Goal: Task Accomplishment & Management: Use online tool/utility

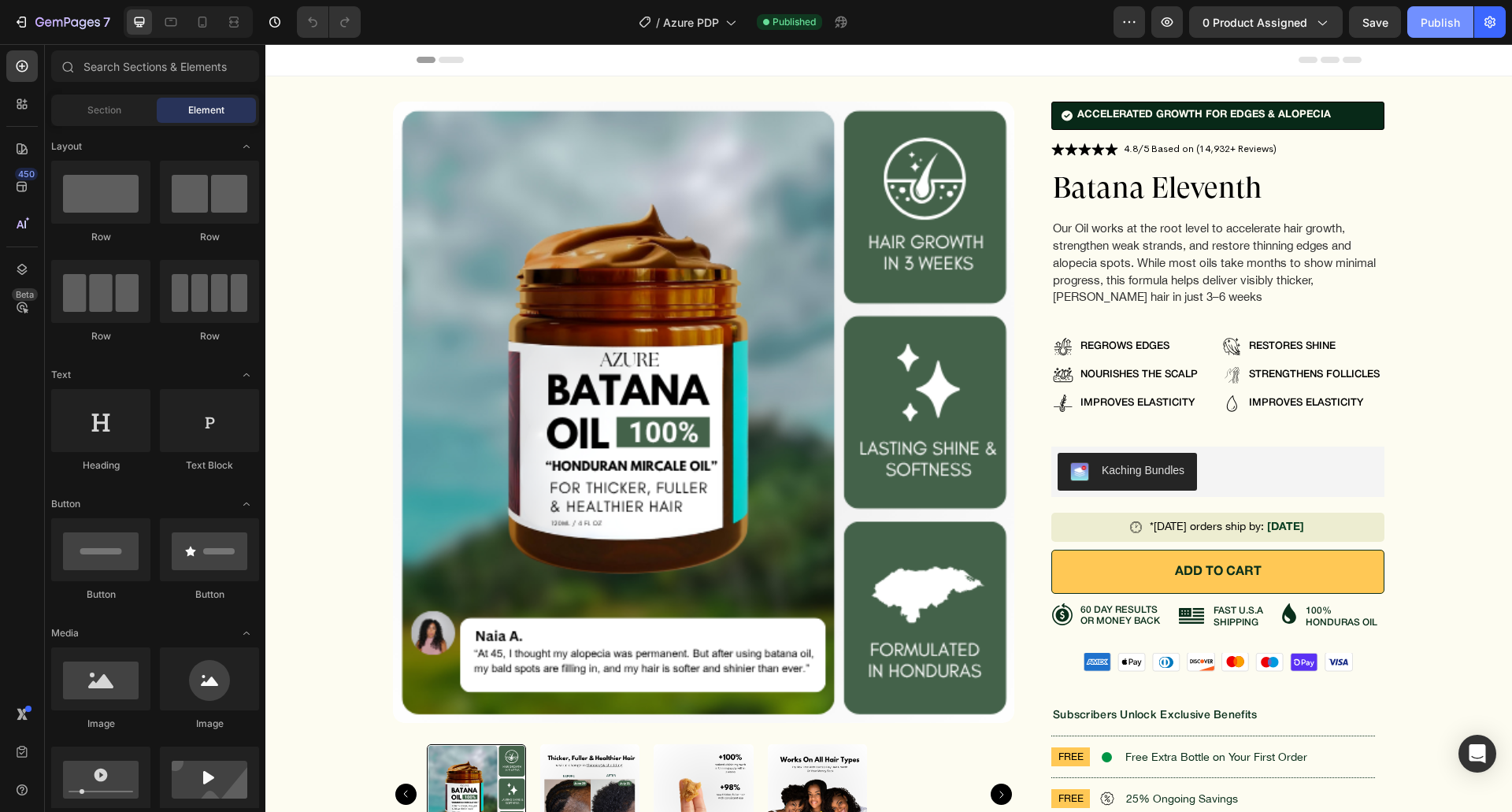
click at [1430, 22] on div "Publish" at bounding box center [1440, 22] width 40 height 17
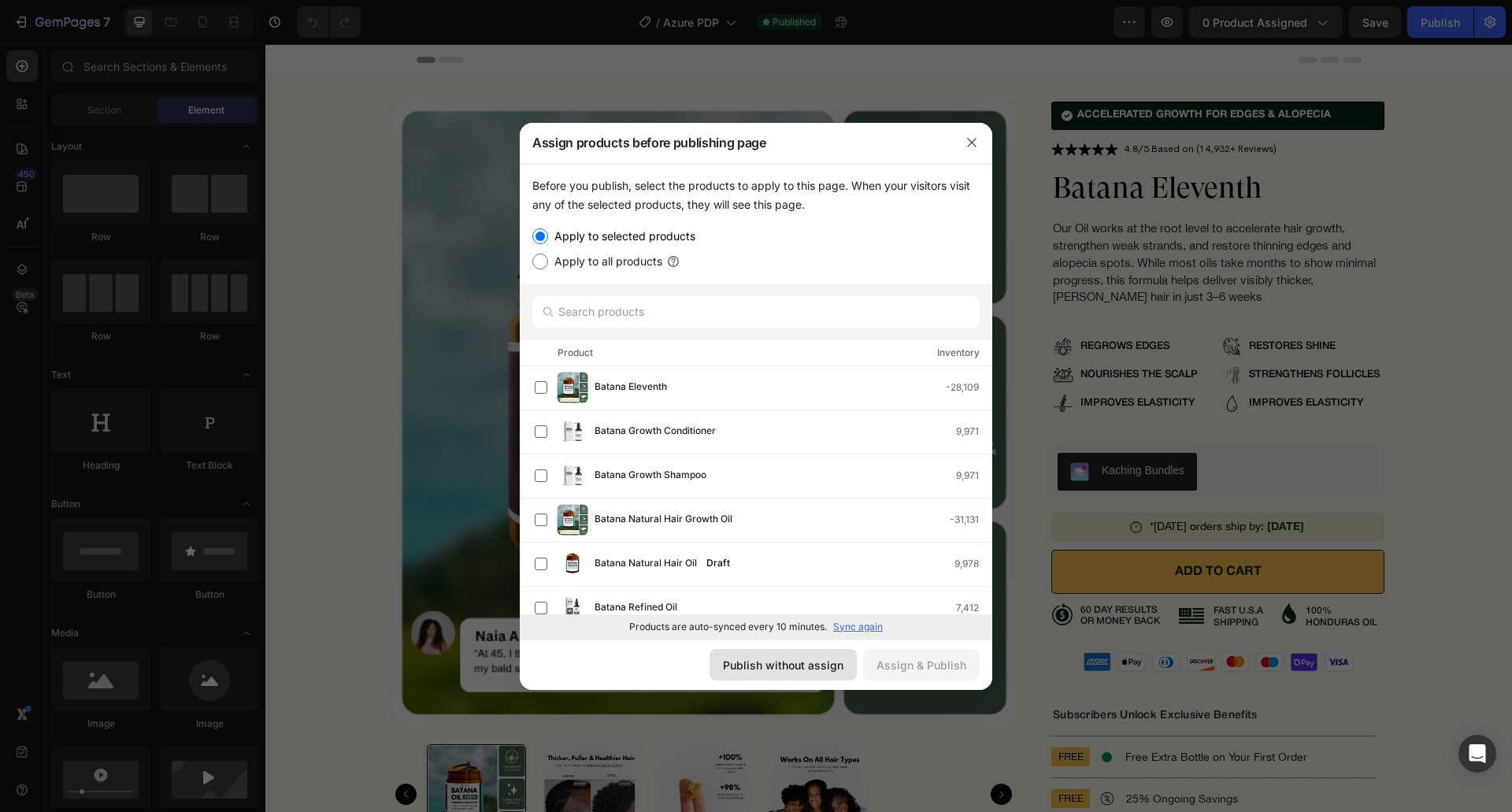
click at [792, 659] on div "Publish without assign" at bounding box center [783, 665] width 121 height 17
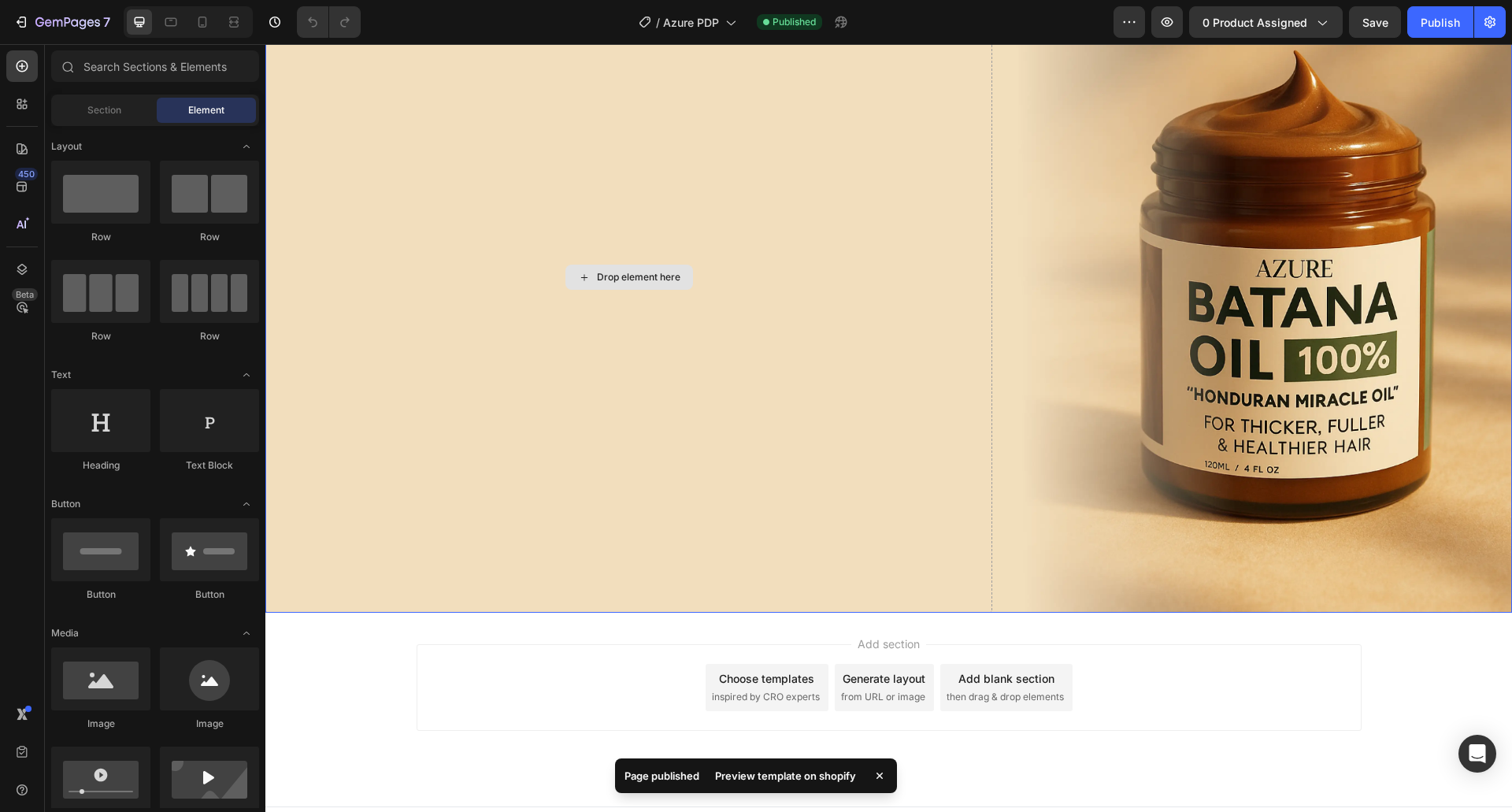
scroll to position [5654, 0]
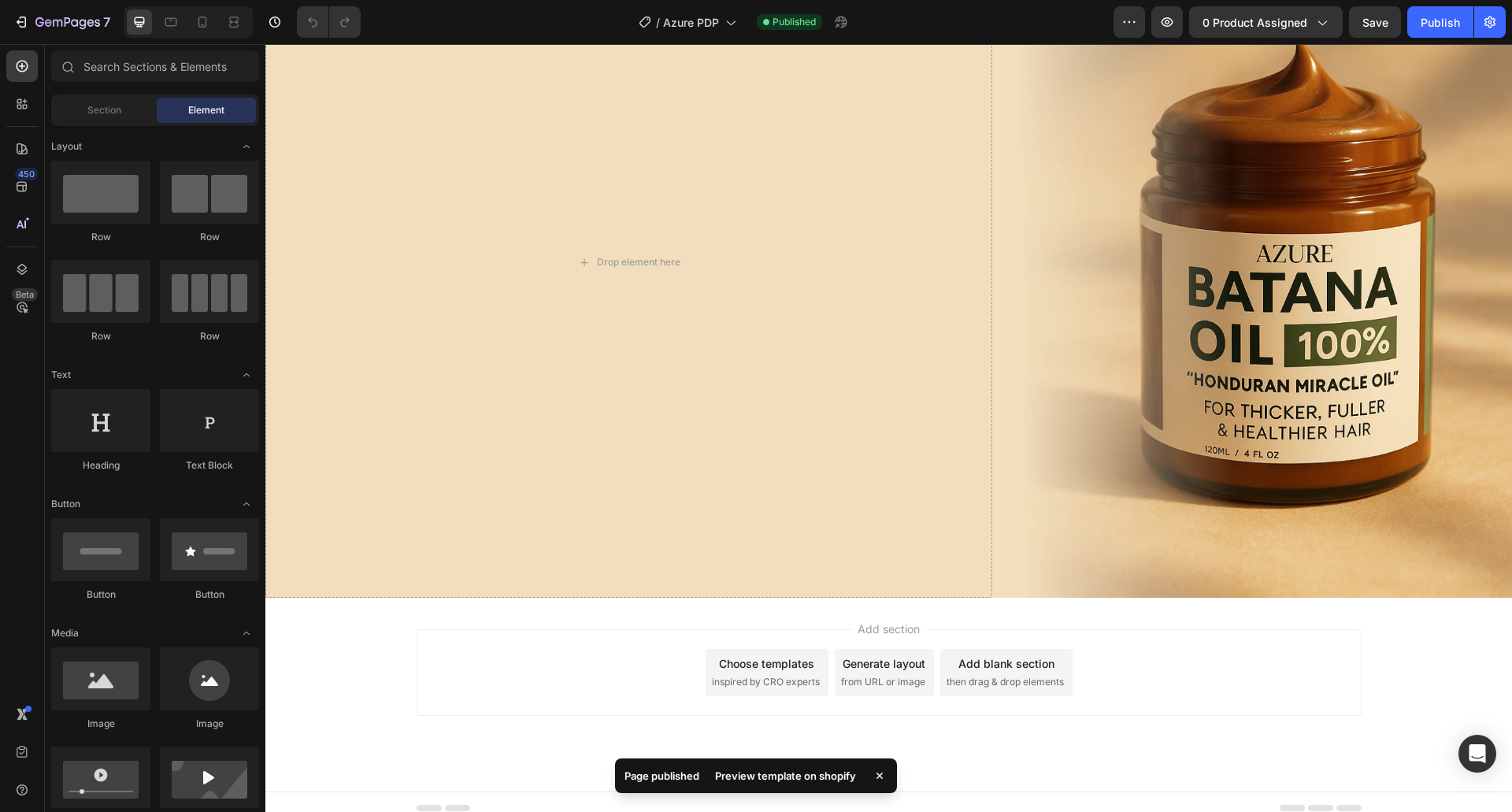
click at [823, 780] on div "Preview template on shopify" at bounding box center [785, 775] width 160 height 22
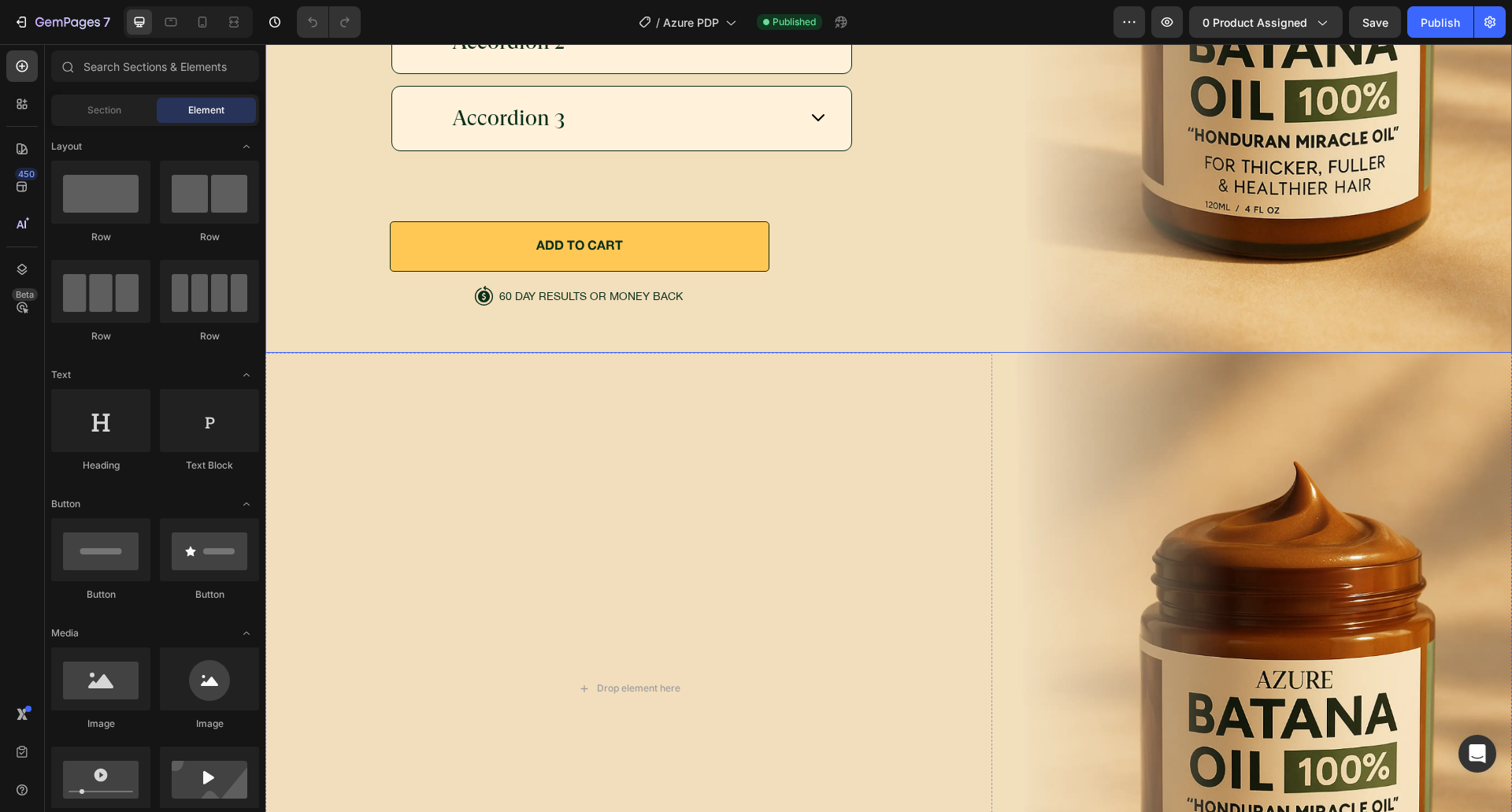
scroll to position [5338, 0]
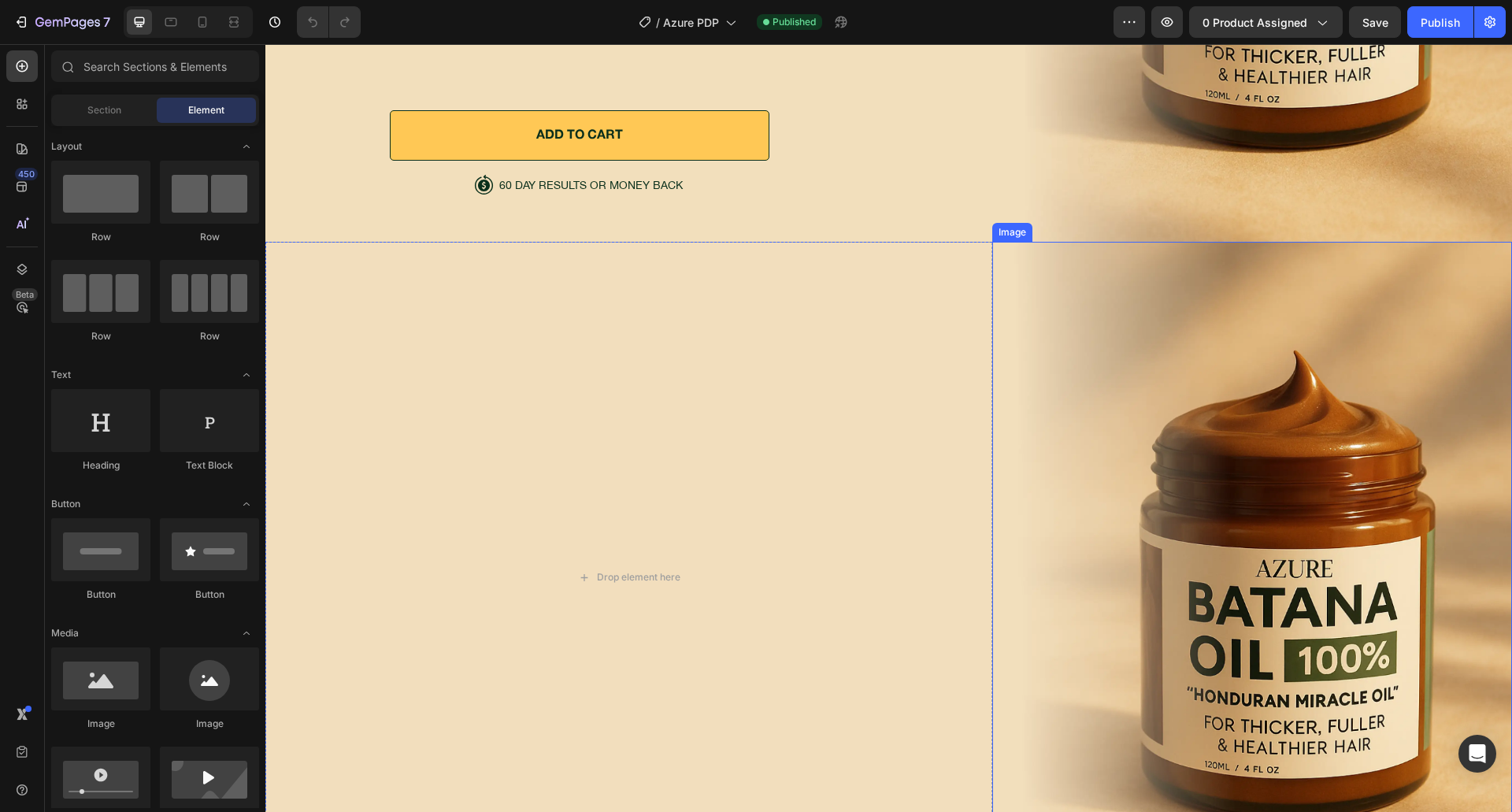
click at [1105, 499] on img at bounding box center [1251, 577] width 519 height 670
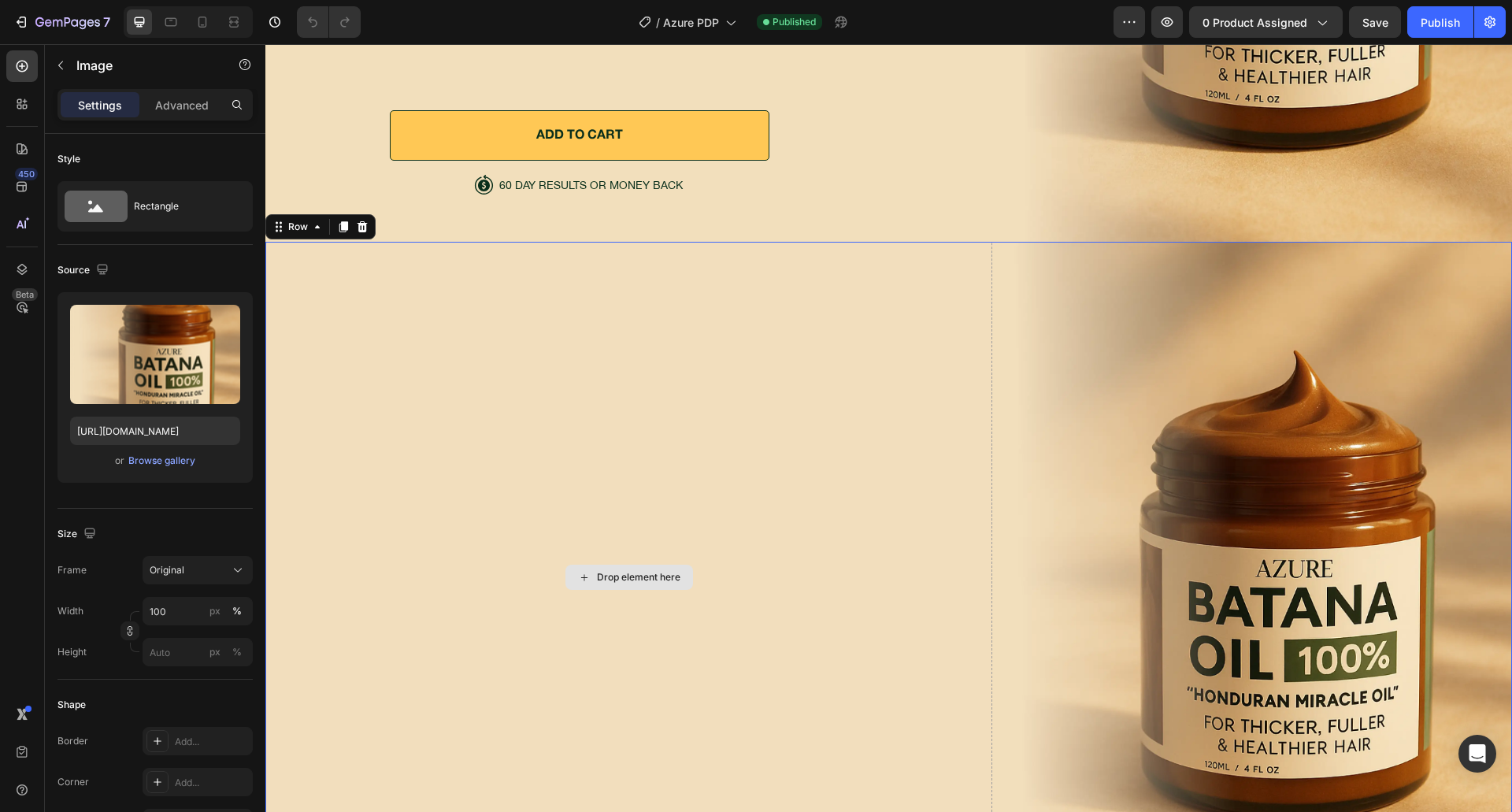
click at [843, 469] on div "Drop element here" at bounding box center [628, 577] width 727 height 670
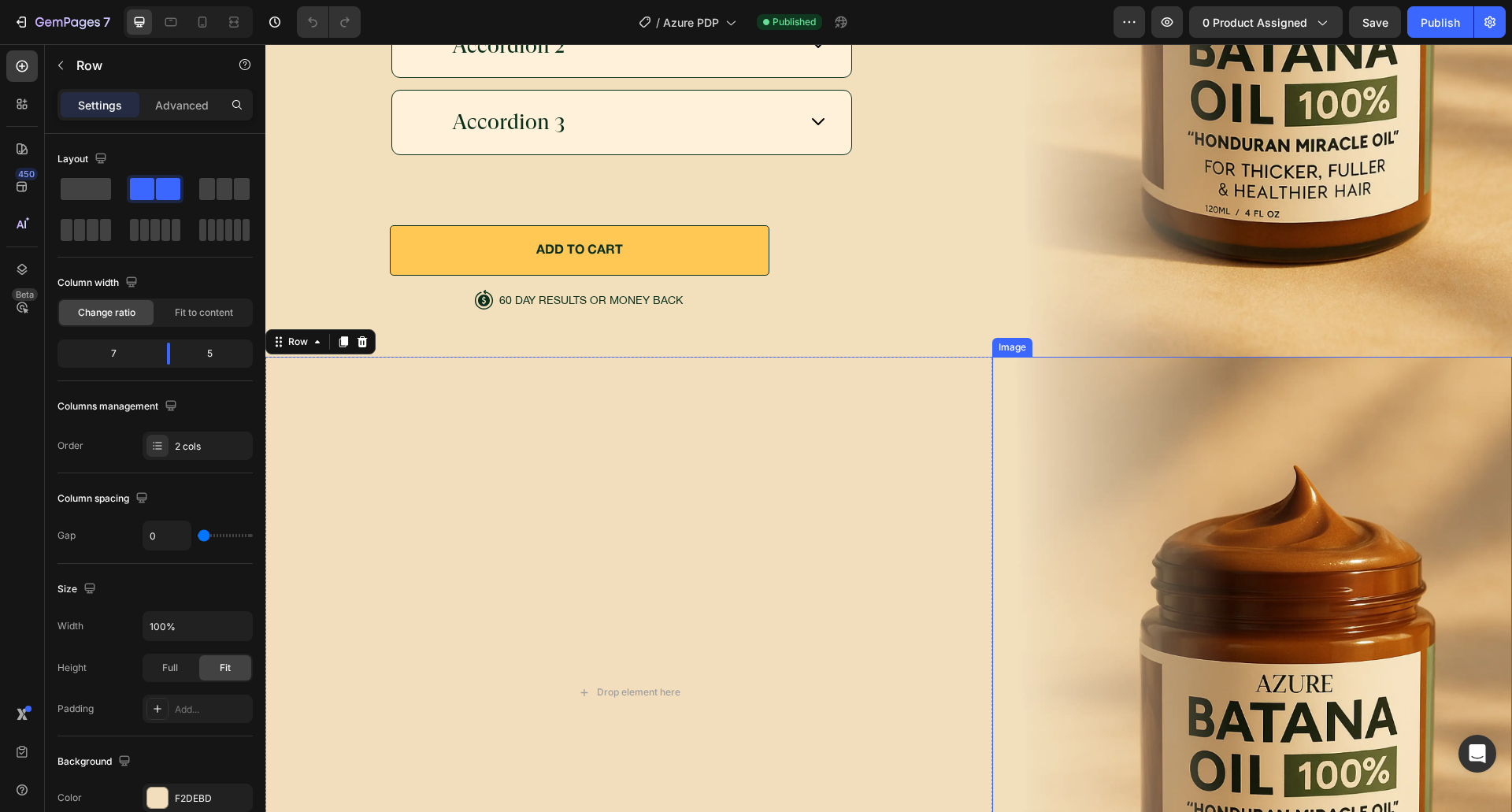
scroll to position [5023, 0]
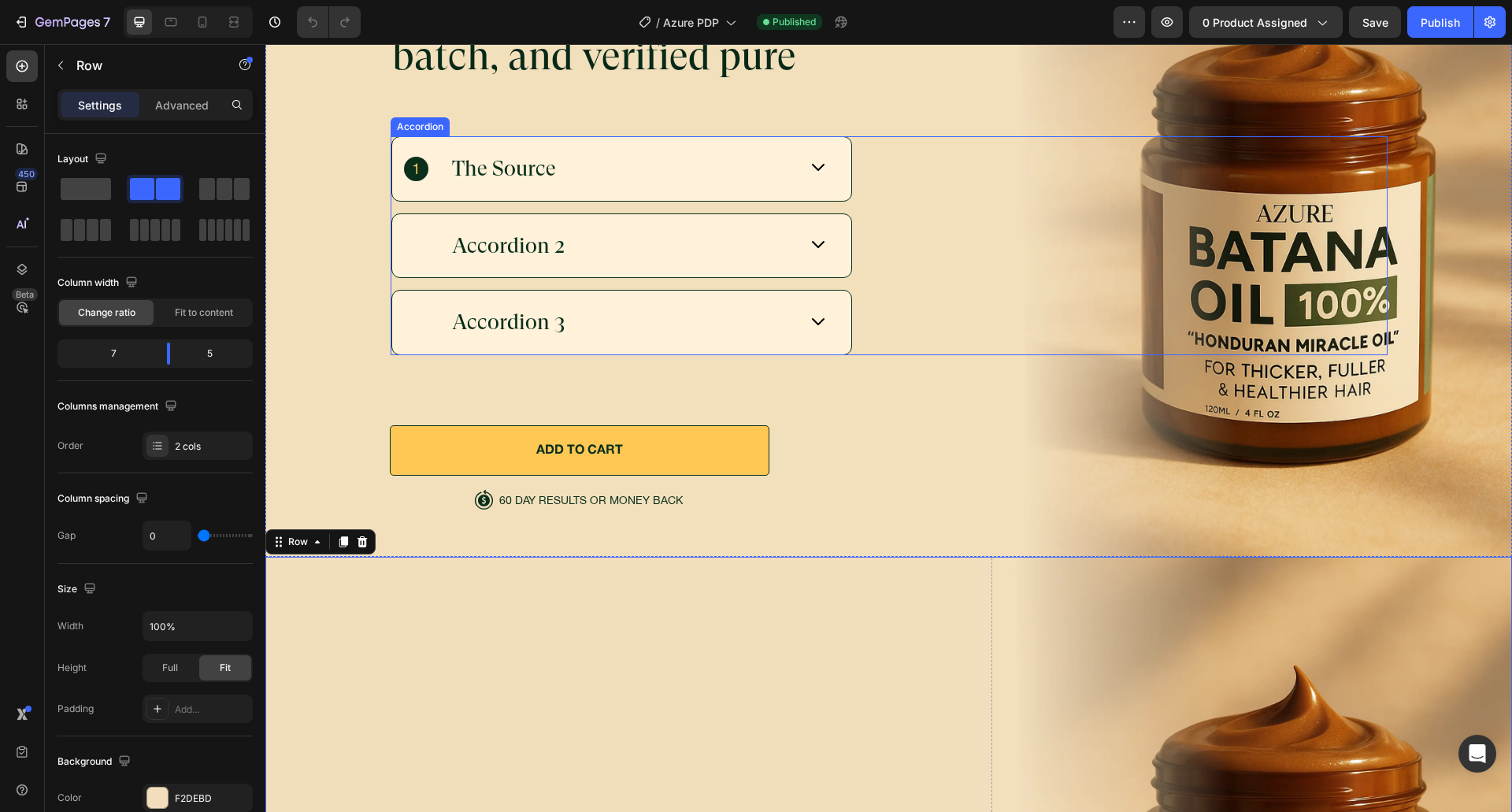
click at [957, 291] on div "Accordion 3" at bounding box center [889, 322] width 995 height 65
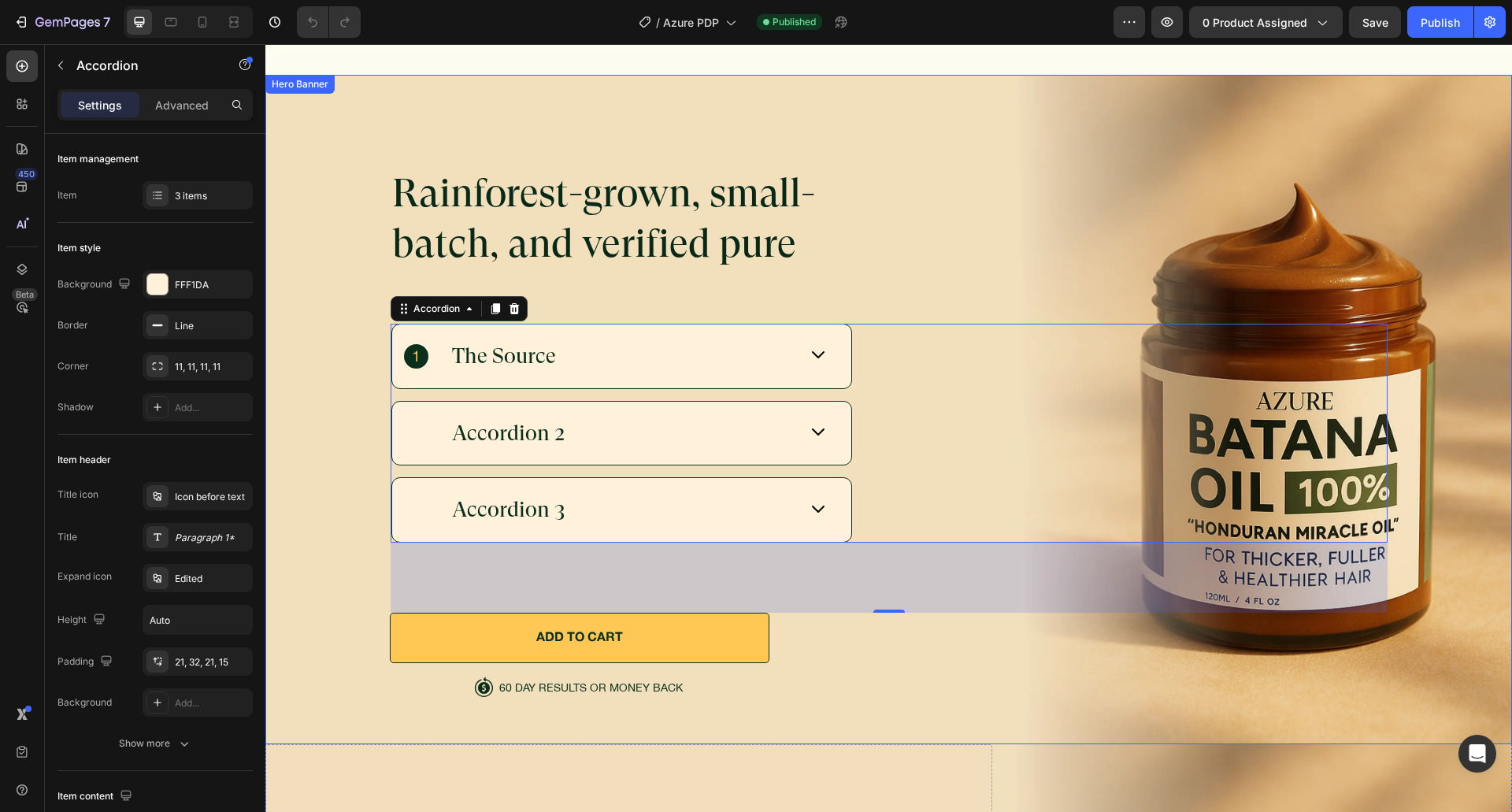
scroll to position [4787, 0]
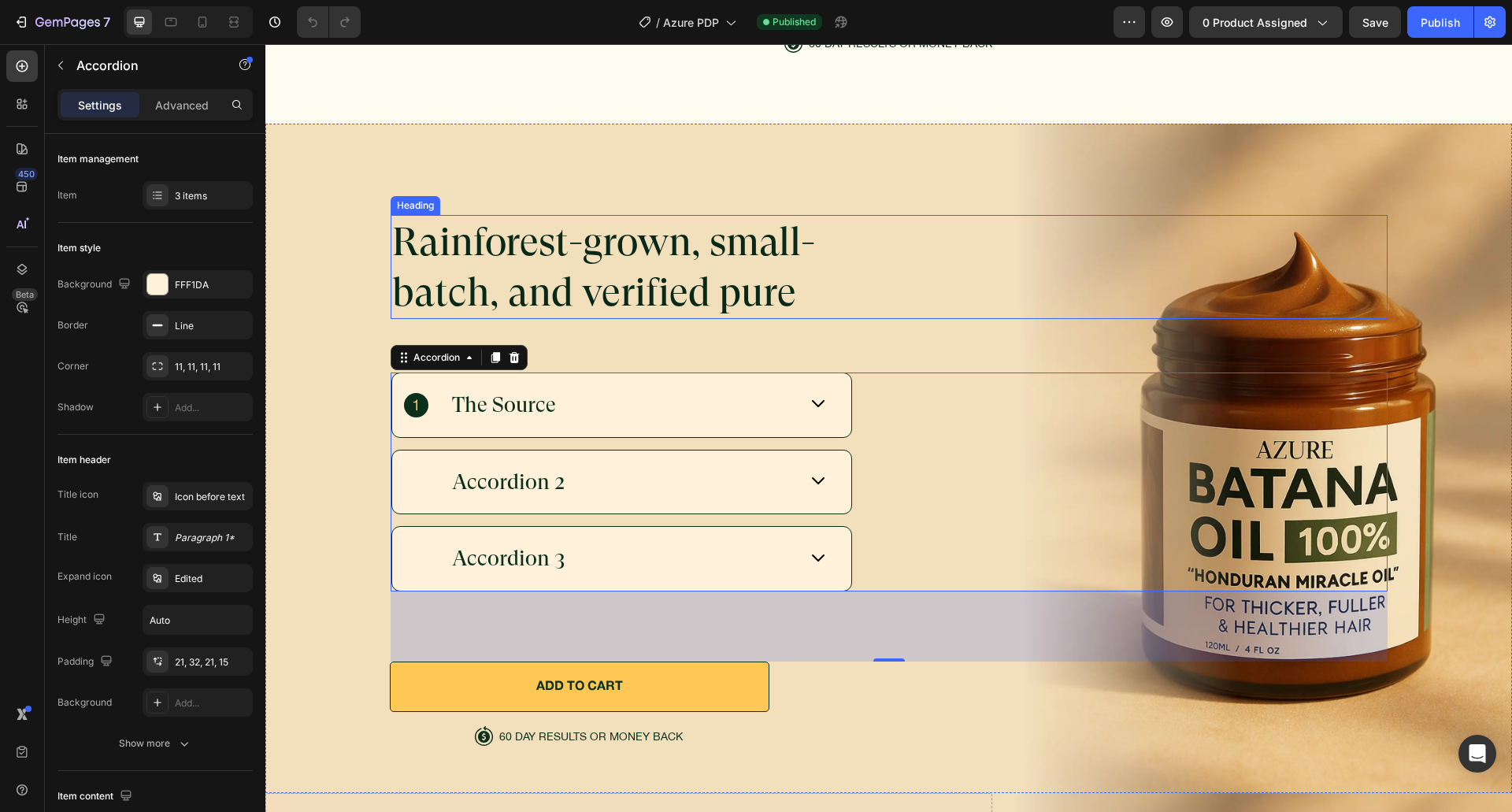
click at [732, 249] on h2 "Rainforest-grown, small-batch, and verified pure" at bounding box center [615, 266] width 450 height 104
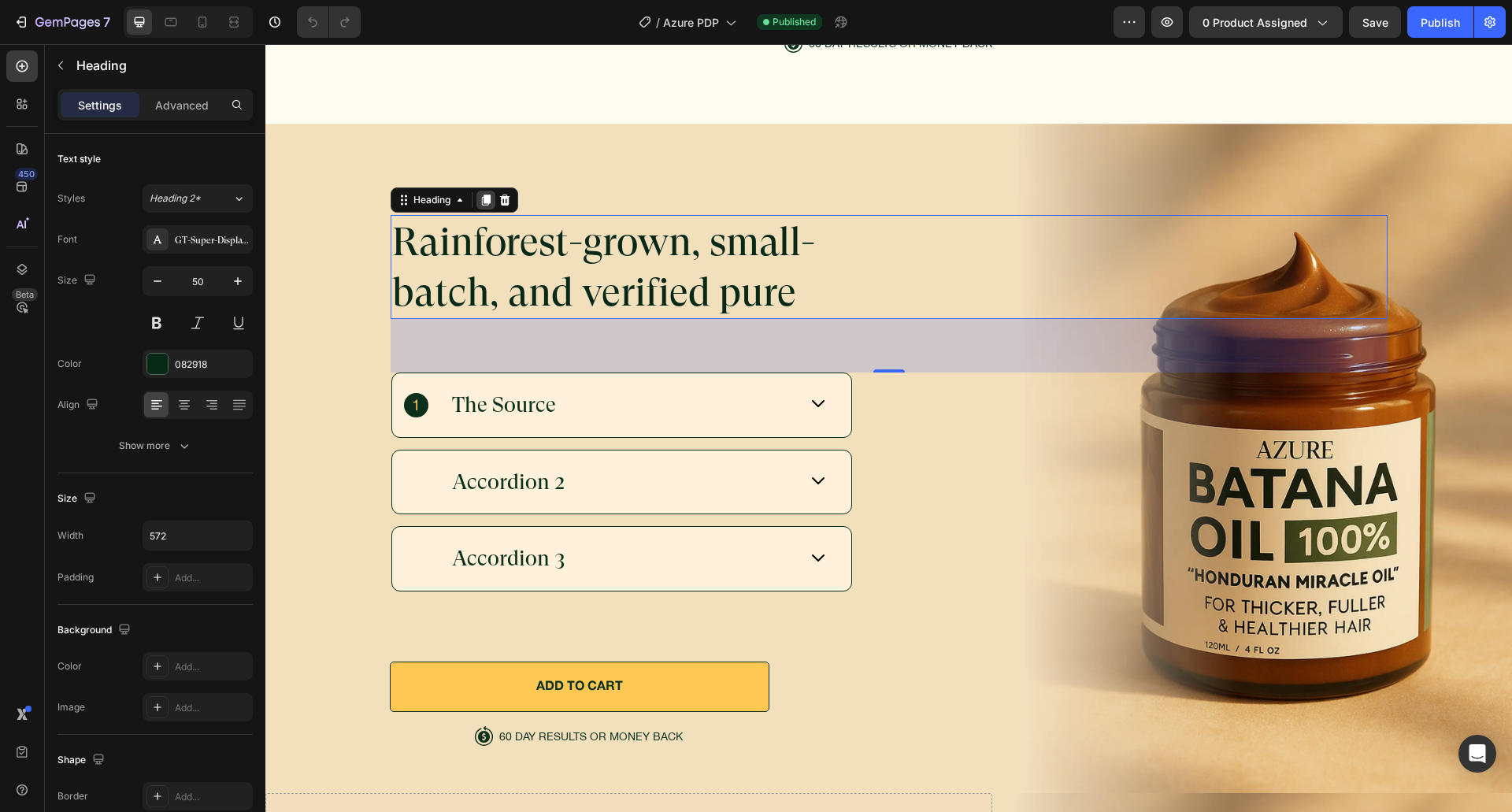
click at [480, 198] on icon at bounding box center [486, 200] width 13 height 13
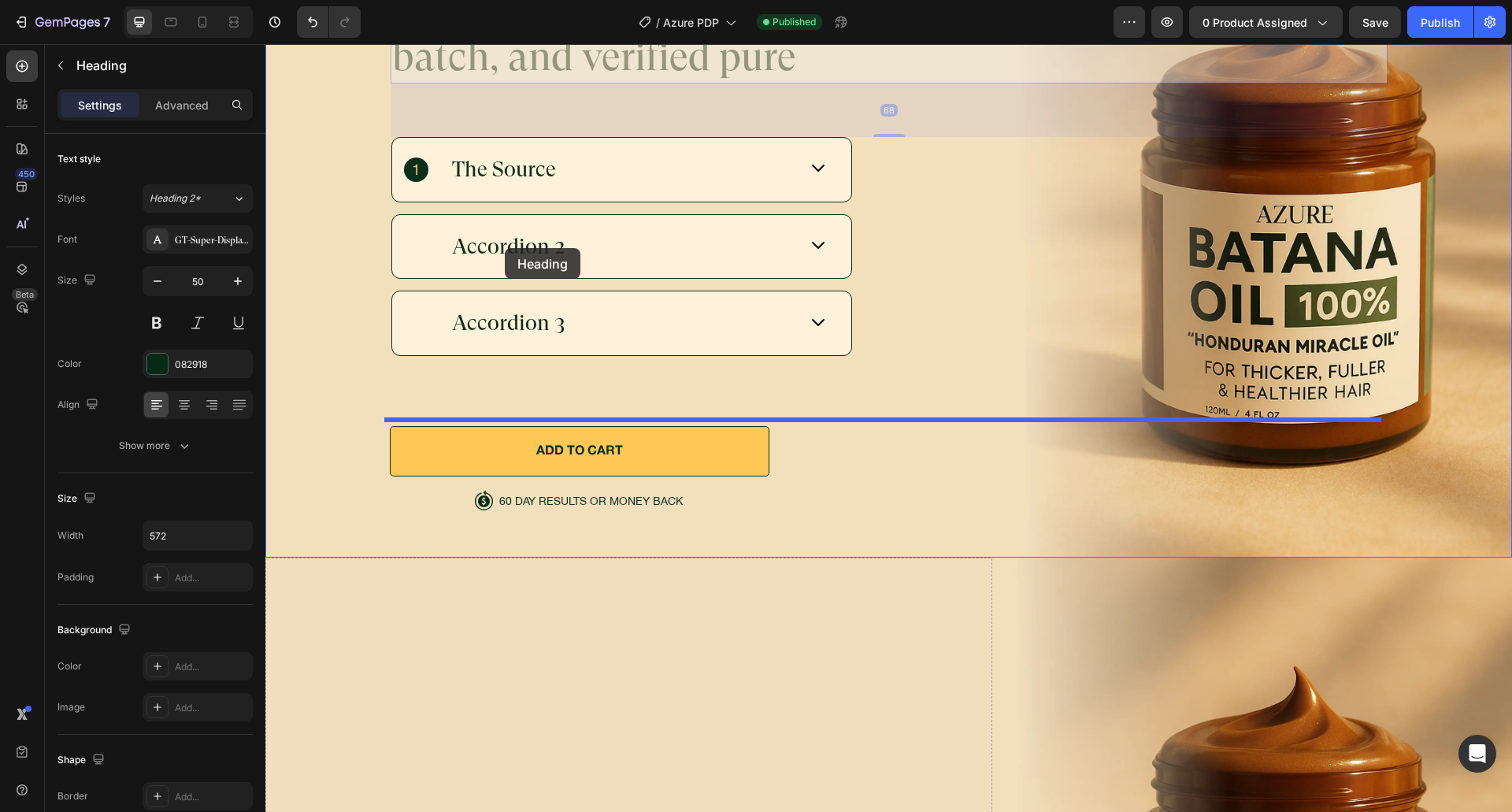
scroll to position [5023, 0]
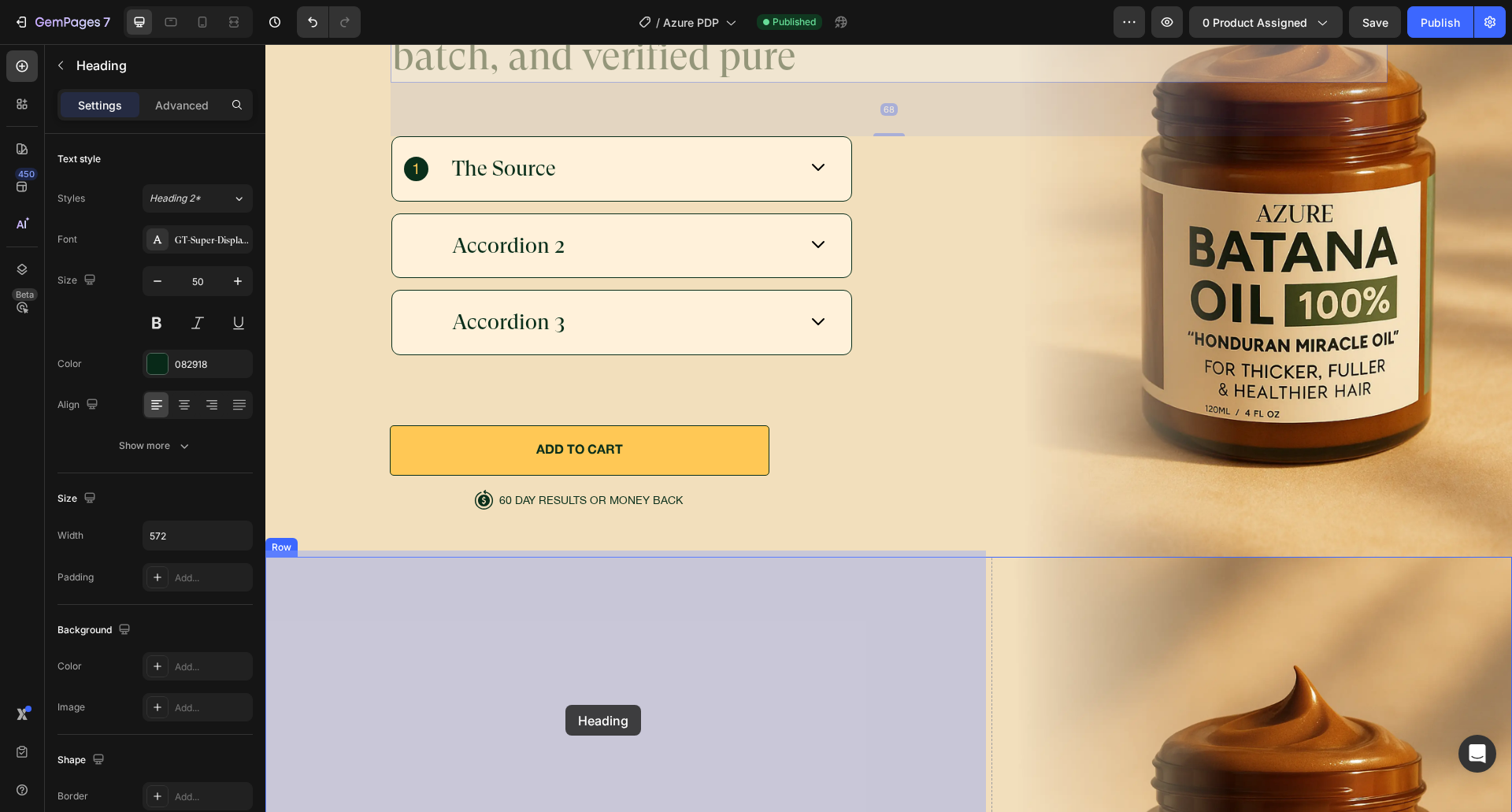
drag, startPoint x: 432, startPoint y: 188, endPoint x: 587, endPoint y: 656, distance: 493.0
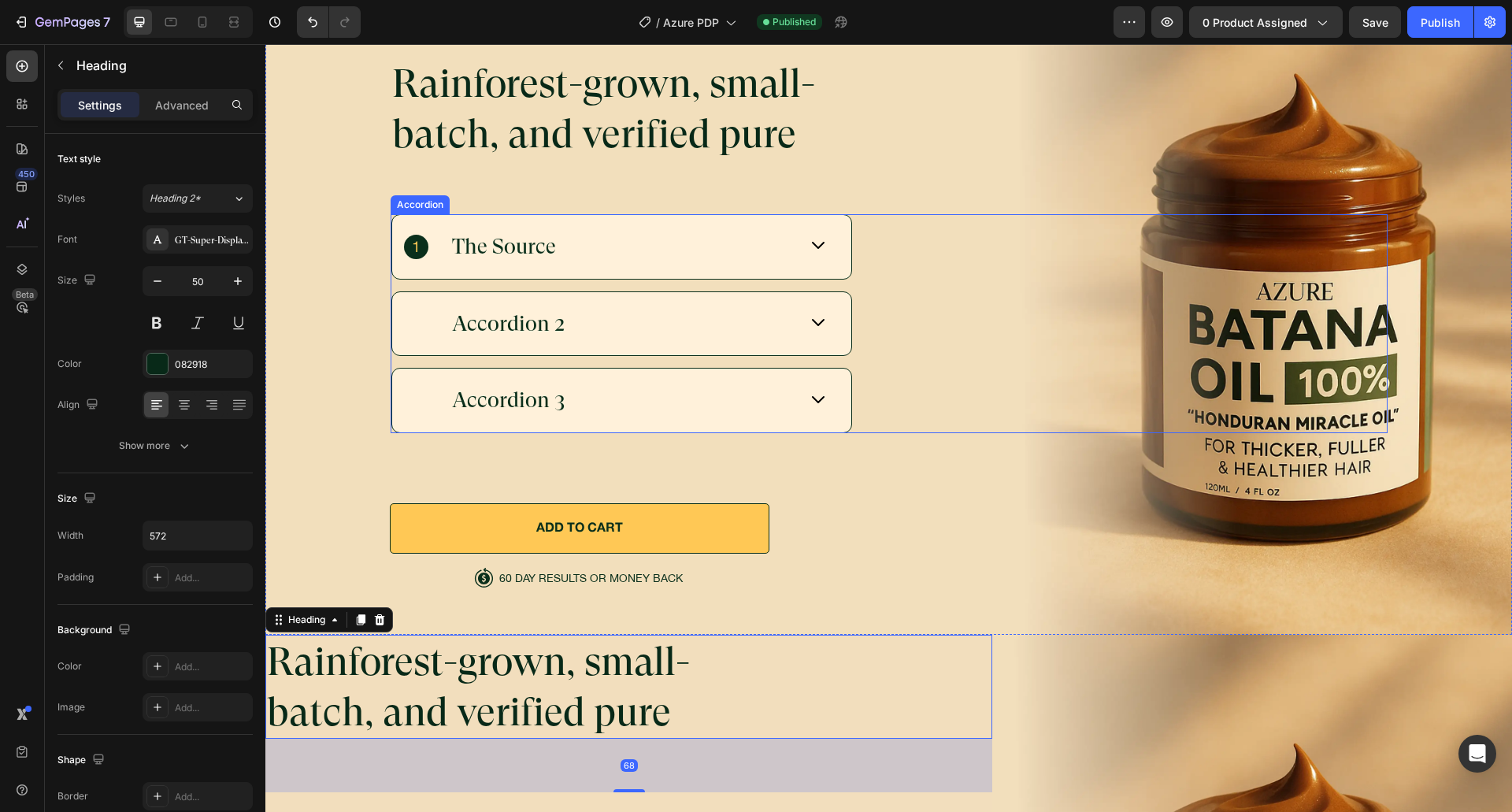
scroll to position [4945, 0]
click at [730, 585] on div "Rainforest-grown, small-batch, and verified pure Heading The Source Accordion 2…" at bounding box center [890, 337] width 1035 height 597
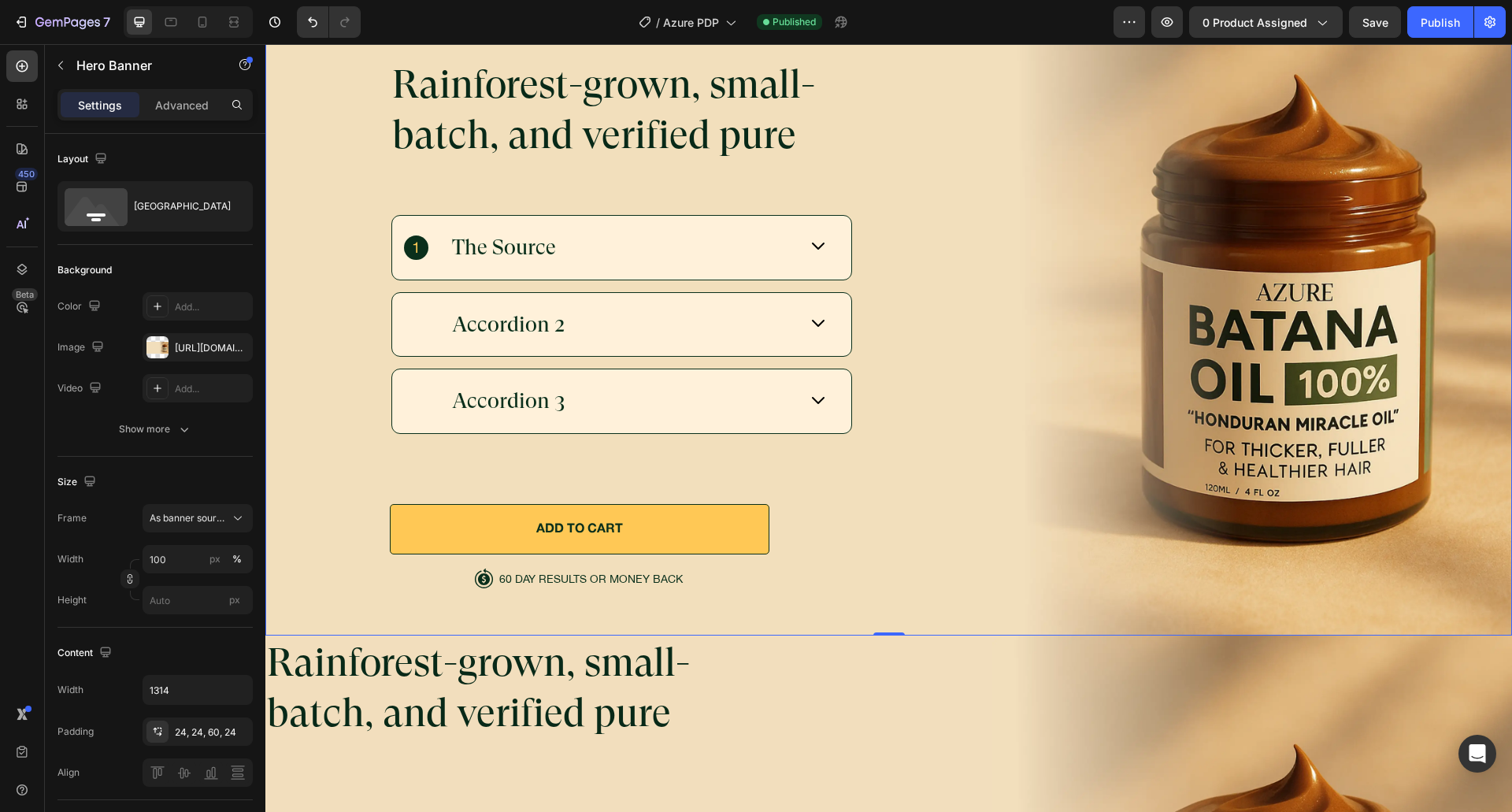
scroll to position [5338, 0]
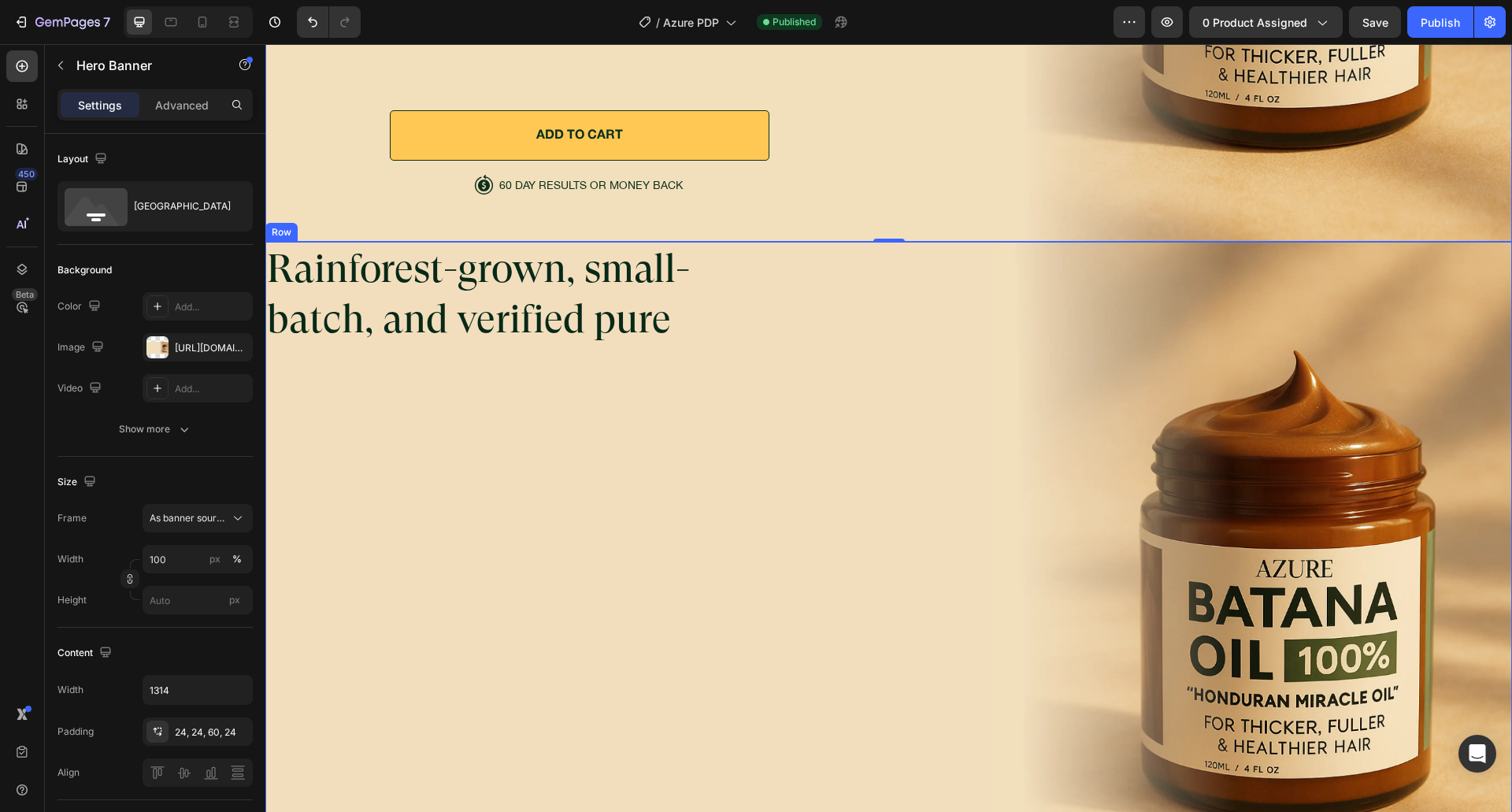
click at [791, 613] on div "Rainforest-grown, small-batch, and verified pure Heading" at bounding box center [628, 577] width 727 height 670
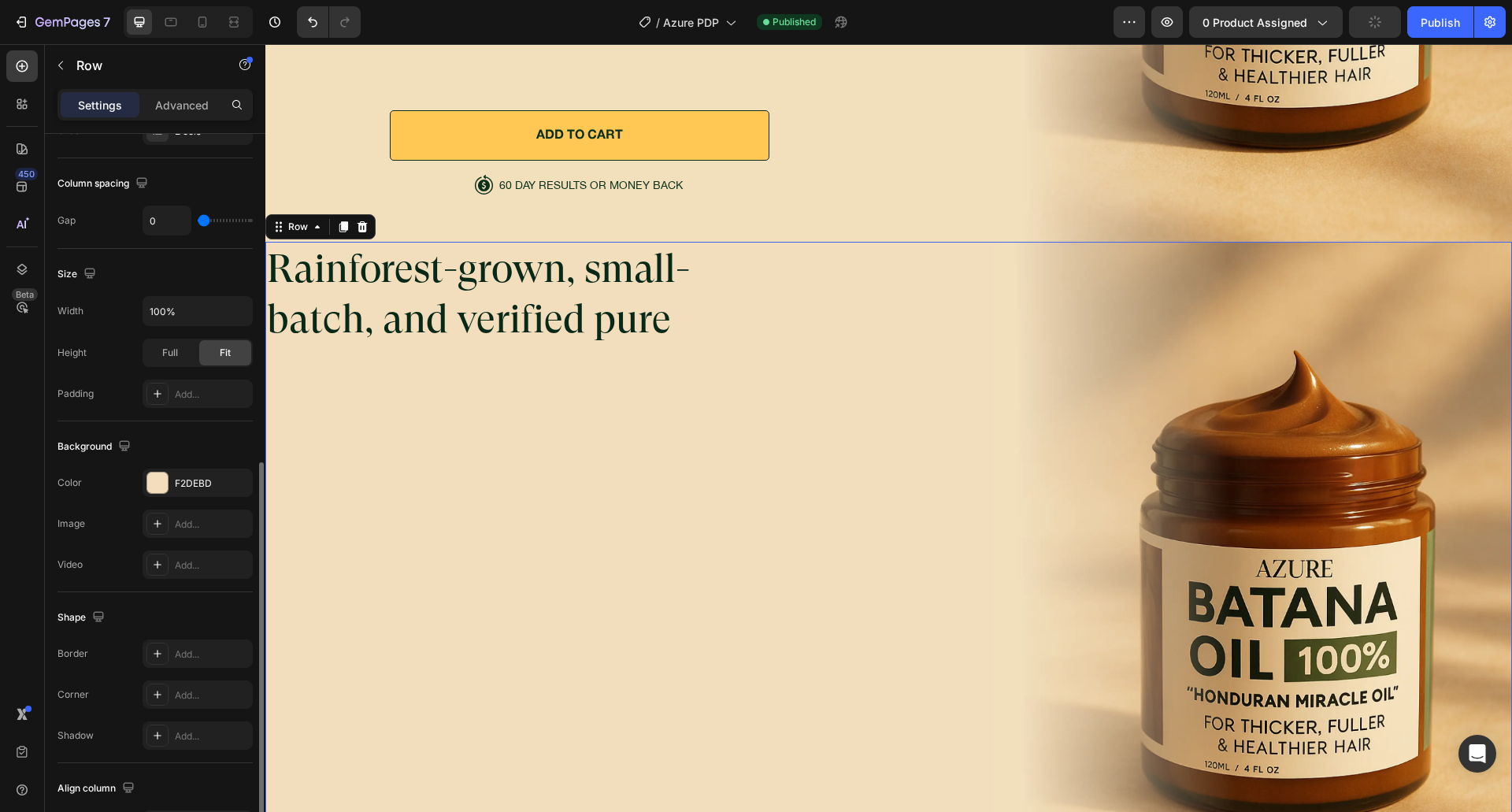
scroll to position [394, 0]
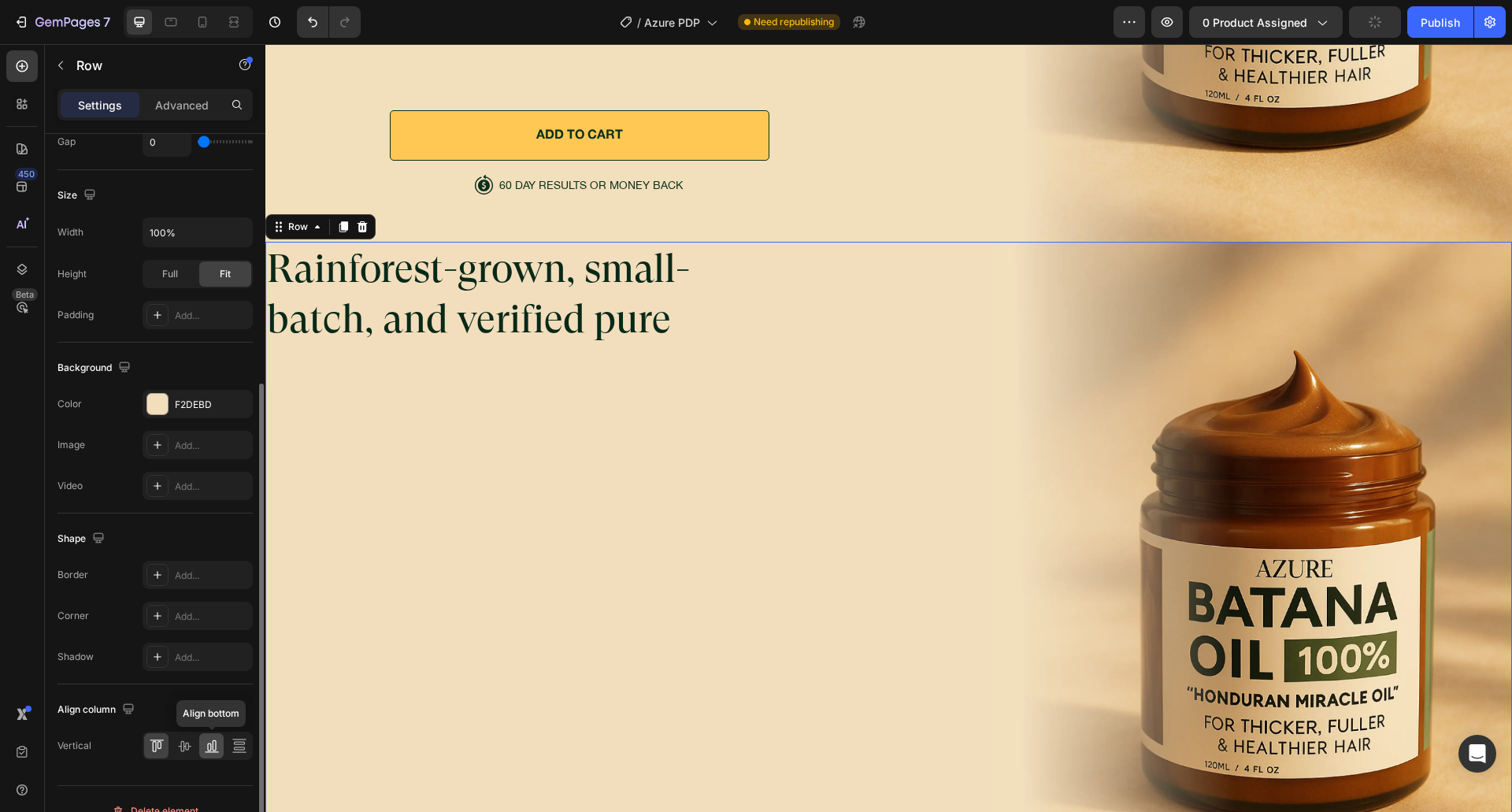
click at [208, 739] on icon at bounding box center [211, 745] width 16 height 16
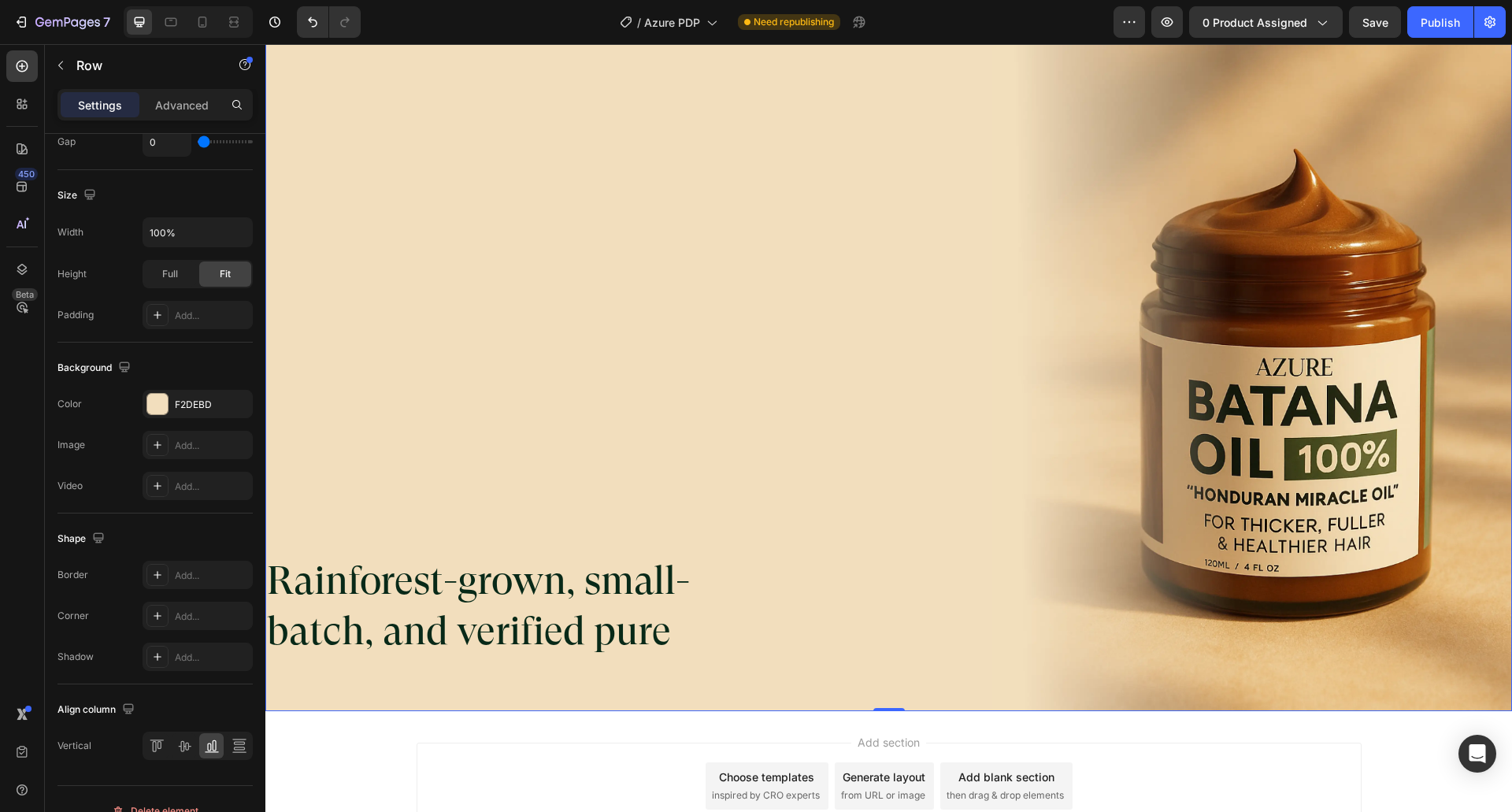
scroll to position [5654, 0]
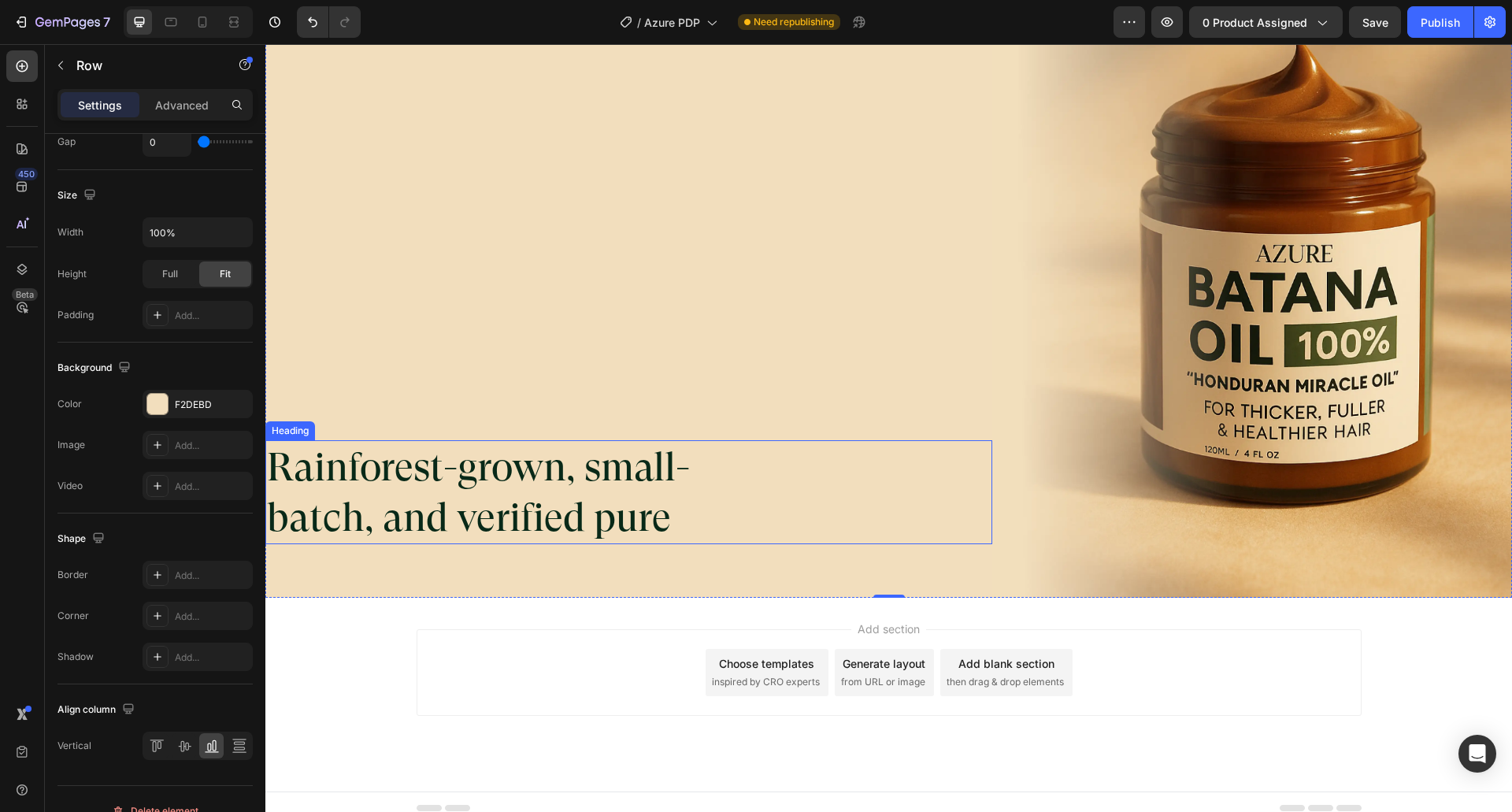
click at [774, 497] on div "Rainforest-grown, small-batch, and verified pure" at bounding box center [628, 492] width 727 height 104
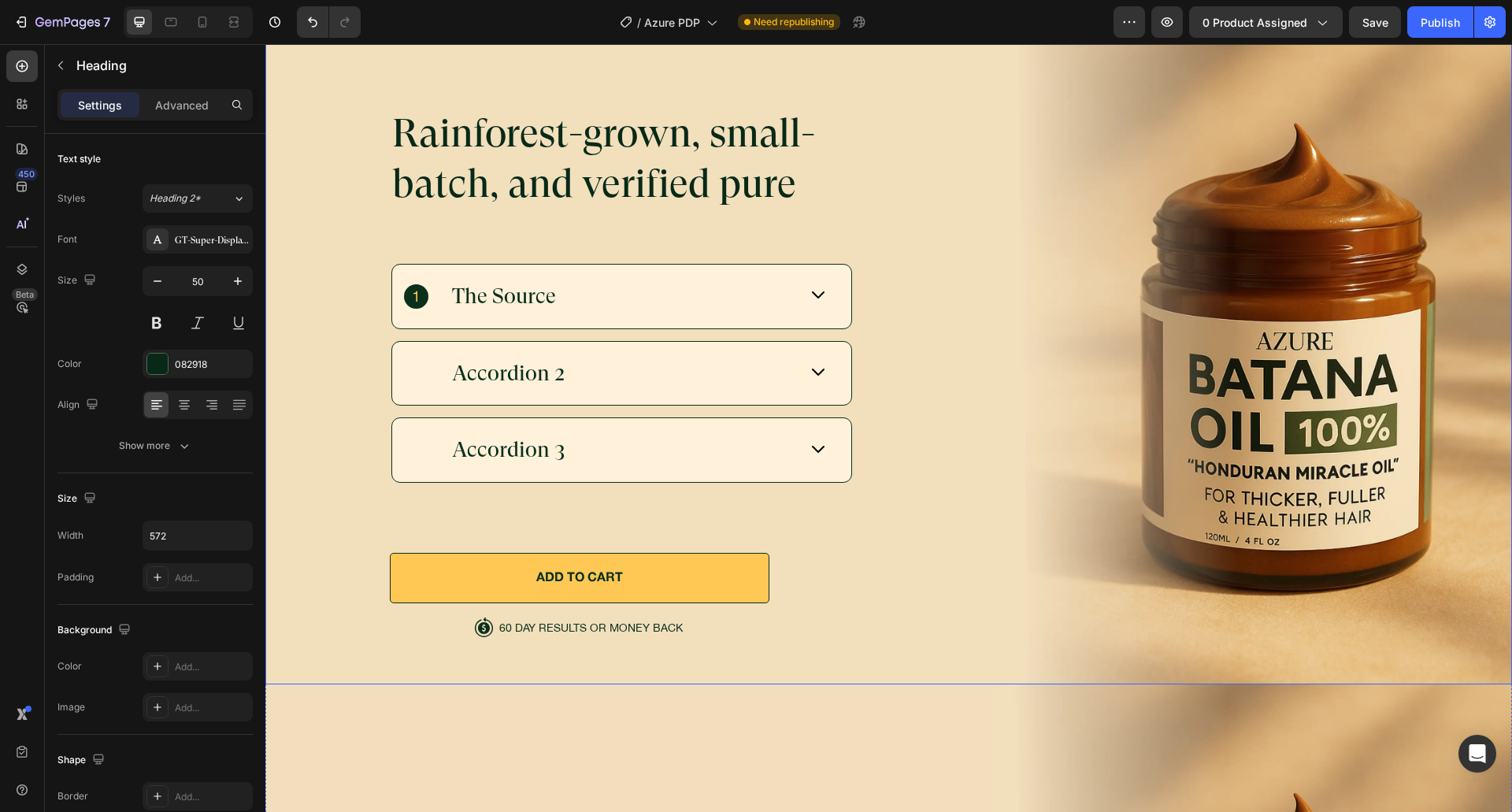
scroll to position [4866, 0]
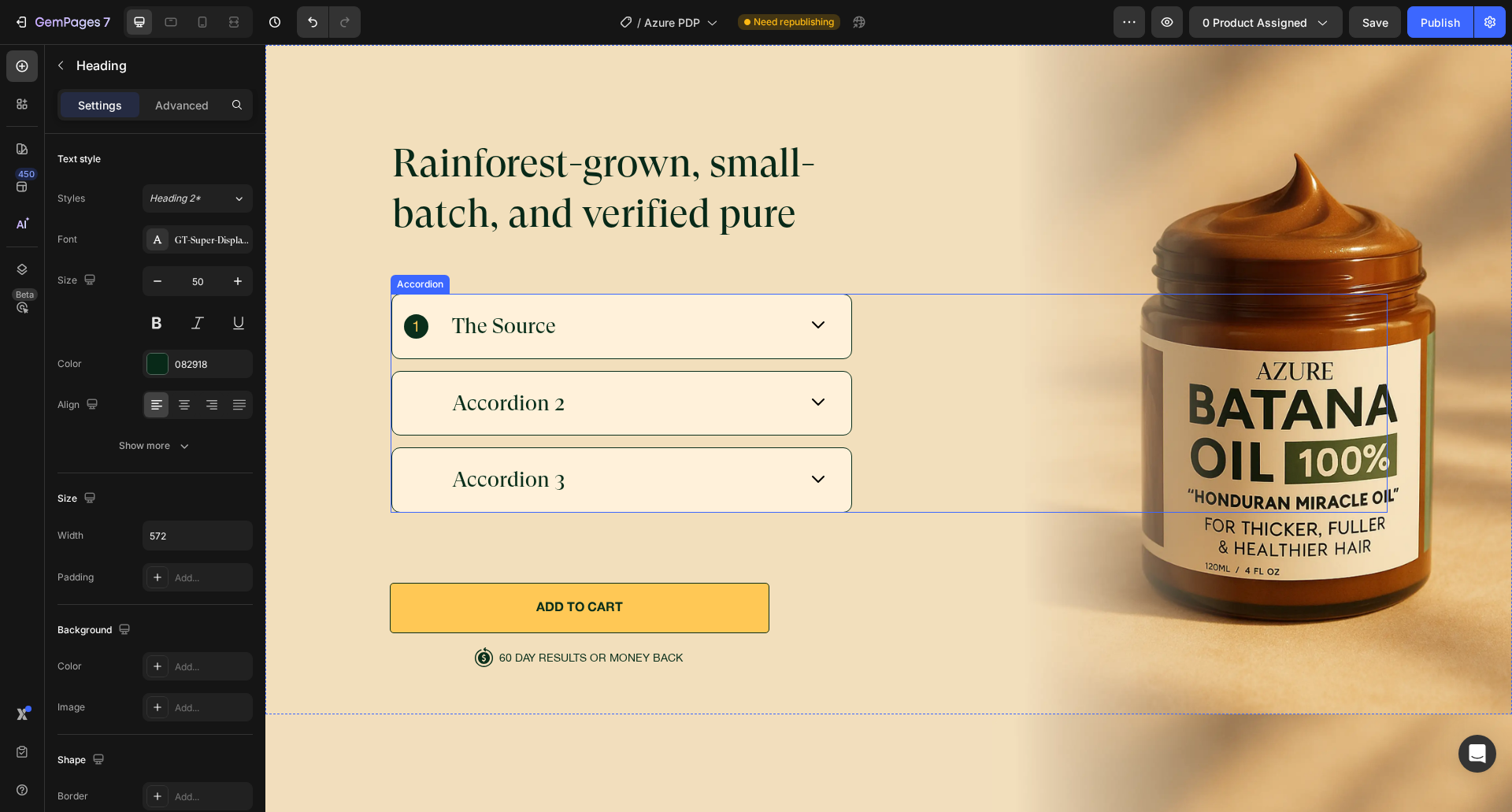
click at [883, 329] on div "The Source" at bounding box center [889, 326] width 995 height 65
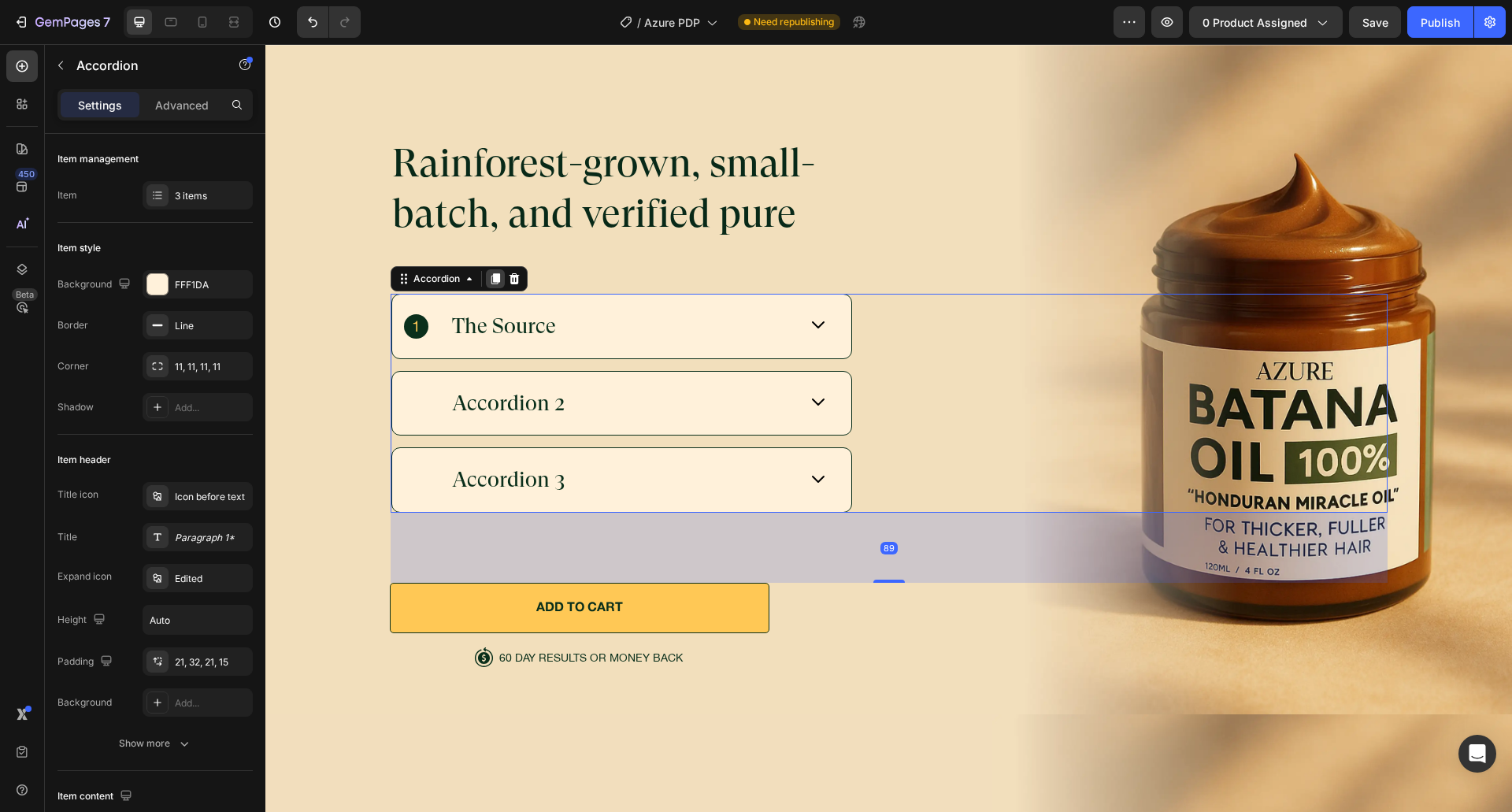
click at [492, 277] on icon at bounding box center [494, 279] width 8 height 11
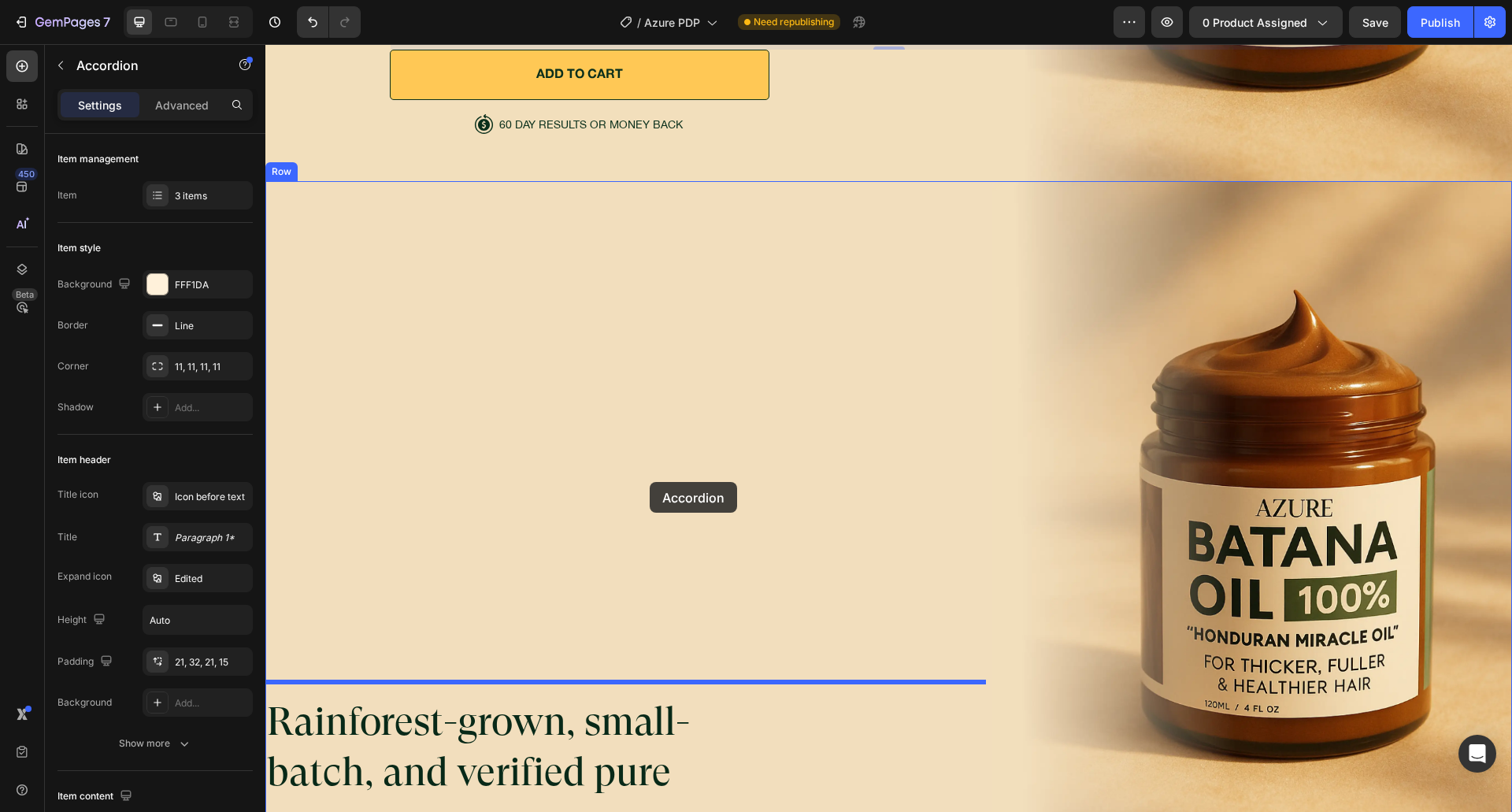
scroll to position [5417, 0]
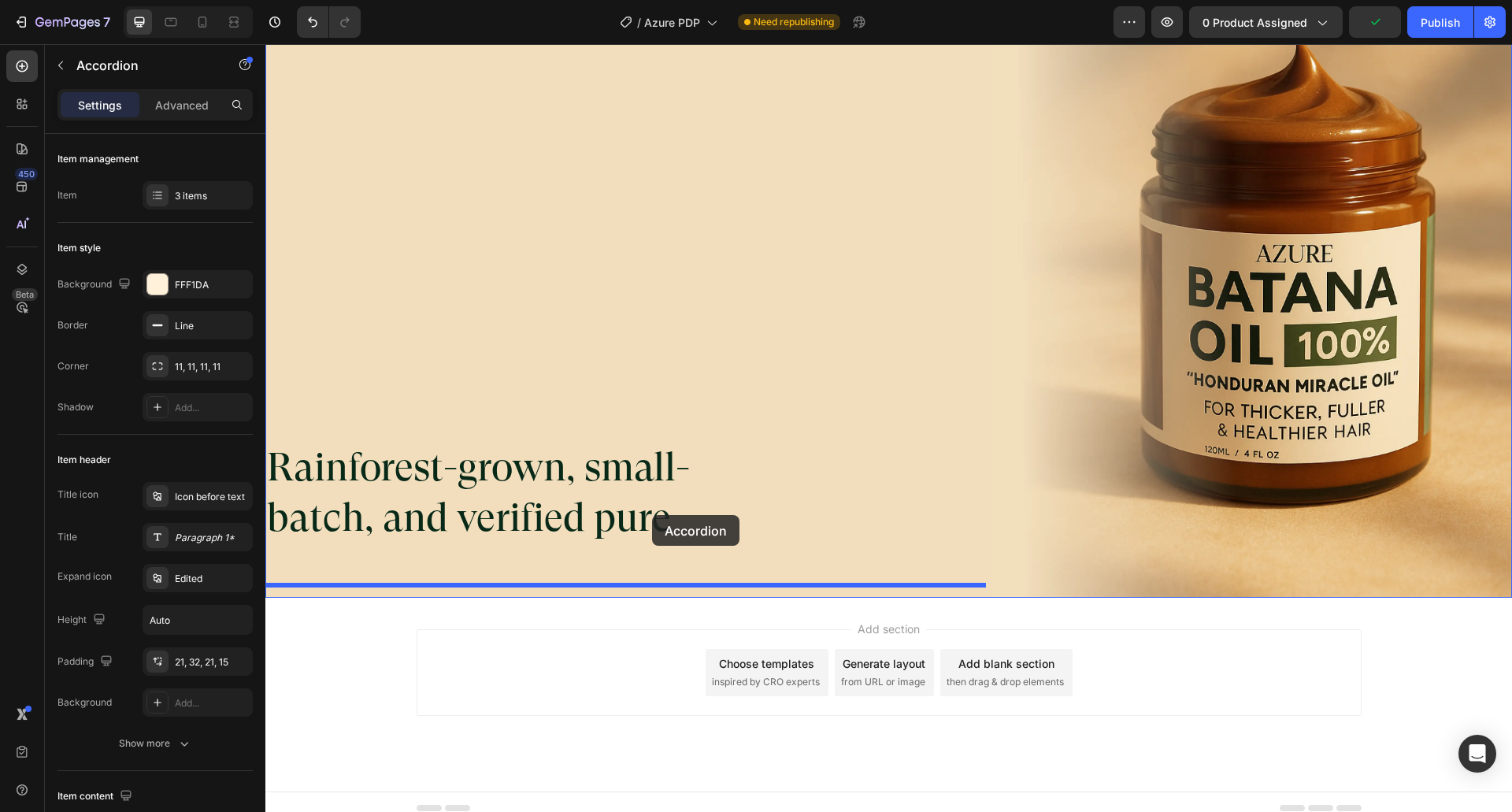
drag, startPoint x: 449, startPoint y: 271, endPoint x: 652, endPoint y: 515, distance: 317.4
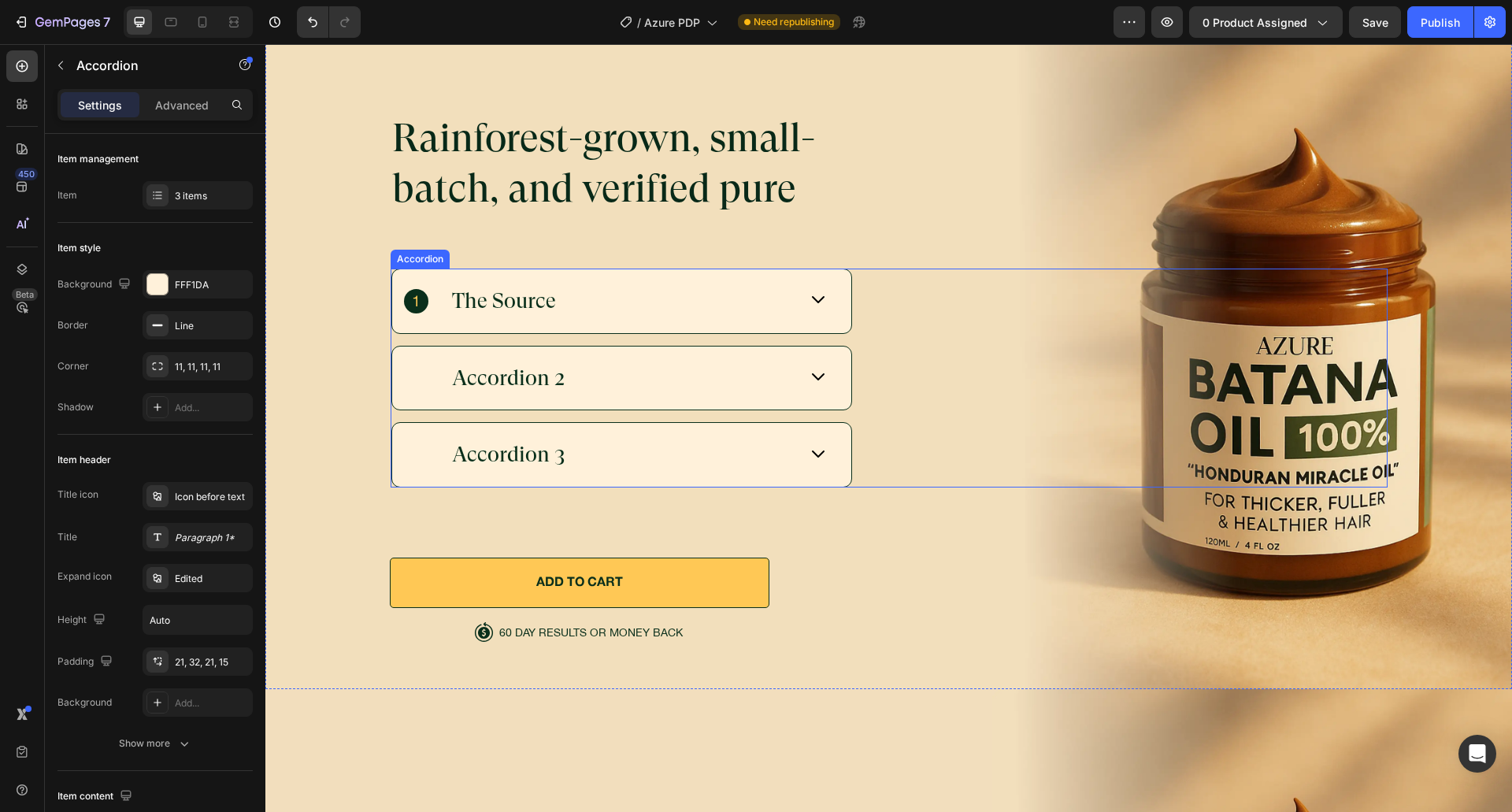
scroll to position [4734, 0]
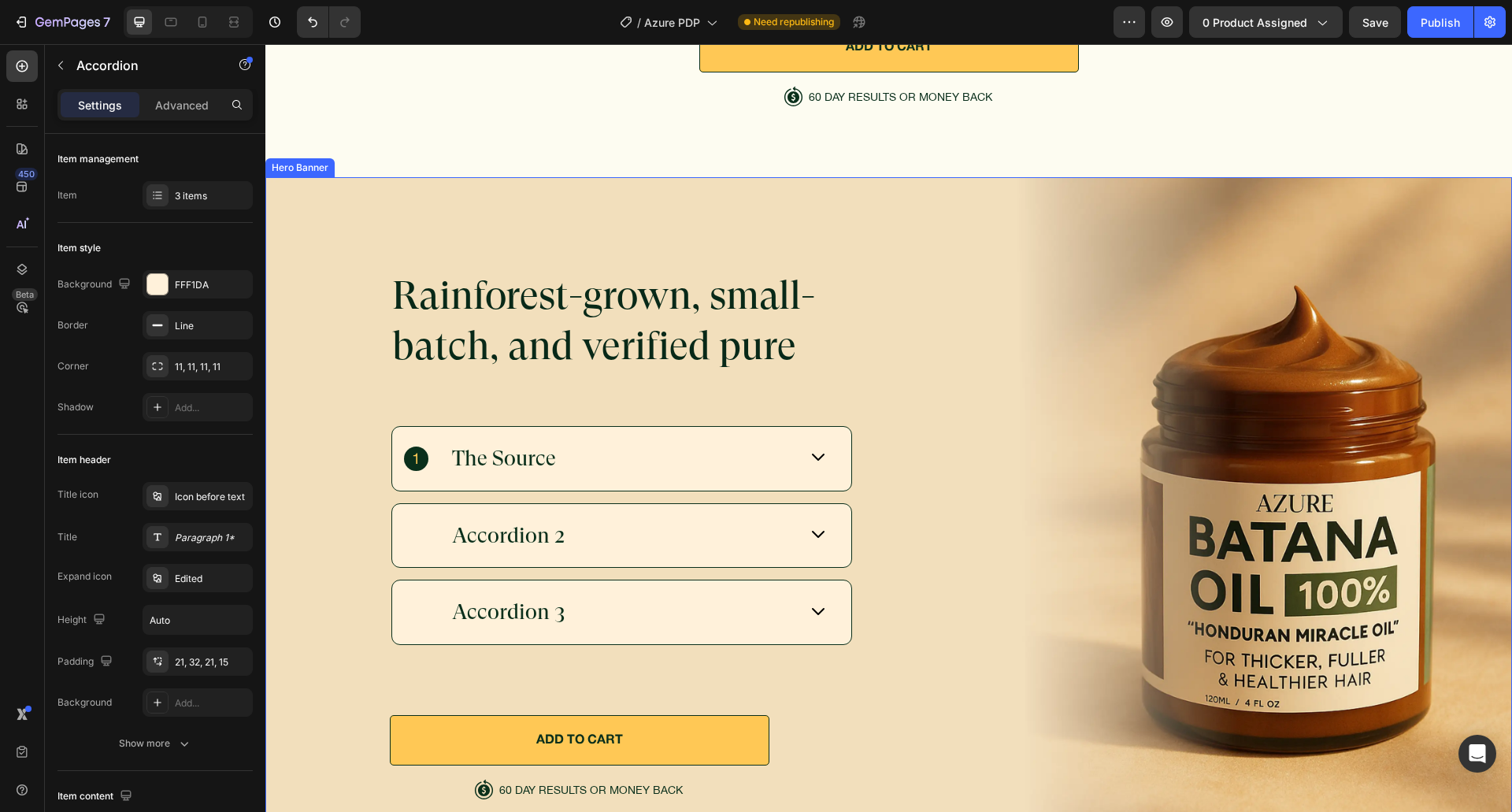
click at [823, 727] on div "Rainforest-grown, small-batch, and verified pure Heading The Source Accordion 2…" at bounding box center [889, 534] width 997 height 531
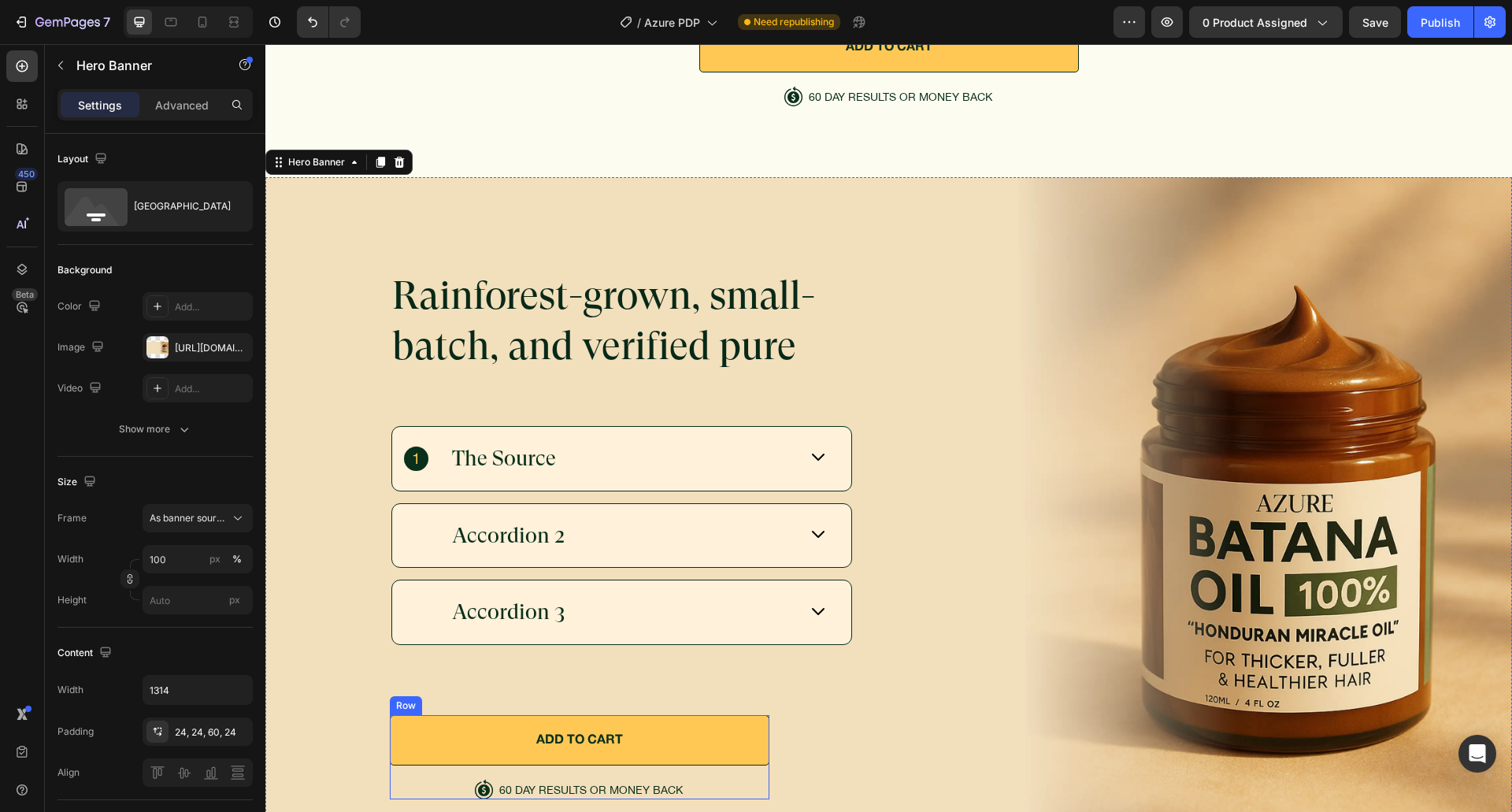
click at [681, 768] on div "ADD TO CART Button" at bounding box center [579, 747] width 379 height 64
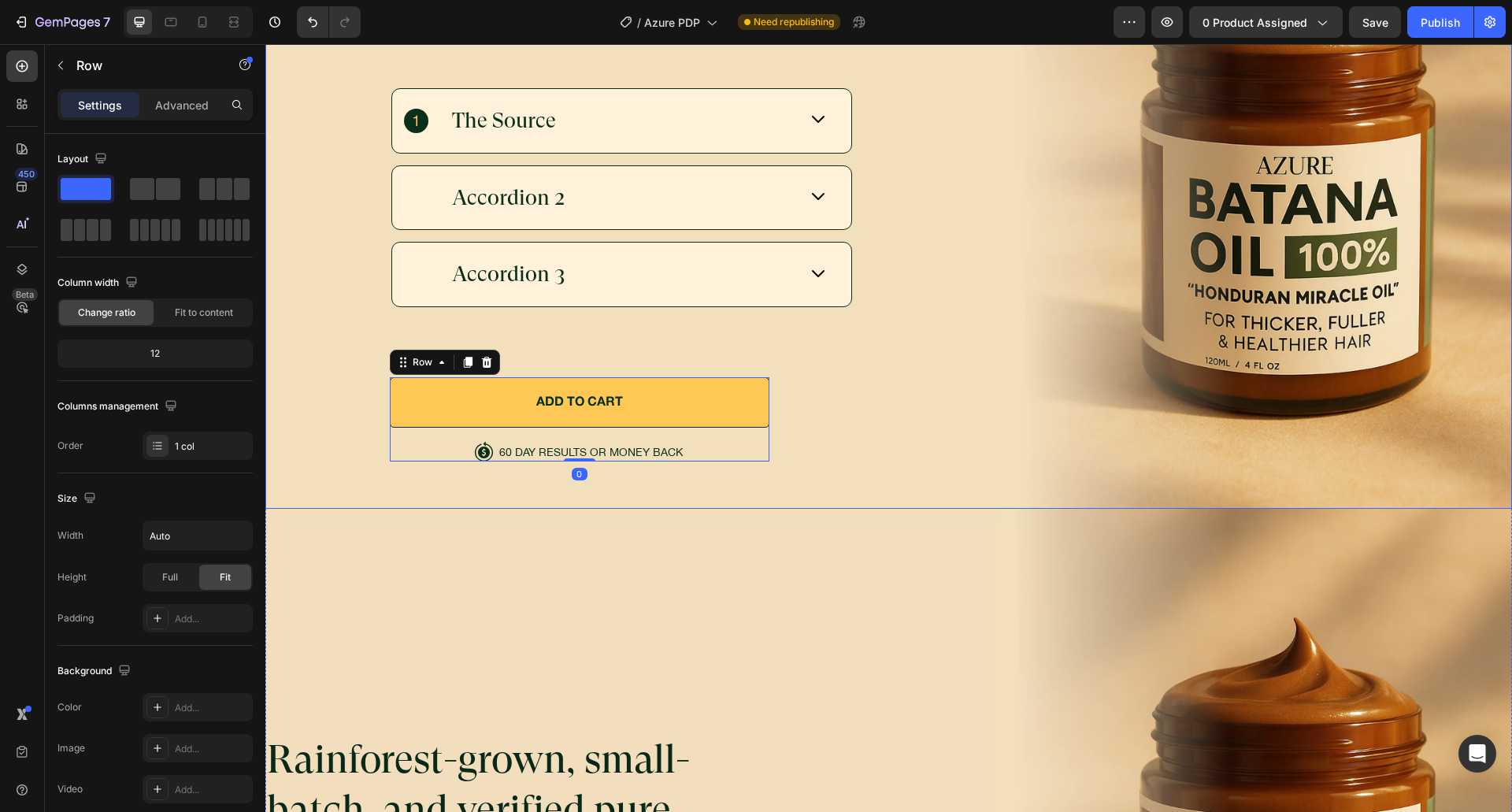
scroll to position [5127, 0]
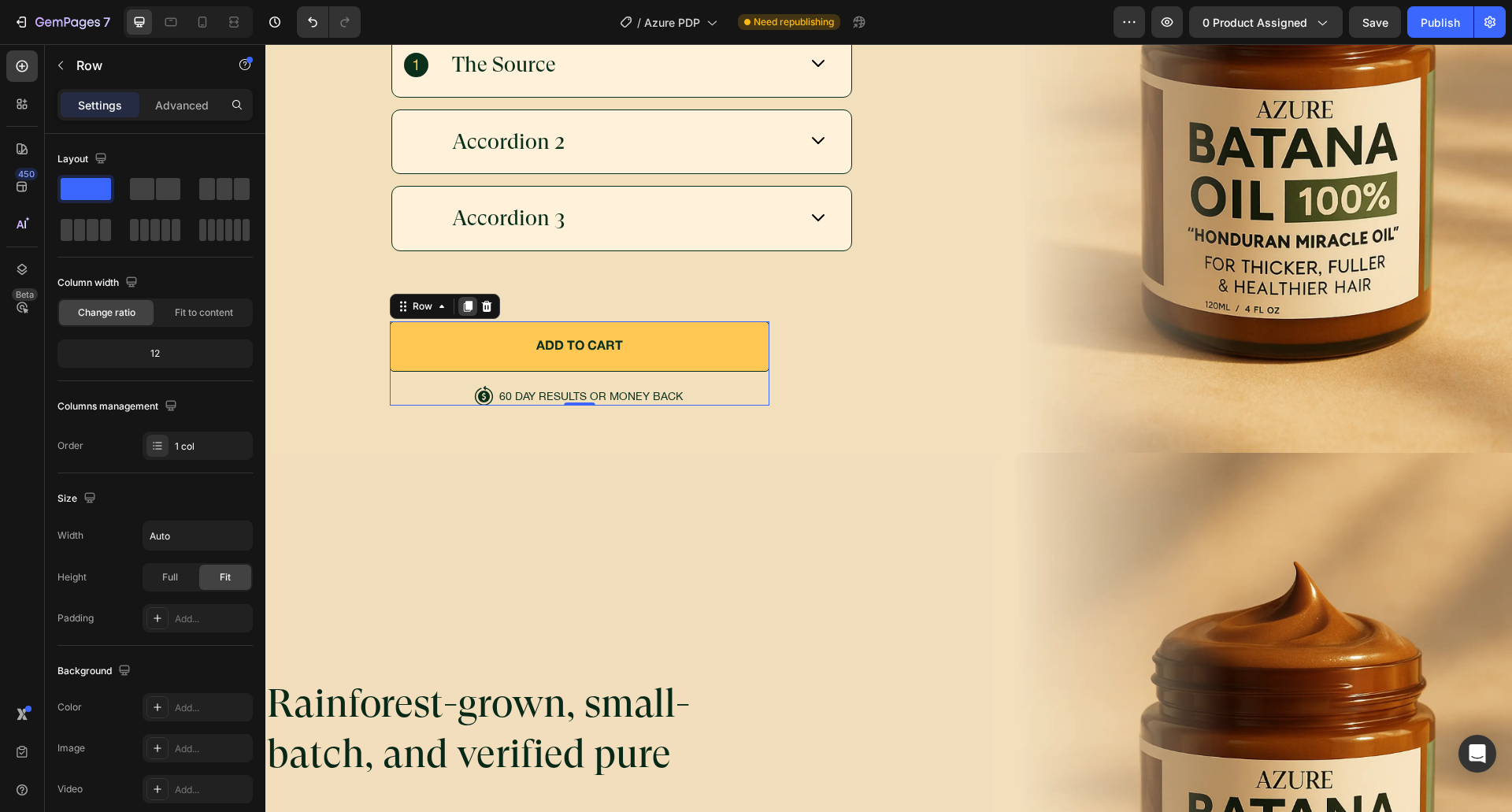
click at [461, 302] on icon at bounding box center [468, 307] width 13 height 13
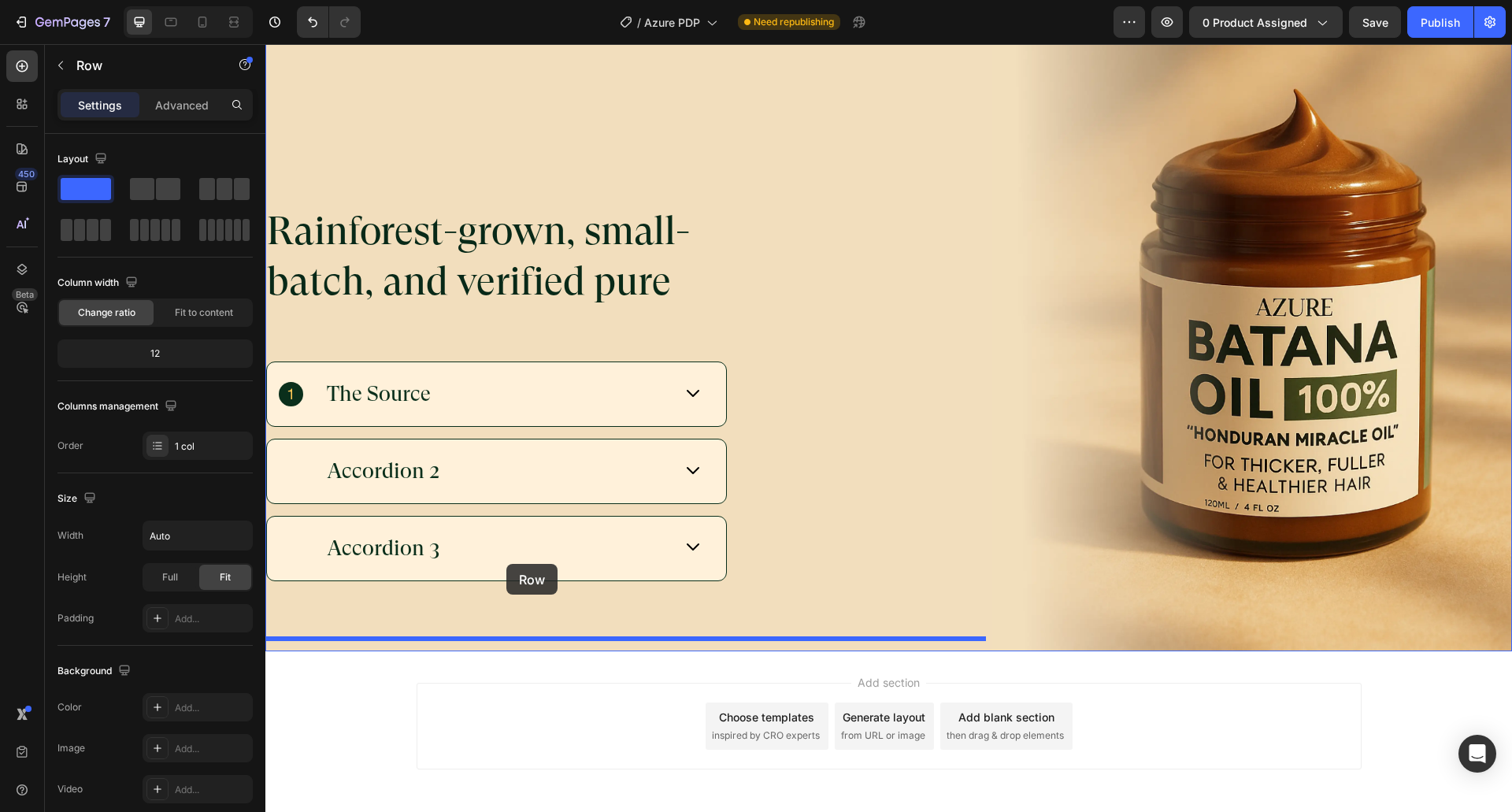
drag, startPoint x: 417, startPoint y: 303, endPoint x: 506, endPoint y: 563, distance: 274.8
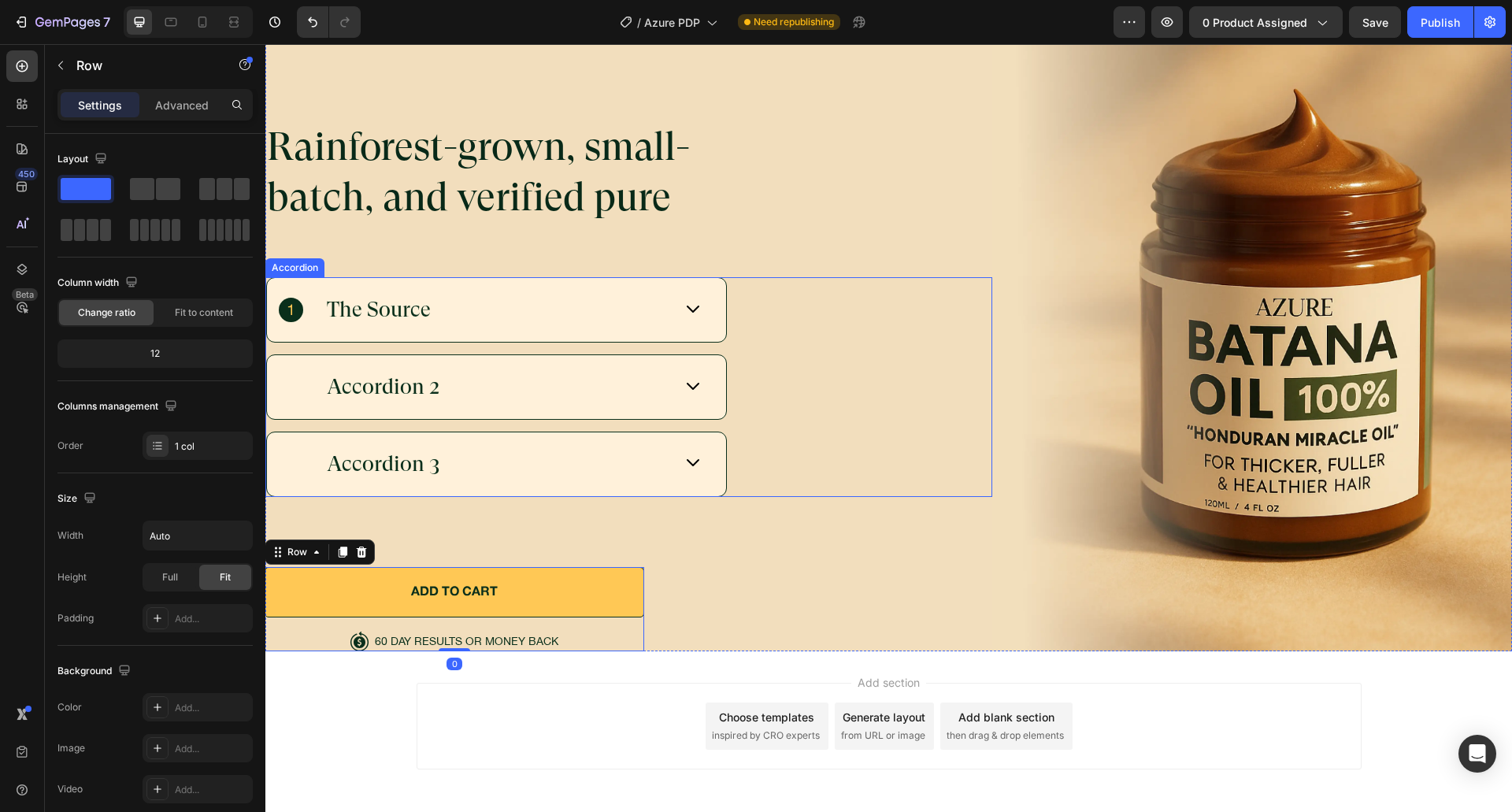
scroll to position [5516, 0]
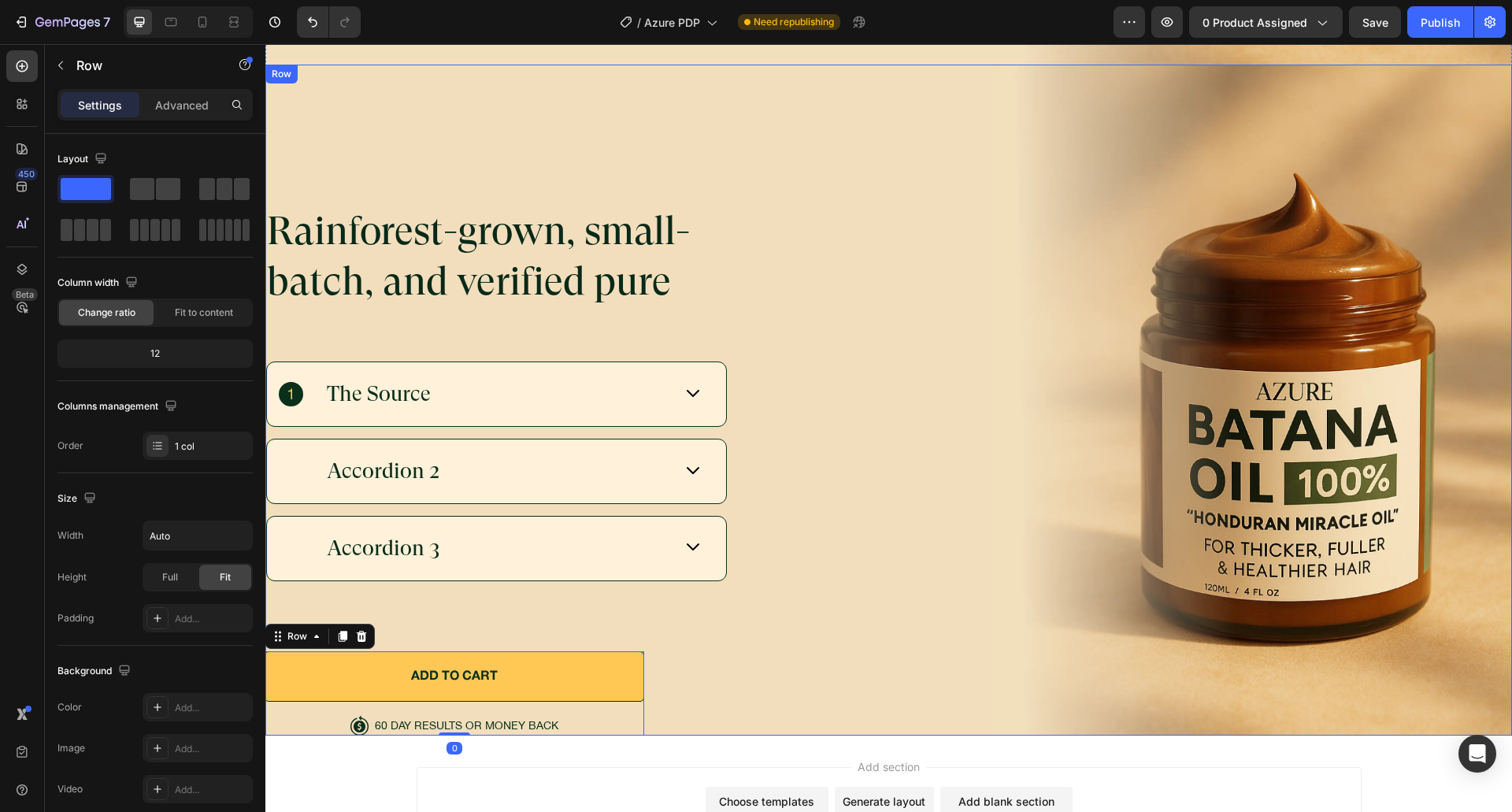
click at [724, 670] on div "Rainforest-grown, small-batch, and verified pure Heading The Source Accordion 2…" at bounding box center [628, 400] width 727 height 670
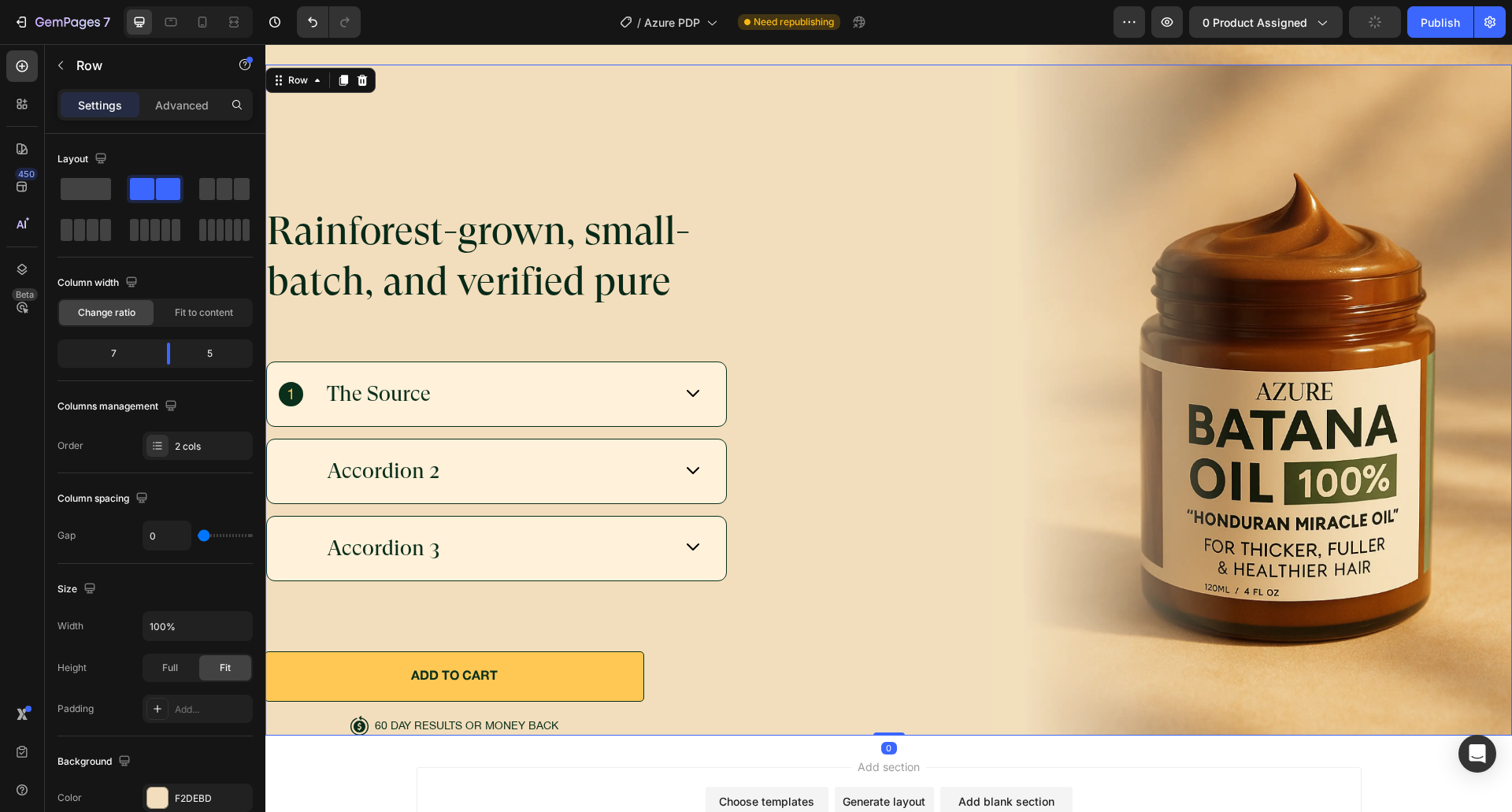
scroll to position [417, 0]
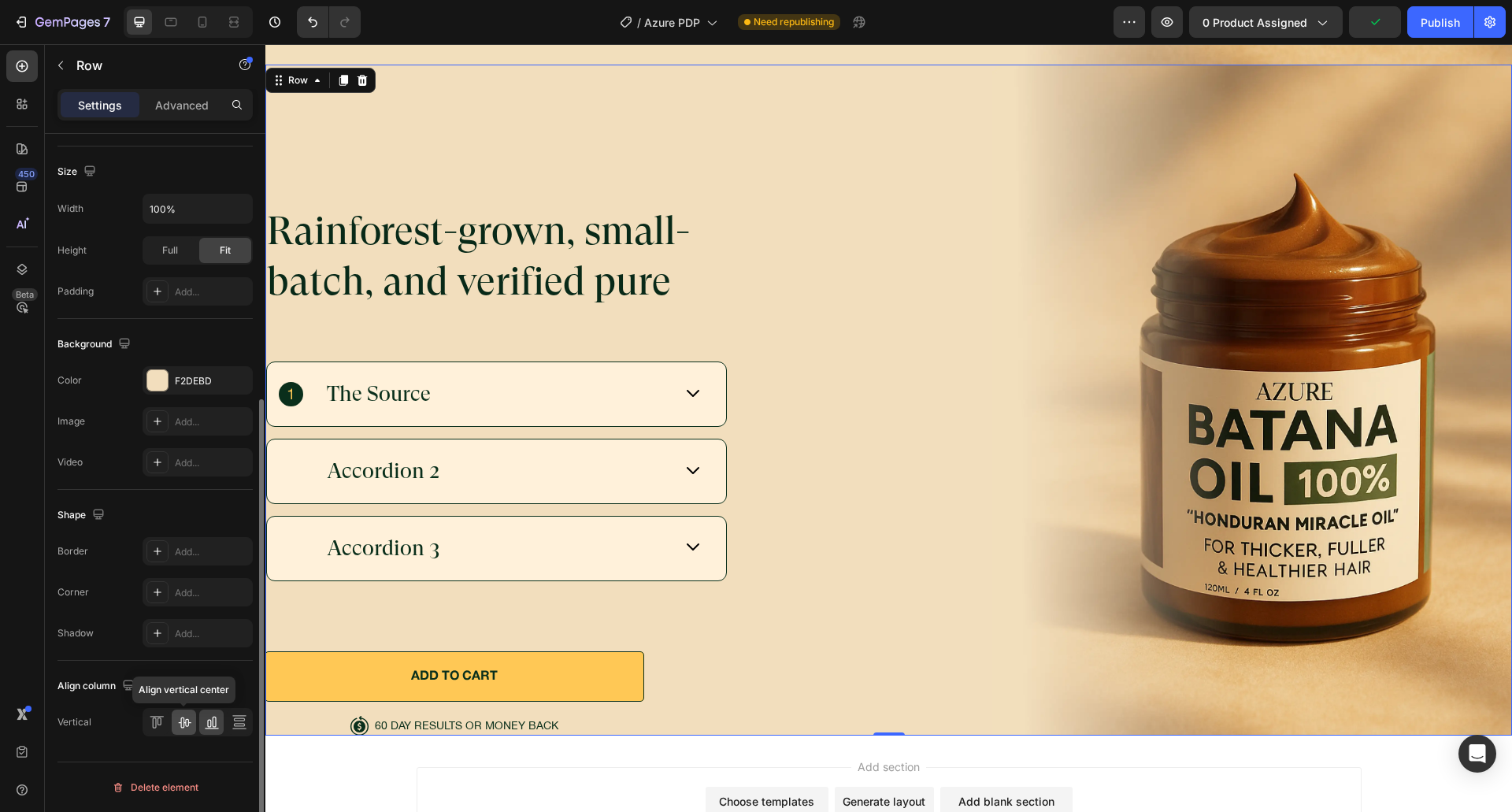
click at [180, 713] on div at bounding box center [183, 721] width 25 height 25
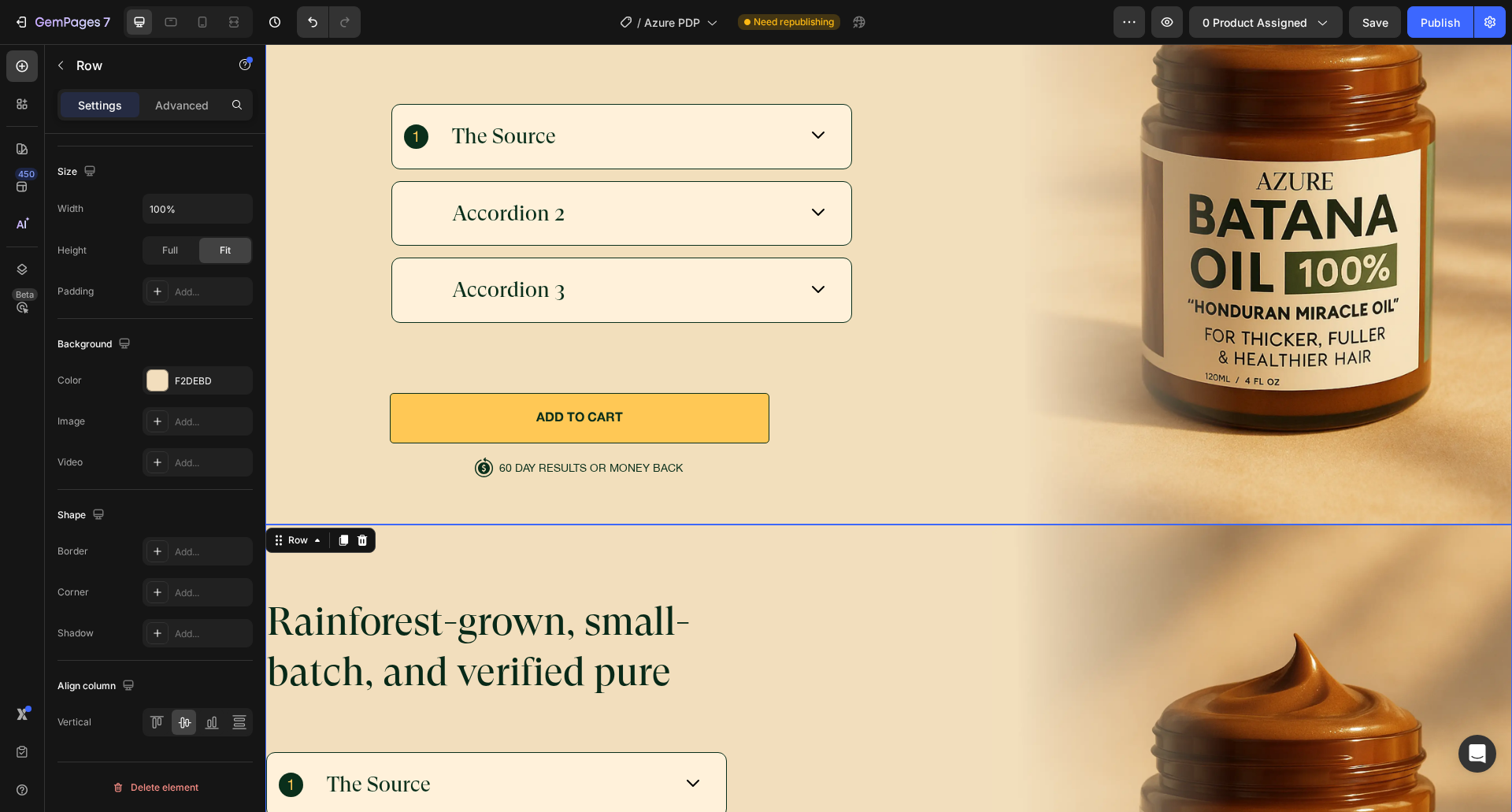
scroll to position [5449, 0]
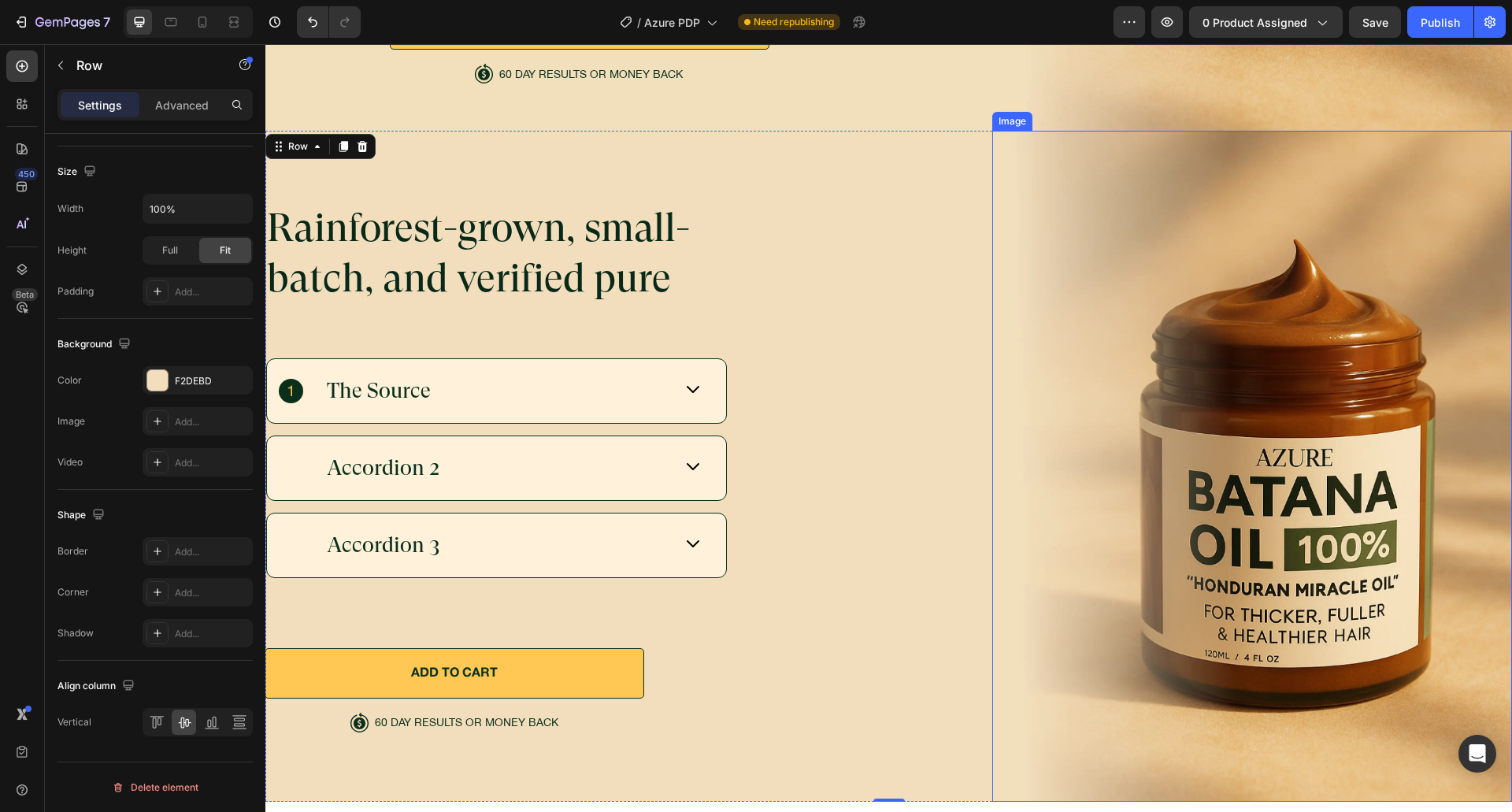
click at [1006, 595] on img at bounding box center [1251, 466] width 519 height 670
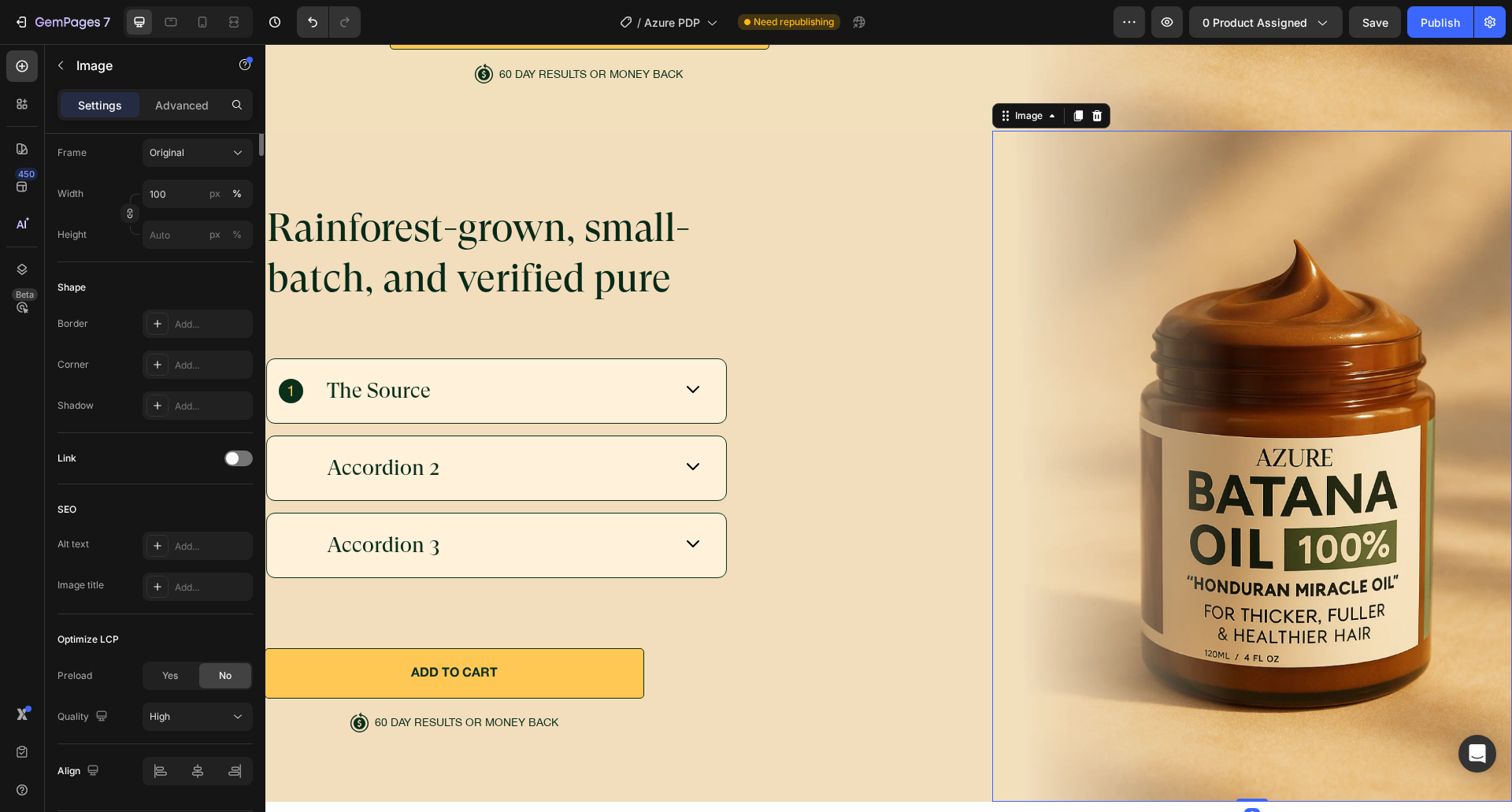
scroll to position [0, 0]
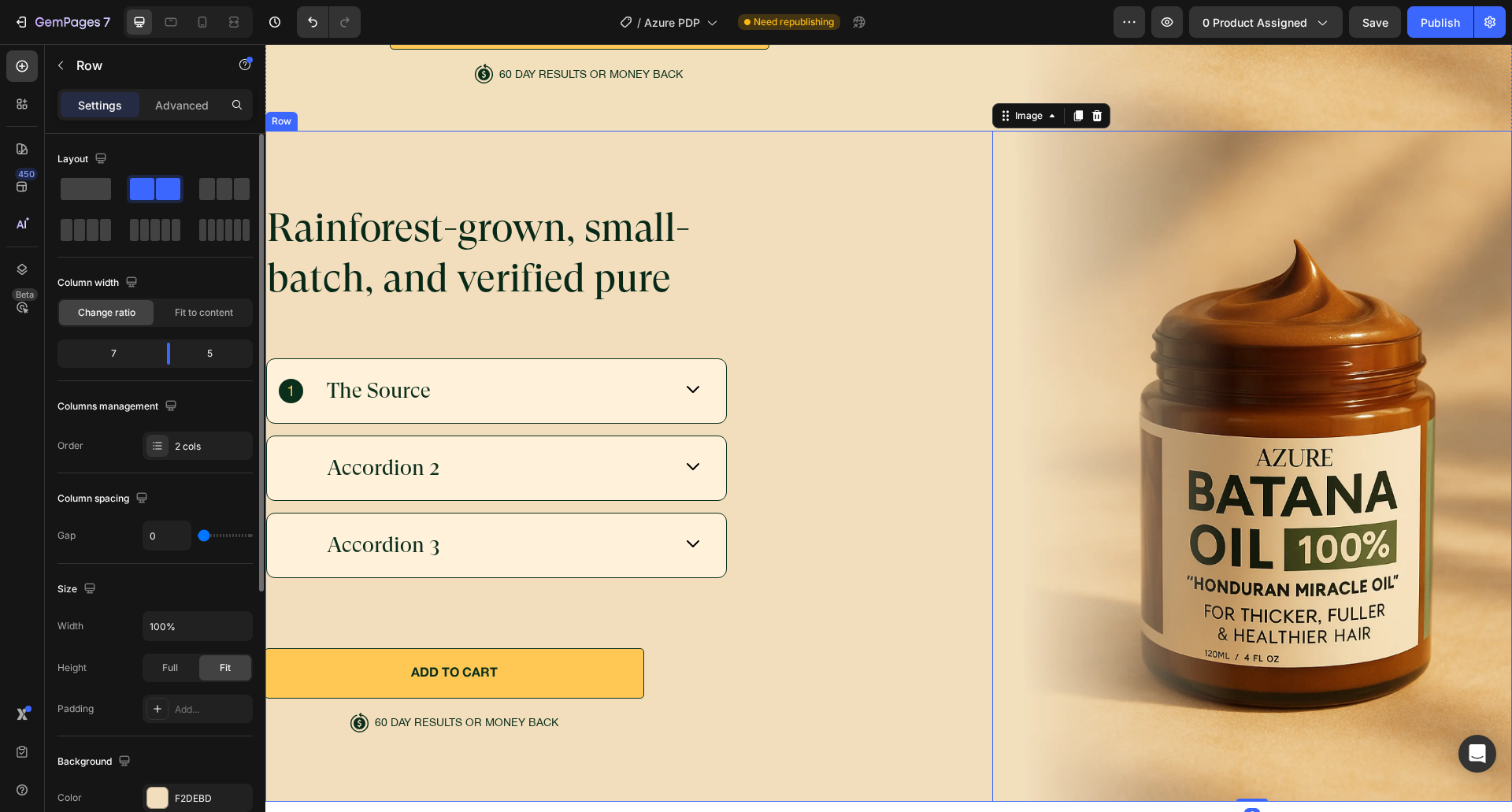
click at [957, 618] on div "Rainforest-grown, small-batch, and verified pure Heading The Source Accordion 2…" at bounding box center [628, 466] width 727 height 670
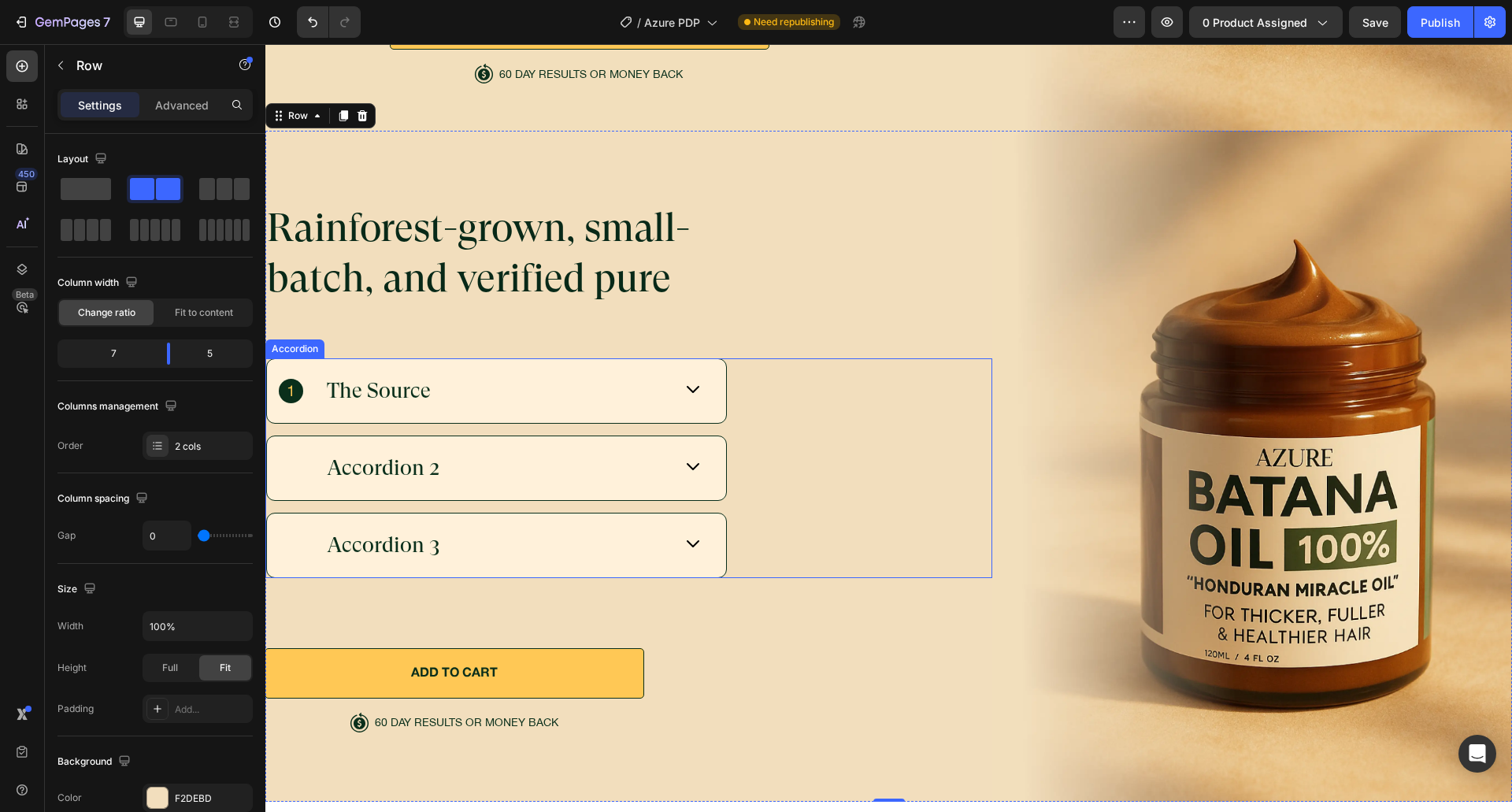
click at [808, 435] on div "Accordion 2" at bounding box center [629, 468] width 726 height 65
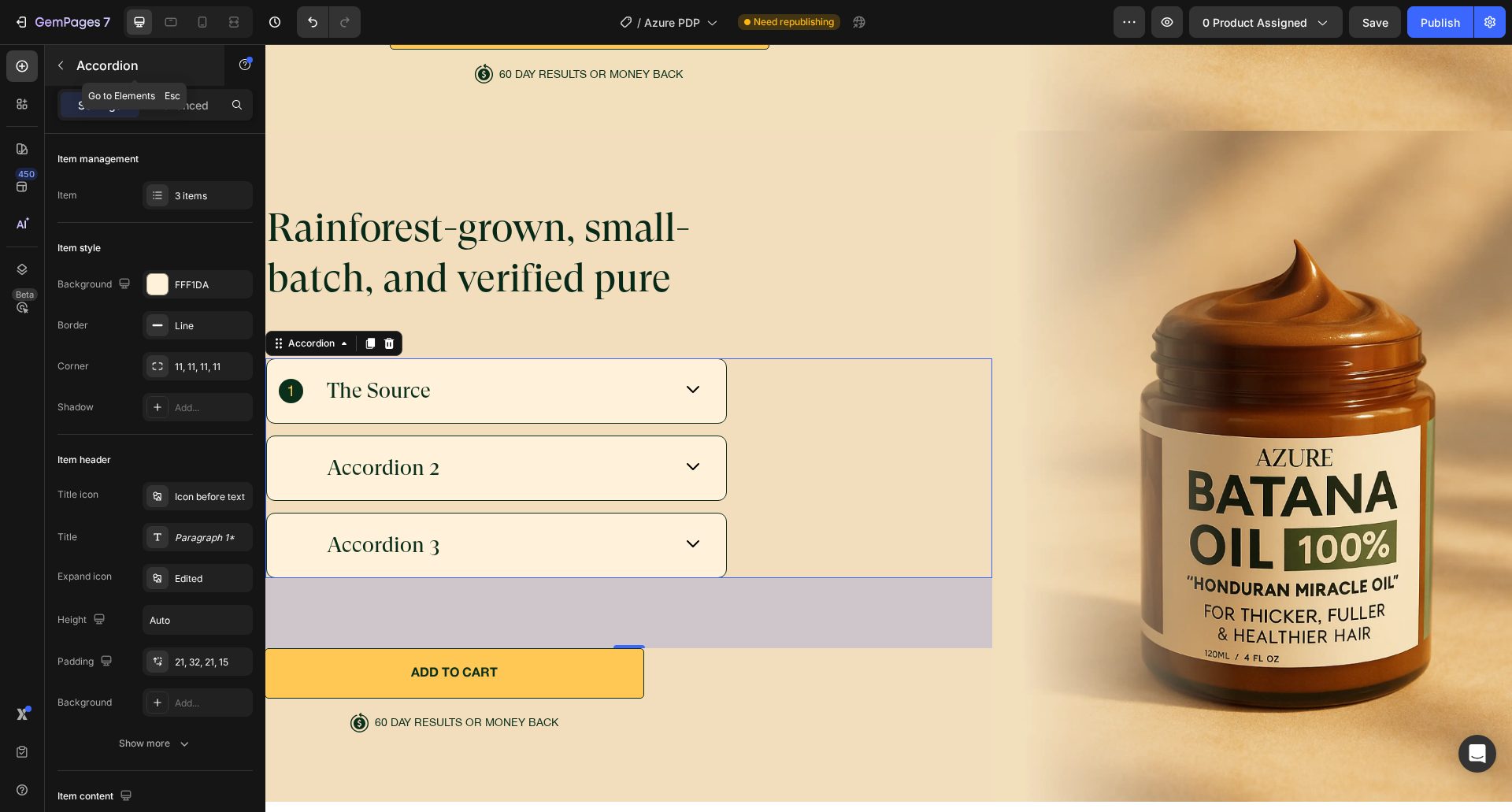
click at [125, 71] on p "Accordion" at bounding box center [143, 65] width 134 height 19
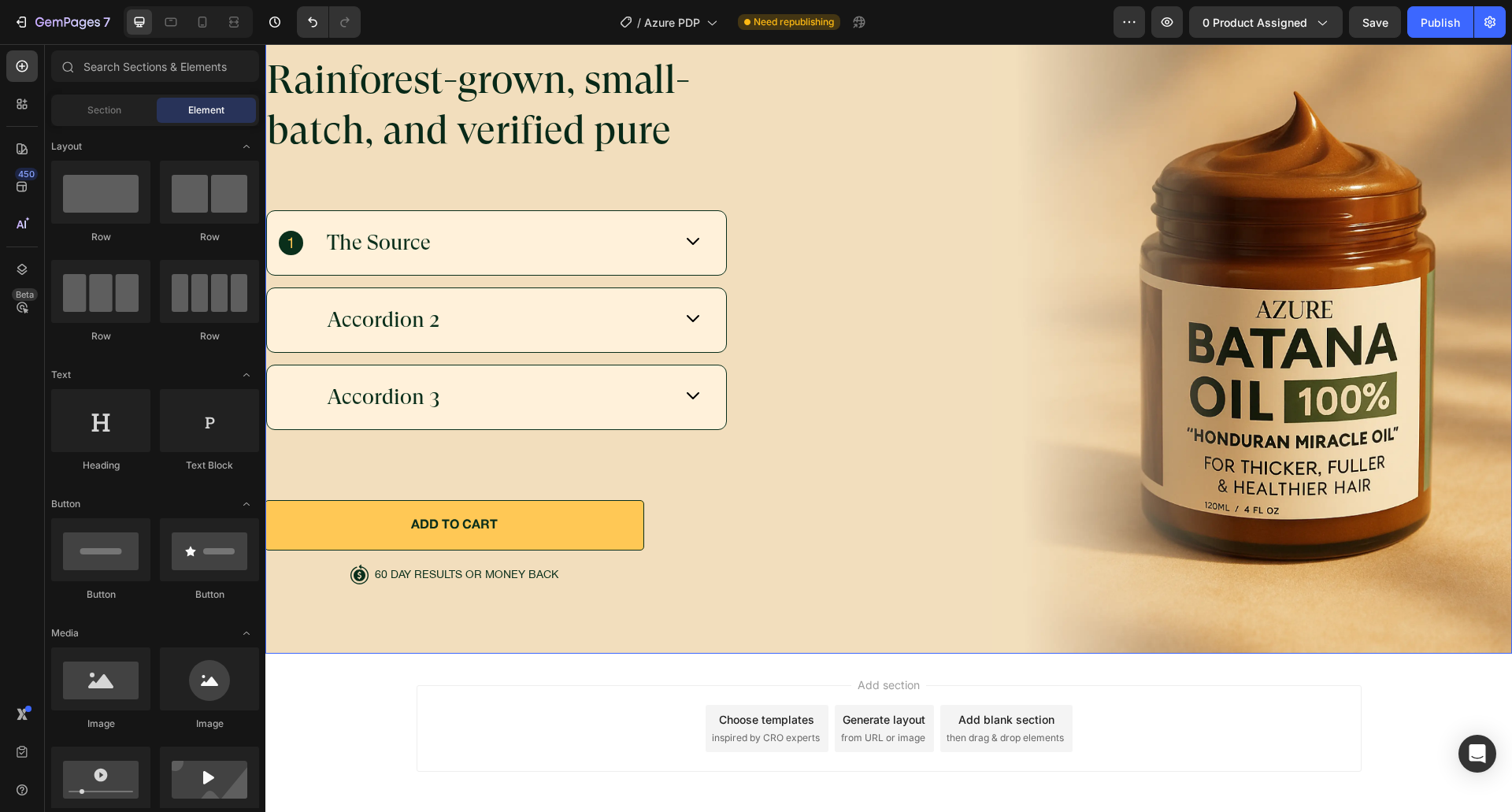
scroll to position [5607, 0]
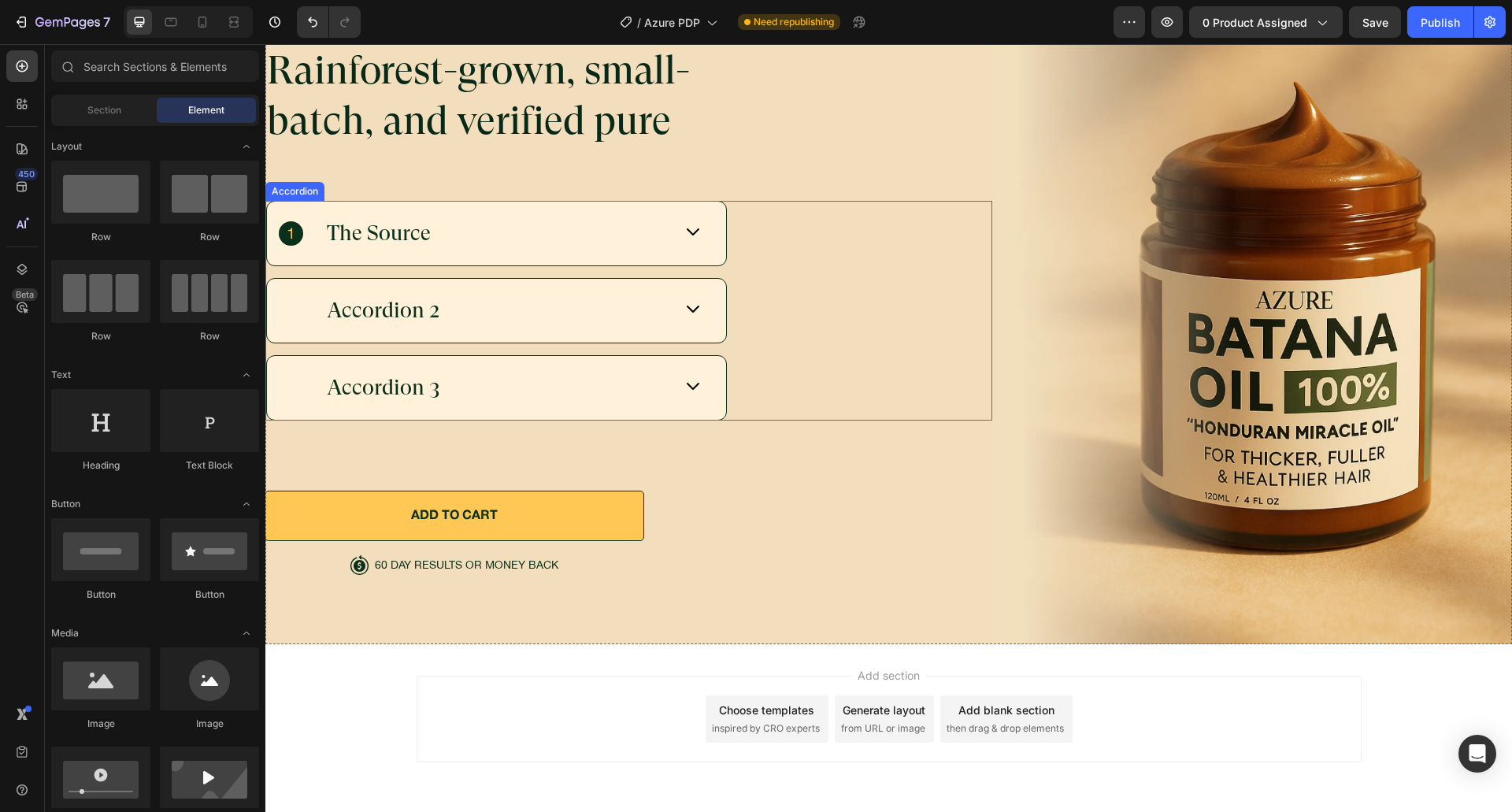
click at [673, 250] on div "The Source" at bounding box center [496, 233] width 459 height 64
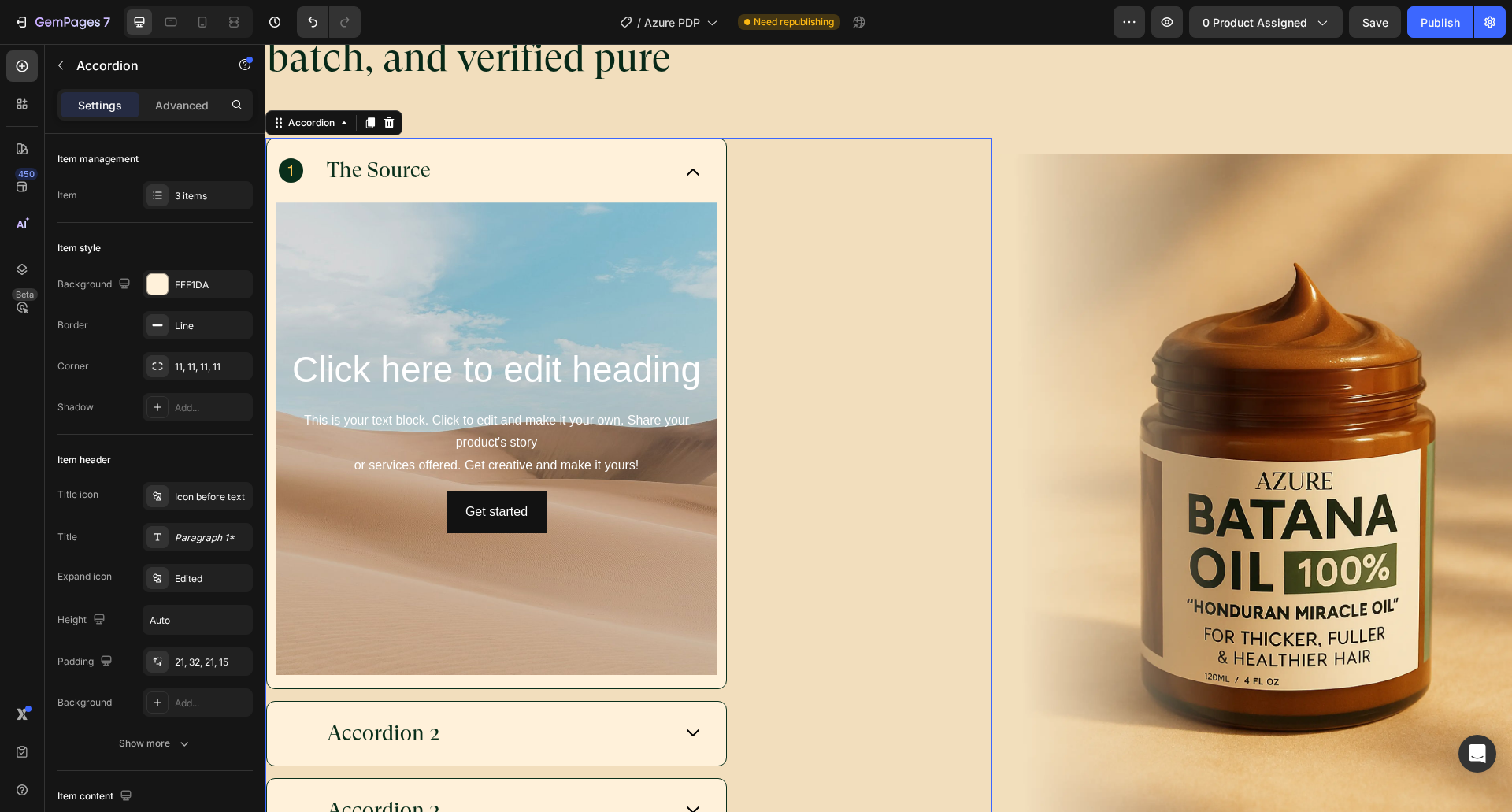
scroll to position [5539, 0]
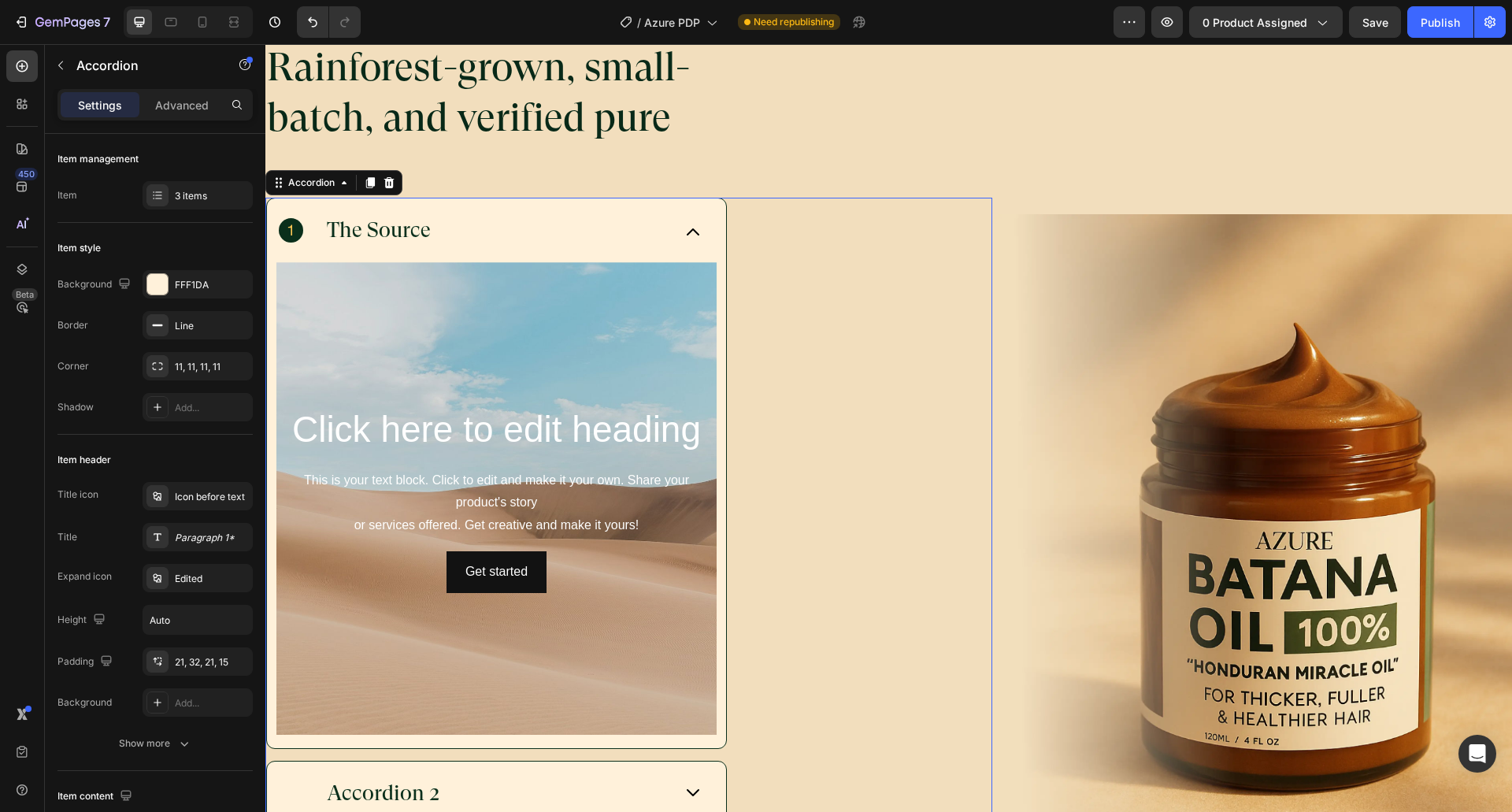
click at [676, 248] on div "The Source" at bounding box center [496, 229] width 459 height 64
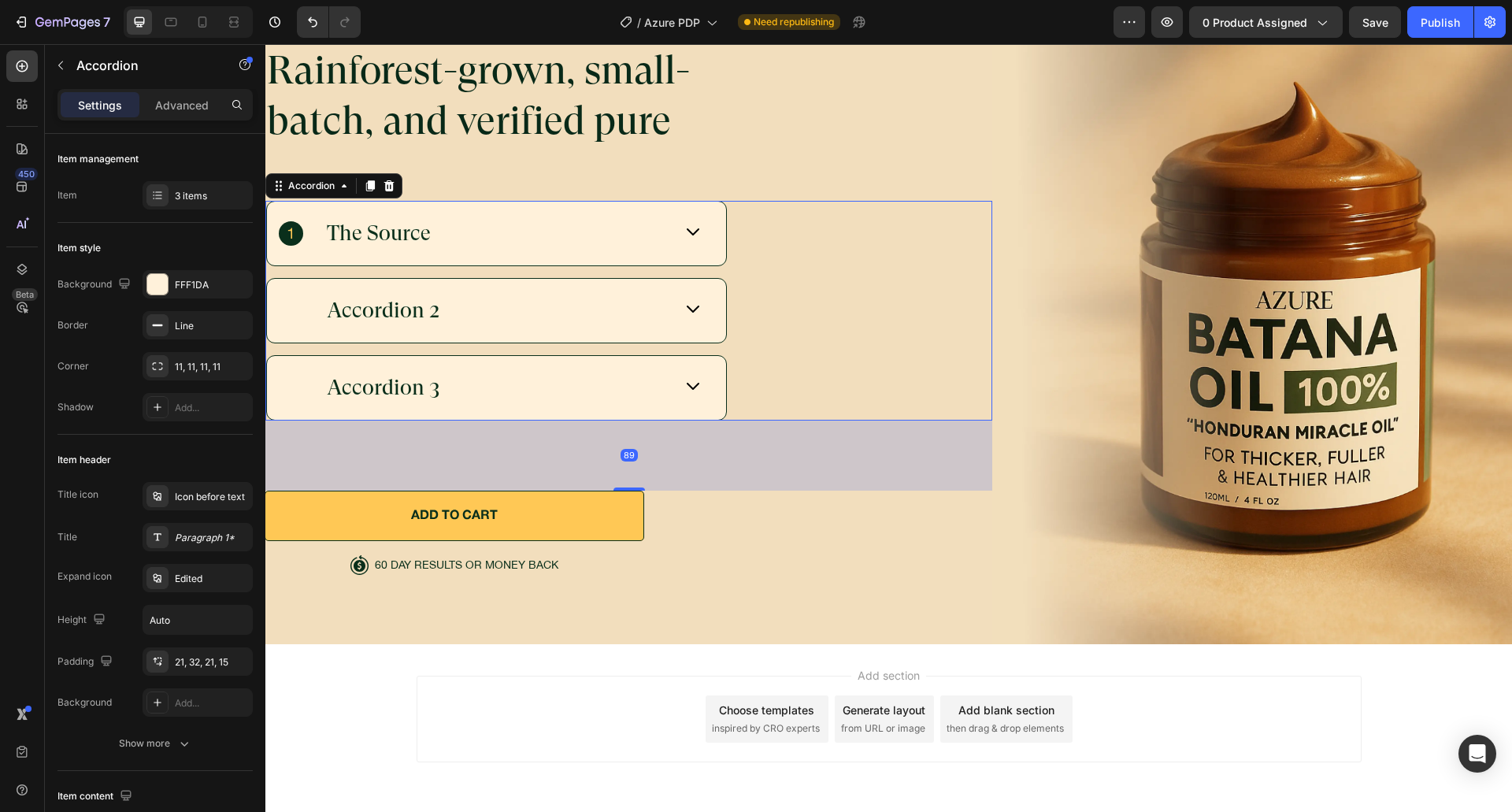
click at [677, 244] on div "The Source" at bounding box center [496, 233] width 459 height 64
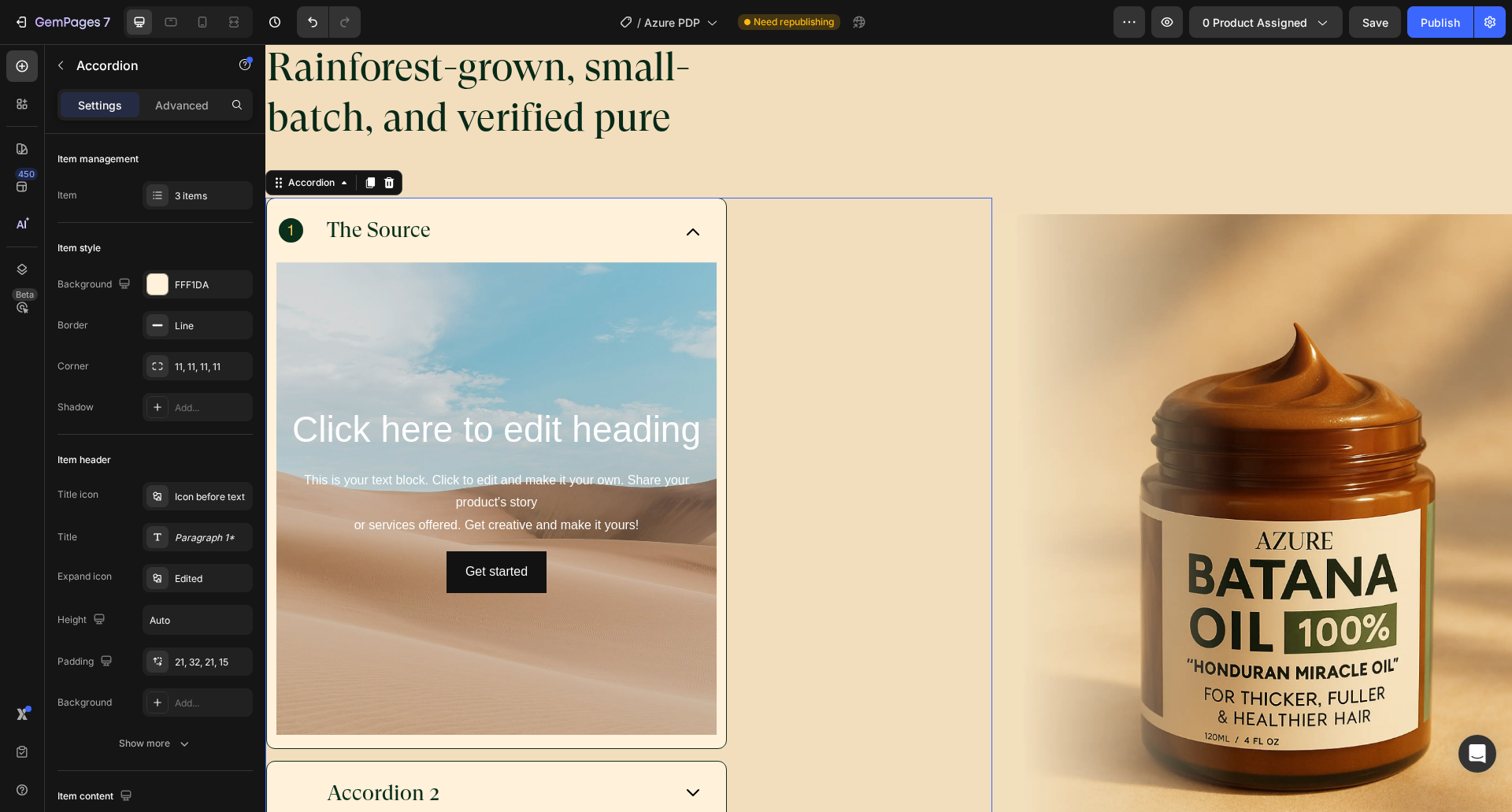
click at [677, 244] on div "The Source" at bounding box center [496, 229] width 459 height 64
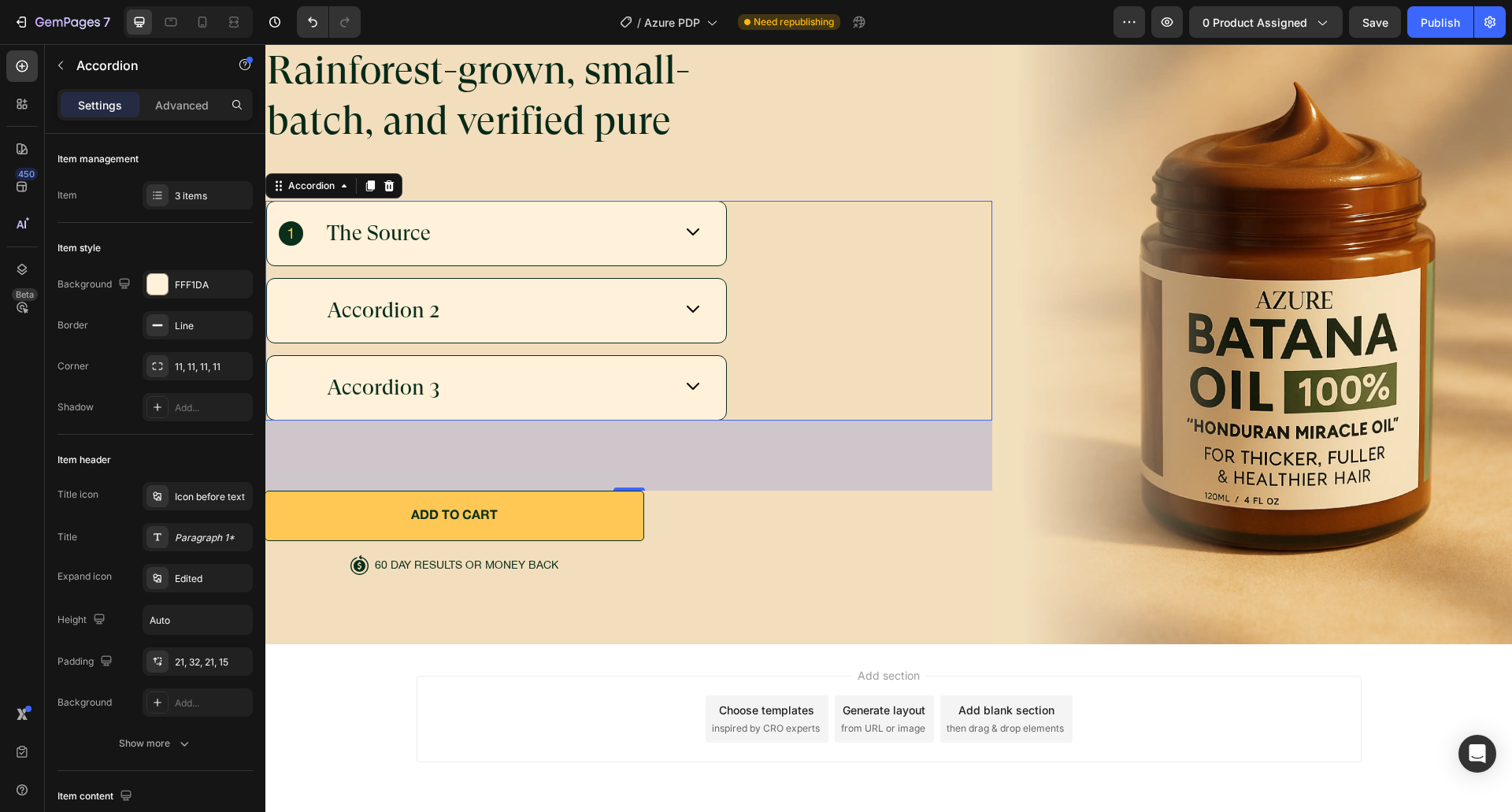
click at [704, 232] on div "The Source" at bounding box center [496, 233] width 459 height 64
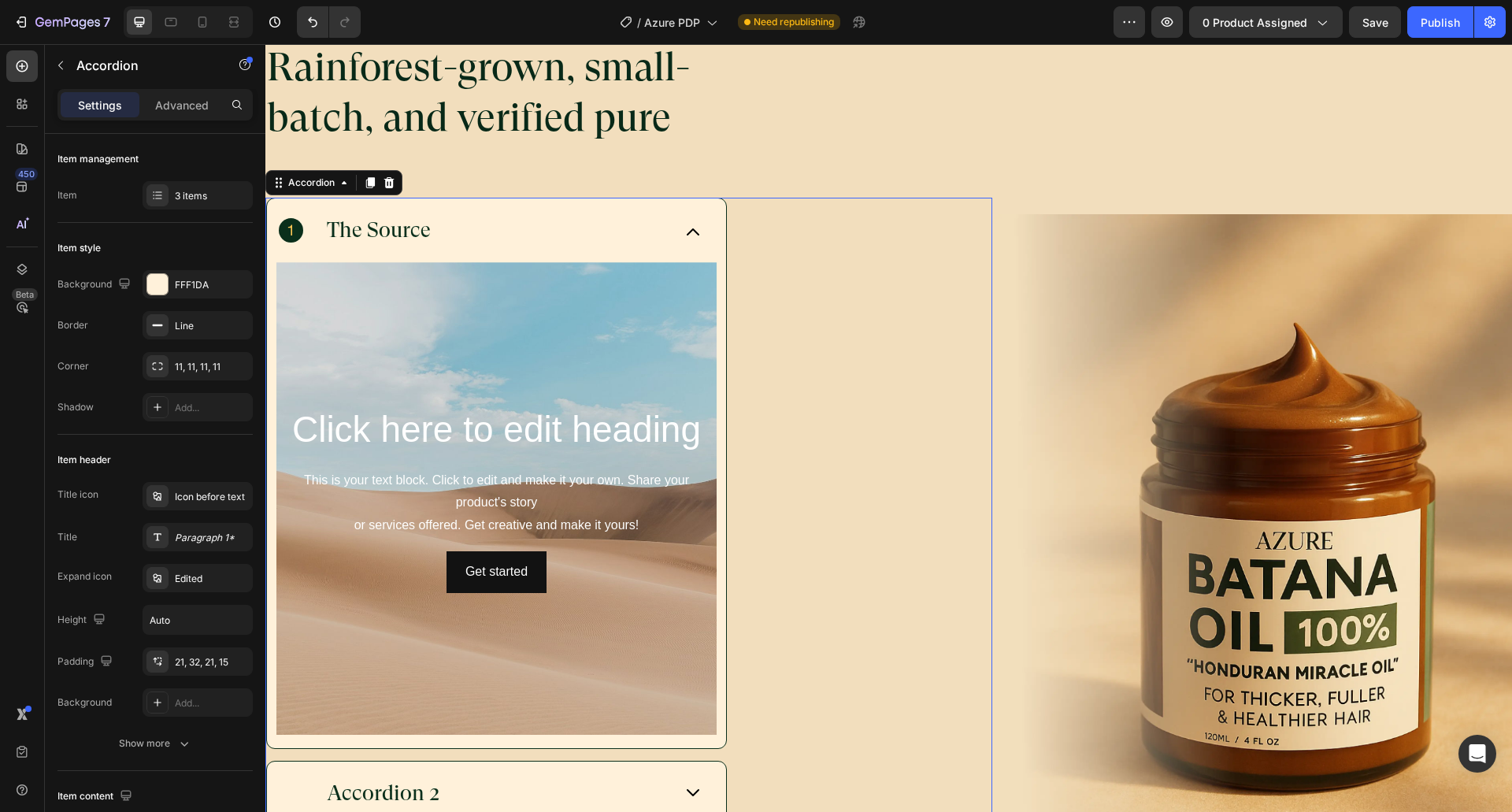
click at [704, 232] on div "The Source" at bounding box center [496, 229] width 459 height 64
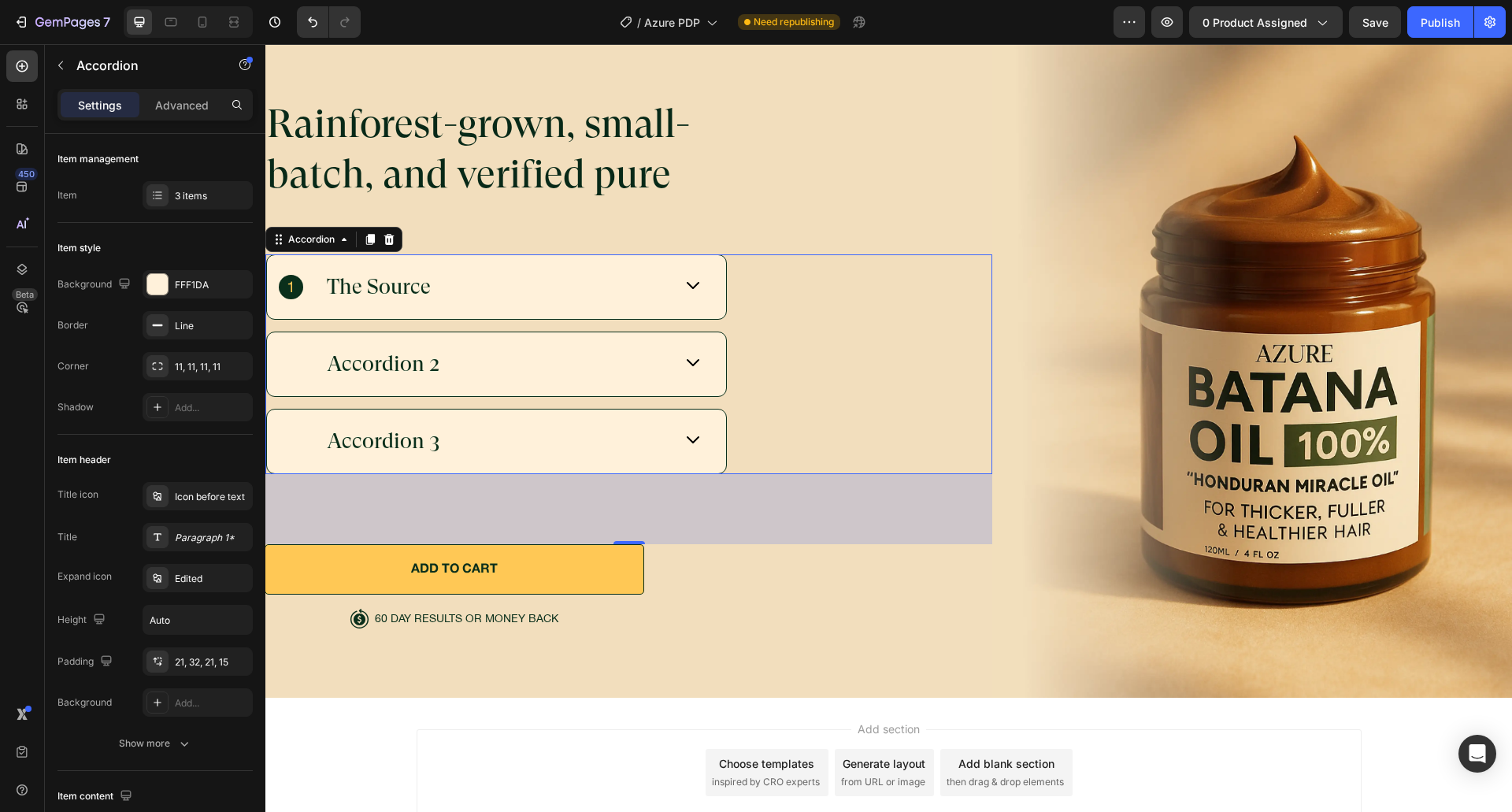
scroll to position [5449, 0]
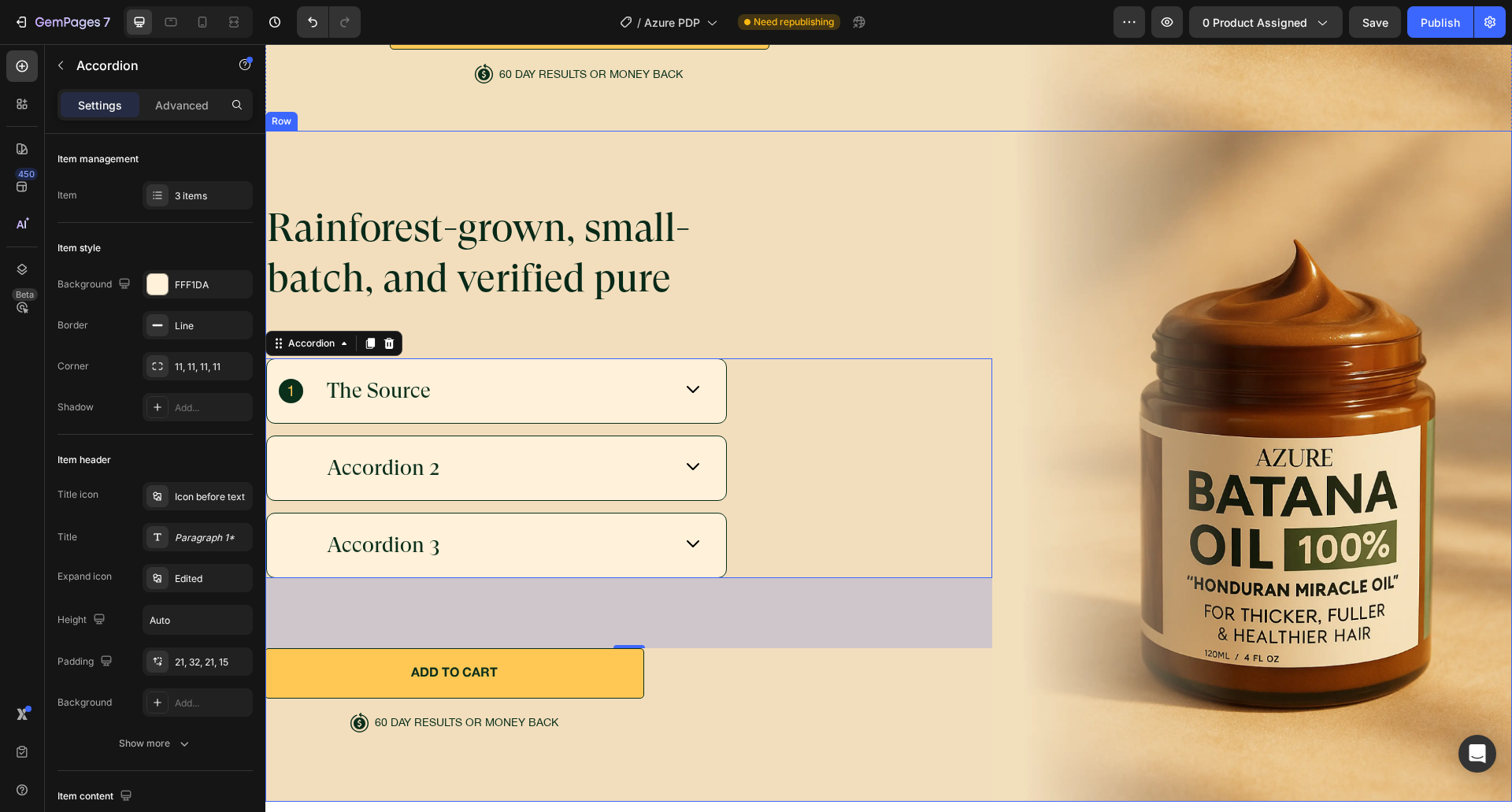
click at [967, 703] on div "Rainforest-grown, small-batch, and verified pure Heading The Source Accordion 2…" at bounding box center [628, 466] width 727 height 670
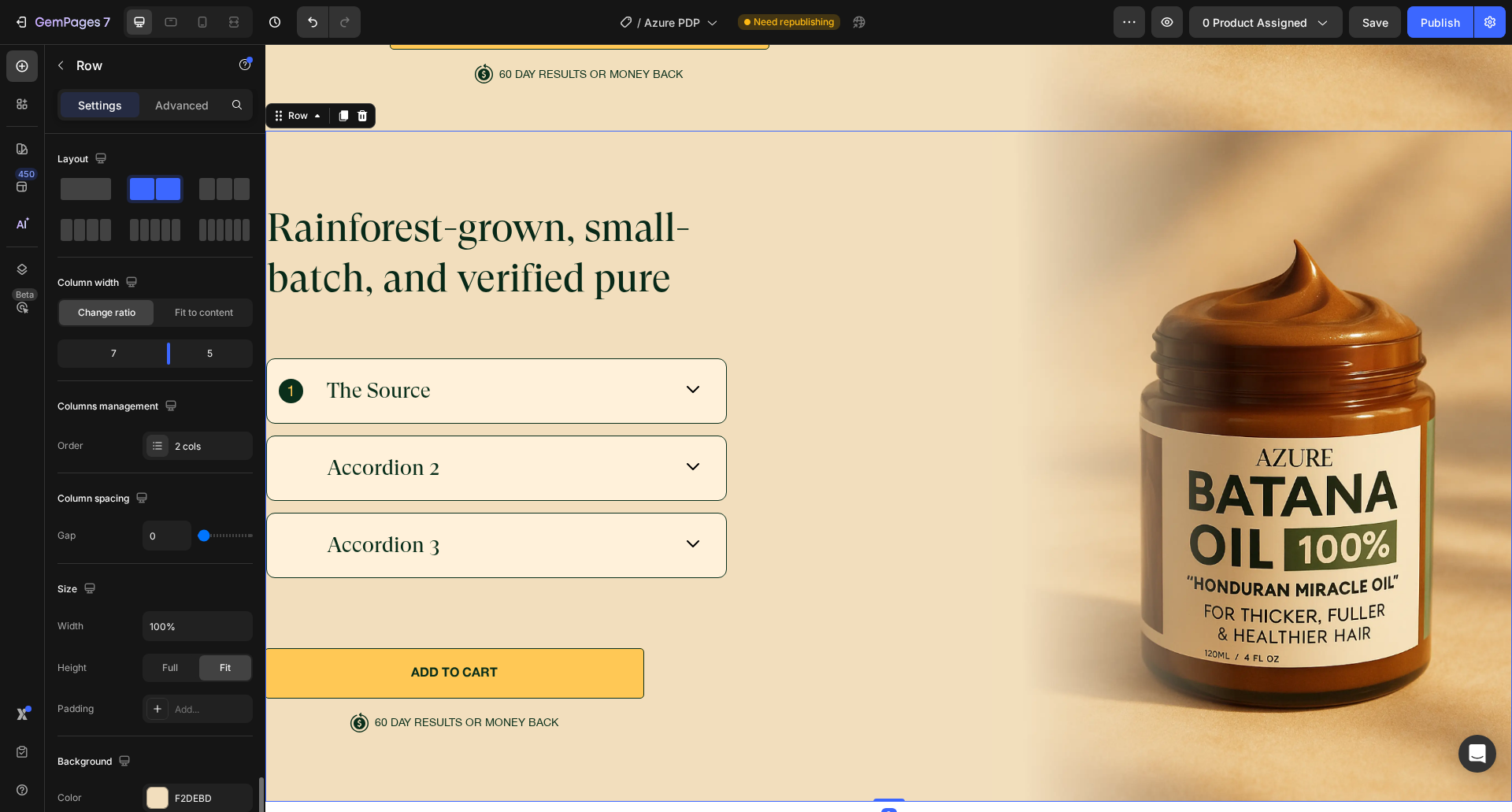
scroll to position [417, 0]
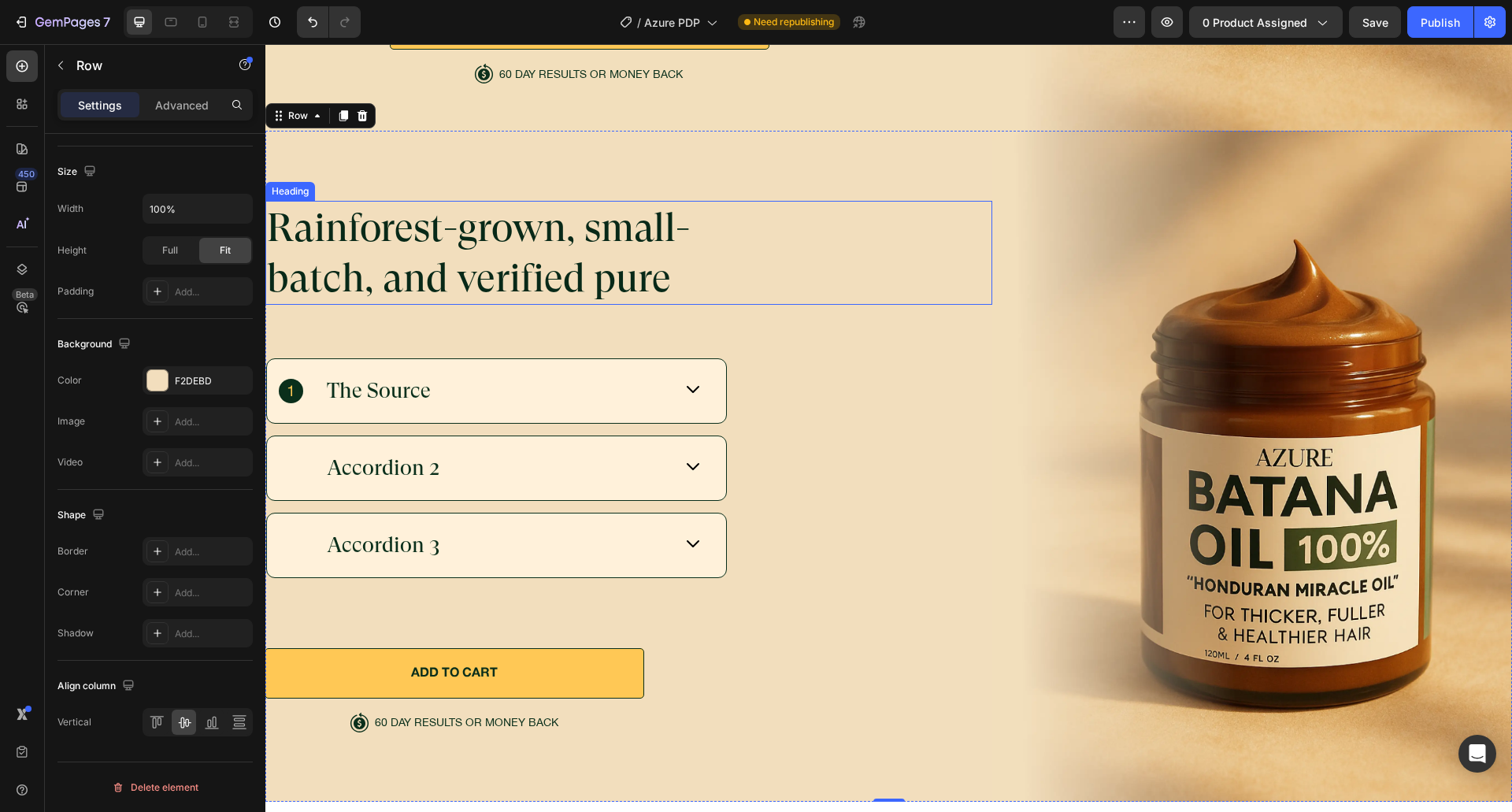
click at [492, 376] on div "The Source" at bounding box center [476, 390] width 394 height 30
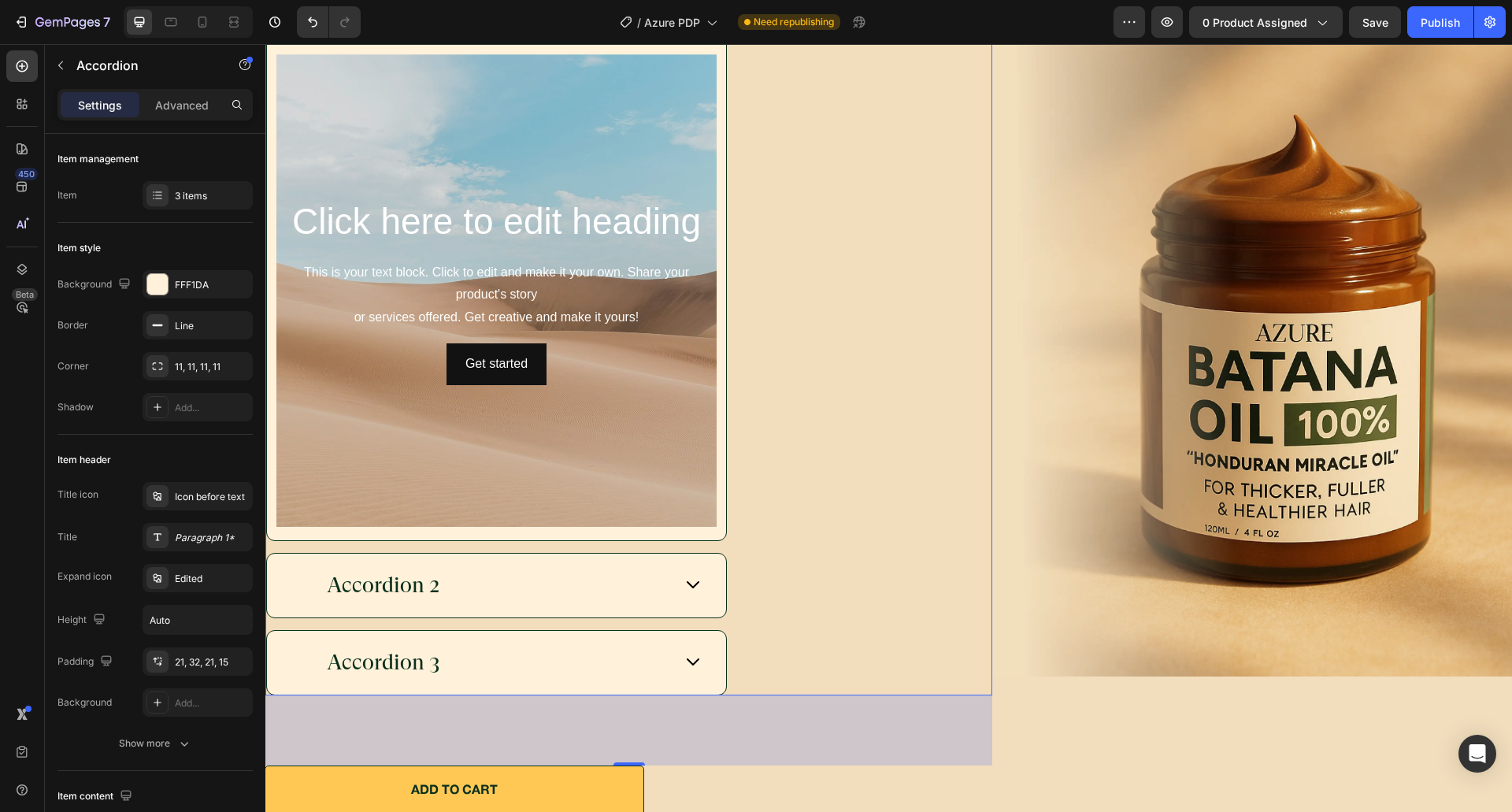
scroll to position [5612, 0]
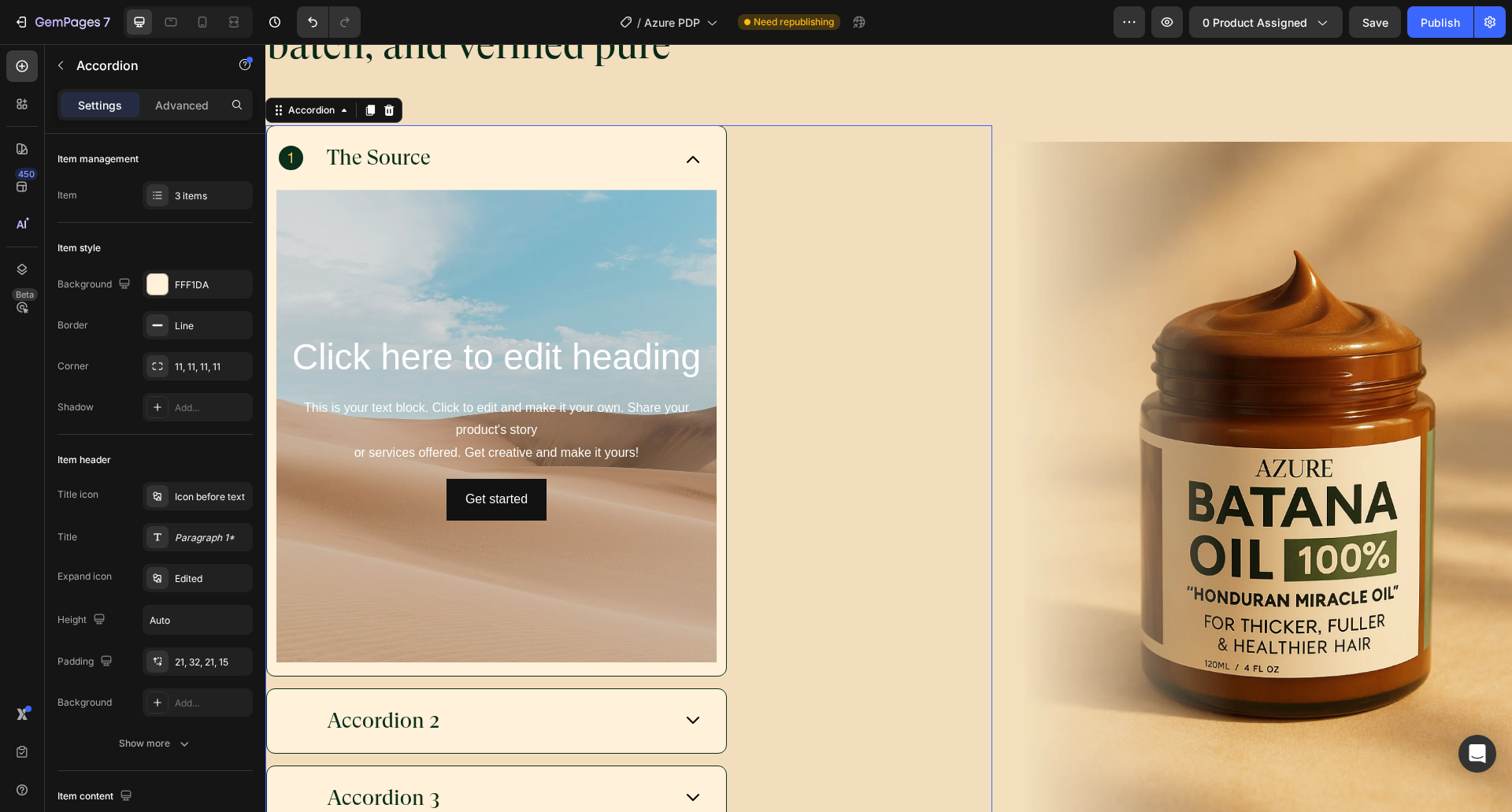
click at [563, 143] on div "The Source" at bounding box center [476, 157] width 394 height 30
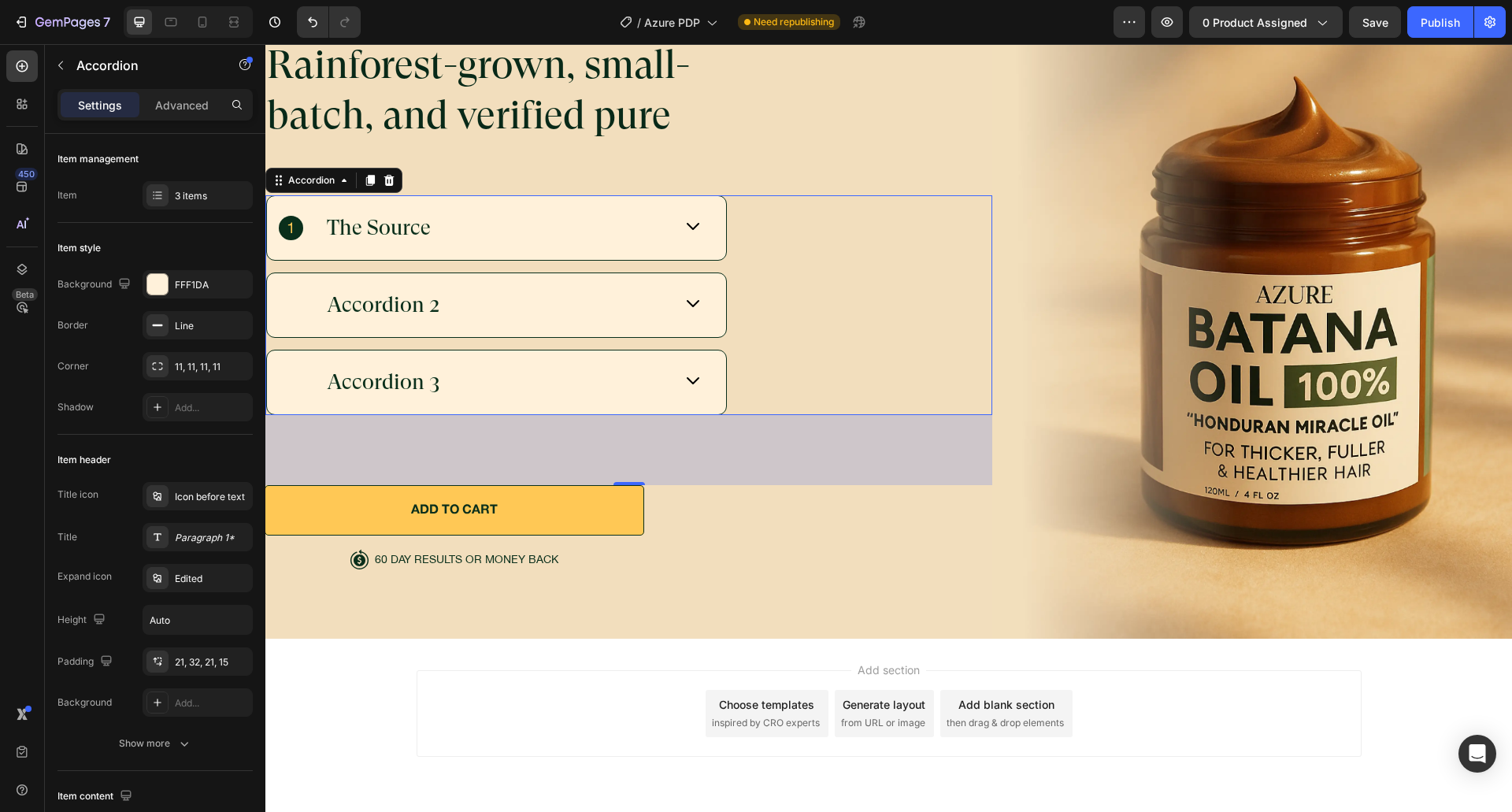
scroll to position [5654, 0]
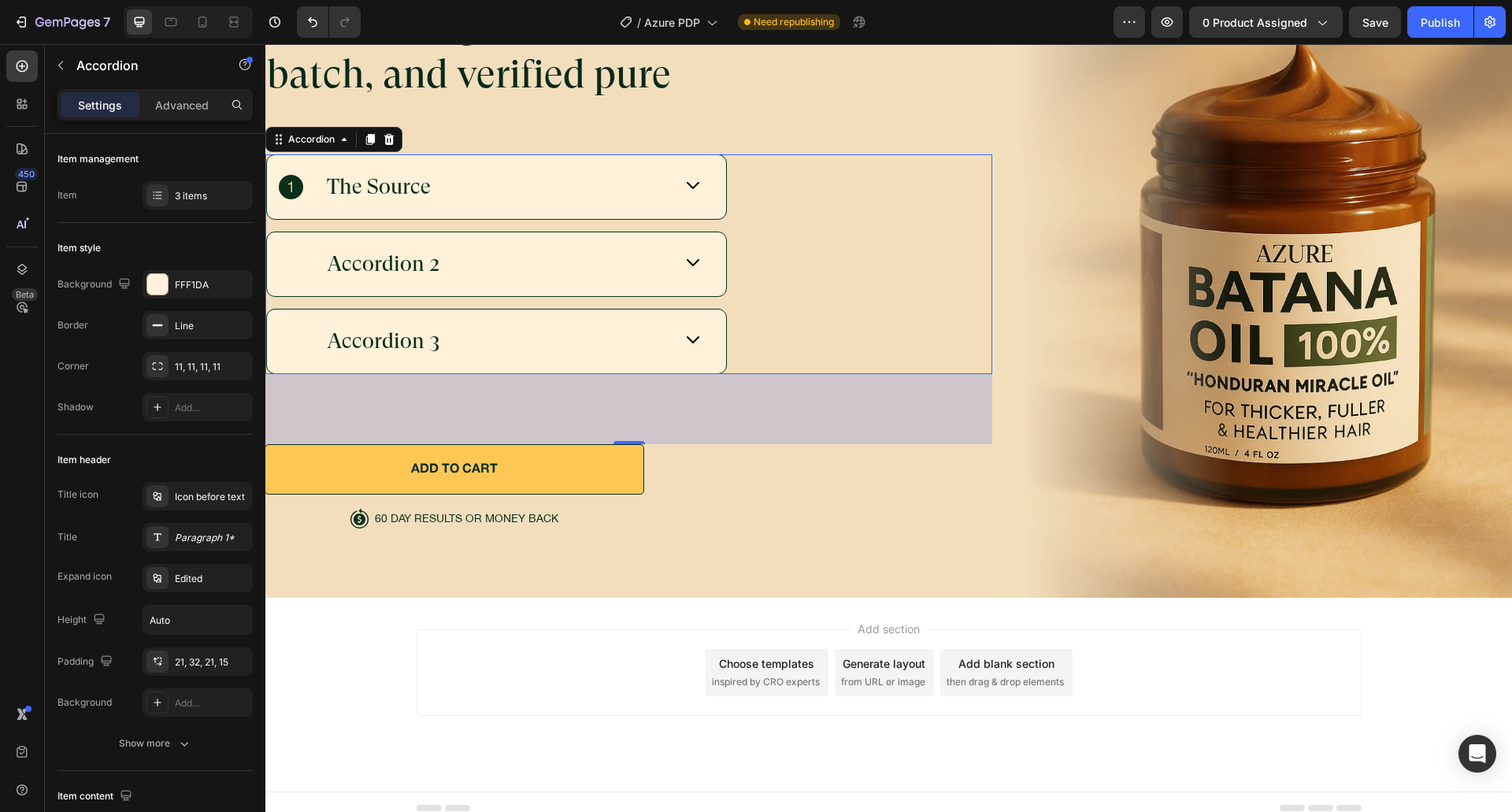
click at [451, 155] on div "The Source" at bounding box center [496, 186] width 459 height 64
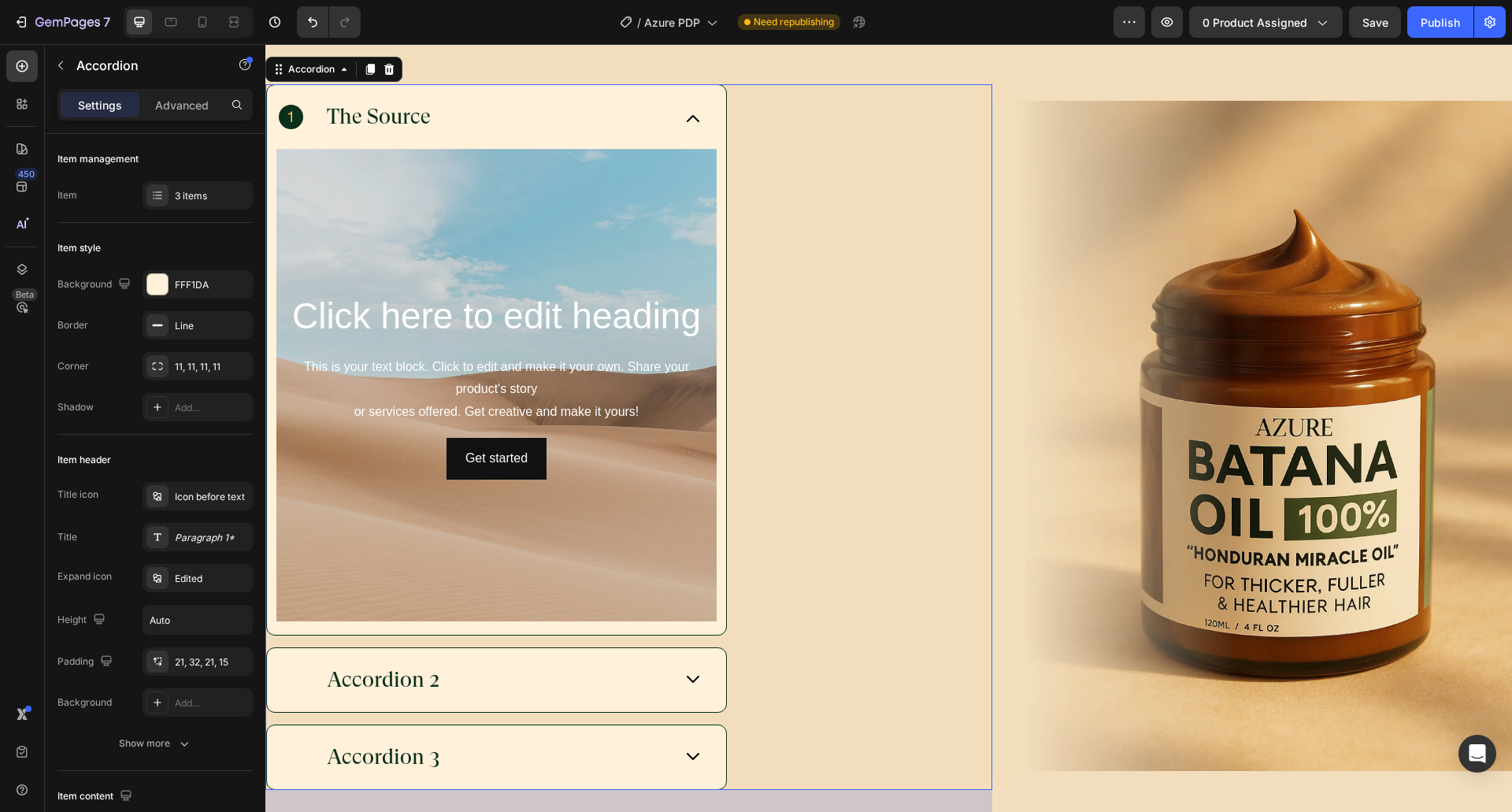
scroll to position [5612, 0]
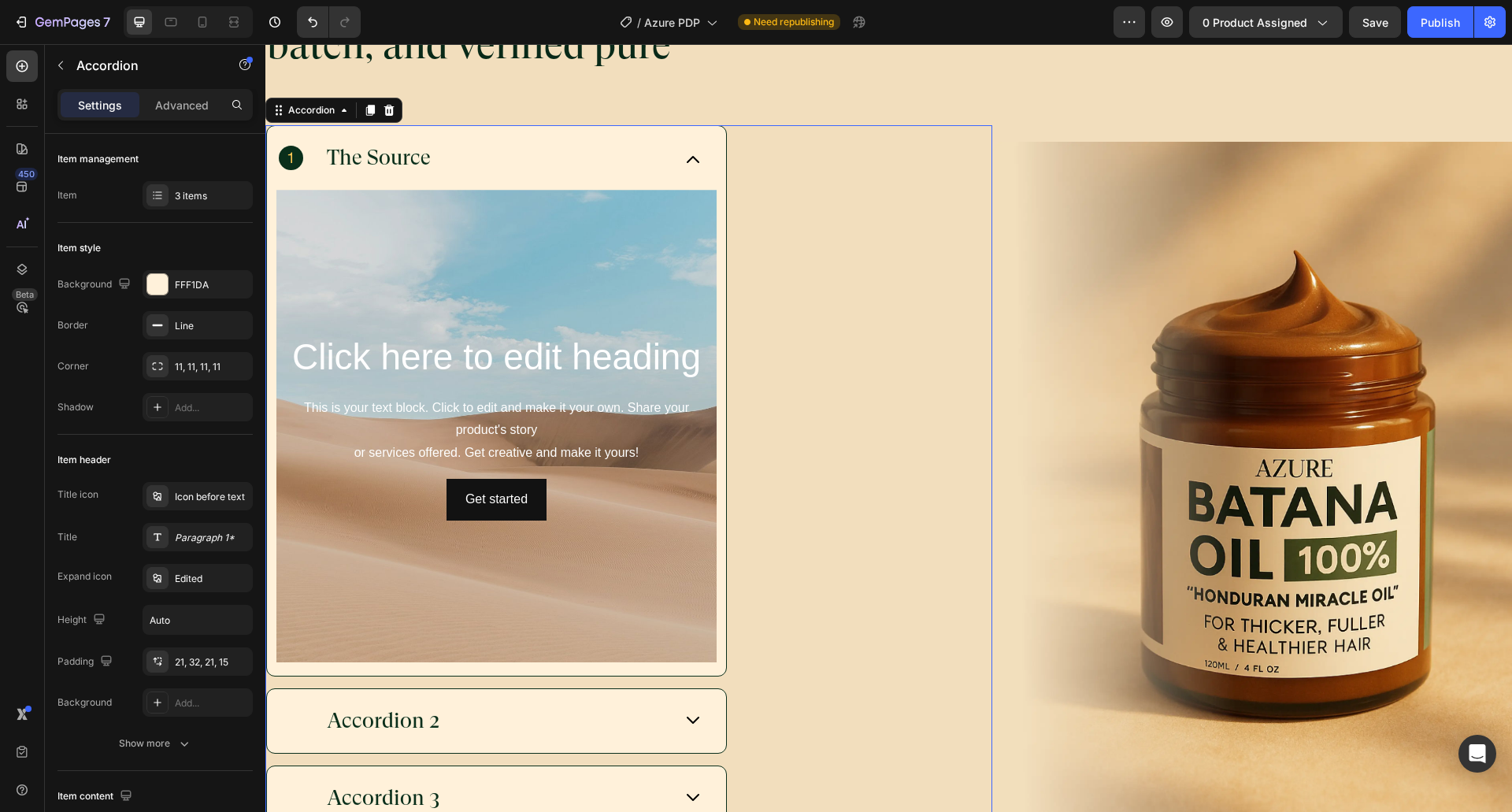
click at [634, 160] on div "The Source" at bounding box center [476, 157] width 394 height 30
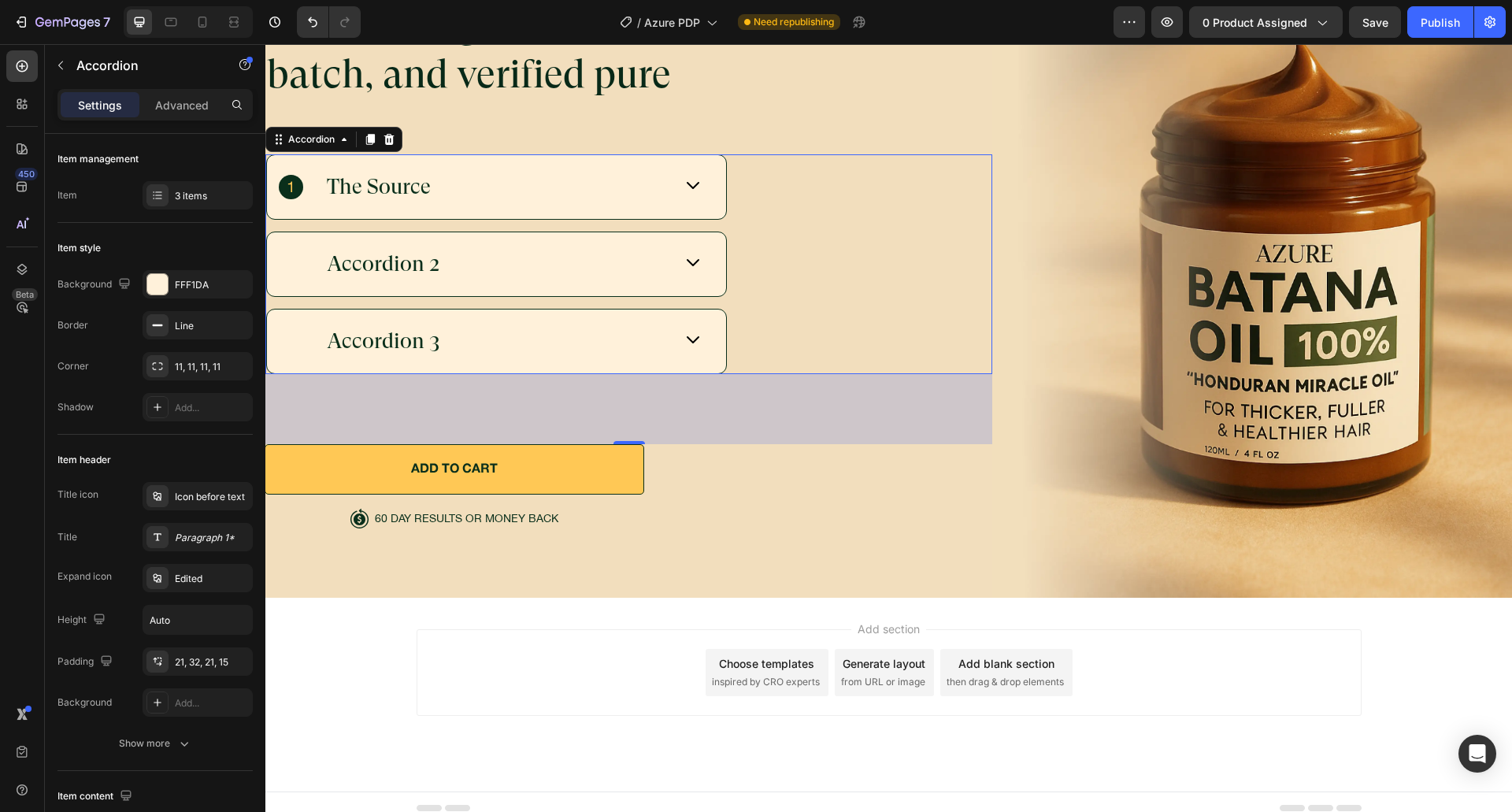
click at [634, 160] on div "The Source" at bounding box center [496, 186] width 459 height 64
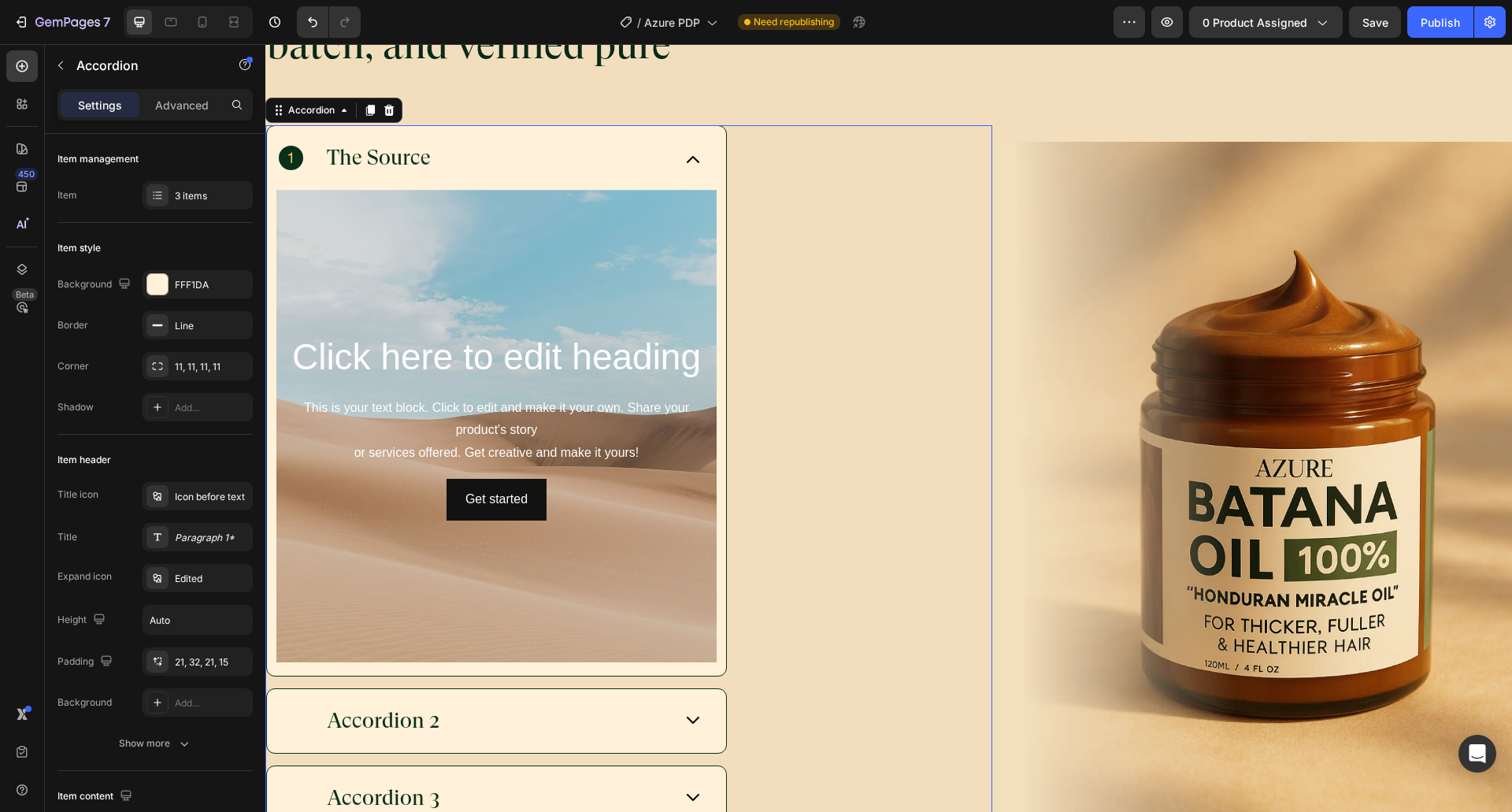
click at [634, 160] on div "The Source" at bounding box center [476, 157] width 394 height 30
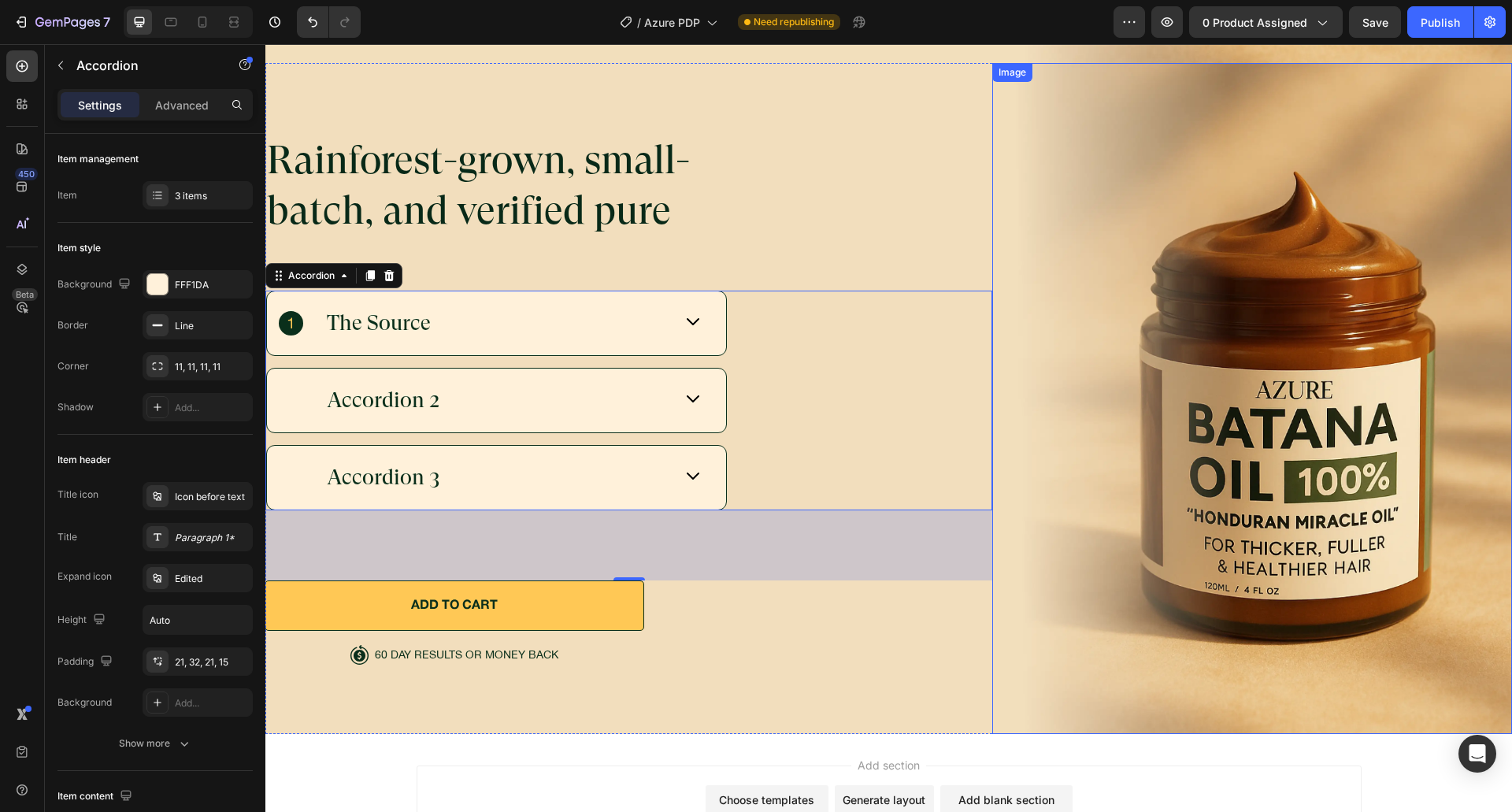
scroll to position [5338, 0]
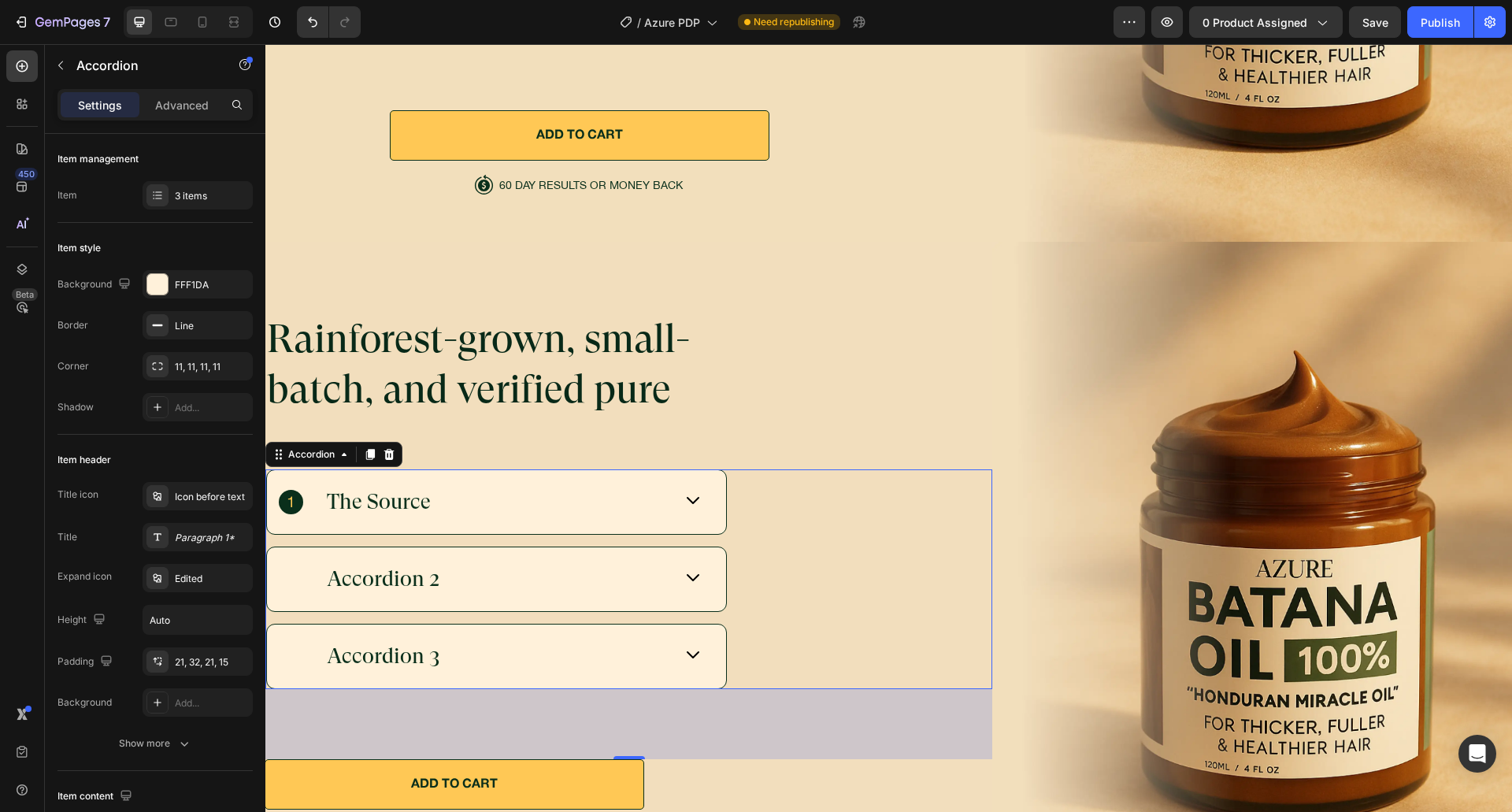
click at [639, 486] on div "The Source" at bounding box center [476, 501] width 394 height 30
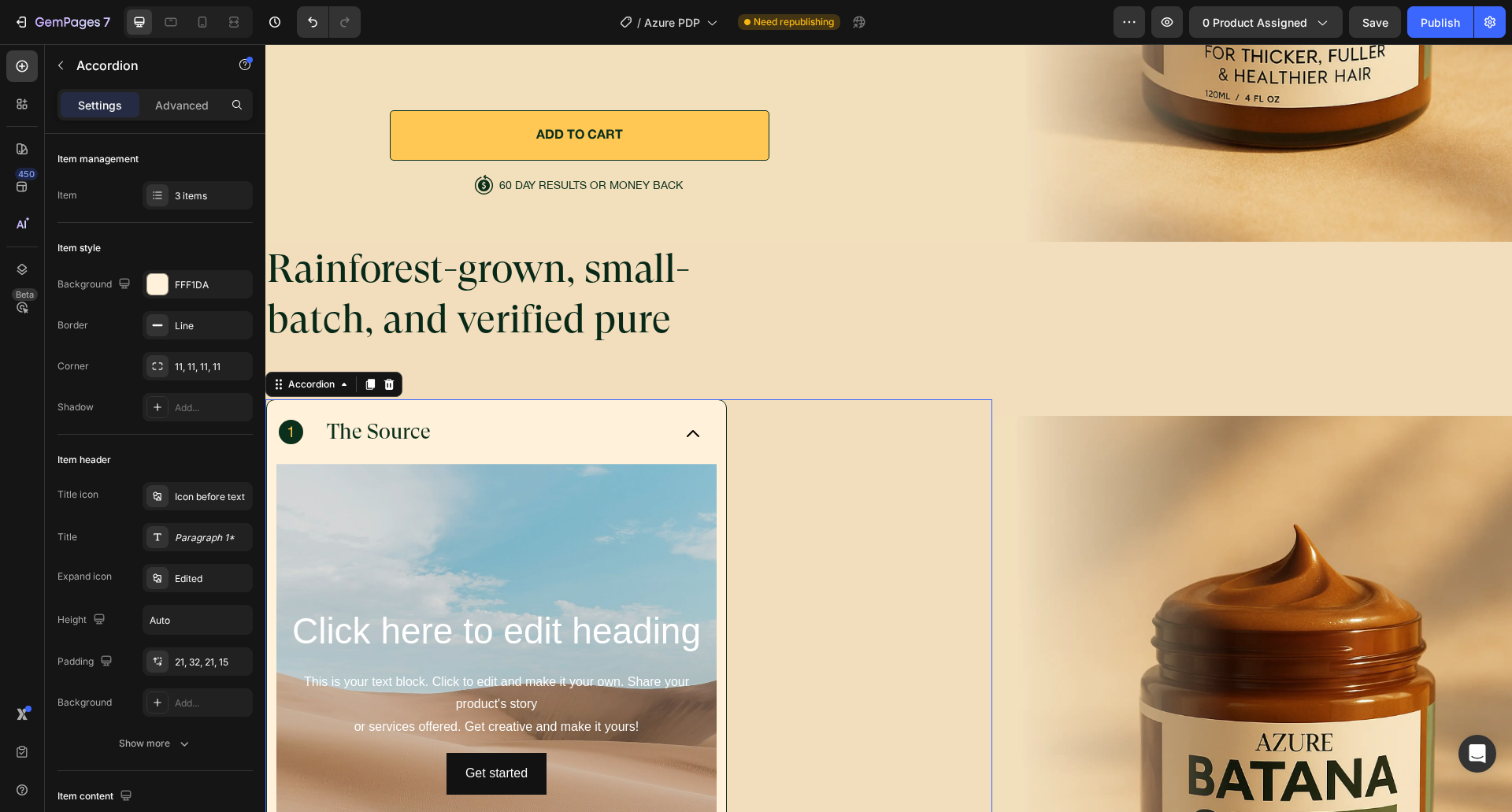
click at [639, 486] on div "Background Image" at bounding box center [496, 700] width 440 height 472
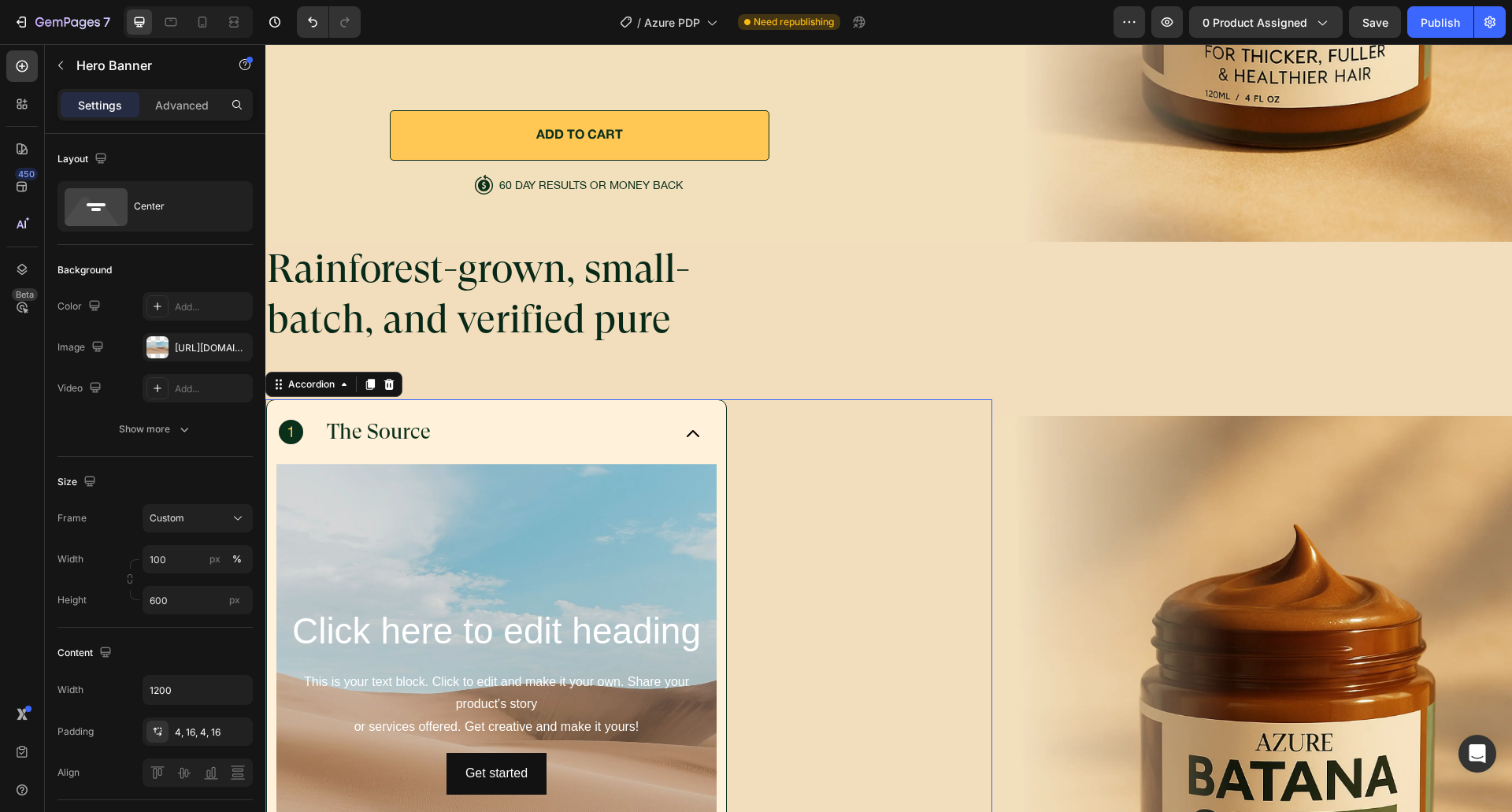
click at [642, 449] on div "The Source" at bounding box center [496, 431] width 459 height 64
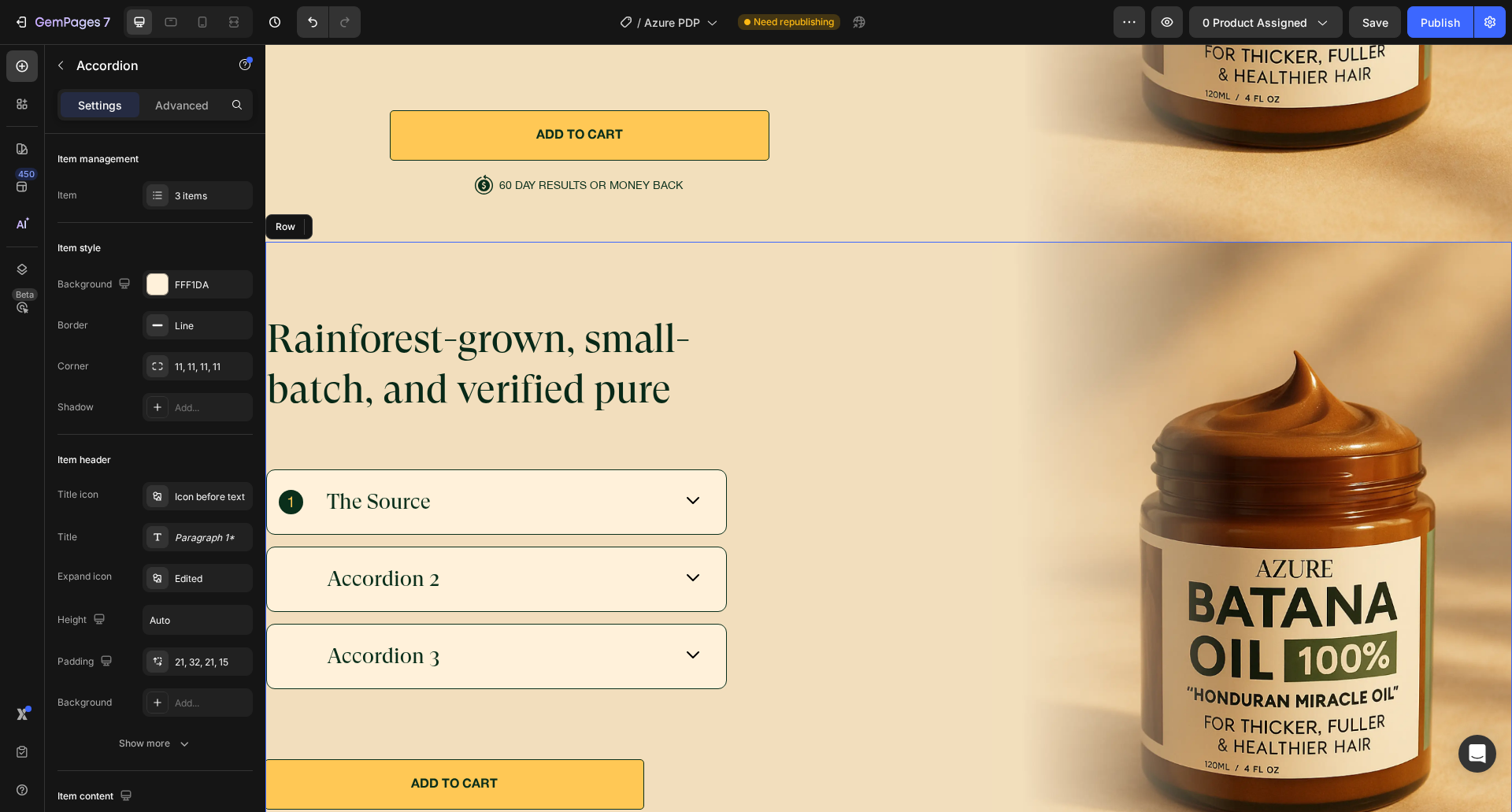
click at [642, 449] on div "Rainforest-grown, small-batch, and verified pure Heading The Source Click here …" at bounding box center [628, 577] width 727 height 670
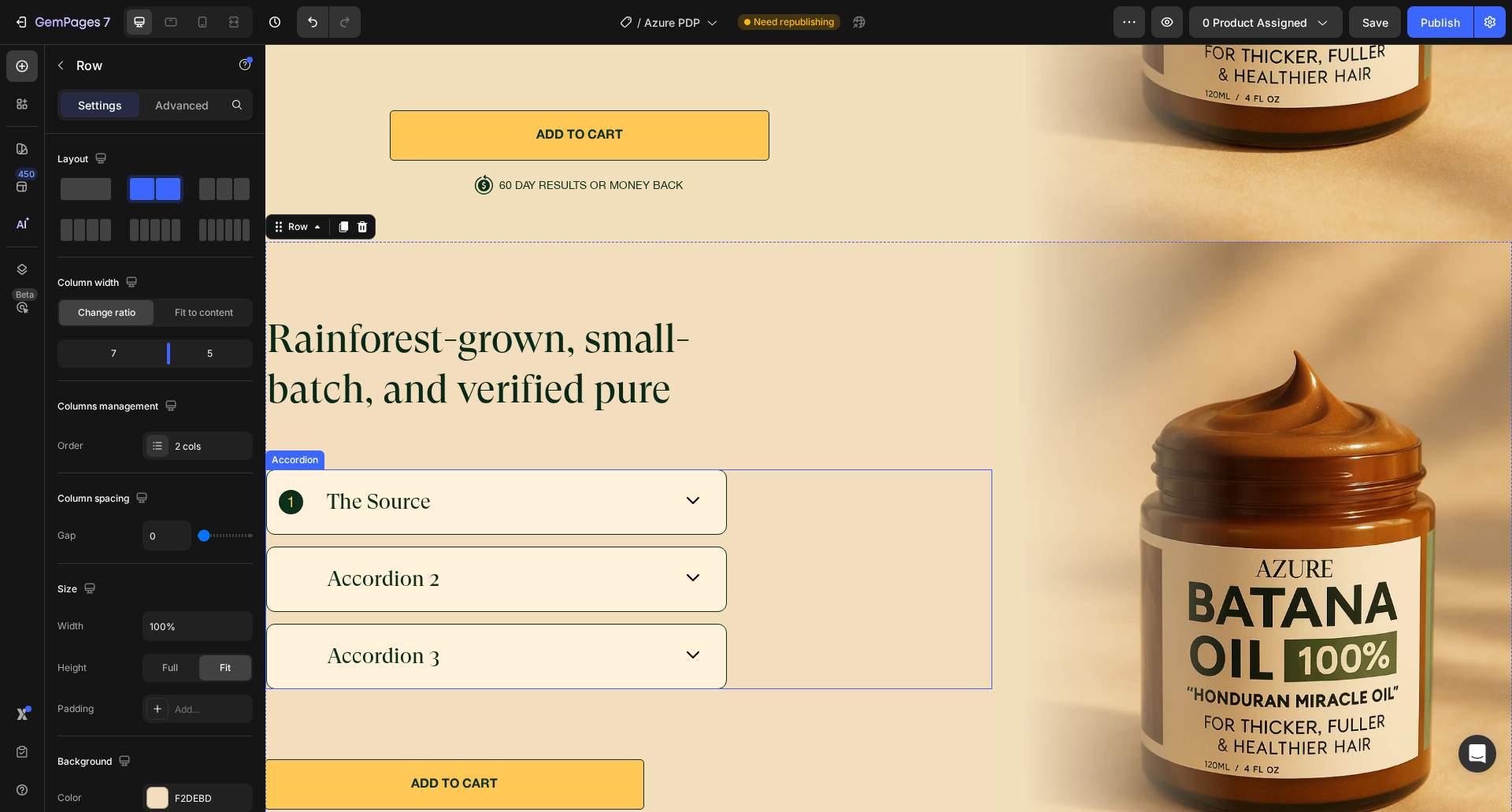
click at [621, 486] on div "The Source" at bounding box center [476, 501] width 394 height 30
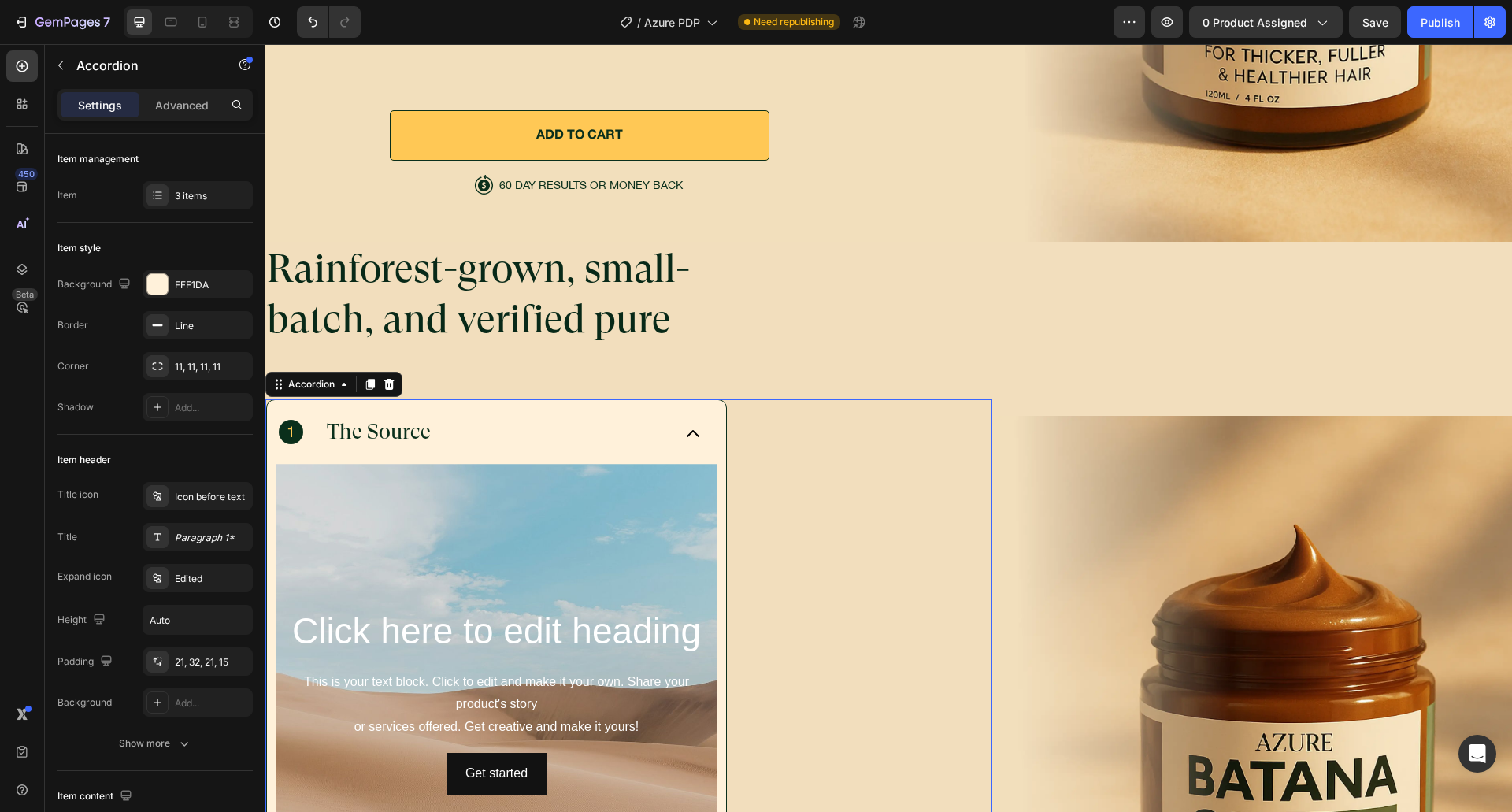
click at [634, 437] on div "The Source" at bounding box center [476, 431] width 394 height 30
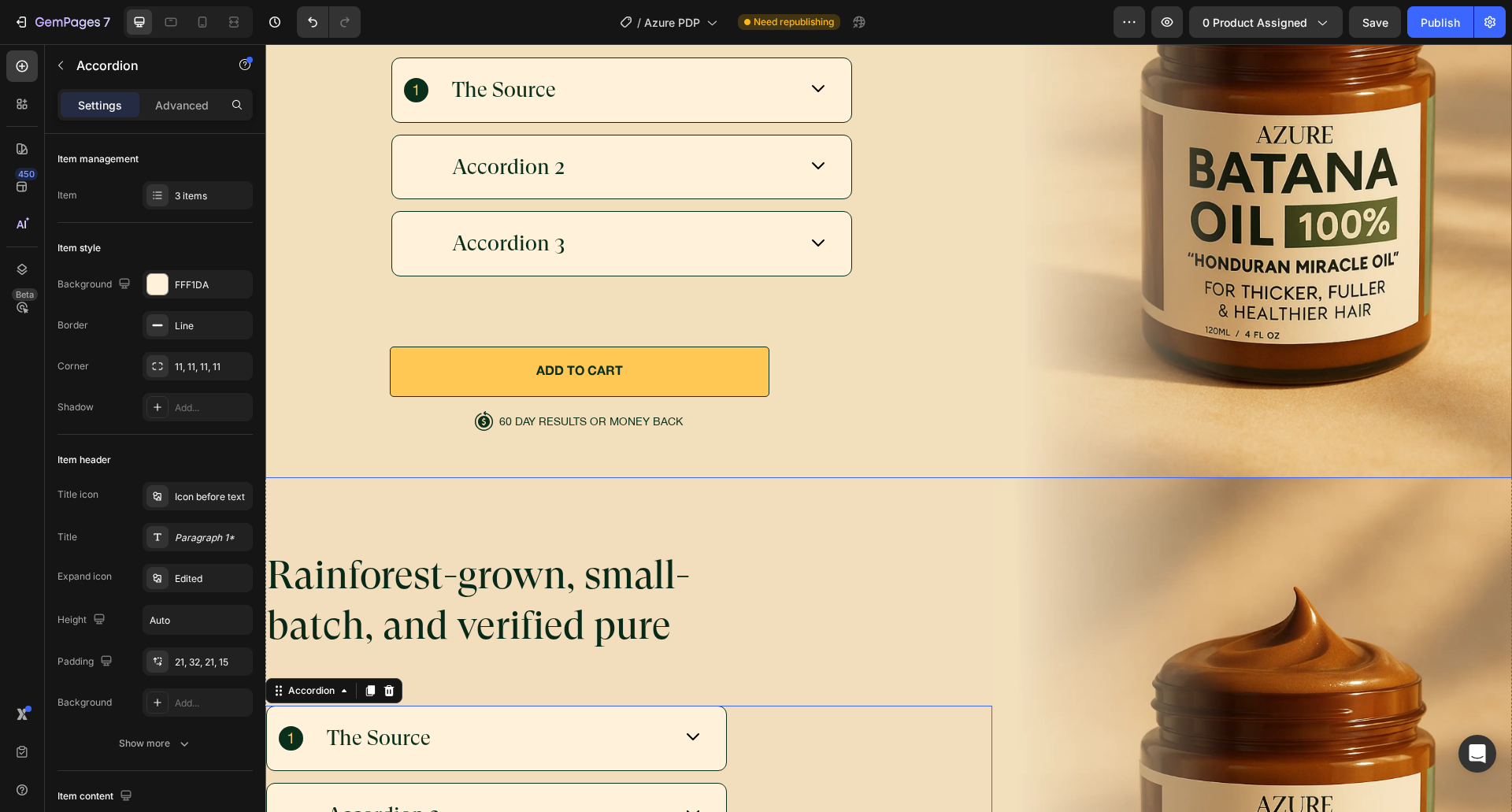
scroll to position [5417, 0]
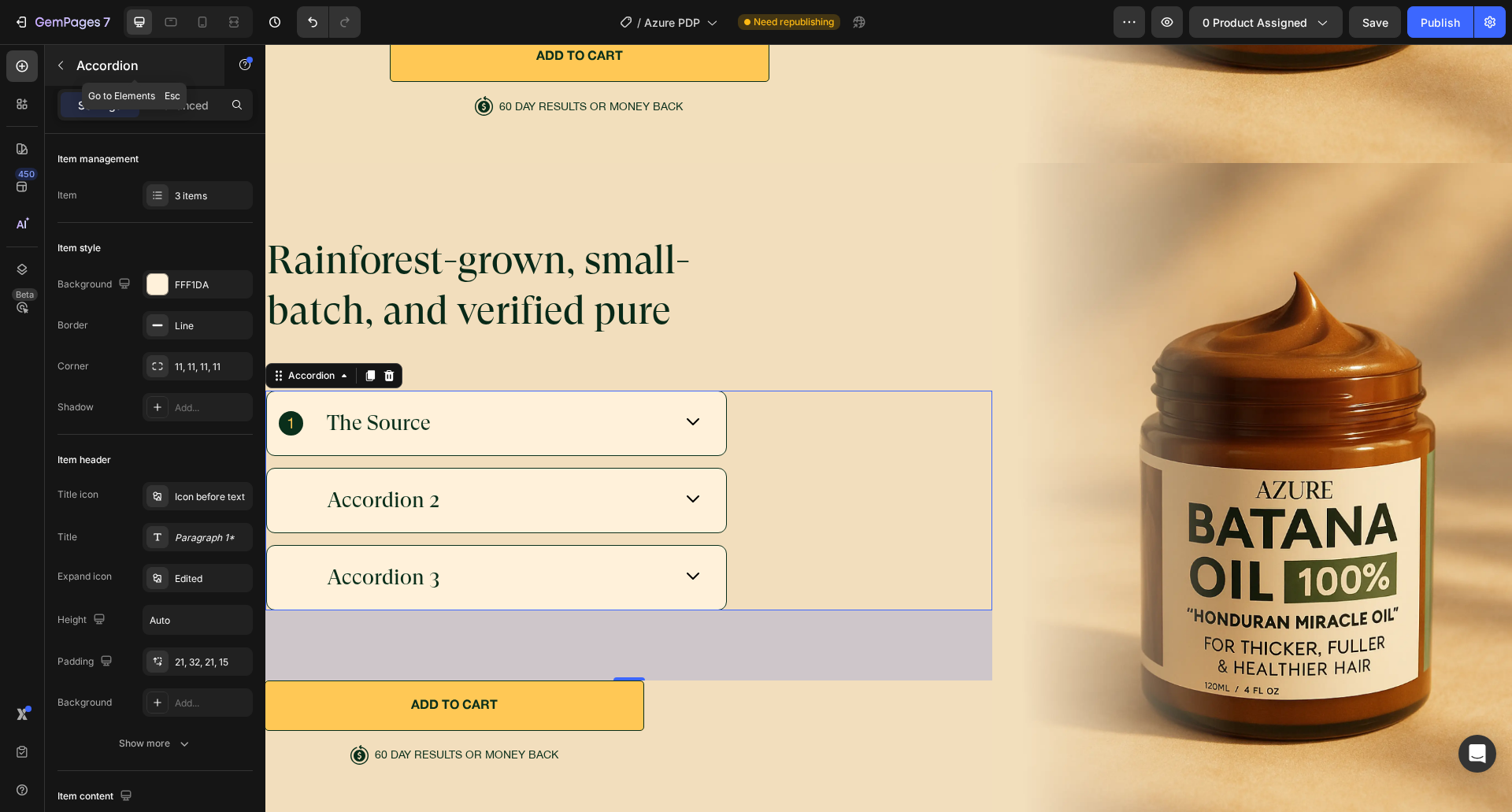
click at [138, 52] on div "Accordion" at bounding box center [134, 65] width 180 height 41
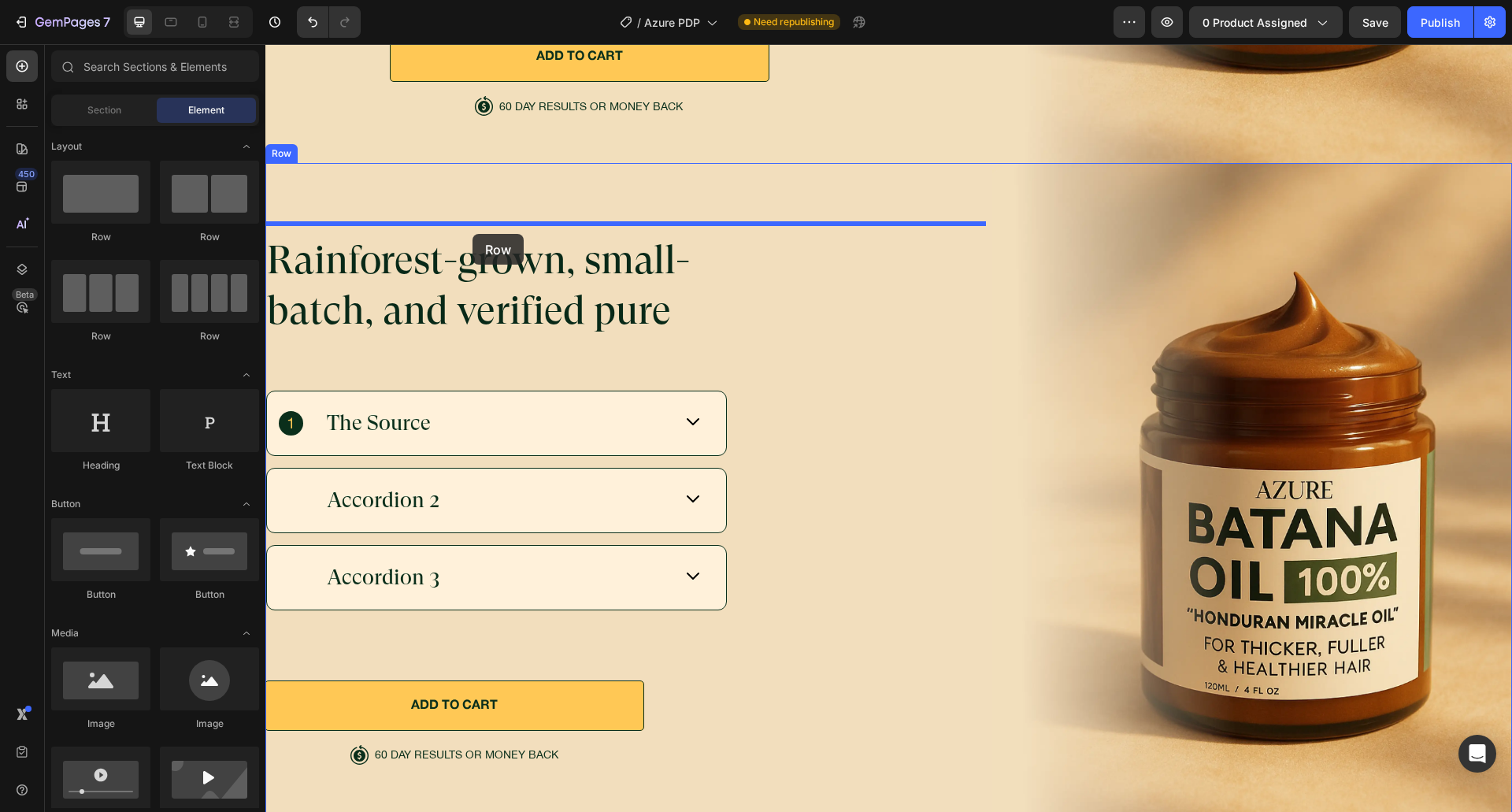
drag, startPoint x: 364, startPoint y: 236, endPoint x: 472, endPoint y: 234, distance: 108.0
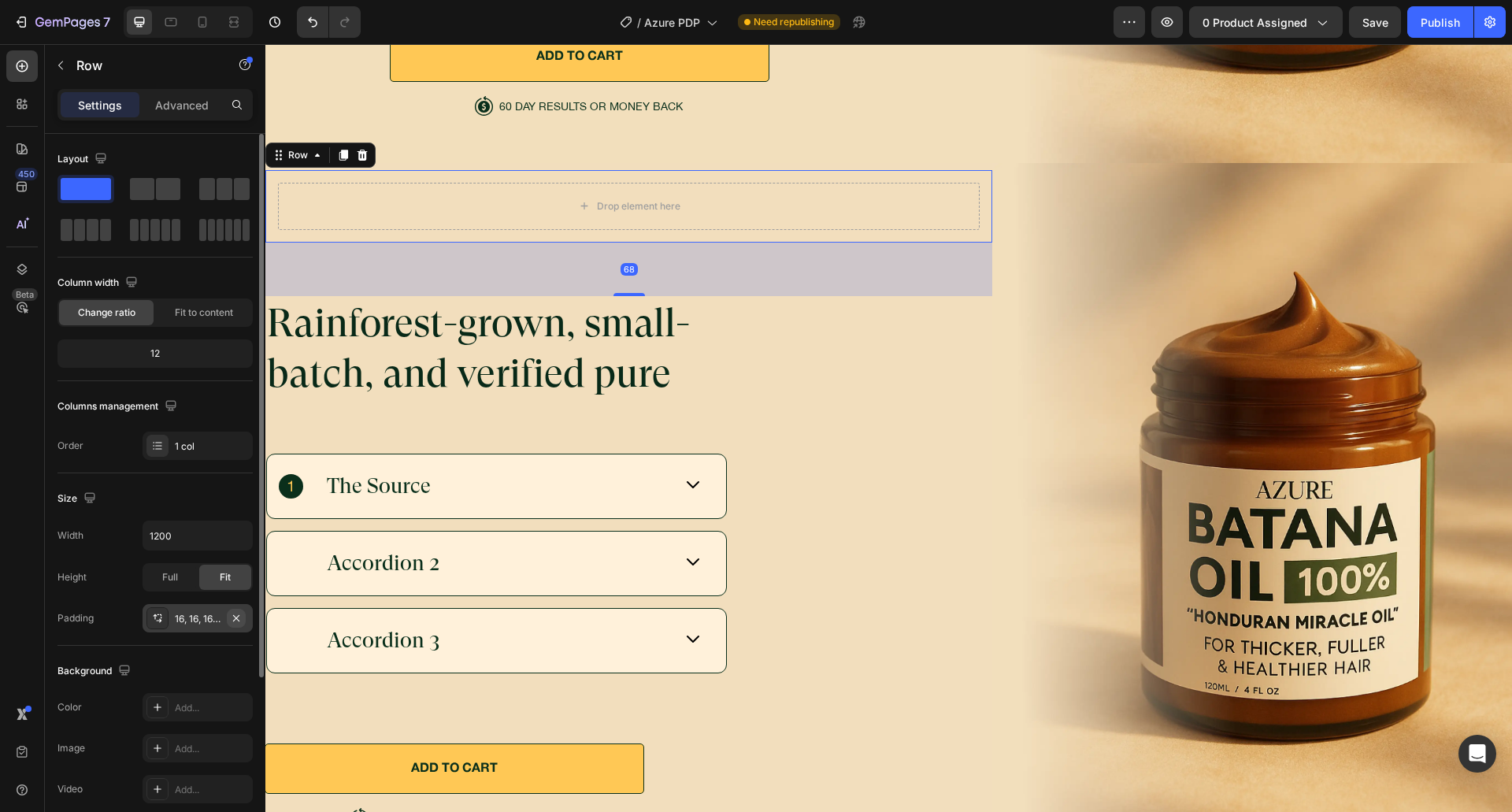
click at [235, 616] on icon "button" at bounding box center [236, 617] width 6 height 6
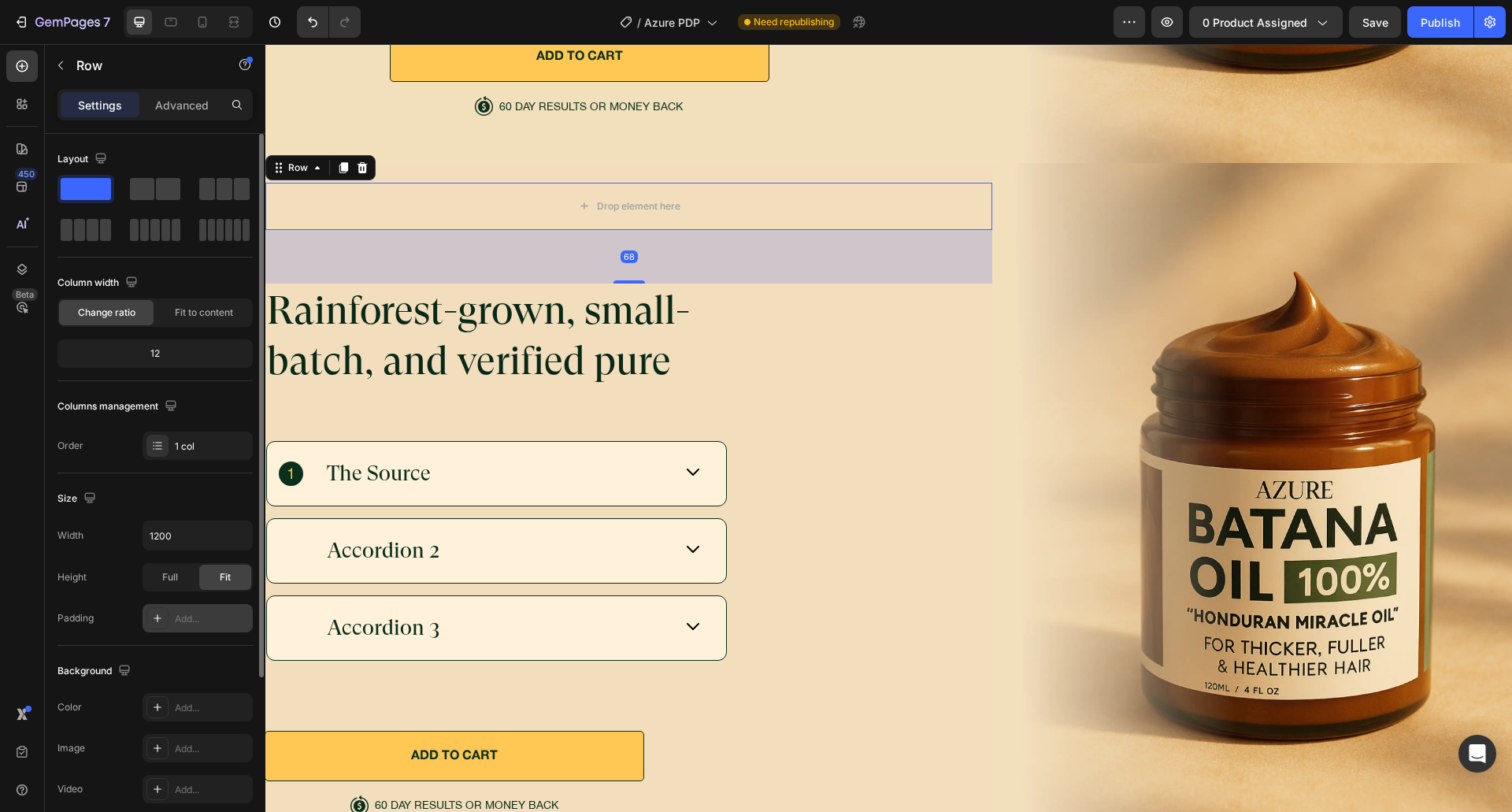
drag, startPoint x: 622, startPoint y: 271, endPoint x: 655, endPoint y: 177, distance: 99.6
click at [653, 185] on div "Drop element here Row 68 Rainforest-grown, small-batch, and verified pure Headi…" at bounding box center [628, 498] width 727 height 670
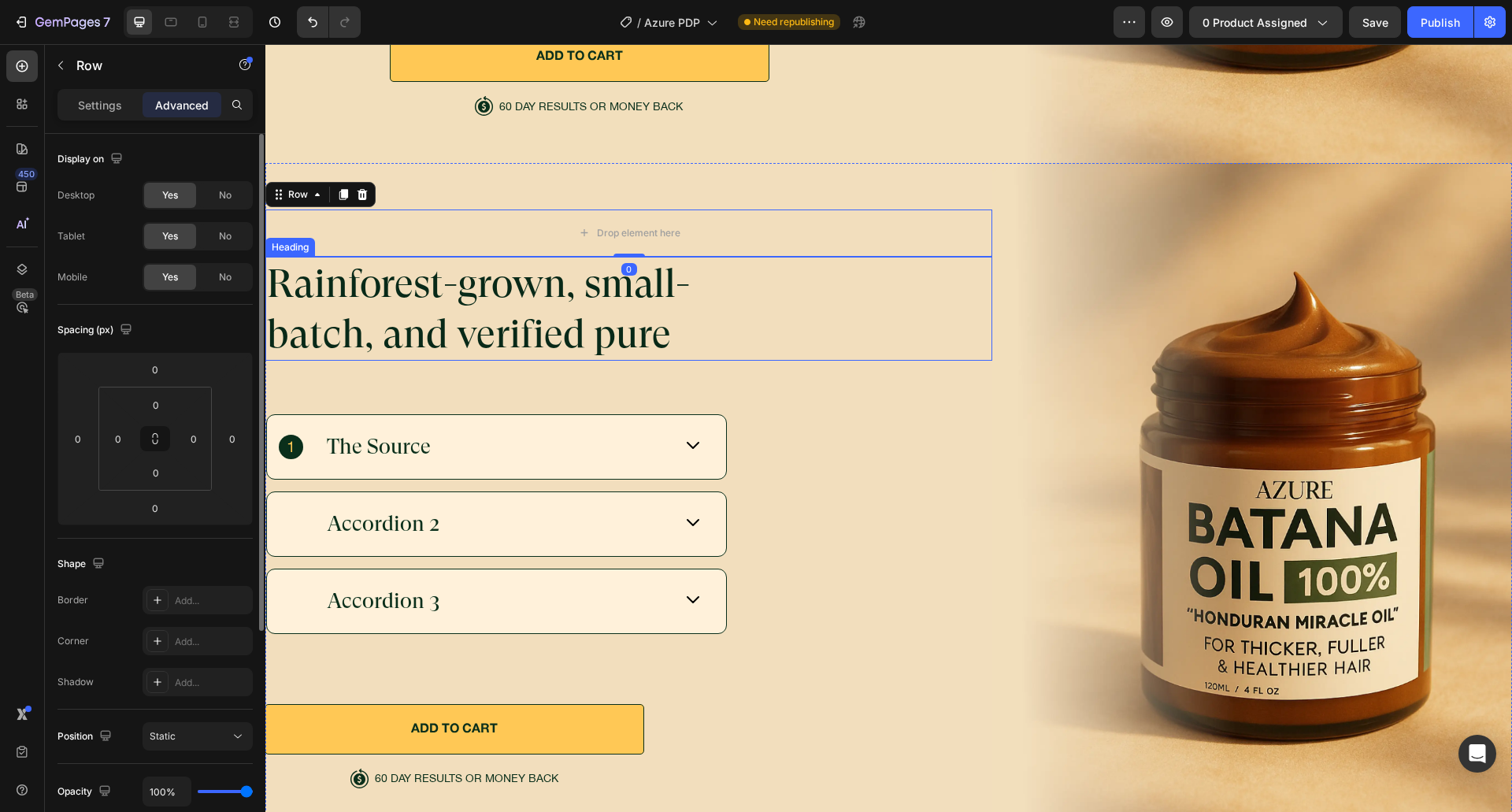
click at [717, 287] on div "Rainforest-grown, small-batch, and verified pure" at bounding box center [628, 308] width 727 height 104
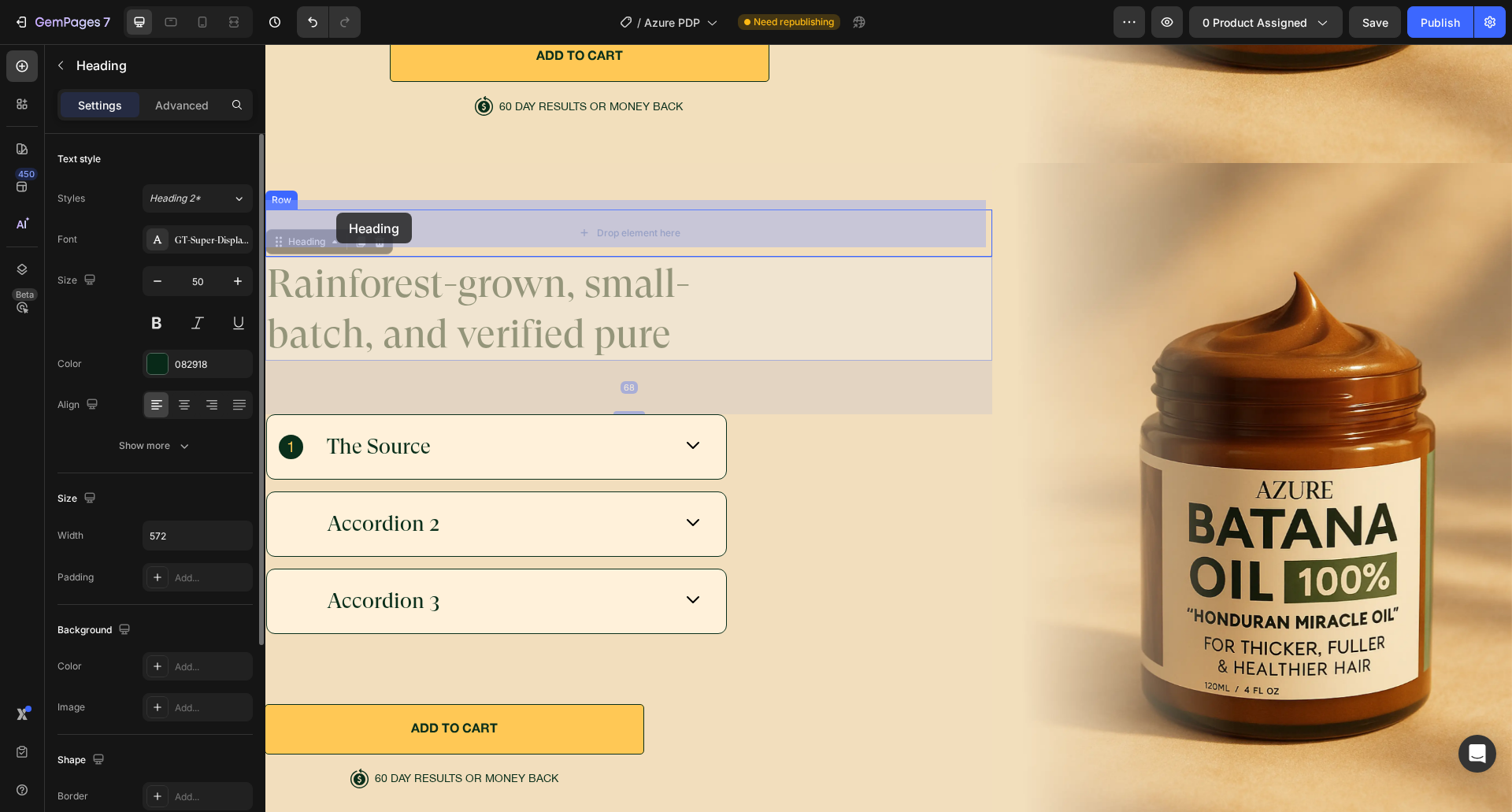
drag, startPoint x: 304, startPoint y: 239, endPoint x: 336, endPoint y: 213, distance: 41.2
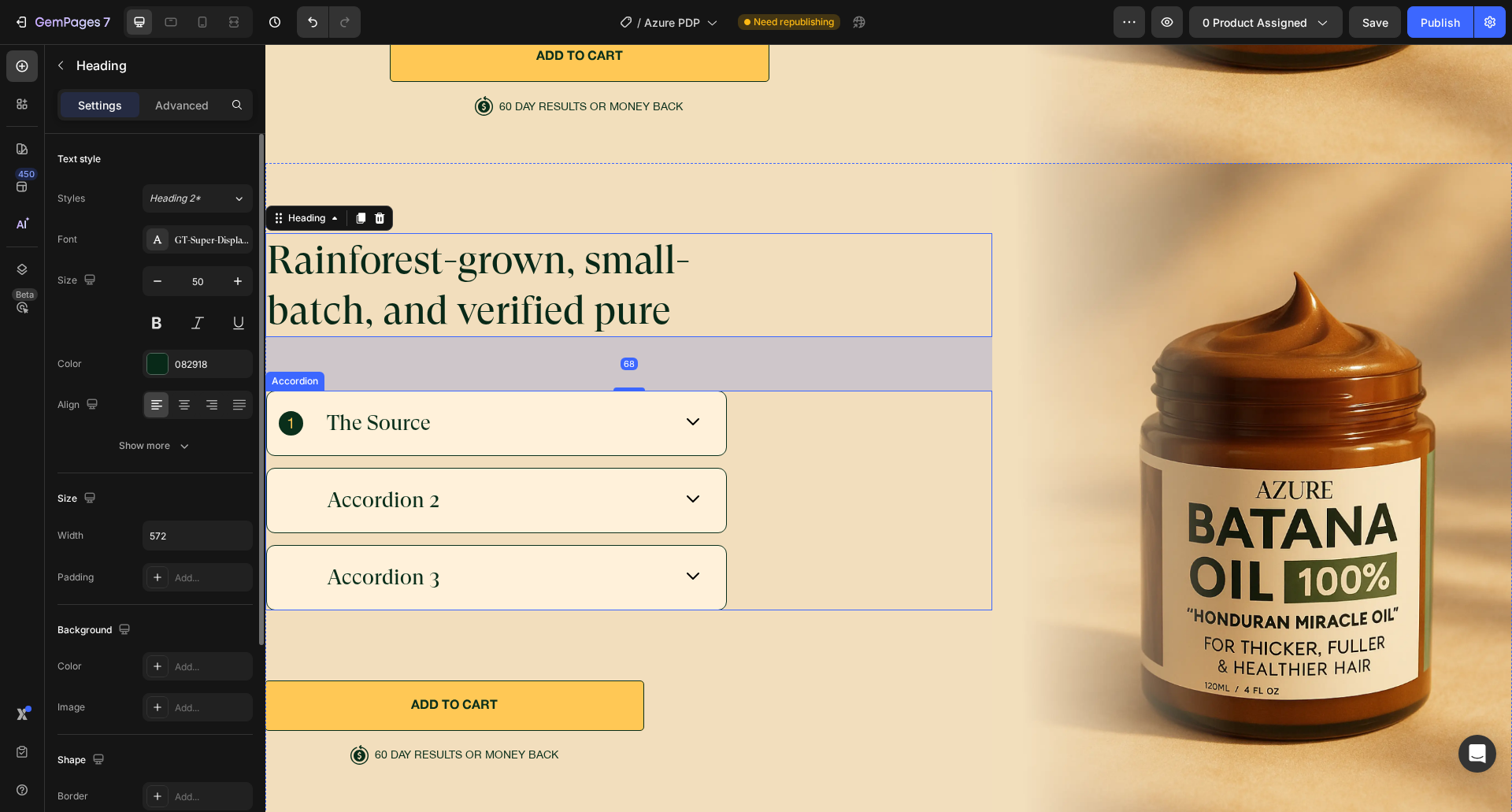
click at [789, 453] on div "The Source Accordion 2 Accordion 3" at bounding box center [628, 500] width 727 height 220
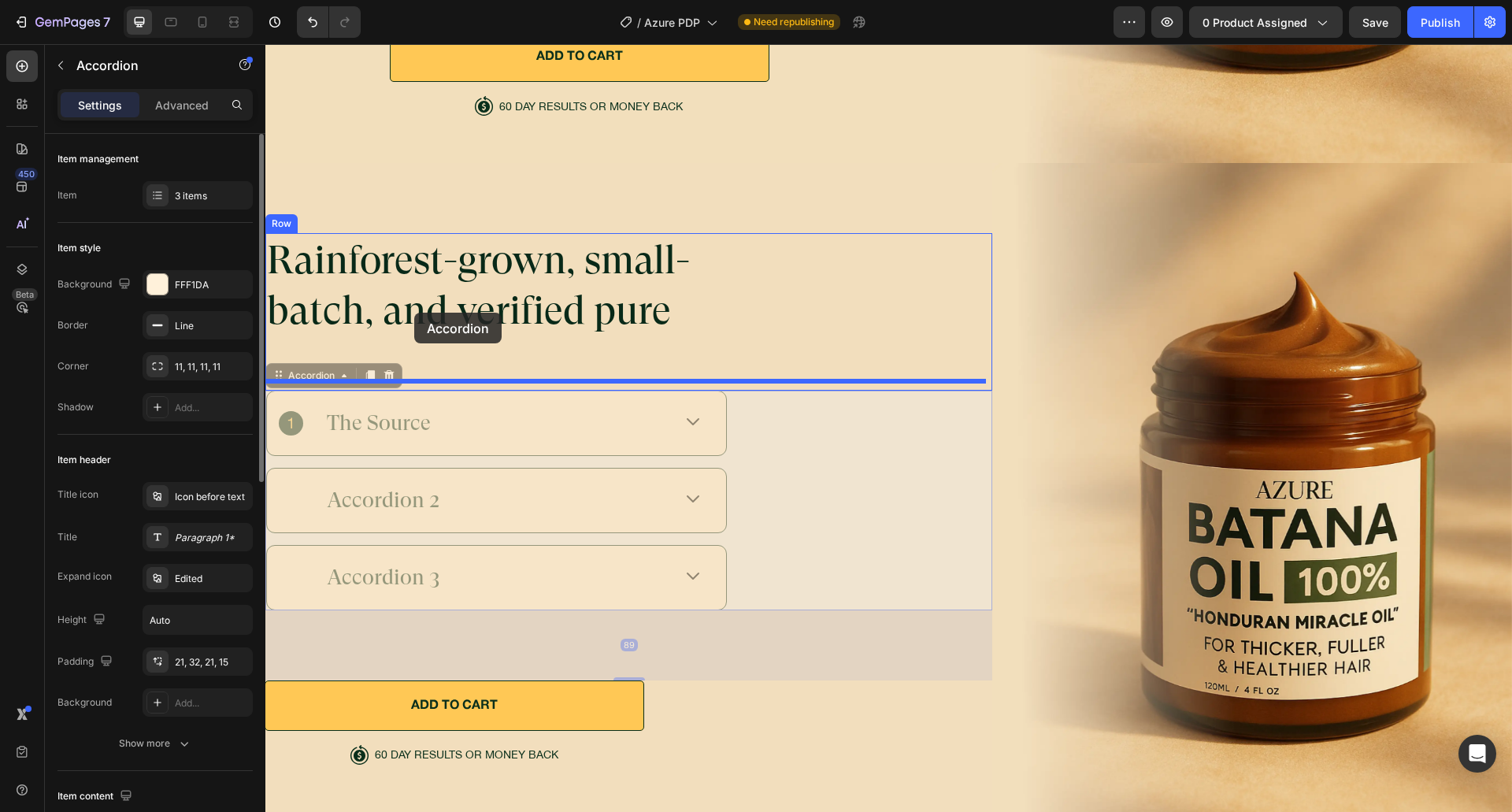
drag, startPoint x: 297, startPoint y: 366, endPoint x: 414, endPoint y: 312, distance: 128.9
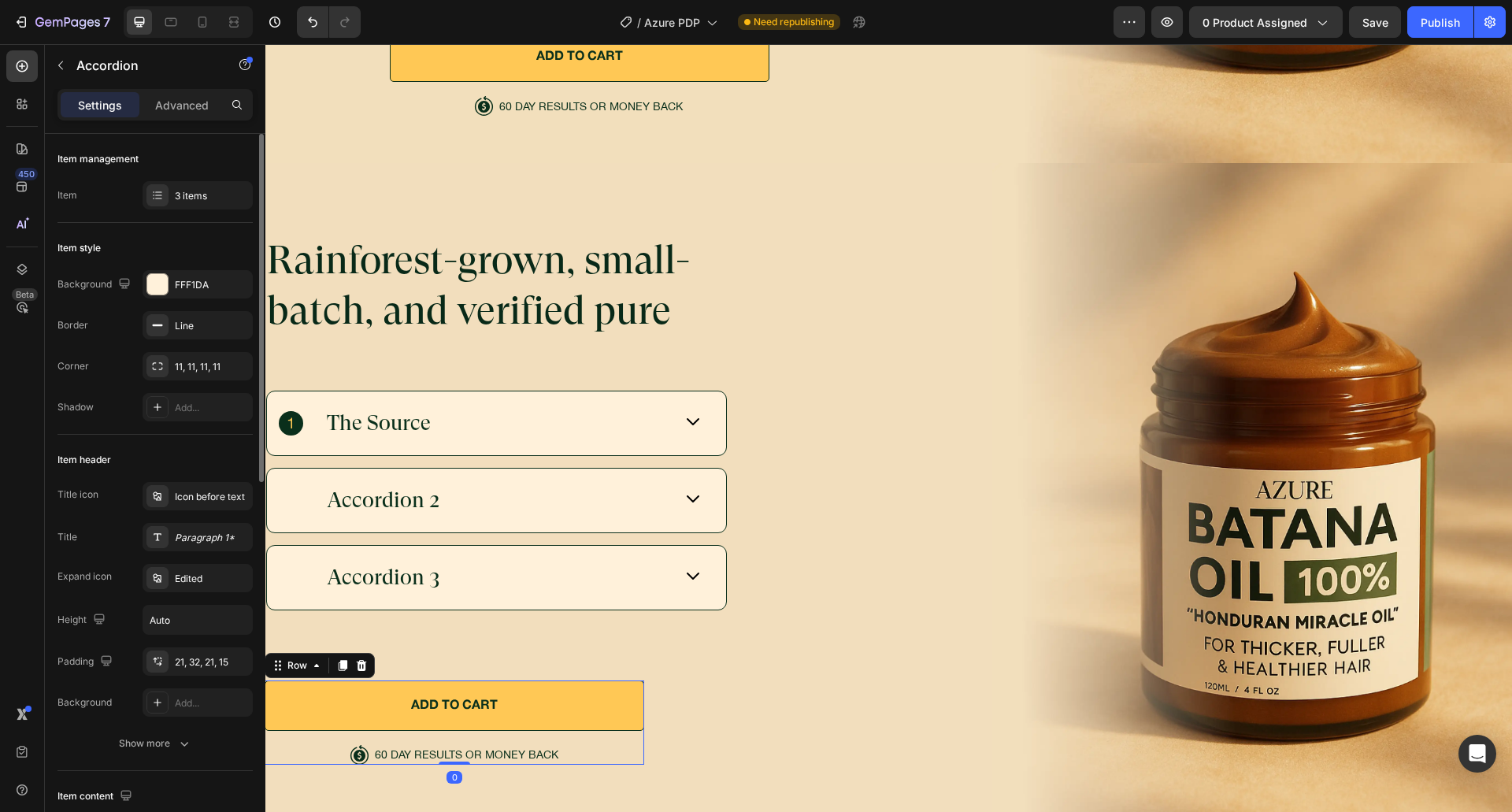
click at [575, 725] on div "ADD TO CART Button" at bounding box center [454, 713] width 379 height 64
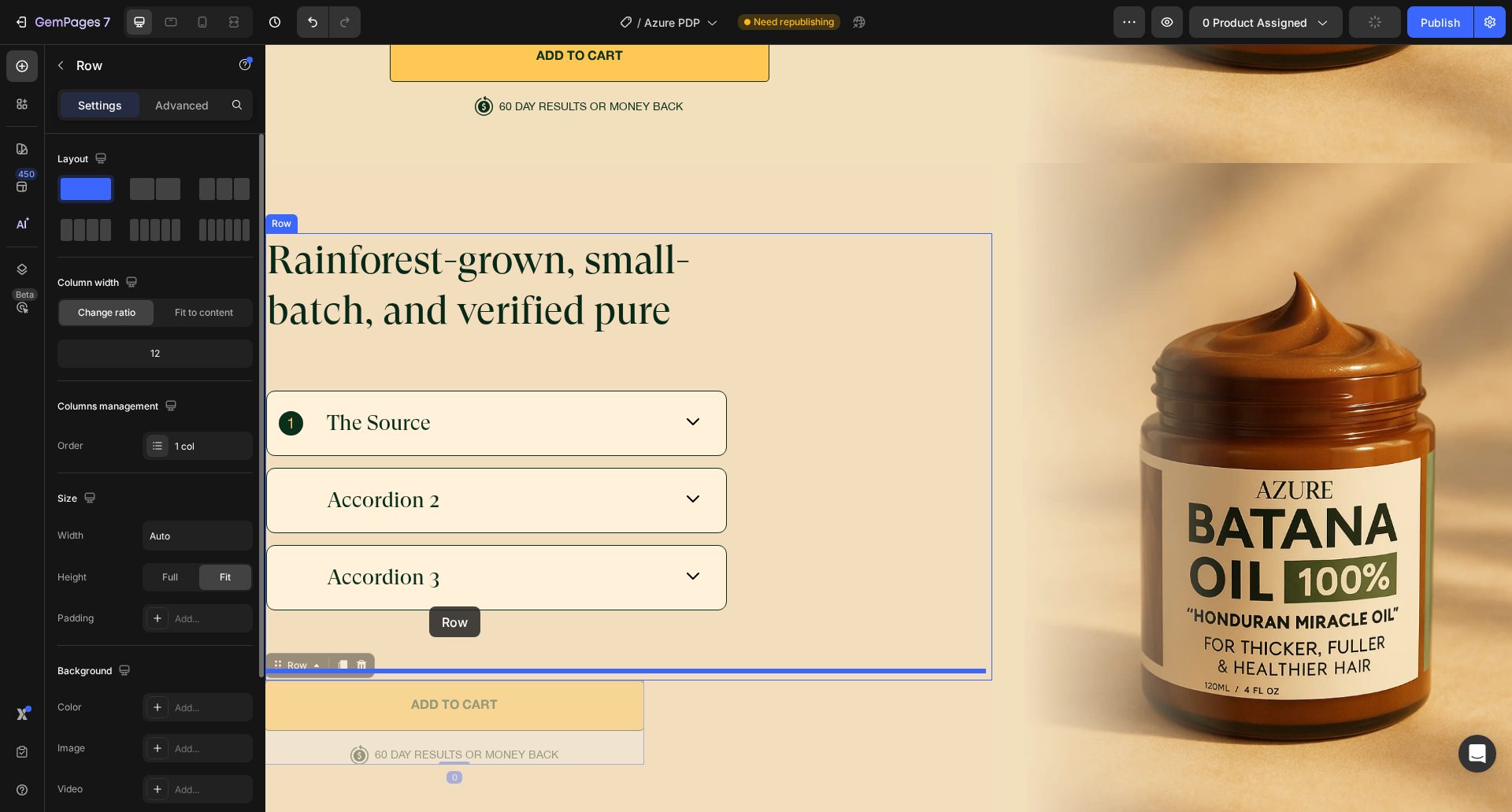
drag, startPoint x: 407, startPoint y: 619, endPoint x: 429, endPoint y: 606, distance: 25.6
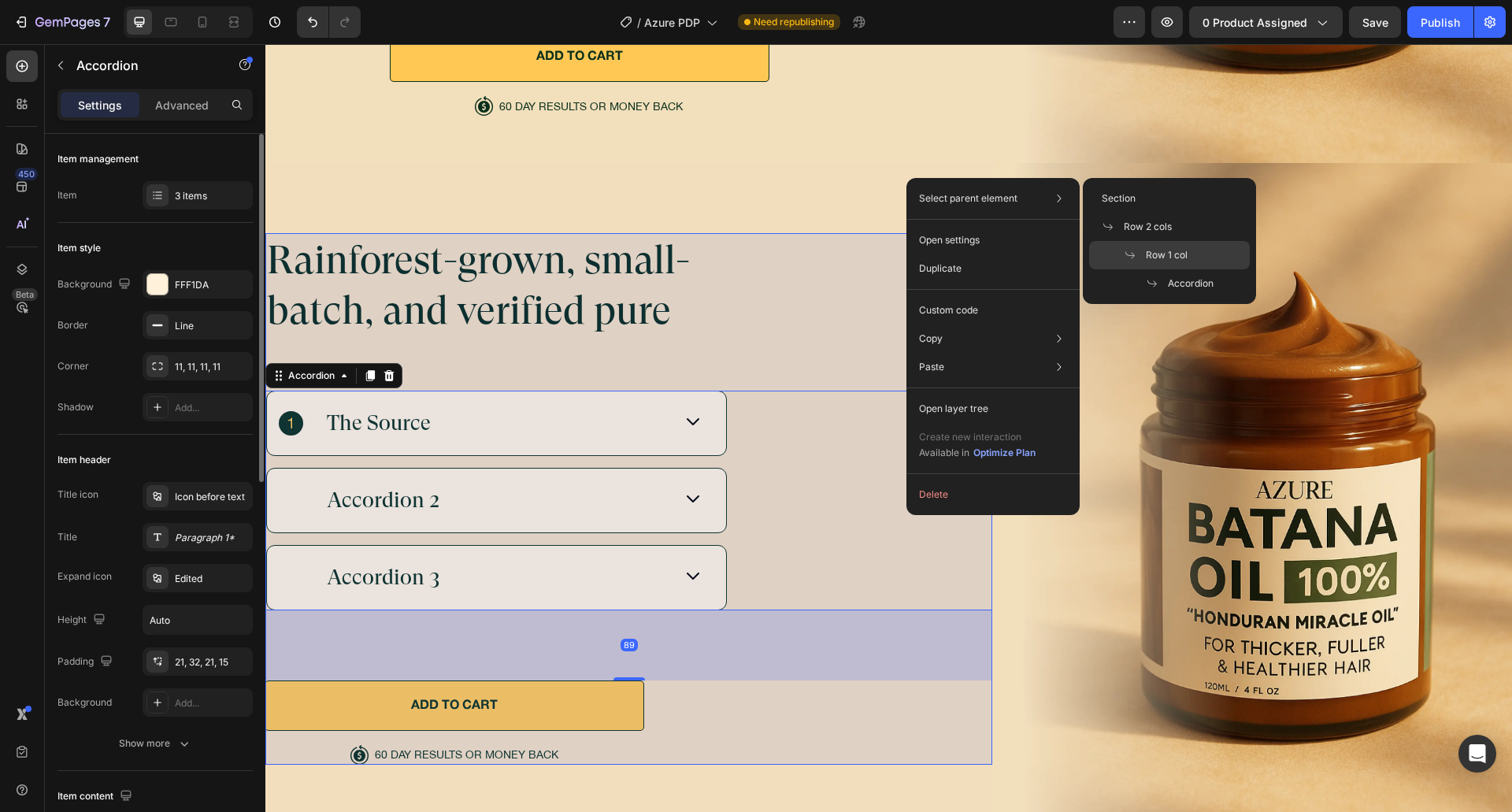
click at [1173, 269] on div "Row 1 col" at bounding box center [1169, 283] width 160 height 29
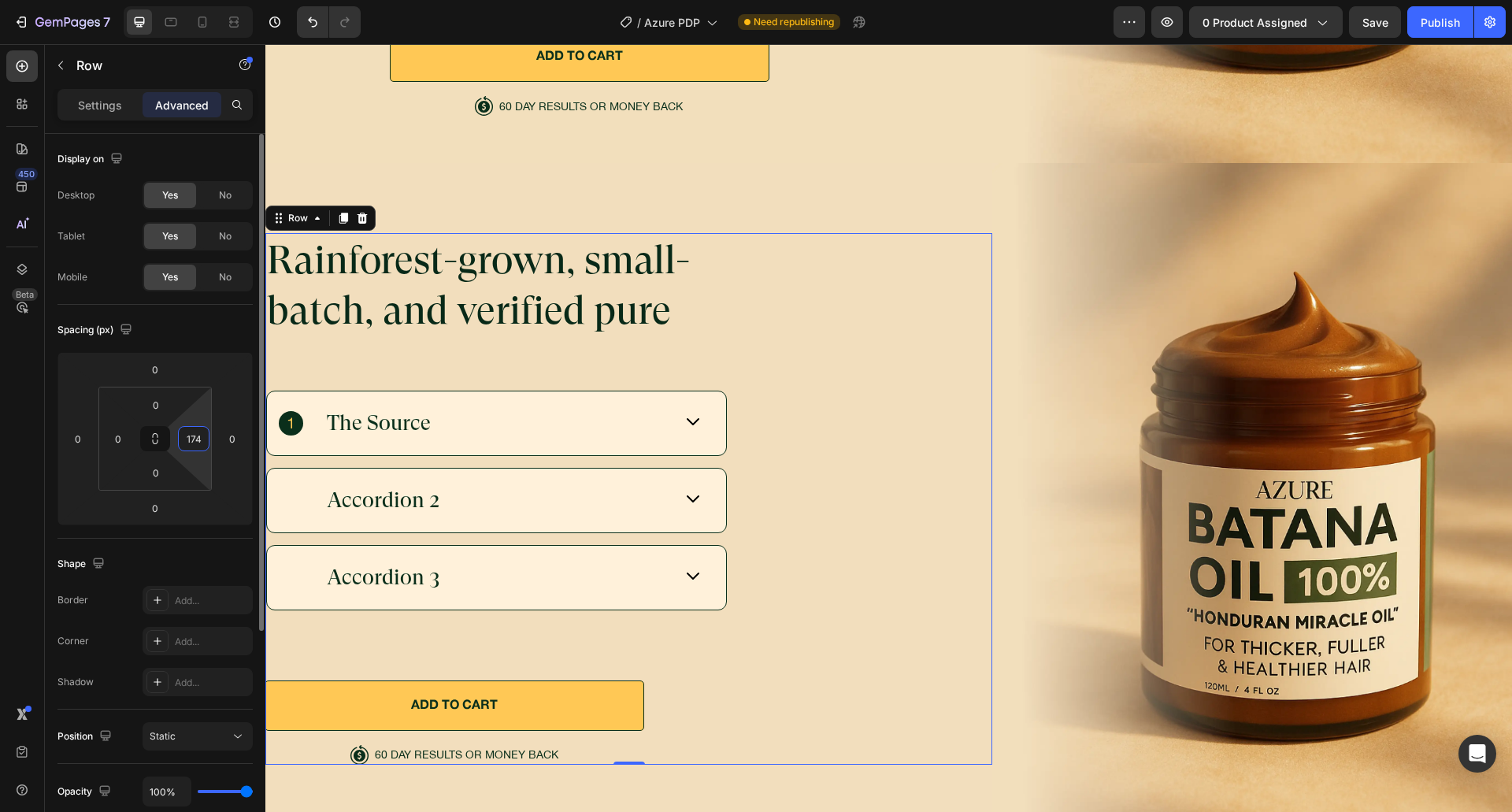
type input "174"
click at [0, 0] on div "Spacing (px) 0 0 0 0 0 0 0 174" at bounding box center [0, 0] width 0 height 0
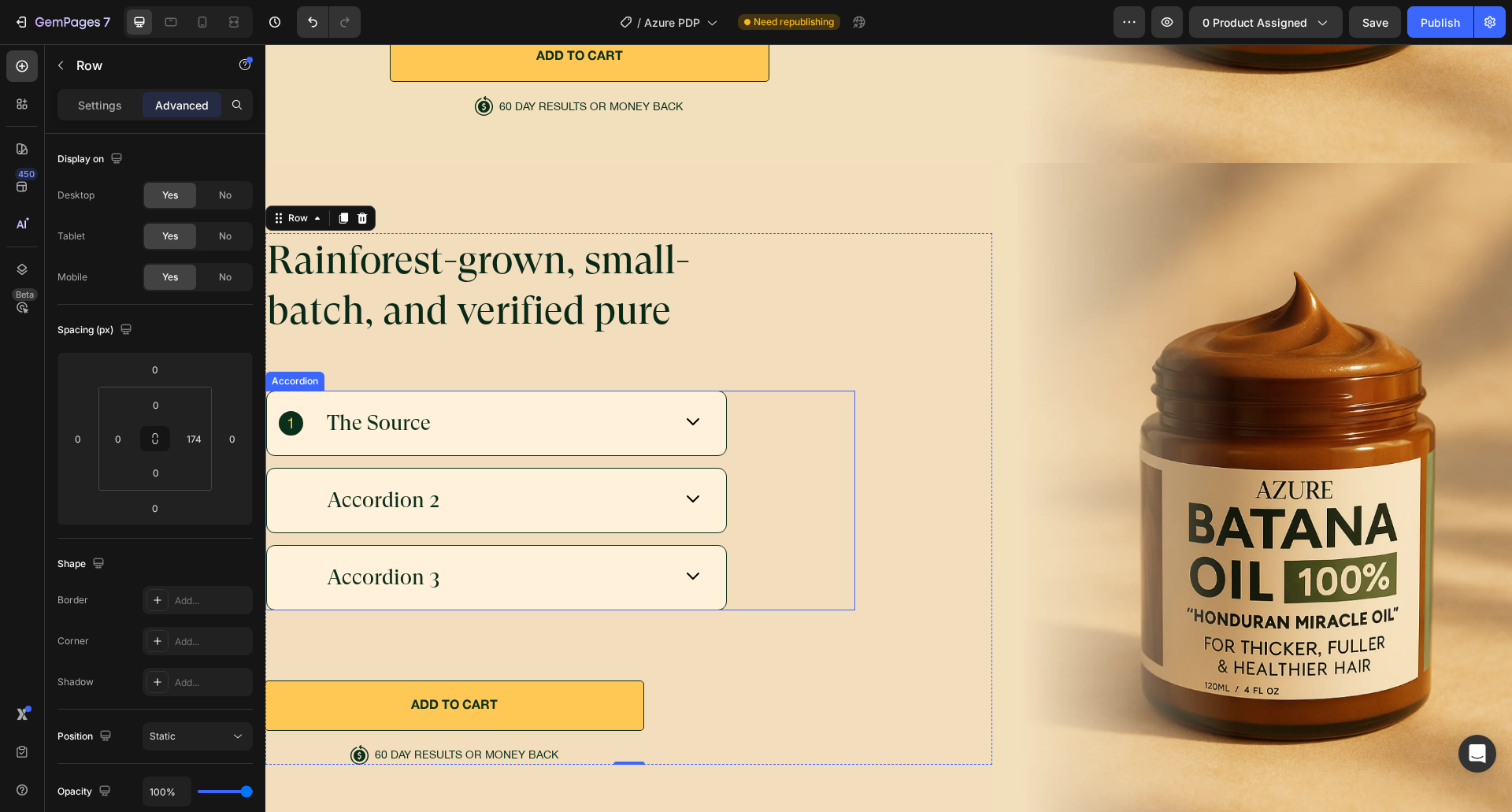
click at [807, 563] on div "Accordion 3" at bounding box center [560, 577] width 588 height 65
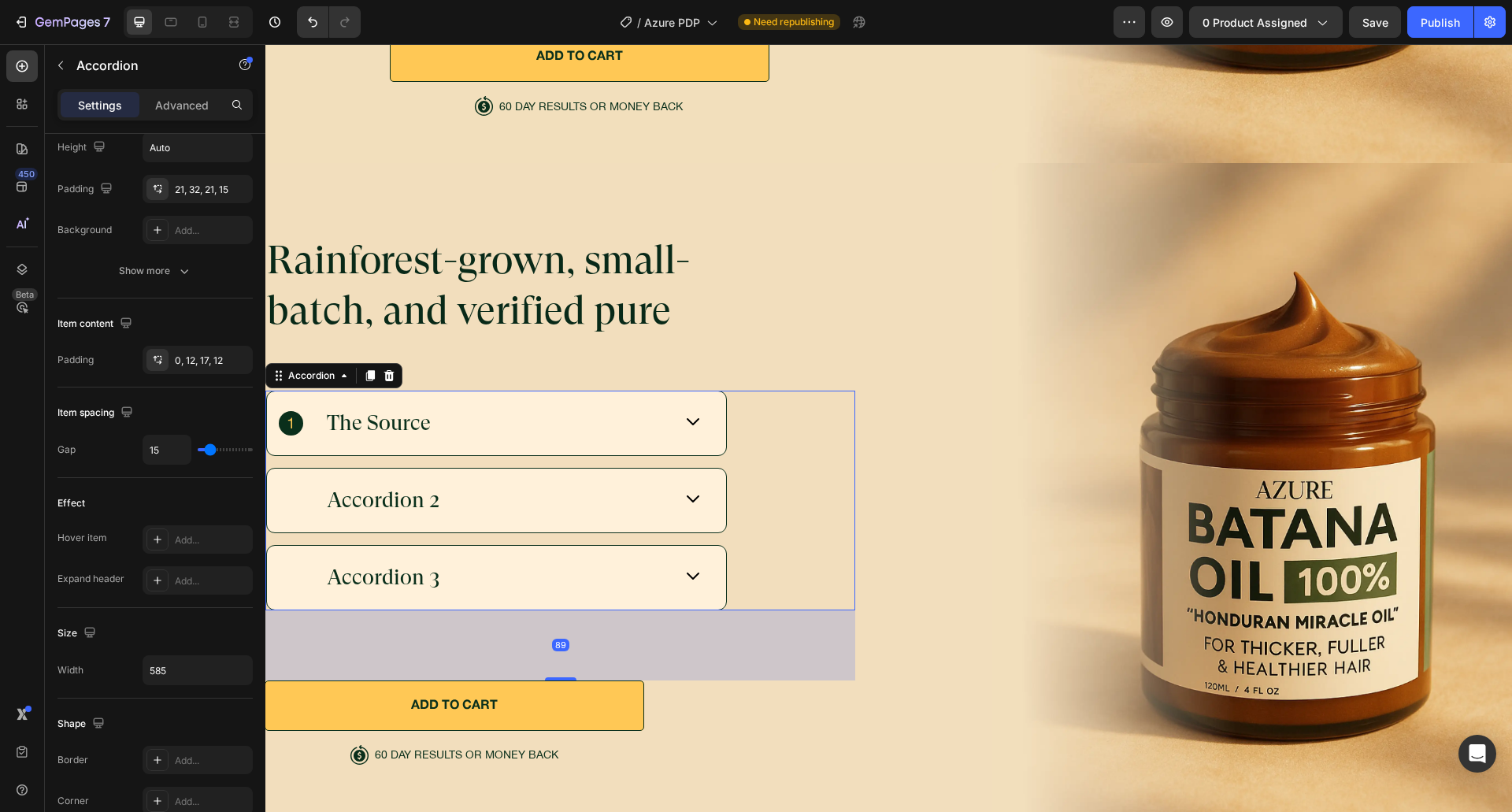
scroll to position [776, 0]
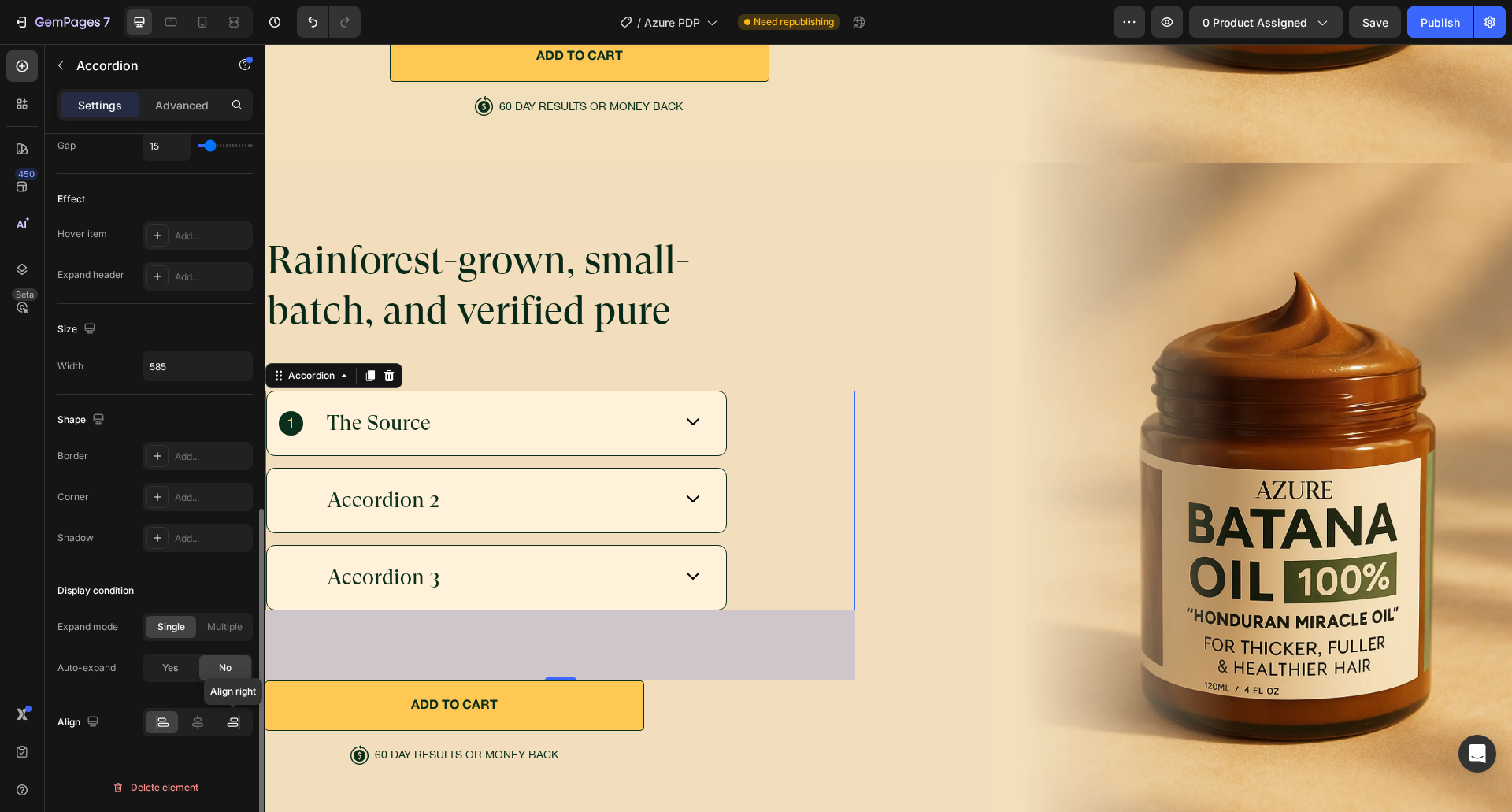
click at [229, 717] on icon at bounding box center [233, 722] width 16 height 16
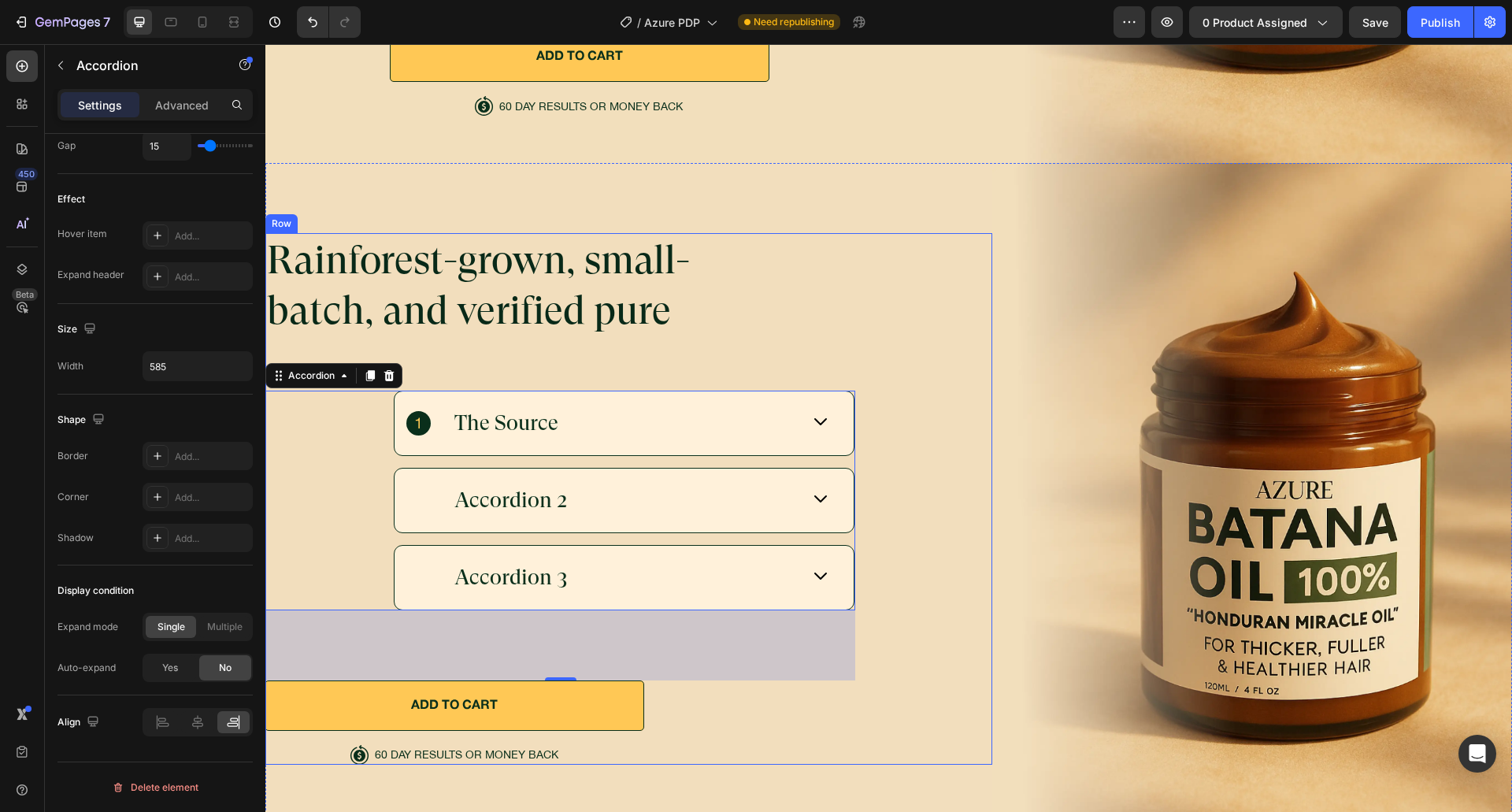
click at [715, 690] on div "Rainforest-grown, small-batch, and verified pure Heading The Source Accordion 2…" at bounding box center [560, 498] width 589 height 531
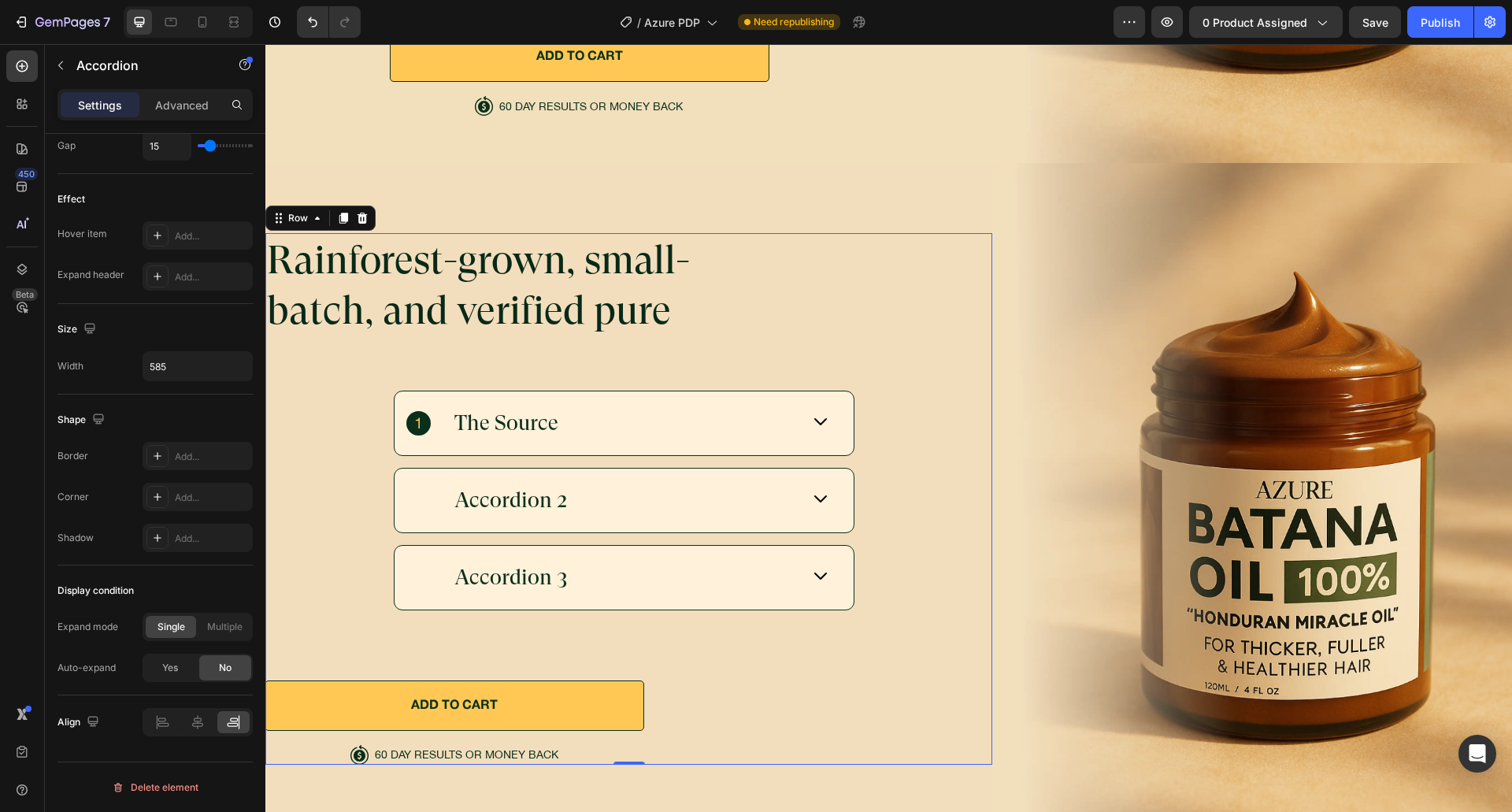
scroll to position [0, 0]
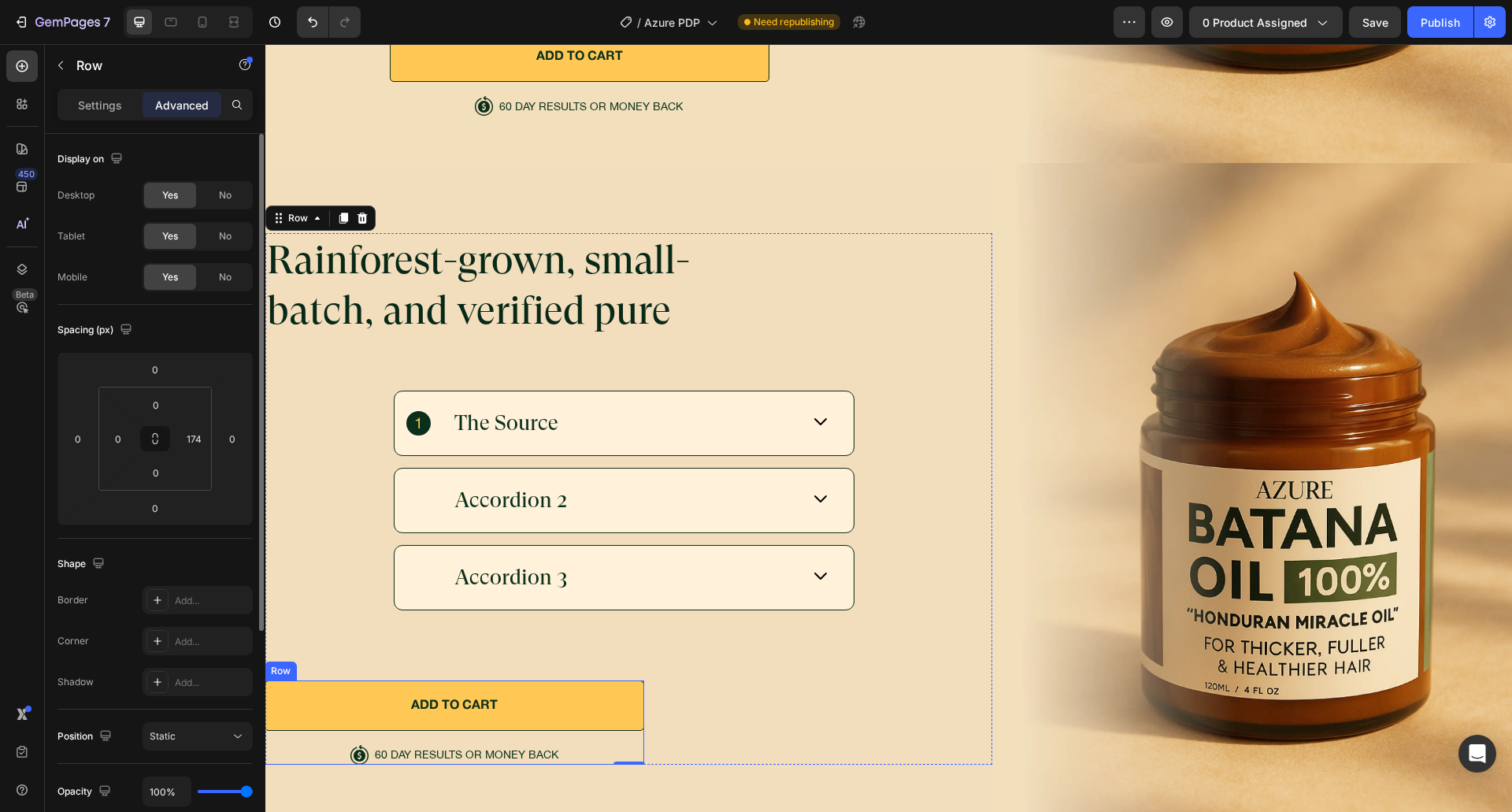
click at [555, 727] on div "ADD TO CART Button" at bounding box center [454, 713] width 379 height 64
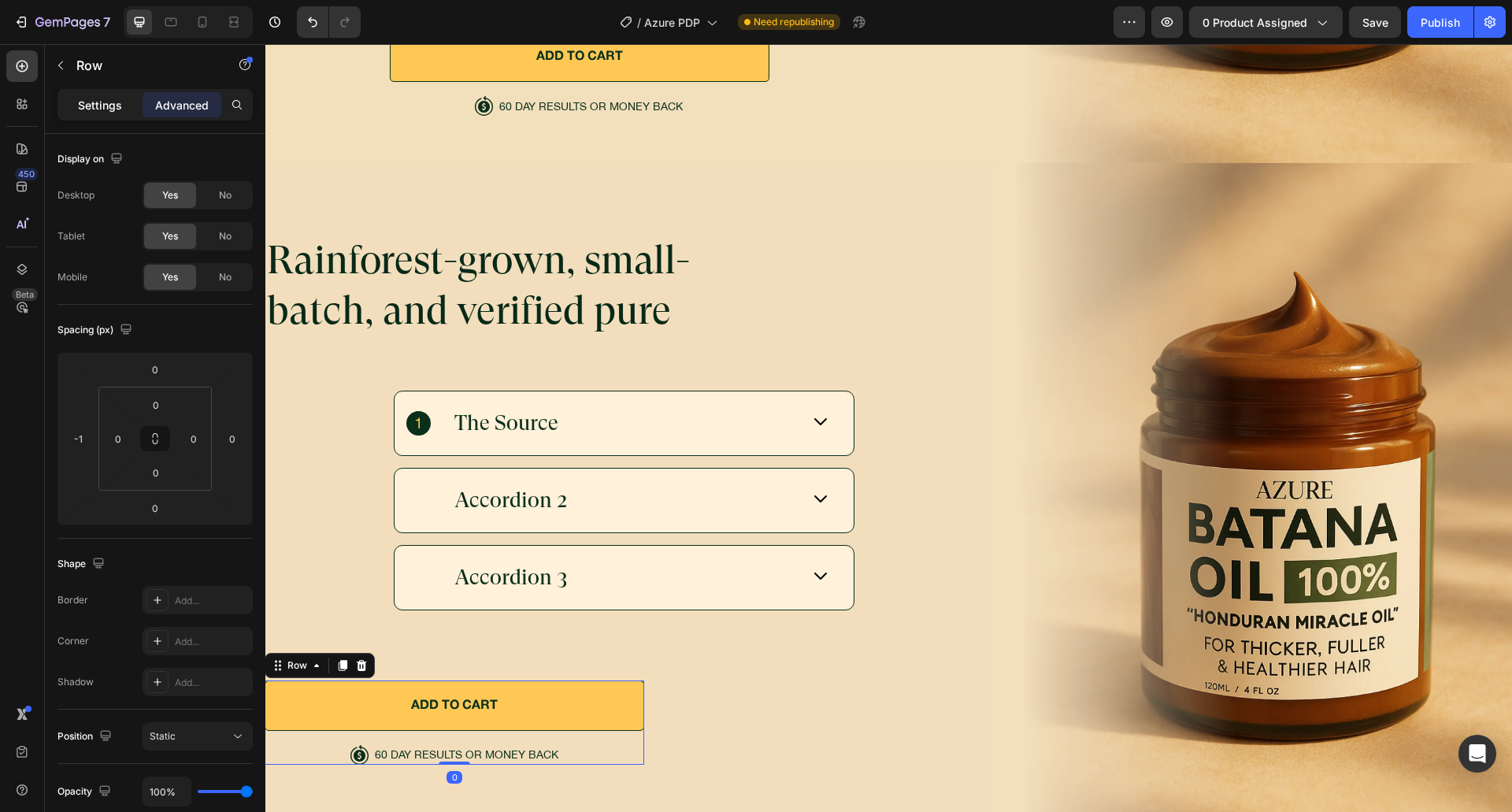
click at [95, 112] on div "Settings" at bounding box center [100, 104] width 79 height 25
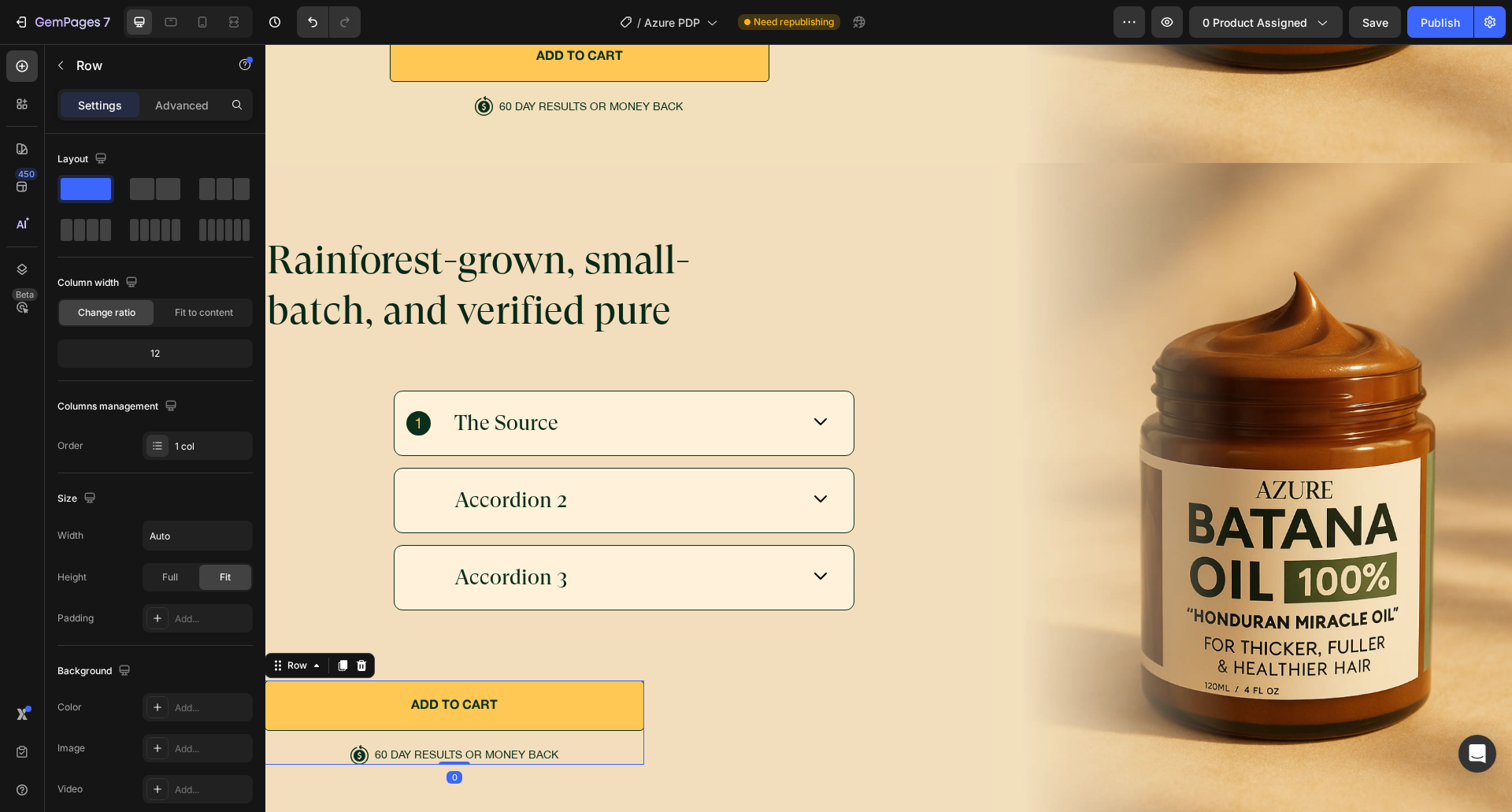
click at [95, 109] on p "Settings" at bounding box center [100, 105] width 44 height 17
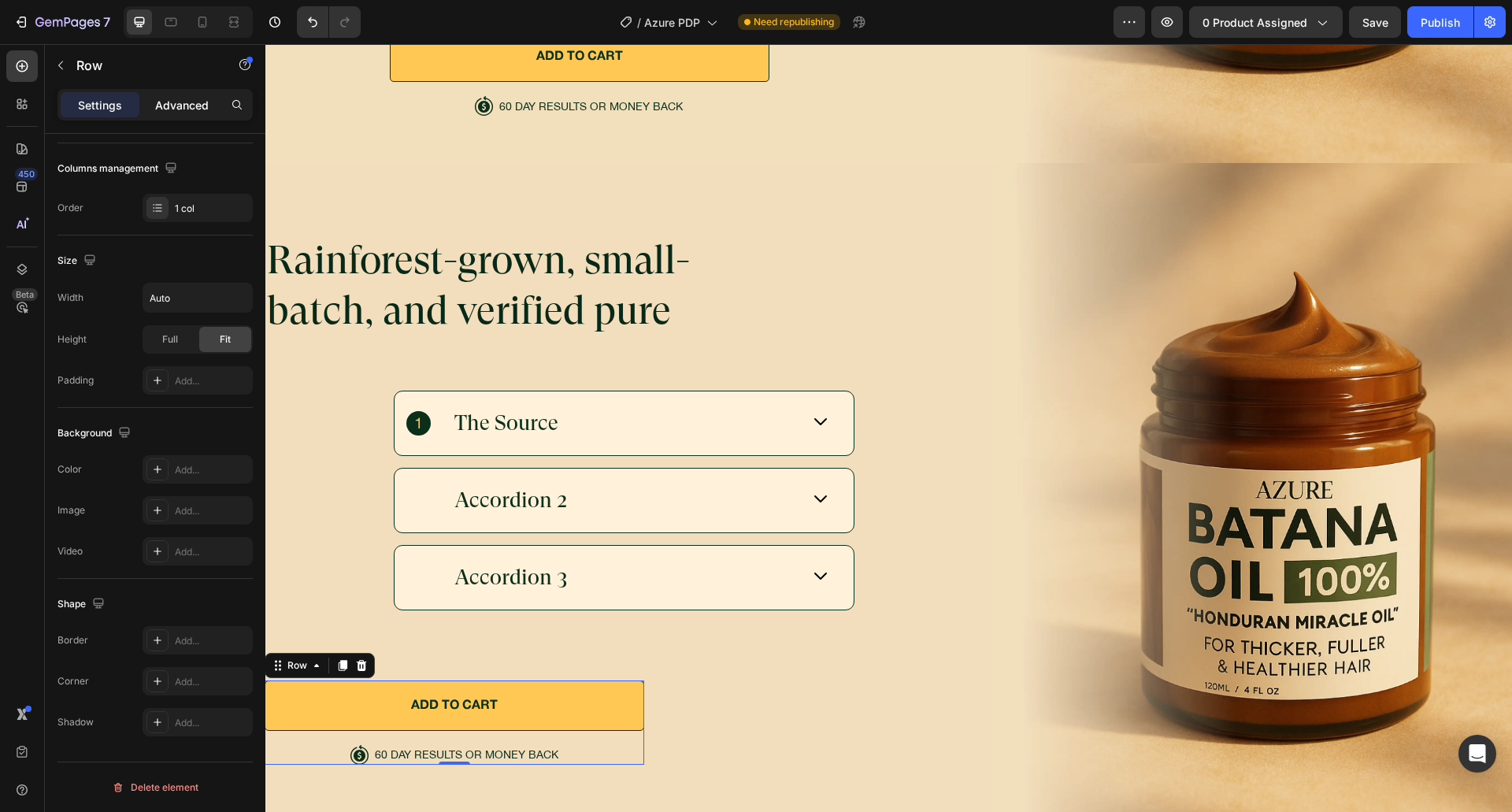
click at [190, 104] on p "Advanced" at bounding box center [181, 105] width 53 height 17
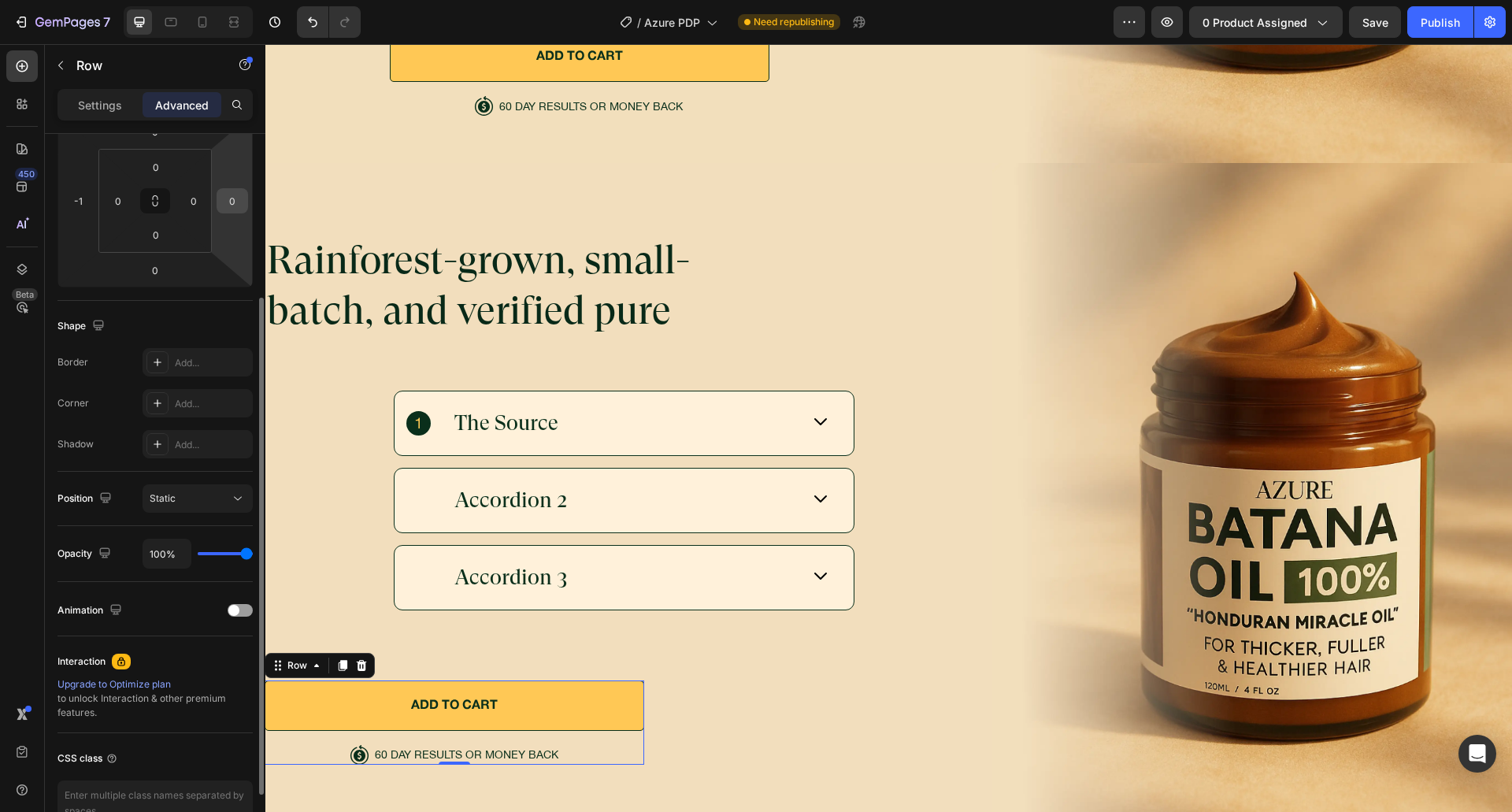
click at [237, 203] on input "0" at bounding box center [232, 201] width 24 height 24
type input "-1"
click at [68, 203] on input "-1" at bounding box center [78, 201] width 24 height 24
type input "0"
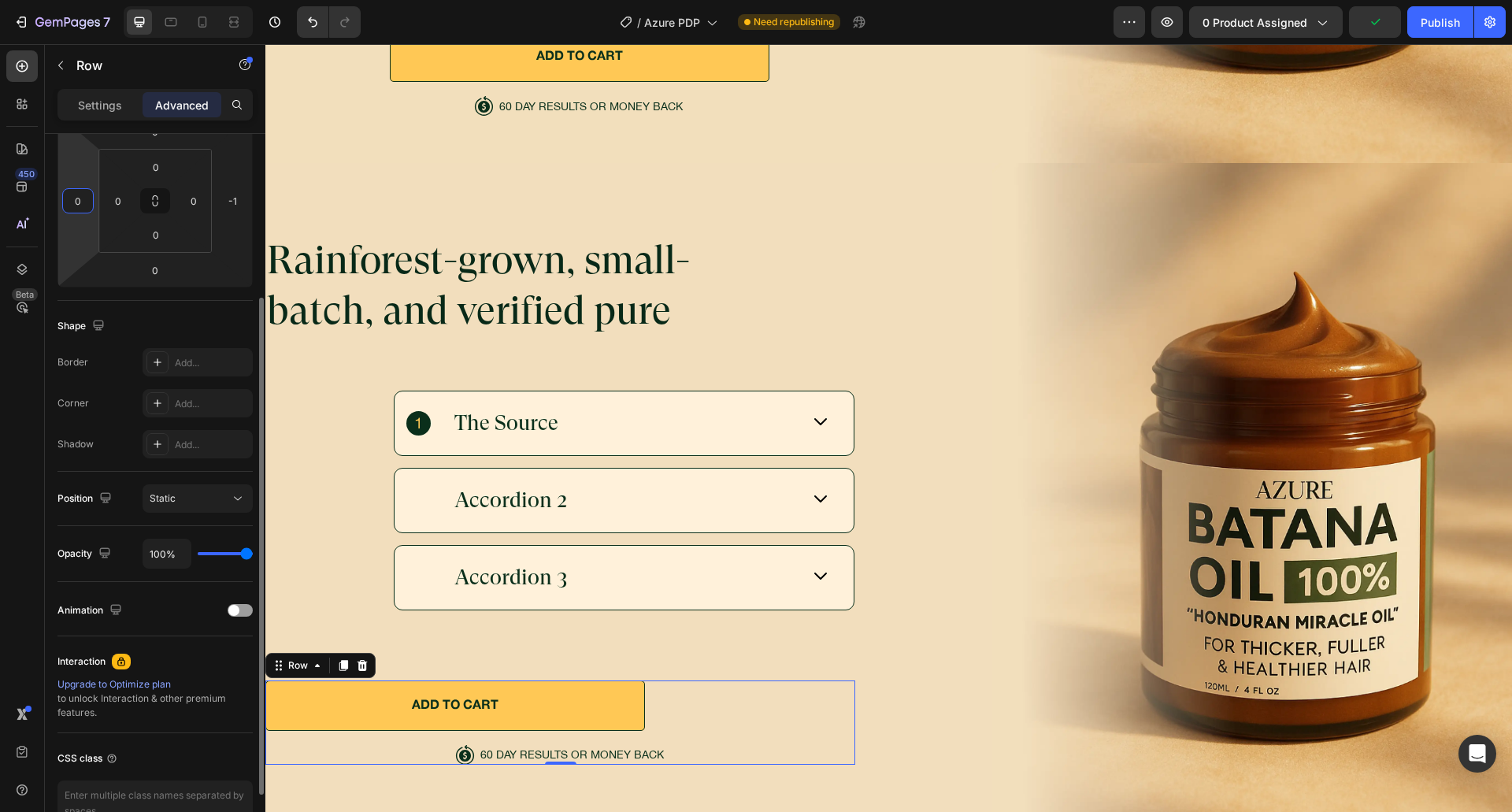
click at [203, 317] on div "Shape" at bounding box center [155, 325] width 195 height 25
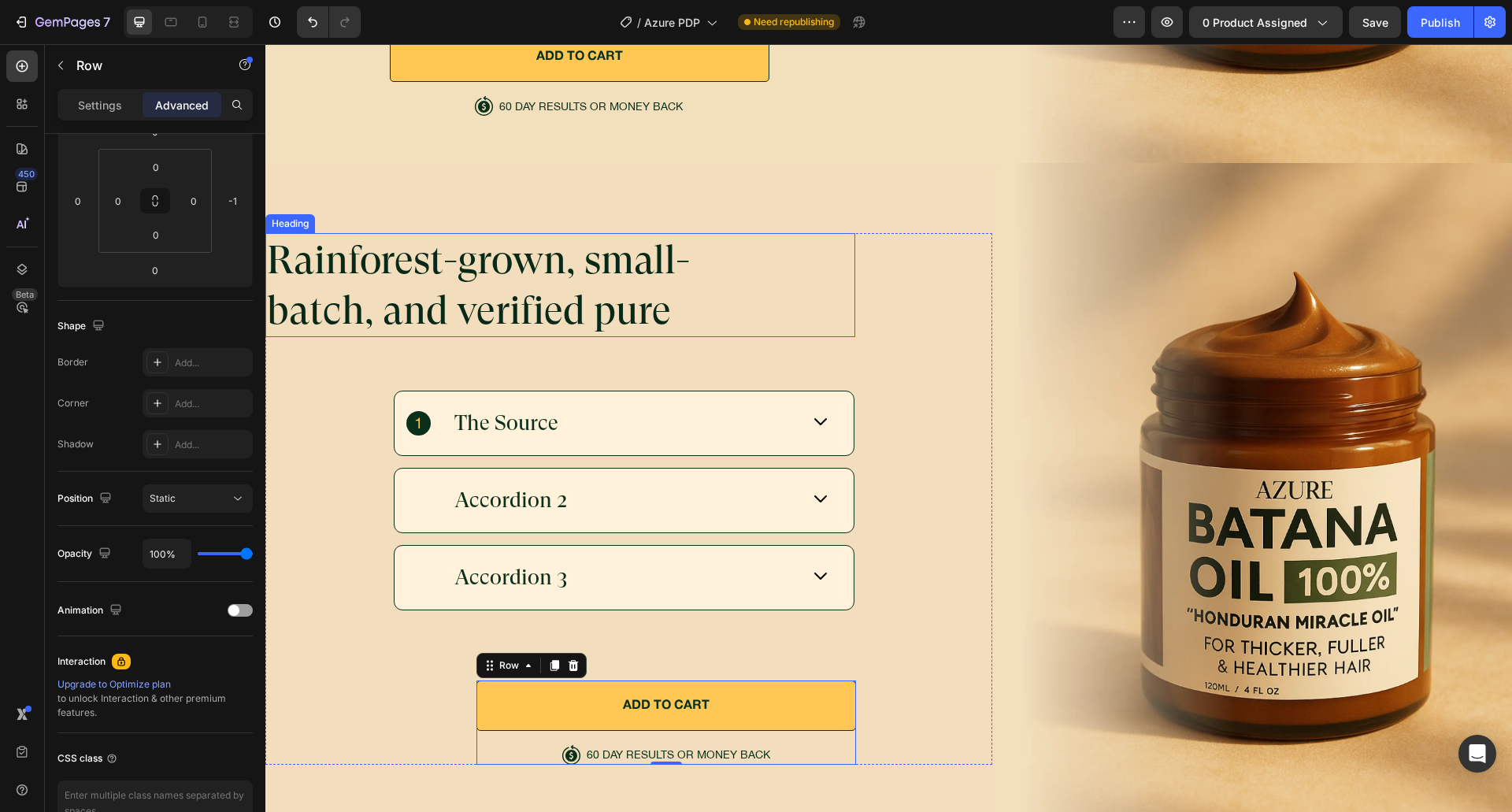
click at [702, 312] on h2 "Rainforest-grown, small-batch, and verified pure" at bounding box center [490, 284] width 450 height 104
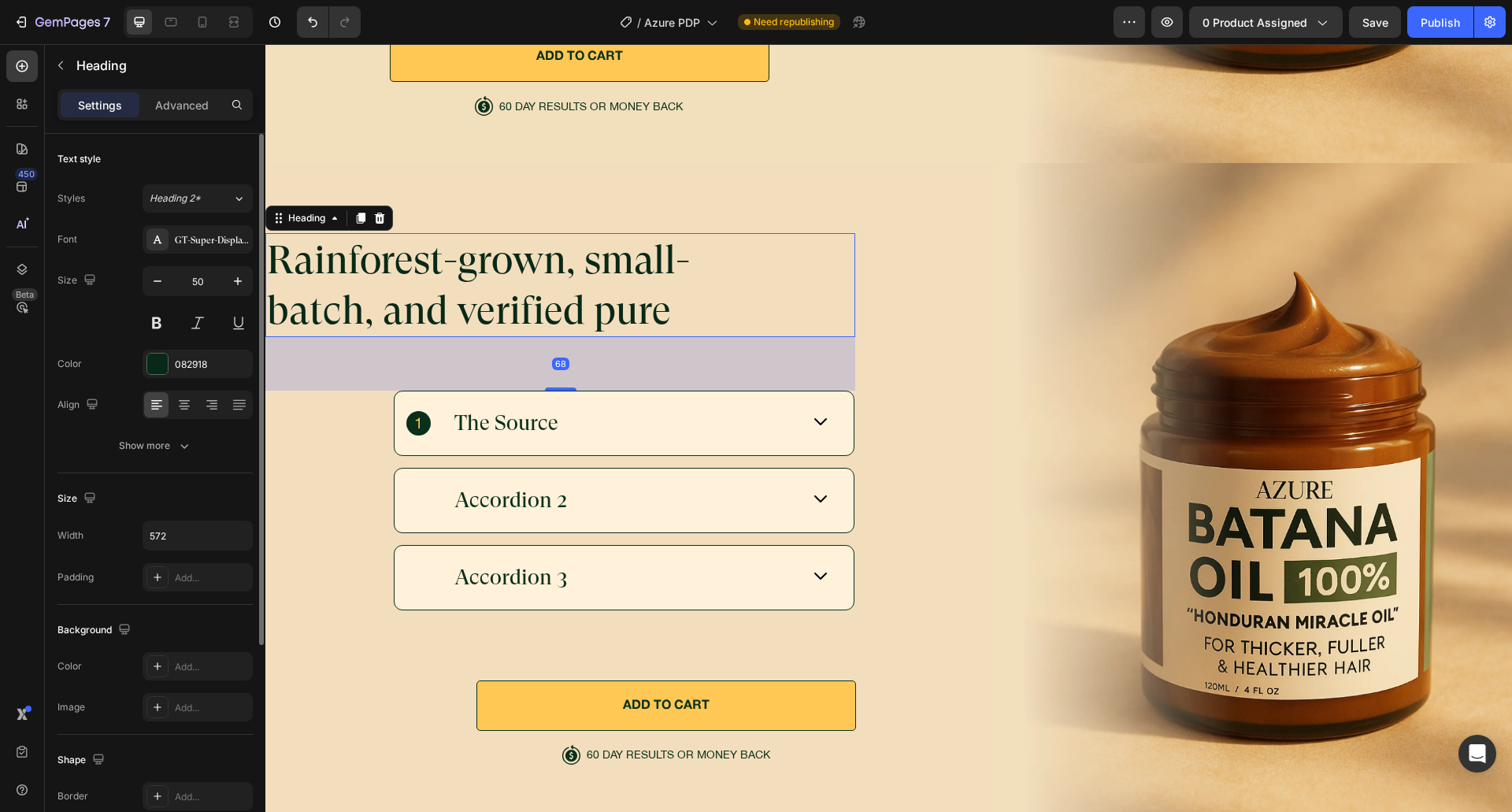
scroll to position [299, 0]
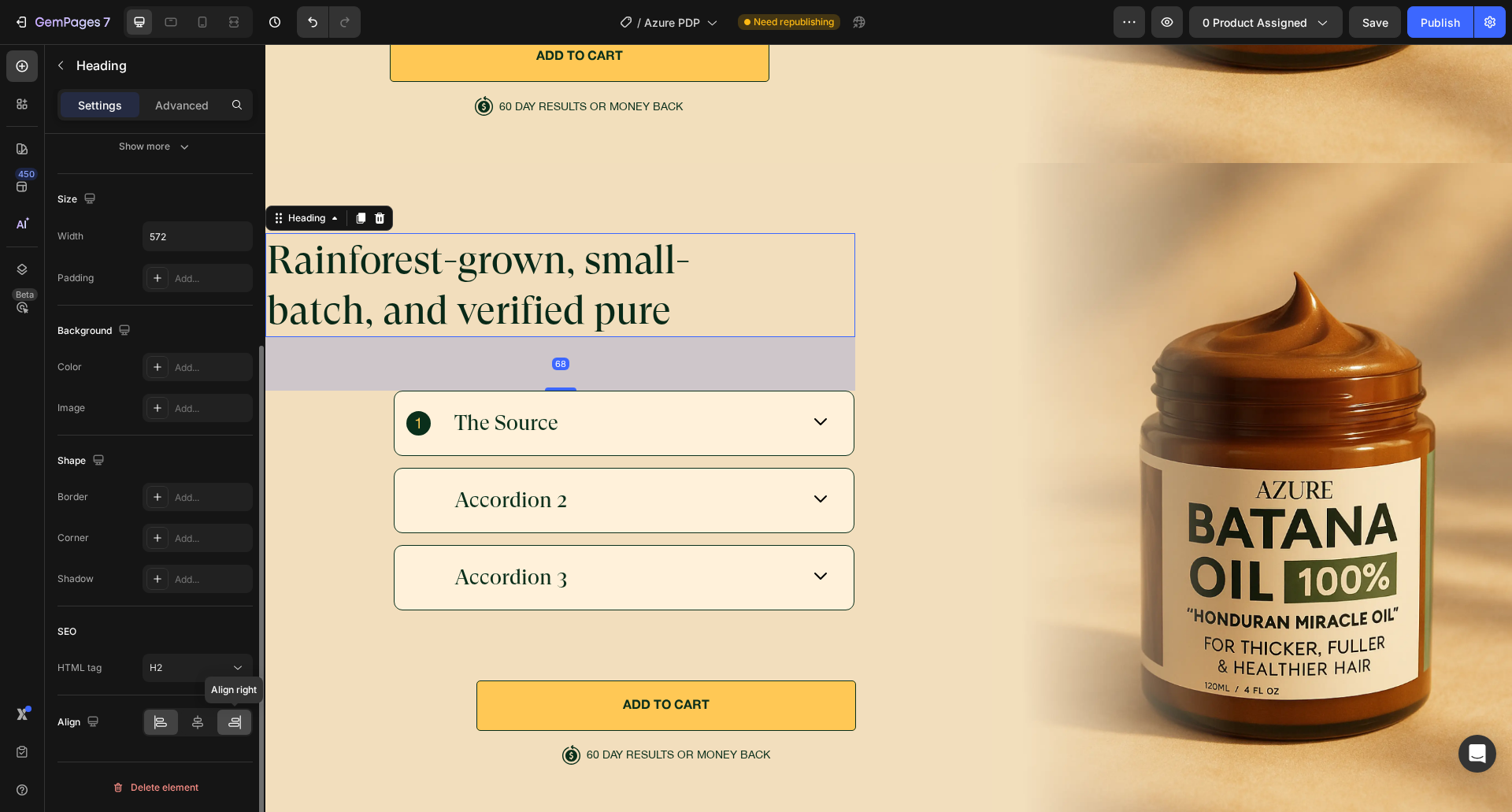
click at [230, 731] on div at bounding box center [234, 721] width 34 height 25
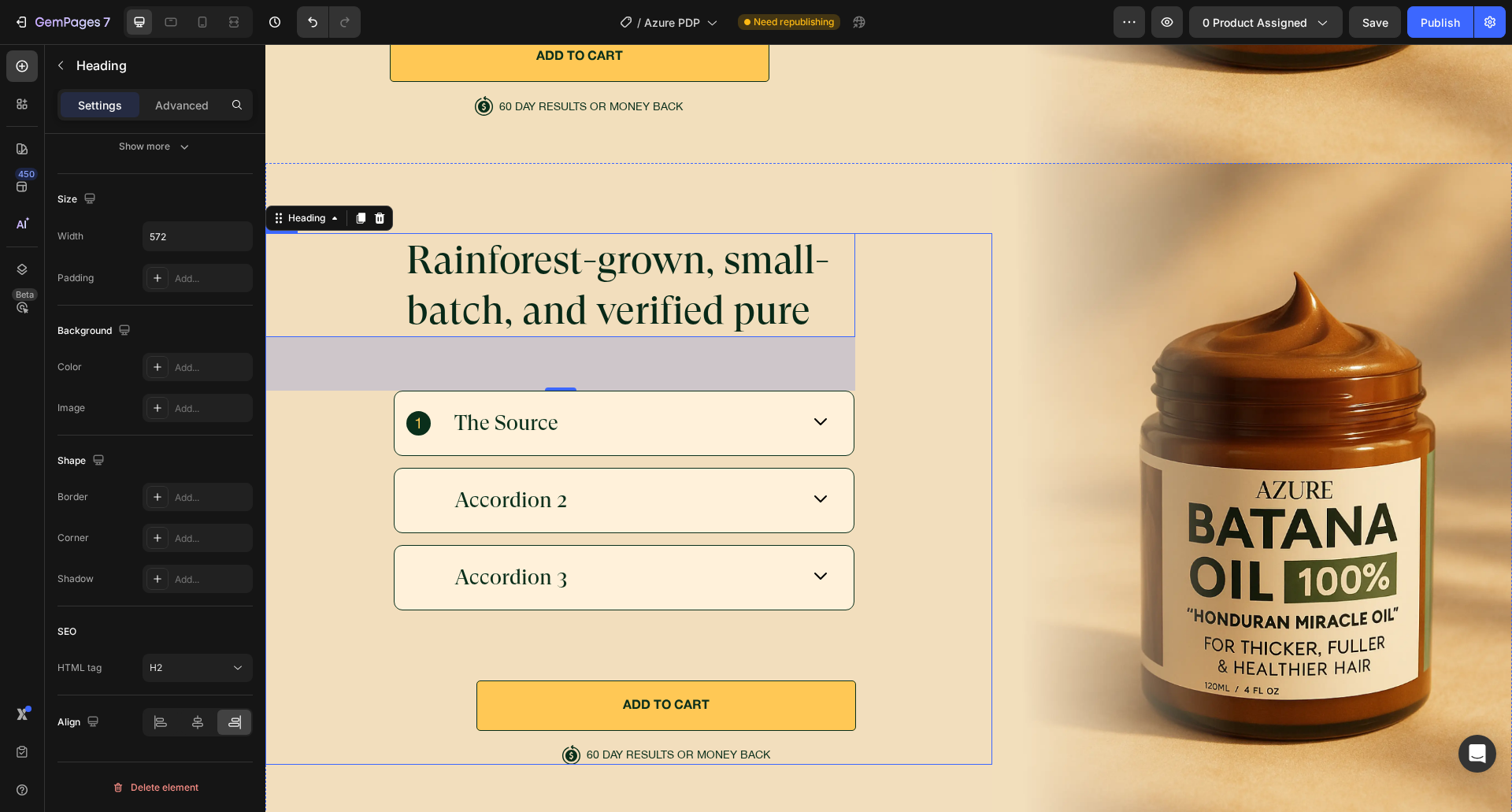
click at [932, 519] on div "Rainforest-grown, small-batch, and verified pure Heading 68 The Source Accordio…" at bounding box center [628, 498] width 727 height 531
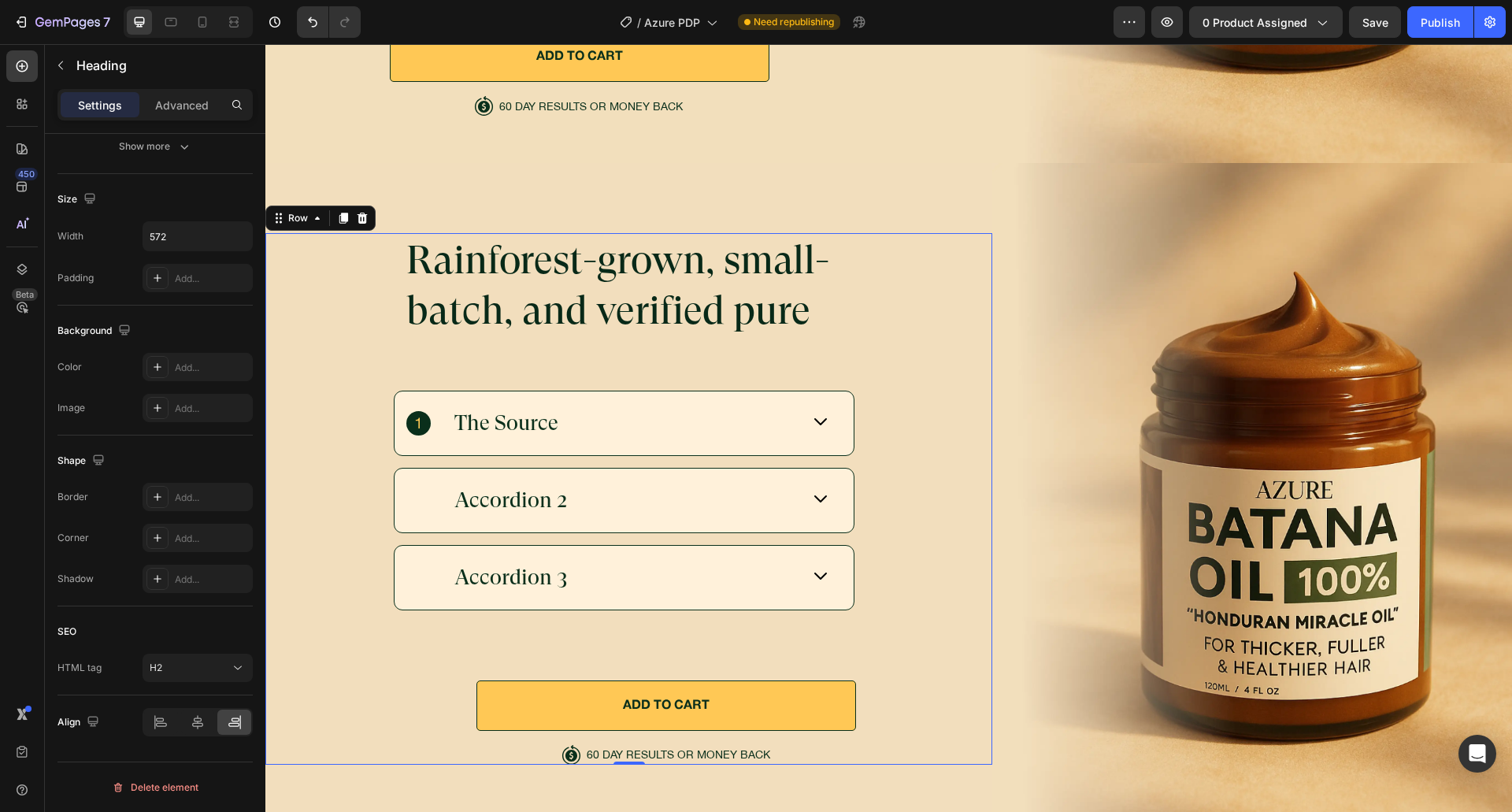
scroll to position [0, 0]
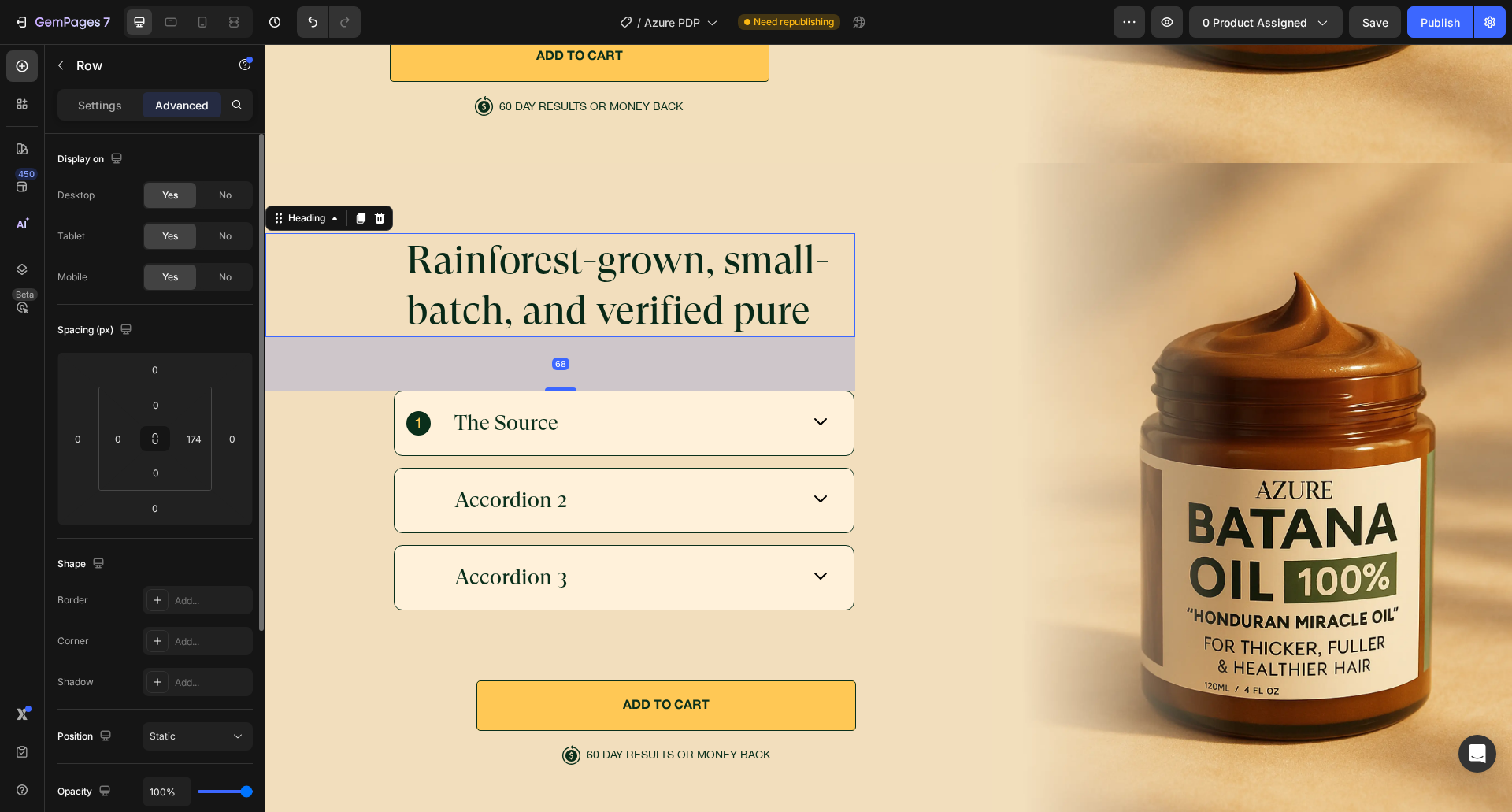
click at [672, 296] on h2 "Rainforest-grown, small-batch, and verified pure" at bounding box center [630, 284] width 450 height 104
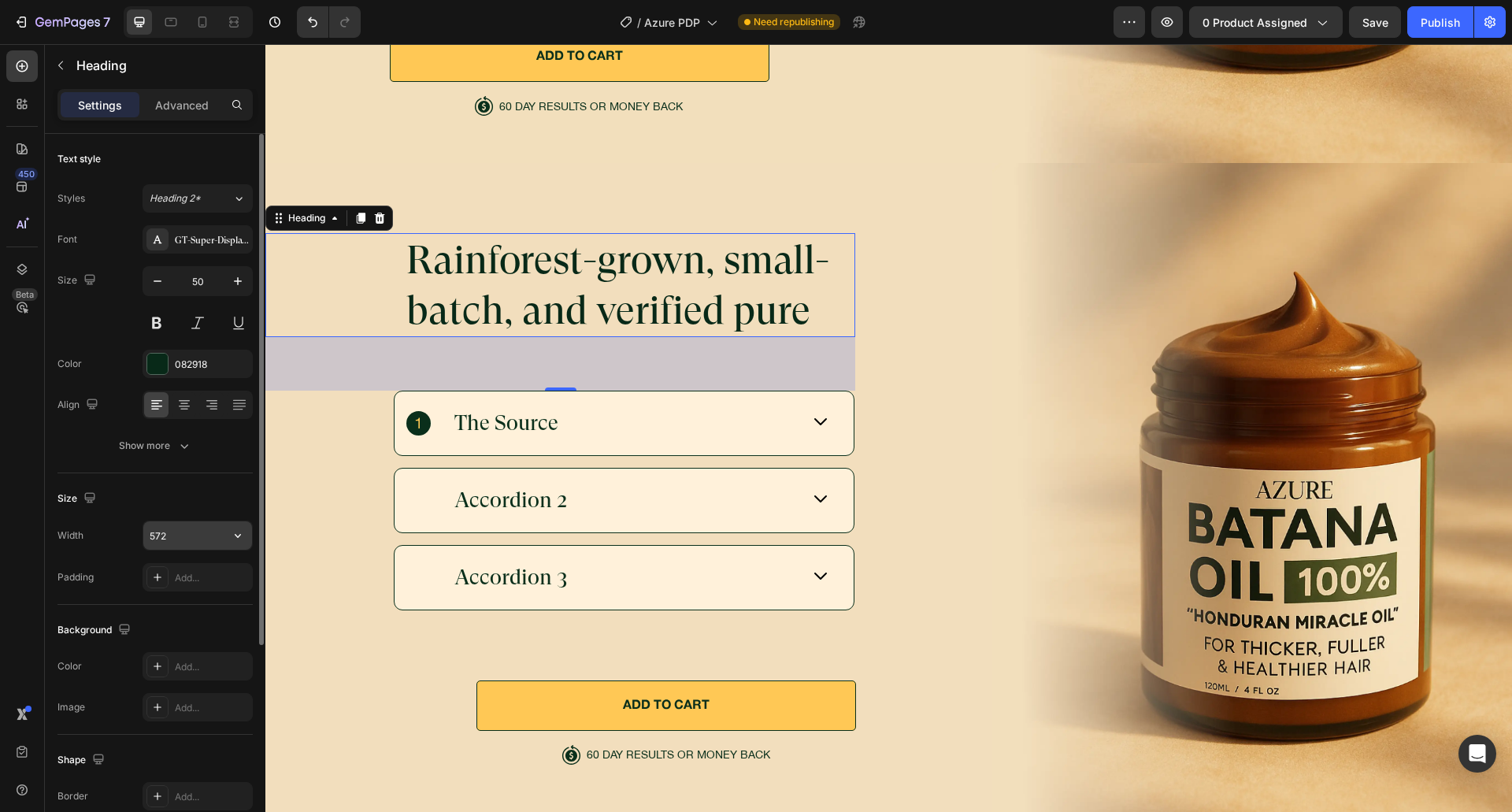
click at [171, 540] on input "572" at bounding box center [198, 535] width 109 height 29
type input "585"
click at [178, 473] on div "Size Width 585 Padding Add..." at bounding box center [155, 539] width 195 height 132
click at [206, 501] on div "Size" at bounding box center [155, 498] width 195 height 25
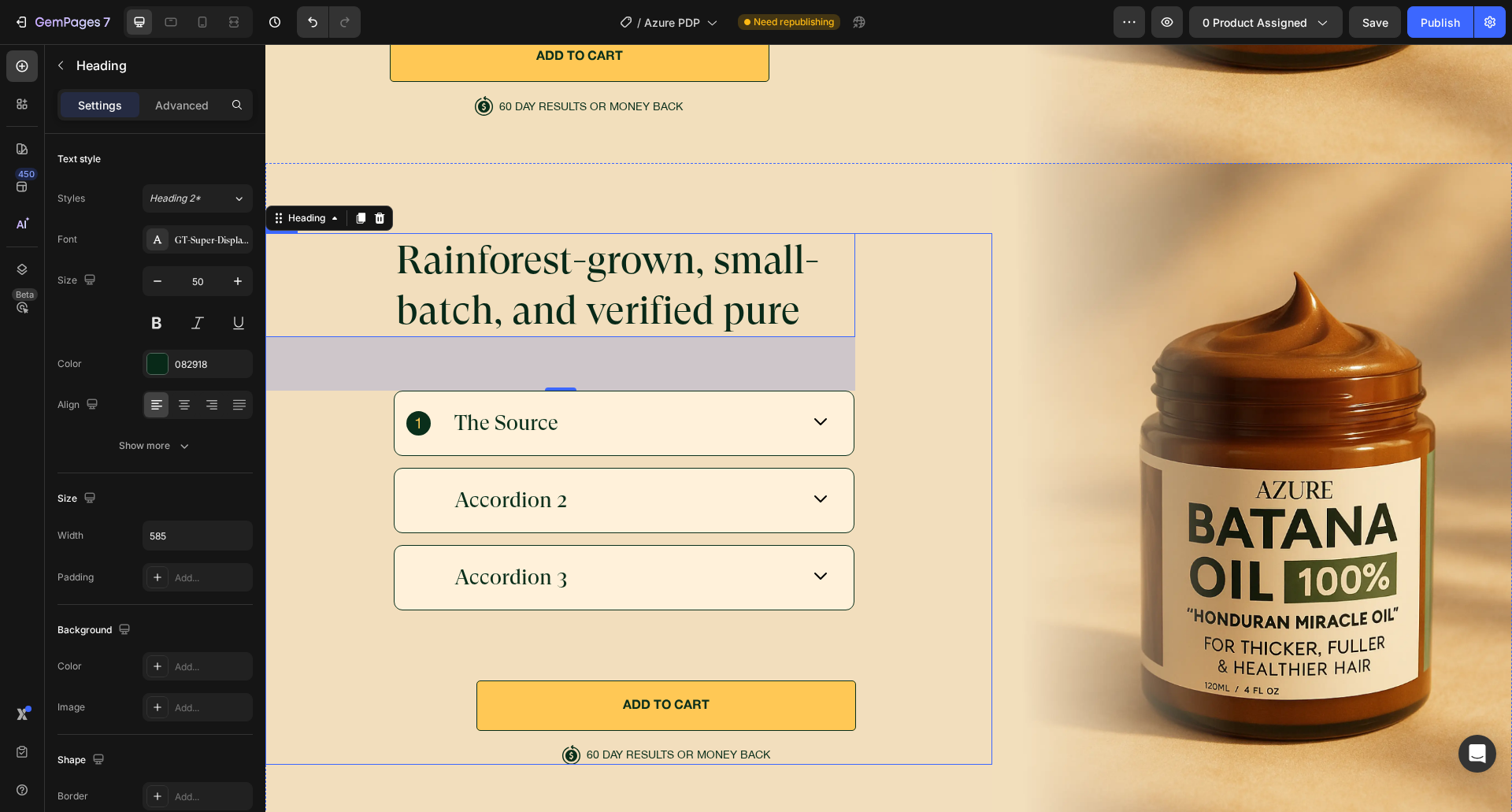
click at [957, 540] on div "Rainforest-grown, small-batch, and verified pure Heading 68 The Source Accordio…" at bounding box center [628, 498] width 727 height 531
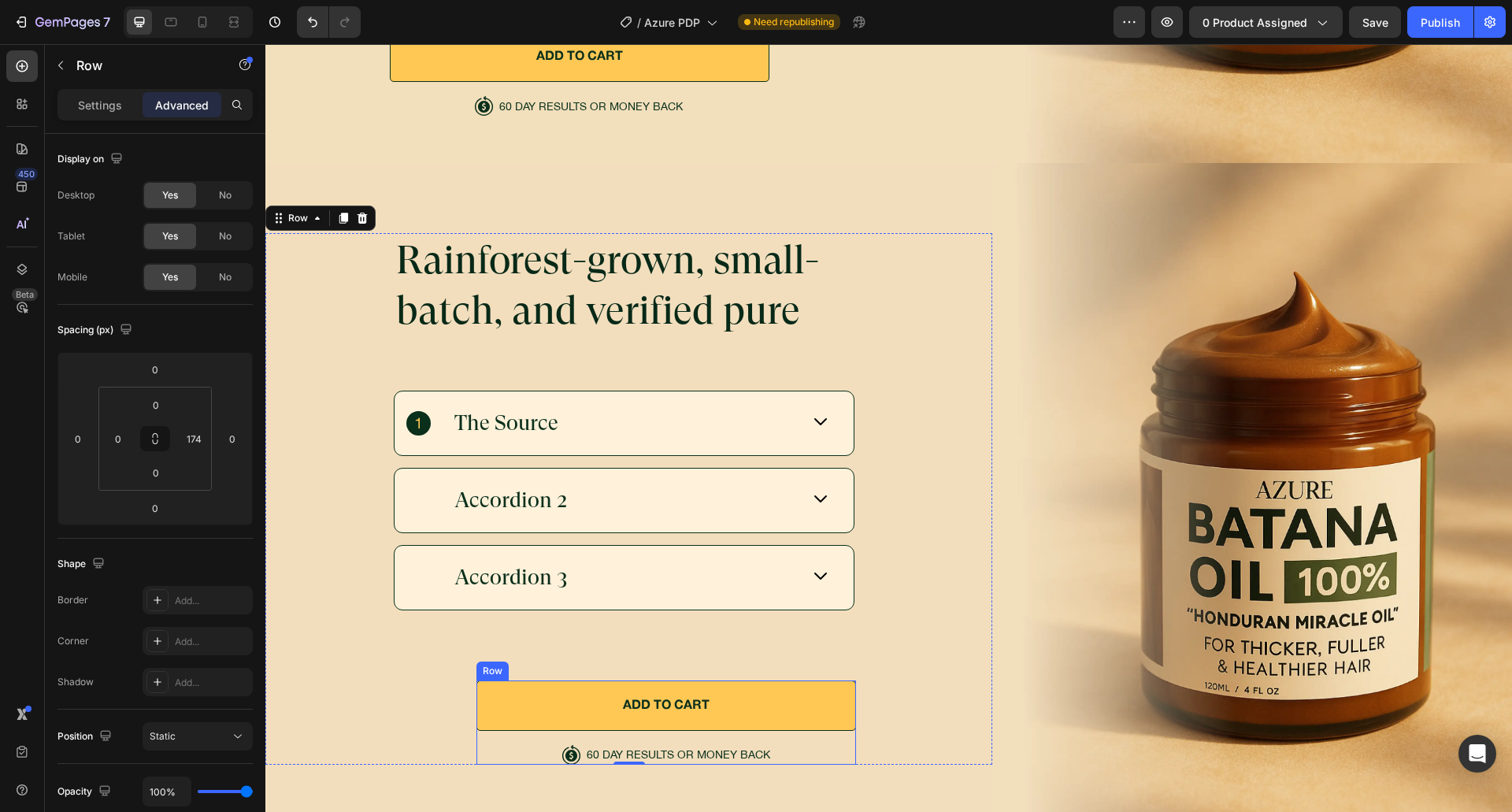
click at [520, 737] on div "ADD TO CART Button try Azure today, risk-free! Button Icon 60 DAY RESULTS OR MO…" at bounding box center [666, 722] width 379 height 84
click at [937, 374] on div "Rainforest-grown, small-batch, and verified pure Heading The Source Accordion 2…" at bounding box center [628, 498] width 727 height 531
click at [519, 730] on div "ADD TO CART Button" at bounding box center [666, 713] width 379 height 64
click at [106, 118] on div "Settings Advanced" at bounding box center [155, 105] width 195 height 31
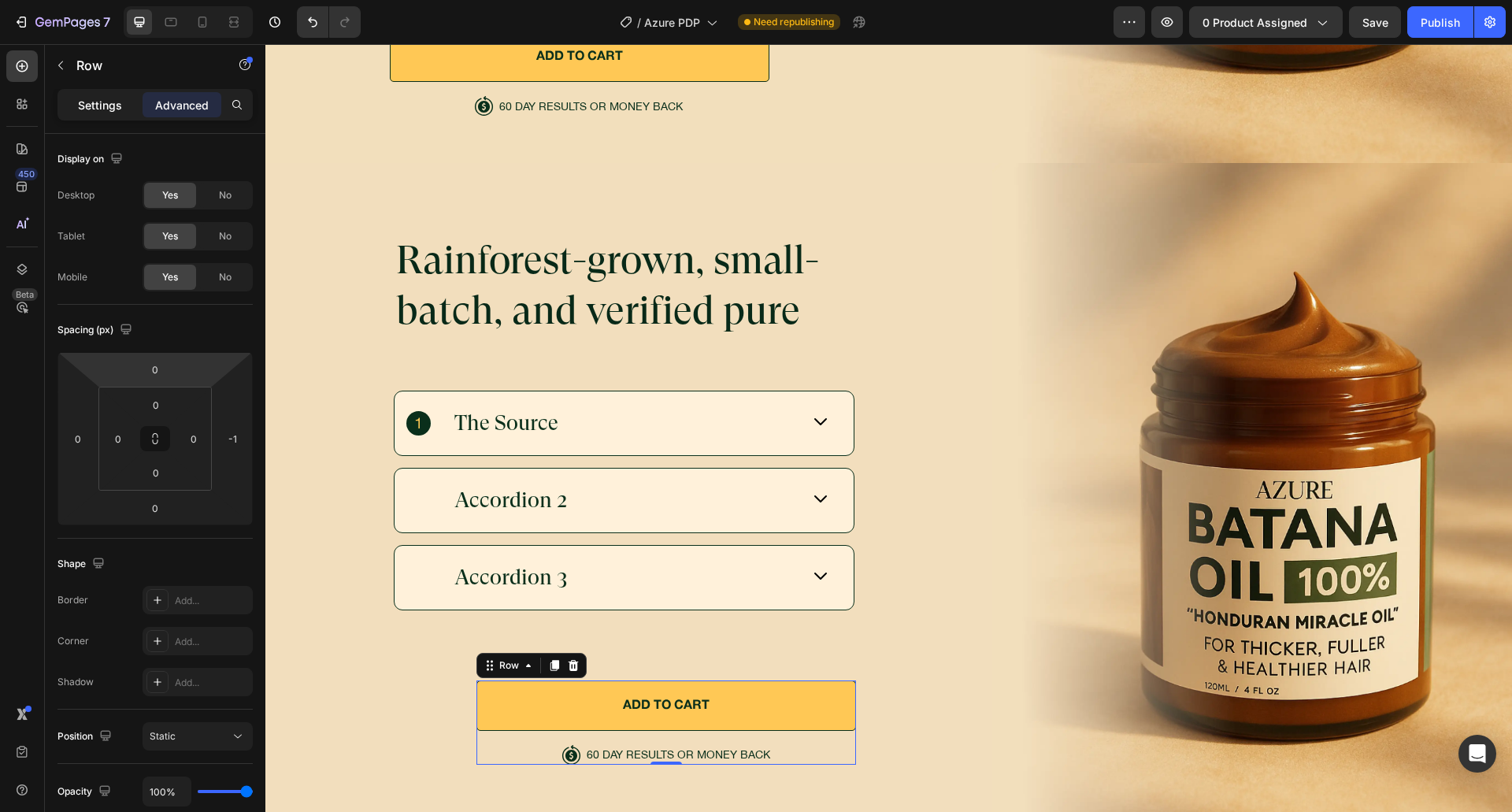
click at [98, 97] on p "Settings" at bounding box center [100, 105] width 44 height 17
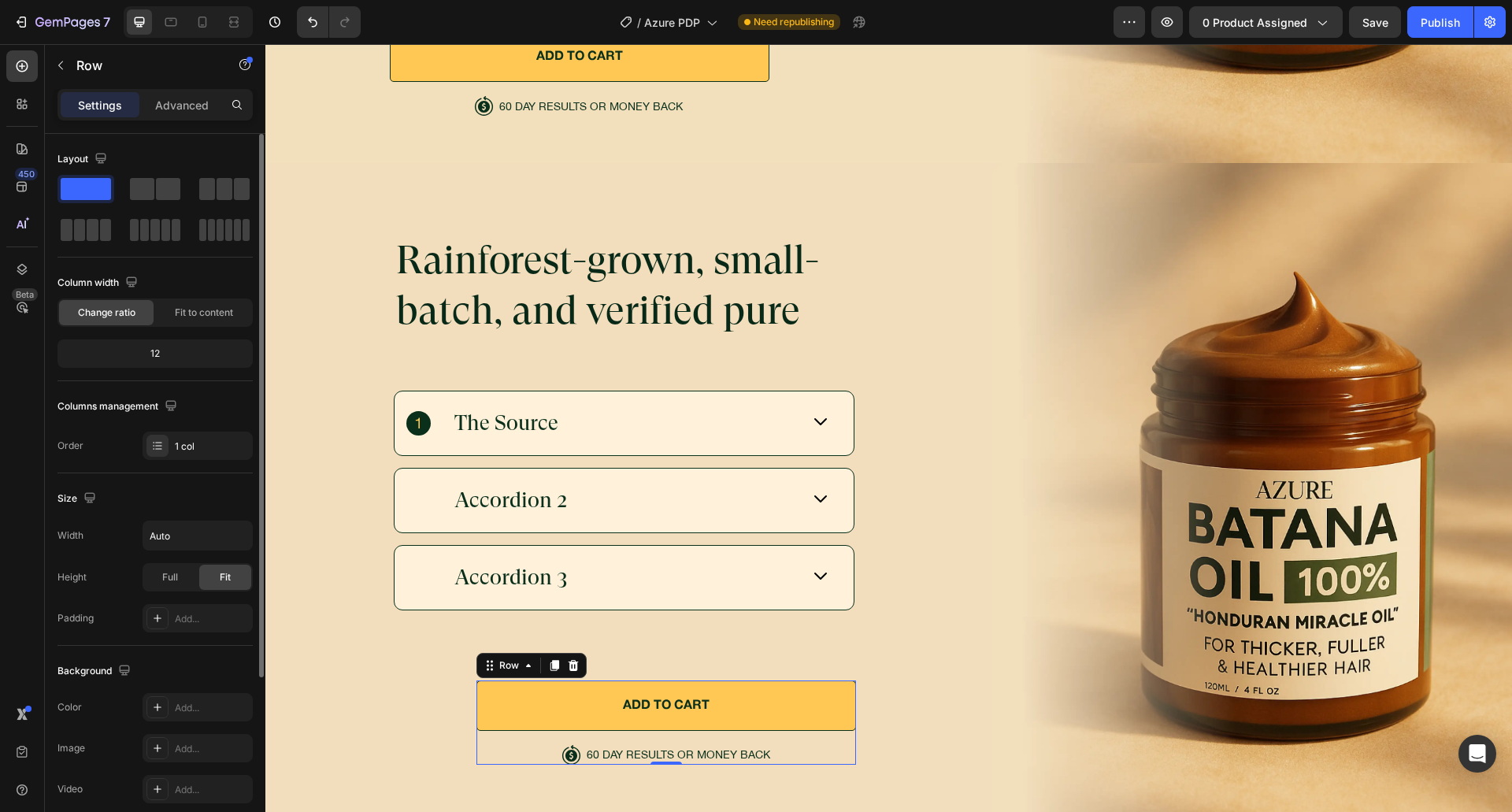
scroll to position [79, 0]
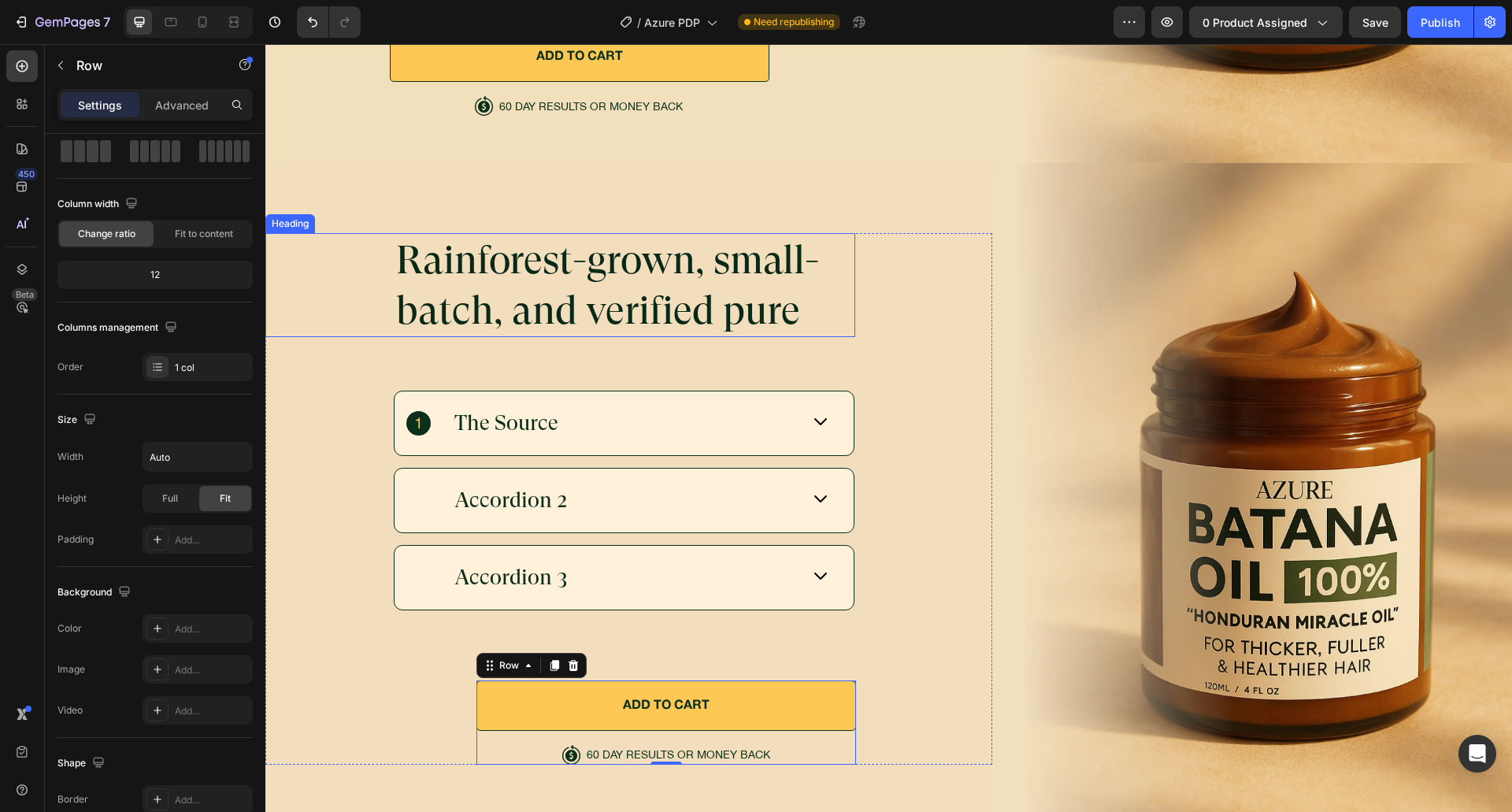
click at [501, 245] on h2 "Rainforest-grown, small-batch, and verified pure" at bounding box center [624, 284] width 460 height 104
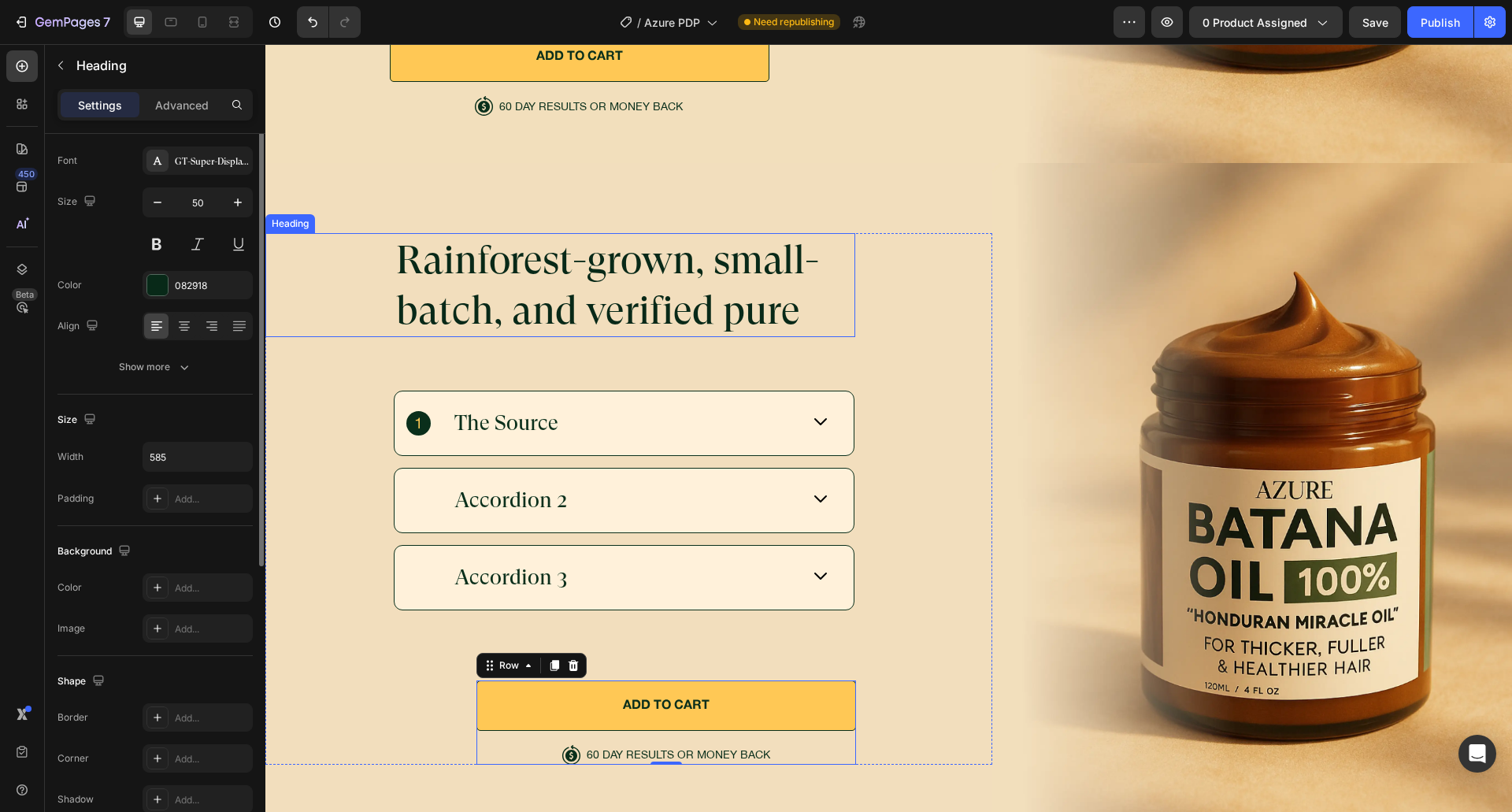
scroll to position [0, 0]
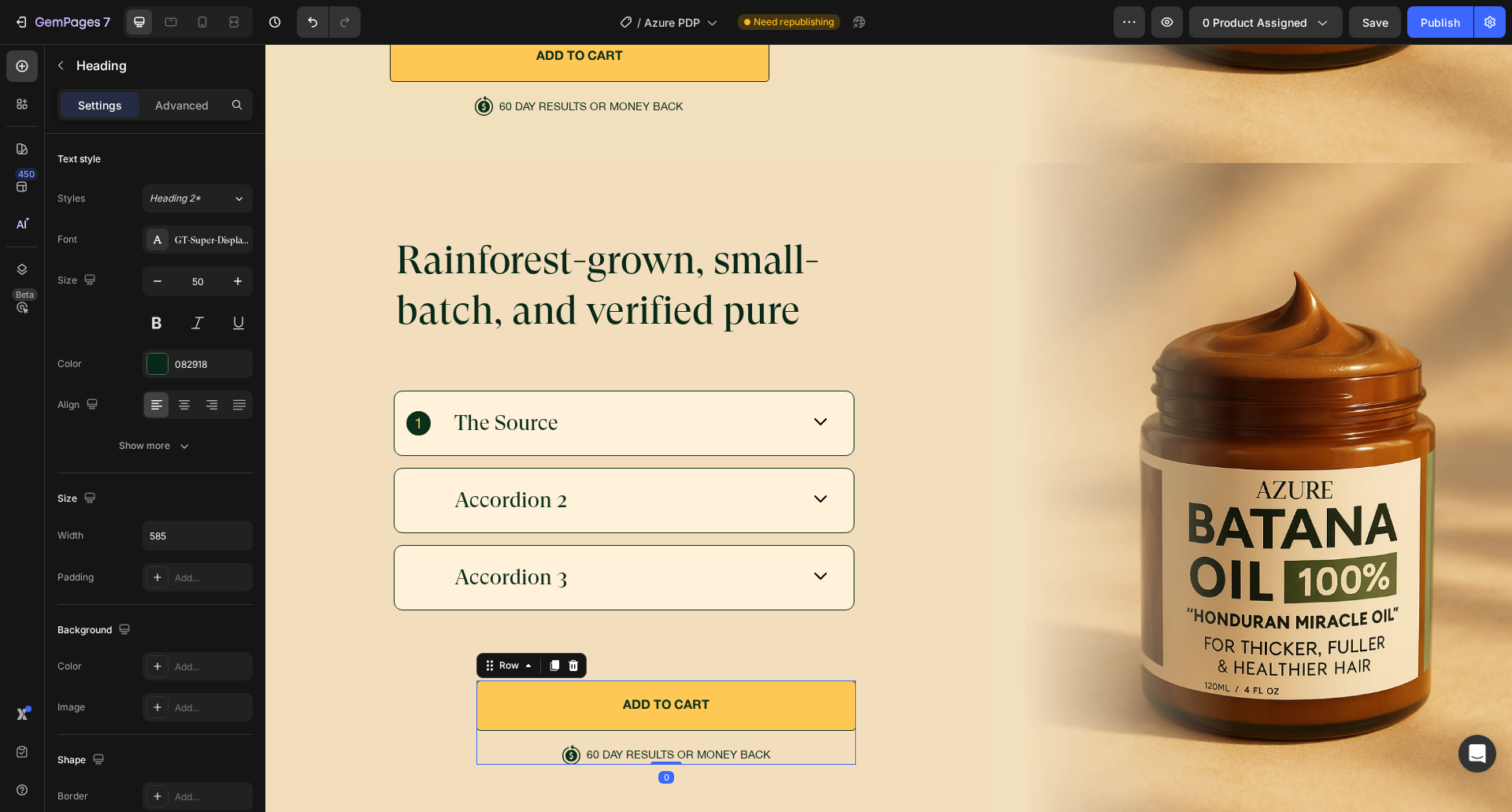
click at [477, 725] on div "ADD TO CART Button" at bounding box center [666, 713] width 379 height 64
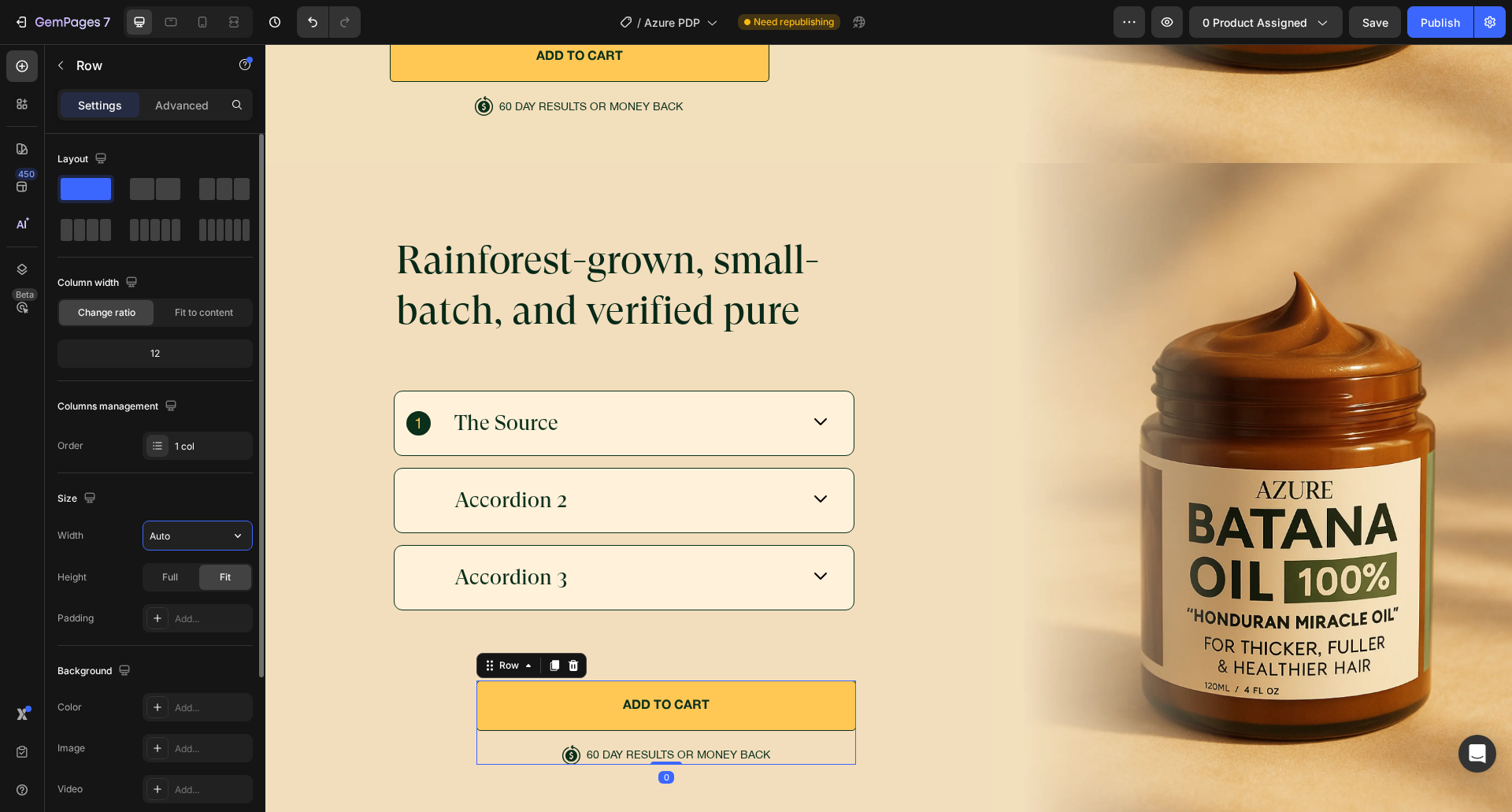
click at [201, 539] on input "Auto" at bounding box center [198, 535] width 109 height 29
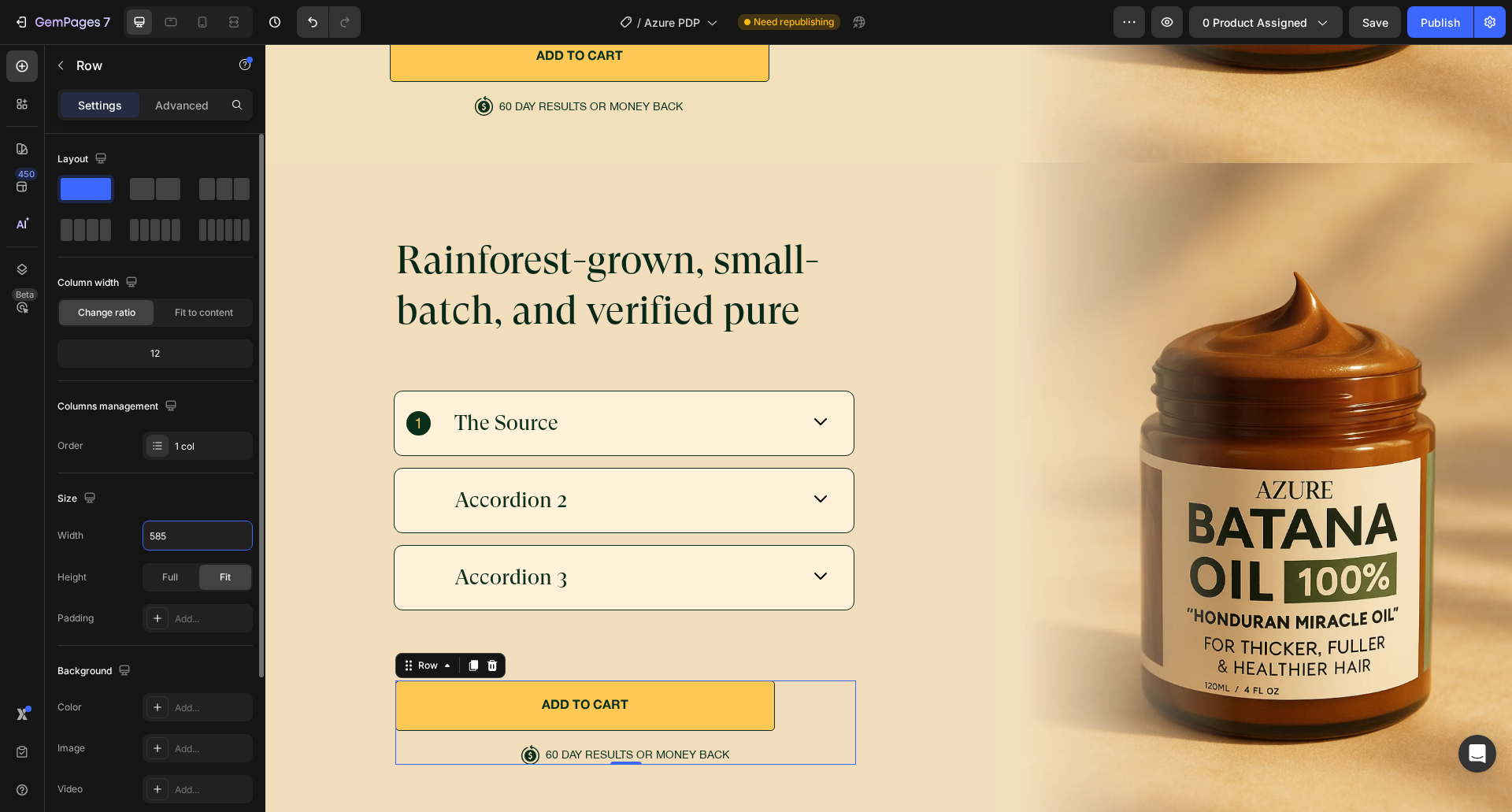
type input "585"
click at [204, 492] on div "Size" at bounding box center [155, 498] width 195 height 25
click at [922, 597] on div "Rainforest-grown, small-batch, and verified pure Heading The Source Accordion 2…" at bounding box center [628, 498] width 727 height 531
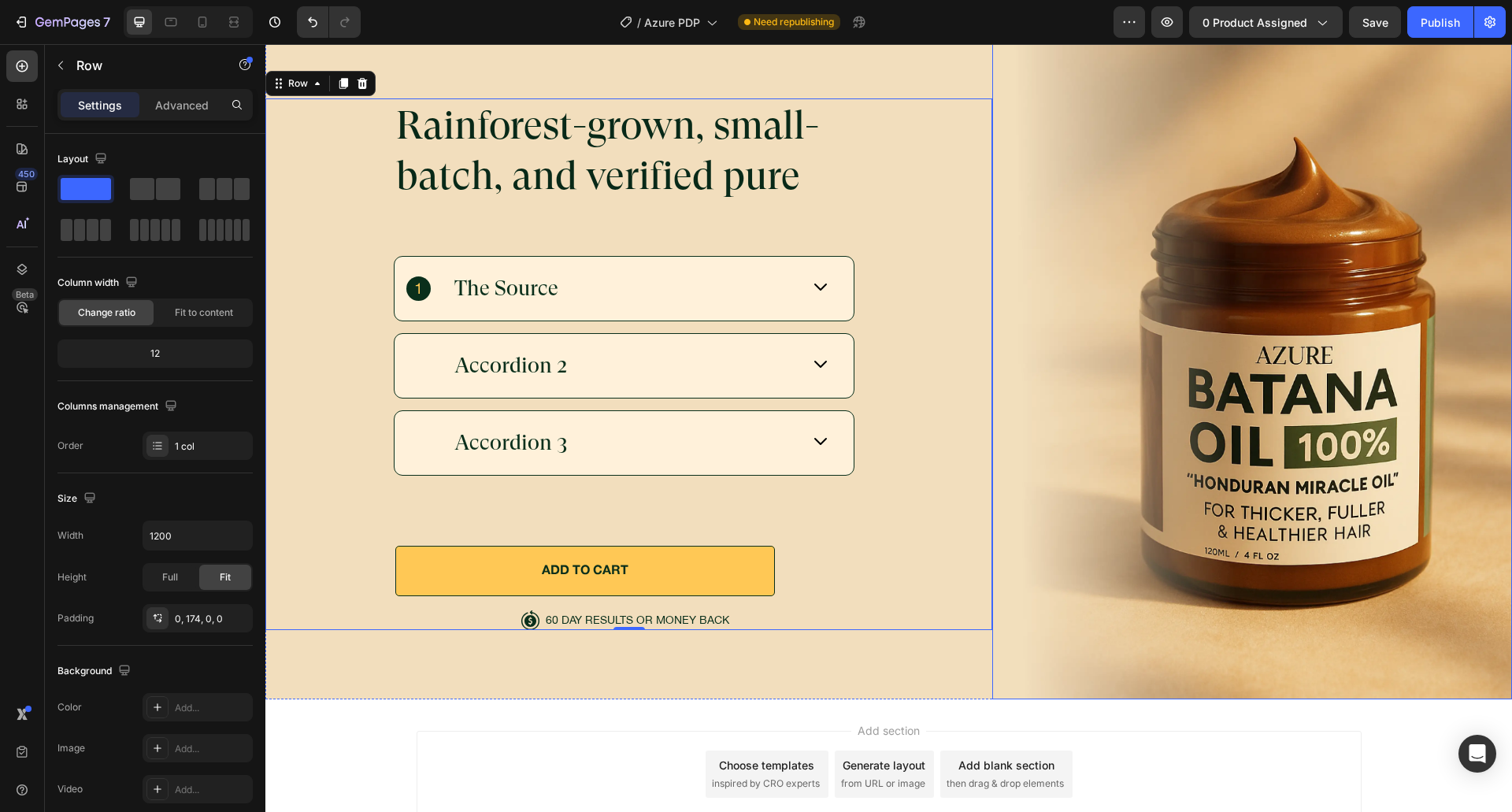
scroll to position [5654, 0]
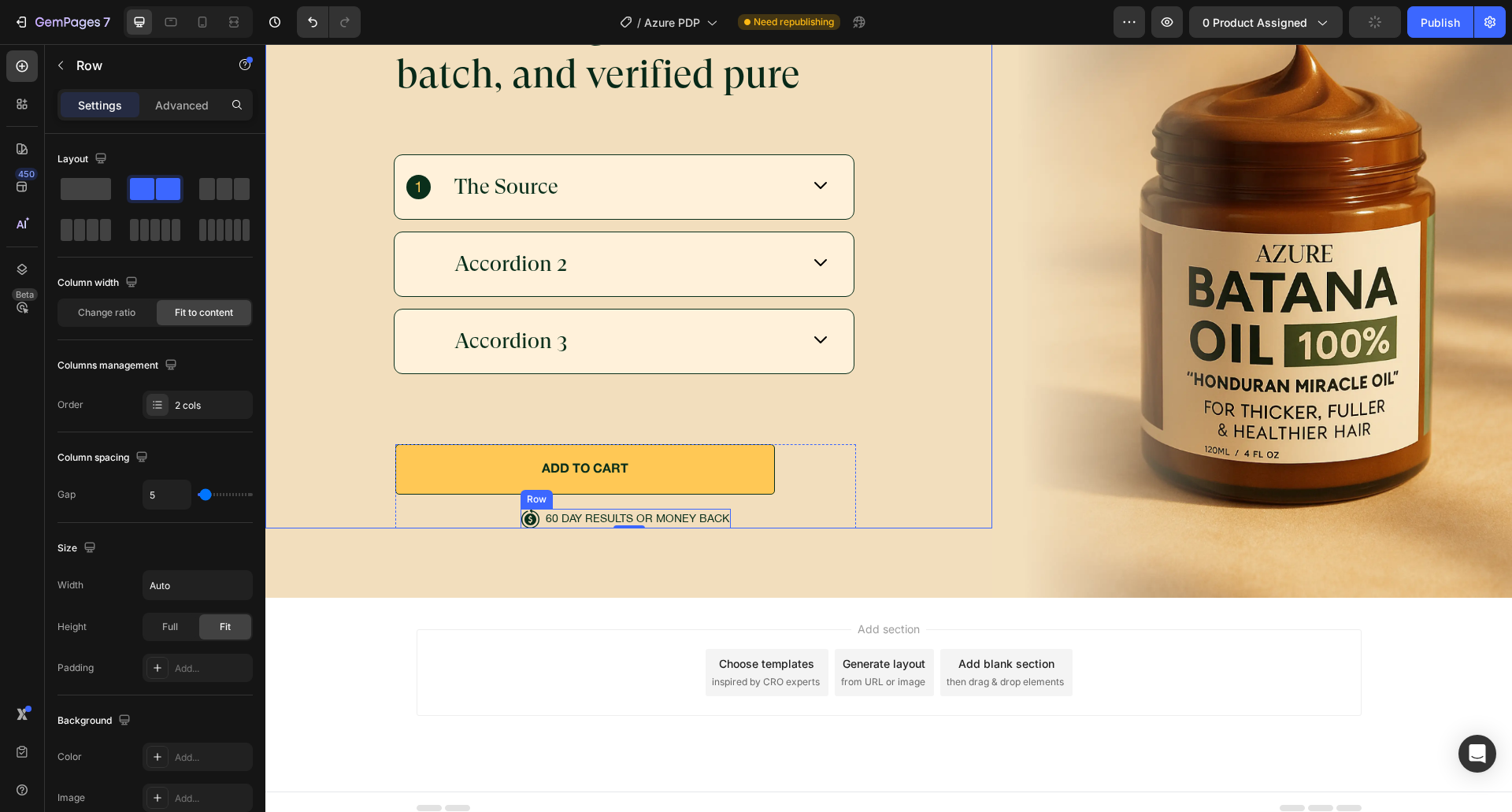
click at [535, 508] on div "Icon 60 DAY RESULTS OR MONEY BACK Text Block Row" at bounding box center [625, 517] width 210 height 19
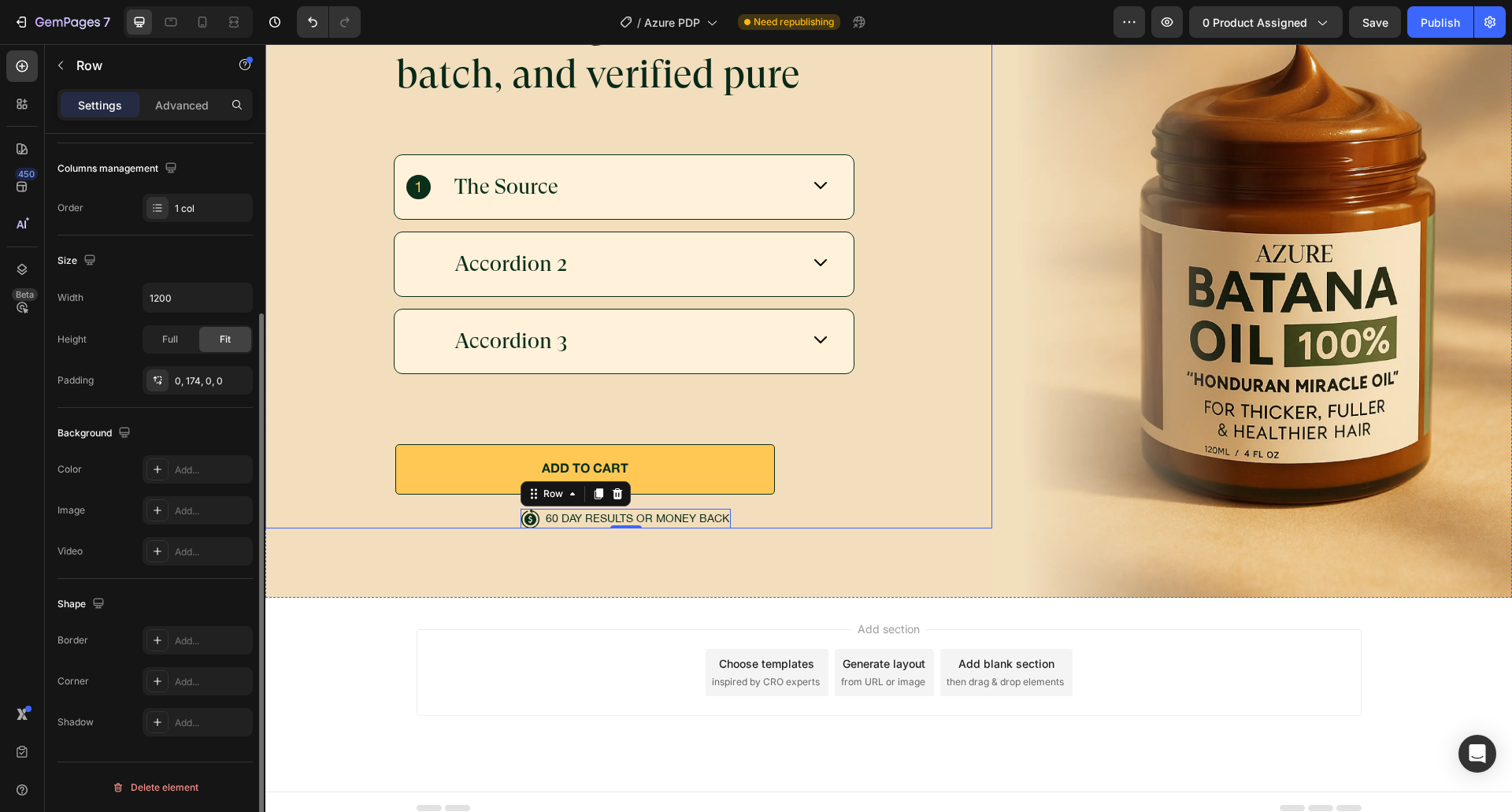
click at [935, 360] on div "Rainforest-grown, small-batch, and verified pure Heading The Source Accordion 2…" at bounding box center [628, 262] width 727 height 531
click at [186, 110] on p "Advanced" at bounding box center [181, 105] width 53 height 17
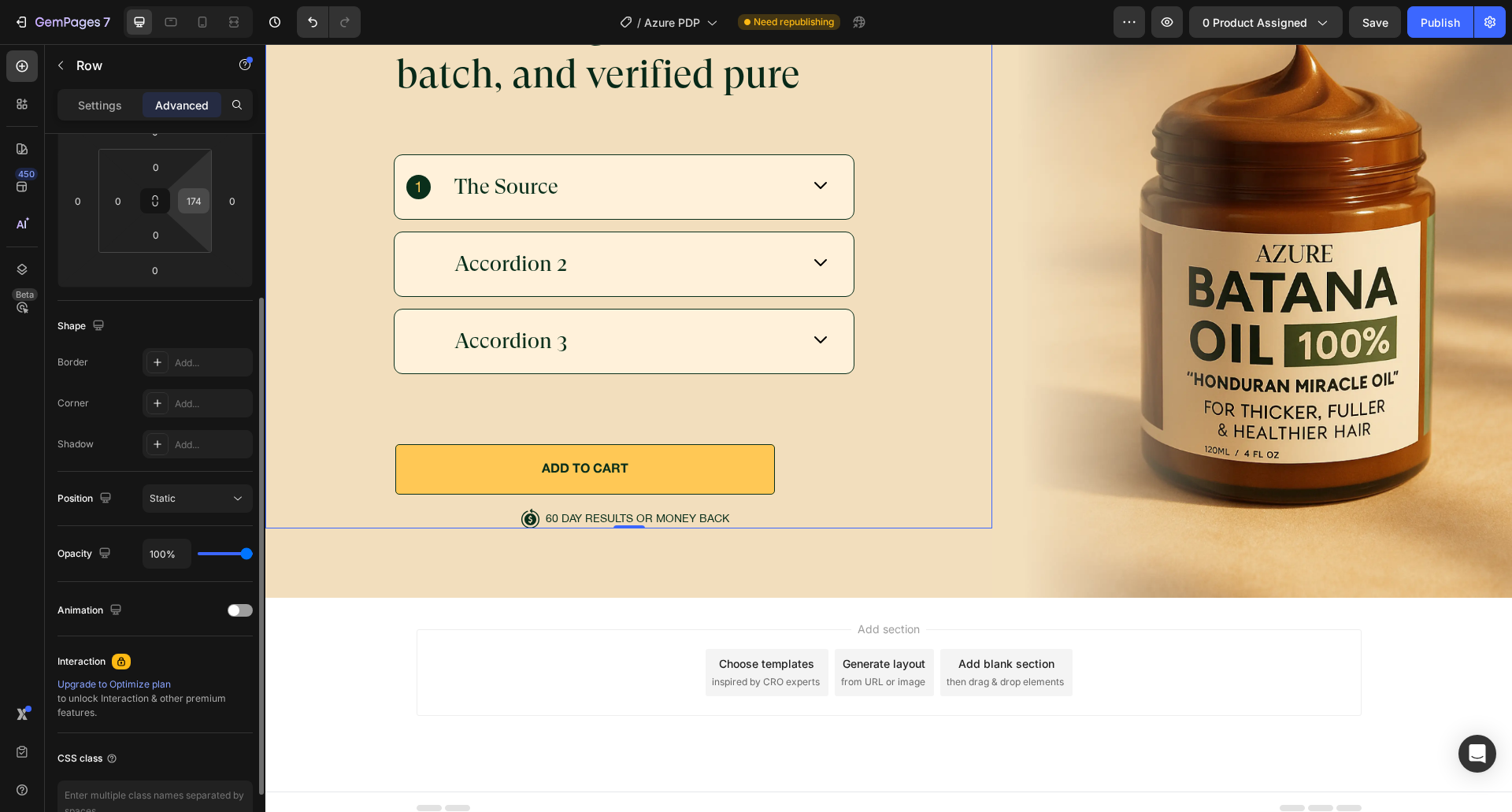
click at [202, 193] on input "174" at bounding box center [194, 201] width 24 height 24
type input "0"
click at [233, 193] on input "0" at bounding box center [232, 201] width 24 height 24
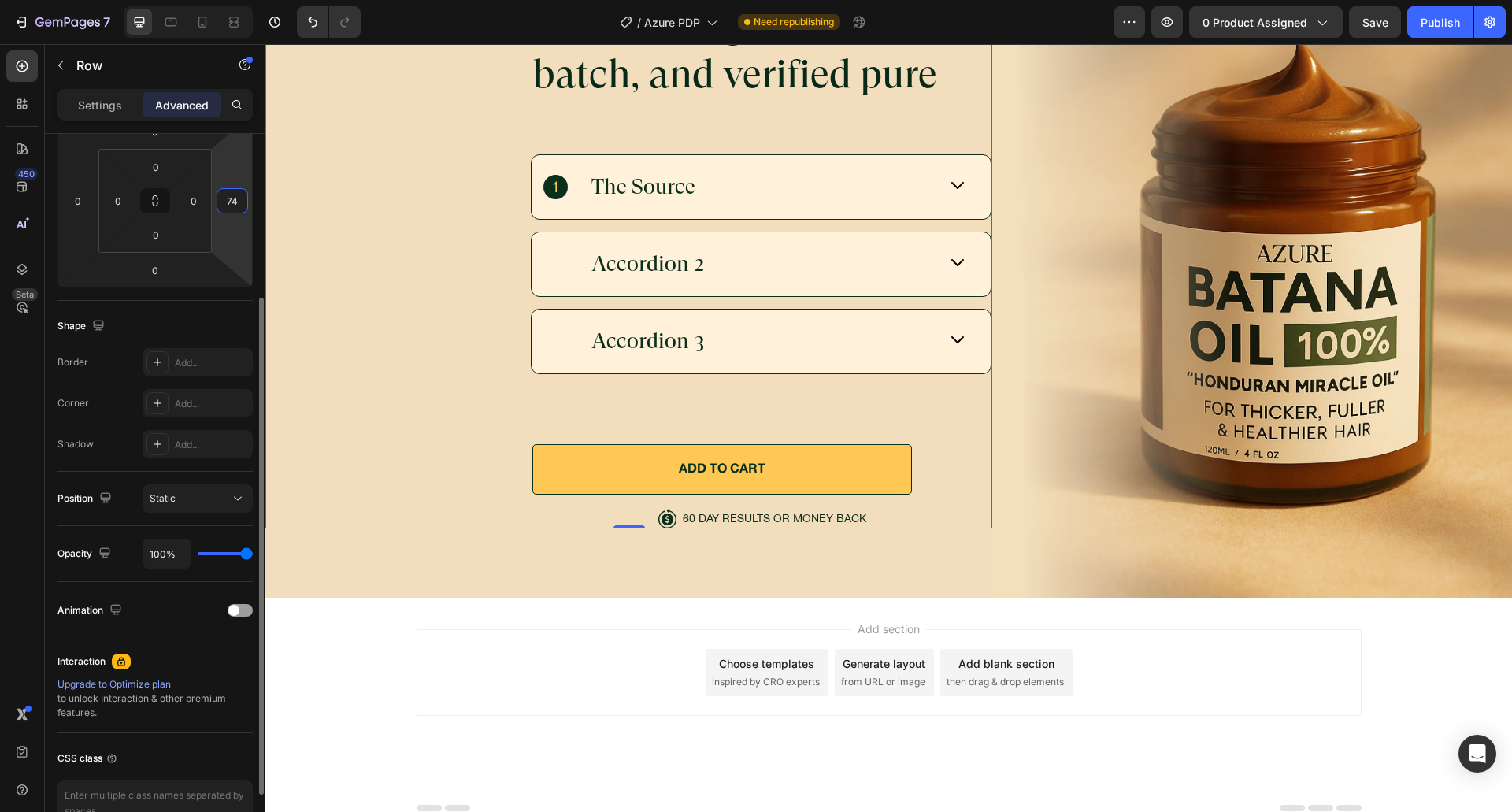
click at [227, 205] on input "74" at bounding box center [232, 201] width 24 height 24
type input "174"
click at [174, 325] on div "Shape" at bounding box center [155, 325] width 195 height 25
click at [237, 206] on input "174" at bounding box center [232, 201] width 24 height 24
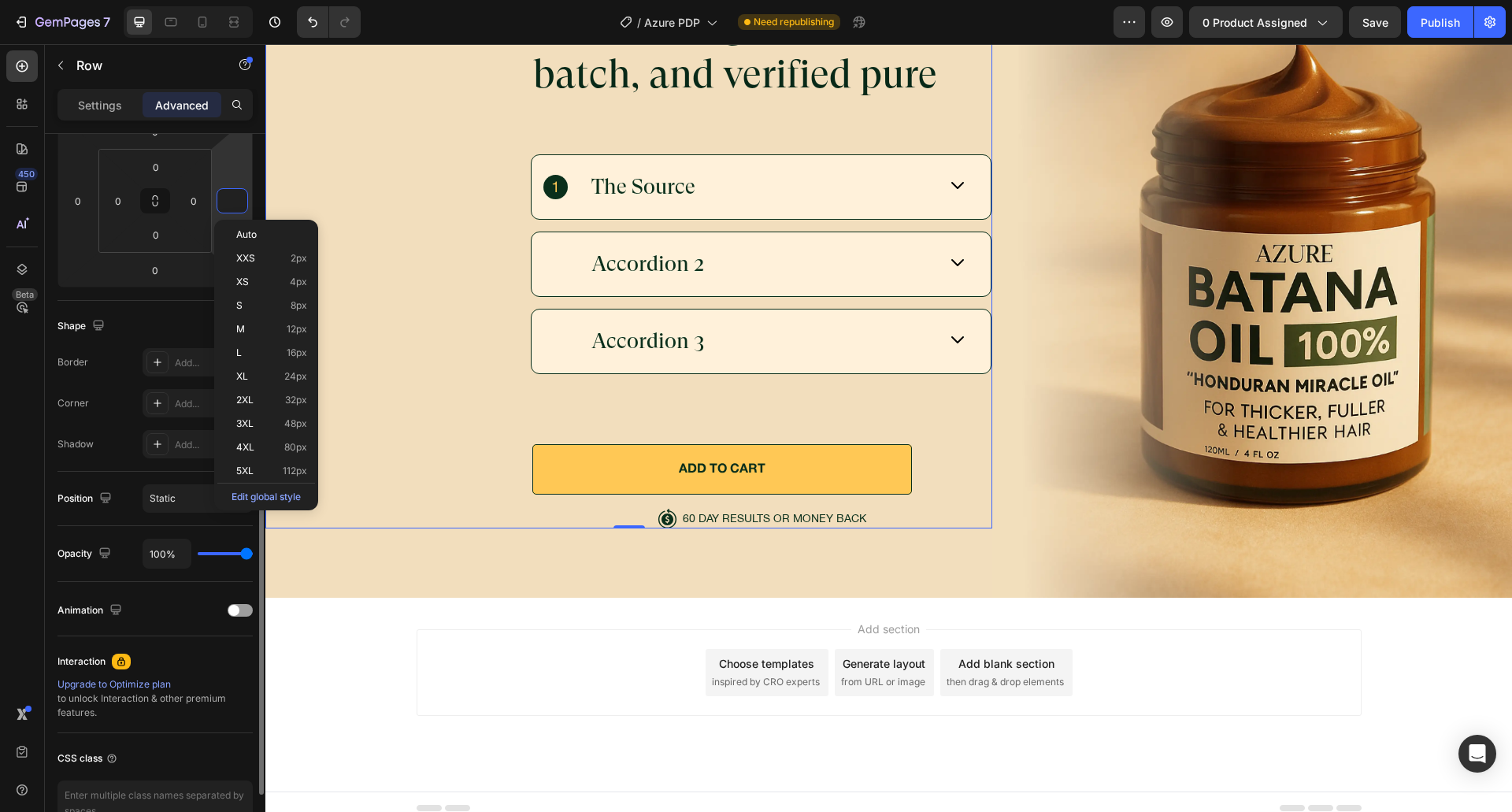
type input "0"
click at [201, 321] on div "Shape" at bounding box center [155, 325] width 195 height 25
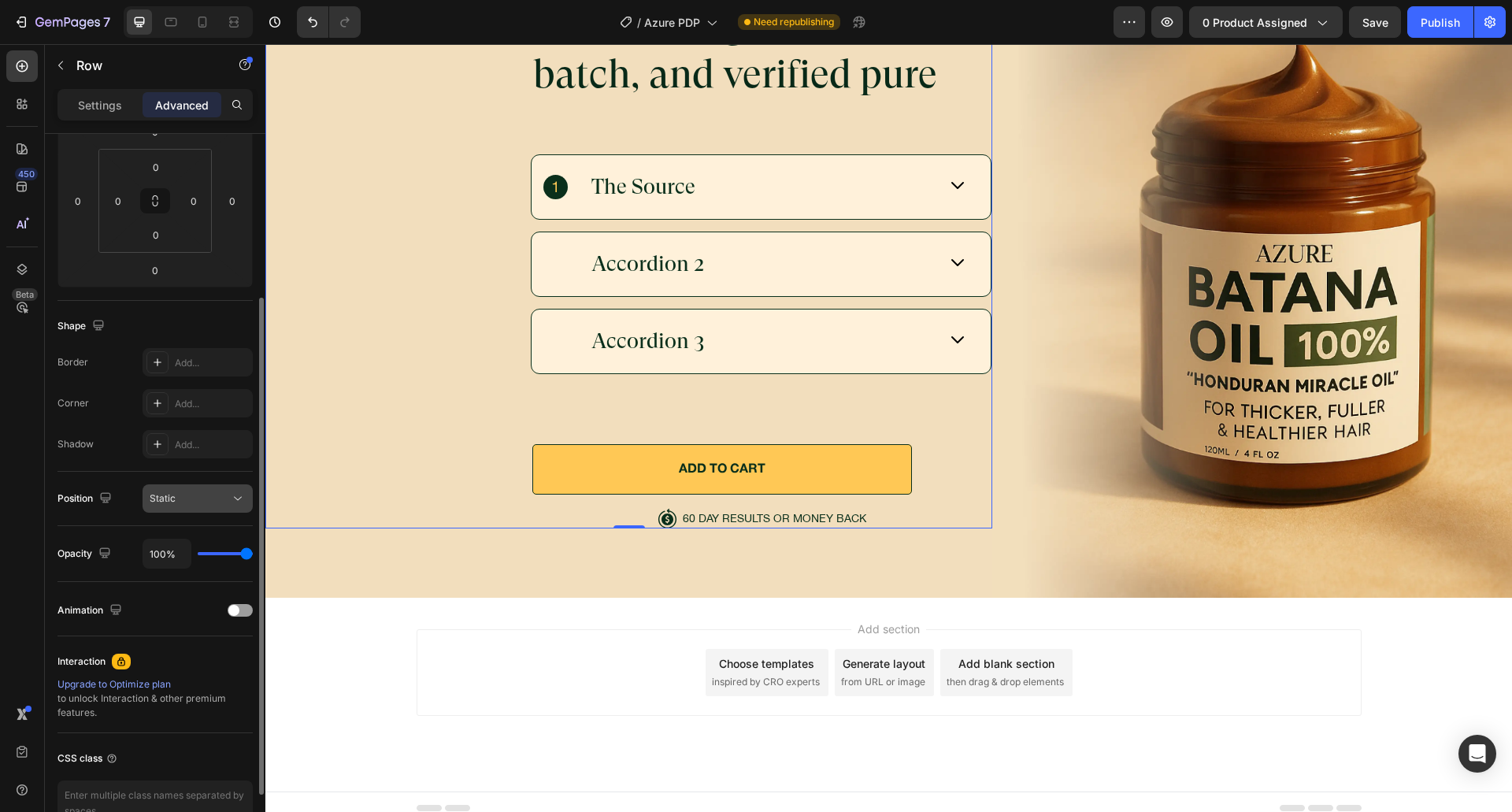
click at [198, 498] on div "Static" at bounding box center [189, 498] width 80 height 14
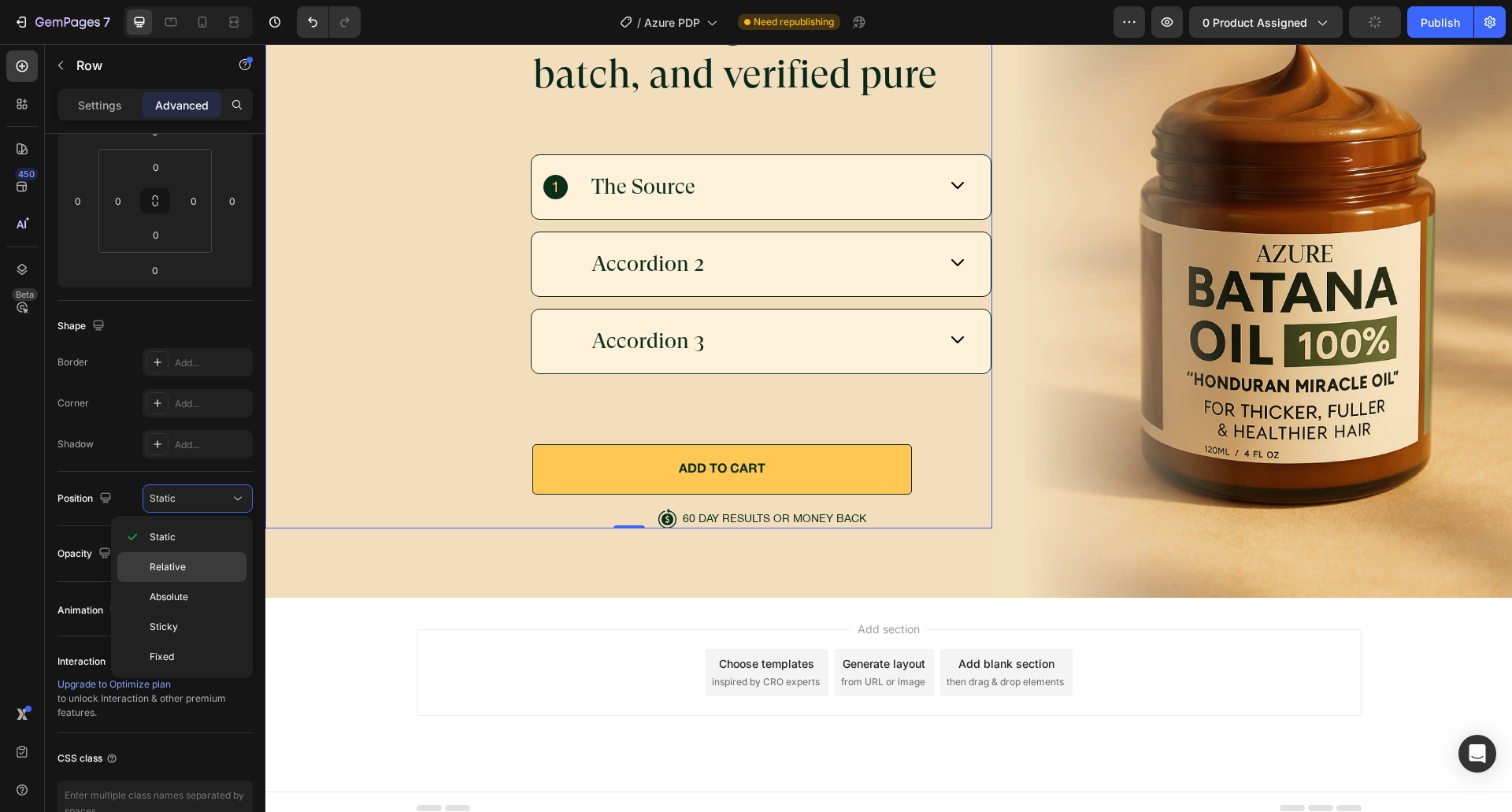
click at [180, 563] on span "Relative" at bounding box center [167, 566] width 36 height 14
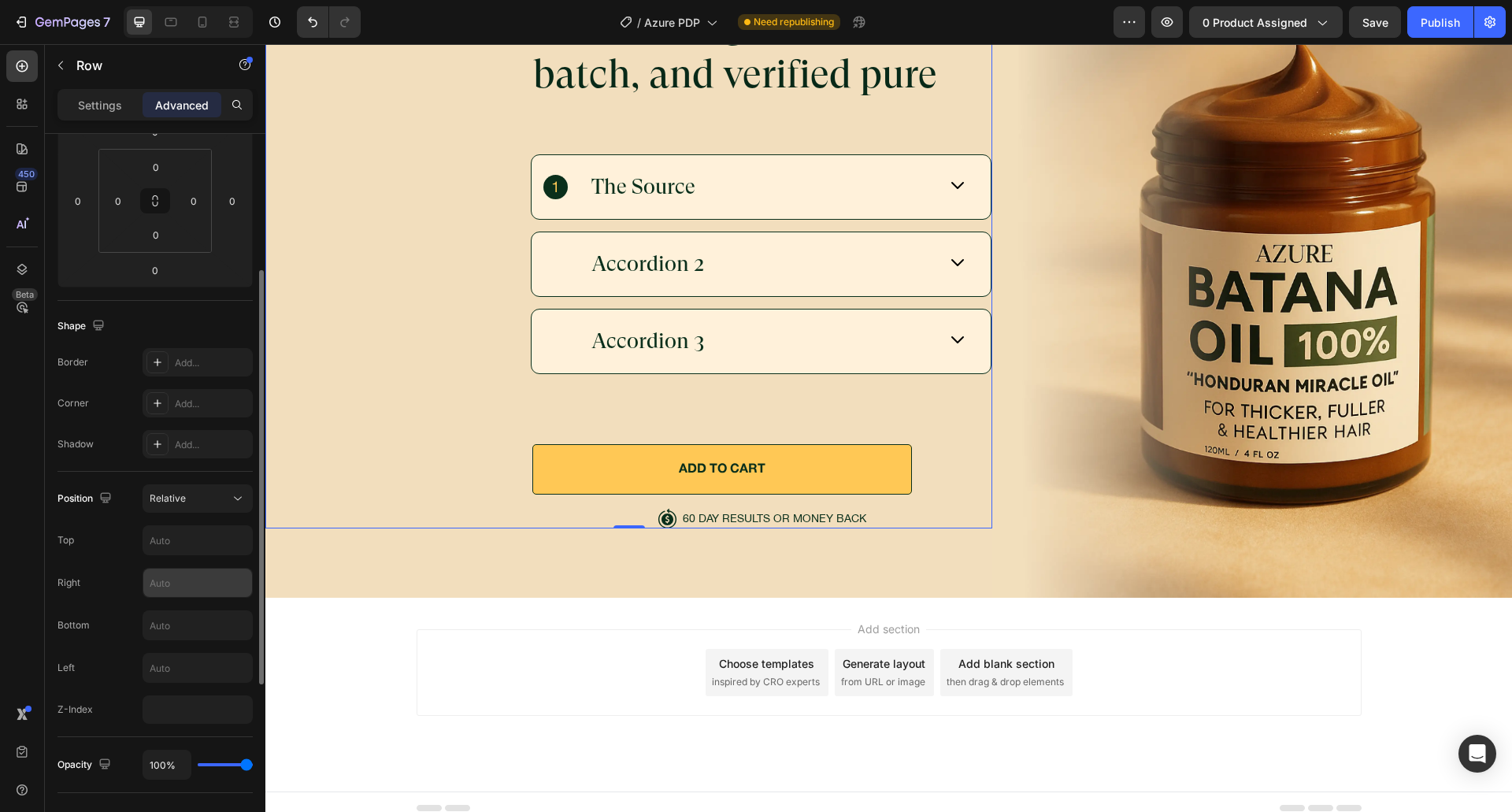
click at [184, 591] on input "text" at bounding box center [198, 582] width 109 height 29
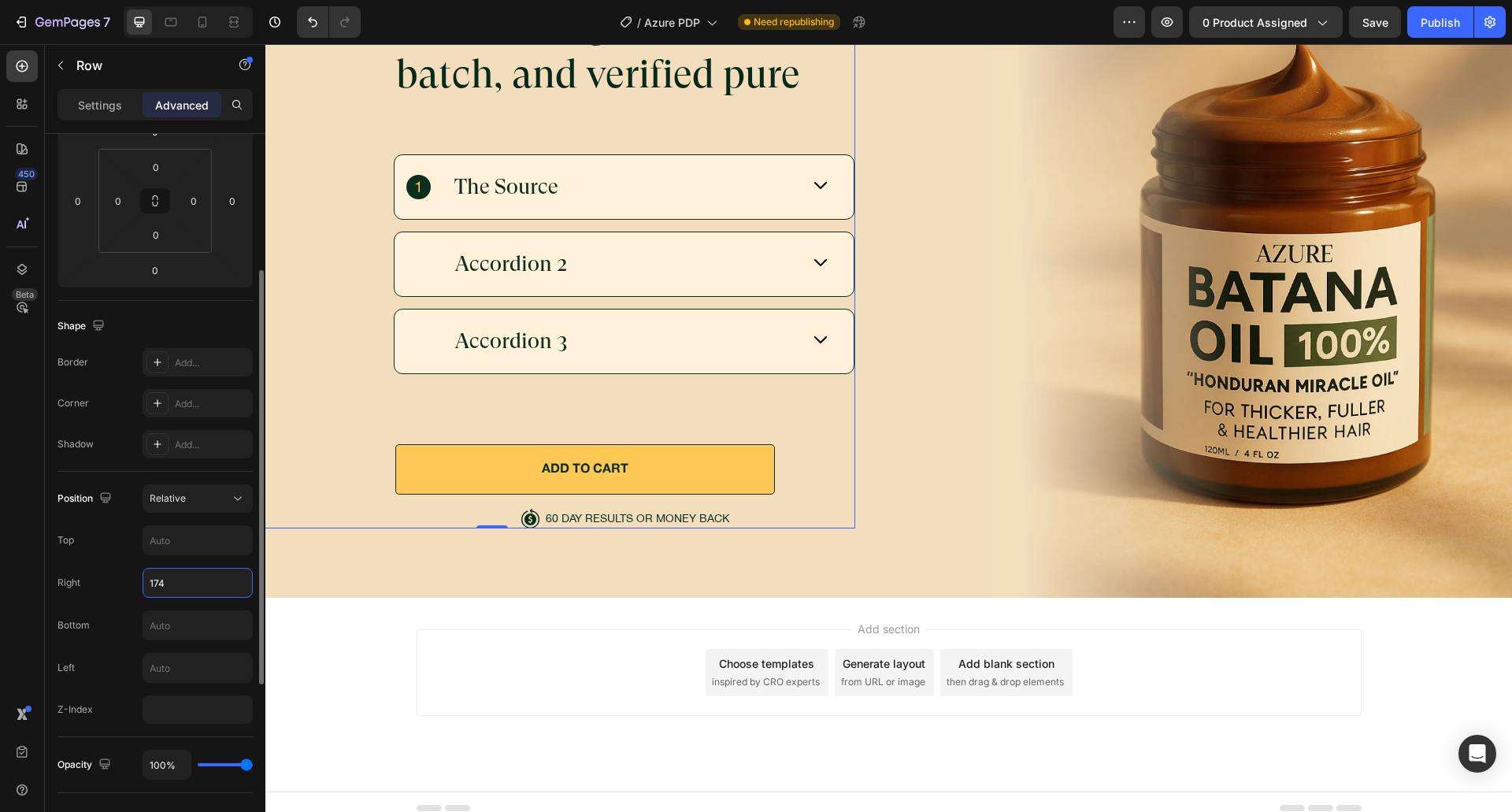
type input "174"
click at [124, 551] on div "Top" at bounding box center [155, 539] width 195 height 29
click at [935, 394] on div "Rainforest-grown, small-batch, and verified pure Heading The Source Accordion 2…" at bounding box center [628, 261] width 727 height 670
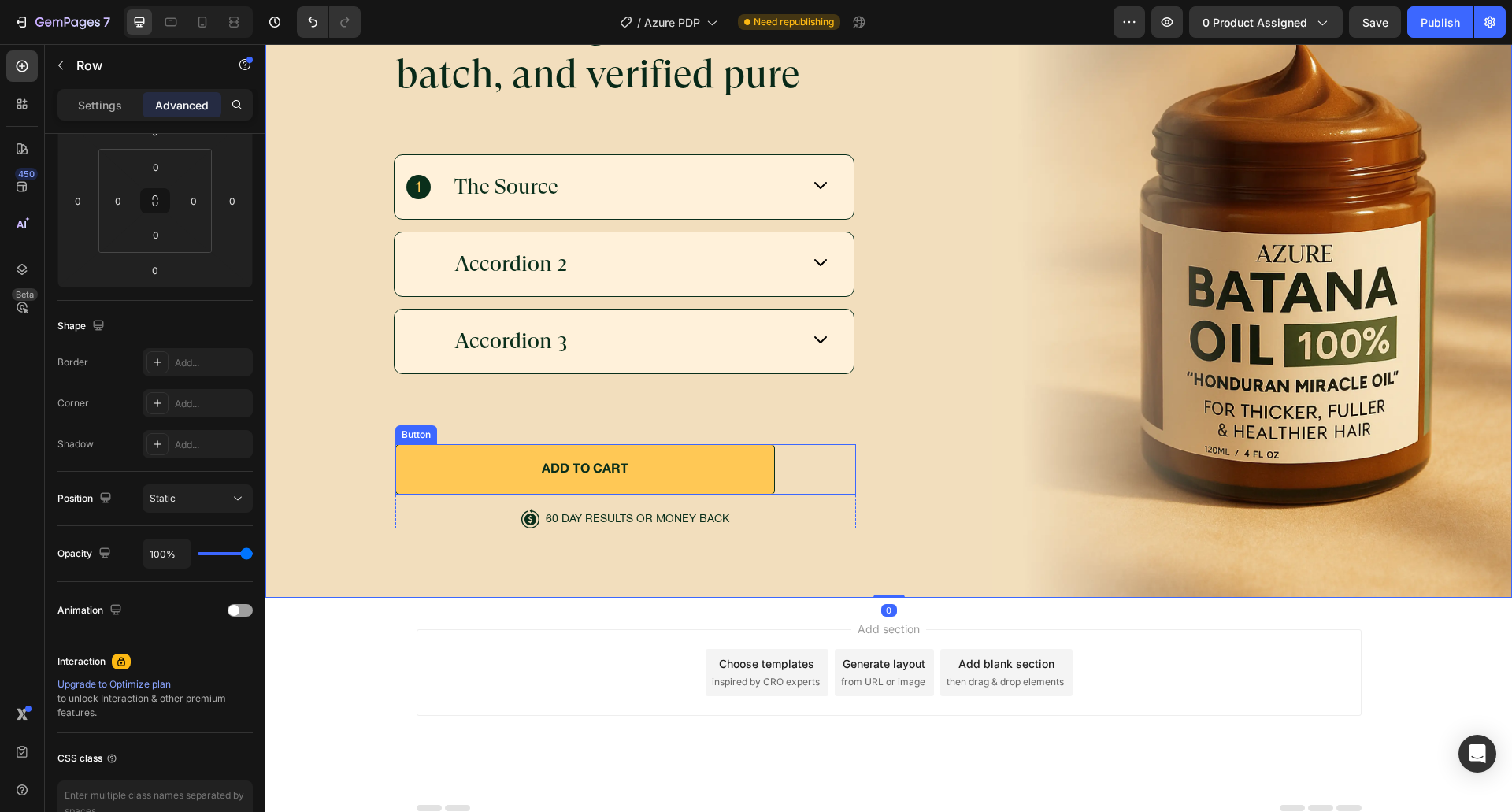
click at [827, 415] on div "Rainforest-grown, small-batch, and verified pure Heading The Source Accordion 2…" at bounding box center [491, 262] width 727 height 531
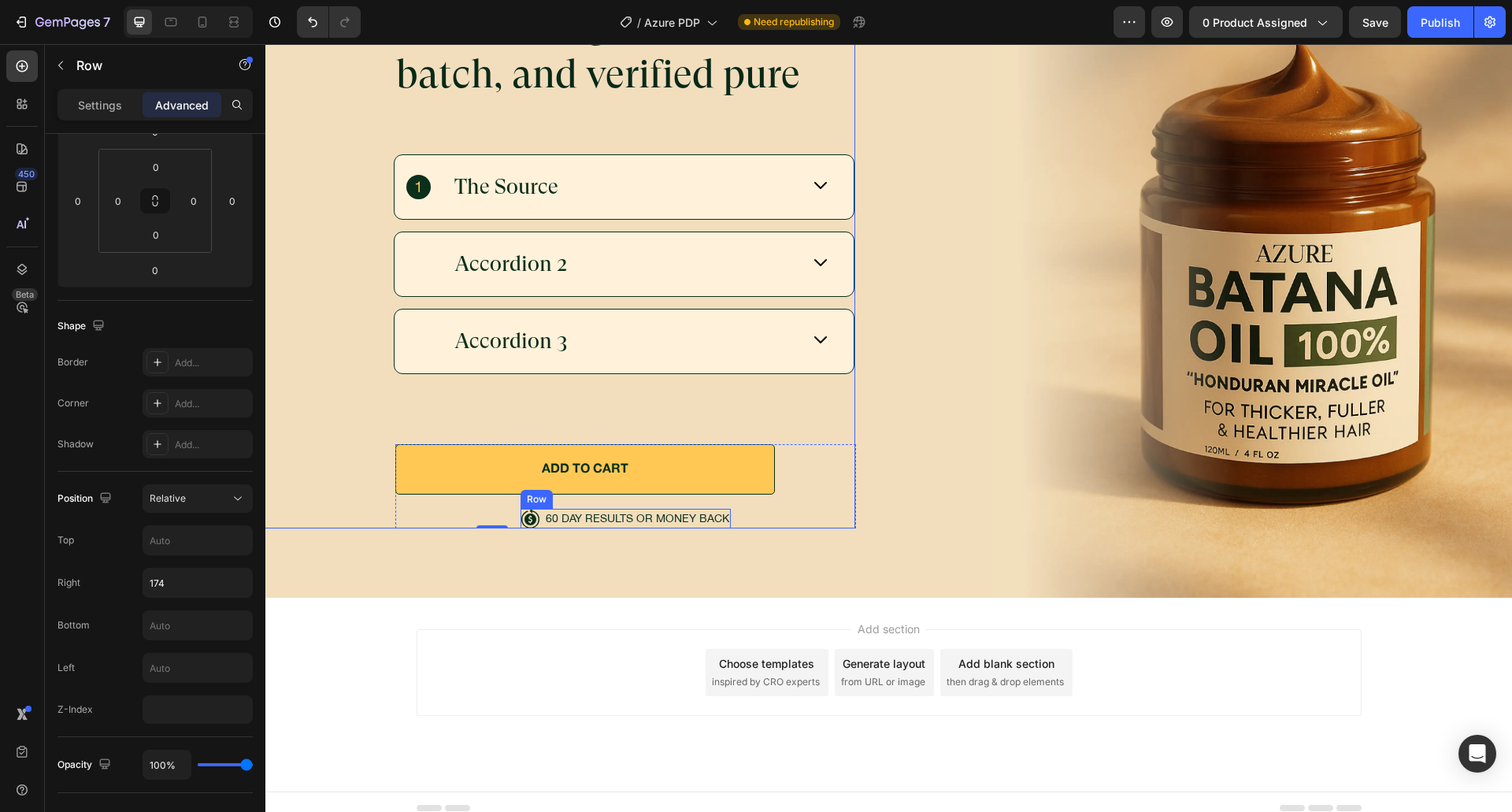
click at [646, 516] on div "60 DAY RESULTS OR MONEY BACK Text Block" at bounding box center [637, 517] width 187 height 19
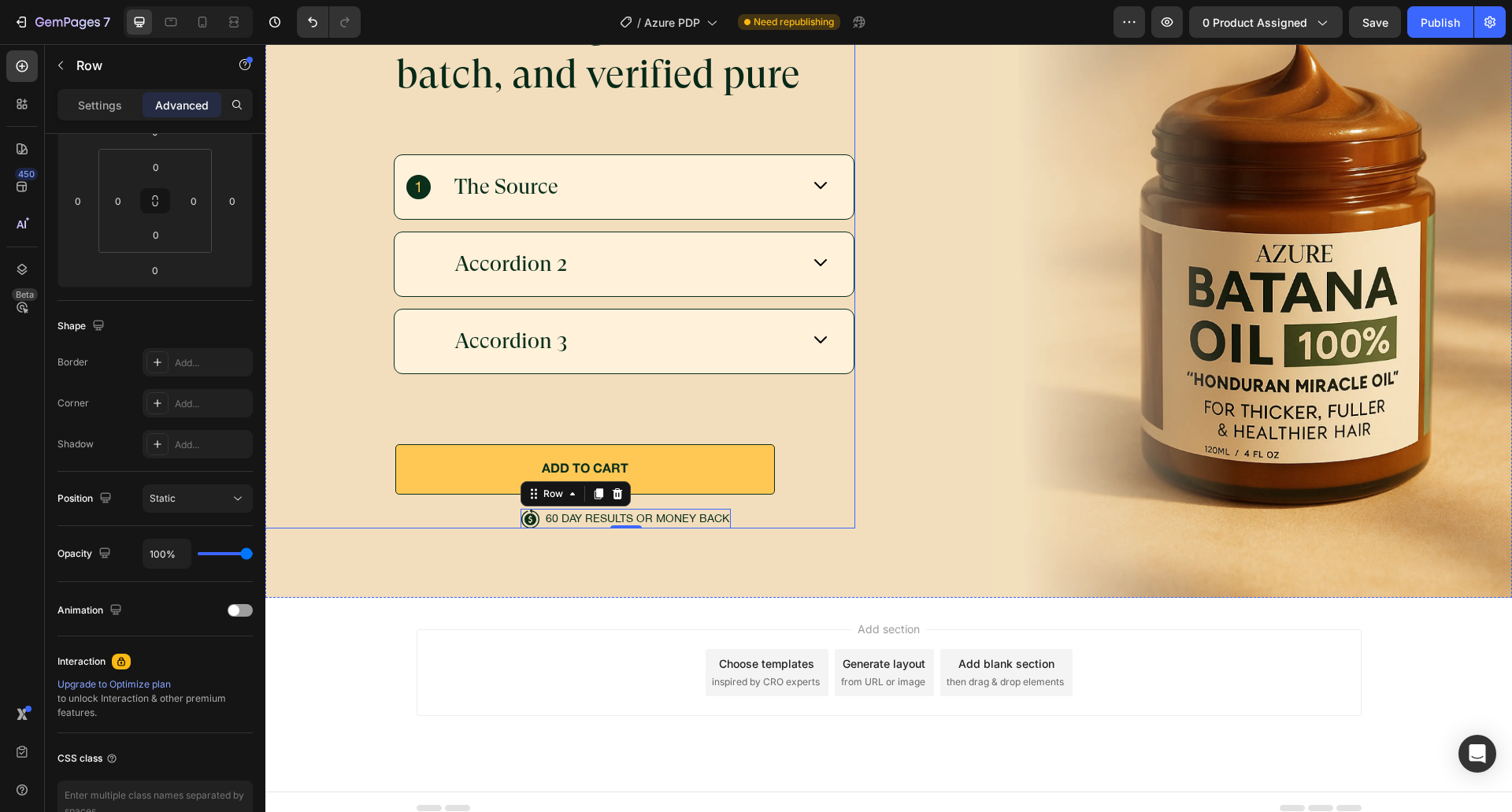
click at [832, 398] on div "Rainforest-grown, small-batch, and verified pure Heading The Source Accordion 2…" at bounding box center [491, 262] width 727 height 531
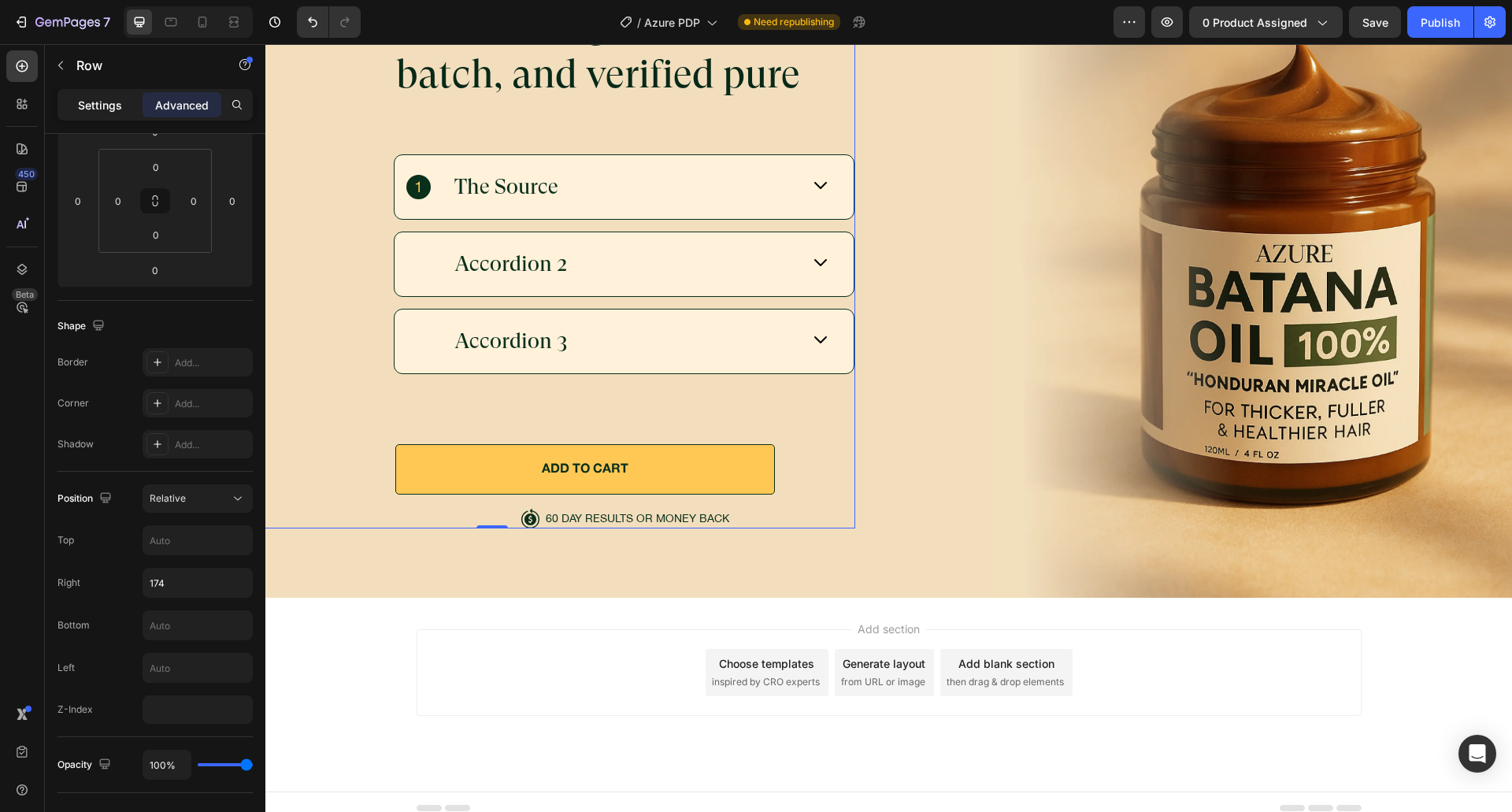
click at [118, 104] on p "Settings" at bounding box center [100, 105] width 44 height 17
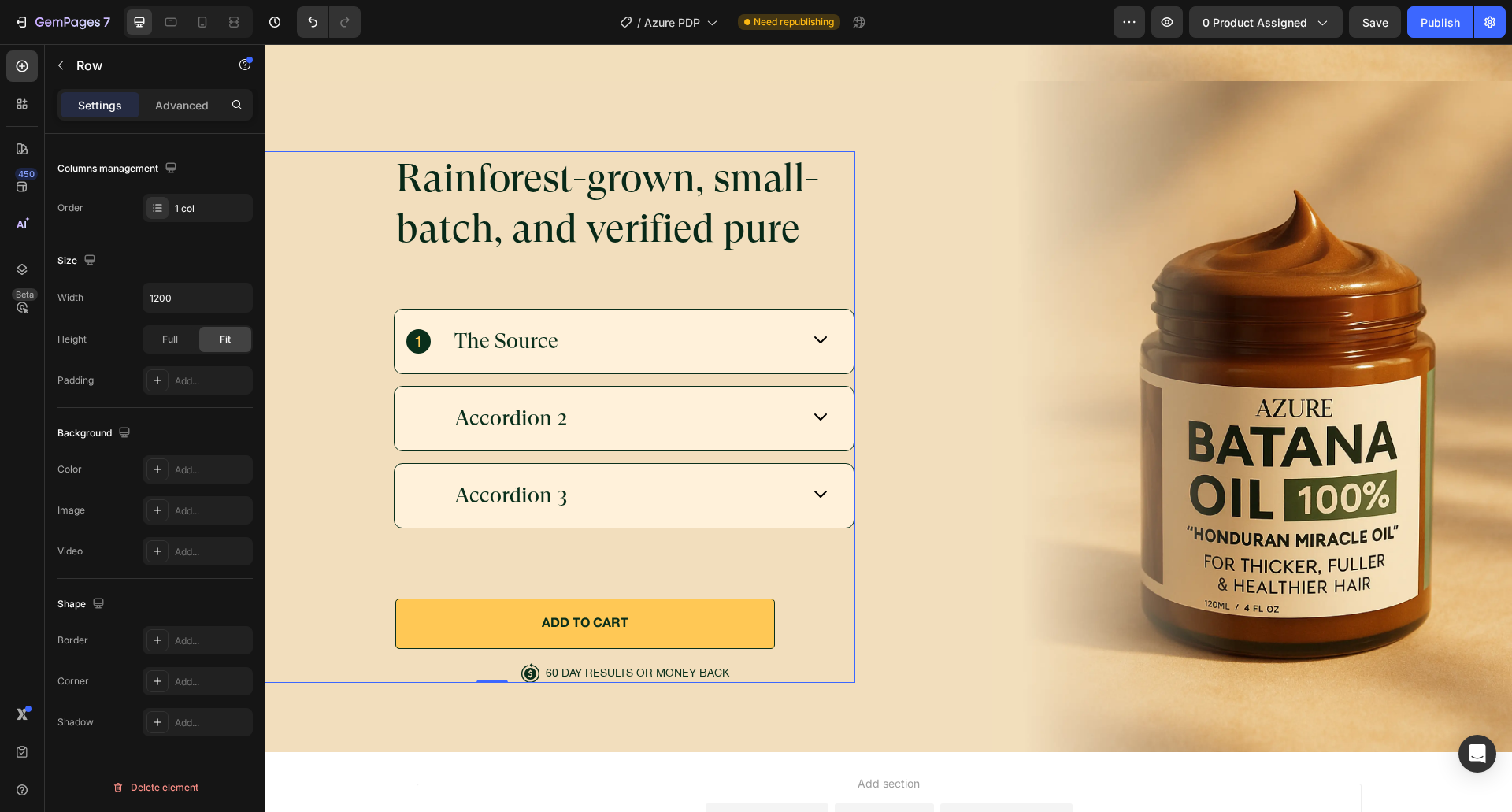
scroll to position [5654, 0]
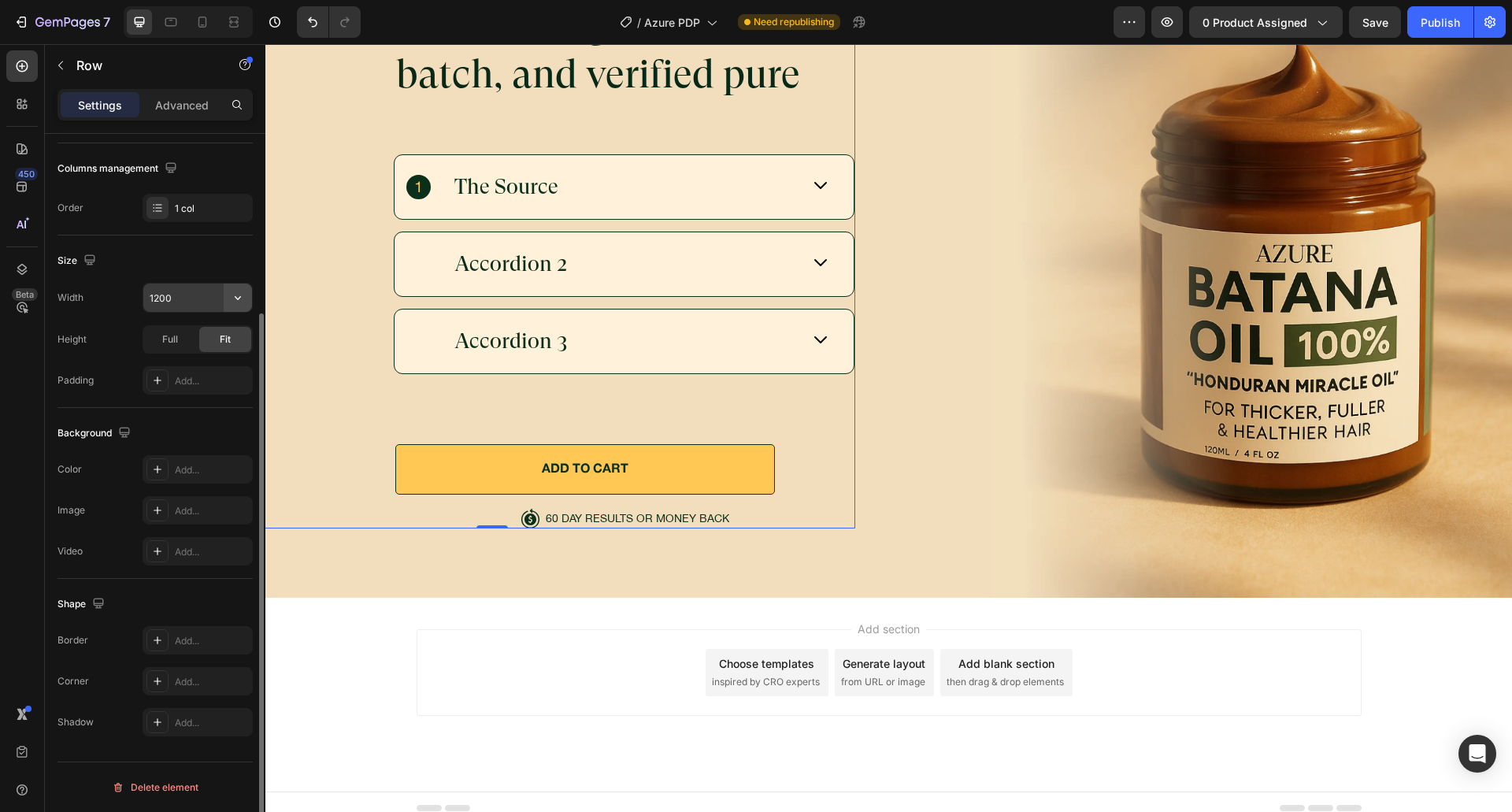
click at [244, 297] on icon "button" at bounding box center [238, 297] width 16 height 16
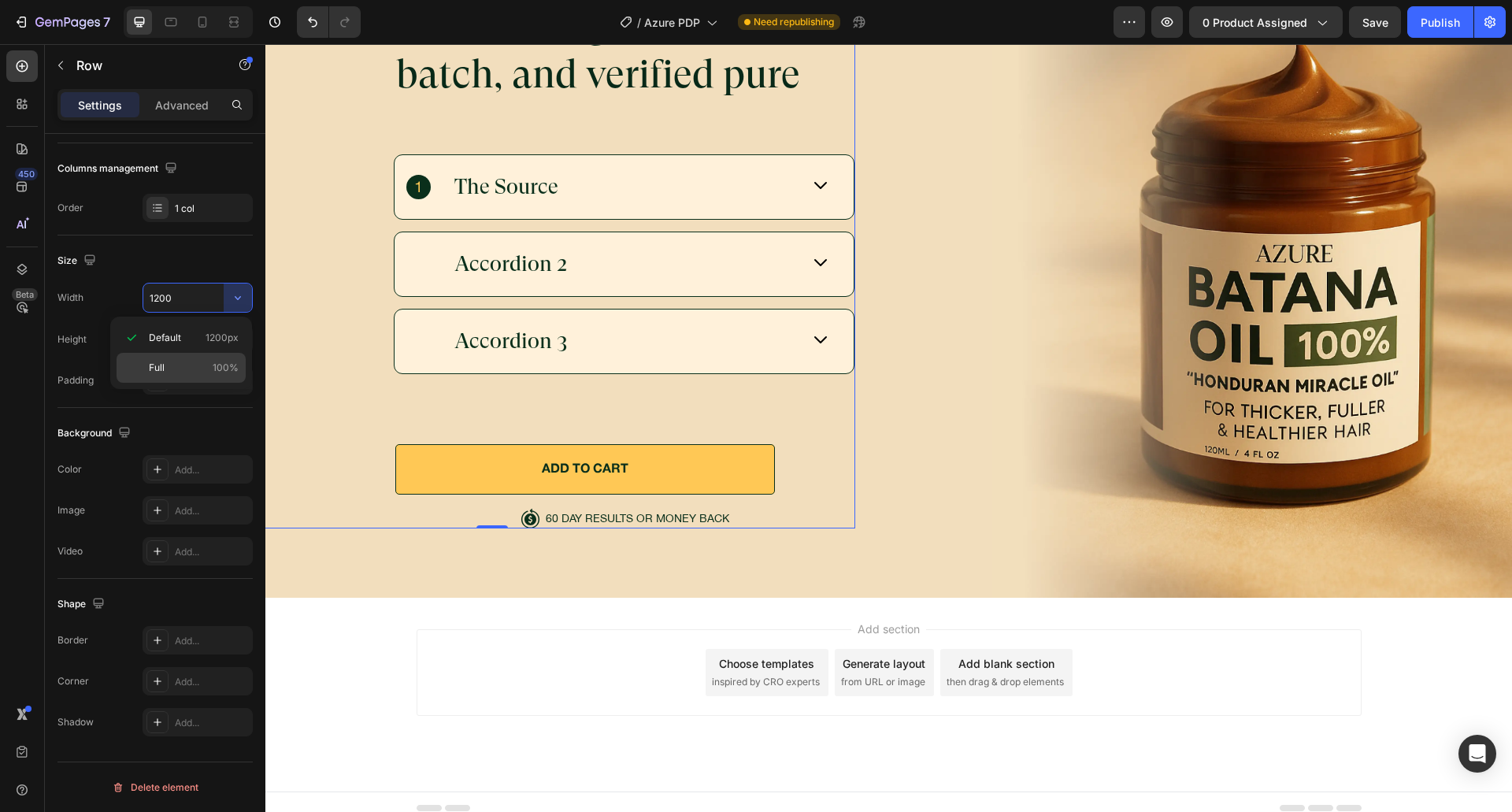
drag, startPoint x: 192, startPoint y: 356, endPoint x: 14, endPoint y: 280, distance: 193.5
click at [192, 356] on div "Full 100%" at bounding box center [181, 367] width 129 height 29
type input "100%"
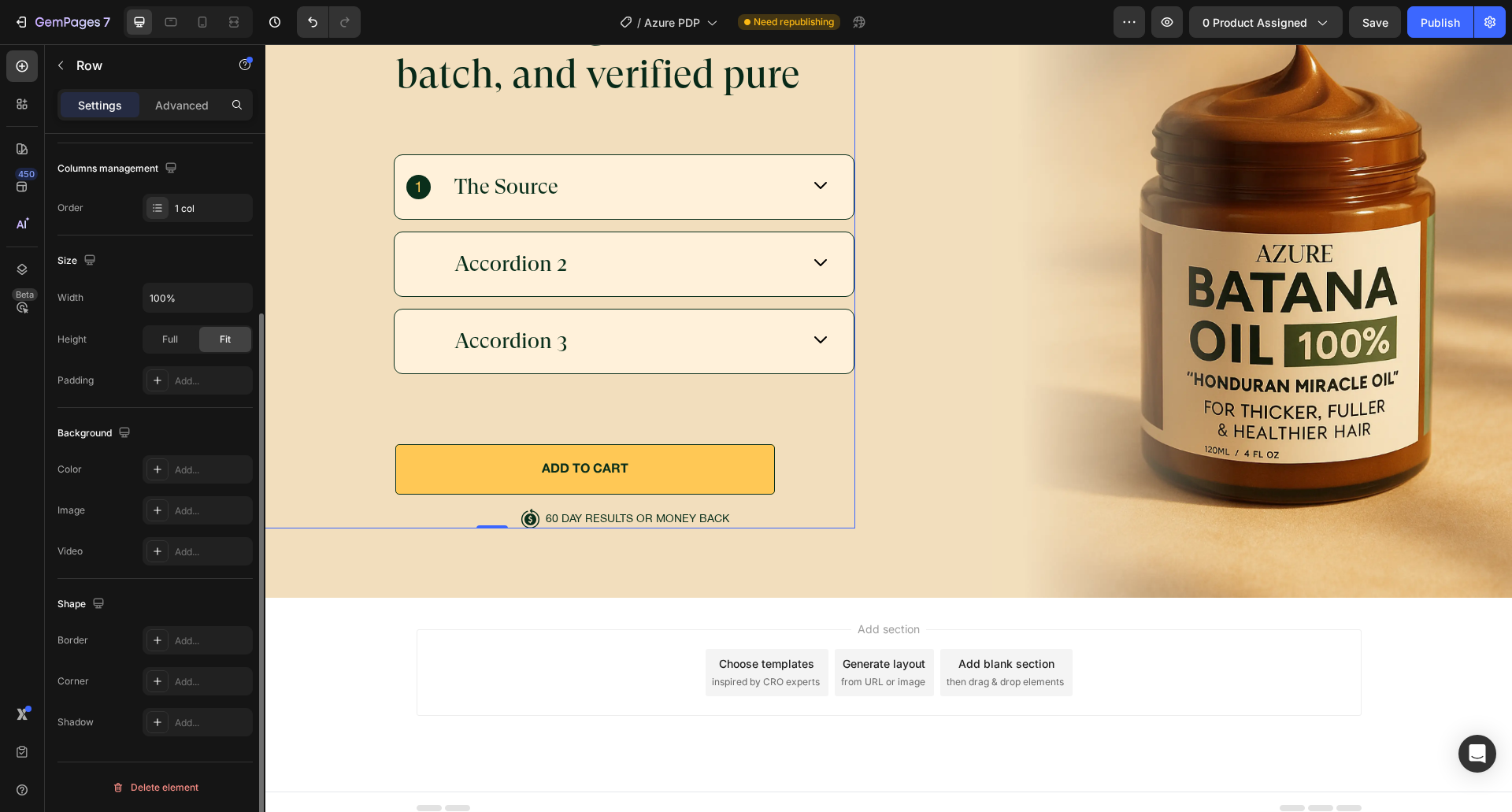
click at [111, 354] on div "Width 100% Height Full Fit Padding Add..." at bounding box center [155, 338] width 195 height 111
click at [237, 297] on icon "button" at bounding box center [238, 297] width 16 height 16
click at [201, 296] on input "100%" at bounding box center [198, 297] width 109 height 29
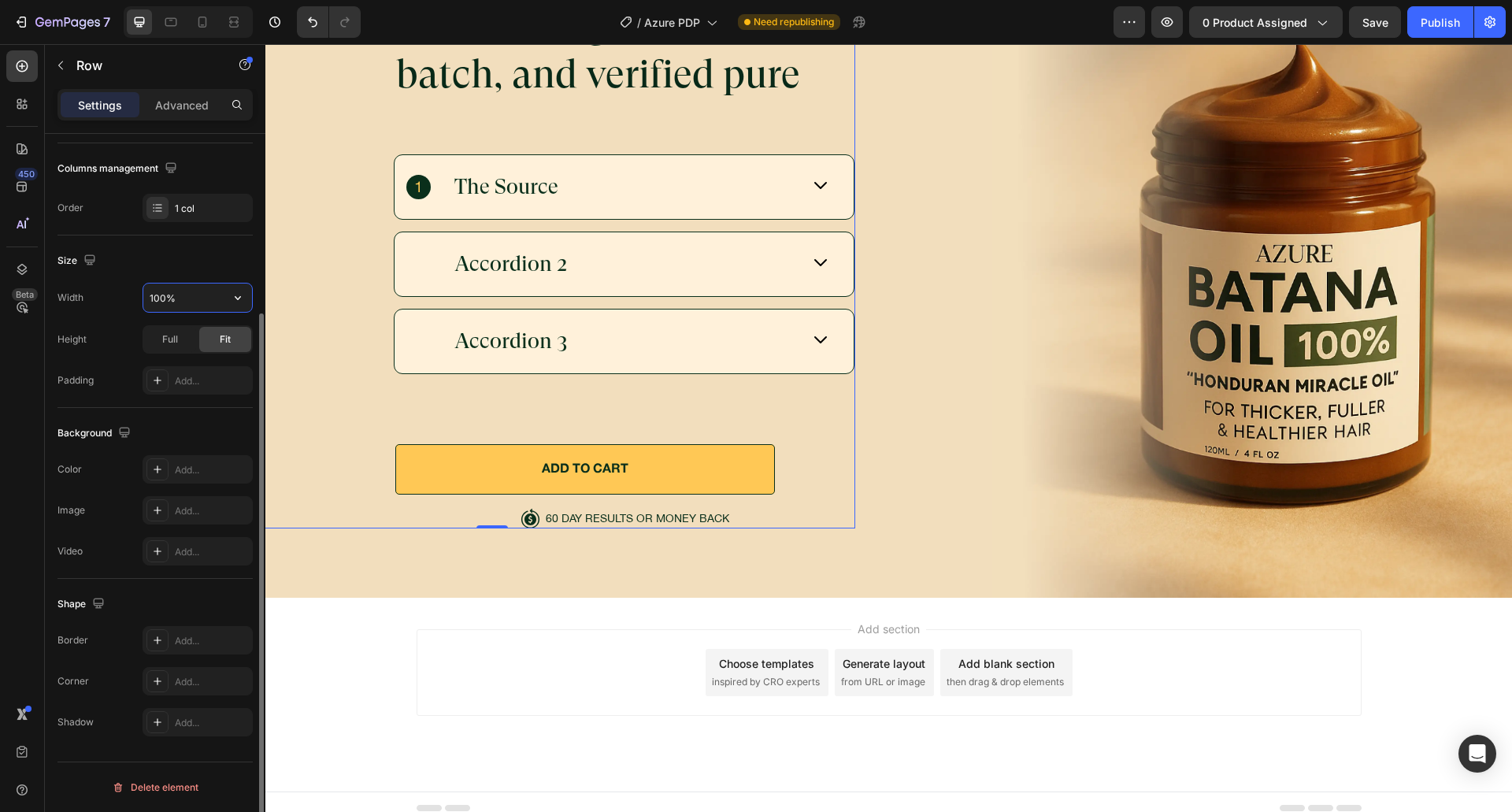
click at [201, 296] on input "100%" at bounding box center [198, 297] width 109 height 29
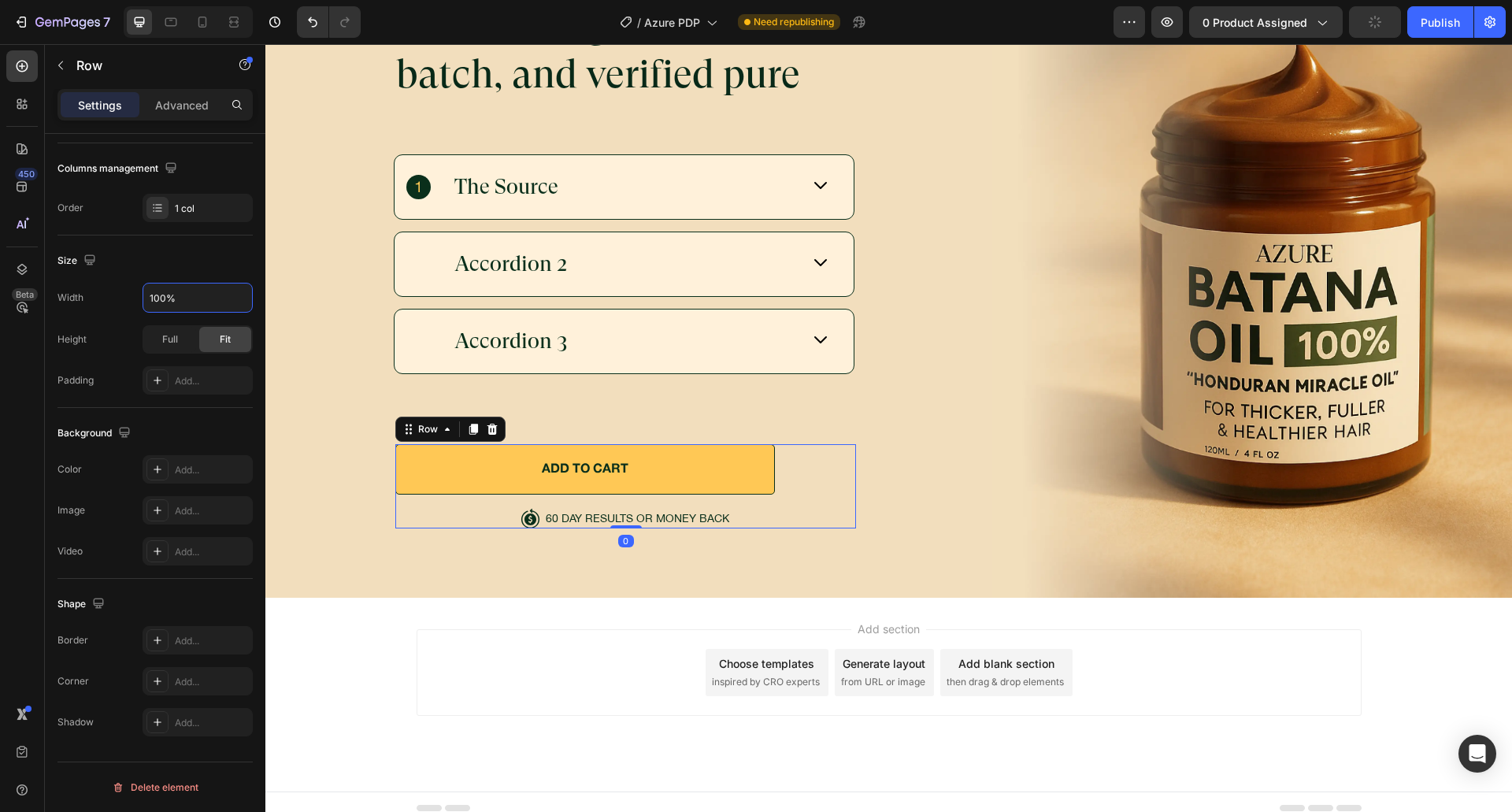
click at [461, 494] on div "ADD TO CART Button" at bounding box center [625, 476] width 460 height 64
click at [197, 380] on div "Add..." at bounding box center [212, 380] width 74 height 14
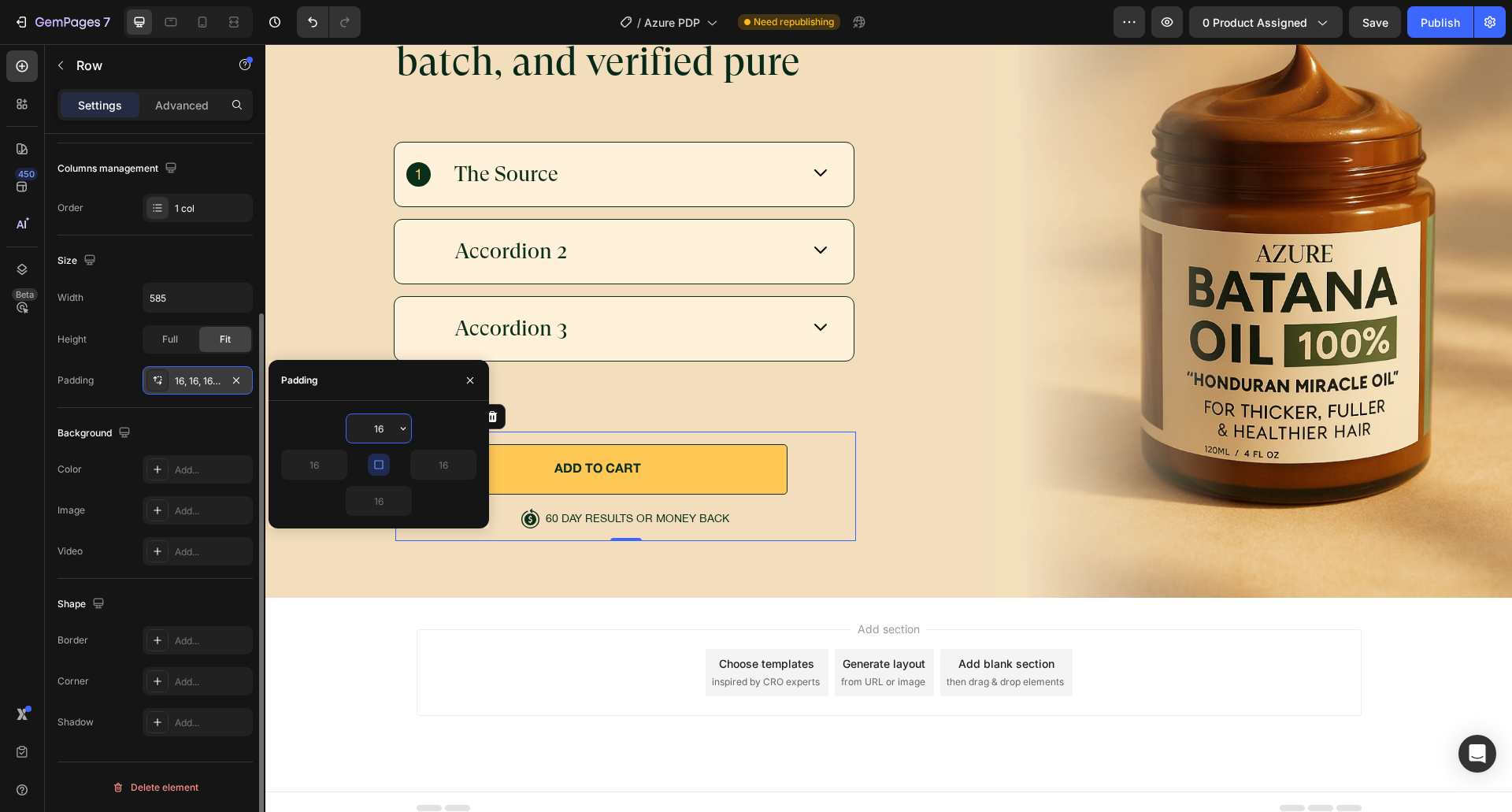
scroll to position [5641, 0]
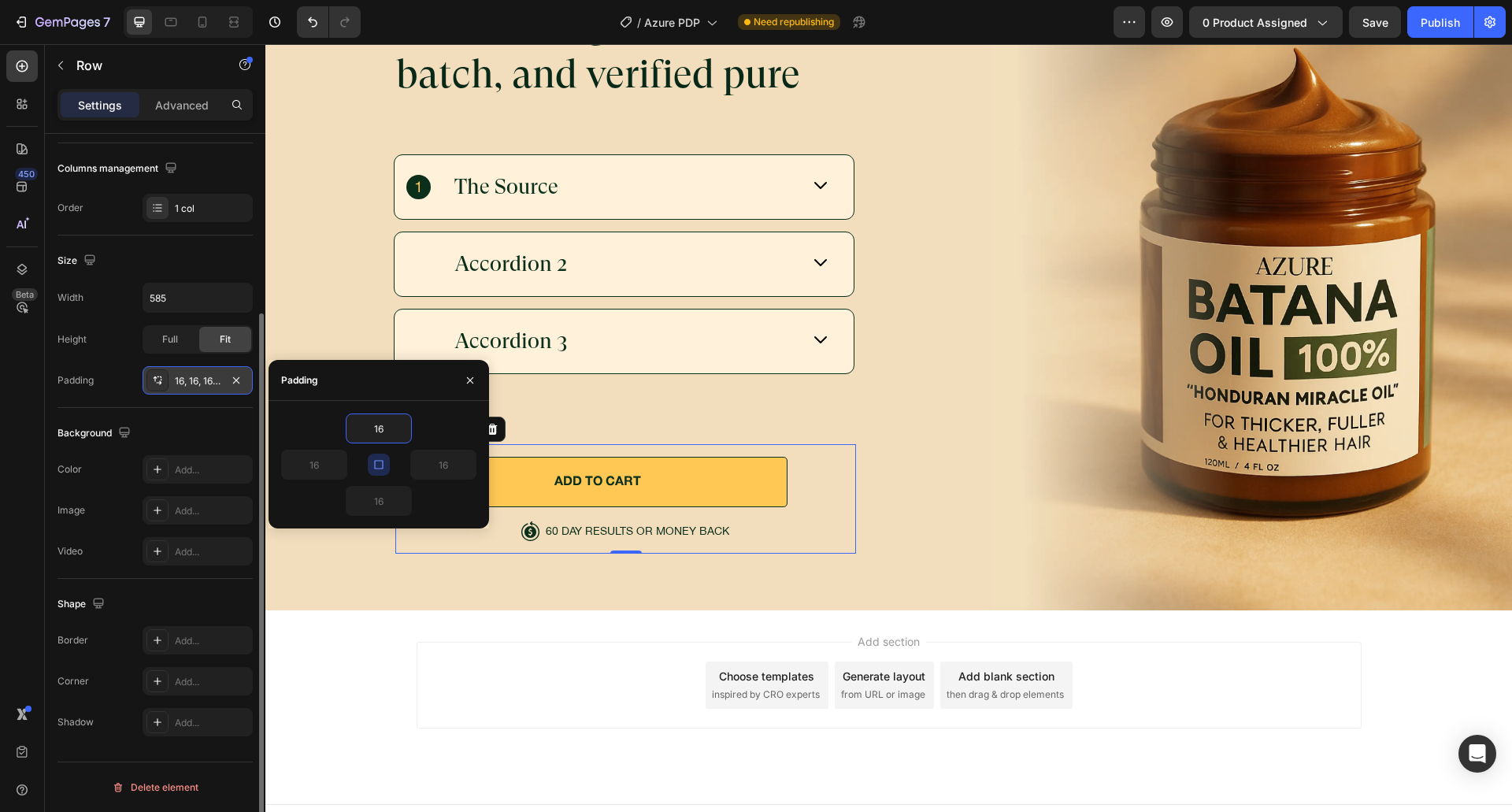
click at [386, 470] on button "button" at bounding box center [378, 465] width 22 height 22
click at [459, 471] on input "16" at bounding box center [443, 464] width 64 height 29
type input "Auto"
click at [441, 426] on div "16" at bounding box center [378, 428] width 195 height 29
click at [388, 428] on input "16" at bounding box center [378, 428] width 64 height 29
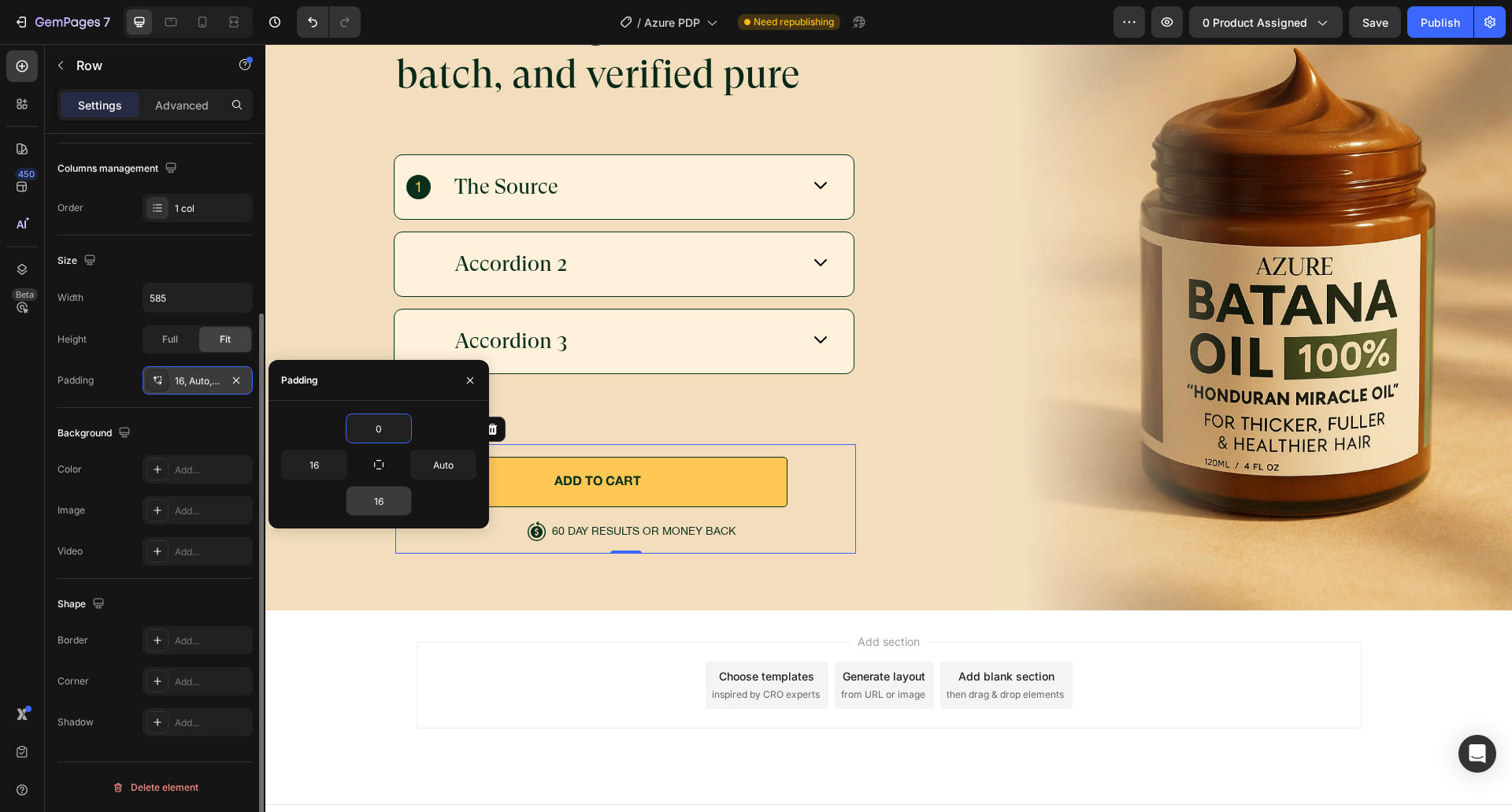
type input "0"
click at [380, 493] on input "16" at bounding box center [378, 500] width 64 height 29
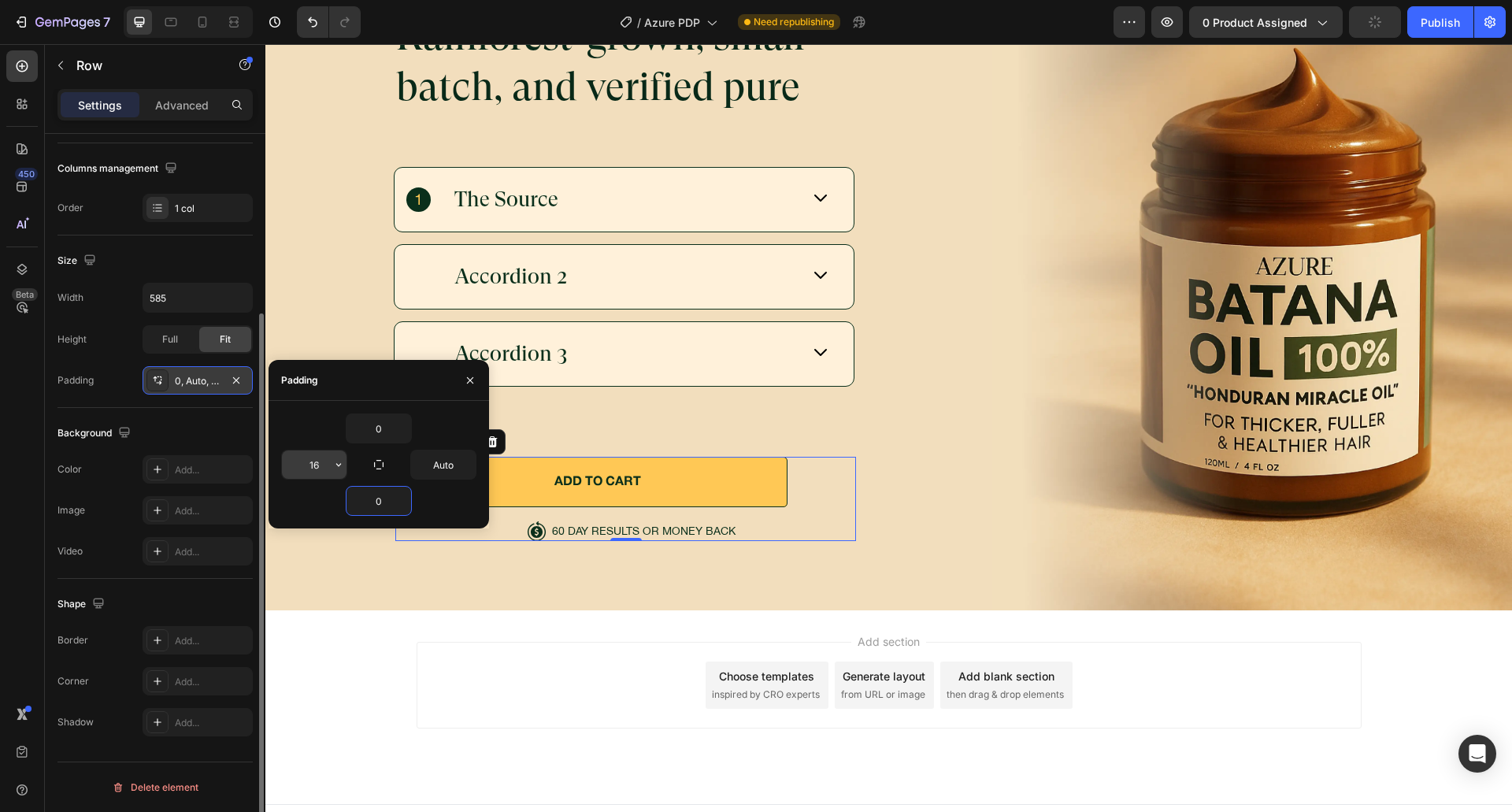
scroll to position [5654, 0]
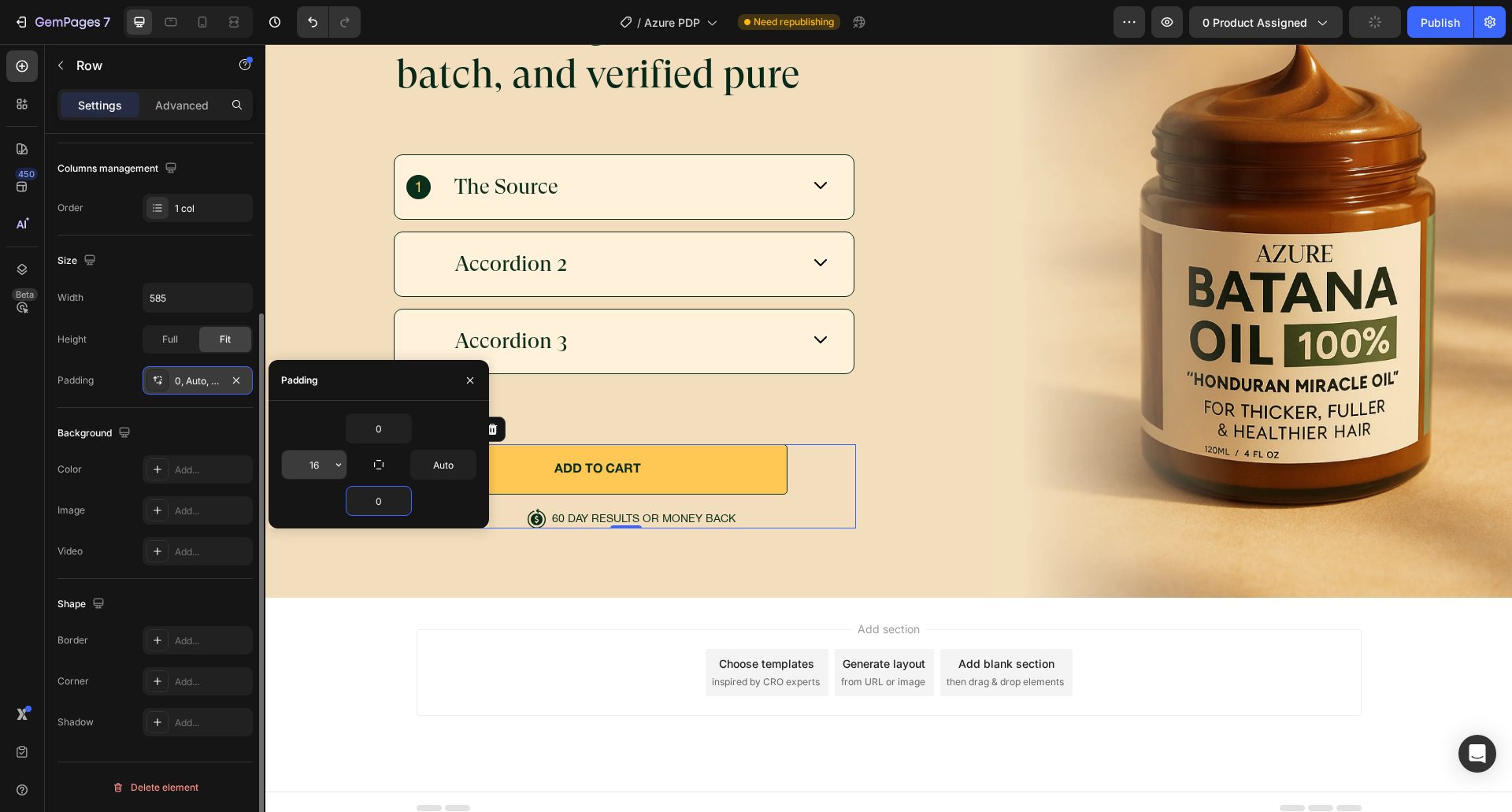
type input "0"
click at [319, 468] on input "16" at bounding box center [314, 464] width 64 height 29
type input "0"
click at [307, 444] on div "0 0 Auto 0" at bounding box center [378, 464] width 195 height 102
click at [193, 417] on div "Background The changes might be hidden by the video. Color Add... Image Add... …" at bounding box center [155, 493] width 195 height 171
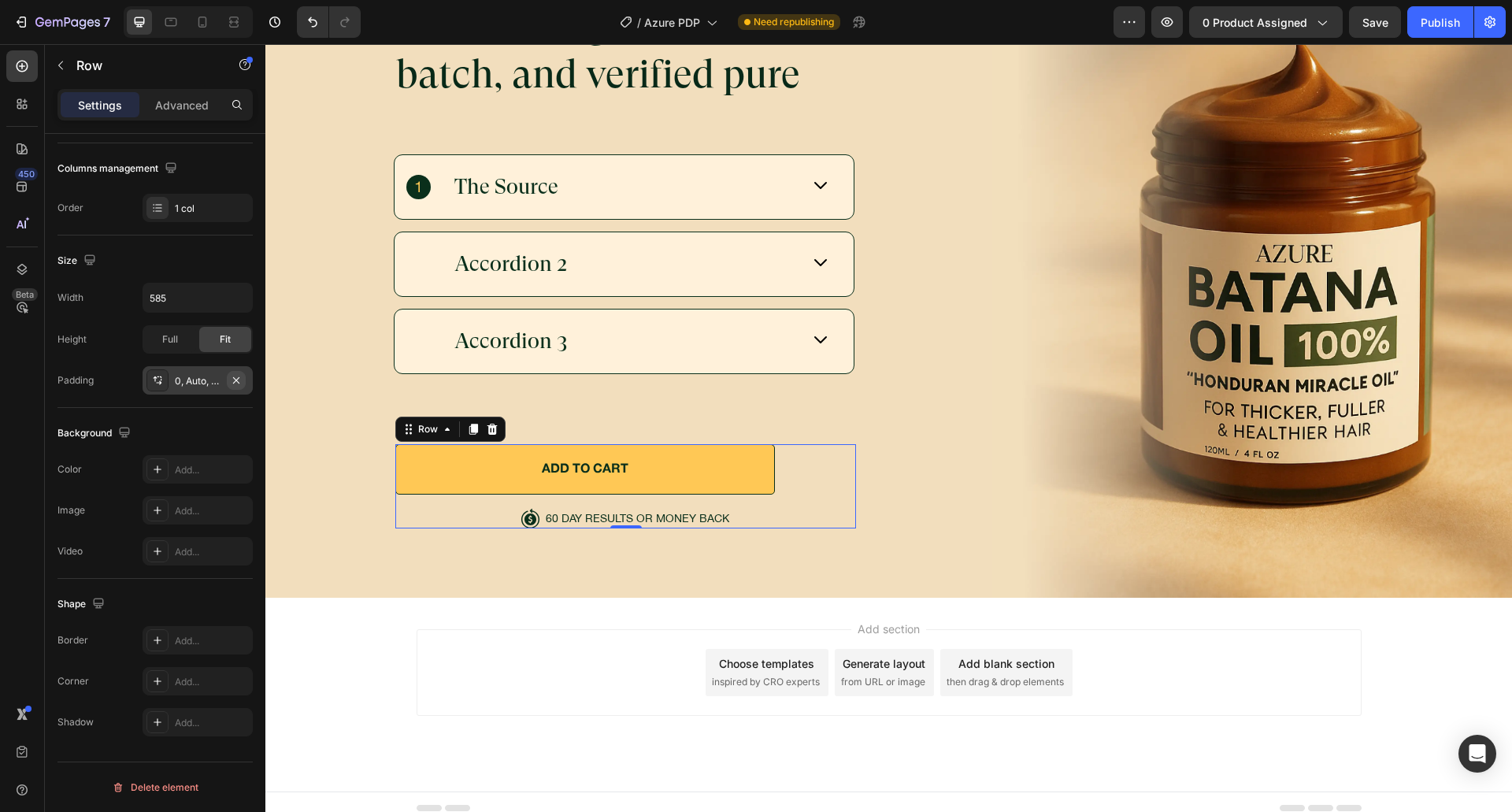
click at [235, 377] on icon "button" at bounding box center [236, 379] width 6 height 6
click at [206, 405] on div "Size Width 585 Height Full Fit Padding Add..." at bounding box center [155, 321] width 195 height 172
click at [469, 501] on div "ADD TO CART Button try Azure today, risk-free! Button Icon 60 DAY RESULTS OR MO…" at bounding box center [625, 485] width 460 height 84
click at [535, 514] on div "Icon 60 DAY RESULTS OR MONEY BACK Text Block Row" at bounding box center [625, 517] width 210 height 19
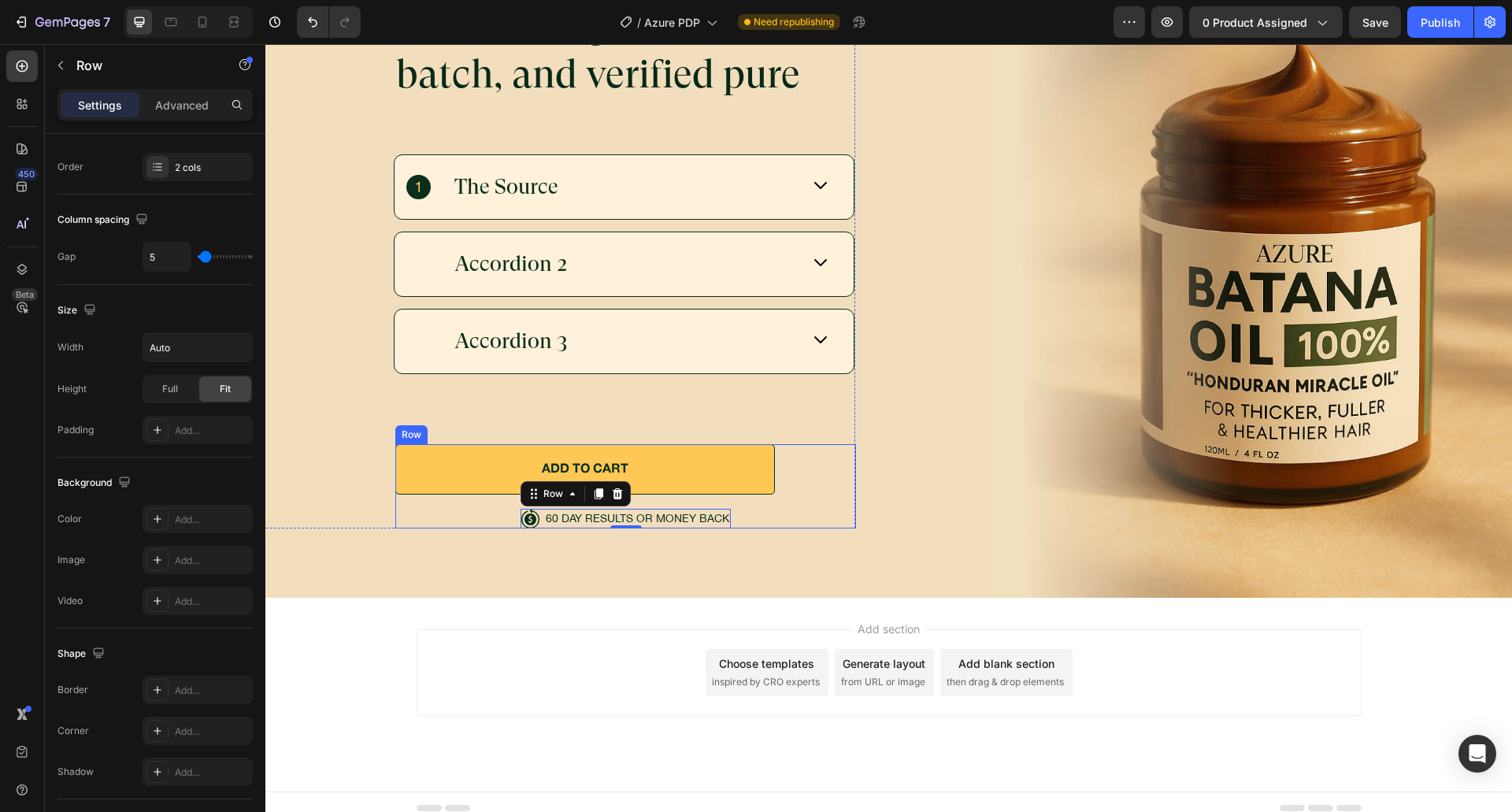
click at [471, 506] on div "ADD TO CART Button try Azure today, risk-free! Button Icon 60 DAY RESULTS OR MO…" at bounding box center [625, 485] width 460 height 84
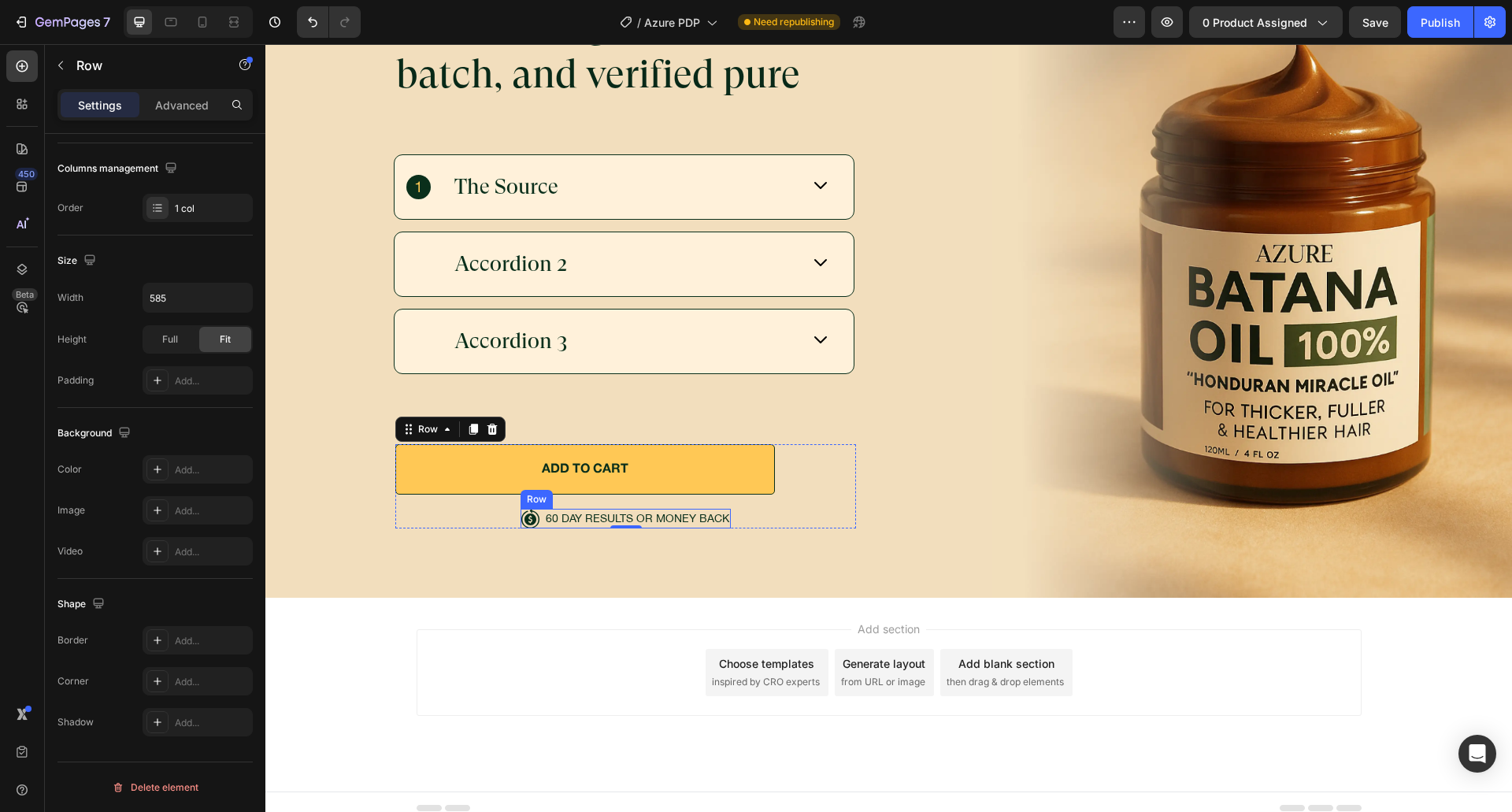
click at [535, 512] on div "Icon 60 DAY RESULTS OR MONEY BACK Text Block Row" at bounding box center [625, 517] width 210 height 19
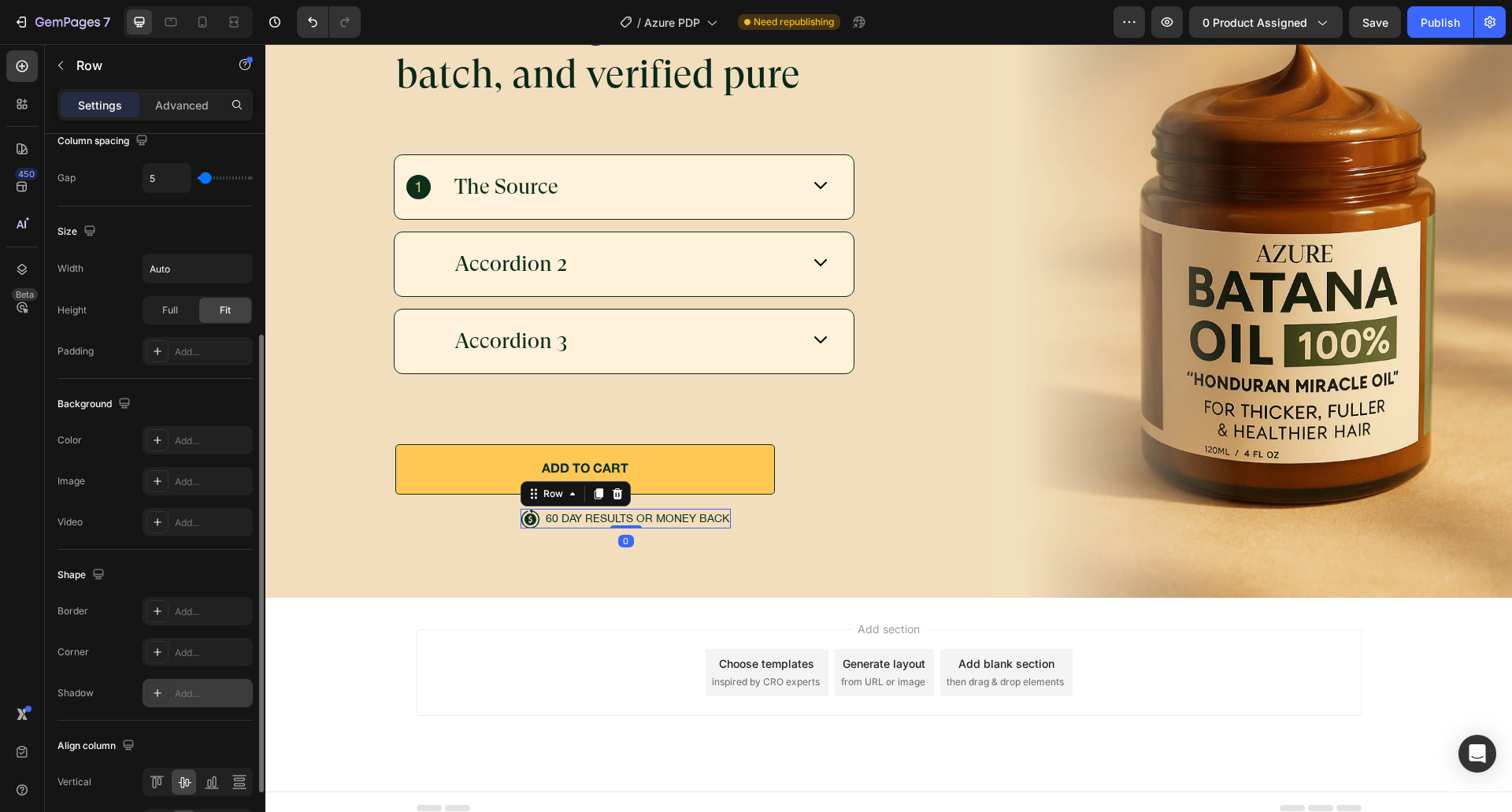
scroll to position [417, 0]
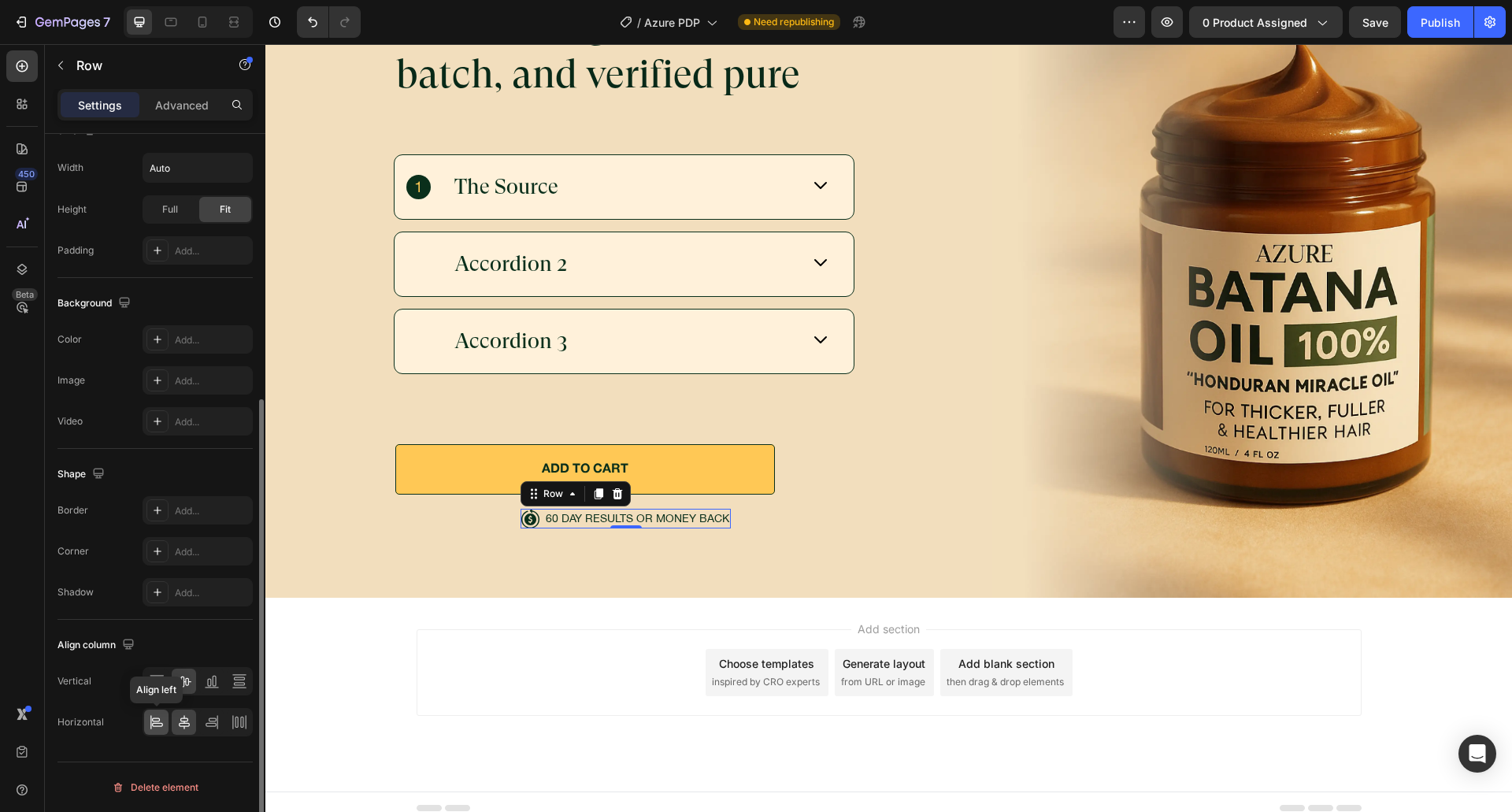
click at [159, 723] on icon at bounding box center [157, 725] width 11 height 4
click at [172, 714] on div at bounding box center [183, 721] width 25 height 25
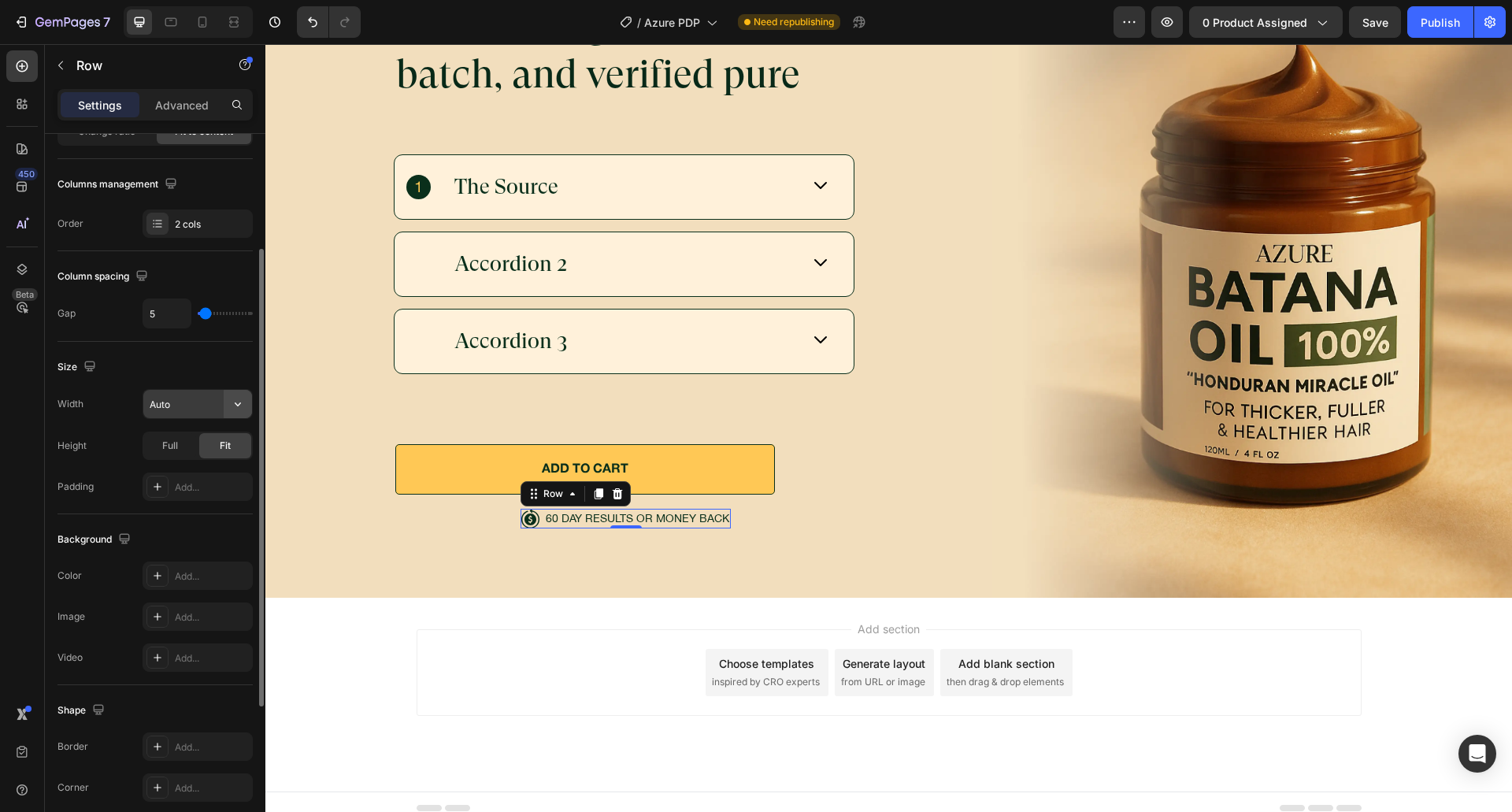
click at [235, 410] on icon "button" at bounding box center [238, 403] width 16 height 16
click at [182, 448] on p "Default 1200px" at bounding box center [193, 444] width 89 height 14
type input "1200"
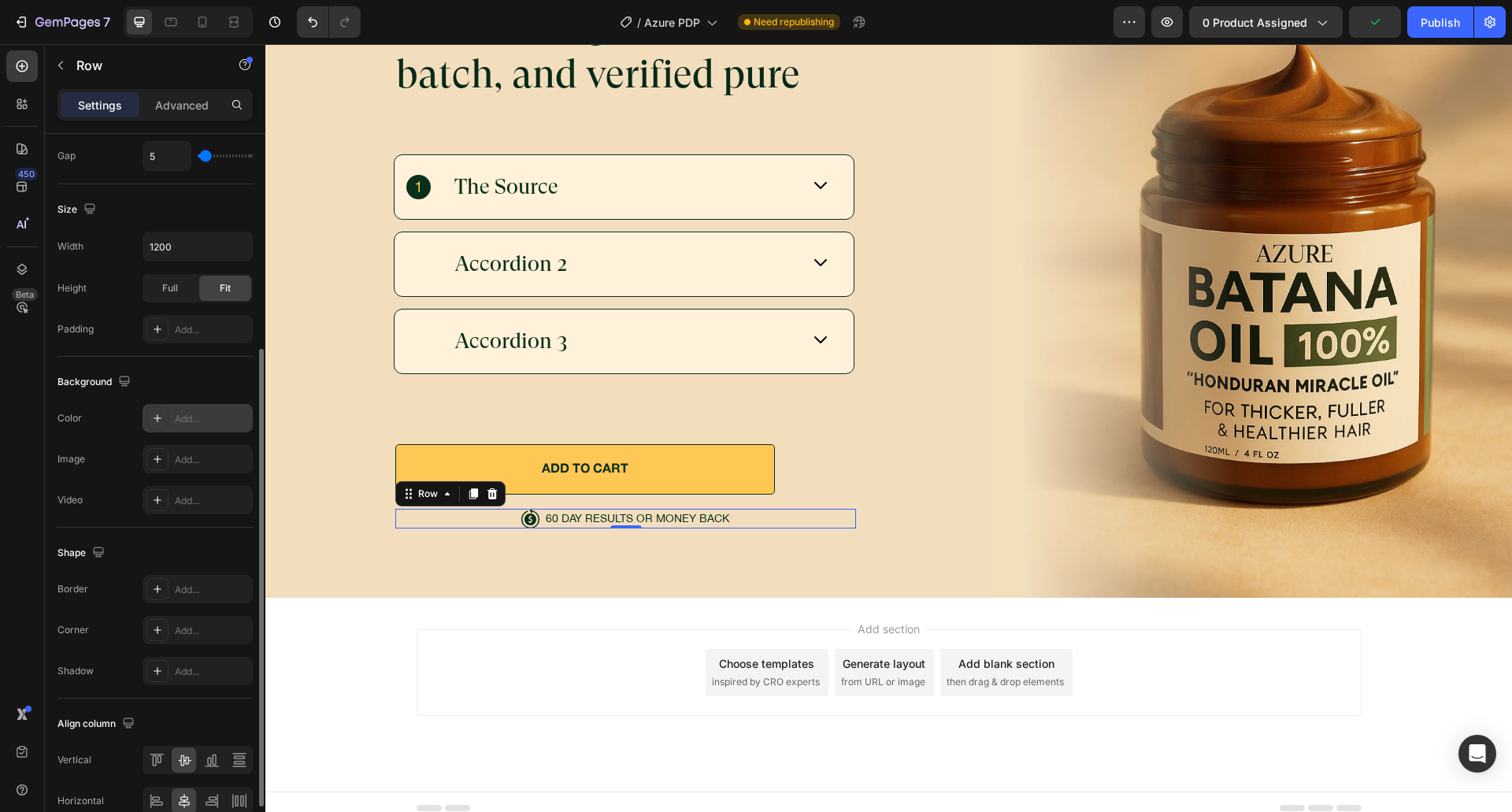
scroll to position [417, 0]
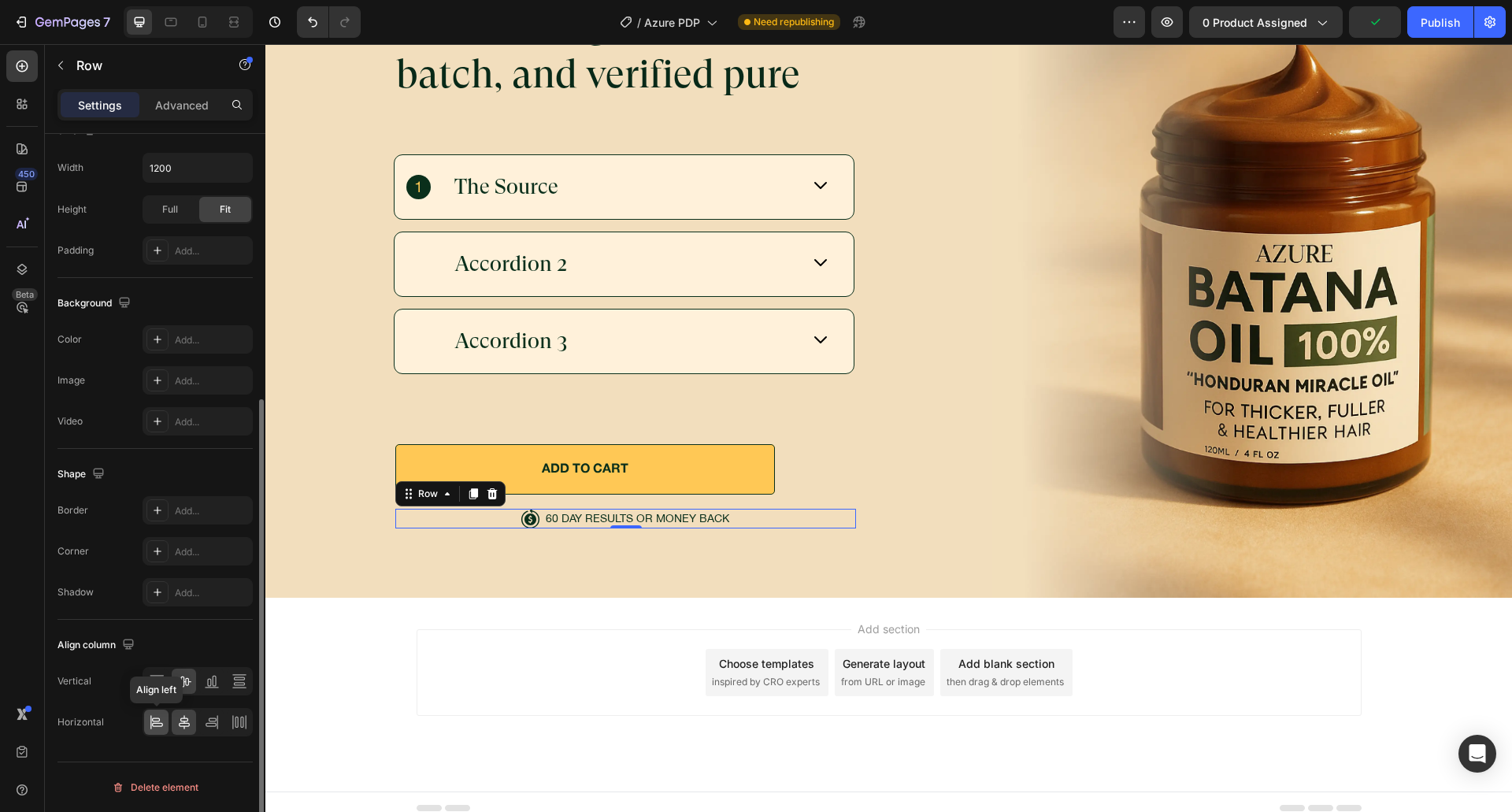
click at [162, 714] on icon at bounding box center [157, 722] width 16 height 16
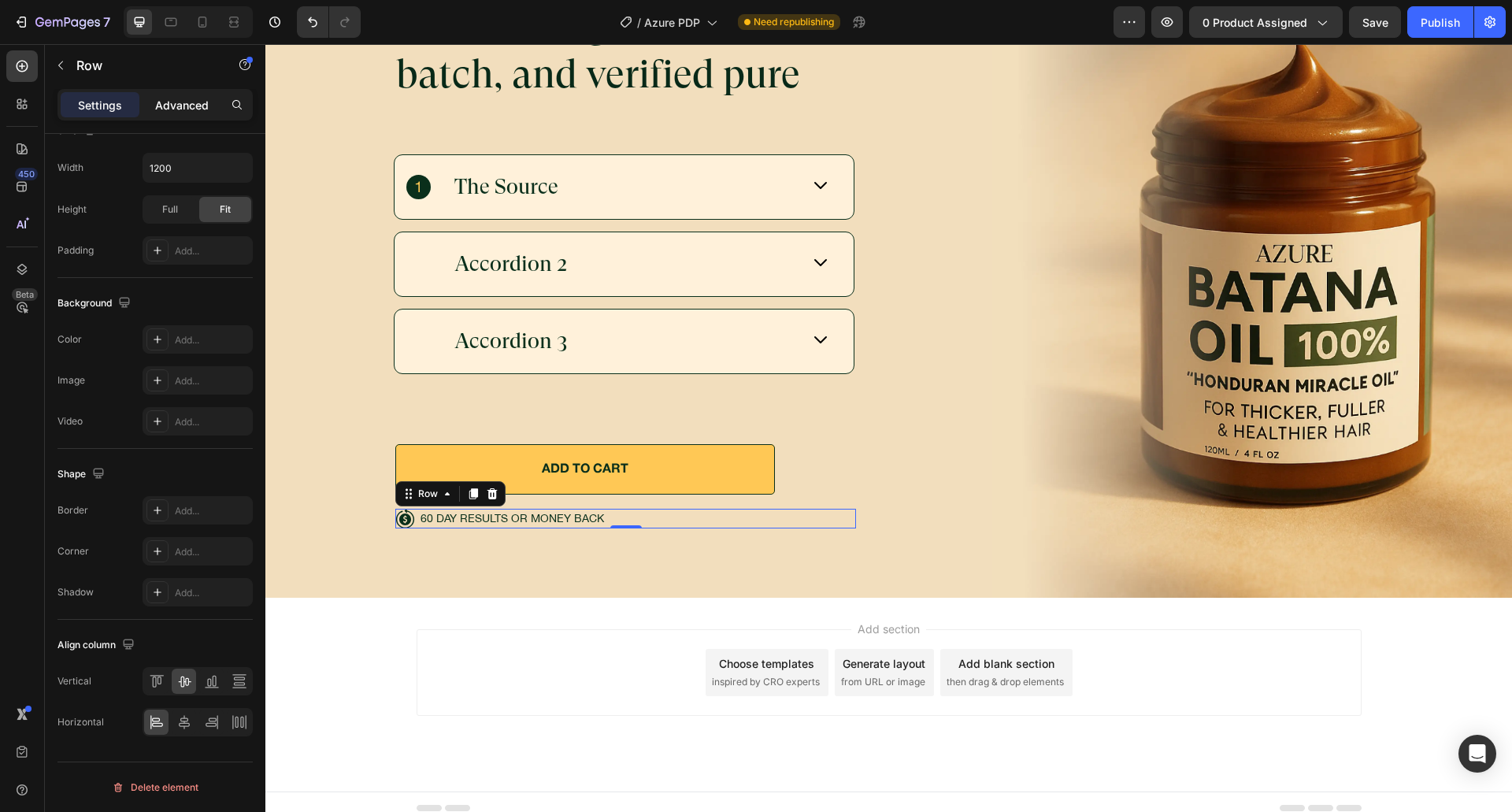
click at [162, 100] on p "Advanced" at bounding box center [181, 105] width 53 height 17
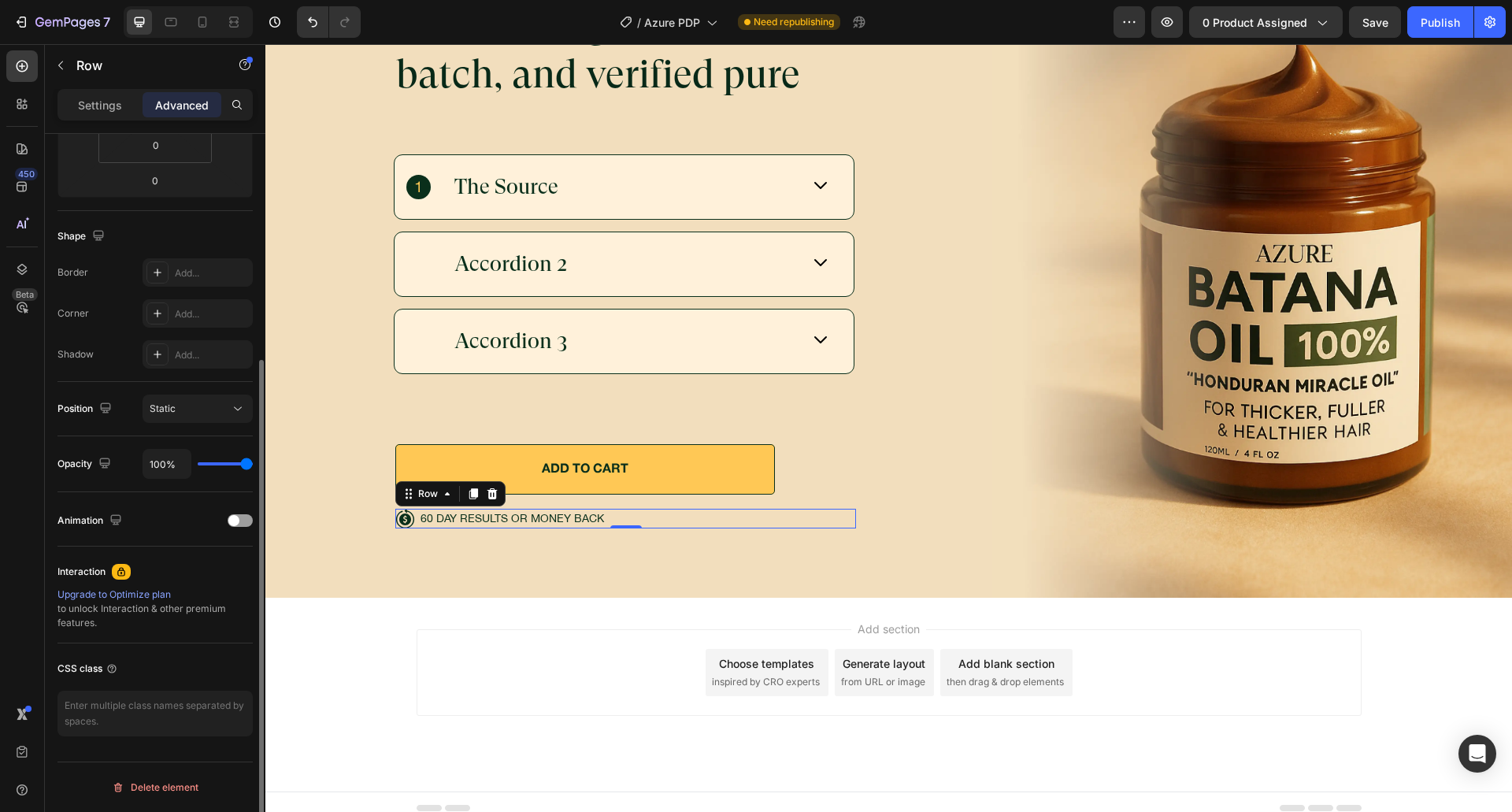
scroll to position [13, 0]
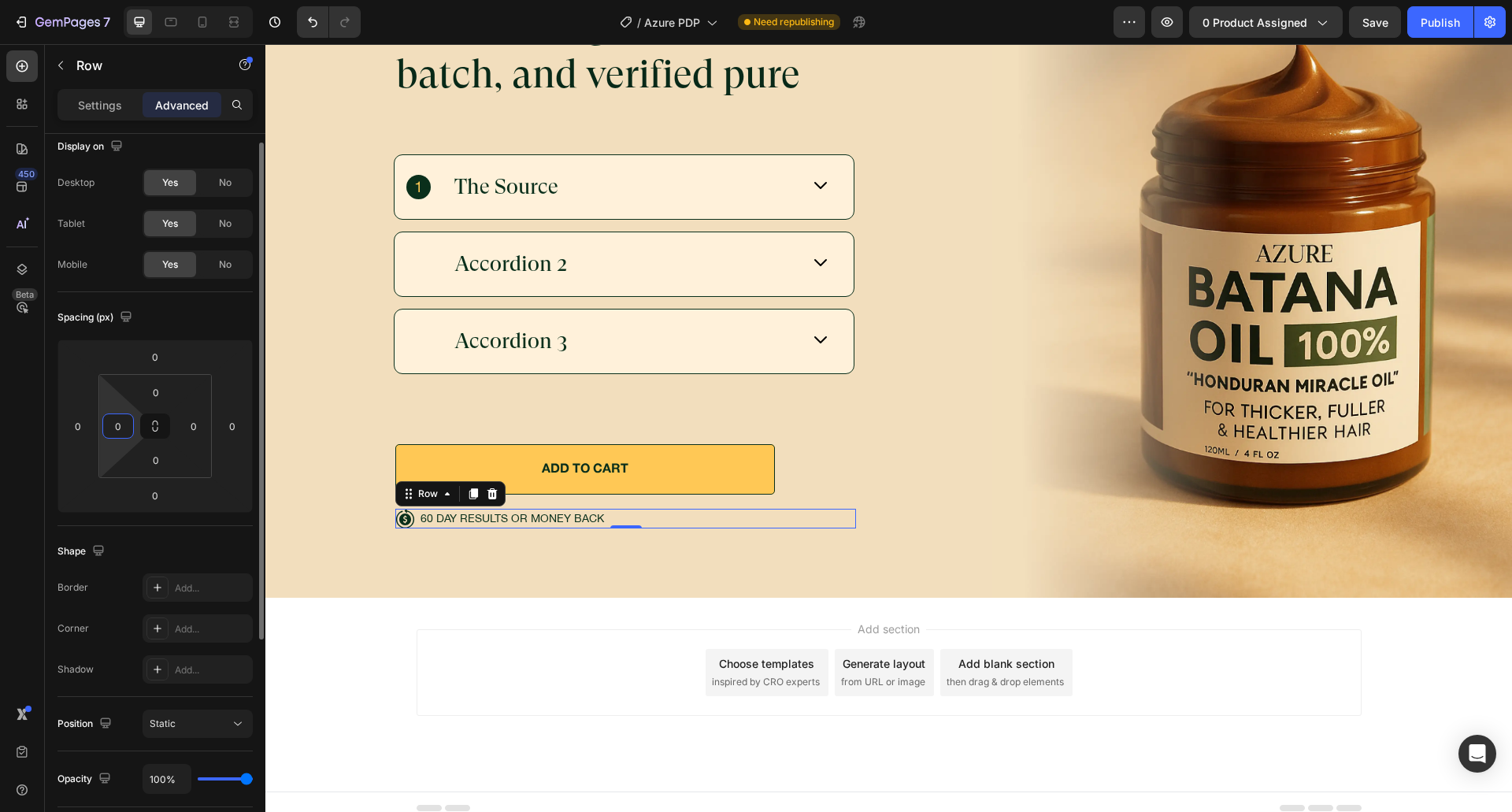
click at [111, 421] on input "0" at bounding box center [118, 426] width 24 height 24
type input "118"
click at [0, 0] on div "Spacing (px) 0 0 0 0 0 118 0 0" at bounding box center [0, 0] width 0 height 0
click at [209, 562] on div "Shape" at bounding box center [155, 551] width 195 height 25
click at [641, 533] on div "Rainforest-grown, small-batch, and verified pure Heading The Source Accordion 2…" at bounding box center [628, 261] width 727 height 670
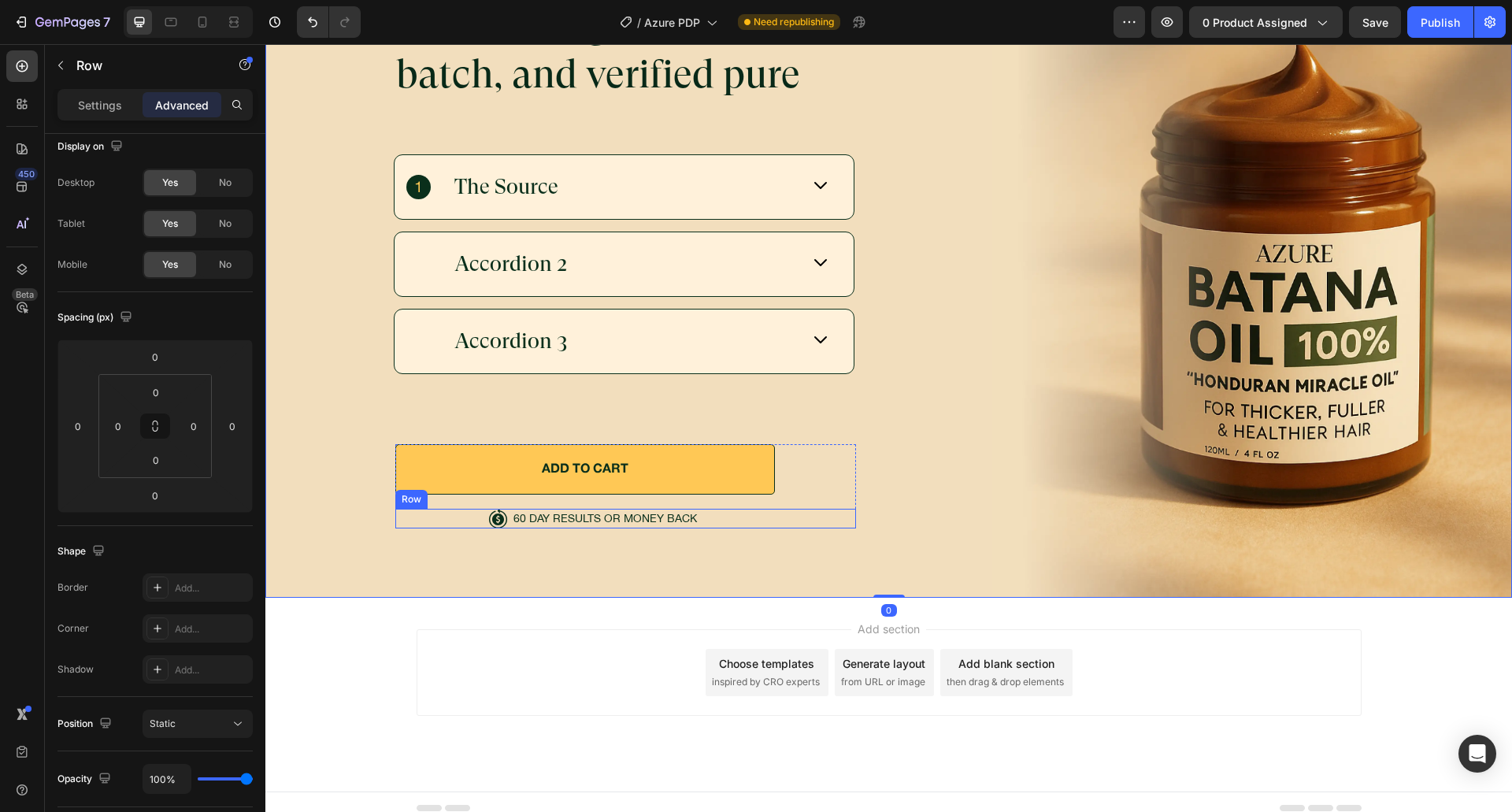
click at [801, 508] on div "Icon 60 DAY RESULTS OR MONEY BACK Text Block Row" at bounding box center [625, 517] width 460 height 19
click at [107, 113] on div "Settings" at bounding box center [100, 104] width 79 height 25
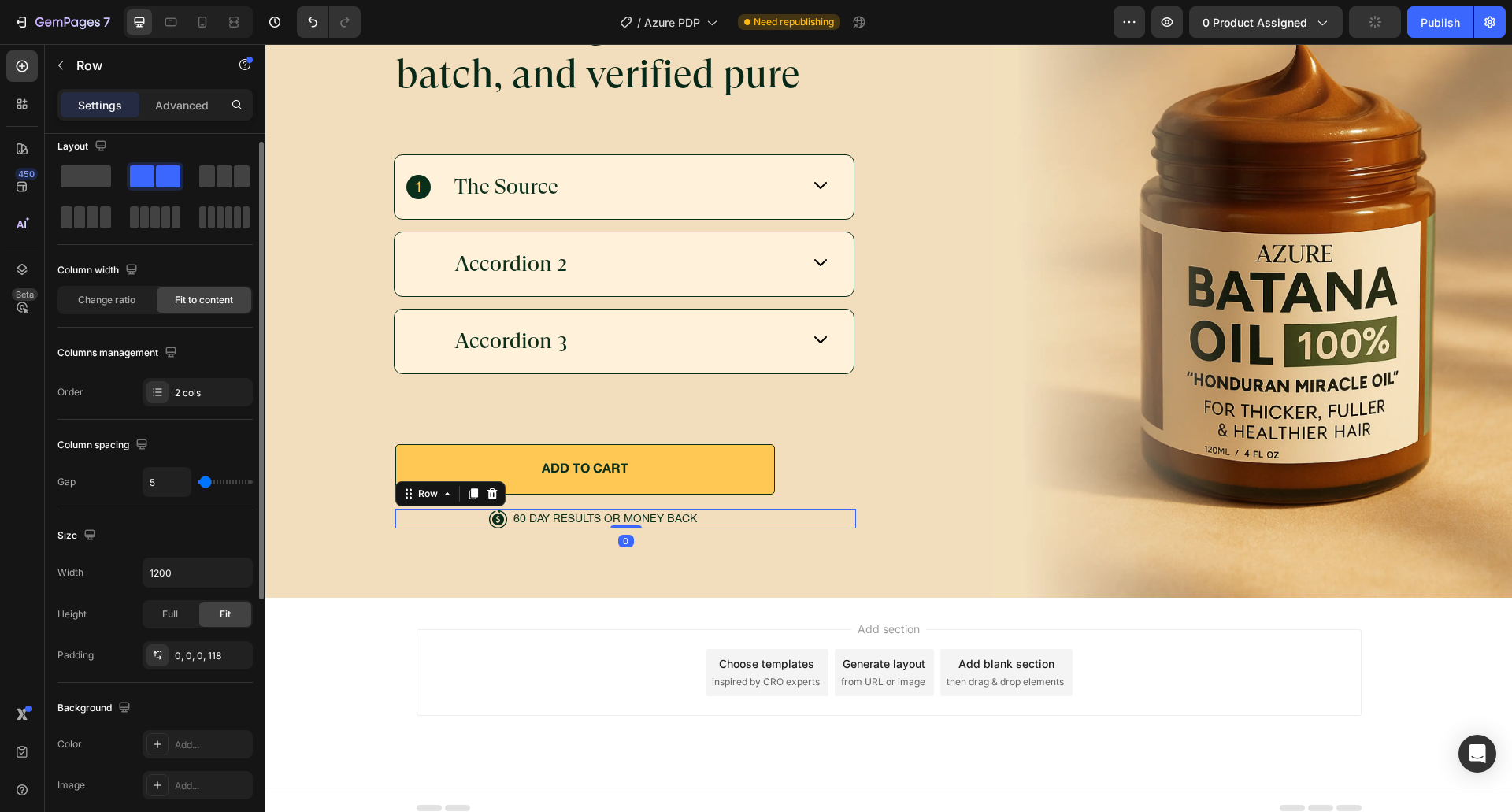
scroll to position [91, 0]
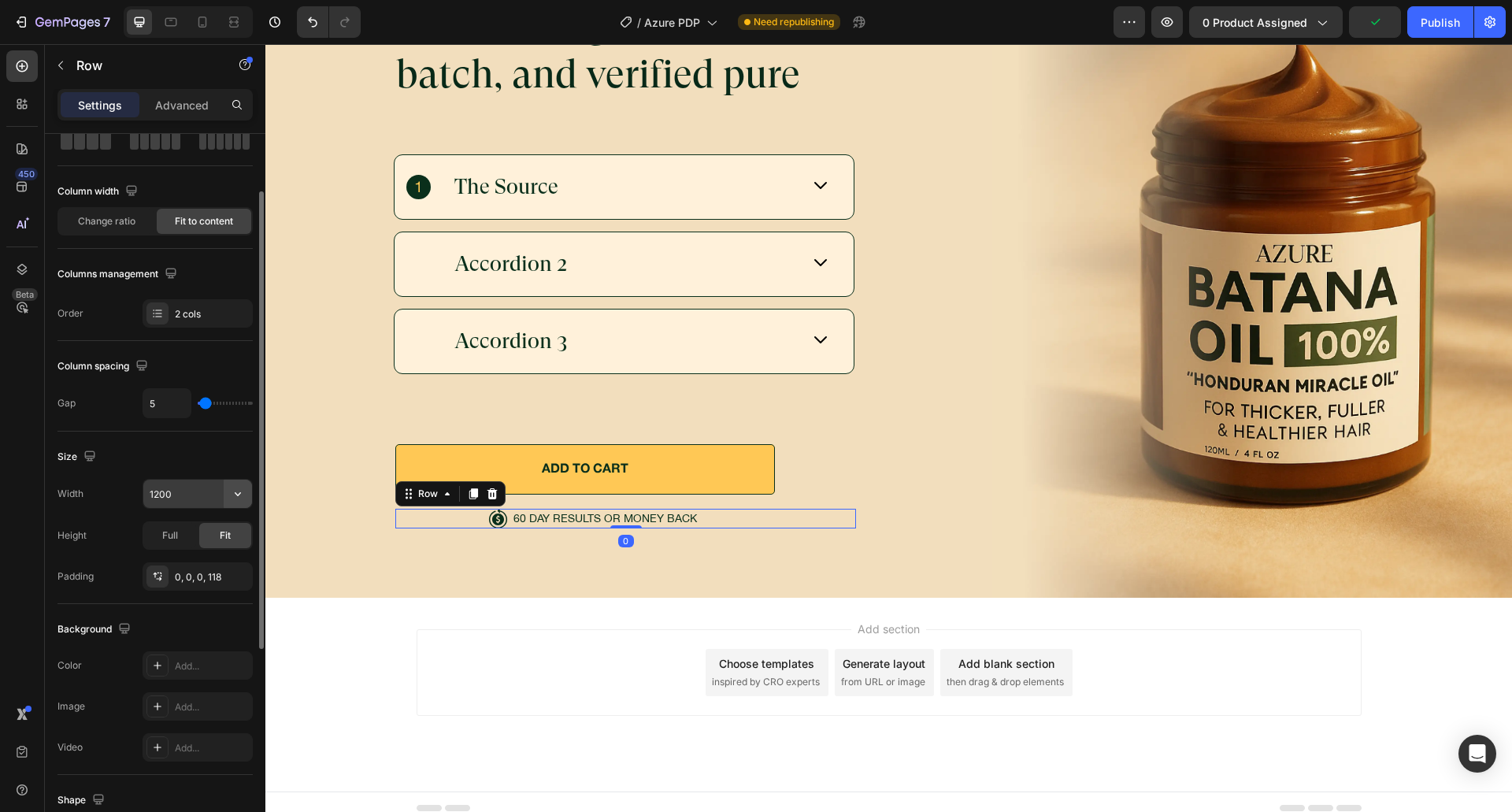
click at [245, 498] on icon "button" at bounding box center [238, 493] width 16 height 16
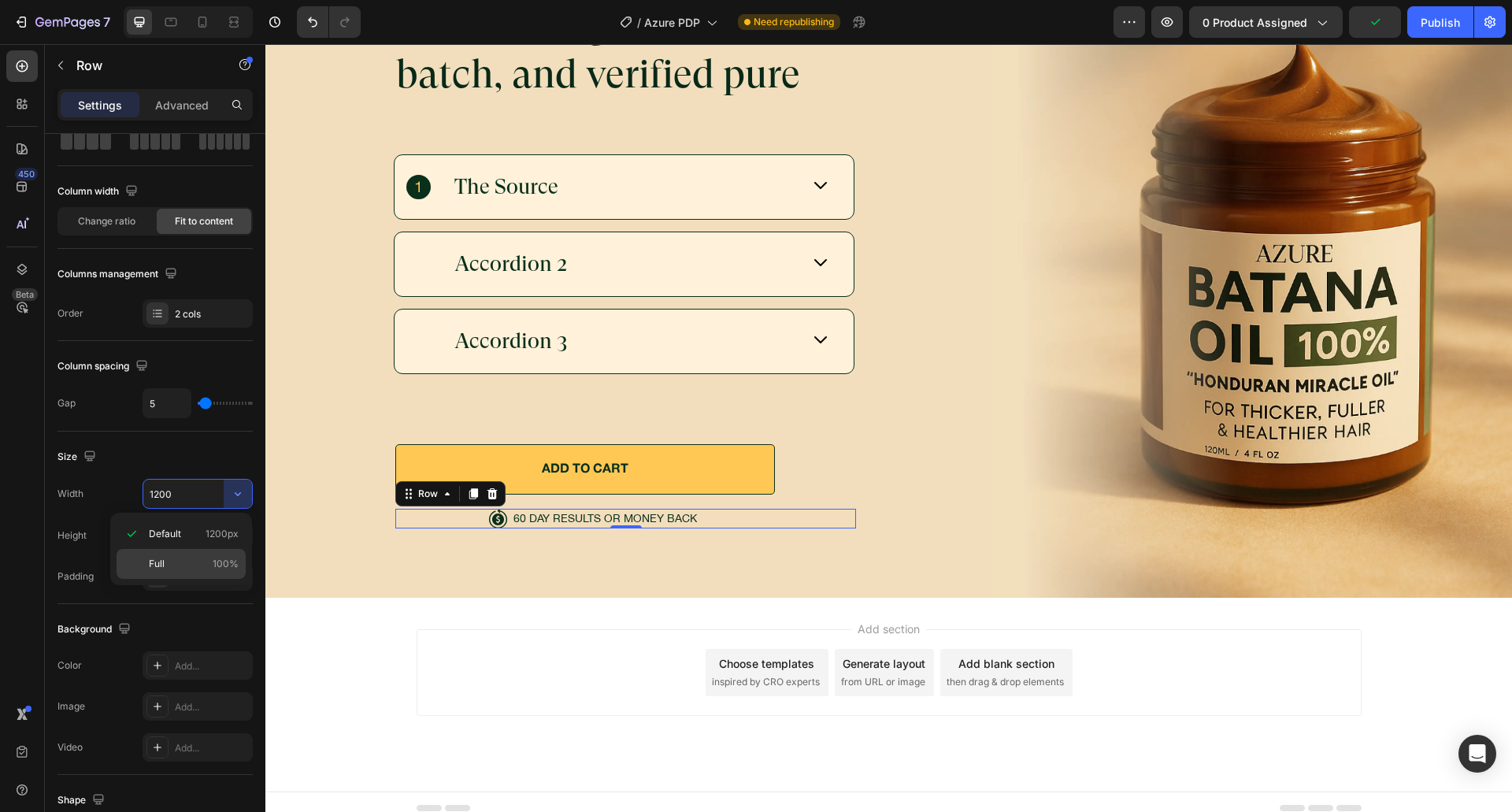
click at [193, 577] on div "Full 100%" at bounding box center [181, 563] width 129 height 29
type input "100%"
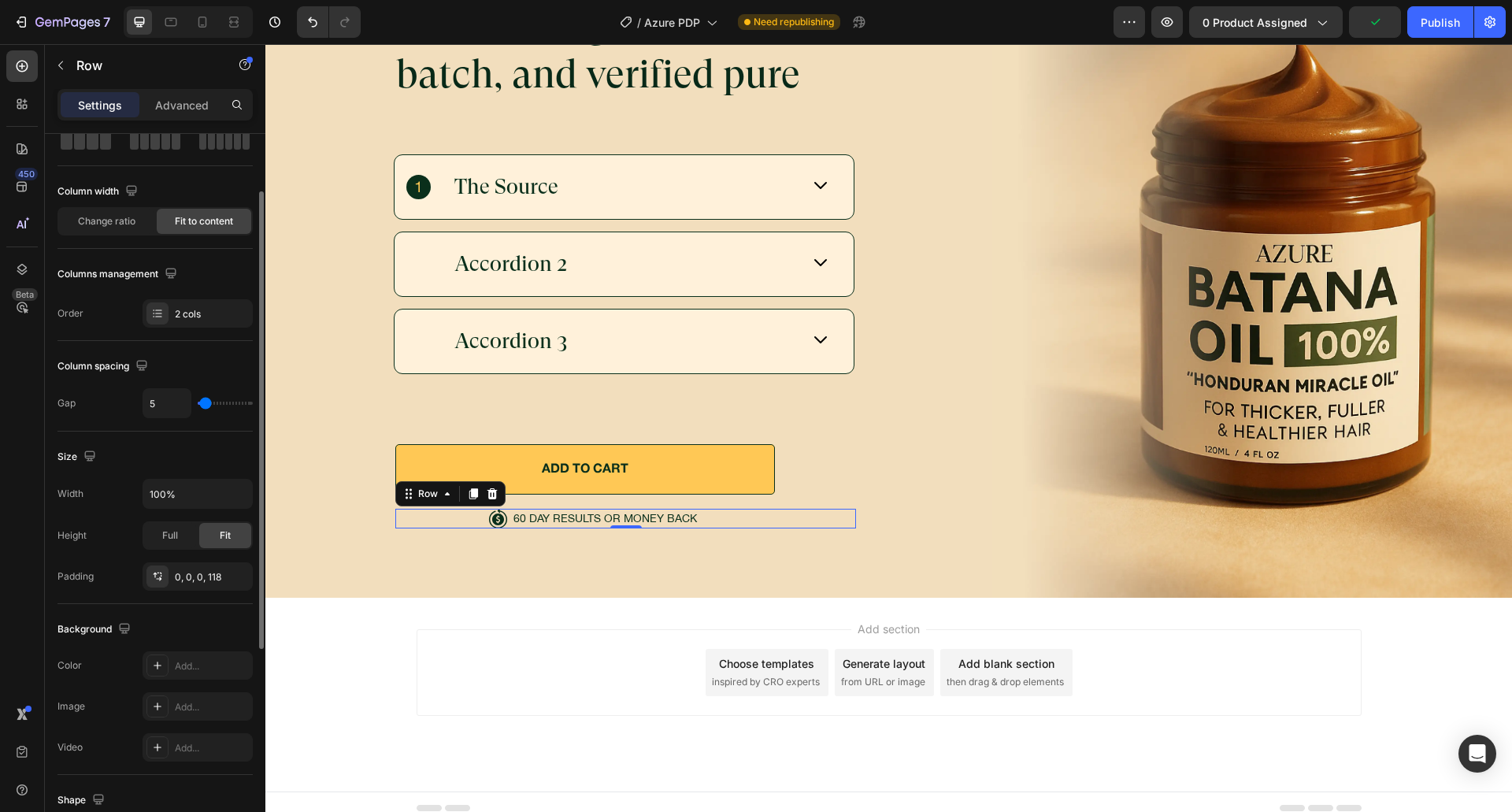
click at [136, 532] on div "Height Full Fit" at bounding box center [155, 535] width 195 height 29
click at [1415, 25] on button "Publish" at bounding box center [1440, 22] width 66 height 31
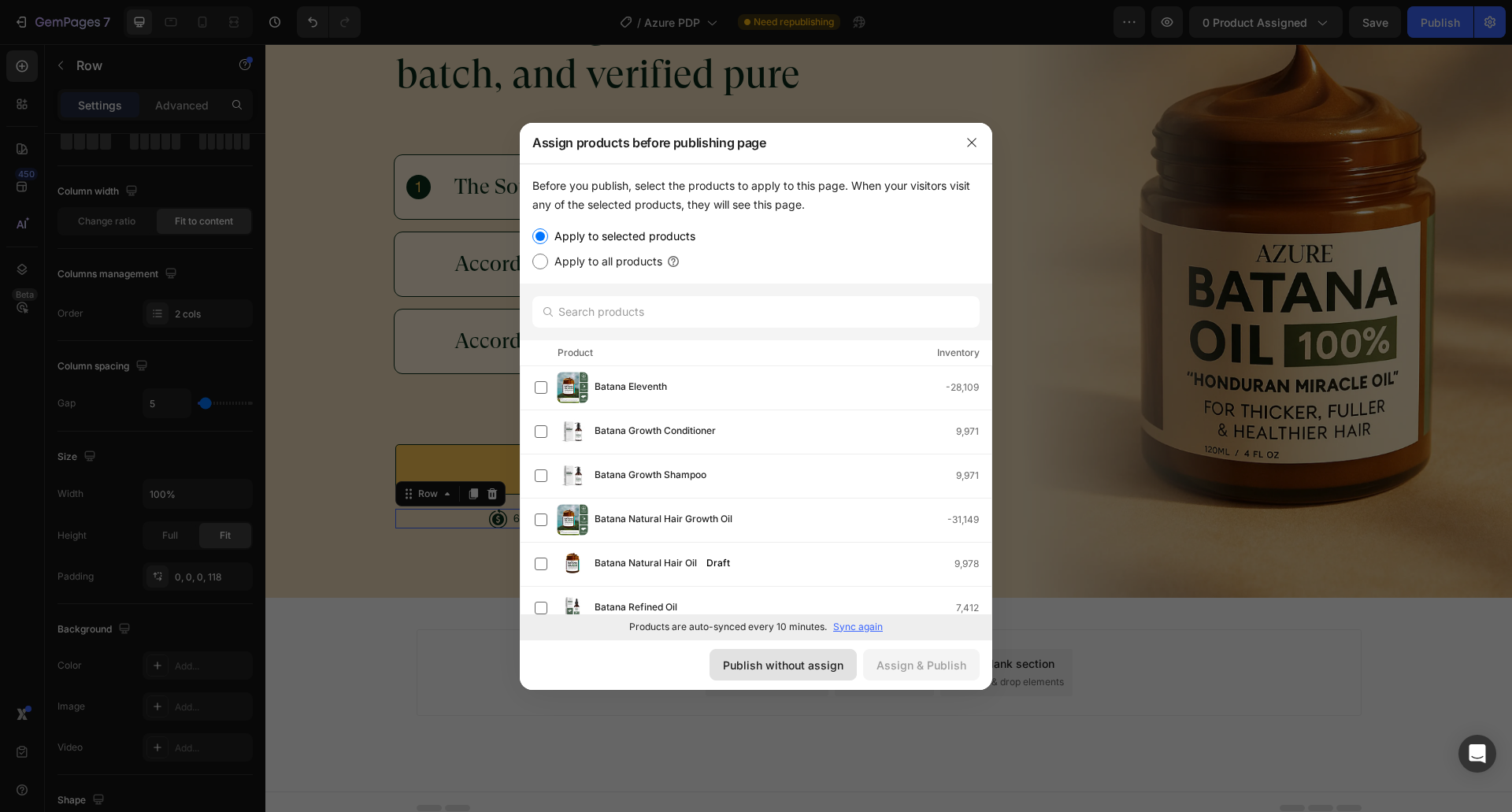
click at [753, 653] on button "Publish without assign" at bounding box center [783, 665] width 147 height 31
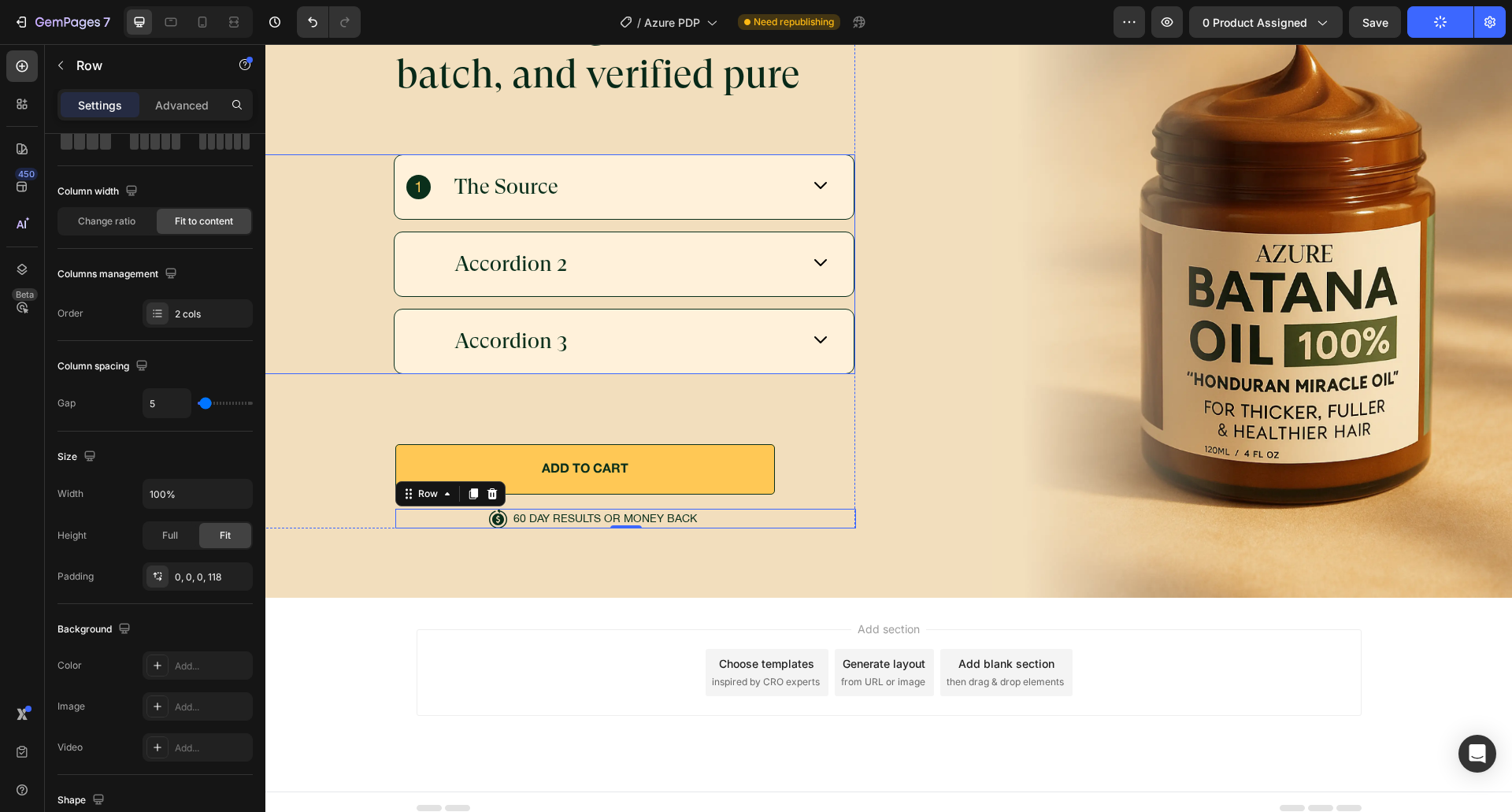
click at [669, 193] on div "The Source" at bounding box center [623, 186] width 459 height 64
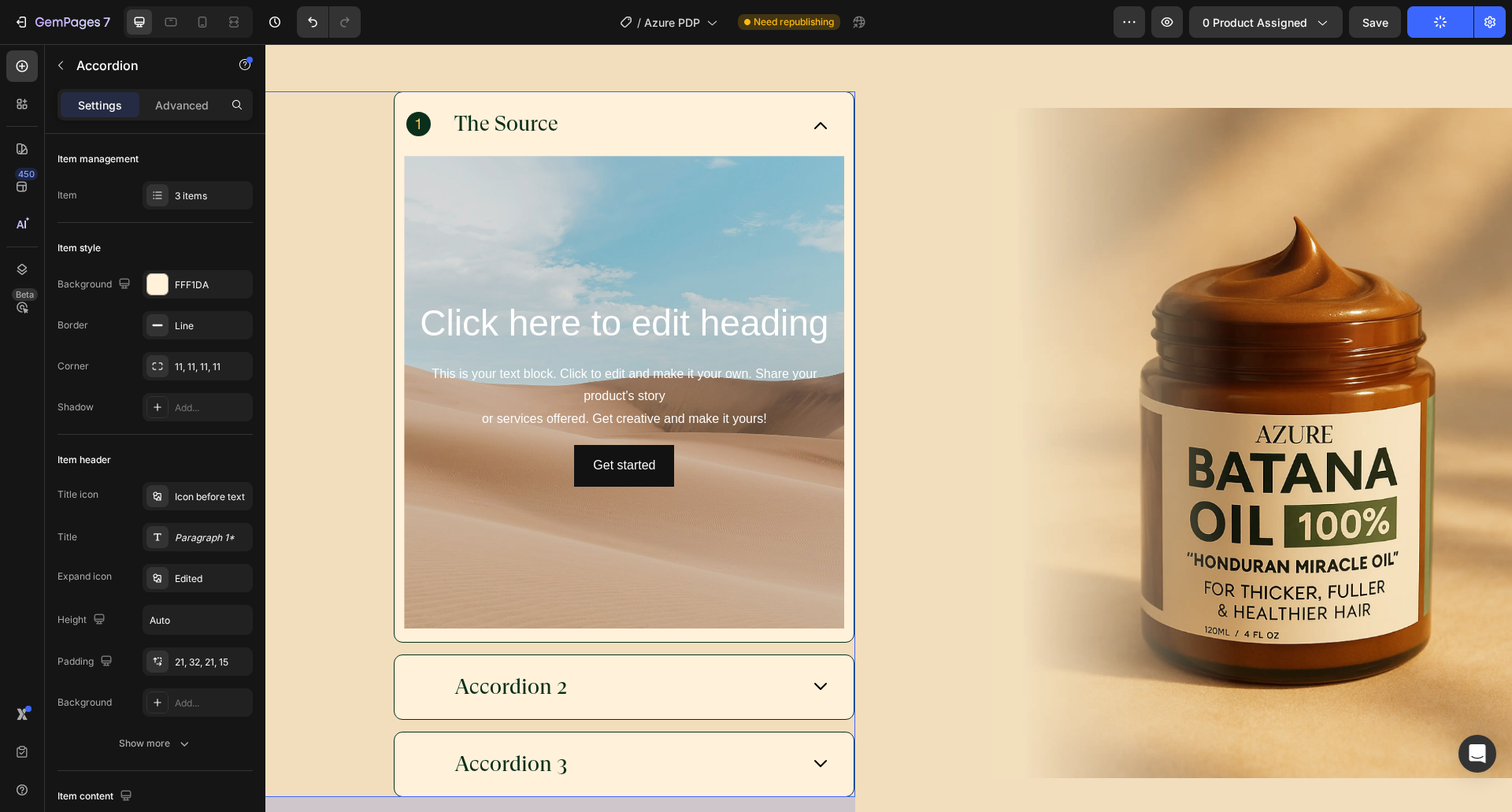
scroll to position [5586, 0]
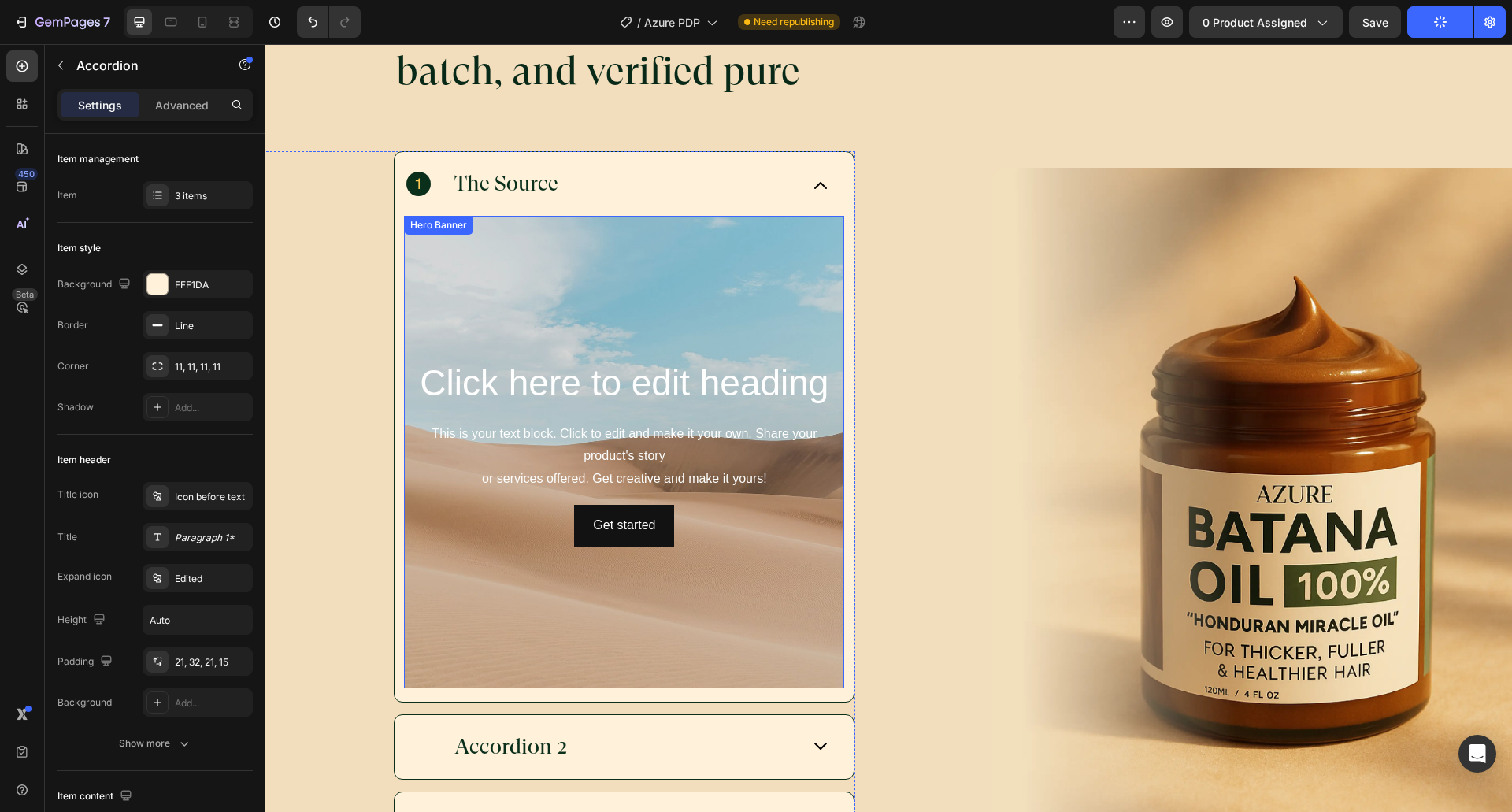
click at [518, 244] on div "Background Image" at bounding box center [624, 451] width 440 height 472
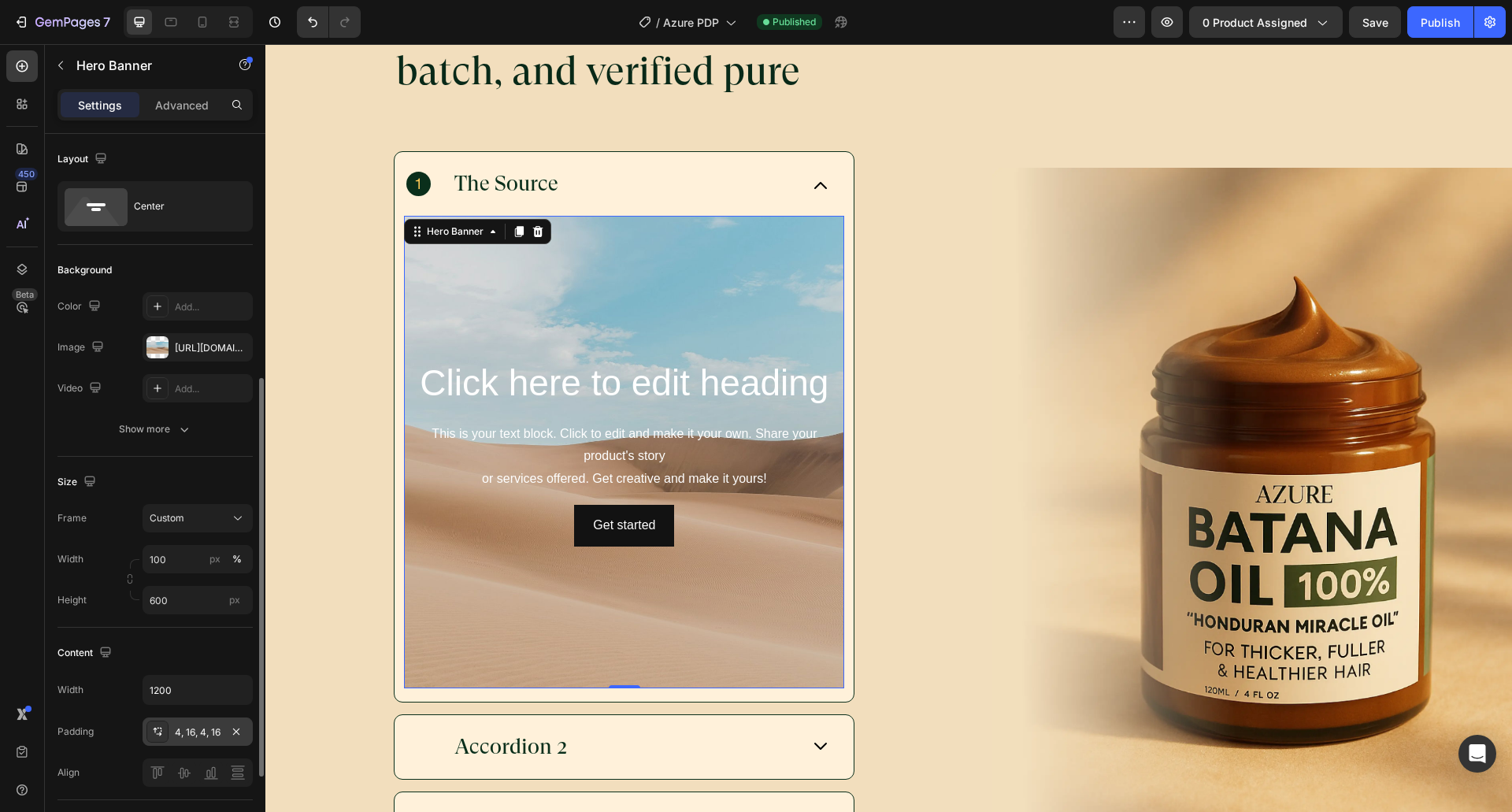
scroll to position [157, 0]
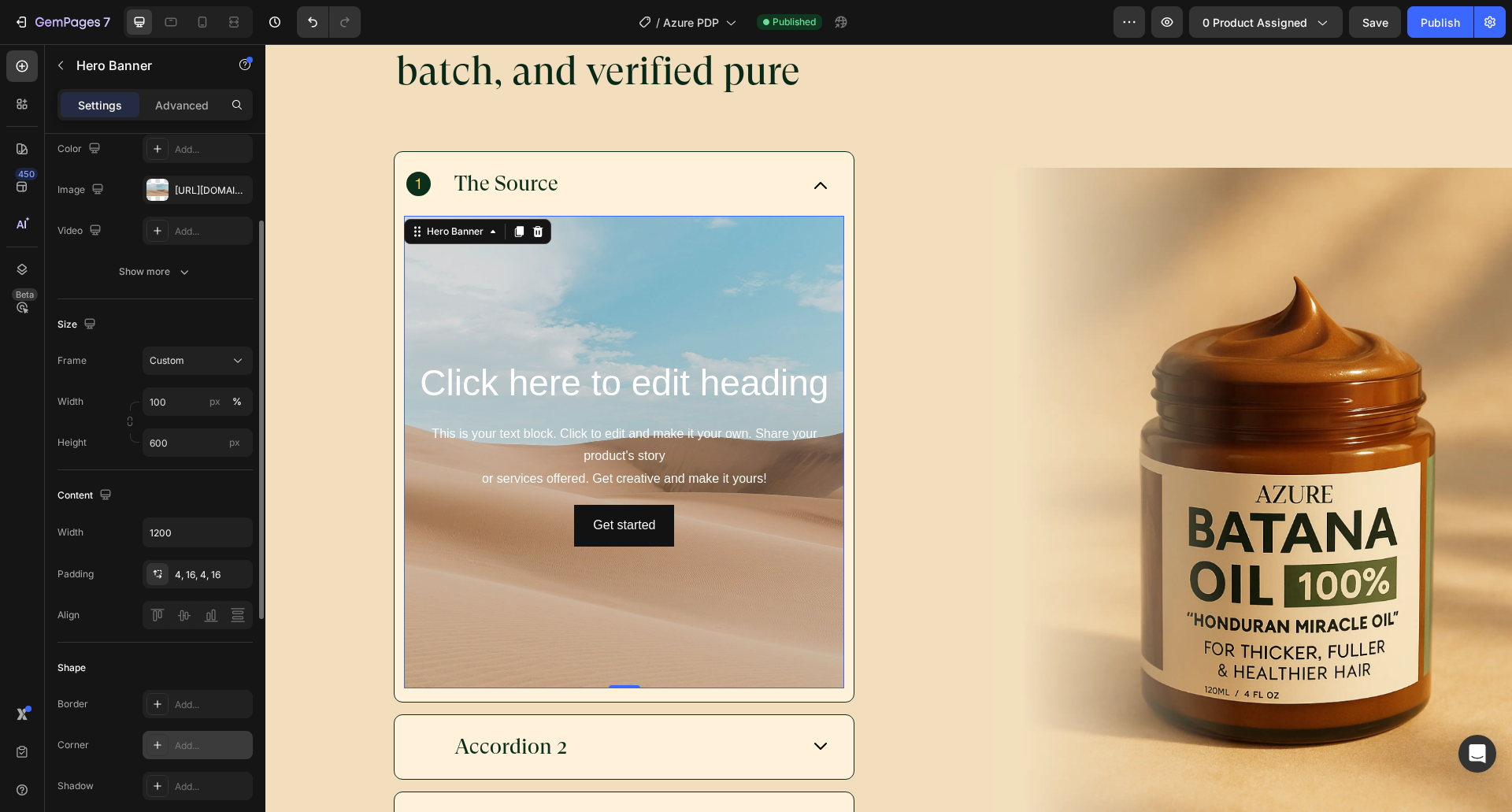
drag, startPoint x: 194, startPoint y: 739, endPoint x: 204, endPoint y: 734, distance: 11.2
click at [194, 739] on div "Add..." at bounding box center [212, 745] width 74 height 14
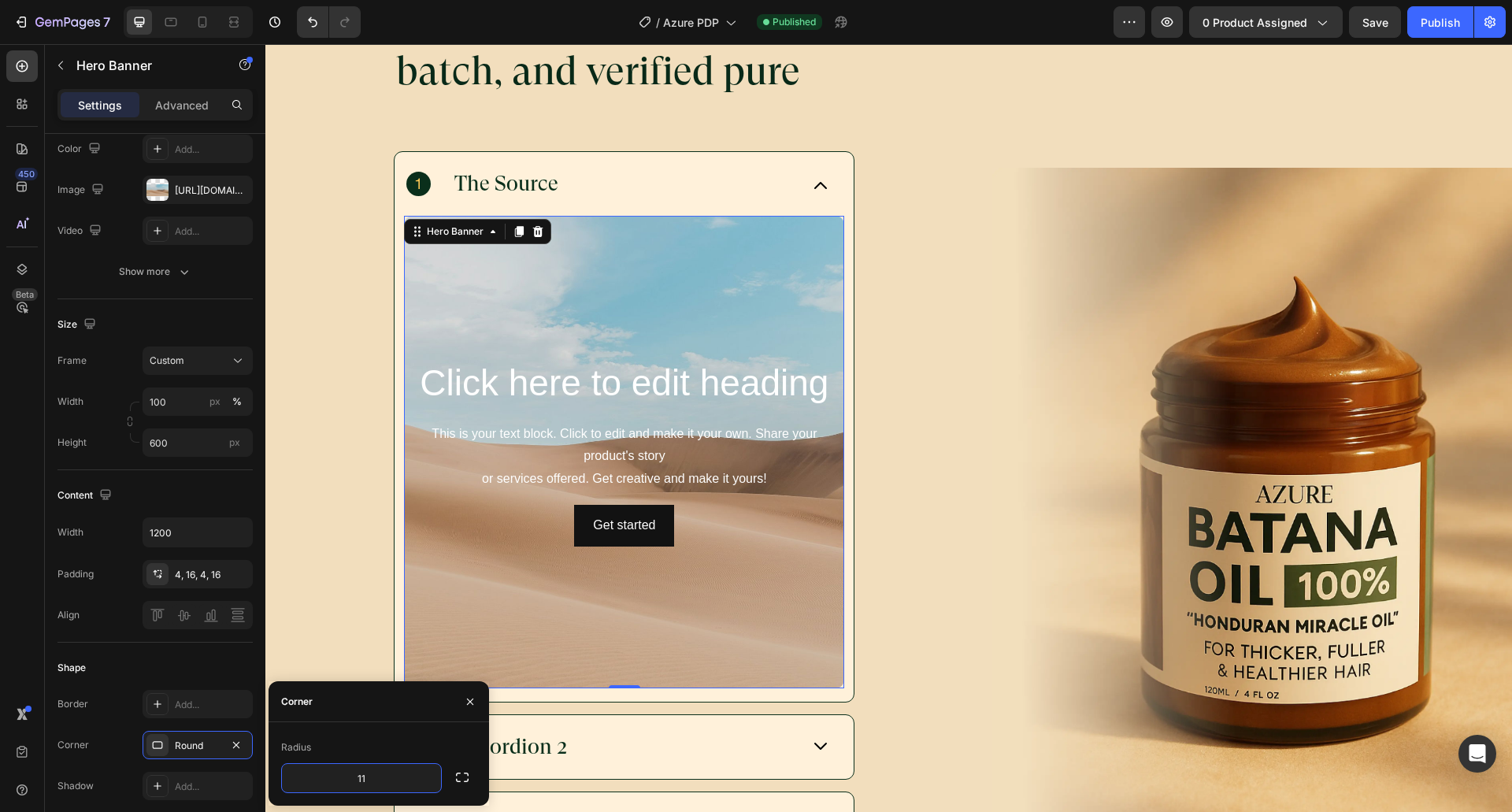
type input "11"
click at [392, 756] on div "Radius" at bounding box center [378, 747] width 195 height 25
click at [168, 666] on div "Shape" at bounding box center [155, 667] width 195 height 25
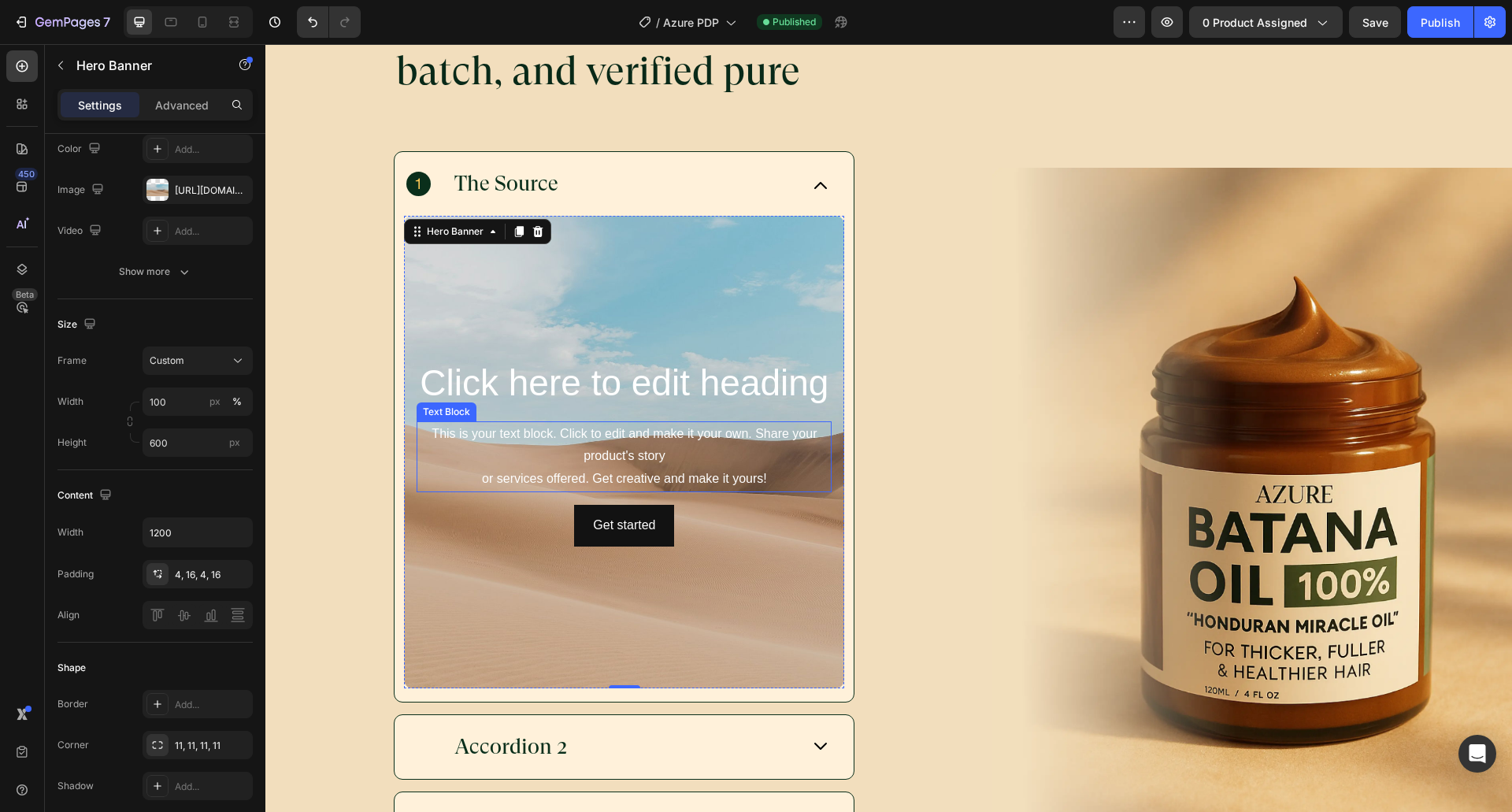
click at [619, 468] on div "This is your text block. Click to edit and make it your own. Share your product…" at bounding box center [623, 456] width 415 height 71
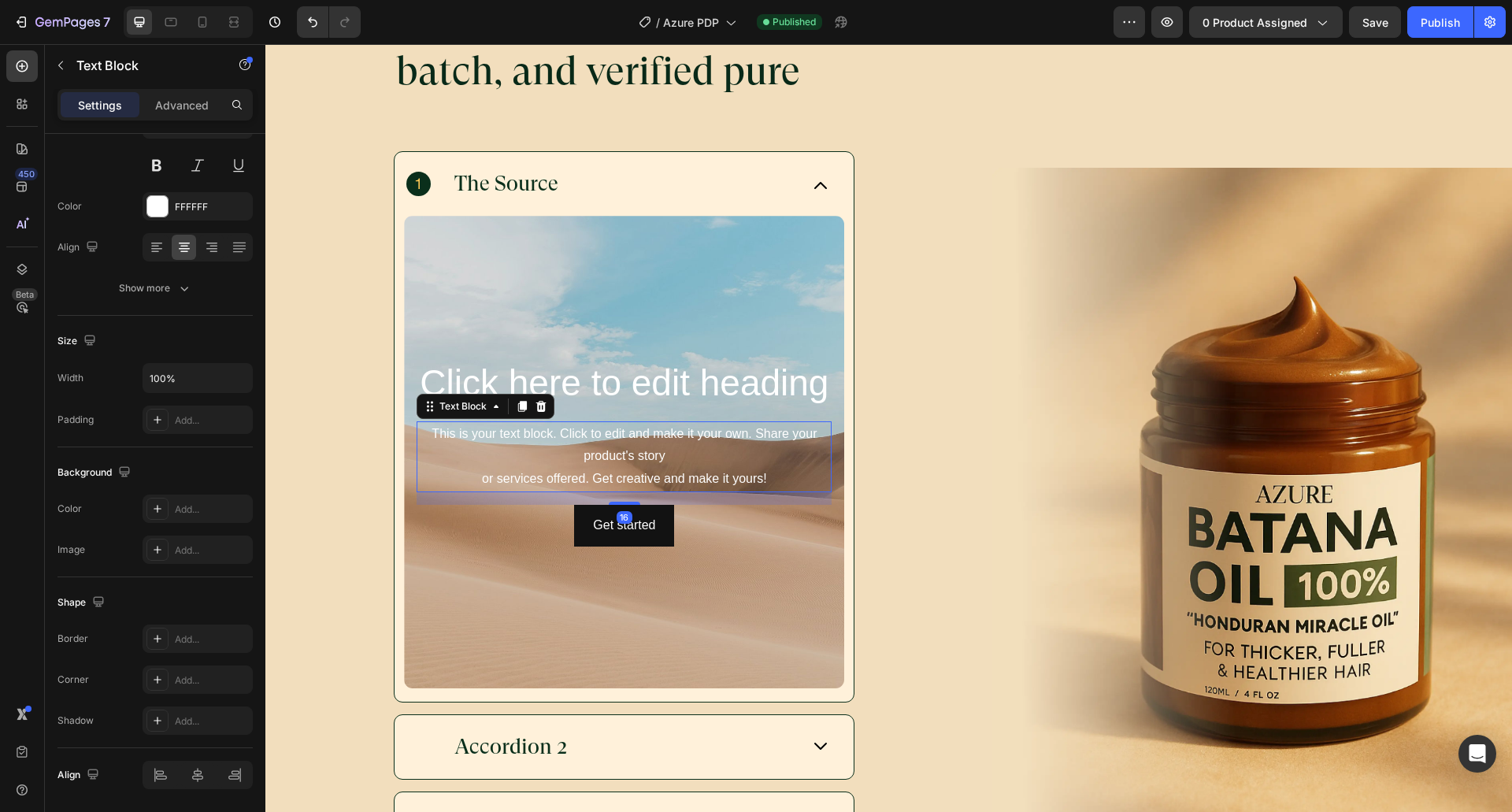
scroll to position [0, 0]
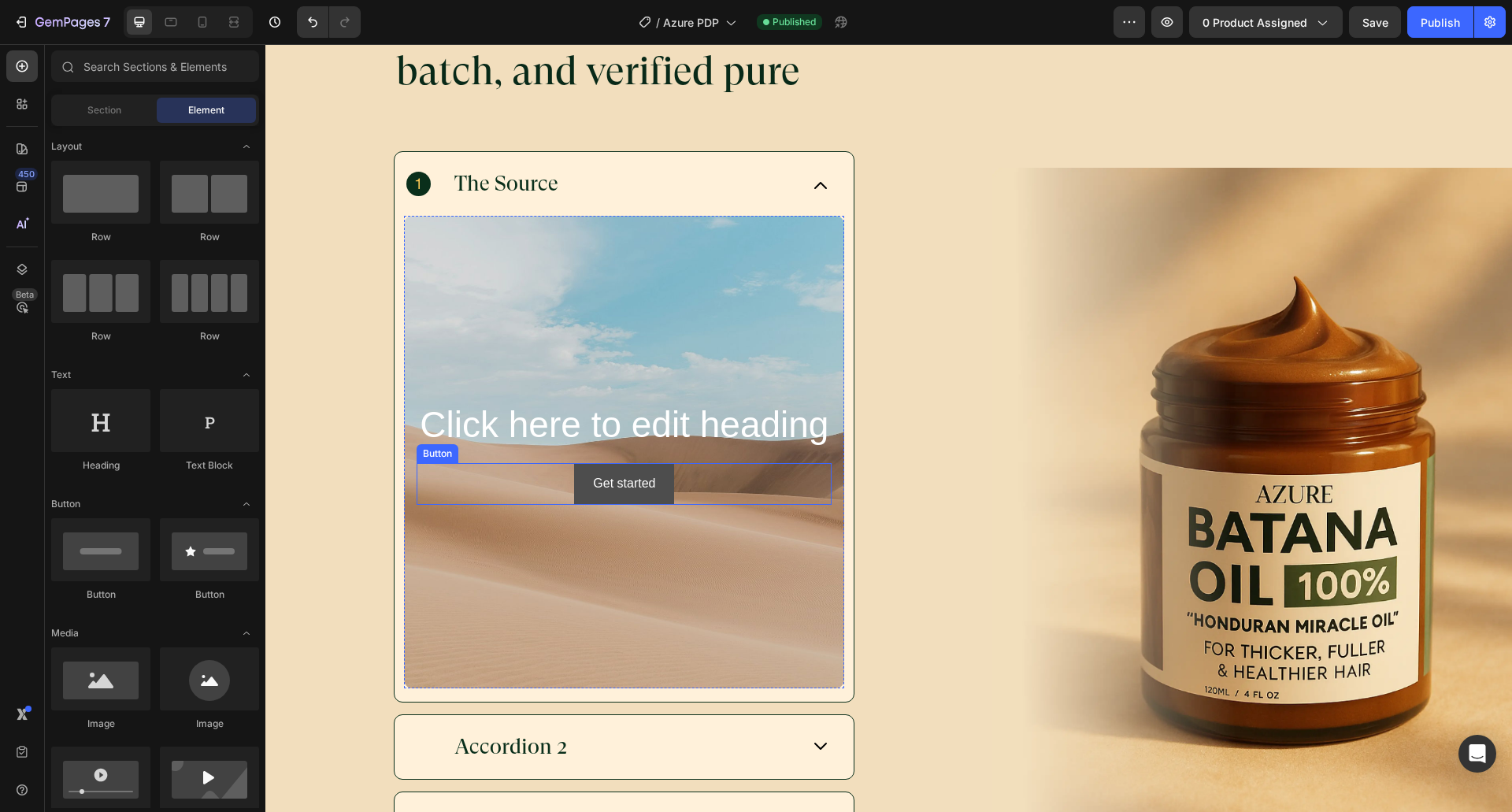
click at [624, 490] on button "Get started" at bounding box center [623, 483] width 100 height 41
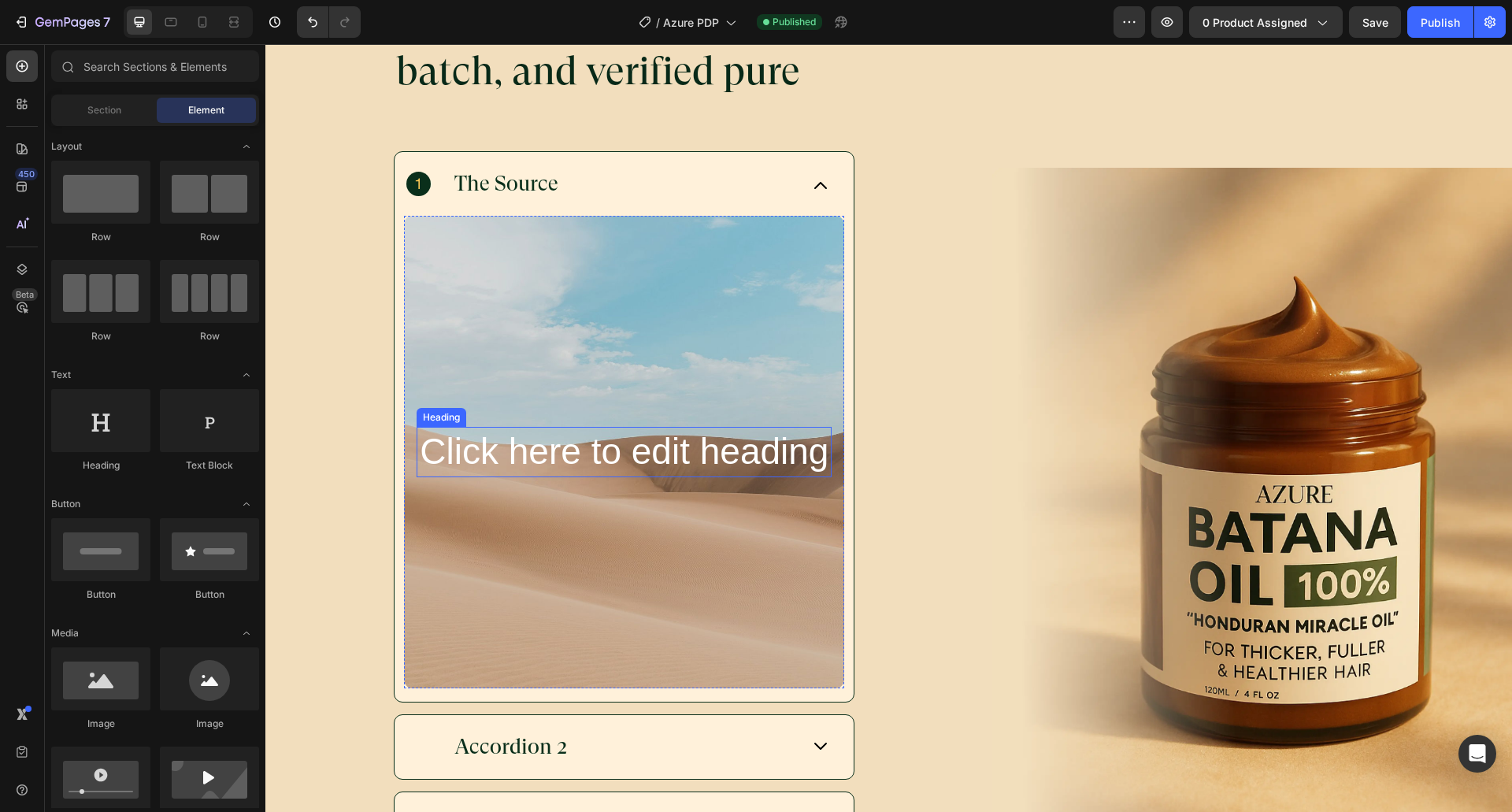
click at [698, 426] on h2 "Click here to edit heading" at bounding box center [623, 451] width 415 height 51
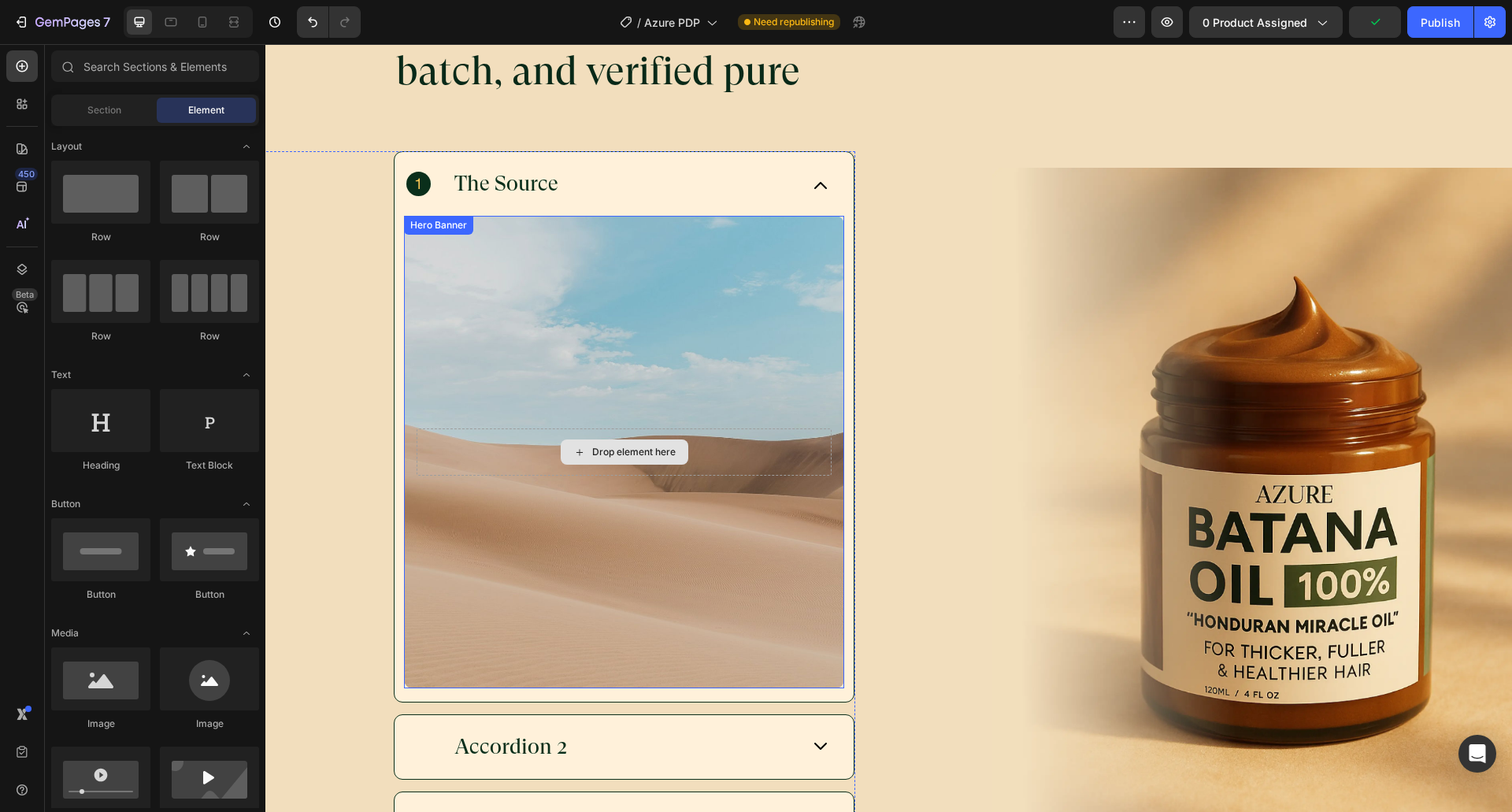
click at [625, 428] on div "Drop element here" at bounding box center [623, 451] width 415 height 47
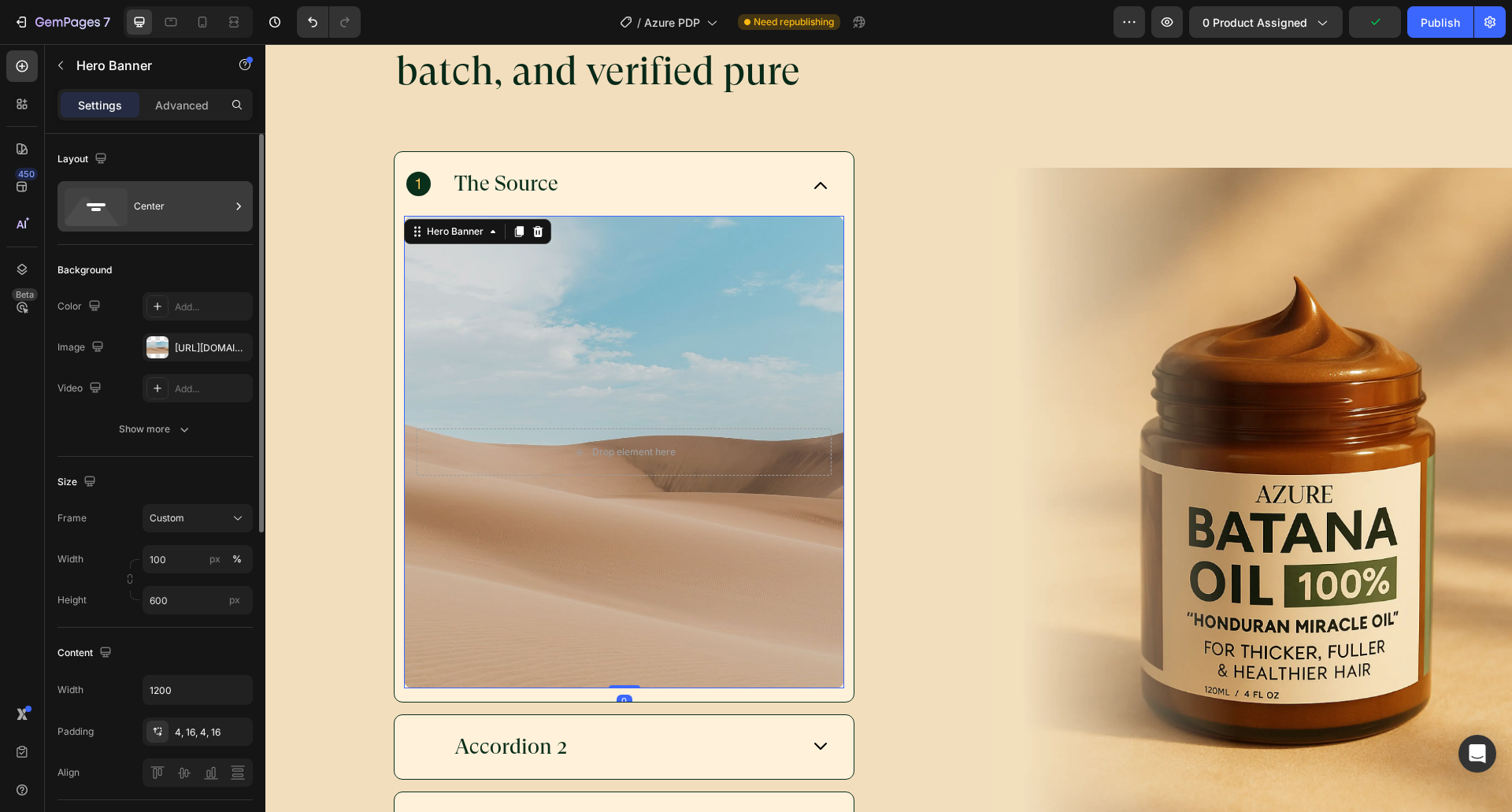
click at [158, 220] on div "Center" at bounding box center [181, 205] width 96 height 36
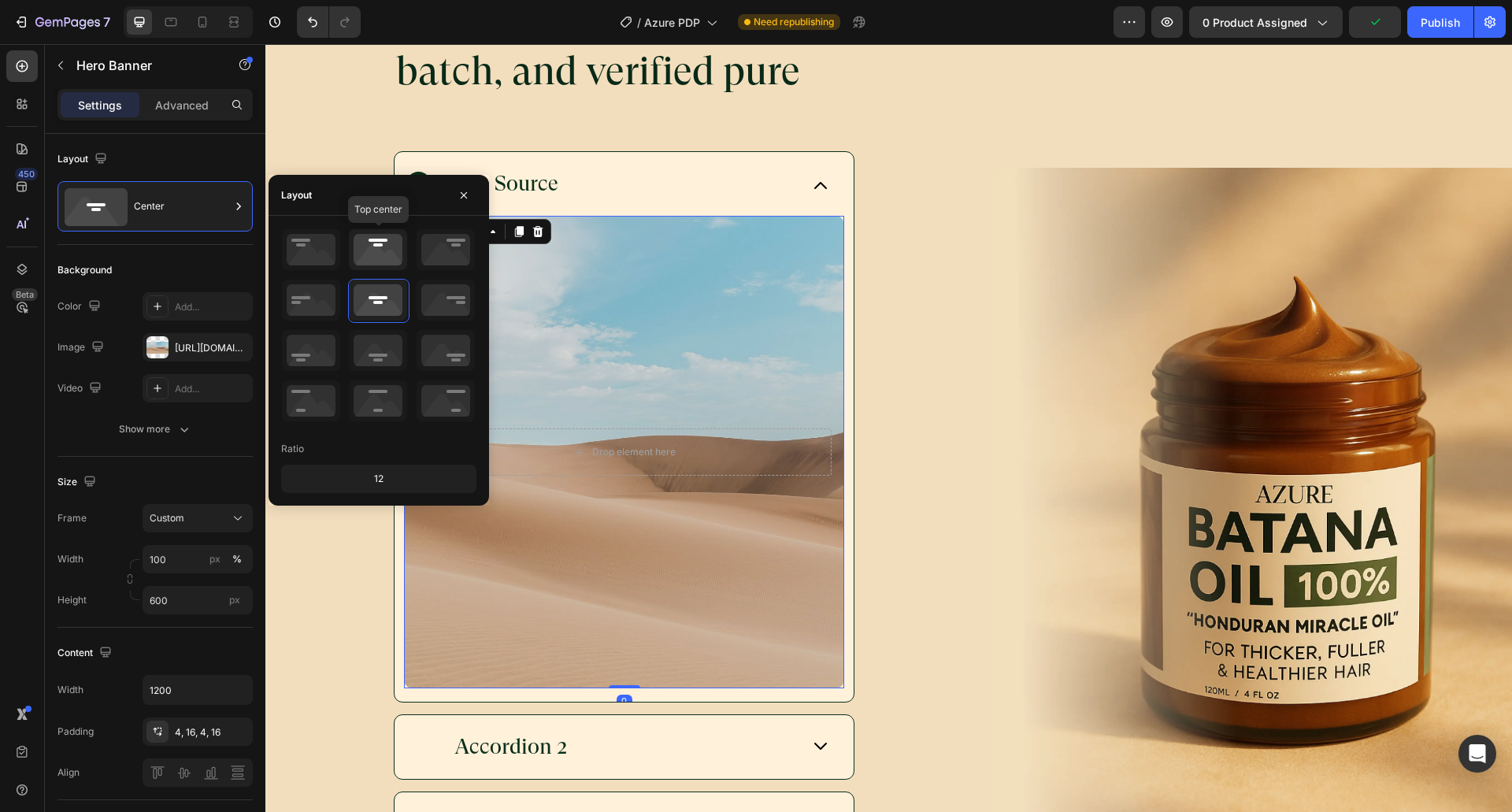
click at [392, 245] on icon at bounding box center [378, 249] width 58 height 41
click at [218, 258] on div "Background" at bounding box center [155, 270] width 195 height 25
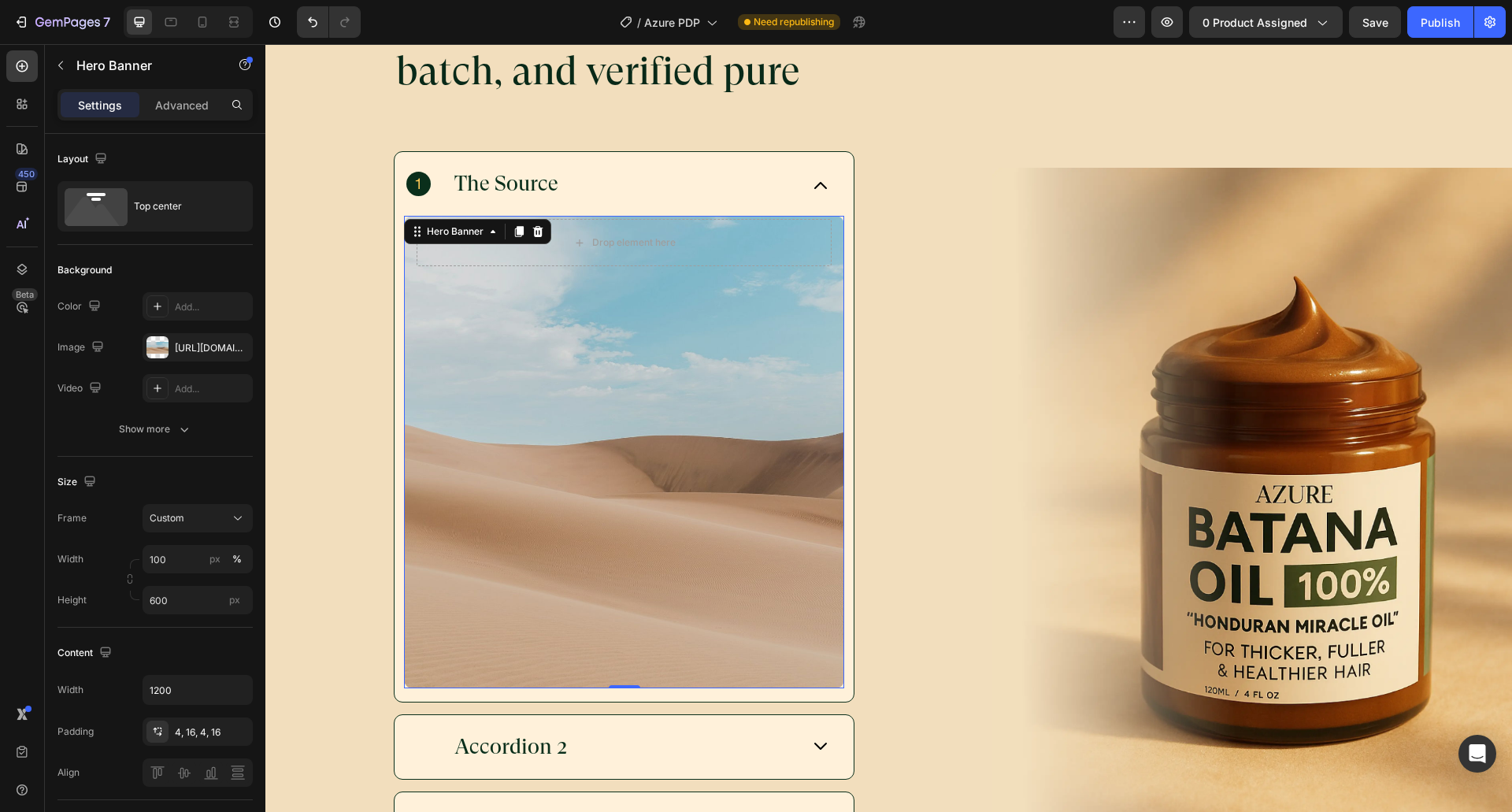
click at [603, 398] on div "Background Image" at bounding box center [624, 451] width 440 height 472
click at [199, 724] on div "4, 16, 4, 16" at bounding box center [198, 731] width 110 height 29
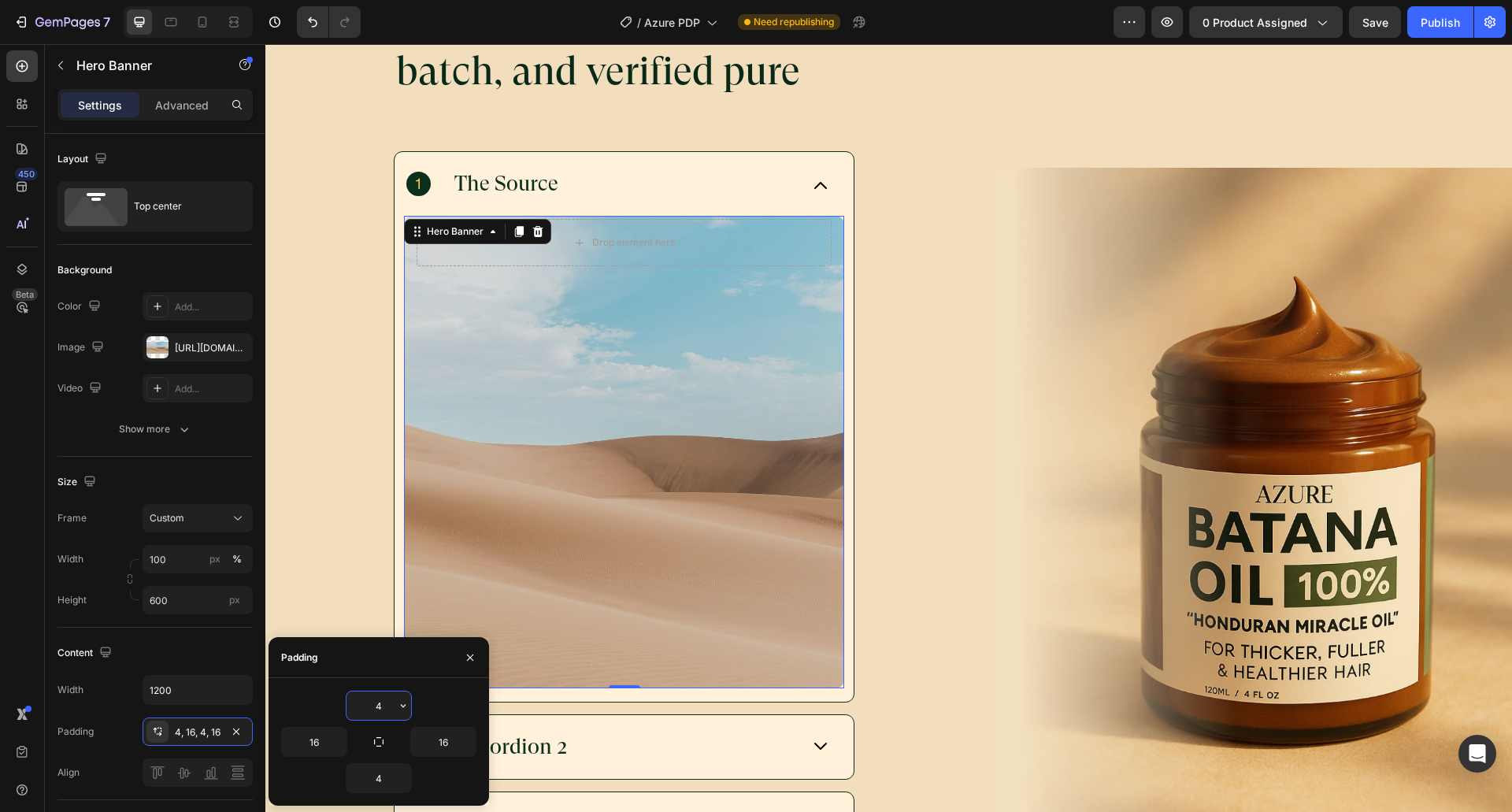
click at [378, 715] on input "4" at bounding box center [378, 705] width 64 height 29
type input "35"
click at [307, 748] on input "16" at bounding box center [314, 741] width 64 height 29
type input "24"
click at [436, 742] on input "16" at bounding box center [443, 741] width 64 height 29
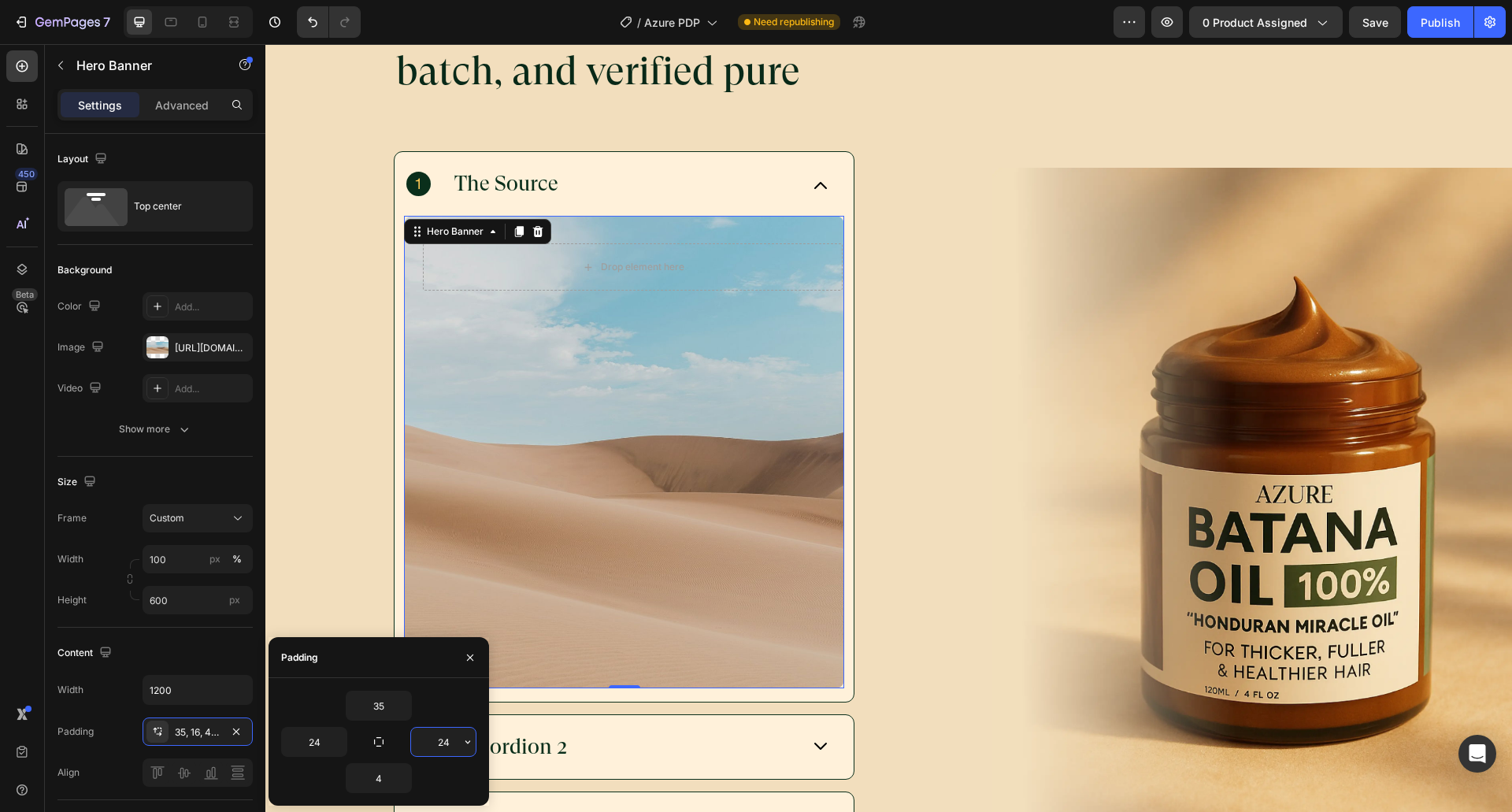
type input "24"
click at [449, 709] on div "35" at bounding box center [378, 705] width 195 height 29
click at [378, 776] on input "4" at bounding box center [378, 777] width 64 height 29
type input "24"
click at [441, 704] on div "35" at bounding box center [378, 705] width 195 height 29
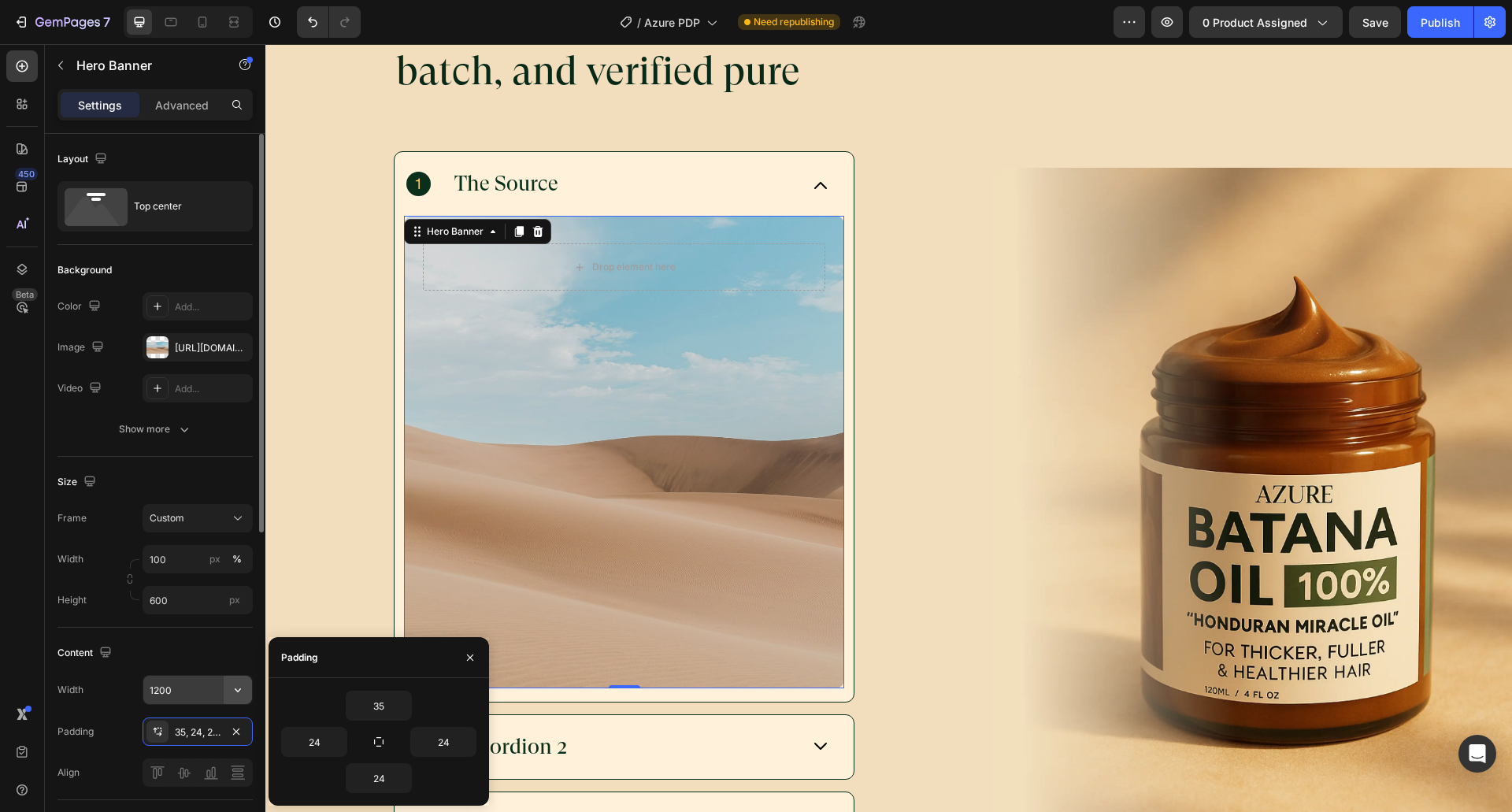
click at [235, 688] on icon "button" at bounding box center [238, 690] width 16 height 16
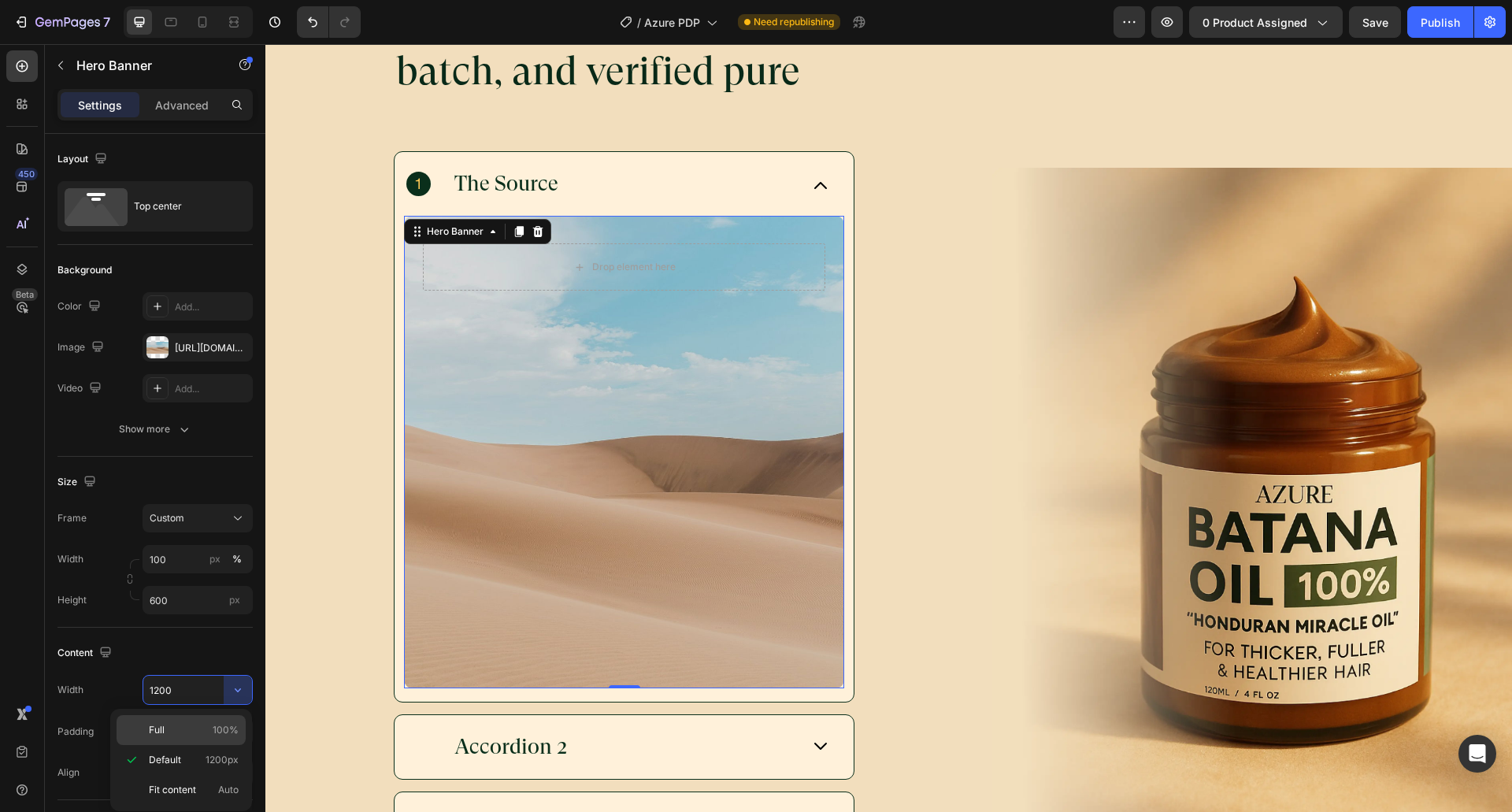
click at [170, 742] on div "Full 100%" at bounding box center [181, 729] width 129 height 29
type input "100%"
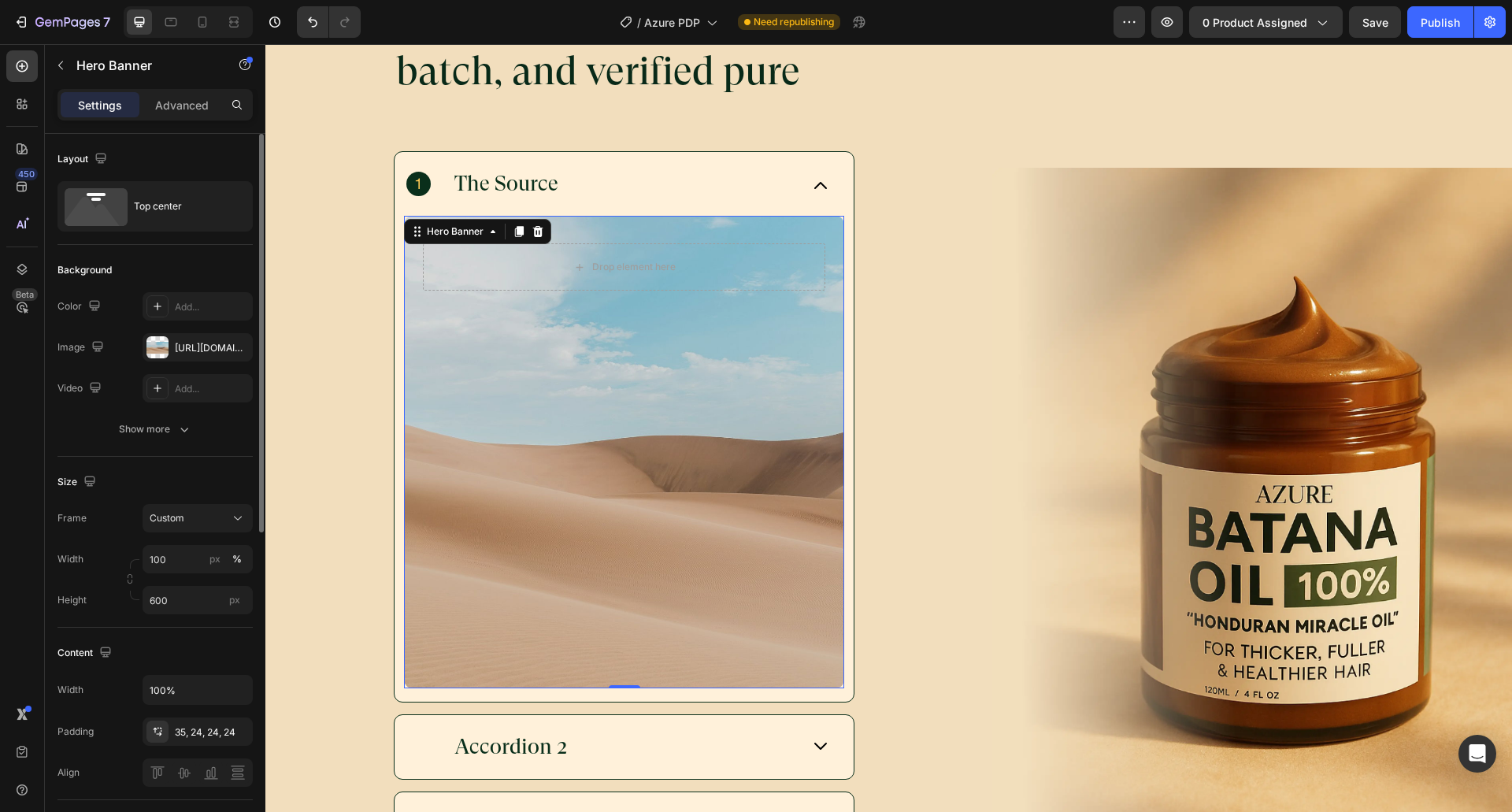
click at [166, 629] on div "Content Width 100% Padding 35, 24, 24, 24 Align" at bounding box center [155, 713] width 195 height 172
click at [197, 499] on div "Size Frame Custom Width 100 px % Height 600 px" at bounding box center [155, 542] width 195 height 171
click at [204, 521] on div "Custom" at bounding box center [188, 517] width 77 height 14
click at [182, 562] on span "As banner source" at bounding box center [188, 555] width 78 height 14
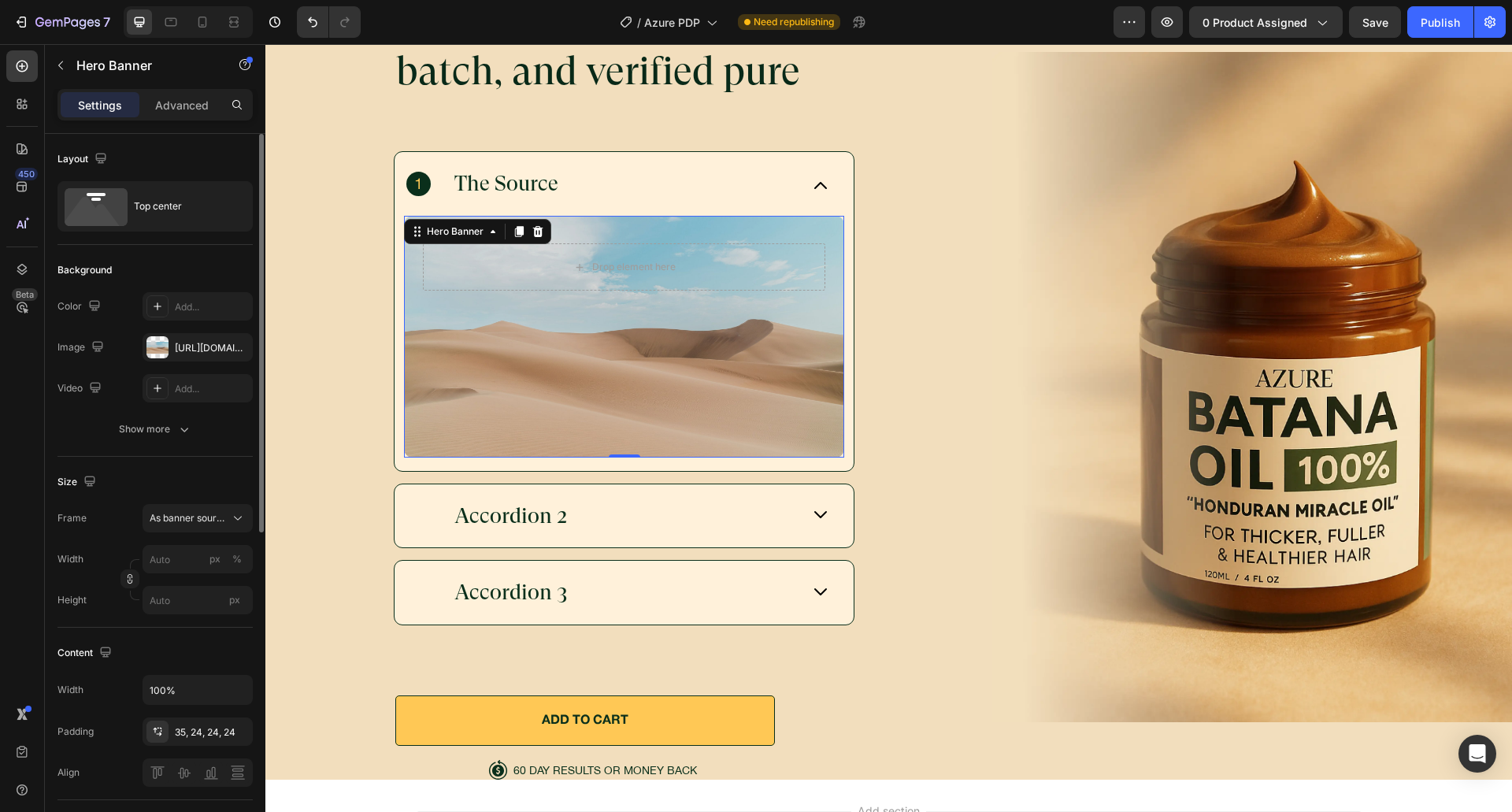
click at [215, 634] on div "Content Width 100% Padding 35, 24, 24, 24 Align" at bounding box center [155, 713] width 195 height 172
click at [178, 567] on input "px %" at bounding box center [198, 559] width 110 height 29
type input "100"
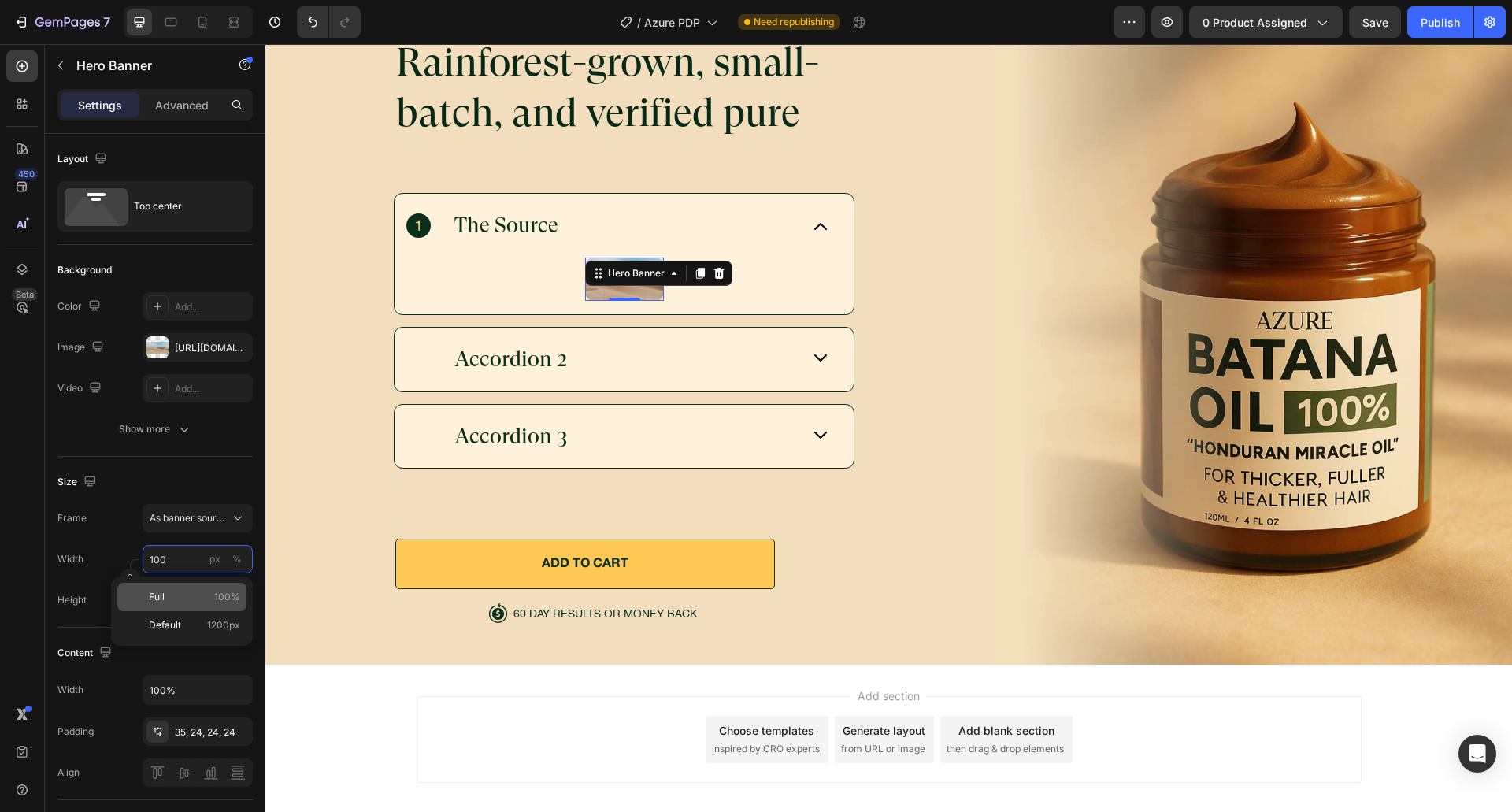
scroll to position [5625, 0]
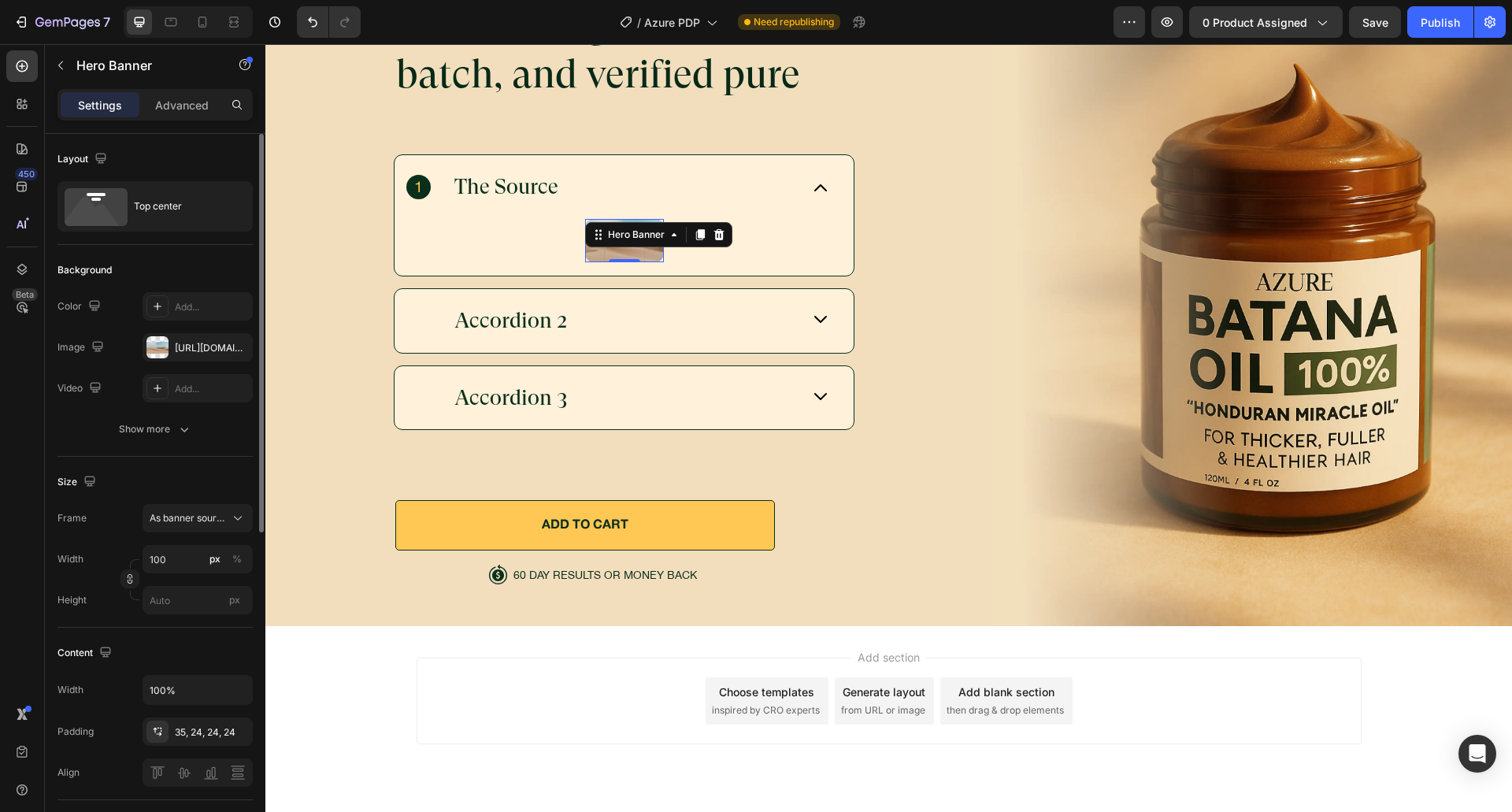
click at [158, 663] on div "Content" at bounding box center [155, 652] width 195 height 25
click at [169, 566] on input "100" at bounding box center [198, 559] width 110 height 29
click at [165, 600] on p "Full 100%" at bounding box center [194, 596] width 91 height 14
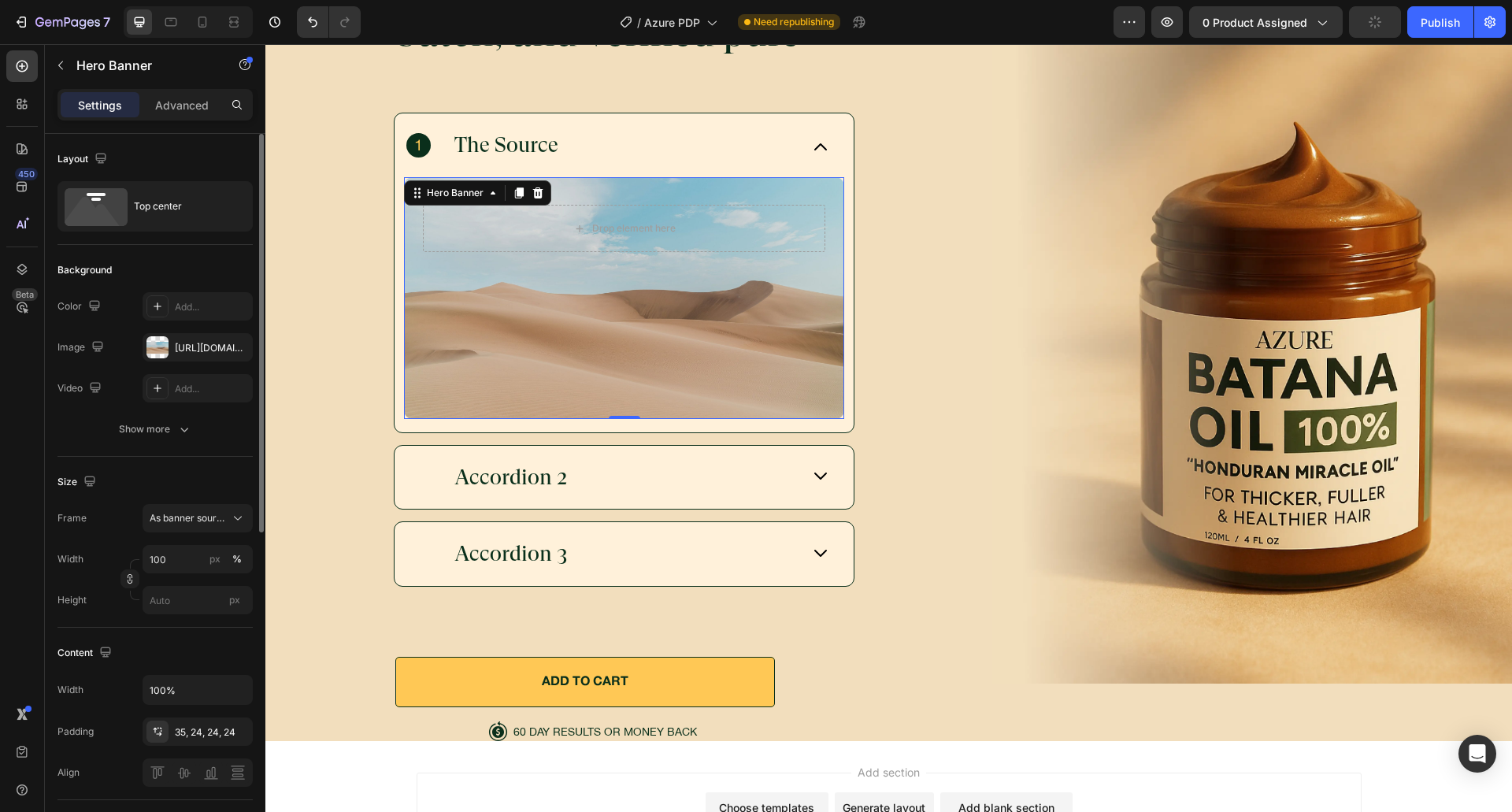
scroll to position [5586, 0]
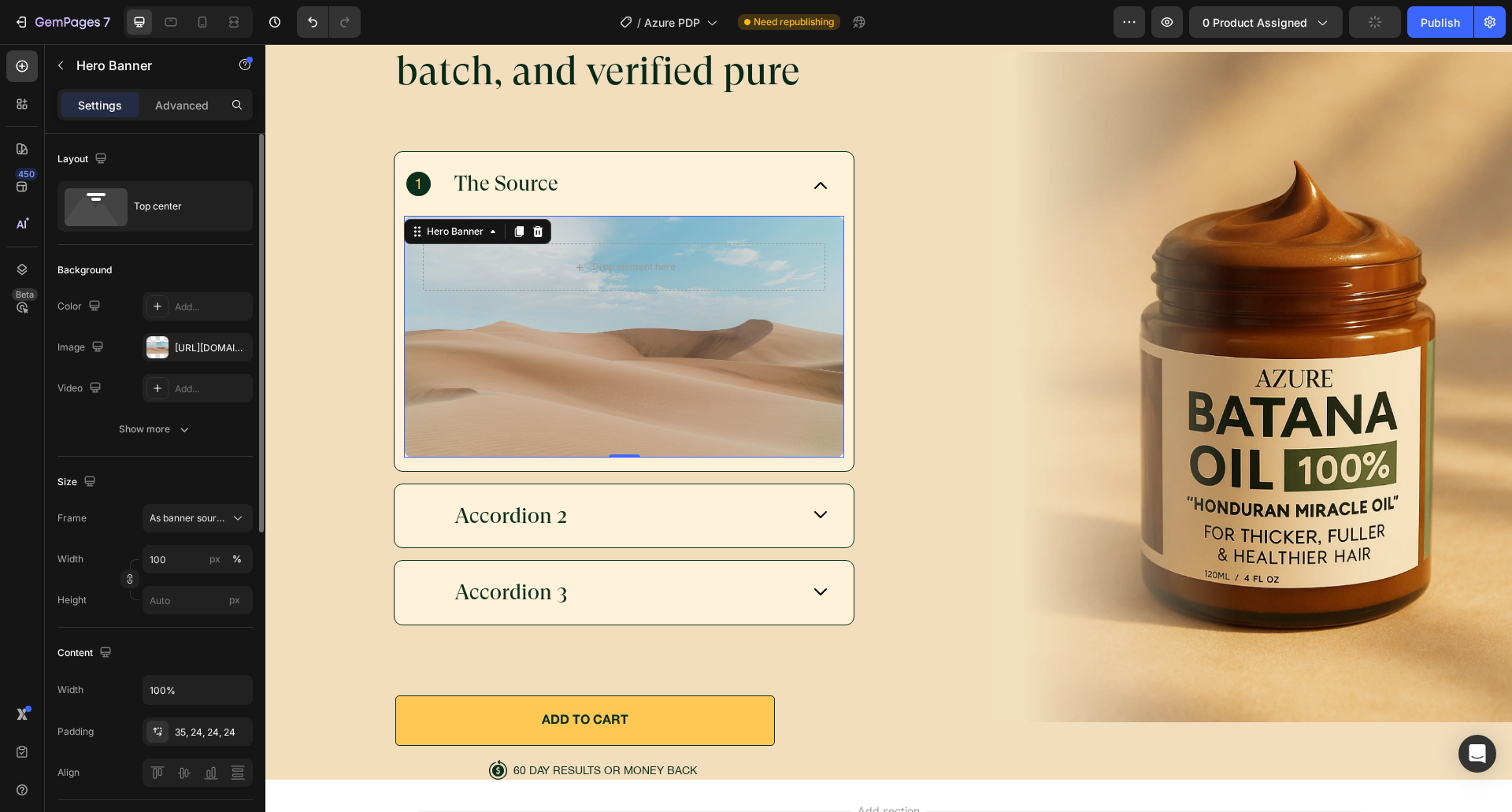
click at [126, 665] on div "Content" at bounding box center [155, 652] width 195 height 25
click at [244, 554] on button "%" at bounding box center [237, 559] width 19 height 19
click at [177, 559] on input "100" at bounding box center [198, 559] width 110 height 29
click at [117, 555] on div "Width 100 px %" at bounding box center [155, 559] width 195 height 29
click at [173, 556] on input "100" at bounding box center [198, 559] width 110 height 29
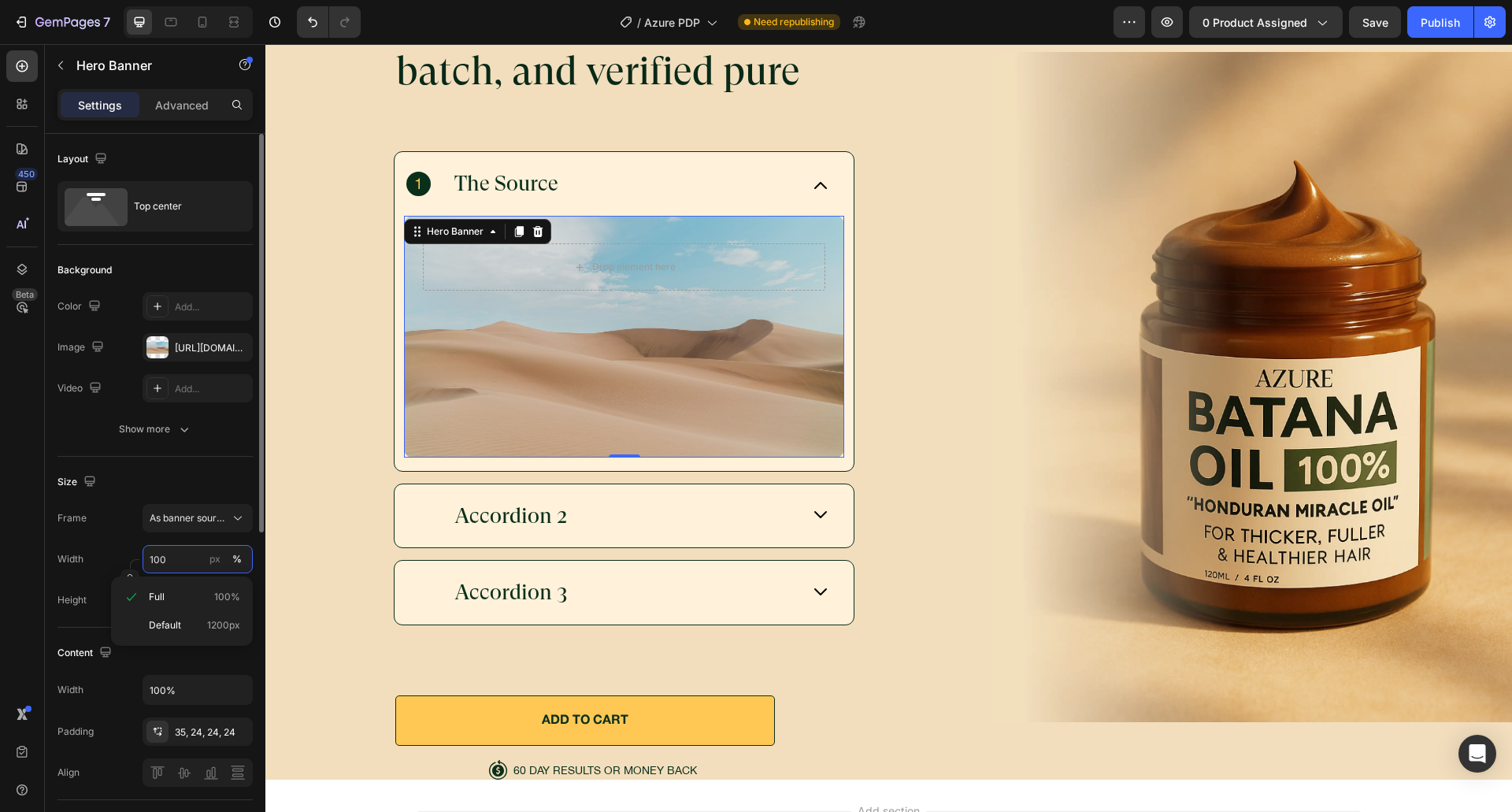
click at [173, 556] on input "100" at bounding box center [198, 559] width 110 height 29
click at [128, 546] on div "Width px %" at bounding box center [155, 559] width 195 height 29
click at [155, 558] on input "px %" at bounding box center [198, 559] width 110 height 29
click at [157, 606] on div "Full 100%" at bounding box center [181, 597] width 129 height 29
type input "100"
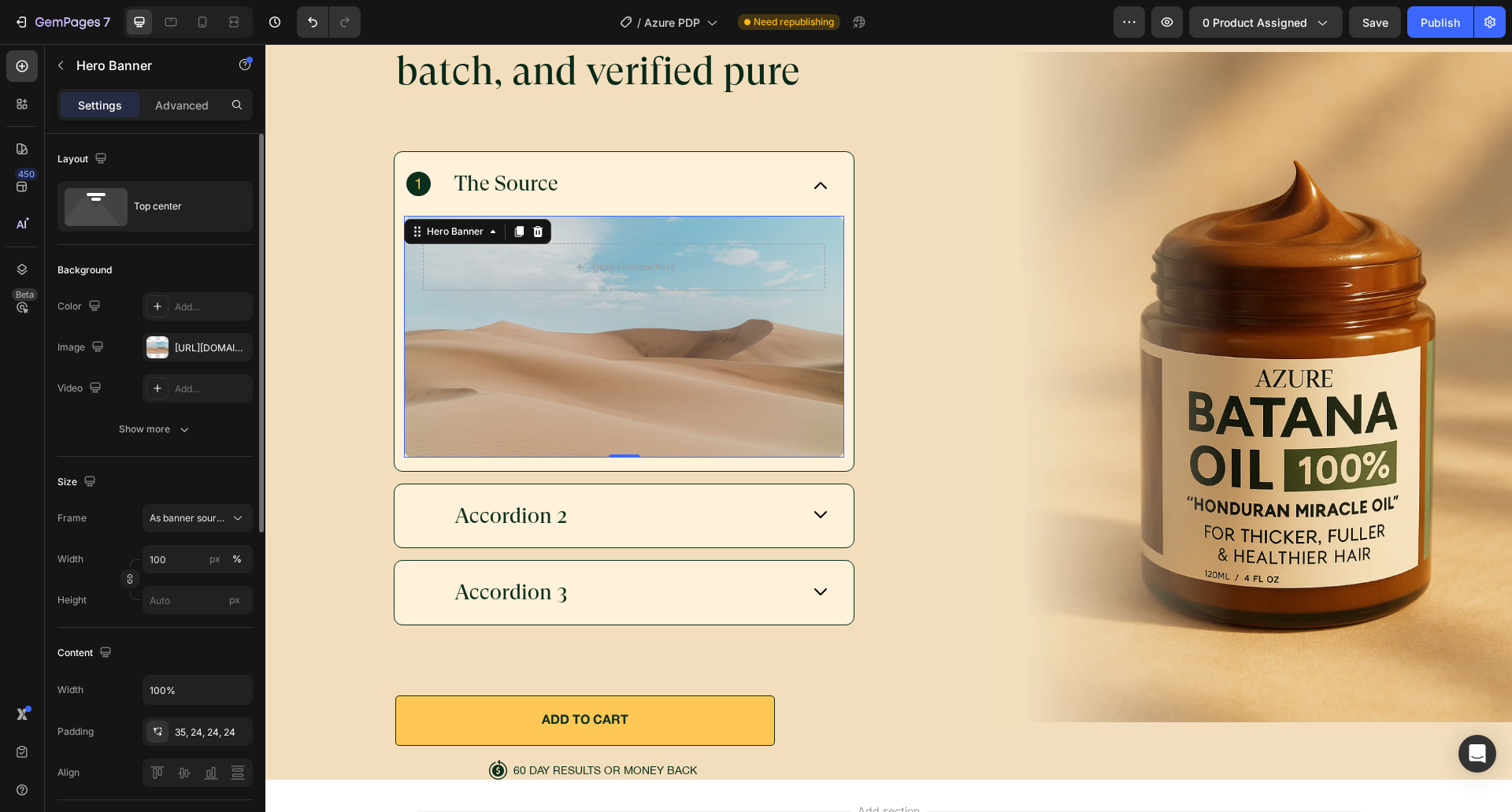
click at [122, 563] on div at bounding box center [130, 579] width 19 height 41
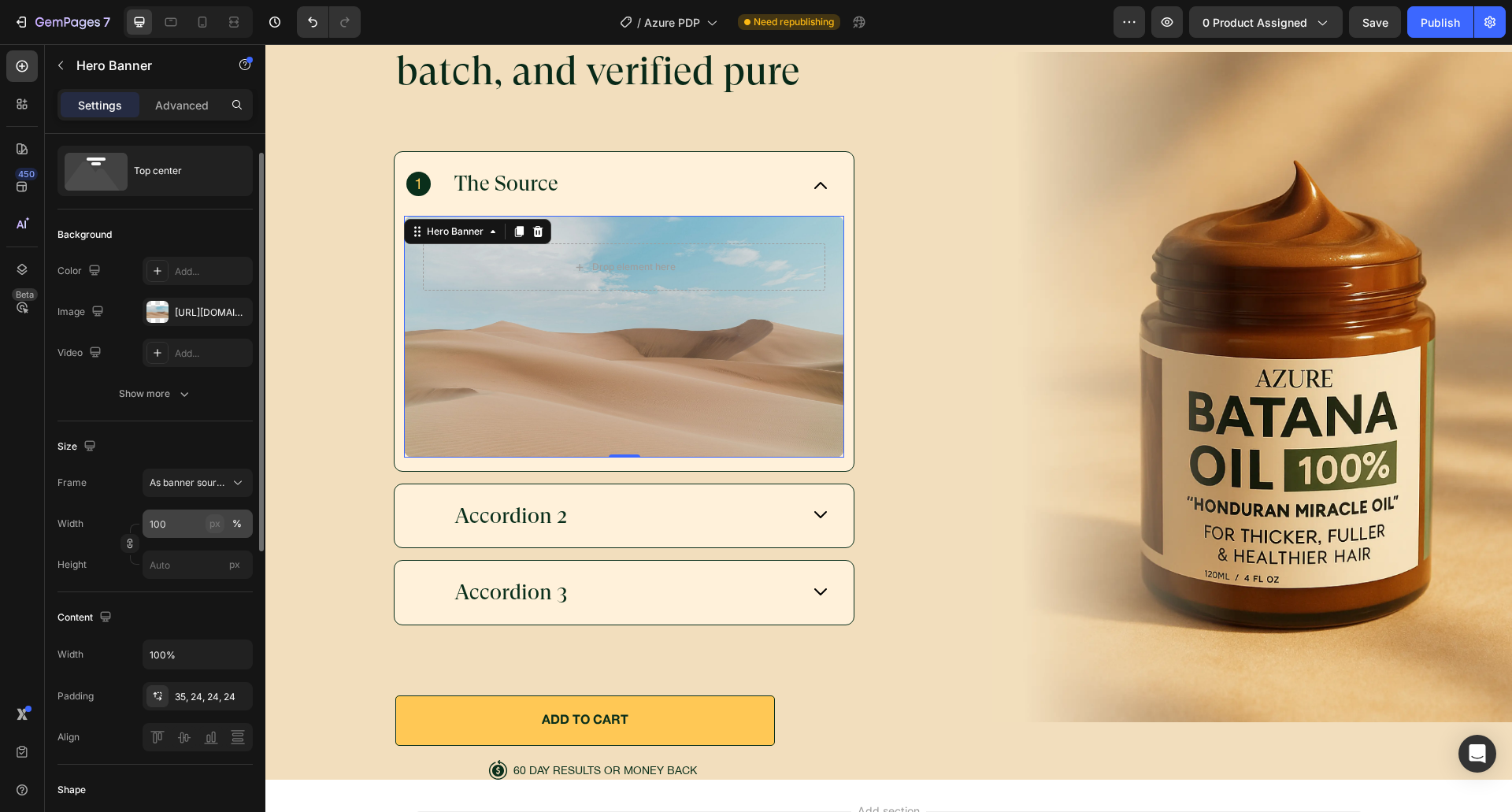
scroll to position [0, 0]
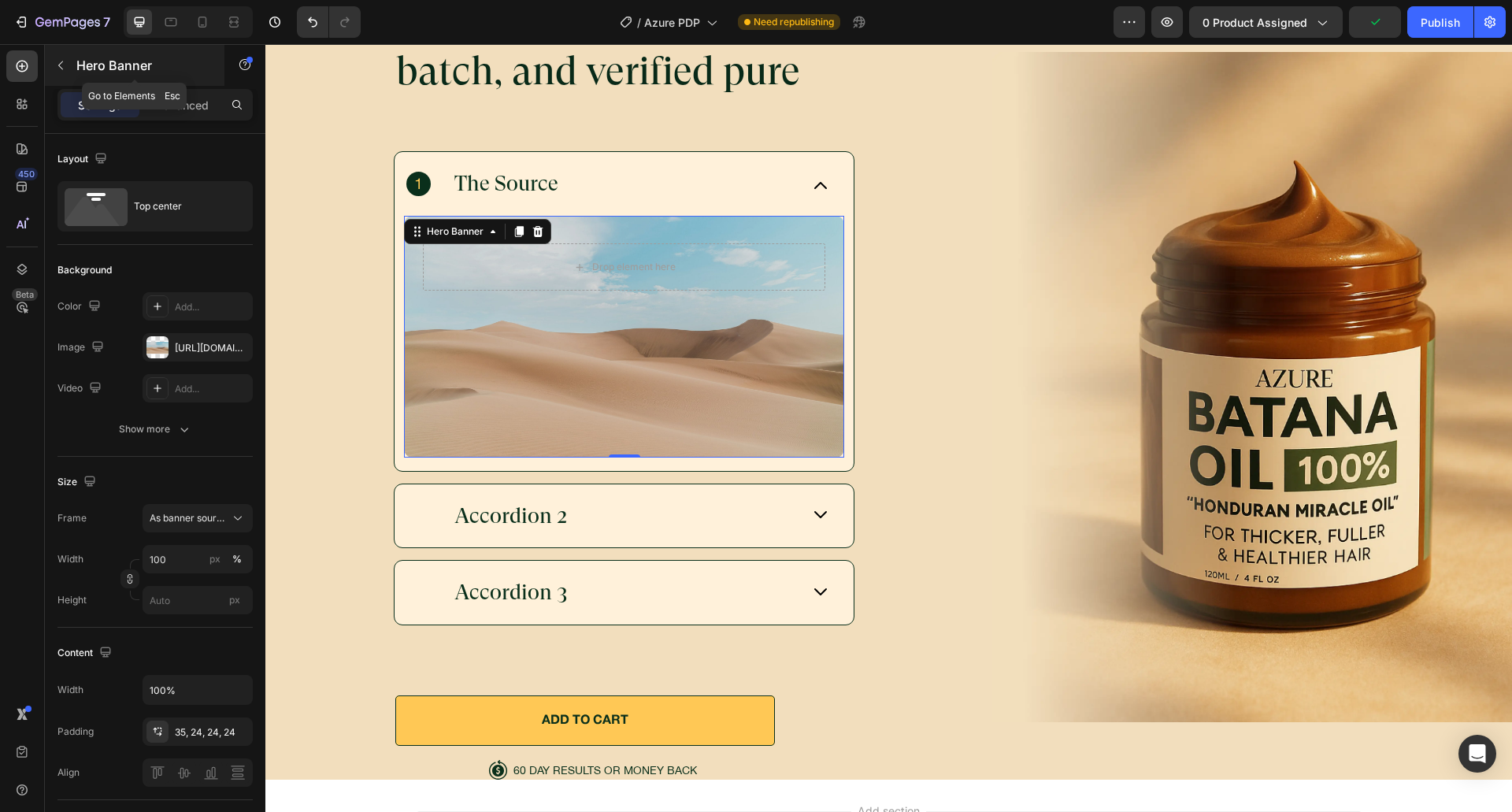
click at [105, 75] on div "Hero Banner" at bounding box center [134, 65] width 180 height 41
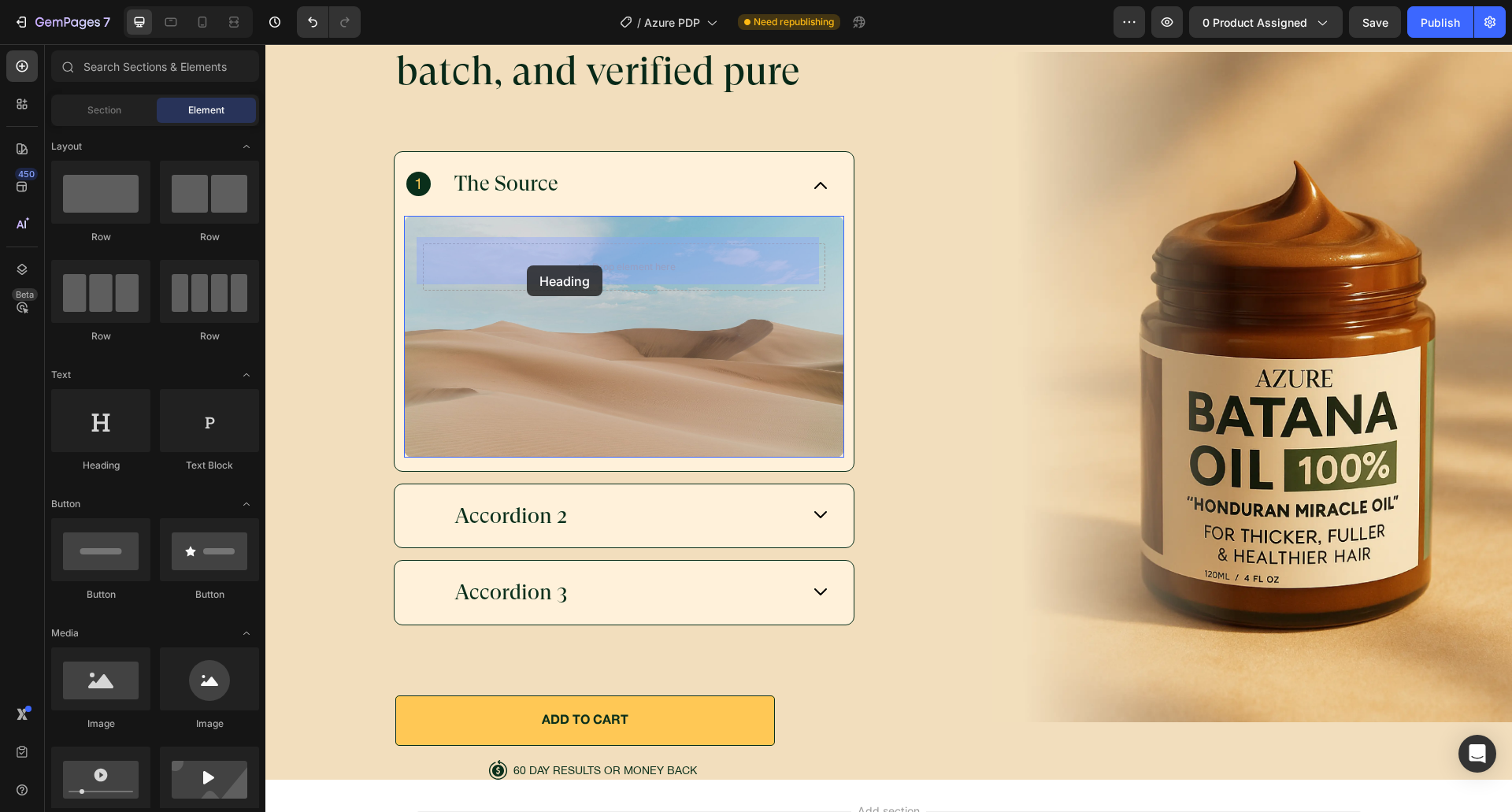
drag, startPoint x: 413, startPoint y: 465, endPoint x: 527, endPoint y: 265, distance: 230.2
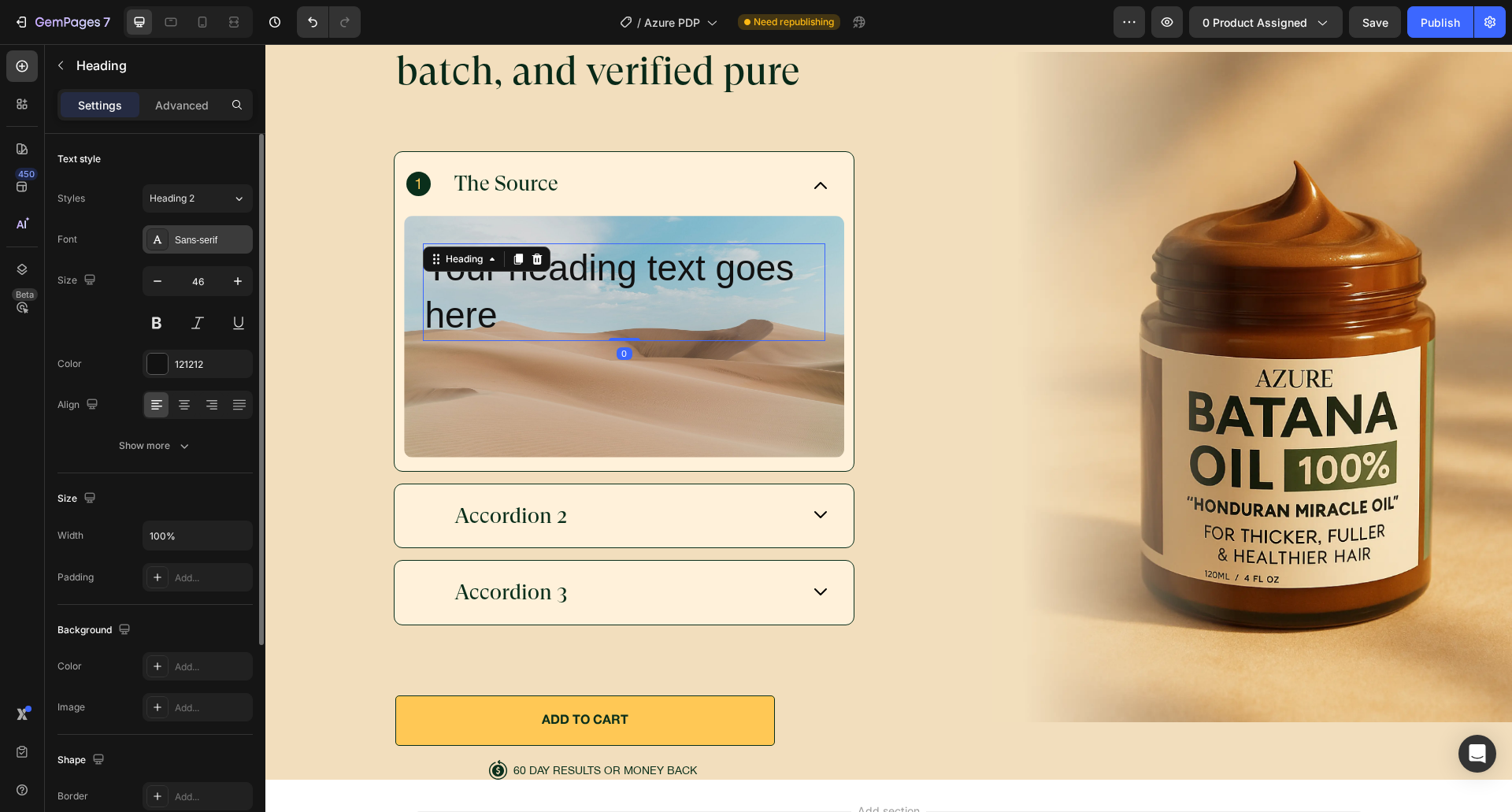
click at [200, 244] on div "Sans-serif" at bounding box center [212, 239] width 74 height 14
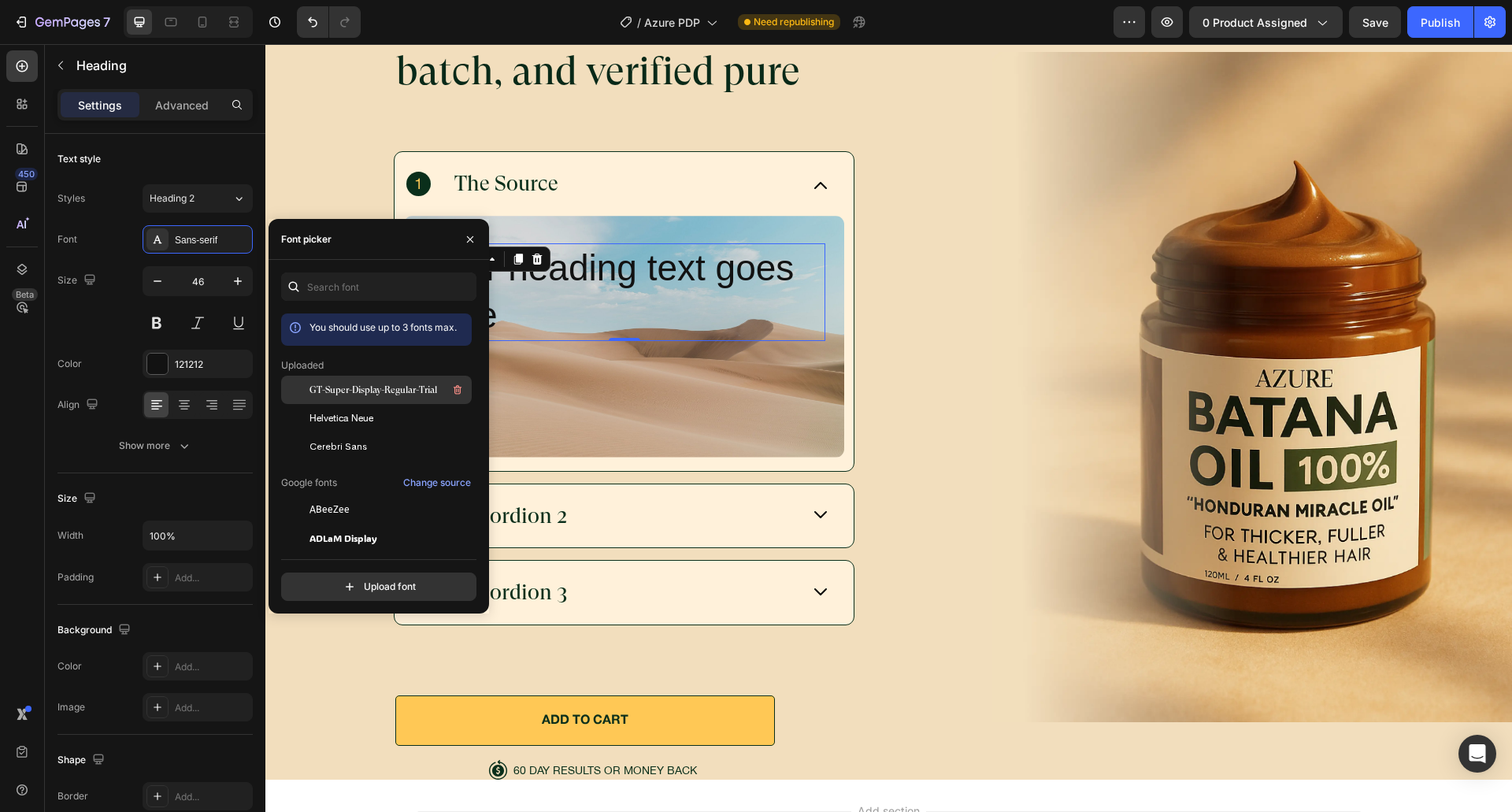
click at [336, 495] on div "GT-Super-Display-Regular-Trial" at bounding box center [376, 509] width 191 height 29
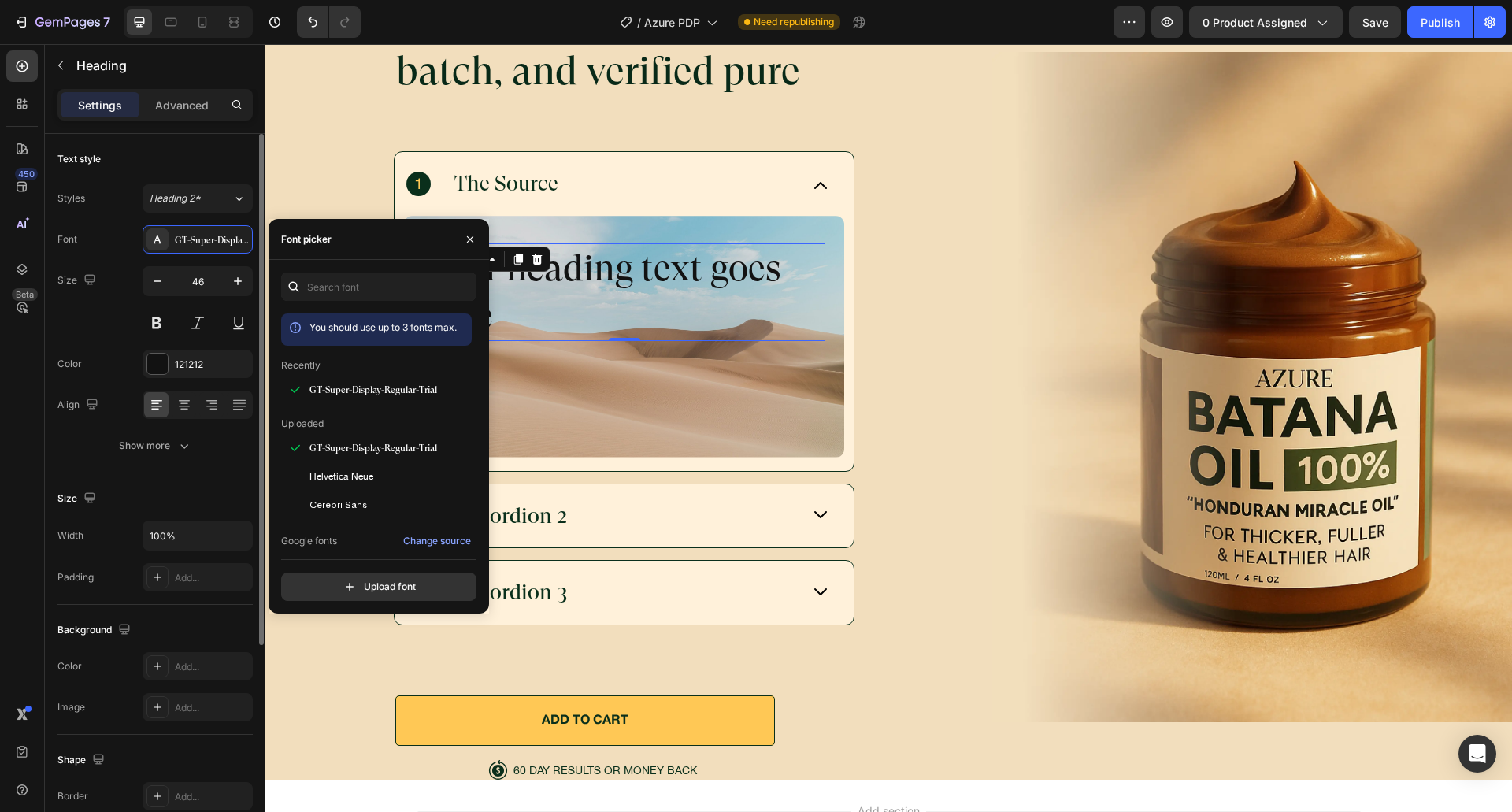
click at [206, 298] on div "46" at bounding box center [198, 301] width 110 height 71
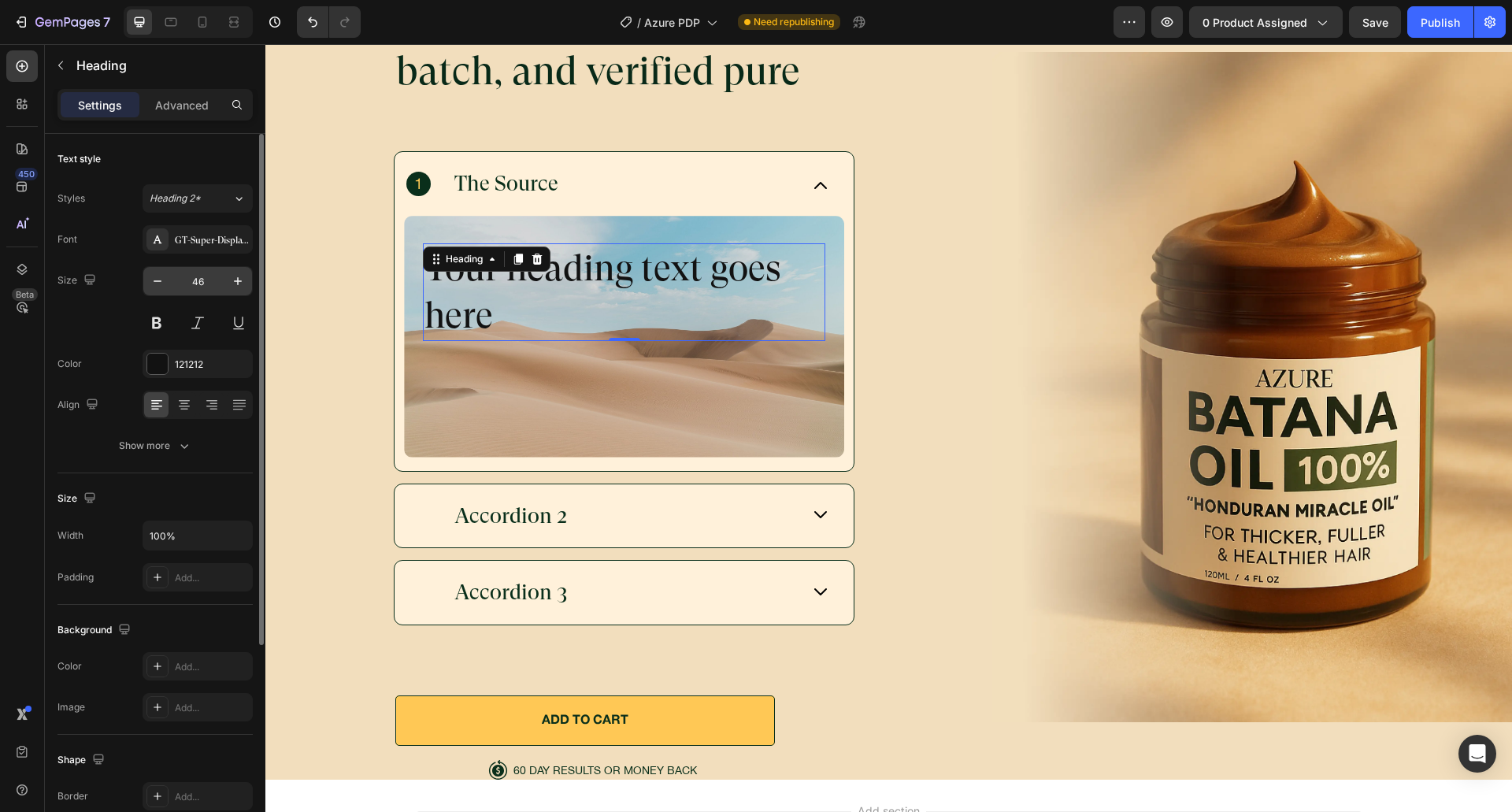
click at [205, 292] on input "46" at bounding box center [197, 281] width 52 height 29
click at [156, 454] on button "Show more" at bounding box center [155, 446] width 195 height 29
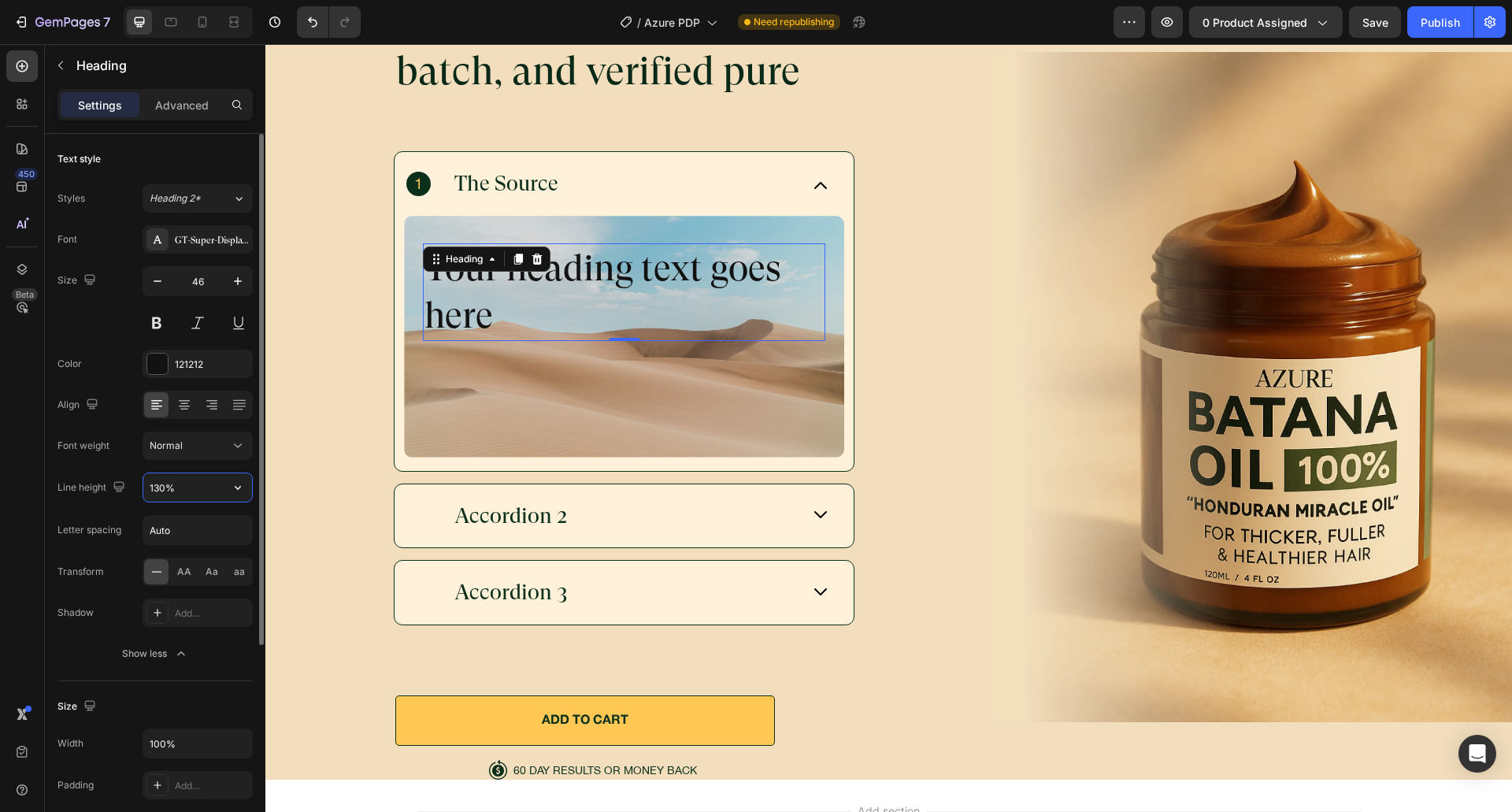
click at [158, 497] on input "130%" at bounding box center [198, 487] width 109 height 29
type input "112%"
click at [110, 443] on div "Font weight" at bounding box center [83, 445] width 52 height 14
click at [157, 525] on input "Auto" at bounding box center [198, 529] width 109 height 29
type input "0"
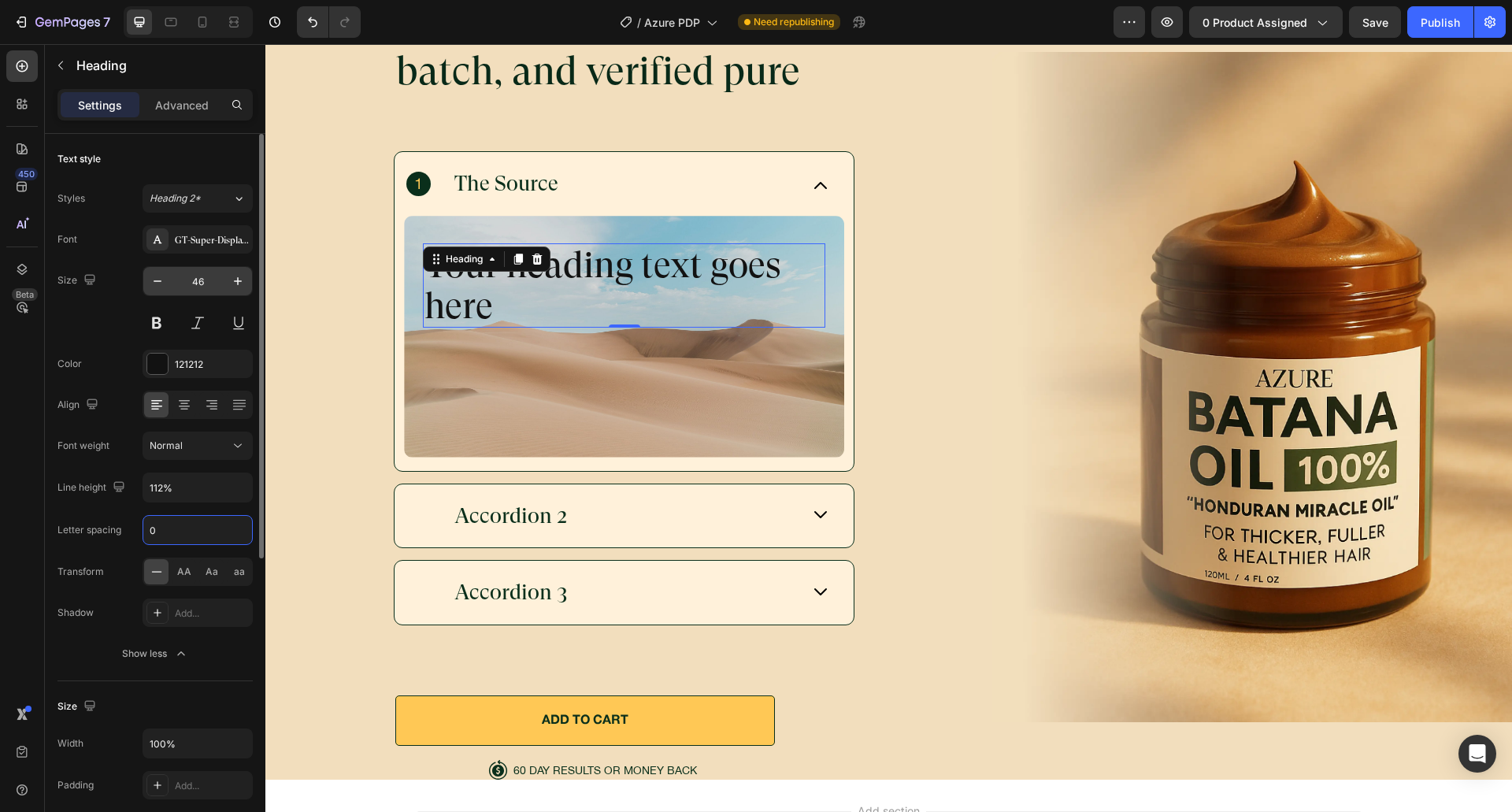
click at [194, 290] on input "46" at bounding box center [197, 281] width 52 height 29
type input "25"
click at [88, 319] on div "Size 25" at bounding box center [155, 301] width 195 height 71
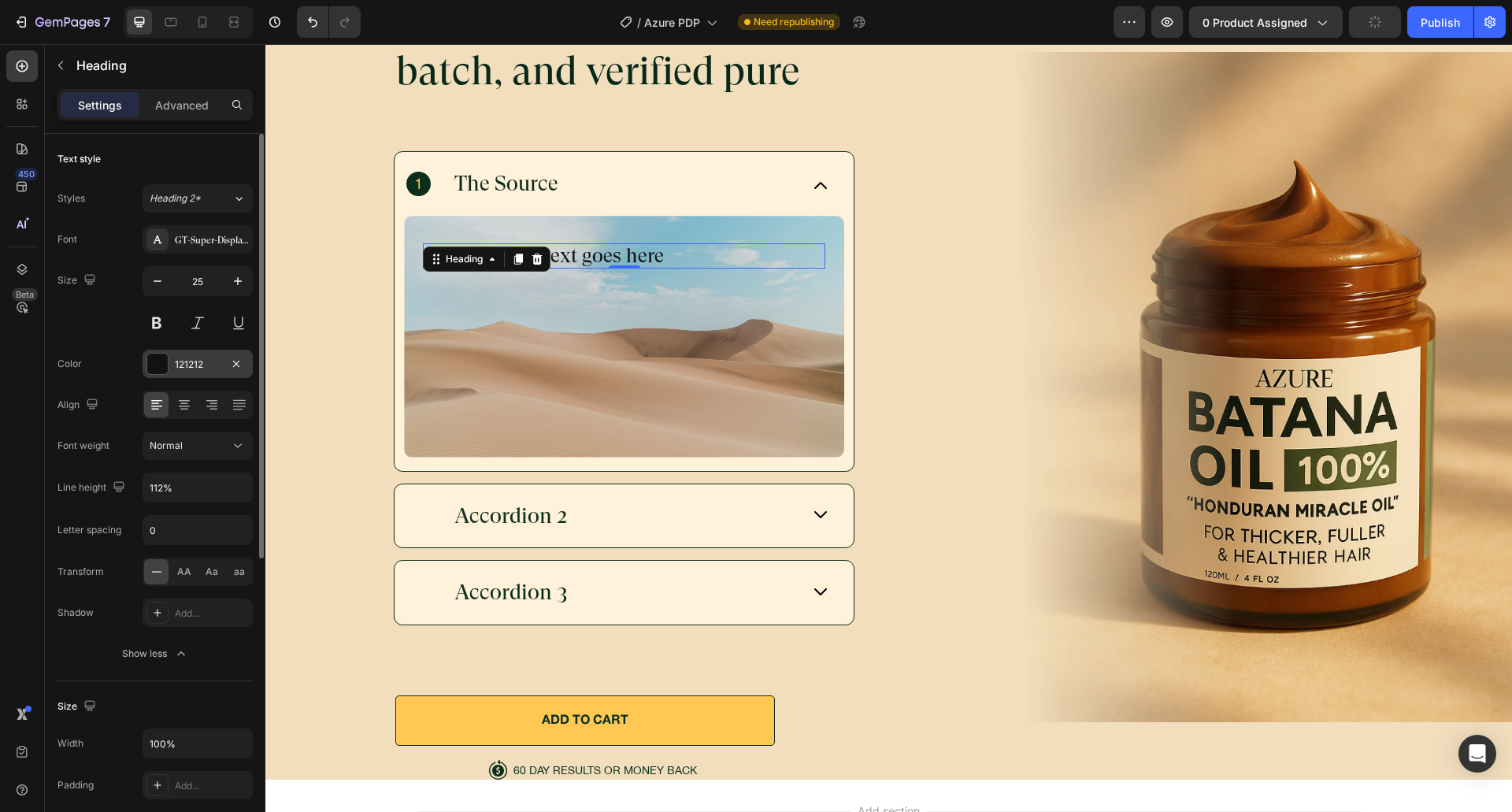
click at [180, 369] on div "121212" at bounding box center [198, 364] width 46 height 14
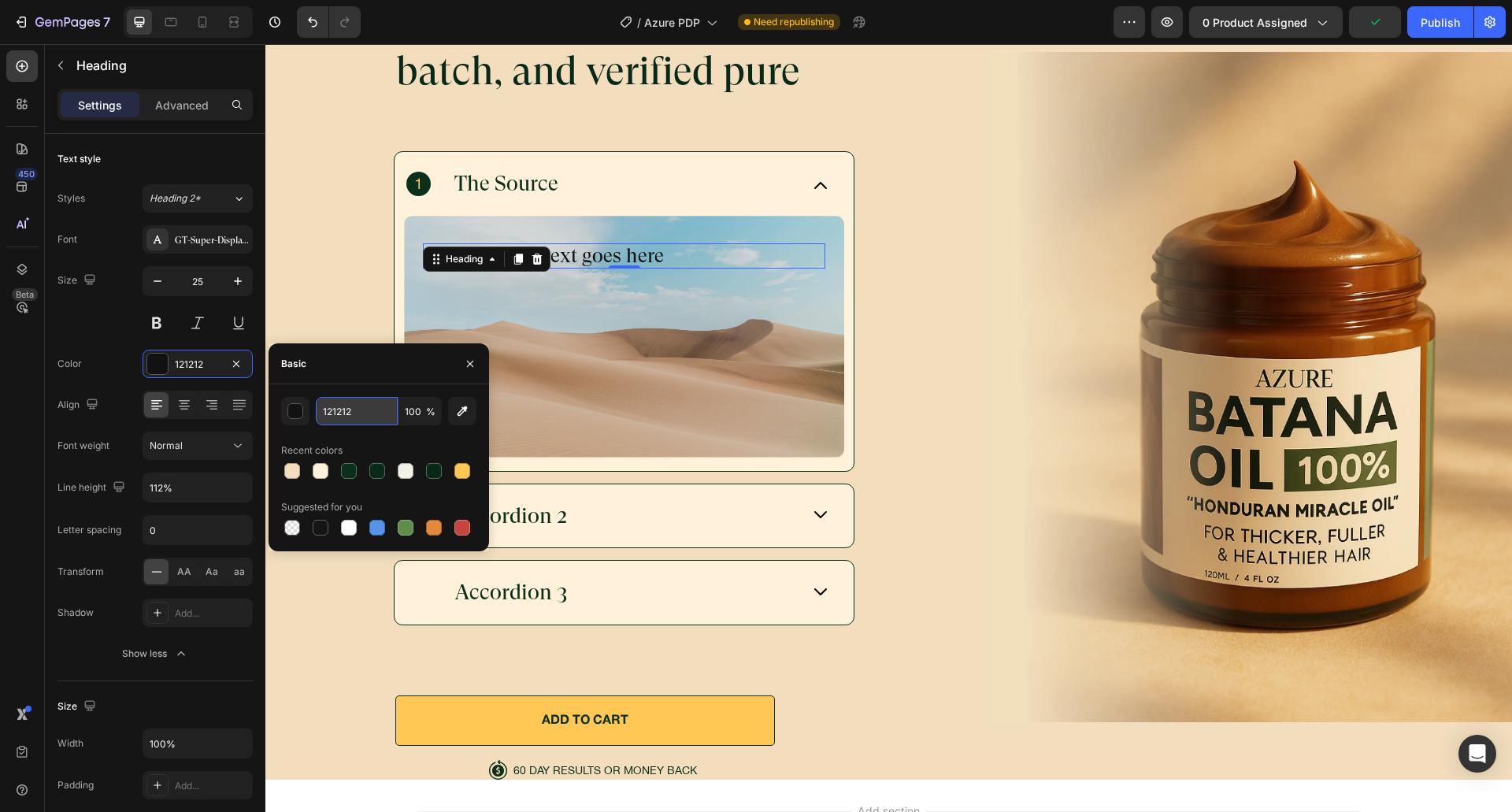
click at [369, 411] on input "121212" at bounding box center [356, 411] width 82 height 29
paste input "D4DED3"
type input "D4DED3"
click at [374, 386] on div "D4DED3 100 % Recent colors Suggested for you" at bounding box center [378, 467] width 220 height 167
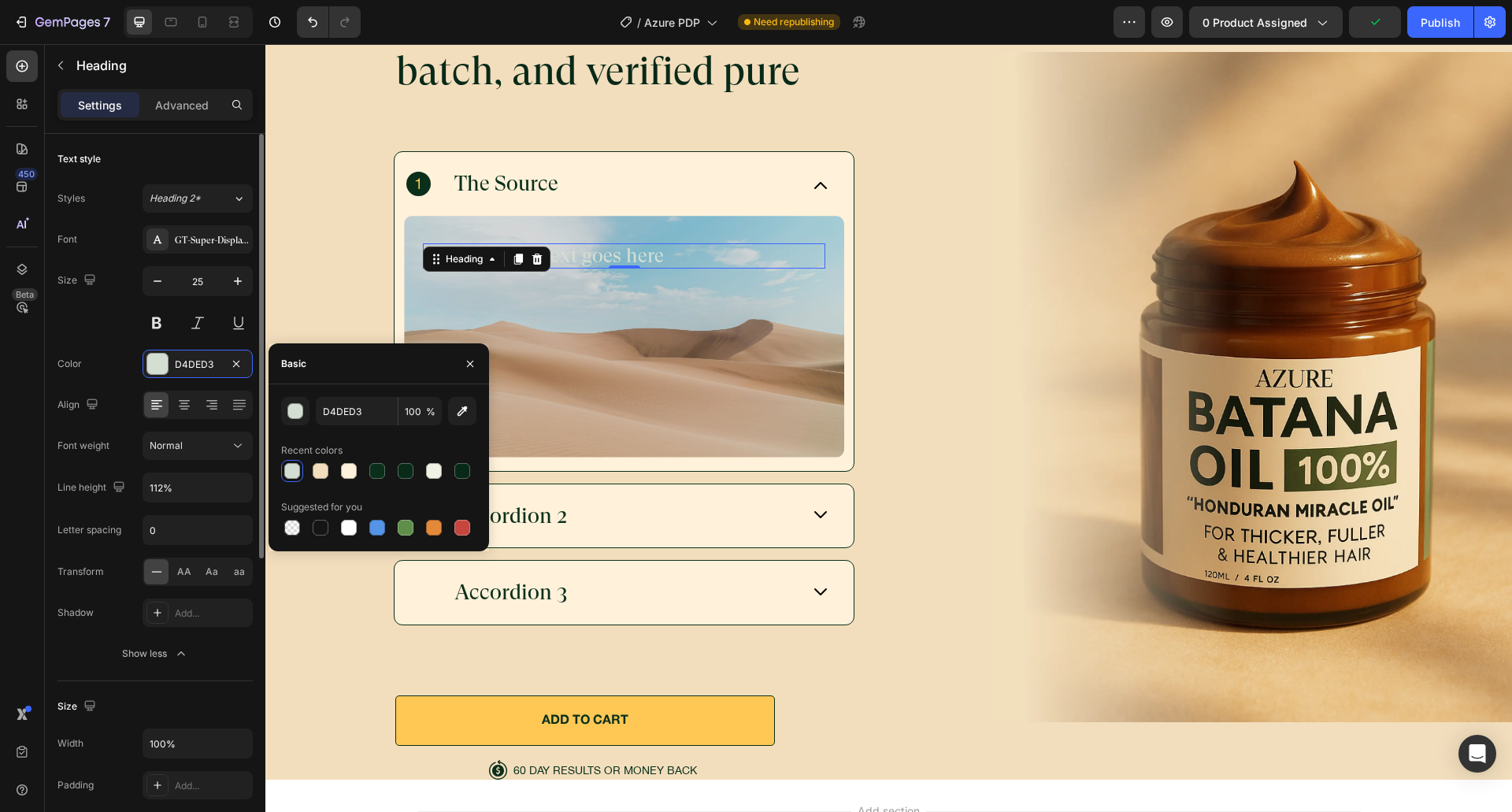
click at [111, 321] on div "Size 25" at bounding box center [155, 301] width 195 height 71
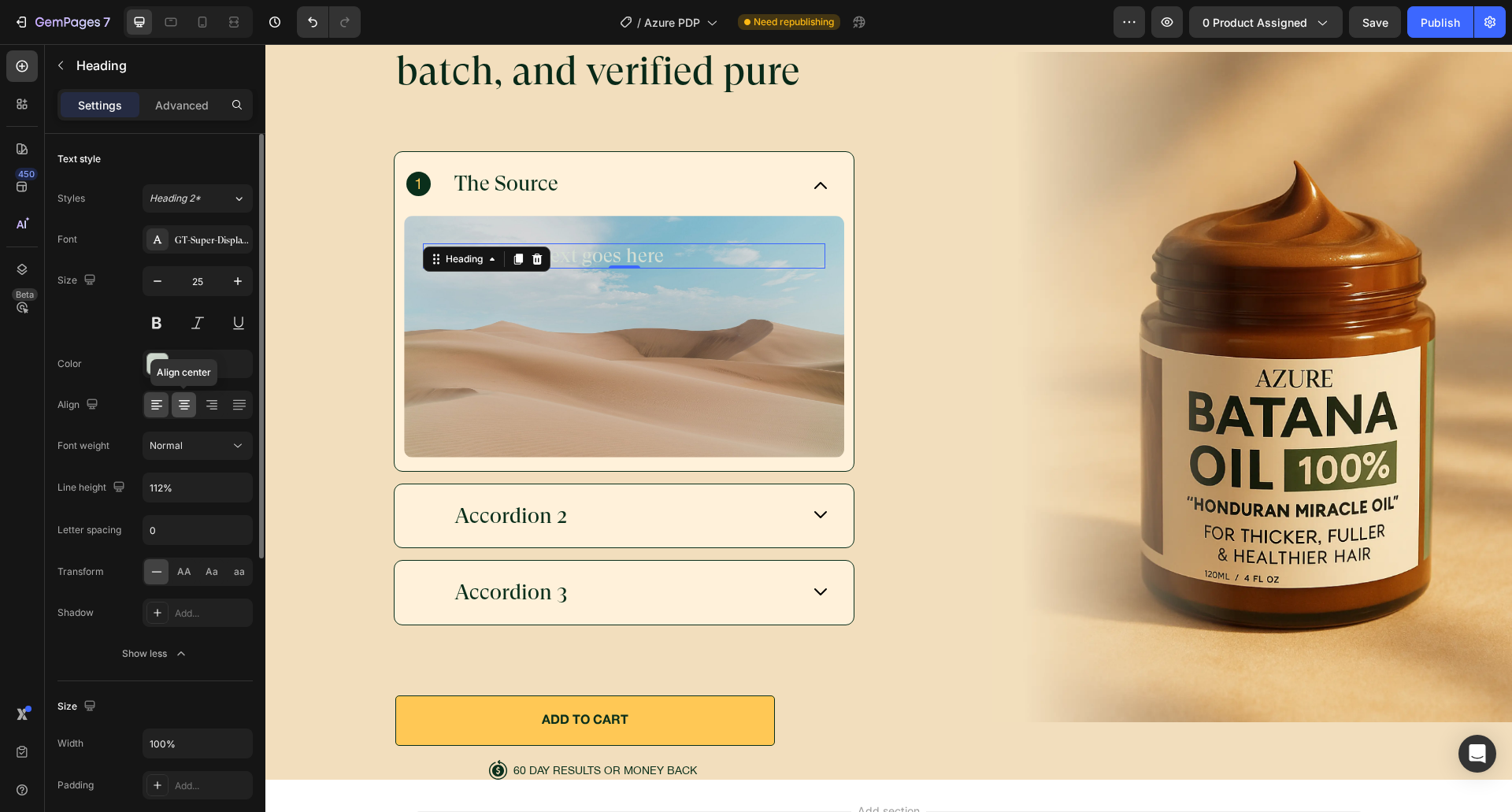
drag, startPoint x: 180, startPoint y: 407, endPoint x: 125, endPoint y: 353, distance: 77.1
click at [180, 407] on icon at bounding box center [184, 404] width 16 height 16
click at [585, 248] on h2 "Your heading text goes here" at bounding box center [623, 255] width 402 height 25
click at [585, 248] on p "Your heading text goes here" at bounding box center [624, 256] width 400 height 22
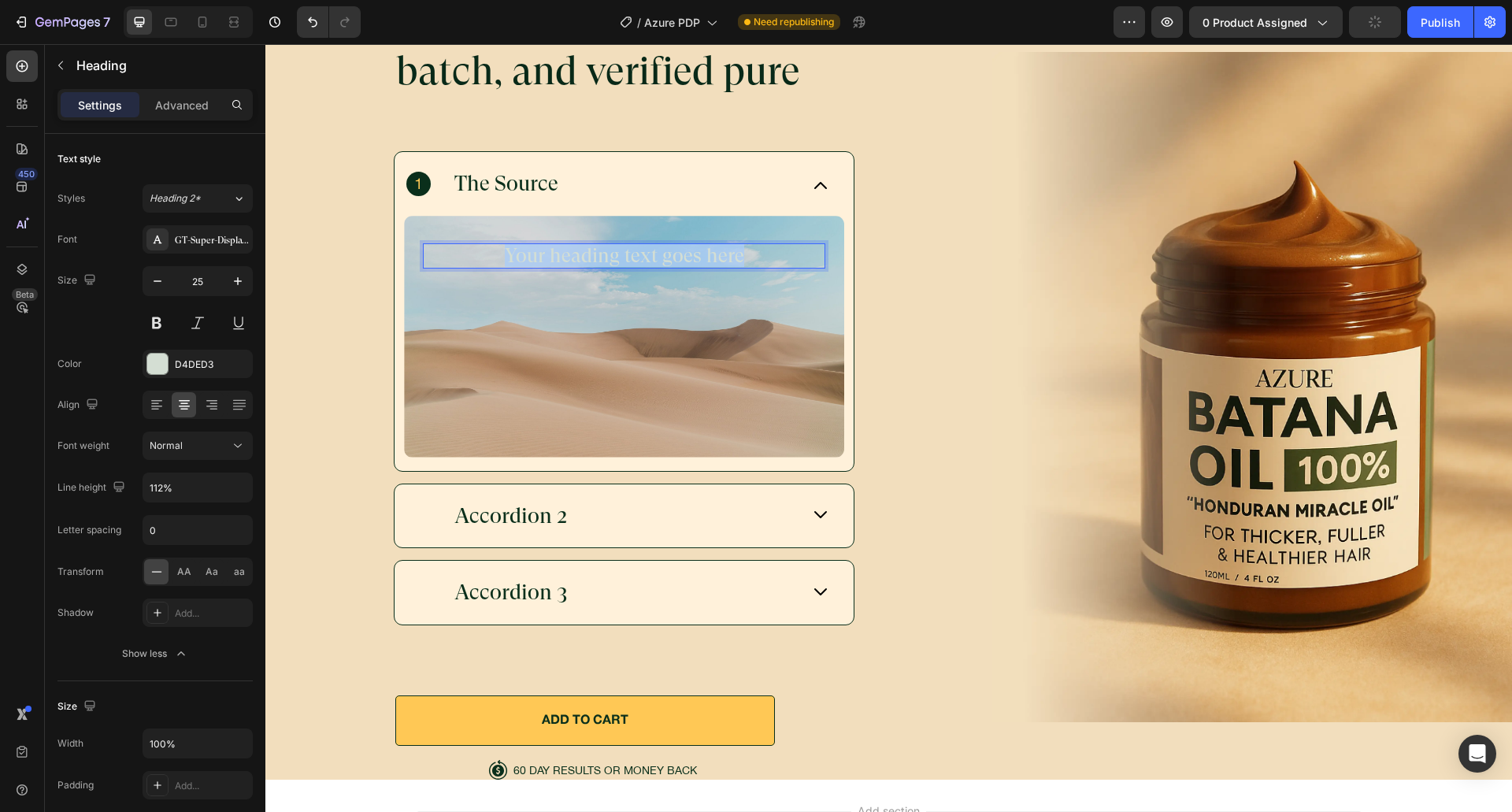
click at [585, 248] on p "Your heading text goes here" at bounding box center [624, 256] width 400 height 22
click at [600, 325] on div "Background Image" at bounding box center [624, 336] width 440 height 241
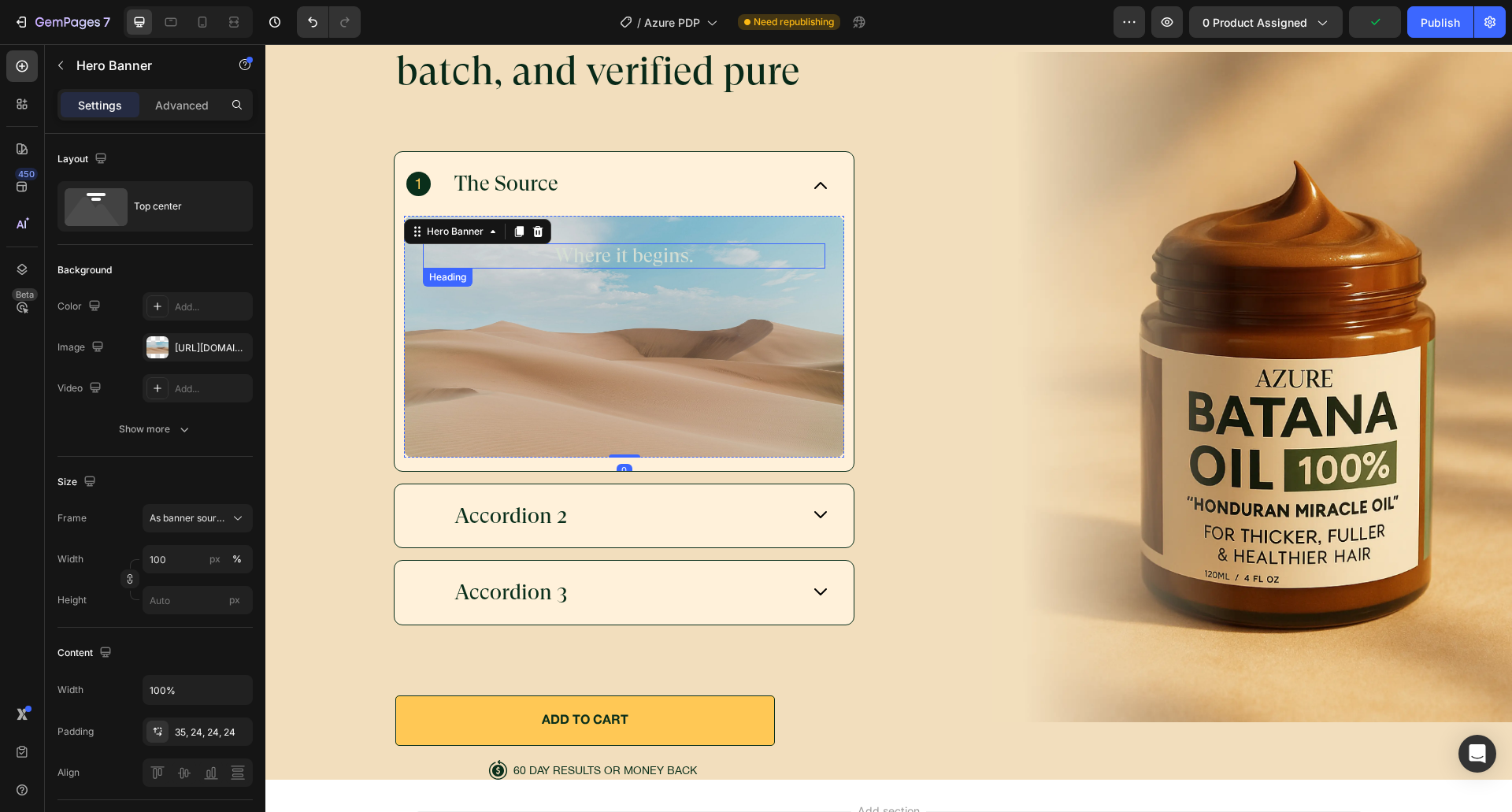
click at [611, 251] on p "Where it begins." at bounding box center [624, 256] width 400 height 22
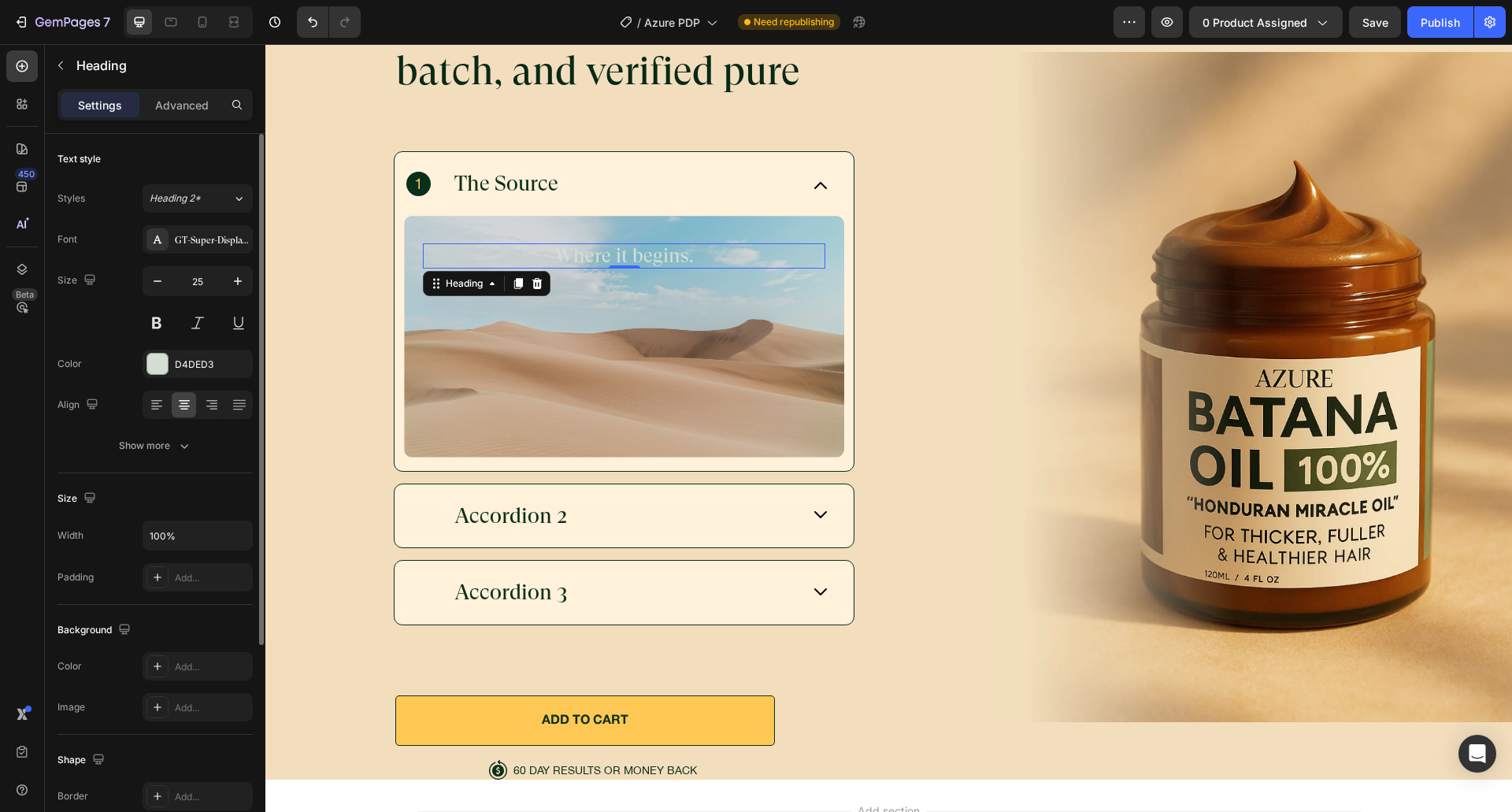
click at [183, 102] on p "Advanced" at bounding box center [181, 105] width 53 height 17
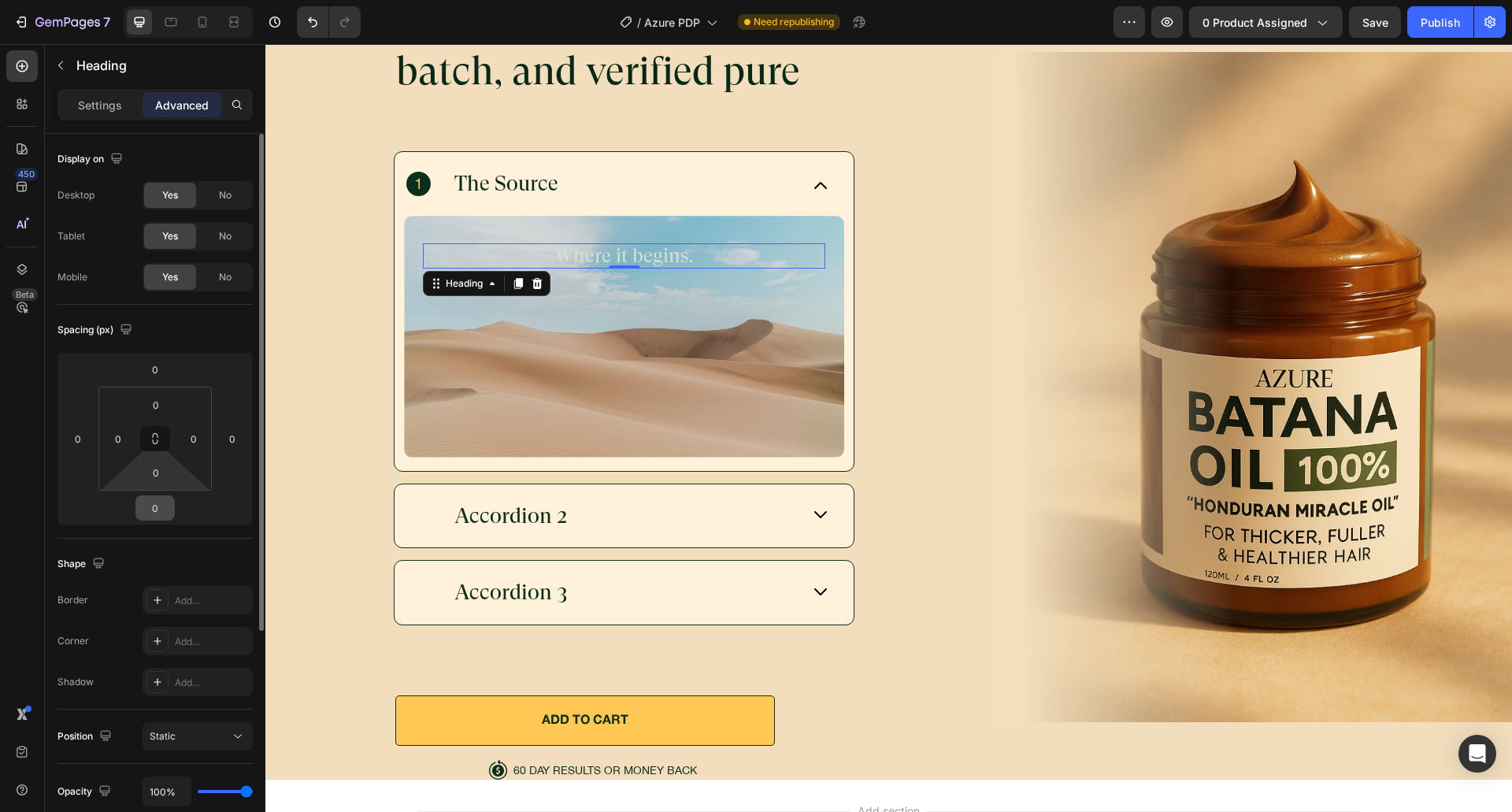
click at [157, 519] on input "0" at bounding box center [155, 508] width 31 height 24
type input "16"
click at [0, 0] on div "Spacing (px) 0 0 16 0 0 0 0 0" at bounding box center [0, 0] width 0 height 0
click at [127, 64] on p "Heading" at bounding box center [161, 65] width 170 height 19
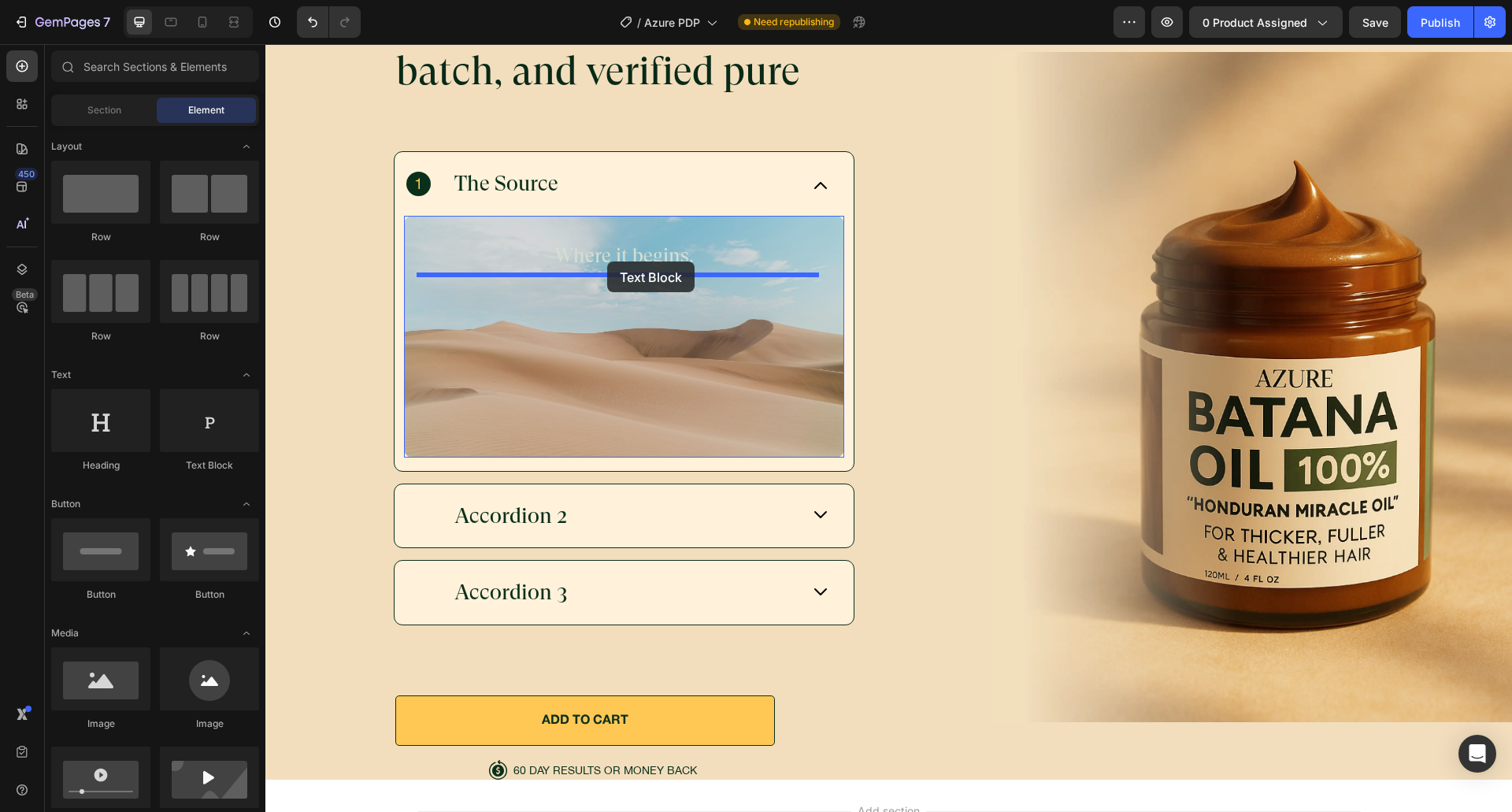
drag, startPoint x: 486, startPoint y: 478, endPoint x: 607, endPoint y: 261, distance: 248.5
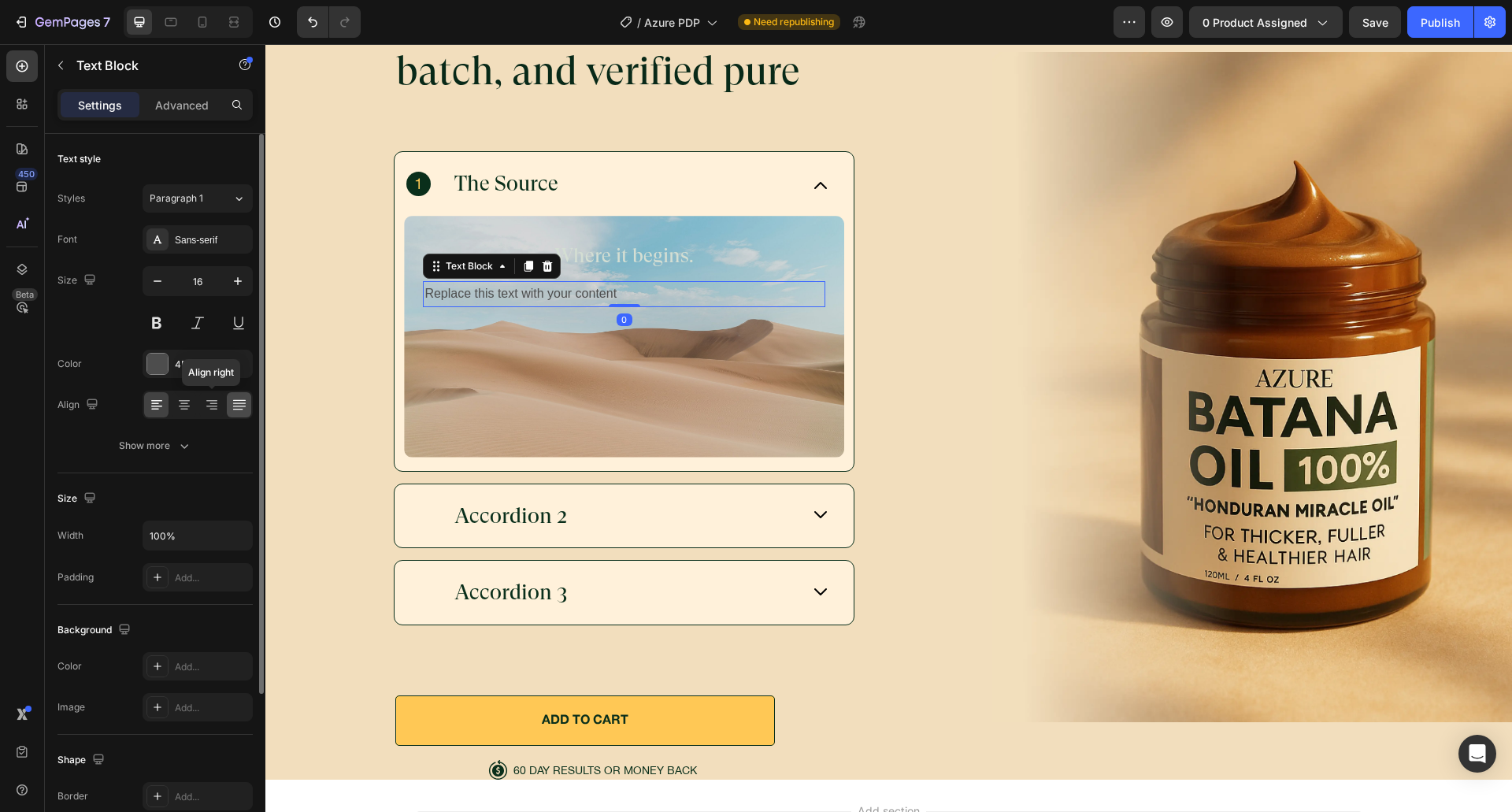
click at [195, 412] on div at bounding box center [183, 404] width 25 height 25
click at [599, 281] on div "Replace this text with your content" at bounding box center [623, 294] width 402 height 26
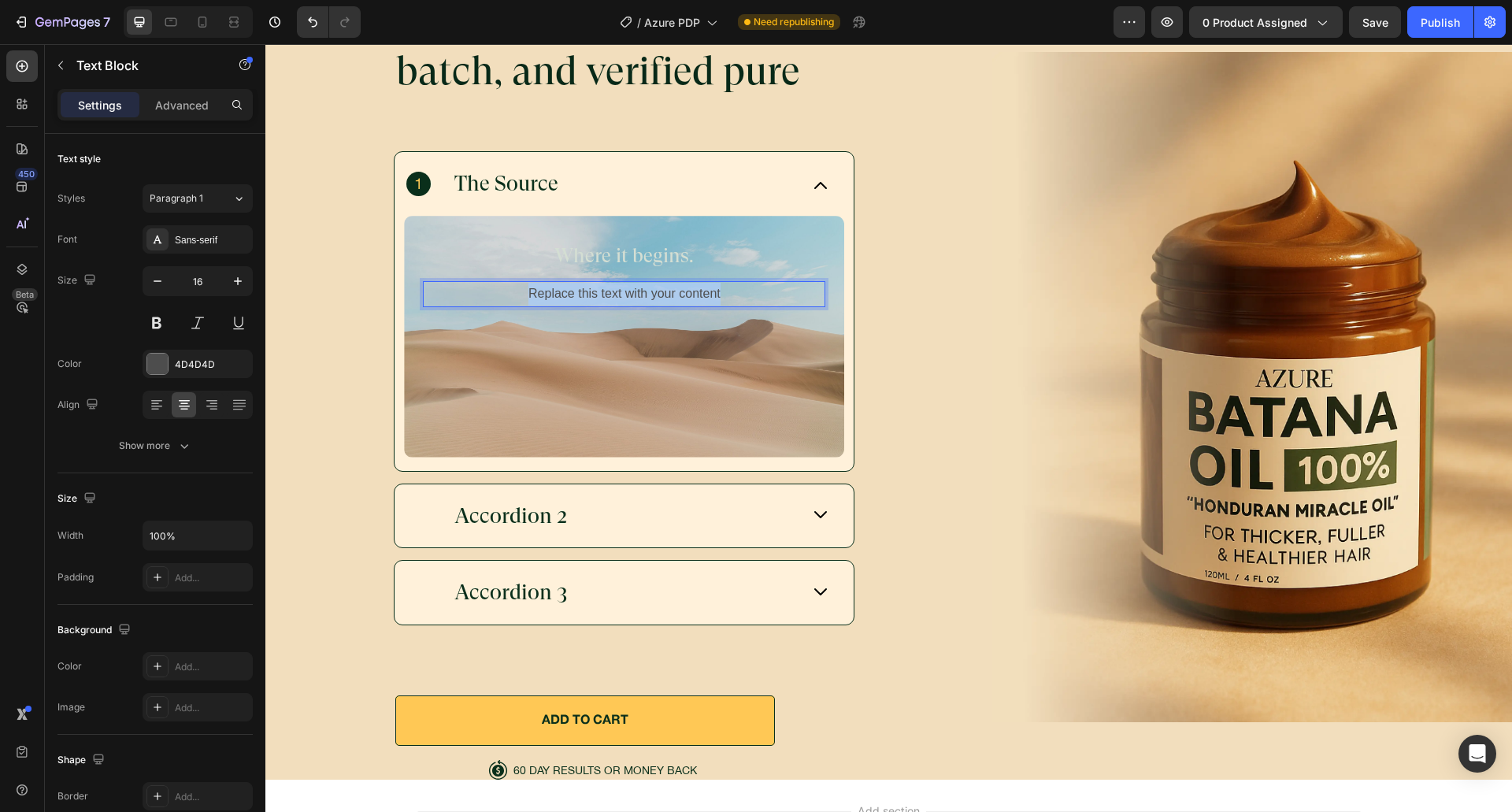
click at [599, 281] on div "Replace this text with your content" at bounding box center [623, 294] width 402 height 26
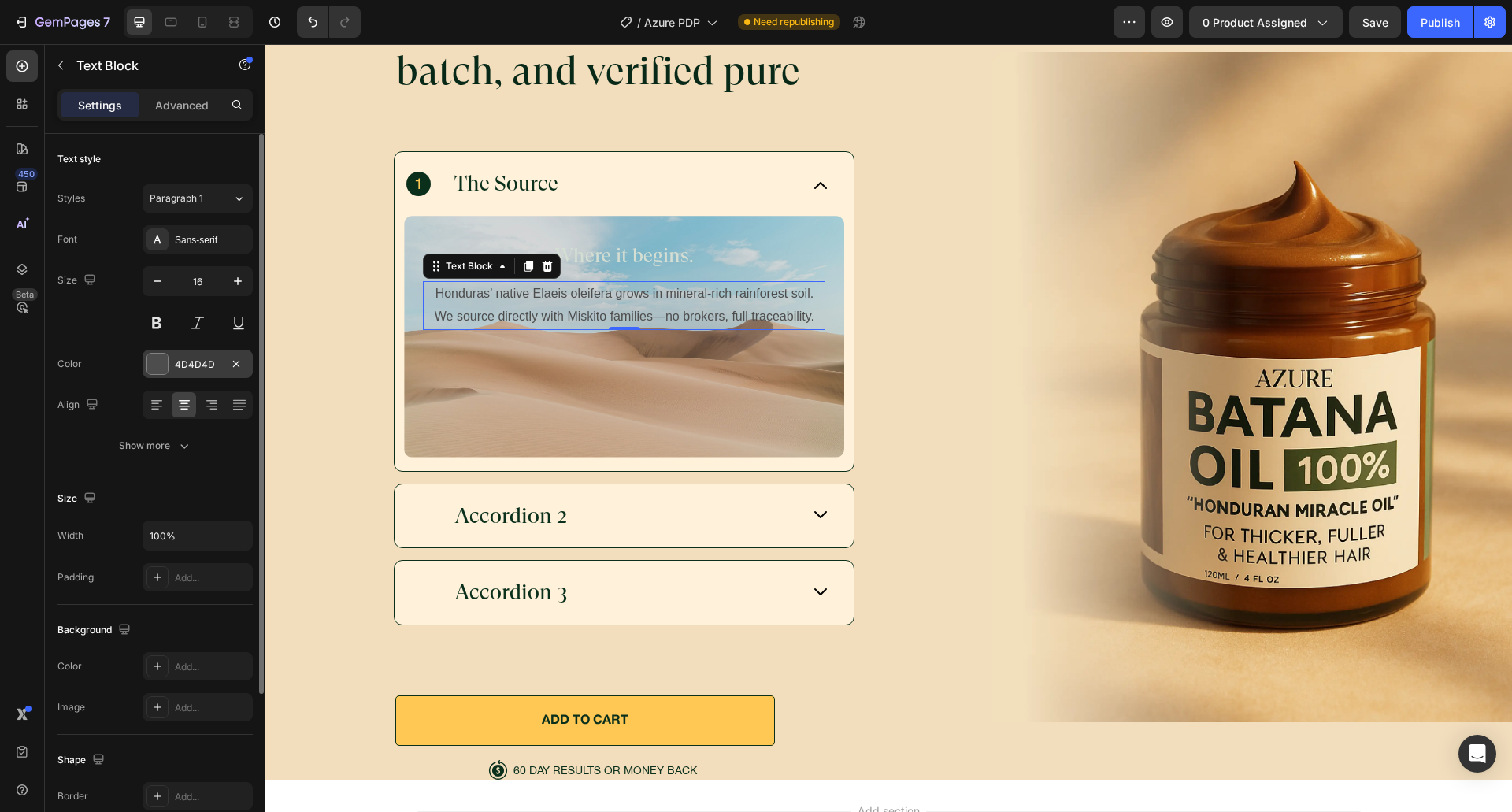
click at [193, 357] on div "4D4D4D" at bounding box center [198, 364] width 46 height 14
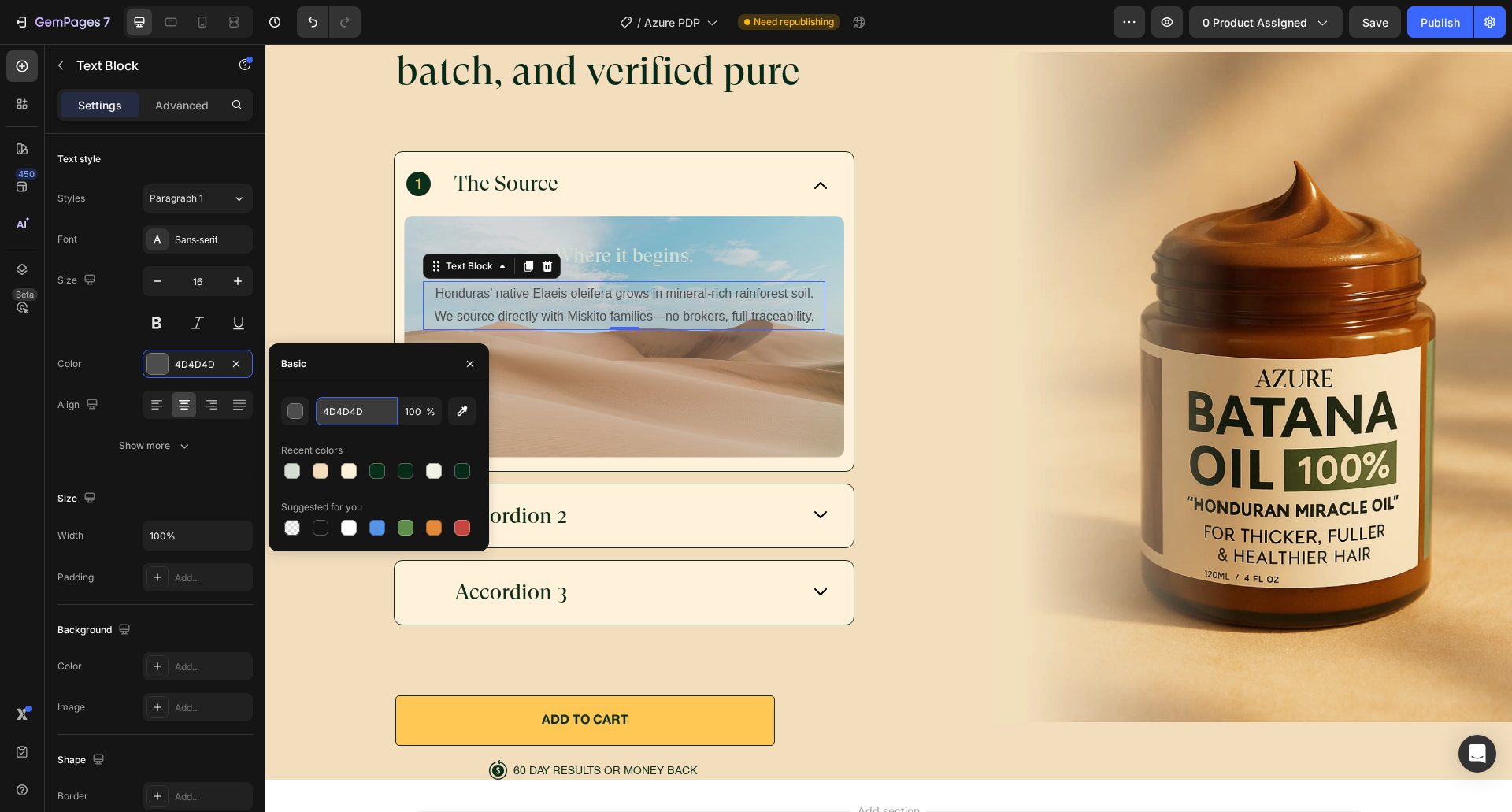
click at [343, 400] on input "4D4D4D" at bounding box center [356, 411] width 82 height 29
paste input "A8B6A6"
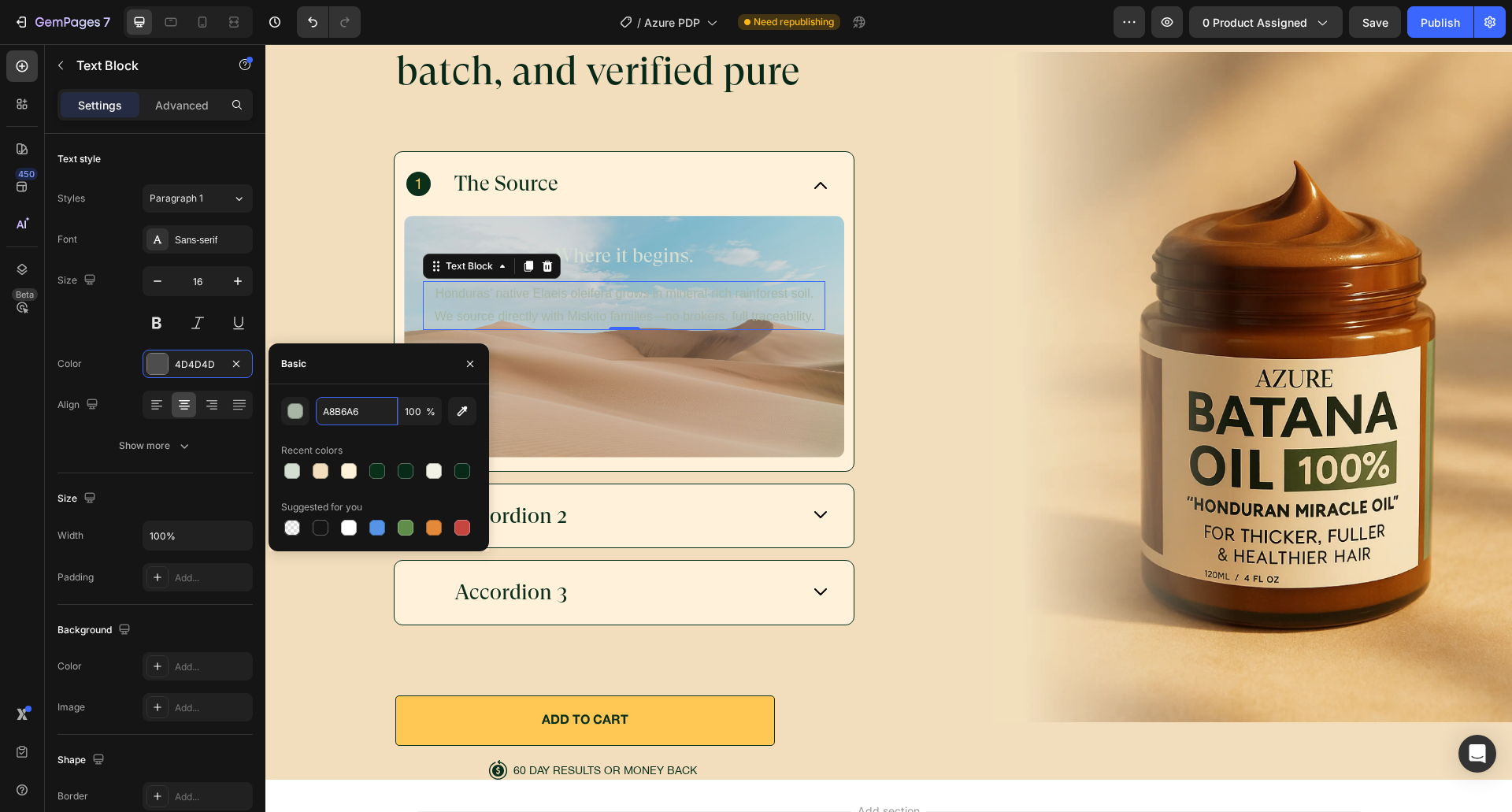
type input "A8B6A6"
click at [371, 381] on div "Basic" at bounding box center [378, 364] width 220 height 41
click at [179, 605] on div "Text style Styles Paragraph 1 Font Sans-serif Size 16 Color A8B6A6 Align Show m…" at bounding box center [155, 669] width 195 height 130
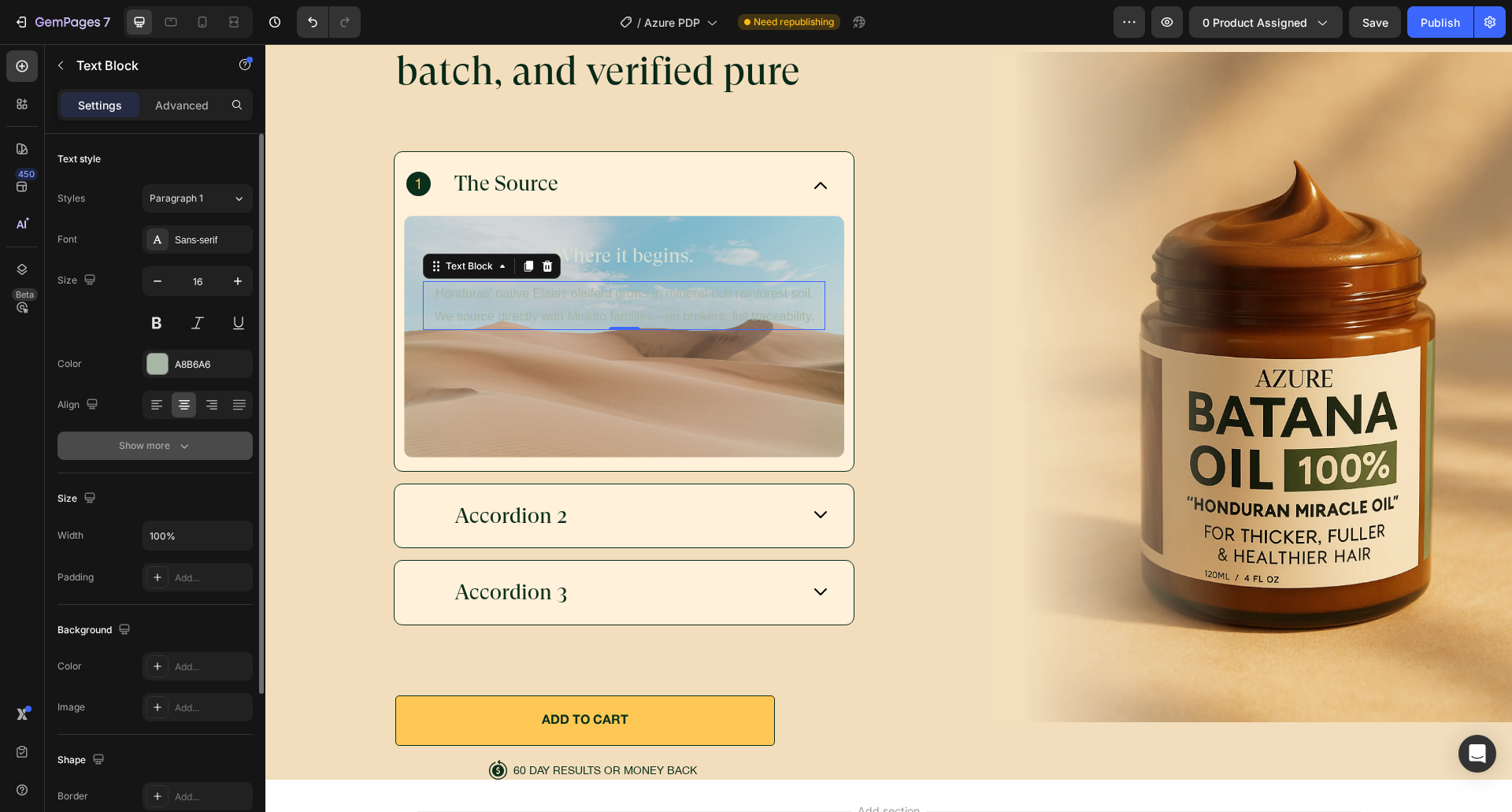
click at [177, 447] on icon "button" at bounding box center [184, 445] width 16 height 16
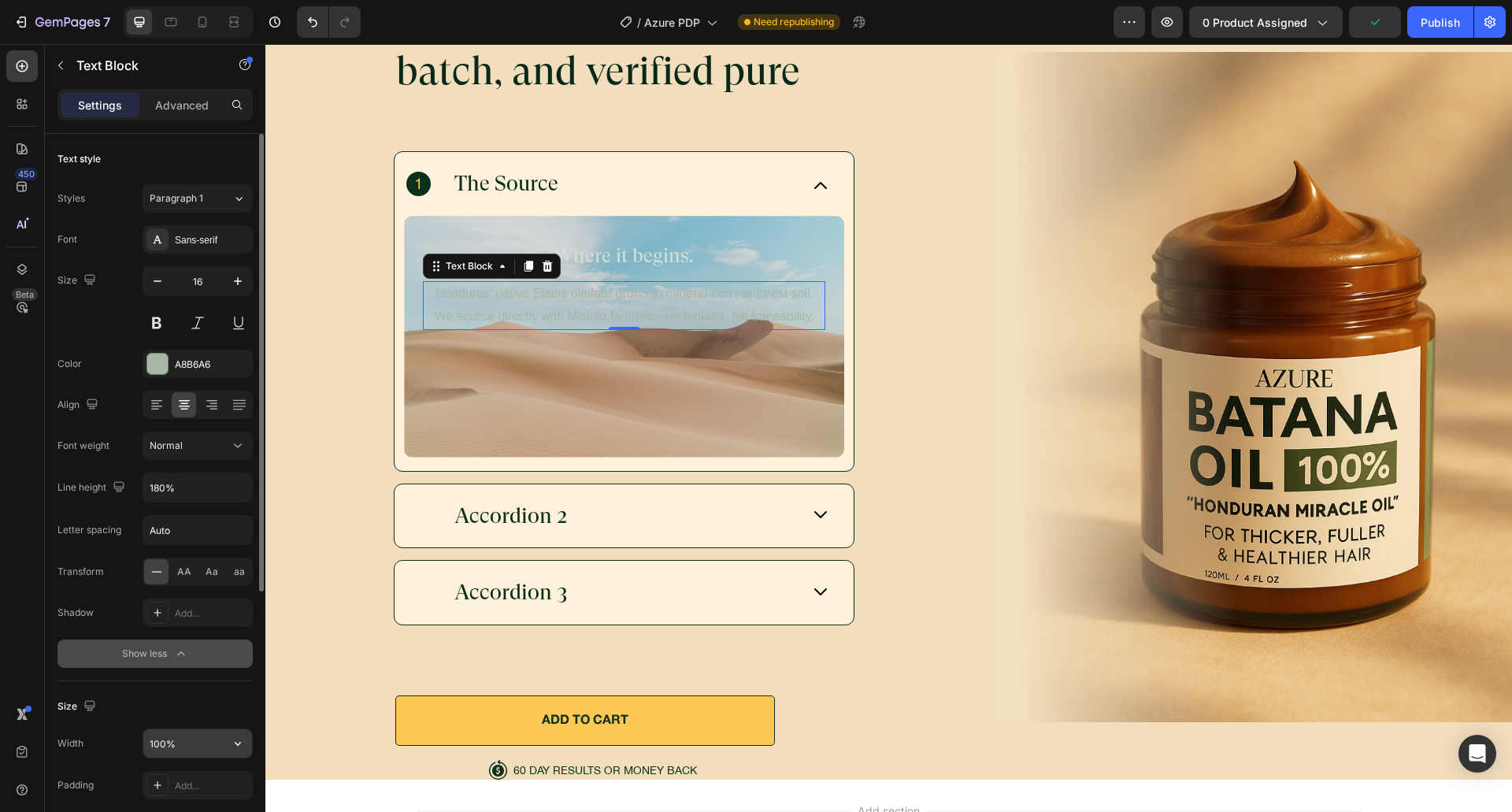
click at [177, 736] on input "100%" at bounding box center [198, 743] width 109 height 29
click at [179, 735] on input "122" at bounding box center [198, 743] width 109 height 29
type input "232"
click at [179, 723] on div "Size Width 232 Padding Add..." at bounding box center [155, 747] width 195 height 132
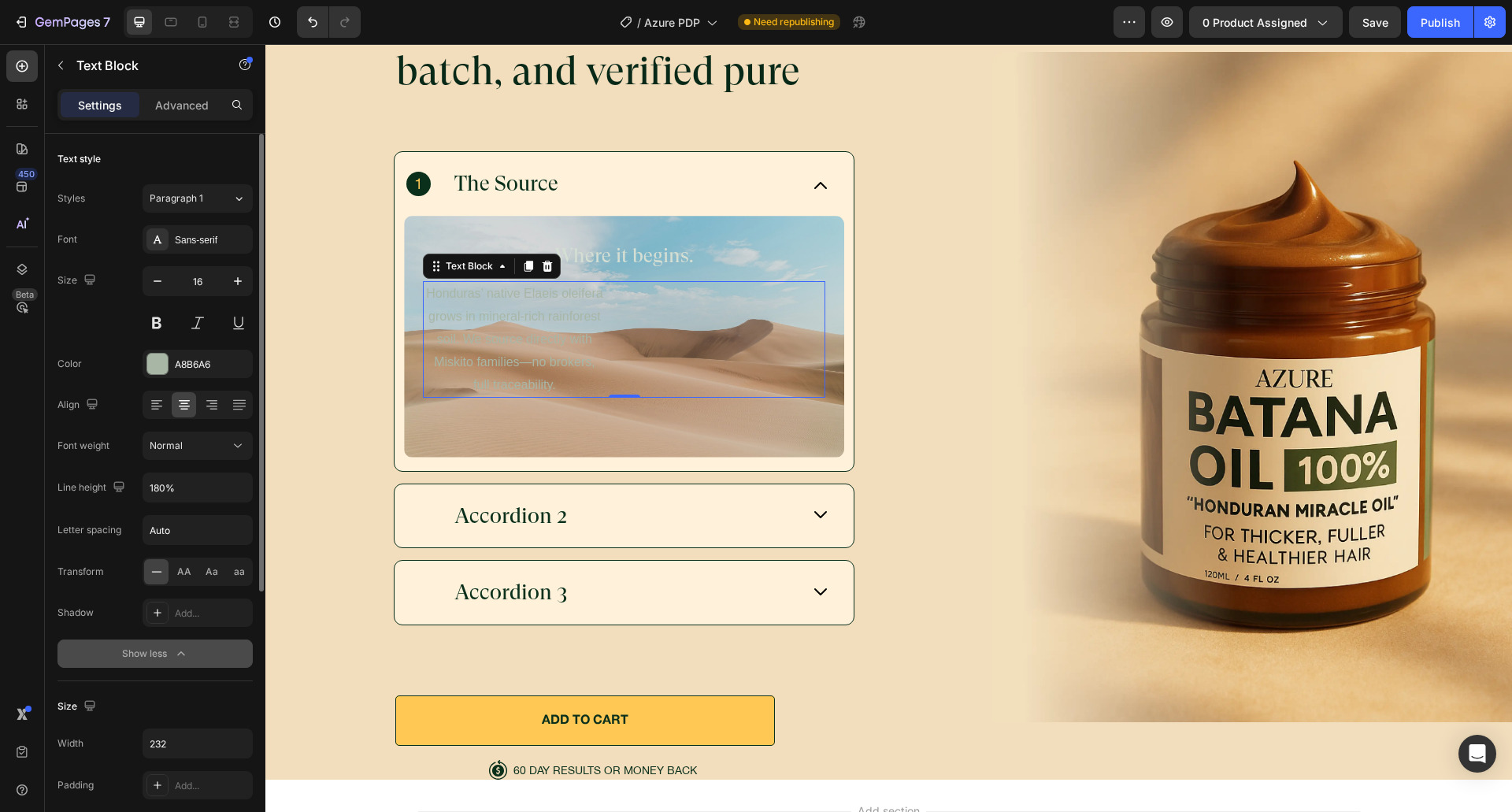
scroll to position [394, 0]
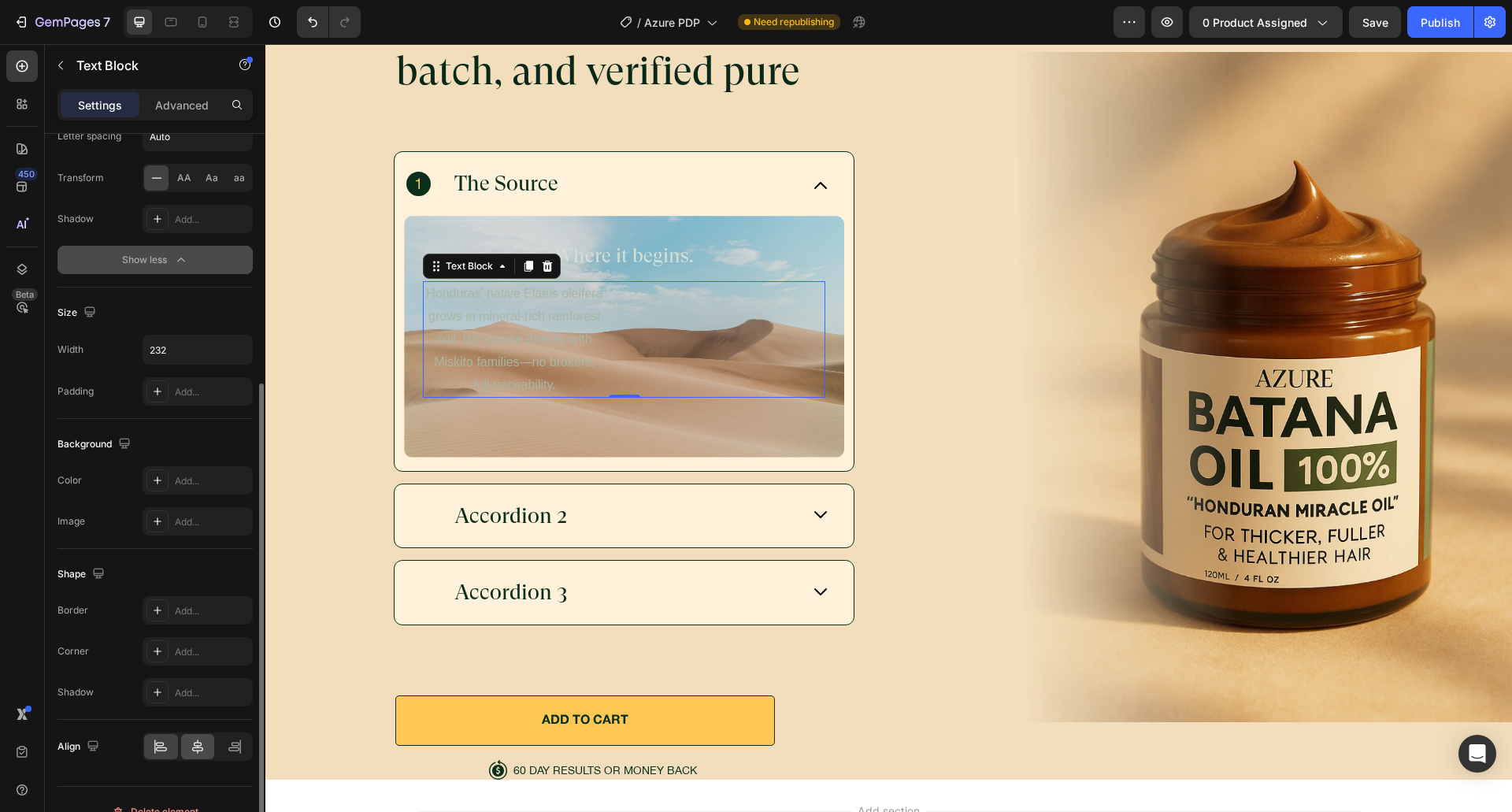
click at [197, 752] on icon at bounding box center [197, 746] width 16 height 16
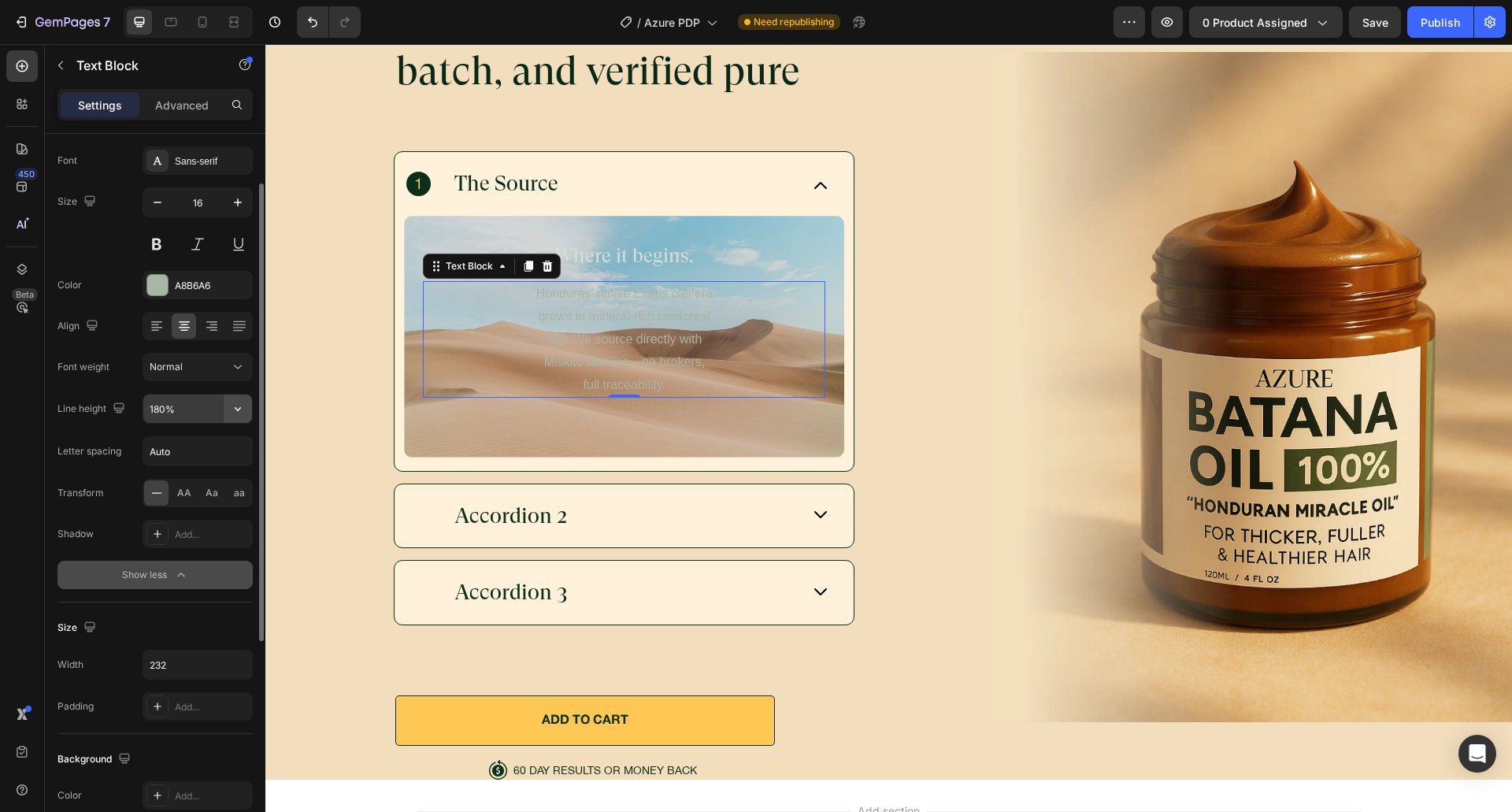
click at [232, 410] on icon "button" at bounding box center [238, 408] width 16 height 16
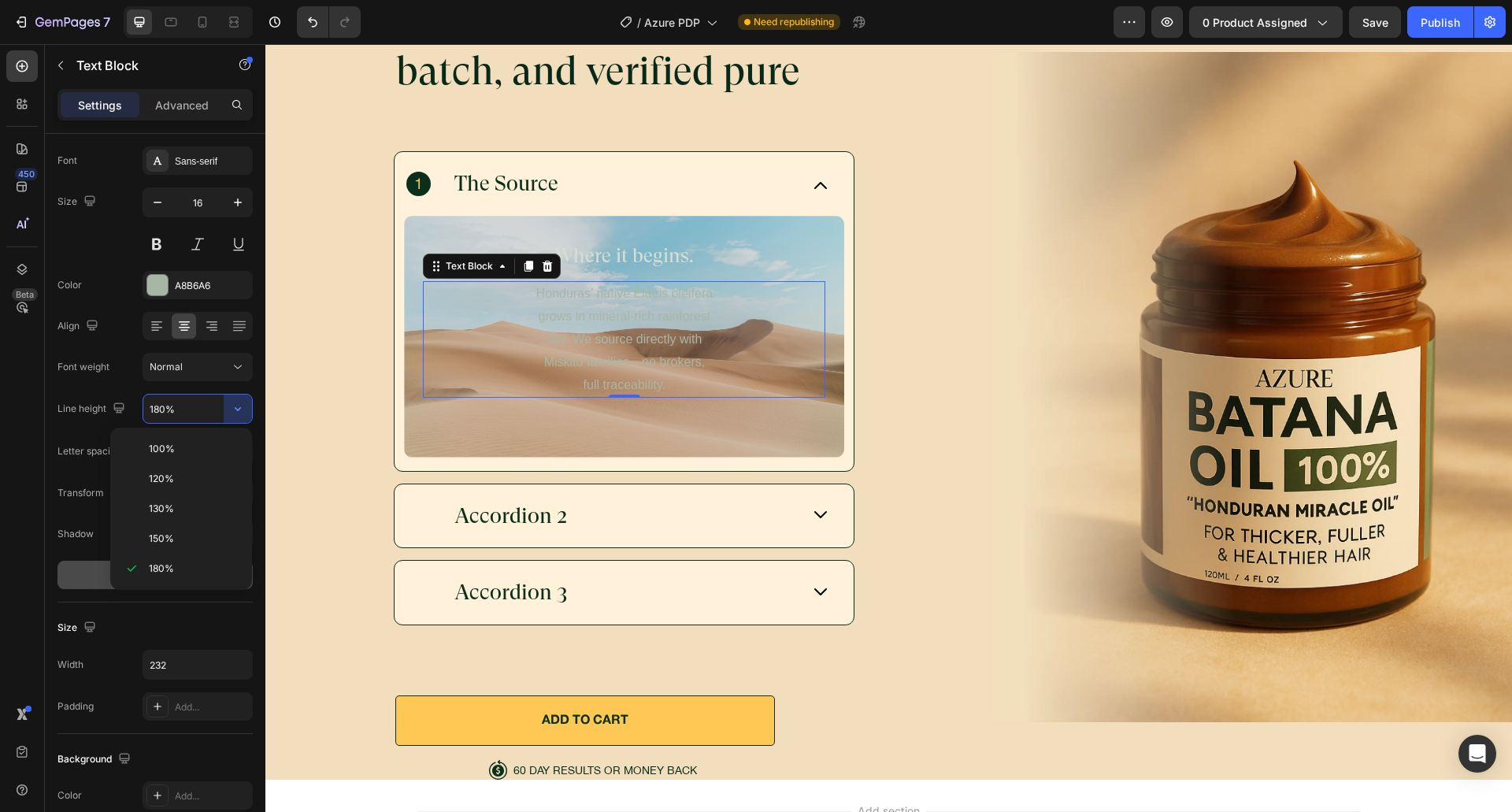
drag, startPoint x: 188, startPoint y: 503, endPoint x: 174, endPoint y: 458, distance: 47.1
click at [188, 503] on p "130%" at bounding box center [193, 508] width 89 height 14
type input "130%"
click at [178, 455] on input "Auto" at bounding box center [198, 451] width 109 height 29
click at [126, 470] on div "Font Sans-serif Size 16 Color A8B6A6 Align Font weight Normal Line height 130% …" at bounding box center [155, 367] width 195 height 443
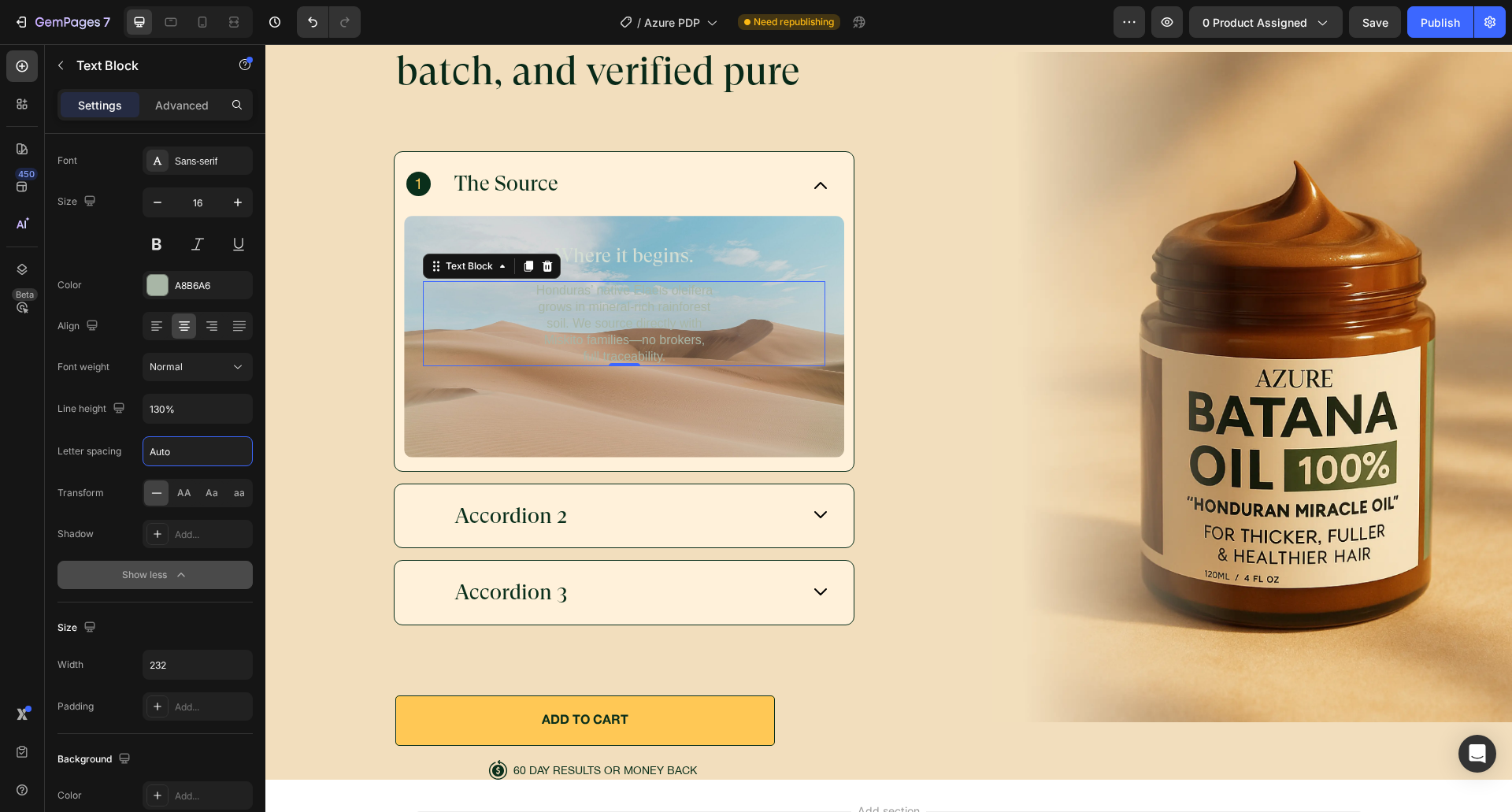
click at [187, 445] on input "Auto" at bounding box center [198, 451] width 109 height 29
type input "0"
click at [91, 459] on div "Letter spacing" at bounding box center [88, 450] width 64 height 25
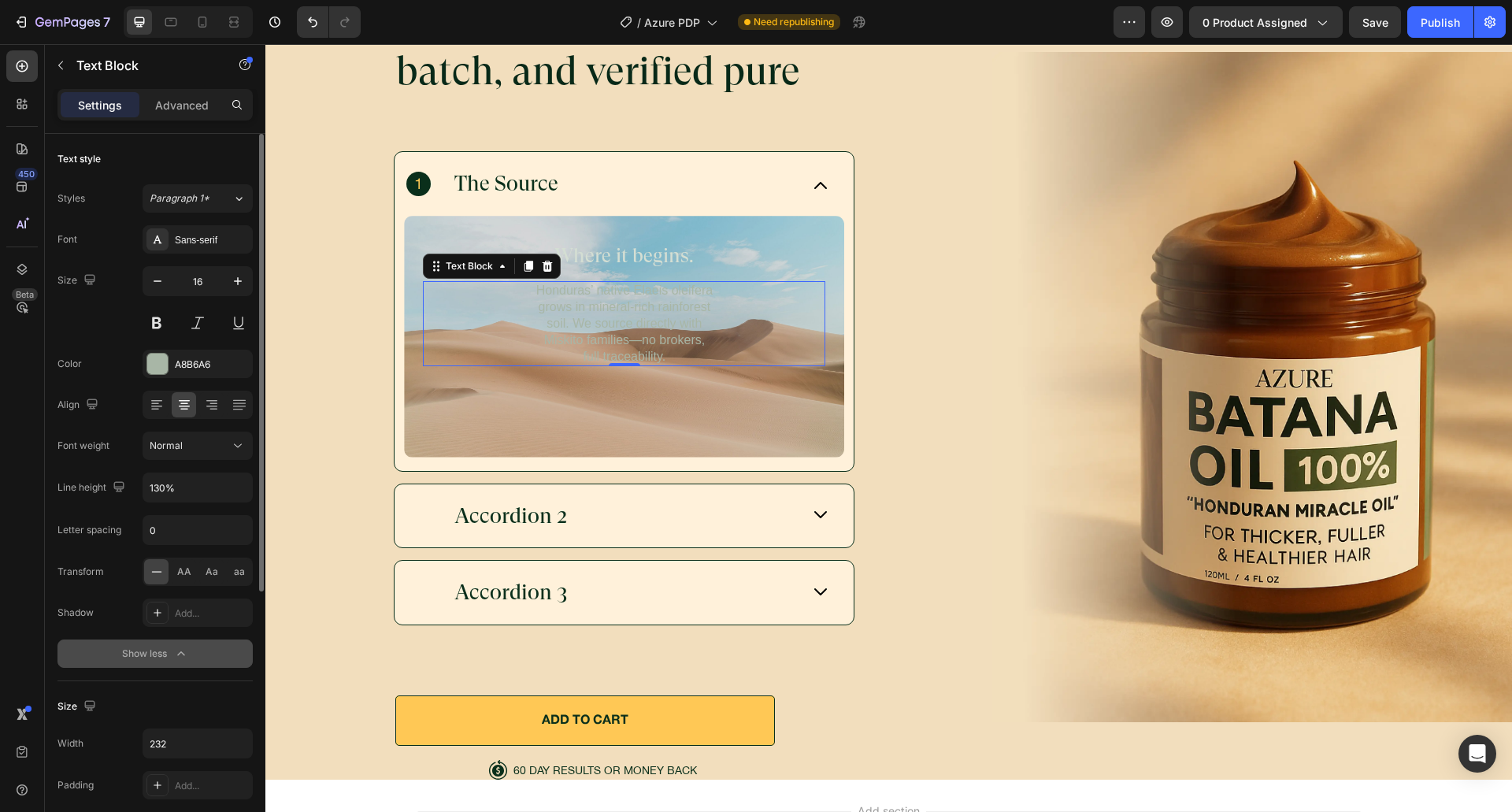
click at [204, 167] on div "Text style" at bounding box center [155, 158] width 195 height 25
click at [212, 257] on div "Font Sans-serif Size 16 Color A8B6A6 Align Font weight Normal Line height 130% …" at bounding box center [155, 447] width 195 height 443
drag, startPoint x: 209, startPoint y: 242, endPoint x: 261, endPoint y: 266, distance: 57.3
click at [209, 243] on div "Sans-serif" at bounding box center [212, 239] width 74 height 14
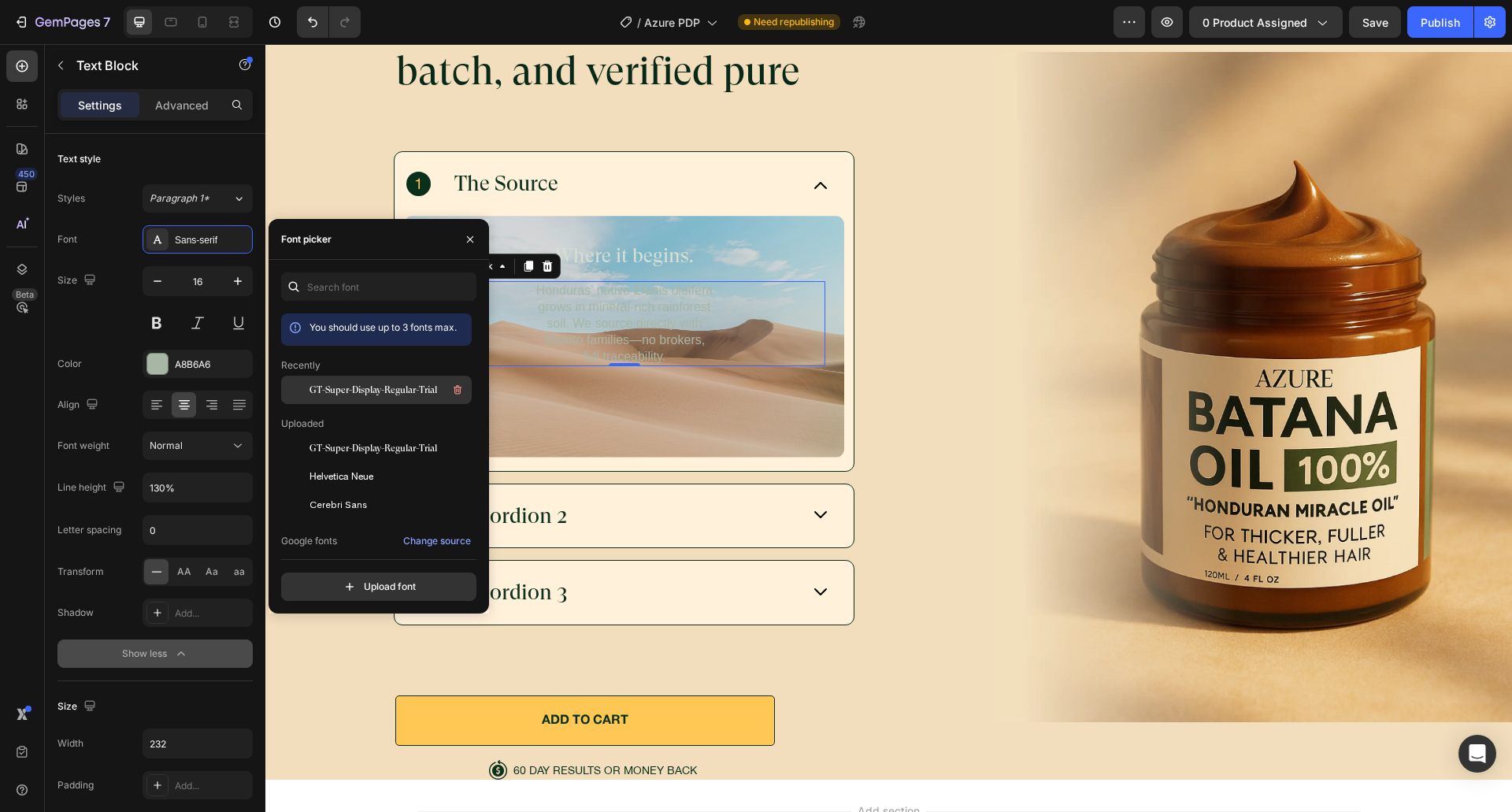
click at [366, 395] on span "GT-Super-Display-Regular-Trial" at bounding box center [373, 389] width 128 height 14
click at [344, 480] on span "Helvetica Neue" at bounding box center [341, 476] width 64 height 14
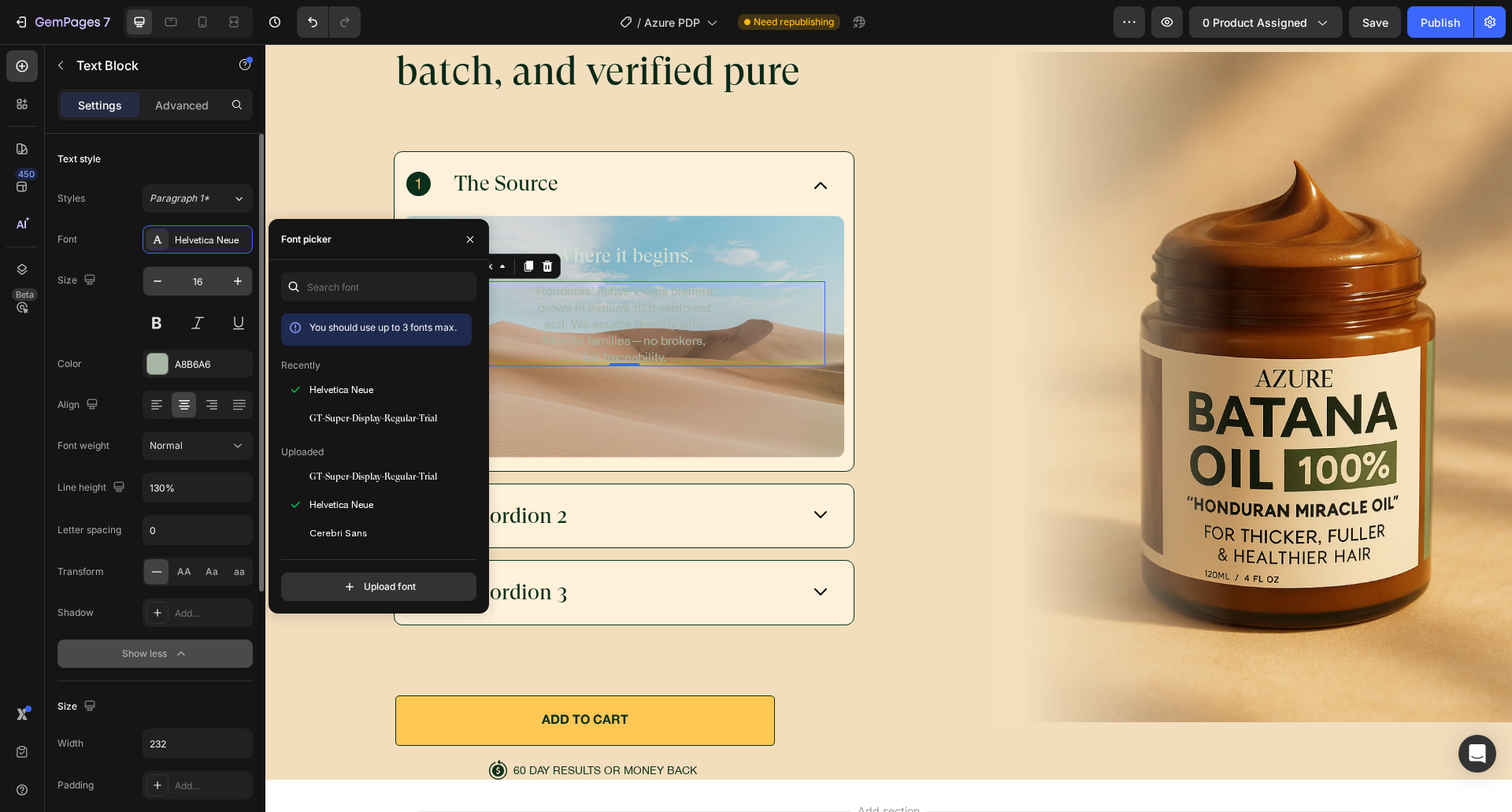
click at [201, 277] on input "16" at bounding box center [197, 281] width 52 height 29
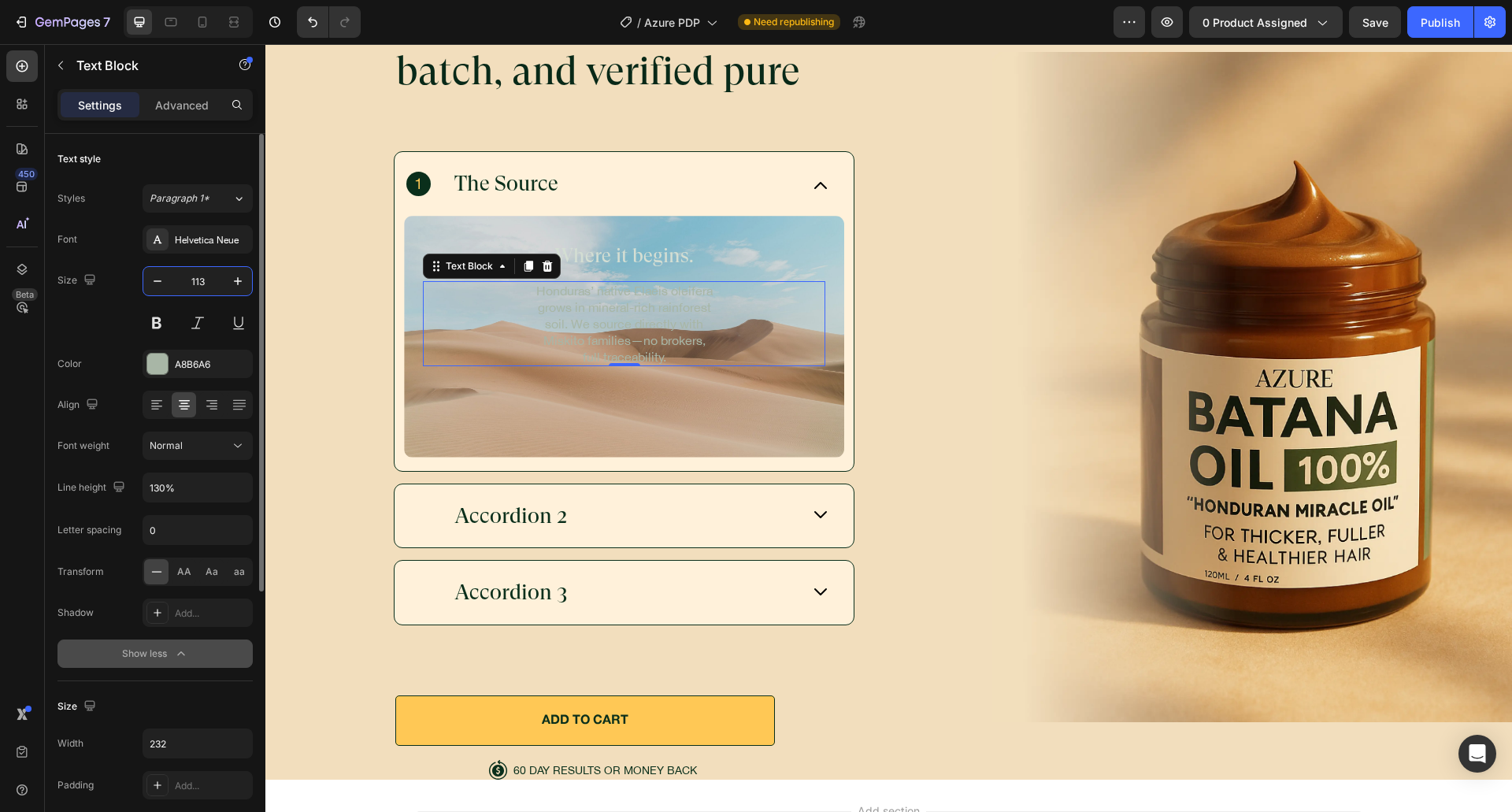
click at [127, 331] on div "Size 113" at bounding box center [155, 301] width 195 height 71
click at [195, 284] on input "113" at bounding box center [197, 281] width 52 height 29
type input "13"
click at [122, 322] on div "Size 13" at bounding box center [155, 301] width 195 height 71
click at [582, 393] on div "Background Image" at bounding box center [624, 336] width 440 height 241
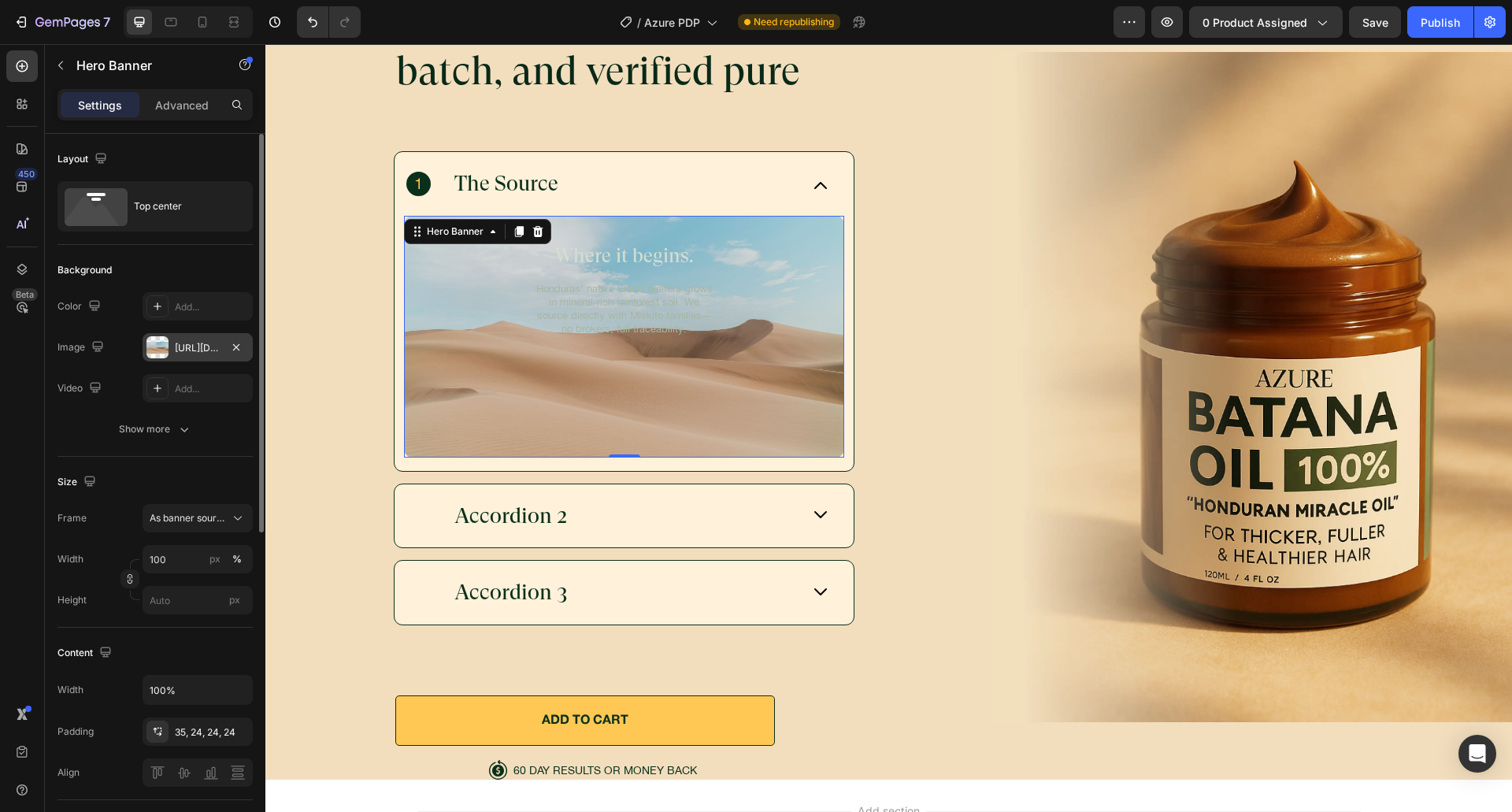
click at [208, 360] on div "https://cdn.shopify.com/s/files/1/2005/9307/files/background_settings.jpg" at bounding box center [198, 347] width 110 height 29
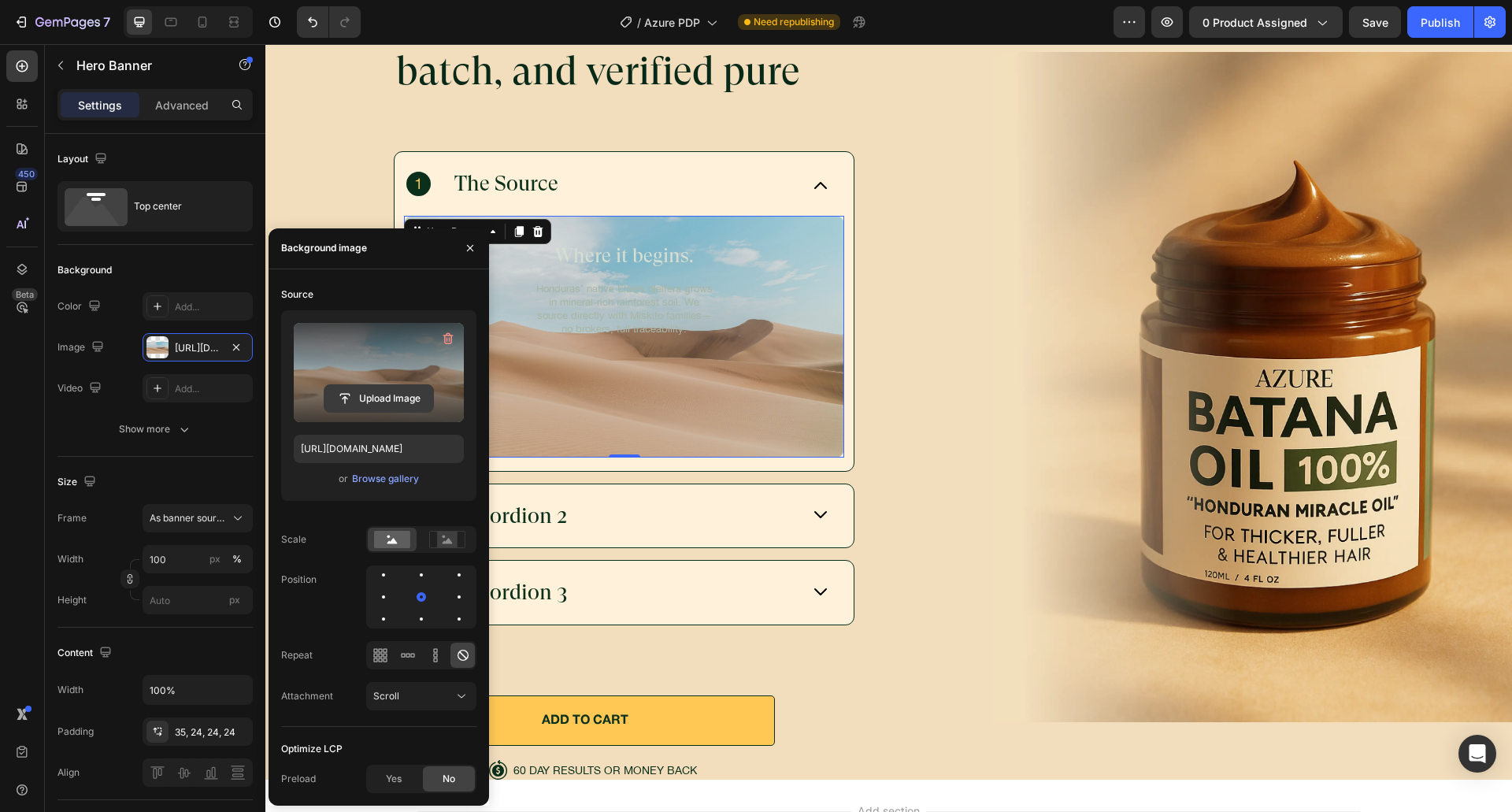
click at [363, 406] on input "file" at bounding box center [378, 398] width 109 height 27
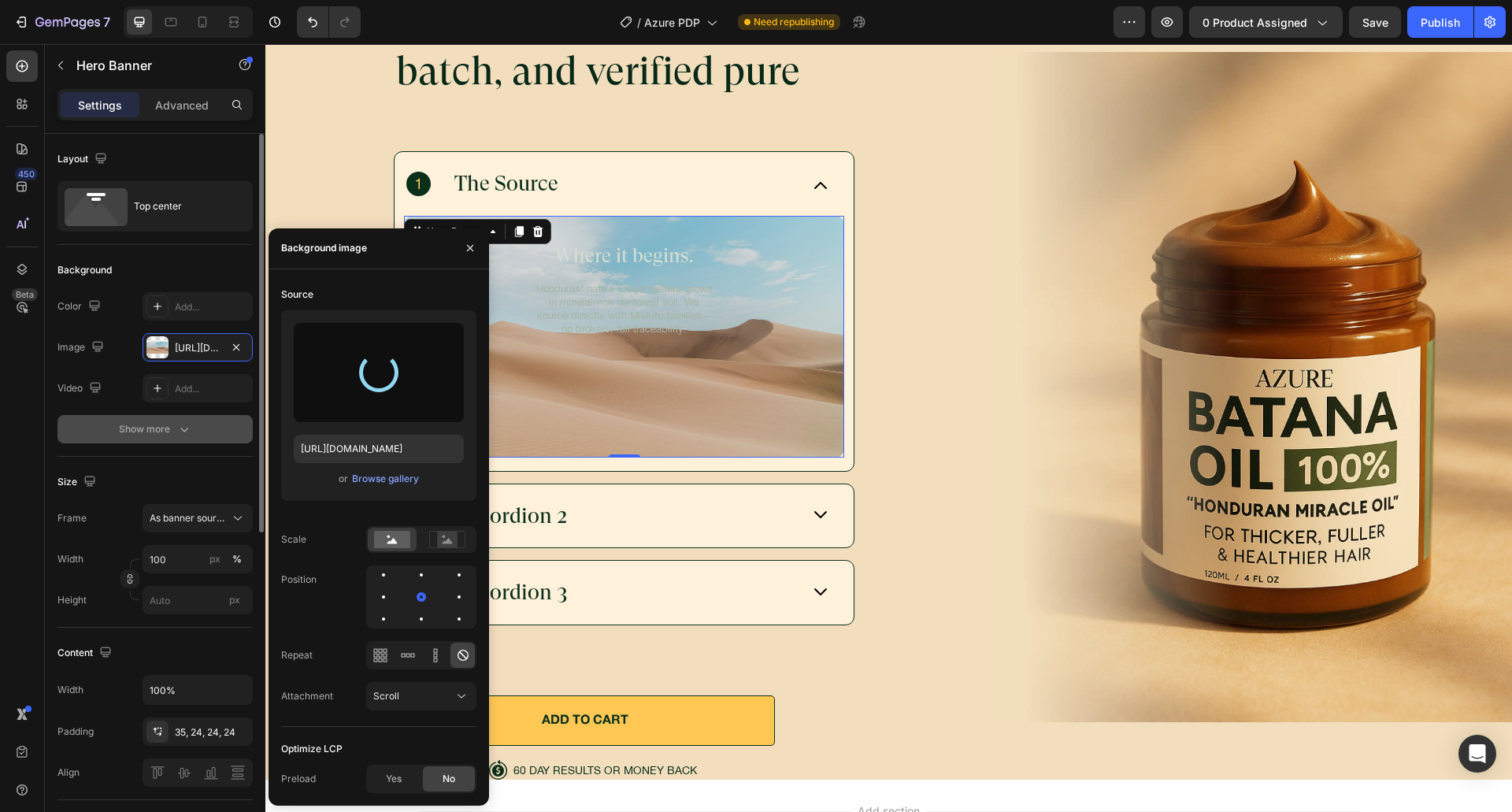
type input "[URL][DOMAIN_NAME]"
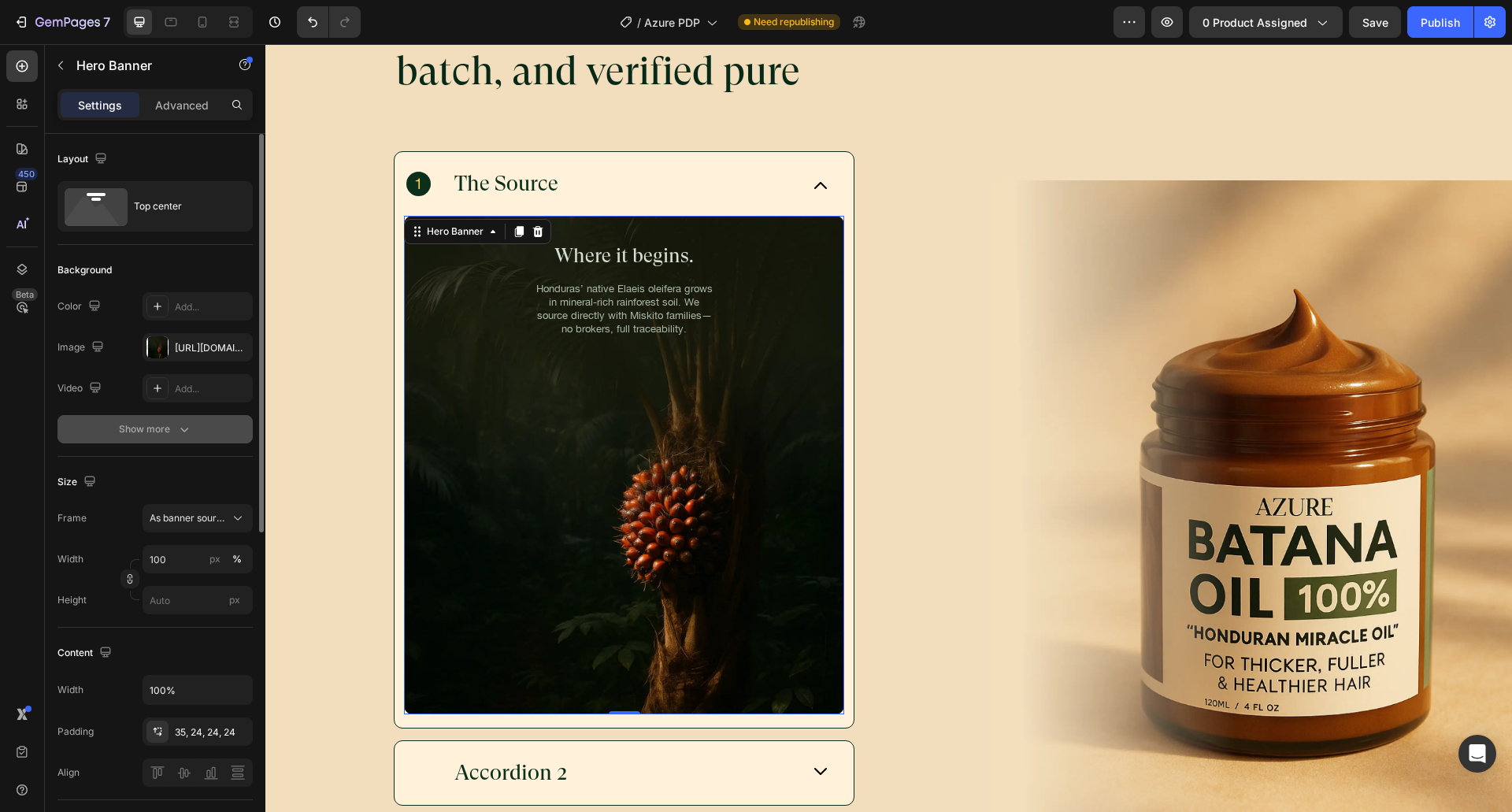
click at [180, 433] on icon "button" at bounding box center [184, 428] width 16 height 16
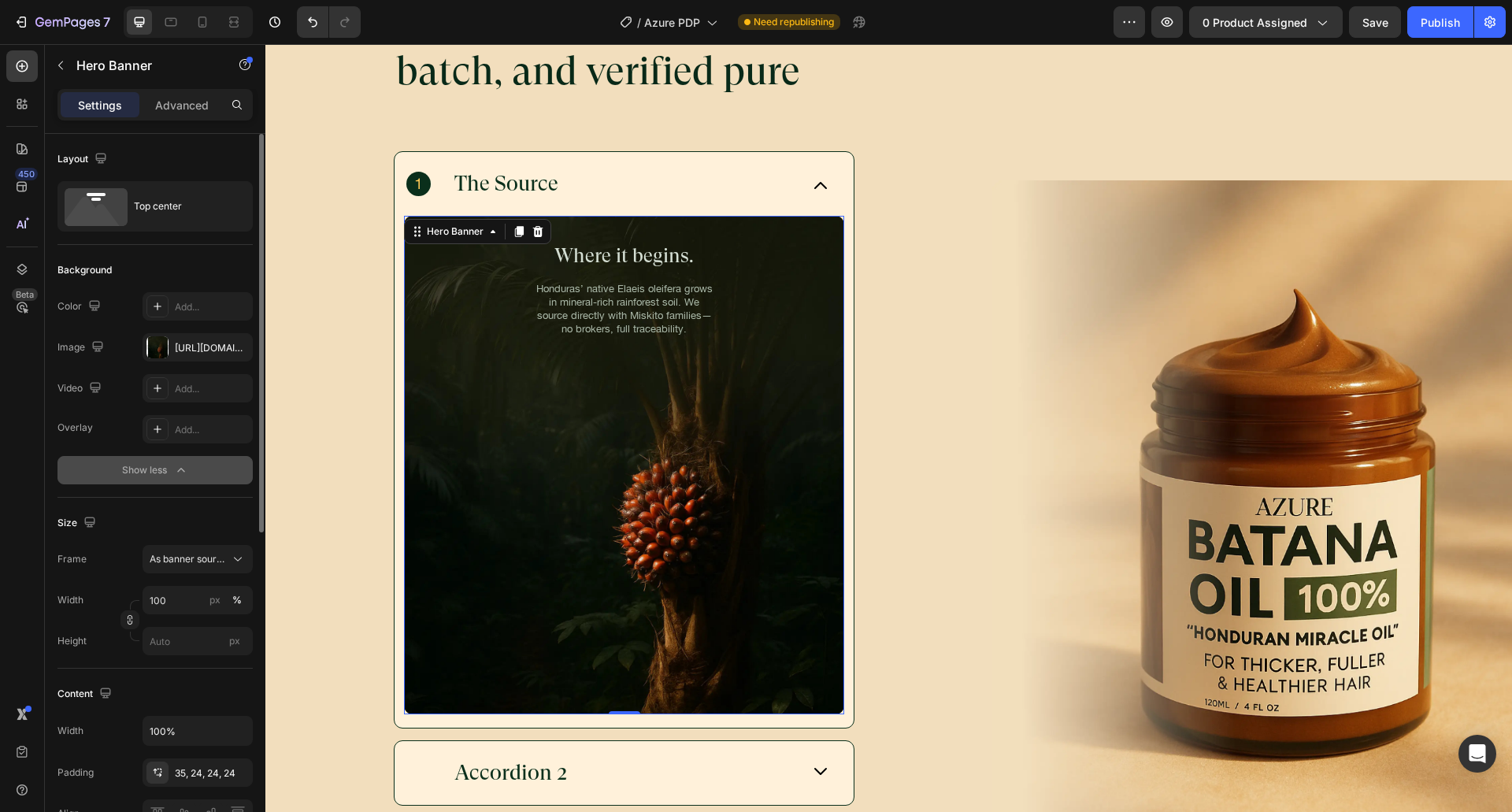
click at [125, 419] on div "Overlay Add..." at bounding box center [155, 429] width 195 height 29
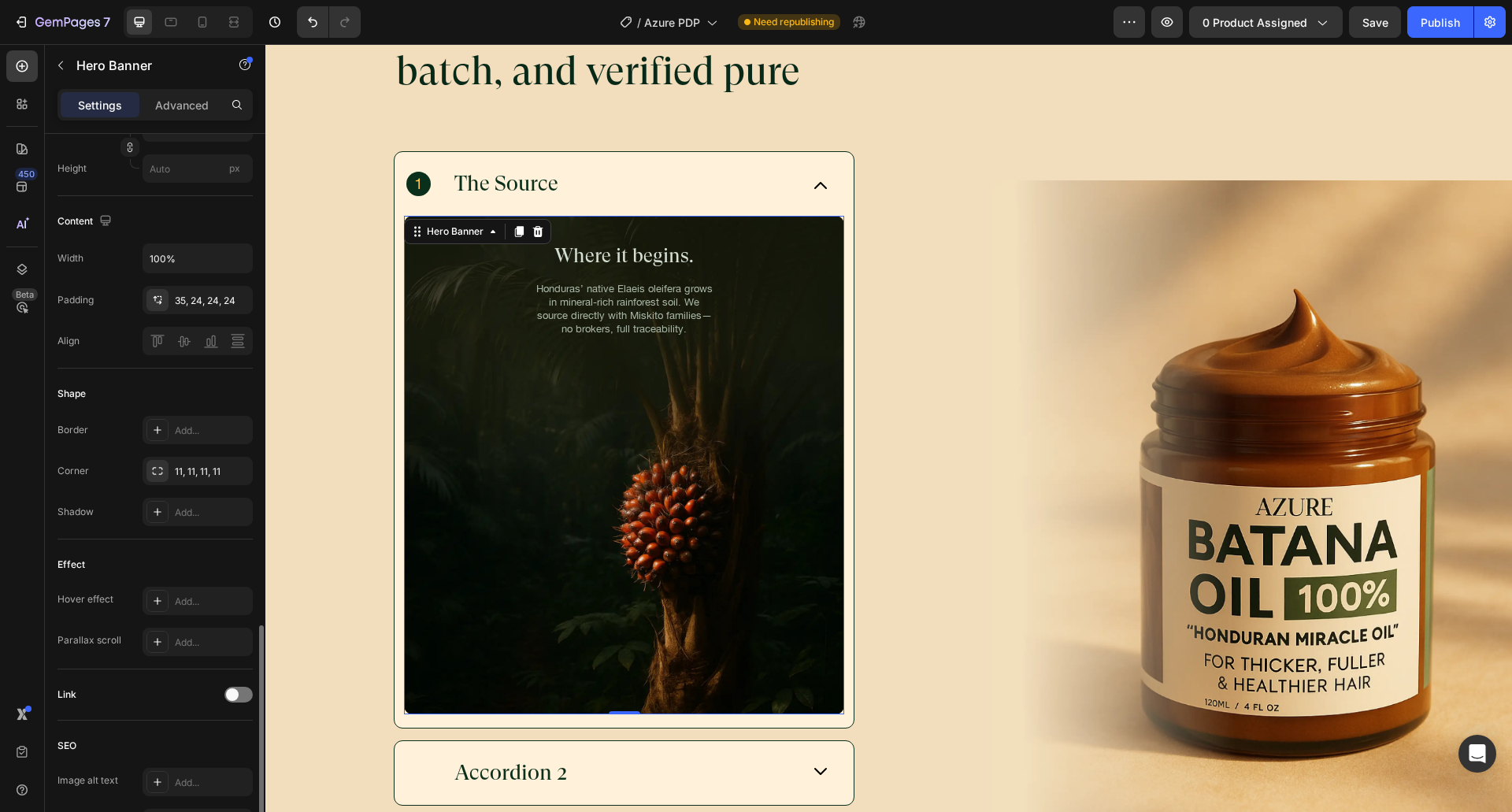
scroll to position [628, 0]
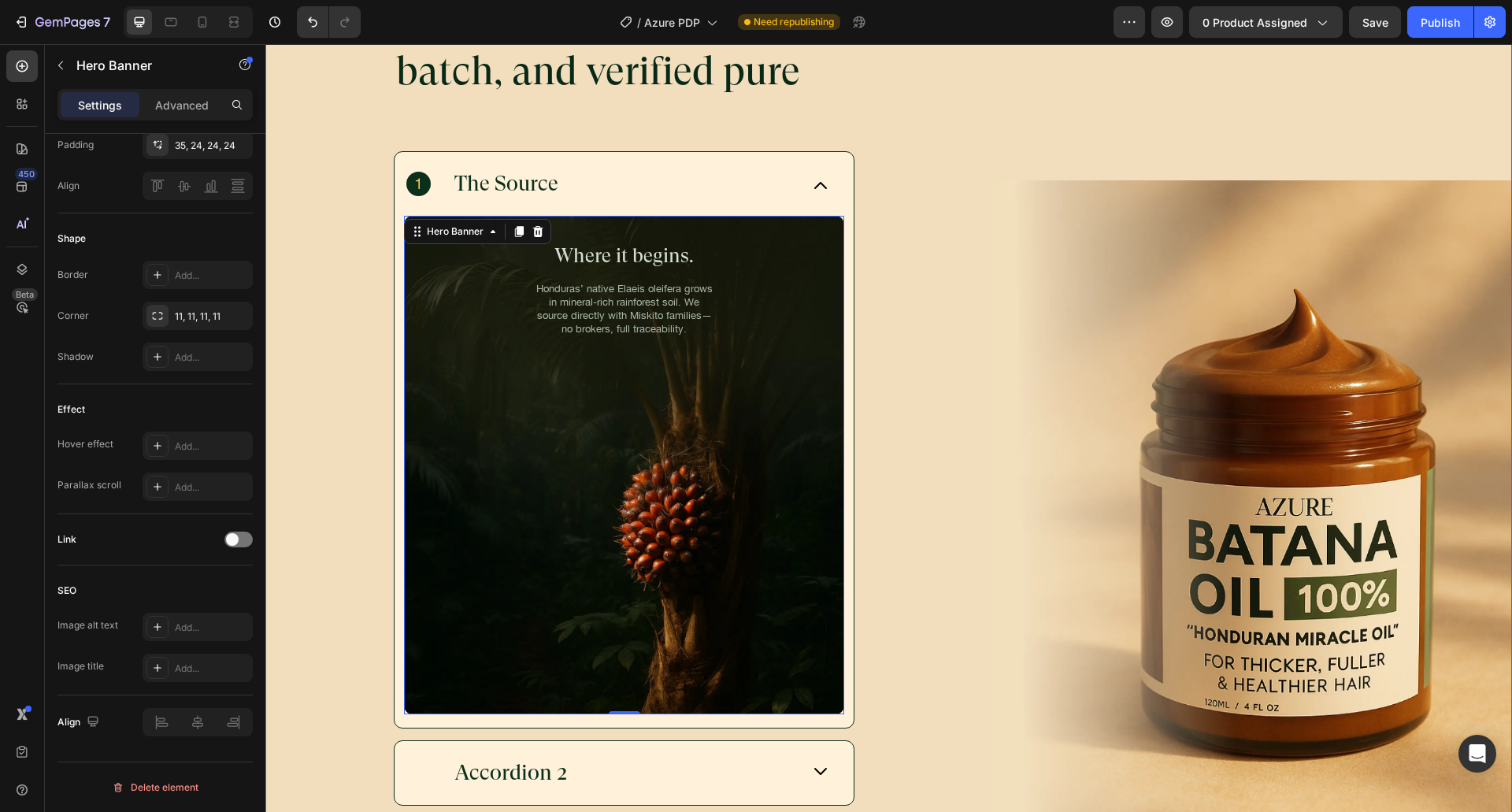
click at [892, 400] on div "Rainforest-grown, small-batch, and verified pure Heading The Source Where it be…" at bounding box center [628, 515] width 727 height 1042
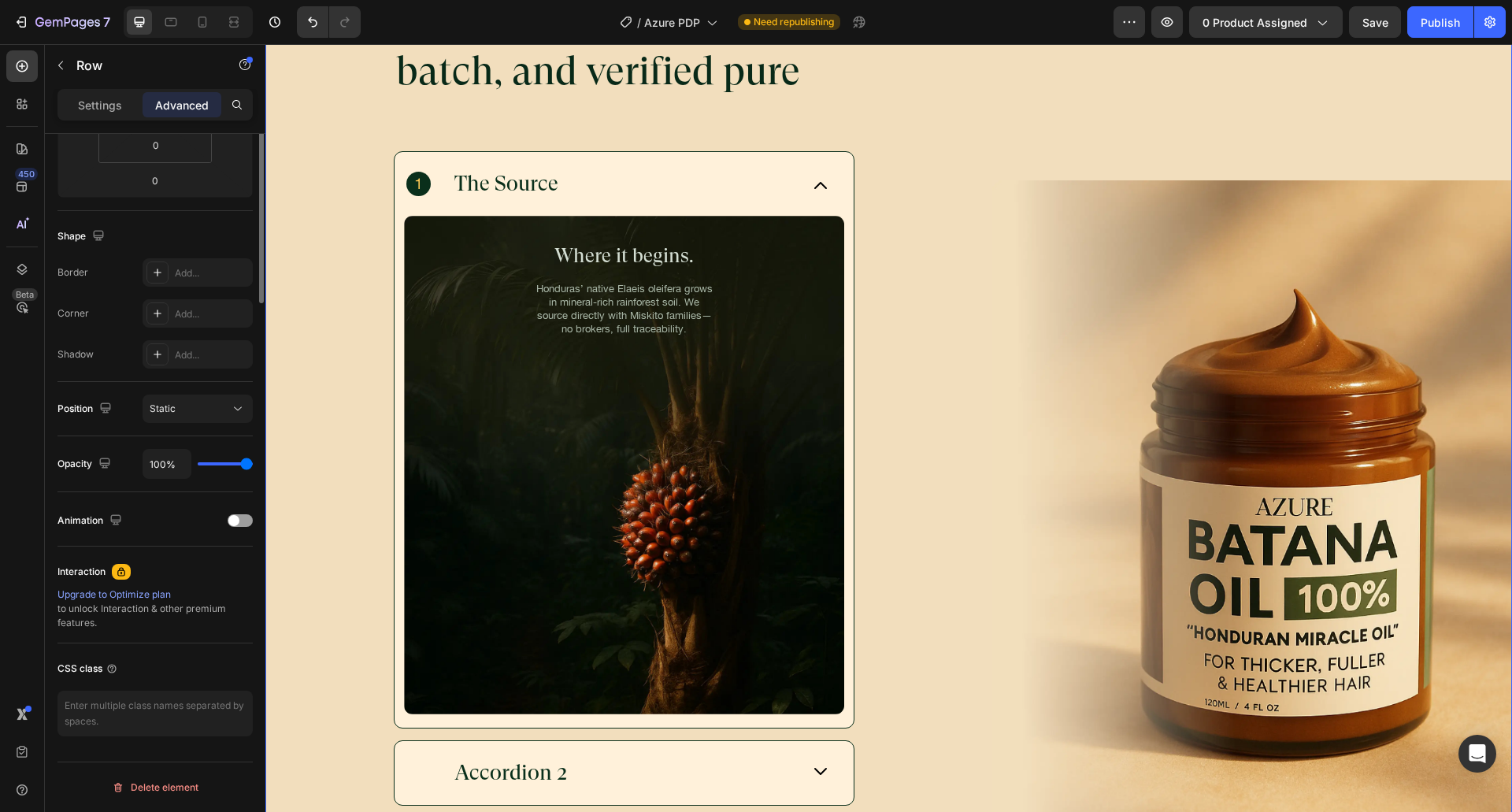
scroll to position [0, 0]
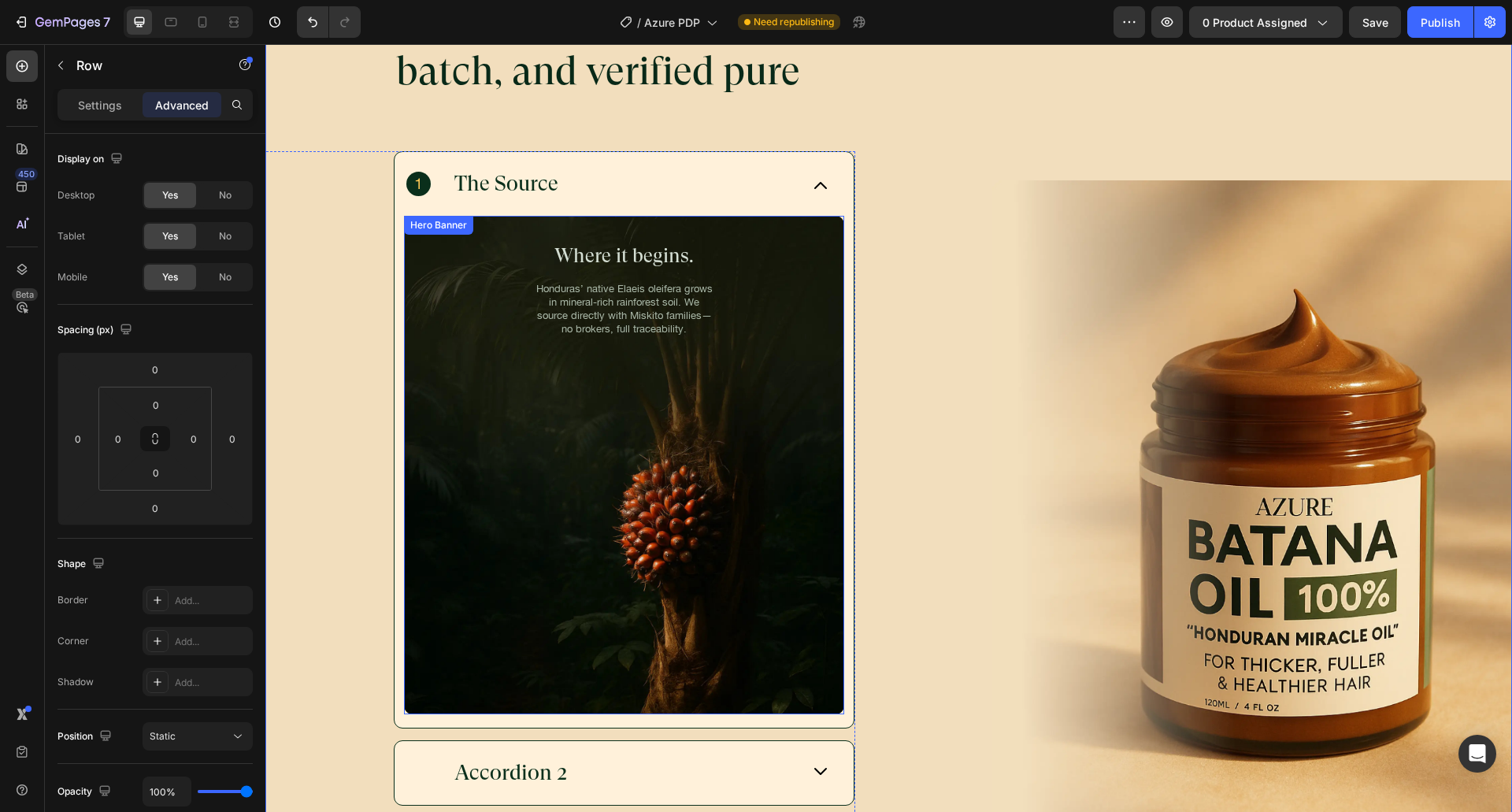
click at [751, 441] on div "Background Image" at bounding box center [624, 464] width 440 height 497
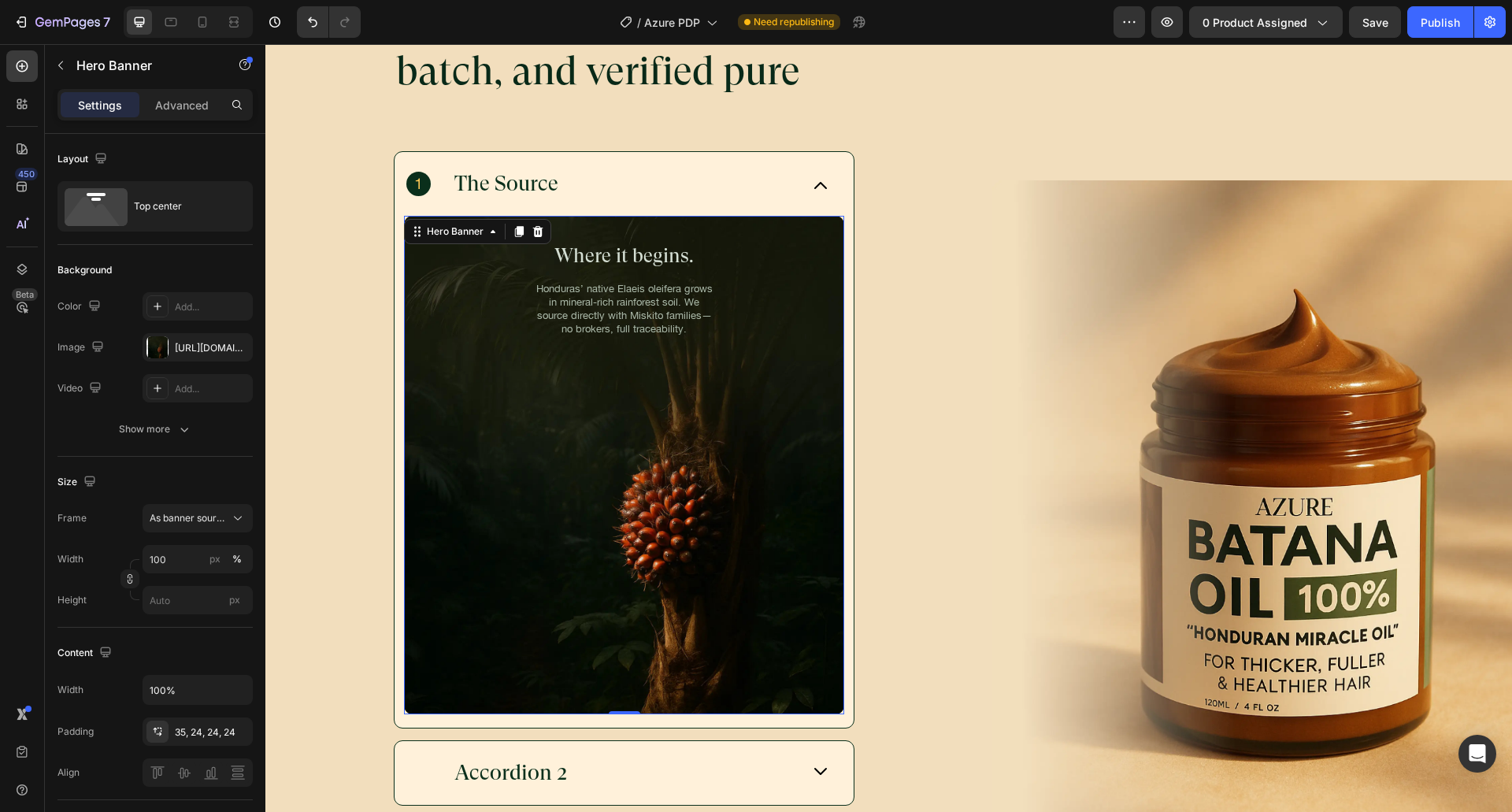
click at [644, 258] on p "Where it begins." at bounding box center [624, 256] width 400 height 22
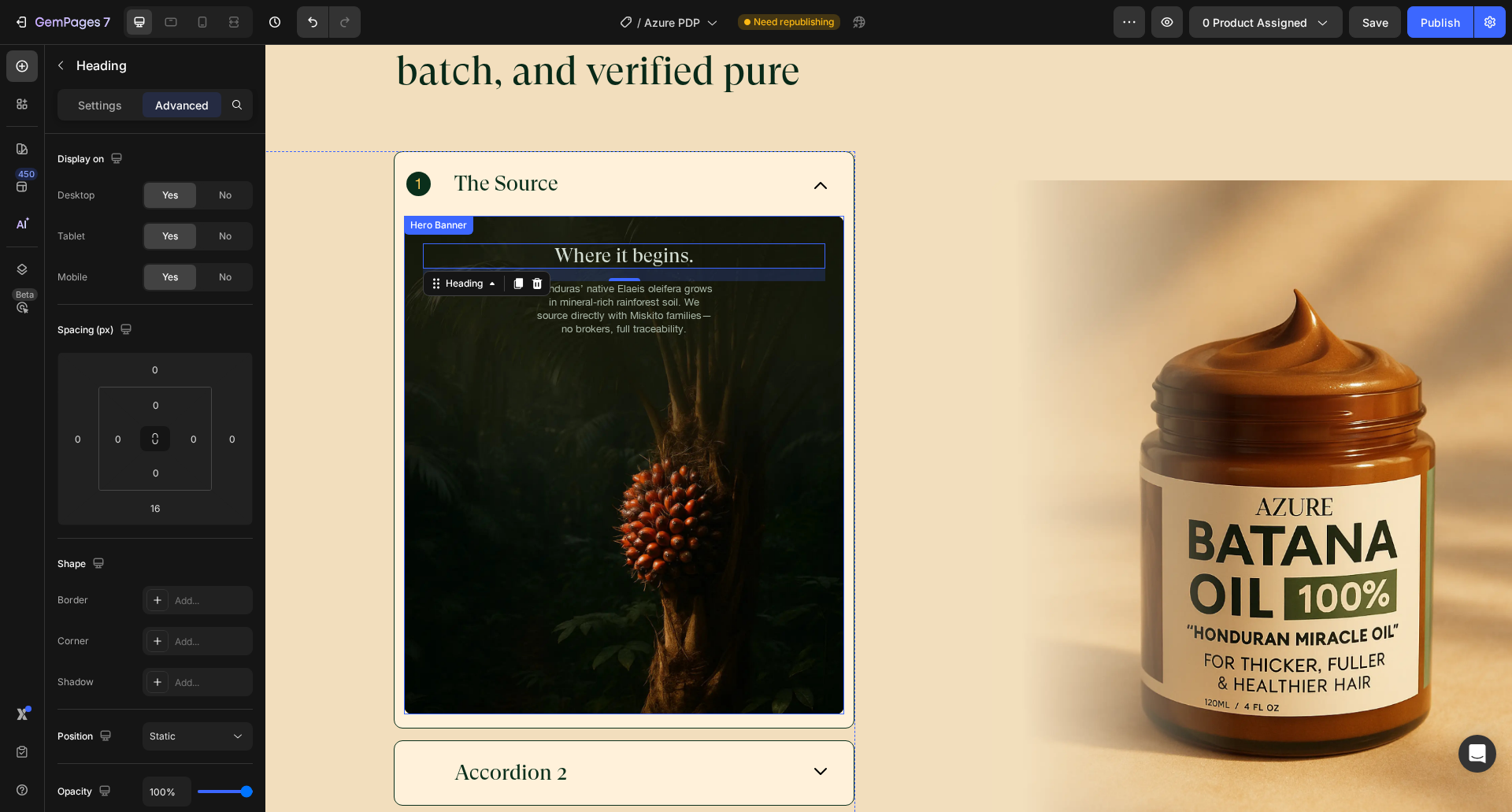
click at [702, 366] on div "Background Image" at bounding box center [624, 464] width 440 height 497
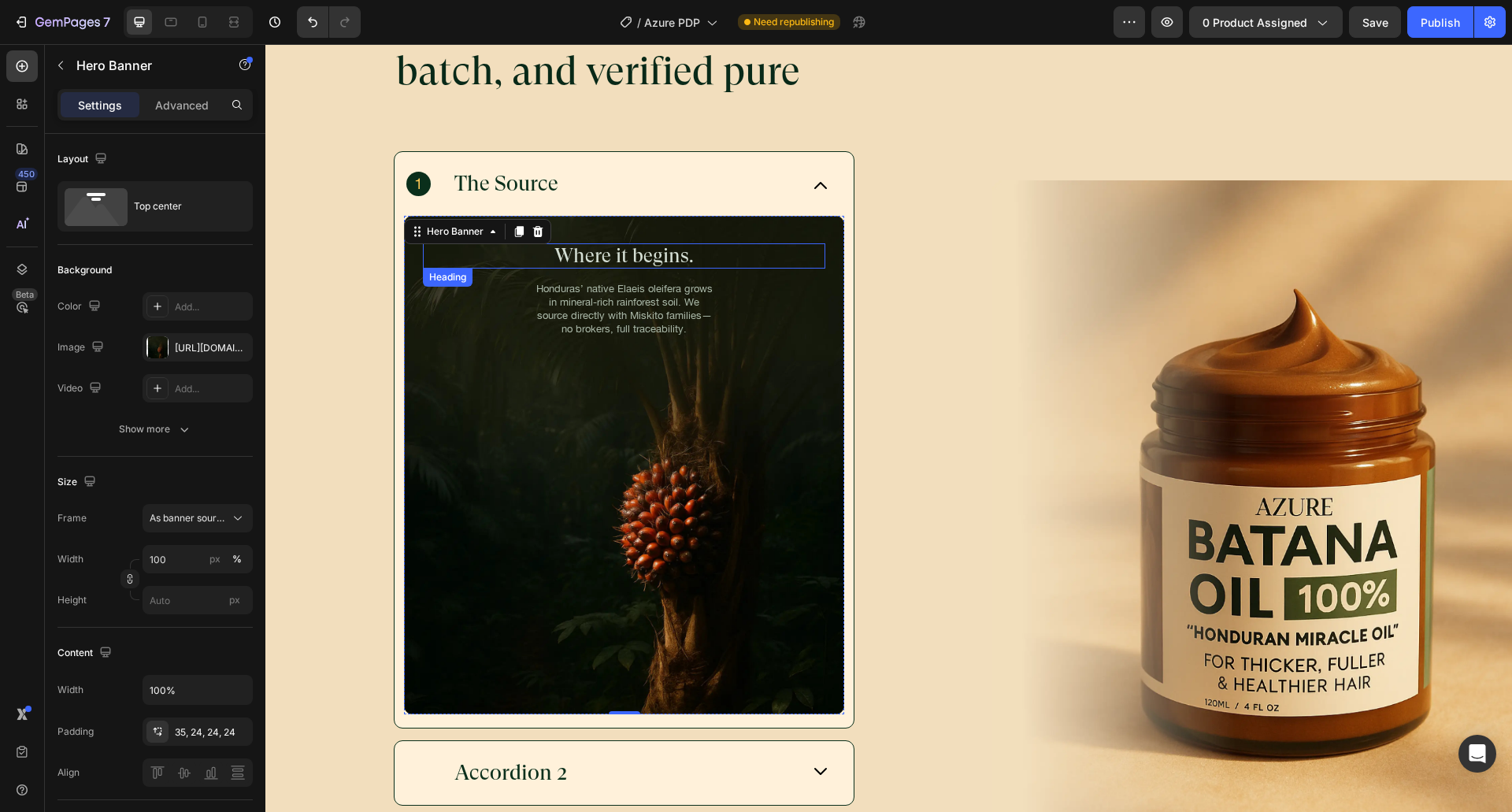
click at [658, 245] on p "Where it begins." at bounding box center [624, 256] width 400 height 22
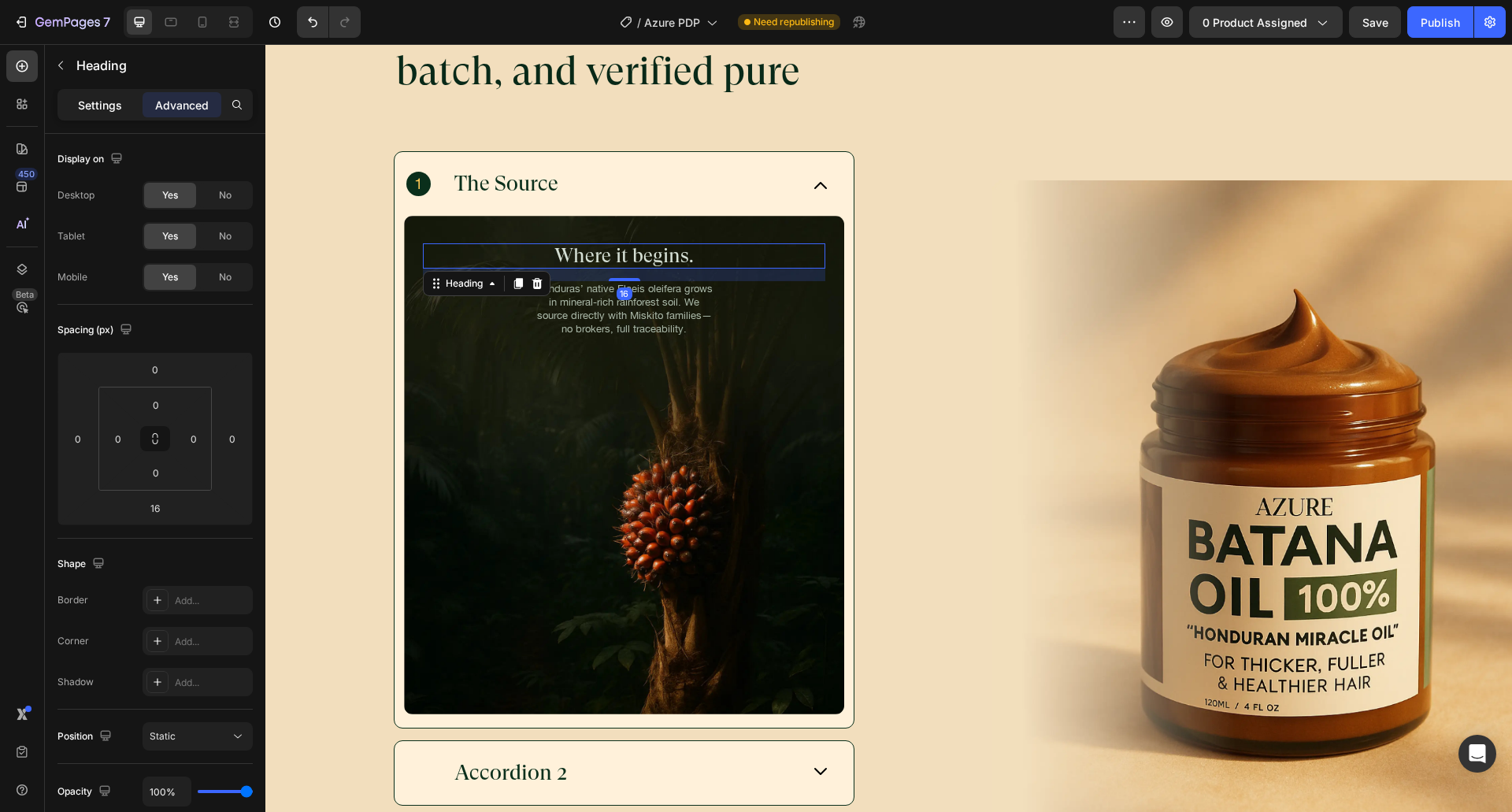
click at [89, 102] on p "Settings" at bounding box center [100, 105] width 44 height 17
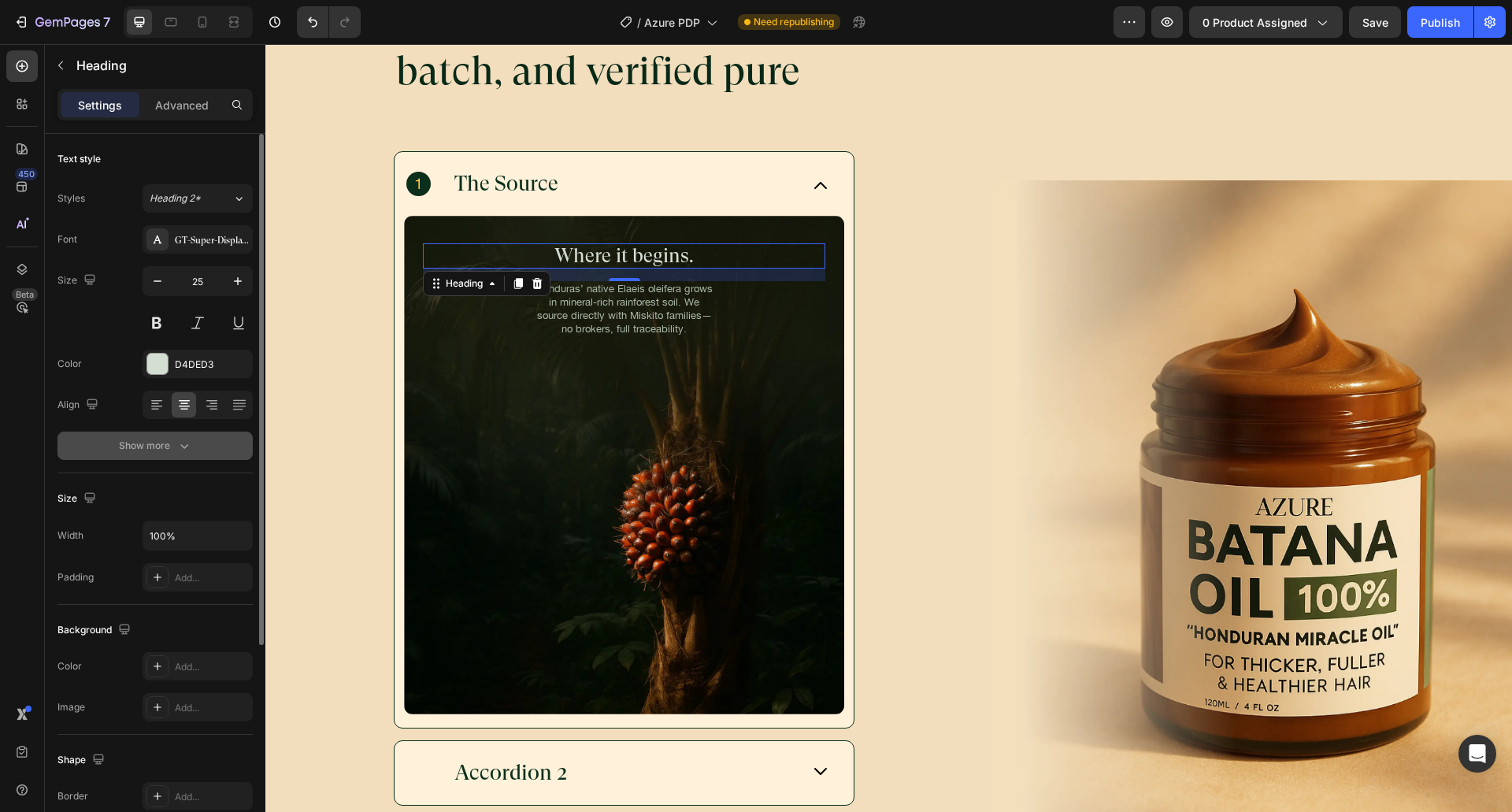
click at [132, 452] on div "Show more" at bounding box center [156, 445] width 74 height 16
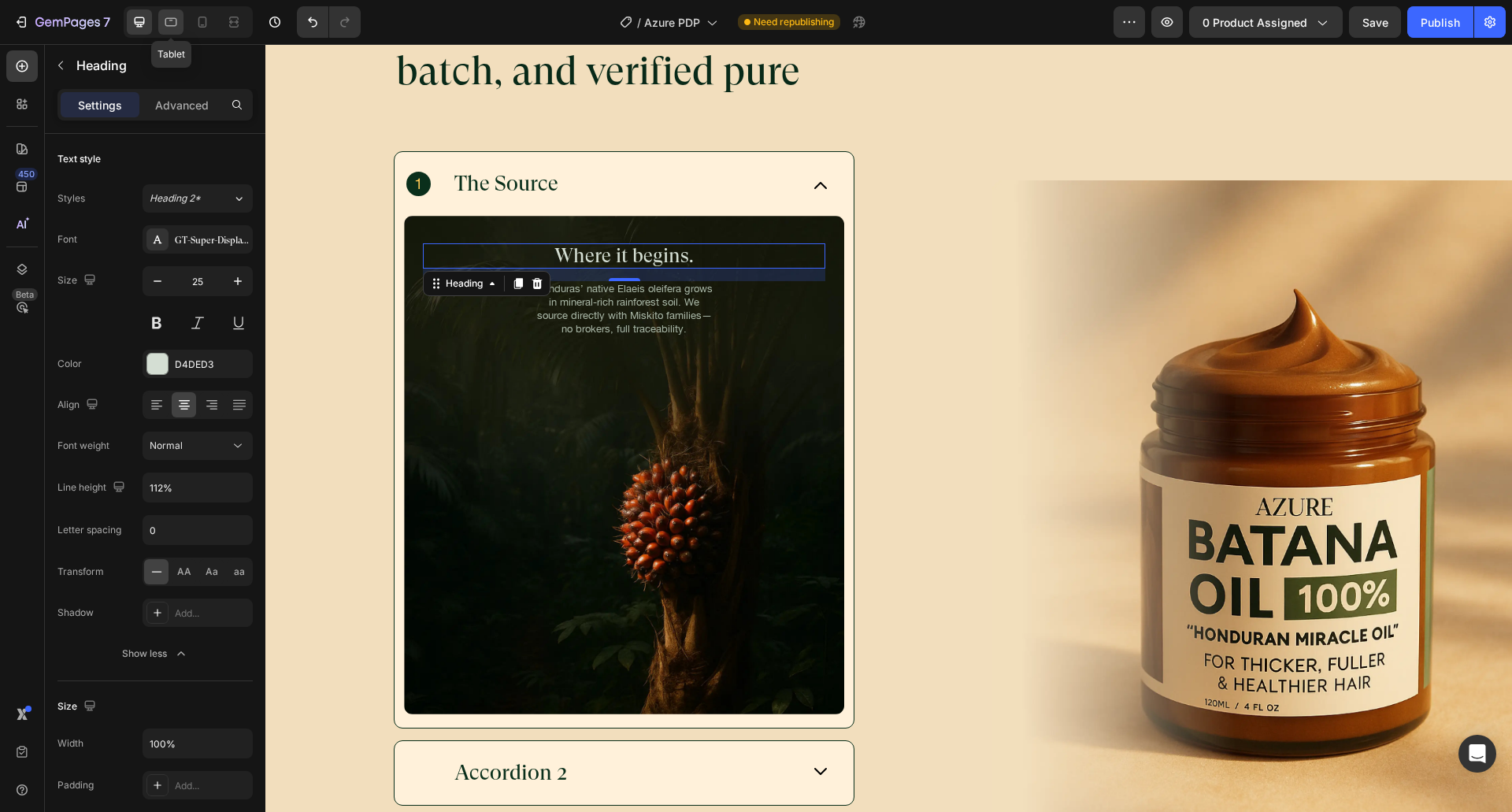
click at [171, 21] on icon at bounding box center [170, 21] width 16 height 16
type input "46"
type input "130%"
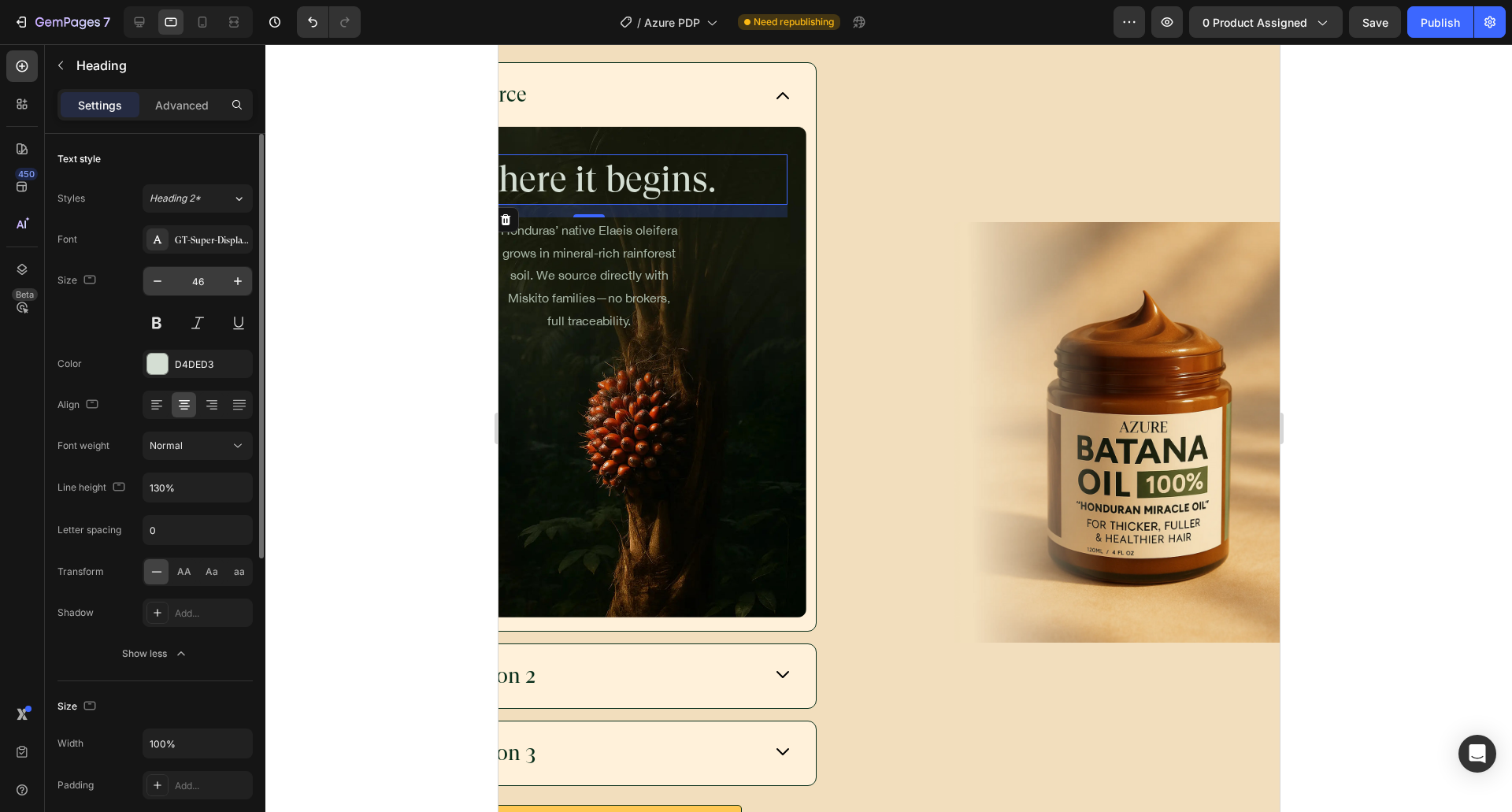
scroll to position [5403, 0]
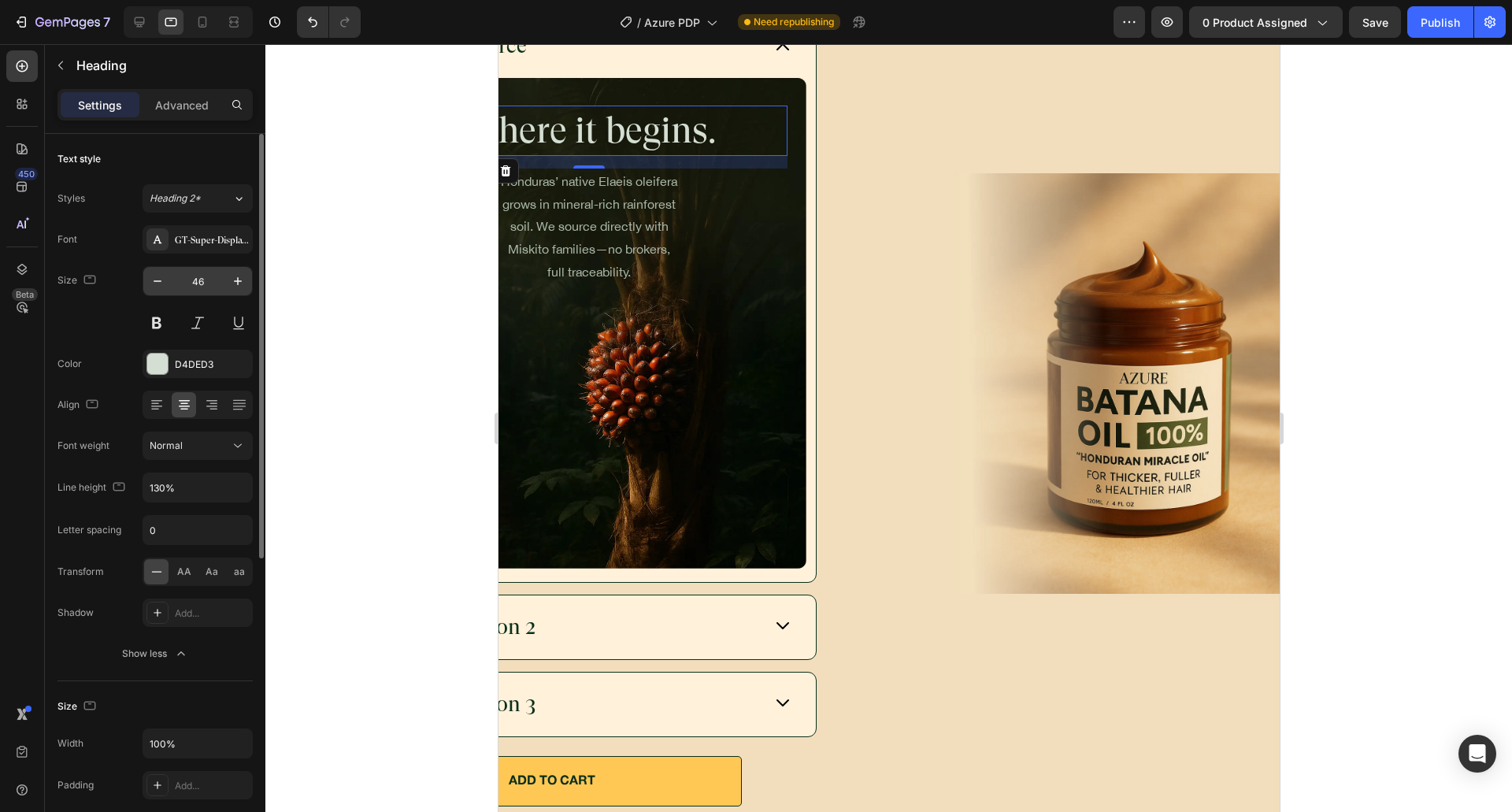
click at [198, 284] on input "46" at bounding box center [197, 281] width 52 height 29
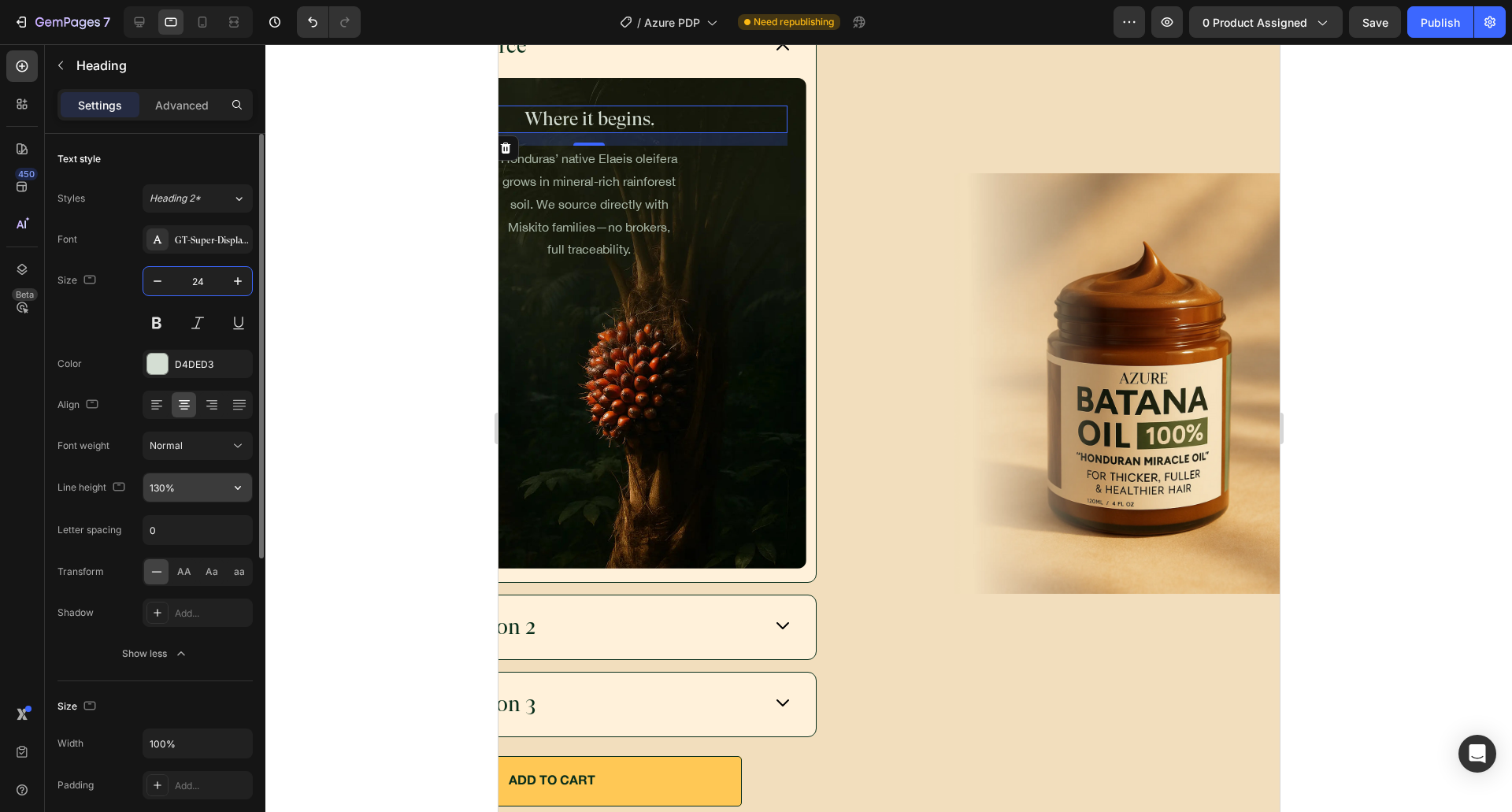
type input "24"
click at [157, 474] on div "130%" at bounding box center [198, 487] width 110 height 29
click at [157, 475] on input "130%" at bounding box center [198, 487] width 109 height 29
type input "112%"
click at [130, 435] on div "Font weight Normal" at bounding box center [155, 446] width 195 height 29
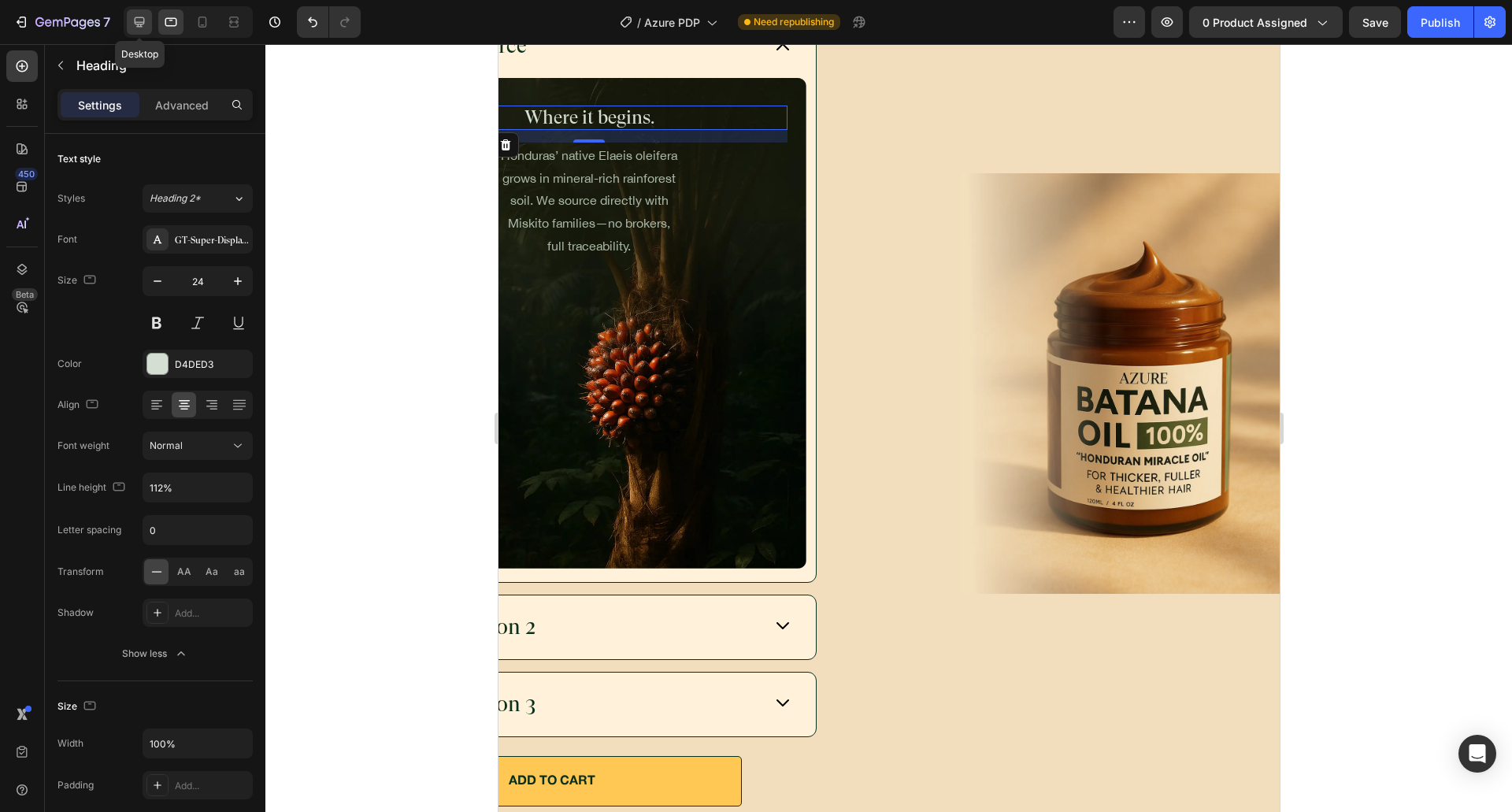
click at [134, 32] on div at bounding box center [139, 21] width 25 height 25
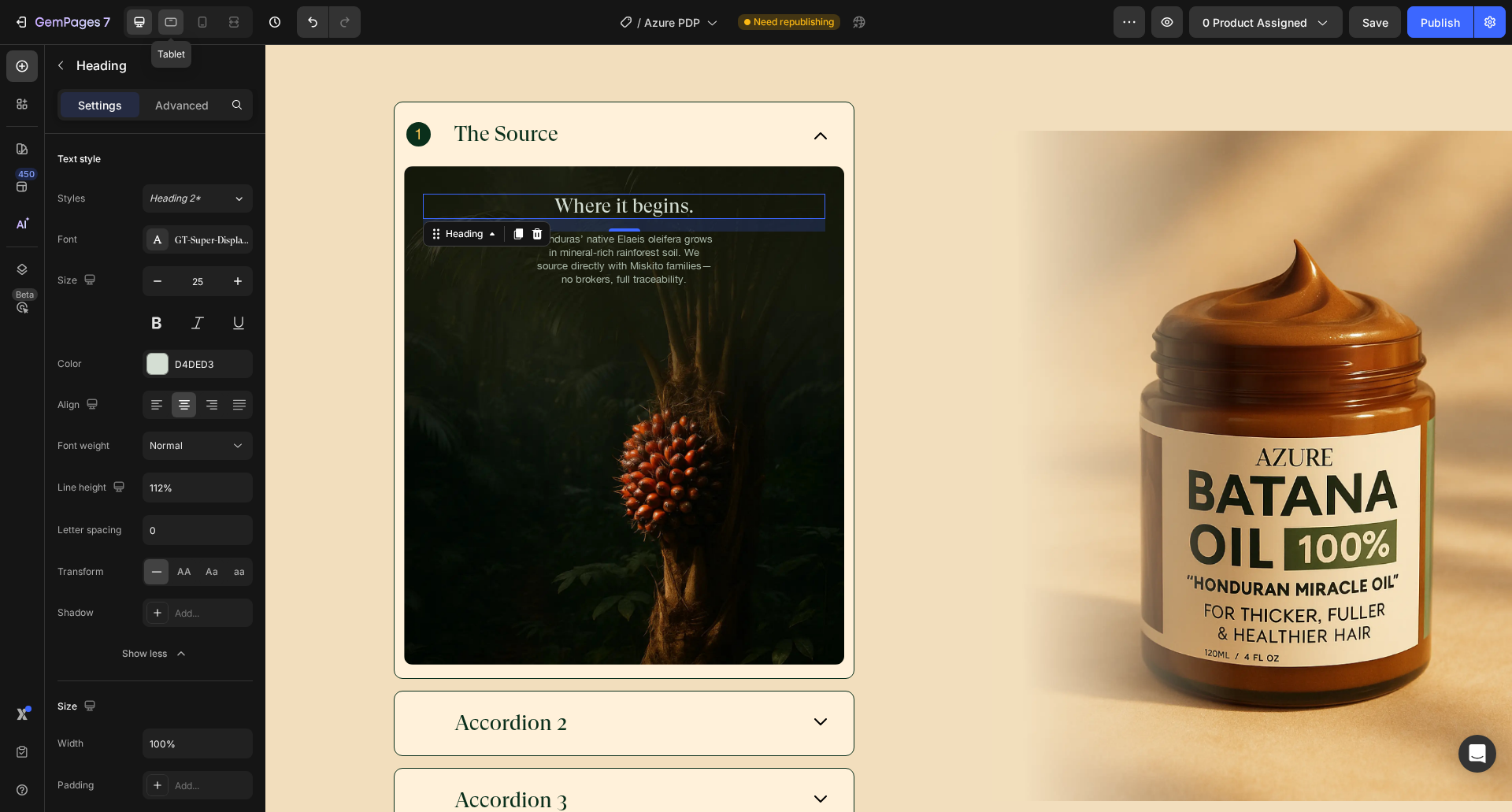
click at [173, 22] on icon at bounding box center [170, 21] width 16 height 16
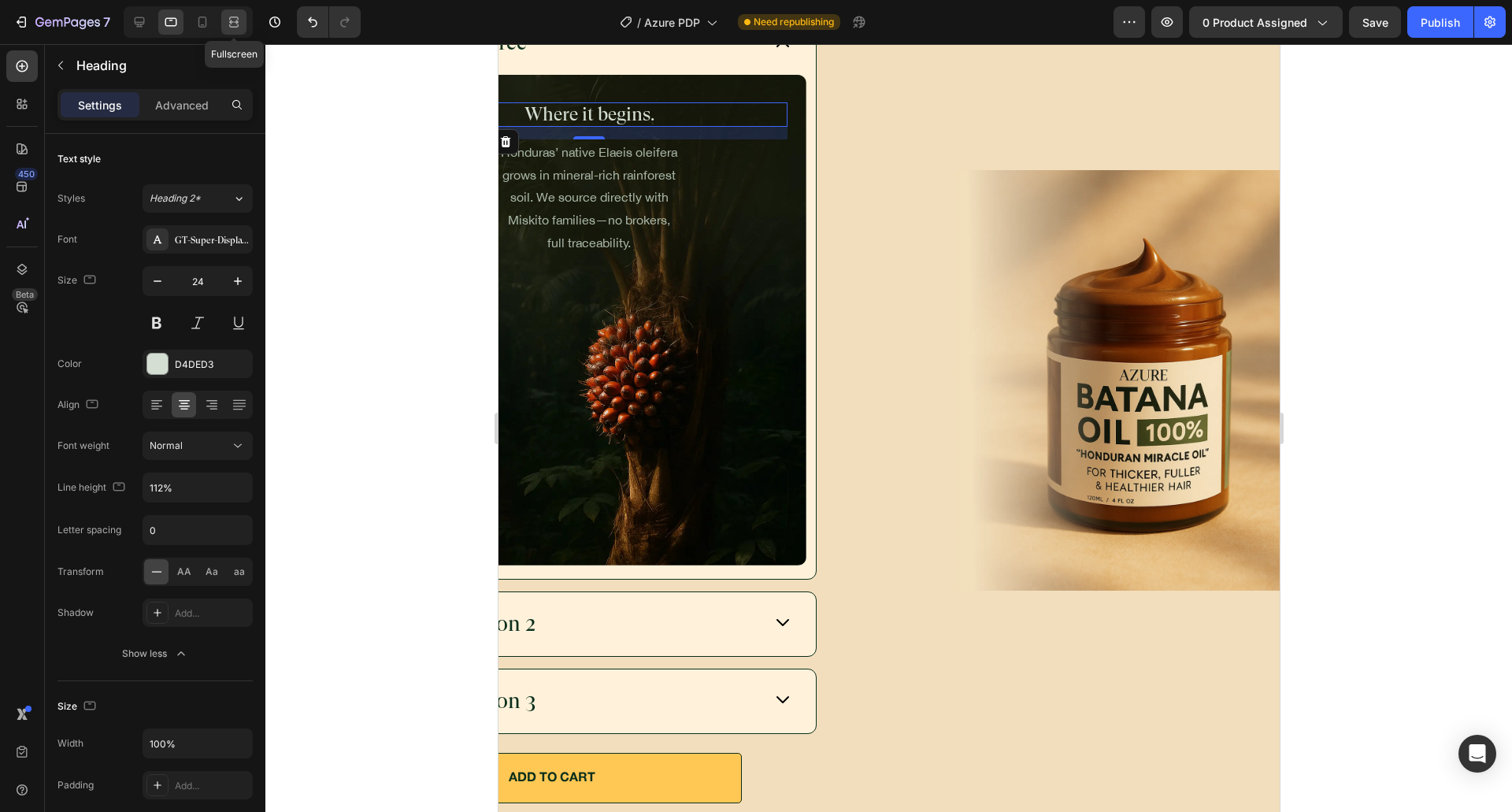
click at [234, 24] on icon at bounding box center [231, 21] width 5 height 4
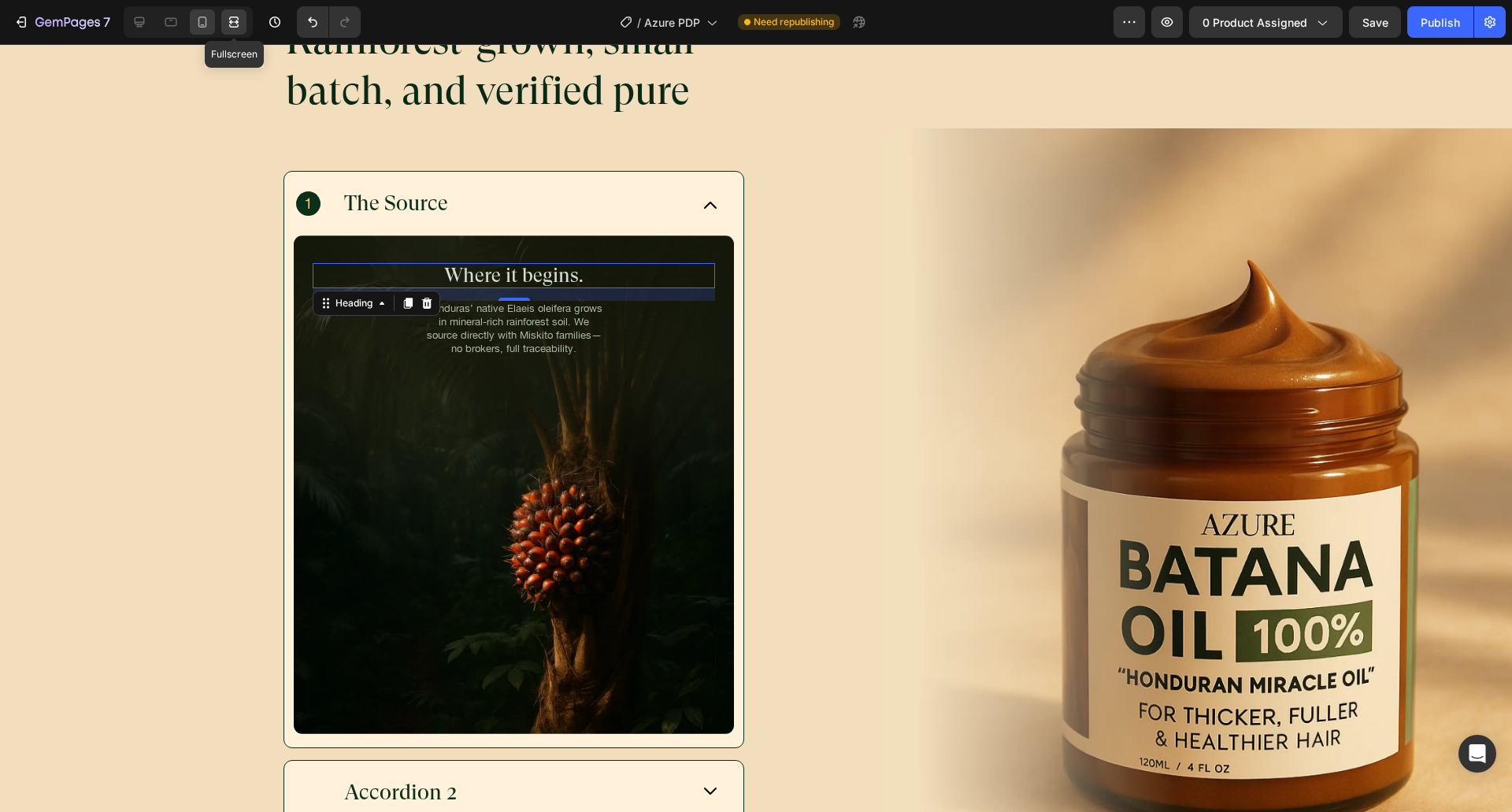
click at [208, 24] on icon at bounding box center [202, 21] width 16 height 16
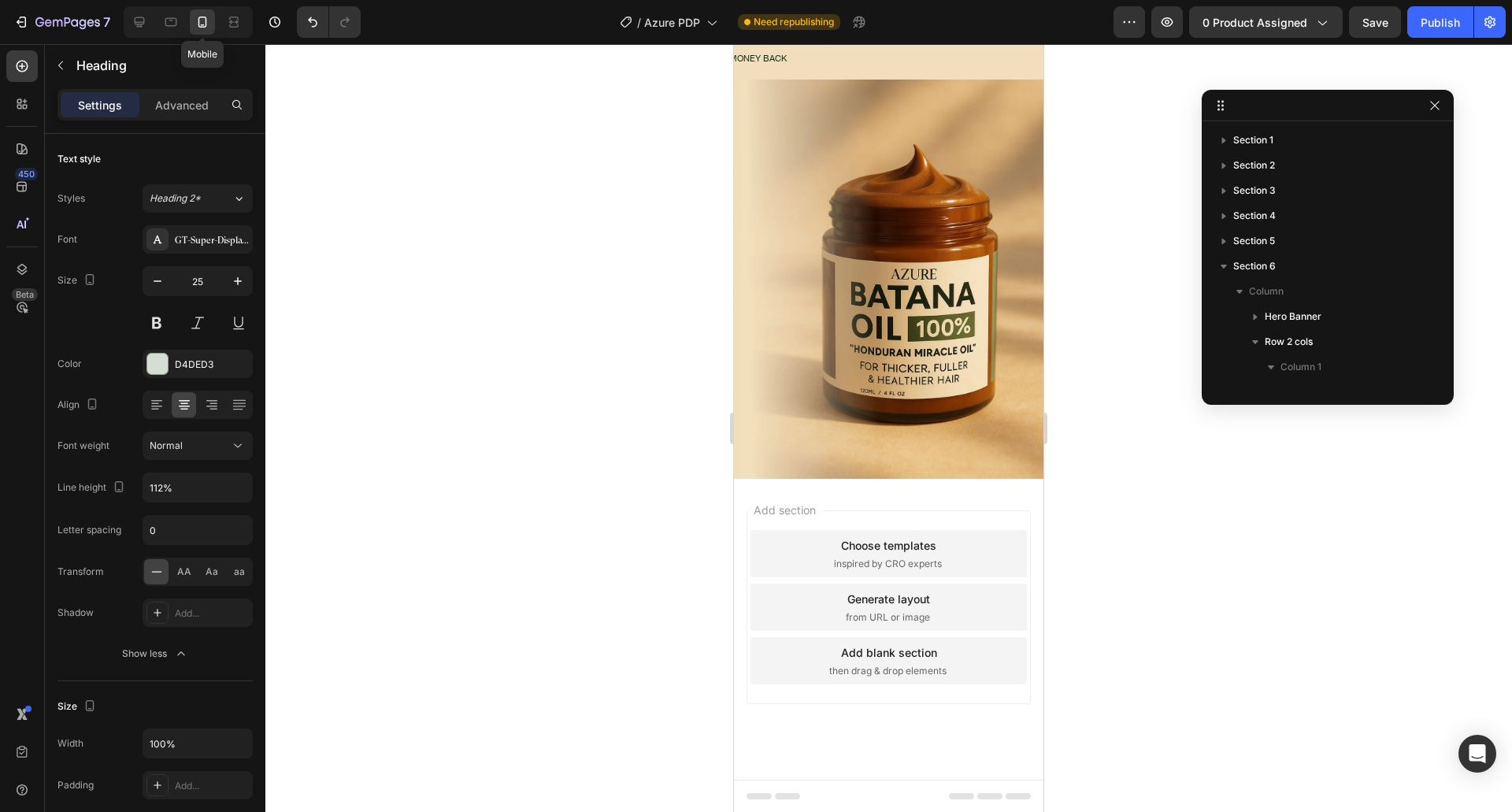
type input "41"
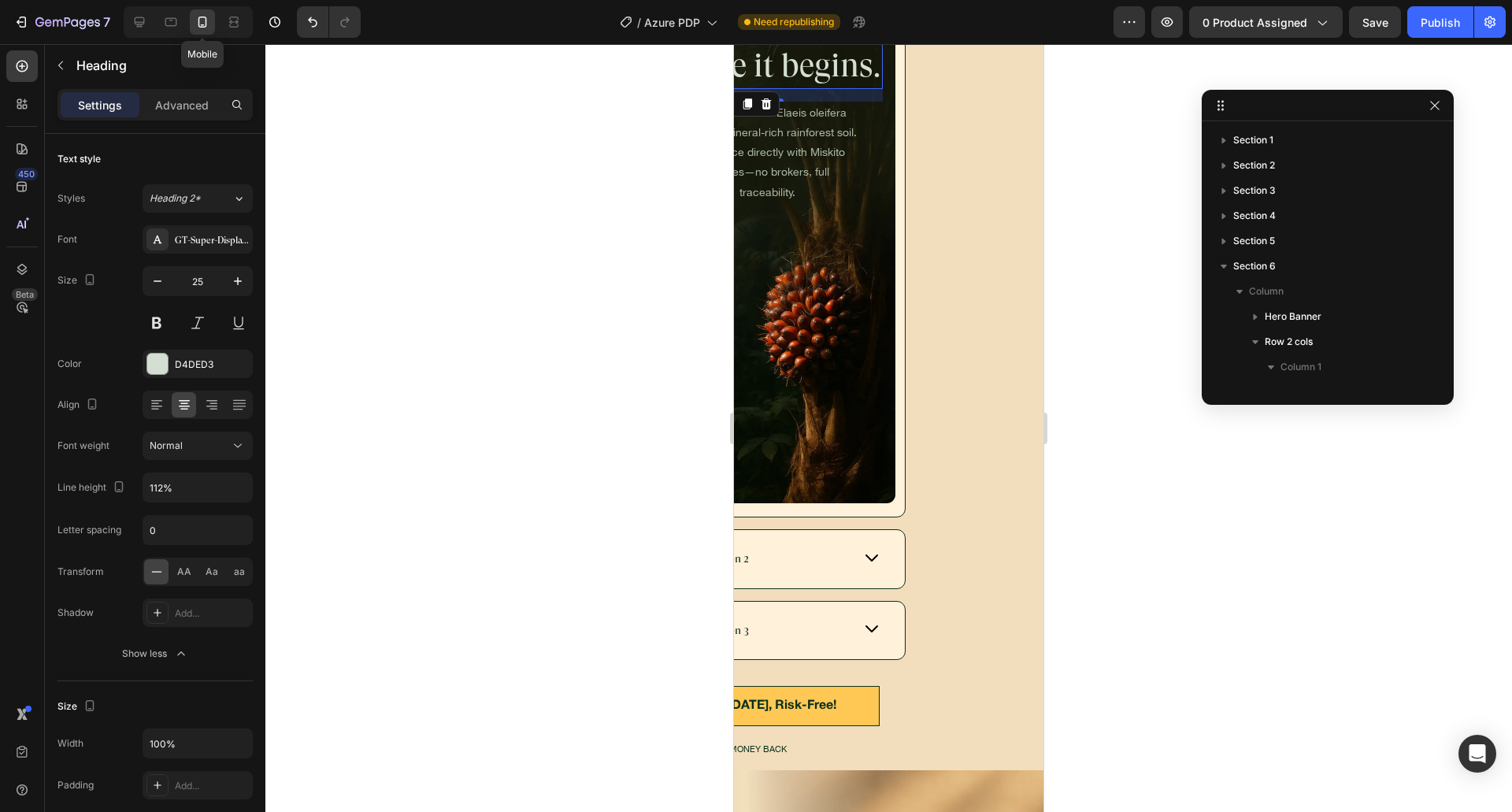
type input "130%"
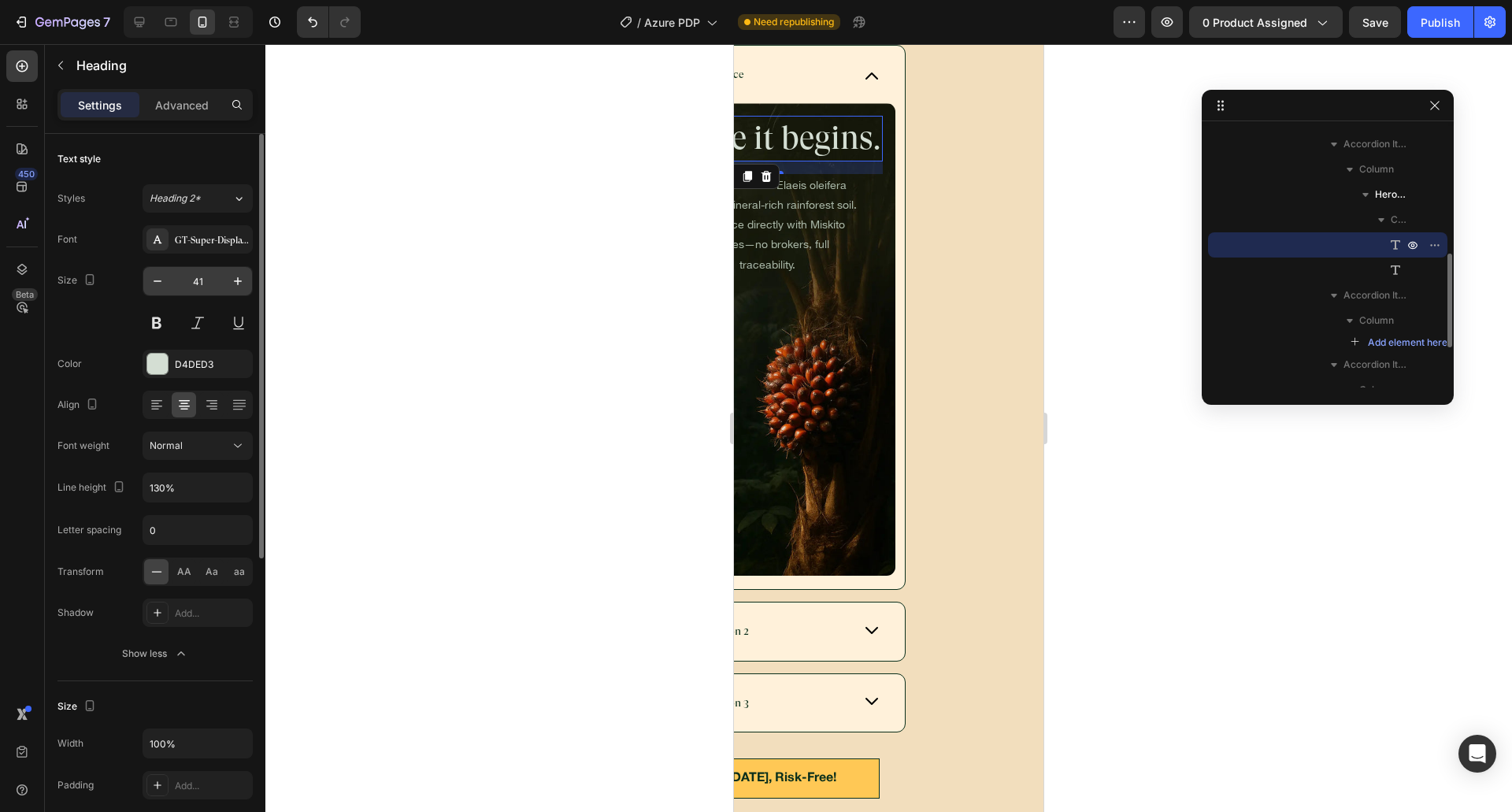
scroll to position [5620, 0]
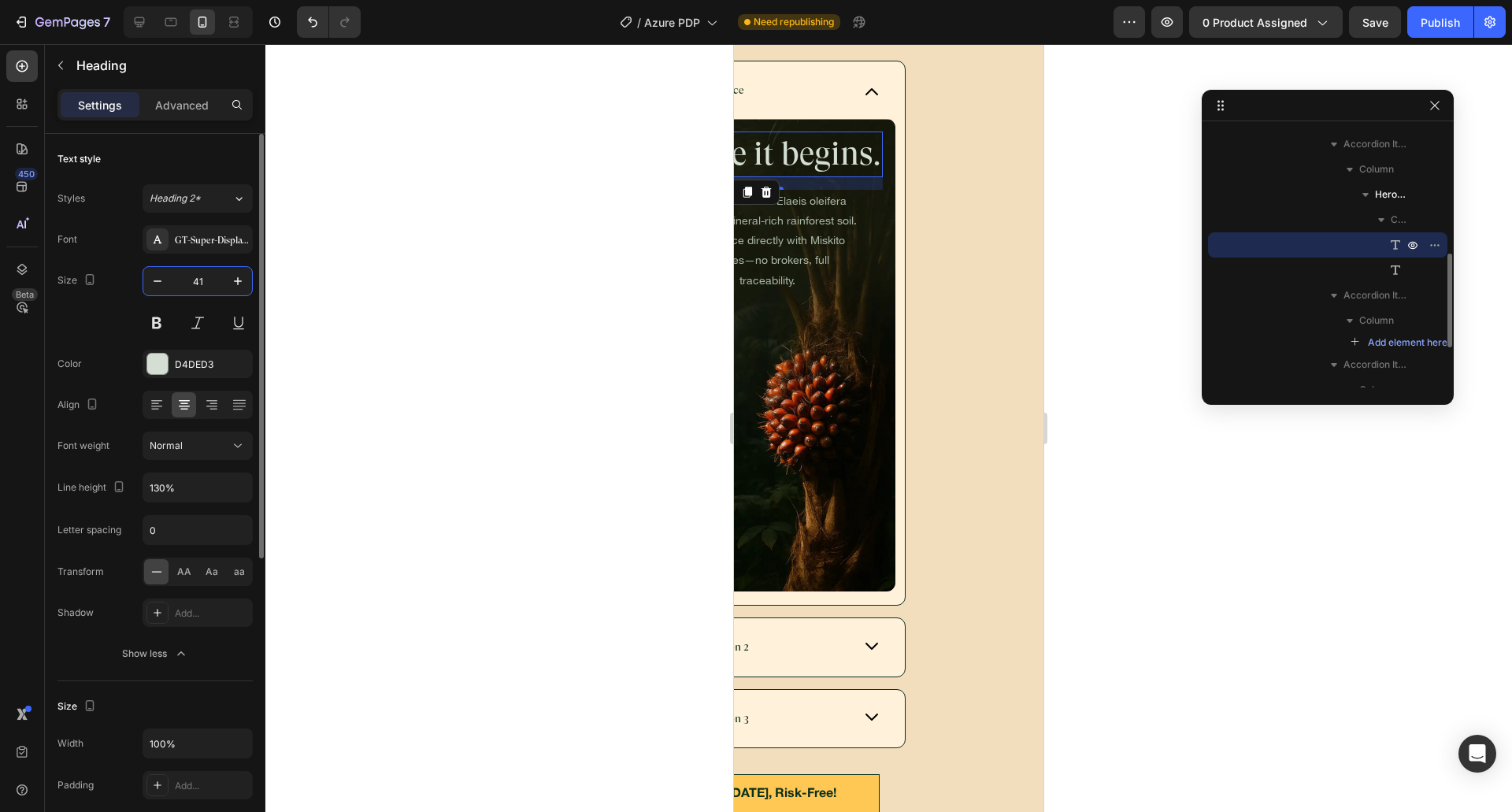
click at [186, 290] on input "41" at bounding box center [197, 281] width 52 height 29
type input "24"
click at [156, 493] on input "130%" at bounding box center [198, 487] width 109 height 29
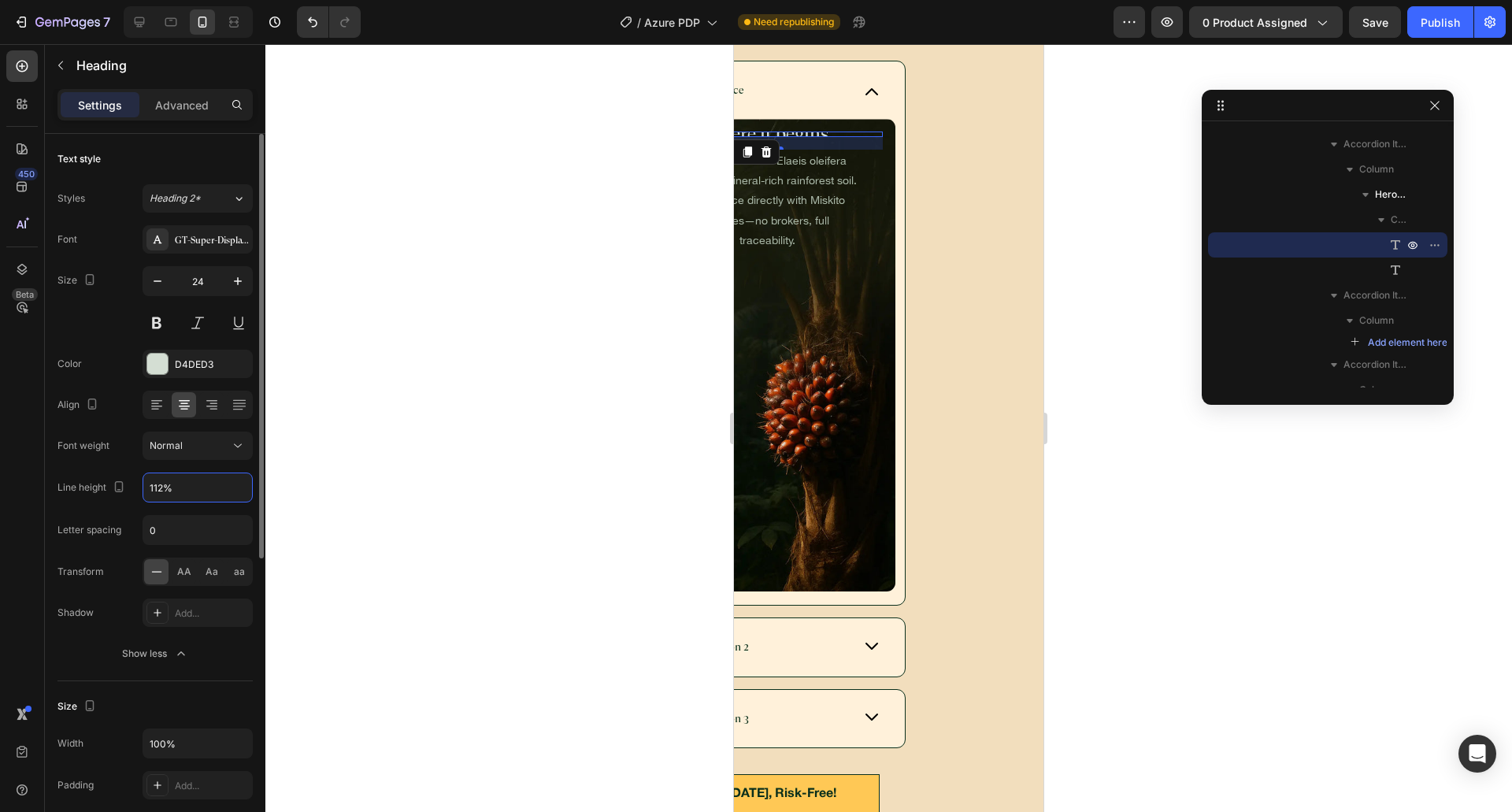
type input "112%"
click at [122, 429] on div "Font GT-Super-Display-Regular-Trial Size 24 Color D4DED3 Align Font weight Norm…" at bounding box center [155, 447] width 195 height 443
click at [145, 35] on div at bounding box center [188, 22] width 129 height 31
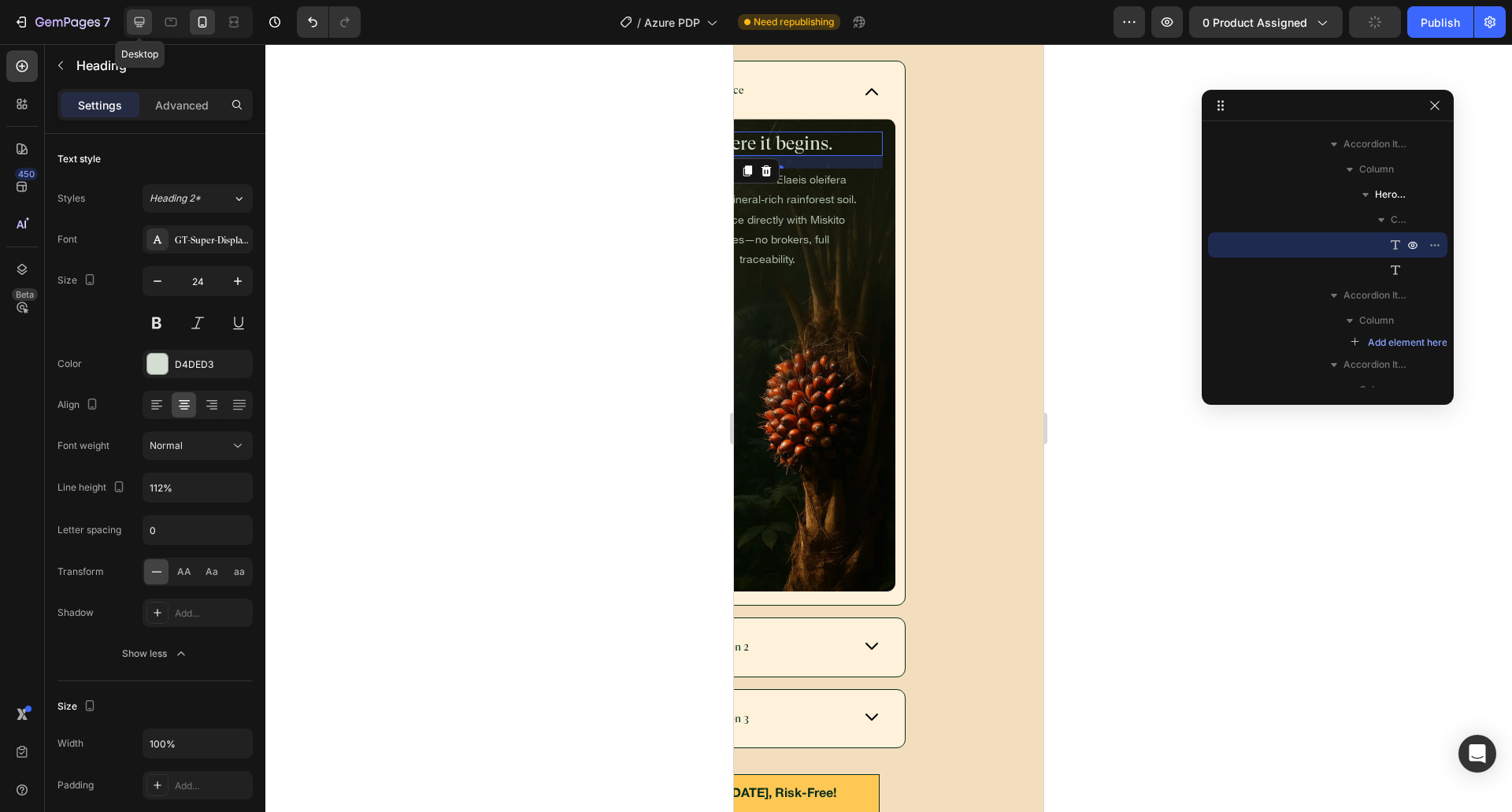
click at [145, 25] on icon at bounding box center [139, 21] width 16 height 16
type input "25"
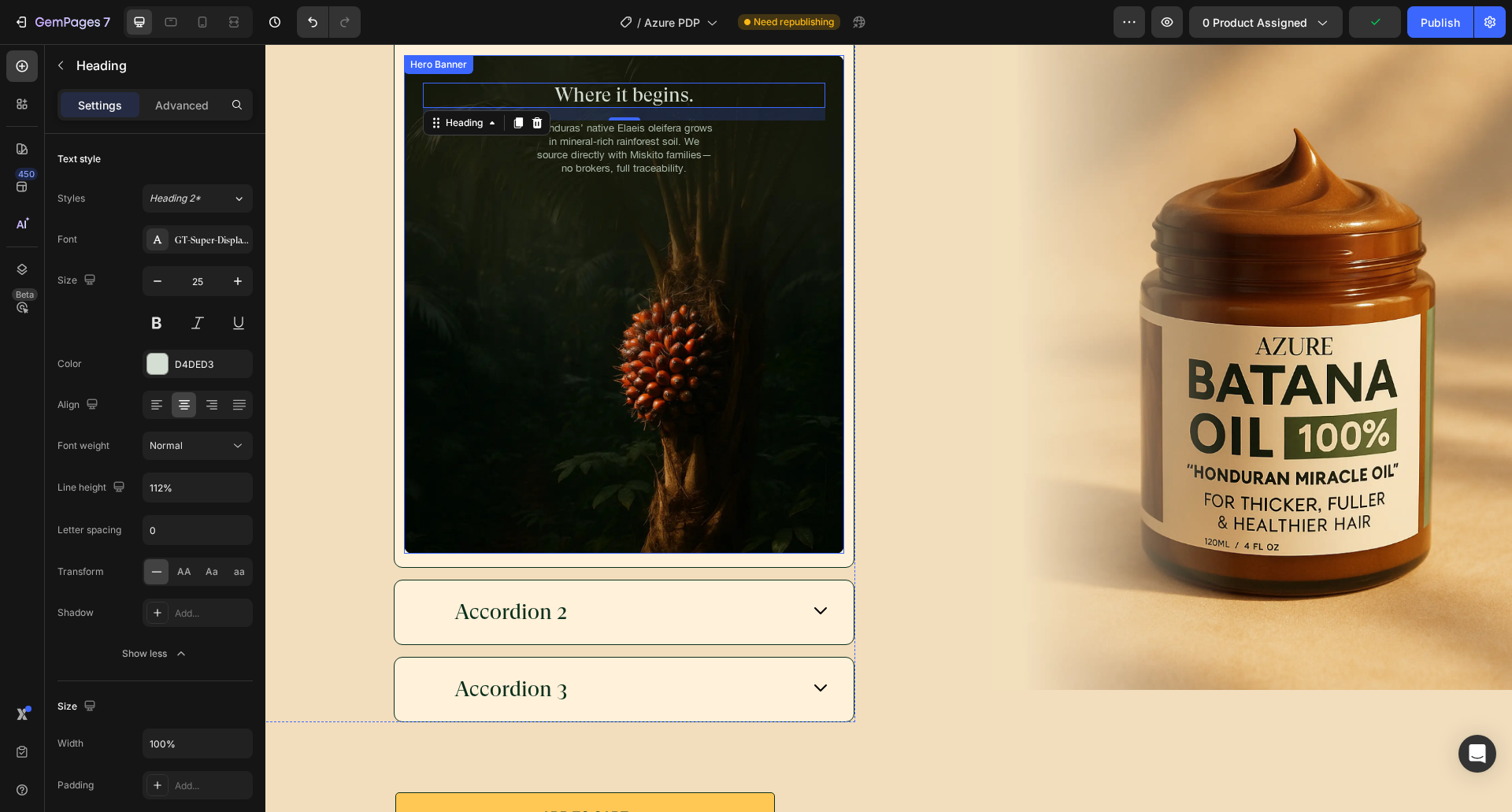
scroll to position [5724, 0]
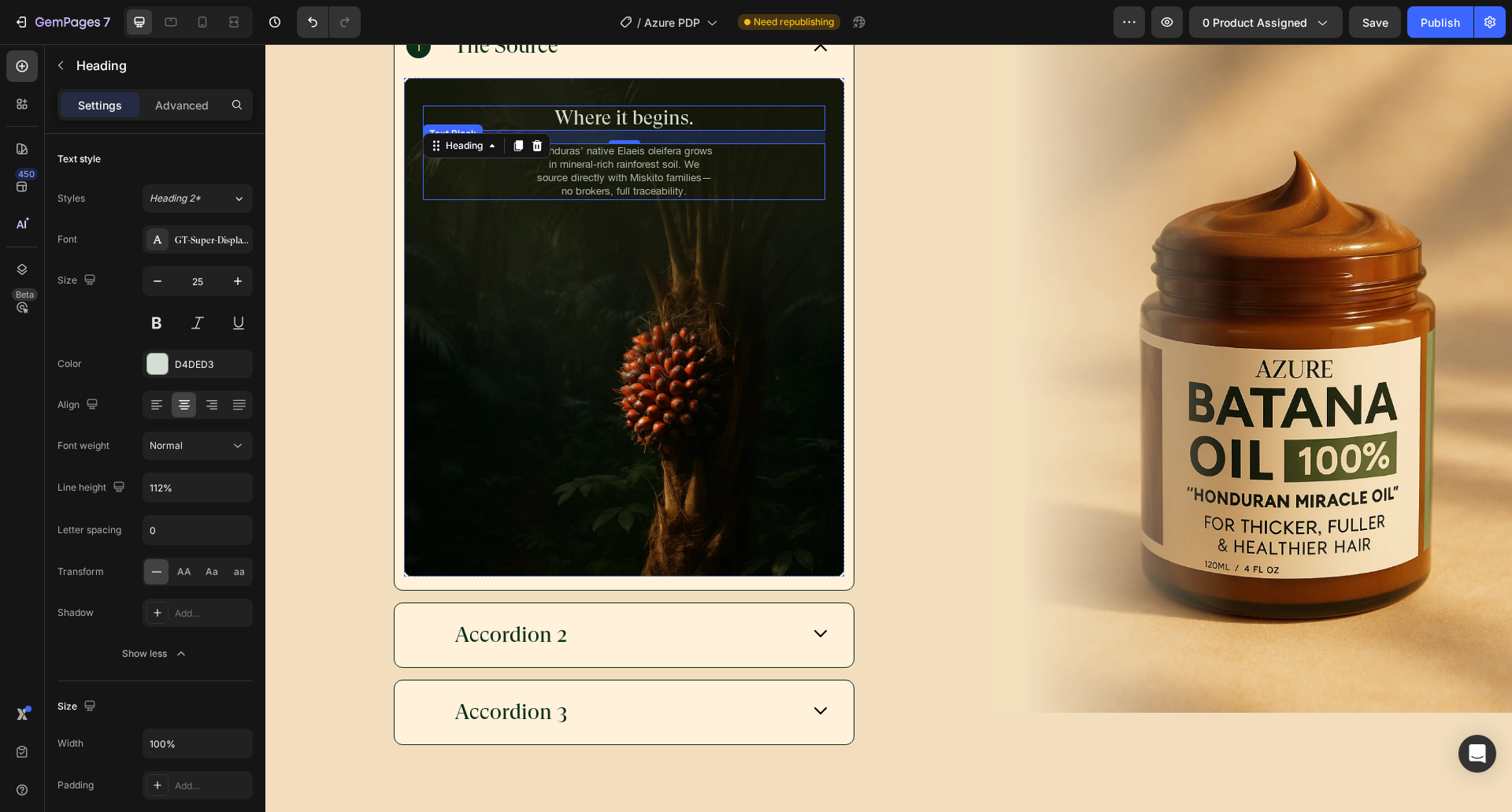
click at [594, 151] on p "Honduras’ native Elaeis oleifera grows in mineral-rich rainforest soil. We sour…" at bounding box center [624, 171] width 180 height 53
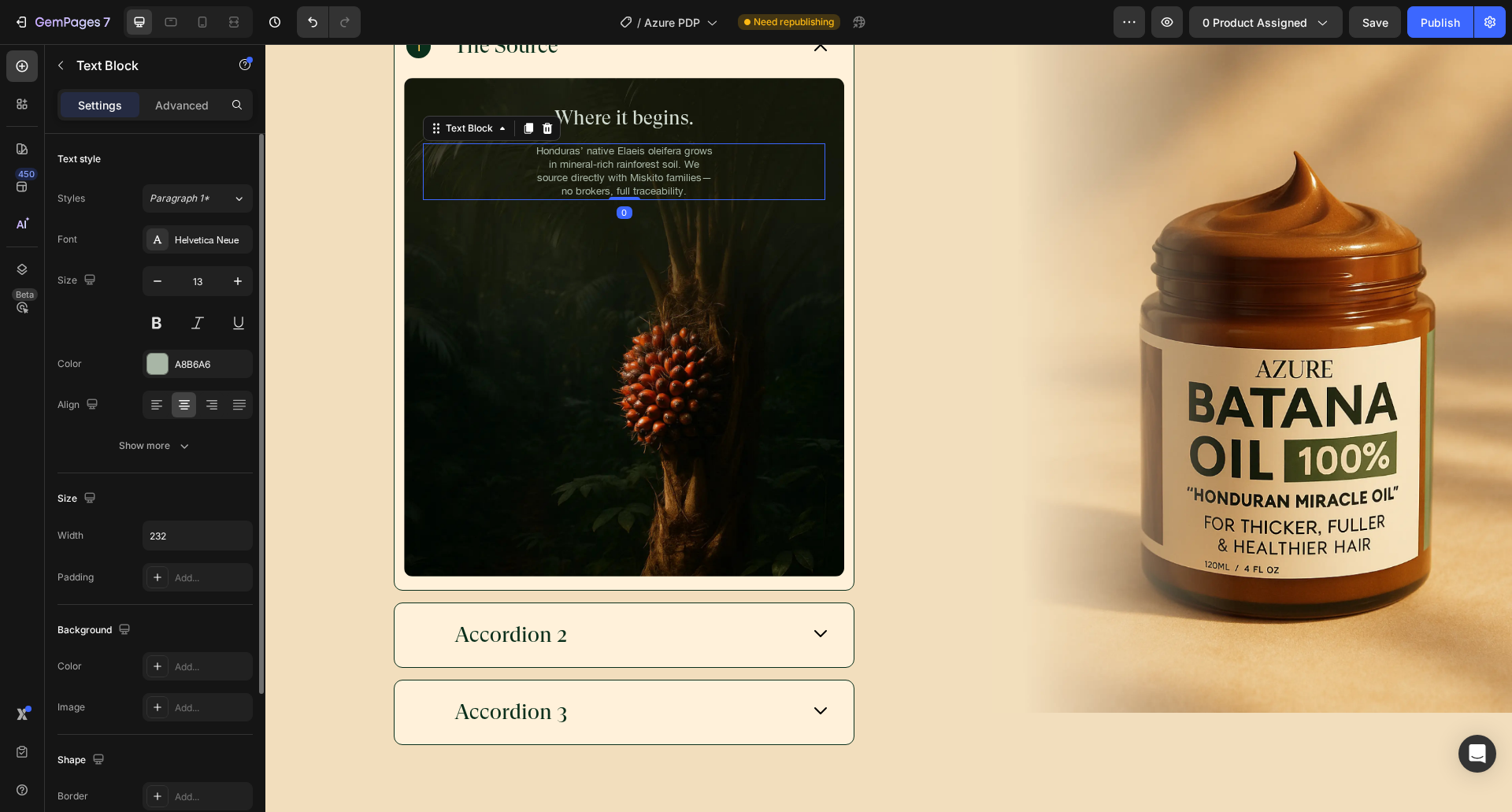
click at [146, 605] on div "Text style Styles Paragraph 1* Font Helvetica Neue Size 13 Color A8B6A6 Align S…" at bounding box center [155, 669] width 195 height 130
click at [150, 443] on div "Show more" at bounding box center [156, 445] width 74 height 16
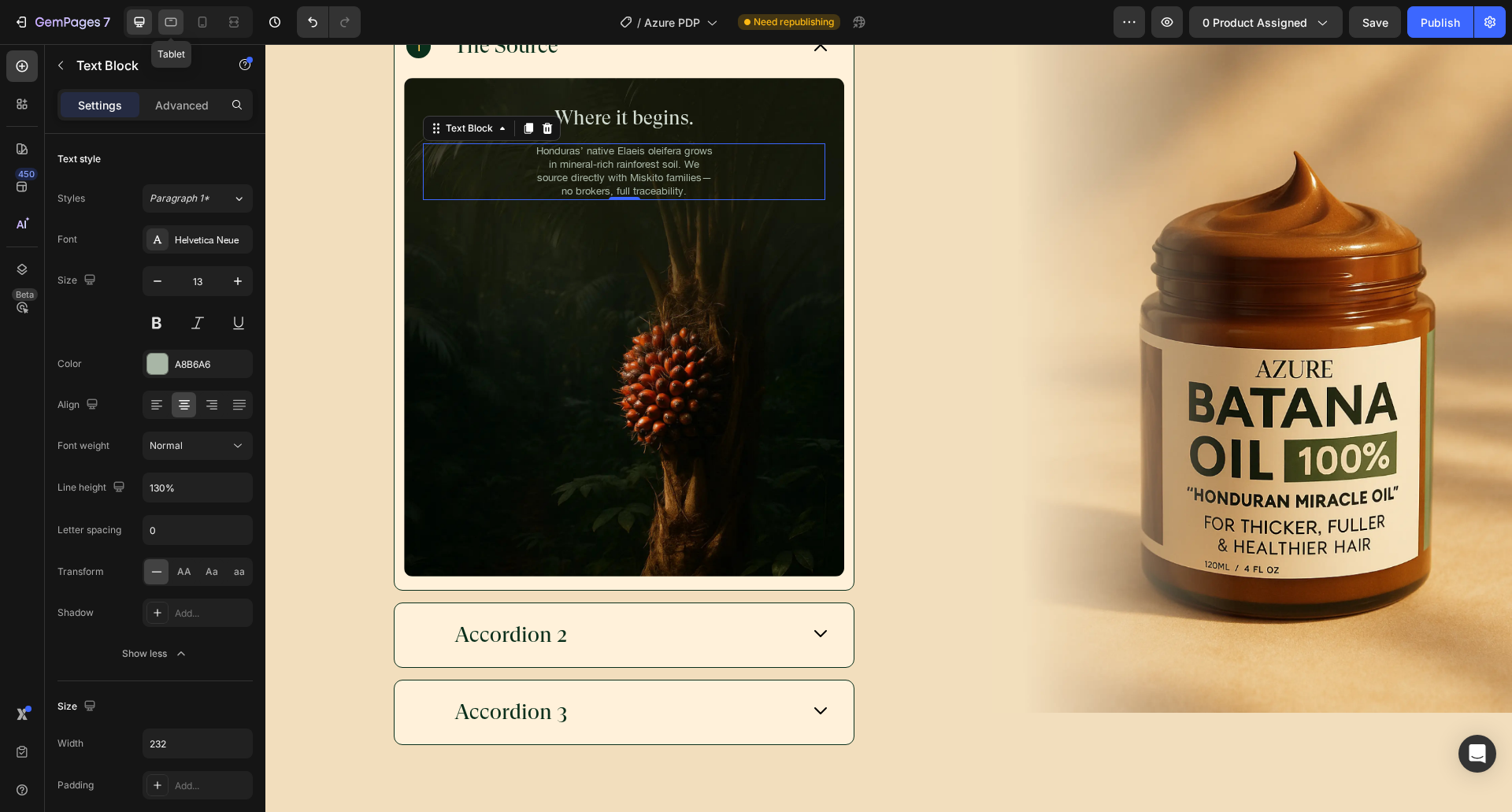
click at [172, 17] on icon at bounding box center [170, 21] width 16 height 16
type input "16"
type input "180%"
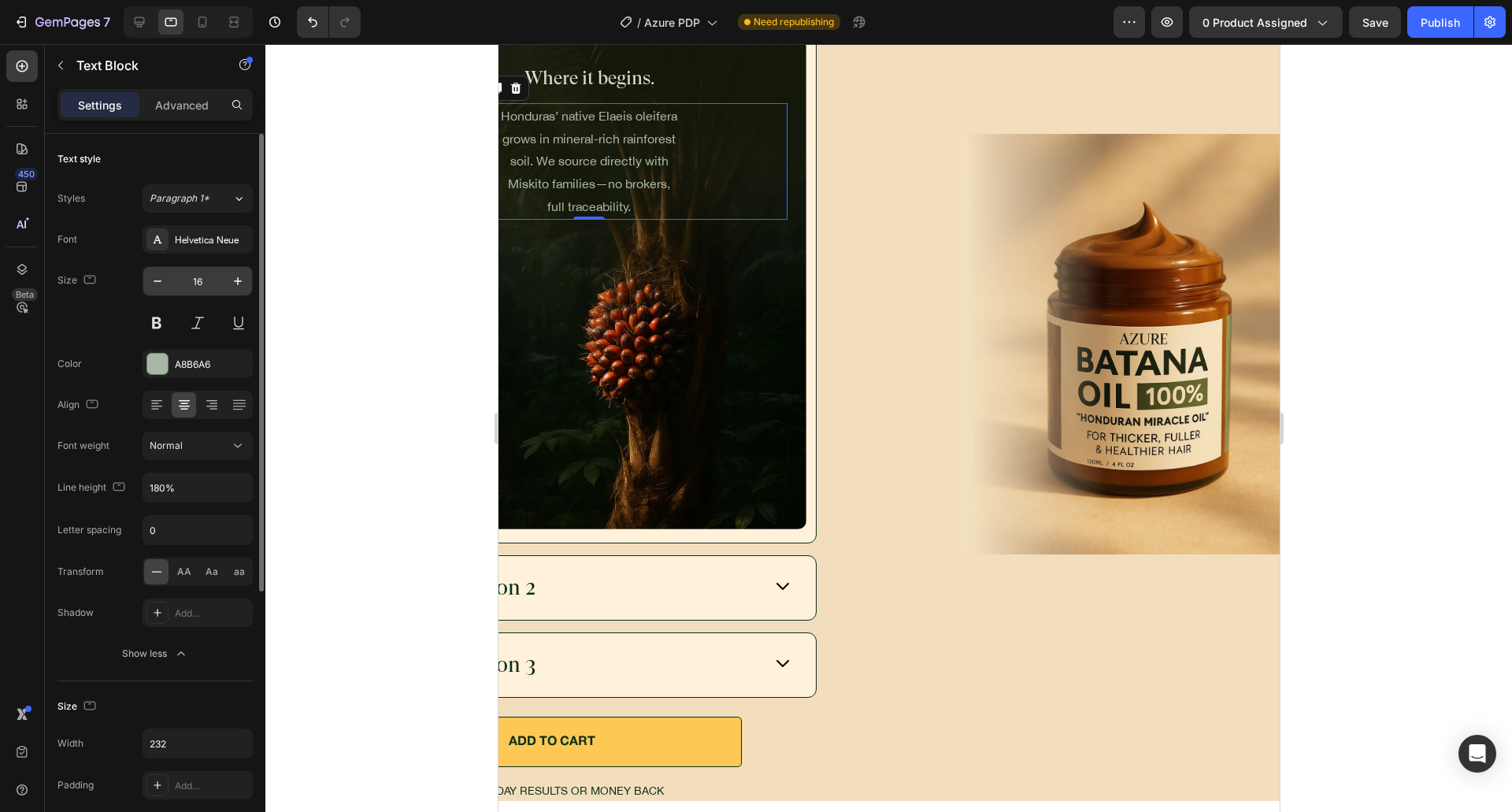
scroll to position [5441, 0]
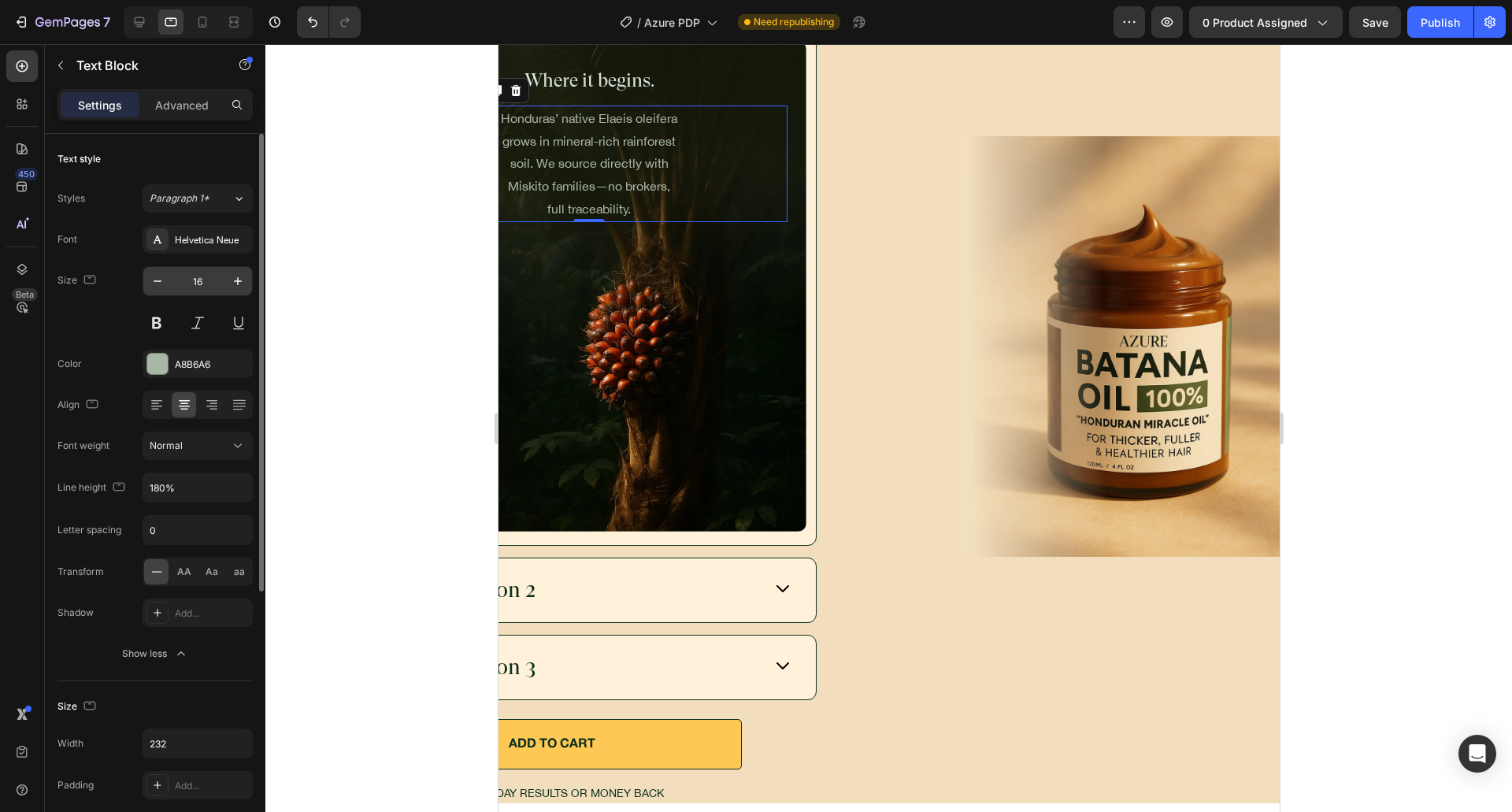
click at [189, 280] on input "16" at bounding box center [197, 281] width 52 height 29
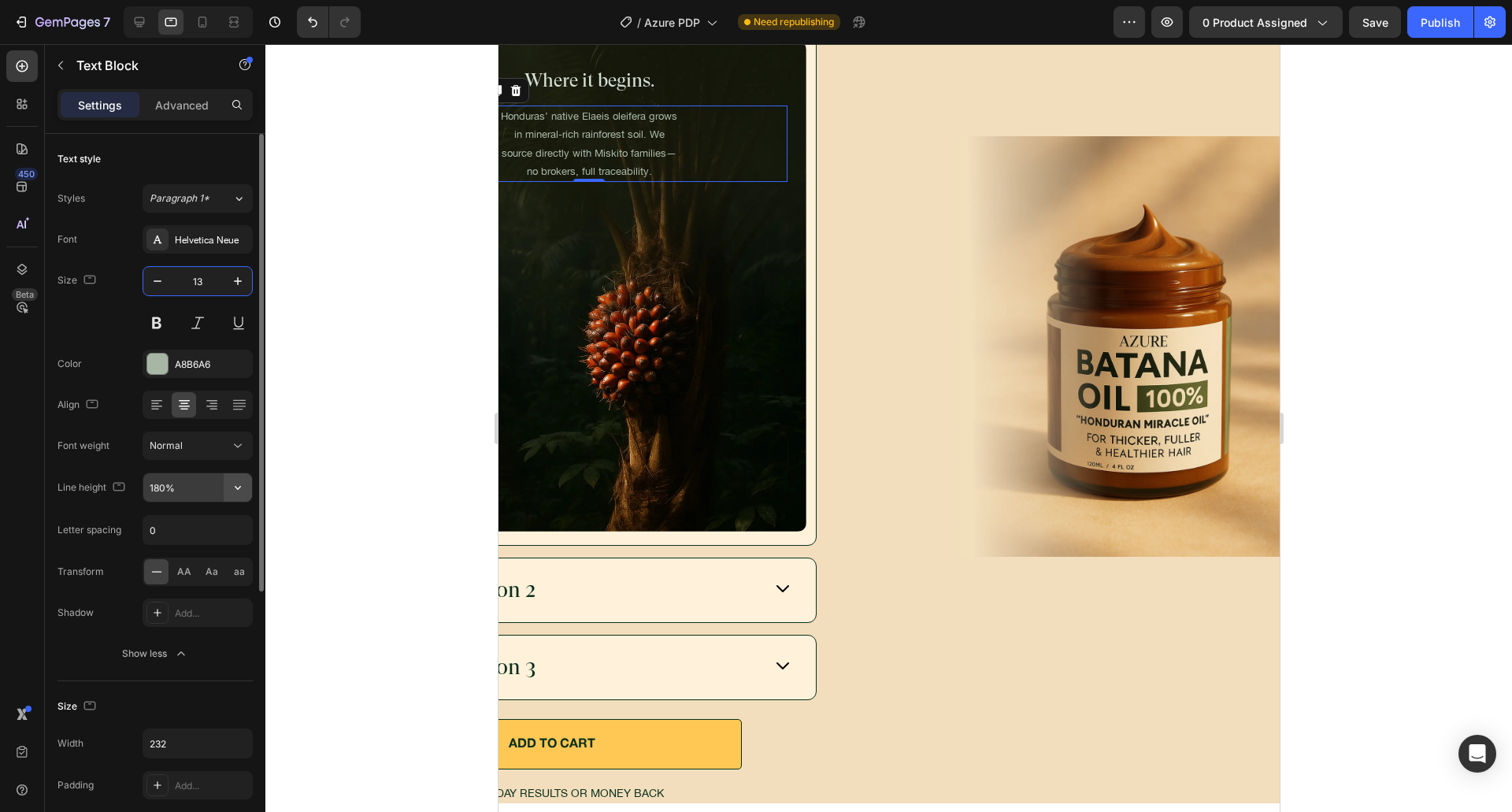
type input "13"
click at [235, 487] on icon "button" at bounding box center [238, 487] width 16 height 16
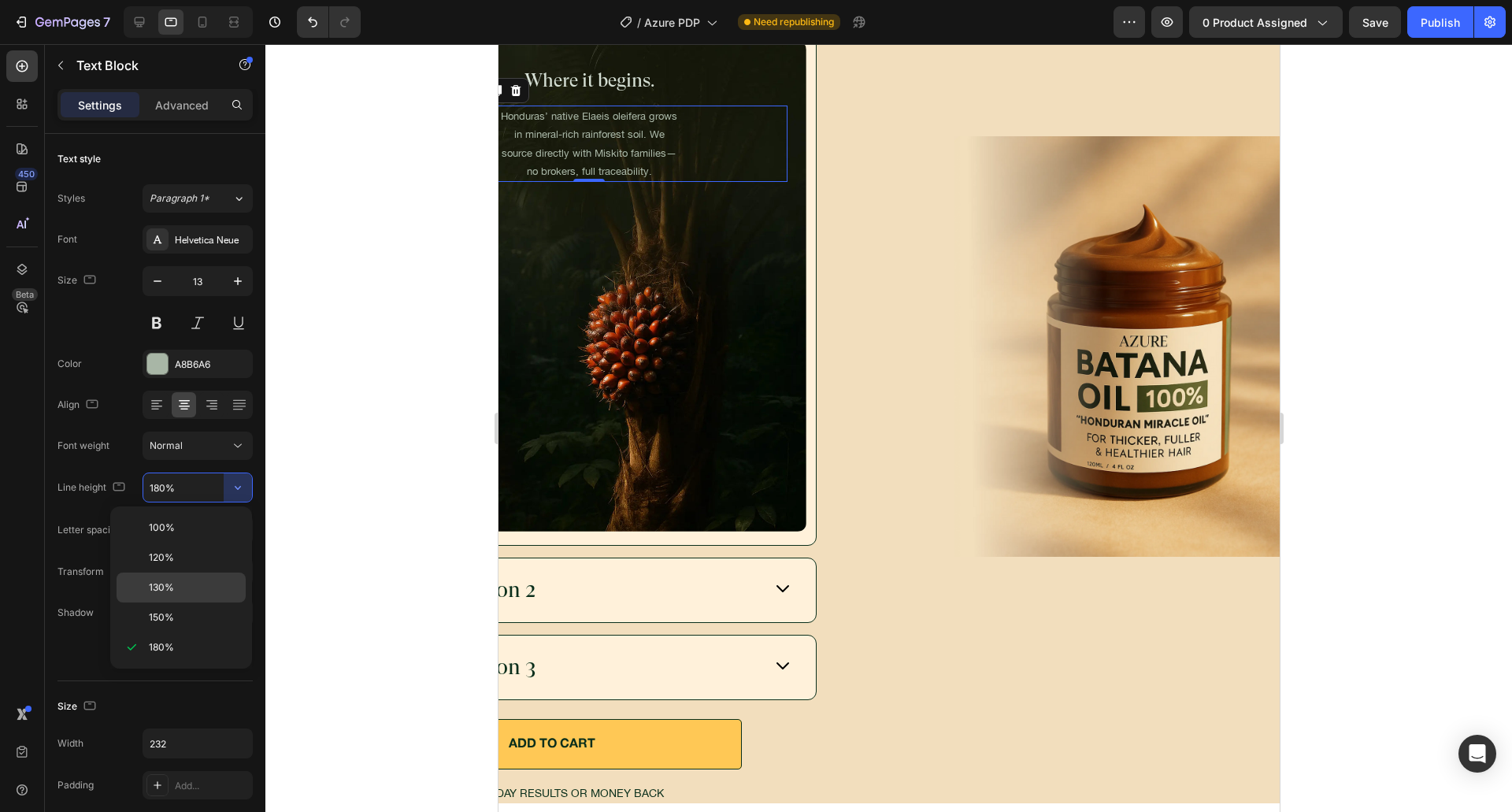
click at [171, 602] on div "130%" at bounding box center [181, 617] width 129 height 29
type input "130%"
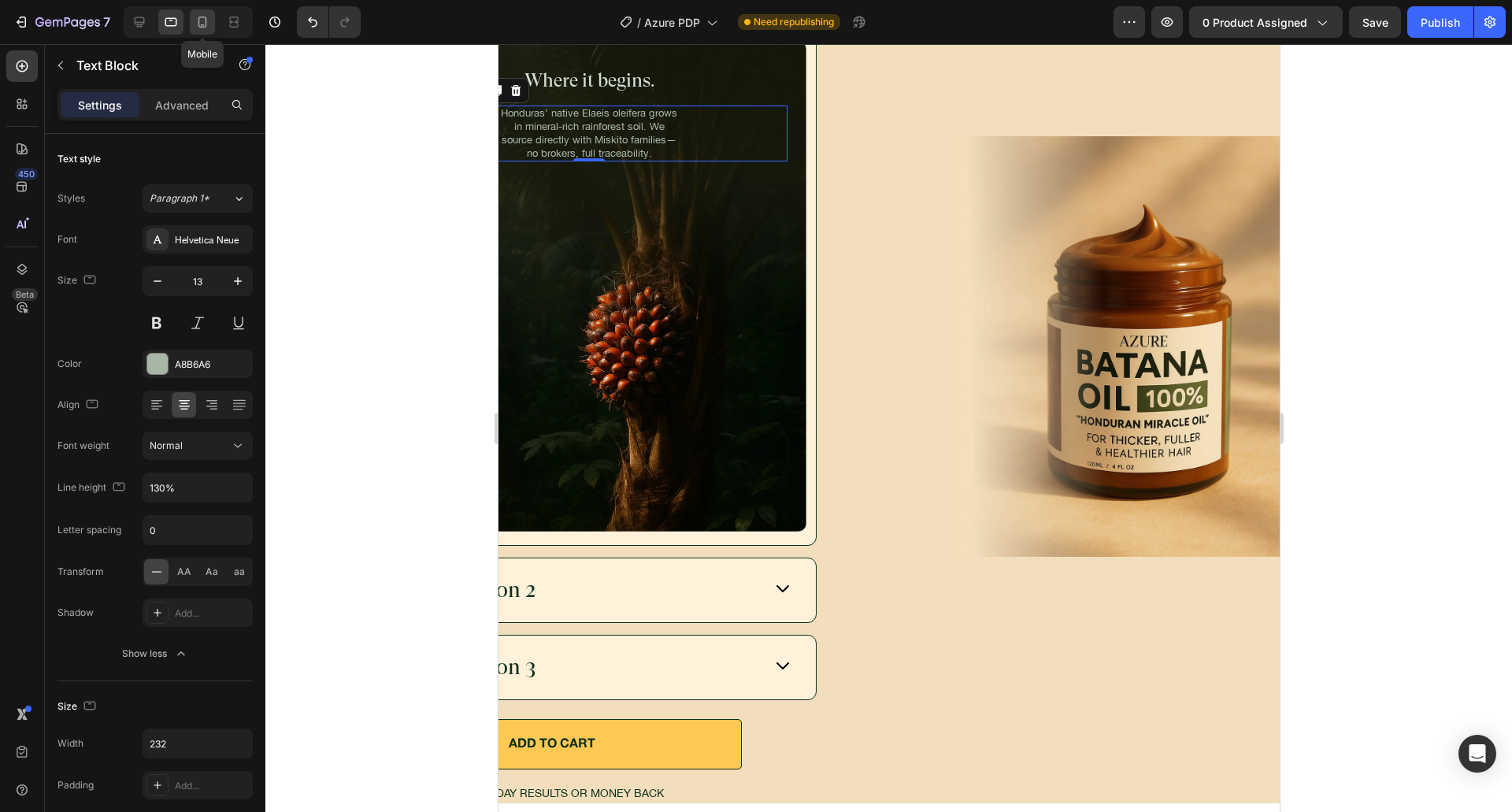
click at [196, 25] on icon at bounding box center [202, 21] width 16 height 16
type input "14"
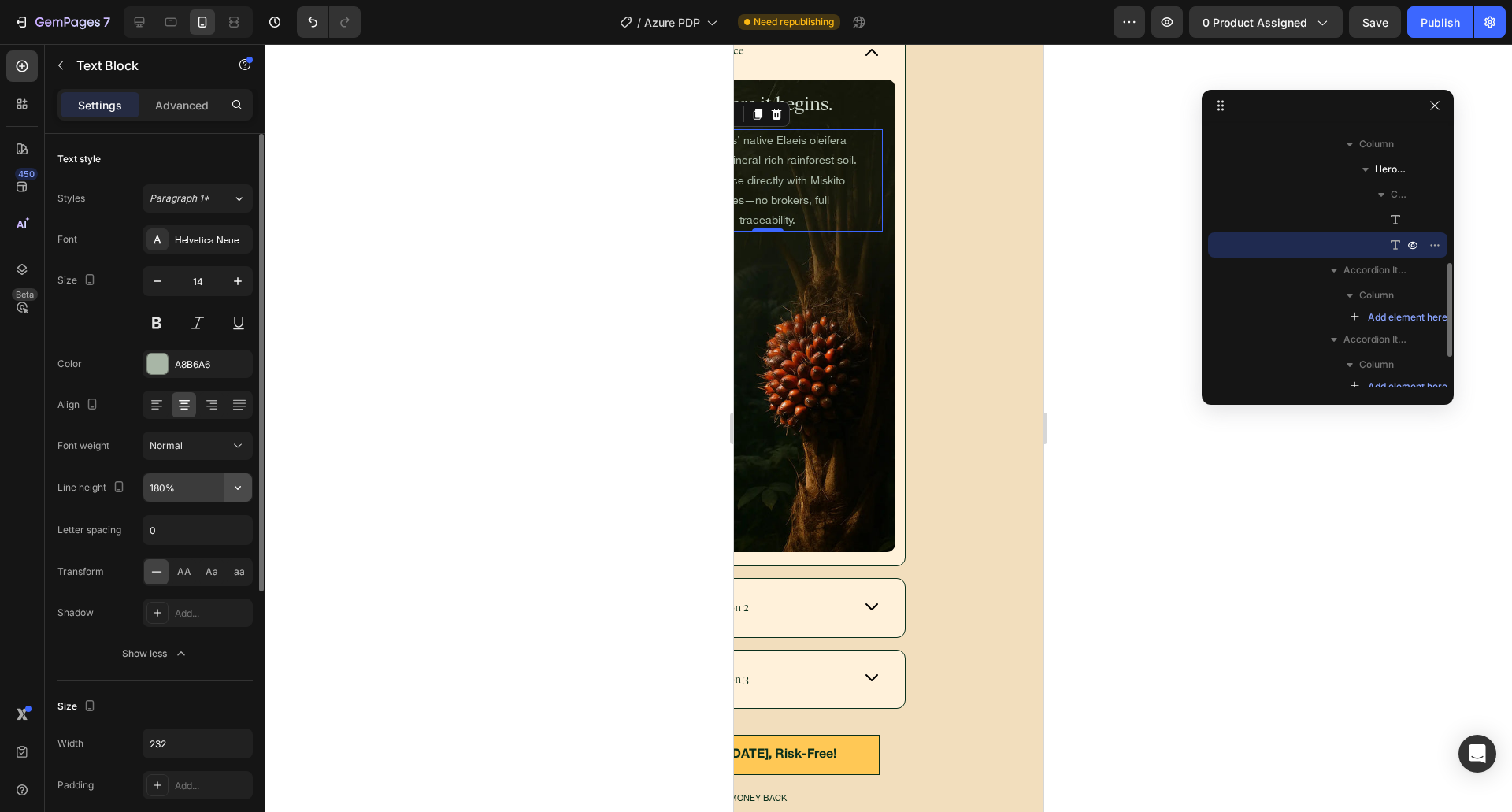
scroll to position [5658, 0]
click at [240, 481] on icon "button" at bounding box center [238, 487] width 16 height 16
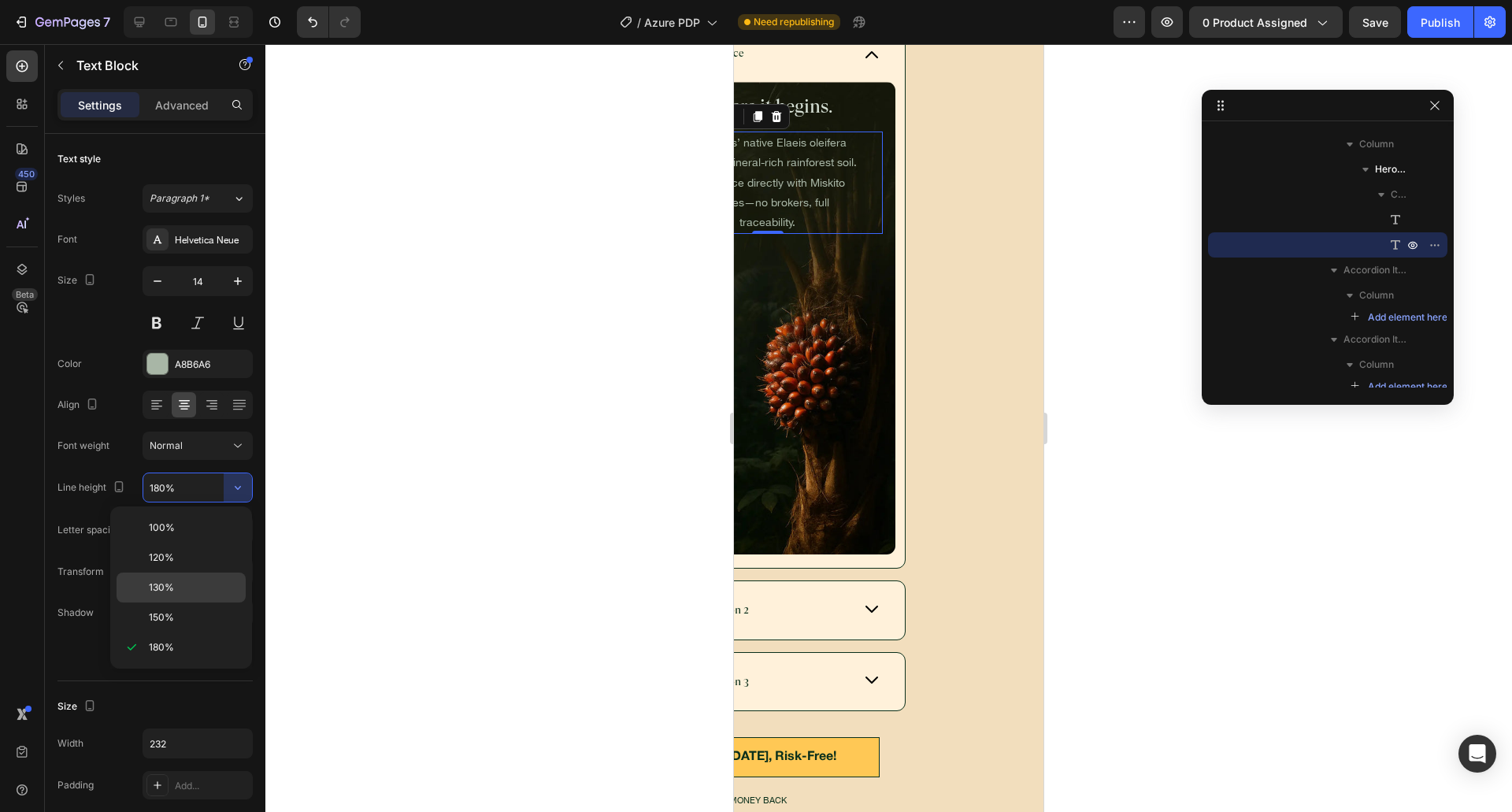
click at [173, 589] on span "130%" at bounding box center [161, 586] width 25 height 14
type input "130%"
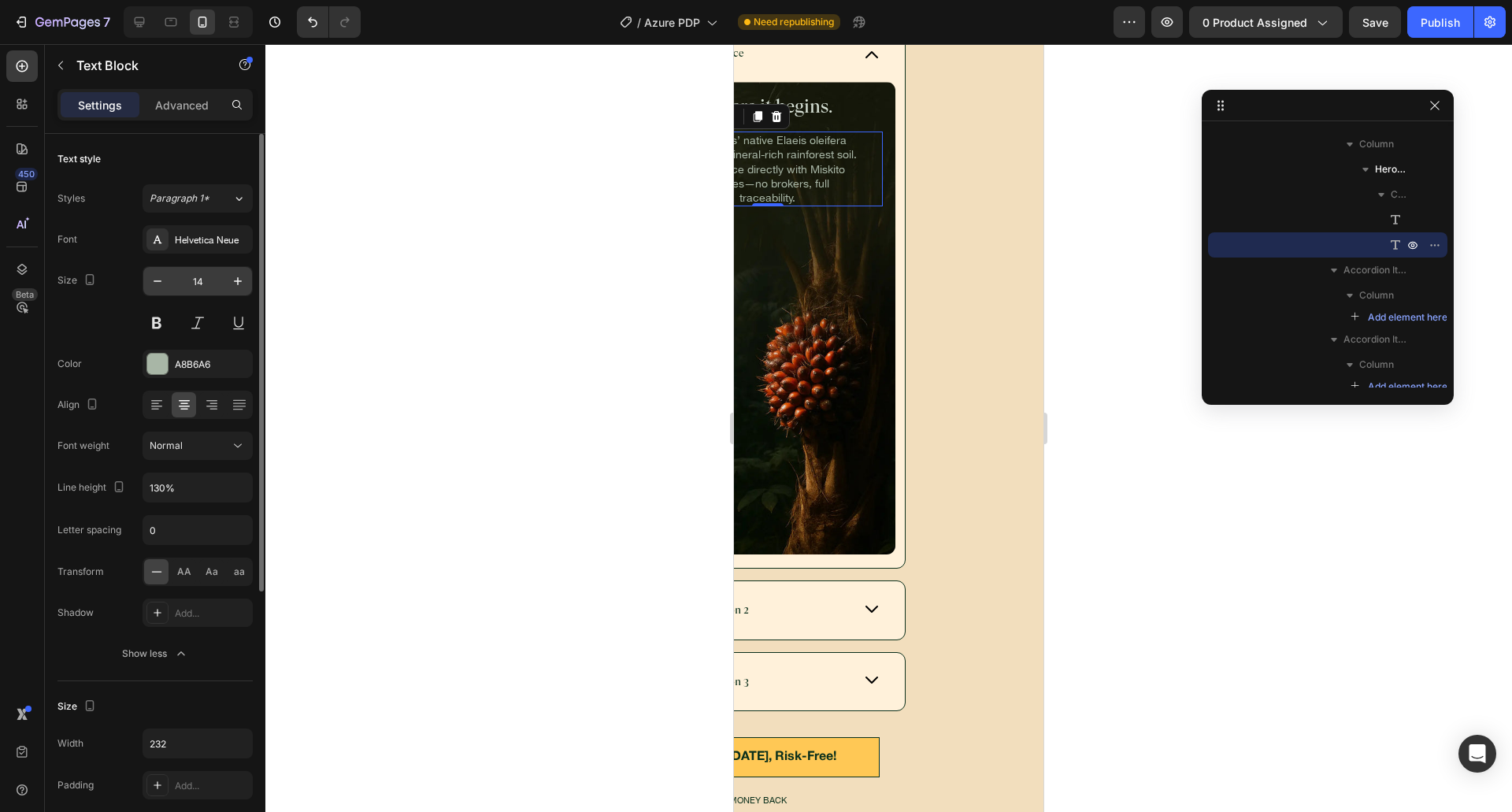
click at [193, 282] on input "14" at bounding box center [197, 281] width 52 height 29
type input "13"
click at [89, 303] on div "Size 13" at bounding box center [155, 301] width 195 height 71
click at [144, 21] on icon at bounding box center [139, 22] width 10 height 10
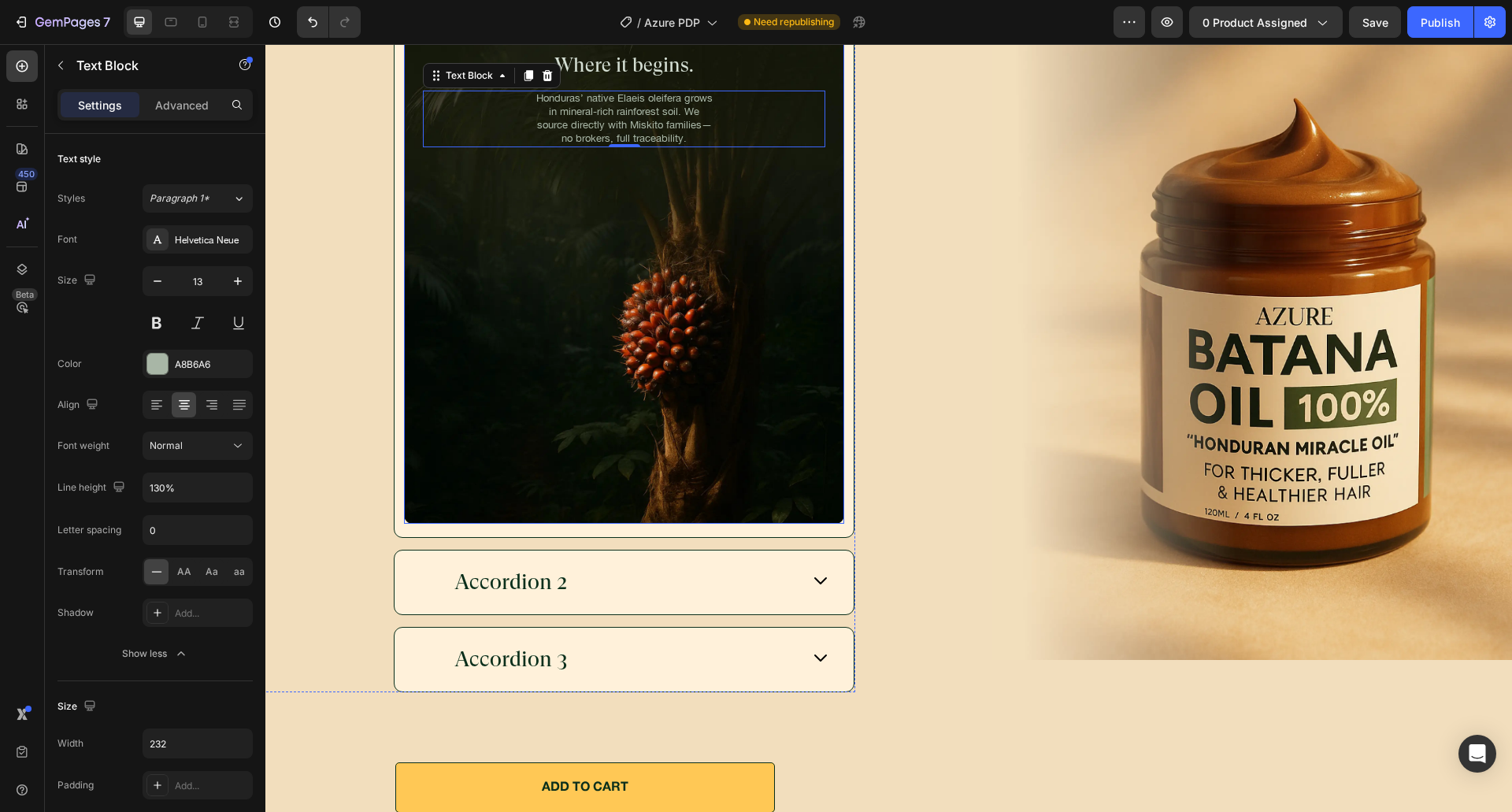
scroll to position [5762, 0]
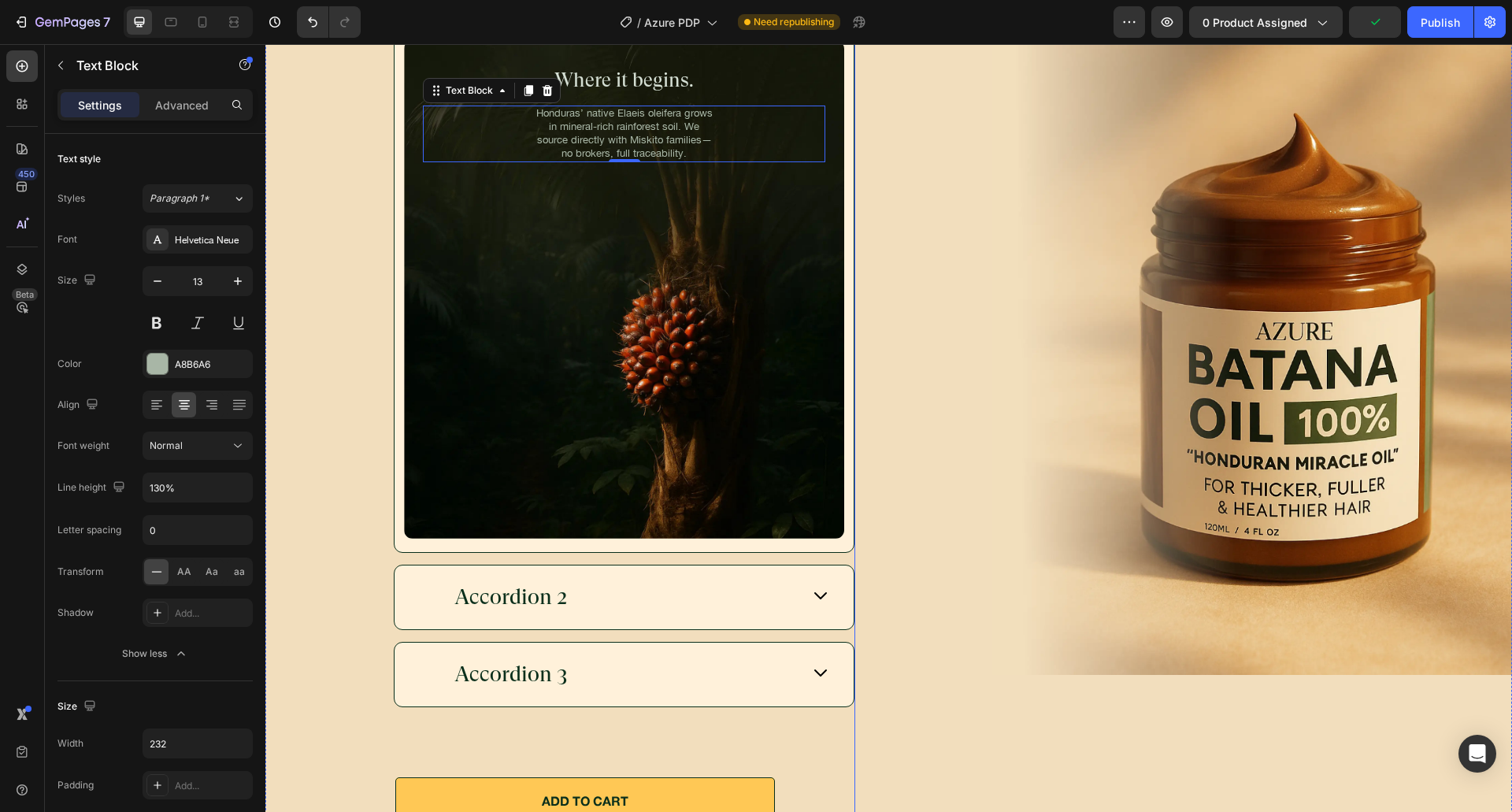
click at [762, 705] on div "Rainforest-grown, small-batch, and verified pure Heading The Source Where it be…" at bounding box center [491, 339] width 727 height 1042
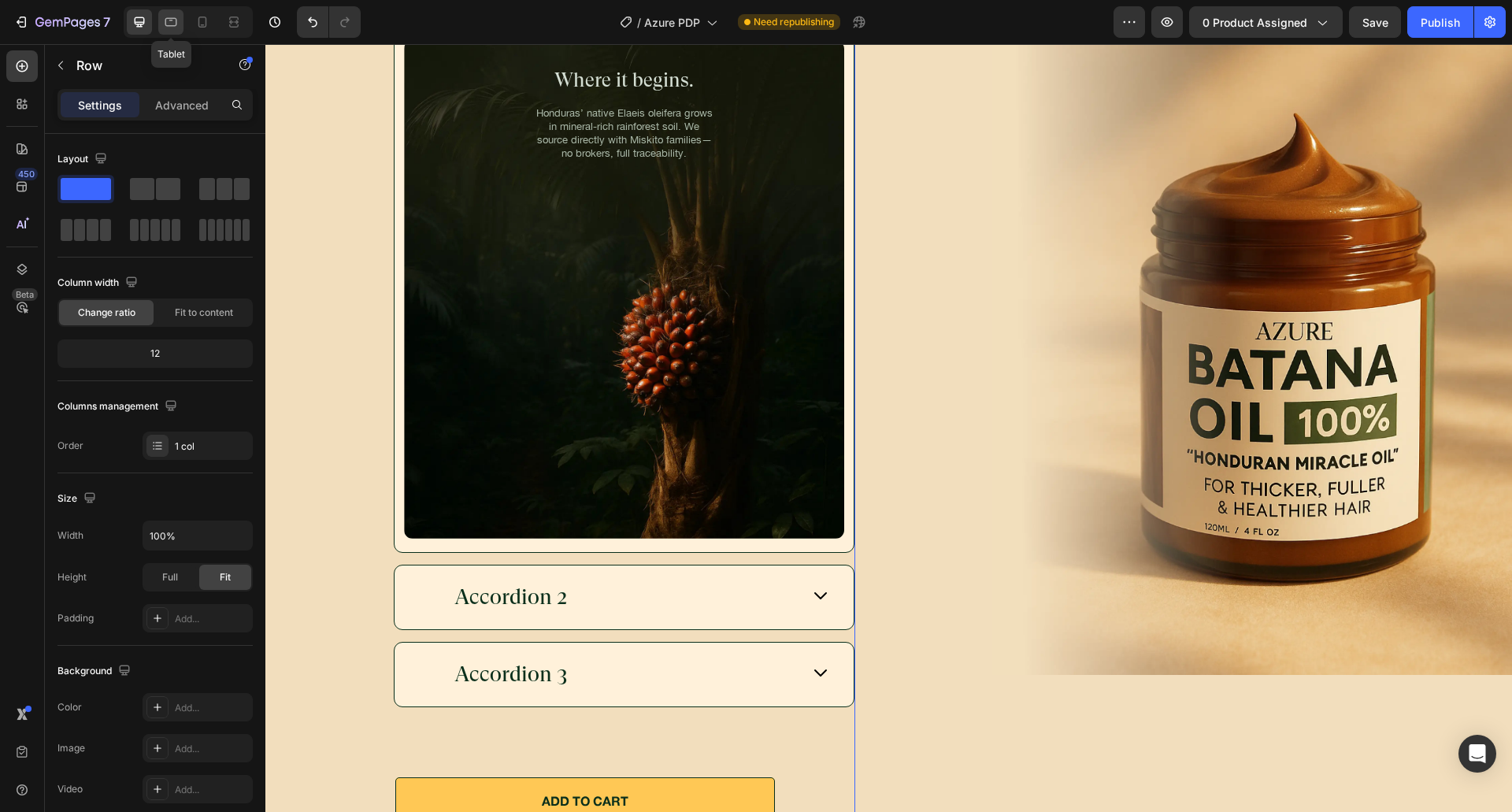
click at [173, 29] on icon at bounding box center [170, 21] width 16 height 16
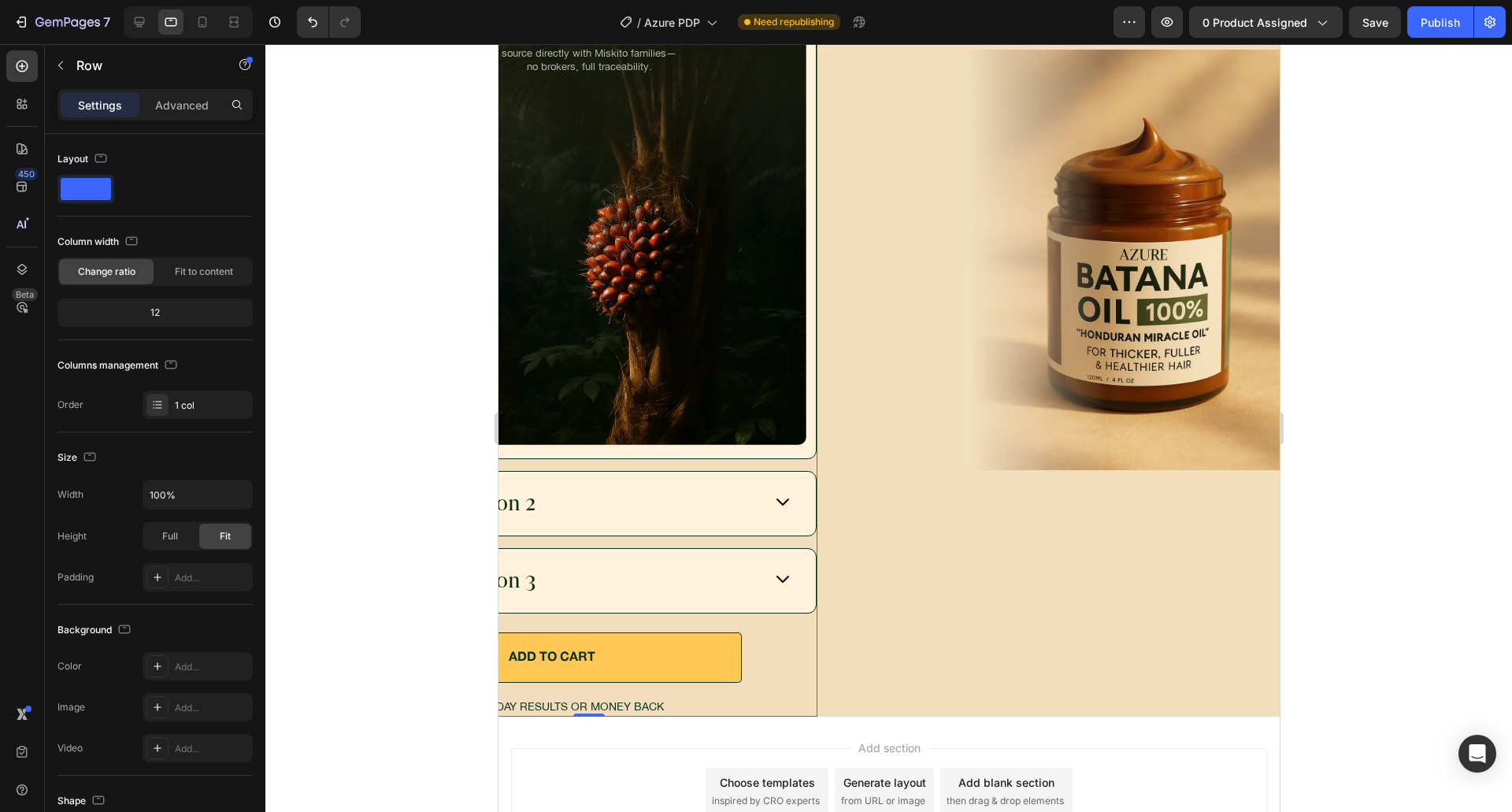
drag, startPoint x: 193, startPoint y: 89, endPoint x: 190, endPoint y: 108, distance: 19.2
click at [193, 90] on div "Settings Advanced" at bounding box center [155, 105] width 195 height 31
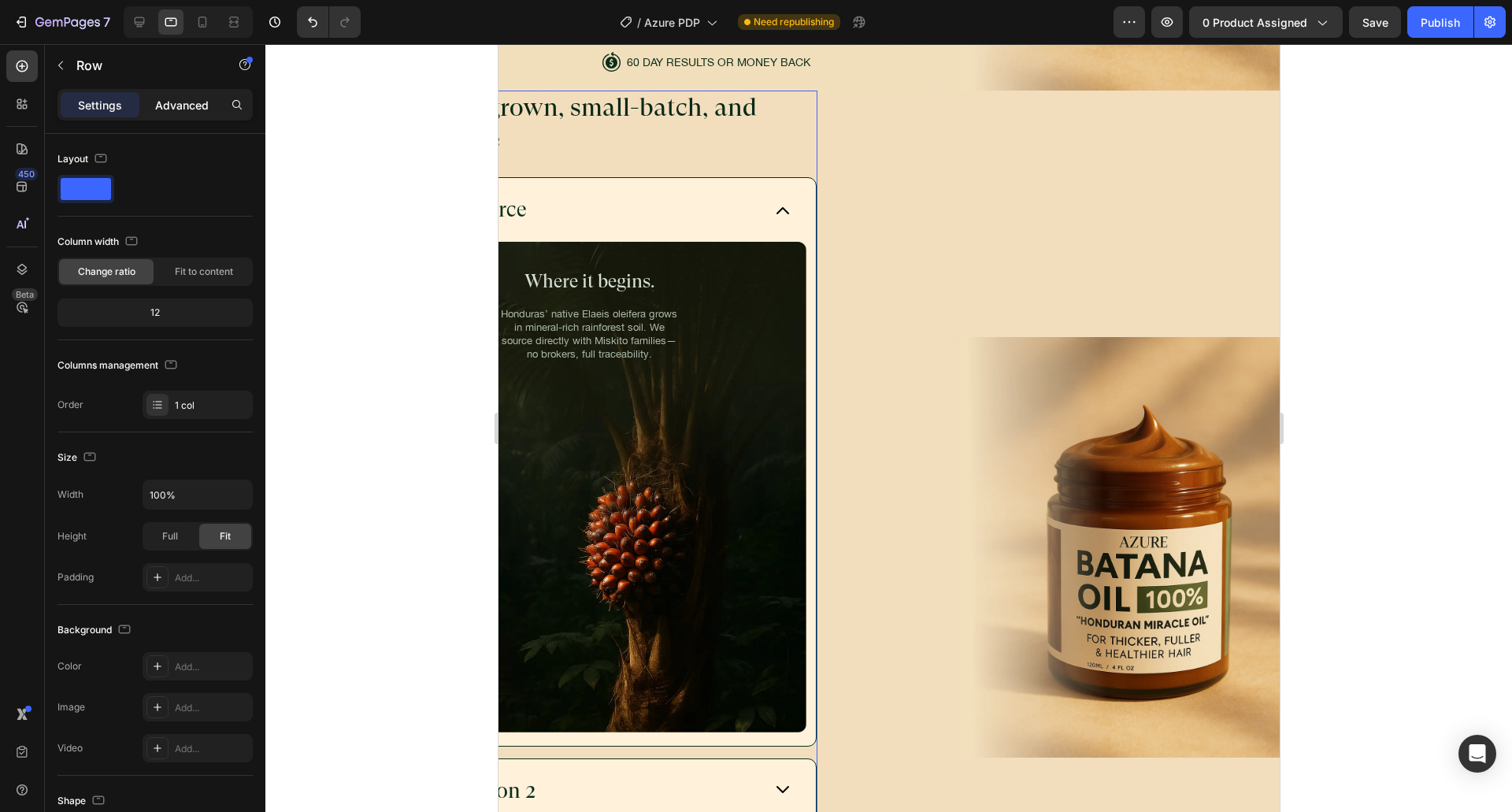
click at [190, 108] on p "Advanced" at bounding box center [181, 105] width 53 height 17
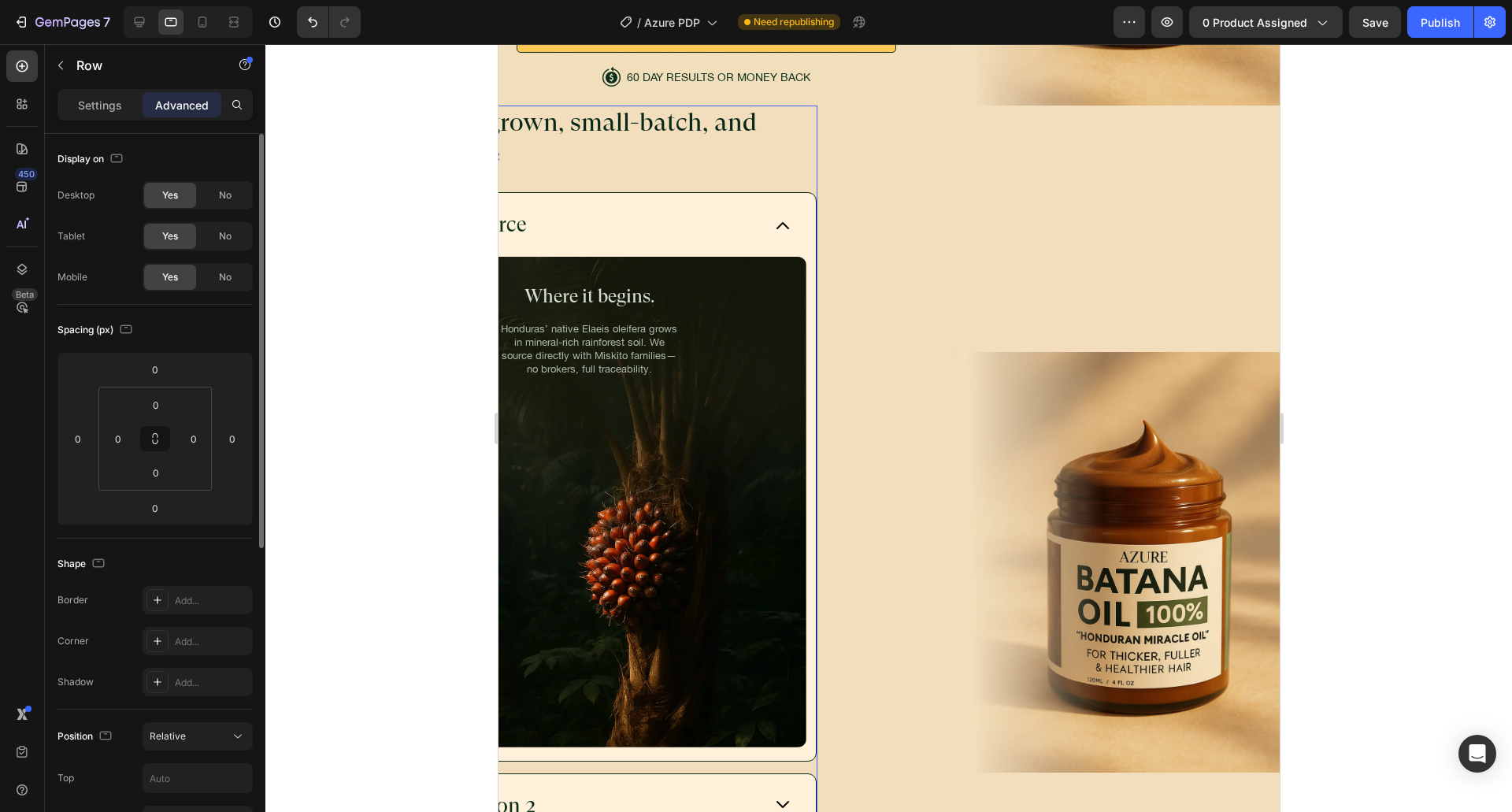
scroll to position [394, 0]
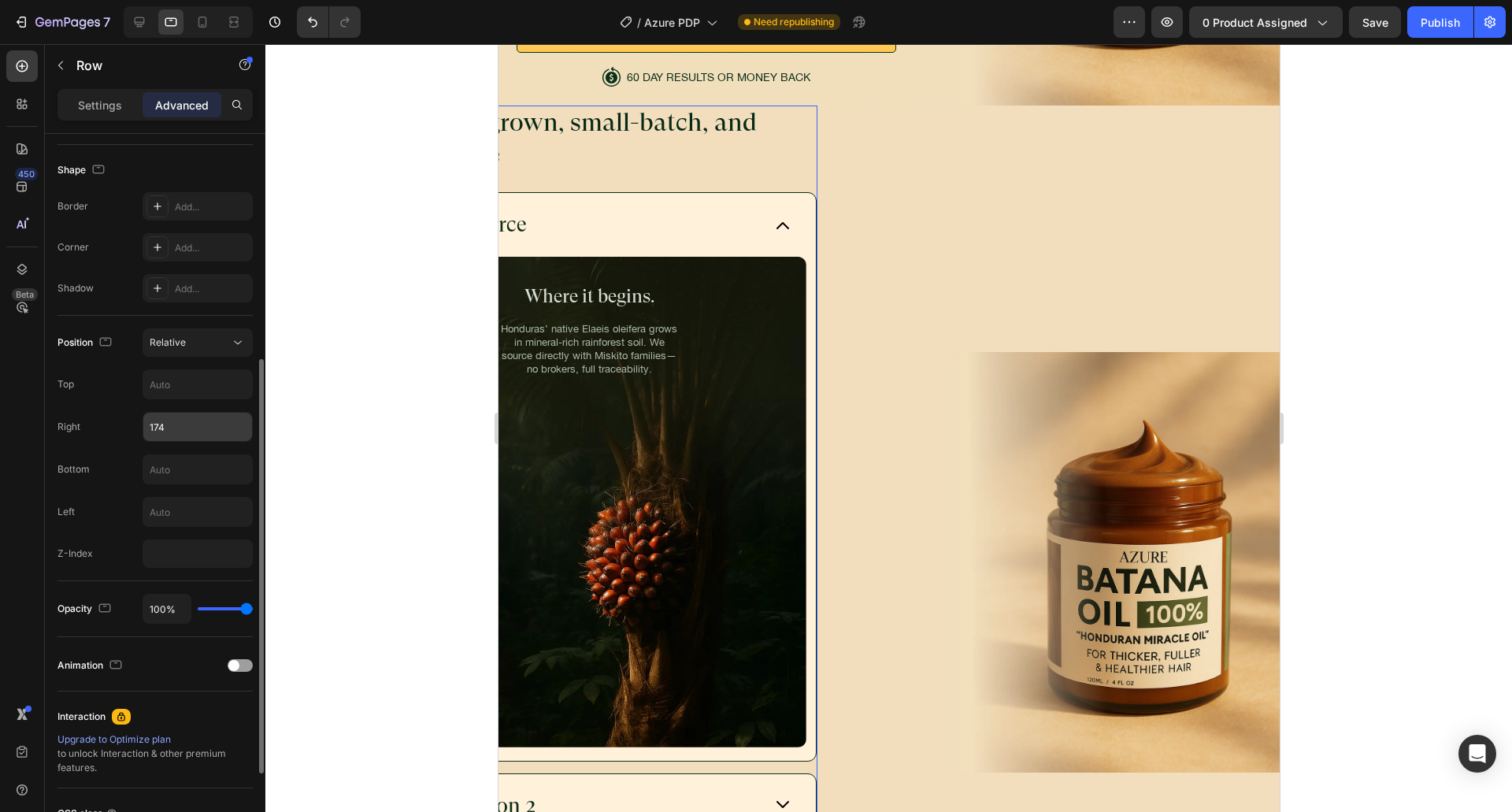
click at [192, 434] on input "174" at bounding box center [198, 426] width 109 height 29
type input "o"
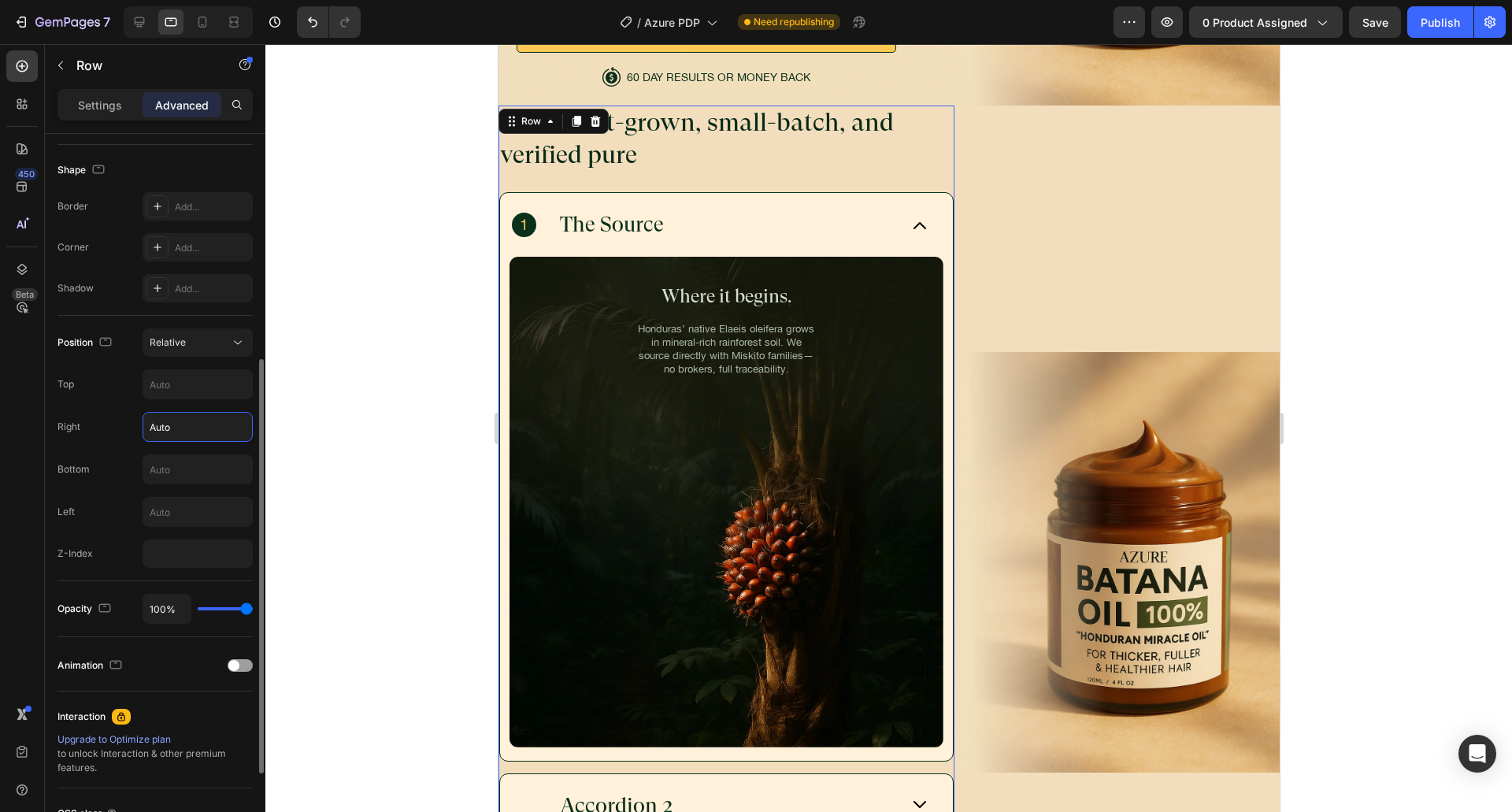
type input "Auto"
click at [114, 411] on div "Position Relative Top Right Auto Bottom Left Z-Index" at bounding box center [155, 448] width 195 height 239
click at [1115, 180] on div "Image" at bounding box center [1116, 562] width 325 height 912
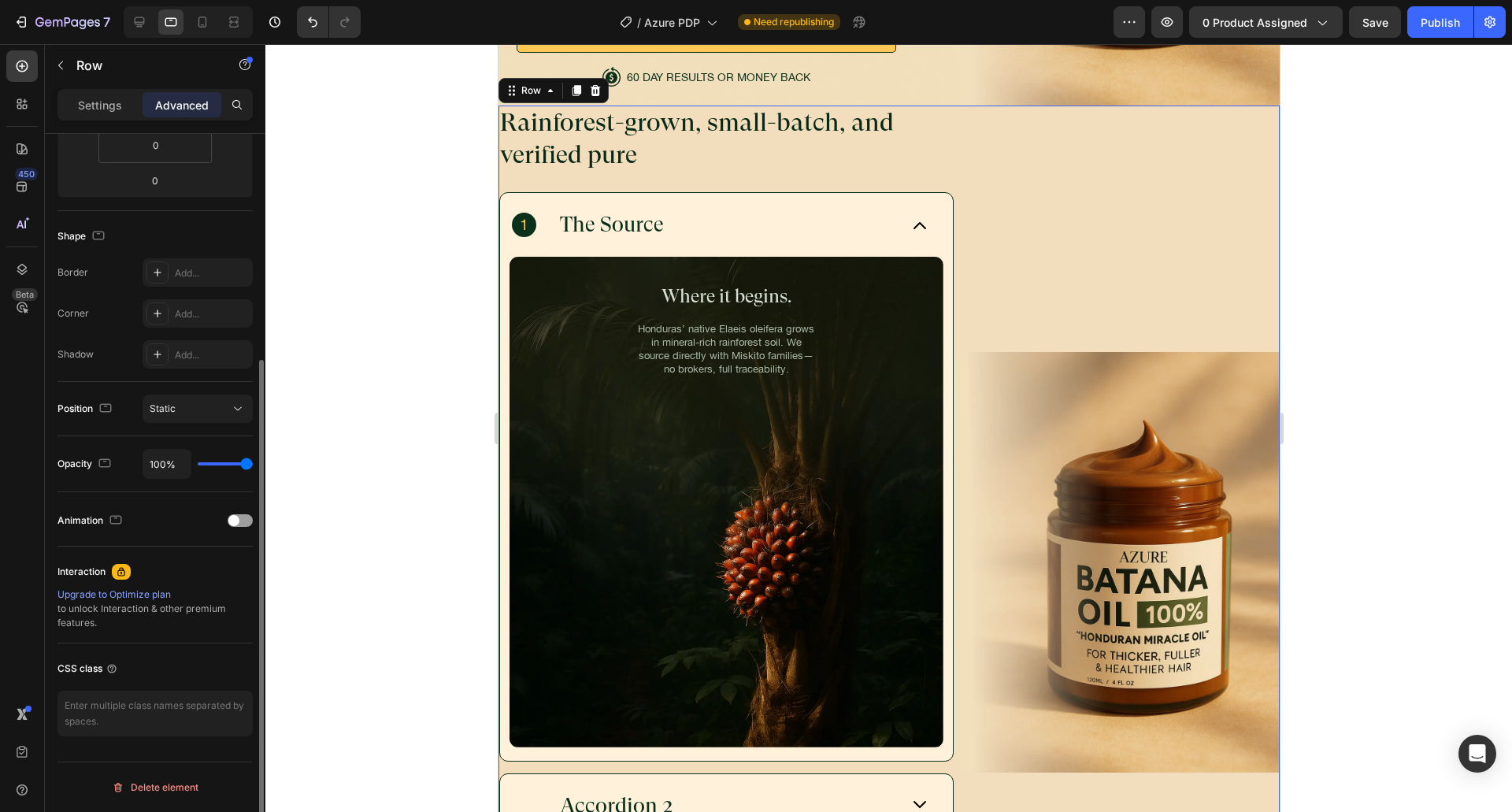
scroll to position [328, 0]
click at [921, 218] on div "The Source" at bounding box center [726, 225] width 453 height 64
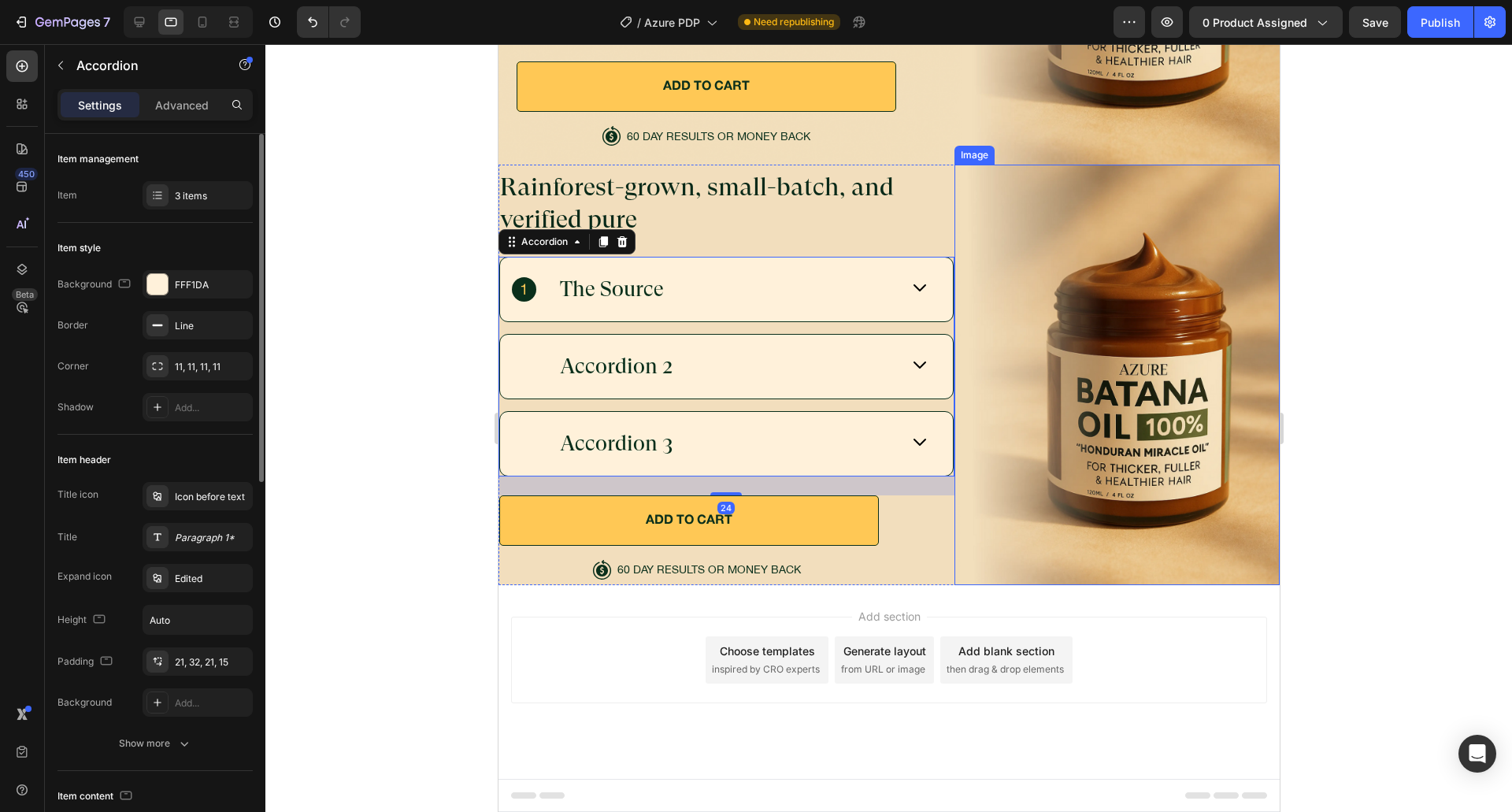
scroll to position [5154, 0]
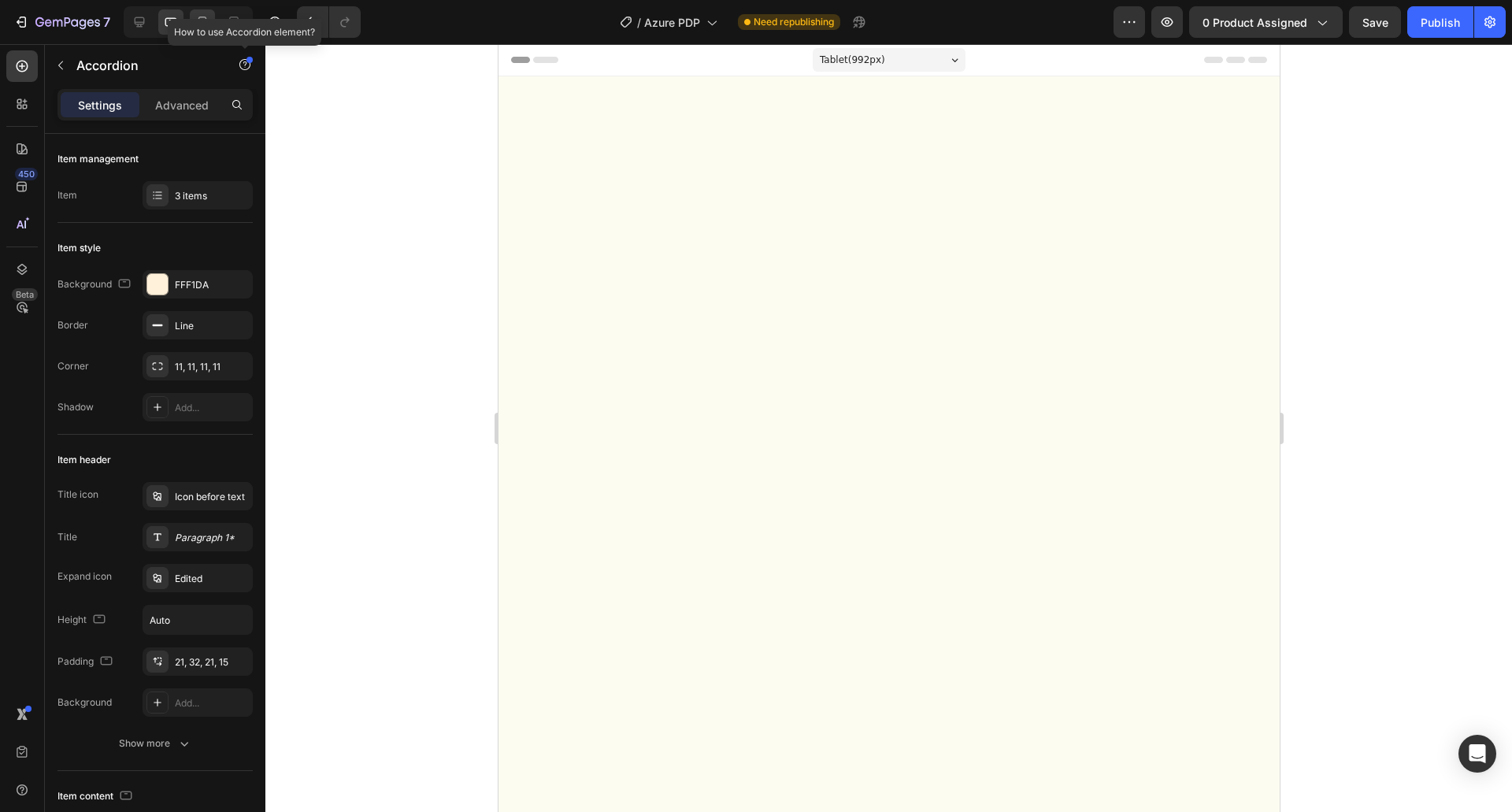
scroll to position [5154, 0]
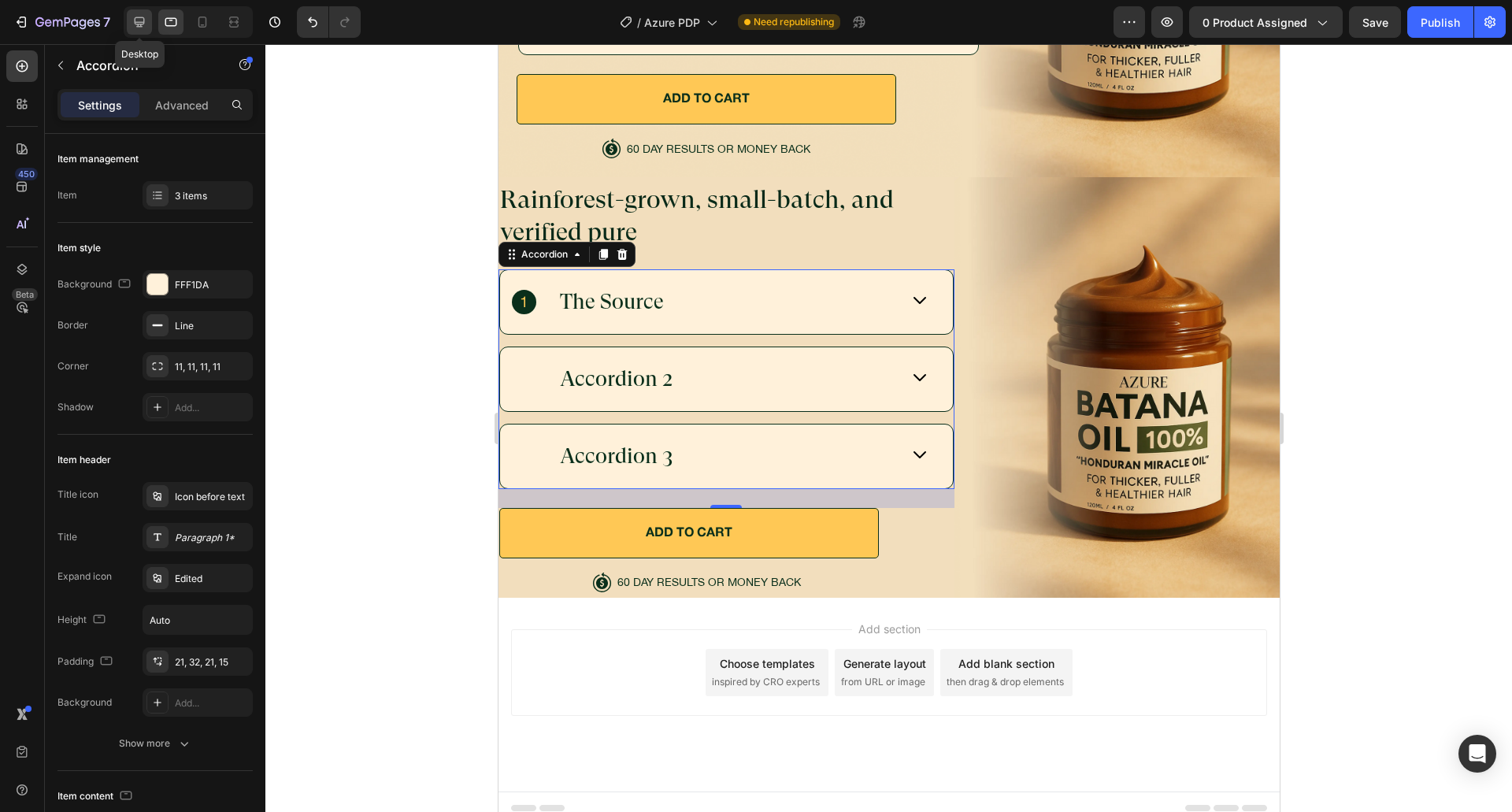
click at [145, 29] on icon at bounding box center [139, 21] width 16 height 16
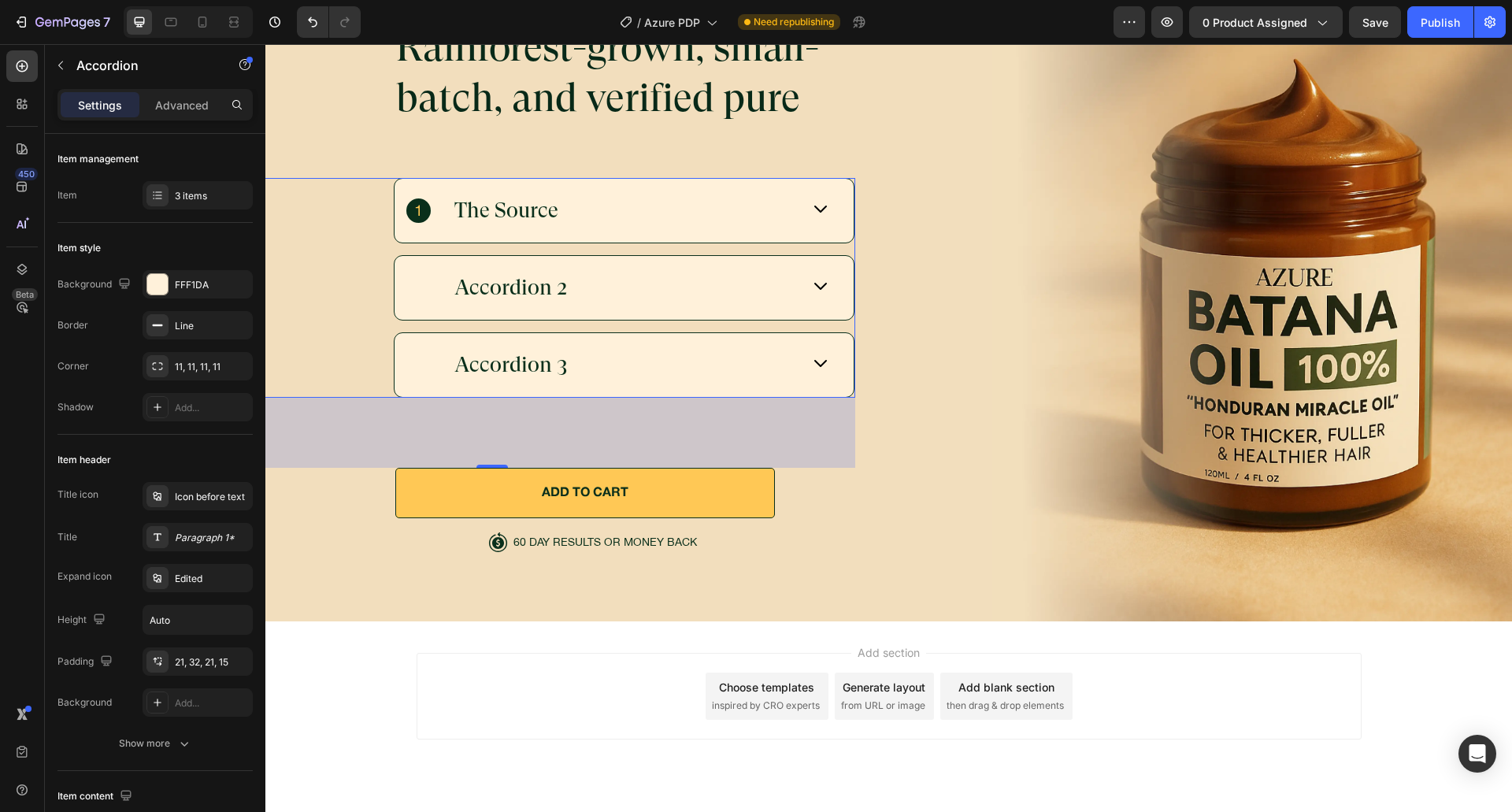
scroll to position [5654, 0]
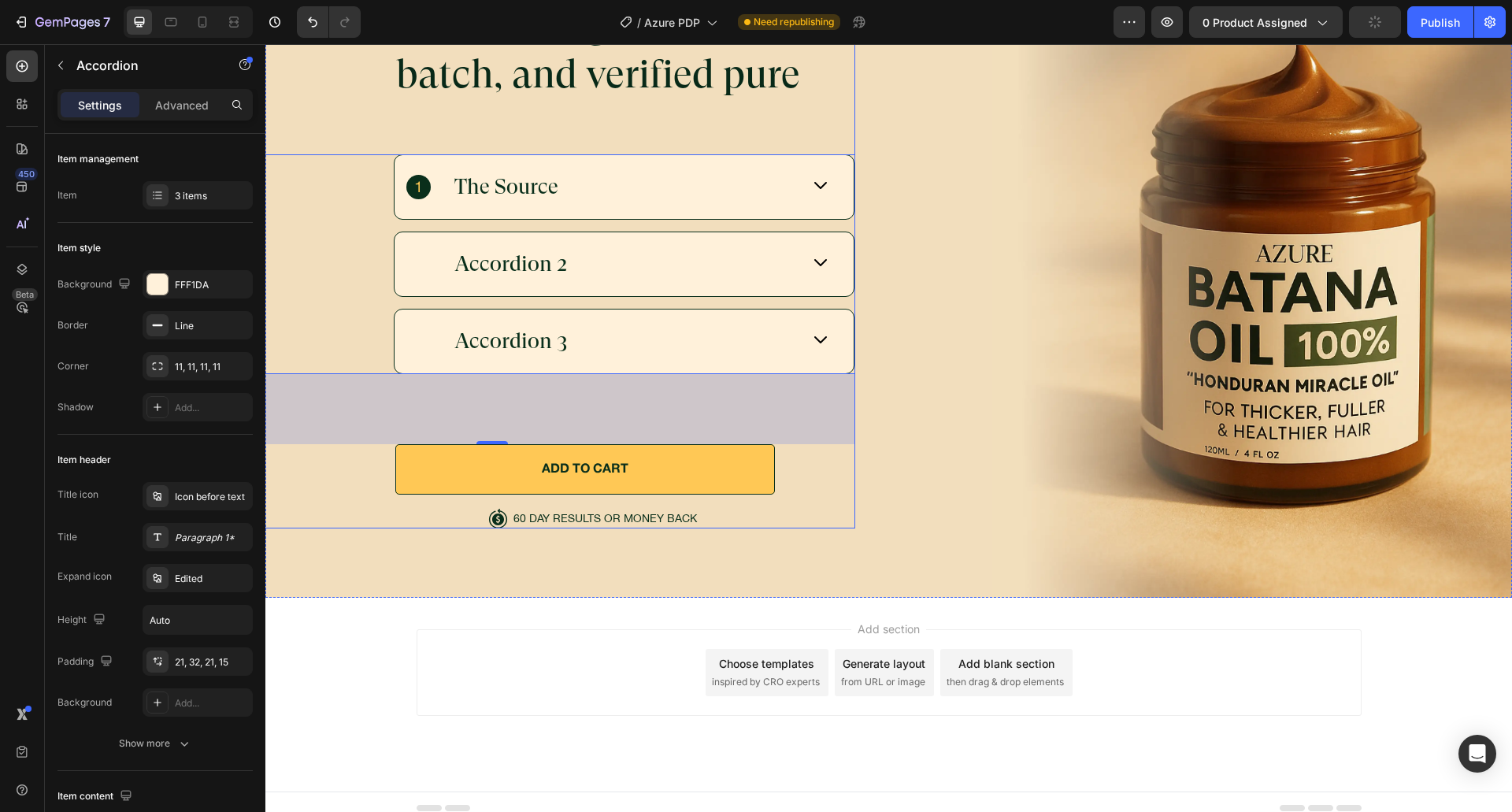
click at [308, 492] on div "Rainforest-grown, small-batch, and verified pure Heading The Source Accordion 2…" at bounding box center [491, 262] width 727 height 531
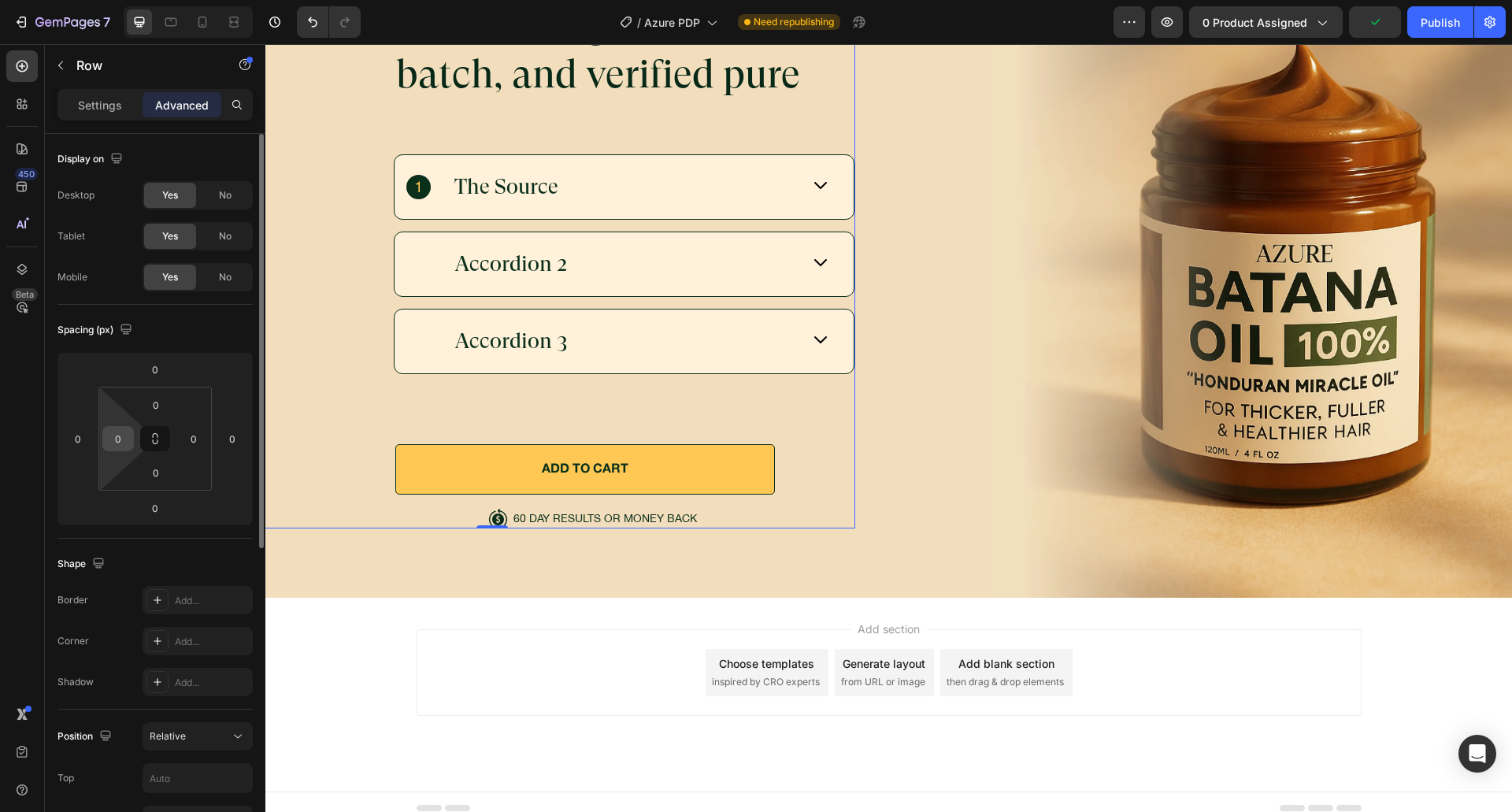
click at [123, 440] on input "0" at bounding box center [118, 438] width 24 height 24
type input "24"
click at [197, 444] on input "0" at bounding box center [194, 438] width 24 height 24
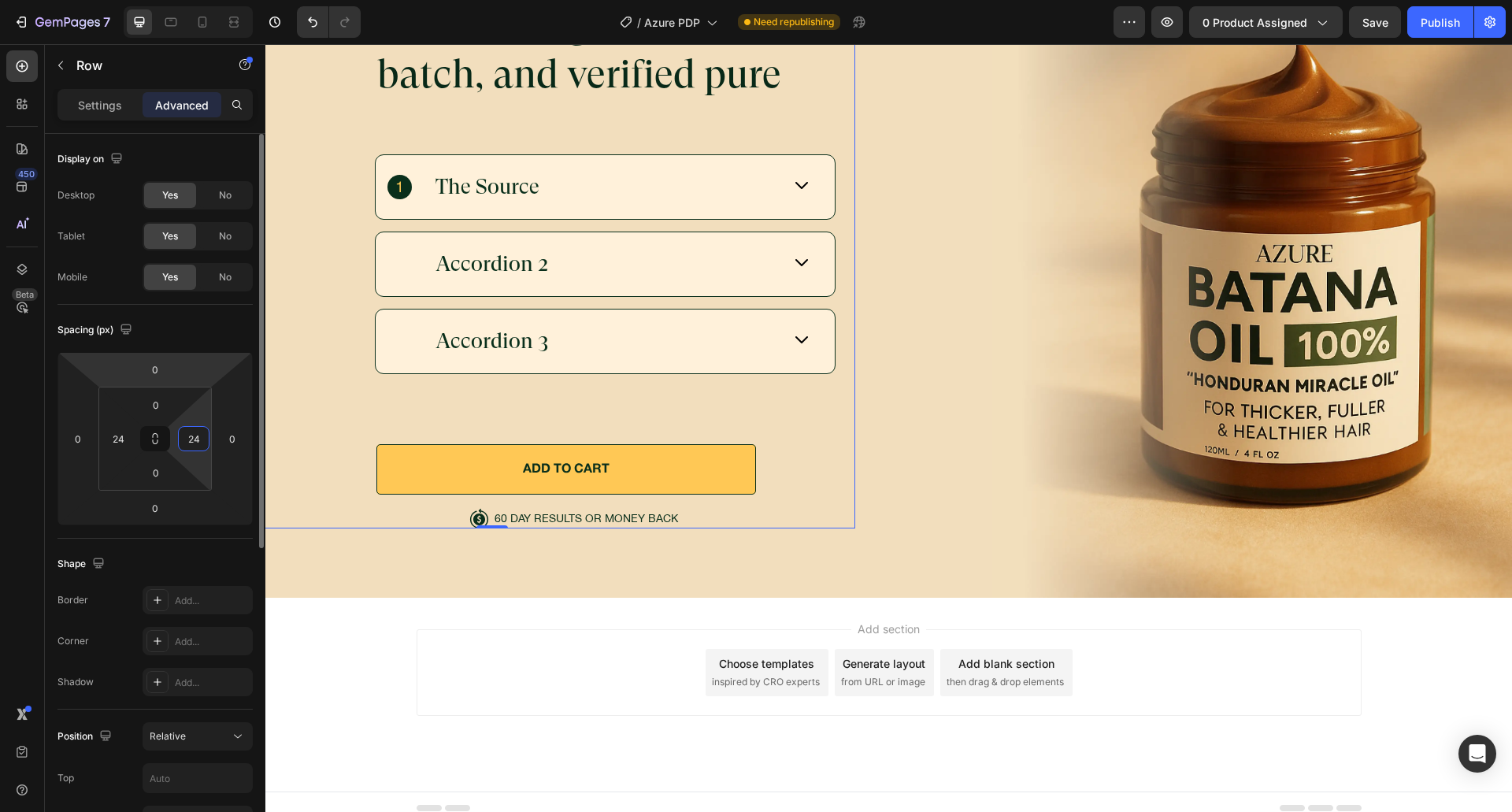
type input "24"
click at [215, 321] on div "Spacing (px)" at bounding box center [155, 330] width 195 height 25
click at [158, 411] on input "0" at bounding box center [156, 405] width 31 height 24
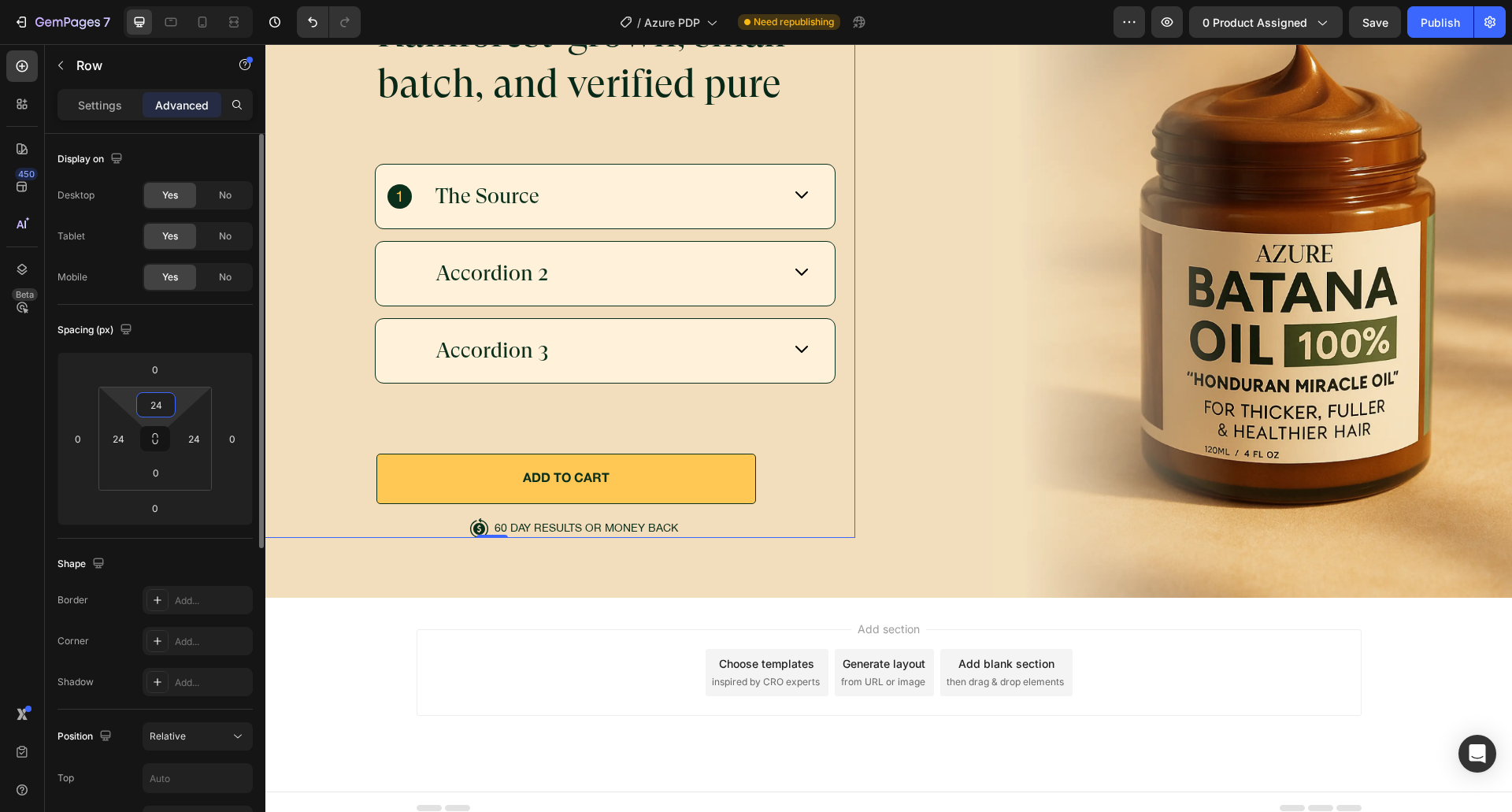
type input "24"
click at [217, 322] on div "Spacing (px)" at bounding box center [155, 330] width 195 height 25
click at [158, 475] on input "0" at bounding box center [156, 472] width 31 height 24
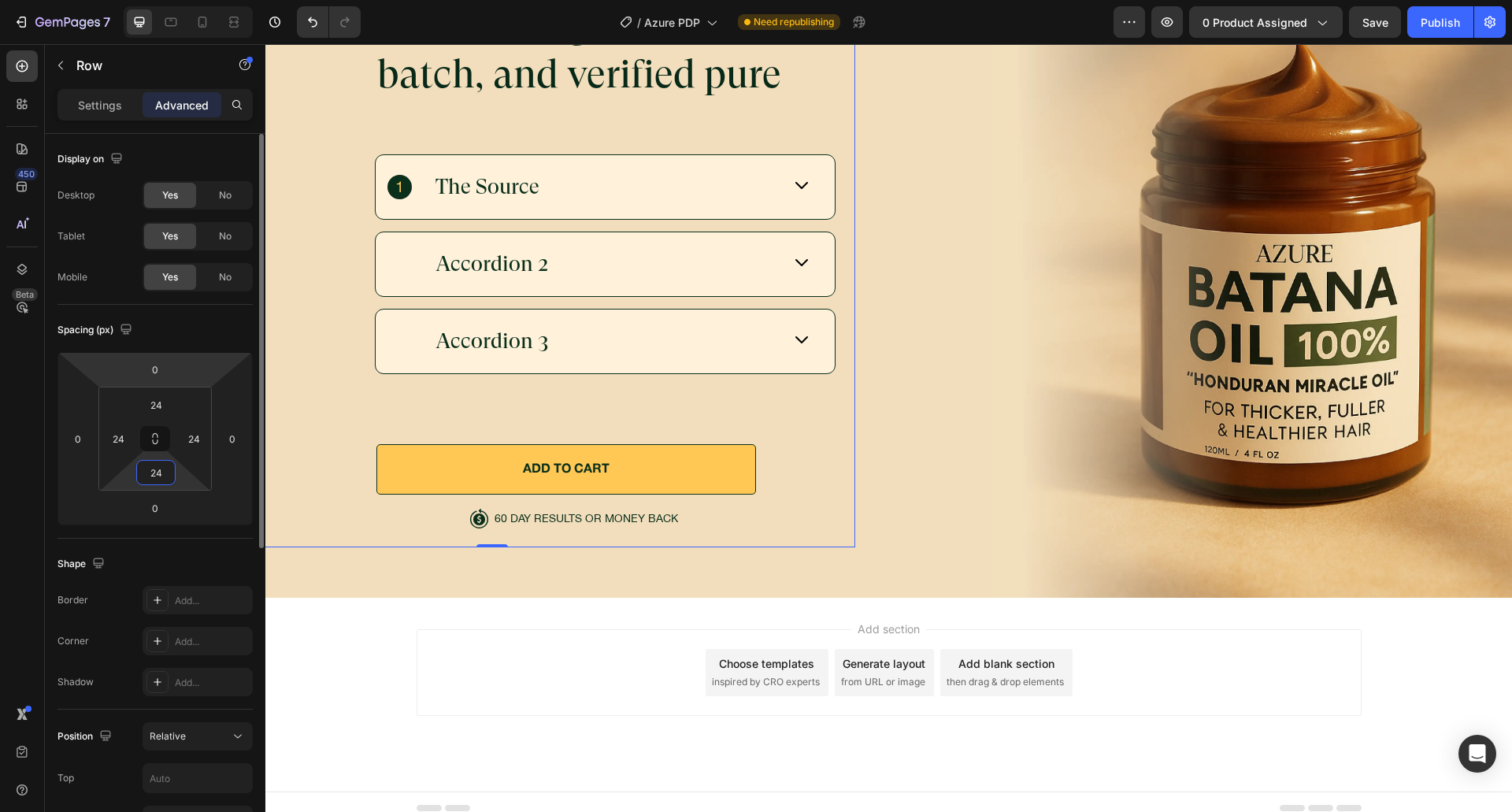
type input "24"
click at [209, 340] on div "Spacing (px)" at bounding box center [155, 330] width 195 height 25
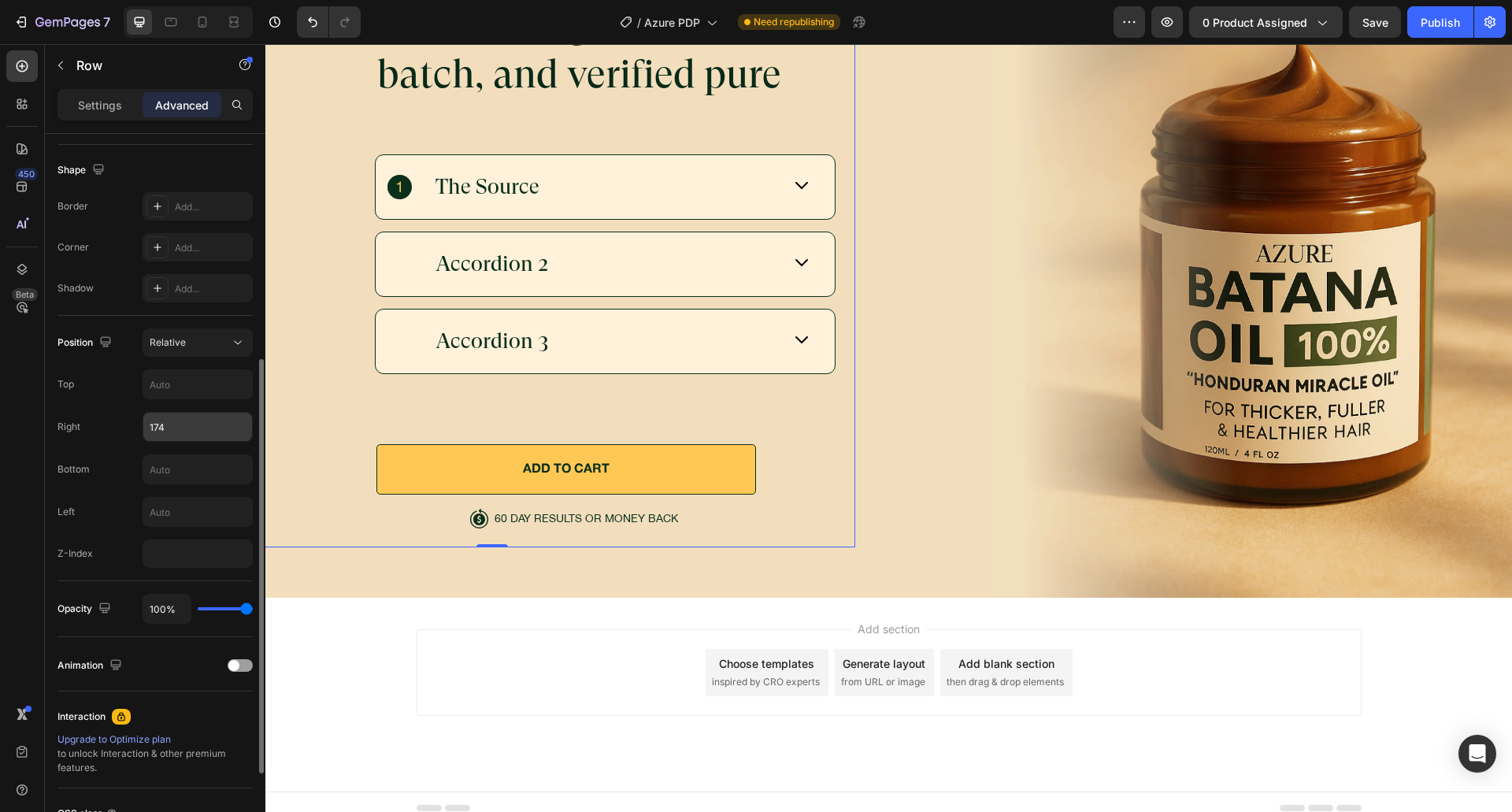
click at [159, 428] on input "174" at bounding box center [198, 426] width 109 height 29
click at [169, 423] on input "174" at bounding box center [198, 426] width 109 height 29
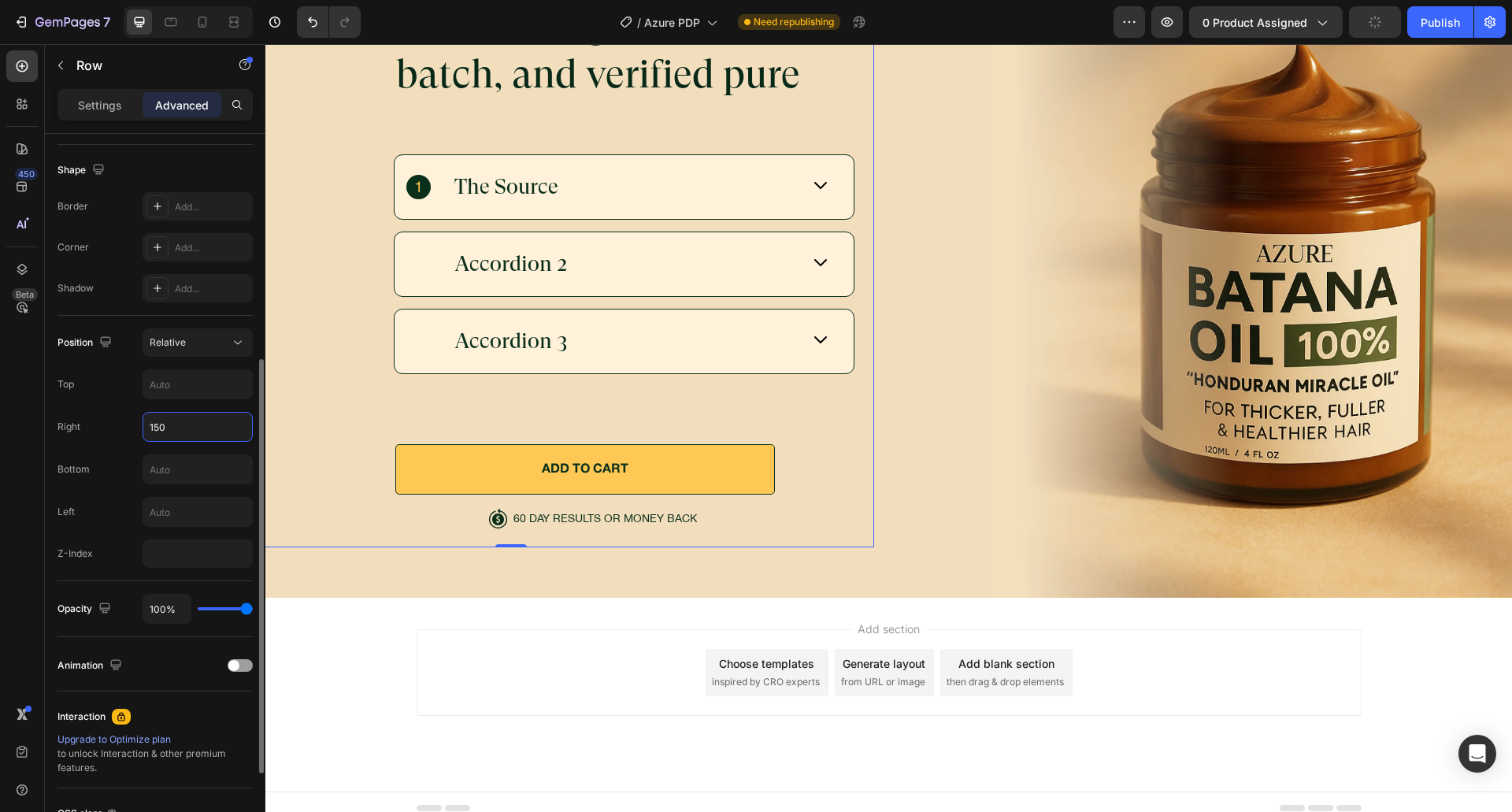
type input "150"
click at [114, 465] on div "Bottom" at bounding box center [155, 469] width 195 height 29
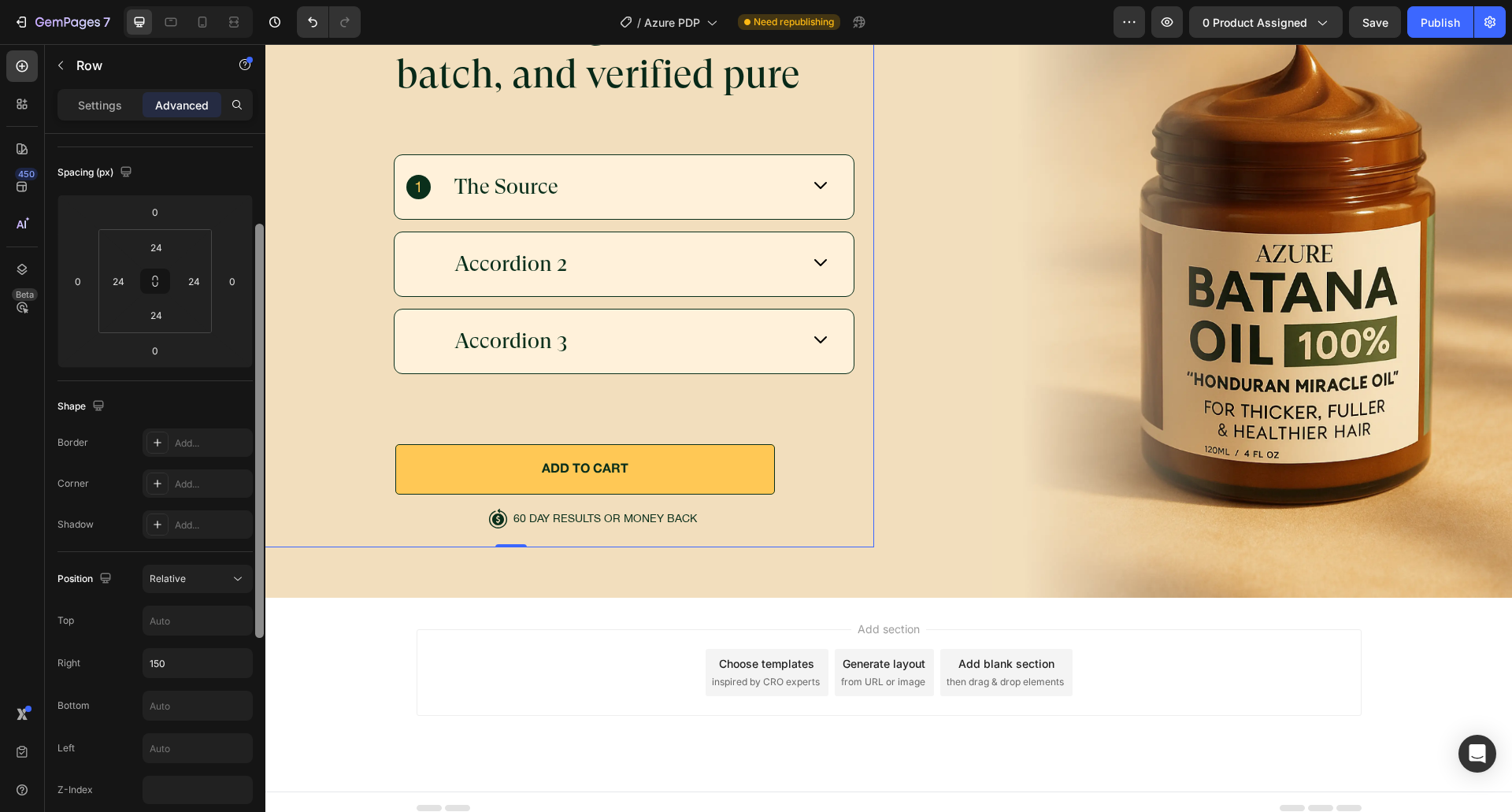
scroll to position [0, 0]
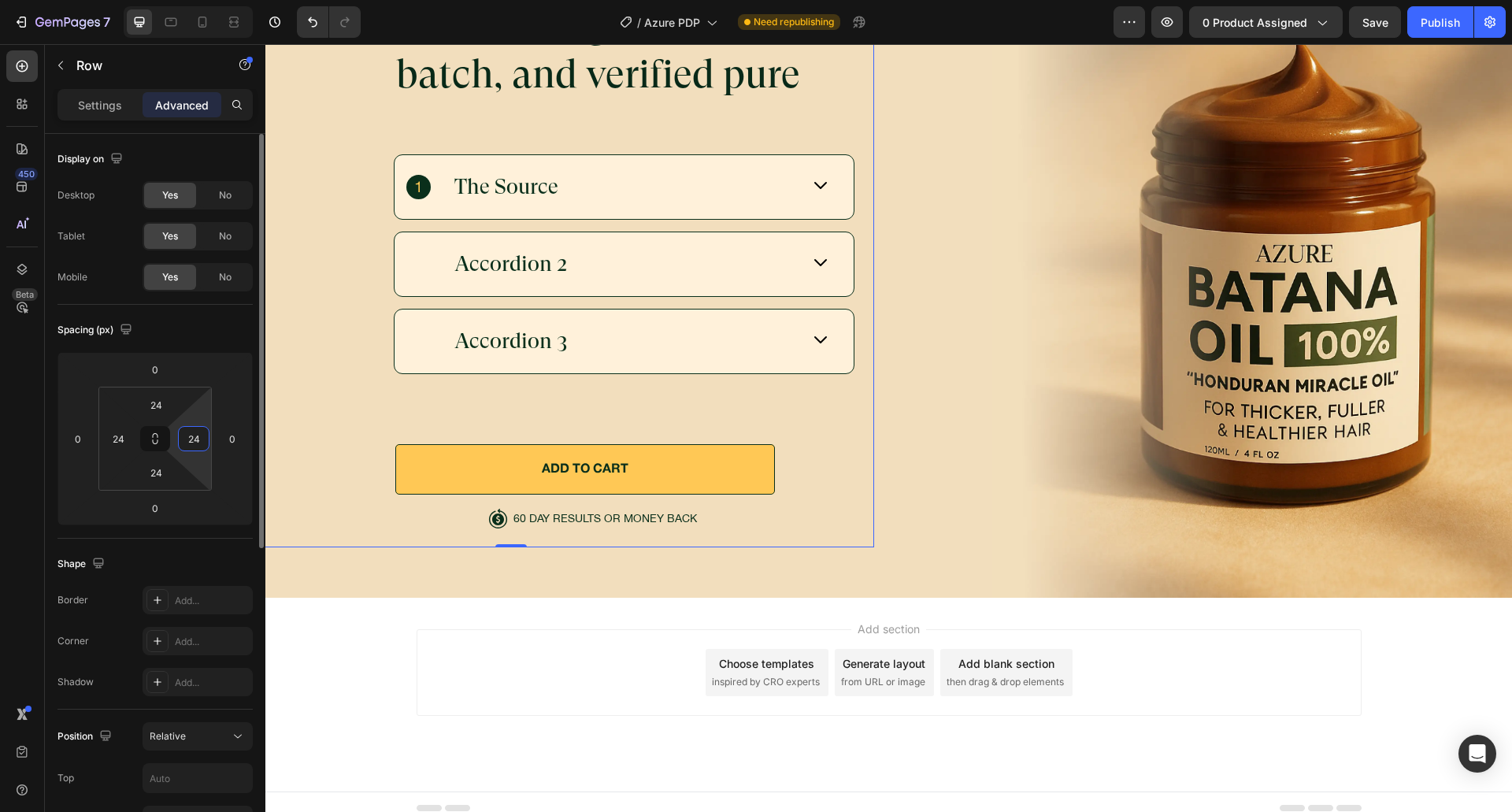
click at [185, 437] on input "24" at bounding box center [194, 438] width 24 height 24
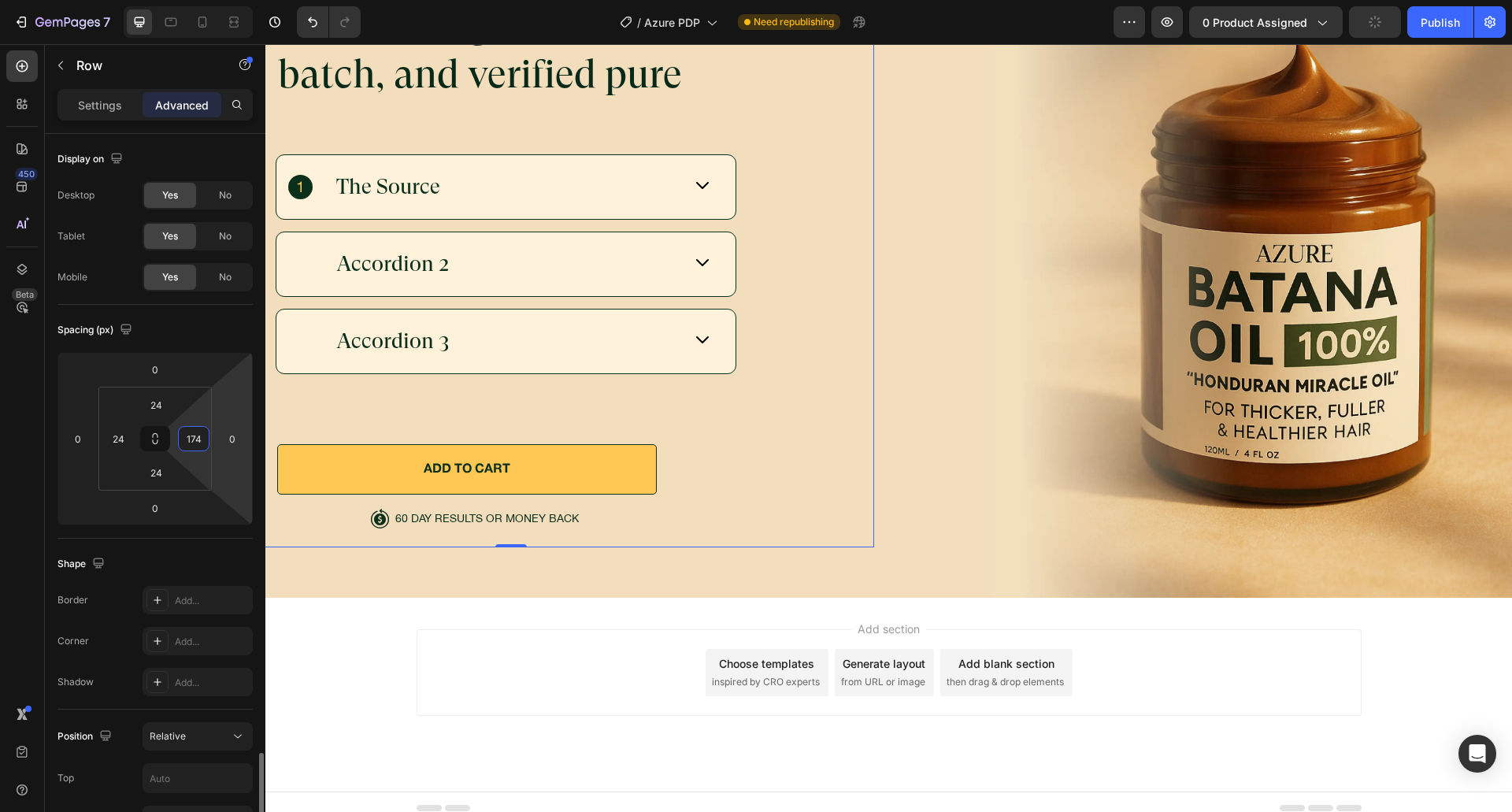
scroll to position [394, 0]
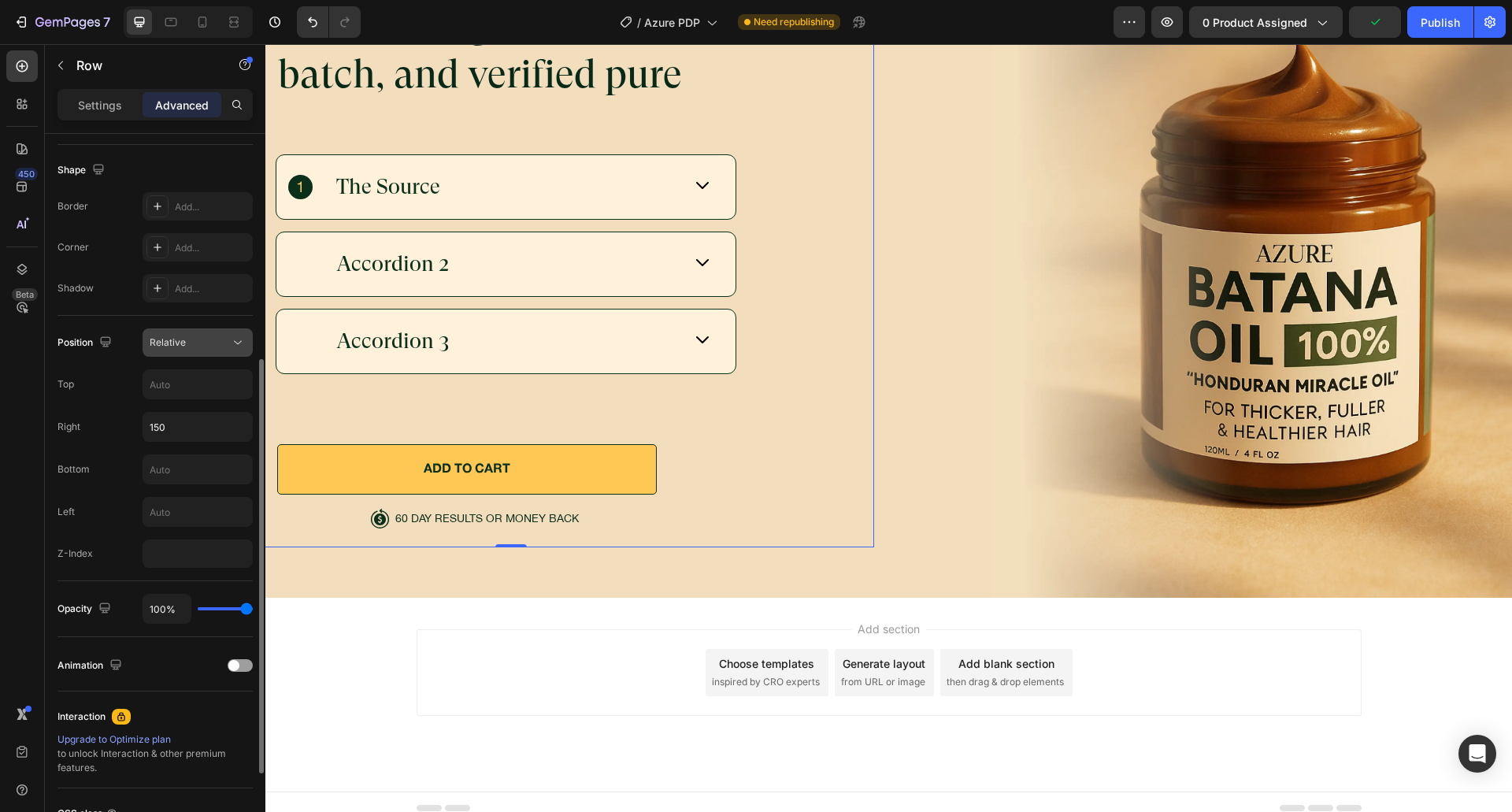
click at [202, 340] on div "Relative" at bounding box center [189, 342] width 80 height 14
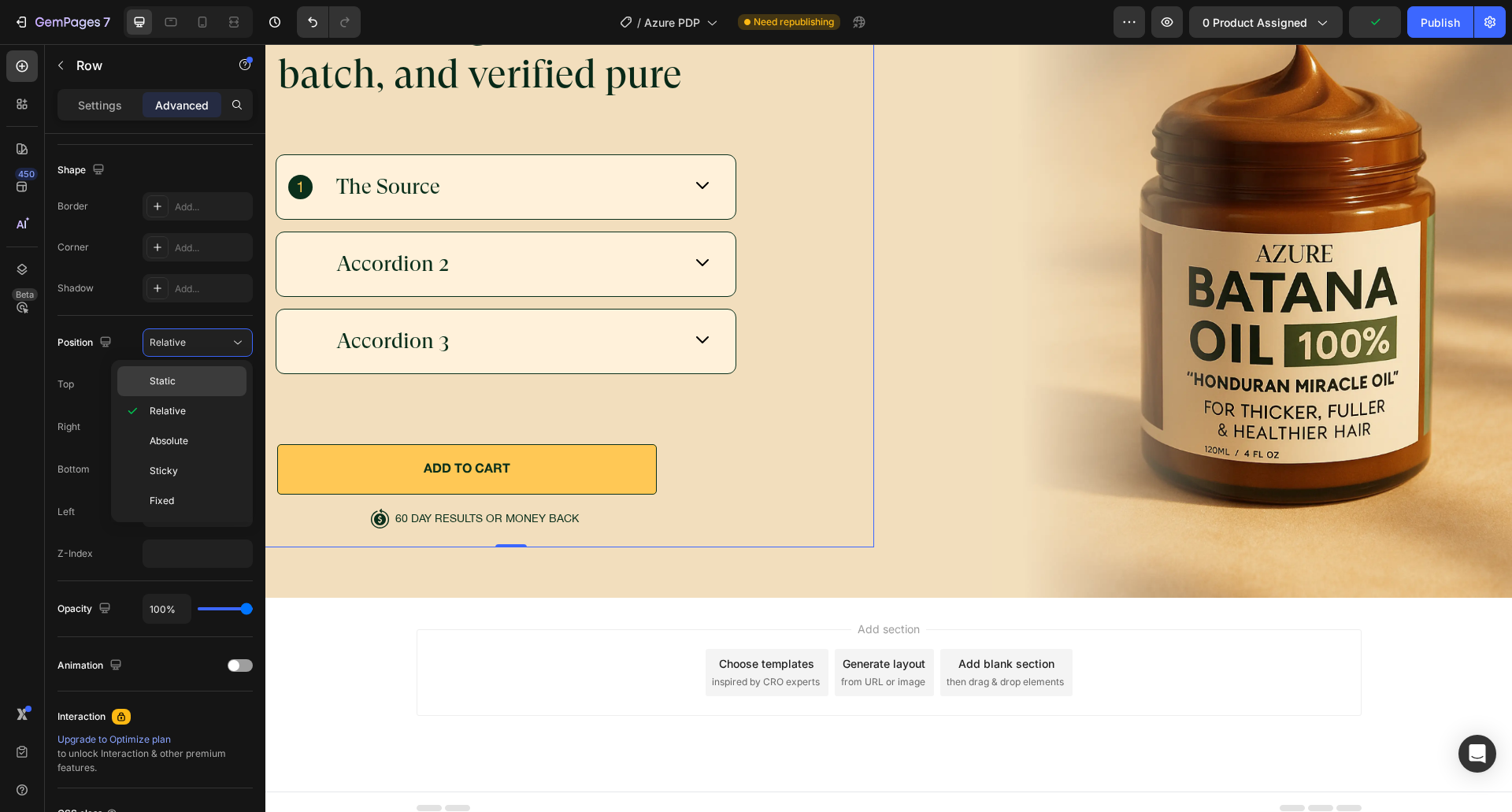
click at [164, 372] on div "Static" at bounding box center [181, 381] width 129 height 29
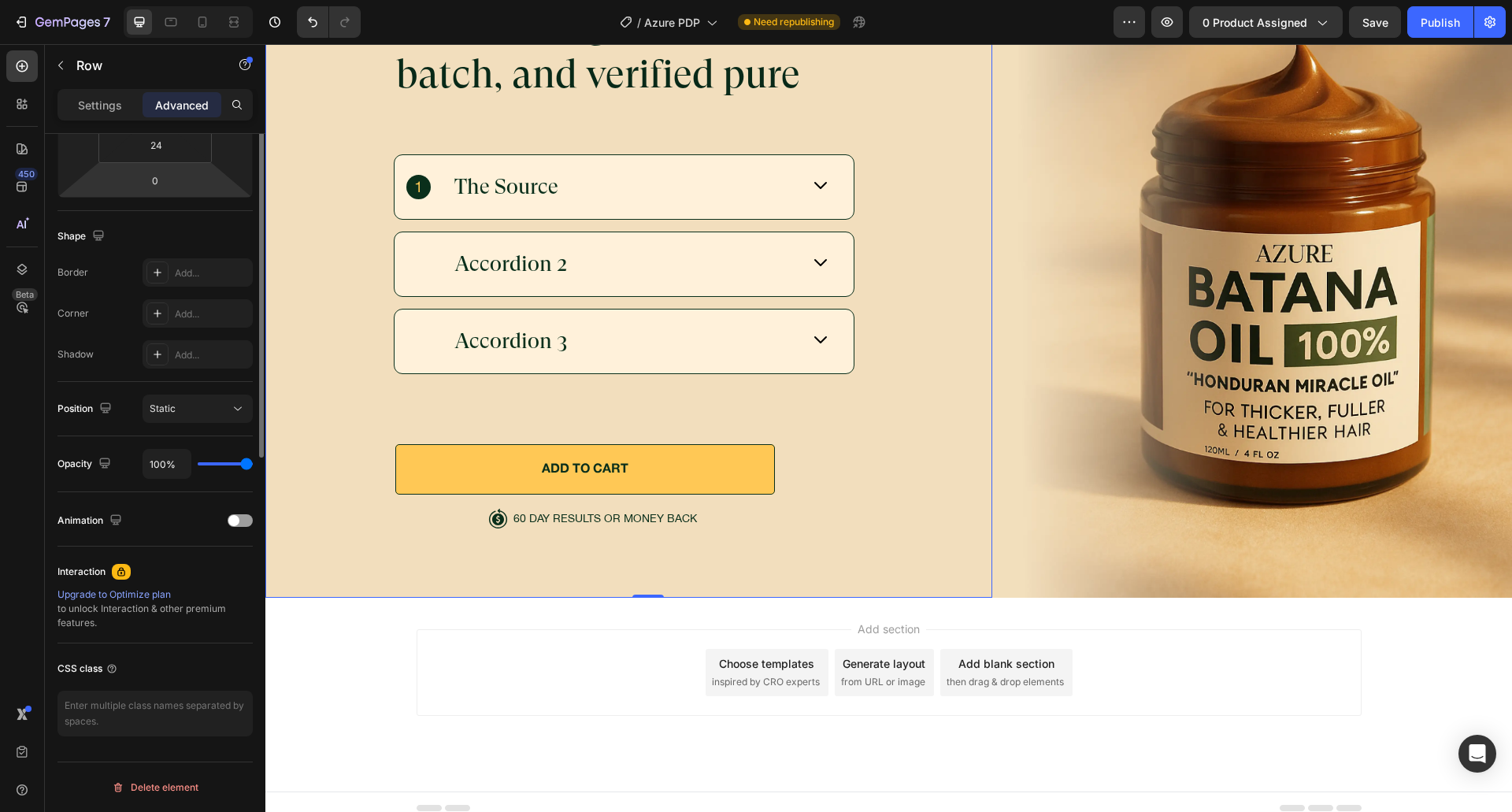
scroll to position [0, 0]
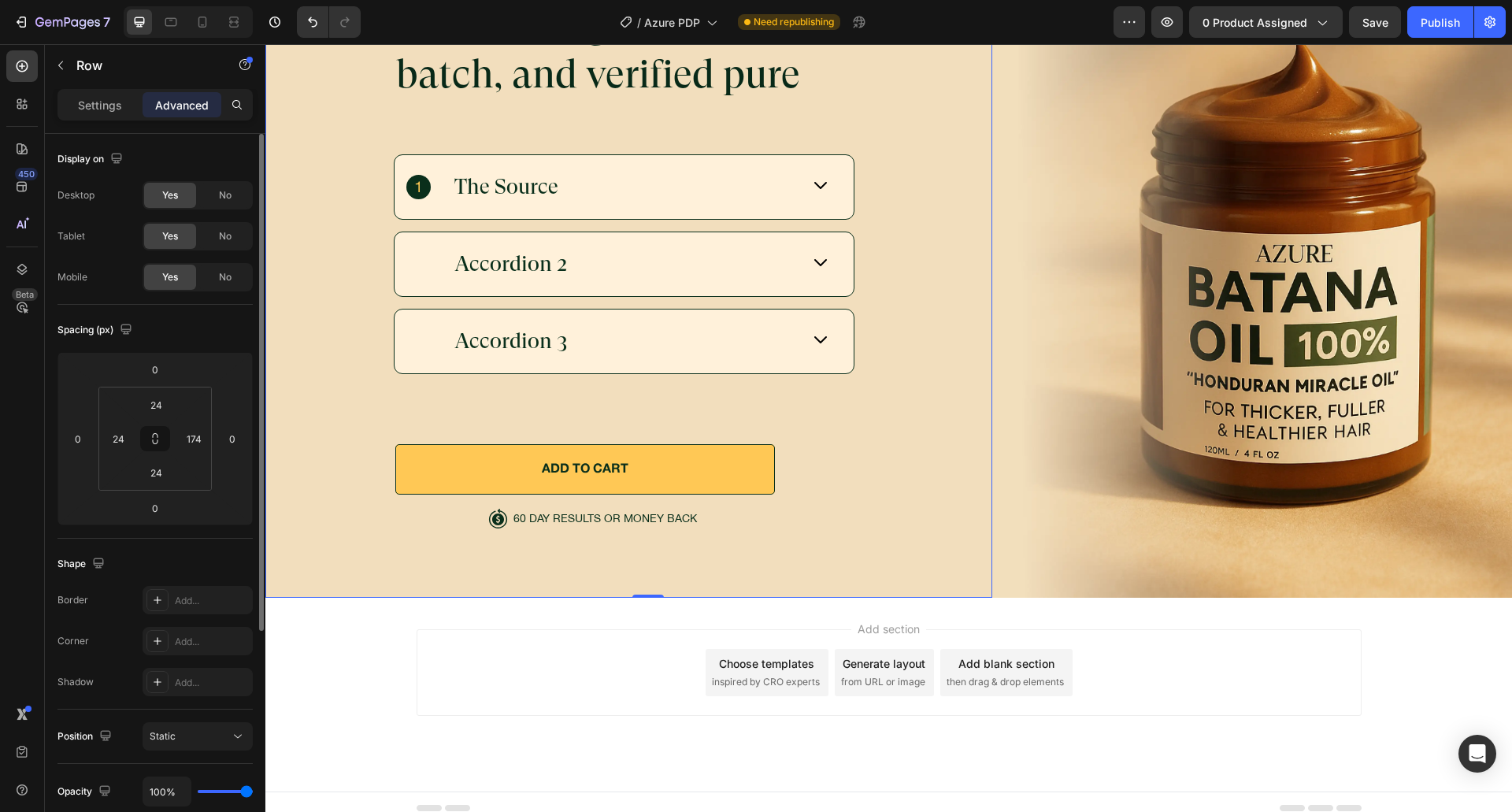
click at [170, 546] on div "Shape Border Add... Corner Add... Shadow Add..." at bounding box center [155, 624] width 195 height 171
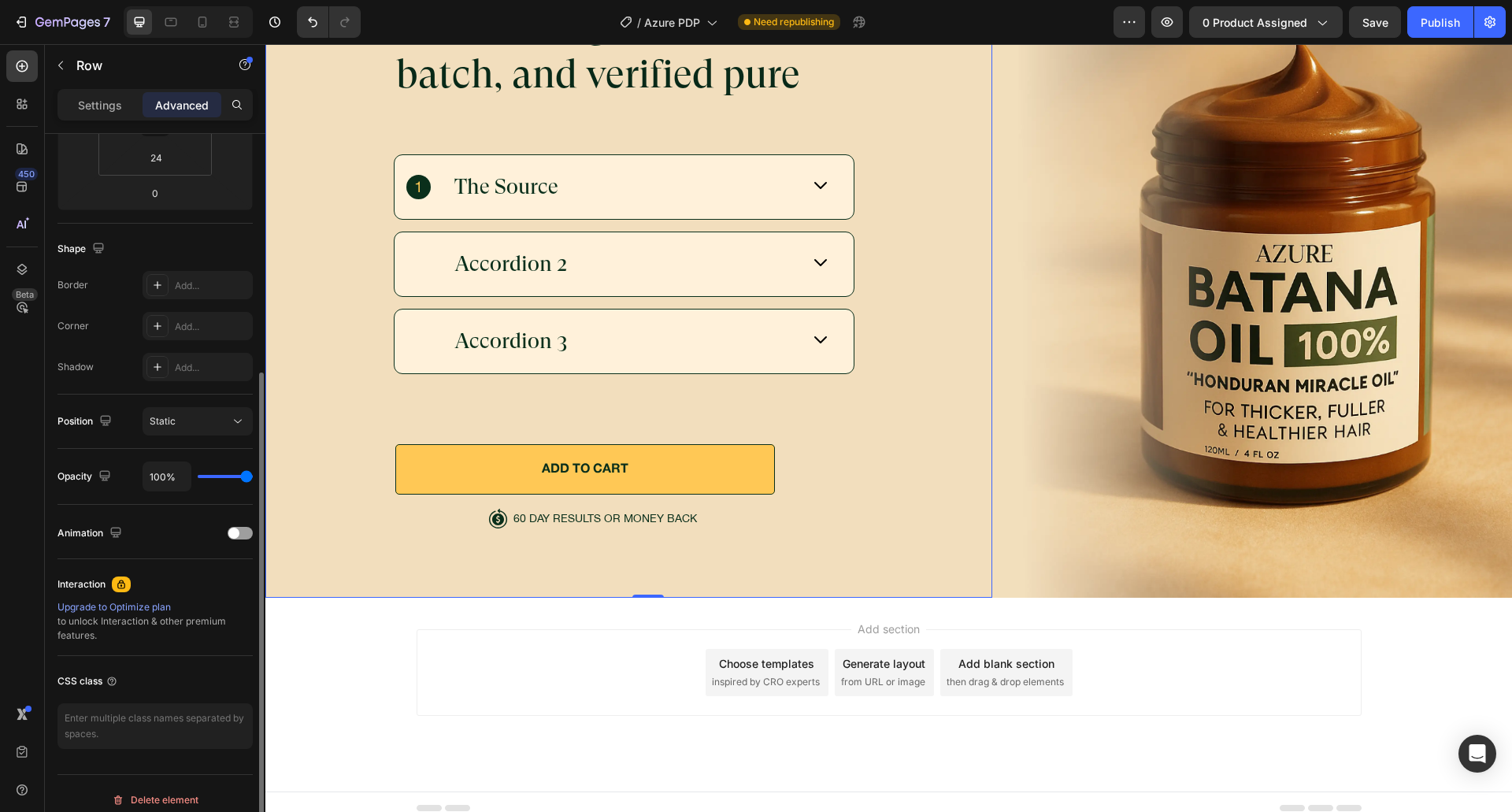
scroll to position [328, 0]
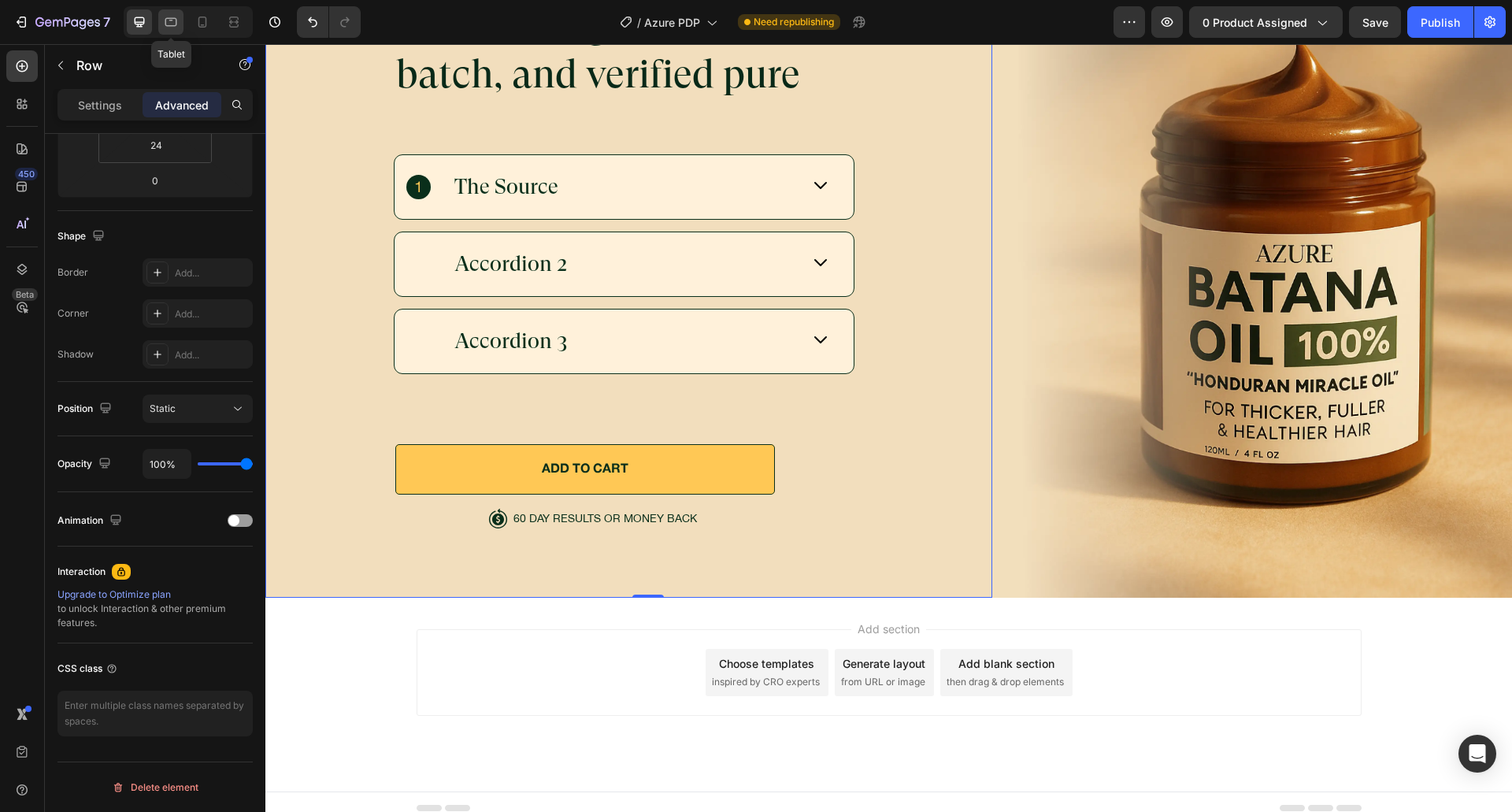
click at [175, 19] on icon at bounding box center [170, 21] width 16 height 16
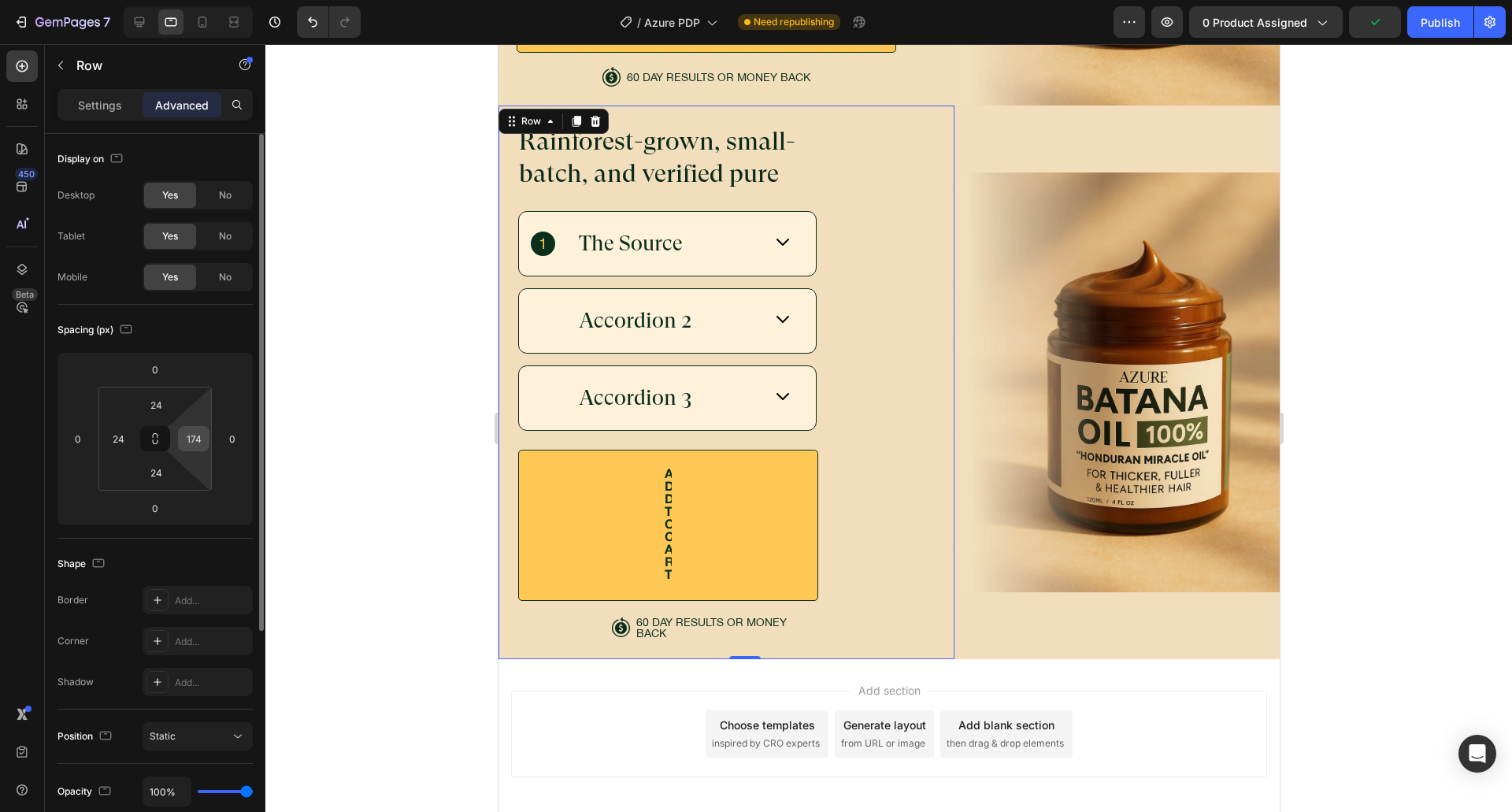
click at [190, 437] on input "174" at bounding box center [194, 438] width 24 height 24
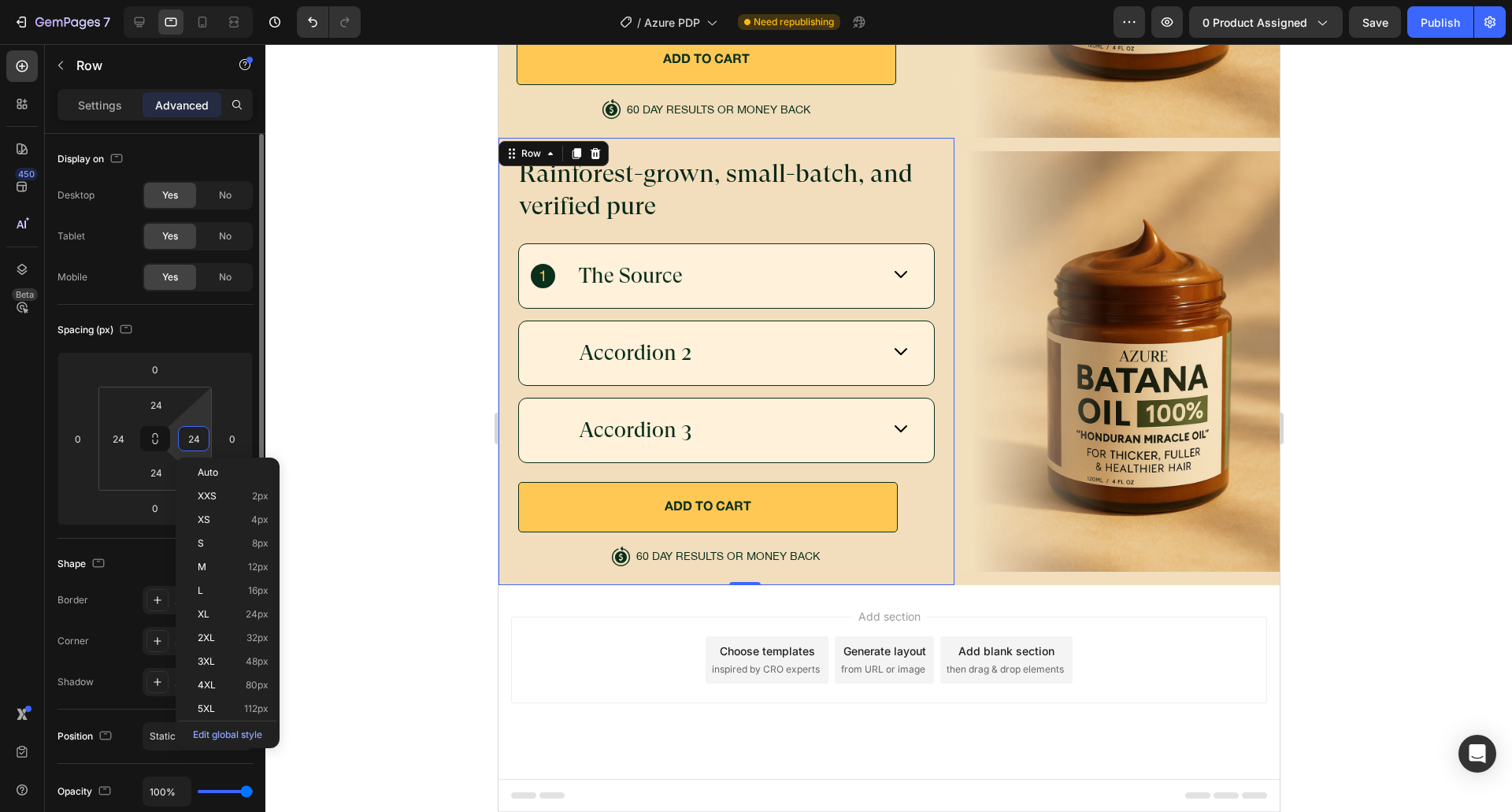
scroll to position [5186, 0]
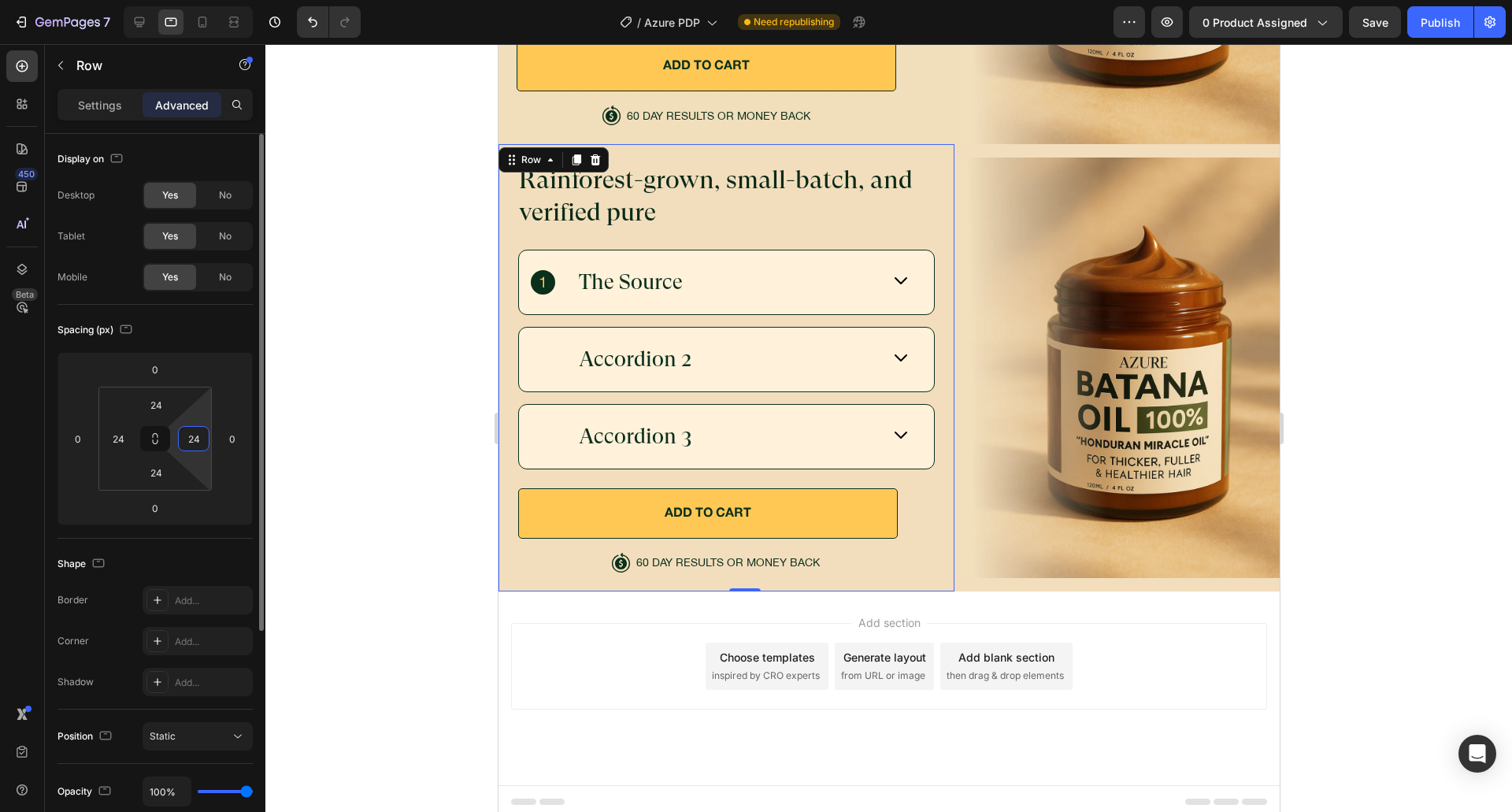
type input "24"
click at [195, 324] on div "Spacing (px)" at bounding box center [155, 330] width 195 height 25
click at [628, 194] on h2 "Rainforest-grown, small-batch, and verified pure" at bounding box center [726, 197] width 418 height 68
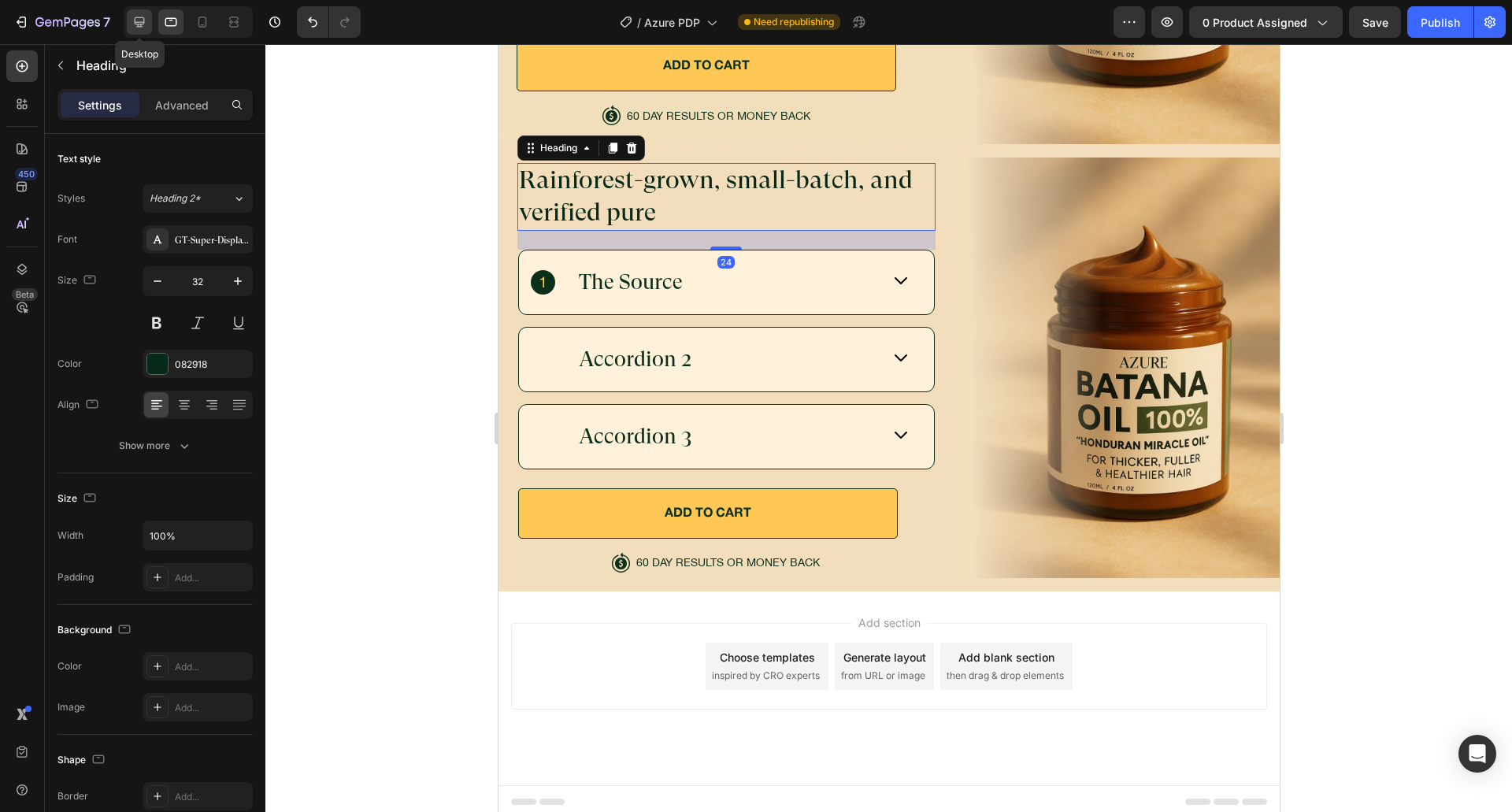
click at [137, 19] on icon at bounding box center [139, 21] width 16 height 16
type input "50"
type input "585"
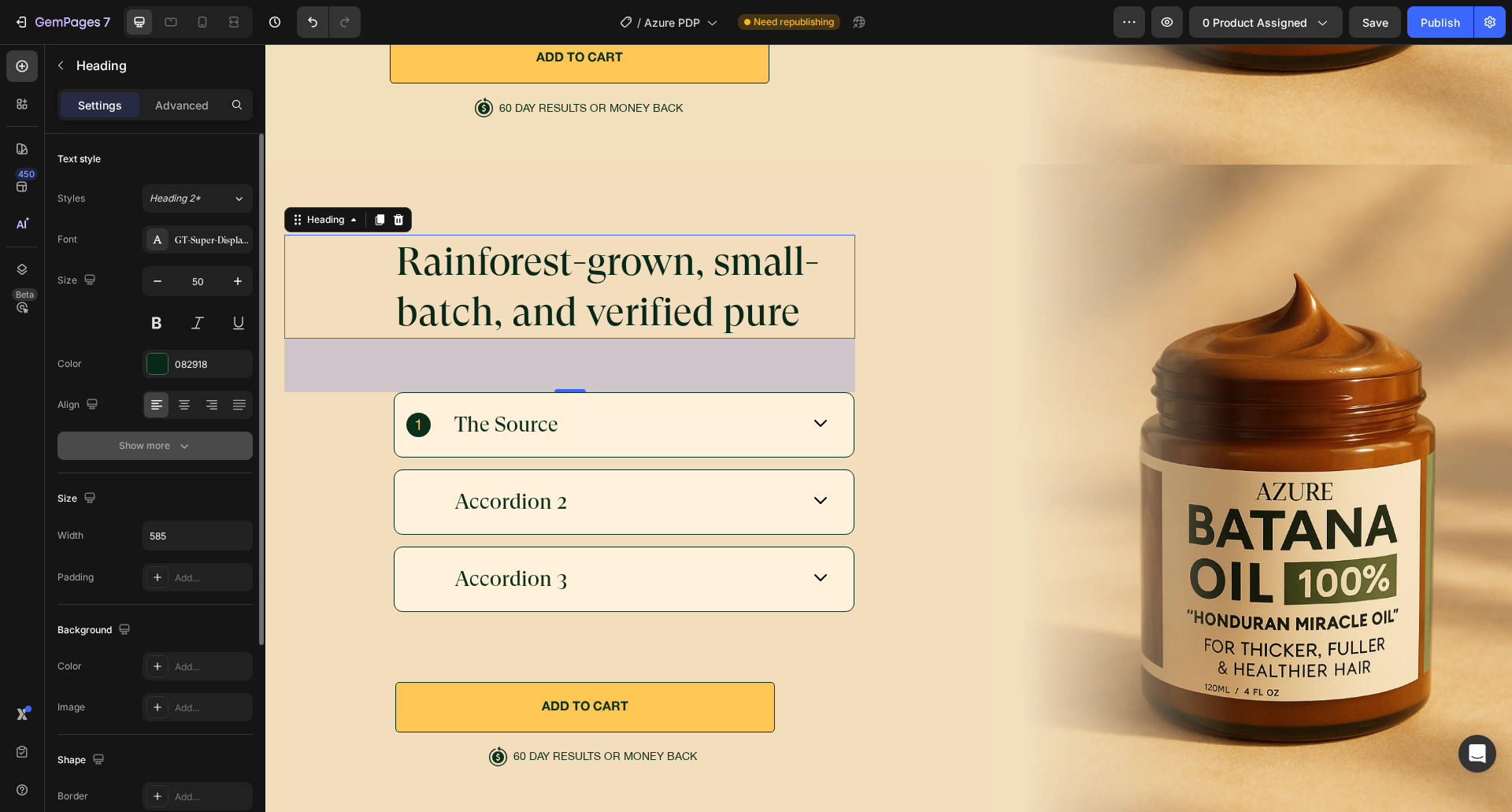
click at [129, 453] on div "Show more" at bounding box center [156, 445] width 74 height 16
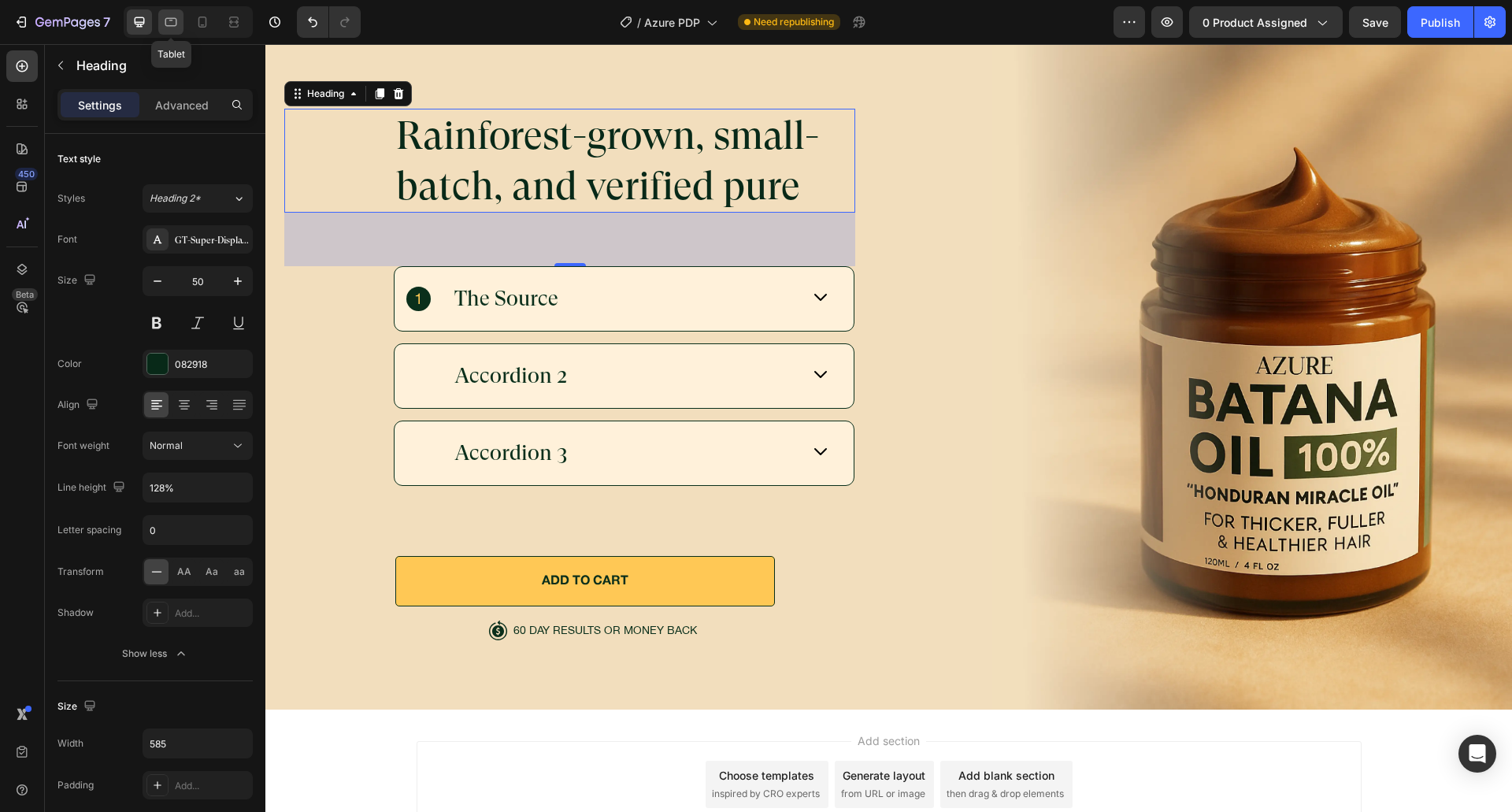
click at [175, 24] on icon at bounding box center [170, 21] width 16 height 16
type input "32"
type input "100%"
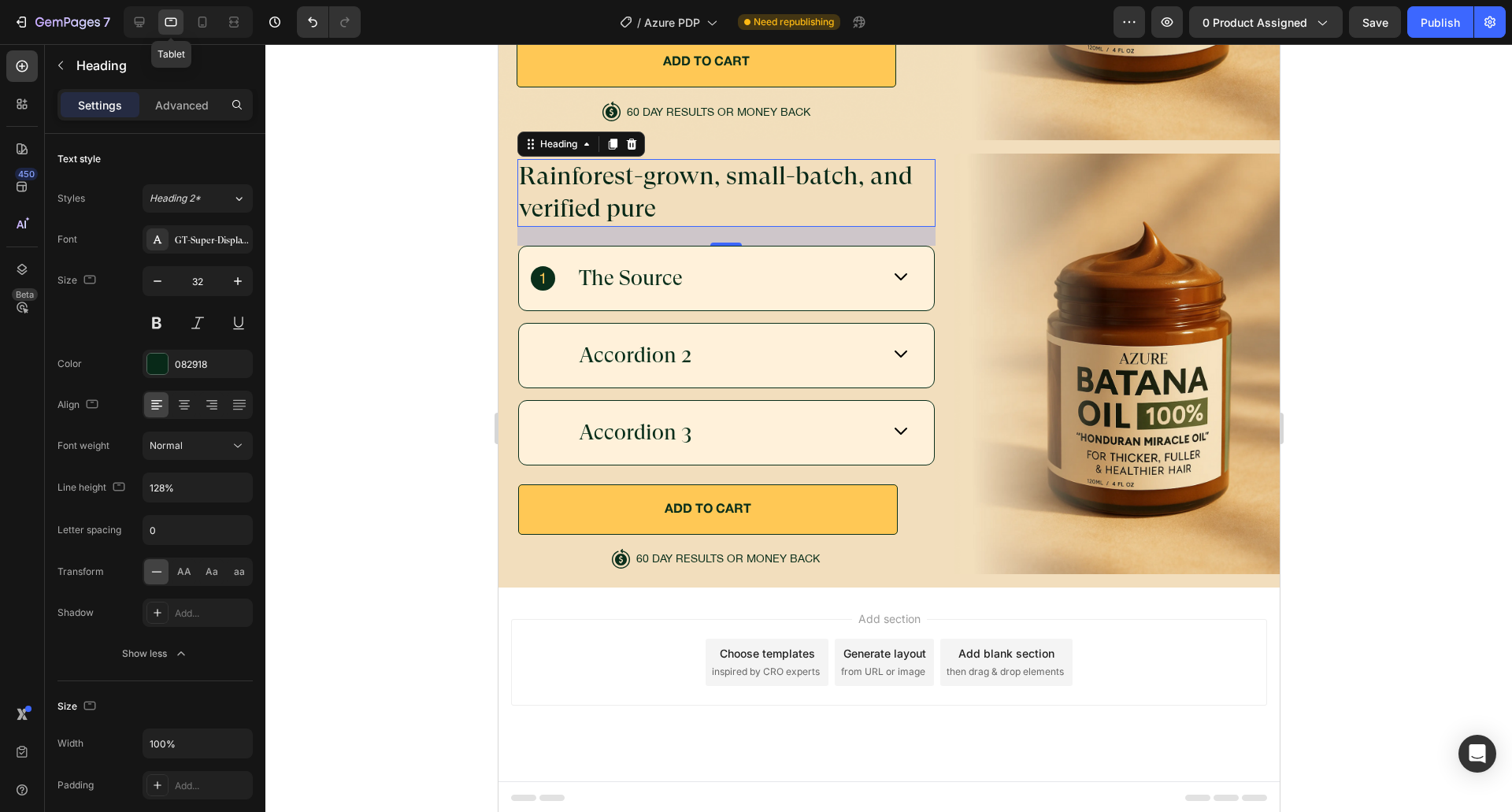
scroll to position [5186, 0]
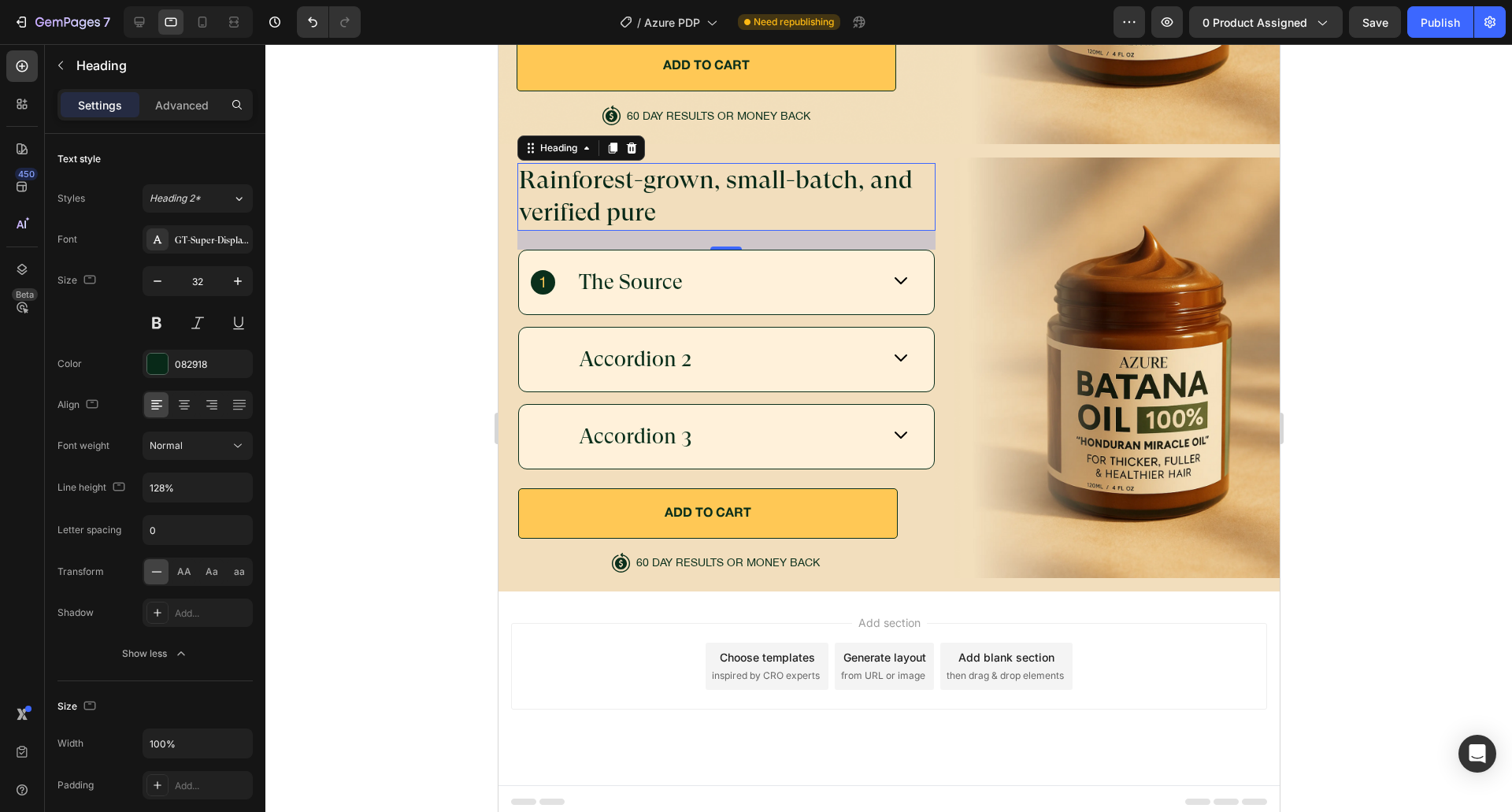
click at [153, 29] on div at bounding box center [188, 22] width 129 height 31
click at [145, 28] on icon at bounding box center [139, 21] width 16 height 16
type input "50"
type input "585"
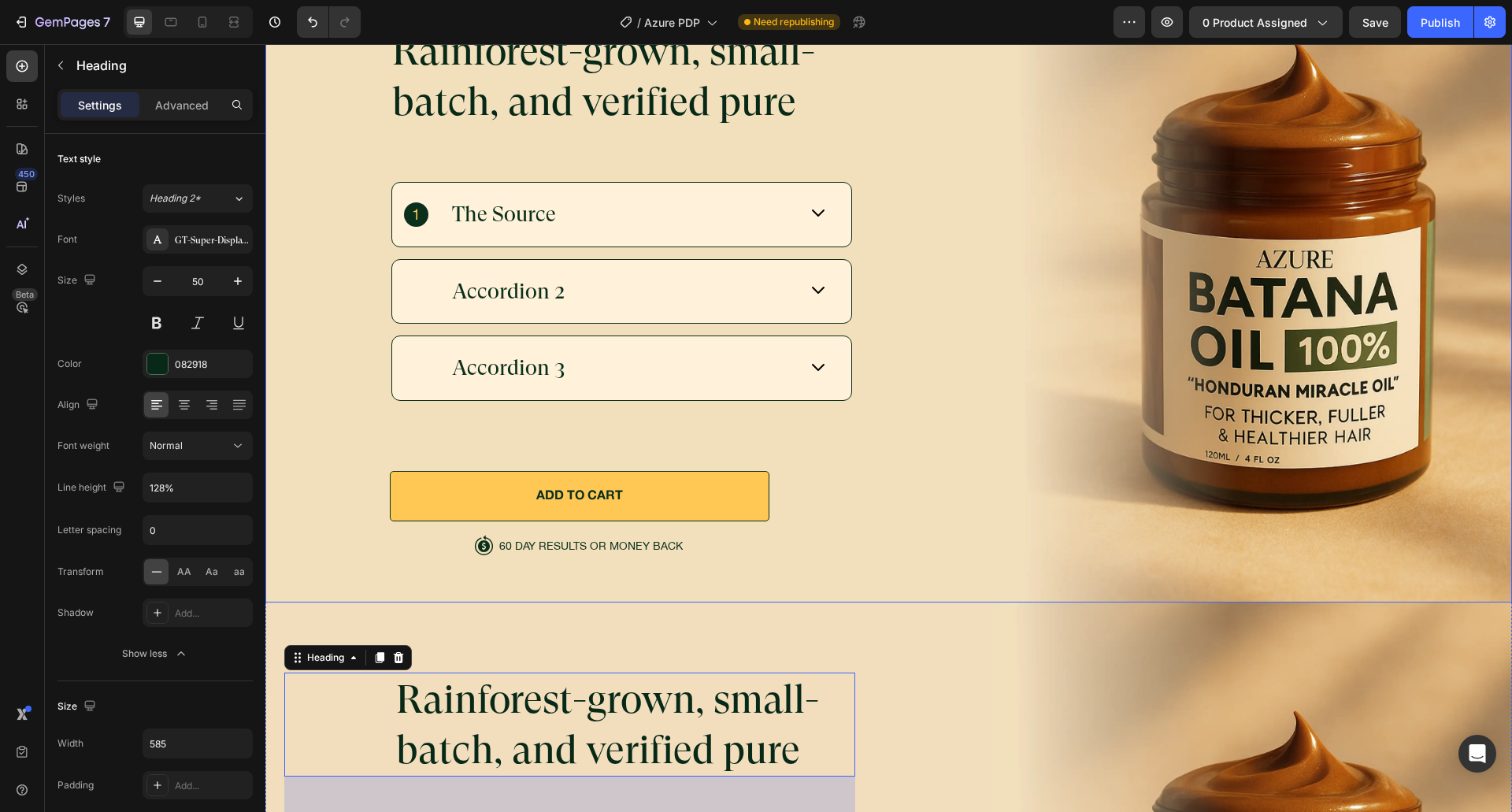
scroll to position [4991, 0]
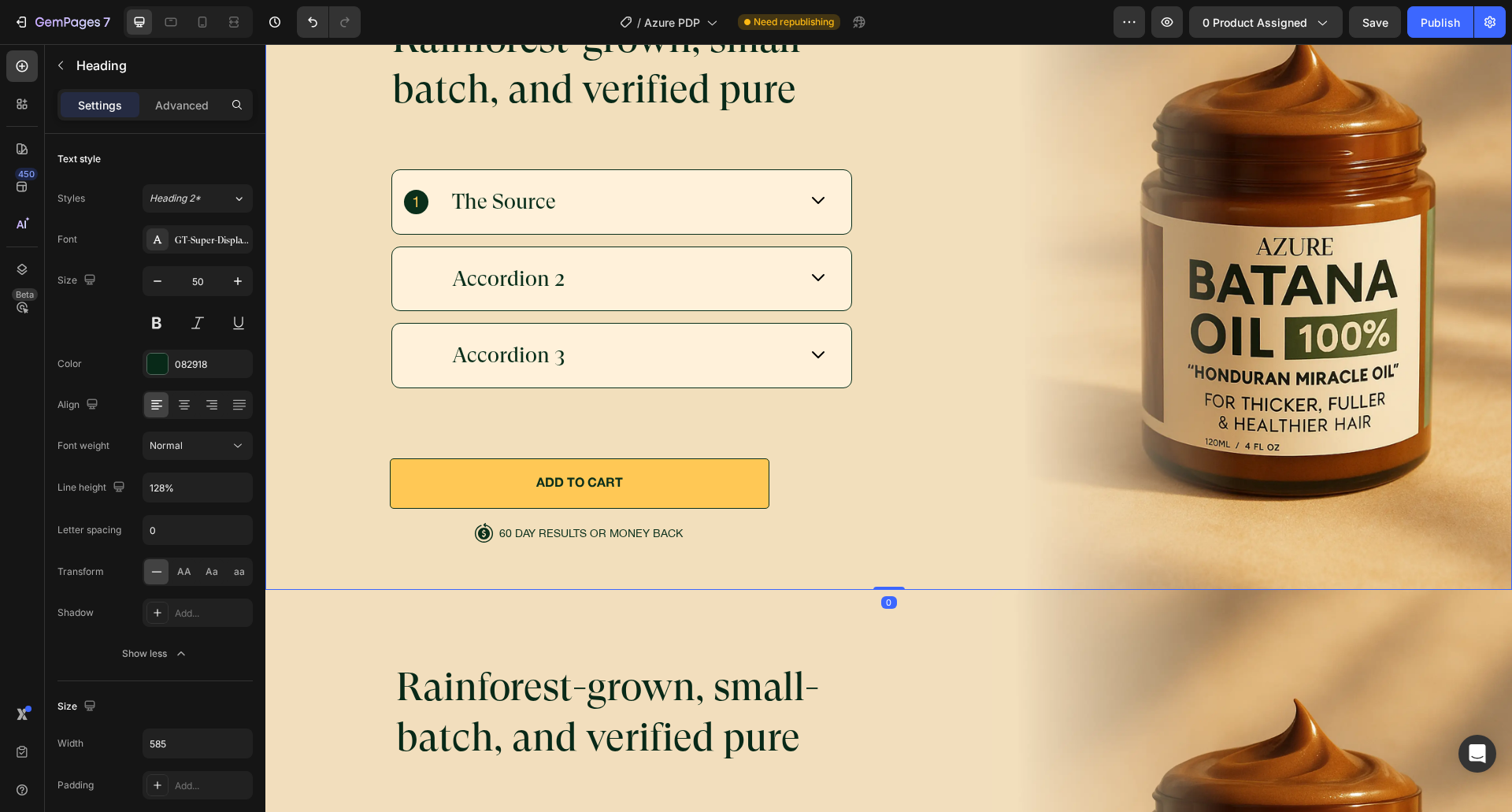
click at [1422, 388] on div "Background Image" at bounding box center [889, 255] width 1247 height 669
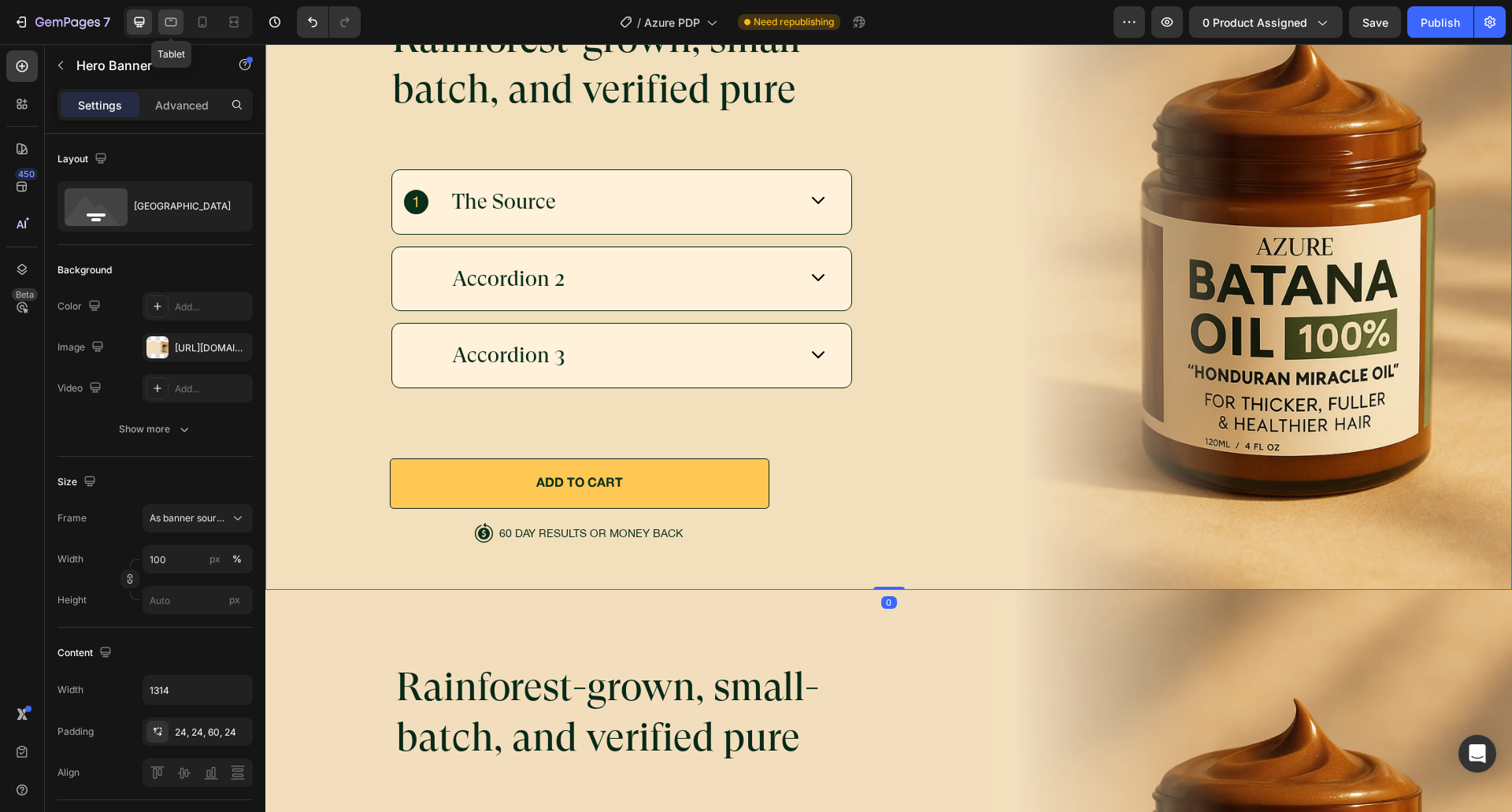
click at [181, 26] on div at bounding box center [170, 21] width 25 height 25
type input "100%"
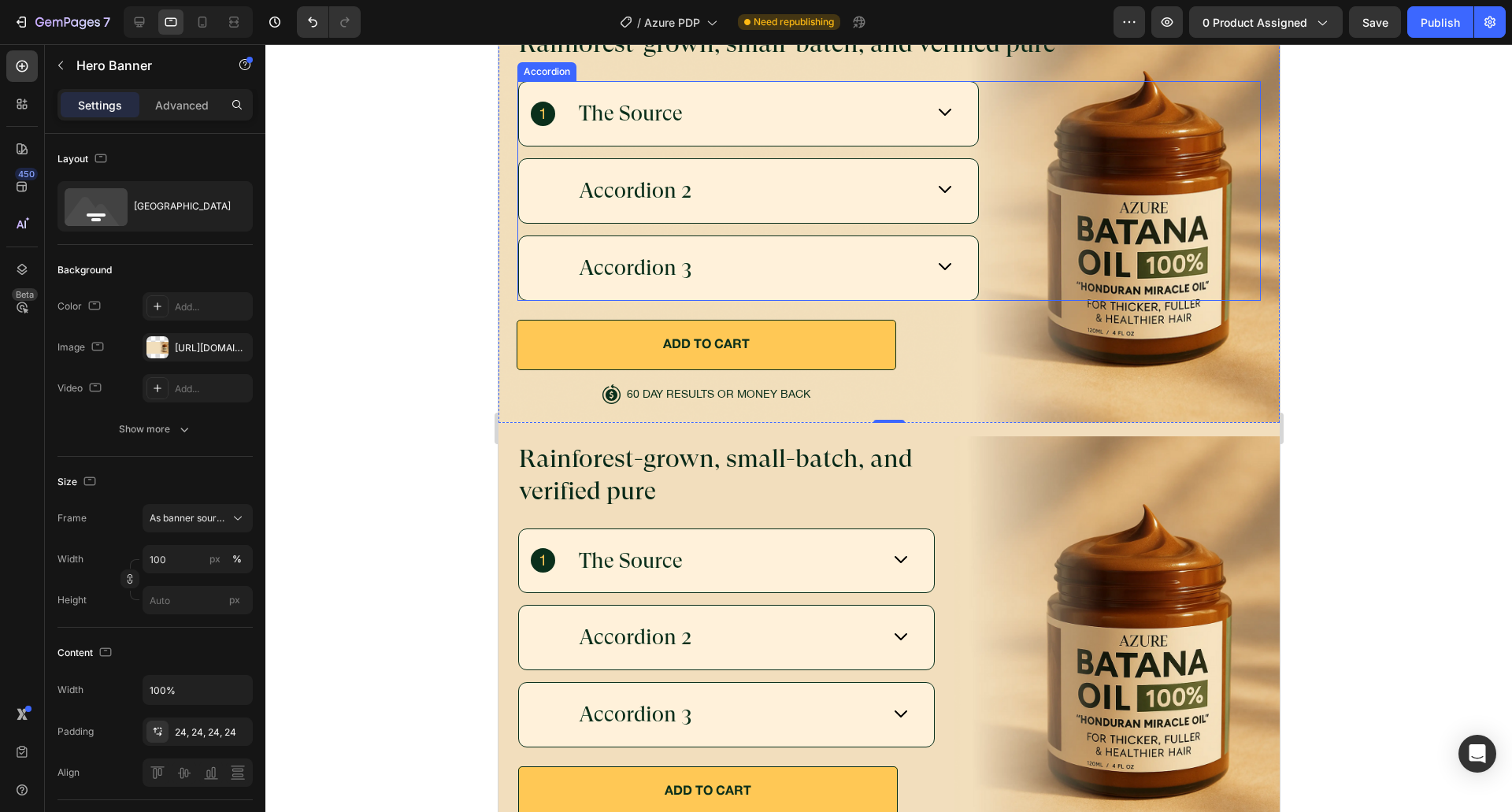
scroll to position [4619, 0]
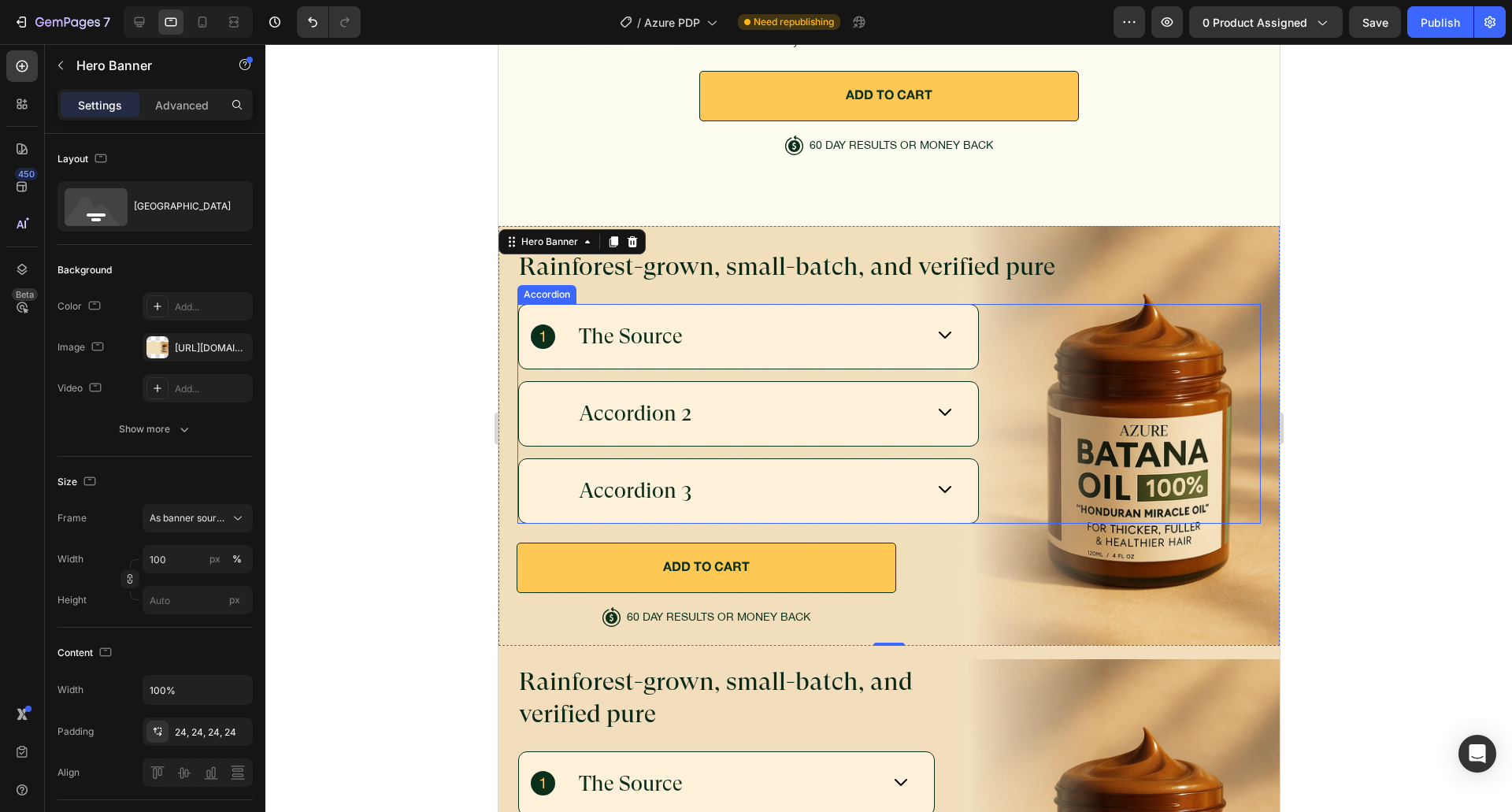
click at [925, 353] on div "The Source" at bounding box center [748, 336] width 459 height 64
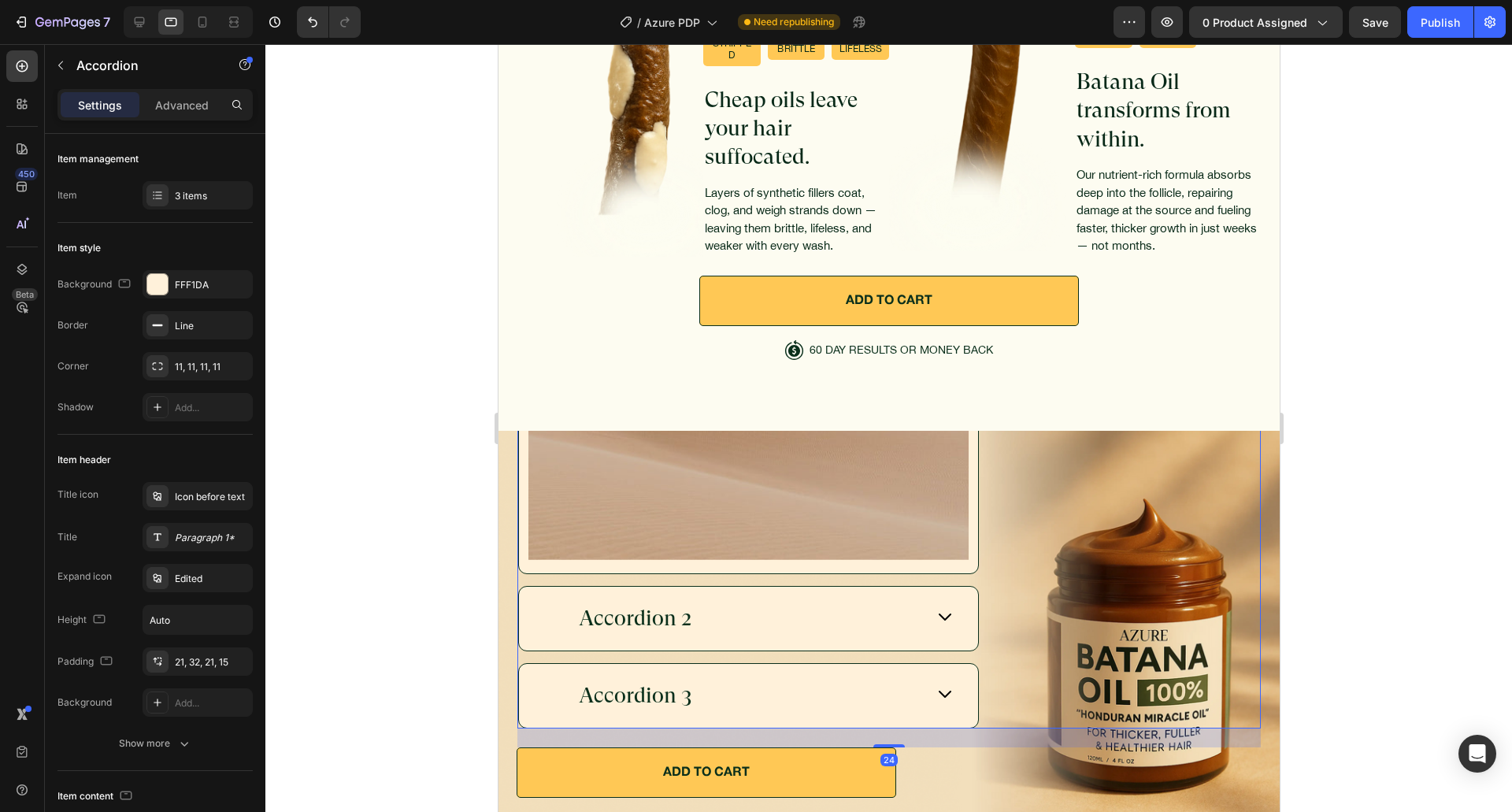
scroll to position [4461, 0]
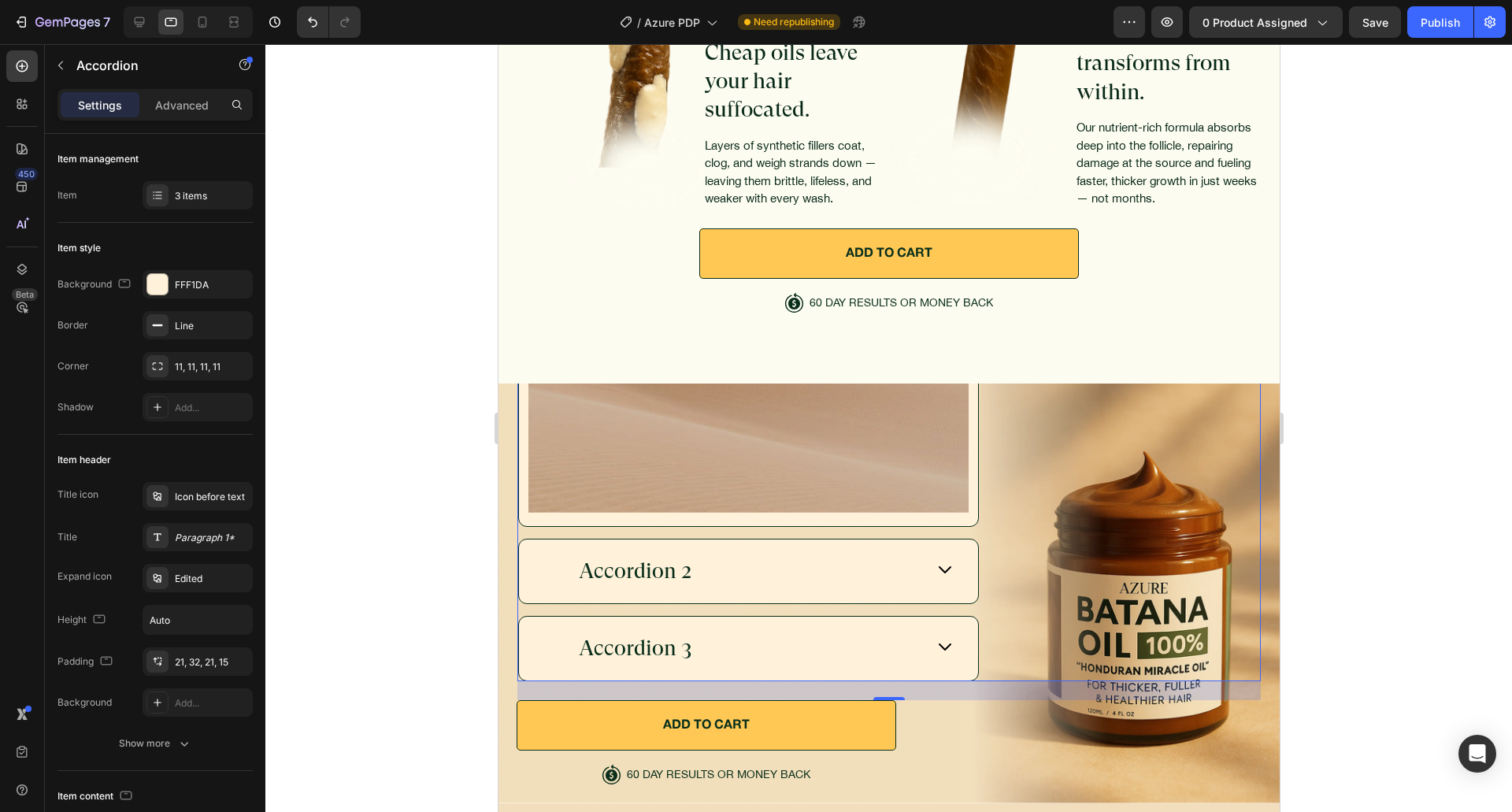
click at [959, 546] on div "Accordion 2" at bounding box center [748, 571] width 459 height 64
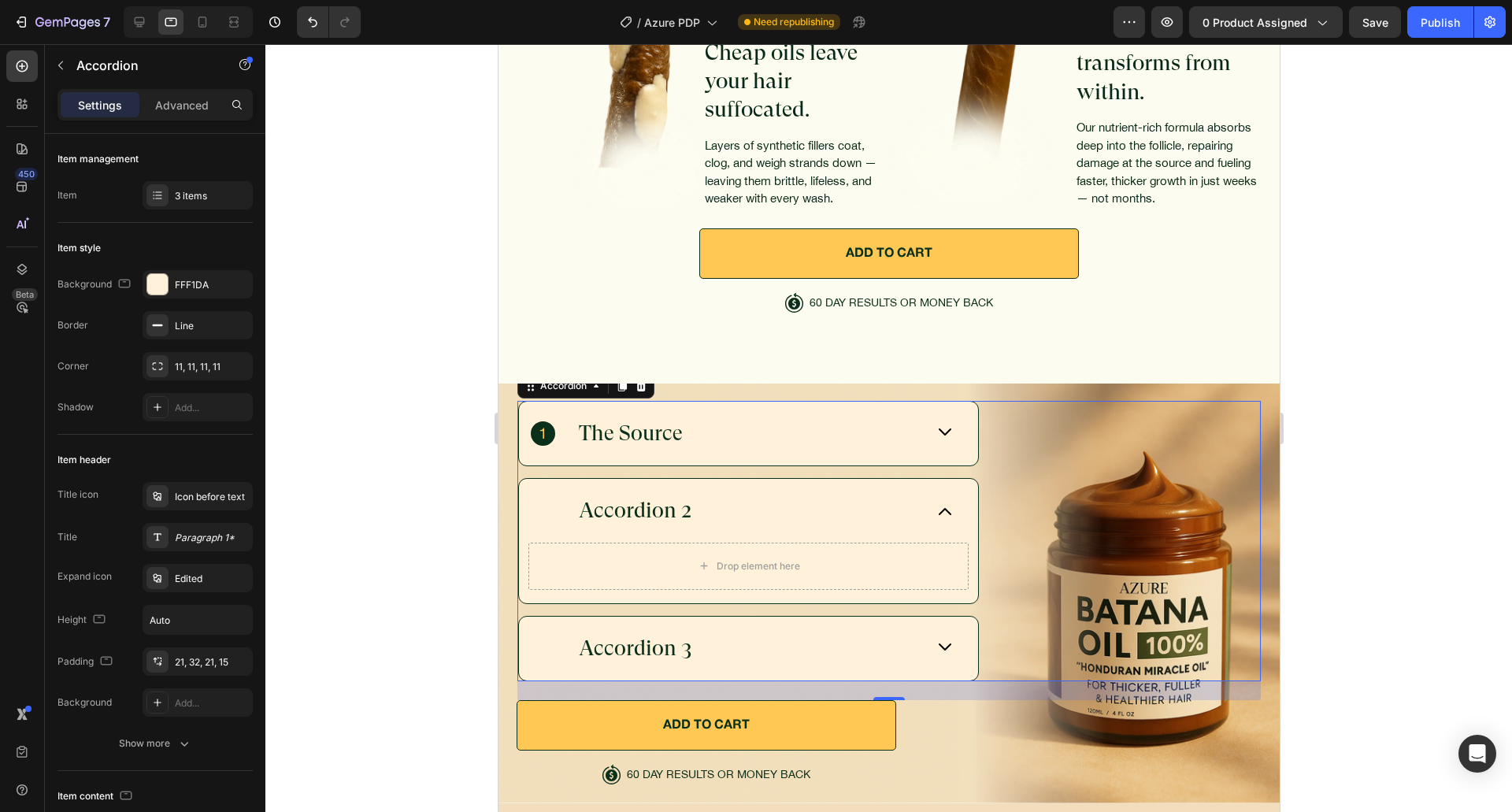
click at [933, 510] on div "Accordion 2" at bounding box center [748, 510] width 459 height 64
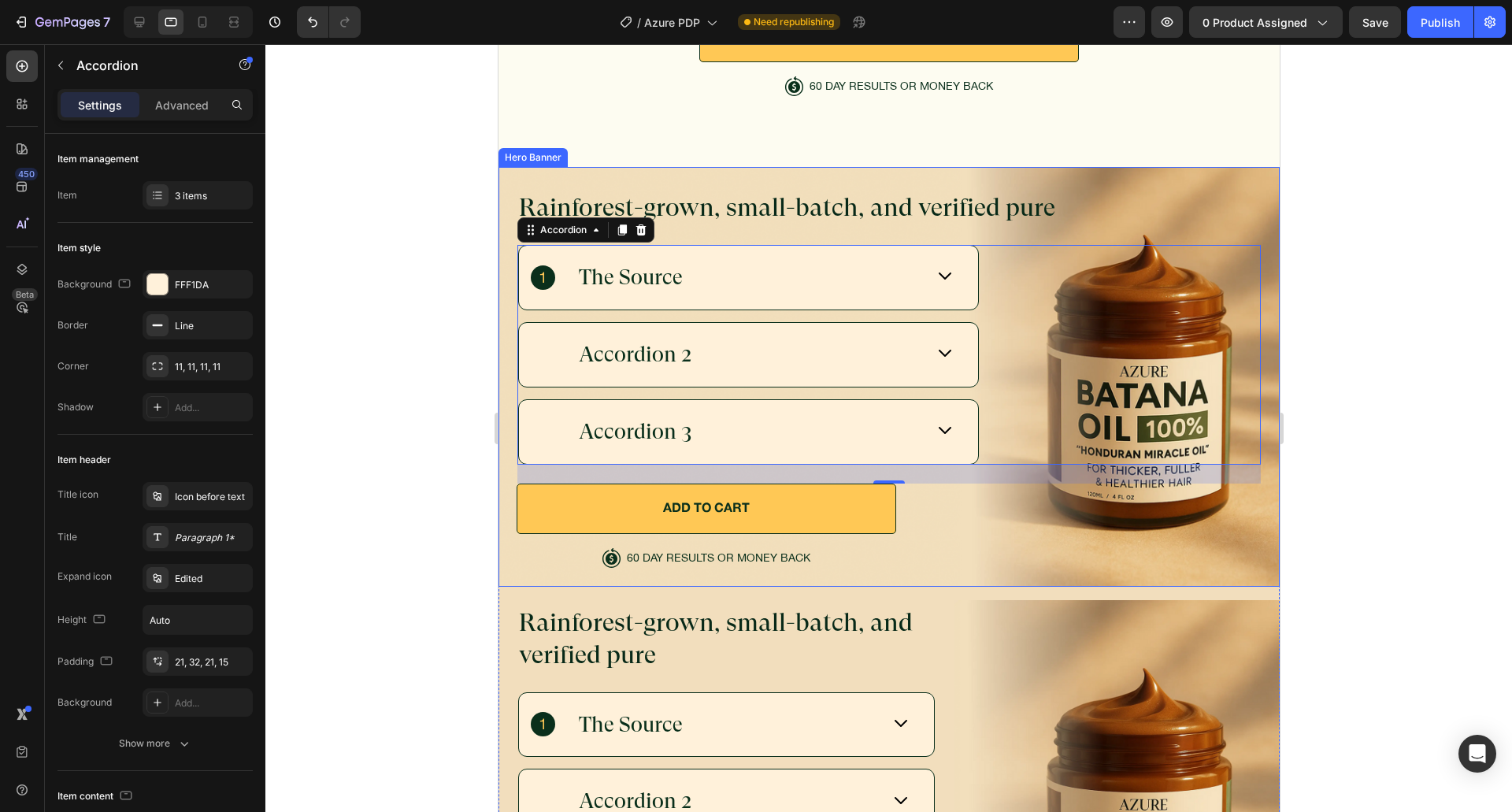
scroll to position [4697, 0]
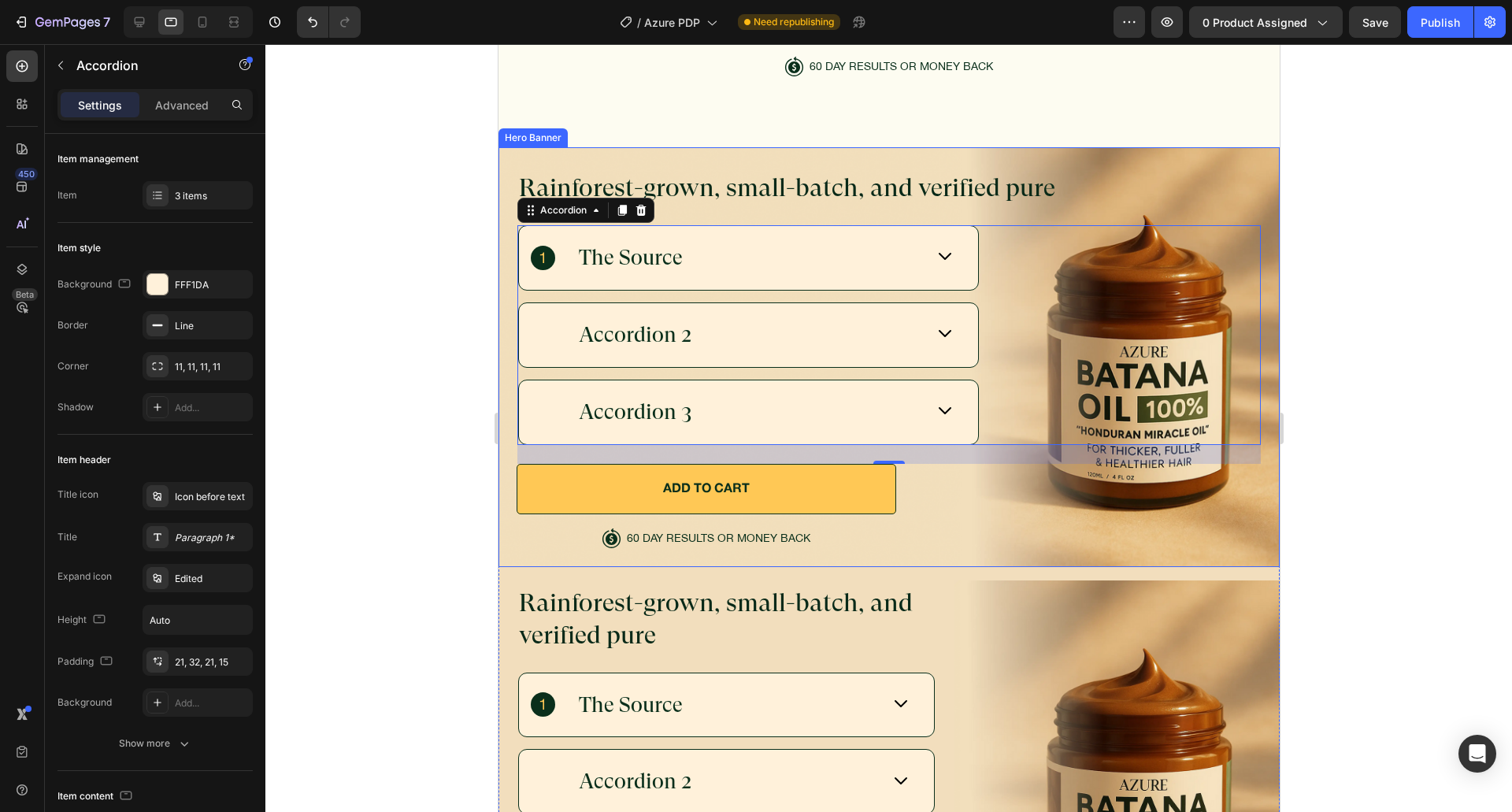
click at [1121, 522] on div "Rainforest-grown, small-batch, and verified pure Heading The Source Accordion 2…" at bounding box center [888, 360] width 743 height 377
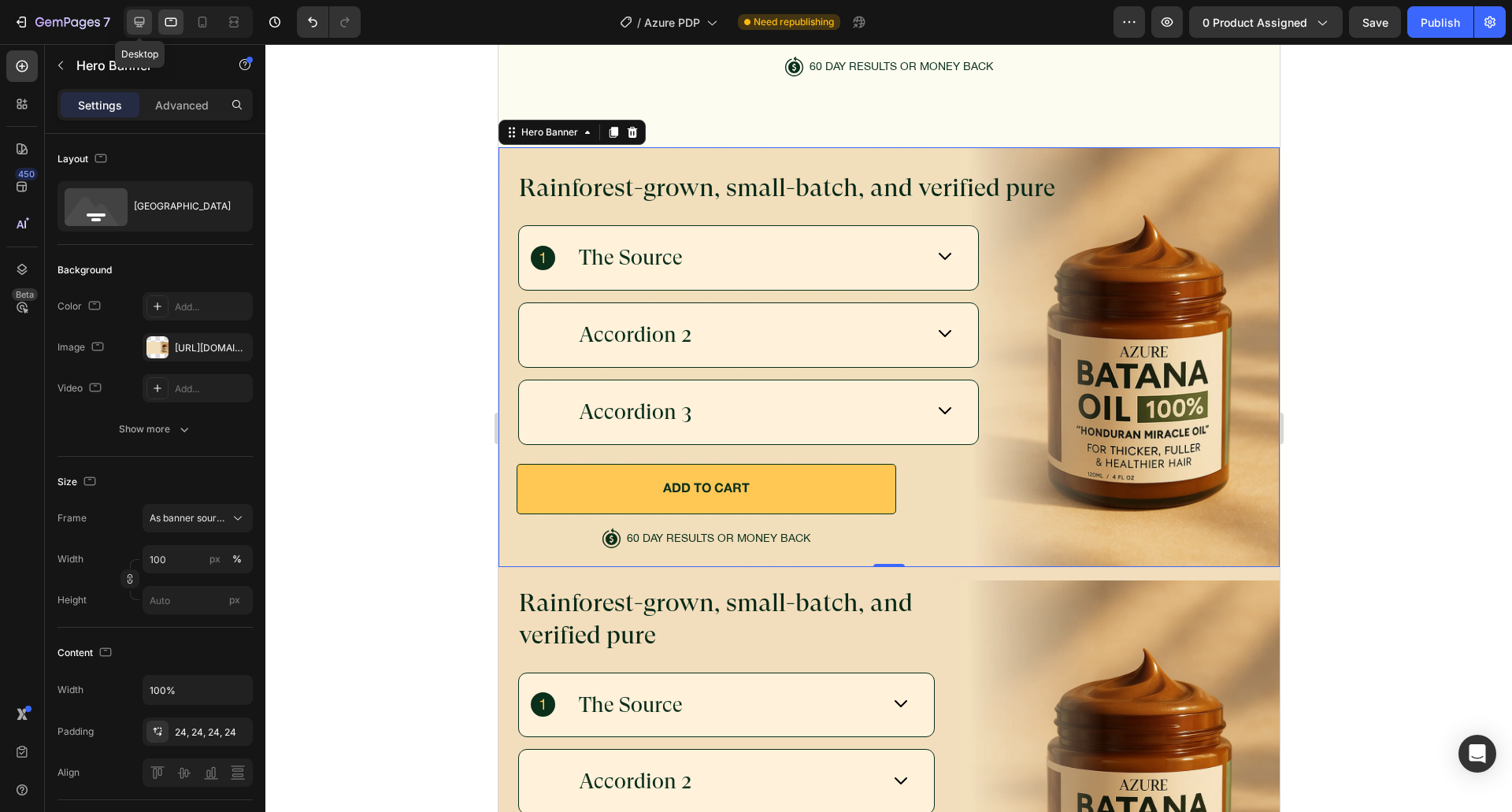
click at [141, 17] on icon at bounding box center [139, 22] width 10 height 10
type input "1314"
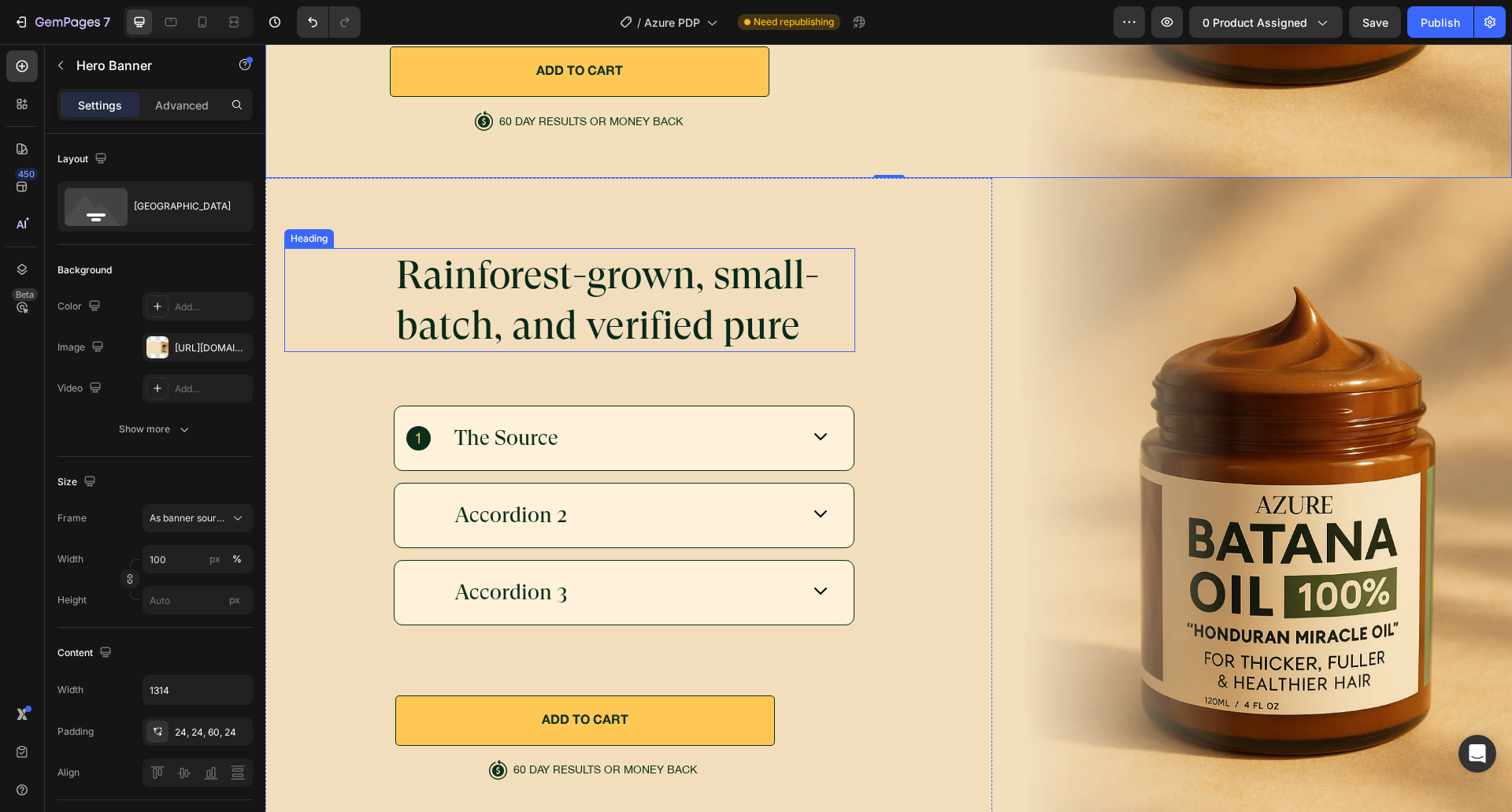
scroll to position [5520, 0]
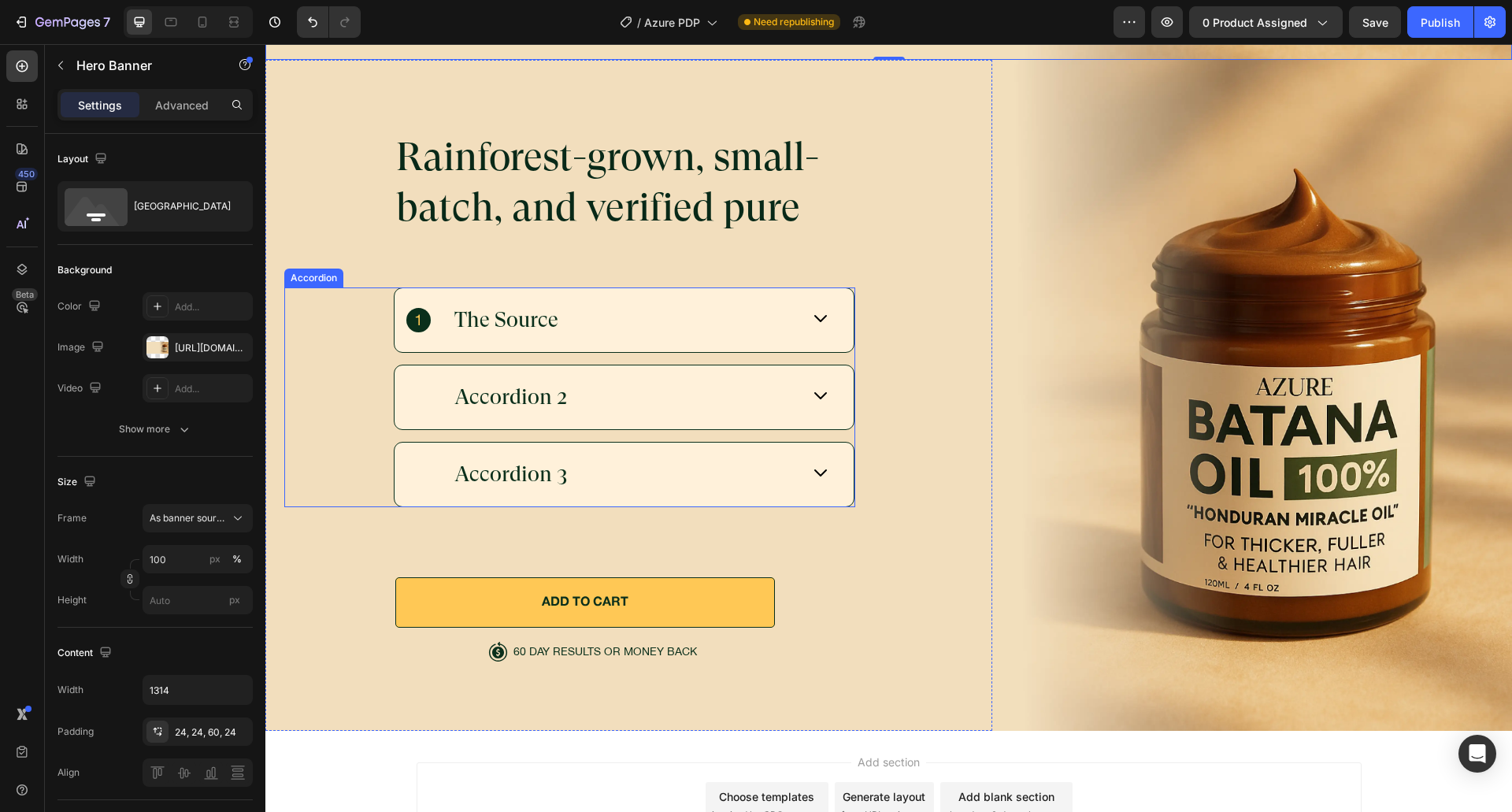
click at [672, 329] on div "The Source" at bounding box center [623, 319] width 459 height 64
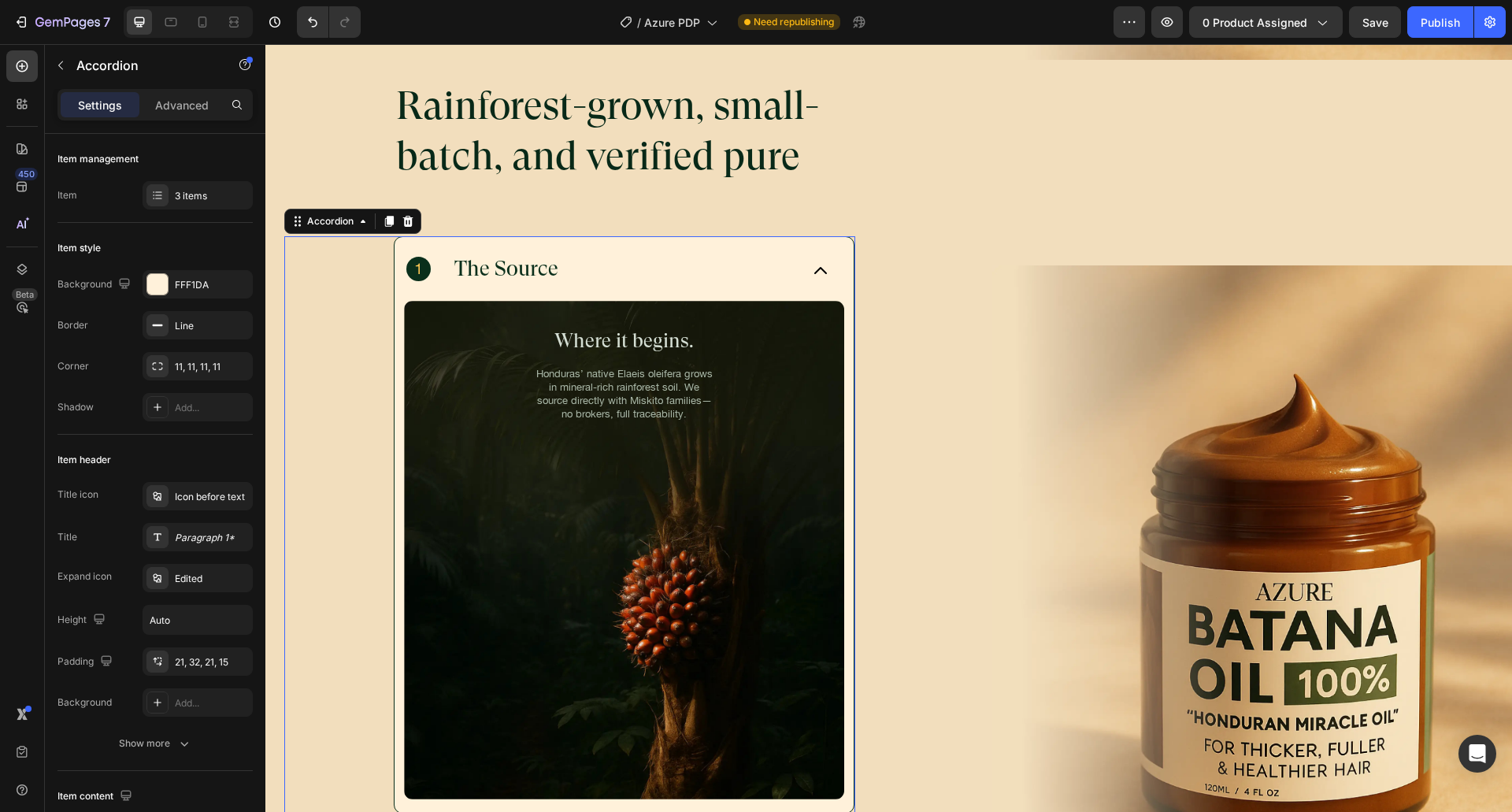
click at [756, 269] on div "The Source" at bounding box center [603, 268] width 394 height 30
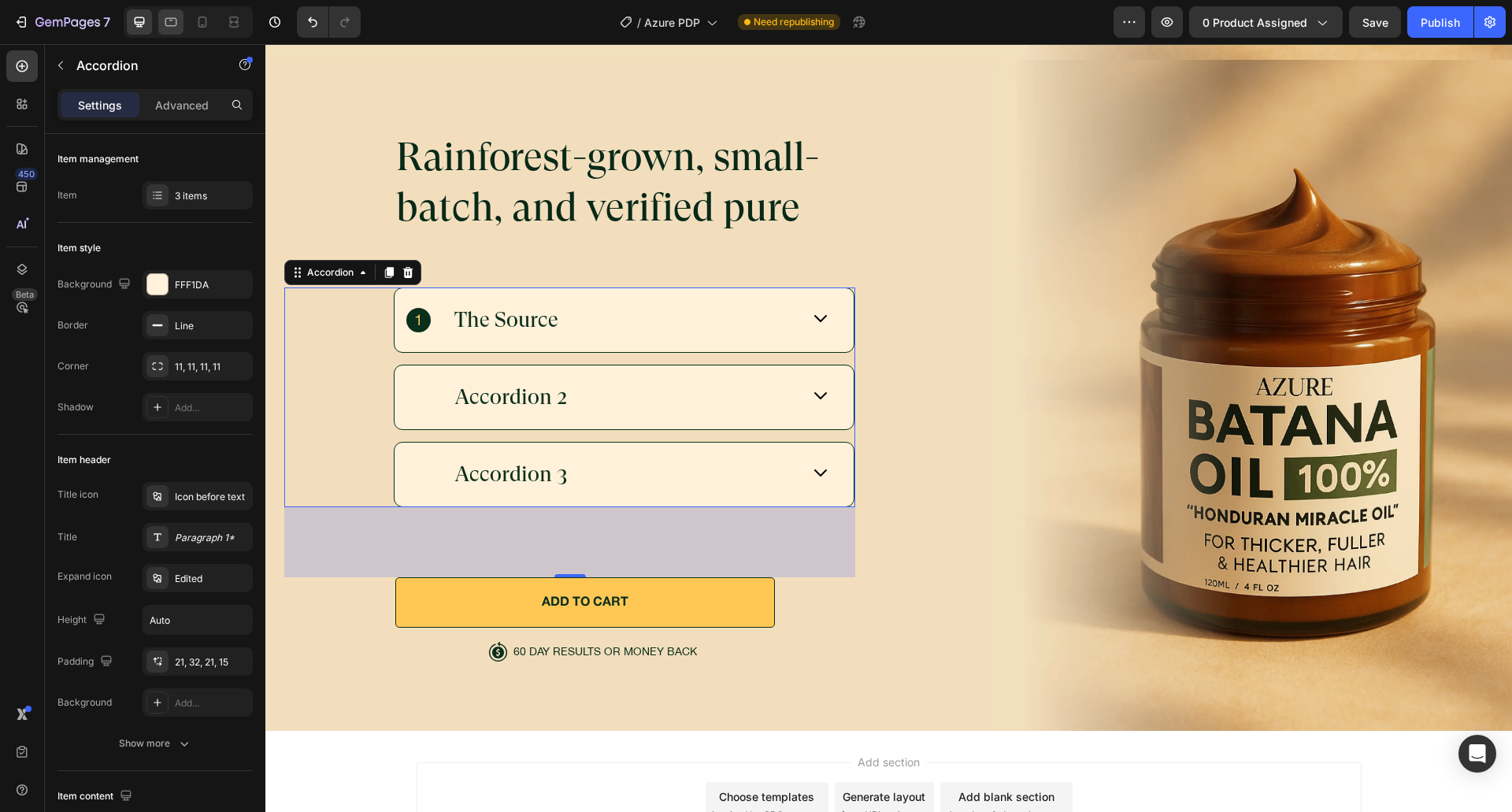
click at [166, 18] on icon at bounding box center [171, 22] width 12 height 8
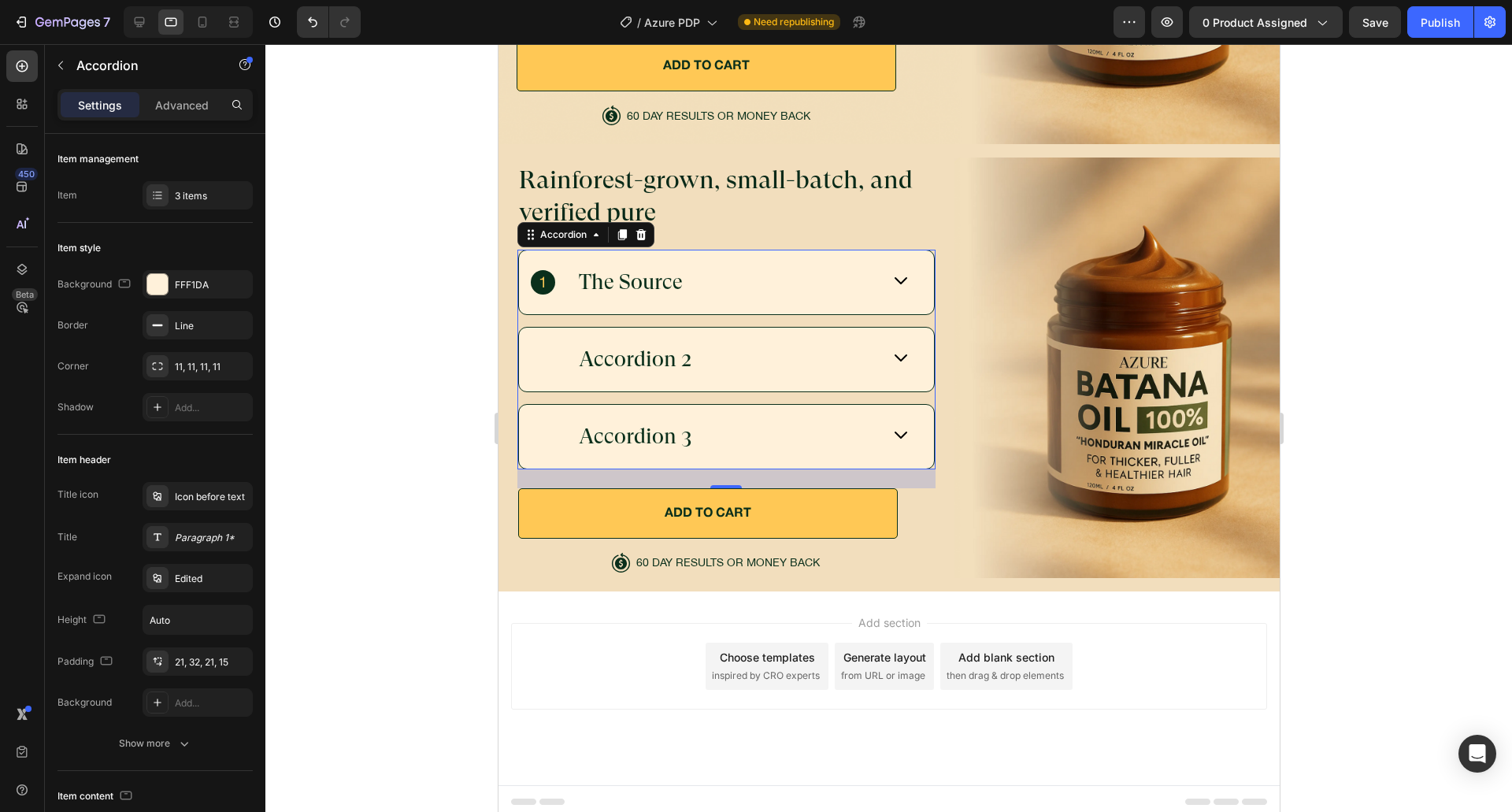
click at [815, 267] on div "The Source" at bounding box center [704, 282] width 350 height 30
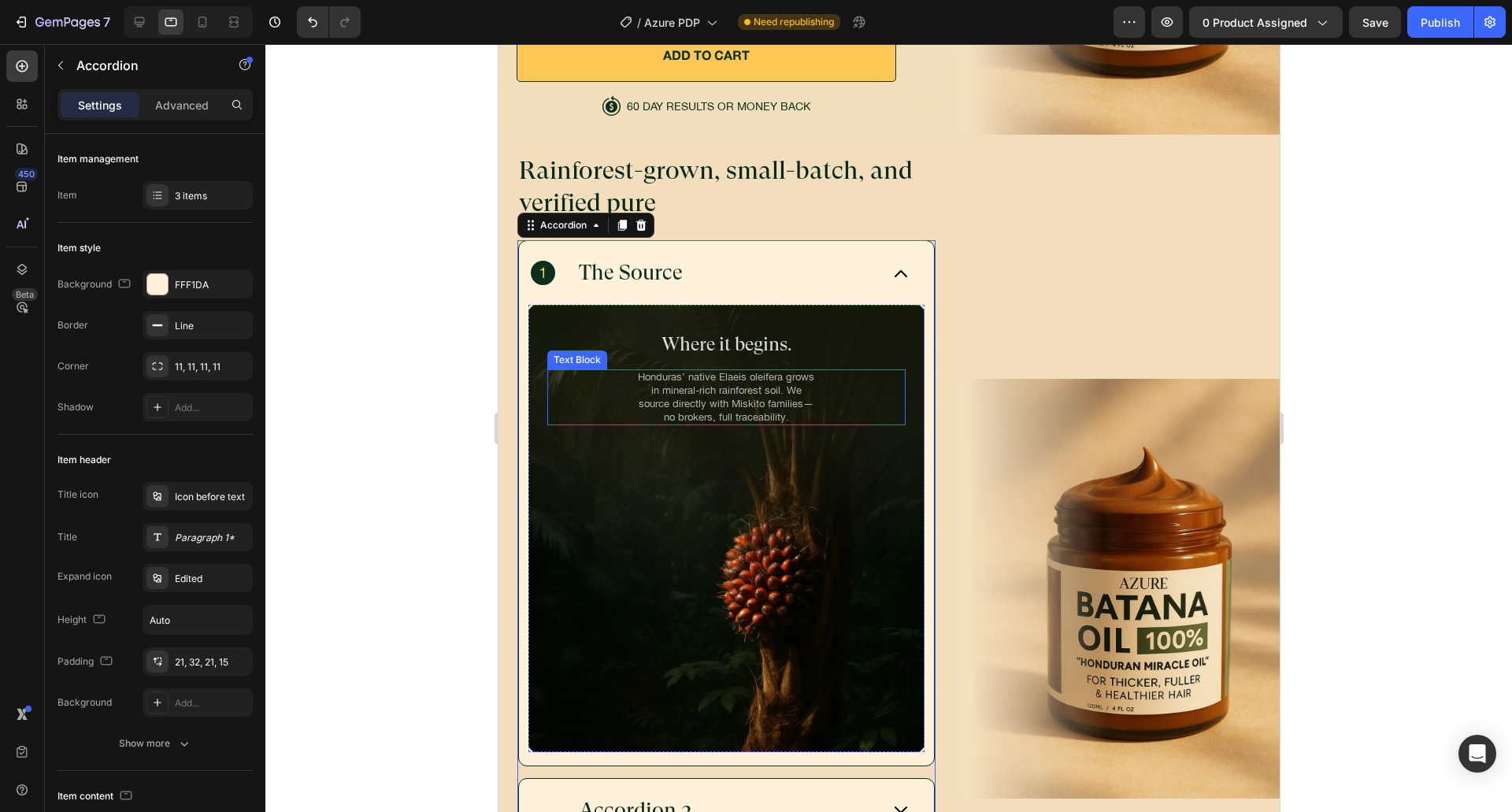
click at [746, 385] on p "Honduras’ native Elaeis oleifera grows in mineral-rich rainforest soil. We sour…" at bounding box center [725, 398] width 180 height 53
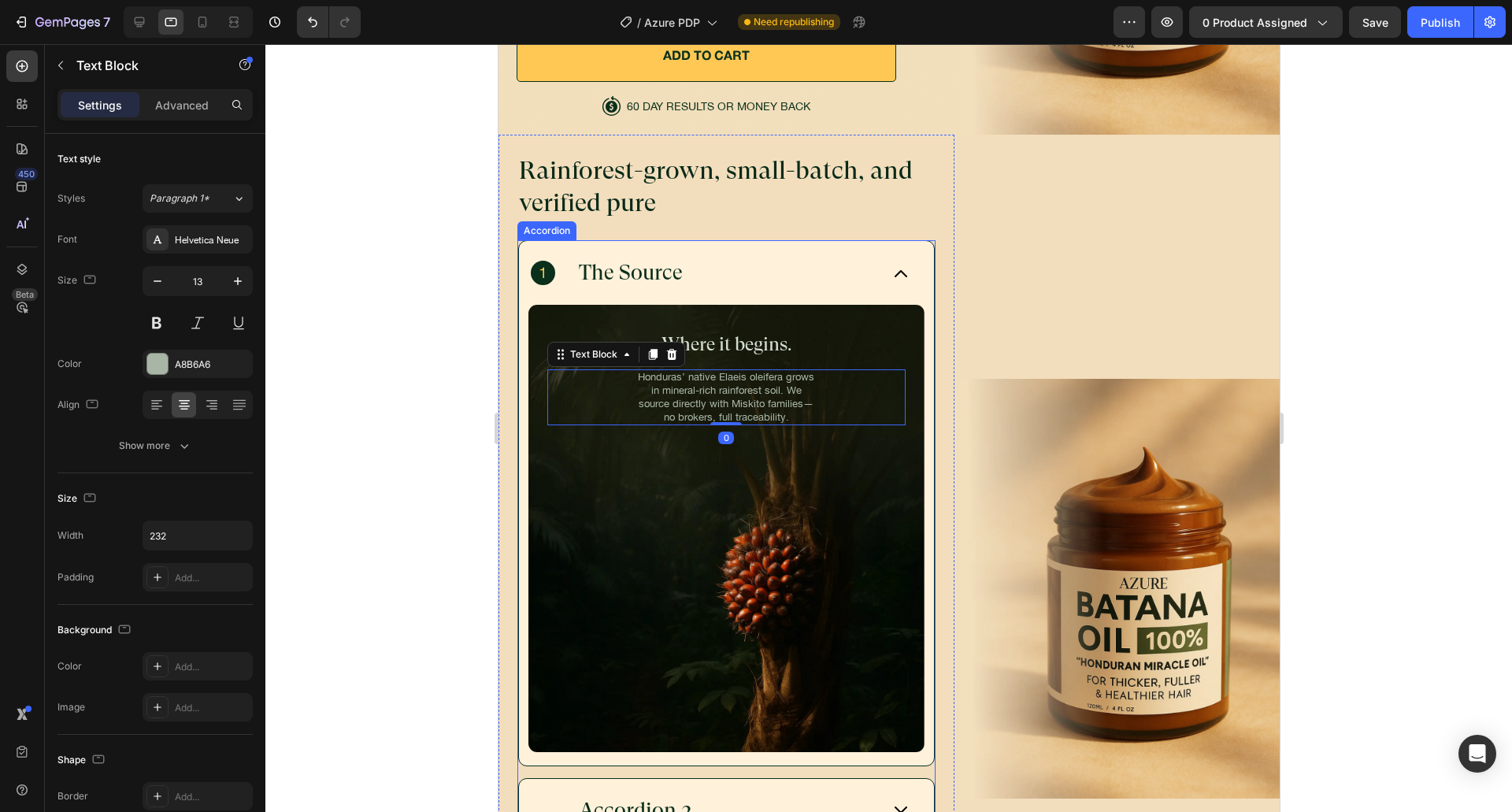
click at [802, 271] on div "The Source" at bounding box center [704, 273] width 350 height 30
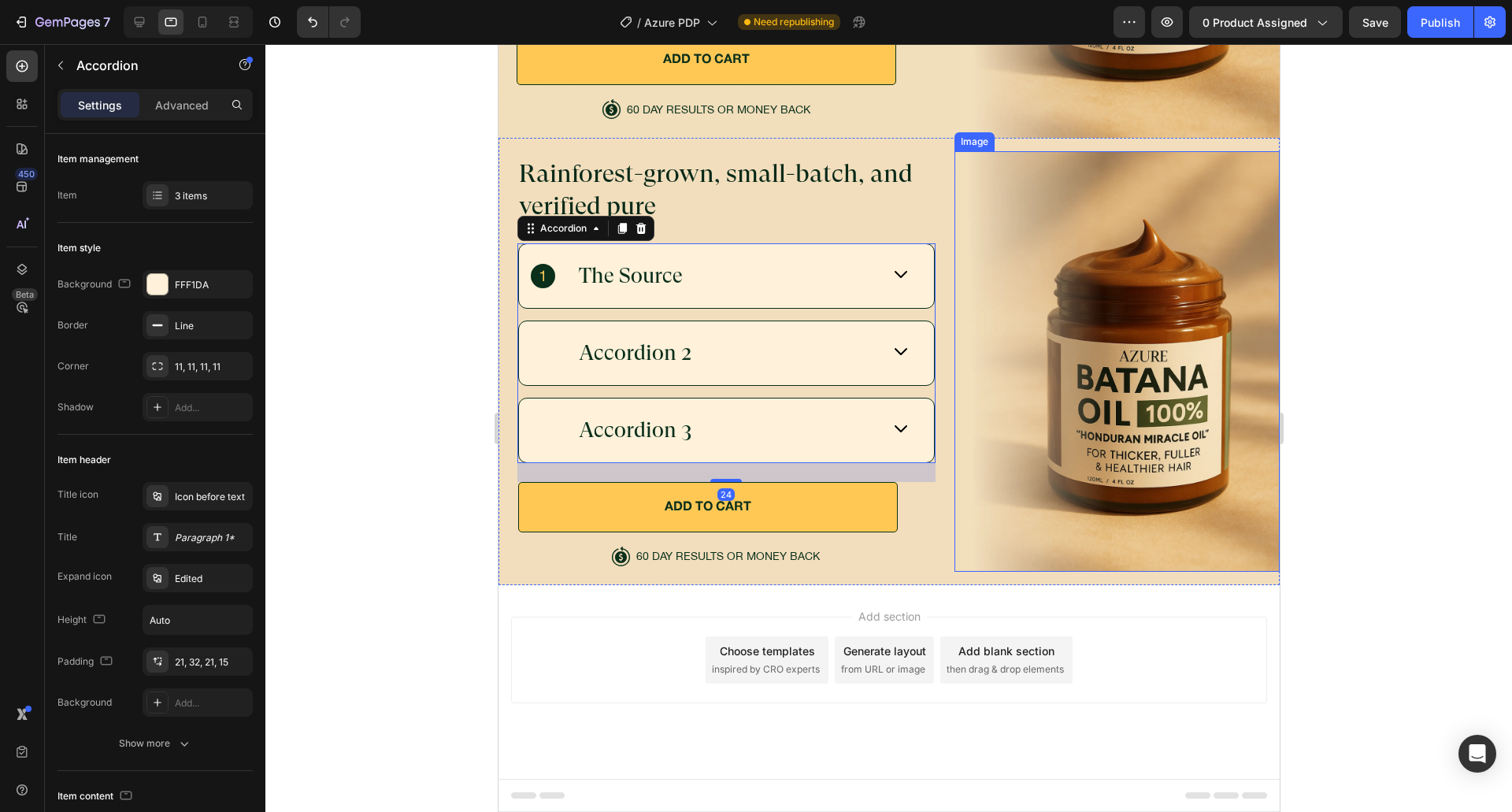
scroll to position [5186, 0]
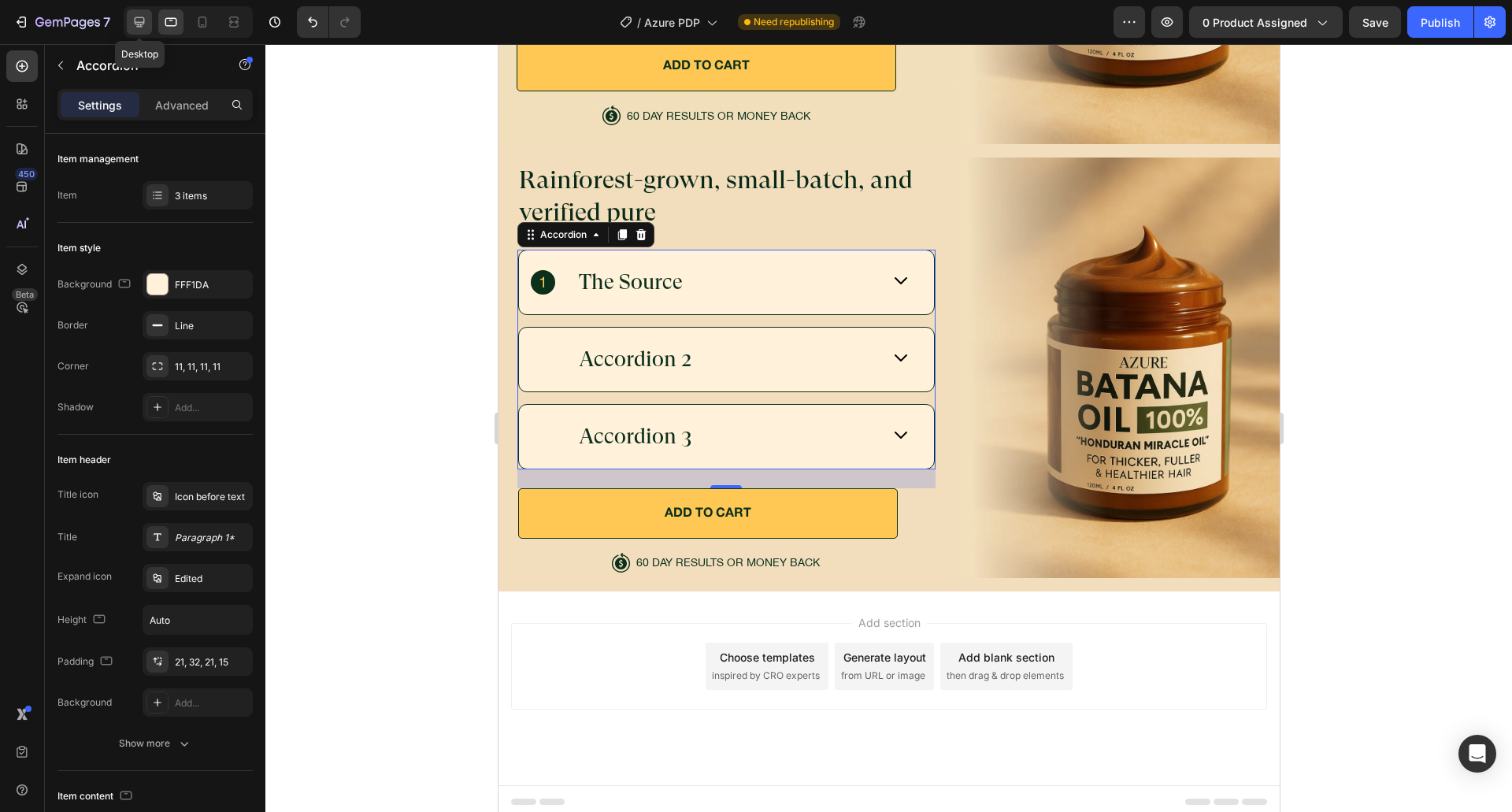
click at [140, 29] on icon at bounding box center [139, 21] width 16 height 16
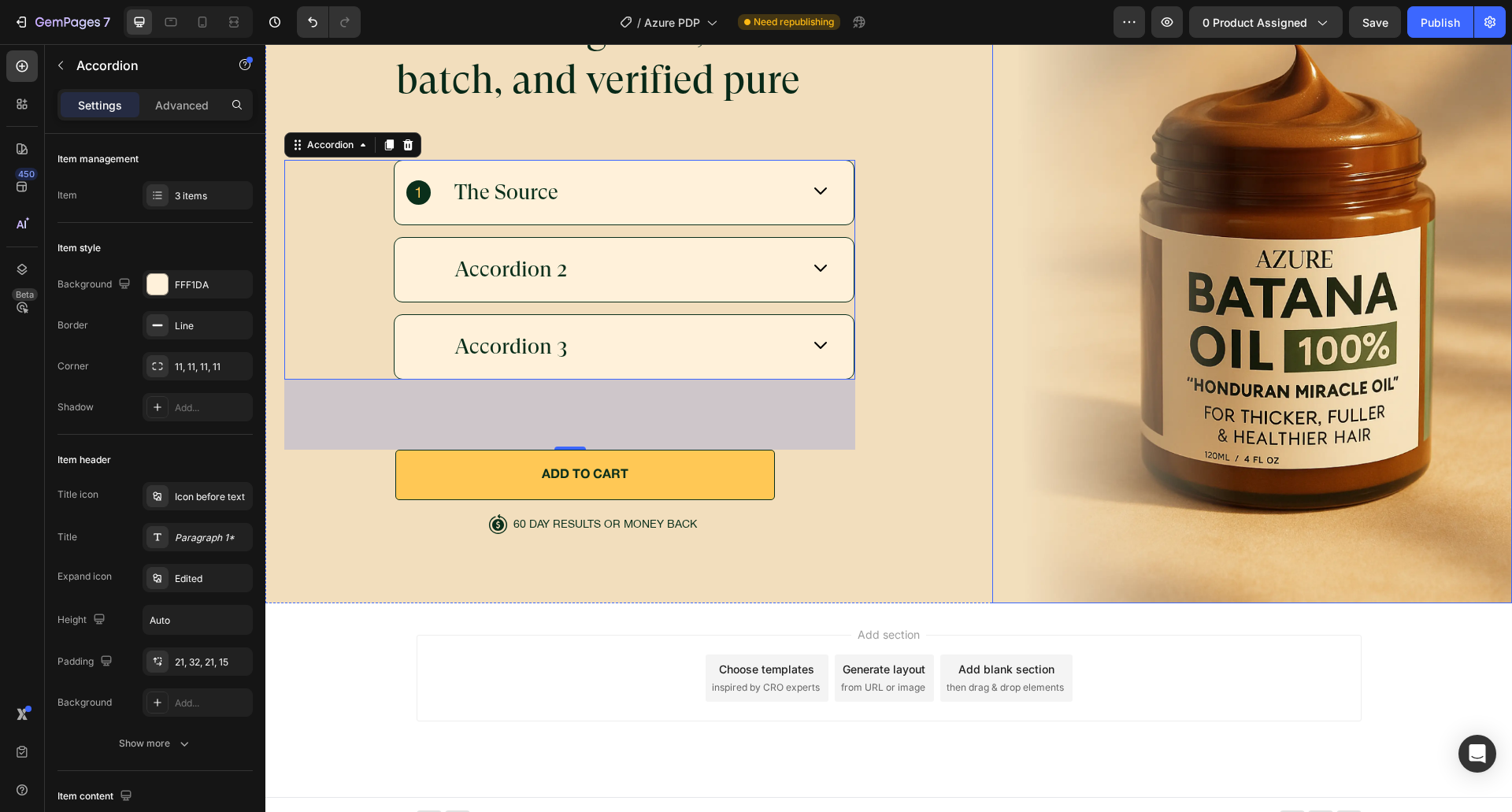
scroll to position [5654, 0]
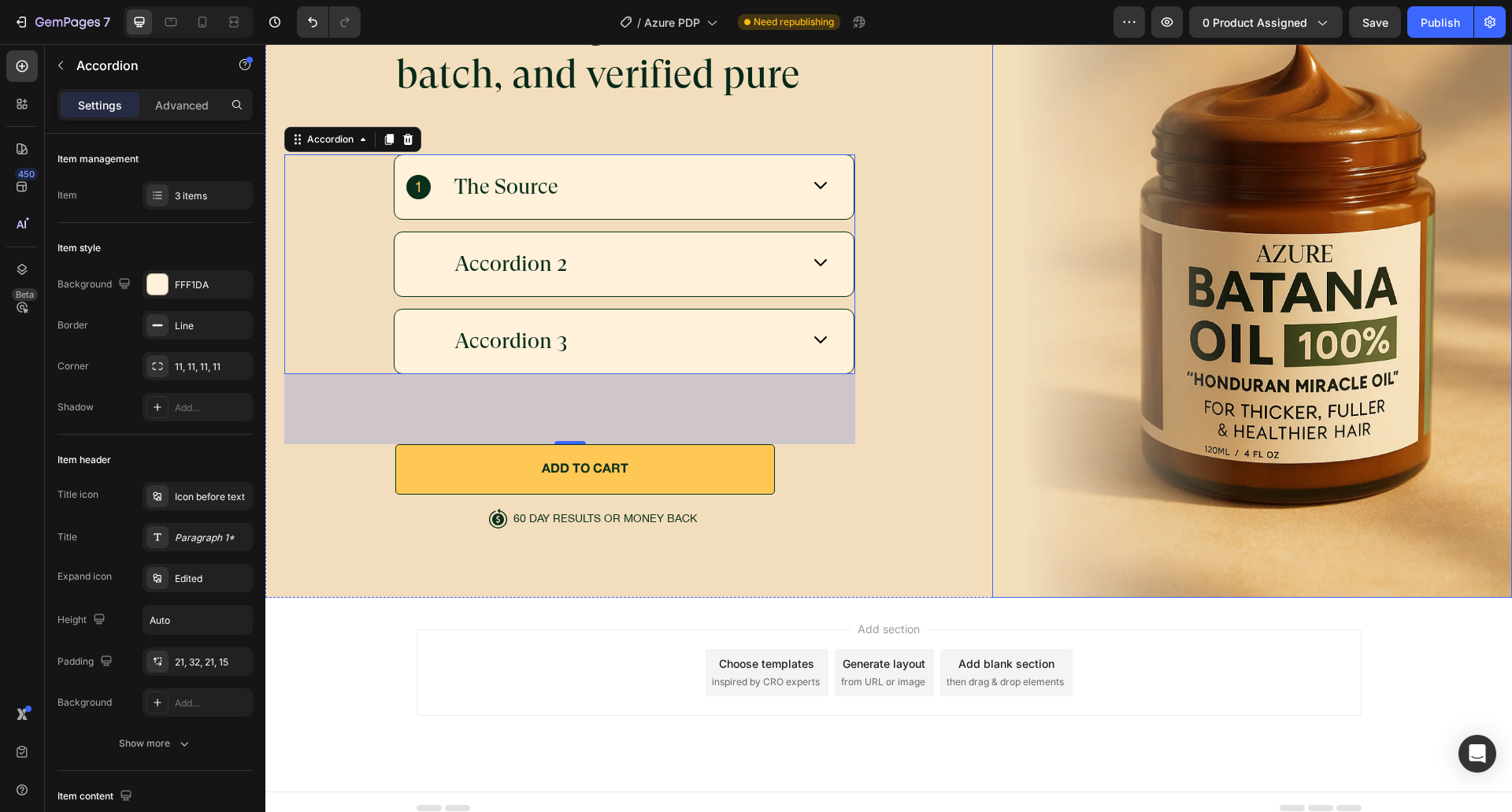
click at [1014, 328] on img at bounding box center [1251, 261] width 519 height 670
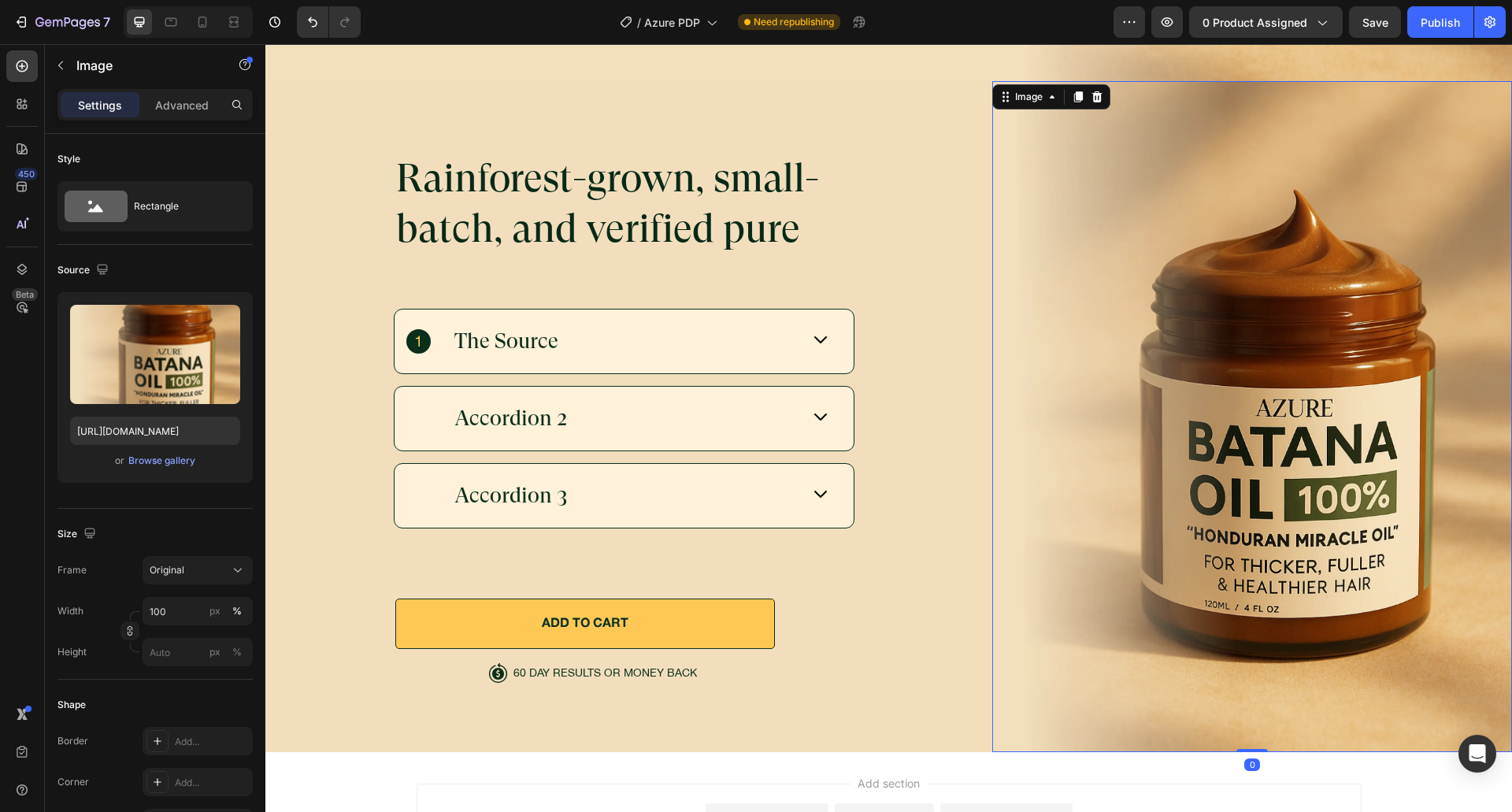
scroll to position [5496, 0]
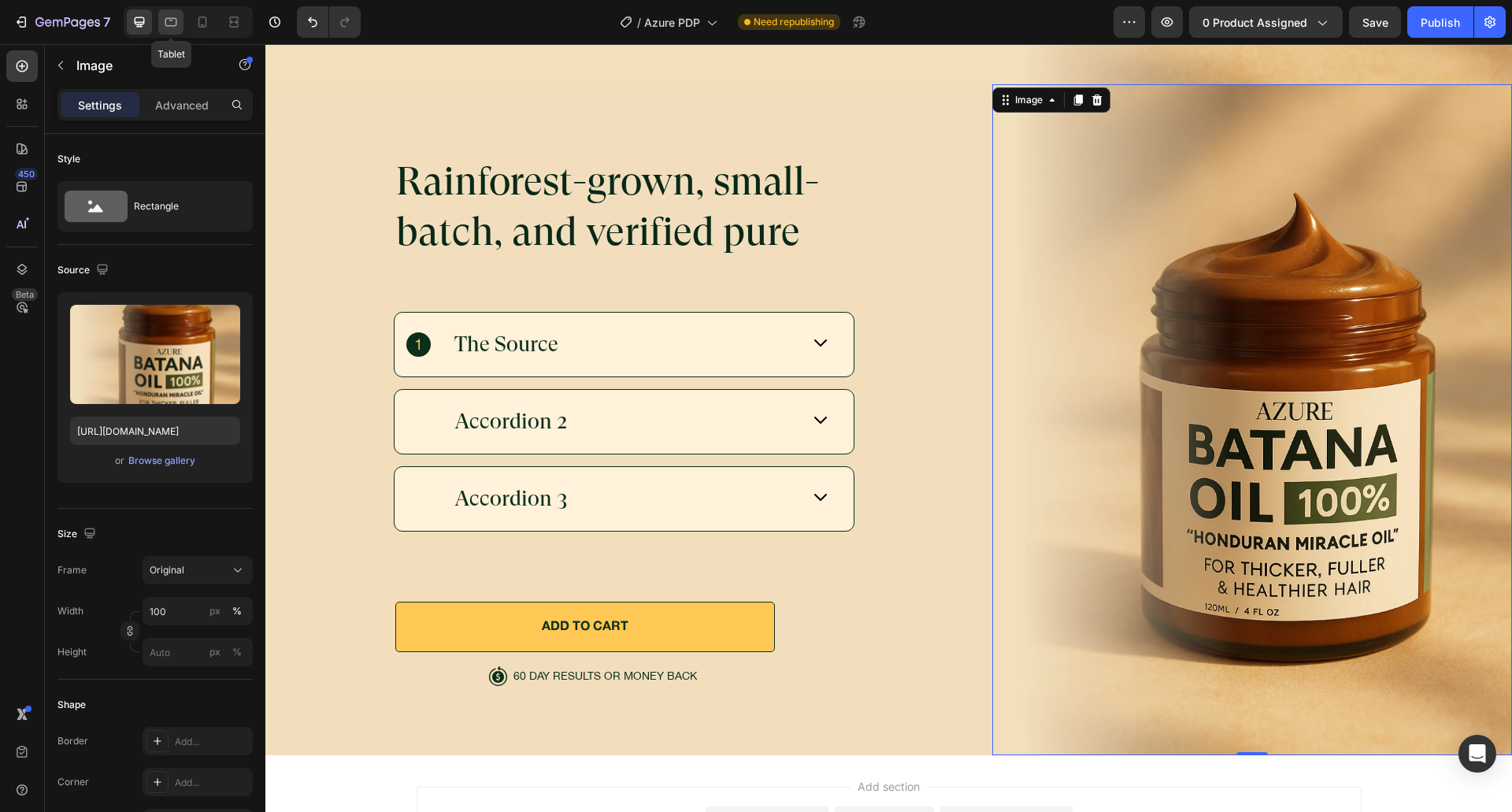
click at [165, 15] on icon at bounding box center [170, 21] width 16 height 16
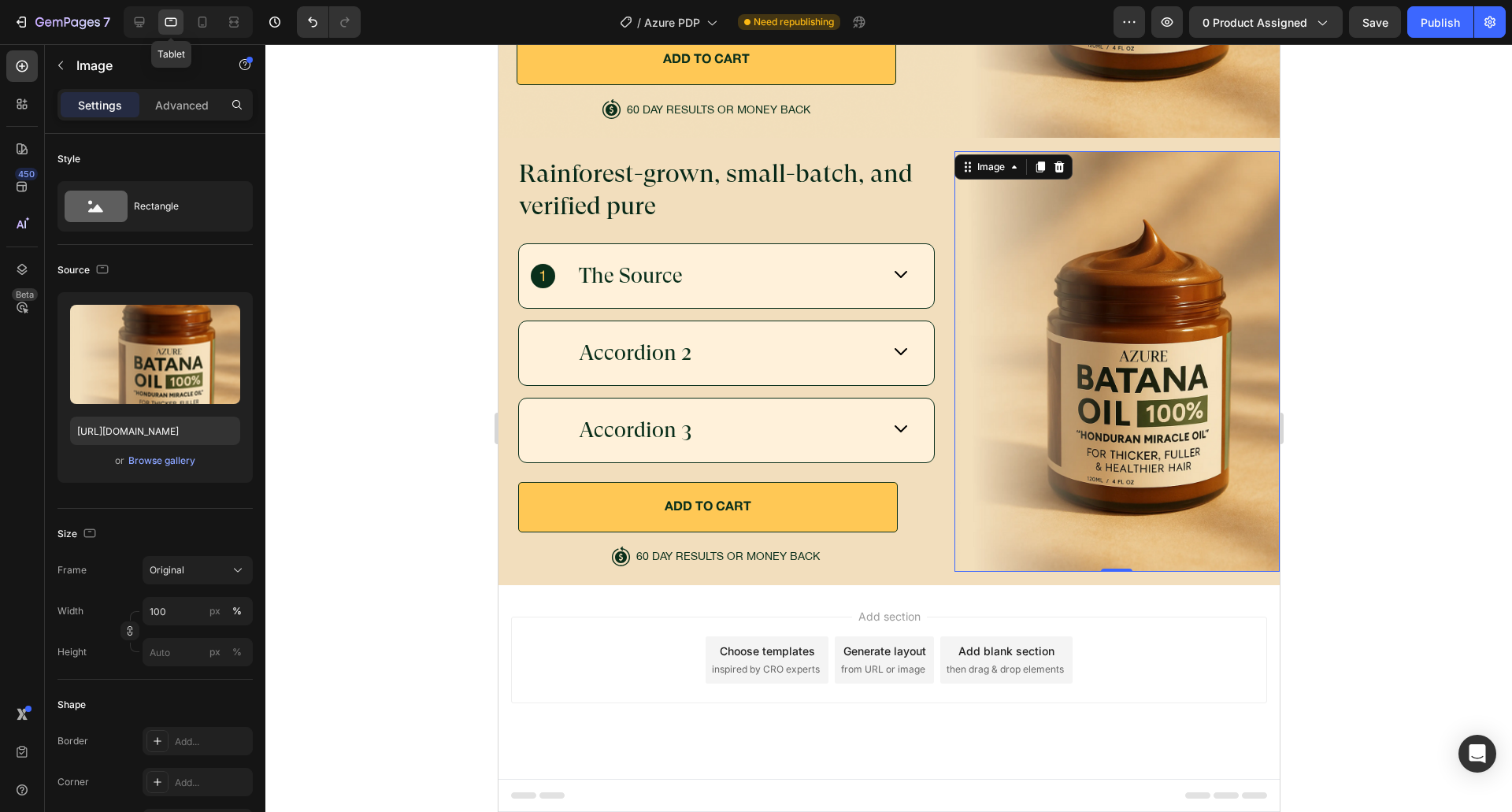
scroll to position [5186, 0]
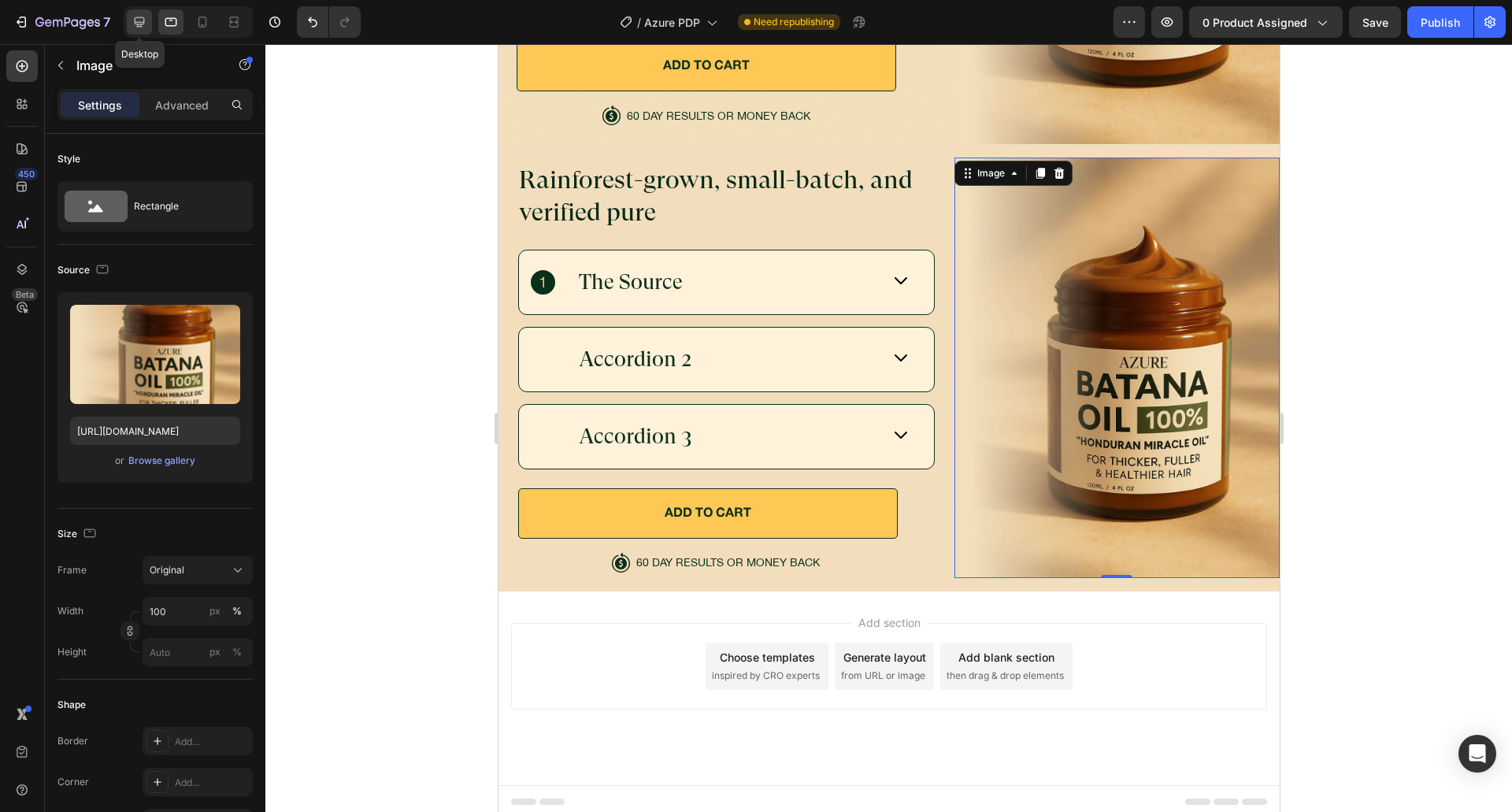
click at [138, 22] on icon at bounding box center [139, 21] width 16 height 16
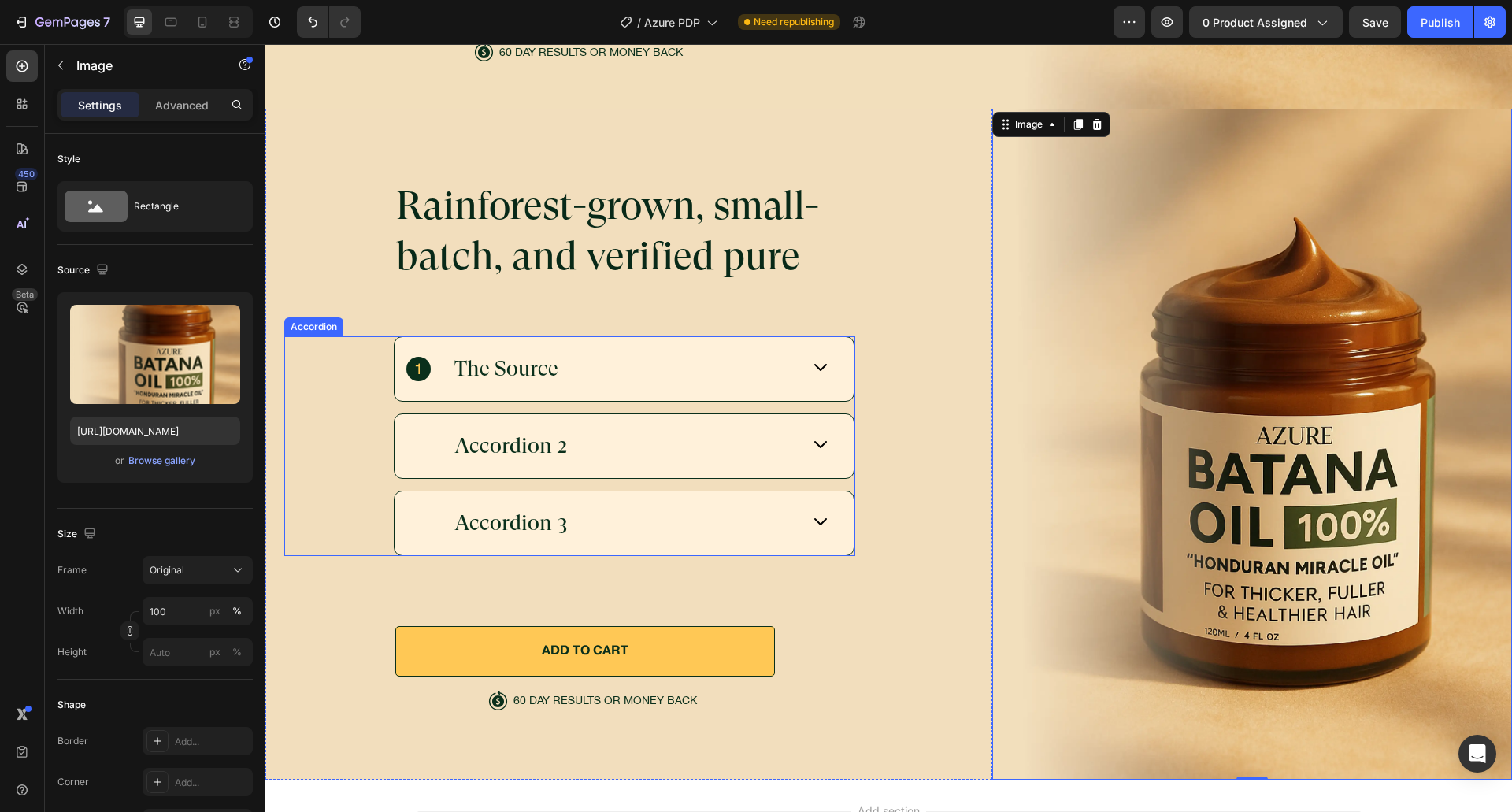
scroll to position [5474, 0]
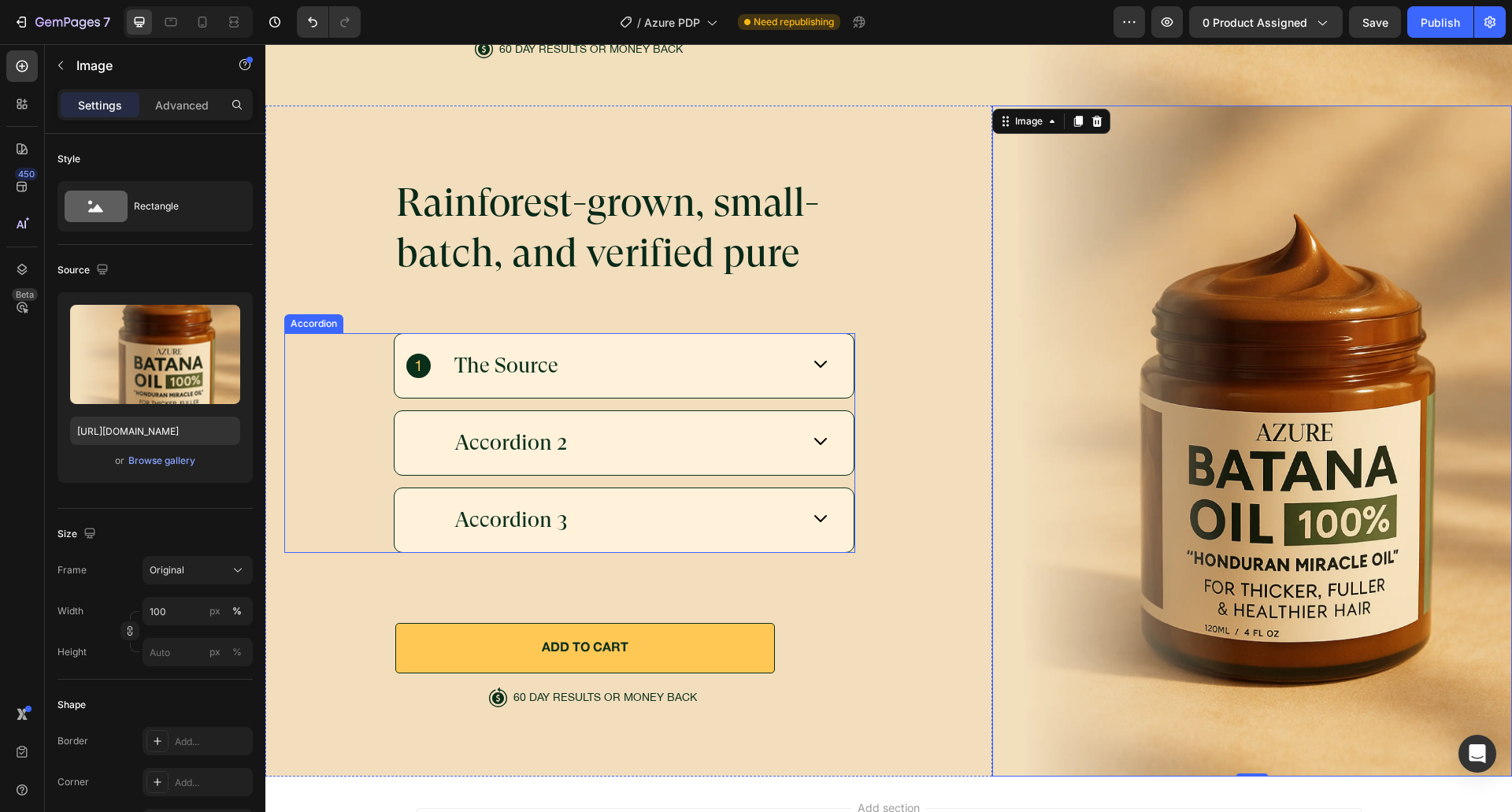
click at [766, 381] on div "The Source" at bounding box center [623, 365] width 459 height 64
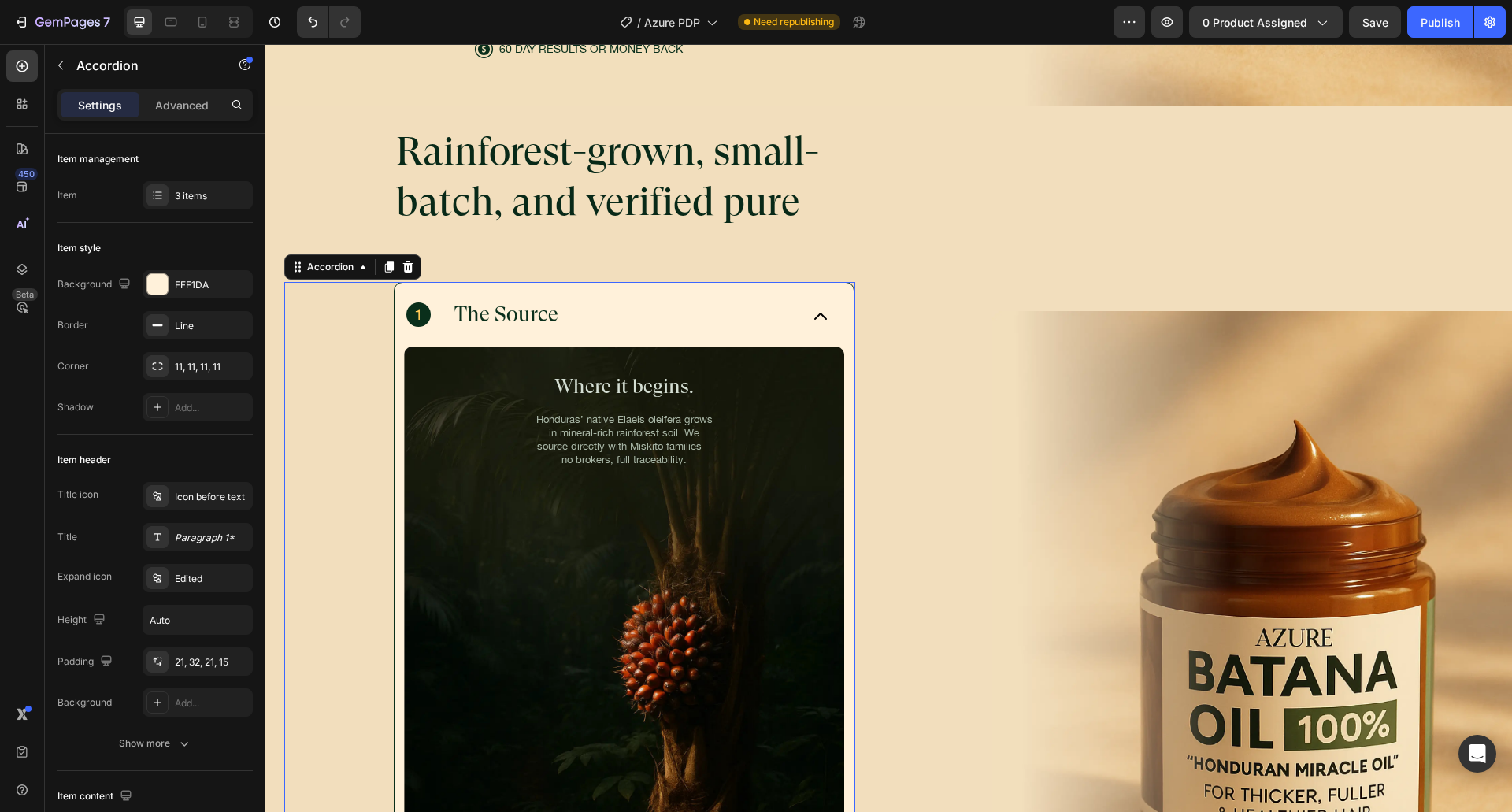
click at [782, 301] on div "The Source" at bounding box center [603, 314] width 394 height 30
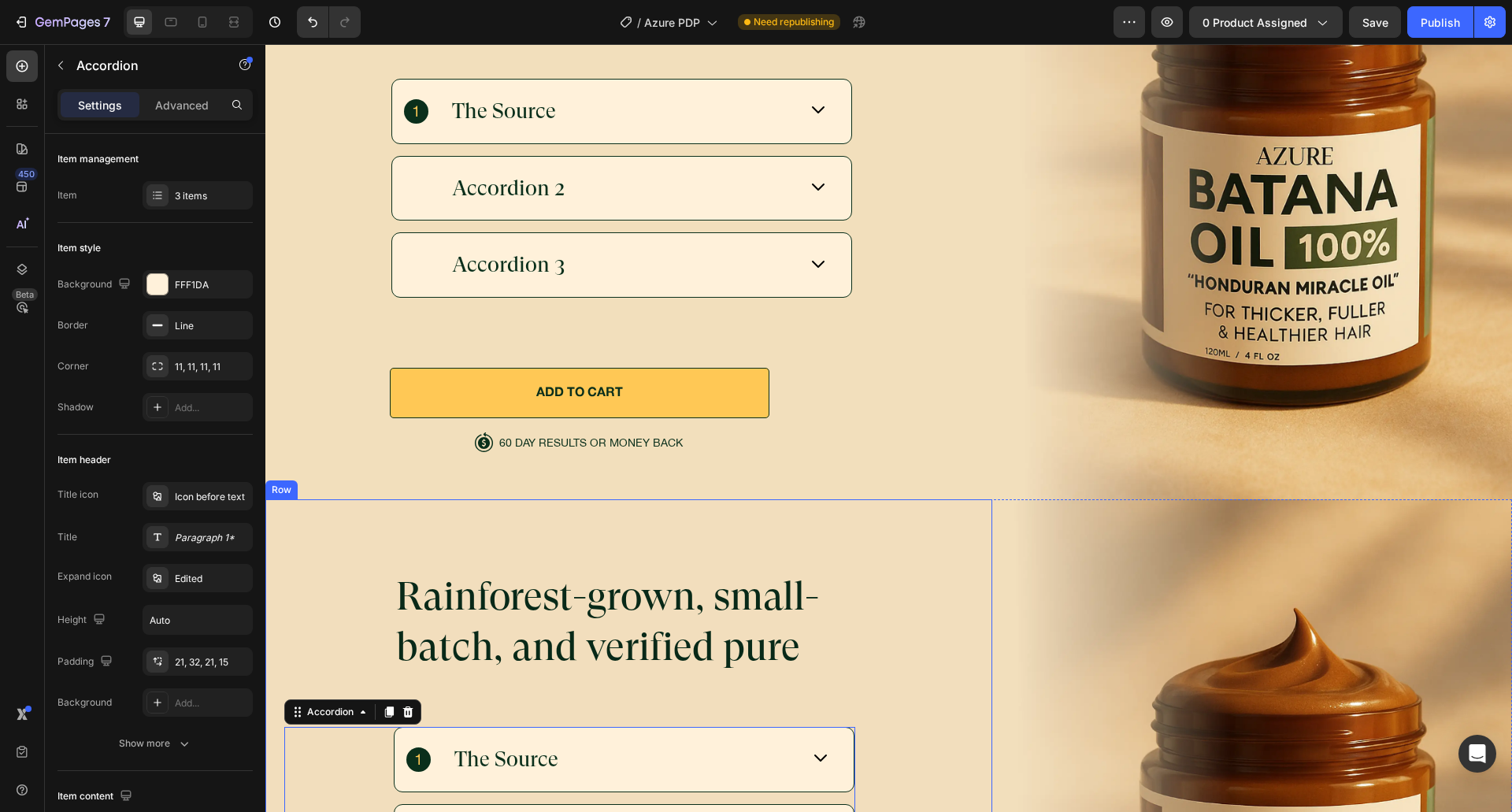
scroll to position [5553, 0]
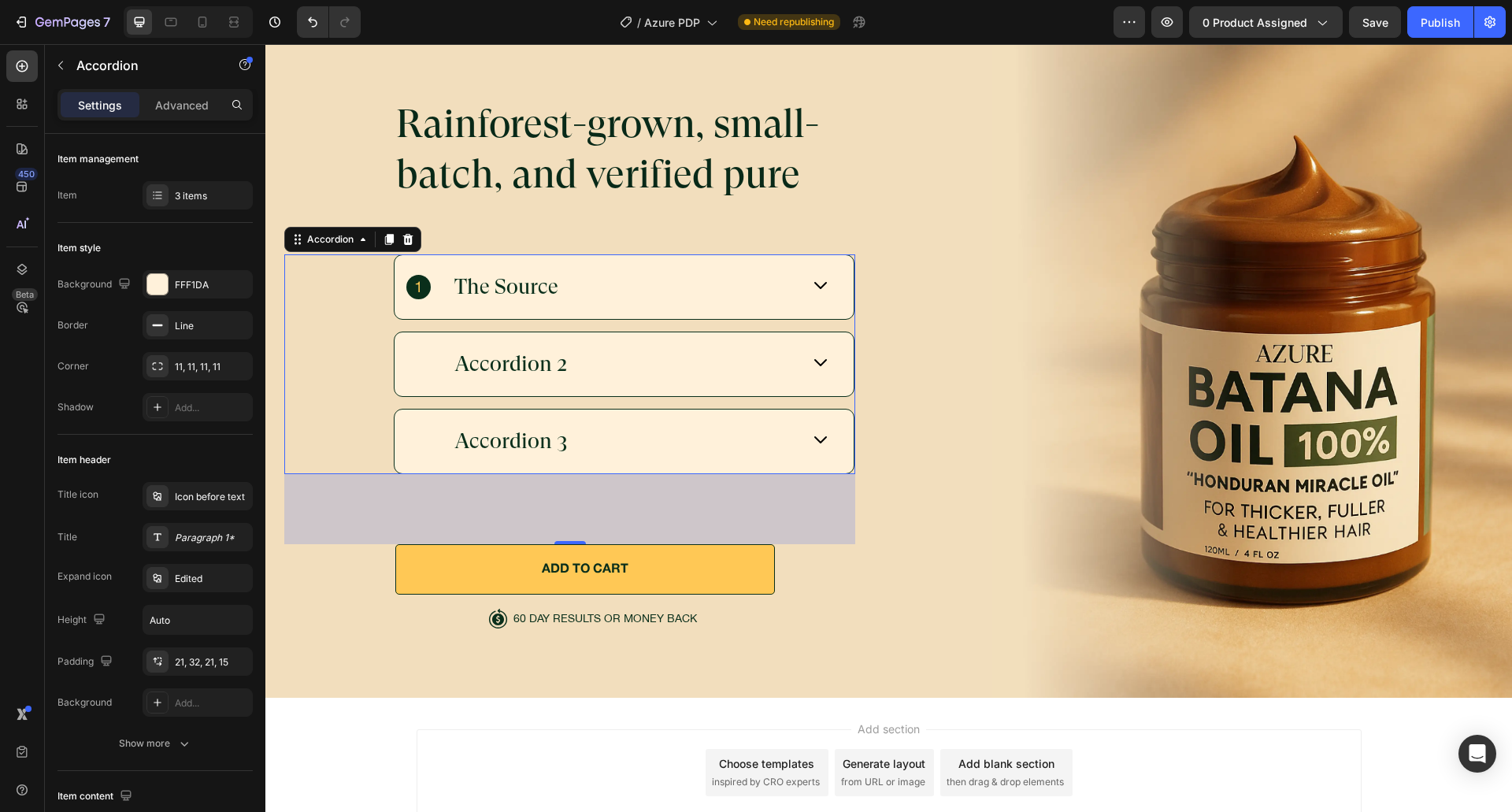
click at [640, 272] on div "The Source" at bounding box center [603, 286] width 394 height 30
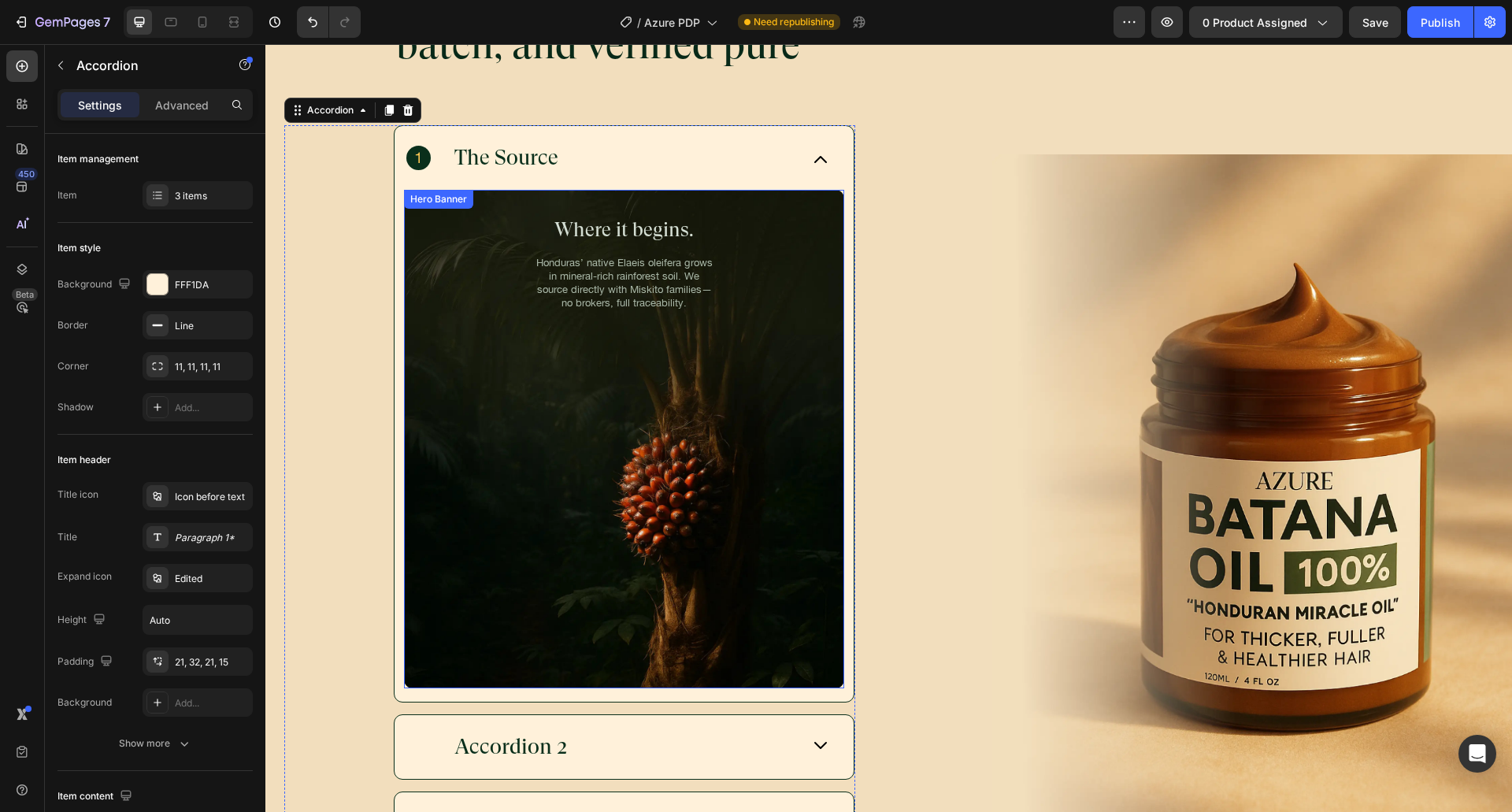
scroll to position [5584, 0]
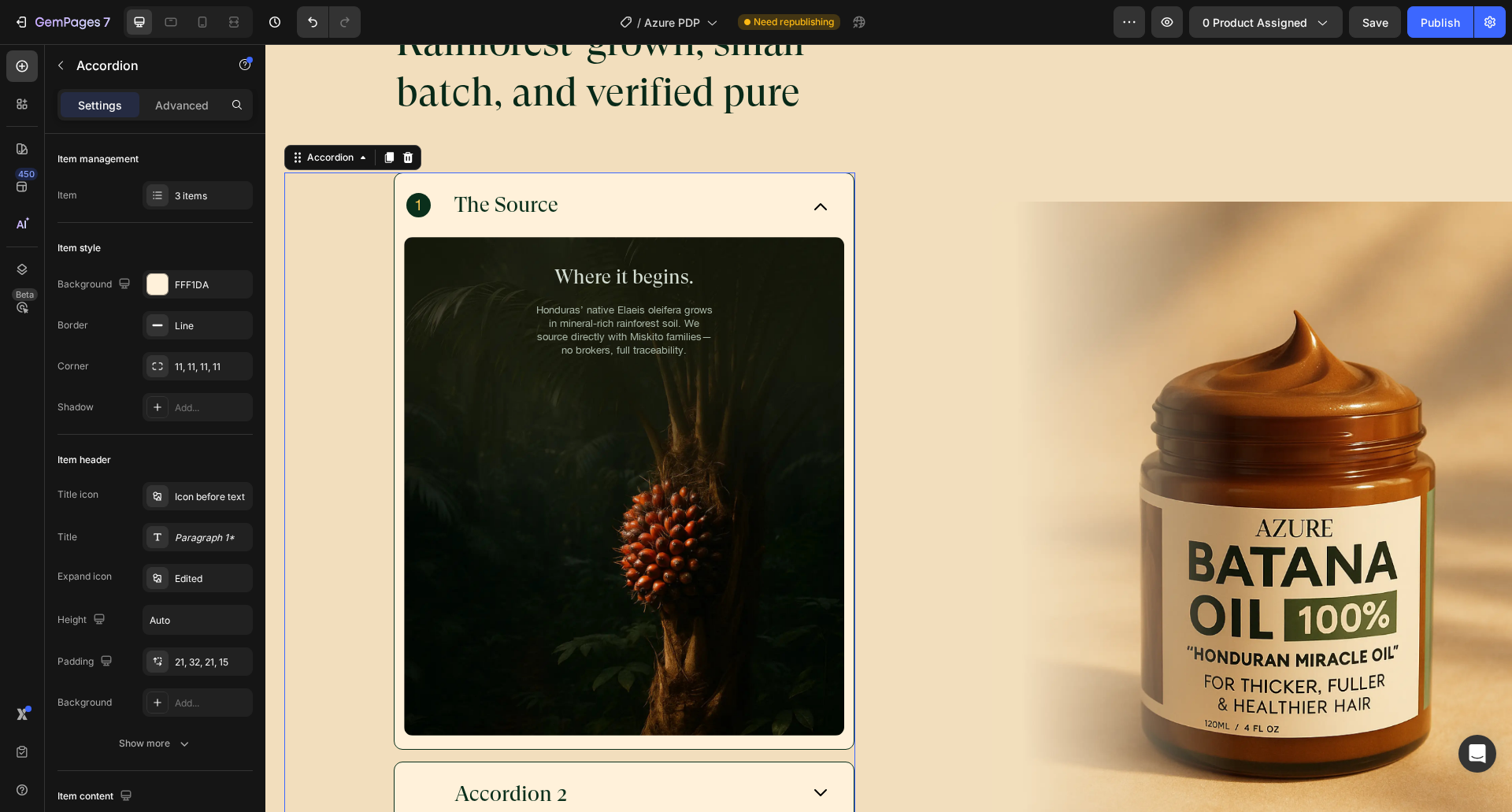
click at [709, 209] on div "The Source" at bounding box center [603, 204] width 394 height 30
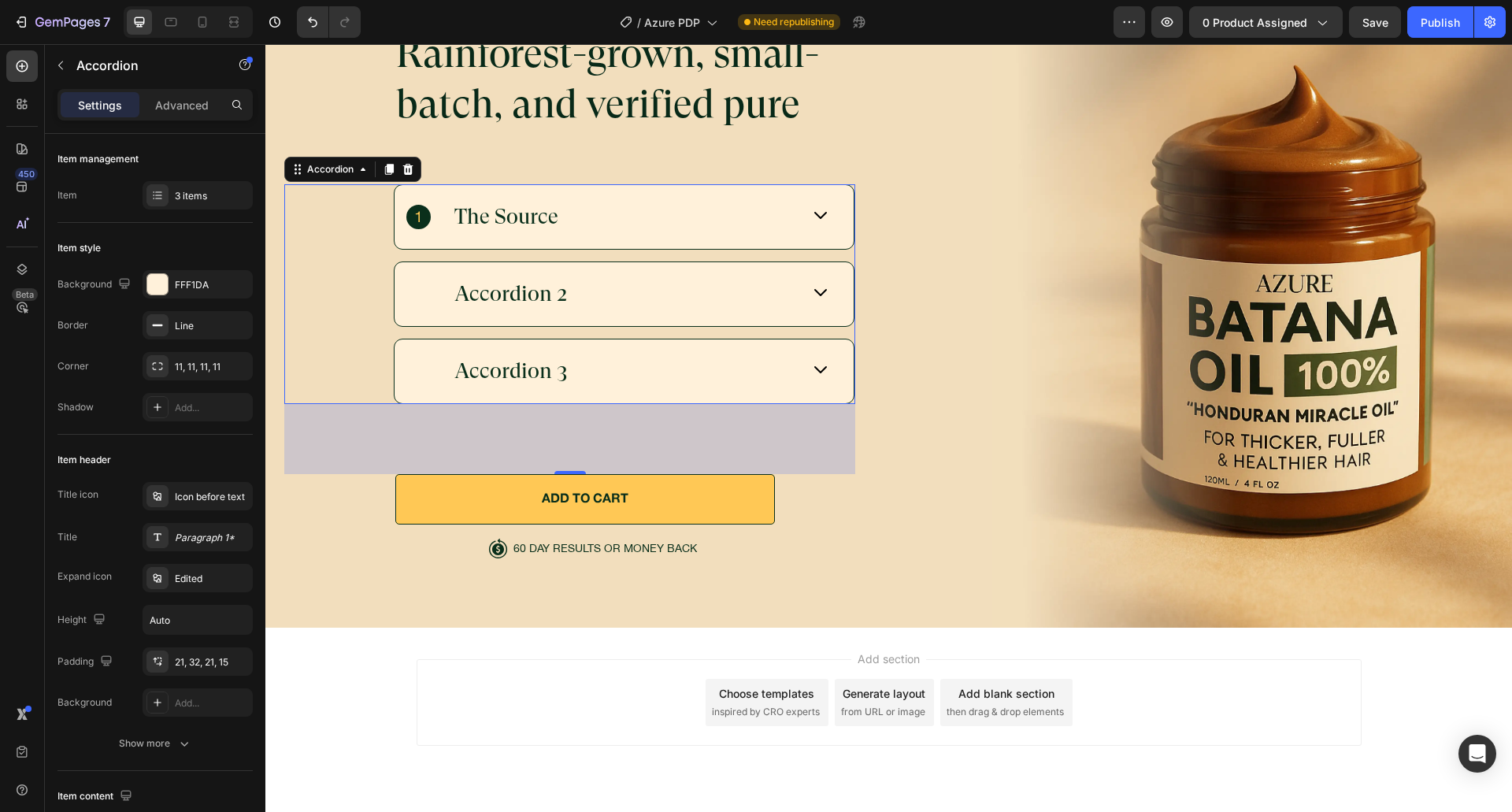
scroll to position [5632, 0]
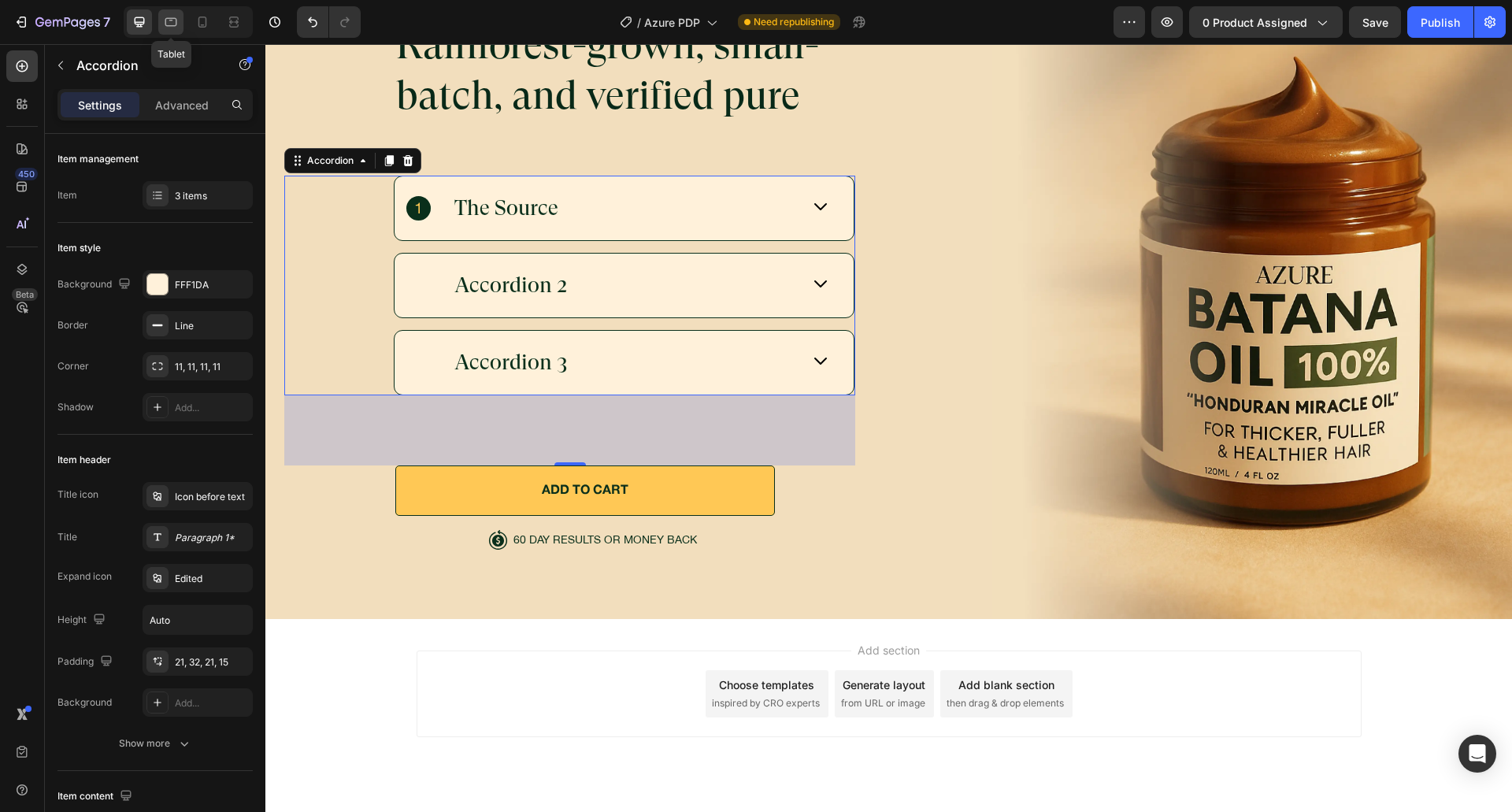
click at [175, 25] on icon at bounding box center [171, 22] width 12 height 8
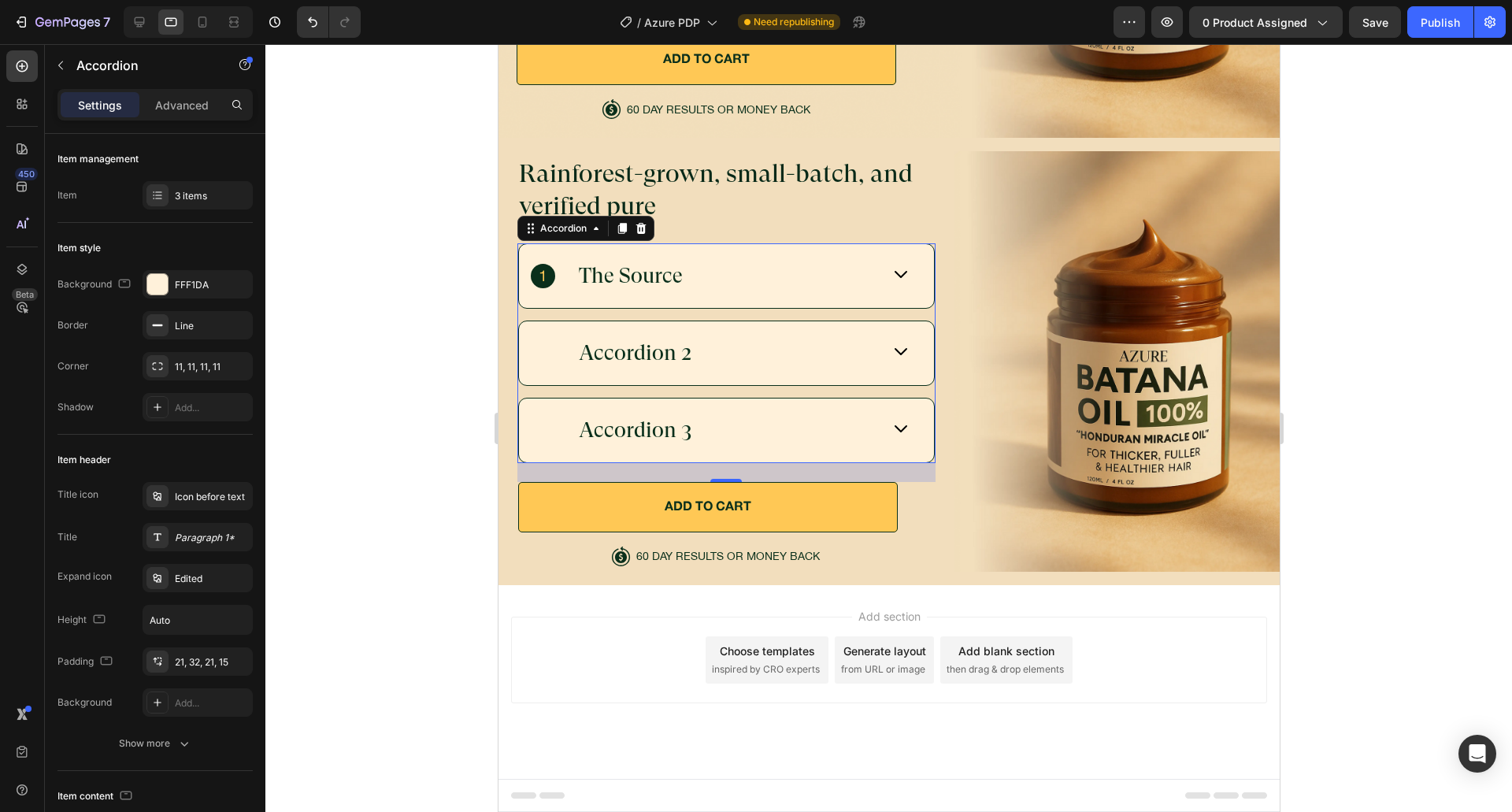
scroll to position [5186, 0]
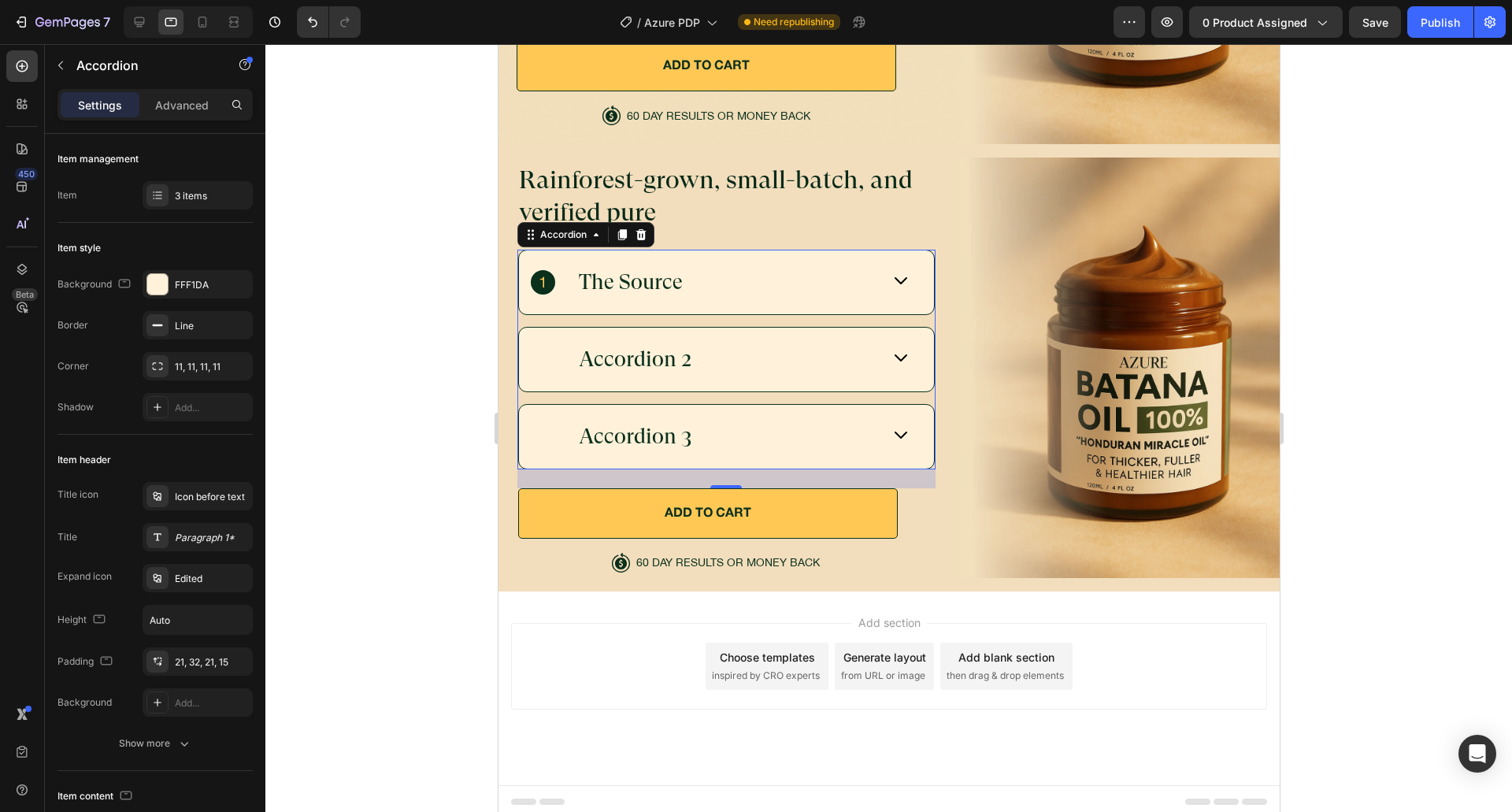
click at [739, 285] on div "The Source" at bounding box center [704, 282] width 350 height 30
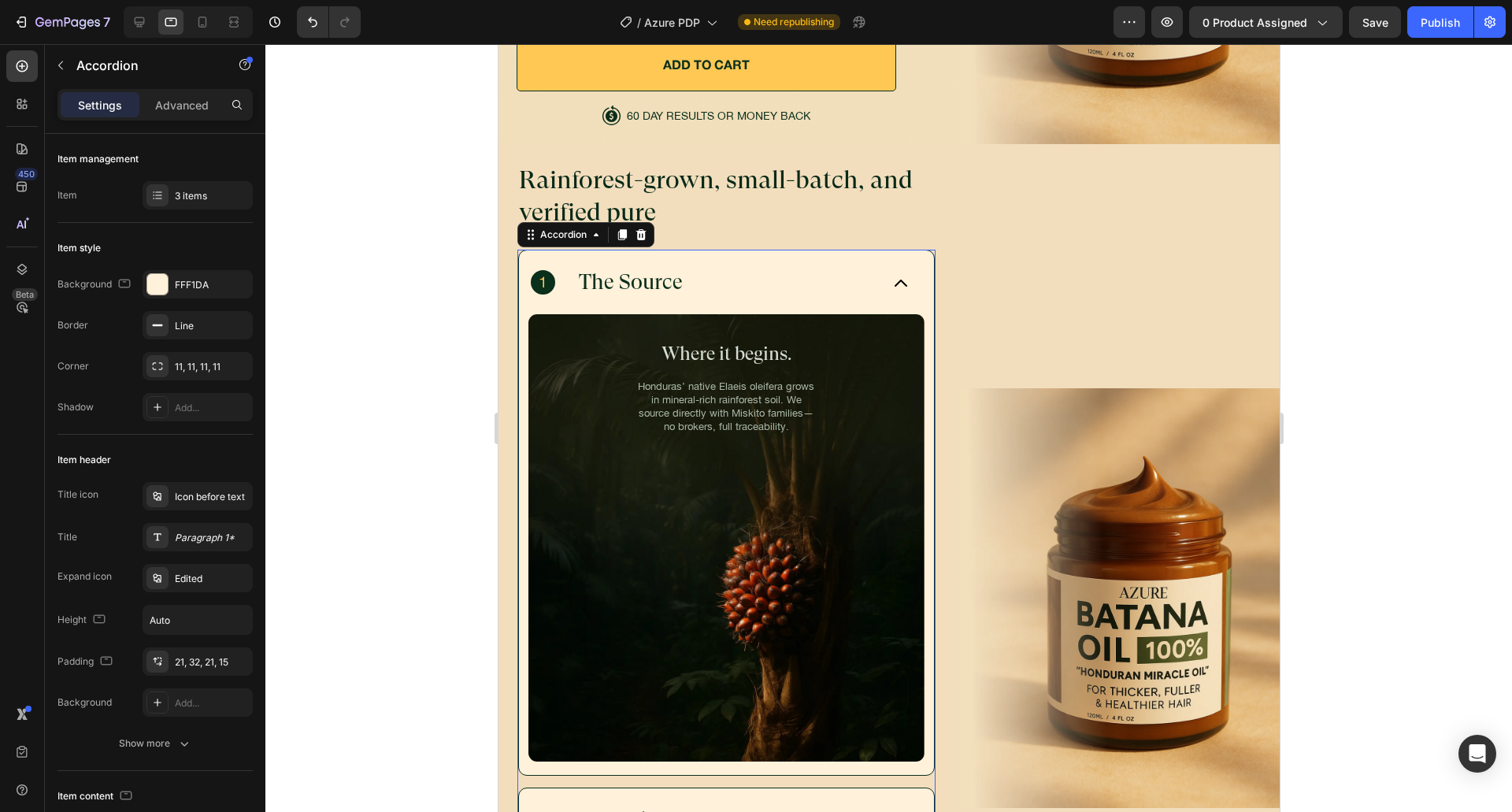
scroll to position [5191, 0]
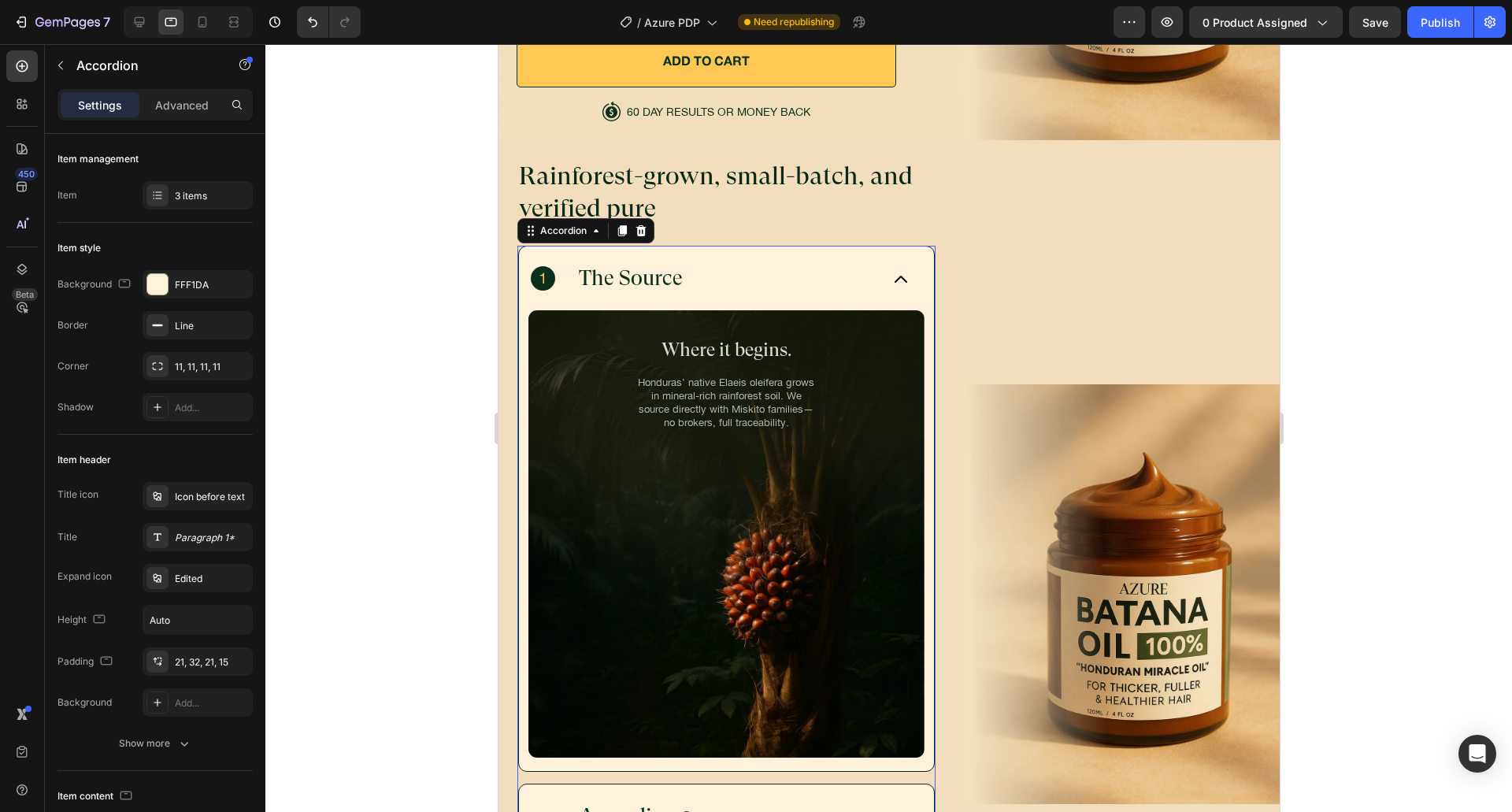
click at [609, 265] on p "The Source" at bounding box center [630, 278] width 104 height 26
click at [810, 279] on div "The Source" at bounding box center [704, 278] width 350 height 30
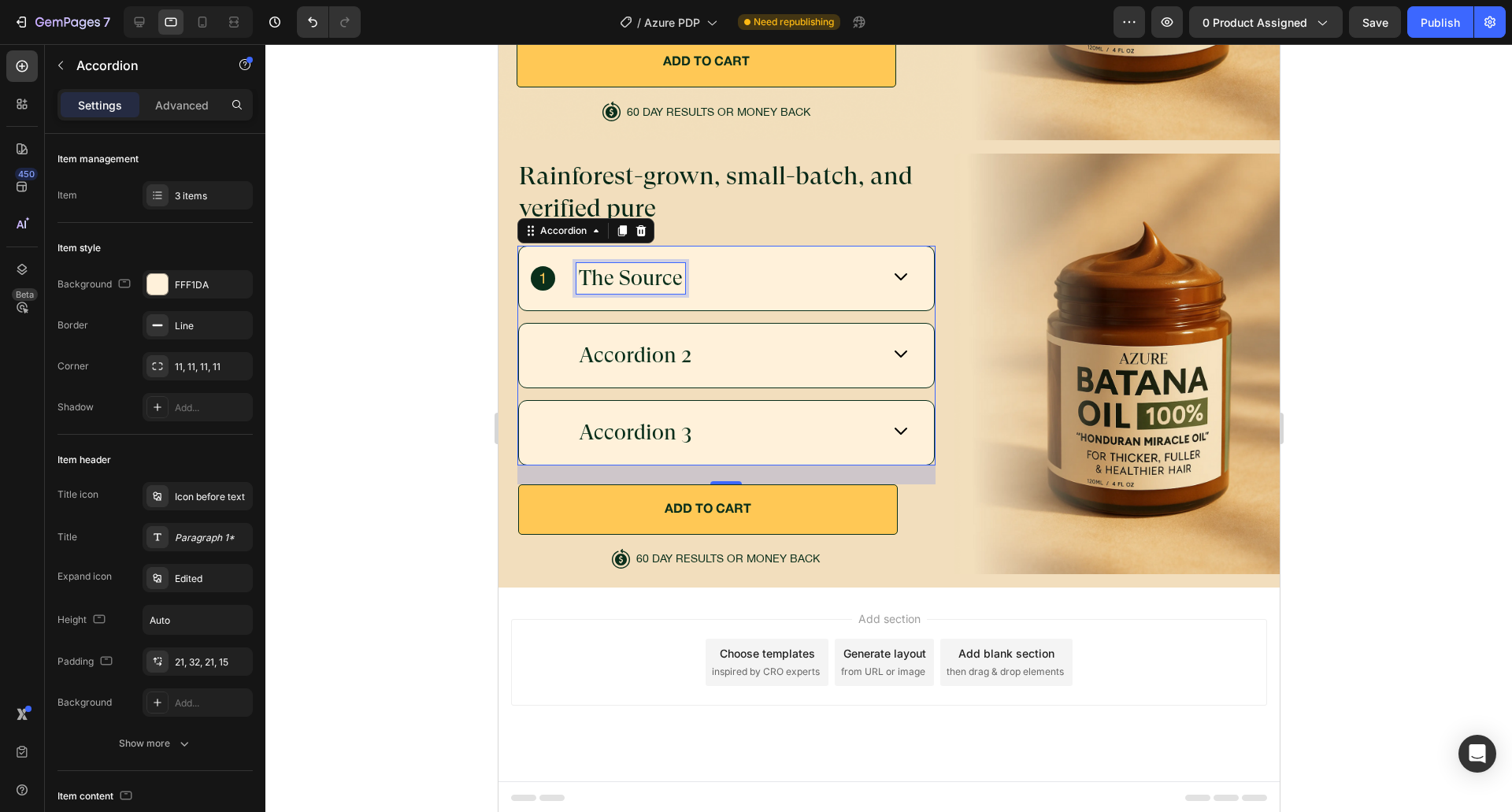
scroll to position [5186, 0]
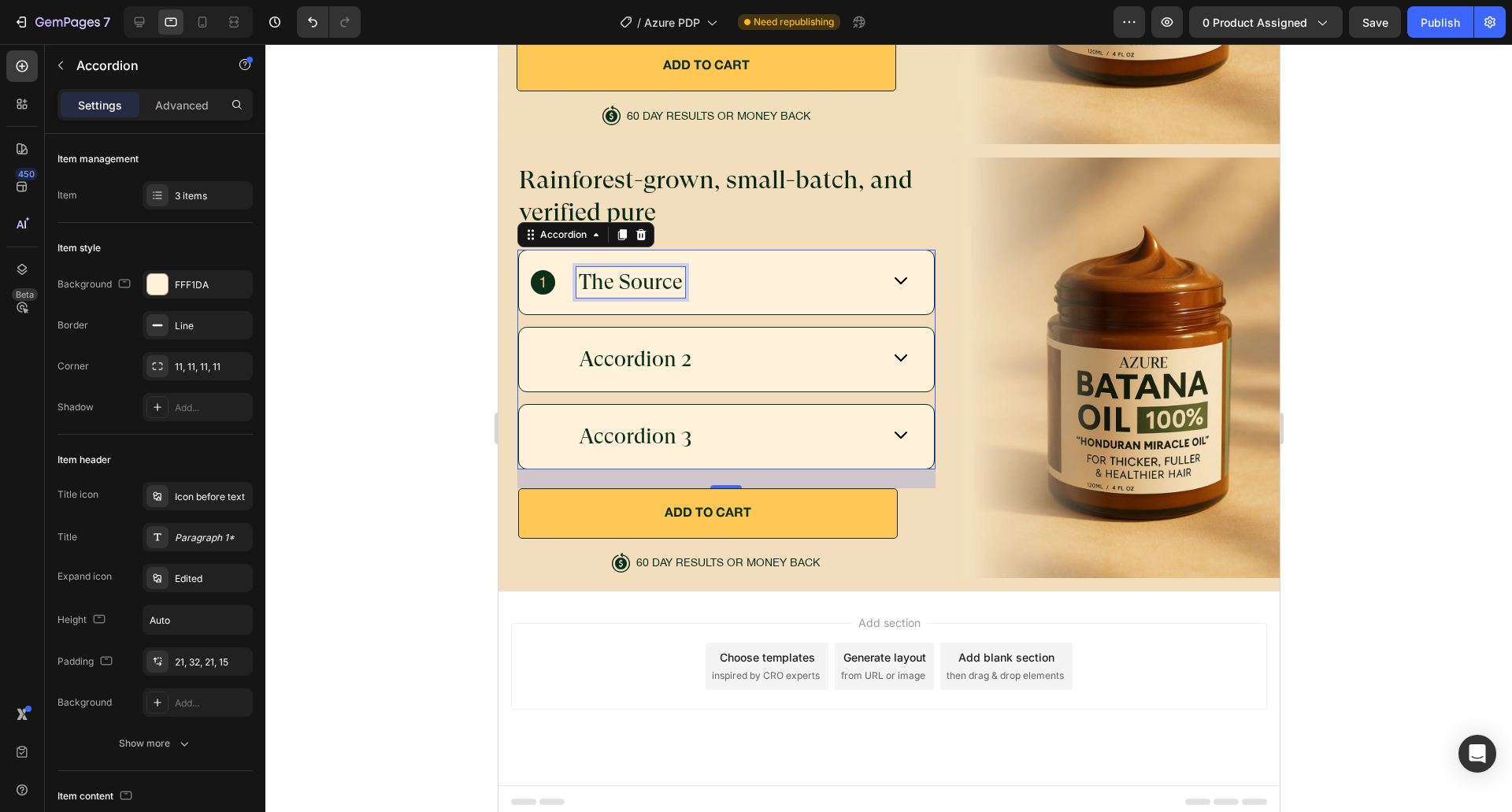
click at [655, 278] on p "The Source" at bounding box center [630, 282] width 104 height 26
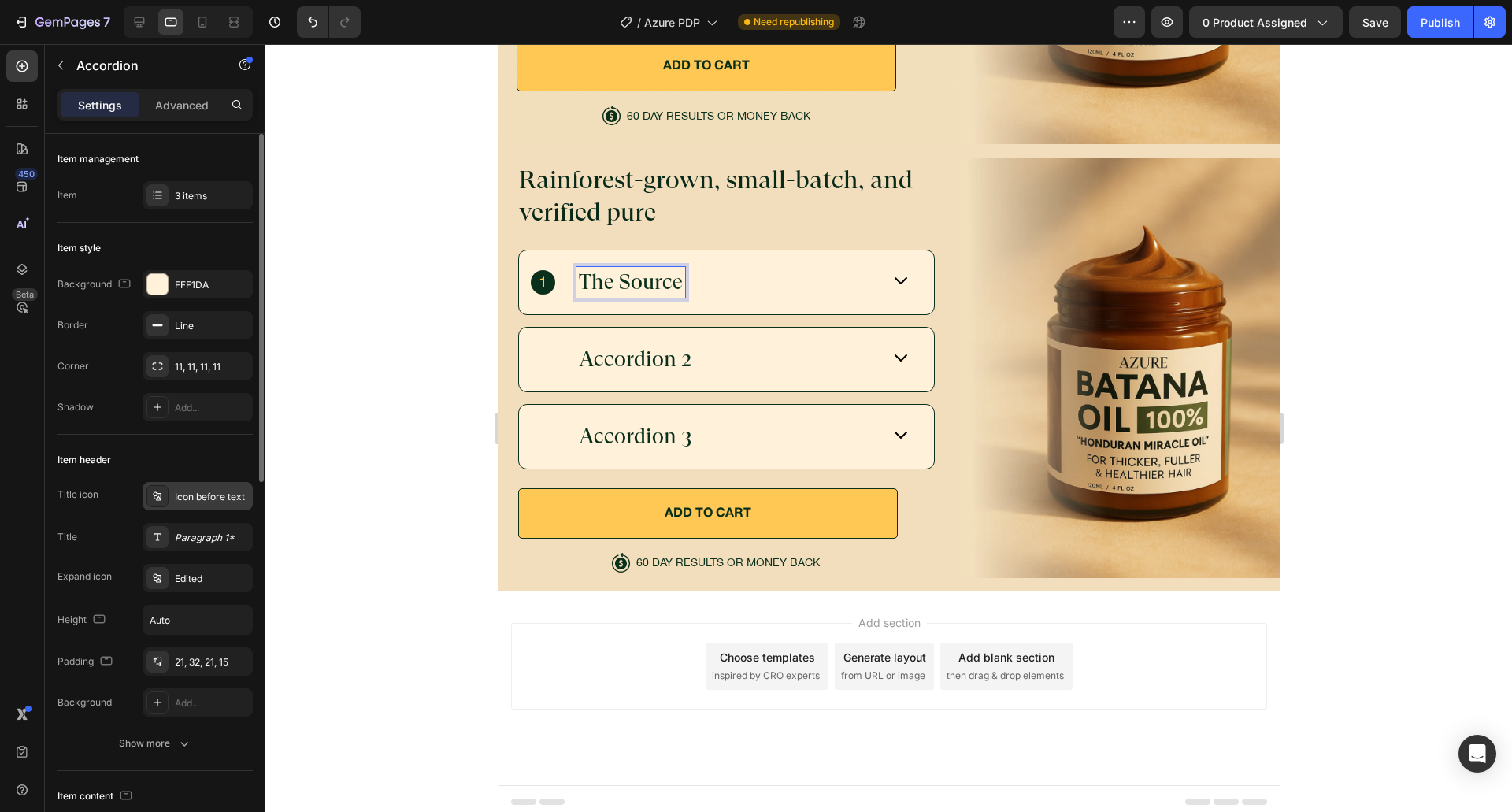
scroll to position [79, 0]
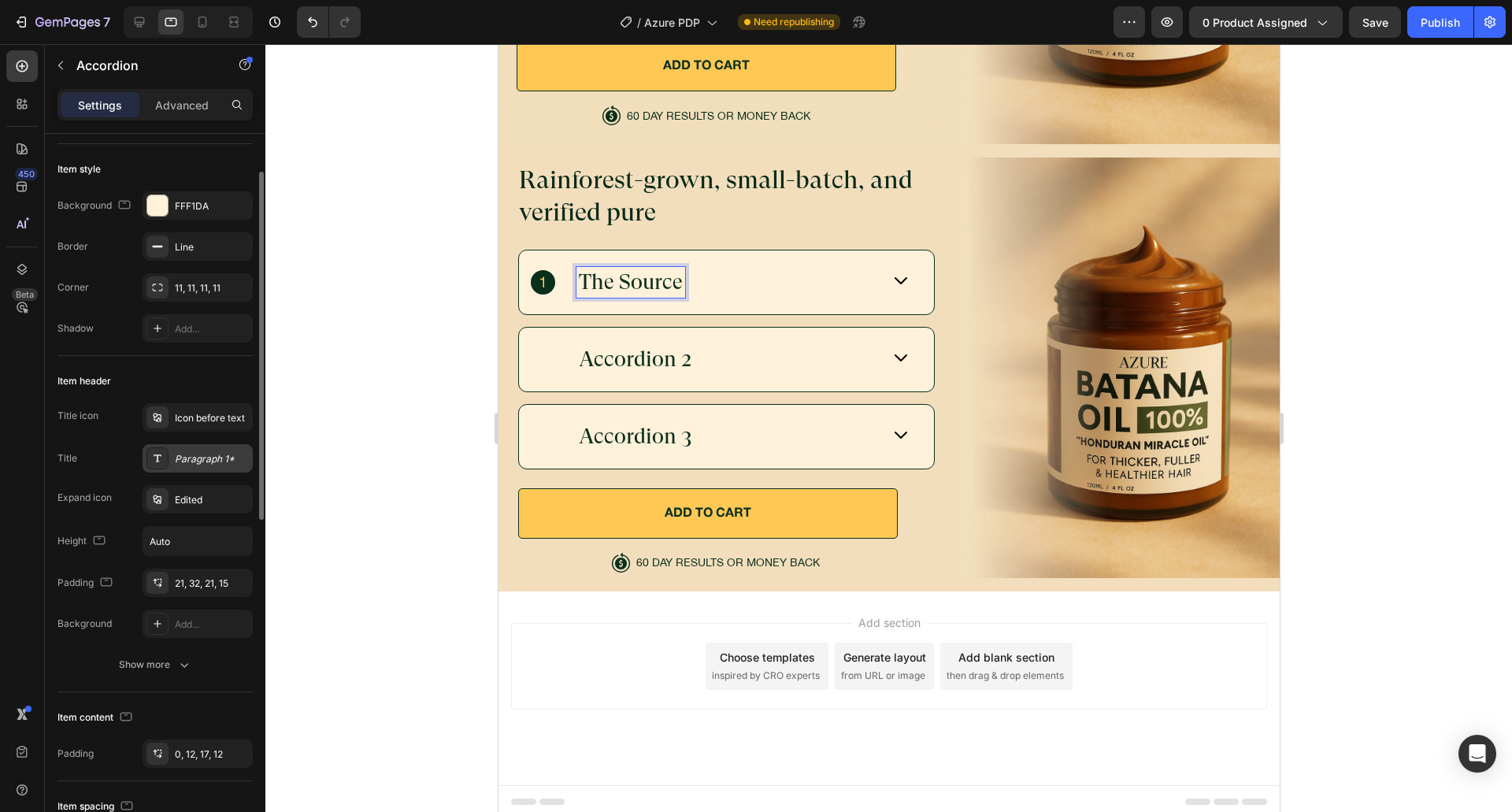
click at [186, 452] on div "Paragraph 1*" at bounding box center [212, 458] width 74 height 14
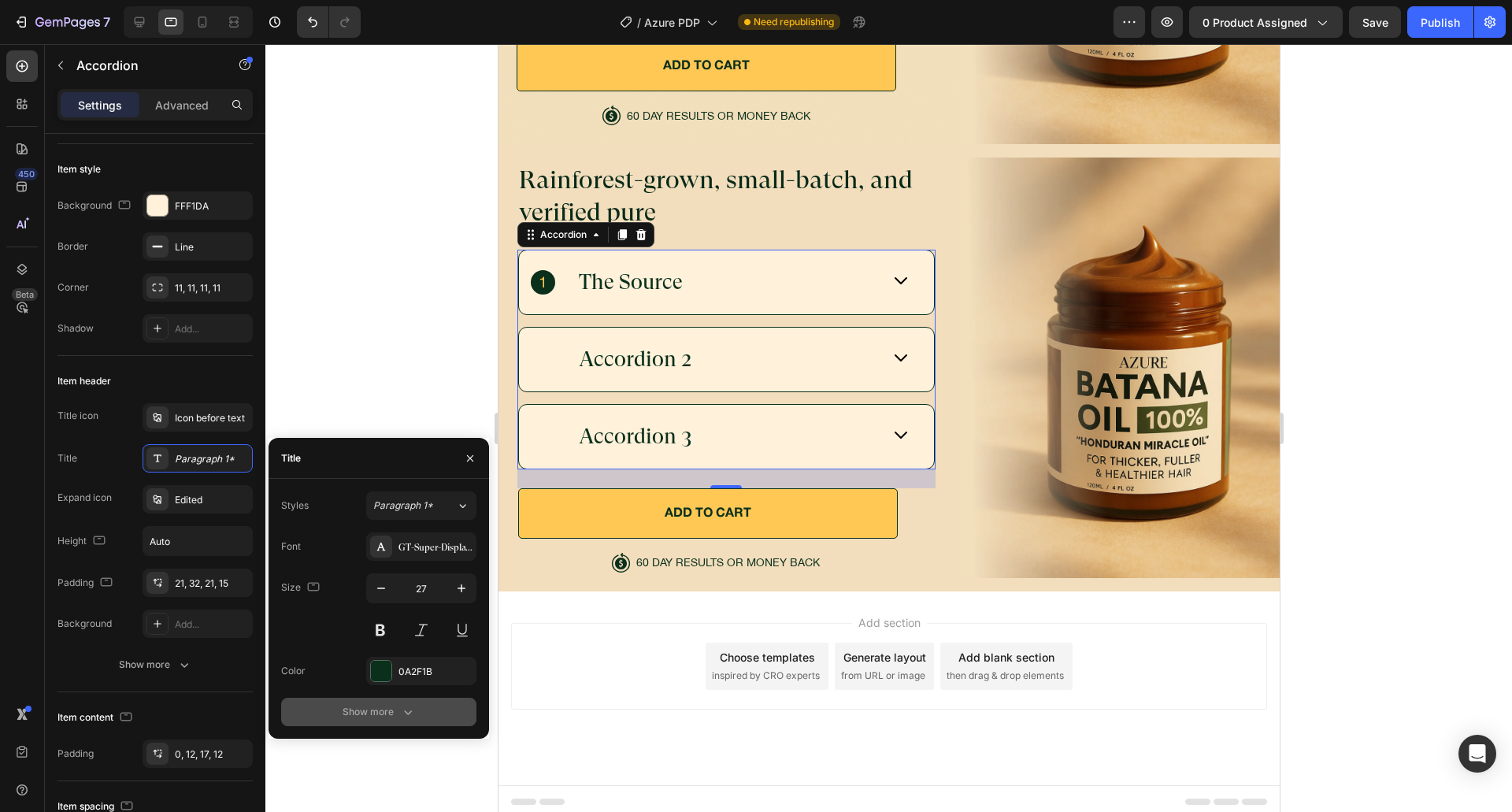
click at [346, 699] on button "Show more" at bounding box center [378, 712] width 195 height 29
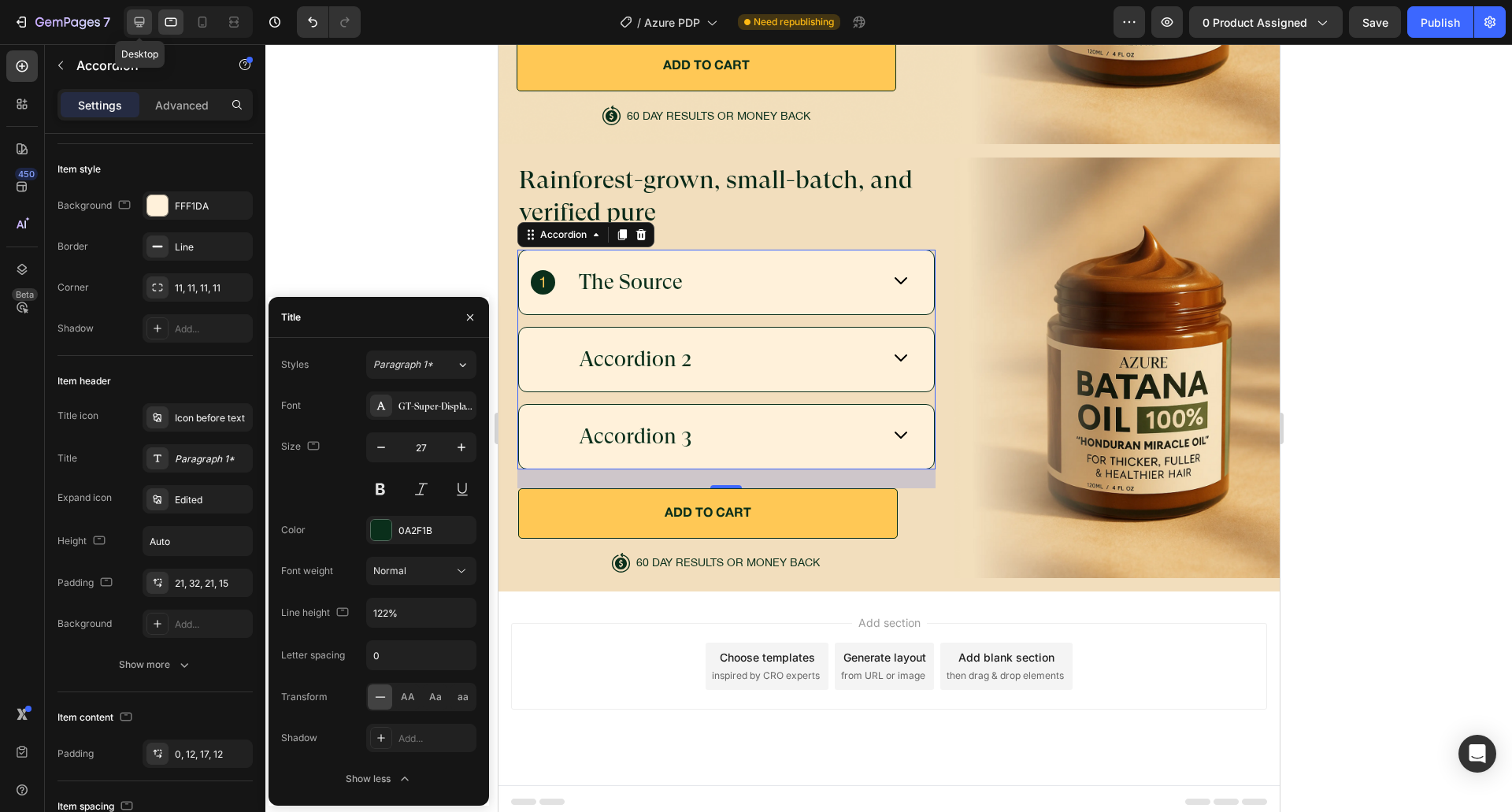
click at [144, 26] on icon at bounding box center [139, 21] width 16 height 16
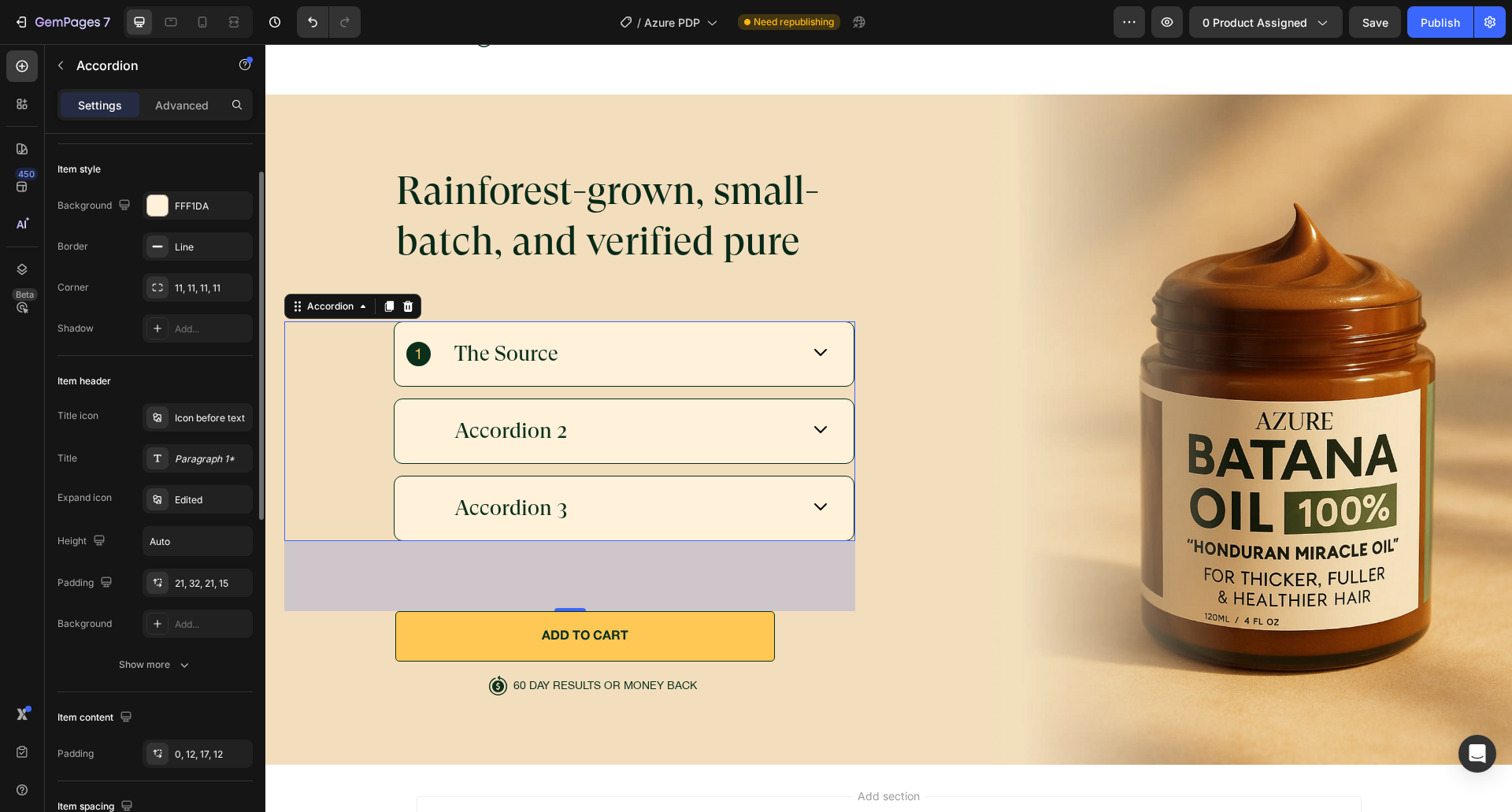
scroll to position [5654, 0]
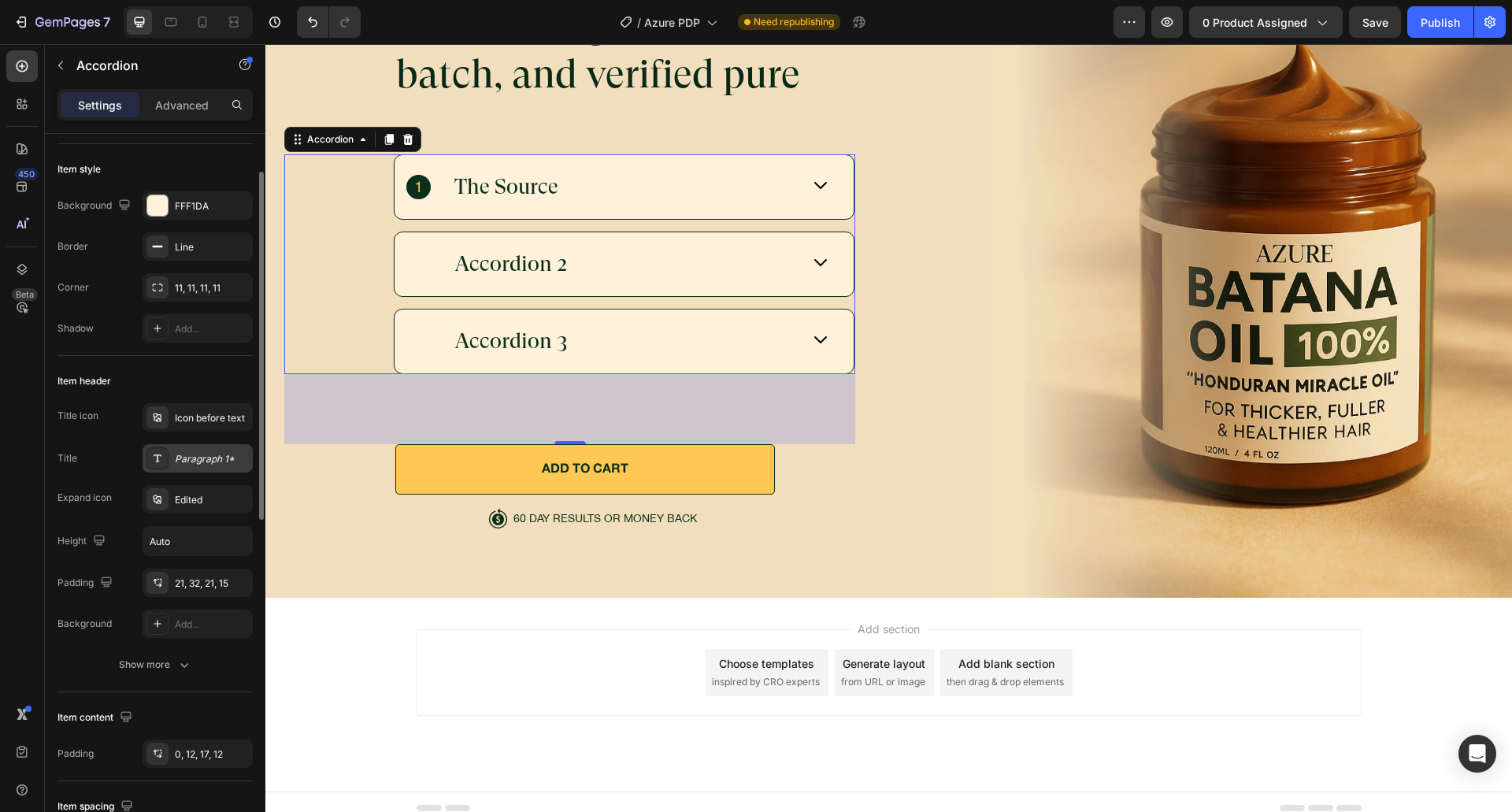
click at [189, 449] on div "Paragraph 1*" at bounding box center [198, 458] width 110 height 29
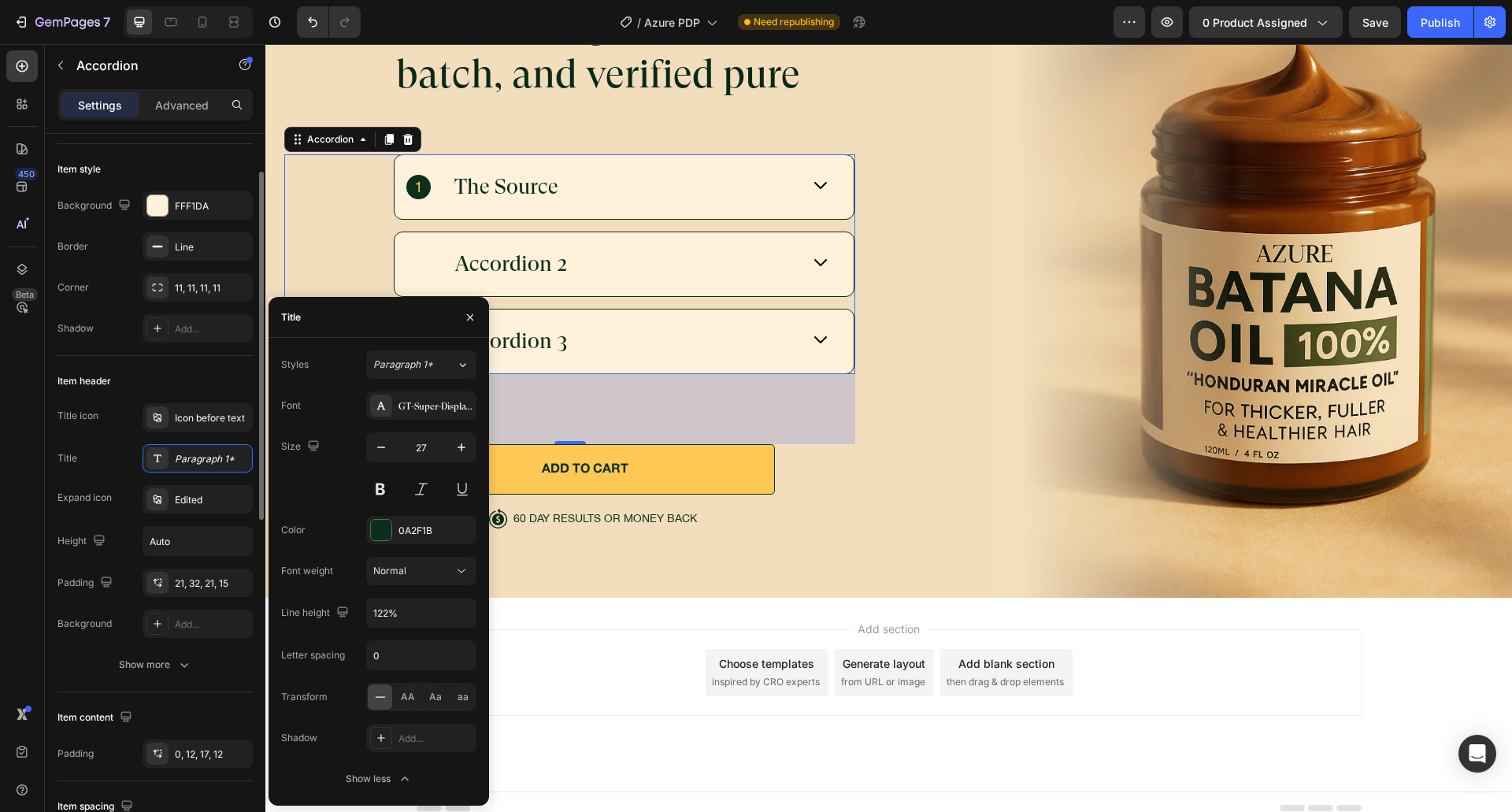
click at [197, 374] on div "Item header" at bounding box center [155, 380] width 195 height 25
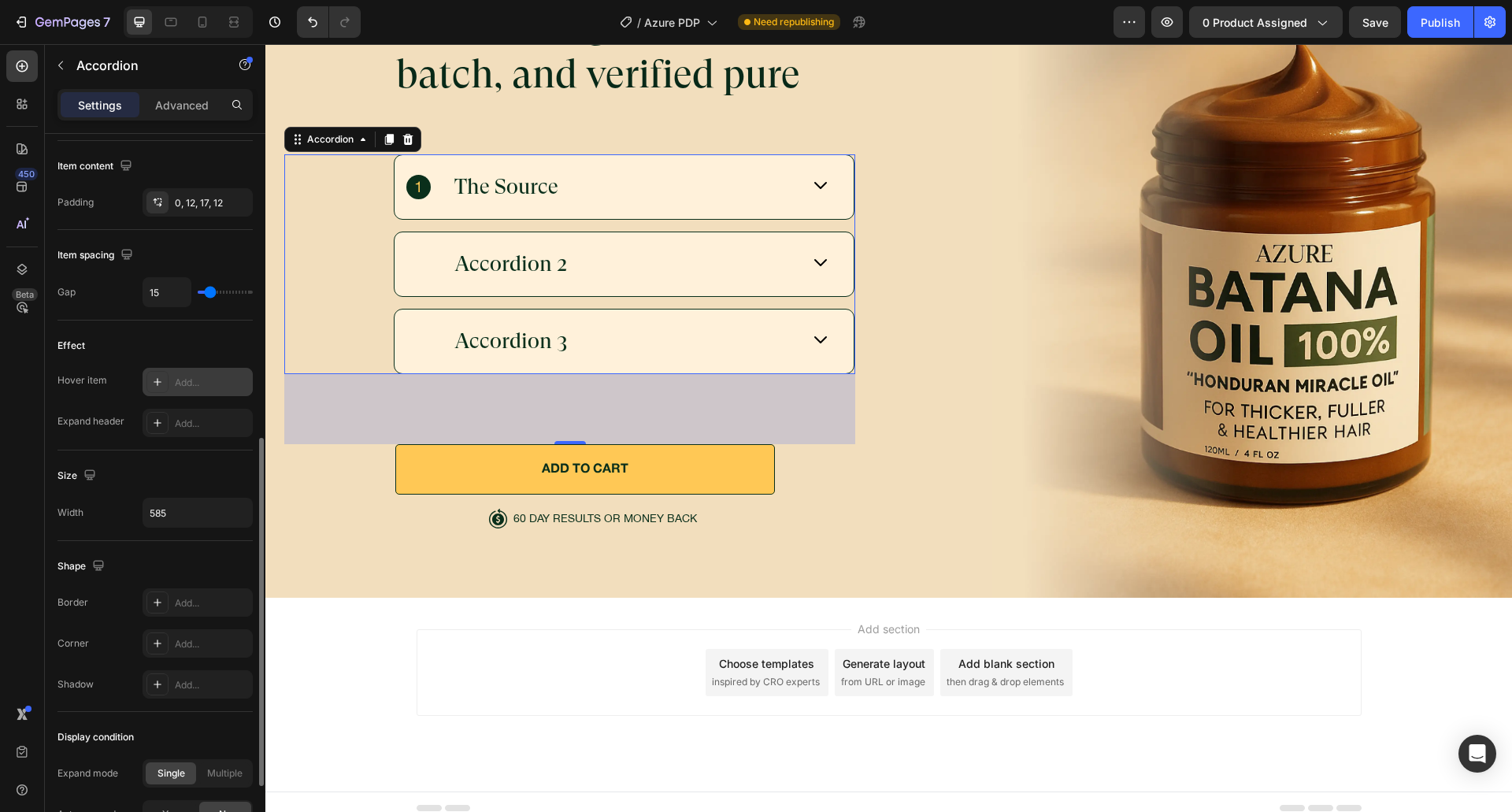
scroll to position [776, 0]
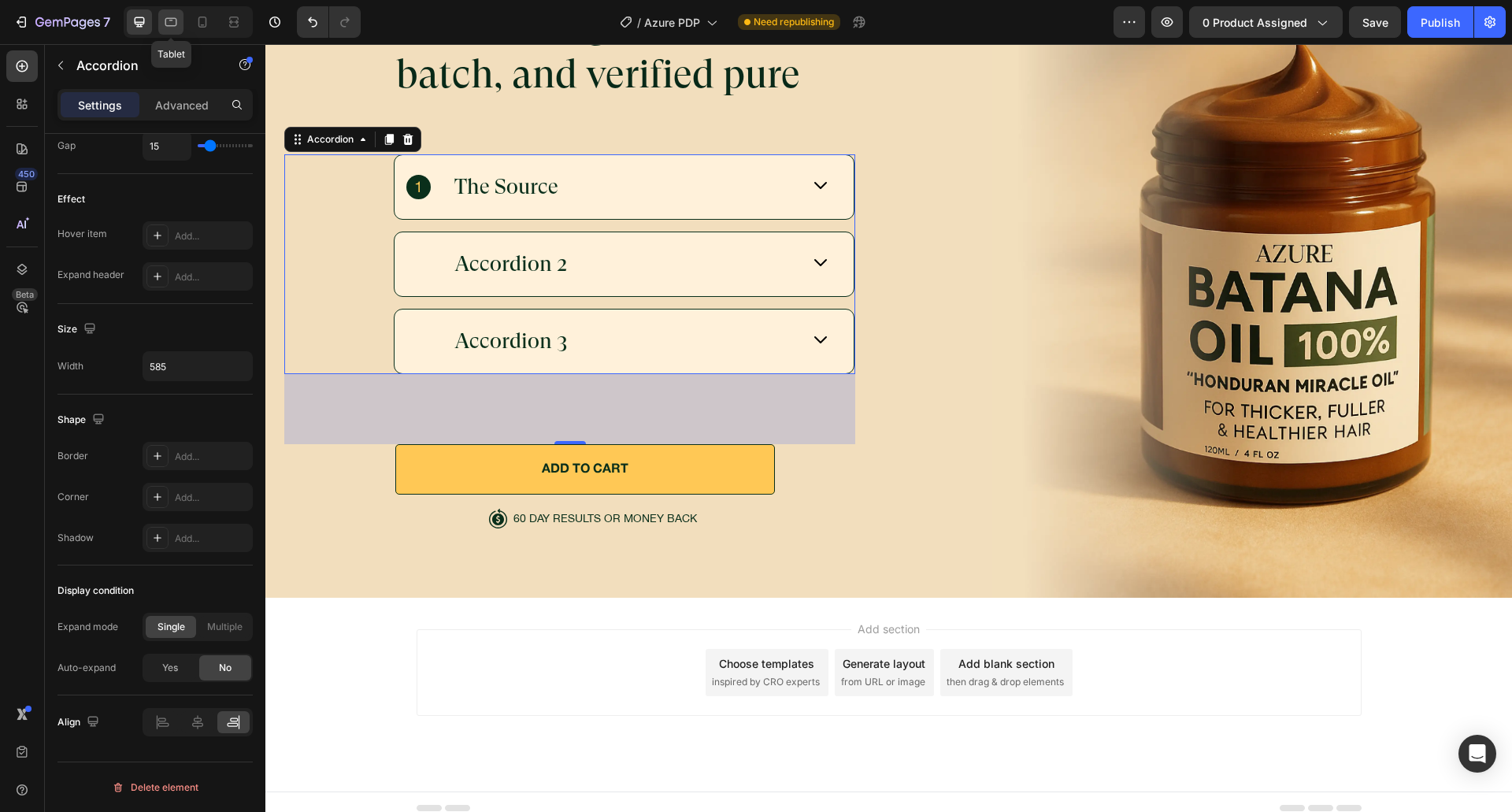
click at [167, 29] on div at bounding box center [170, 21] width 25 height 25
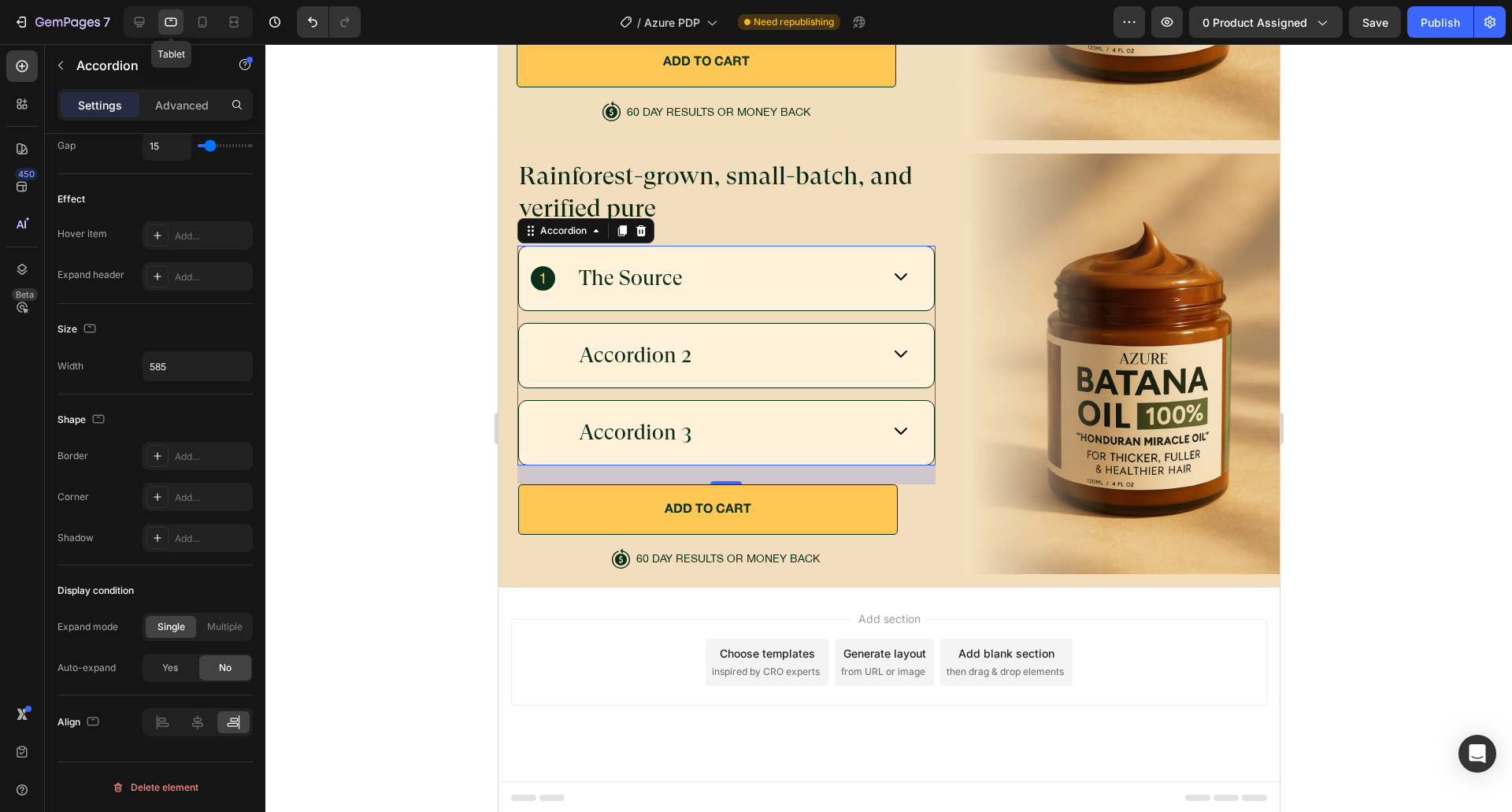
scroll to position [5186, 0]
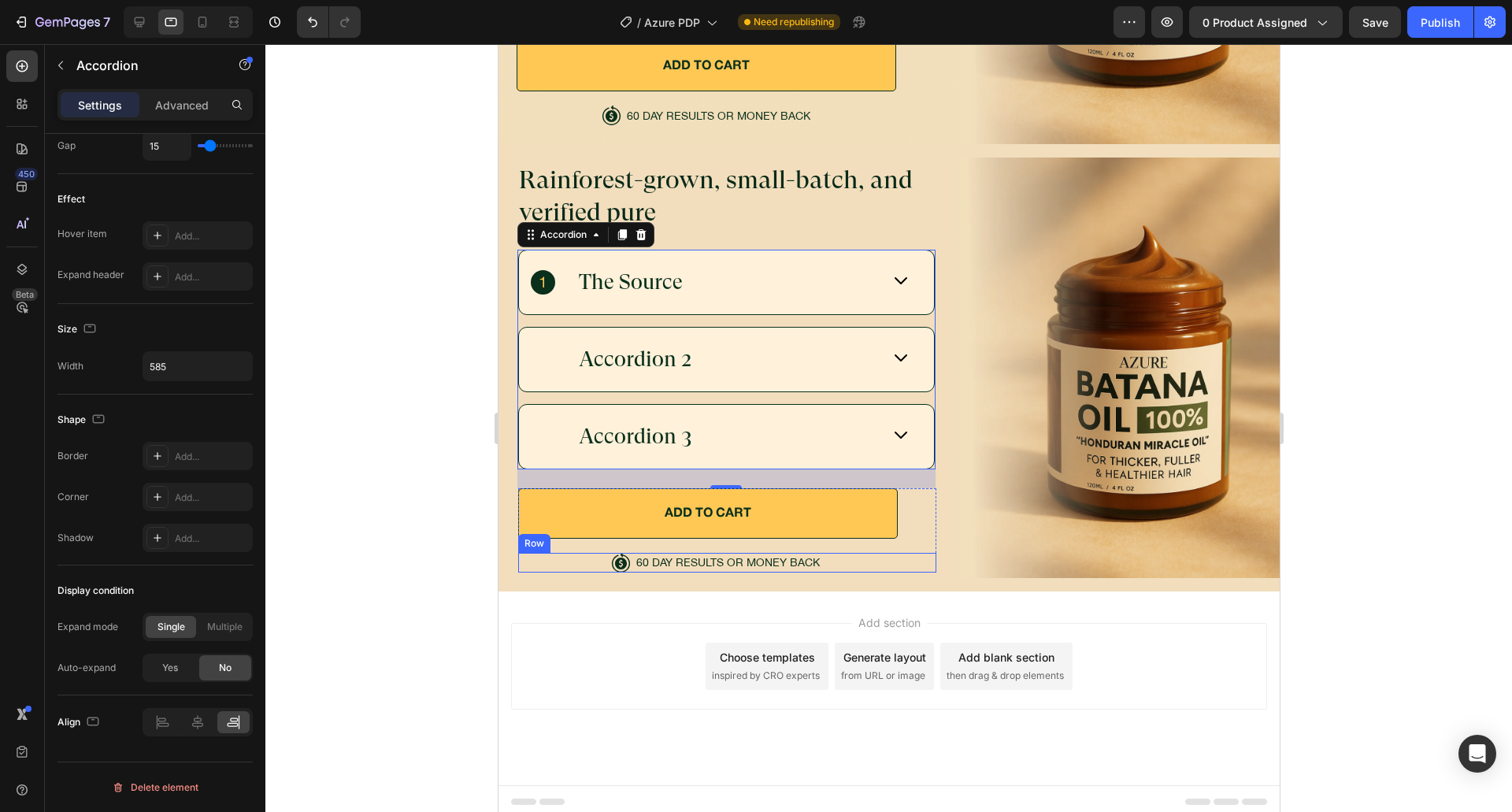
click at [825, 557] on div "Icon 60 DAY RESULTS OR MONEY BACK Text Block Row" at bounding box center [727, 562] width 418 height 19
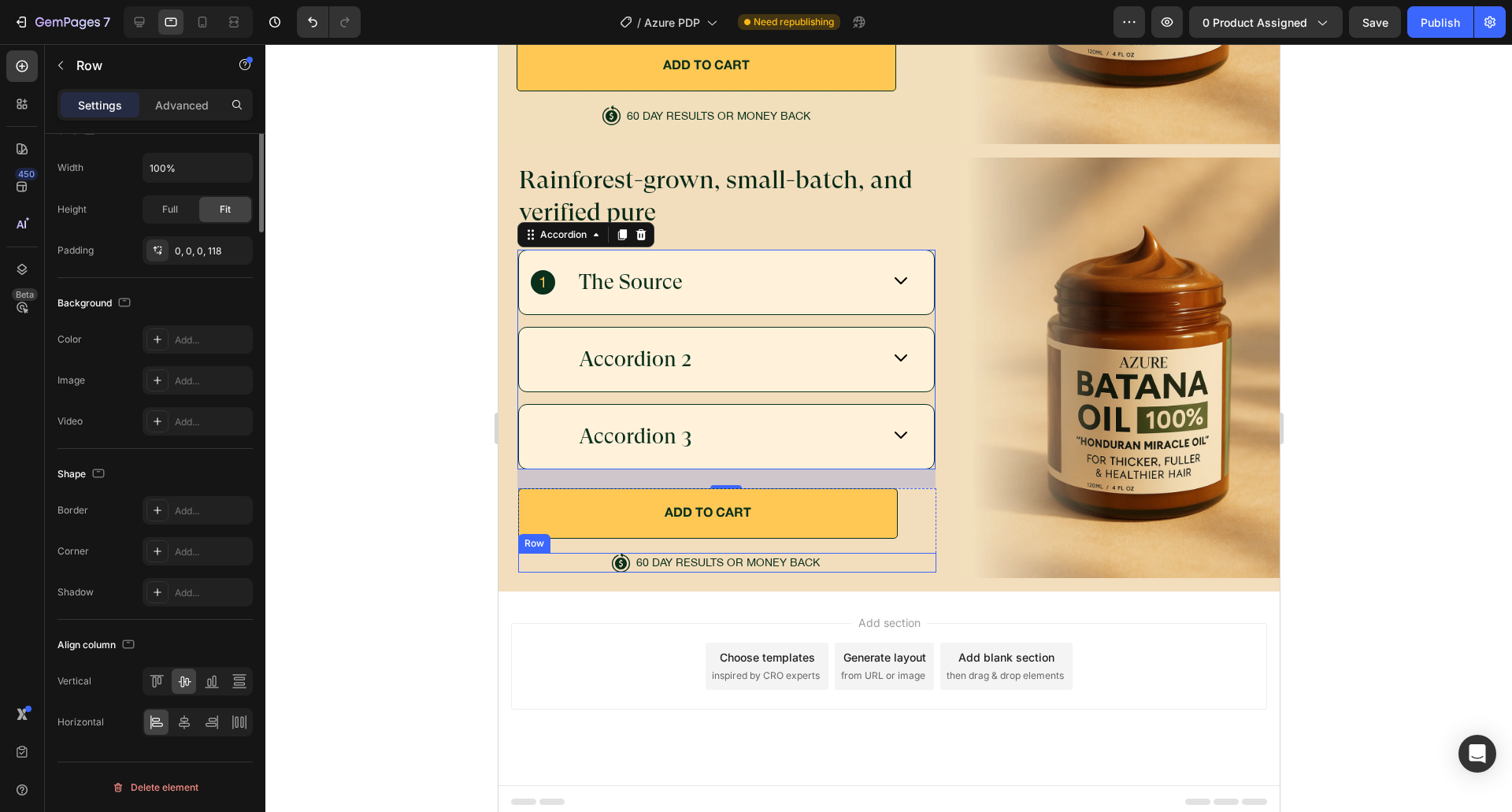
scroll to position [0, 0]
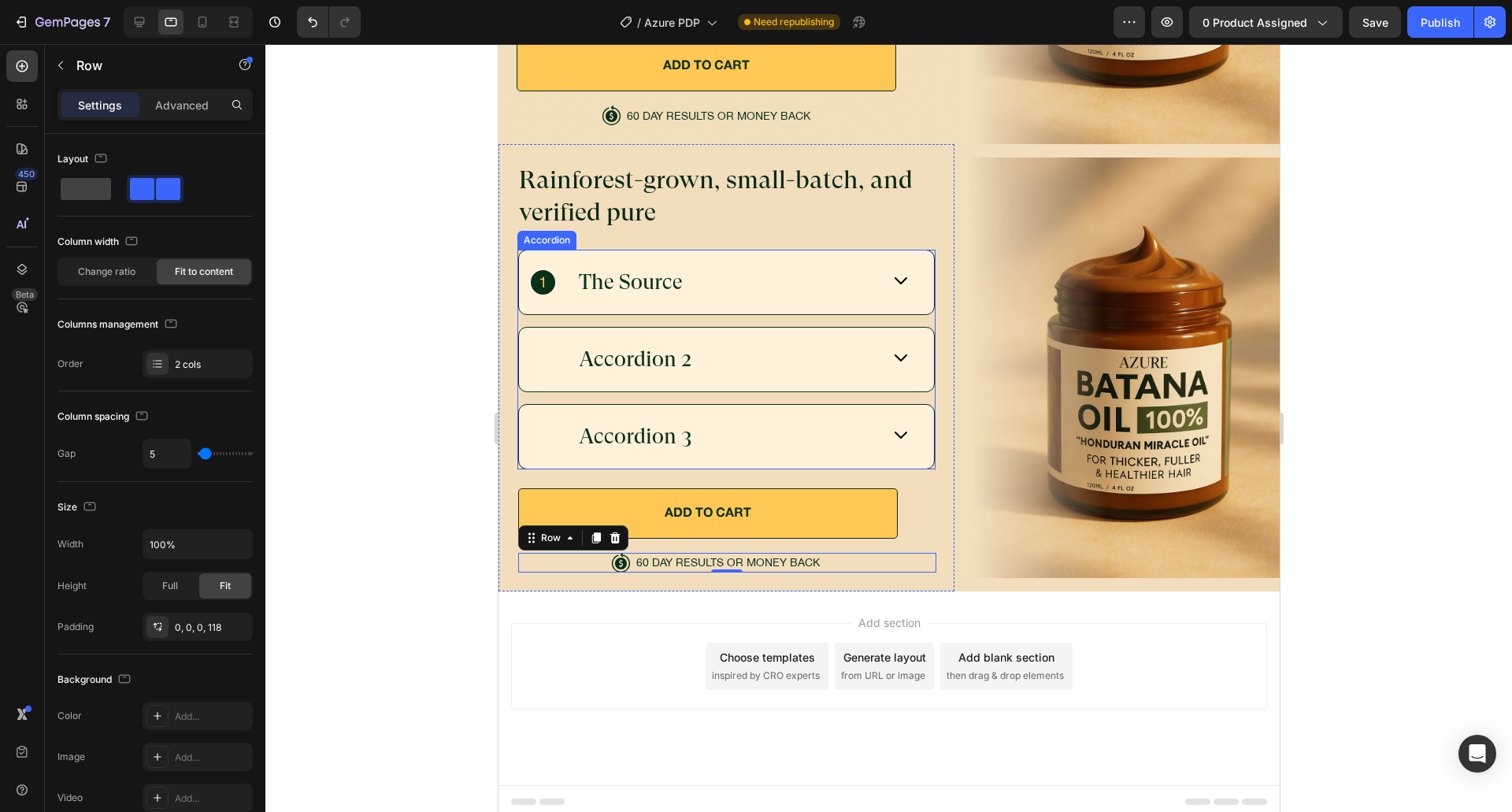
click at [643, 199] on h2 "Rainforest-grown, small-batch, and verified pure" at bounding box center [726, 197] width 418 height 68
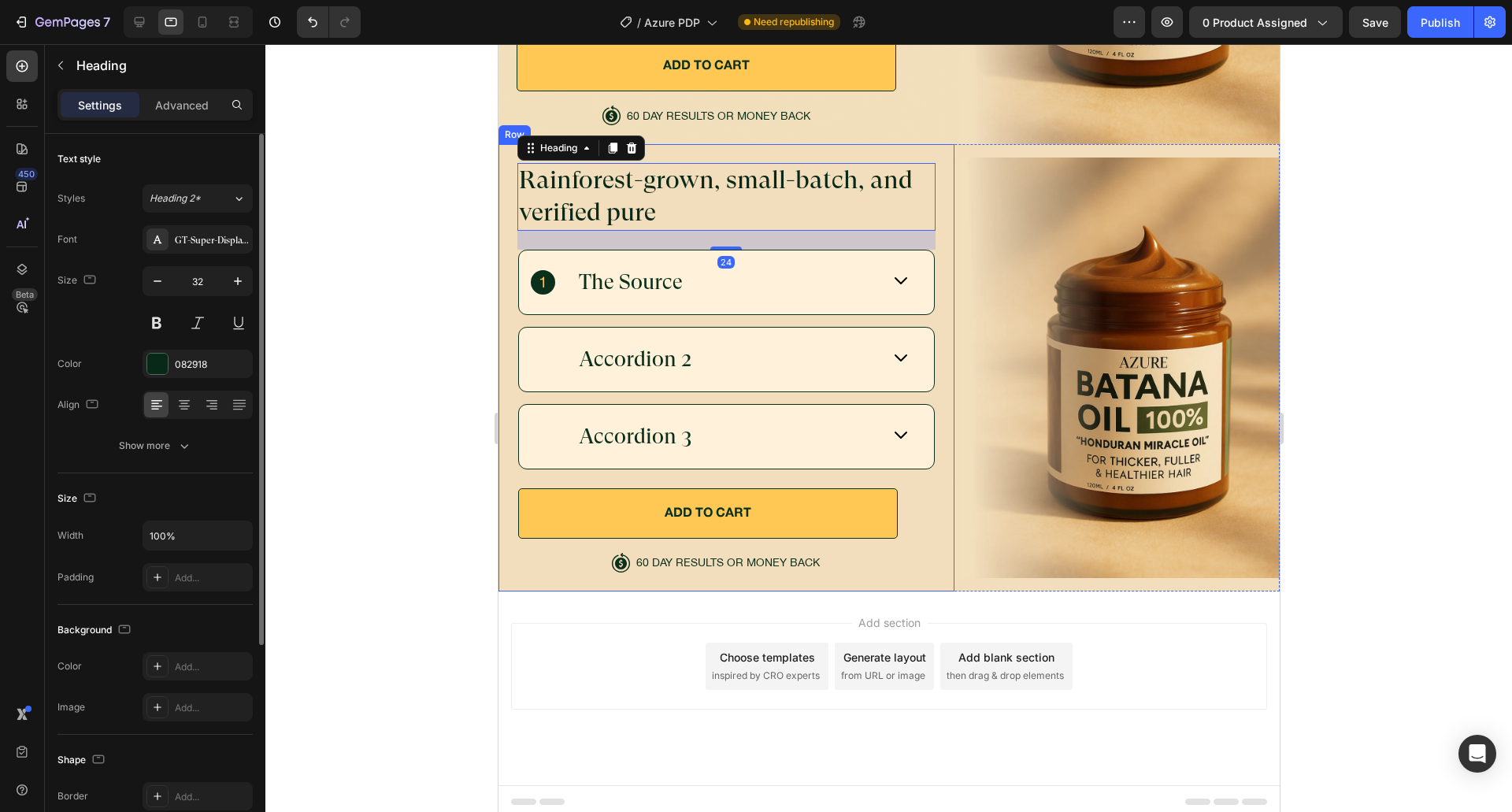
scroll to position [79, 0]
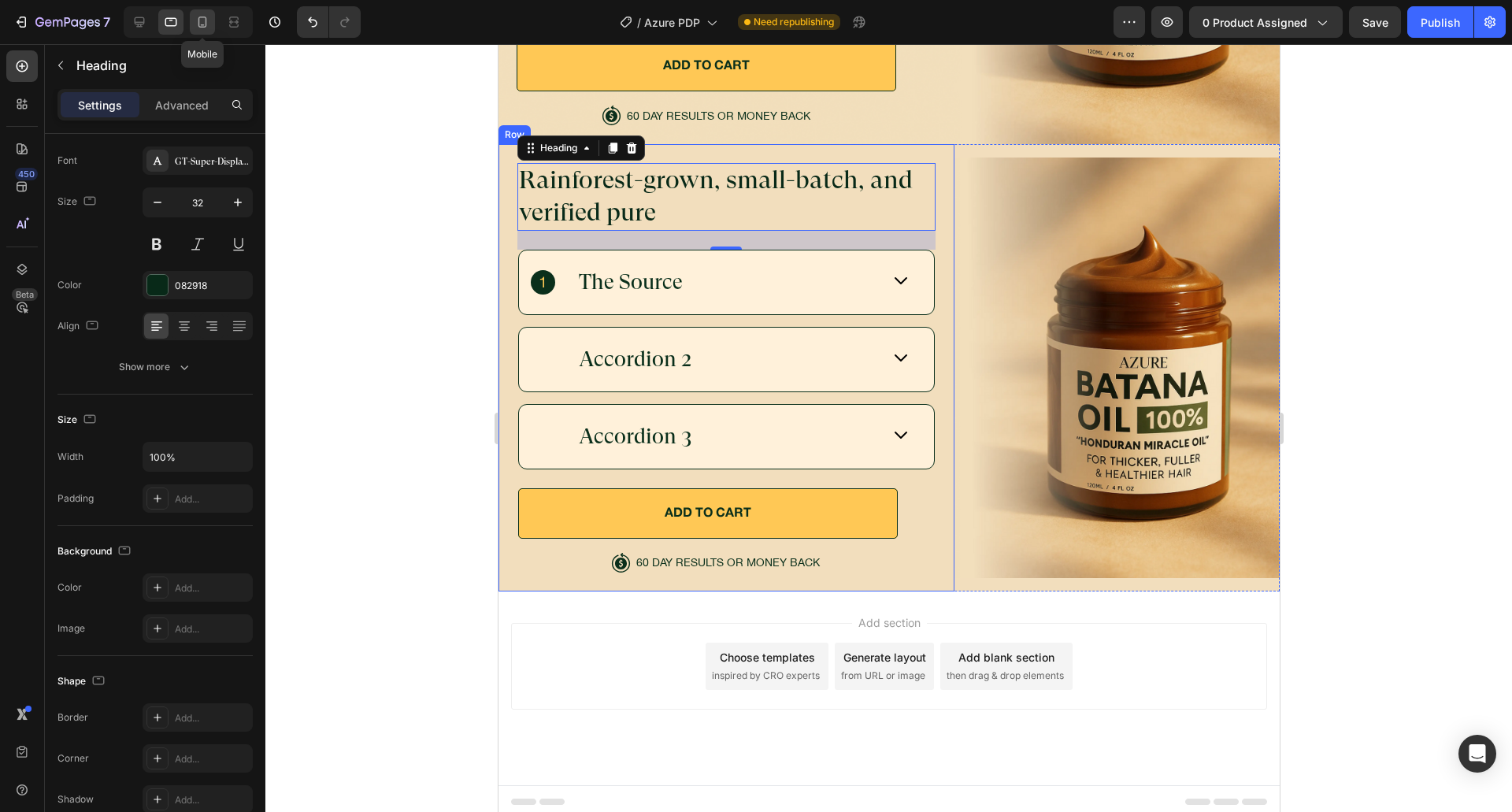
click at [198, 28] on icon at bounding box center [202, 21] width 16 height 16
type input "30"
type input "300"
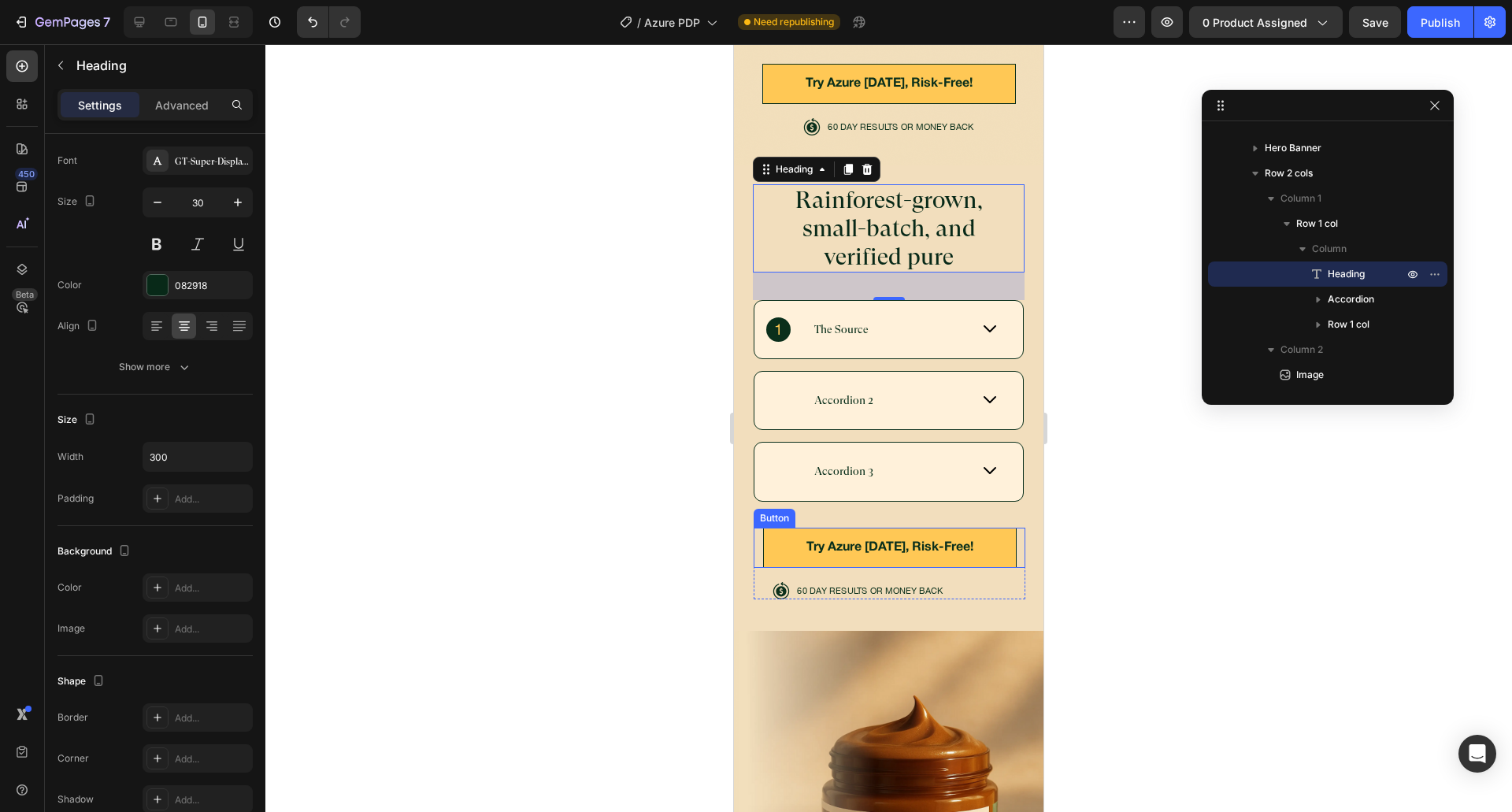
scroll to position [6004, 0]
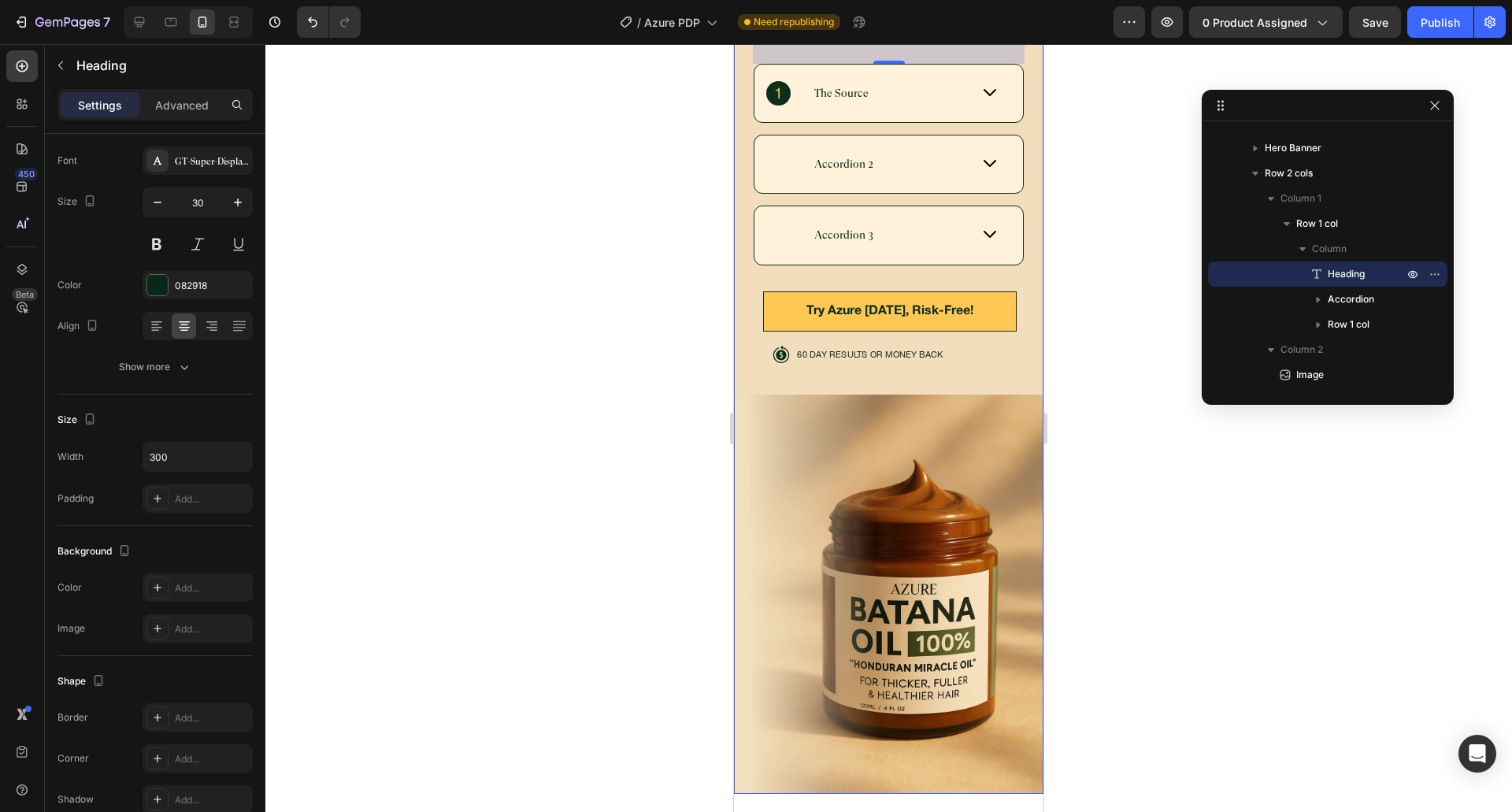
click at [1010, 357] on div "Rainforest-grown, small-batch, and verified pure Heading 24 The Source Accordio…" at bounding box center [889, 361] width 309 height 864
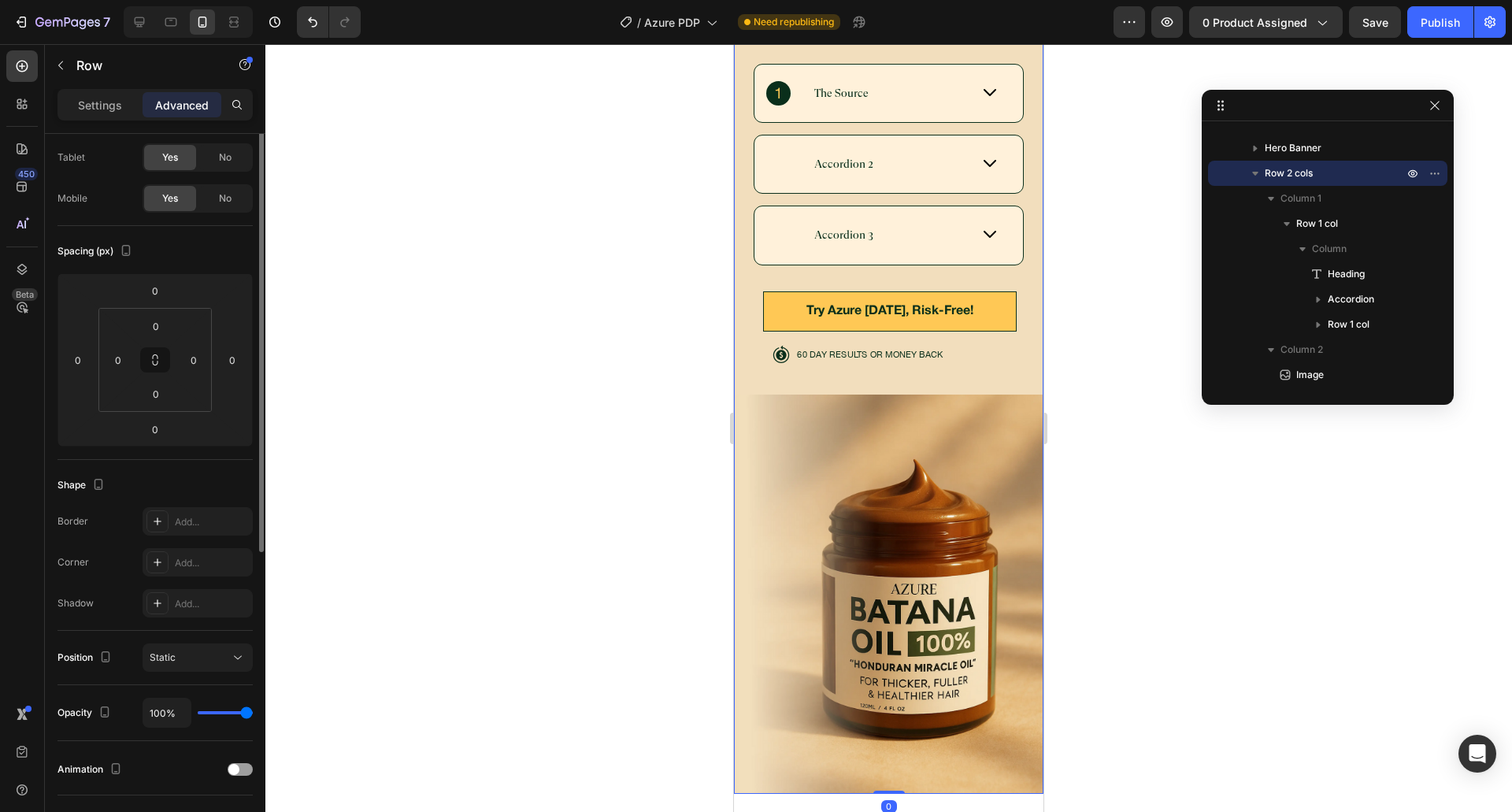
scroll to position [0, 0]
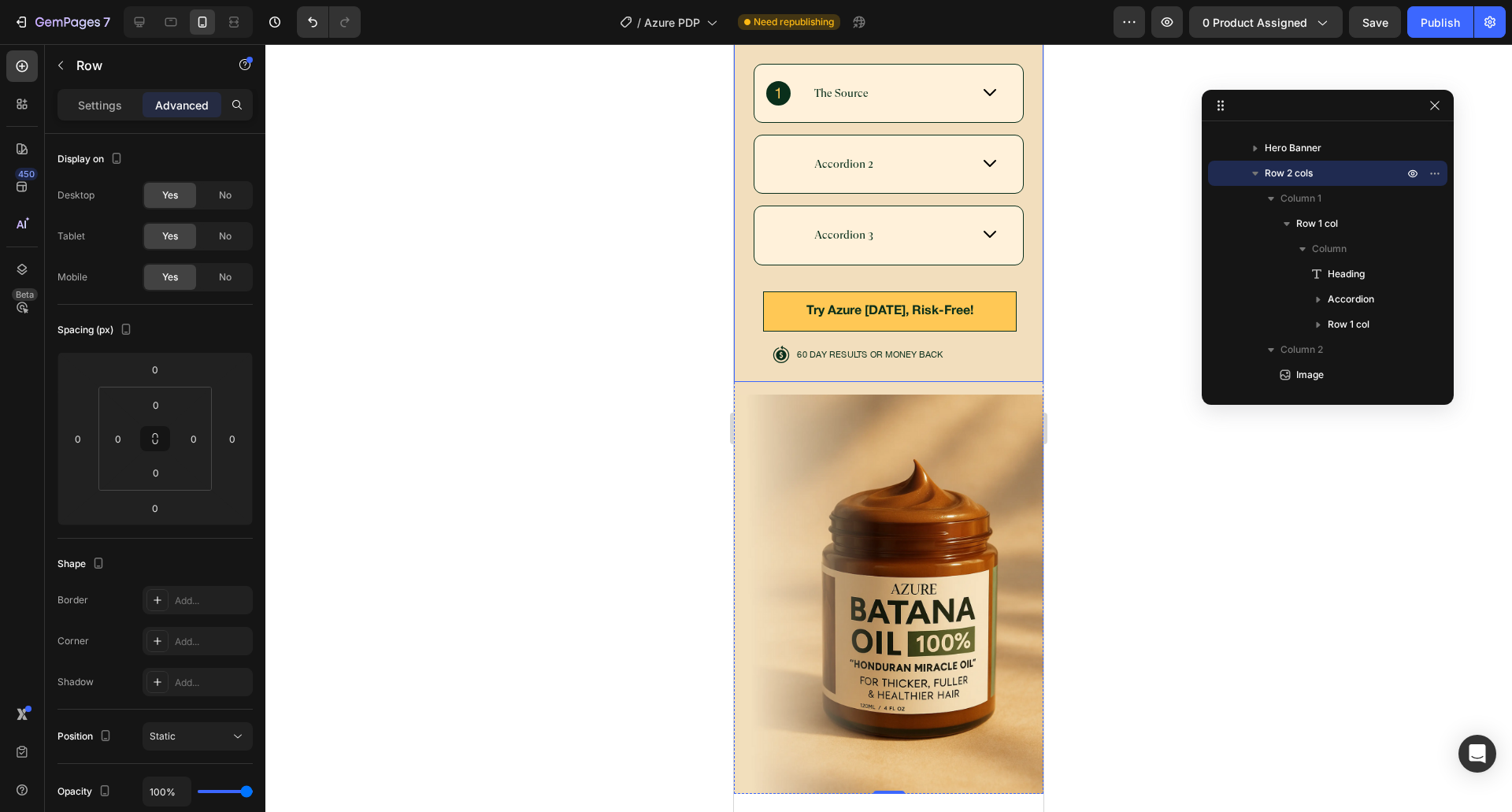
click at [823, 348] on div "Rainforest-grown, small-batch, and verified pure Heading The Source Accordion 2…" at bounding box center [889, 156] width 309 height 453
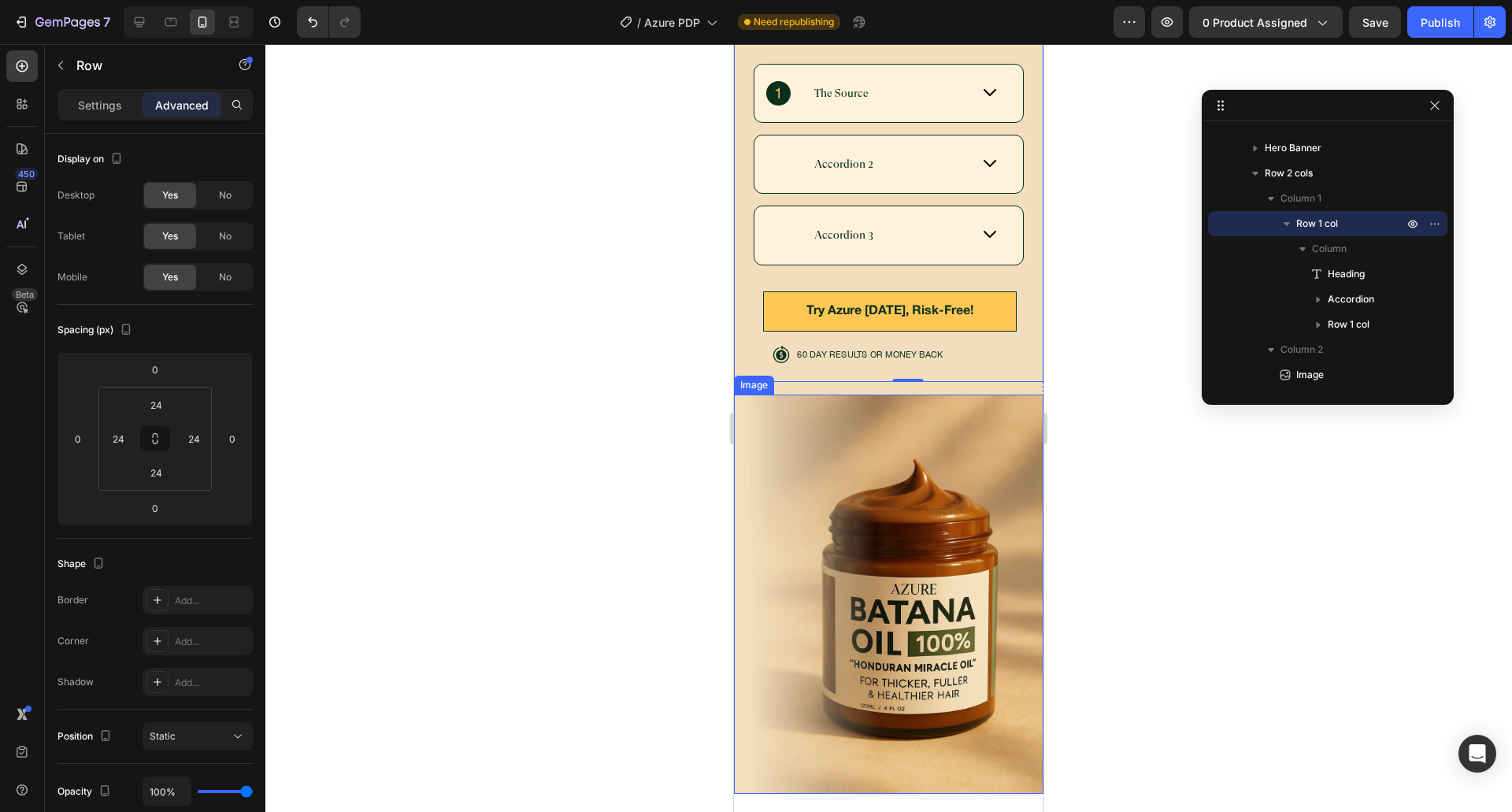
click at [807, 356] on div "Rainforest-grown, small-batch, and verified pure Heading The Source Accordion 2…" at bounding box center [889, 361] width 309 height 864
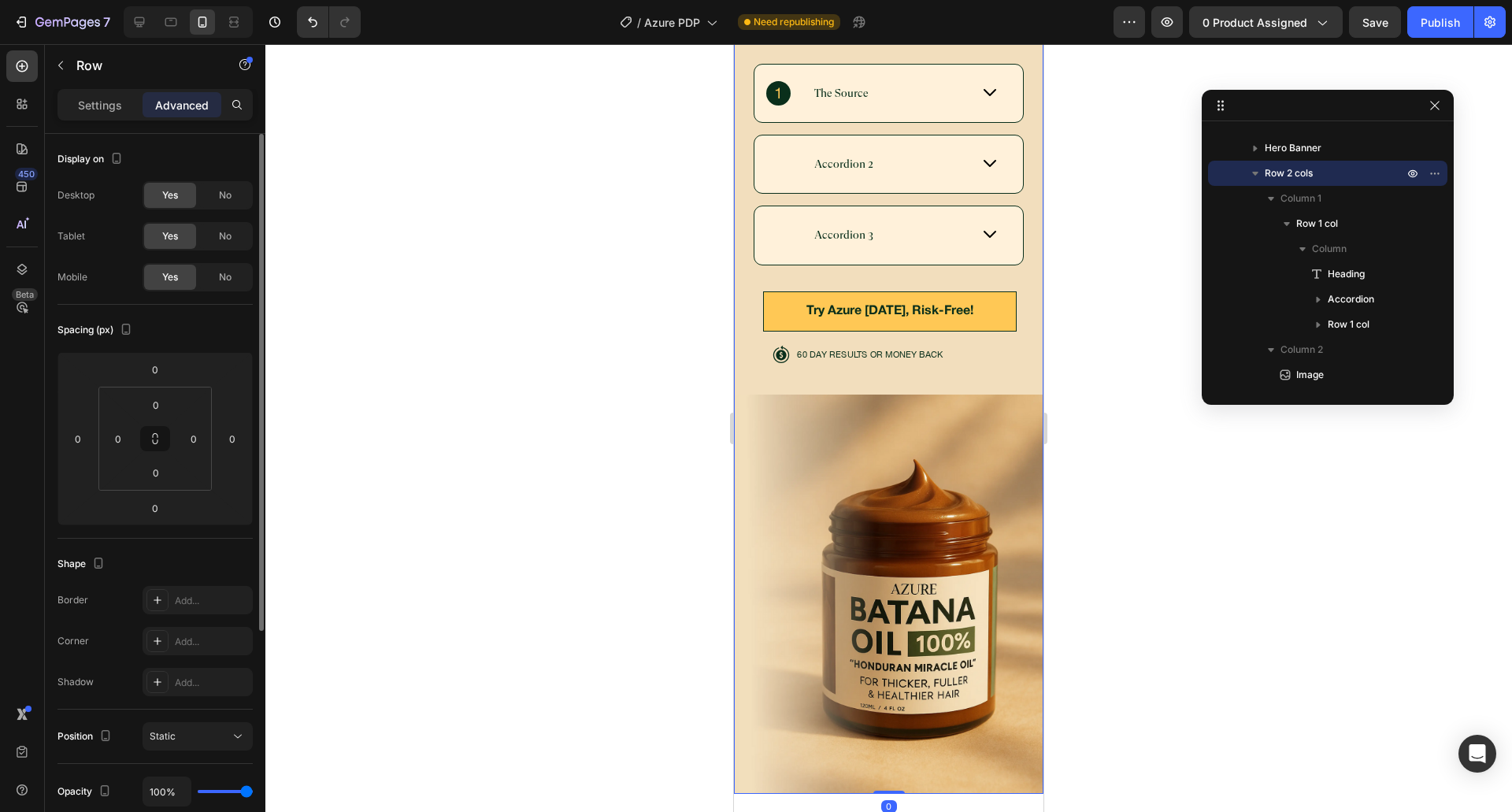
click at [108, 98] on p "Settings" at bounding box center [100, 105] width 44 height 17
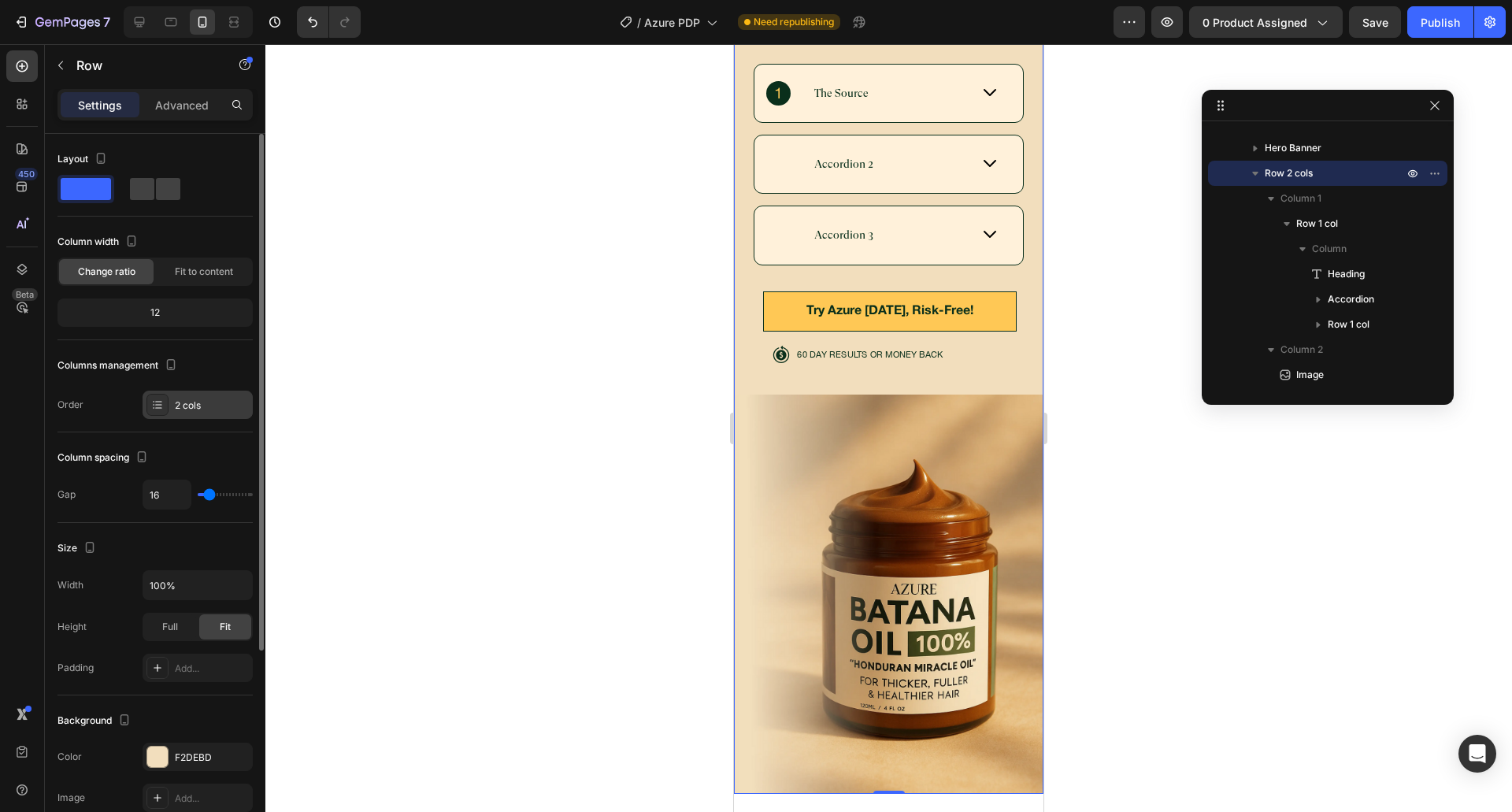
click at [181, 400] on div "2 cols" at bounding box center [212, 405] width 74 height 14
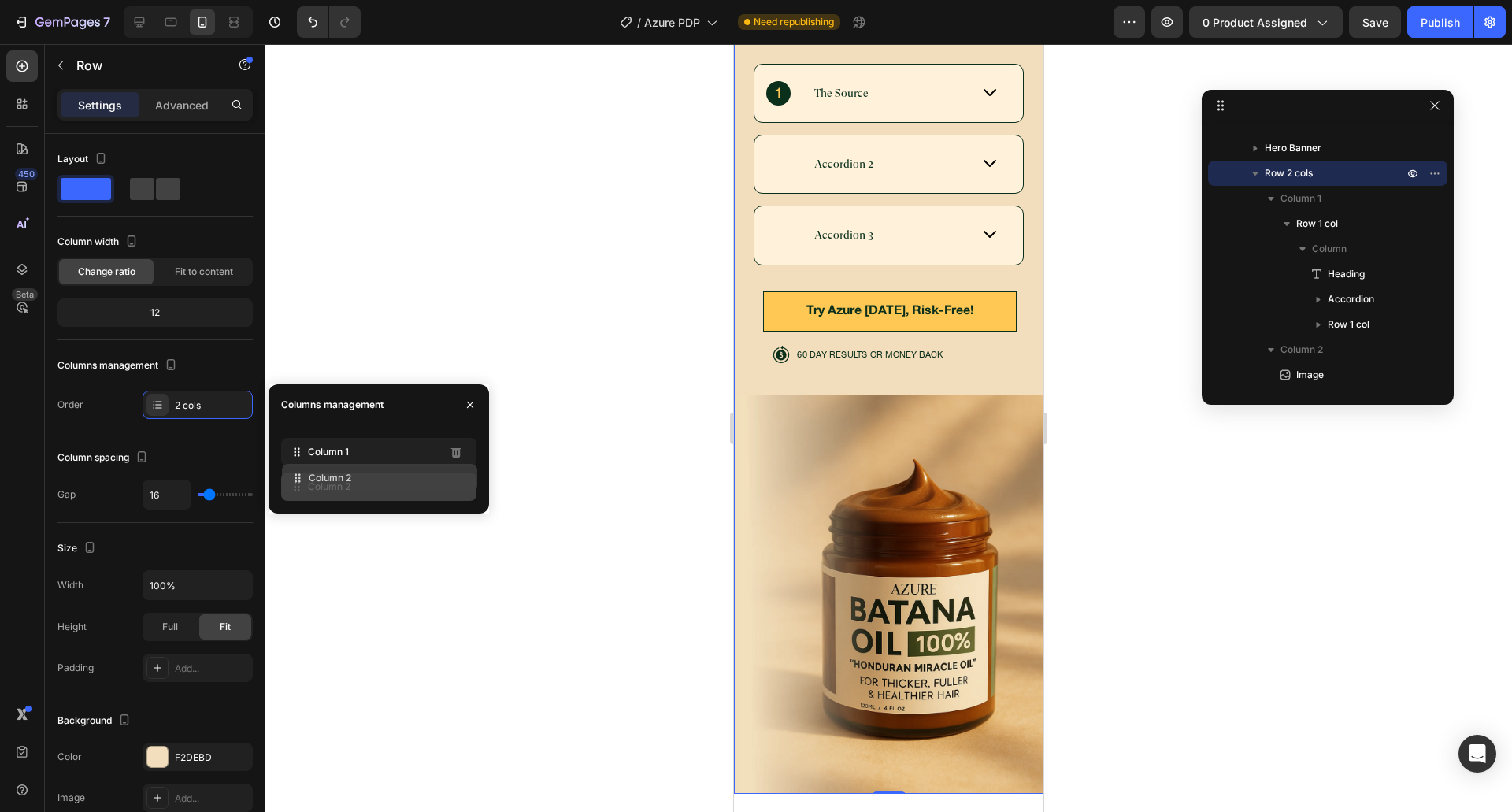
drag, startPoint x: 302, startPoint y: 491, endPoint x: 308, endPoint y: 470, distance: 21.8
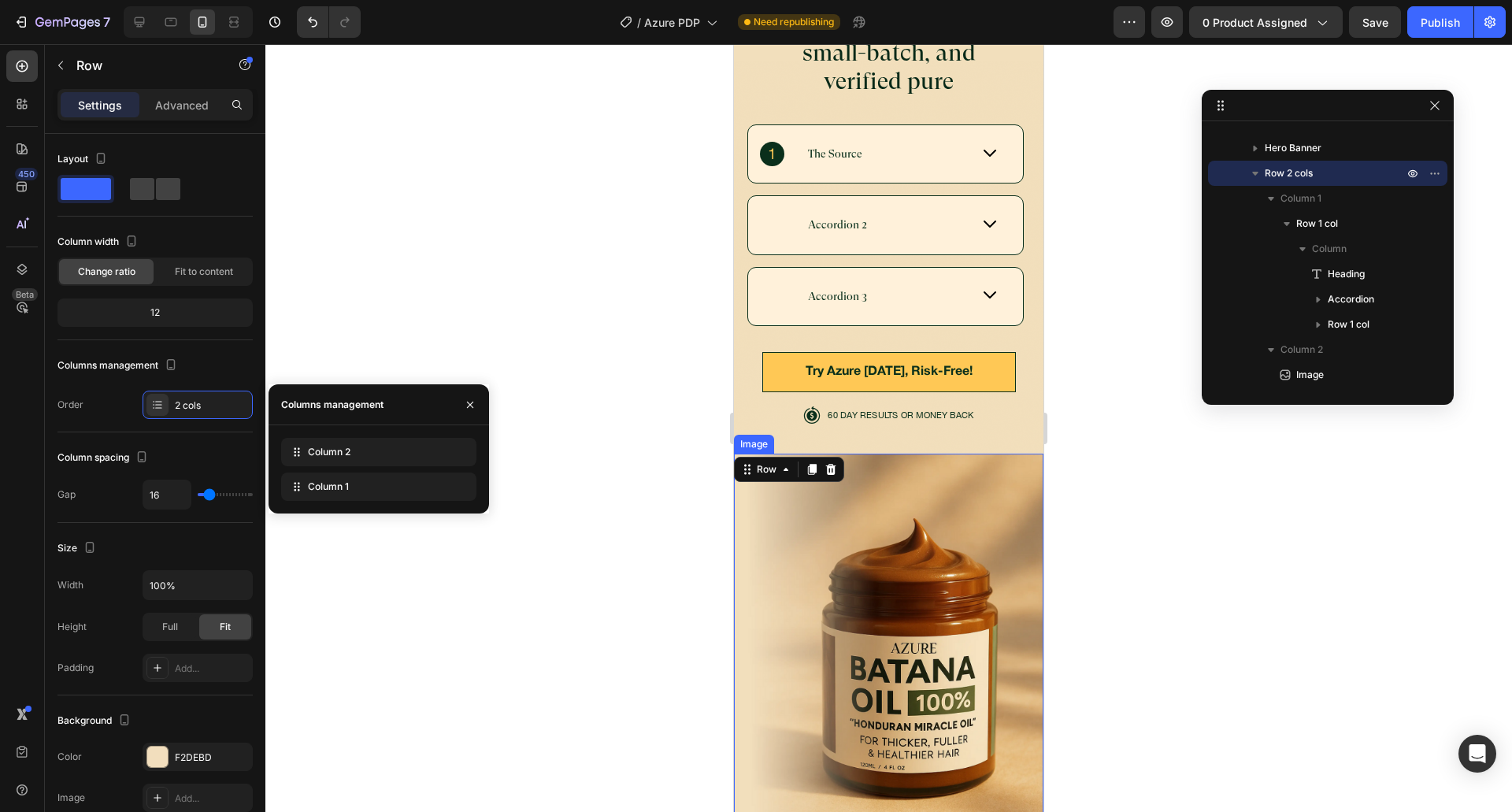
scroll to position [5406, 0]
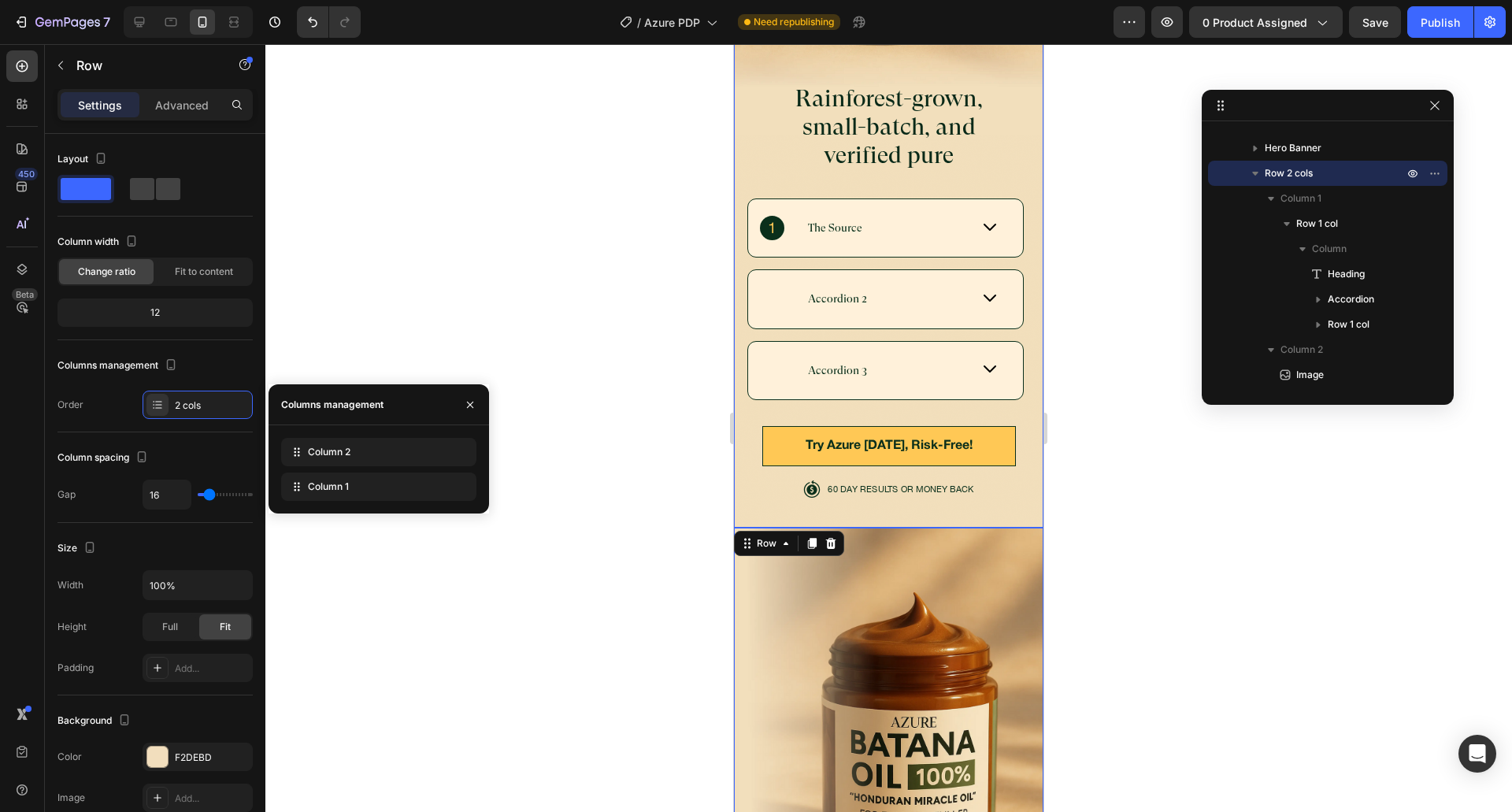
click at [807, 479] on div "Rainforest-grown, small-batch, and verified pure Heading The Source Accordion 2…" at bounding box center [889, 298] width 309 height 458
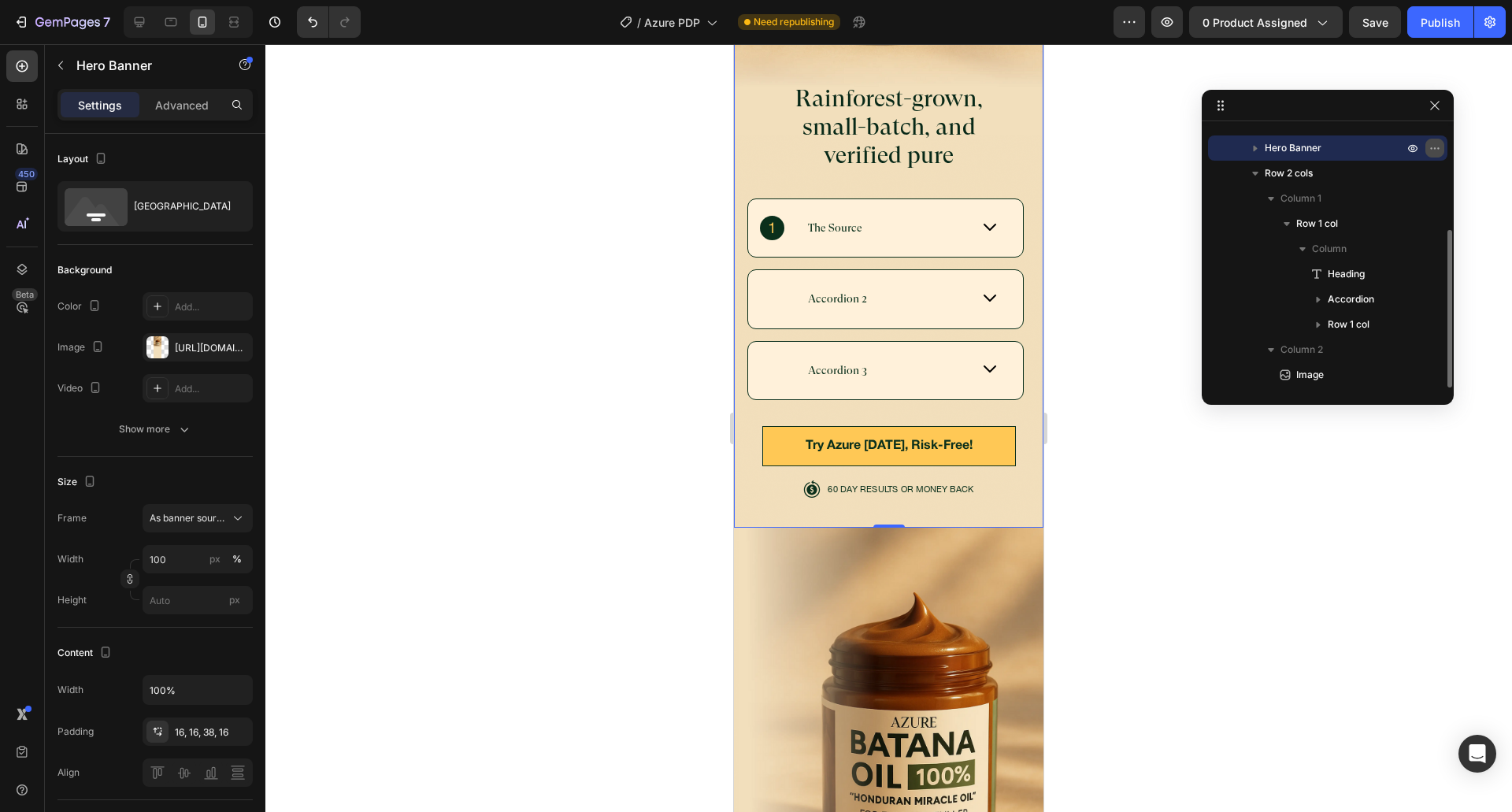
click at [1430, 145] on icon "button" at bounding box center [1435, 148] width 13 height 13
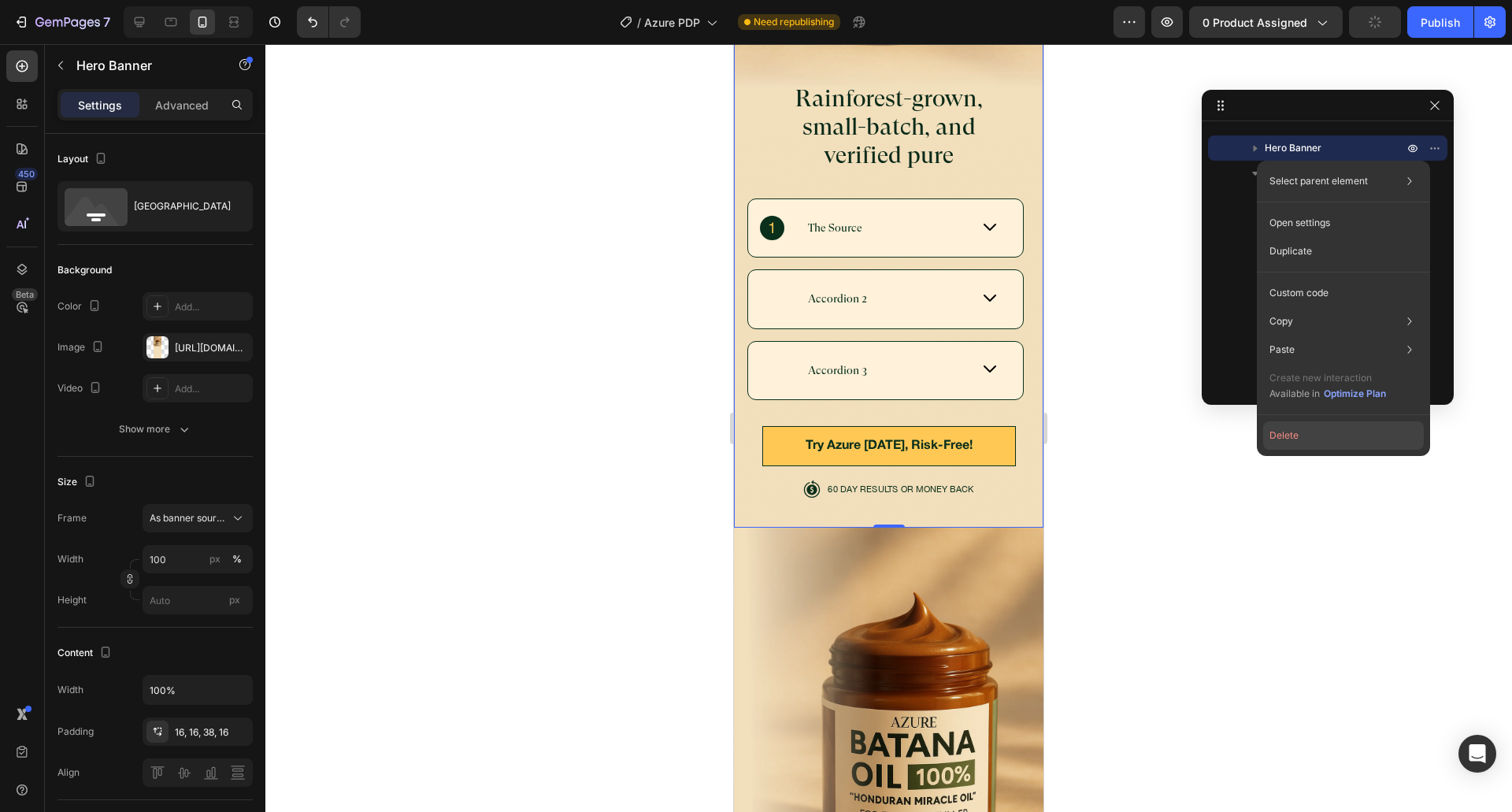
click at [1286, 447] on button "Delete" at bounding box center [1343, 435] width 160 height 29
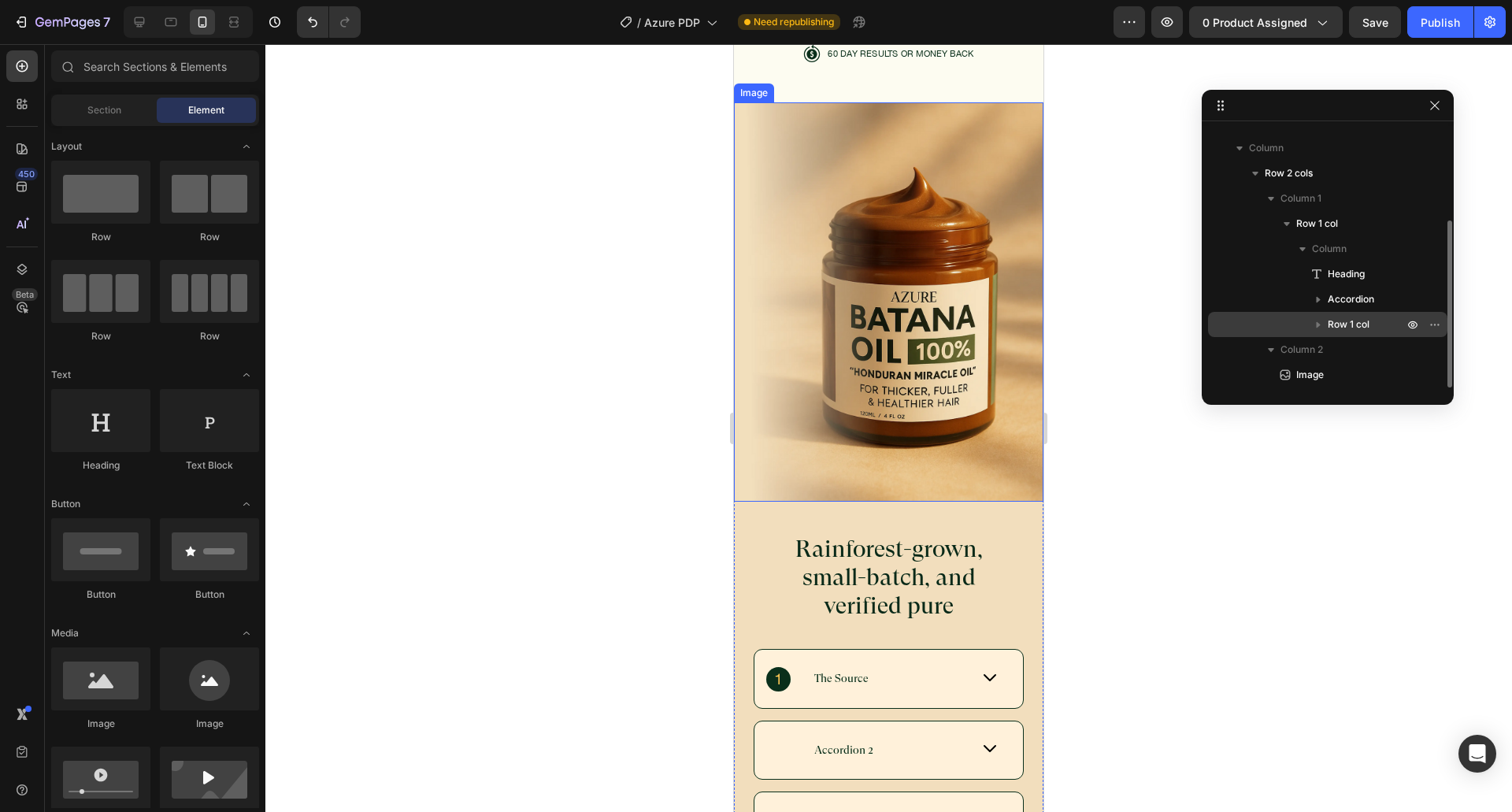
scroll to position [4975, 0]
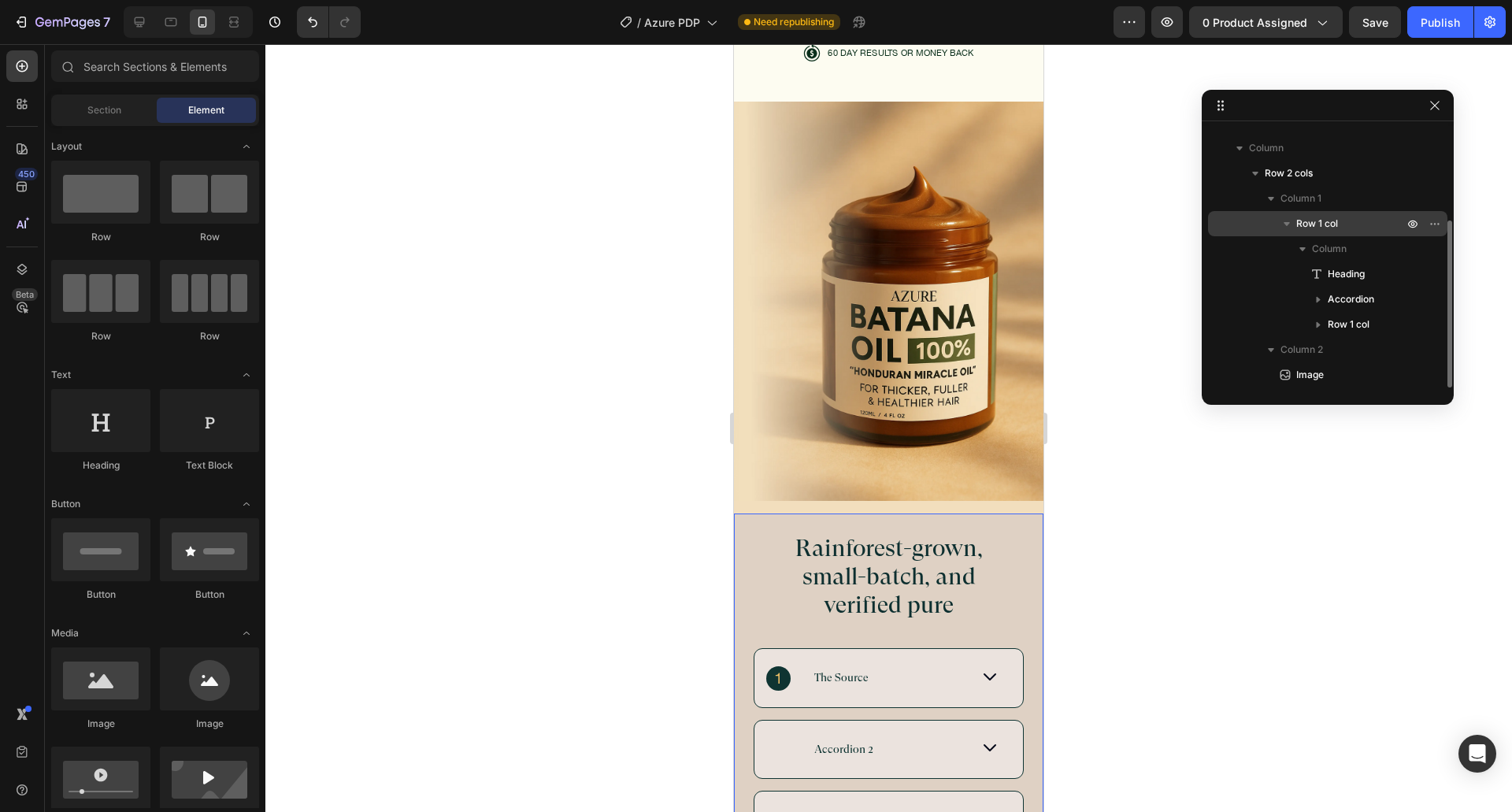
click at [1314, 233] on div "Row 1 col" at bounding box center [1328, 223] width 227 height 25
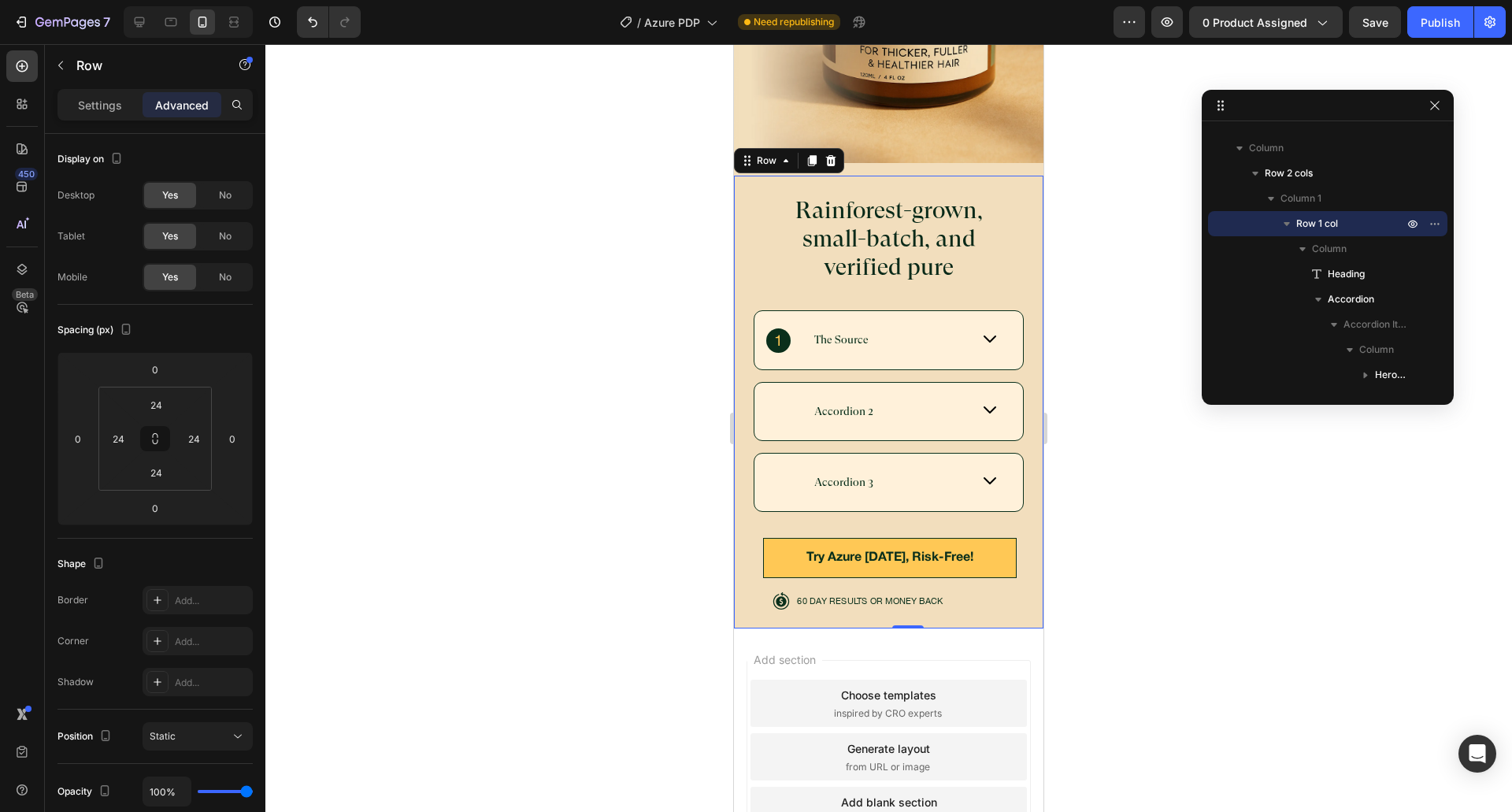
scroll to position [5295, 0]
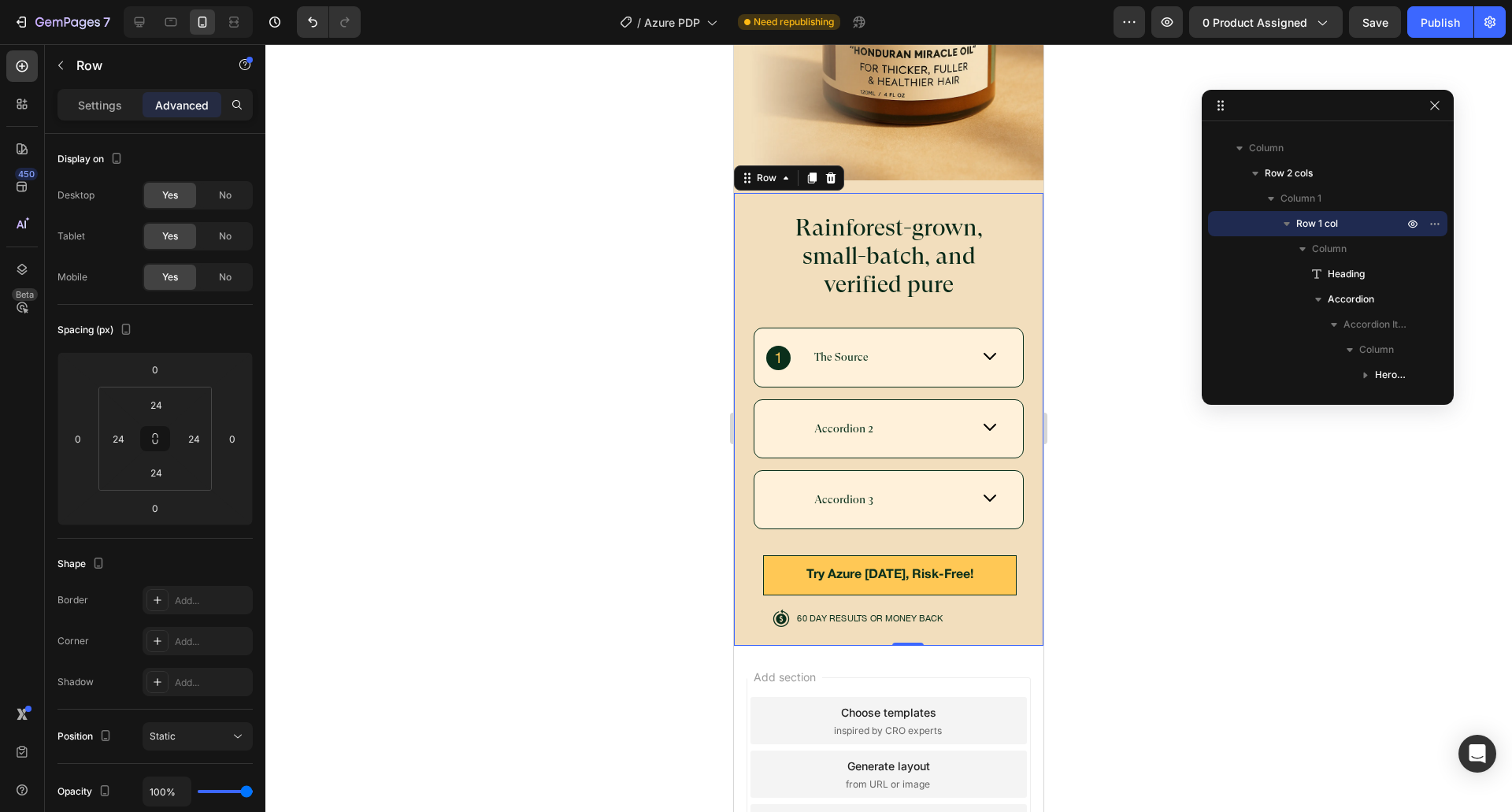
click at [749, 203] on div "Rainforest-grown, small-batch, and verified pure Heading The Source Accordion 2…" at bounding box center [889, 420] width 309 height 453
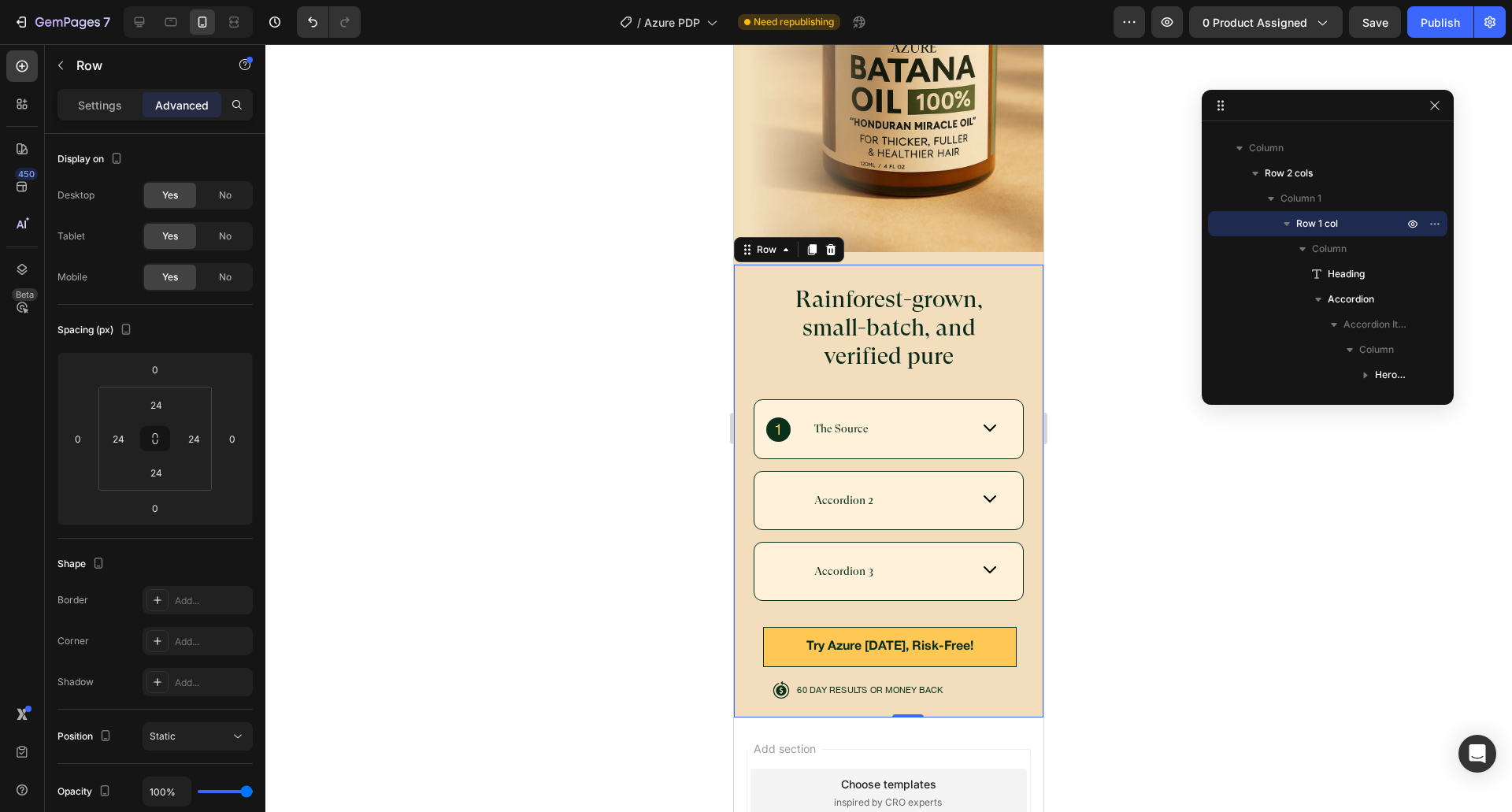
scroll to position [5060, 0]
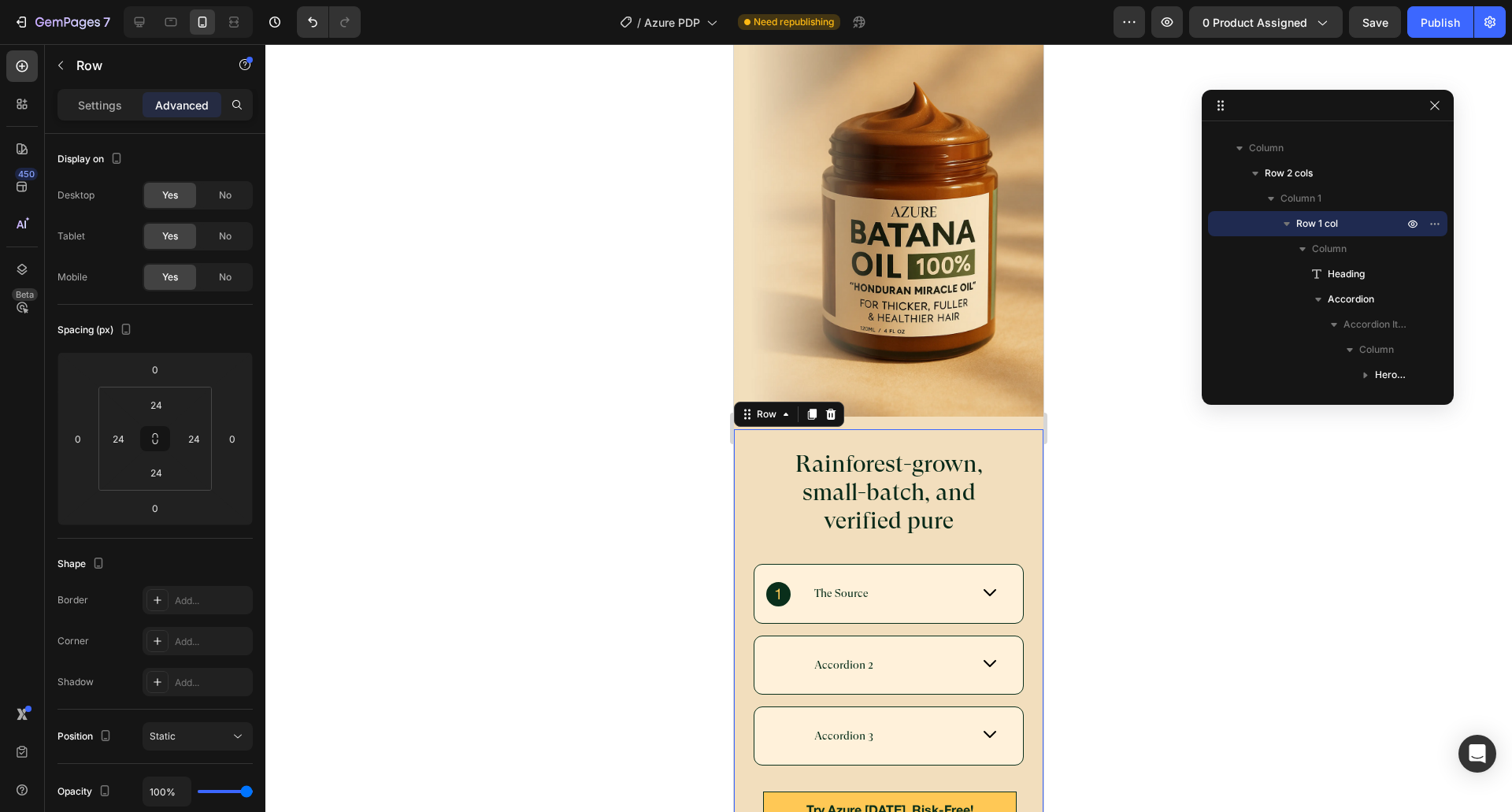
click at [895, 412] on div "Rainforest-grown, small-batch, and verified pure Heading The Source Accordion 2…" at bounding box center [889, 449] width 309 height 864
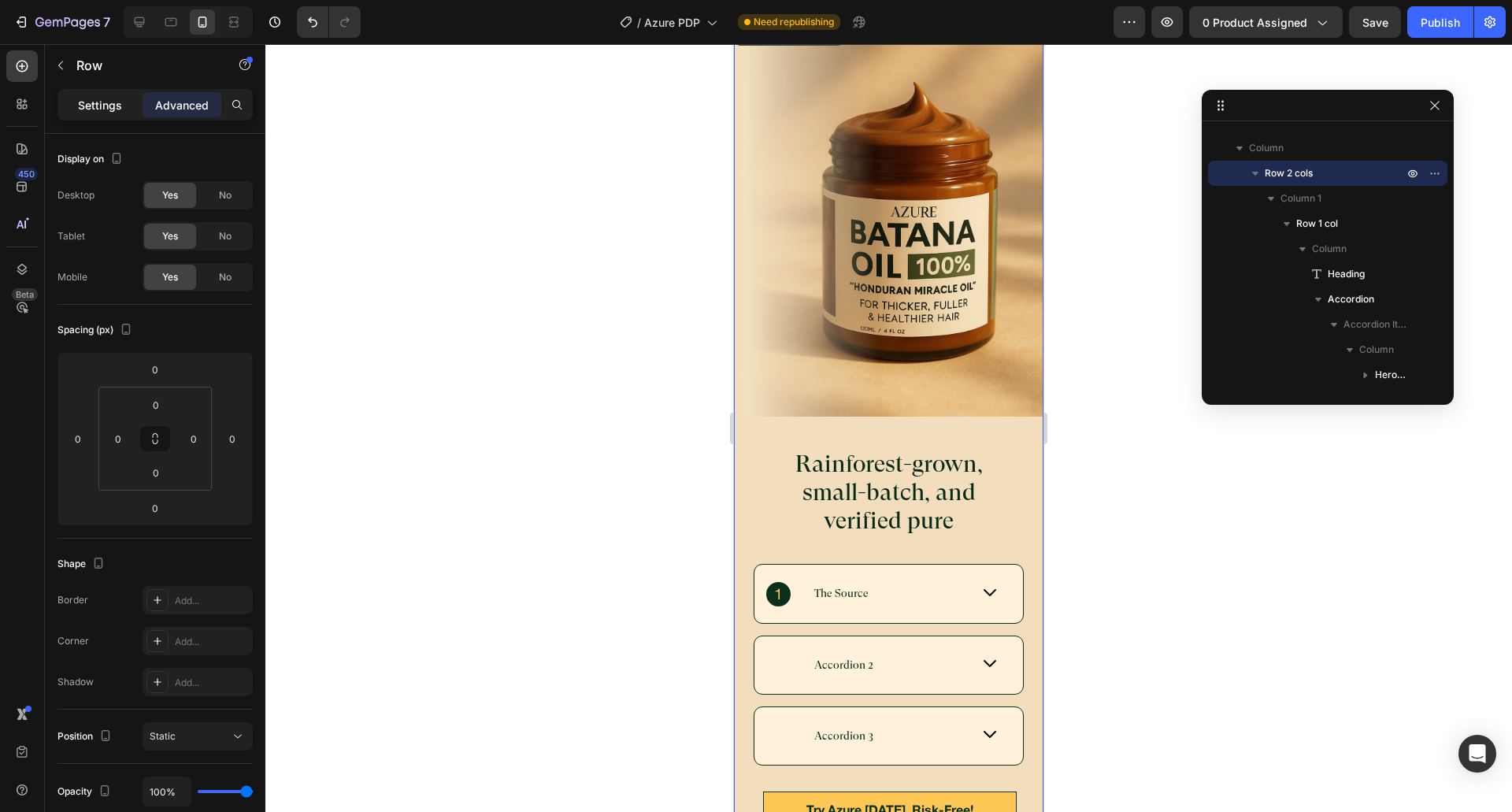
click at [115, 99] on p "Settings" at bounding box center [100, 105] width 44 height 17
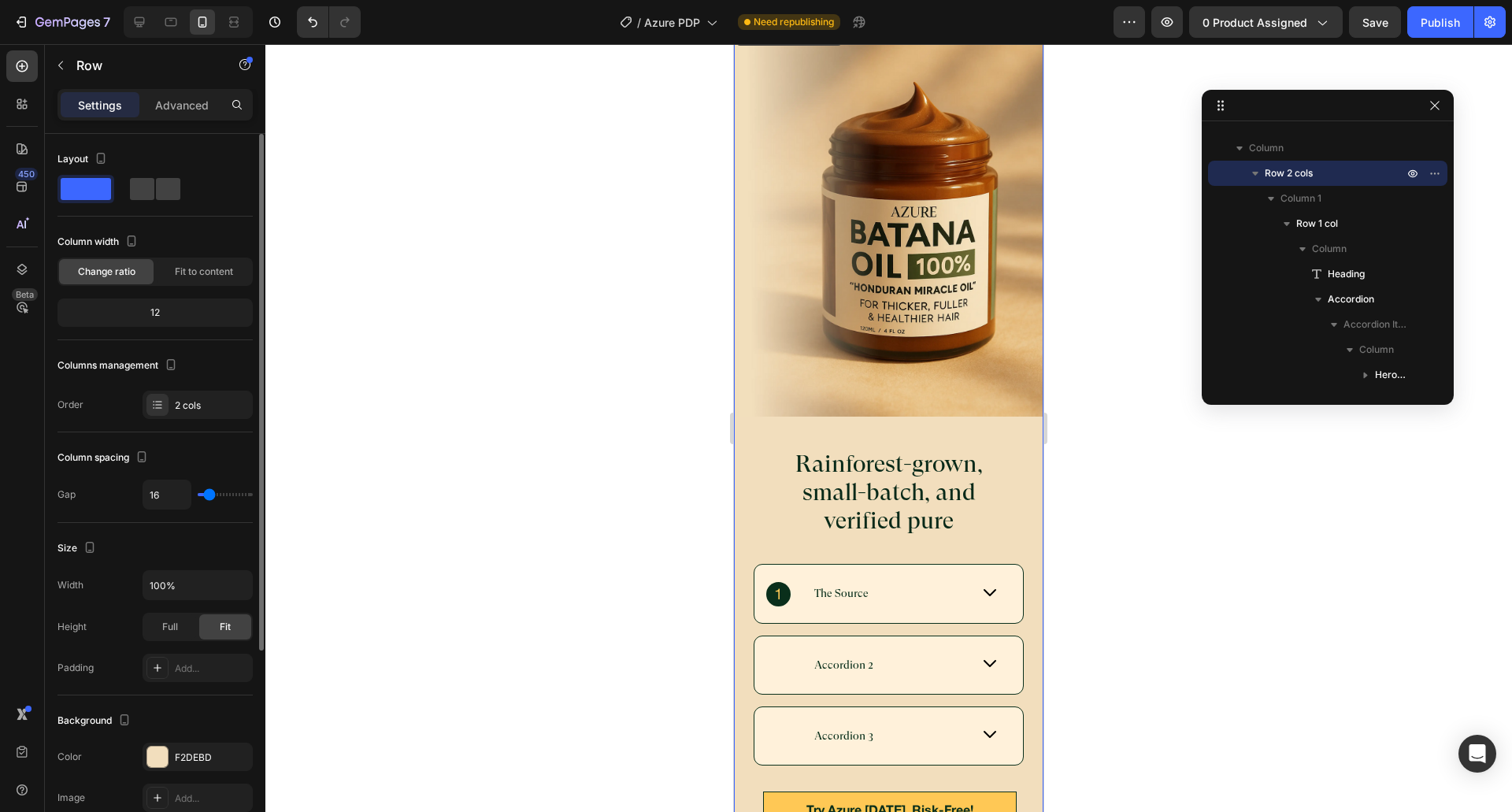
type input "0"
drag, startPoint x: 205, startPoint y: 496, endPoint x: 219, endPoint y: 497, distance: 14.0
type input "0"
click at [198, 496] on input "range" at bounding box center [226, 493] width 55 height 3
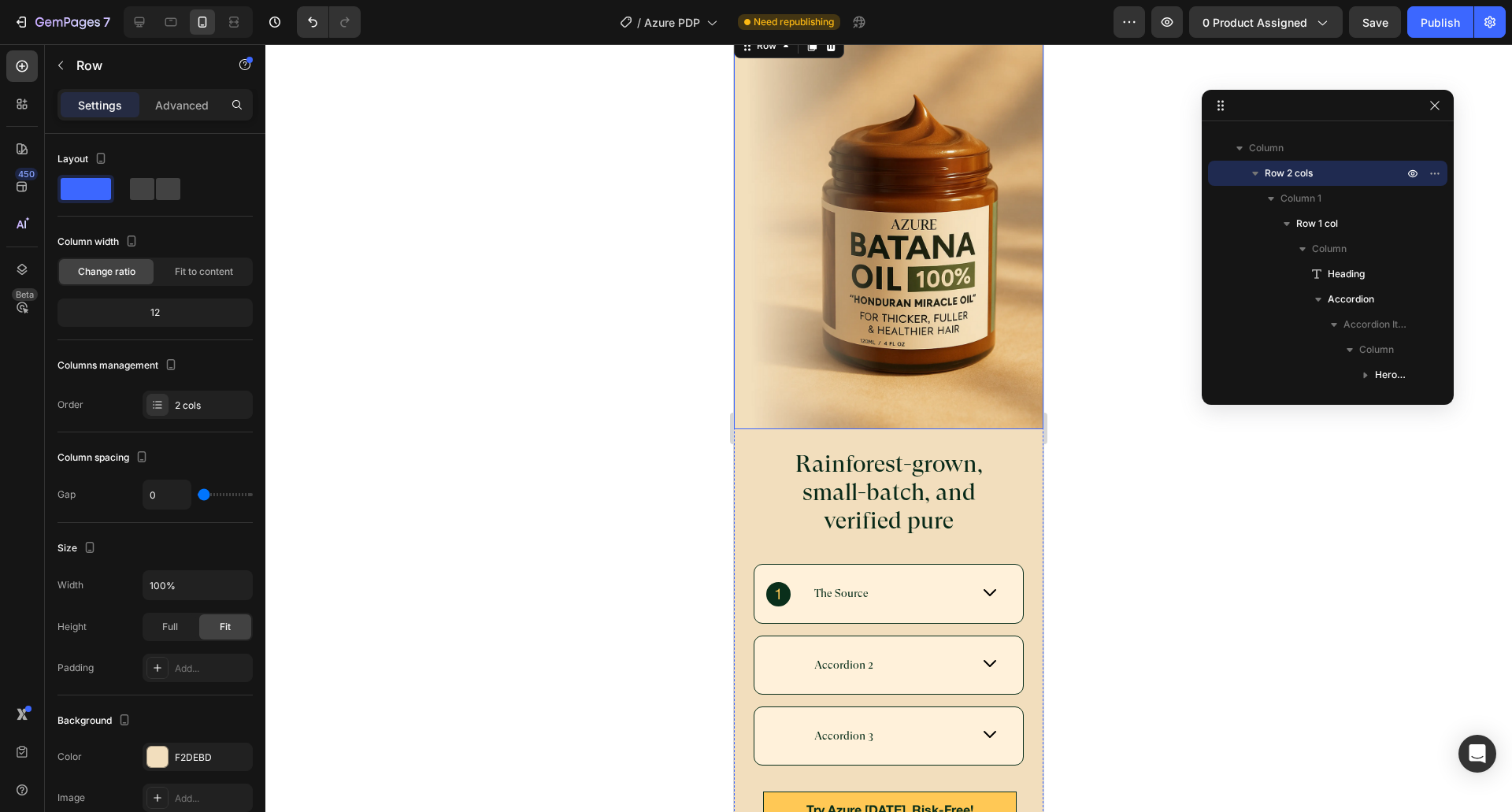
click at [1002, 400] on img at bounding box center [889, 229] width 309 height 400
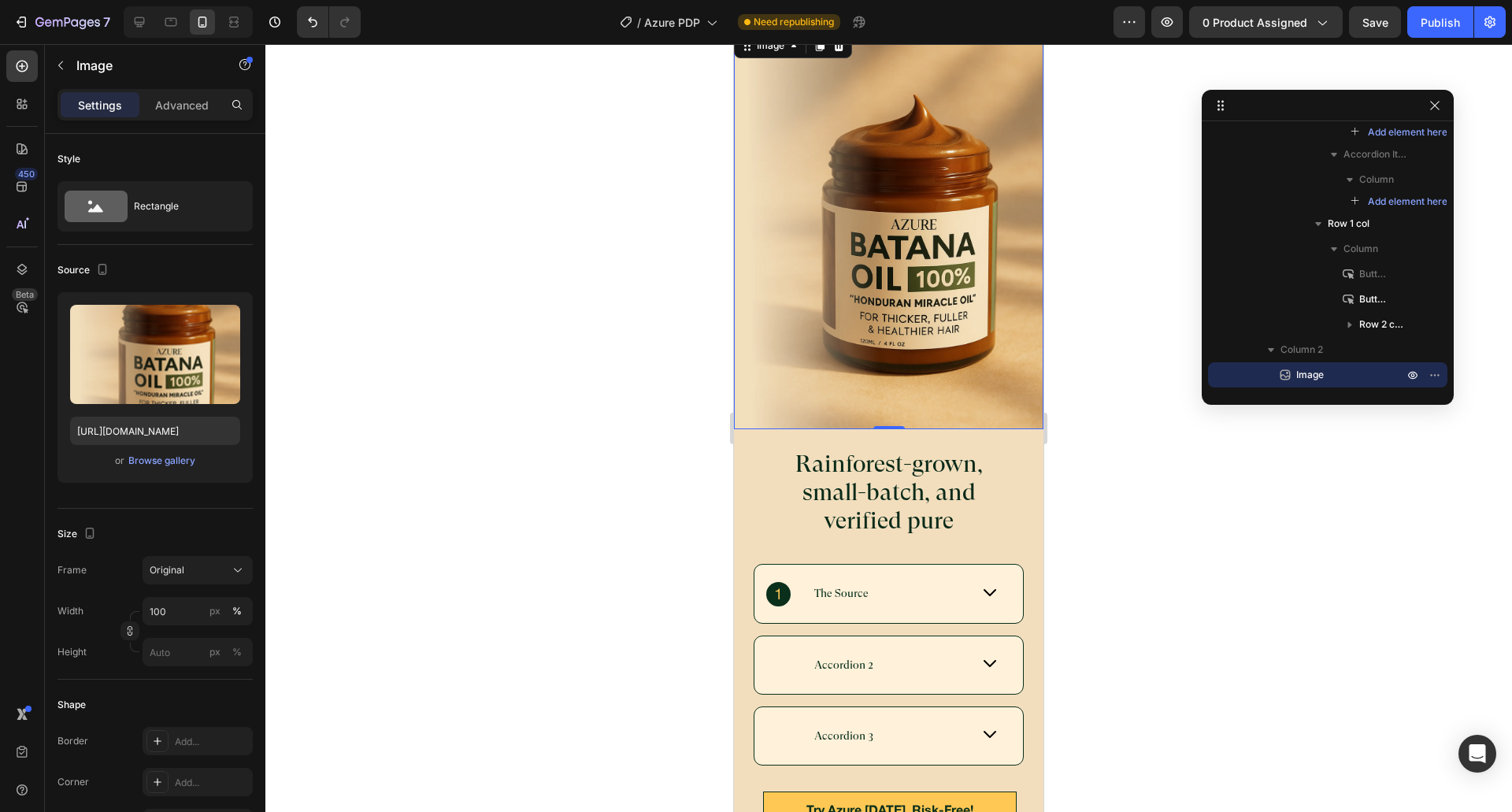
click at [861, 215] on img at bounding box center [889, 229] width 309 height 400
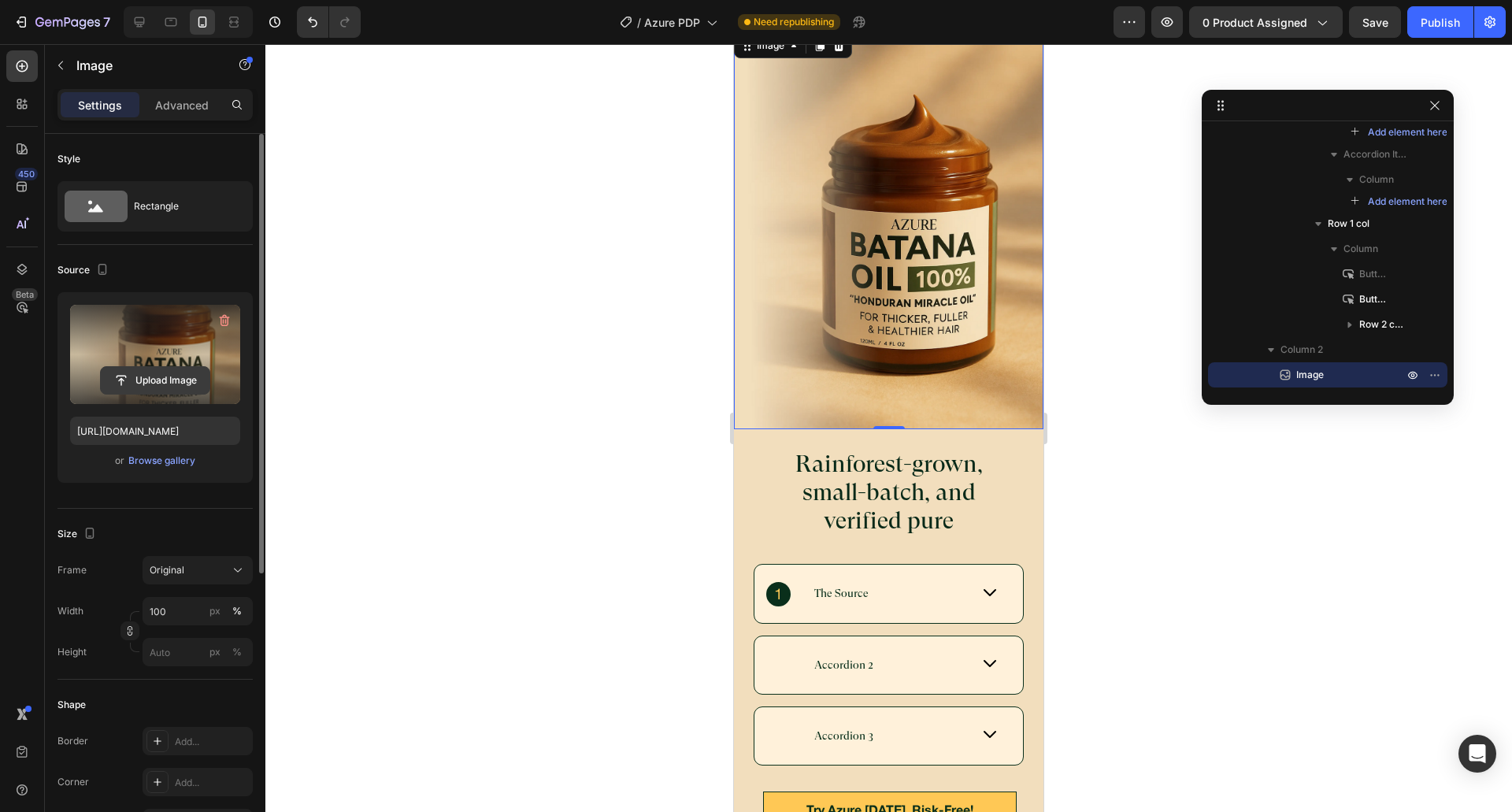
click at [134, 373] on input "file" at bounding box center [155, 379] width 109 height 27
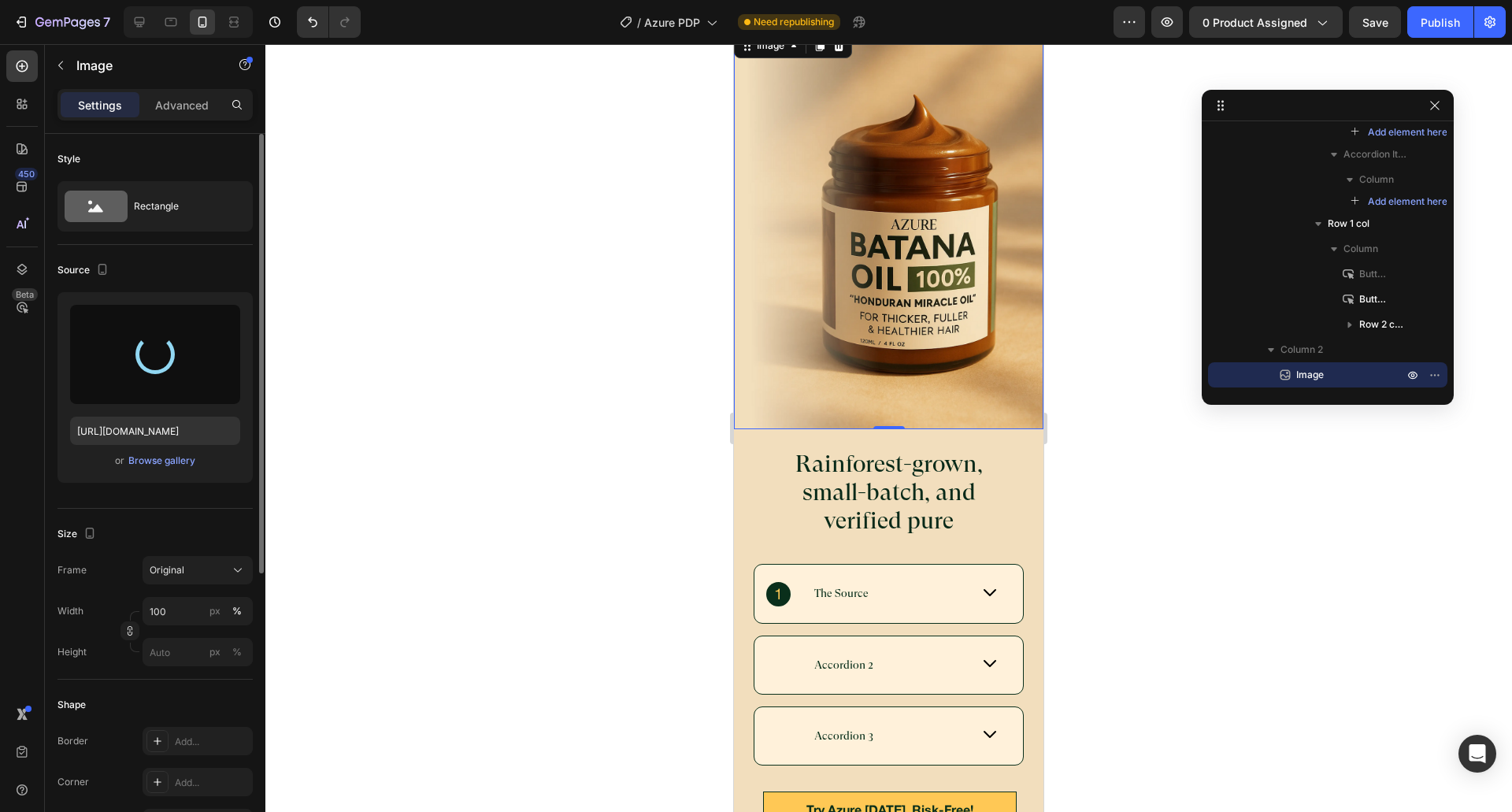
type input "[URL][DOMAIN_NAME]"
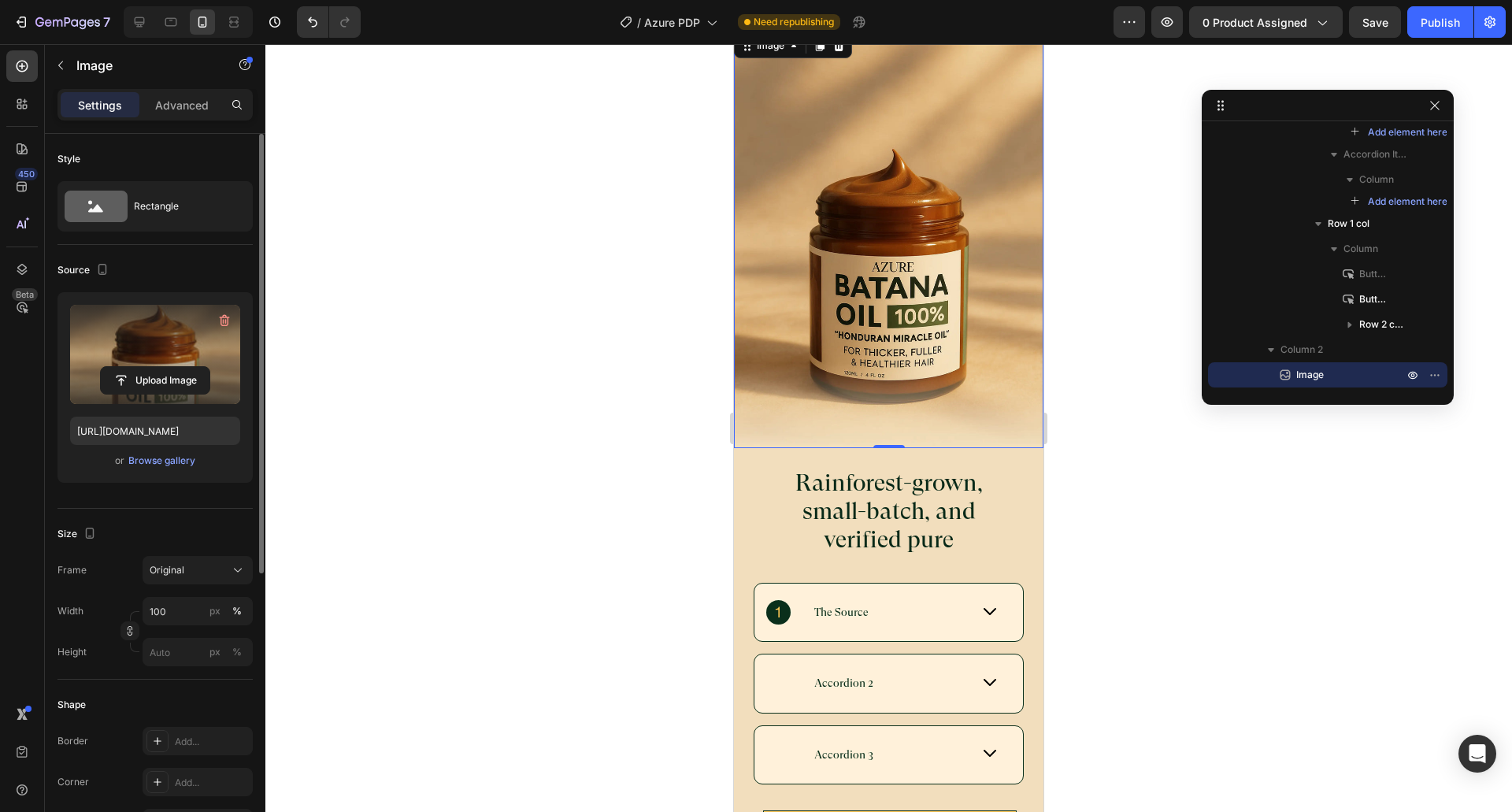
scroll to position [5065, 0]
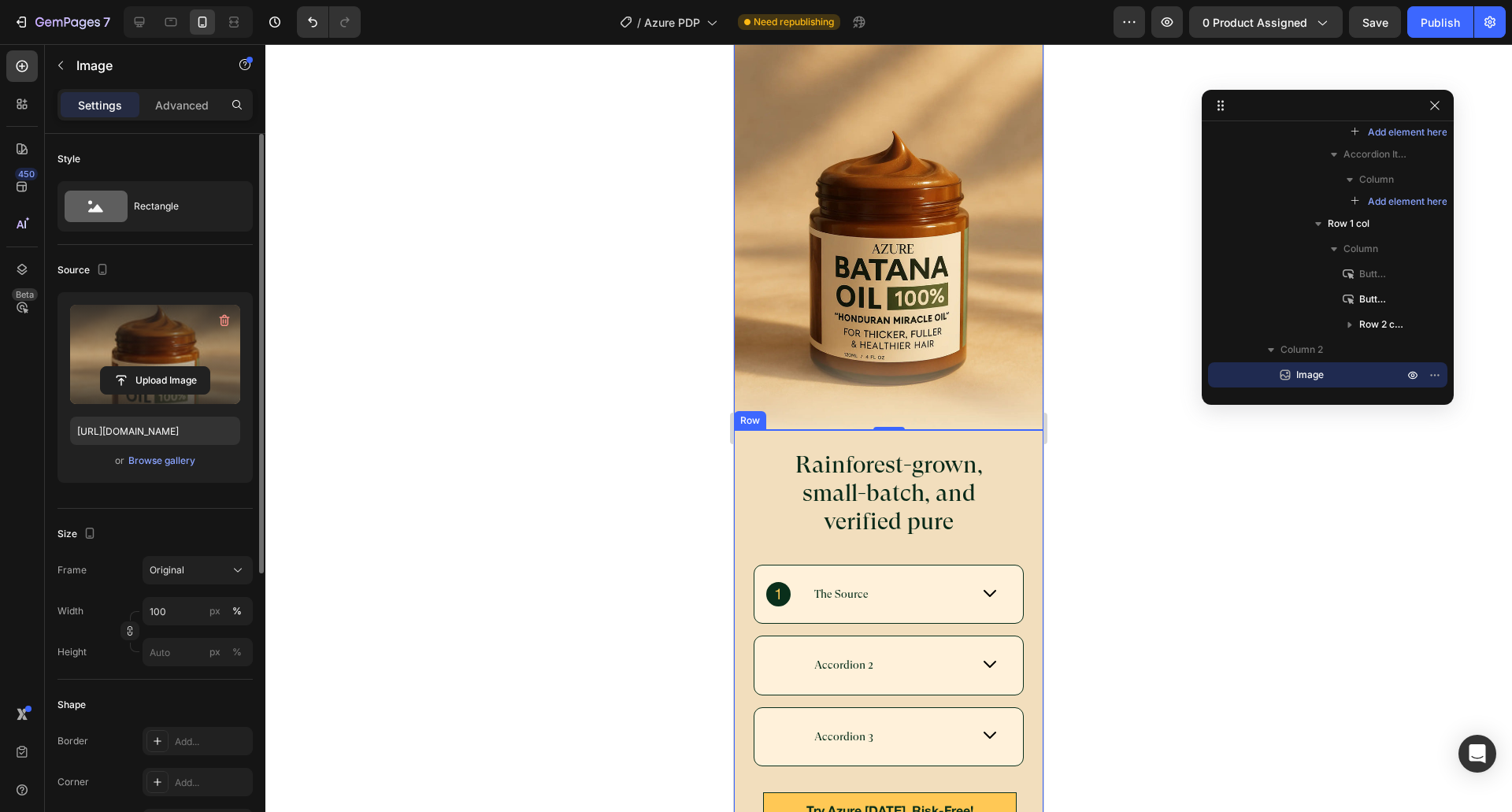
click at [1121, 448] on div at bounding box center [889, 428] width 1247 height 768
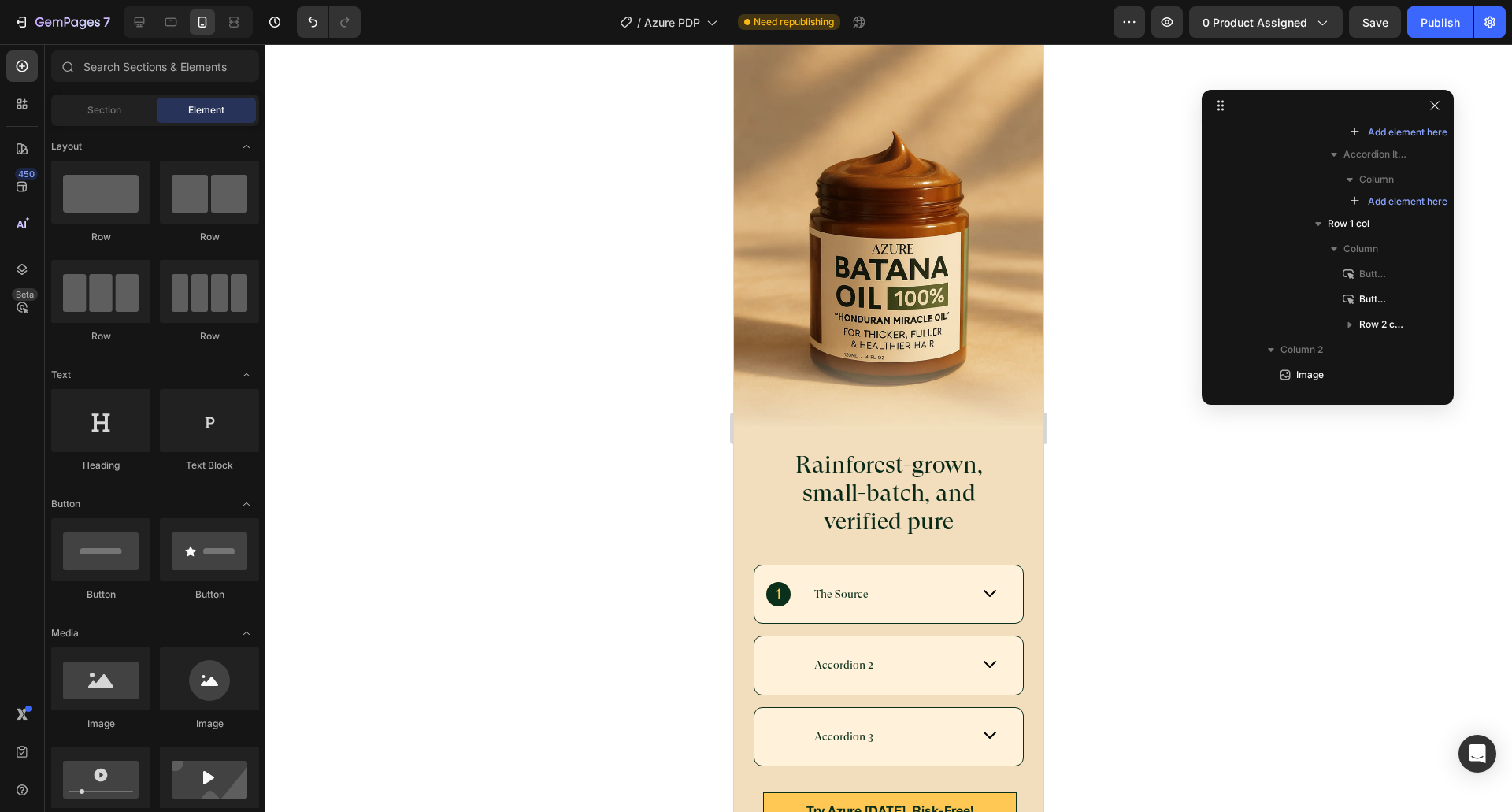
click at [628, 491] on div at bounding box center [889, 428] width 1247 height 768
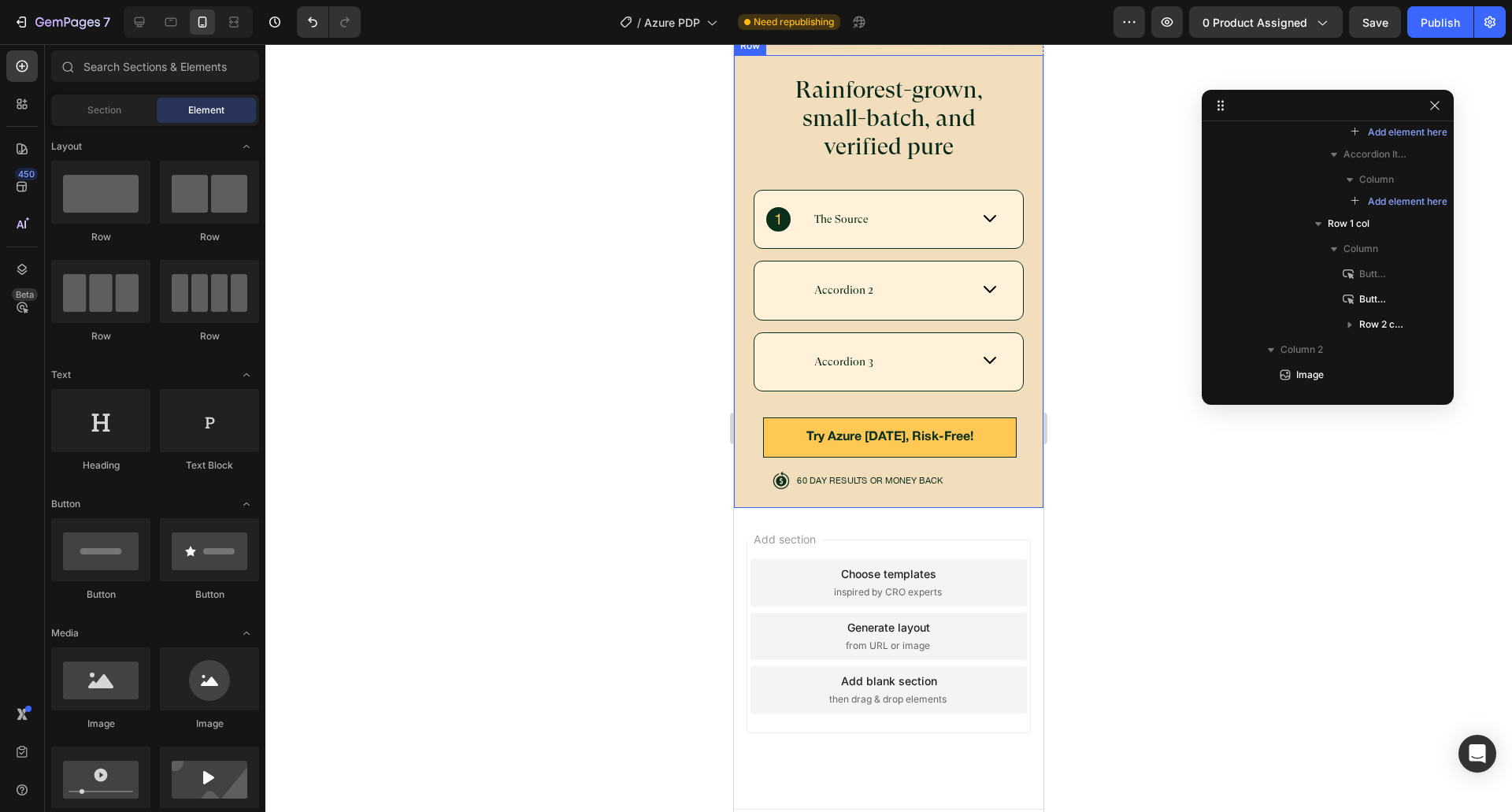
scroll to position [5454, 0]
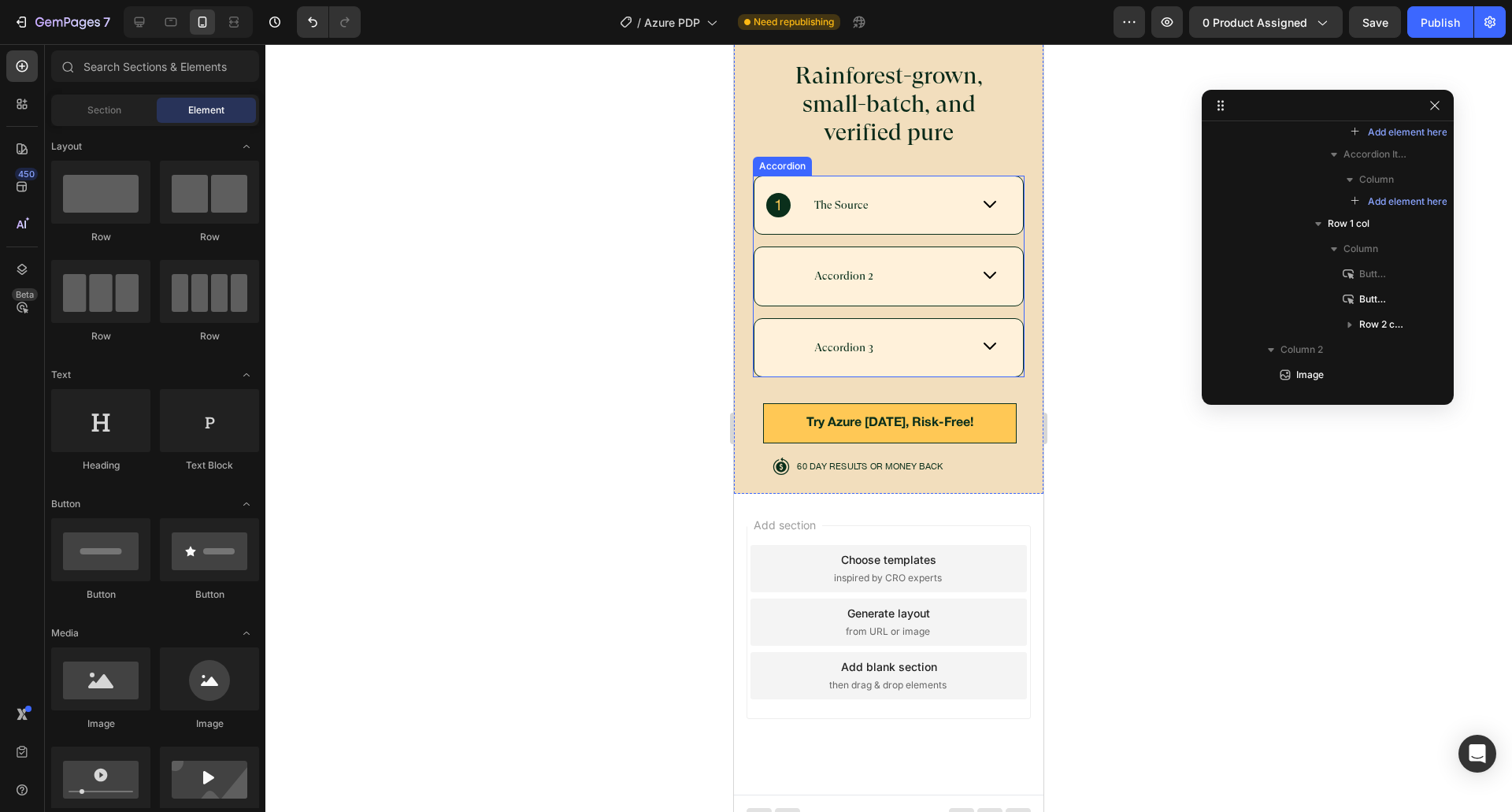
click at [982, 198] on icon at bounding box center [989, 205] width 16 height 16
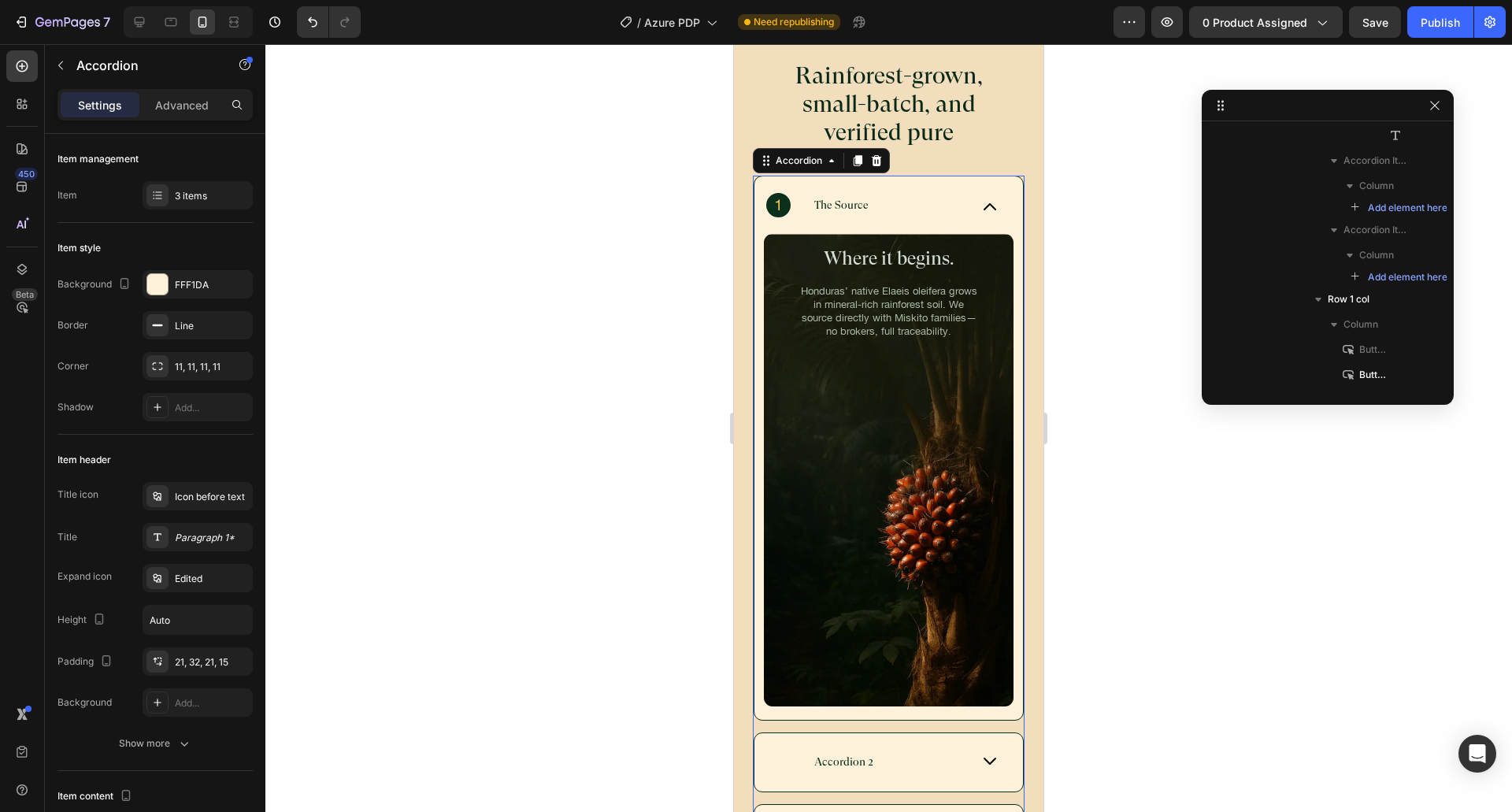
scroll to position [198, 0]
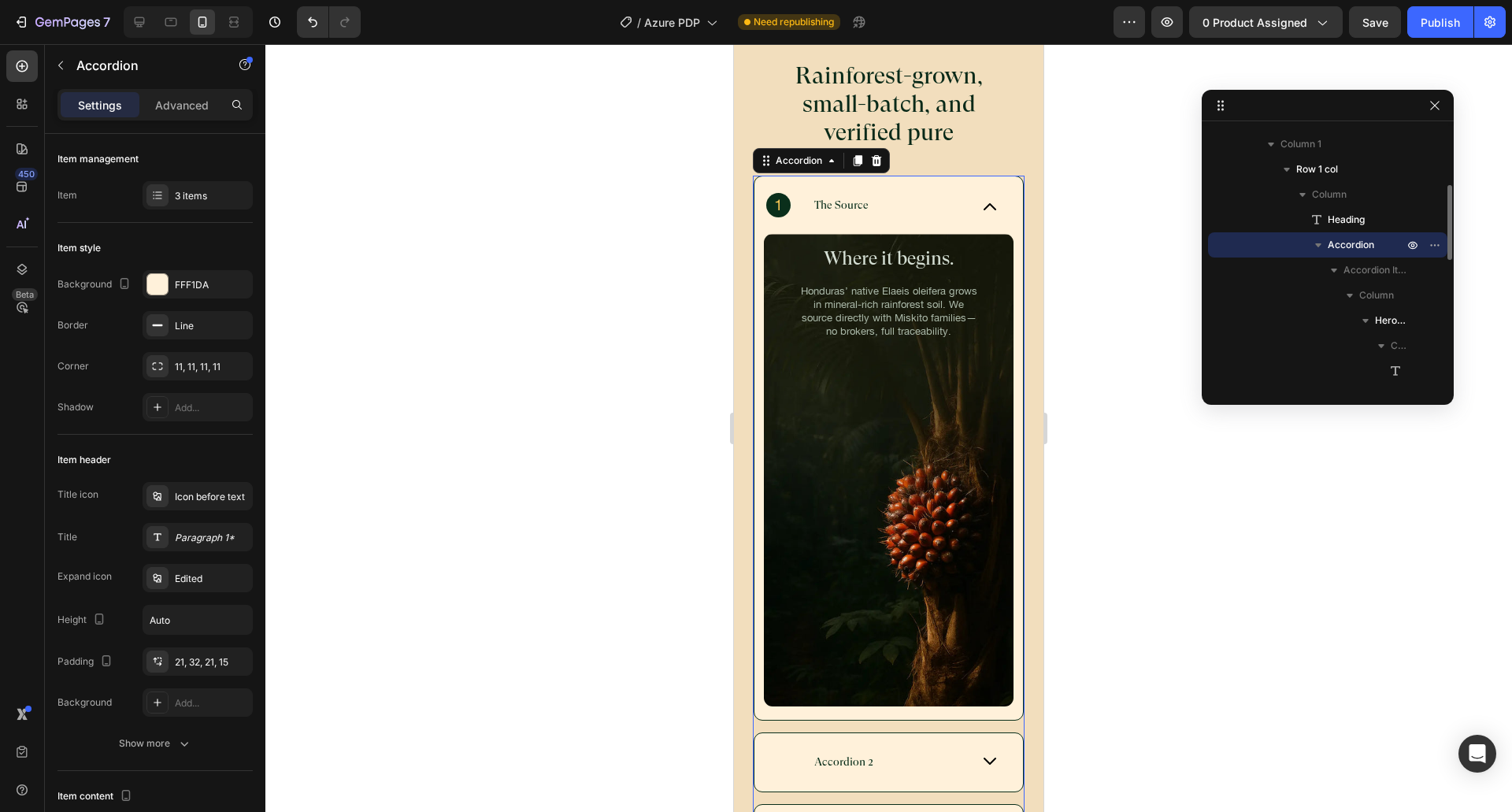
click at [982, 198] on icon at bounding box center [989, 205] width 16 height 16
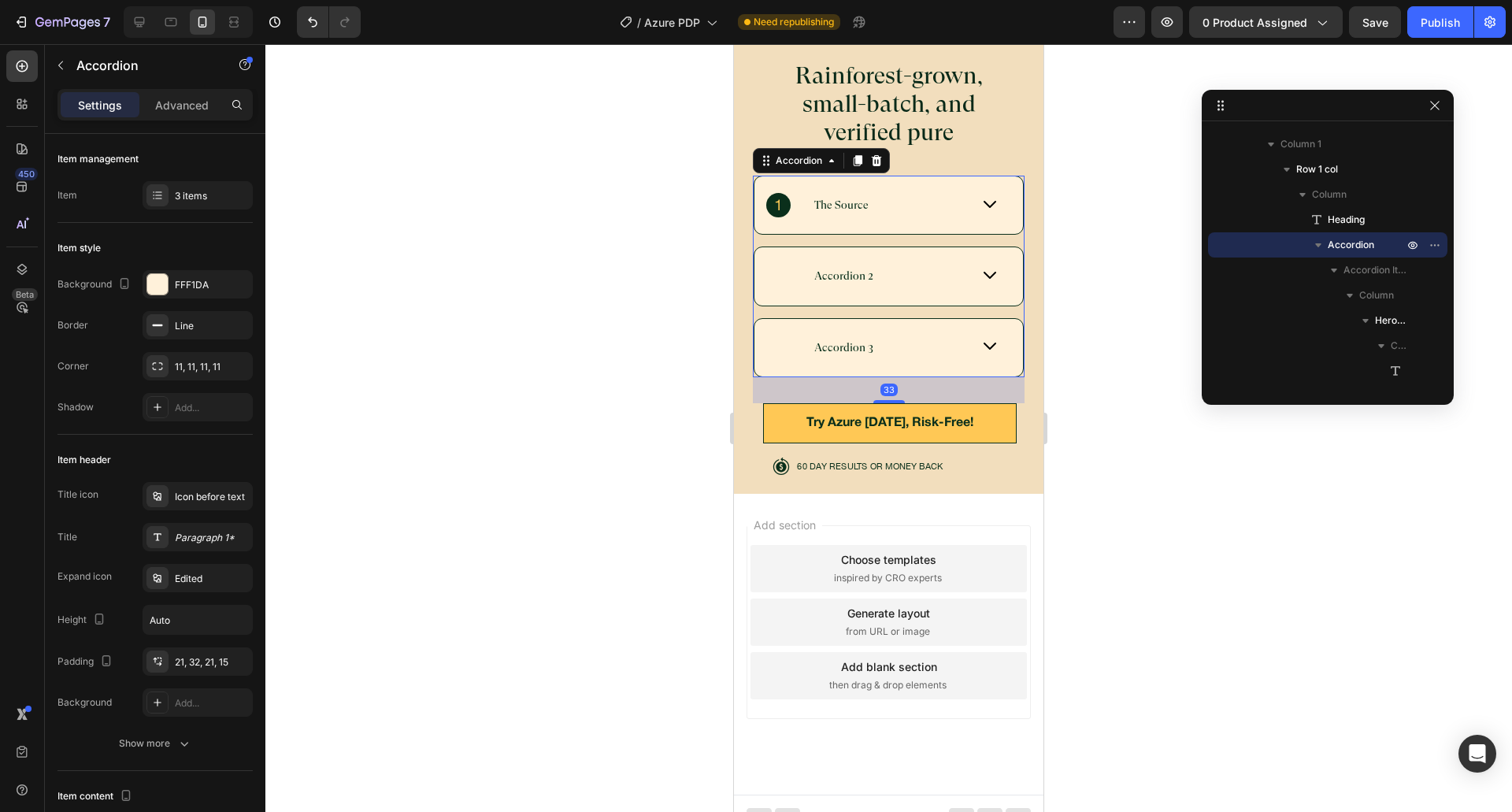
click at [982, 198] on icon at bounding box center [989, 205] width 16 height 16
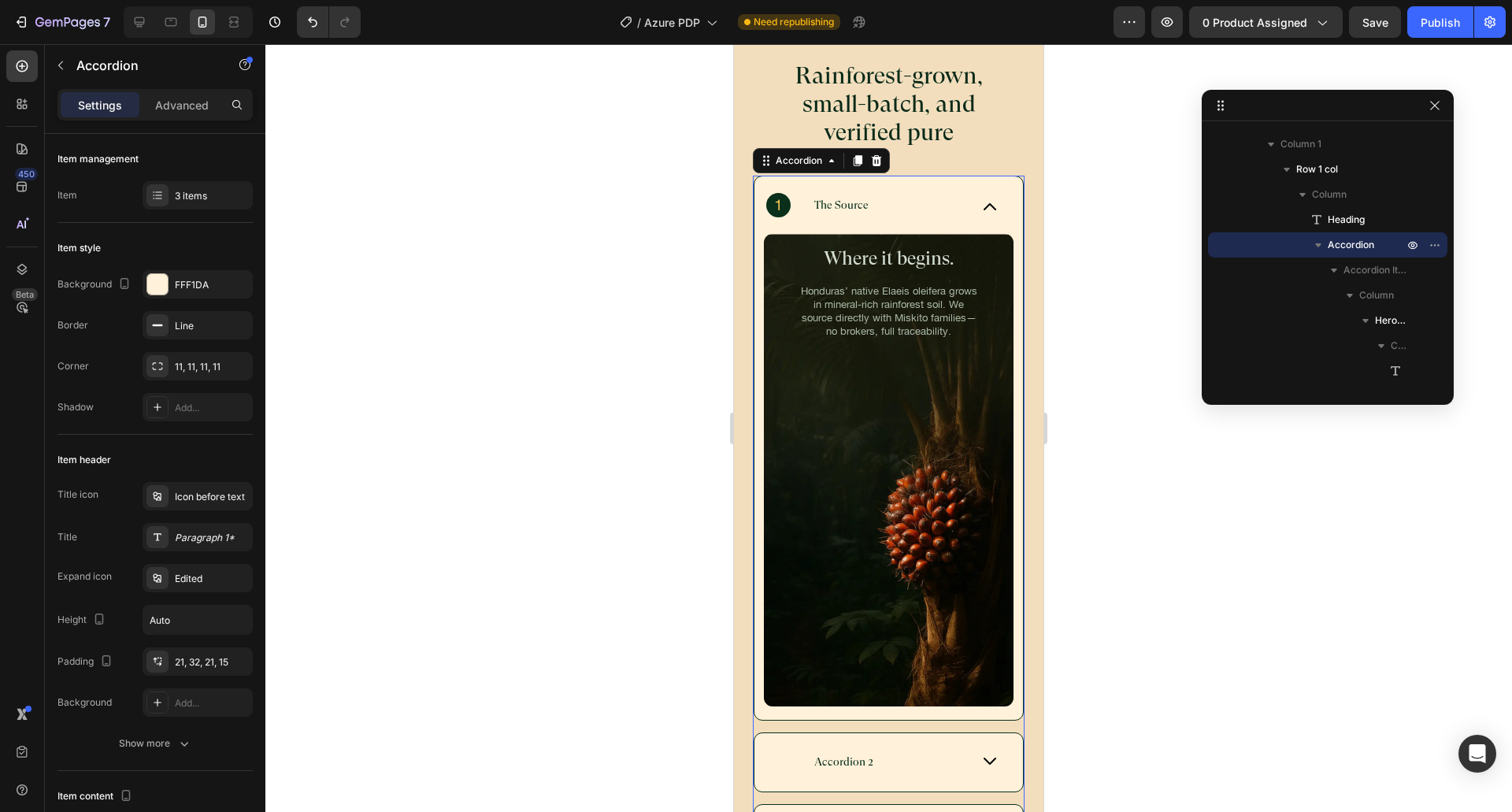
click at [982, 198] on icon at bounding box center [989, 205] width 16 height 16
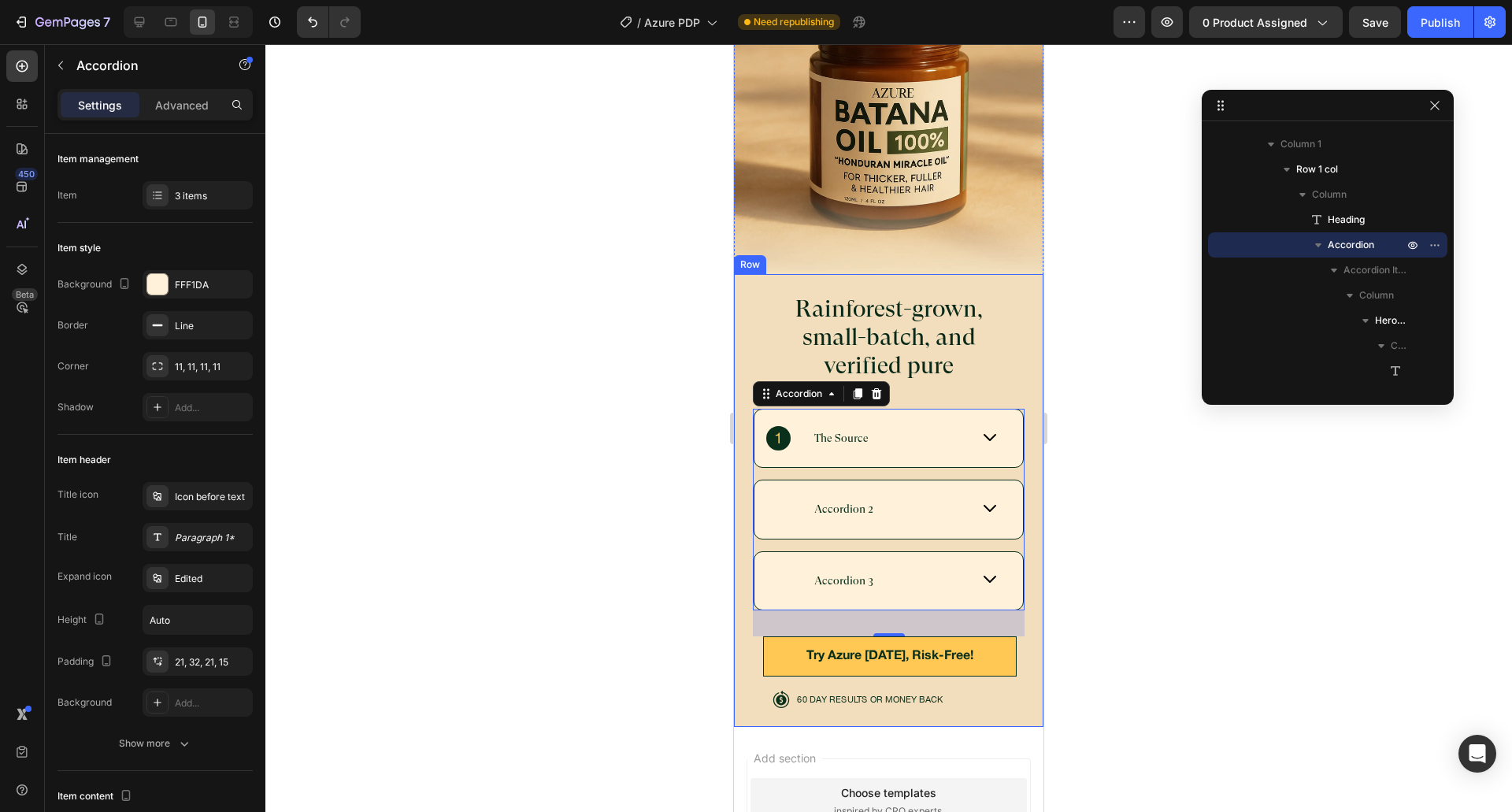
scroll to position [5218, 0]
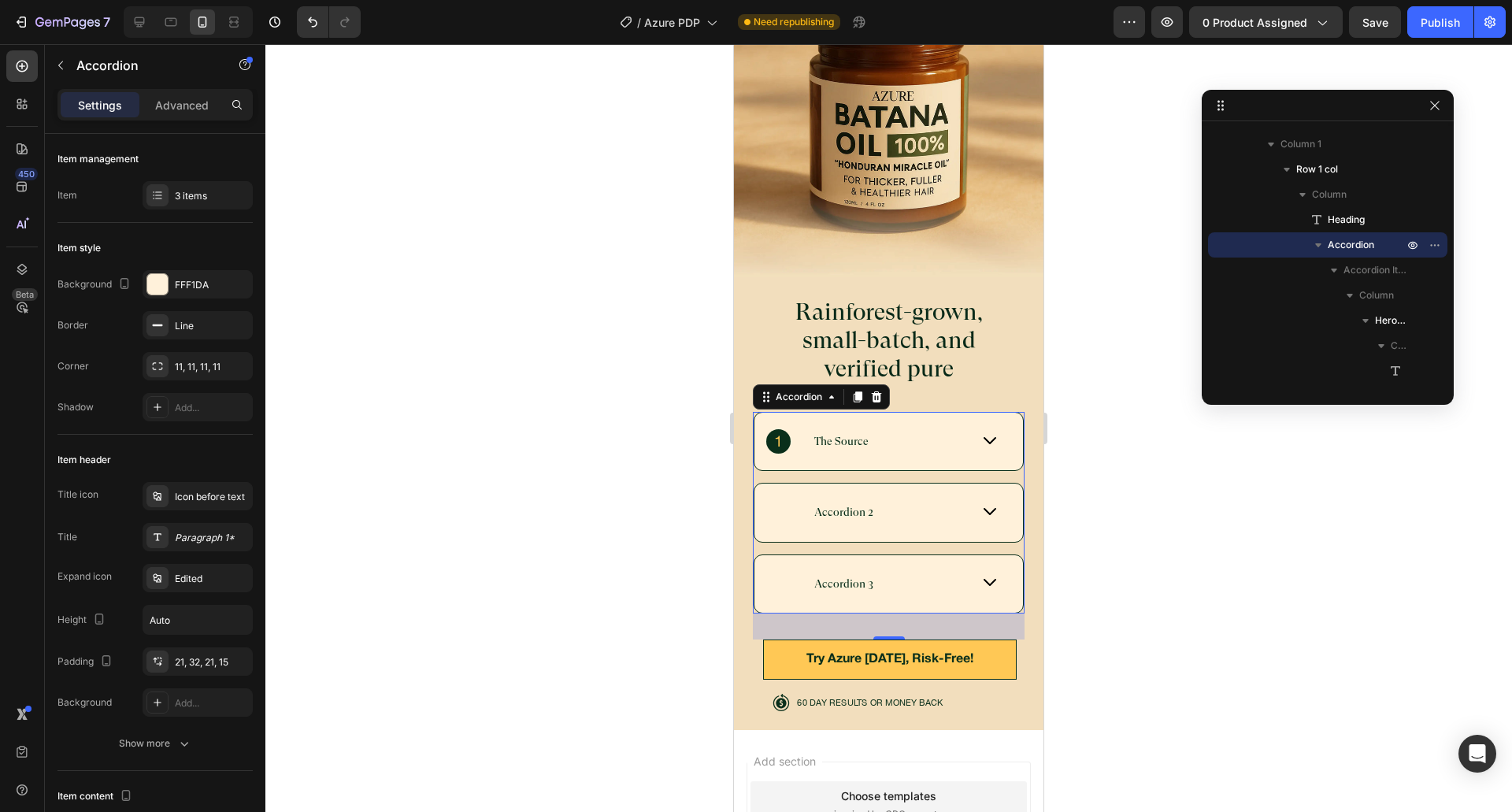
click at [948, 429] on div "The Source" at bounding box center [867, 441] width 204 height 25
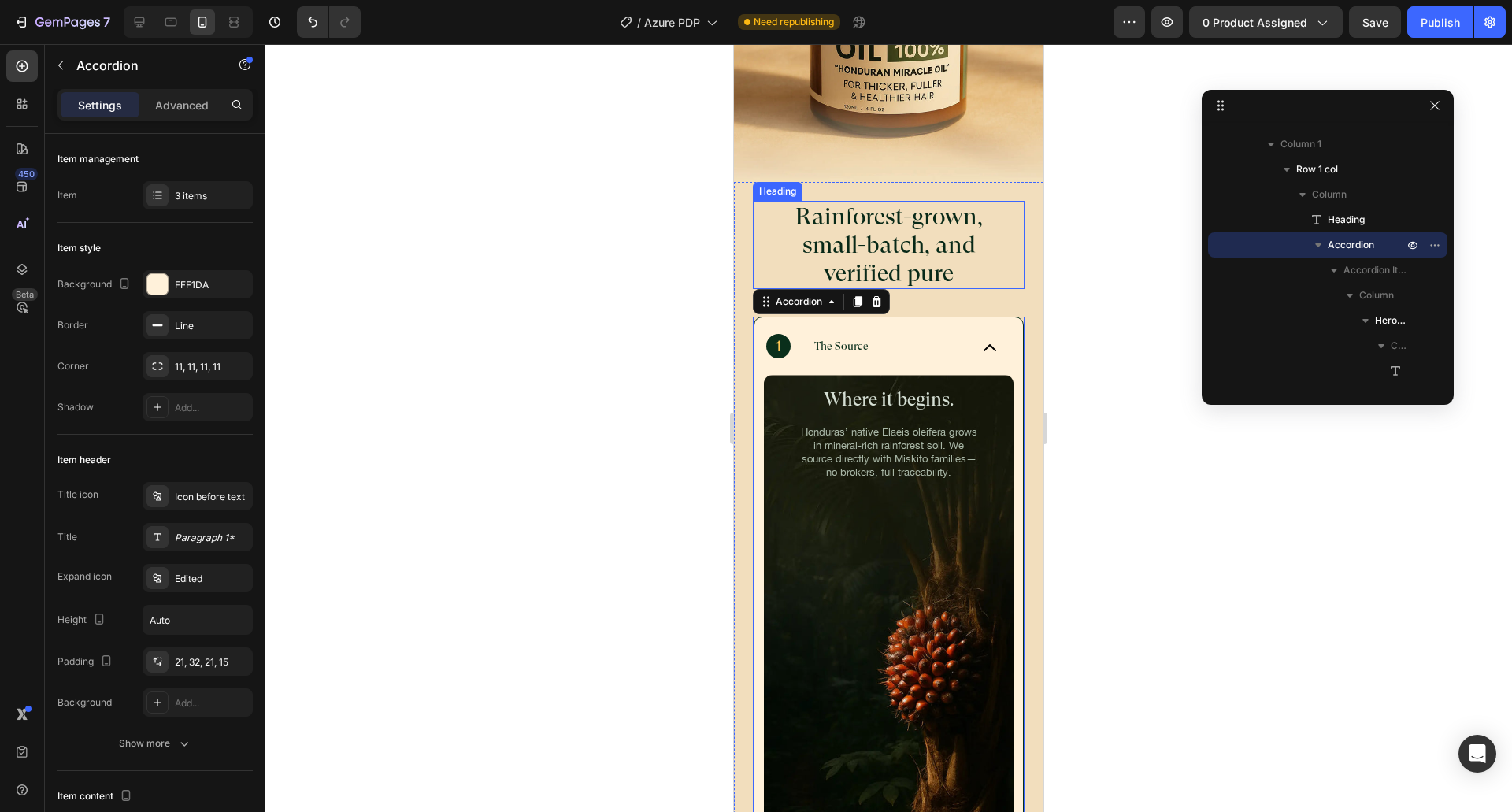
scroll to position [5296, 0]
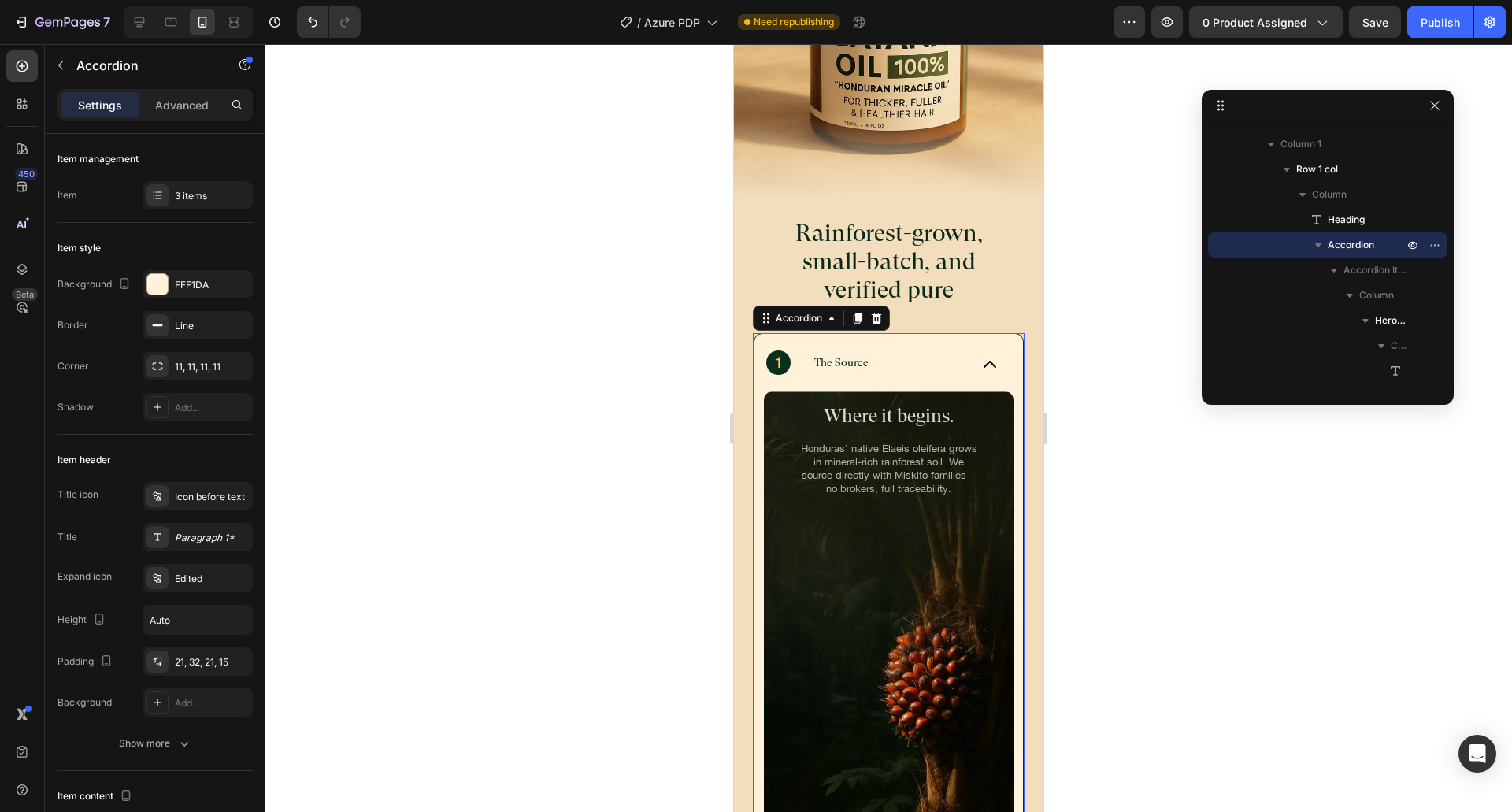
click at [818, 519] on div "Background Image" at bounding box center [888, 627] width 250 height 472
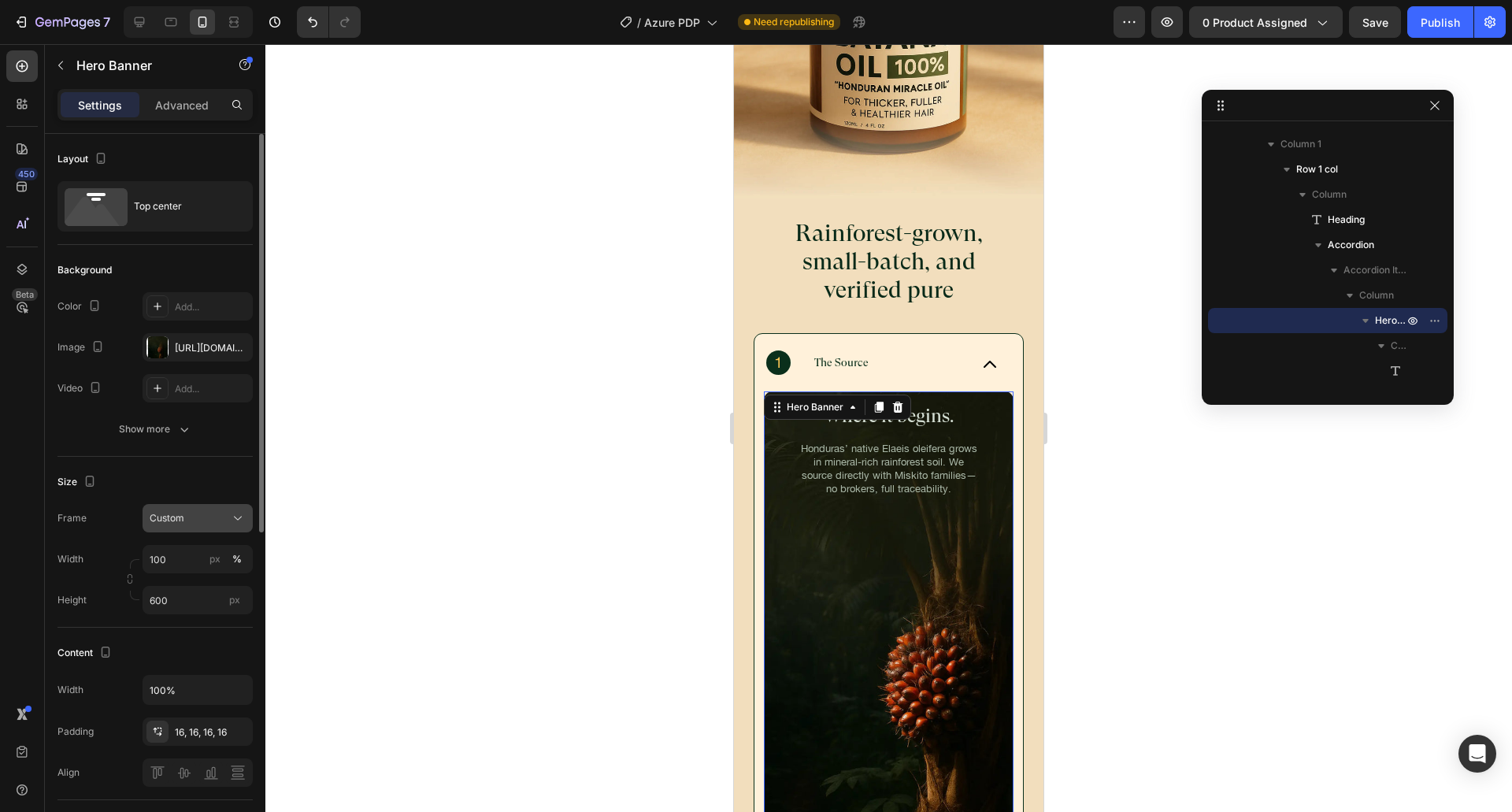
click at [194, 531] on button "Custom" at bounding box center [198, 517] width 110 height 29
click at [182, 560] on span "As banner source" at bounding box center [188, 555] width 78 height 14
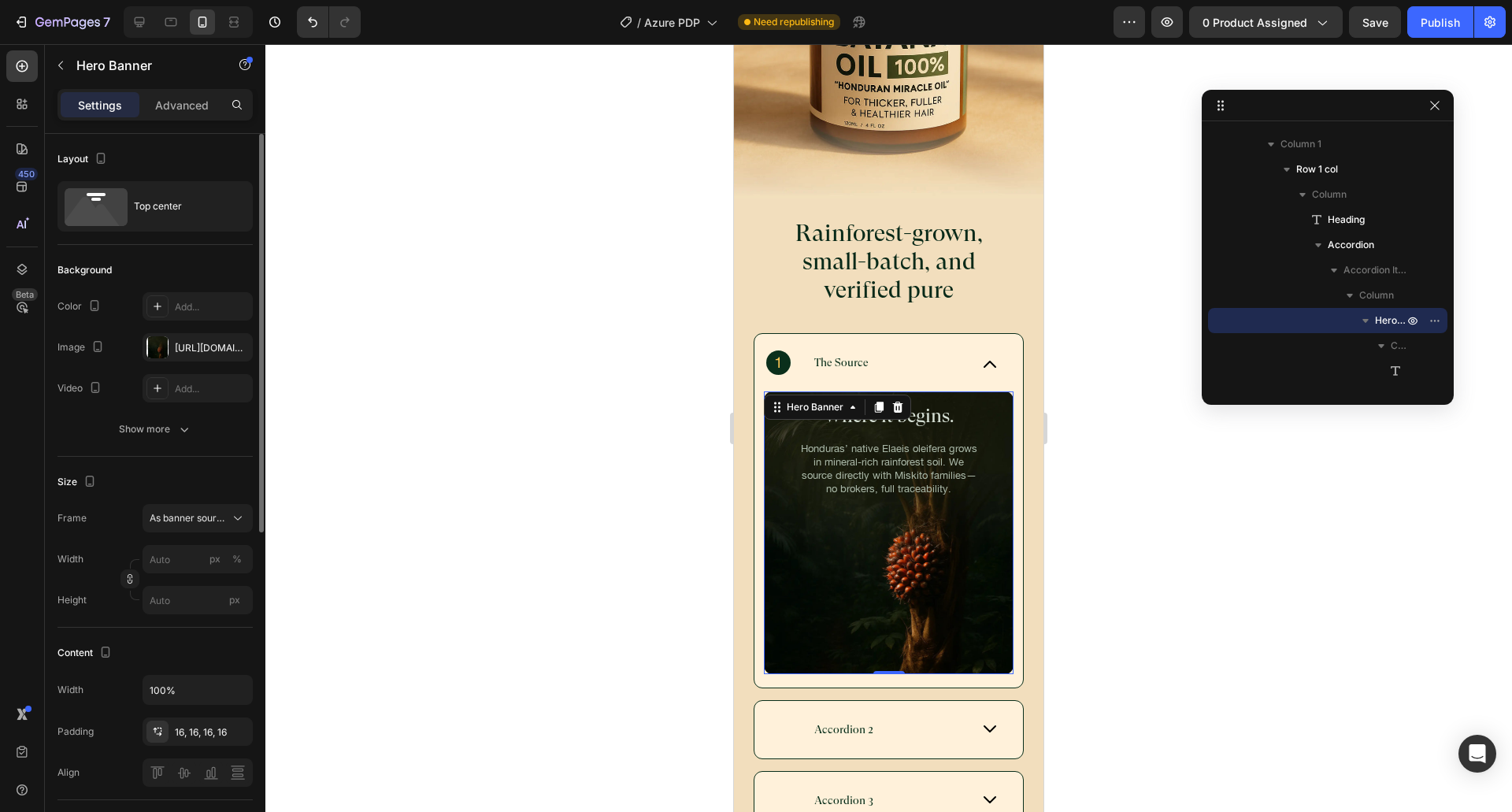
click at [152, 469] on div "Size Frame As banner source Width px % Height px" at bounding box center [155, 542] width 195 height 171
click at [162, 551] on input "px %" at bounding box center [198, 559] width 110 height 29
click at [165, 592] on p "Full 100%" at bounding box center [194, 596] width 91 height 14
type input "100"
click at [129, 539] on div "Frame As banner source Width 100 px % Height px" at bounding box center [155, 559] width 195 height 110
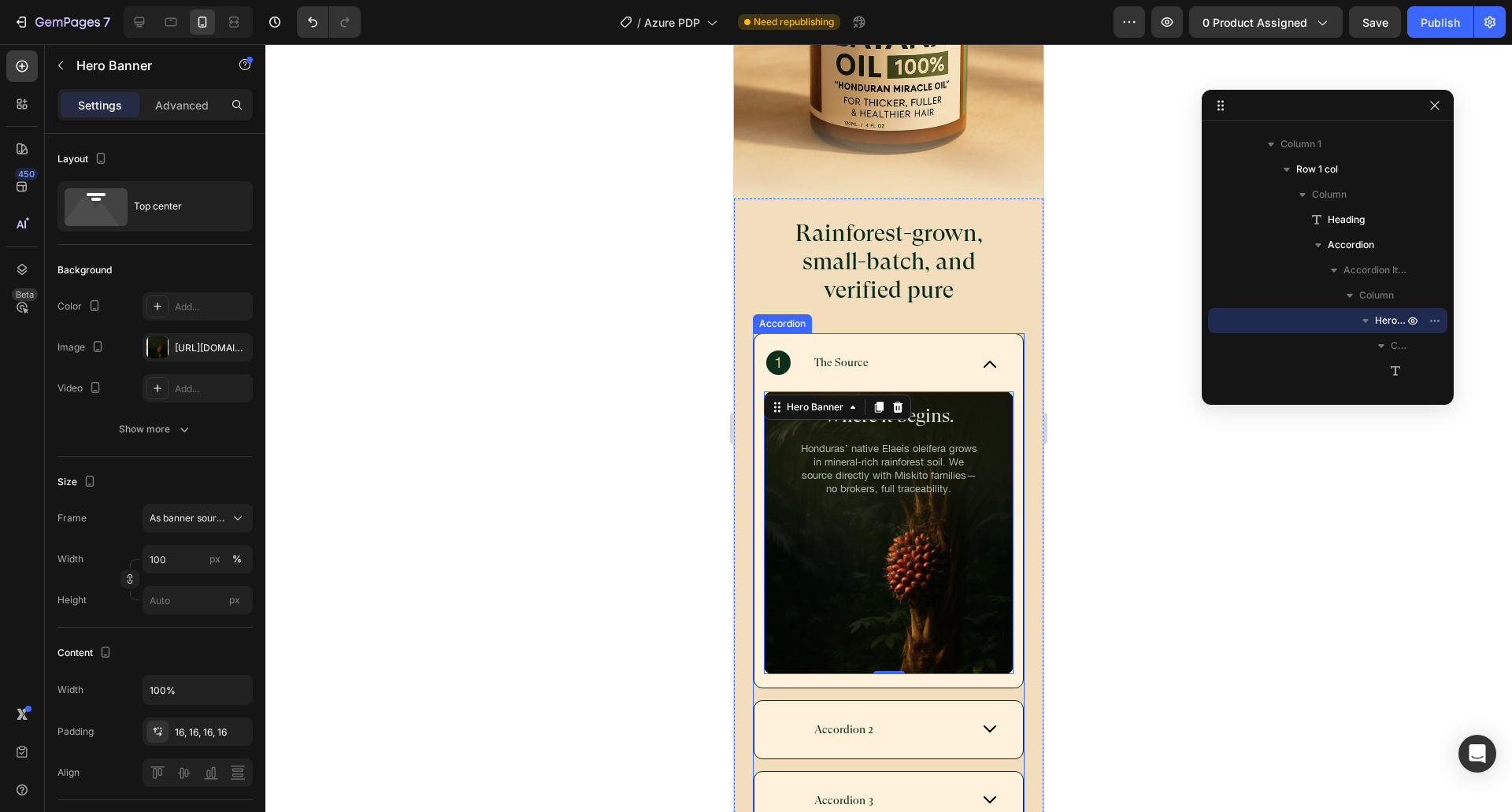
click at [989, 345] on div "The Source" at bounding box center [889, 363] width 269 height 57
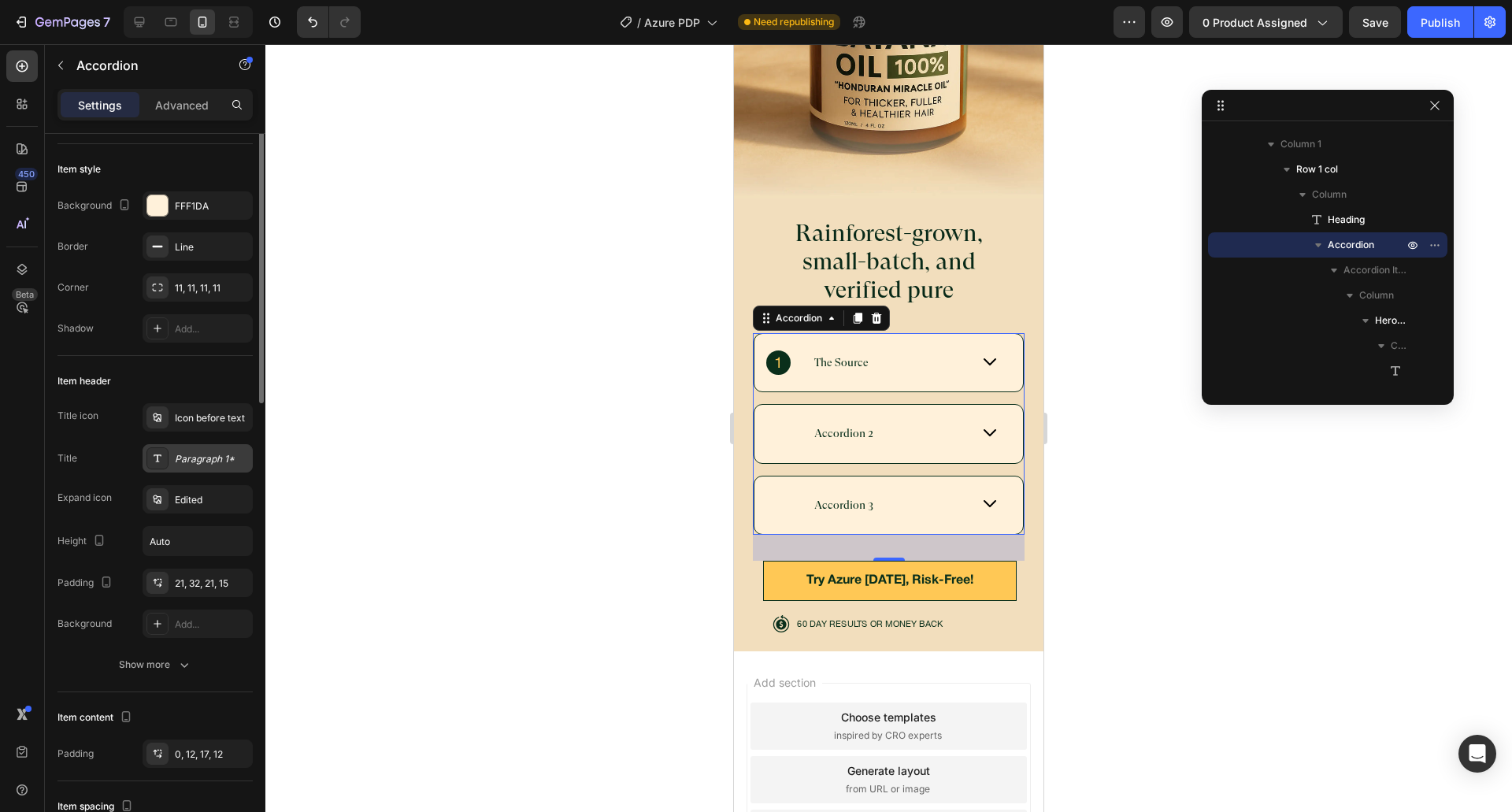
scroll to position [0, 0]
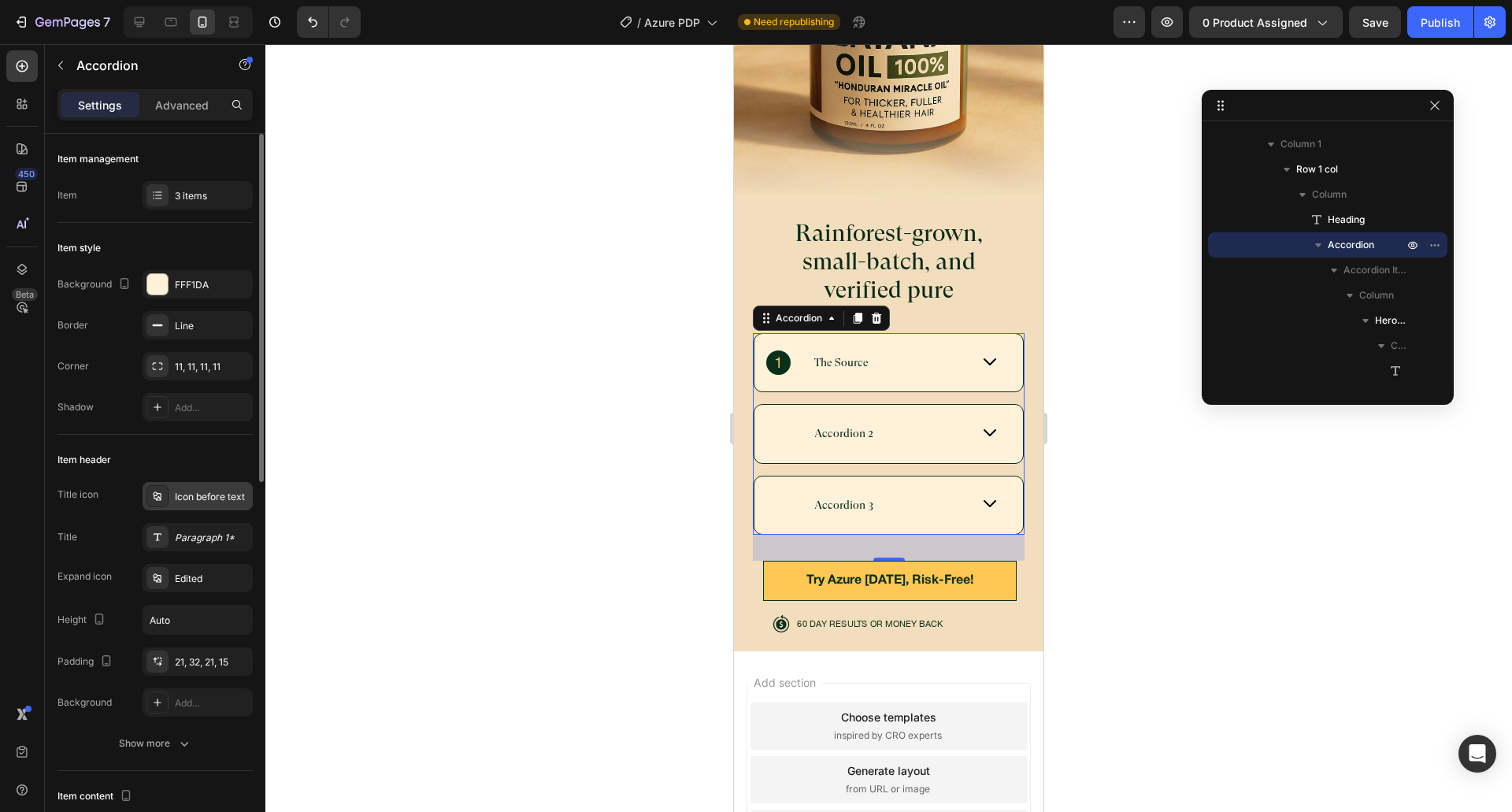
click at [192, 499] on div "Icon before text" at bounding box center [212, 496] width 74 height 14
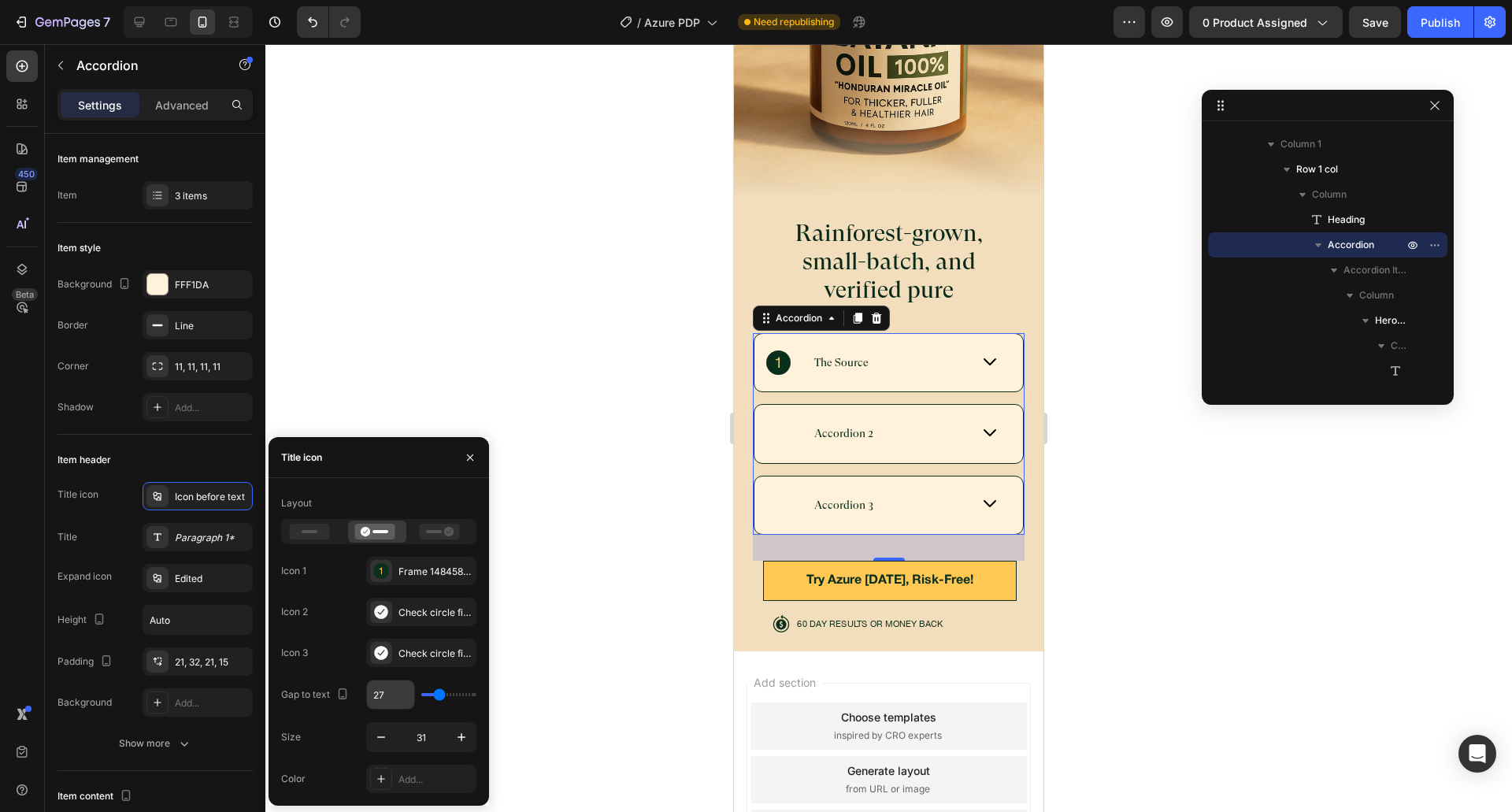
click at [393, 703] on input "27" at bounding box center [390, 694] width 47 height 29
type input "13"
click at [326, 649] on div "Icon 3 Check circle filled" at bounding box center [378, 652] width 195 height 29
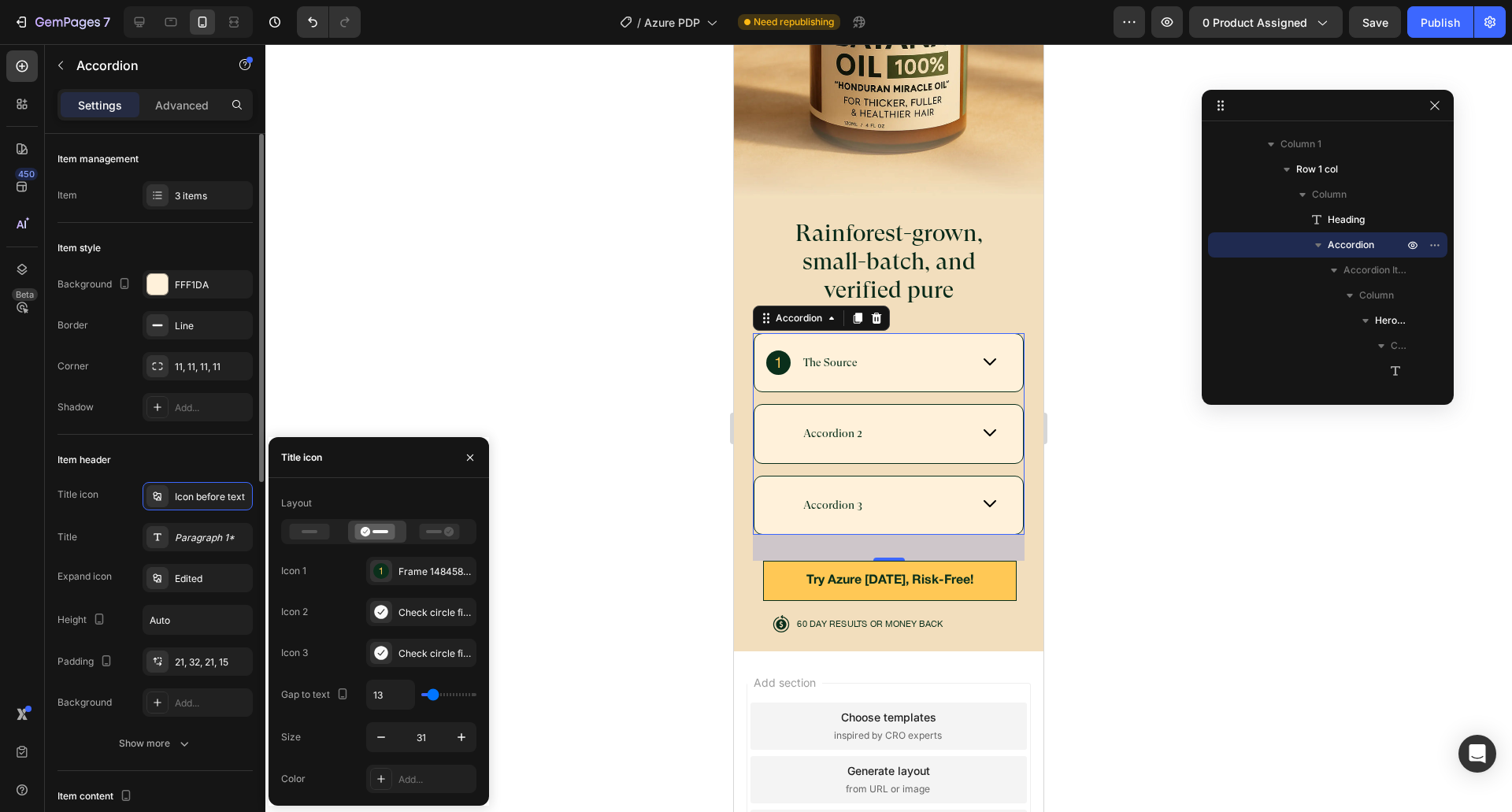
click at [88, 543] on div "Title Paragraph 1*" at bounding box center [155, 537] width 195 height 29
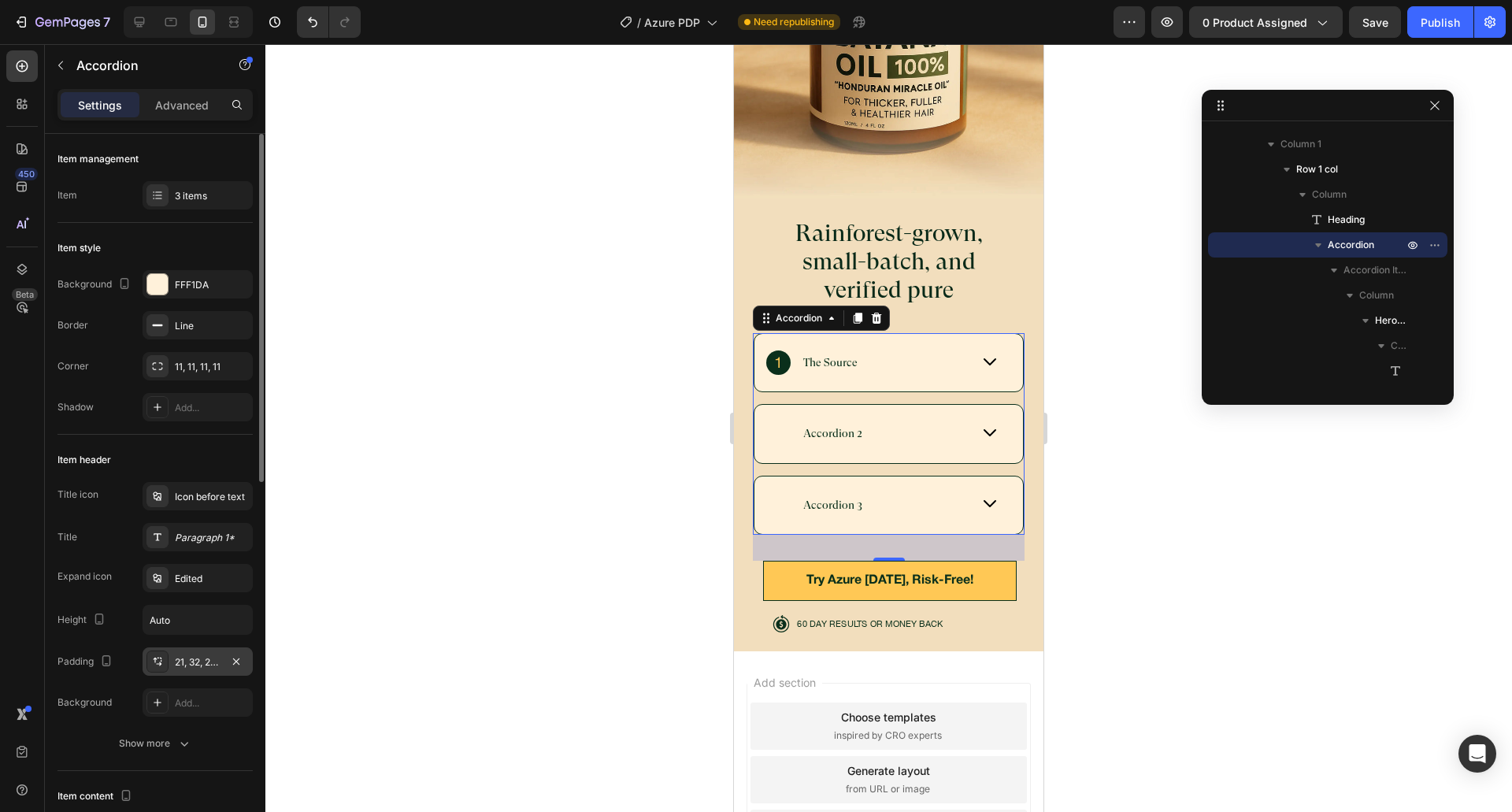
click at [190, 668] on div "21, 32, 21, 15" at bounding box center [198, 661] width 46 height 14
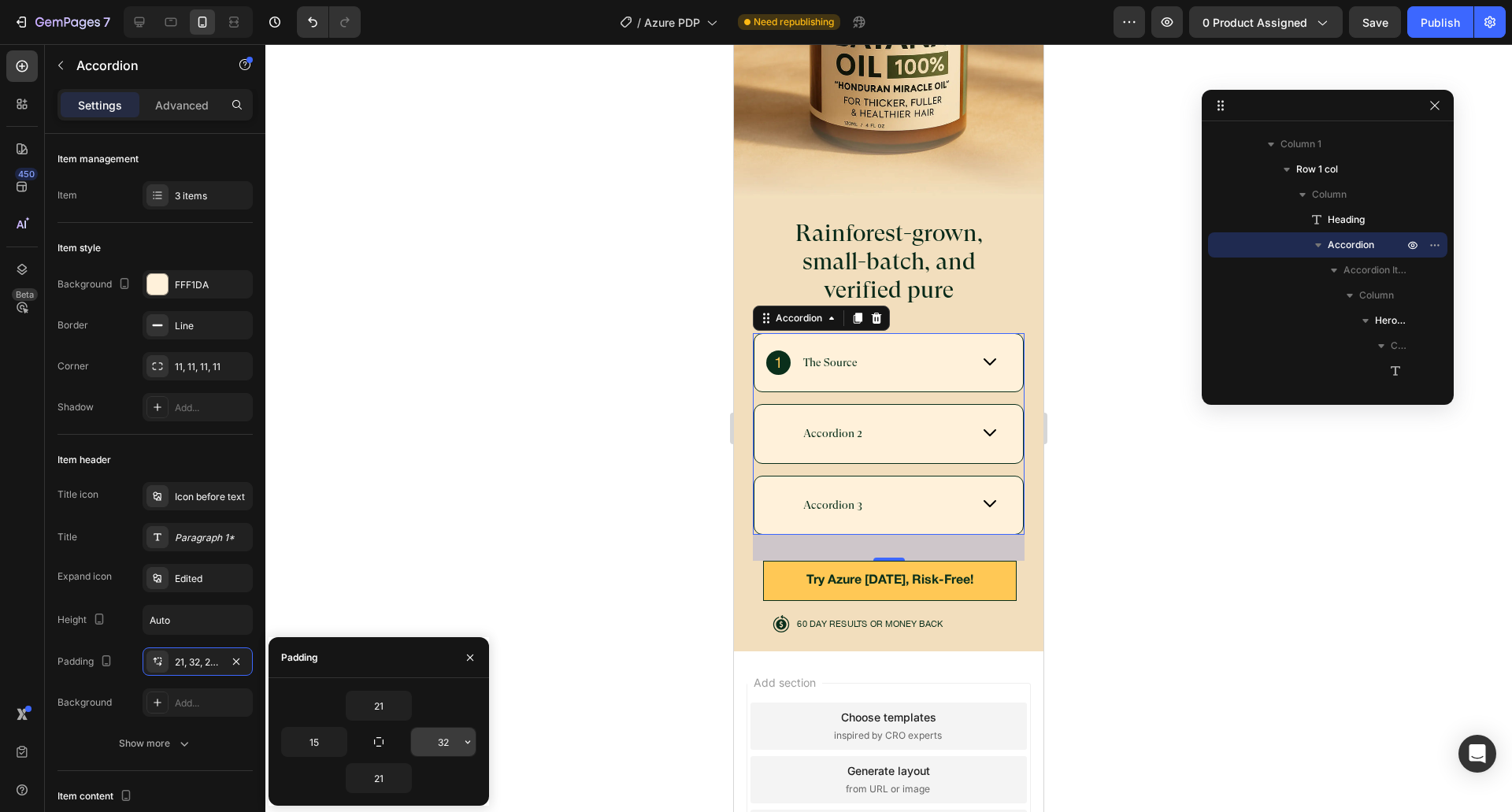
click at [448, 742] on input "32" at bounding box center [443, 741] width 64 height 29
type input "15"
click at [479, 668] on div at bounding box center [470, 657] width 38 height 41
click at [119, 676] on div "Title icon Icon before text Title Paragraph 1* Expand icon Edited Height Auto P…" at bounding box center [155, 598] width 195 height 235
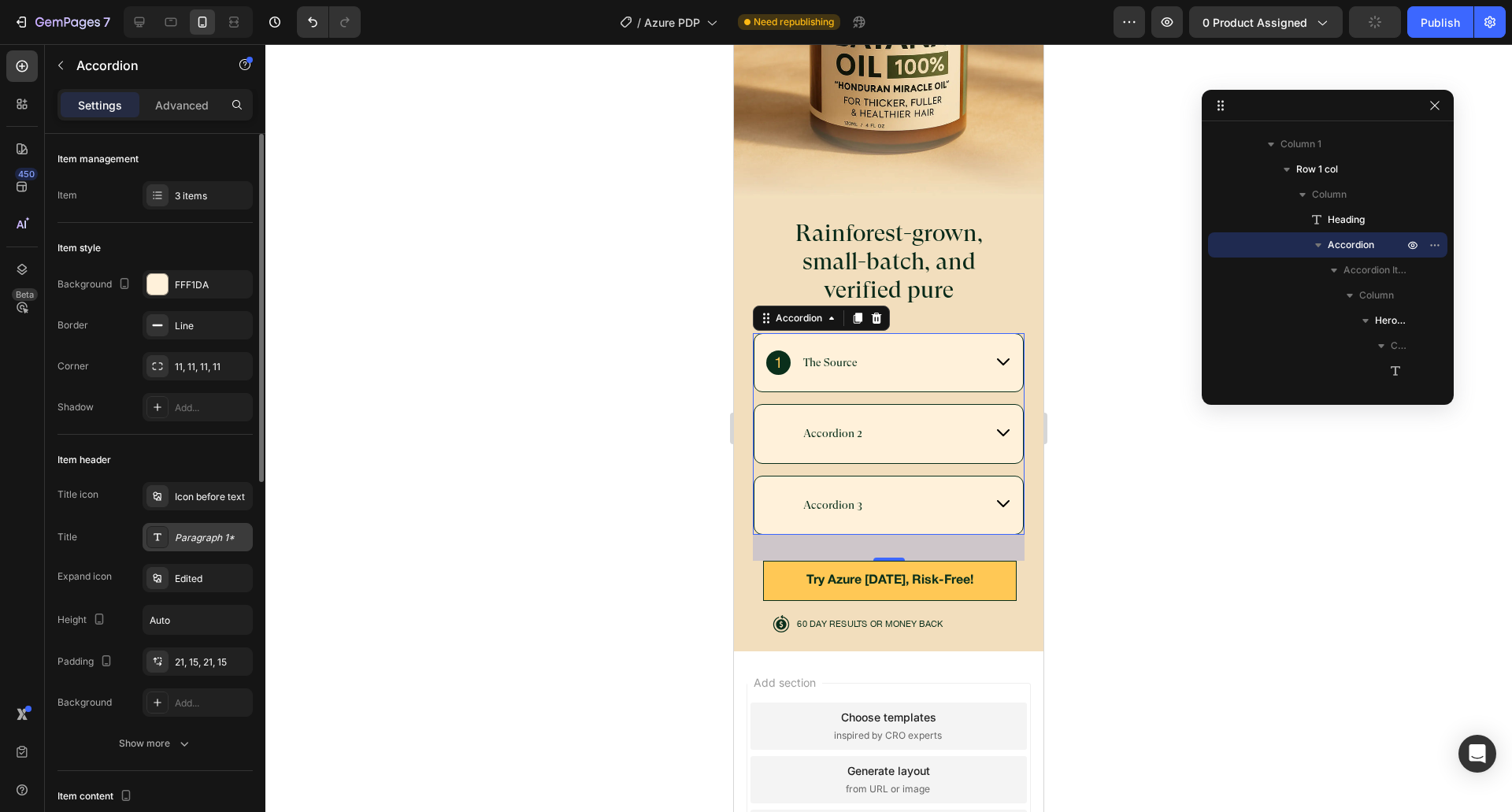
click at [202, 535] on div "Paragraph 1*" at bounding box center [212, 537] width 74 height 14
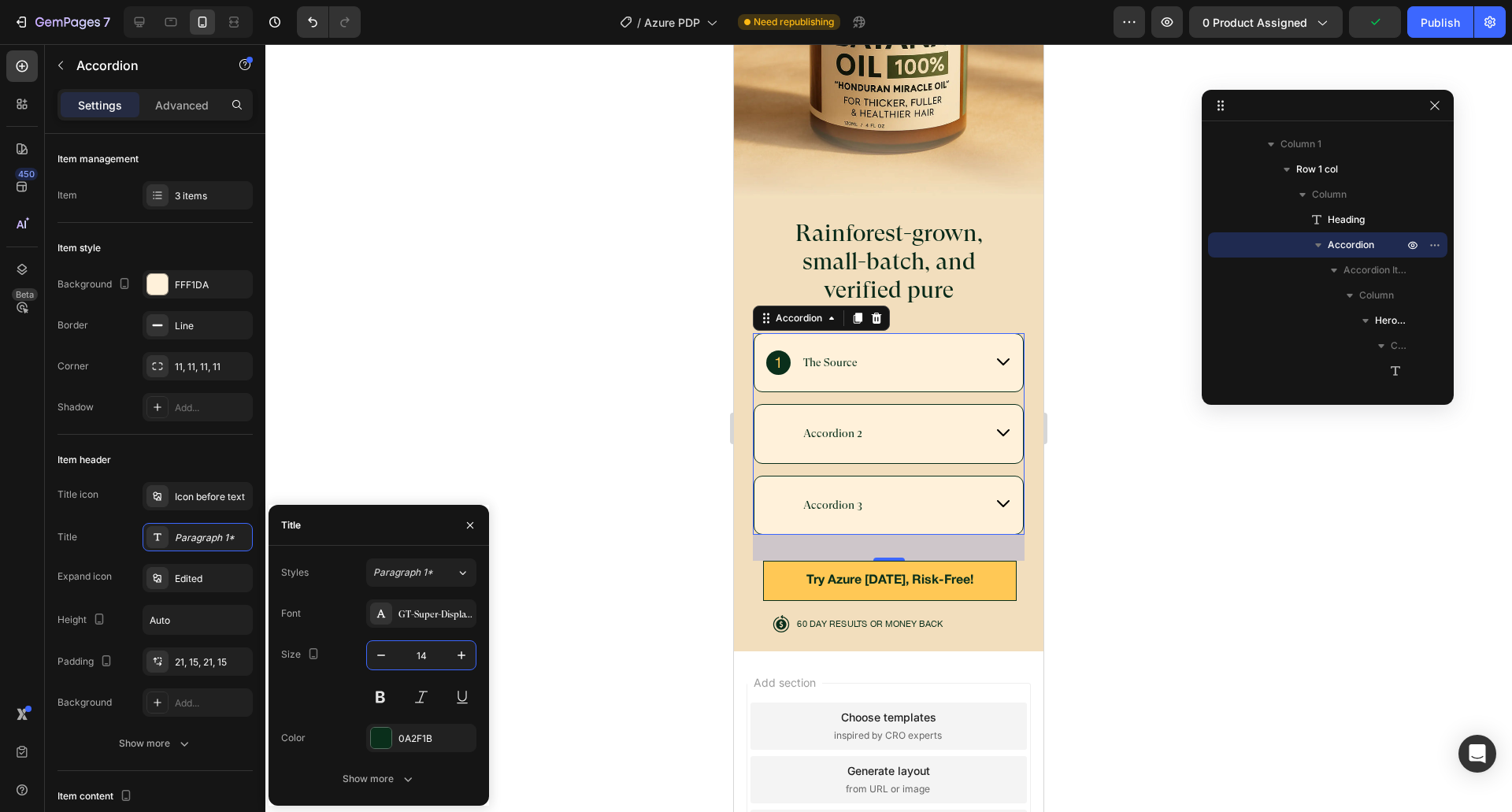
click at [436, 655] on input "14" at bounding box center [421, 655] width 52 height 29
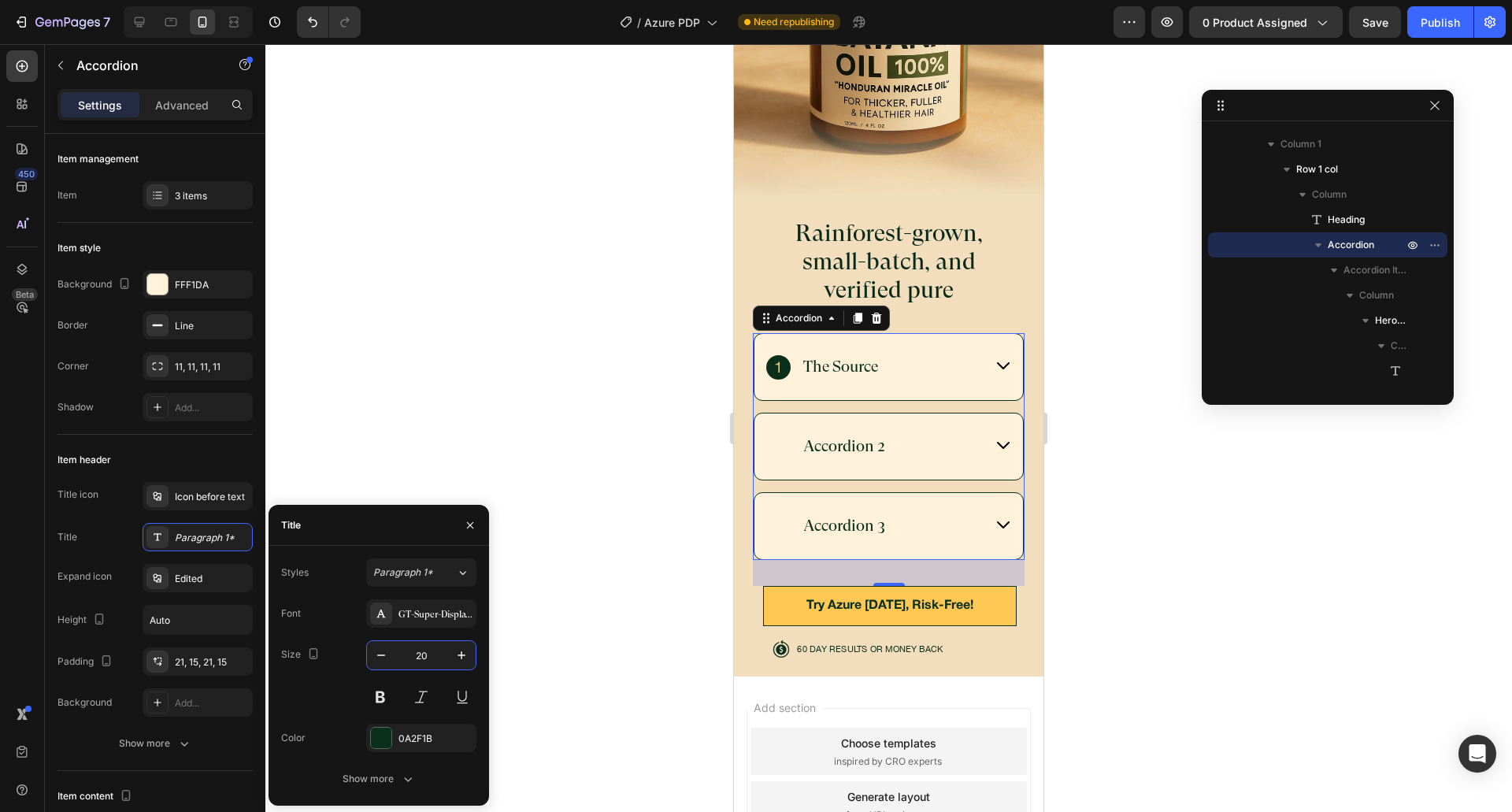
type input "20"
click at [387, 774] on div "Show more" at bounding box center [379, 778] width 74 height 16
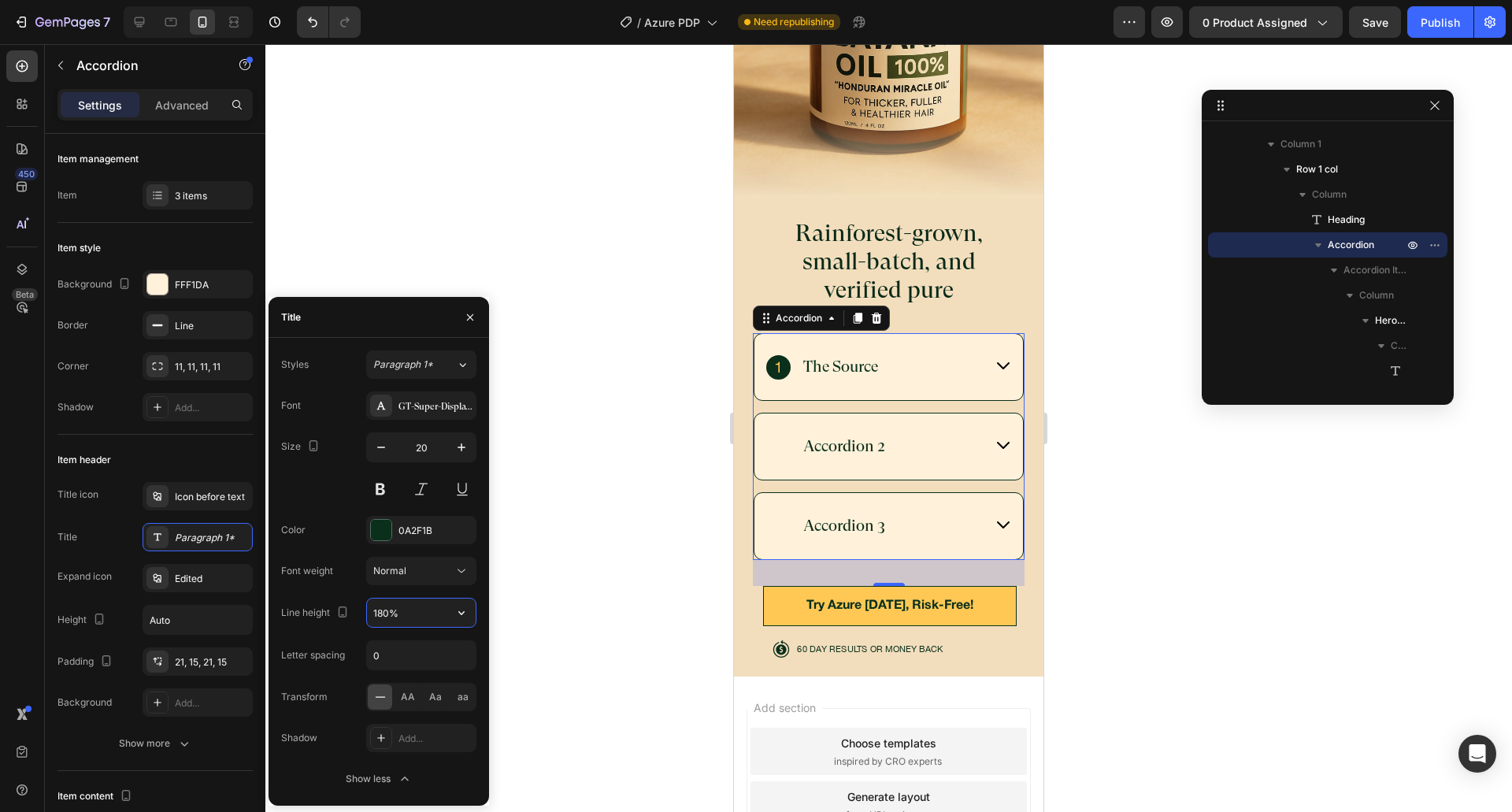
click at [380, 616] on input "180%" at bounding box center [421, 612] width 109 height 29
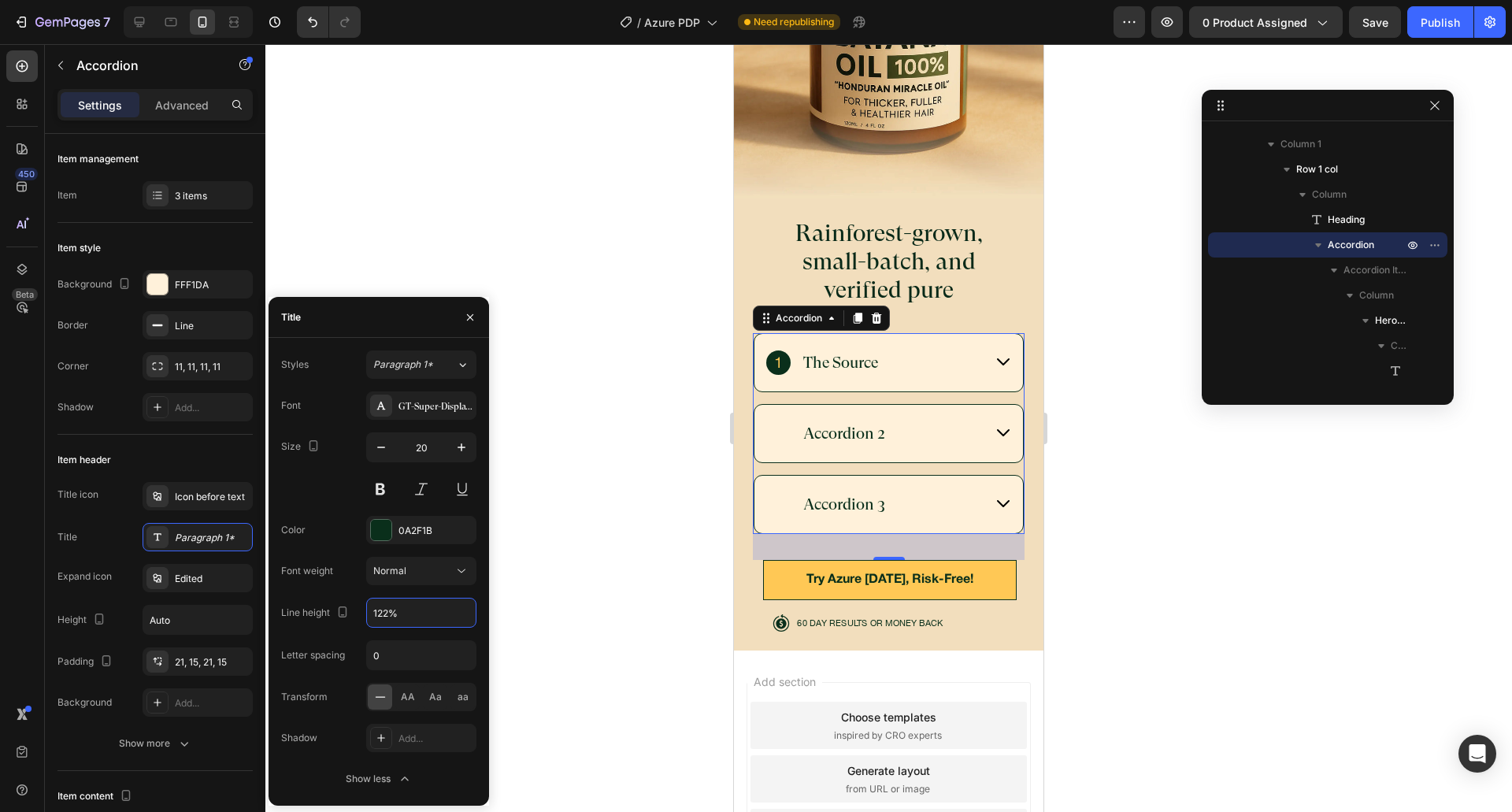
type input "122%"
click at [333, 573] on div "Font weight" at bounding box center [307, 570] width 52 height 14
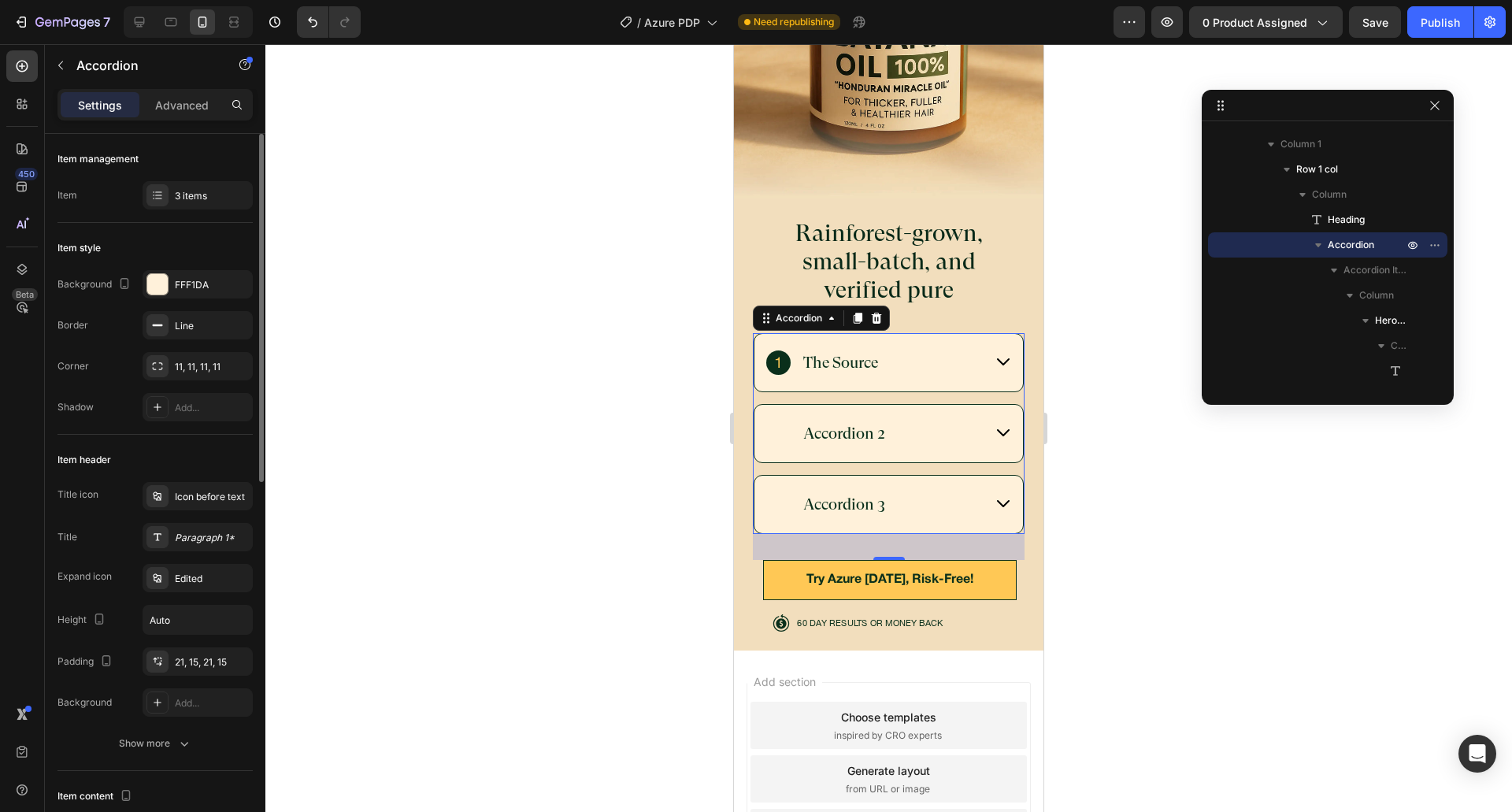
click at [165, 450] on div "Item header" at bounding box center [155, 459] width 195 height 25
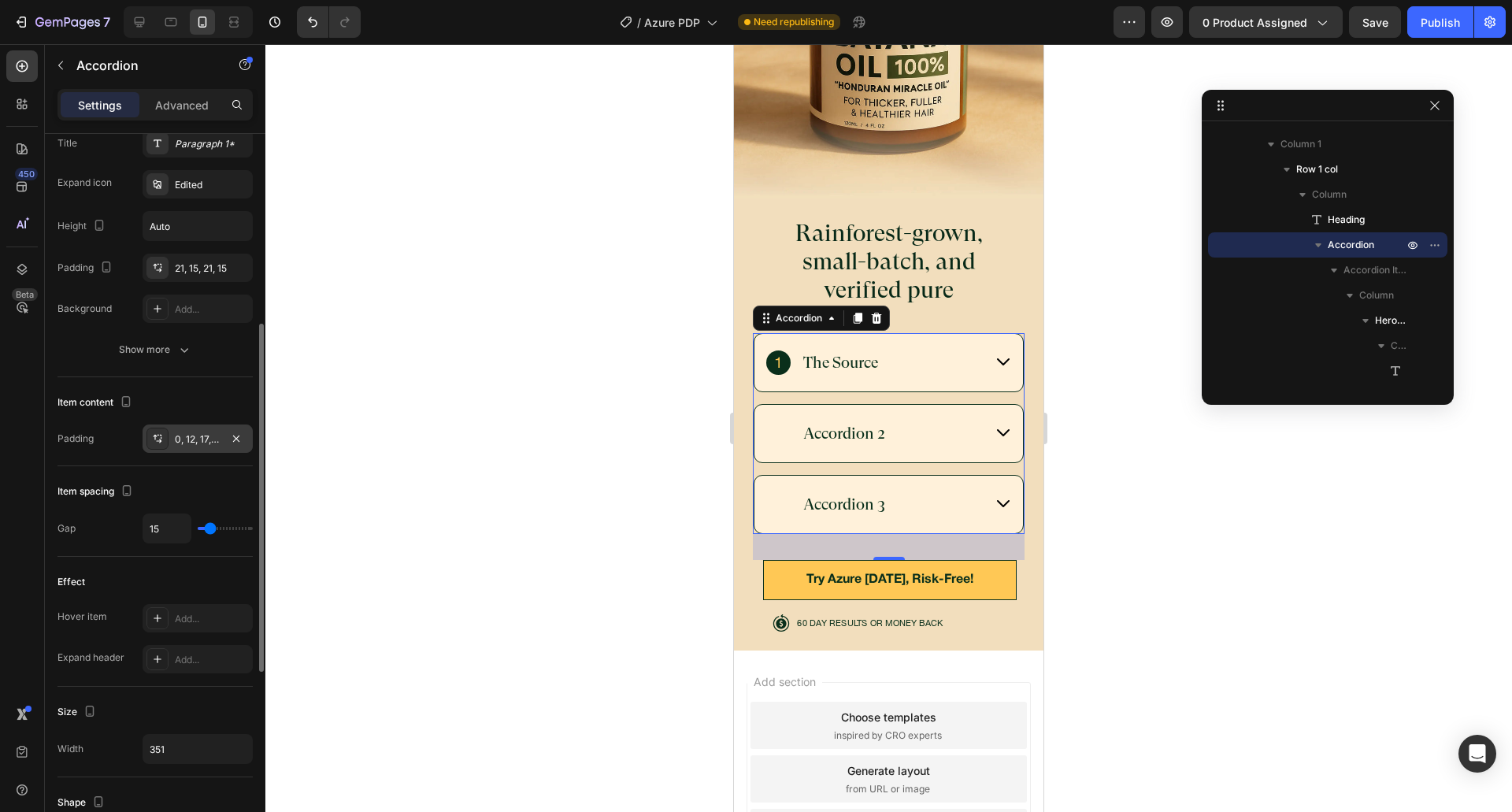
click at [202, 443] on div "0, 12, 17, 12" at bounding box center [198, 438] width 46 height 14
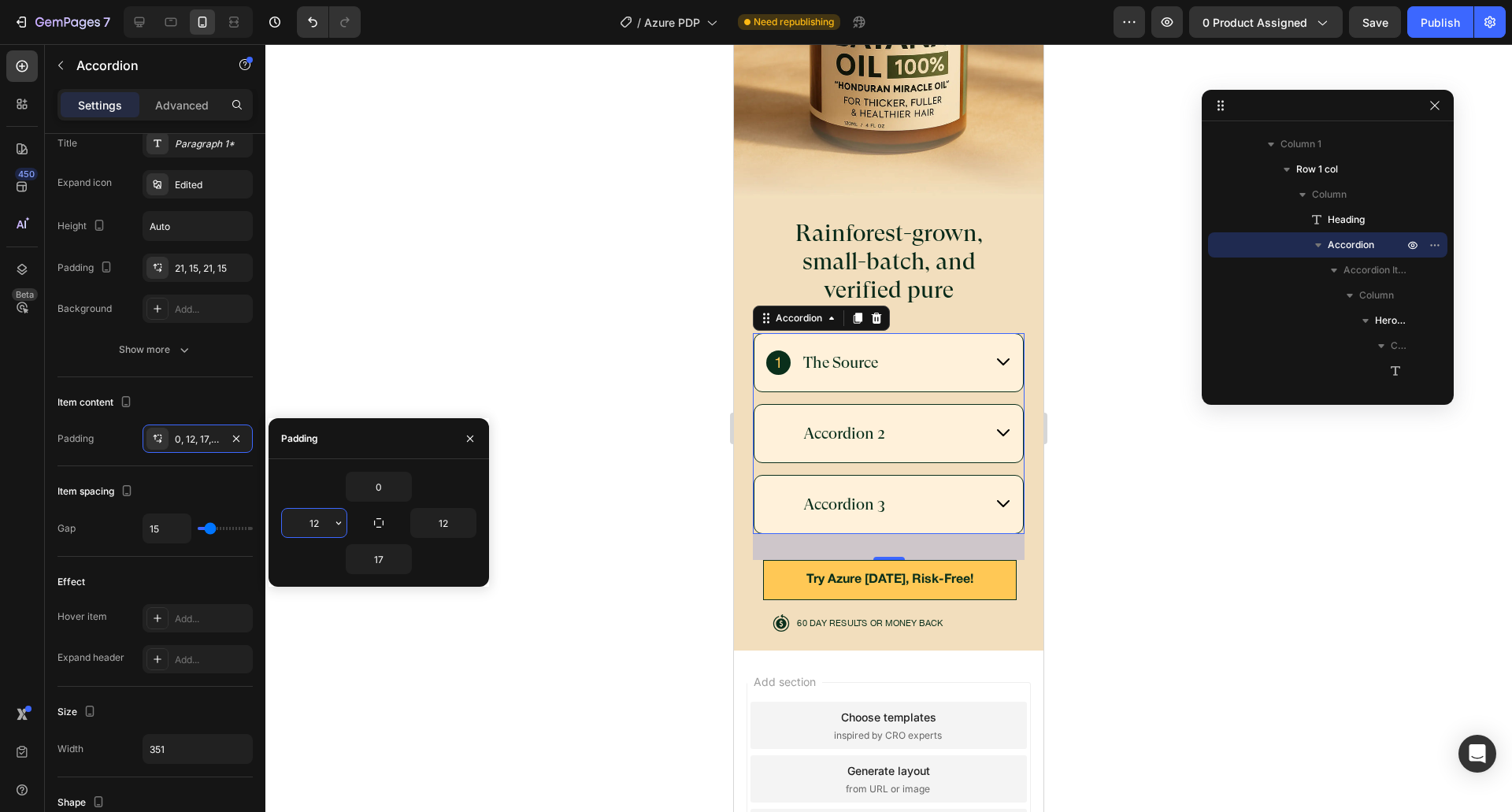
click at [319, 530] on input "12" at bounding box center [314, 522] width 64 height 29
type input "15"
click at [0, 0] on input "12" at bounding box center [0, 0] width 0 height 0
type input "15"
click at [461, 490] on div "0" at bounding box center [378, 486] width 195 height 29
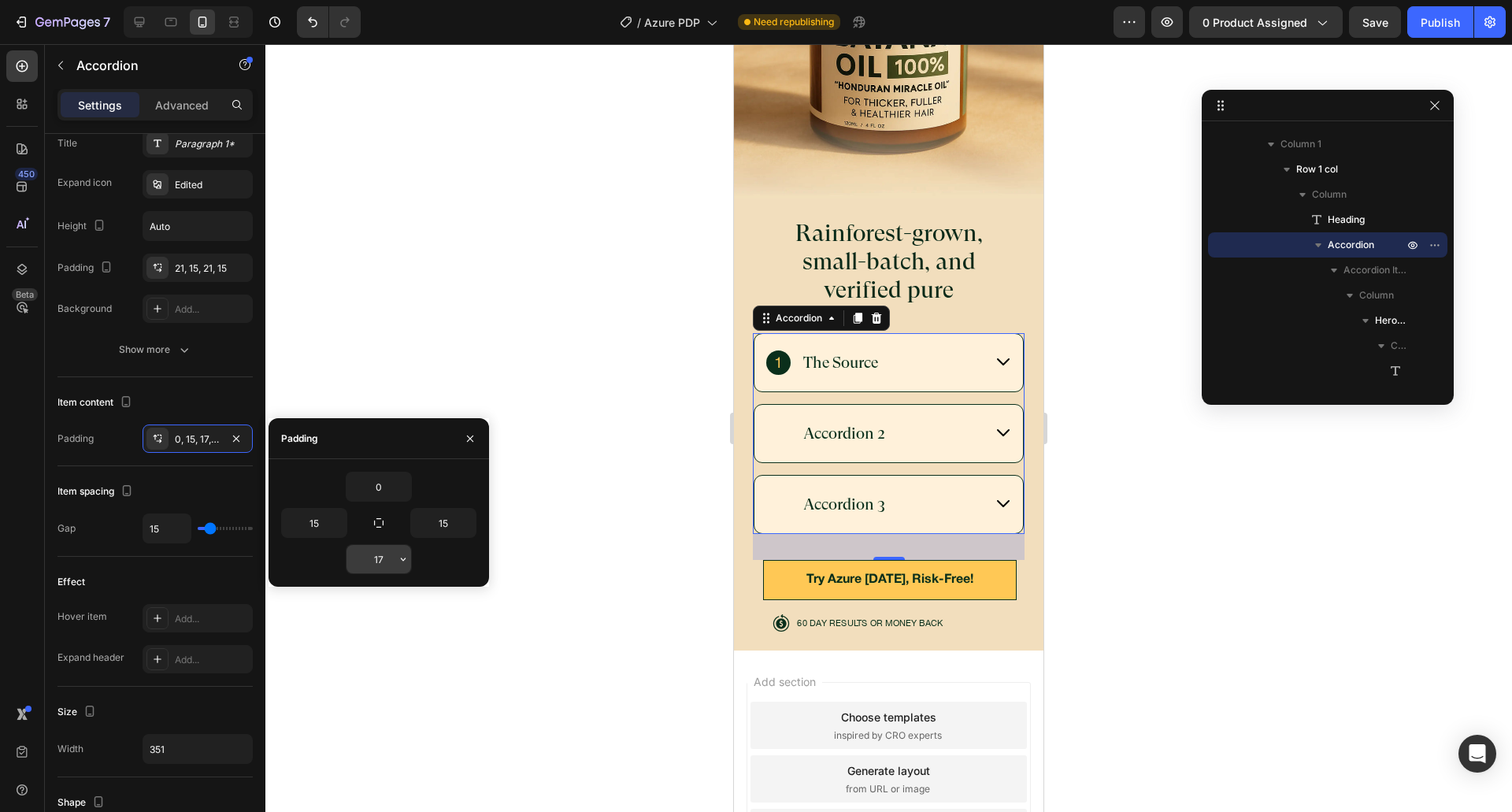
click at [0, 0] on input "17" at bounding box center [0, 0] width 0 height 0
type input "15"
click at [422, 458] on div "Padding" at bounding box center [378, 438] width 220 height 41
click at [209, 486] on div "Item spacing" at bounding box center [155, 491] width 195 height 25
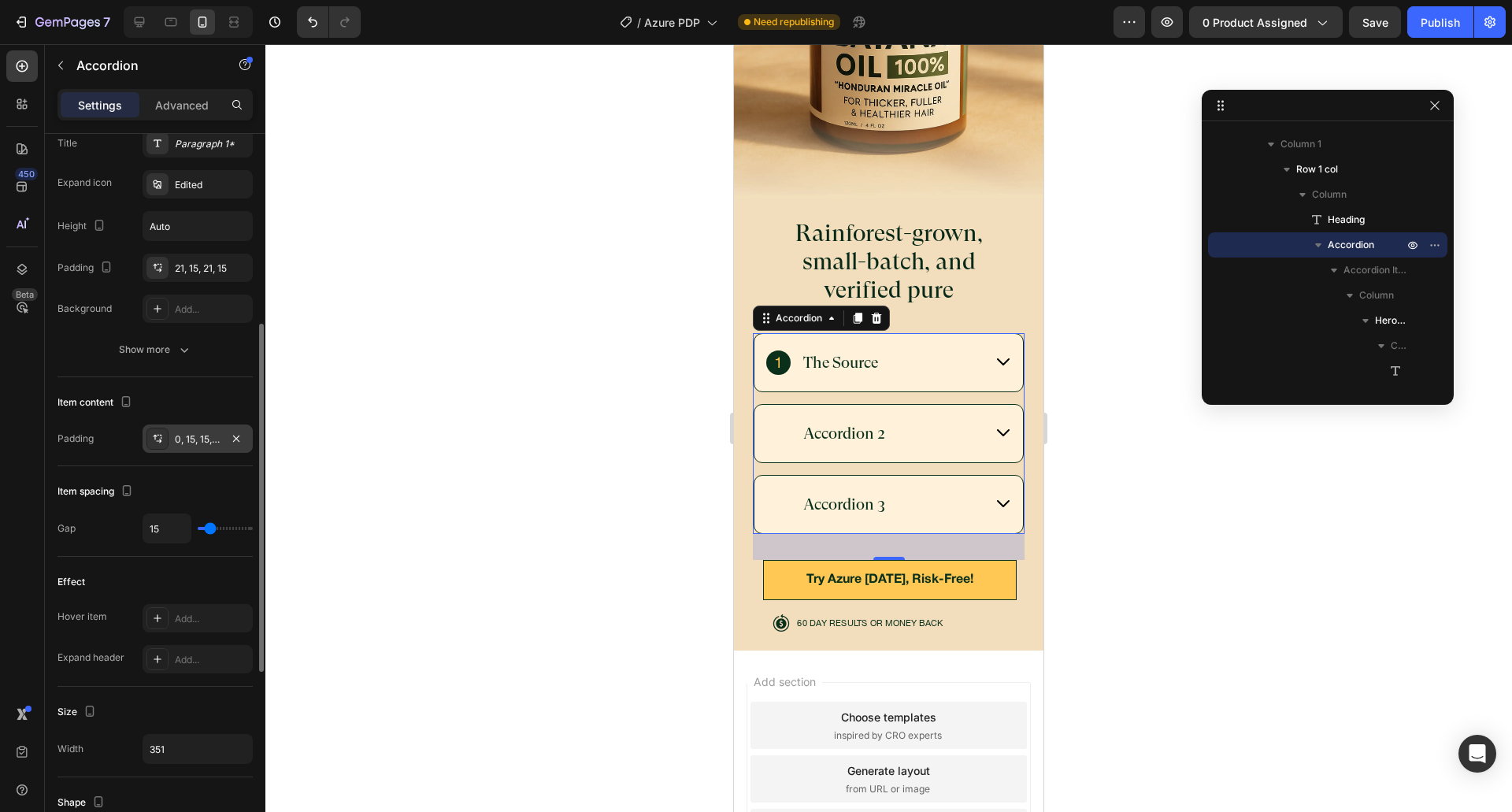
click at [208, 440] on div "0, 15, 15, 15" at bounding box center [198, 438] width 46 height 14
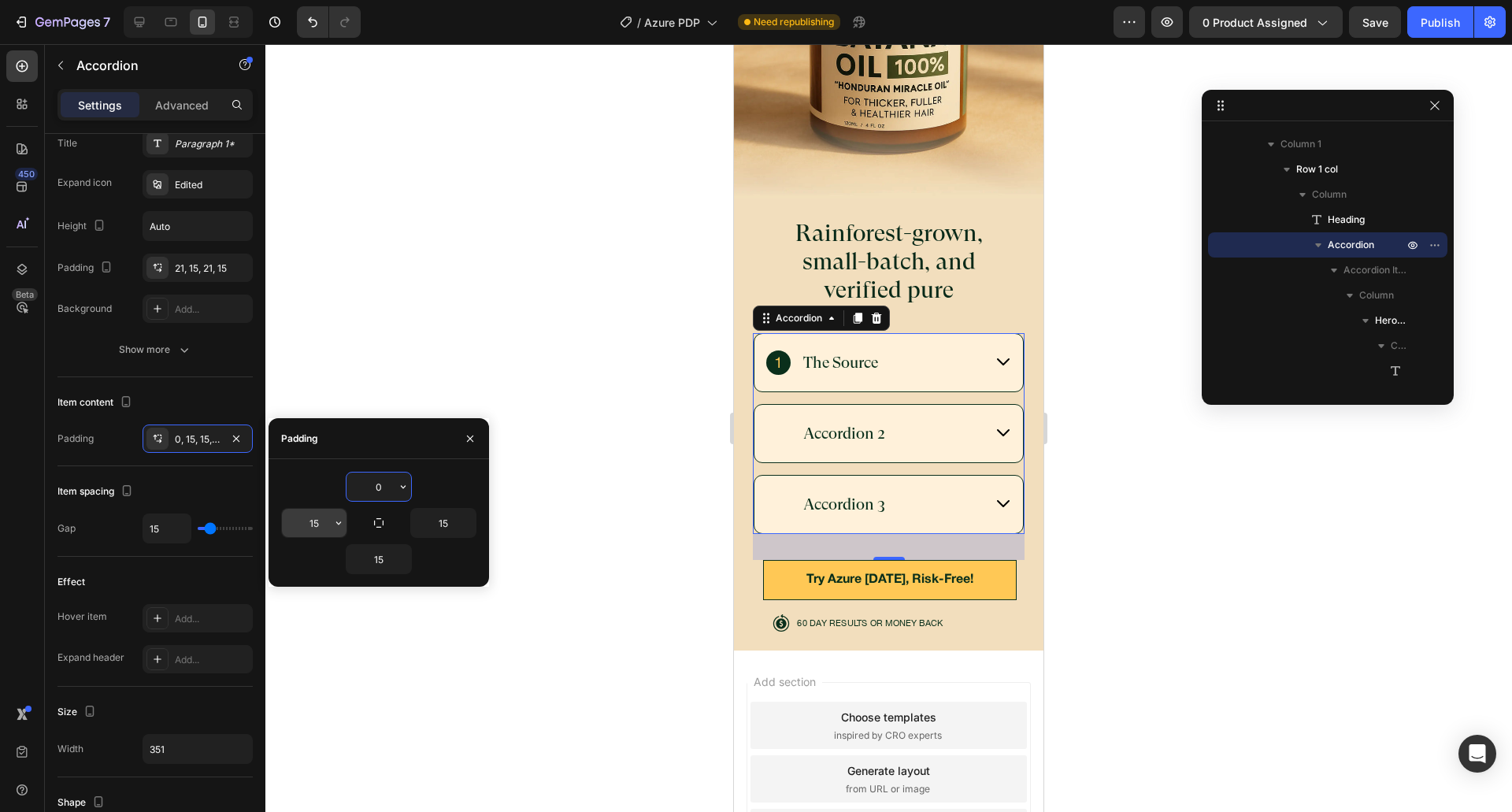
click at [0, 0] on input "15" at bounding box center [0, 0] width 0 height 0
type input "12"
click at [0, 0] on input "15" at bounding box center [0, 0] width 0 height 0
type input "12"
click at [0, 0] on input "15" at bounding box center [0, 0] width 0 height 0
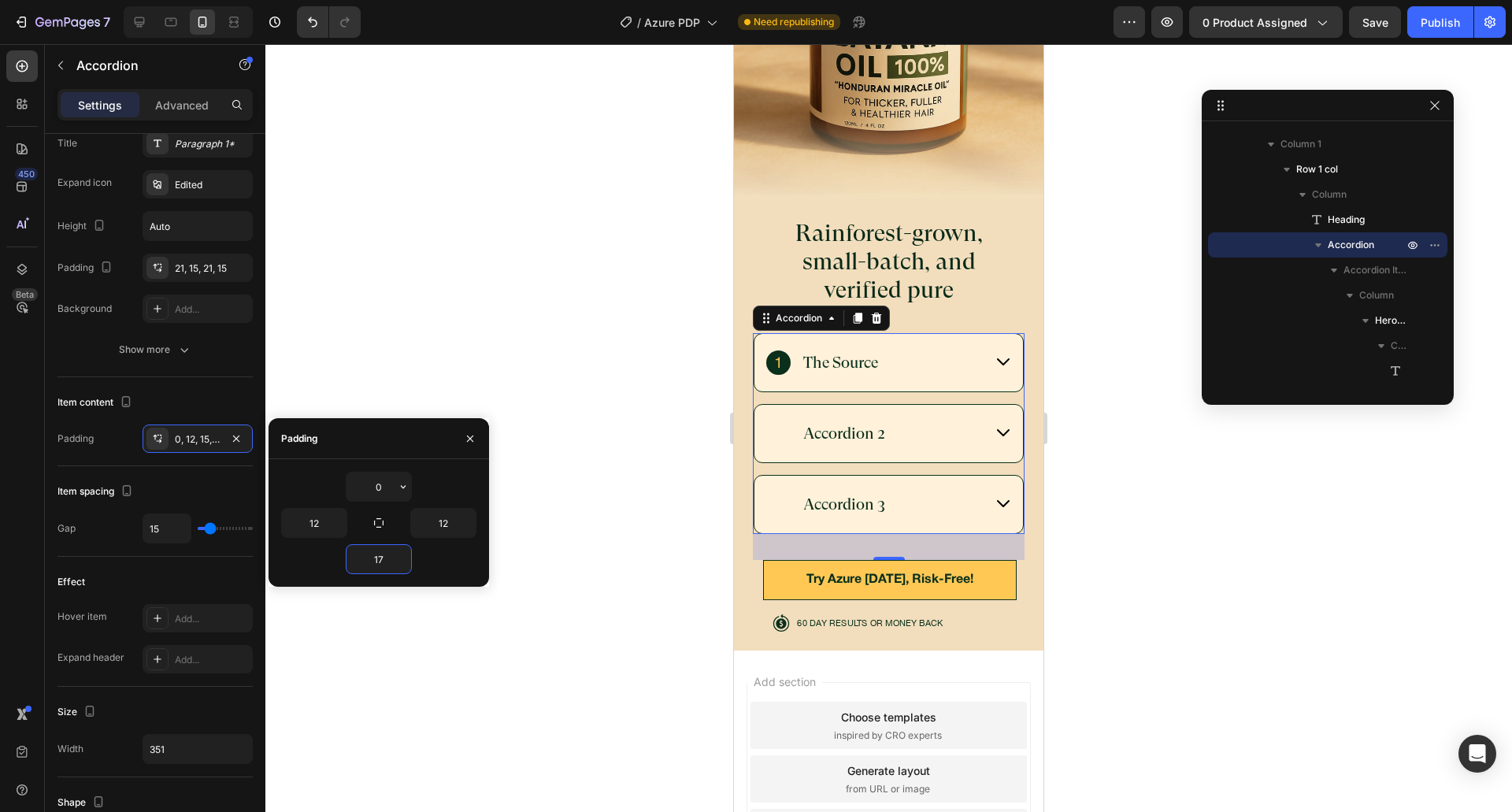
type input "17"
click at [453, 478] on div "0" at bounding box center [378, 486] width 195 height 29
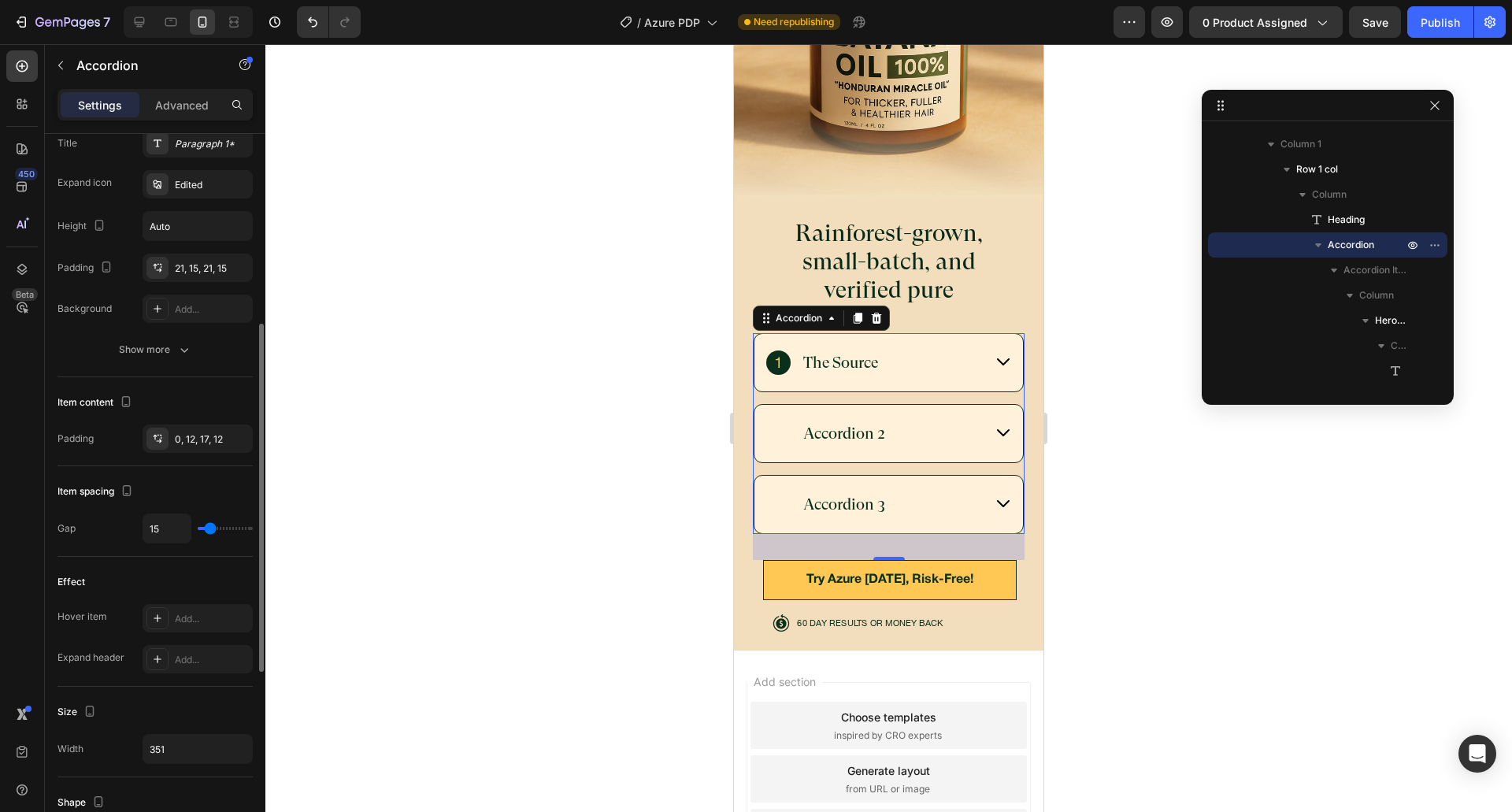
click at [204, 477] on div "Item spacing Gap 15" at bounding box center [155, 511] width 195 height 90
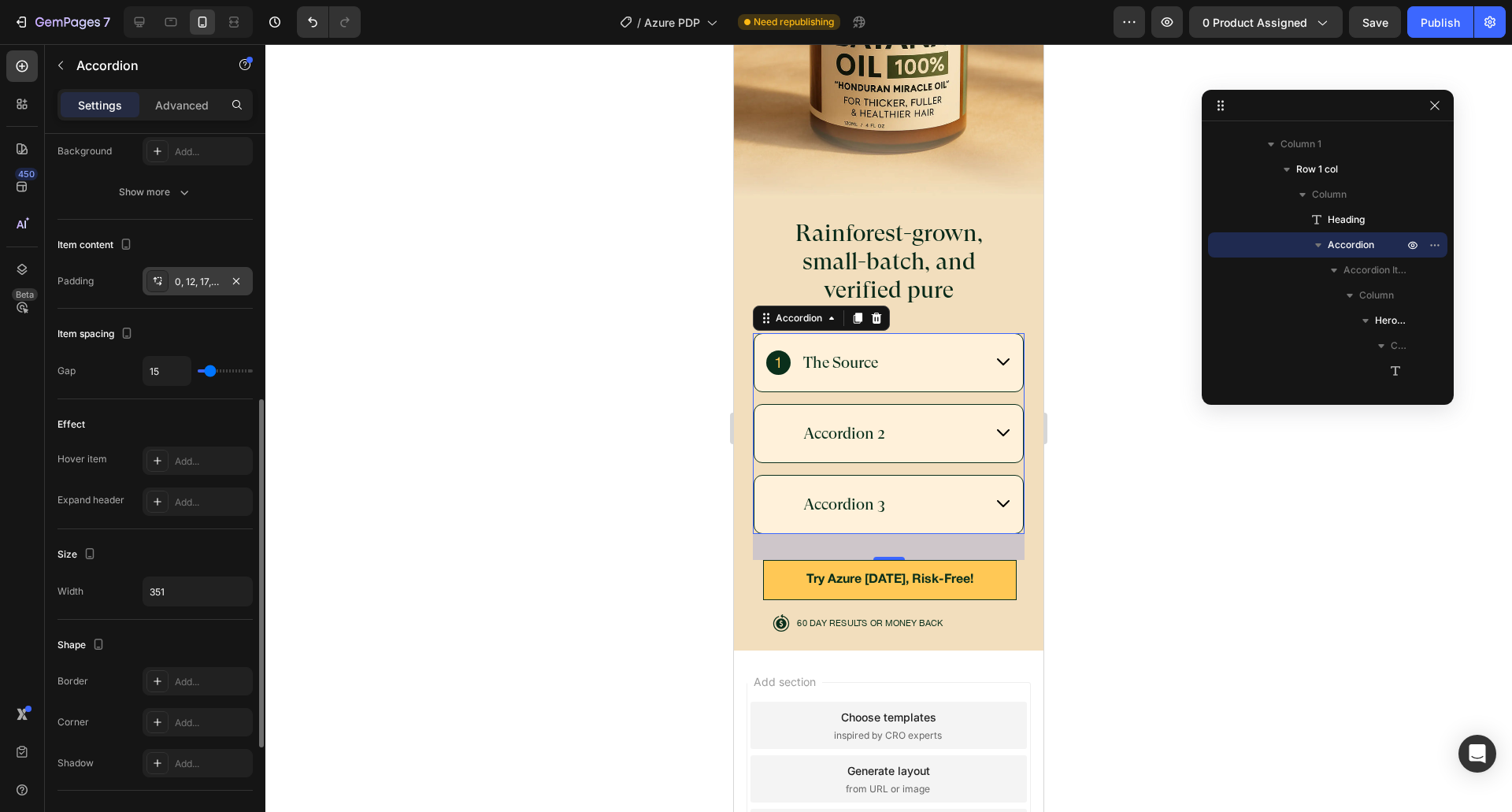
click at [186, 288] on div "0, 12, 17, 12" at bounding box center [198, 281] width 110 height 29
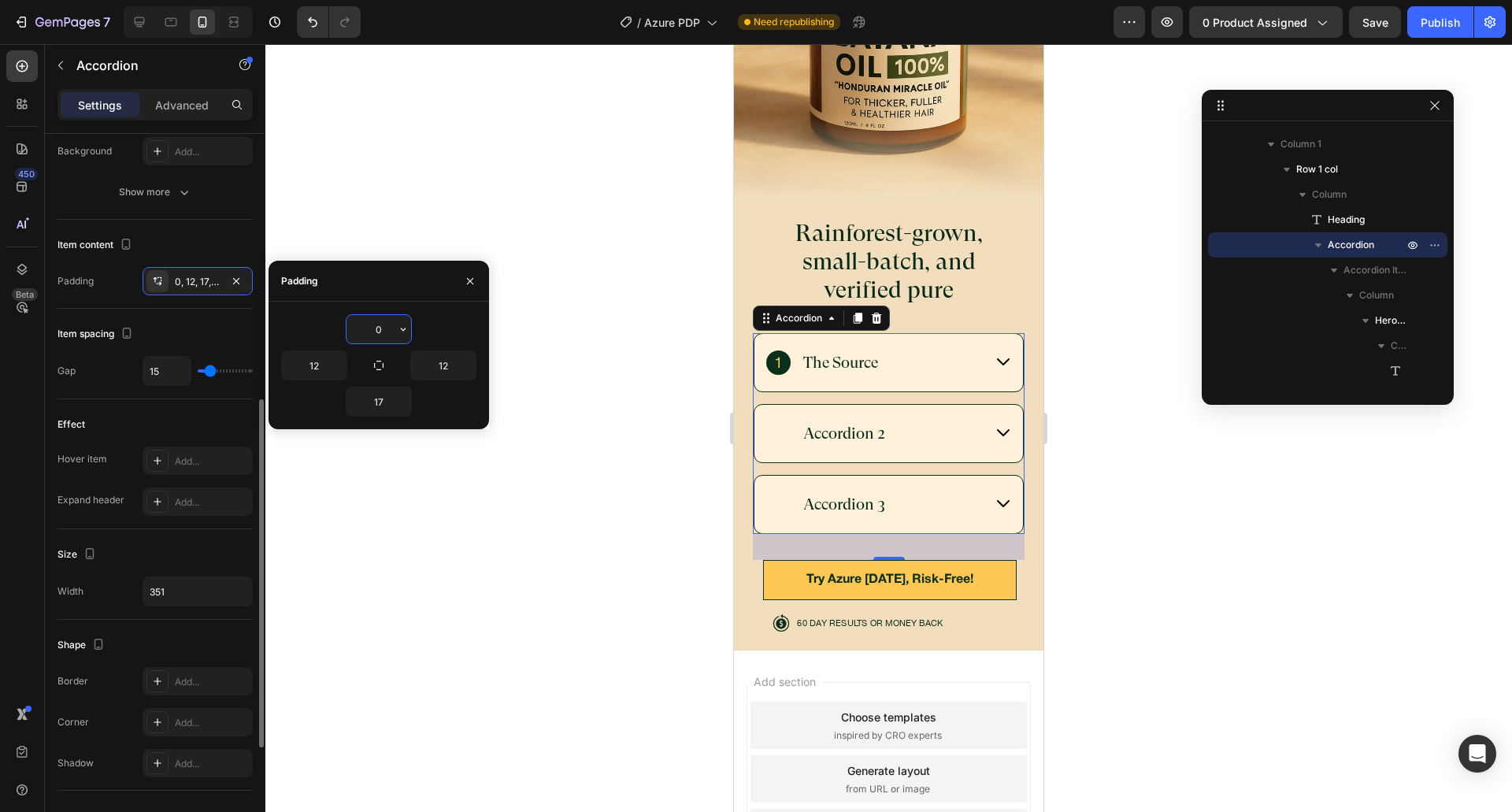
click at [195, 395] on div "Item spacing Gap 15" at bounding box center [155, 354] width 195 height 90
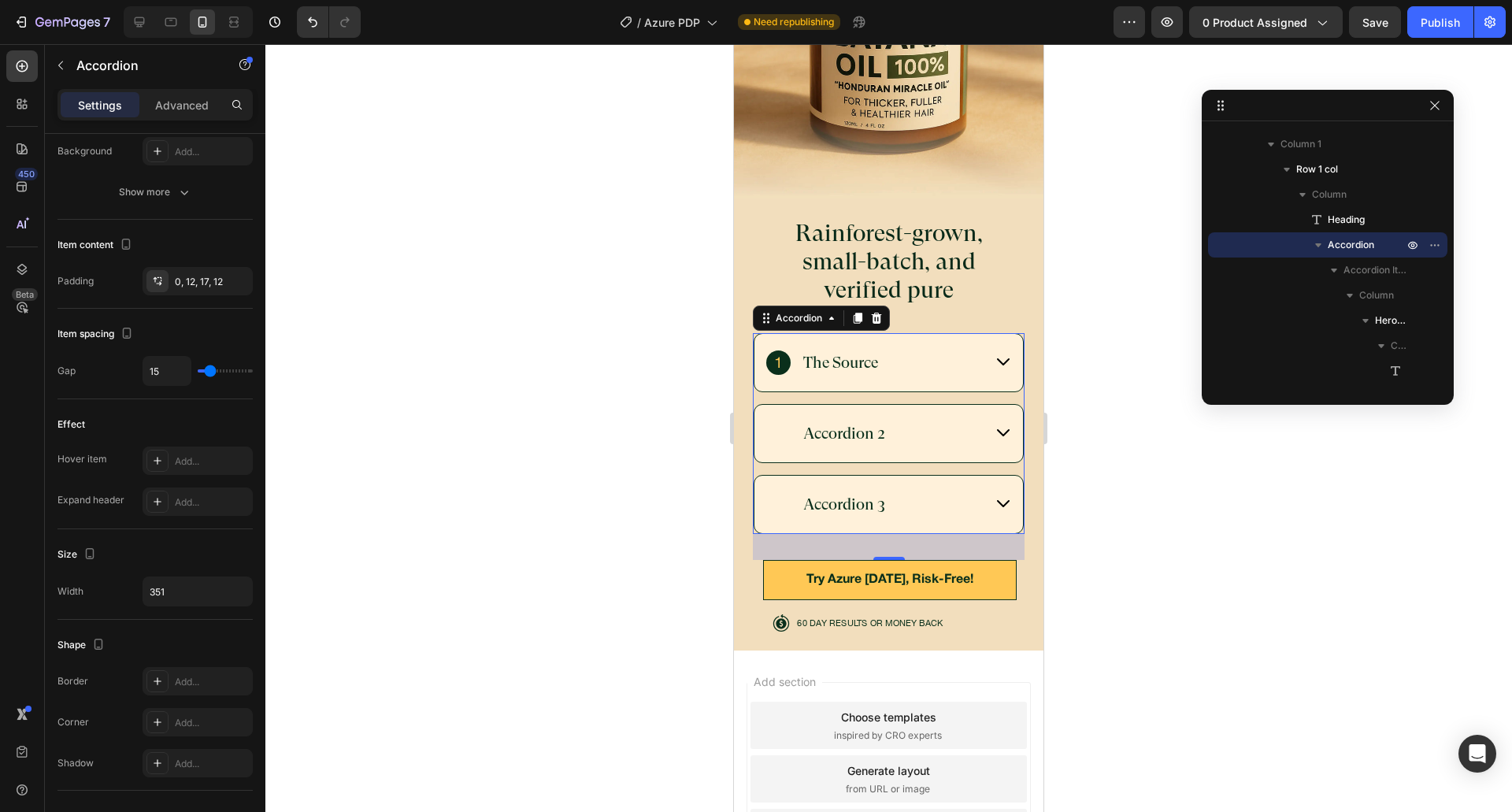
click at [975, 350] on div "The Source" at bounding box center [889, 363] width 269 height 57
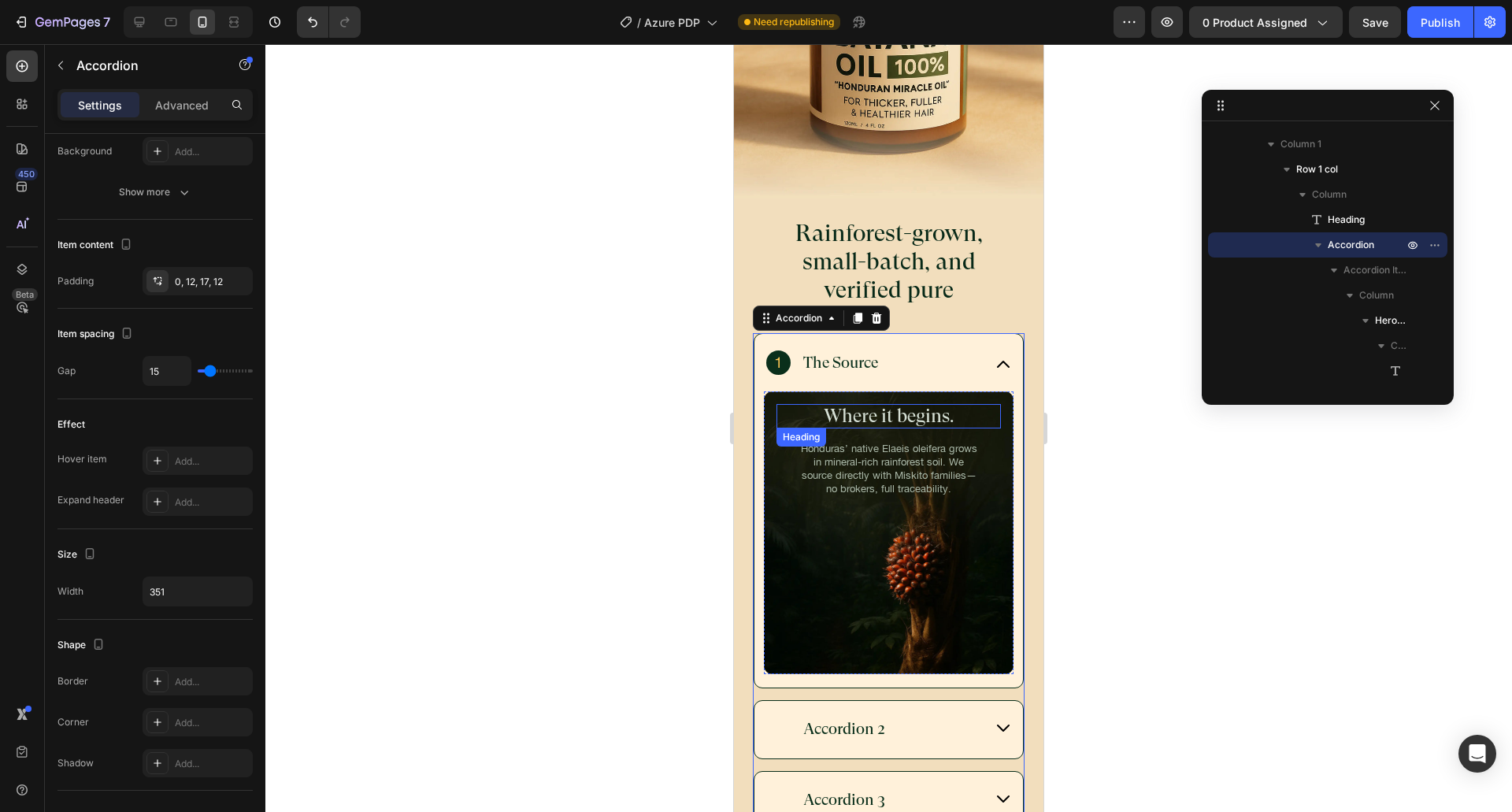
click at [896, 410] on h2 "Where it begins." at bounding box center [889, 416] width 225 height 25
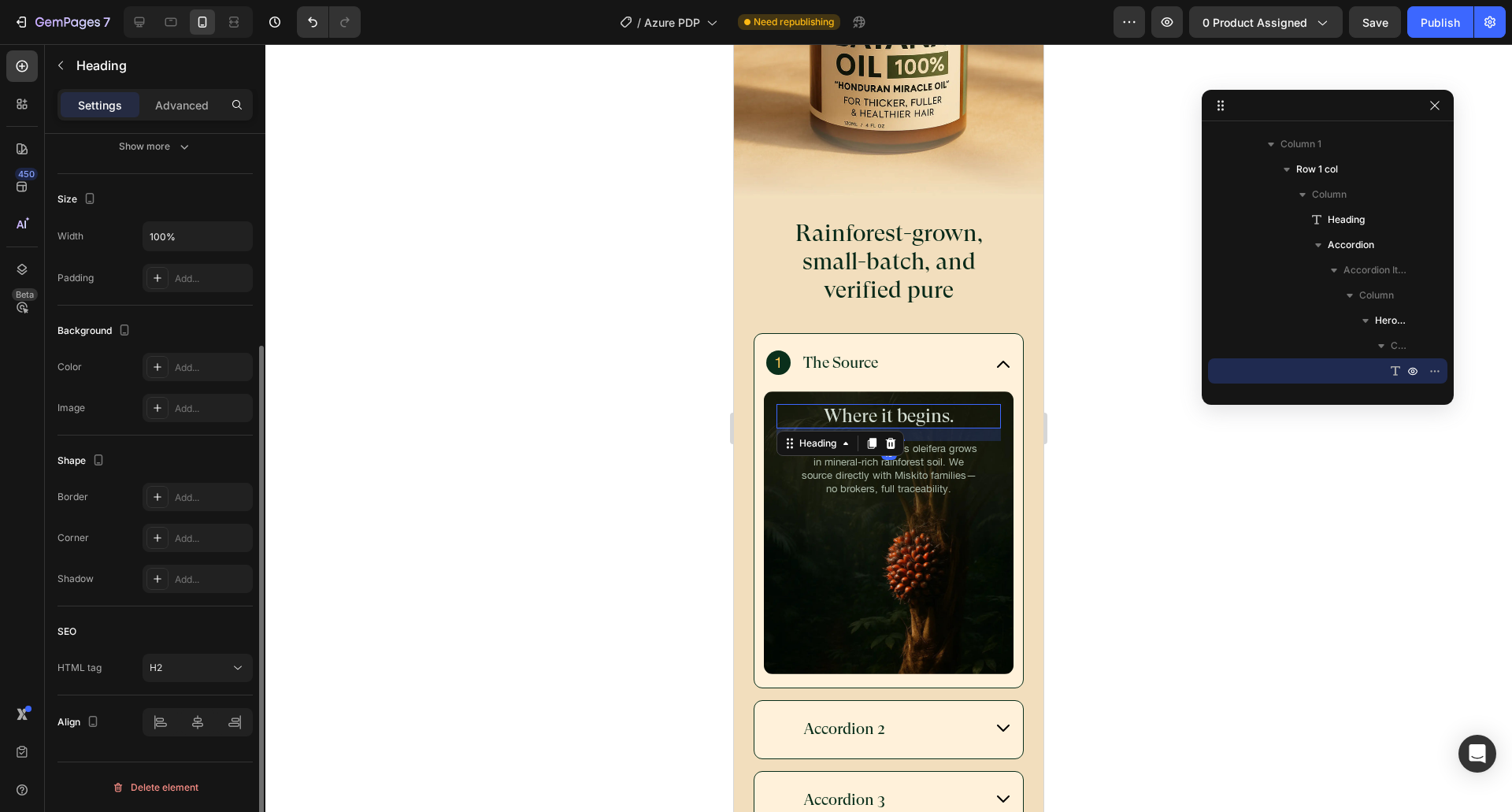
scroll to position [0, 0]
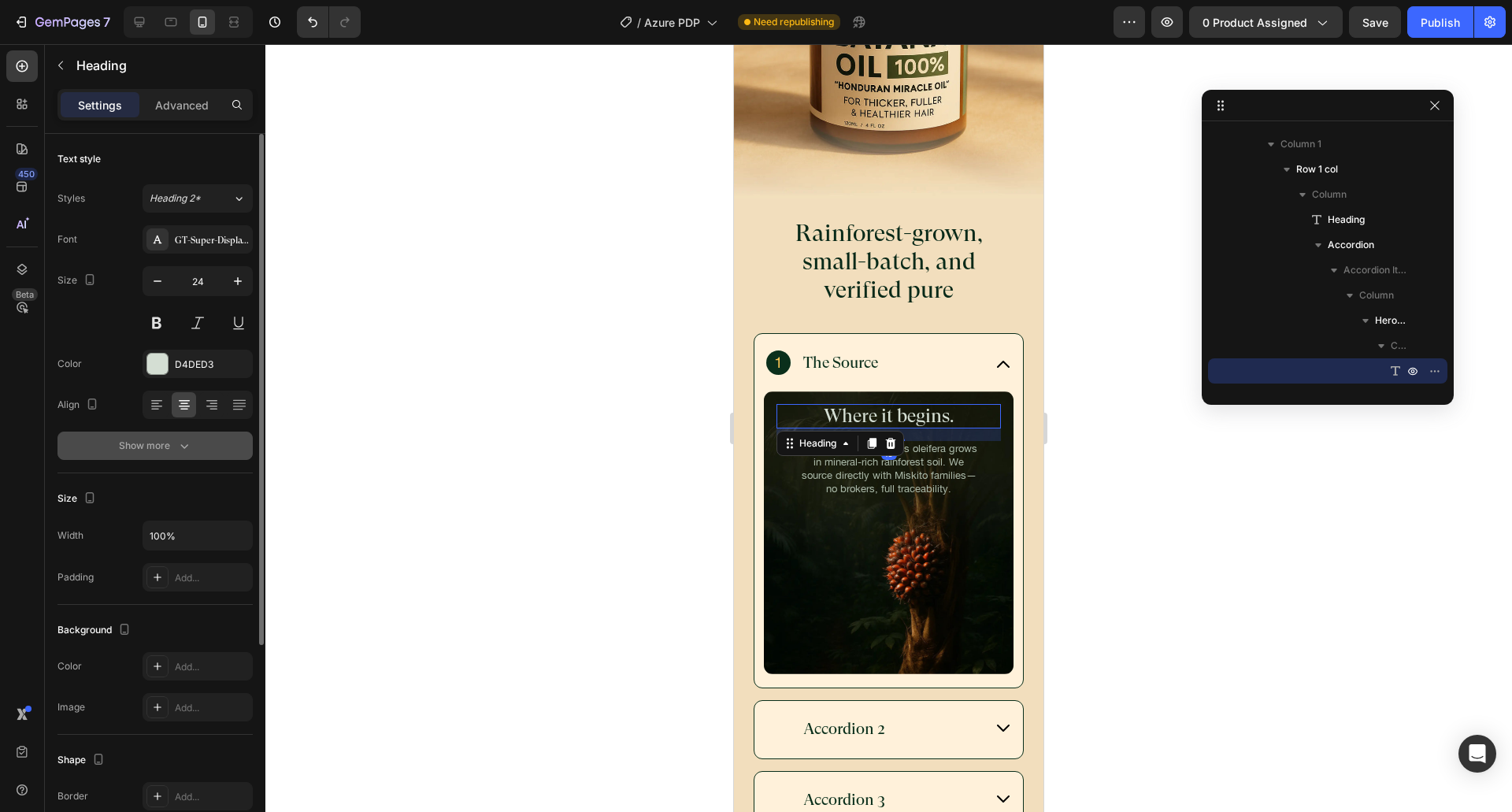
click at [141, 444] on div "Show more" at bounding box center [156, 445] width 74 height 16
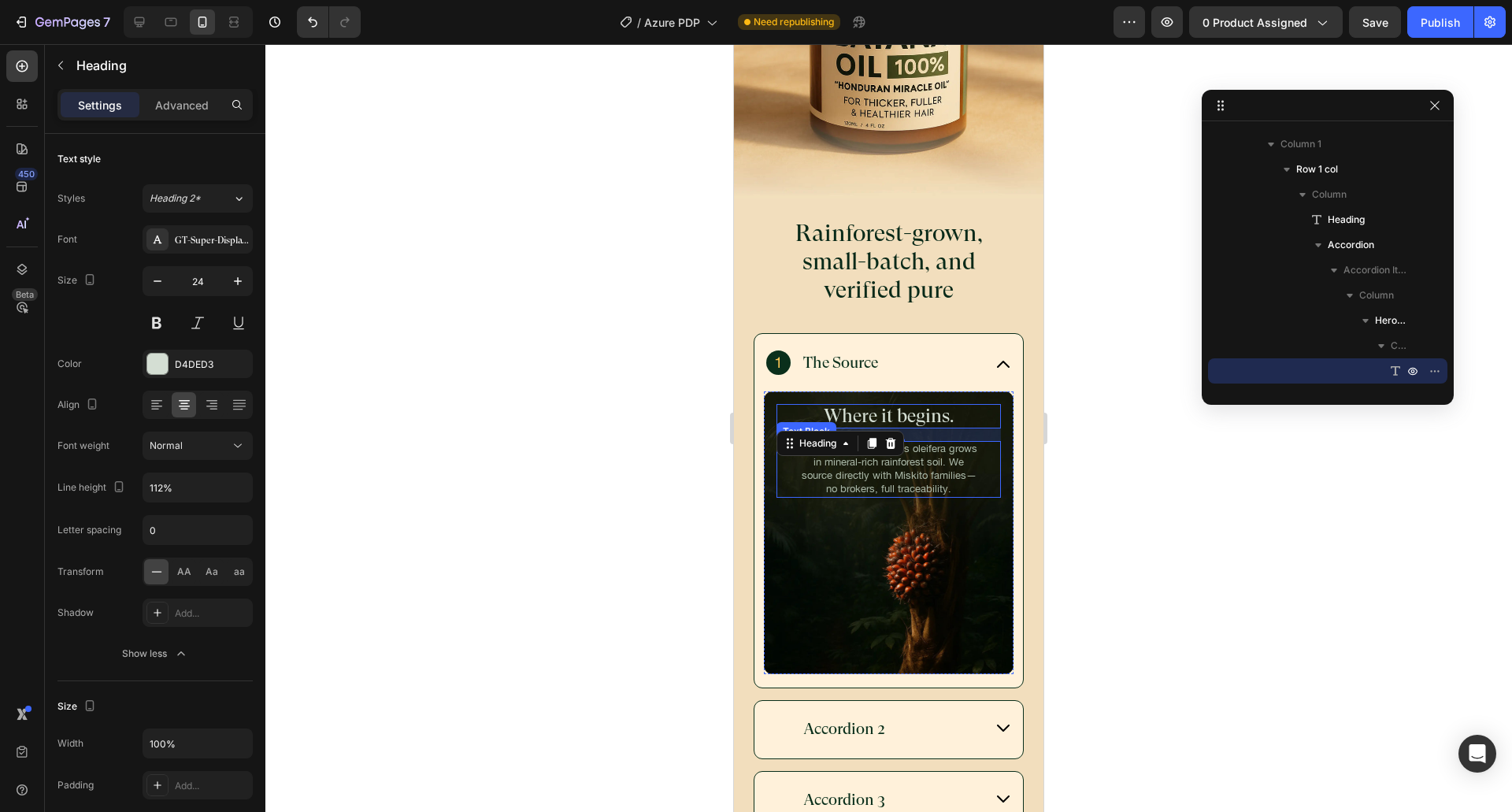
click at [895, 470] on p "Honduras’ native Elaeis oleifera grows in mineral-rich rainforest soil. We sour…" at bounding box center [889, 470] width 180 height 53
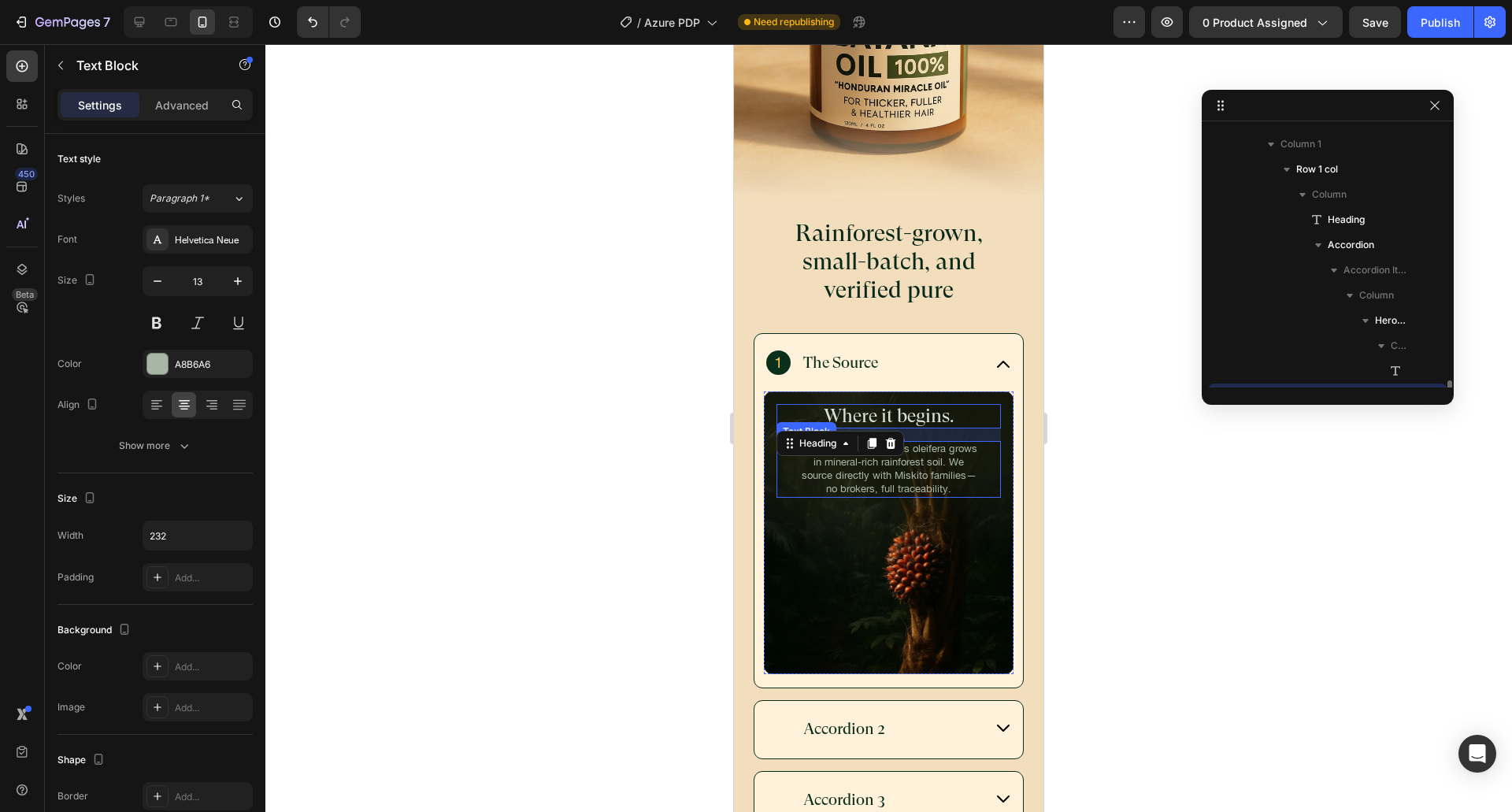
scroll to position [349, 0]
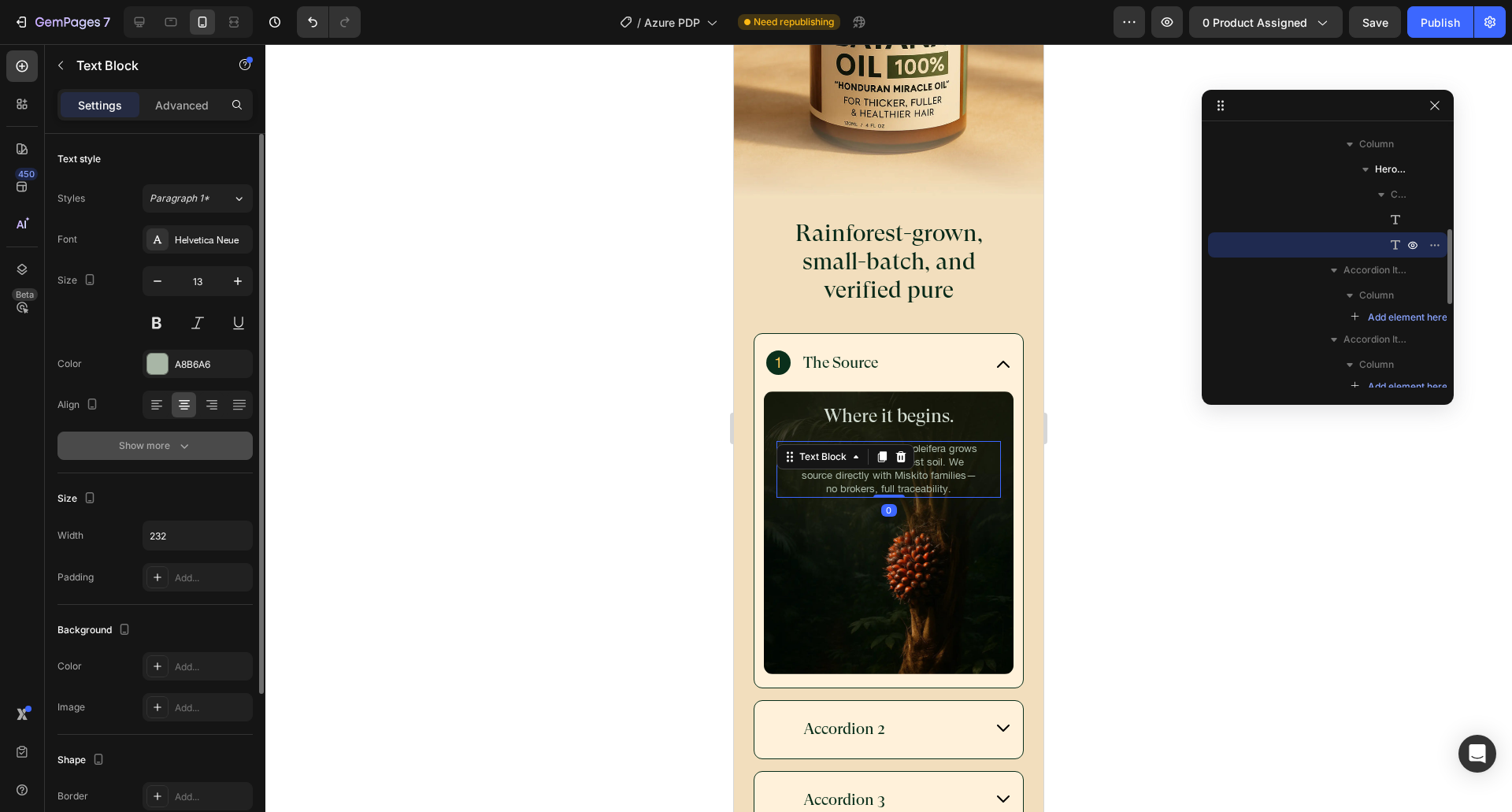
click at [168, 448] on div "Show more" at bounding box center [156, 445] width 74 height 16
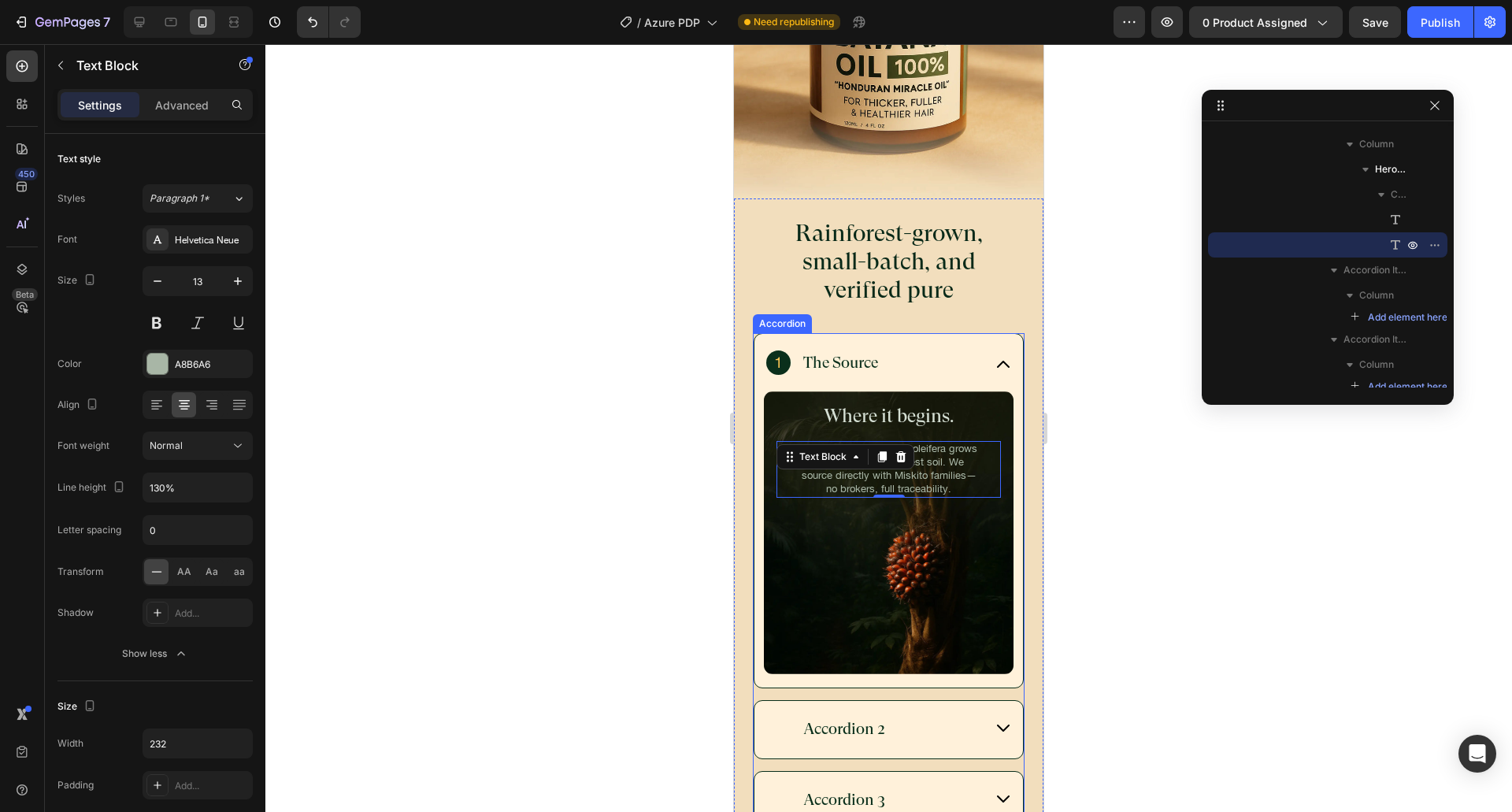
click at [960, 357] on div "The Source" at bounding box center [874, 363] width 216 height 25
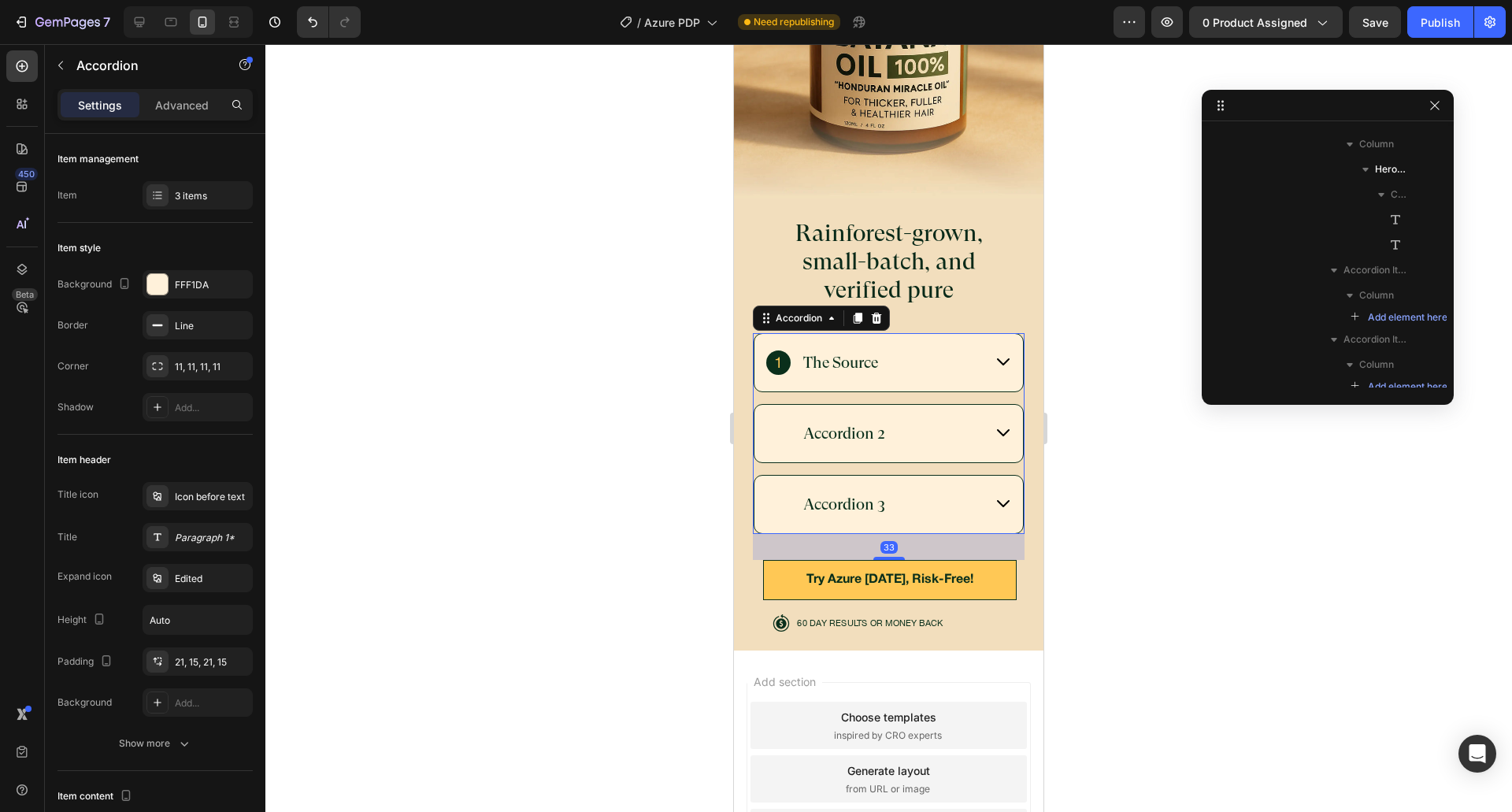
scroll to position [198, 0]
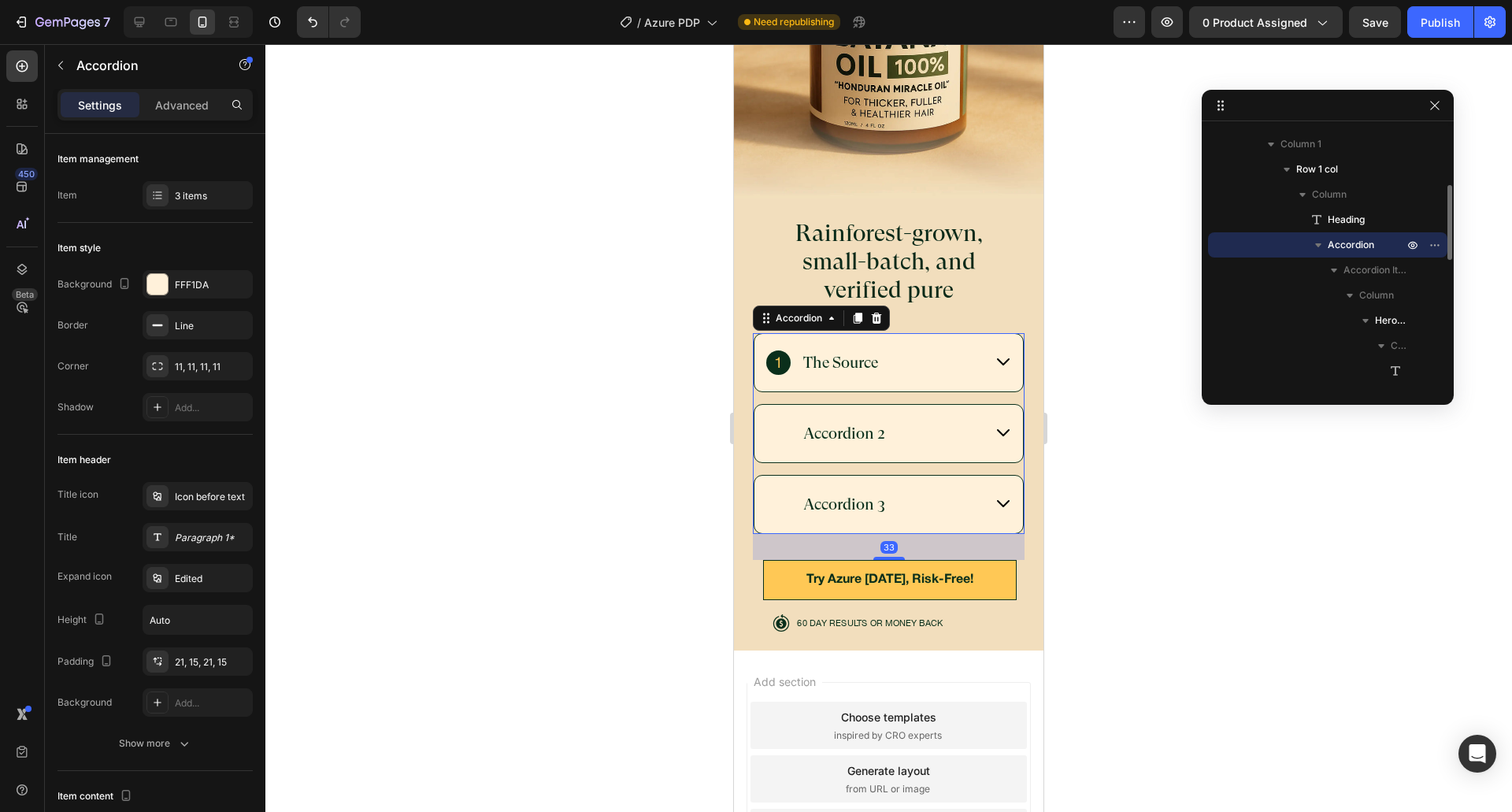
click at [960, 357] on div "The Source" at bounding box center [874, 363] width 216 height 25
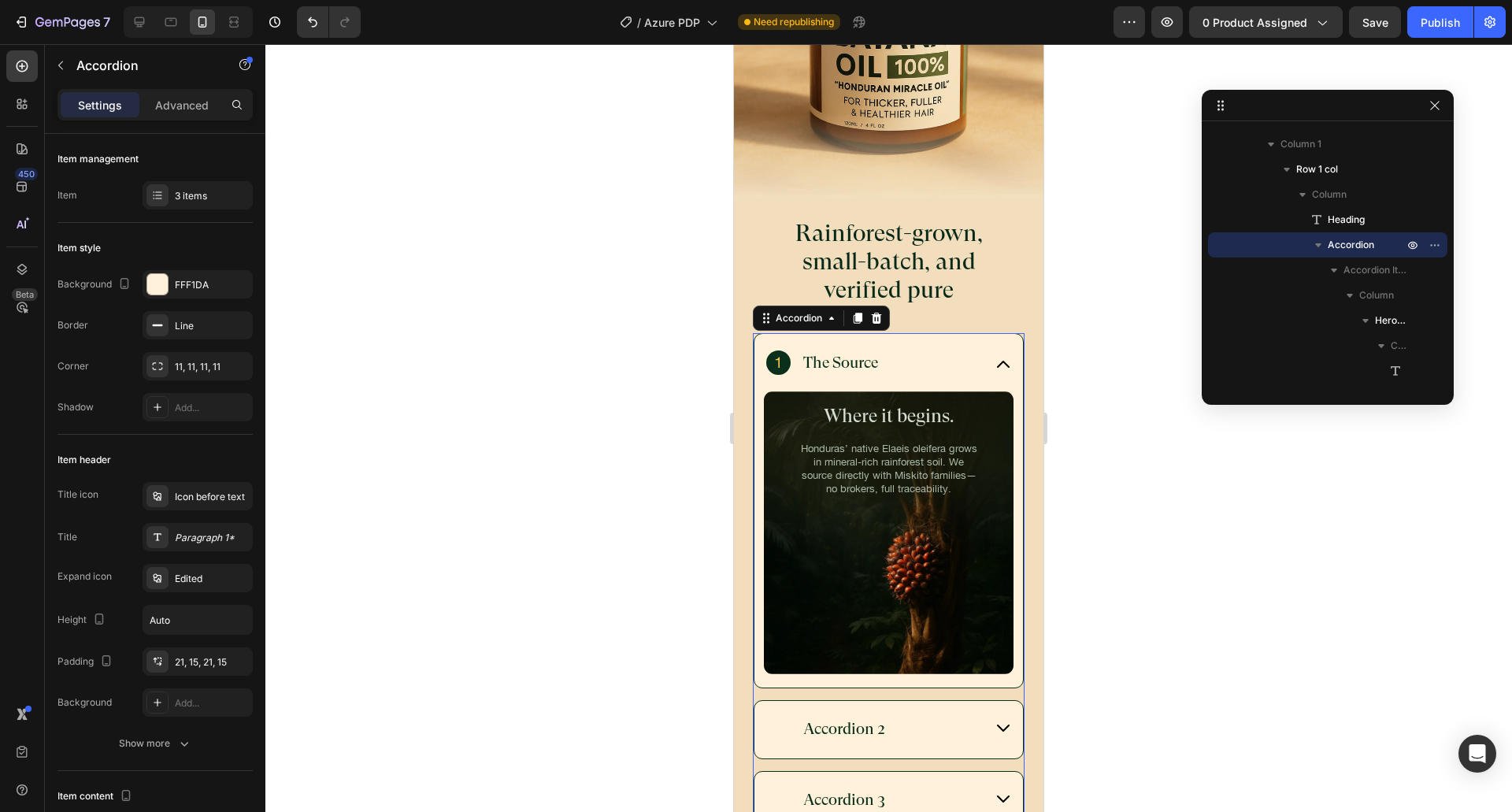
click at [960, 357] on div "The Source" at bounding box center [874, 363] width 216 height 25
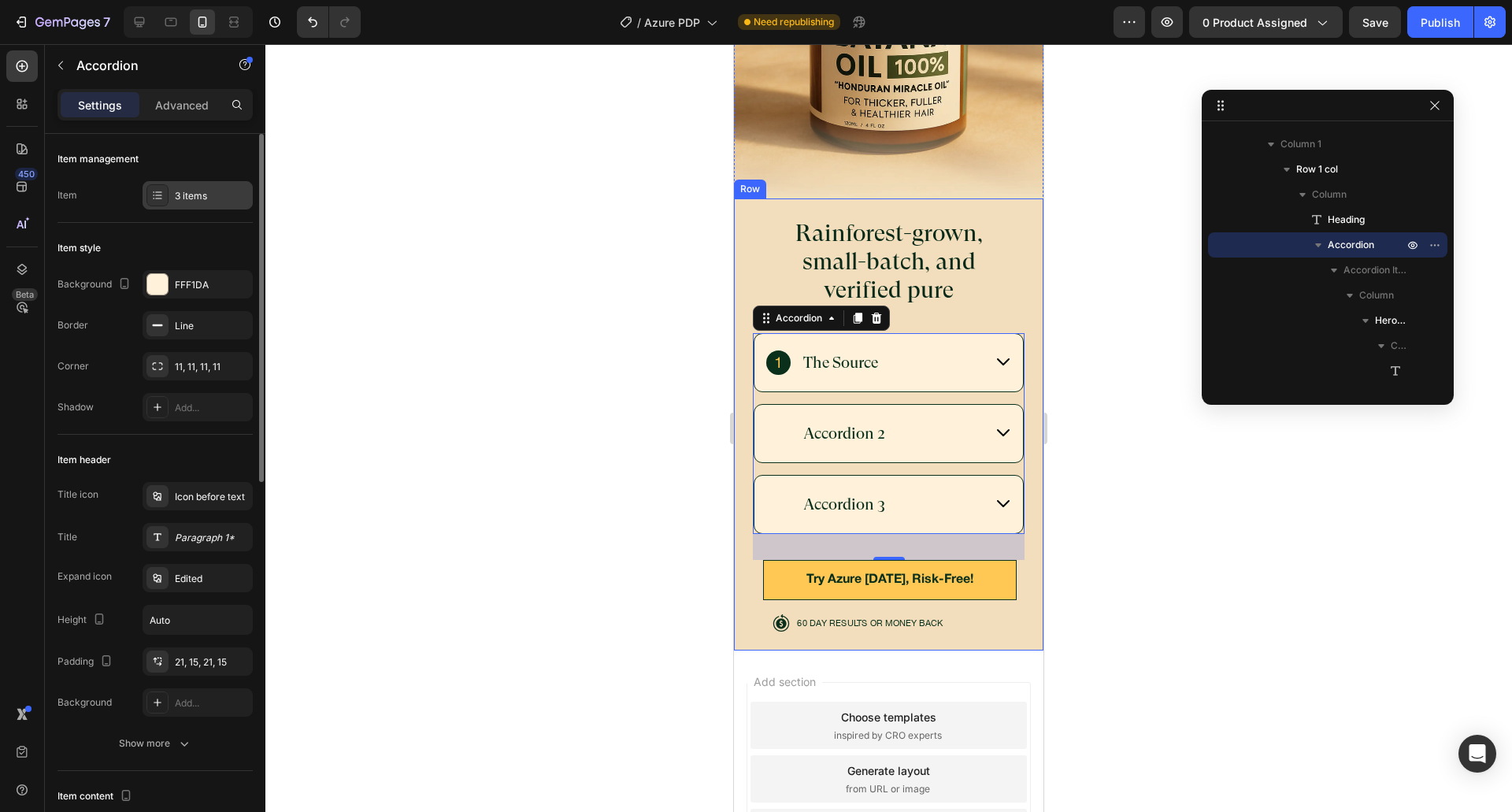
click at [192, 203] on div "3 items" at bounding box center [198, 195] width 110 height 29
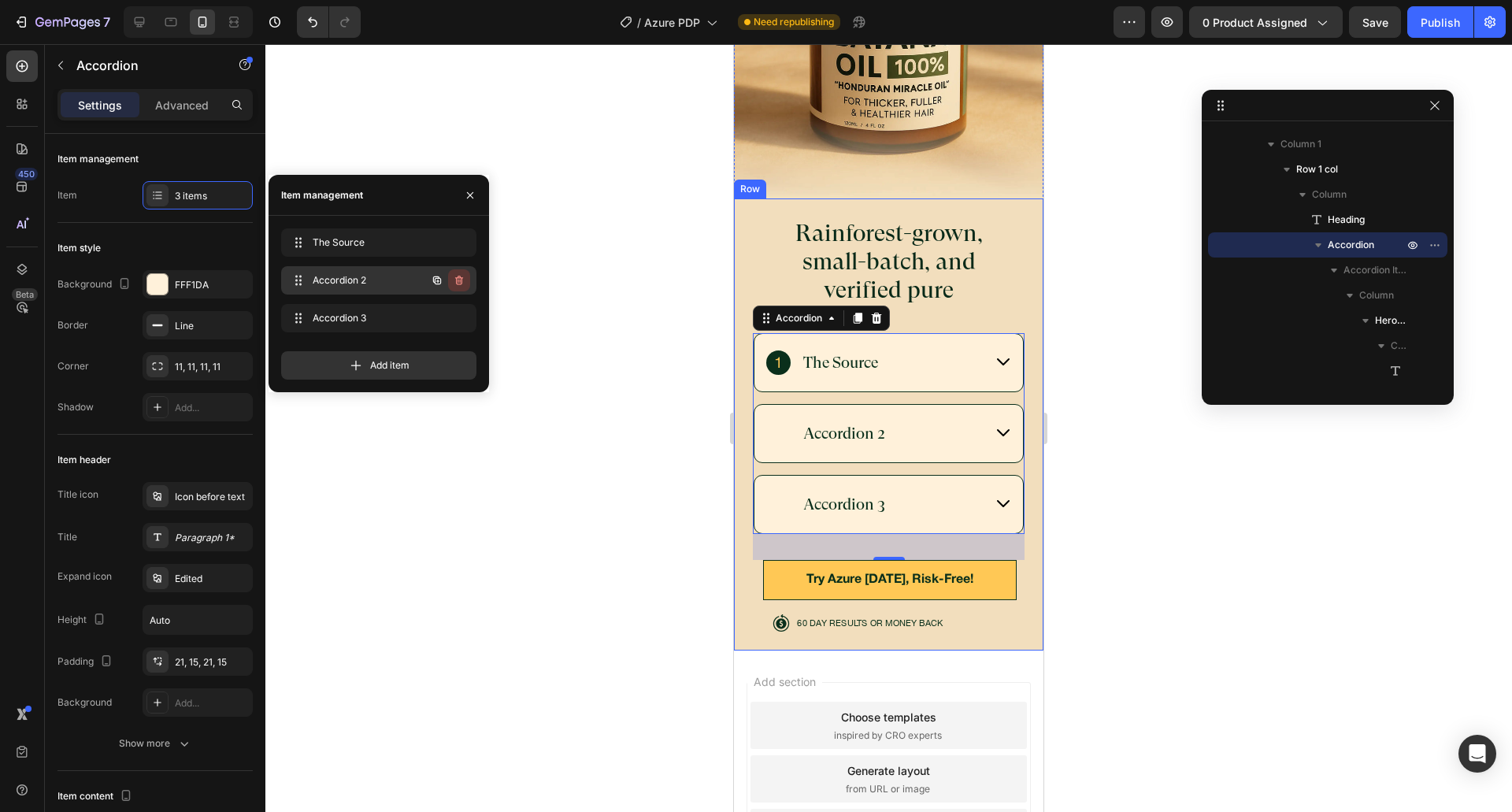
click at [466, 284] on button "button" at bounding box center [459, 280] width 22 height 22
click at [459, 280] on div "Delete" at bounding box center [448, 280] width 29 height 14
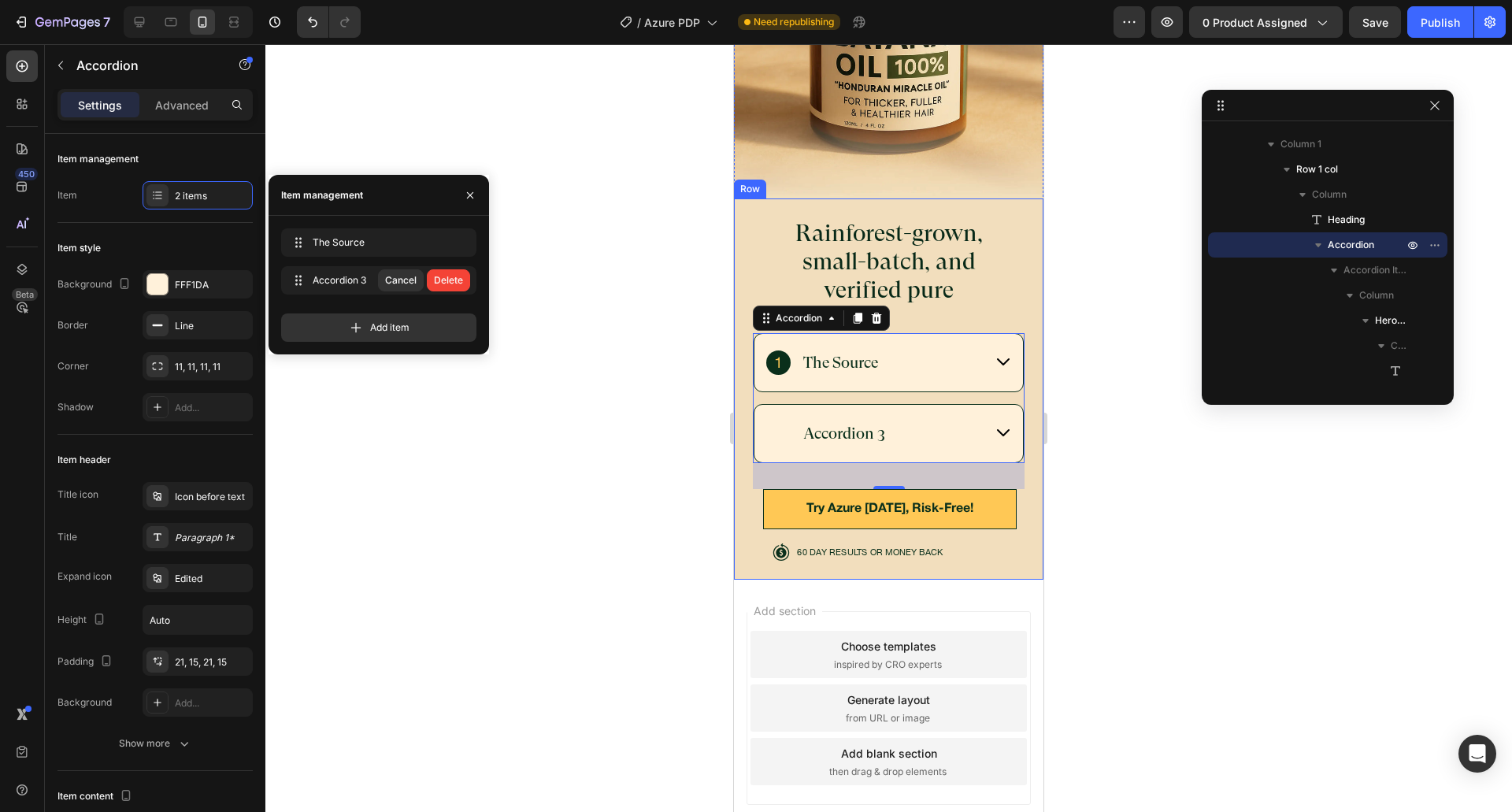
click at [459, 280] on div "Delete" at bounding box center [448, 280] width 29 height 14
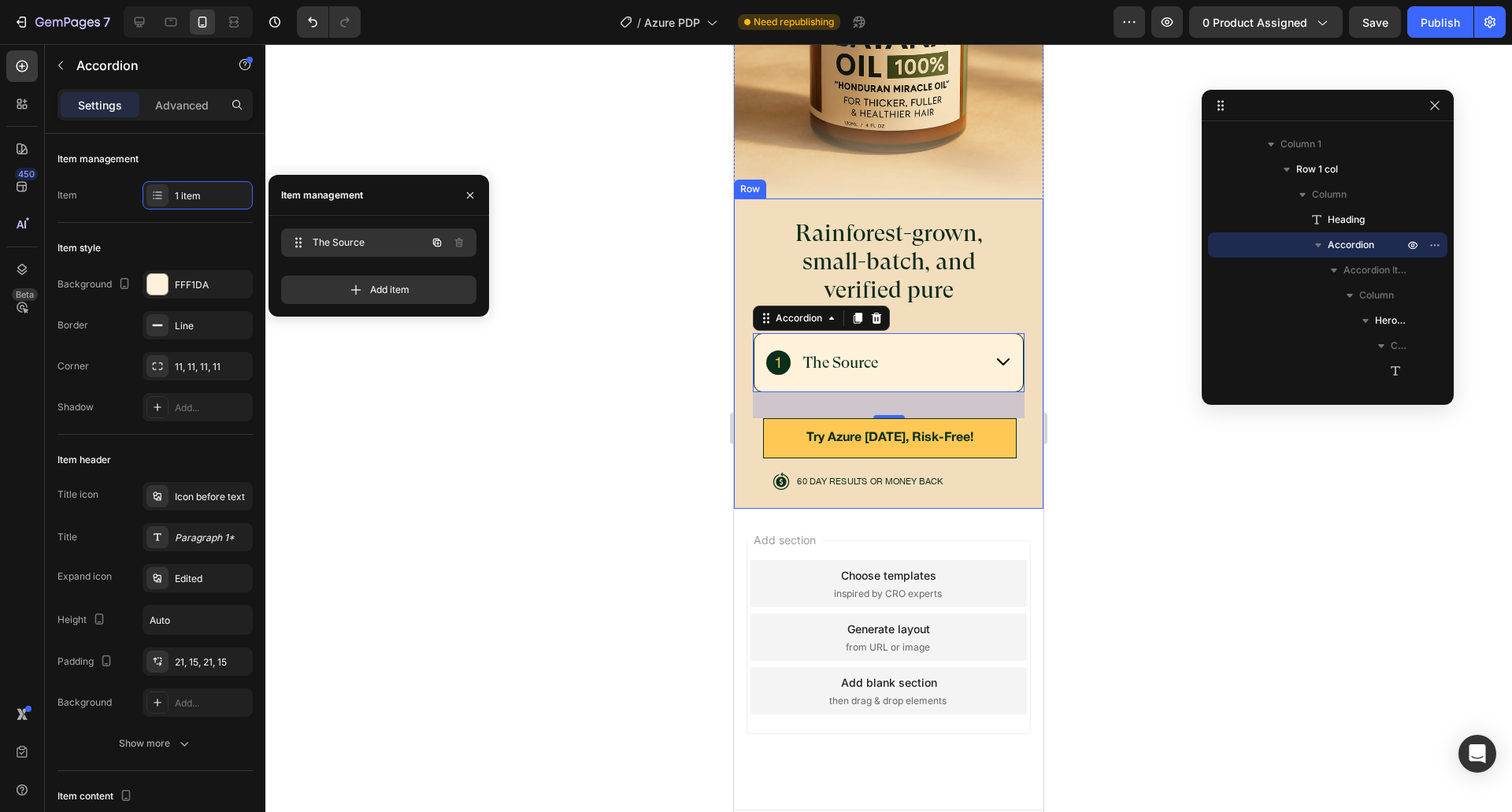
click at [430, 246] on button "button" at bounding box center [437, 242] width 22 height 22
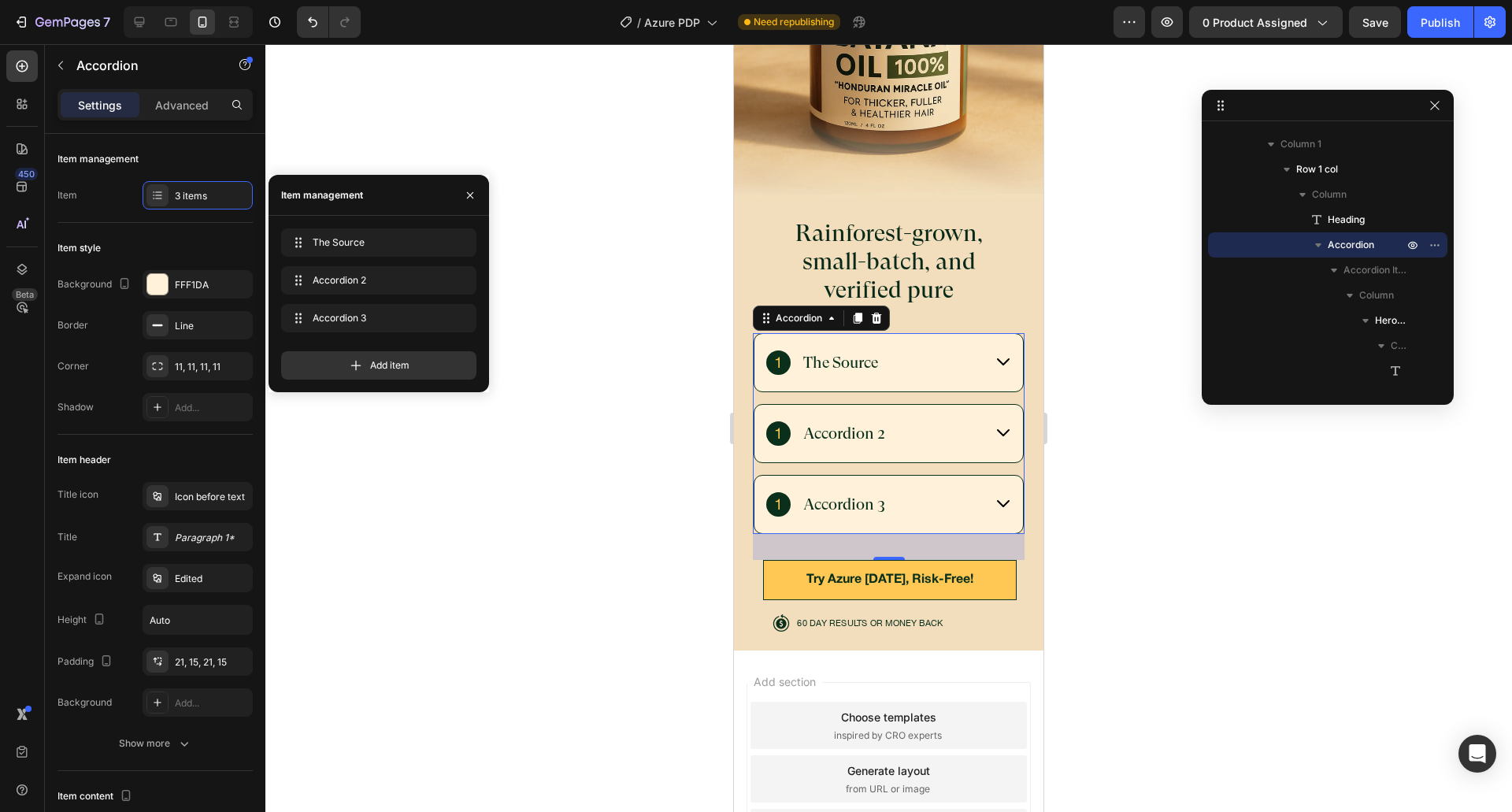
click at [815, 422] on div "Accordion 2" at bounding box center [843, 434] width 86 height 24
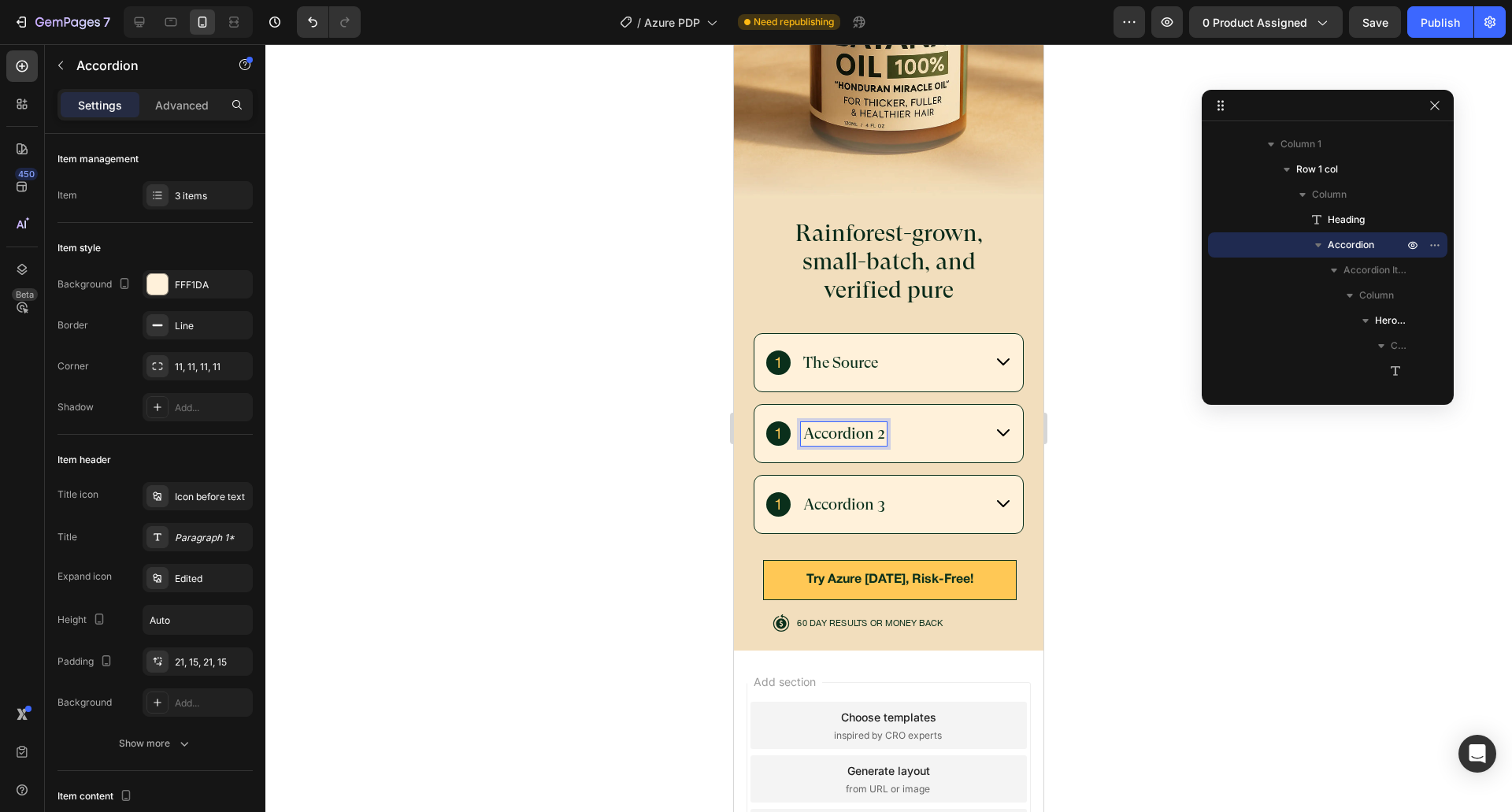
click at [764, 423] on div "Accordion 2" at bounding box center [889, 434] width 269 height 57
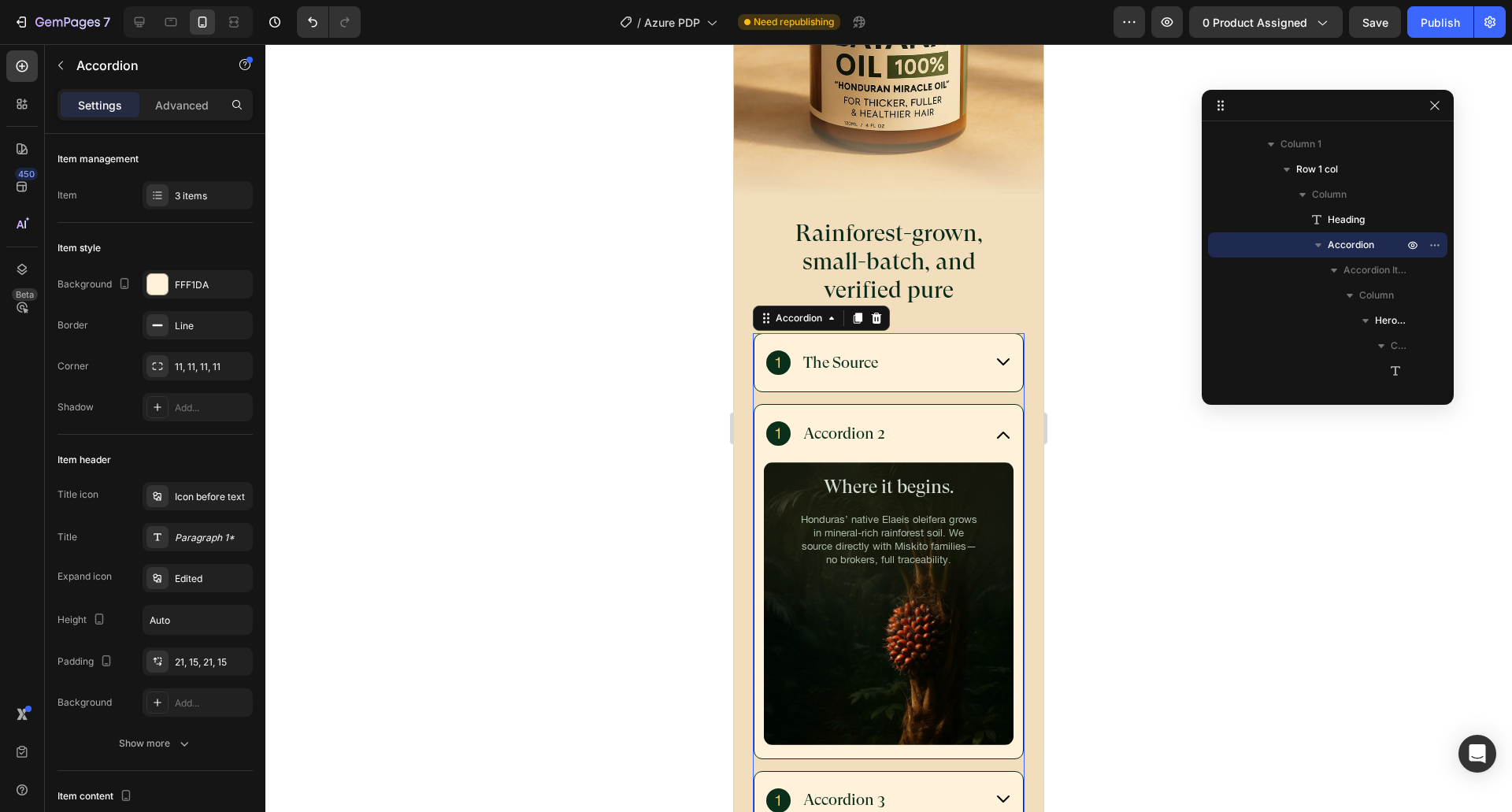
click at [932, 421] on div "Accordion 2" at bounding box center [874, 433] width 216 height 25
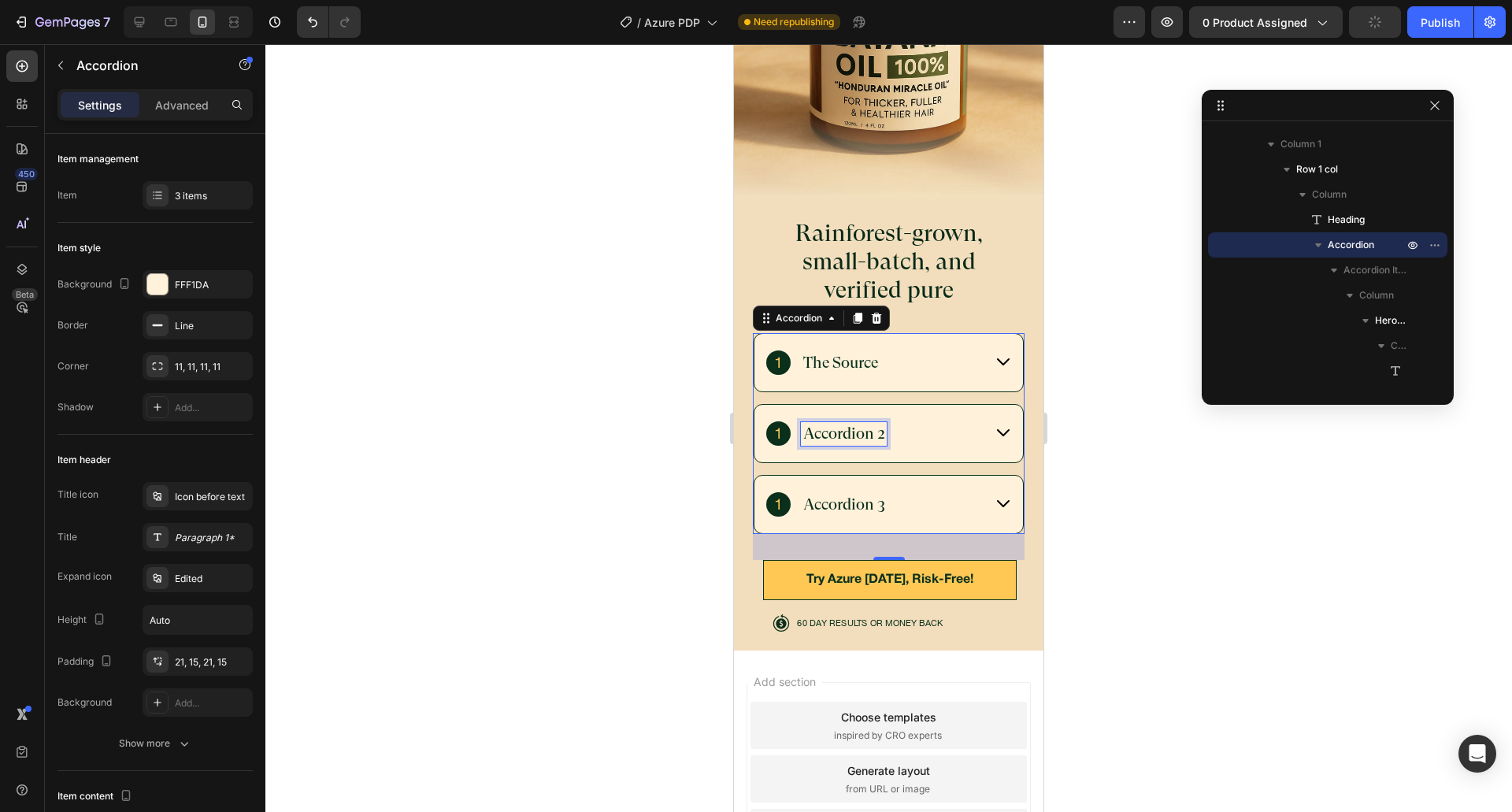
click at [840, 424] on p "Accordion 2" at bounding box center [843, 434] width 81 height 19
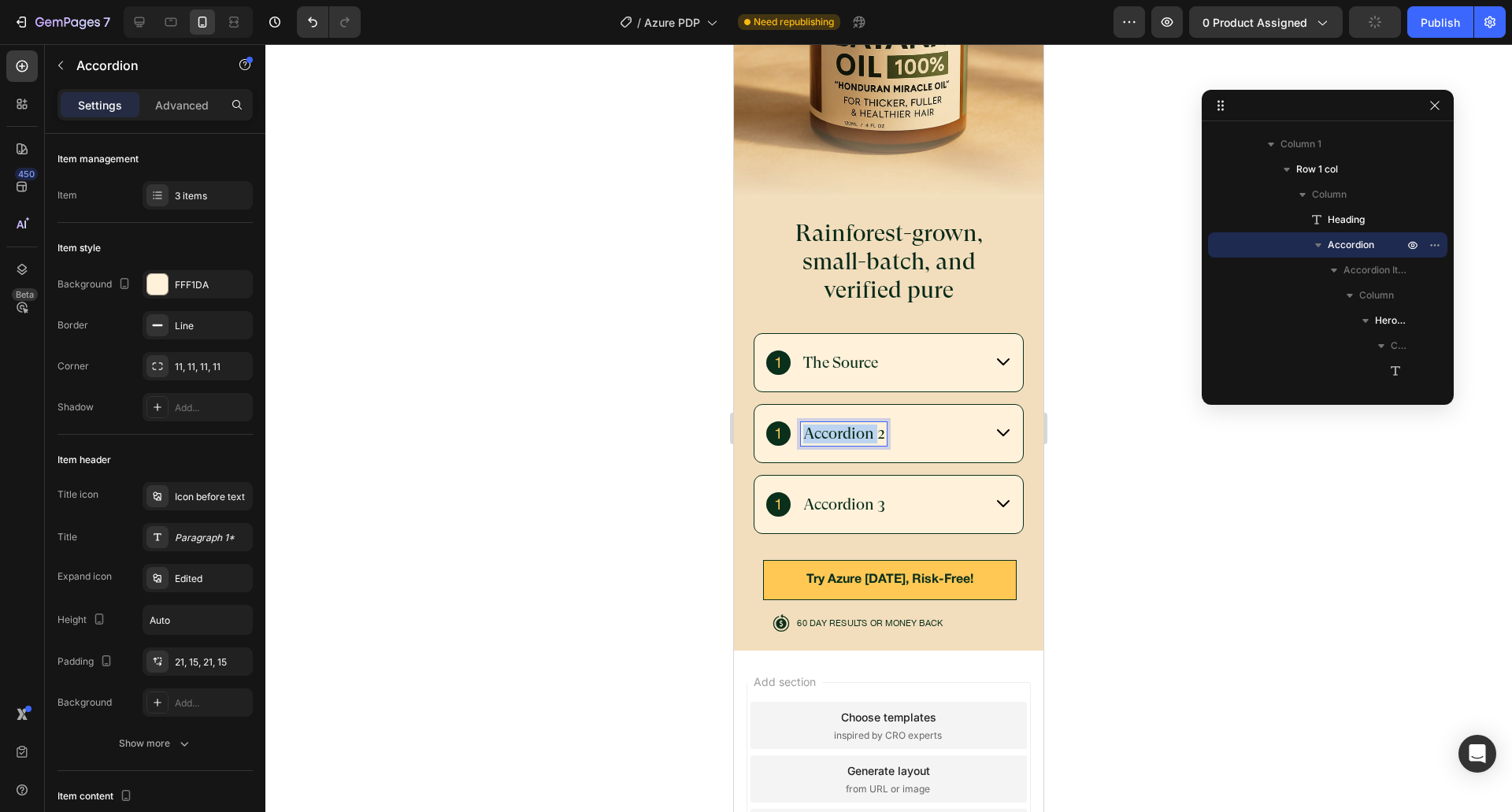
click at [840, 424] on p "Accordion 2" at bounding box center [843, 434] width 81 height 19
click at [840, 497] on p "Accordion 3" at bounding box center [843, 505] width 82 height 19
click at [929, 405] on div "How it’s made" at bounding box center [889, 434] width 269 height 57
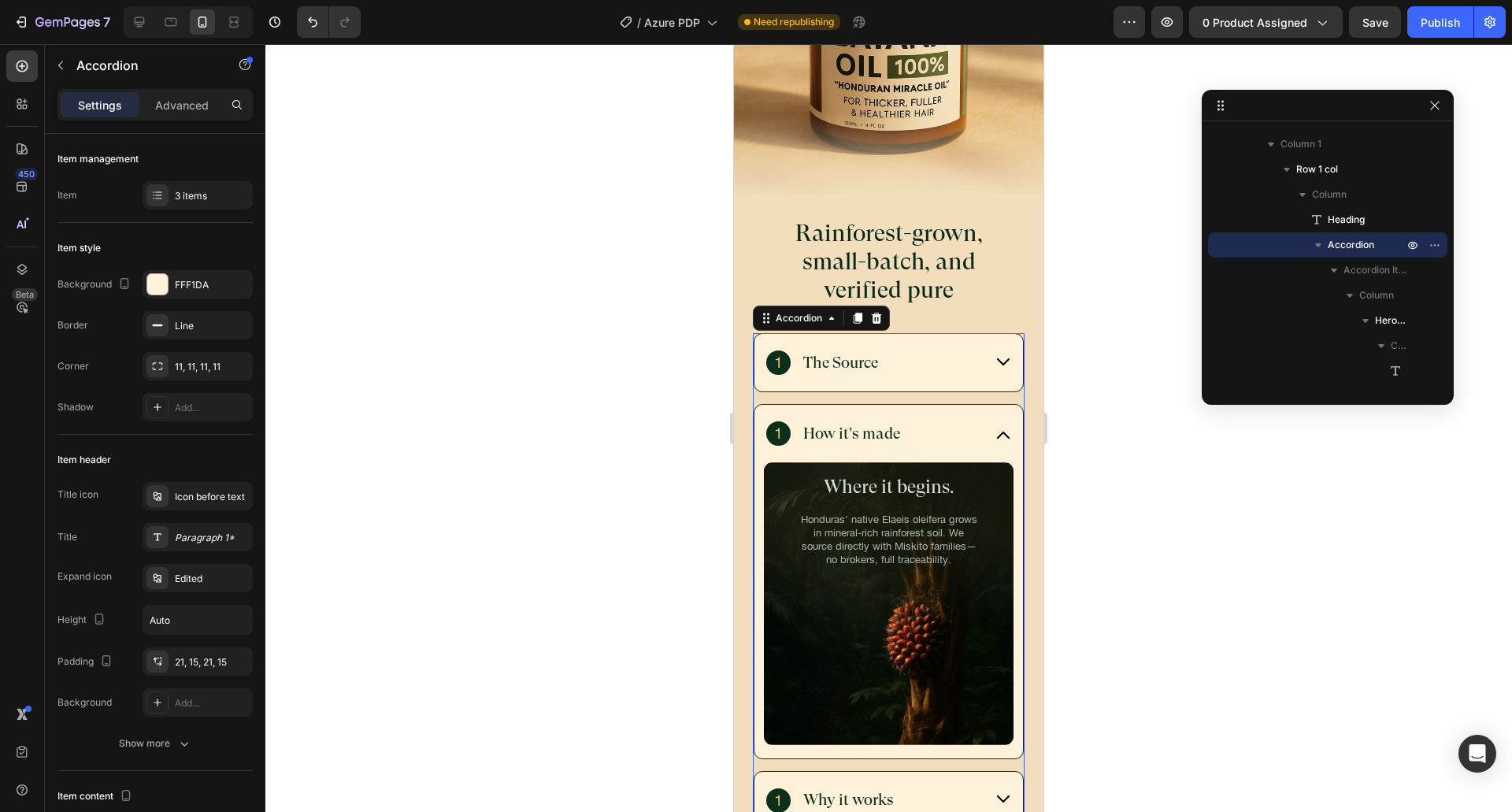
click at [926, 423] on div "How it’s made" at bounding box center [874, 433] width 216 height 25
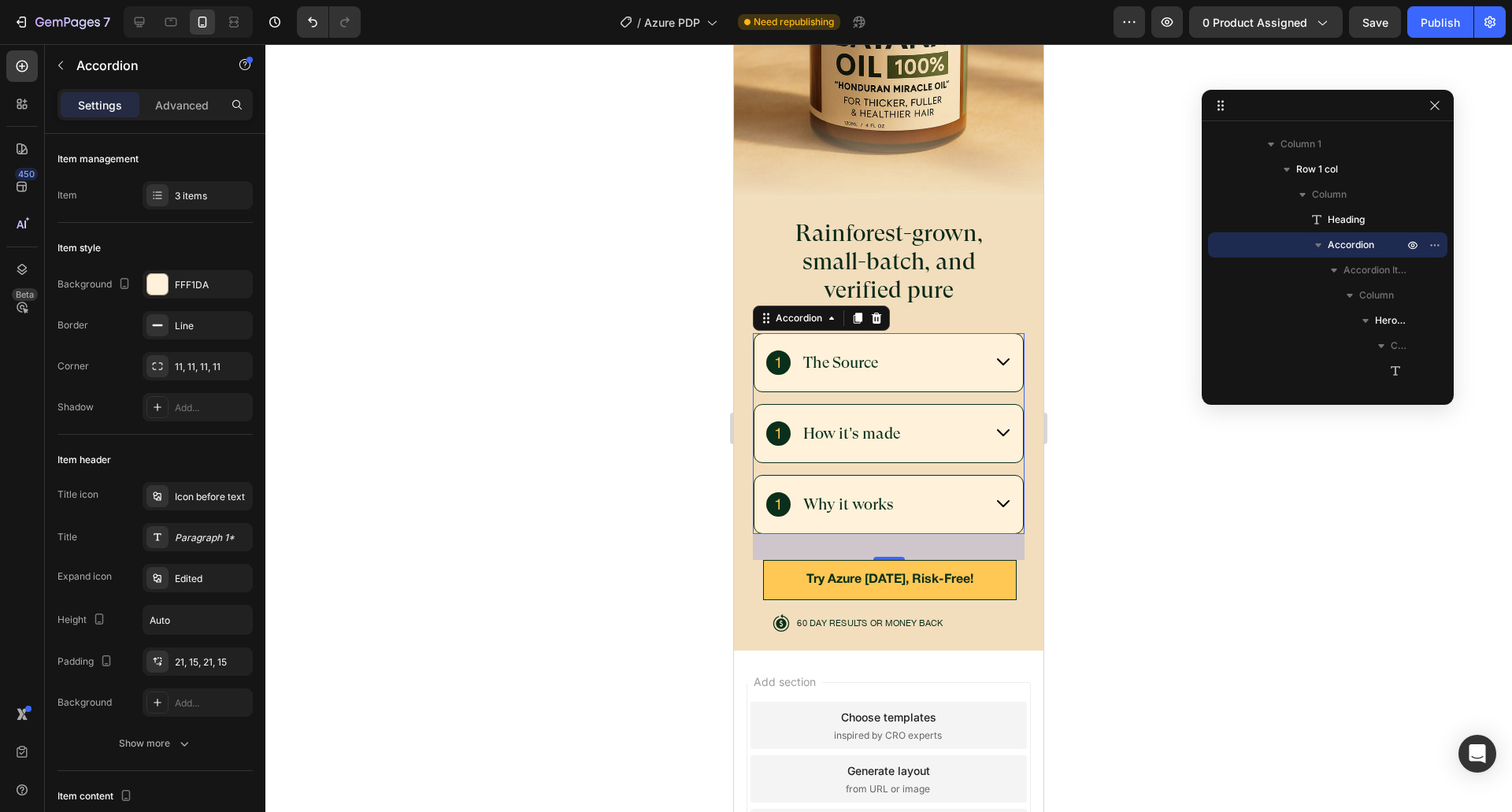
click at [853, 424] on p "How it’s made" at bounding box center [851, 434] width 97 height 19
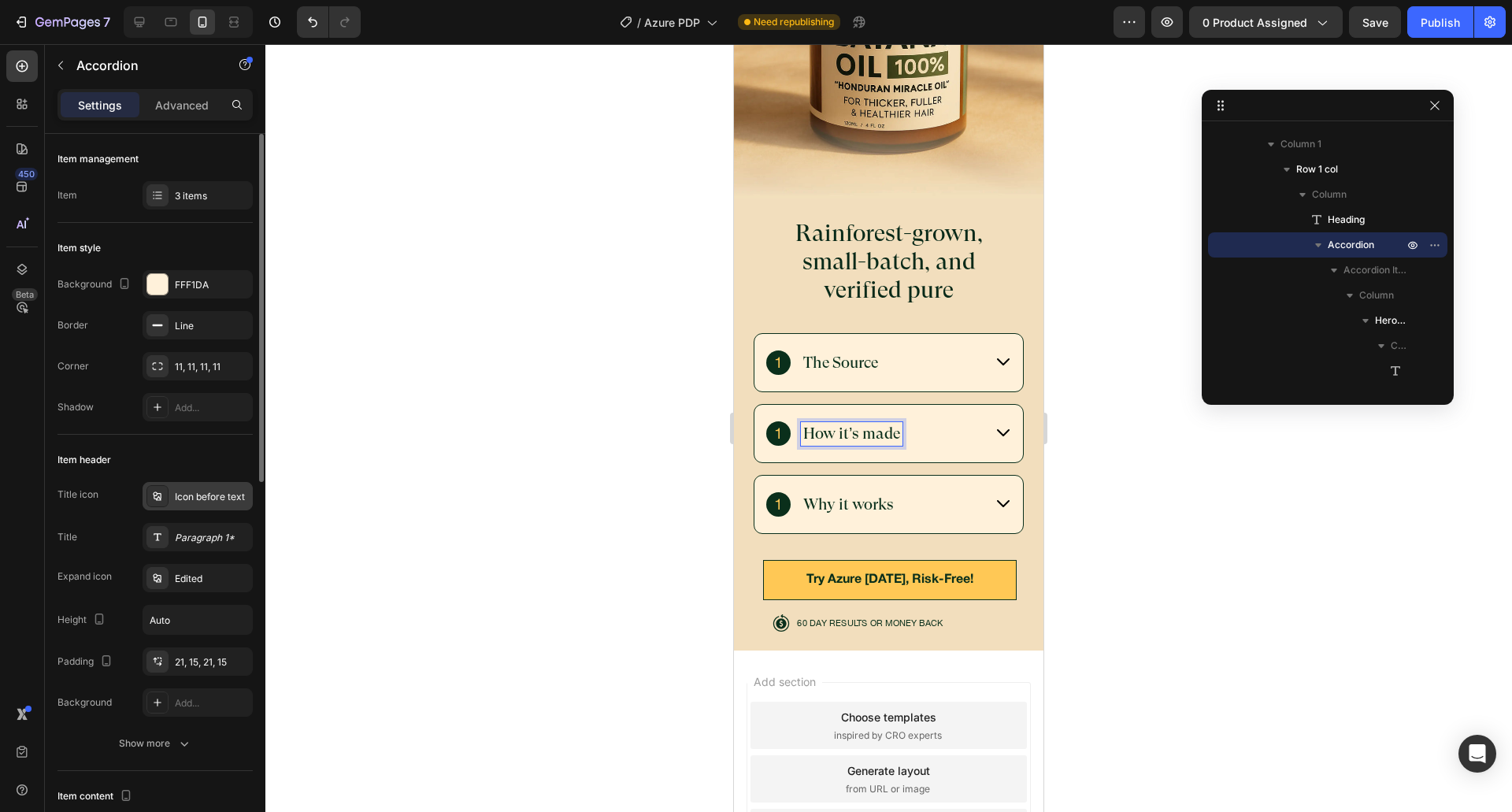
click at [198, 492] on div "Icon before text" at bounding box center [212, 496] width 74 height 14
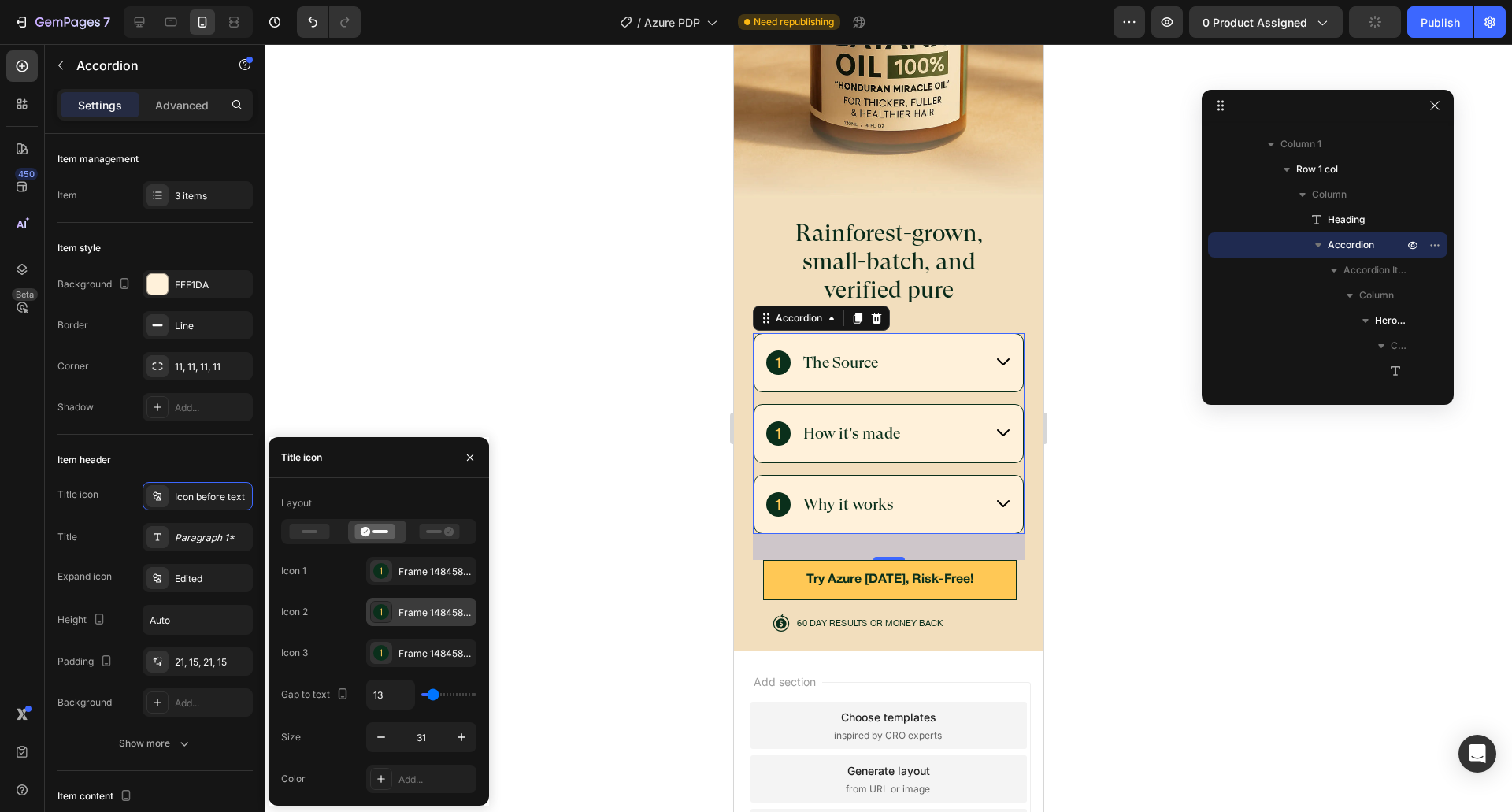
click at [411, 615] on div "Frame 1484583658" at bounding box center [436, 612] width 74 height 14
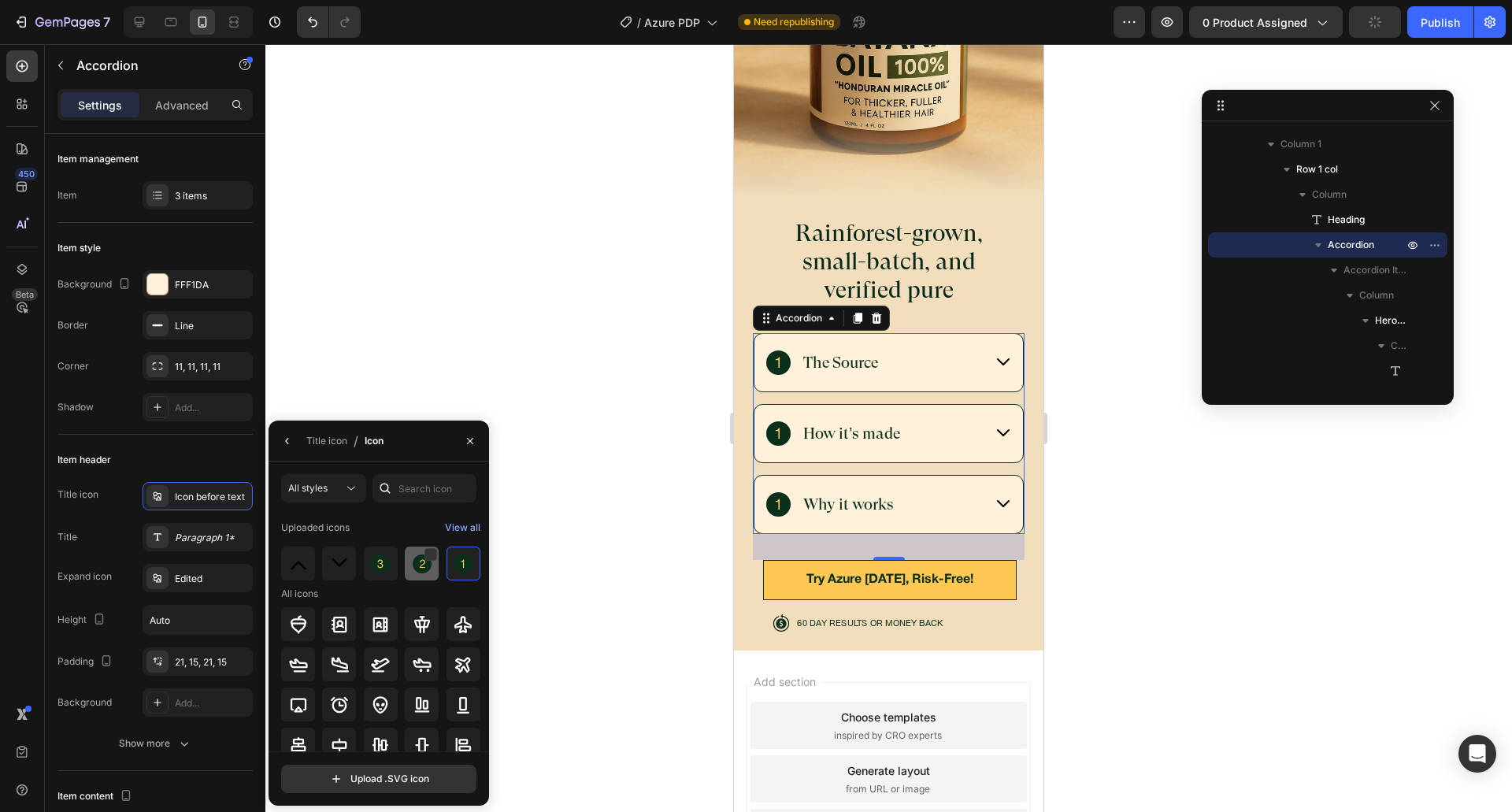
click at [447, 571] on div at bounding box center [463, 563] width 34 height 34
click at [113, 548] on div "Title Paragraph 1*" at bounding box center [155, 537] width 195 height 29
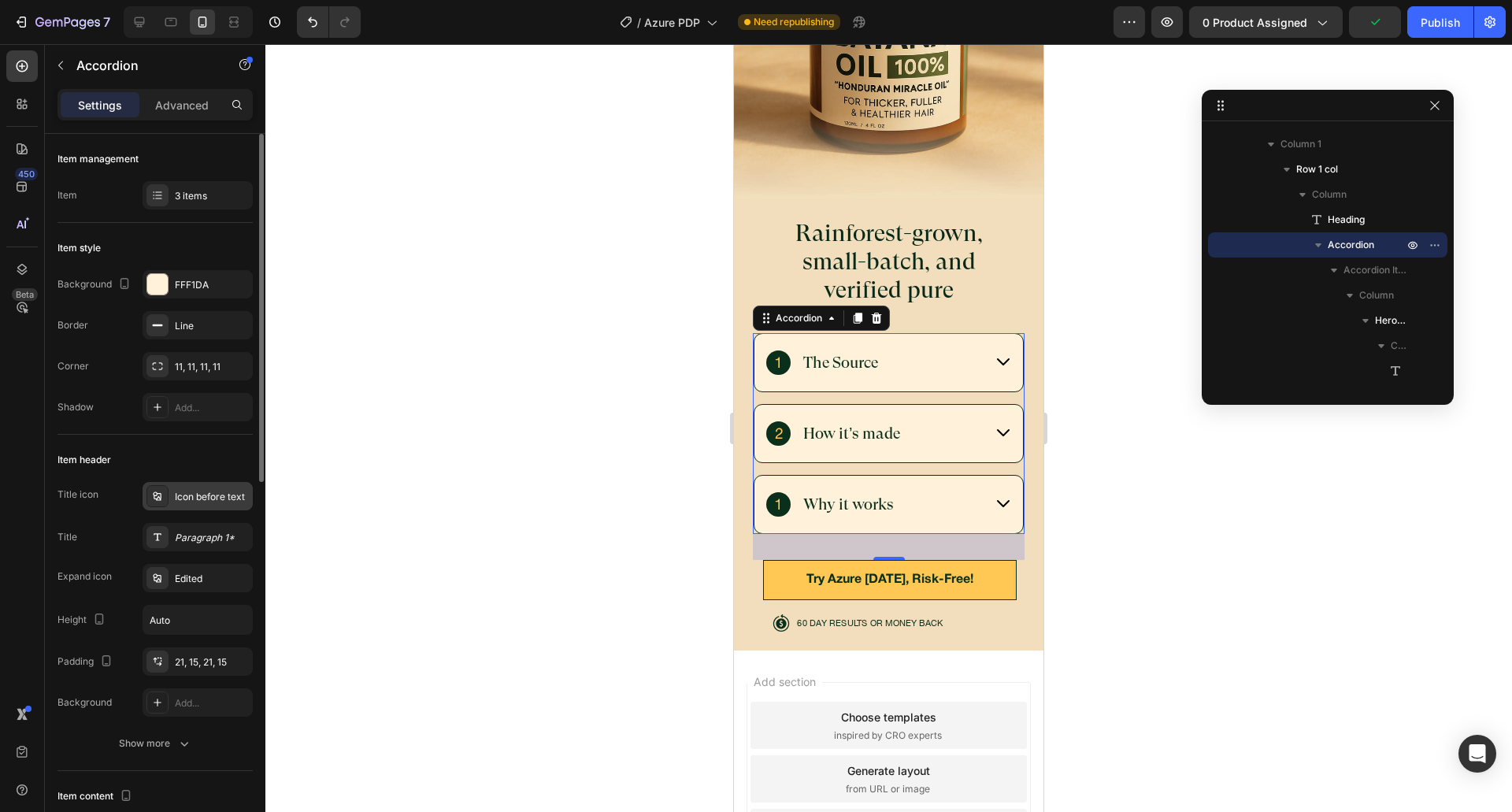
click at [187, 499] on div "Icon before text" at bounding box center [212, 496] width 74 height 14
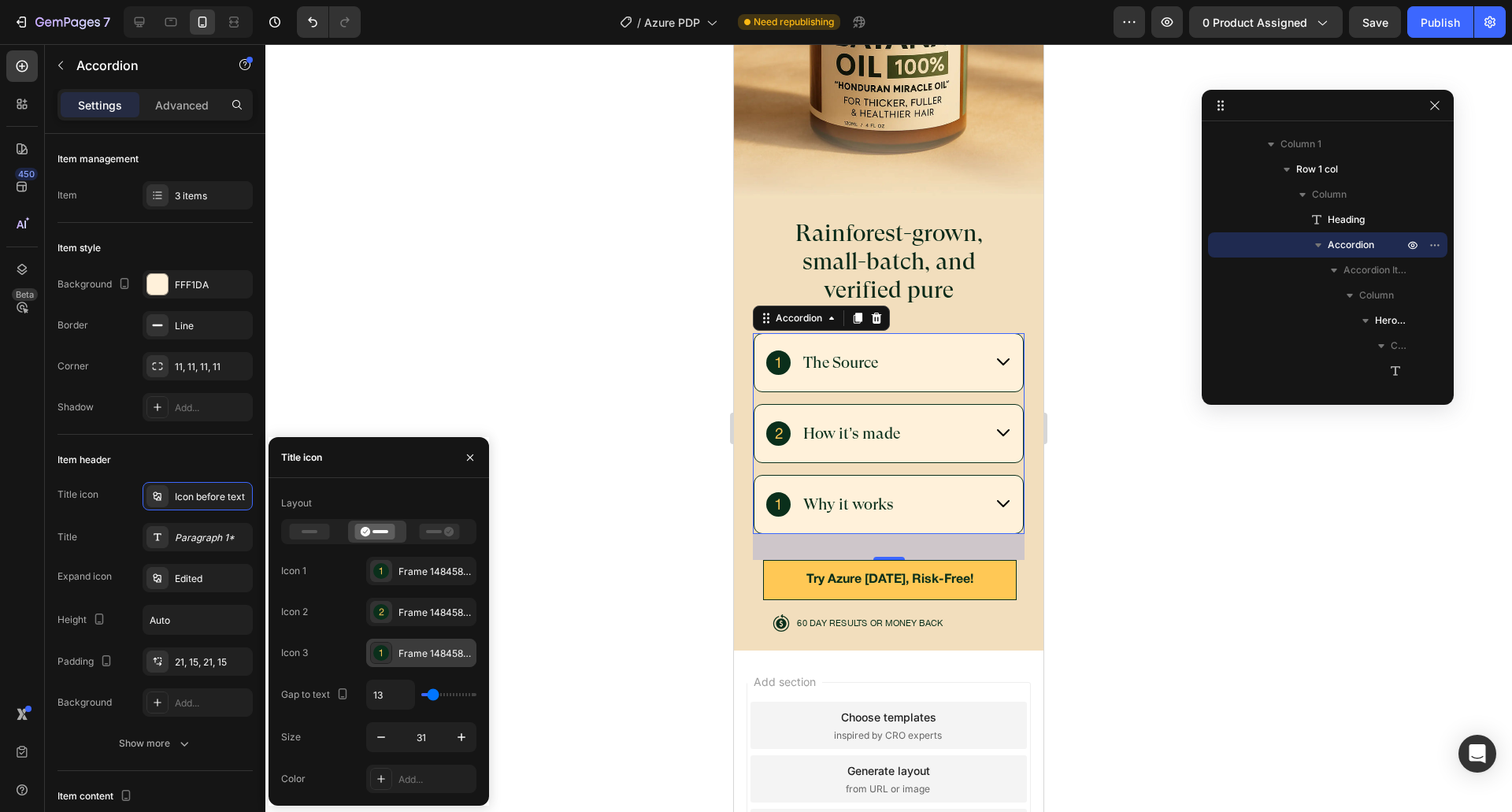
click at [395, 656] on div "Frame 1484583658" at bounding box center [422, 652] width 110 height 29
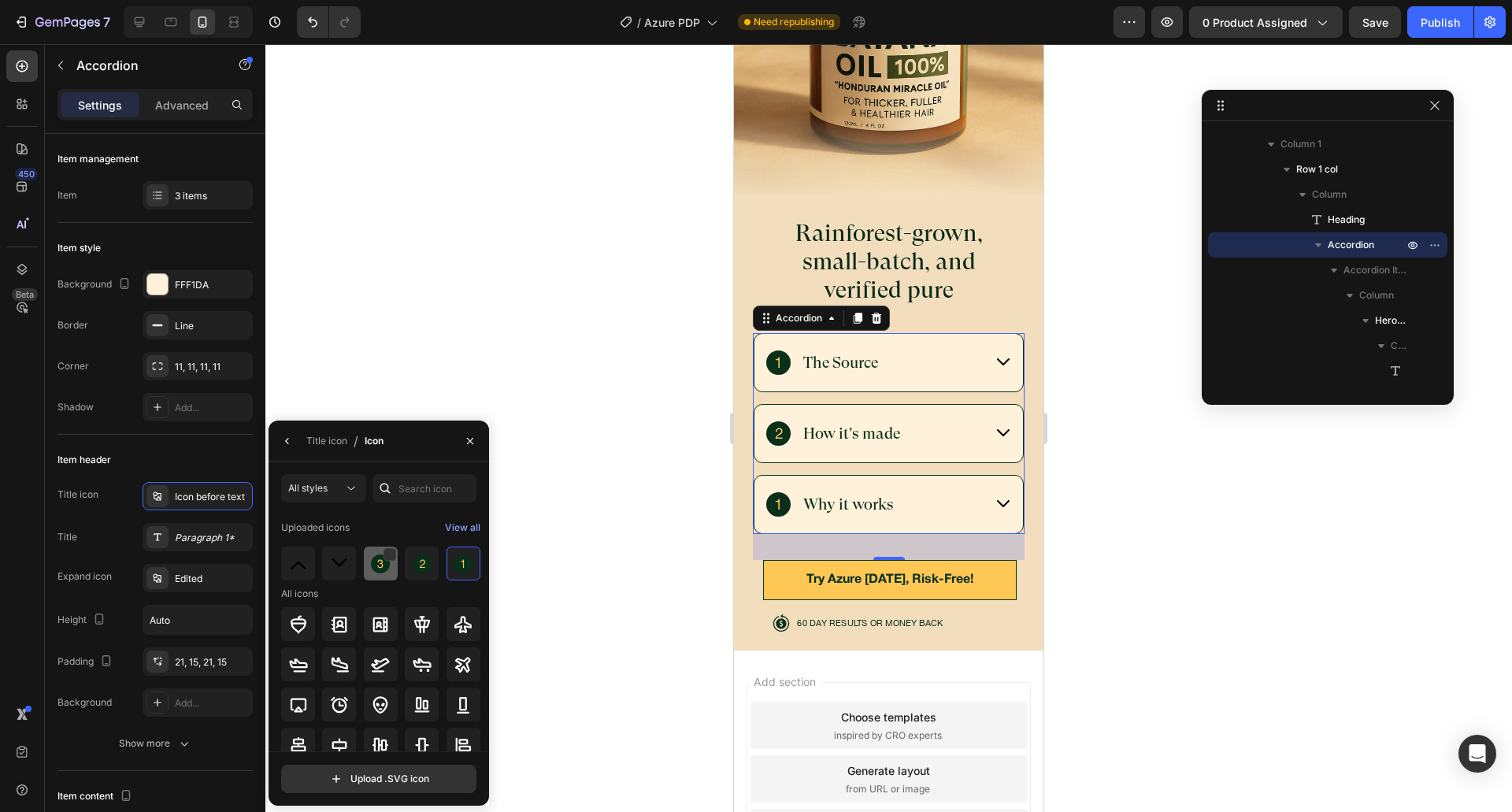
click at [367, 570] on div at bounding box center [380, 563] width 34 height 34
click at [345, 531] on div "Uploaded icons" at bounding box center [315, 527] width 68 height 25
click at [318, 442] on div "Title icon" at bounding box center [327, 440] width 41 height 14
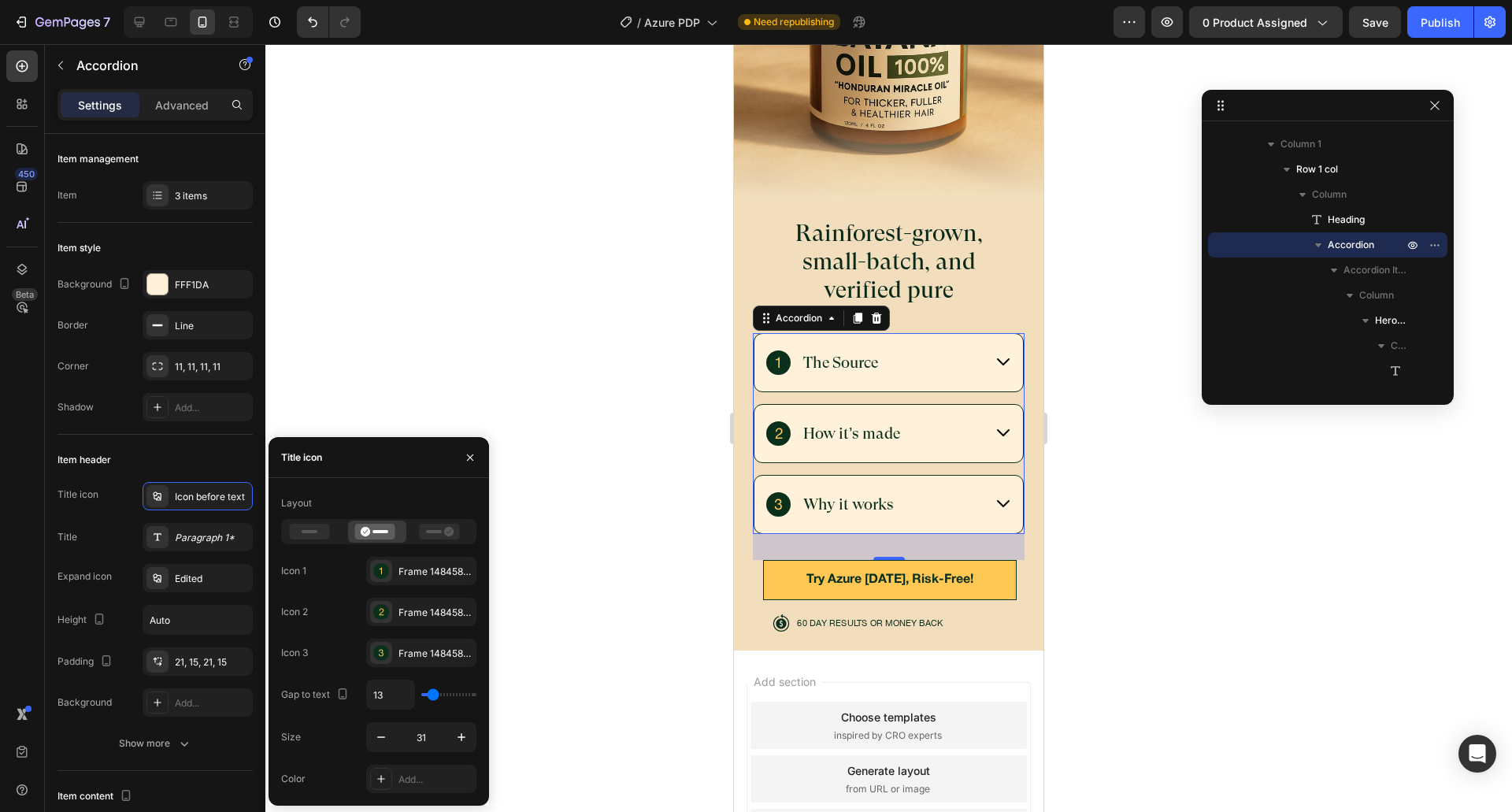
click at [826, 422] on div "How it’s made" at bounding box center [852, 434] width 101 height 24
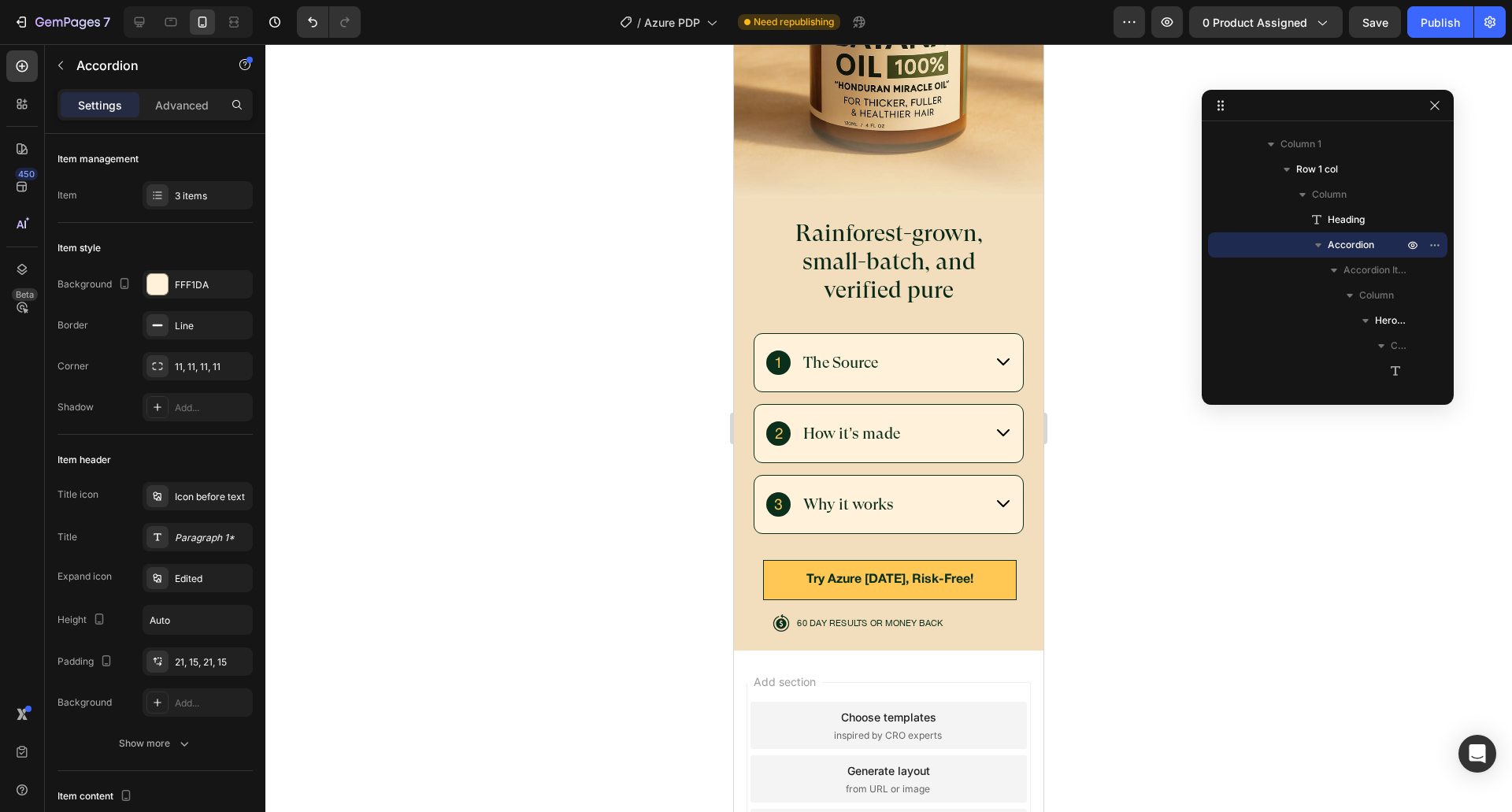
click at [976, 419] on div "How it’s made" at bounding box center [889, 434] width 269 height 57
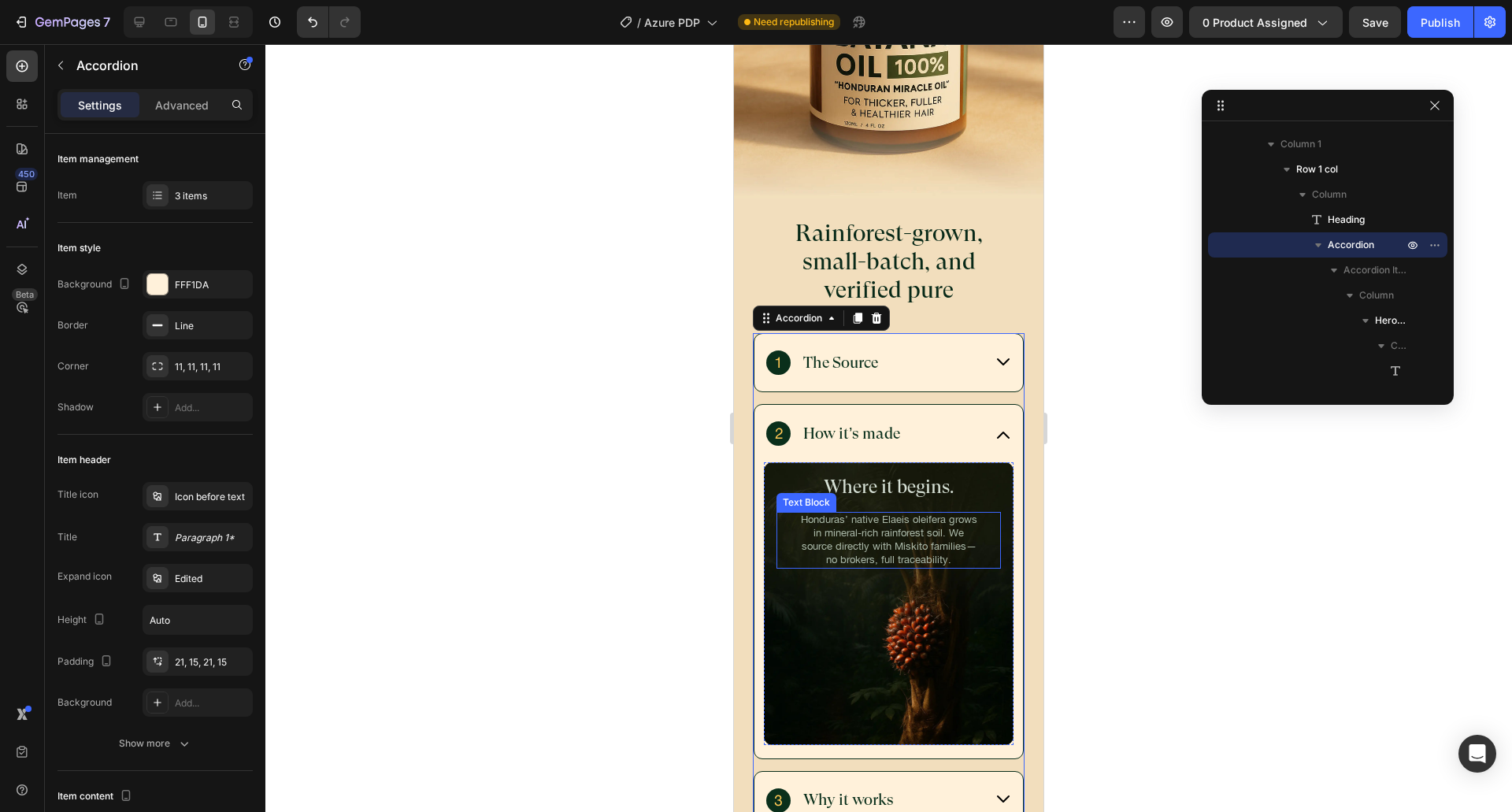
click at [804, 601] on div "Background Image" at bounding box center [888, 603] width 250 height 282
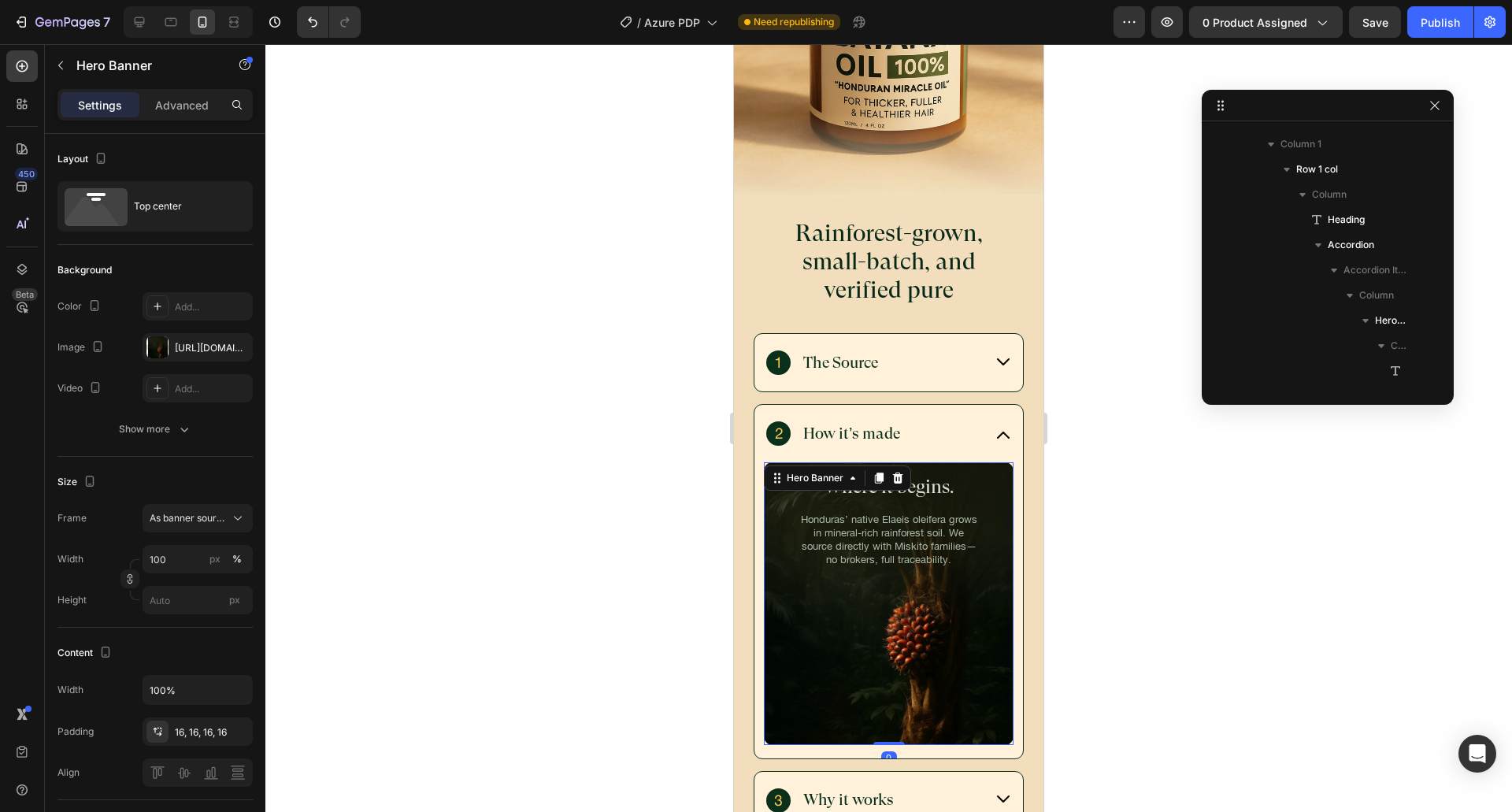
scroll to position [424, 0]
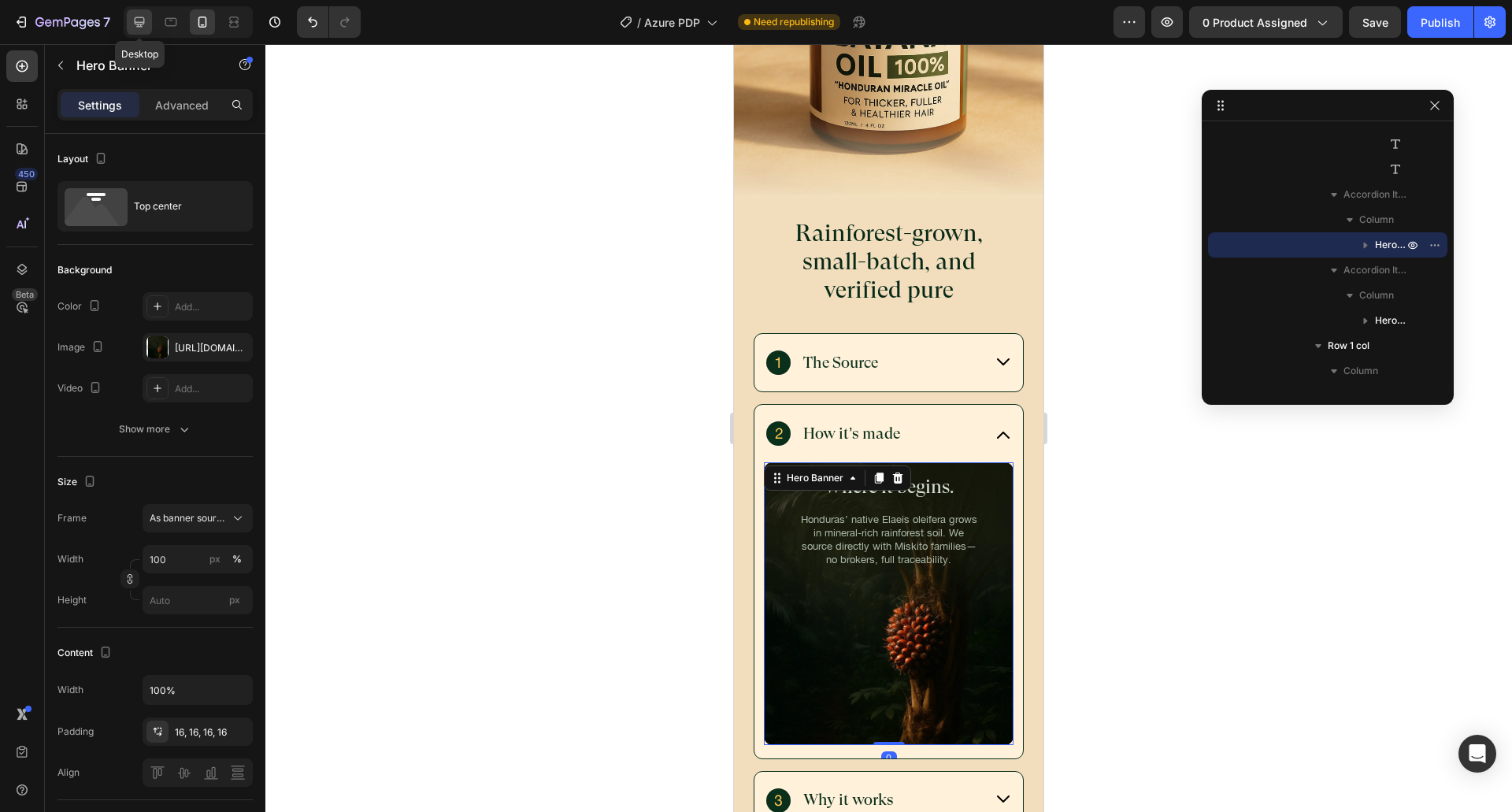
click at [152, 17] on div at bounding box center [139, 21] width 25 height 25
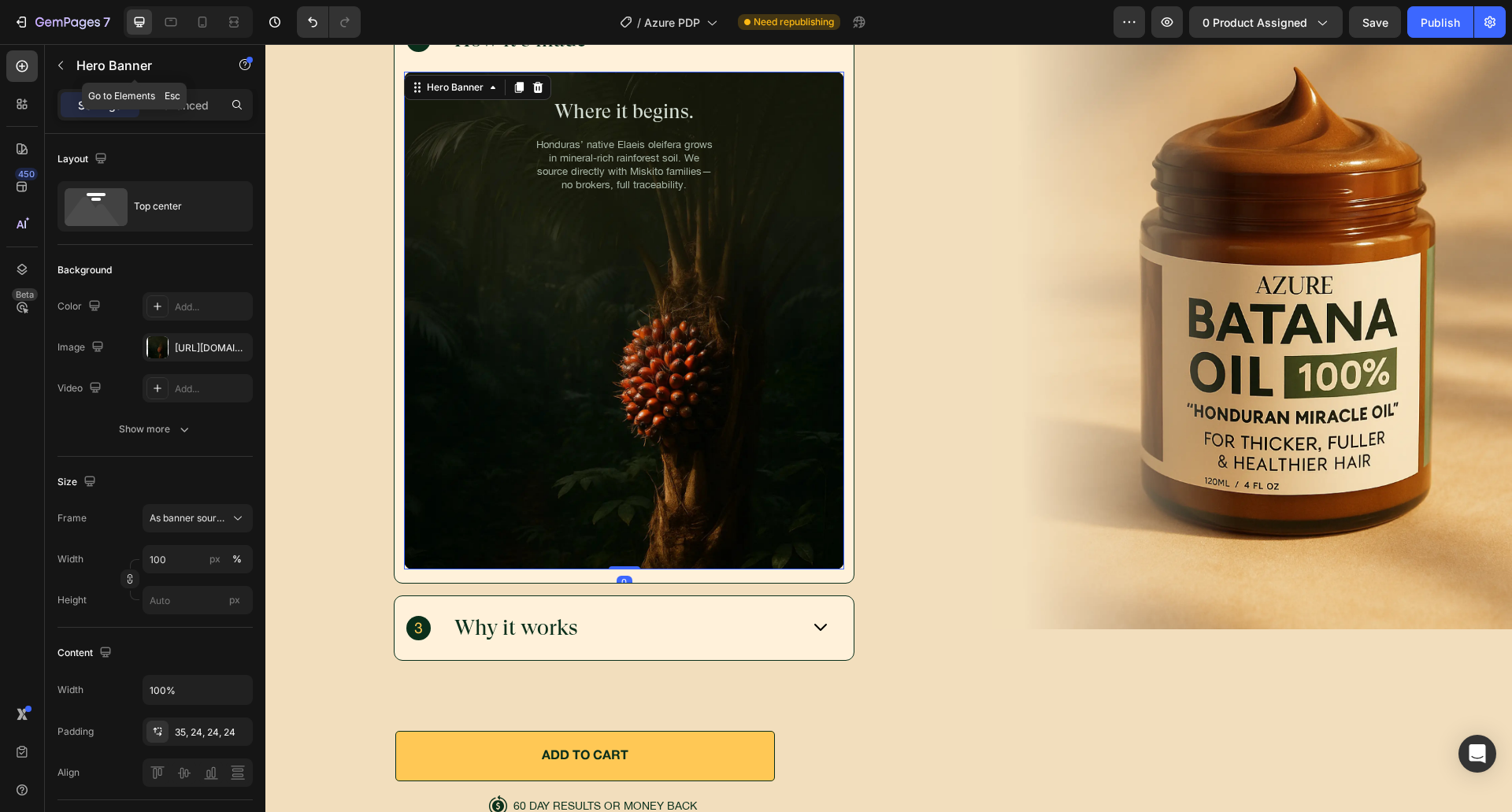
scroll to position [5497, 0]
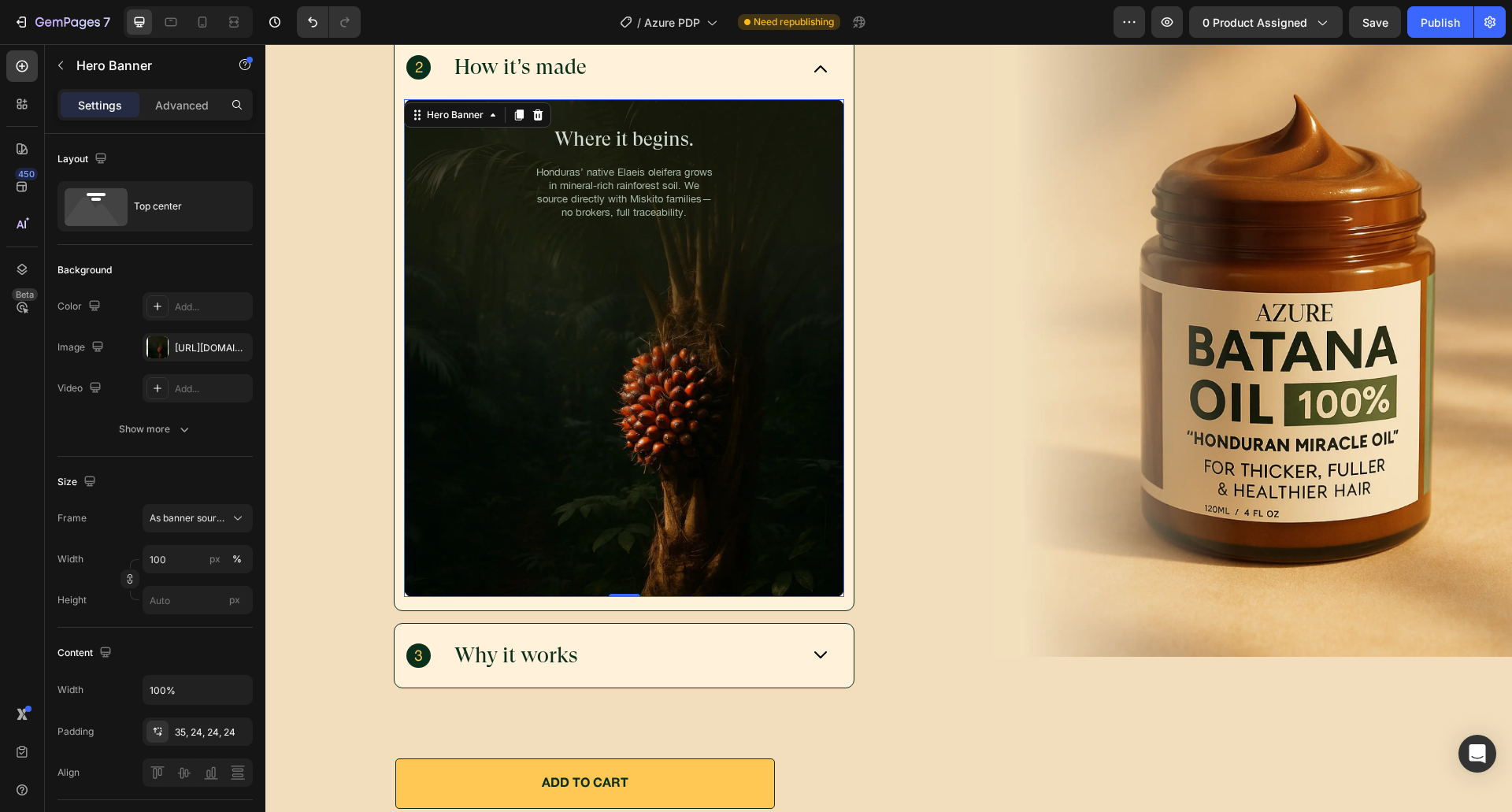
click at [655, 384] on div "Background Image" at bounding box center [624, 348] width 440 height 497
click at [191, 347] on div "[URL][DOMAIN_NAME]" at bounding box center [198, 347] width 46 height 14
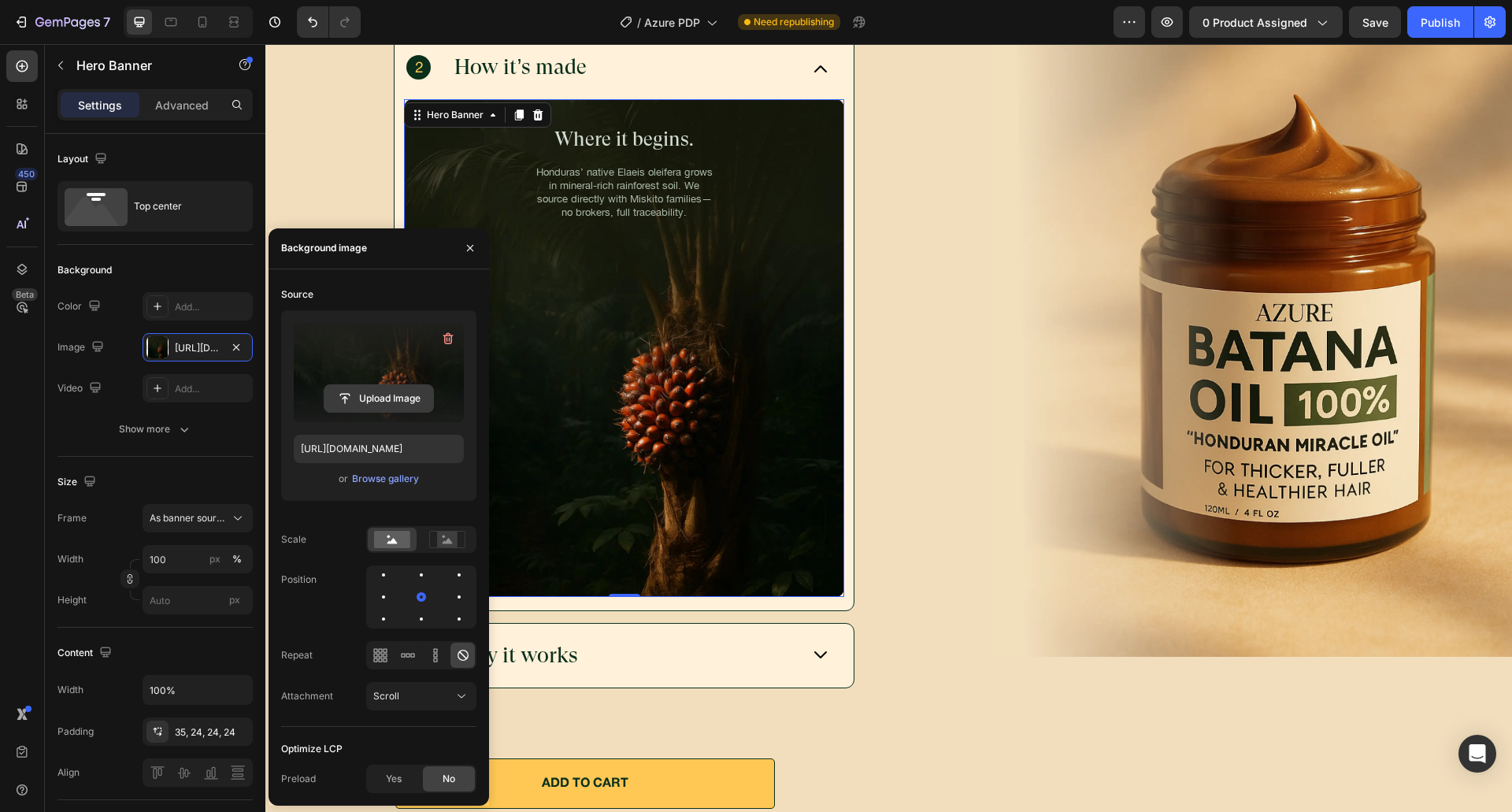
click at [383, 394] on input "file" at bounding box center [378, 398] width 109 height 27
type input "[URL][DOMAIN_NAME]"
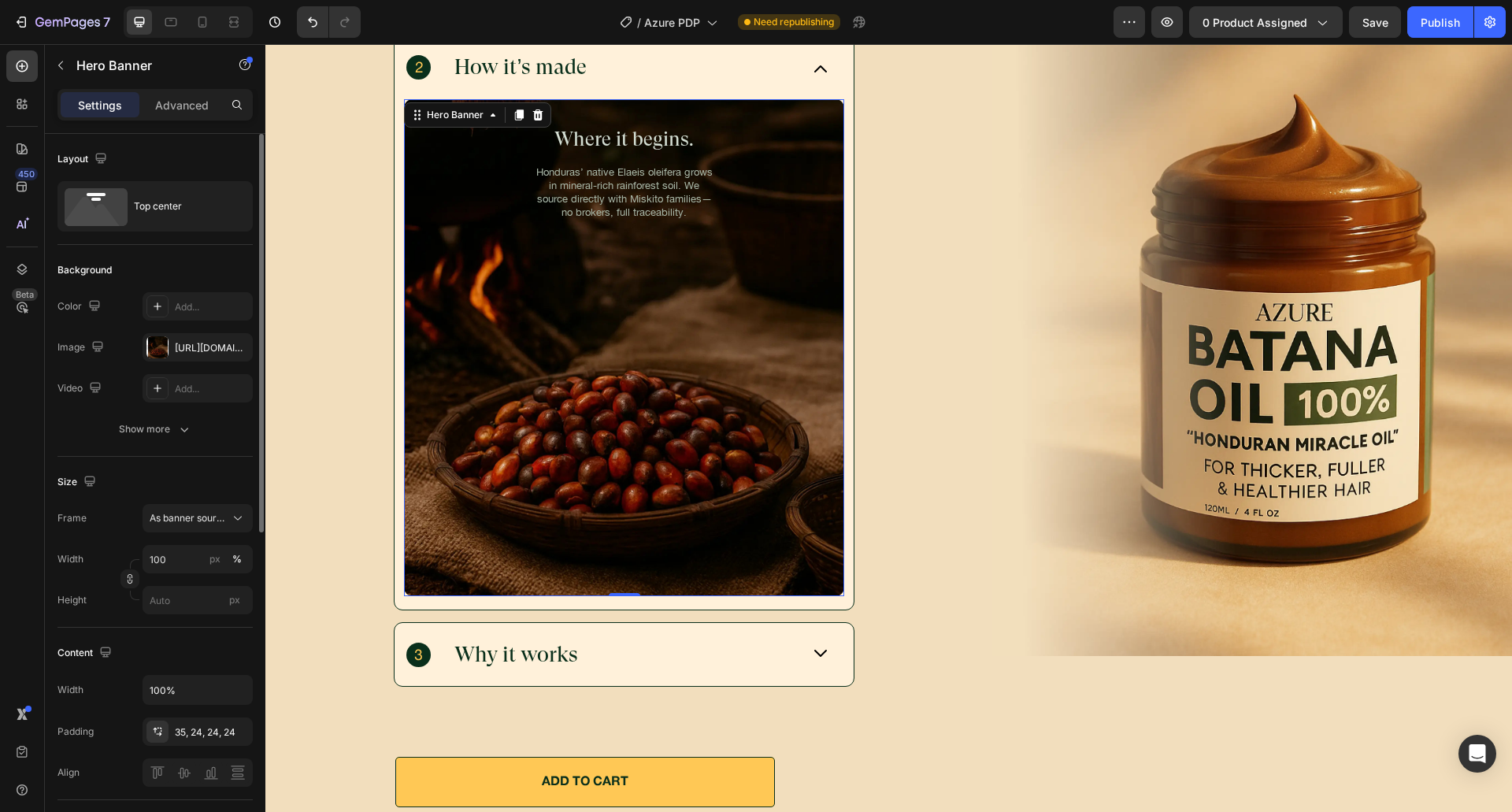
click at [188, 275] on div "Background" at bounding box center [155, 270] width 195 height 25
drag, startPoint x: 632, startPoint y: 655, endPoint x: 639, endPoint y: 627, distance: 28.9
click at [633, 655] on div "Why it works" at bounding box center [603, 654] width 394 height 30
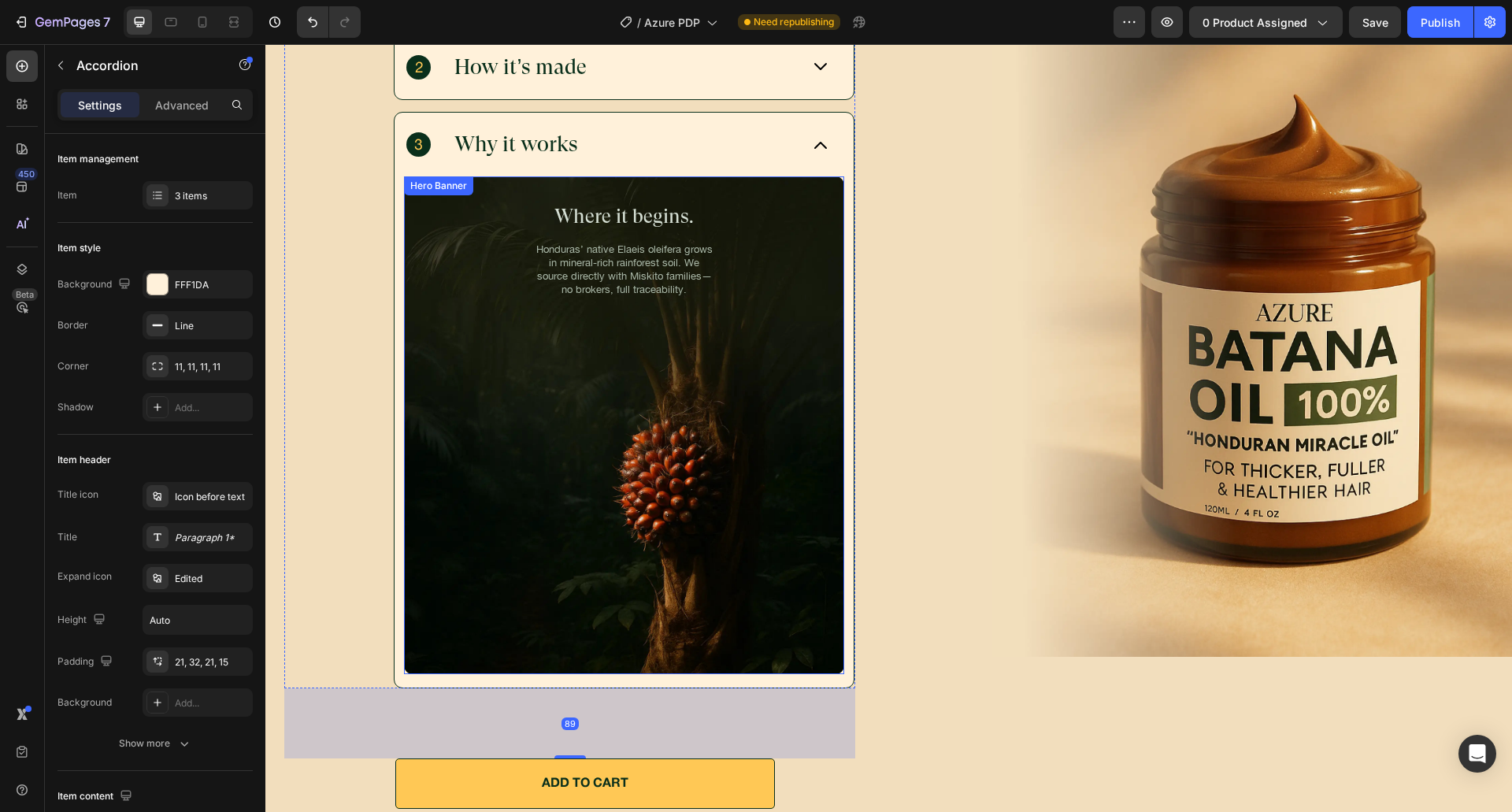
click at [595, 374] on div "Background Image" at bounding box center [624, 425] width 440 height 497
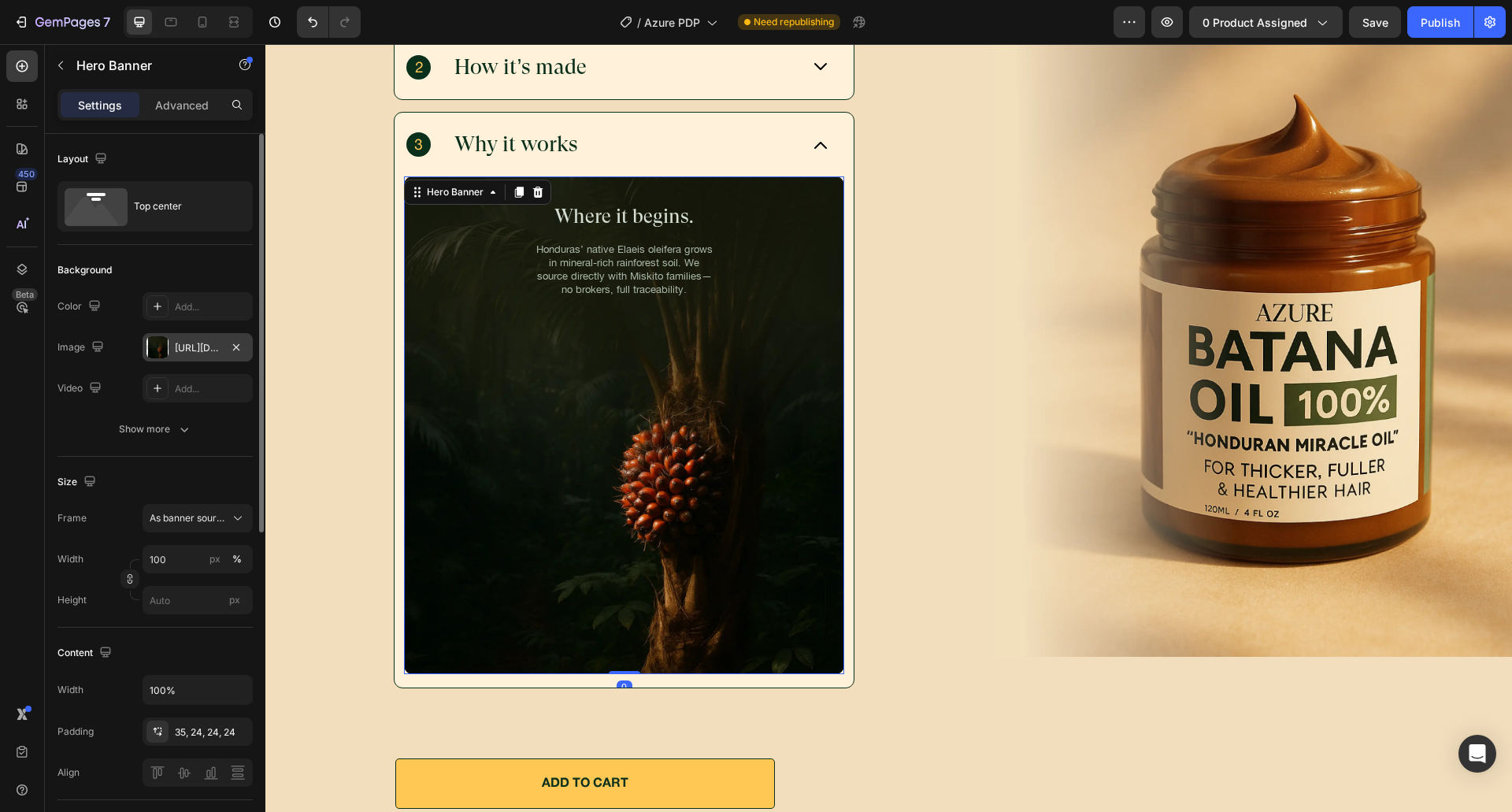
click at [187, 334] on div "[URL][DOMAIN_NAME]" at bounding box center [198, 347] width 110 height 29
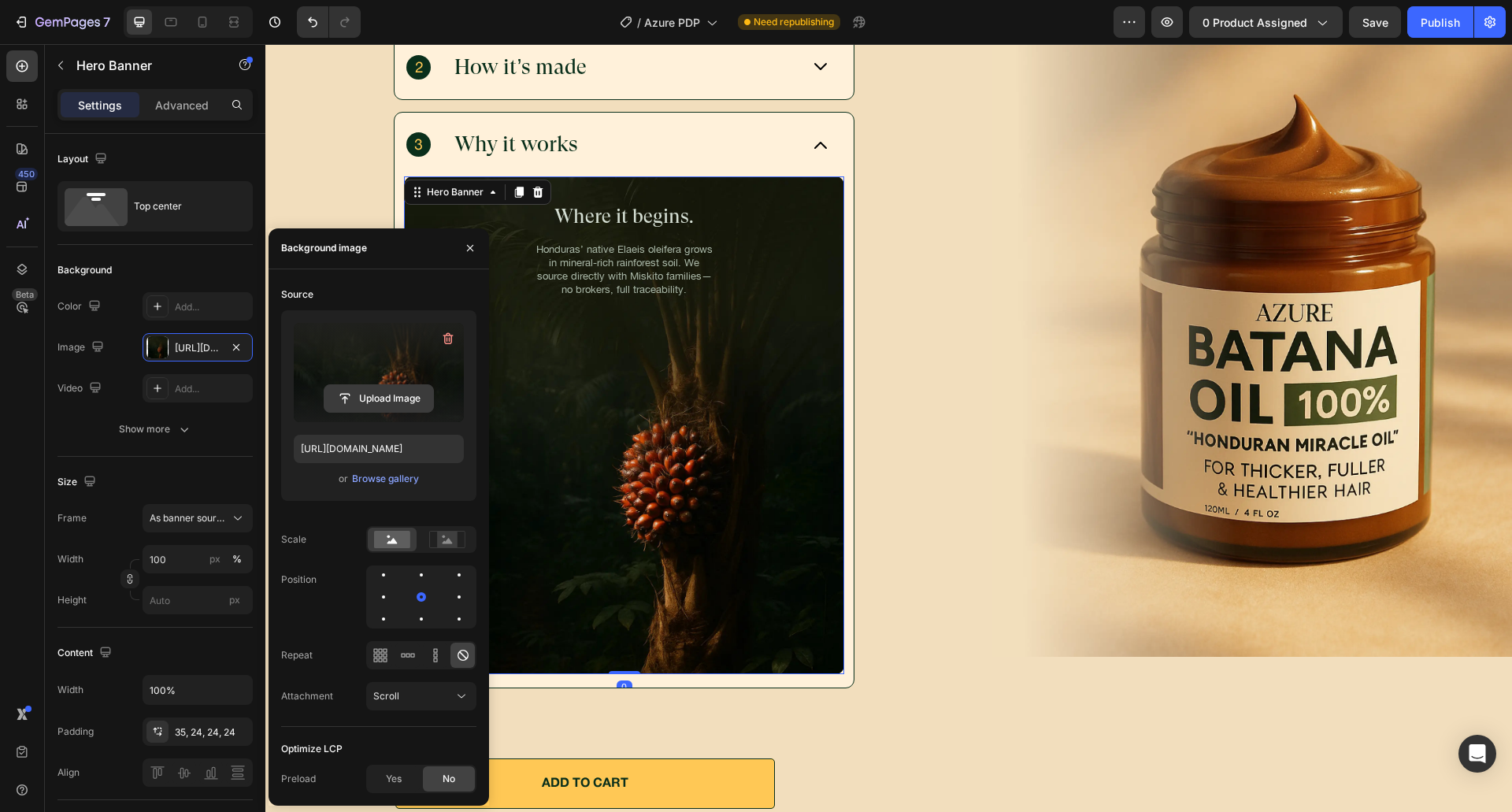
click at [352, 392] on input "file" at bounding box center [378, 398] width 109 height 27
type input "[URL][DOMAIN_NAME]"
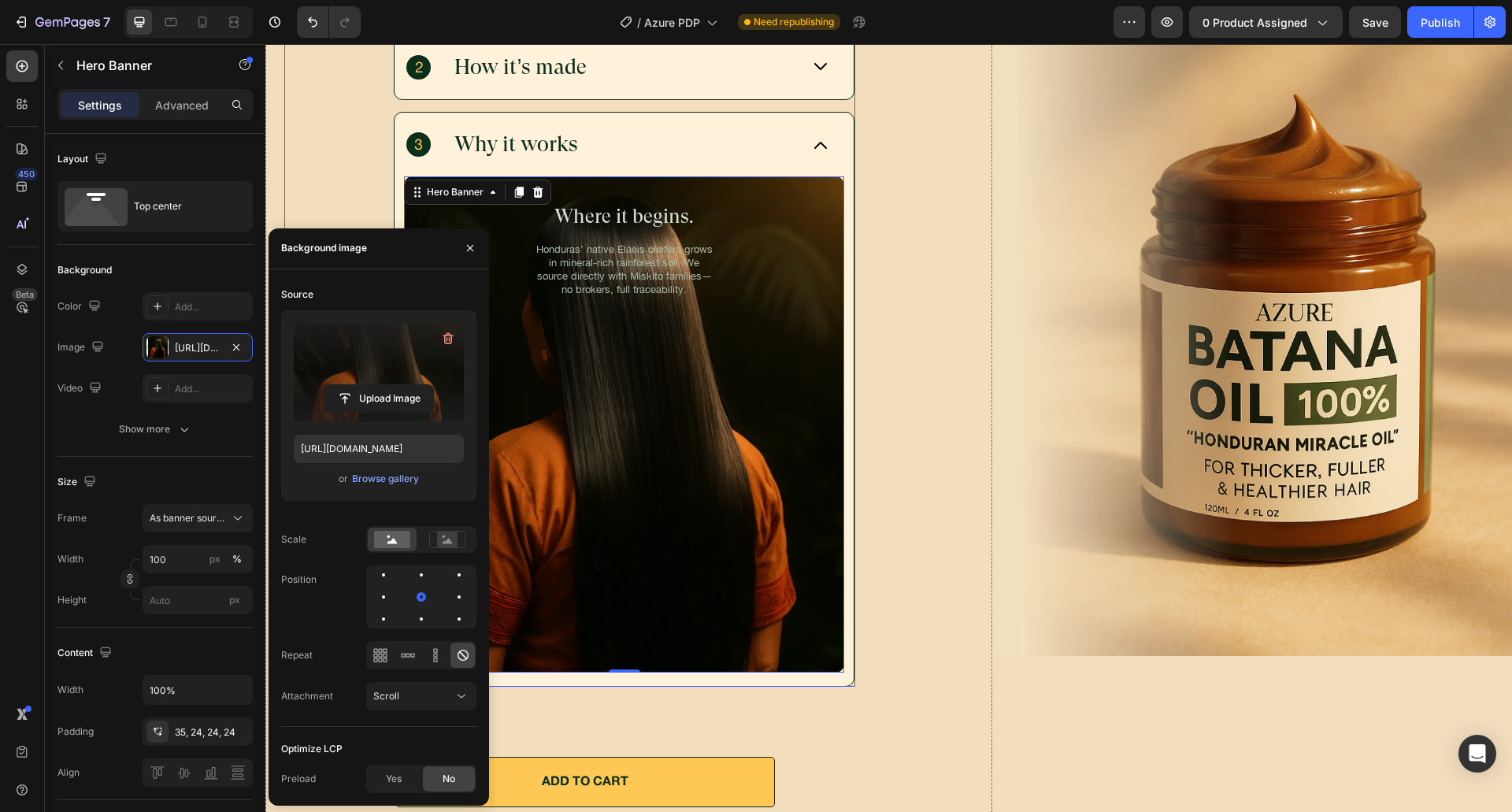
click at [740, 160] on div "Why it works" at bounding box center [623, 144] width 459 height 64
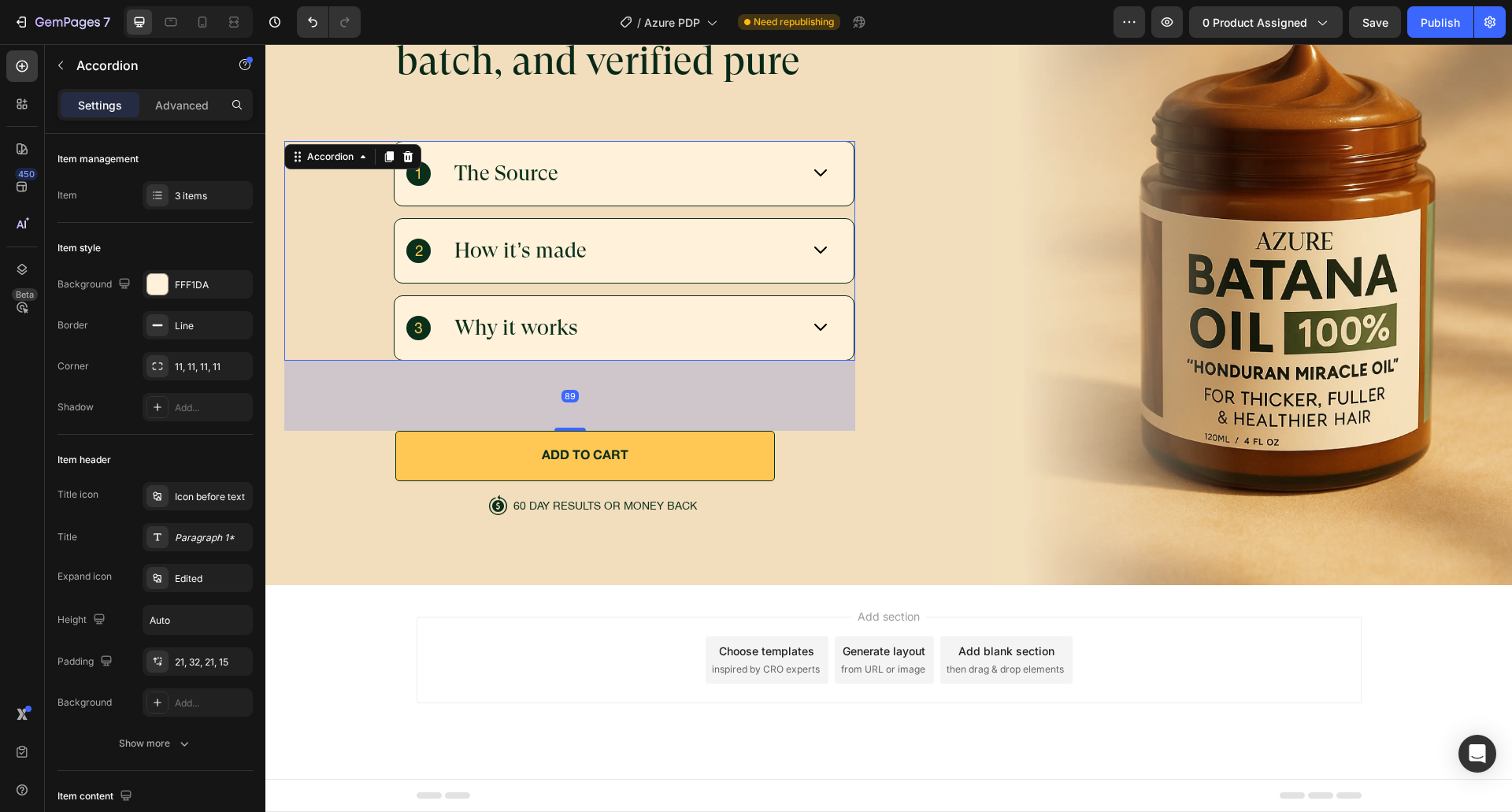
scroll to position [5358, 0]
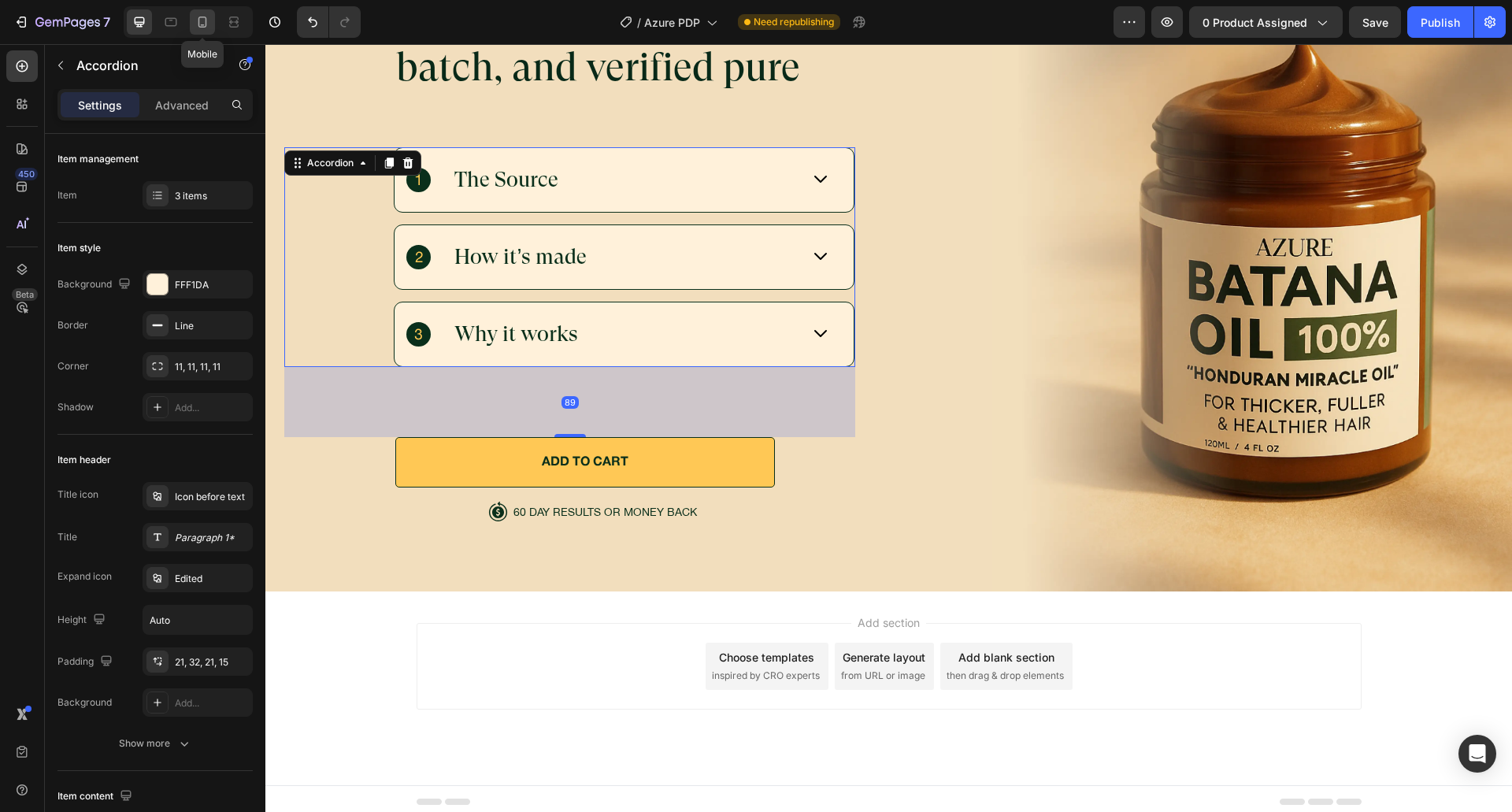
click at [199, 16] on icon at bounding box center [202, 21] width 16 height 16
type input "351"
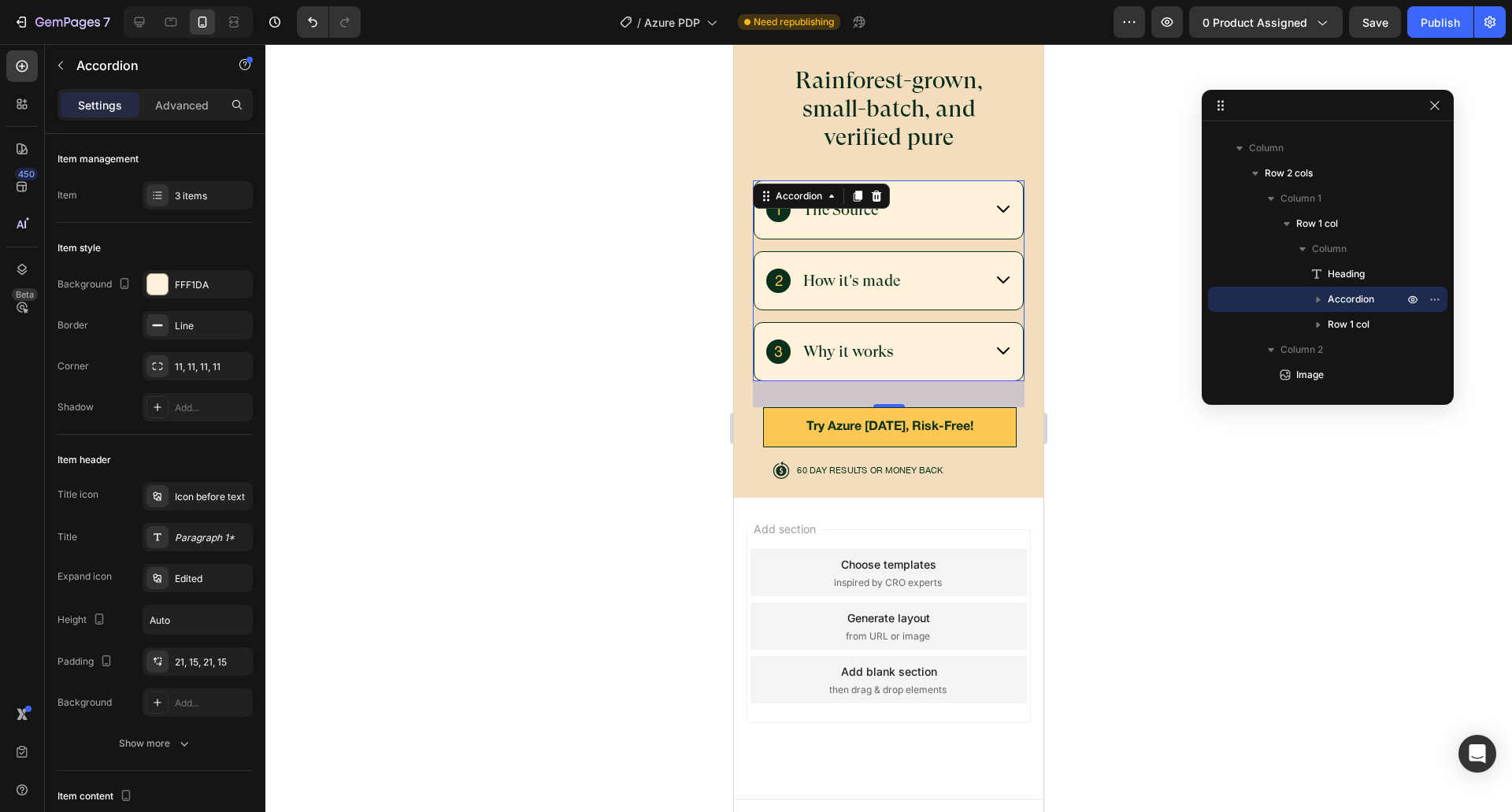
scroll to position [5453, 0]
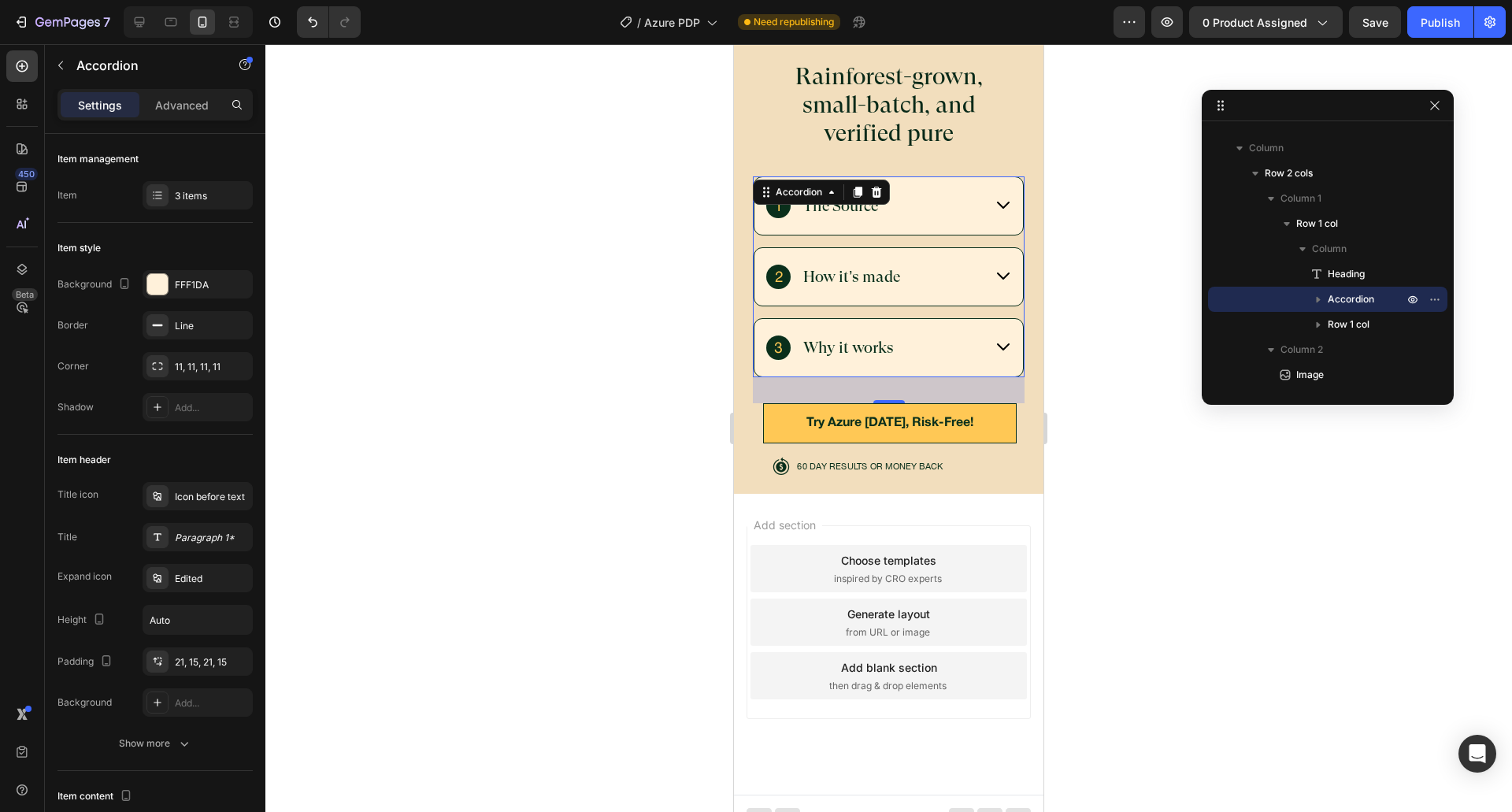
click at [875, 319] on div "Why it works" at bounding box center [889, 347] width 269 height 57
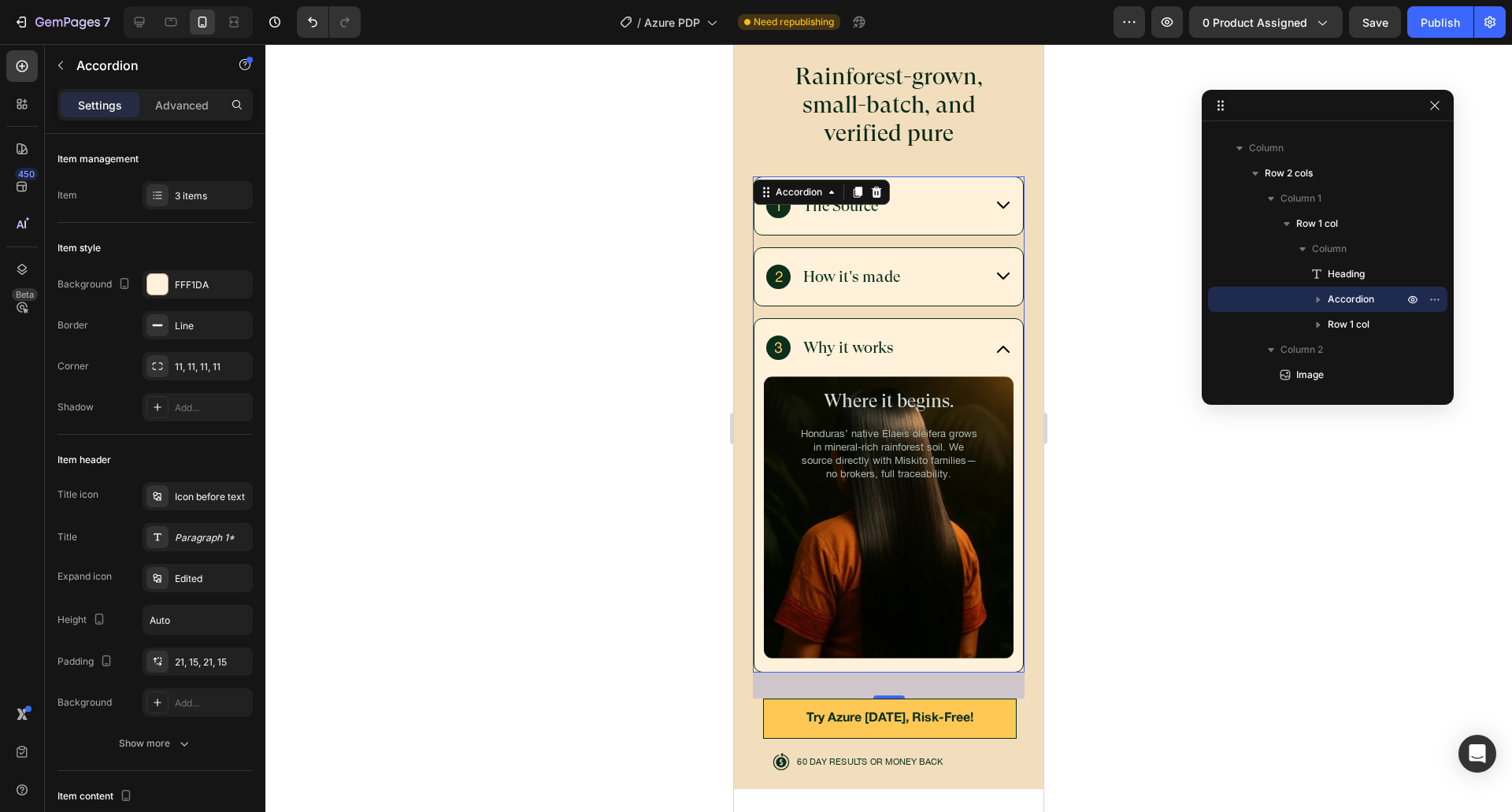
click at [941, 248] on div "How it’s made" at bounding box center [889, 276] width 269 height 57
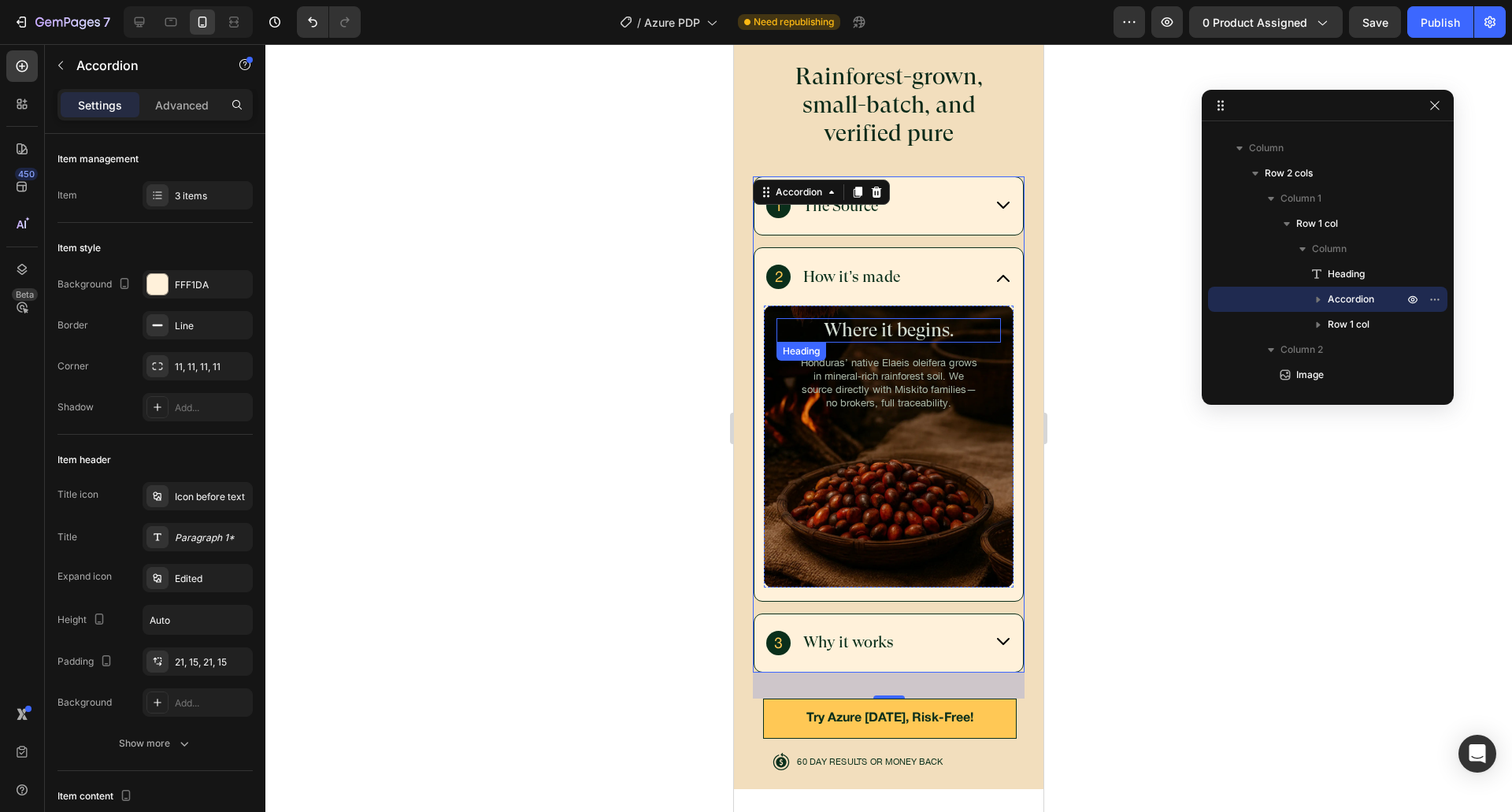
click at [863, 318] on h2 "Where it begins." at bounding box center [889, 330] width 225 height 25
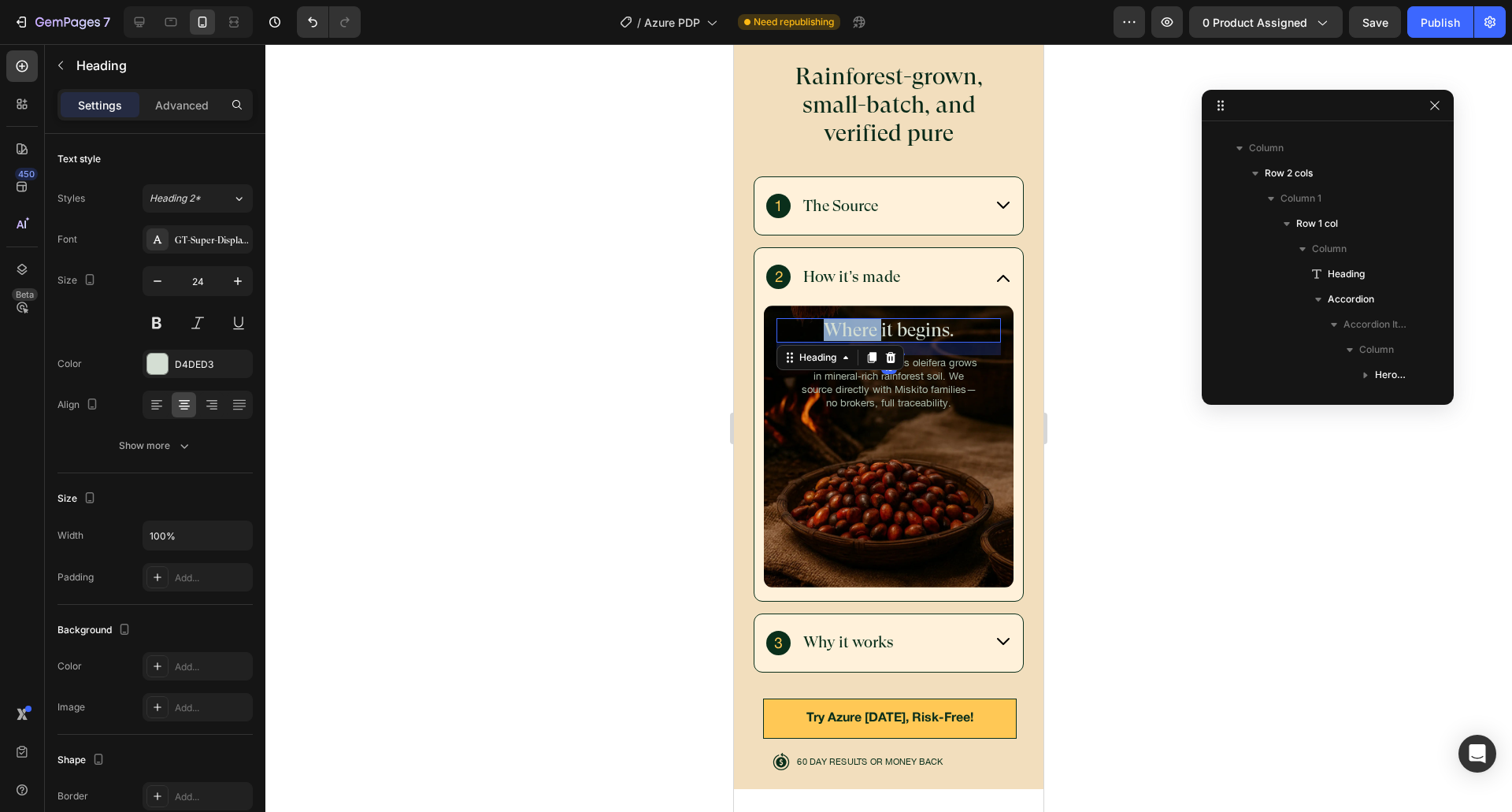
scroll to position [400, 0]
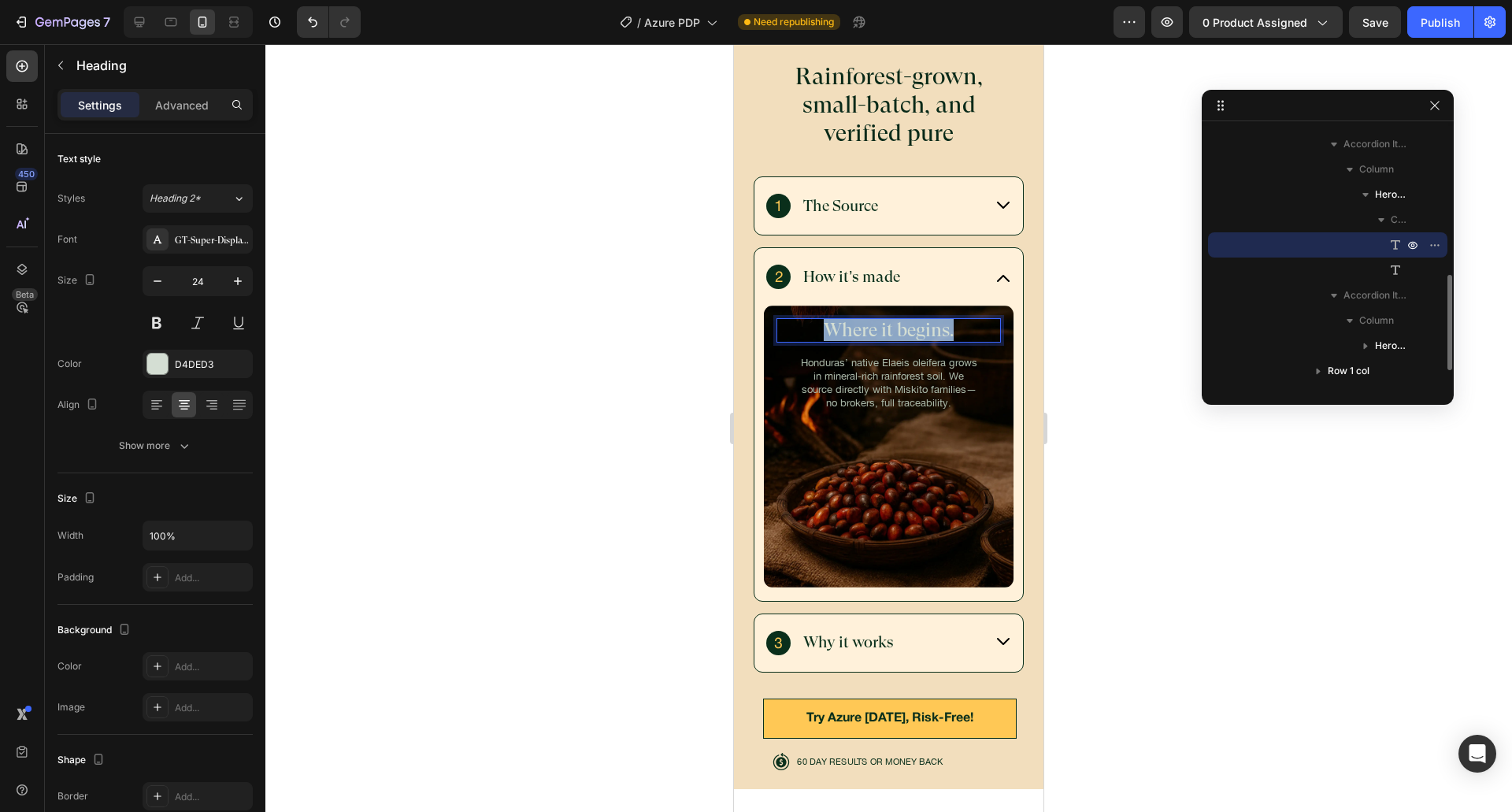
click at [863, 319] on p "Where it begins." at bounding box center [889, 330] width 221 height 21
click at [855, 369] on p "Honduras’ native Elaeis oleifera grows in mineral-rich rainforest soil. We sour…" at bounding box center [889, 383] width 180 height 53
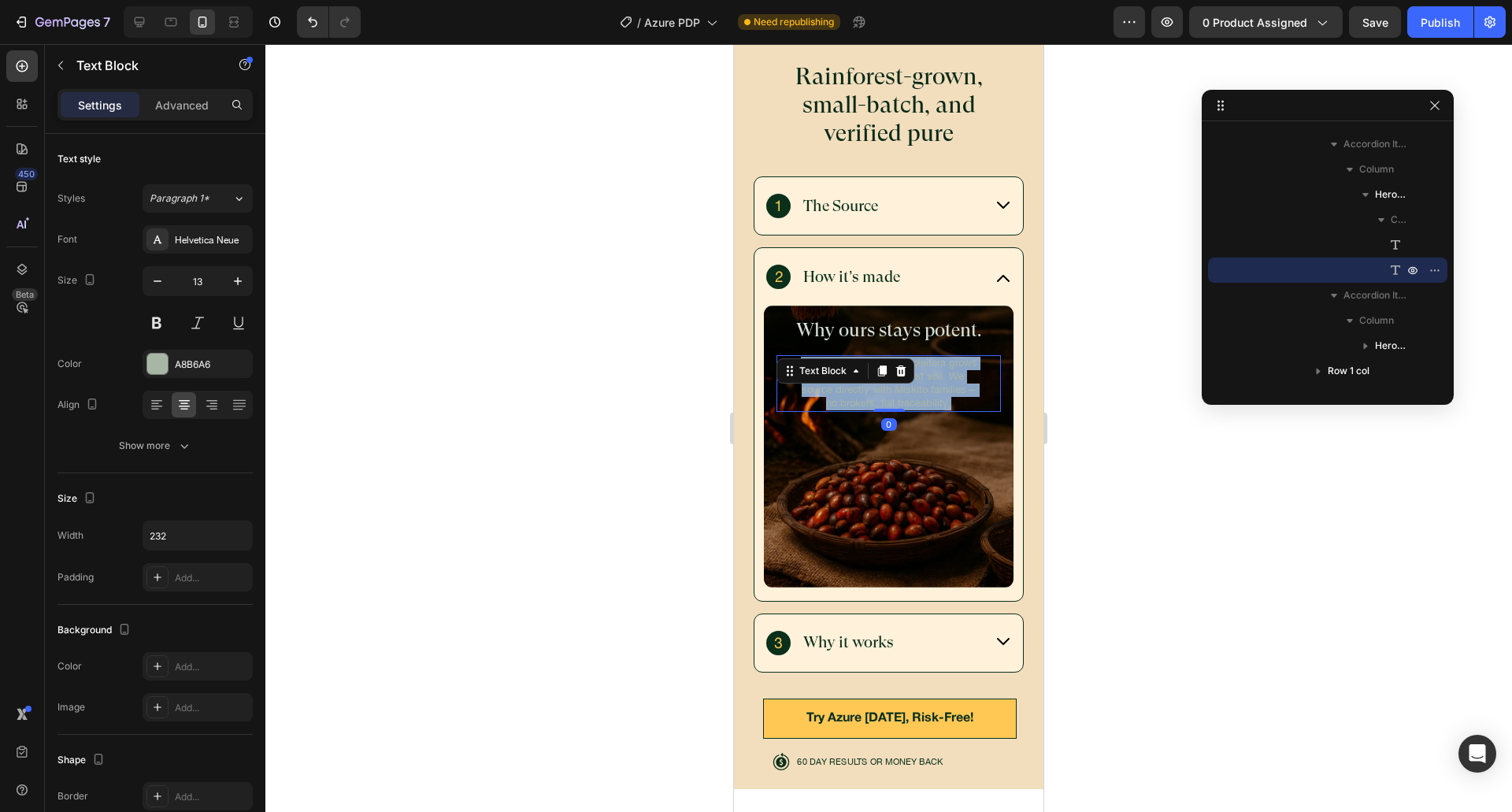
click at [855, 369] on p "Honduras’ native Elaeis oleifera grows in mineral-rich rainforest soil. We sour…" at bounding box center [889, 383] width 180 height 53
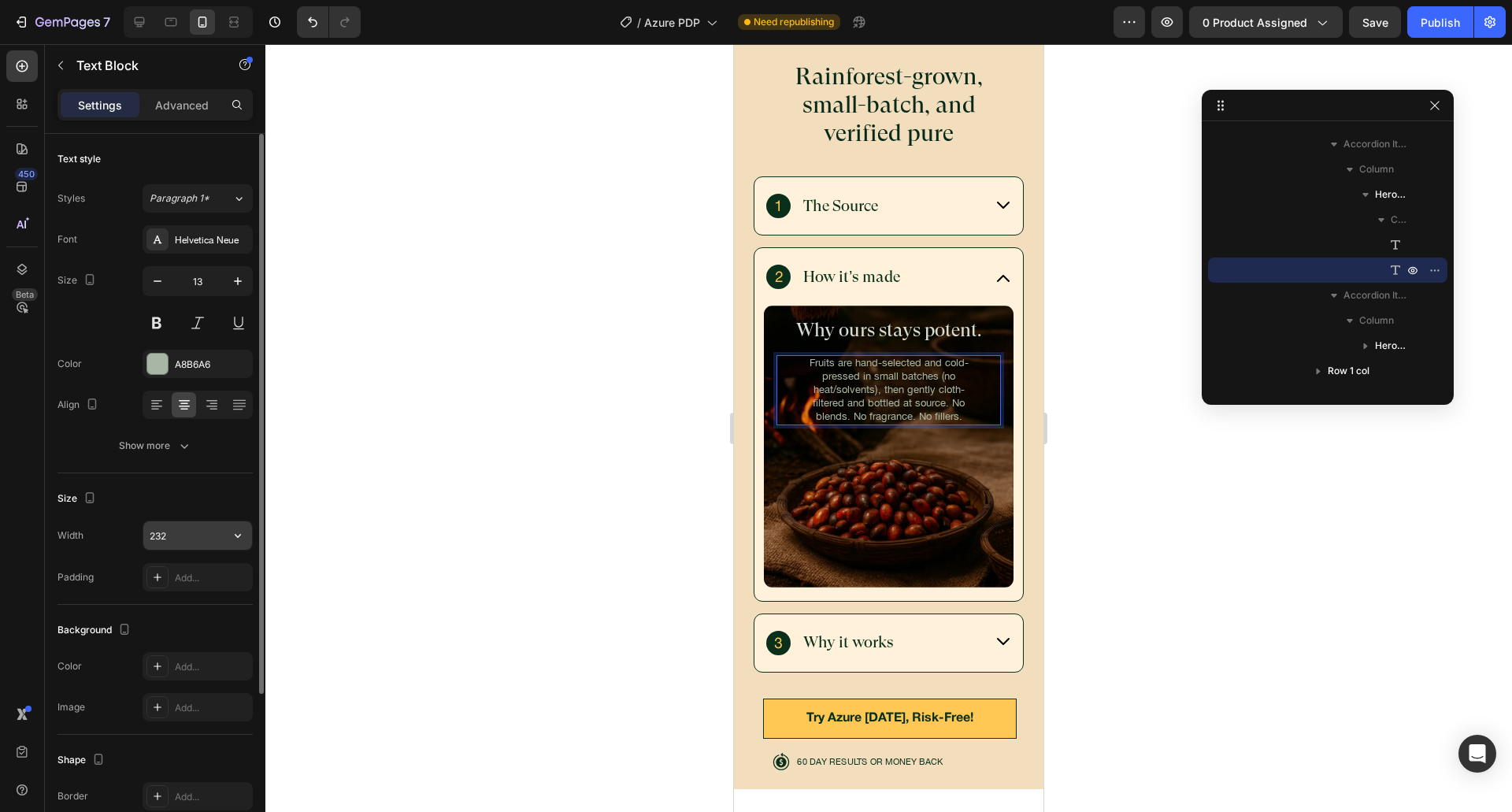
click at [187, 533] on input "232" at bounding box center [198, 535] width 109 height 29
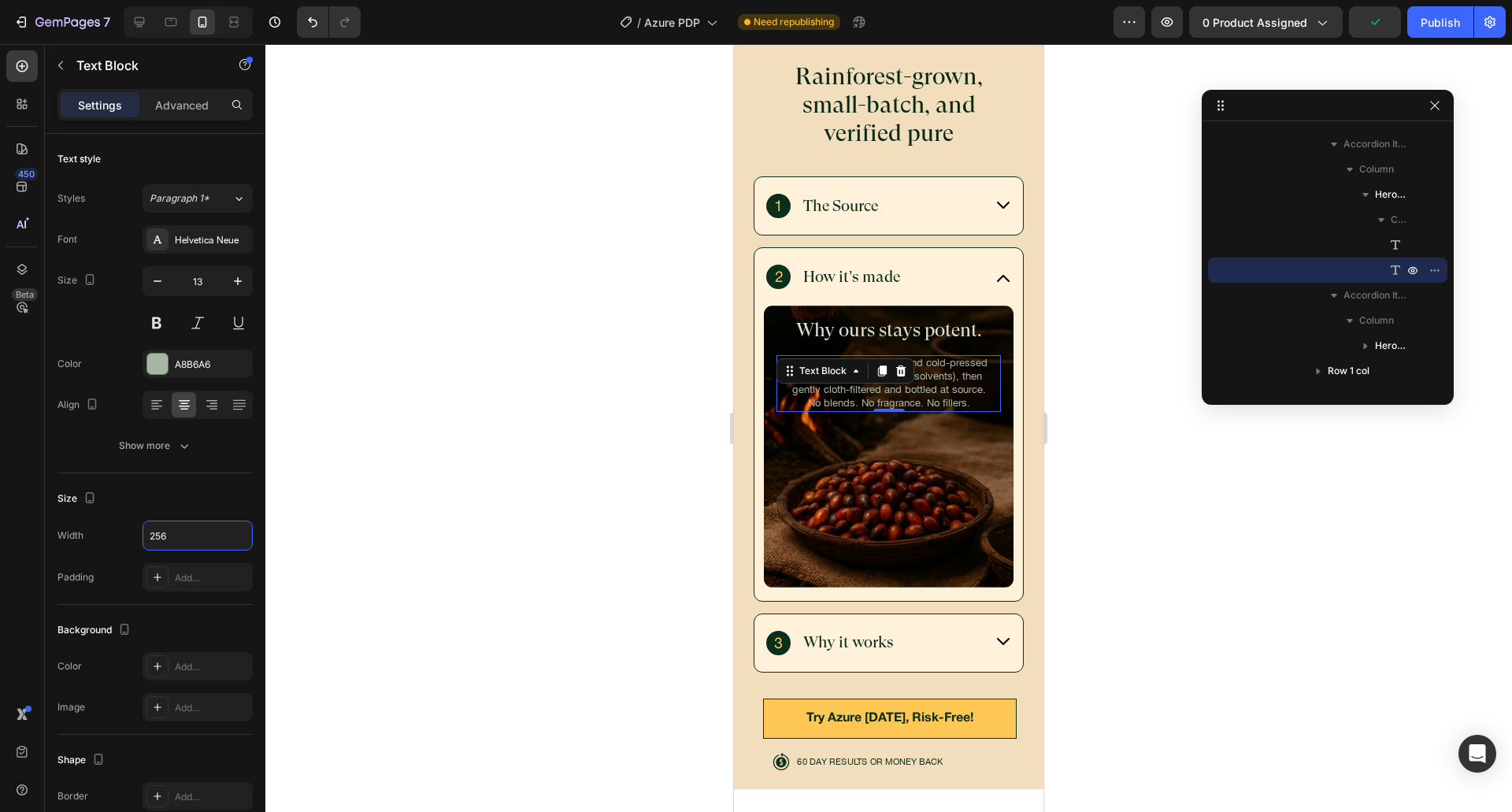
type input "256"
click at [228, 488] on div "Size" at bounding box center [155, 498] width 195 height 25
click at [898, 319] on p "Why ours stays potent." at bounding box center [889, 330] width 221 height 21
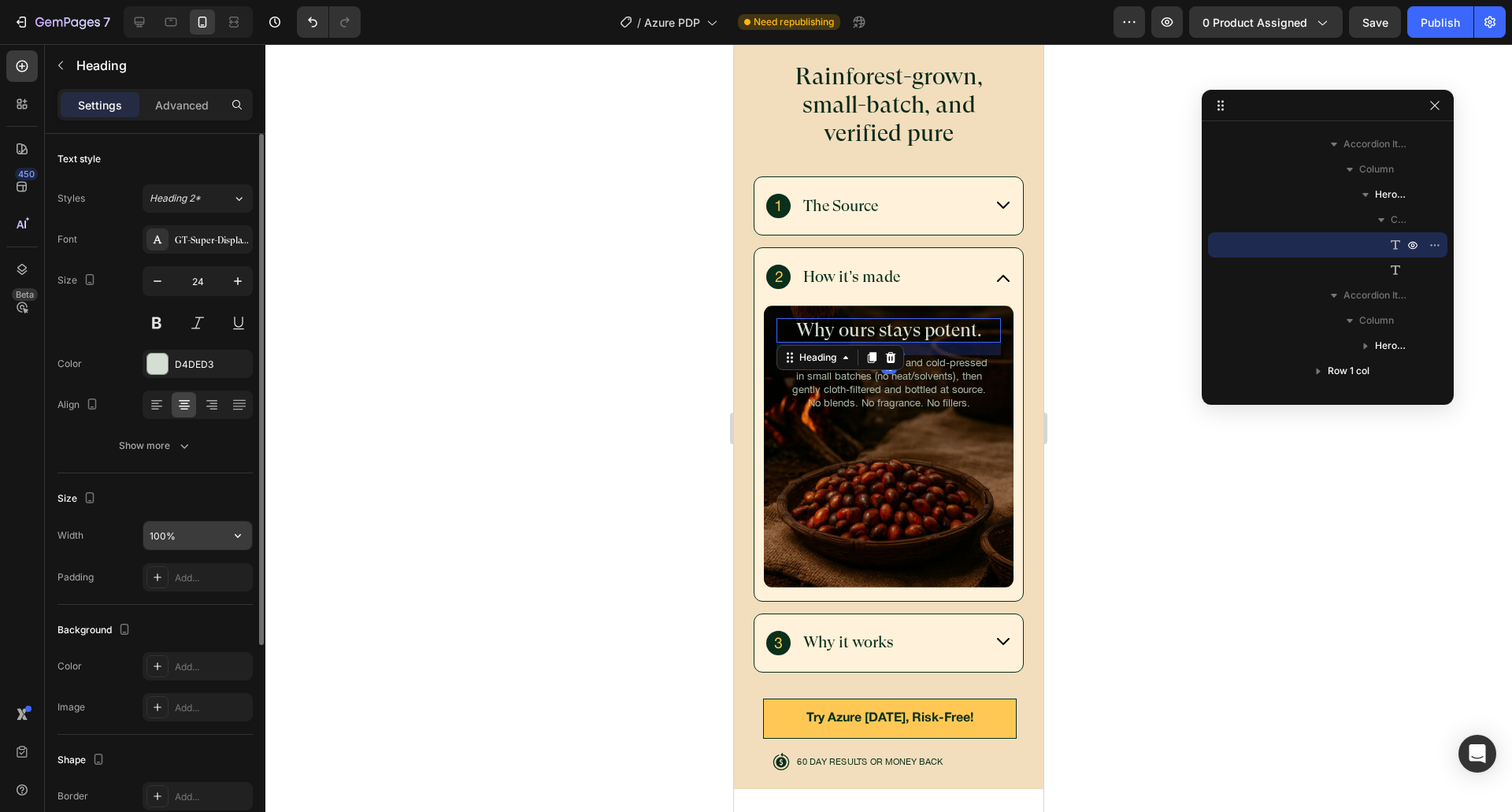
click at [192, 530] on input "100%" at bounding box center [198, 535] width 109 height 29
click at [541, 423] on div at bounding box center [889, 428] width 1247 height 768
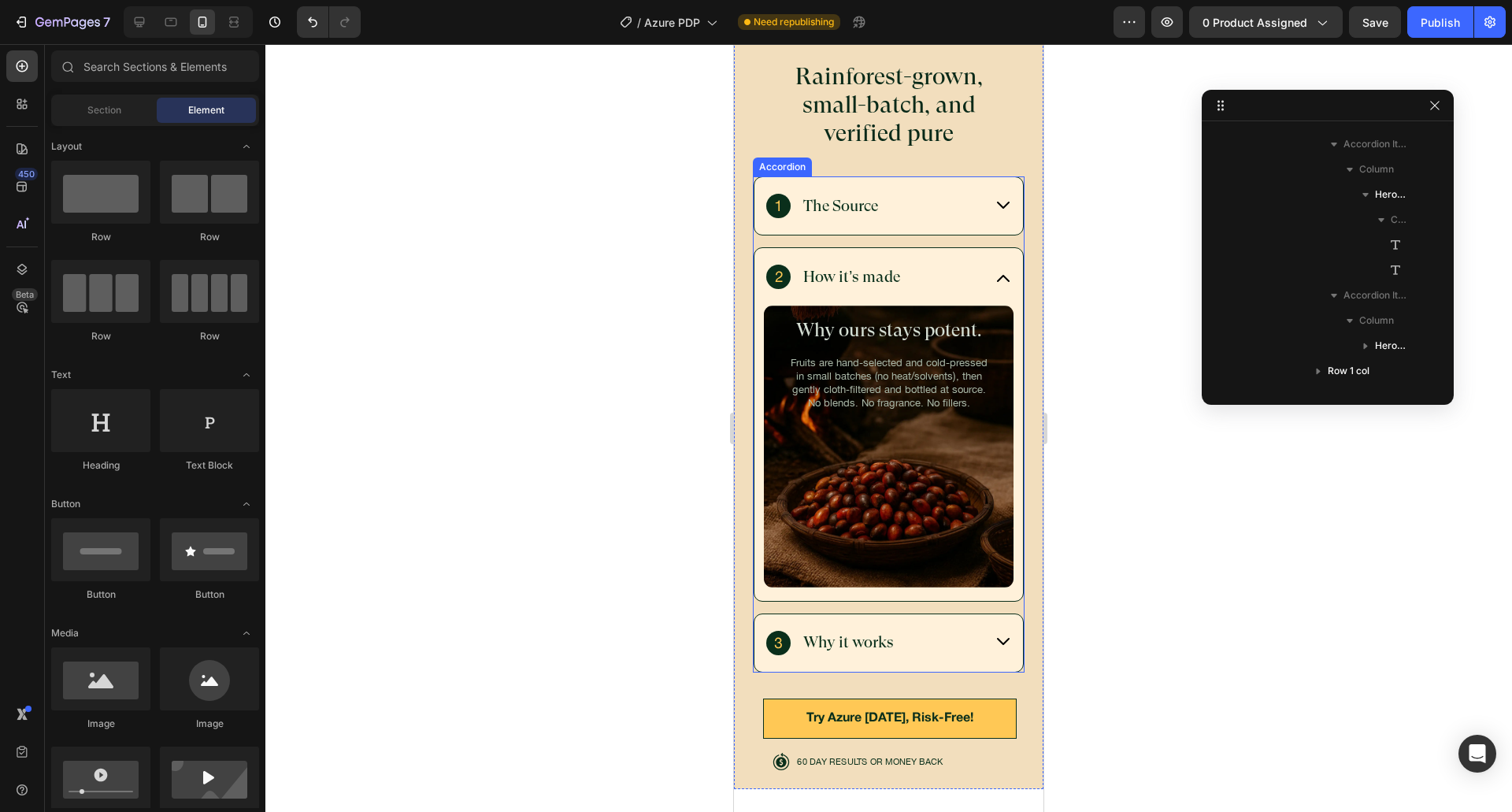
click at [912, 626] on div "Why it works" at bounding box center [889, 643] width 269 height 57
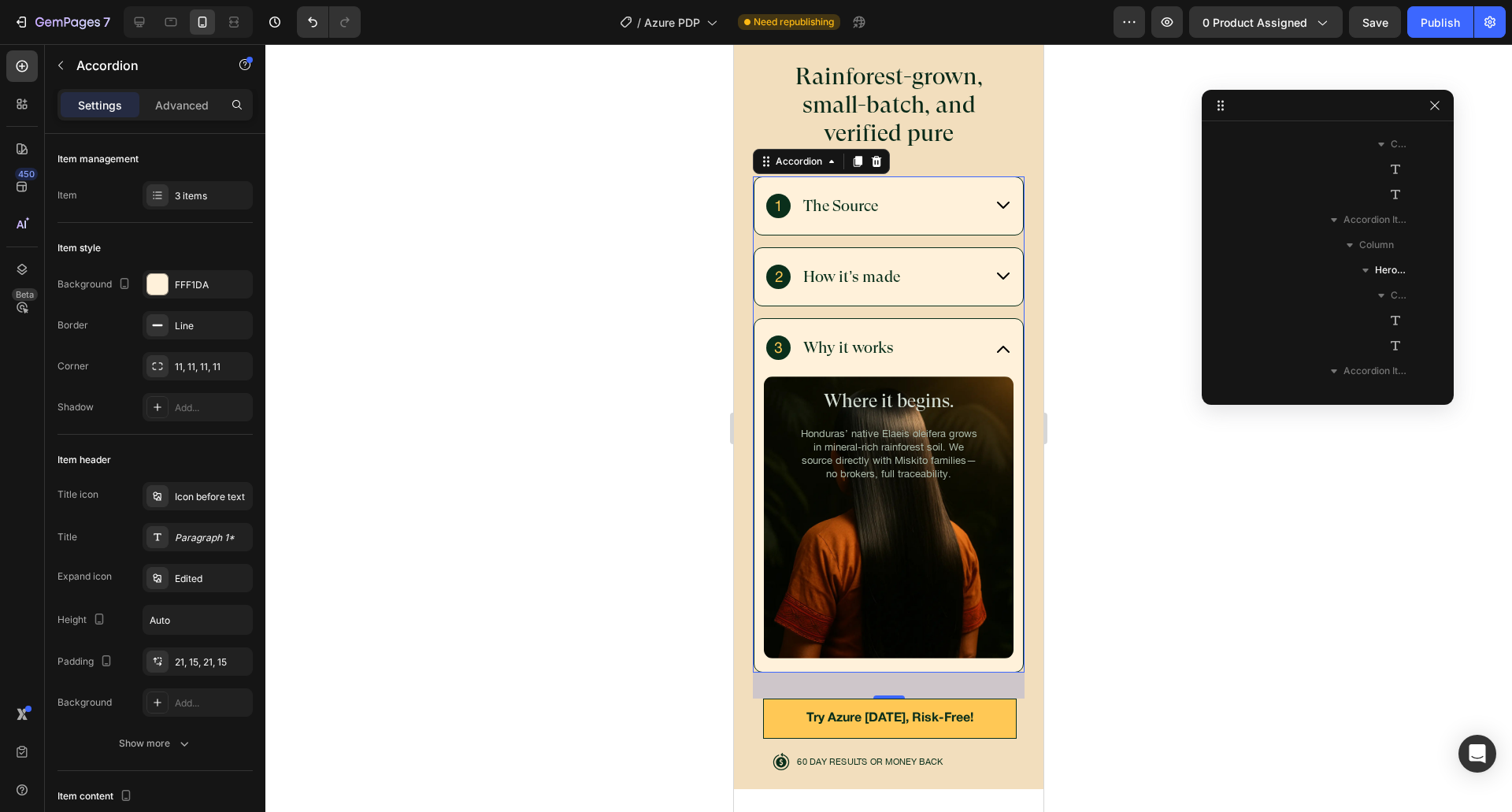
scroll to position [198, 0]
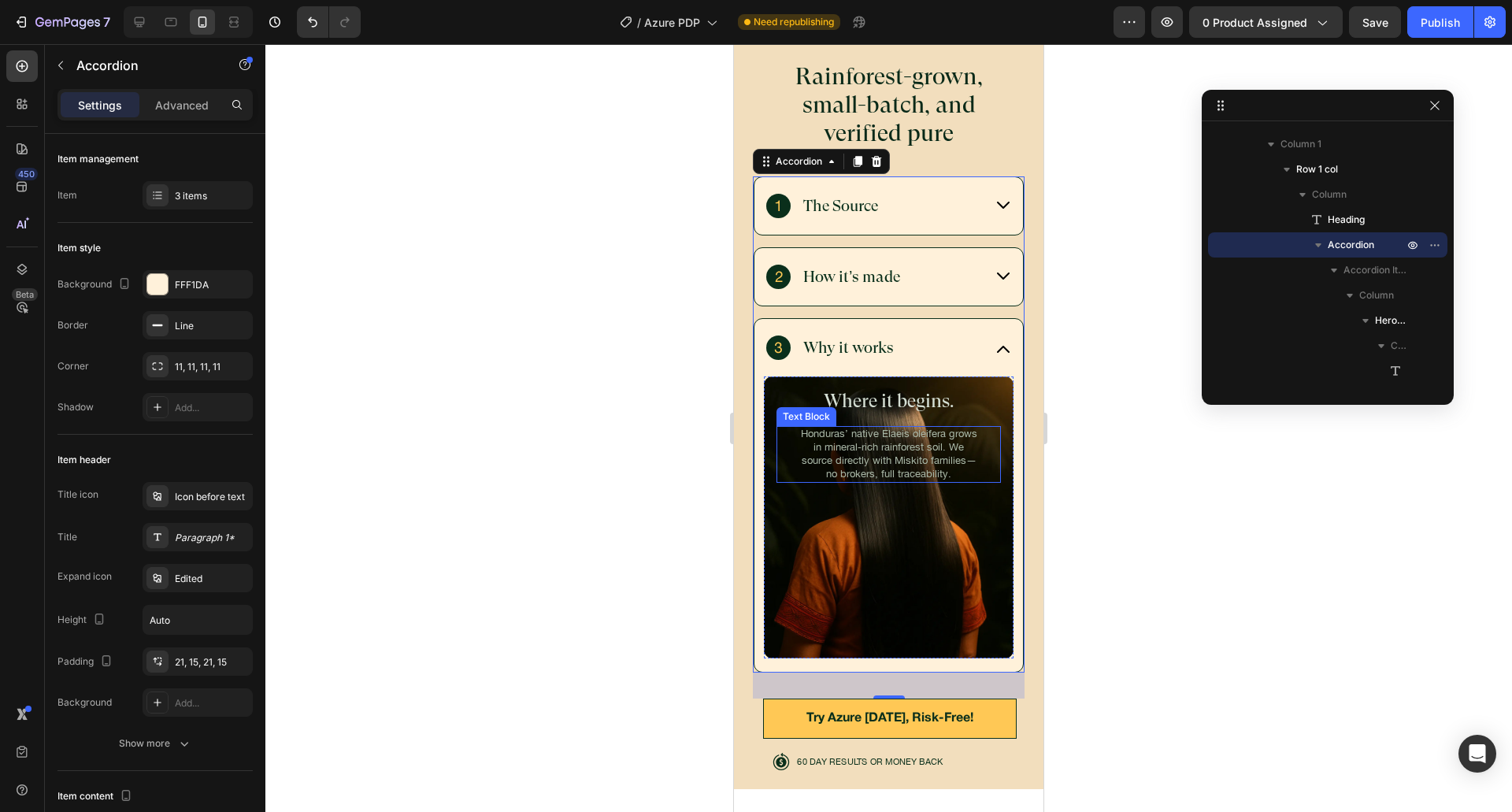
click at [873, 389] on h2 "Where it begins." at bounding box center [889, 400] width 225 height 25
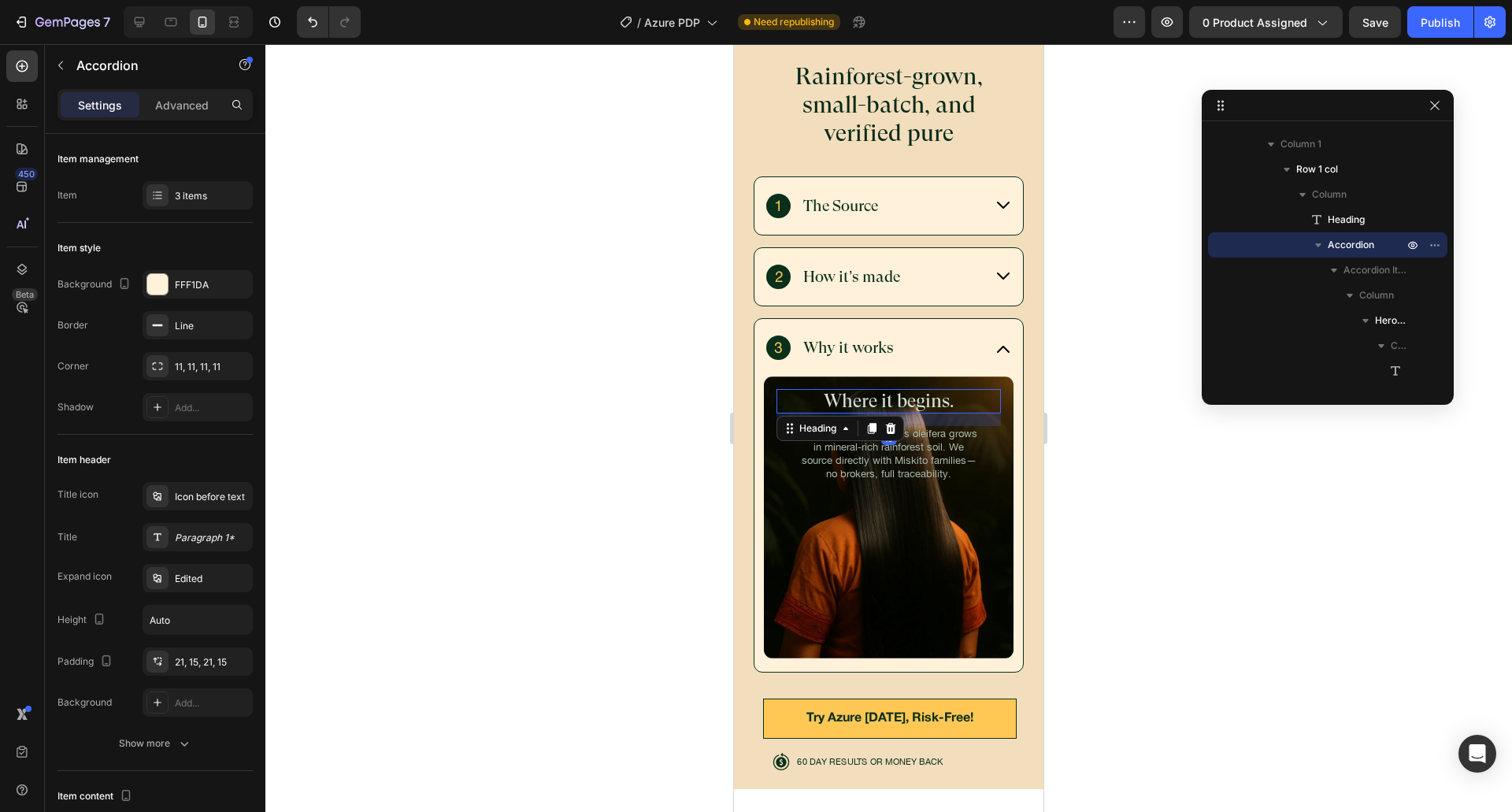
click at [873, 389] on h2 "Where it begins." at bounding box center [889, 400] width 225 height 25
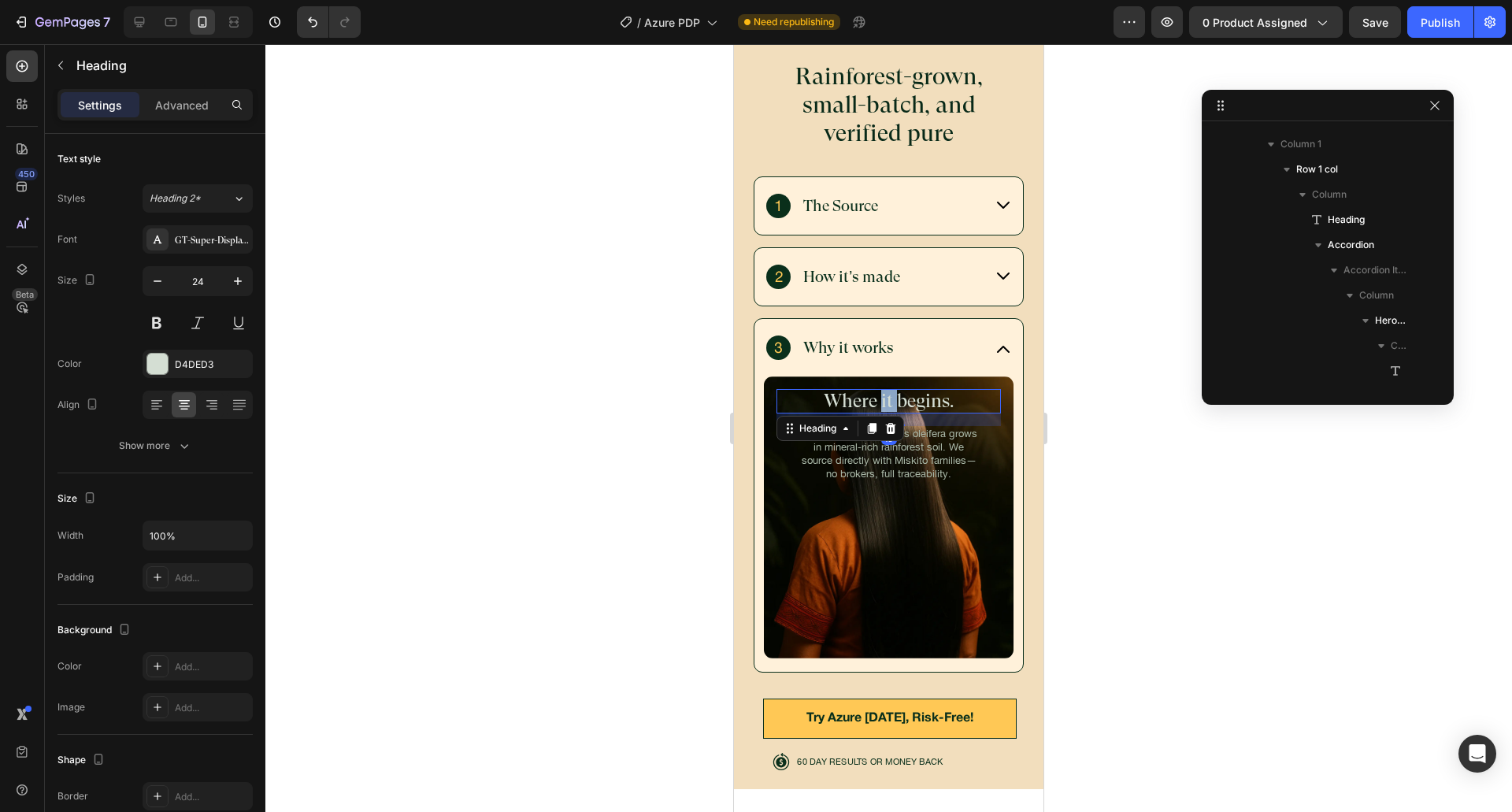
scroll to position [626, 0]
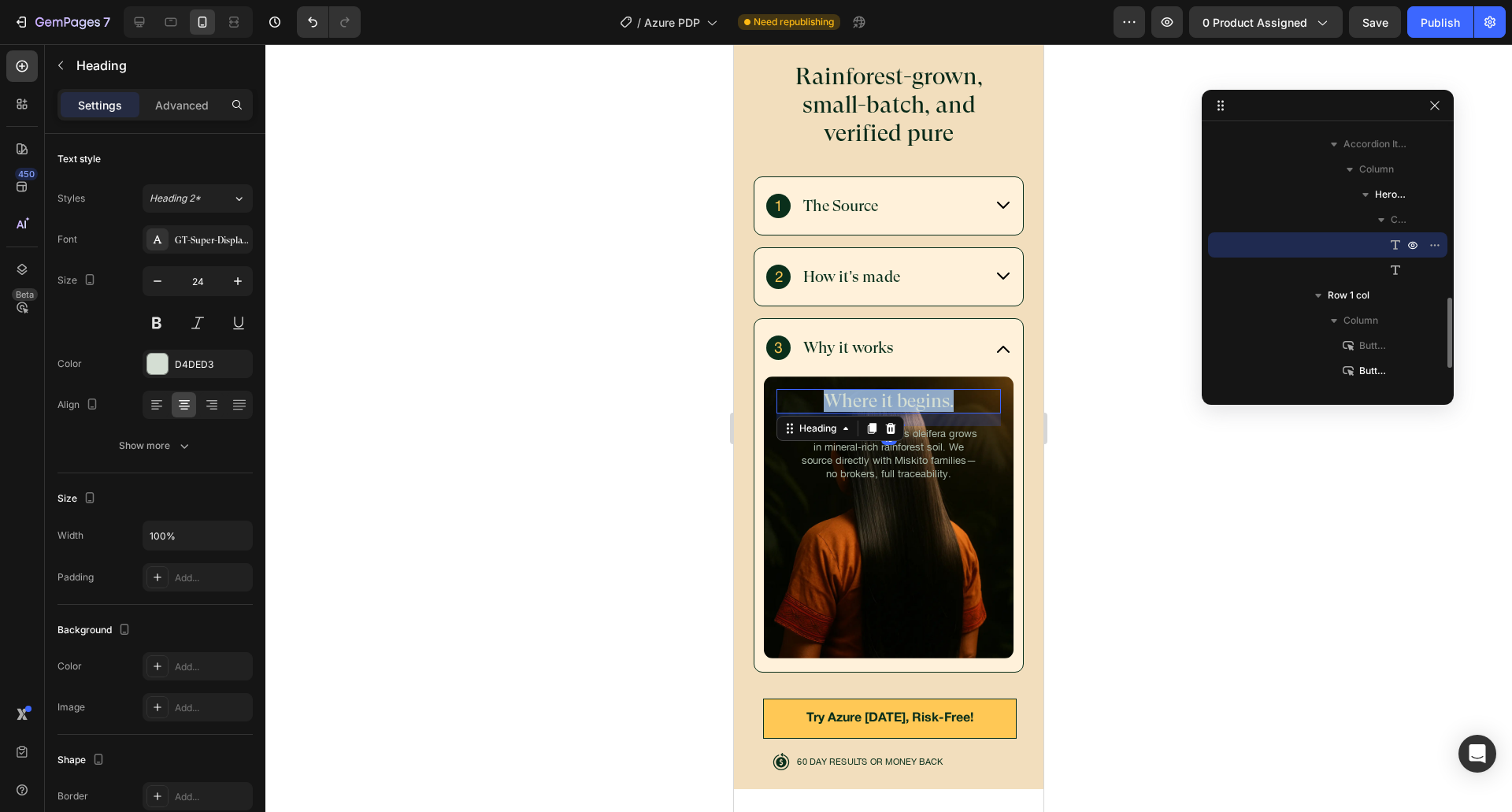
click at [873, 390] on p "Where it begins." at bounding box center [889, 400] width 221 height 21
click at [880, 426] on div "Honduras’ native Elaeis oleifera grows in mineral-rich rainforest soil. We sour…" at bounding box center [889, 455] width 182 height 57
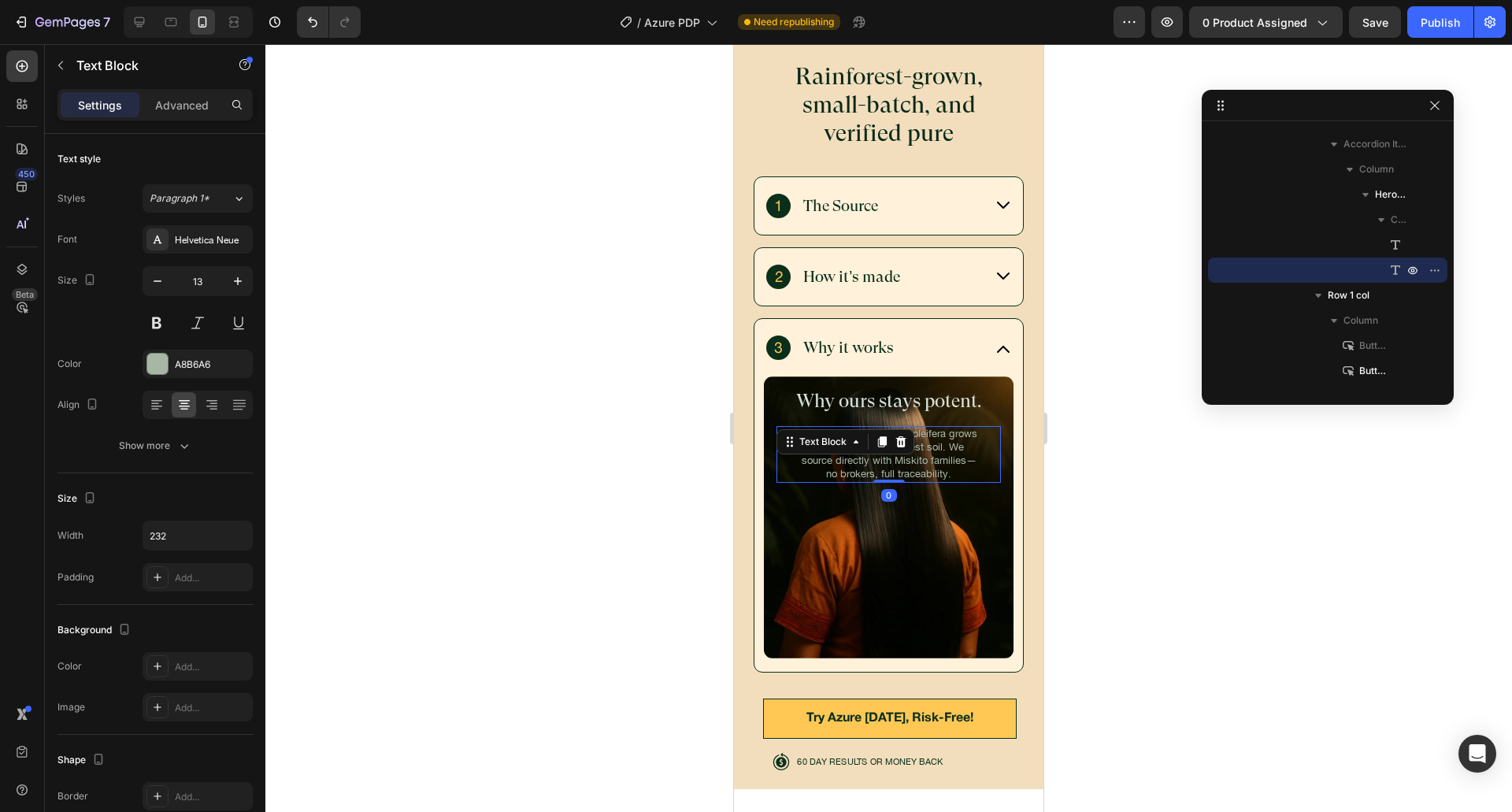
click at [875, 438] on p "Honduras’ native Elaeis oleifera grows in mineral-rich rainforest soil. We sour…" at bounding box center [889, 454] width 180 height 53
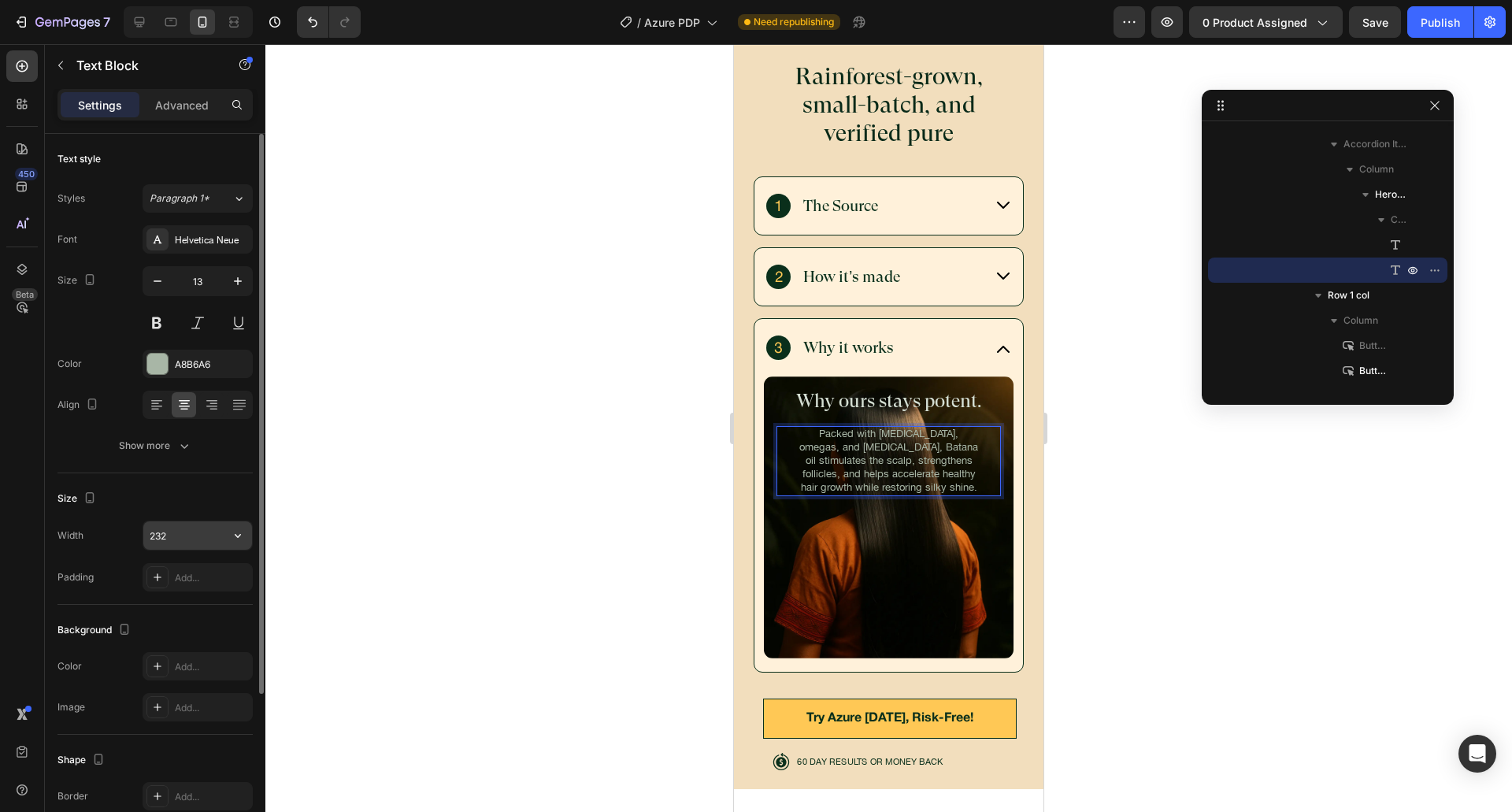
click at [210, 542] on input "232" at bounding box center [198, 535] width 109 height 29
click at [238, 492] on div "Size" at bounding box center [155, 498] width 195 height 25
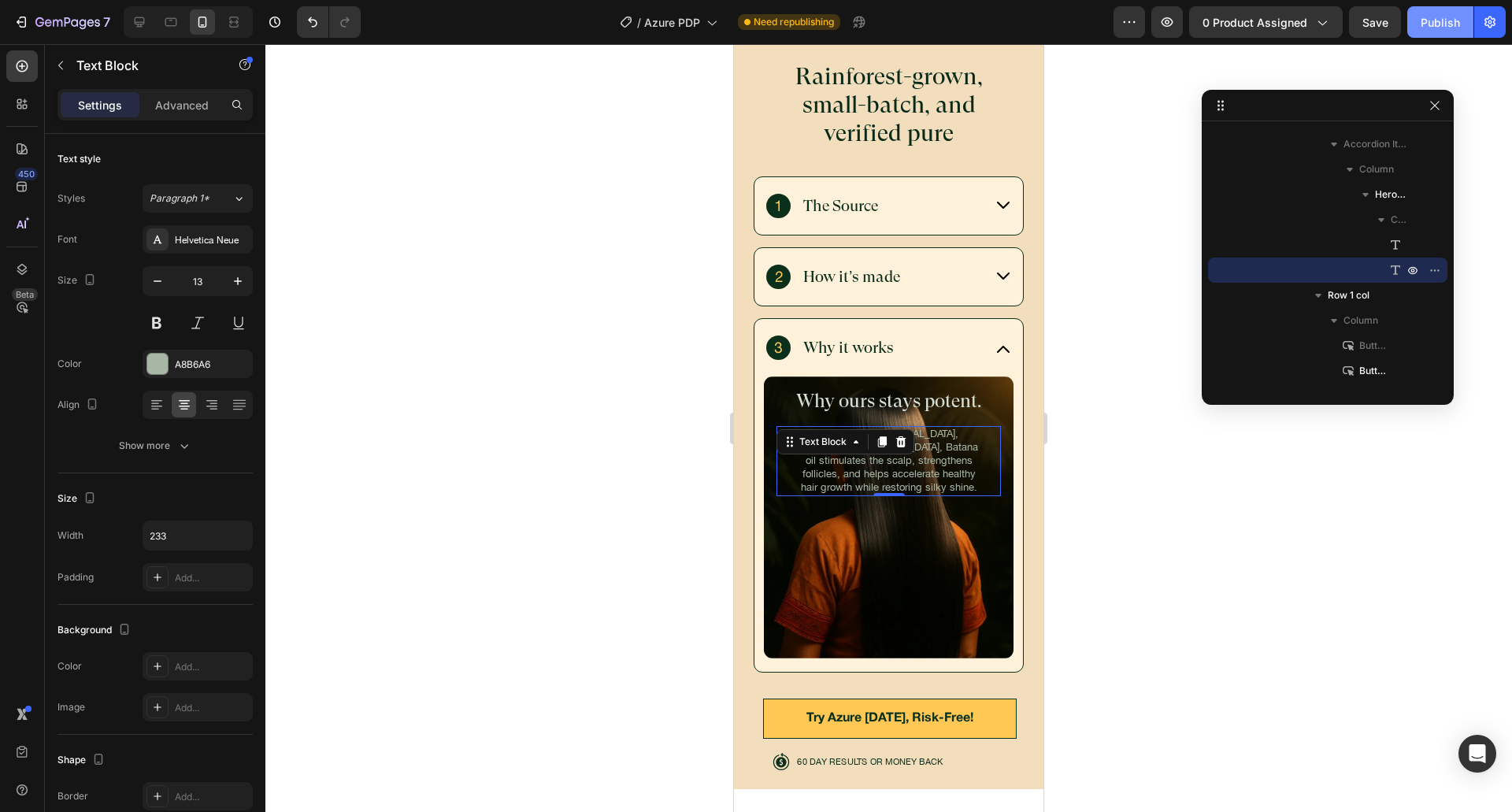
click at [1432, 29] on div "Publish" at bounding box center [1440, 22] width 40 height 17
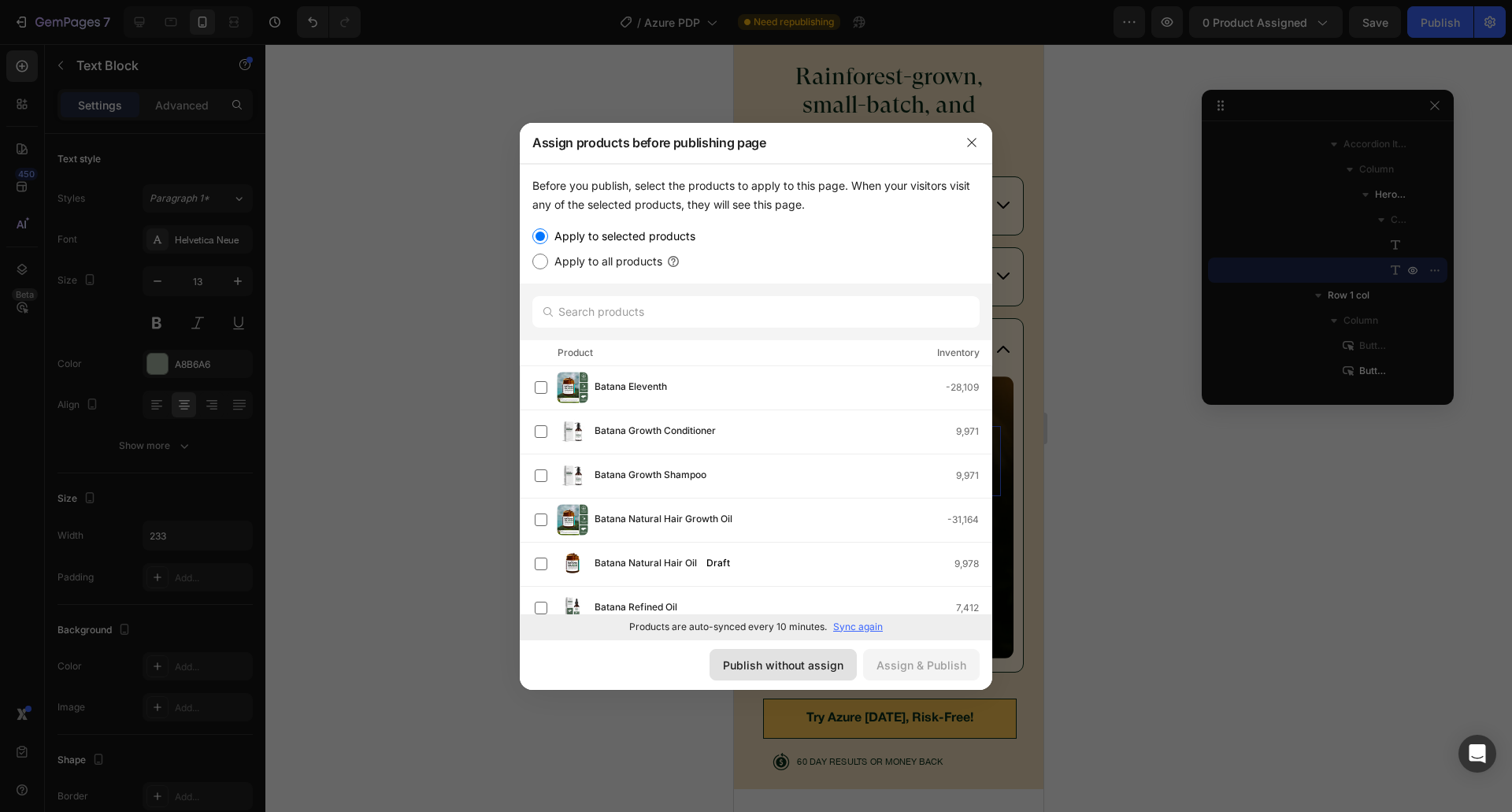
drag, startPoint x: 827, startPoint y: 652, endPoint x: 259, endPoint y: 445, distance: 604.5
click at [827, 652] on button "Publish without assign" at bounding box center [783, 665] width 147 height 31
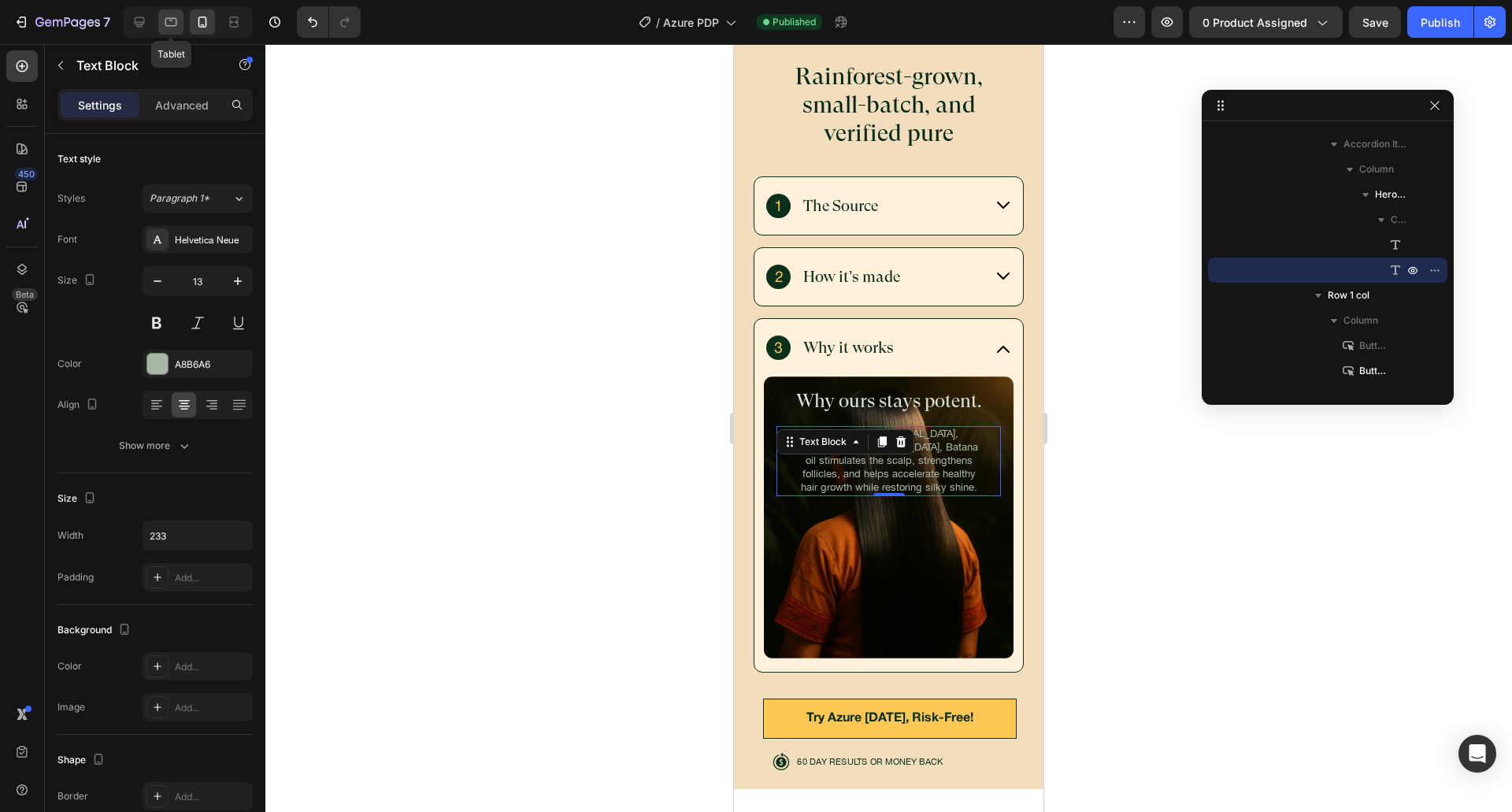
click at [165, 27] on icon at bounding box center [170, 21] width 16 height 16
type input "232"
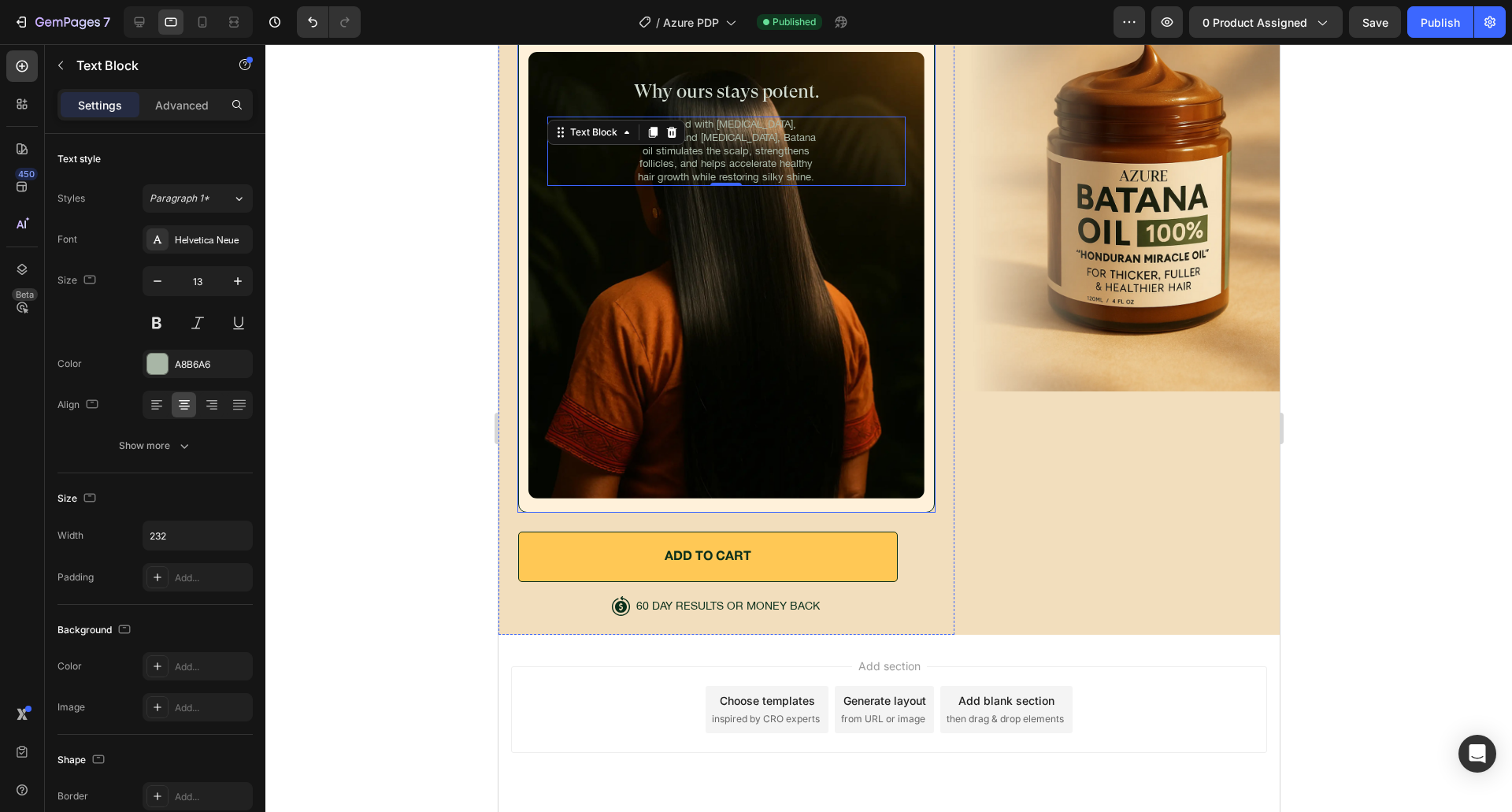
scroll to position [5568, 0]
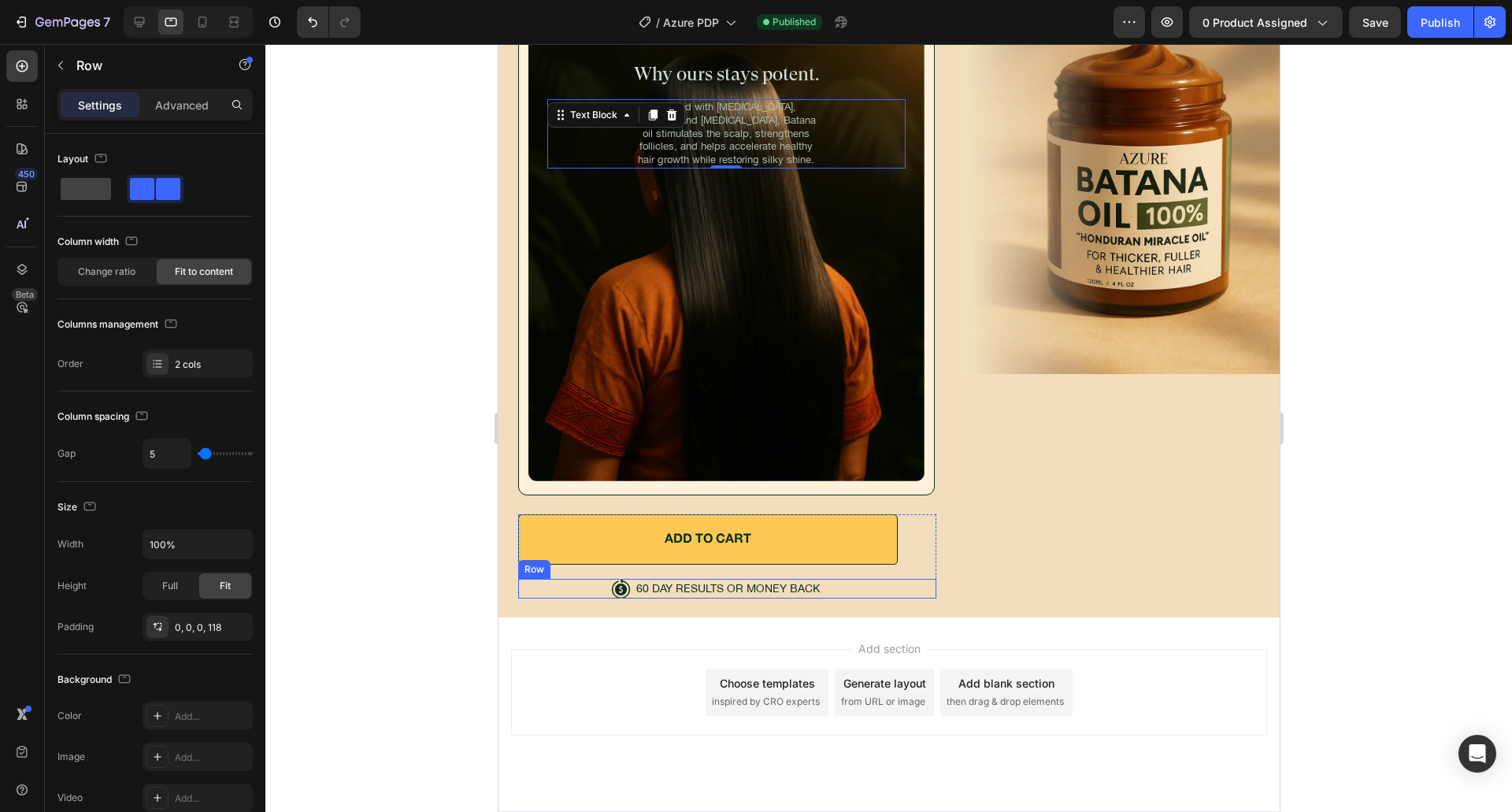
click at [859, 584] on div "Icon 60 DAY RESULTS OR MONEY BACK Text Block Row" at bounding box center [727, 588] width 418 height 19
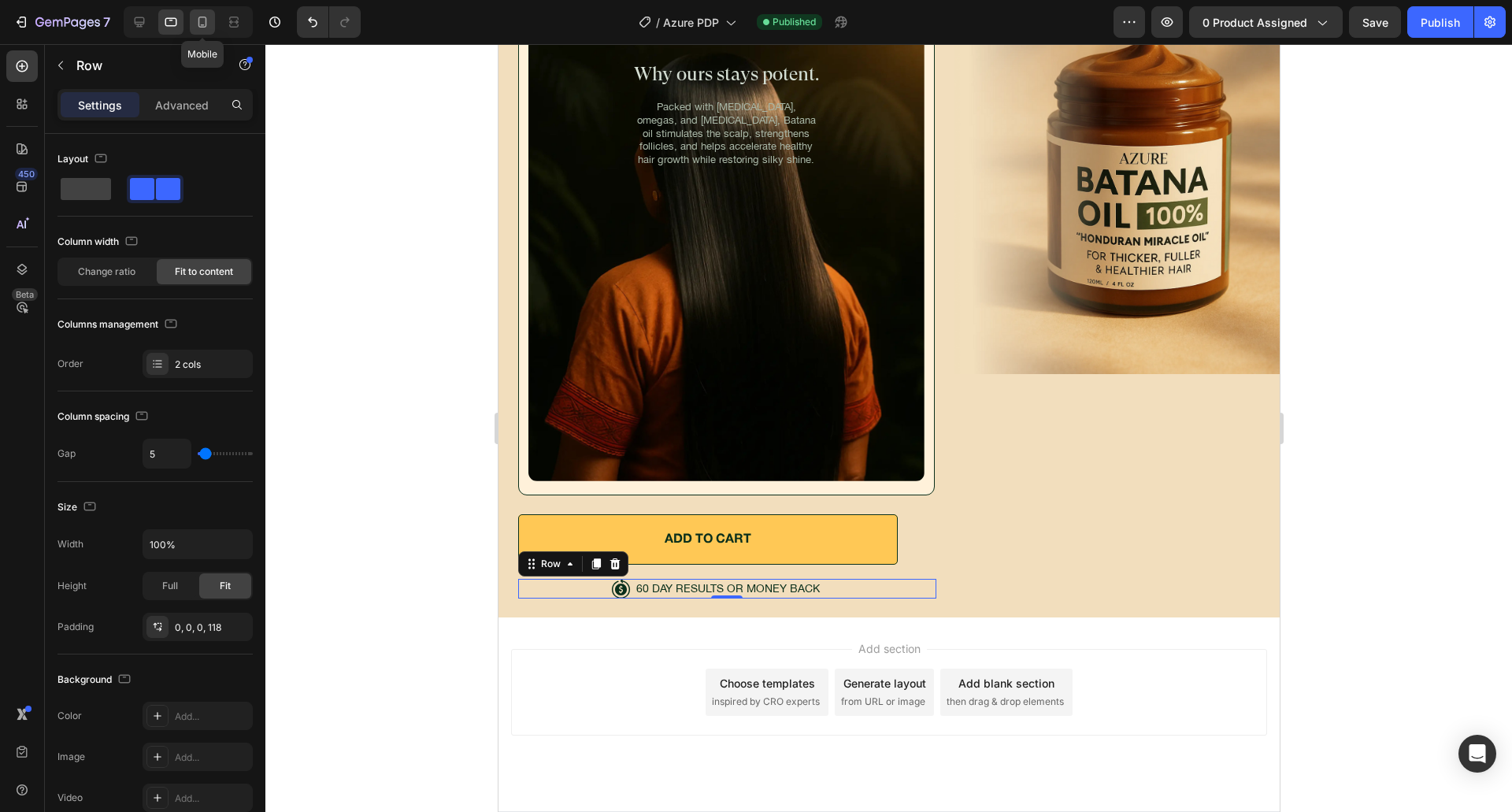
click at [193, 32] on div at bounding box center [202, 21] width 25 height 25
type input "7"
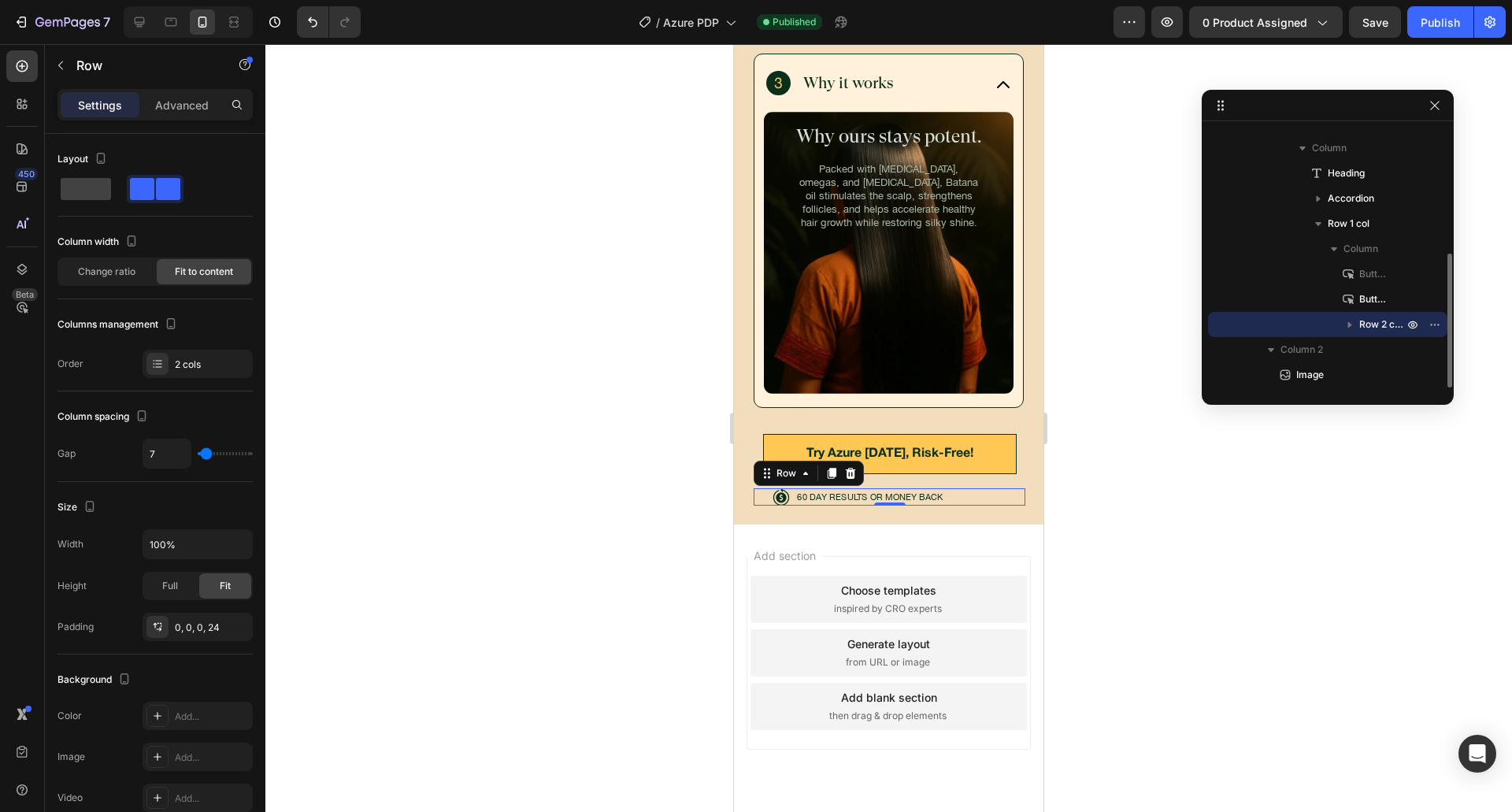
scroll to position [5735, 0]
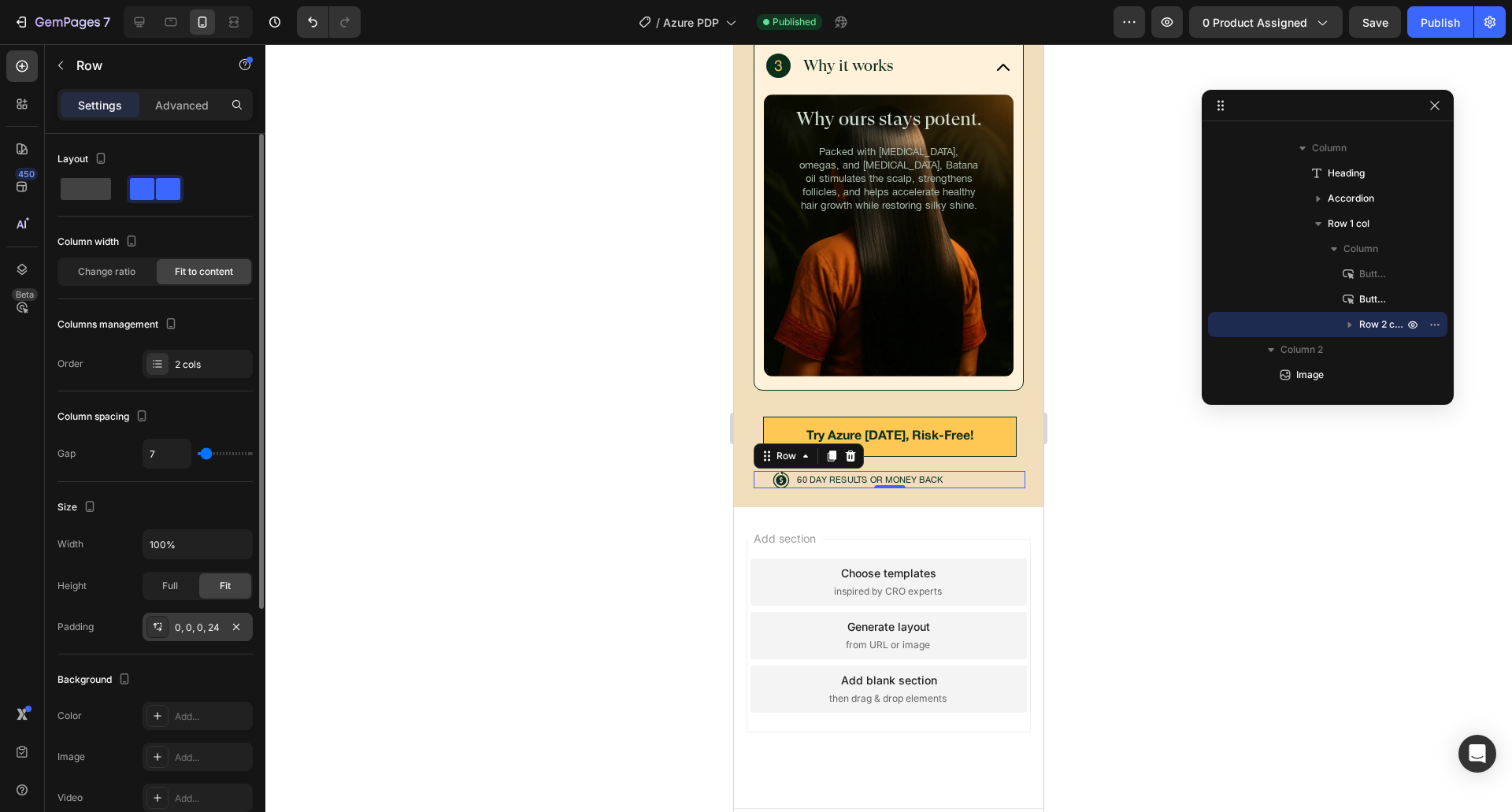
click at [214, 615] on div "0, 0, 0, 24" at bounding box center [198, 626] width 110 height 29
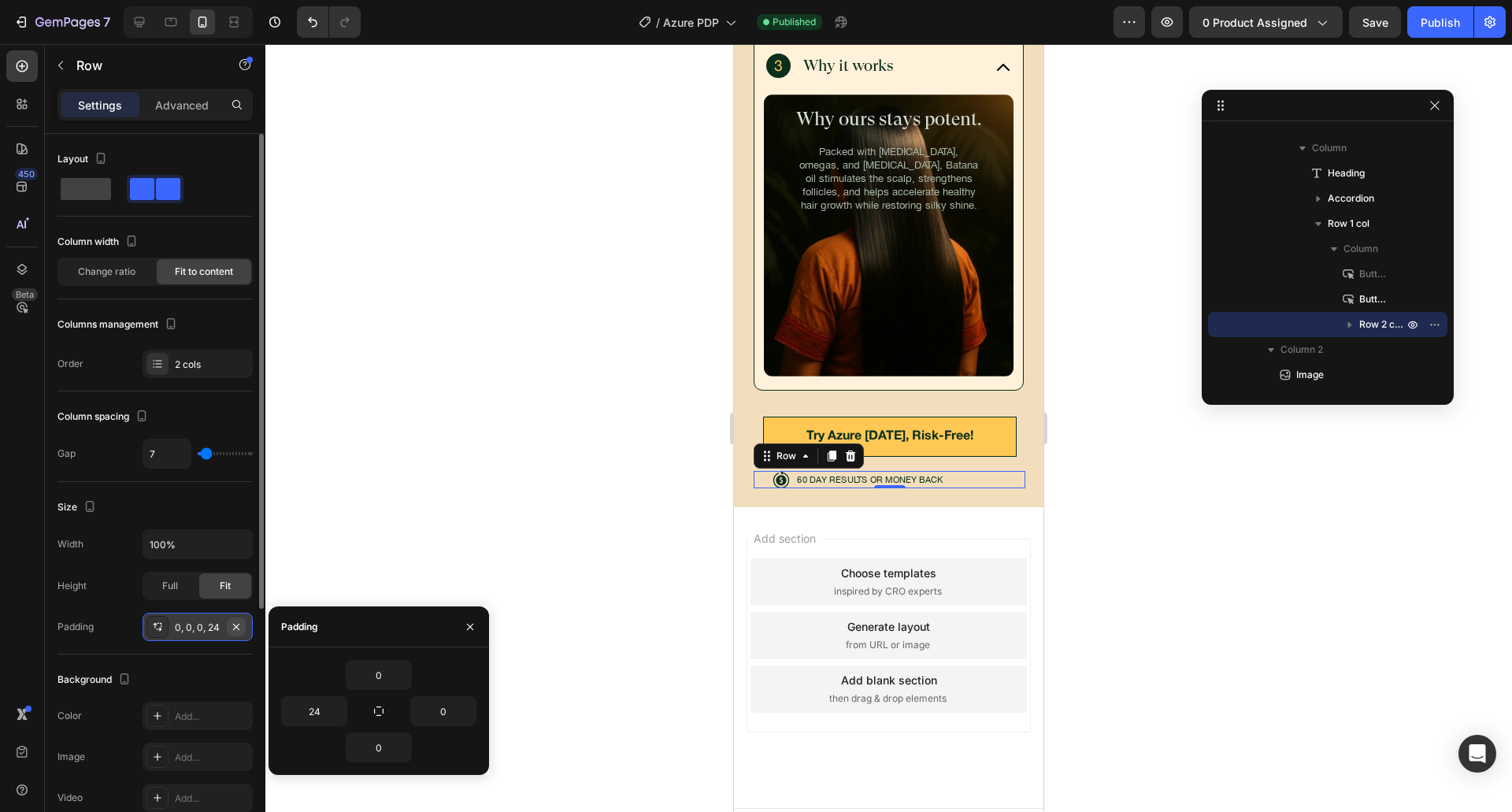
click at [233, 626] on icon "button" at bounding box center [237, 627] width 13 height 13
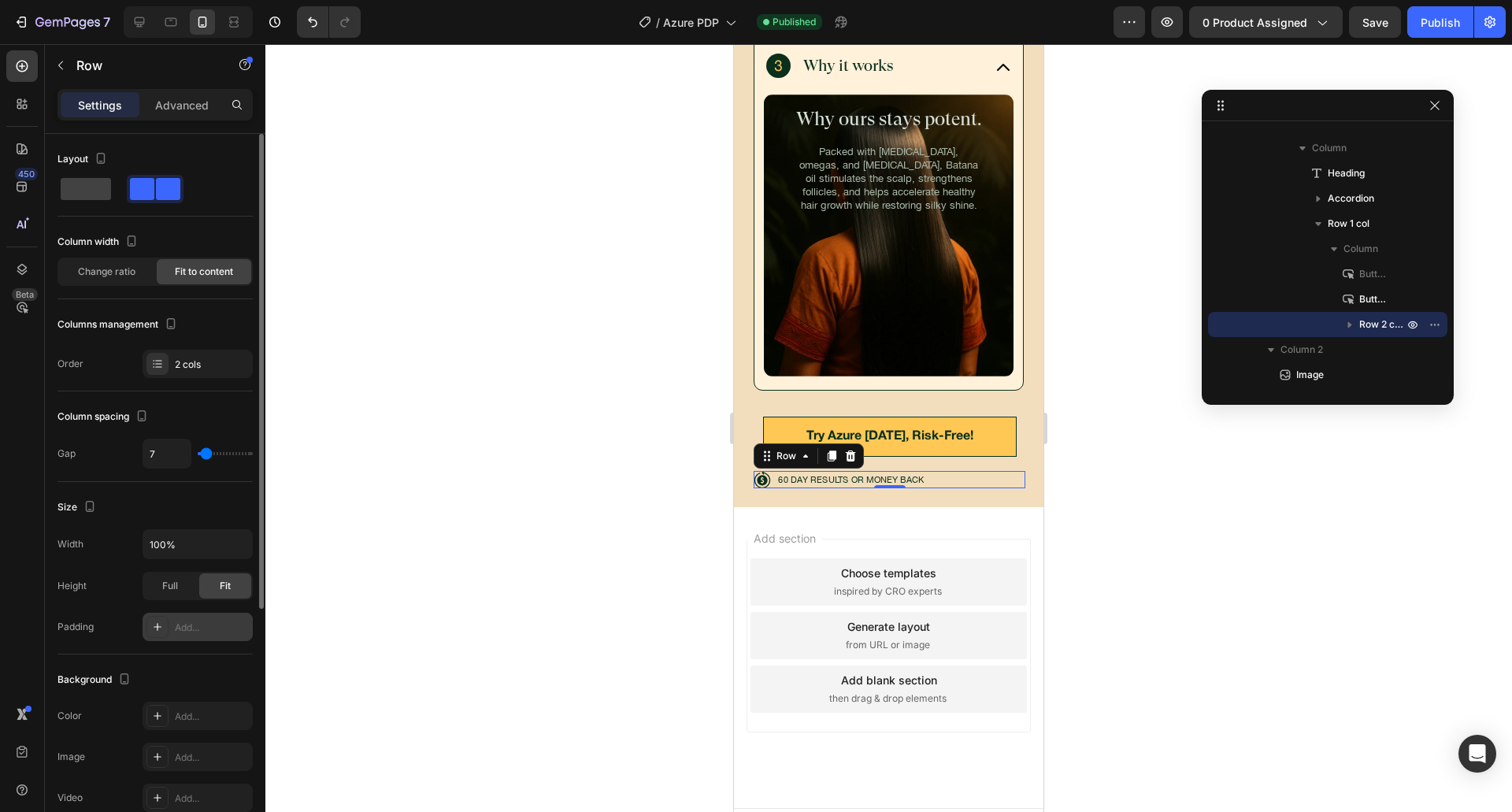
scroll to position [377, 0]
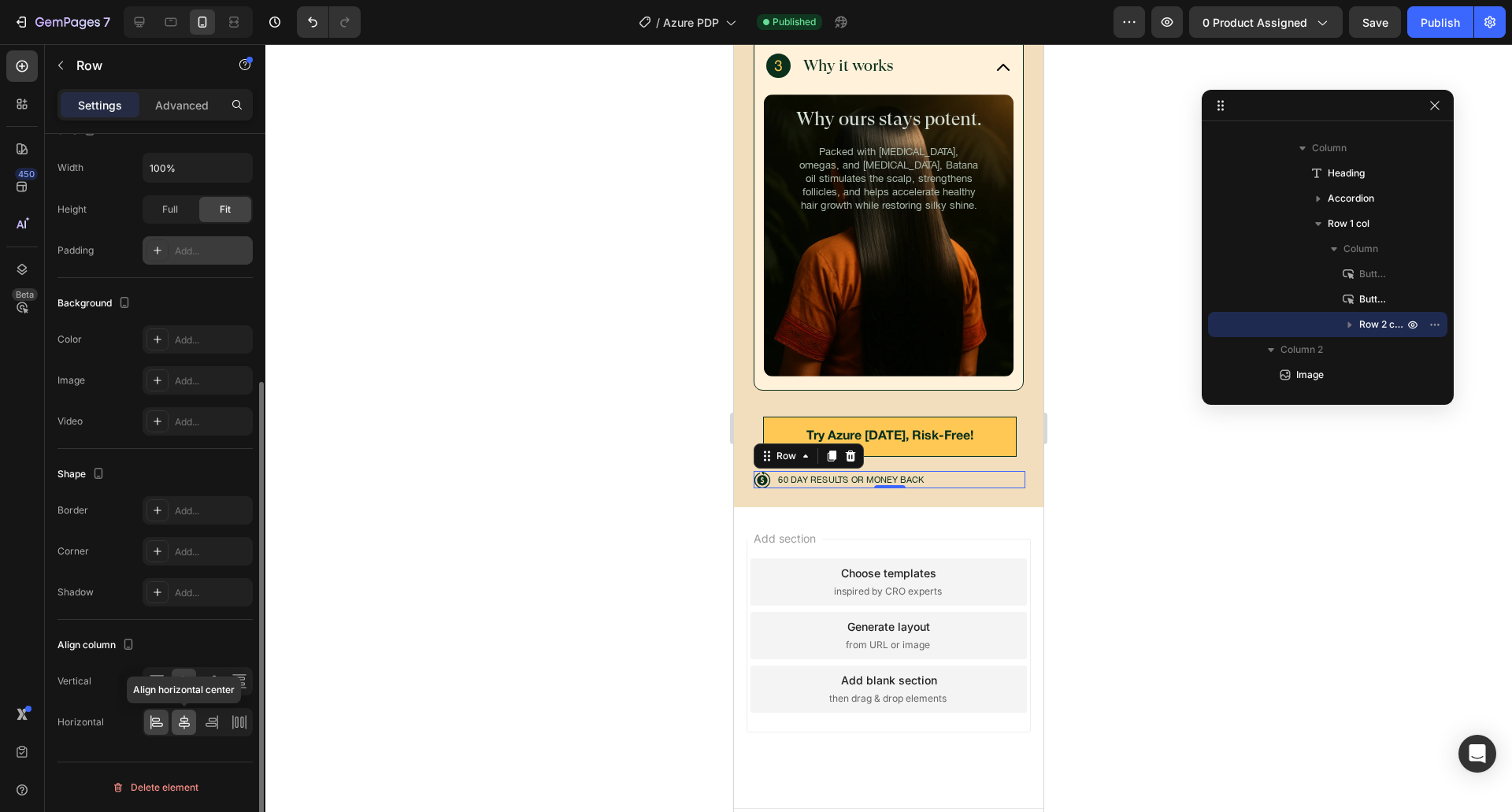
click at [192, 714] on div at bounding box center [183, 721] width 25 height 25
click at [557, 469] on div at bounding box center [889, 428] width 1247 height 768
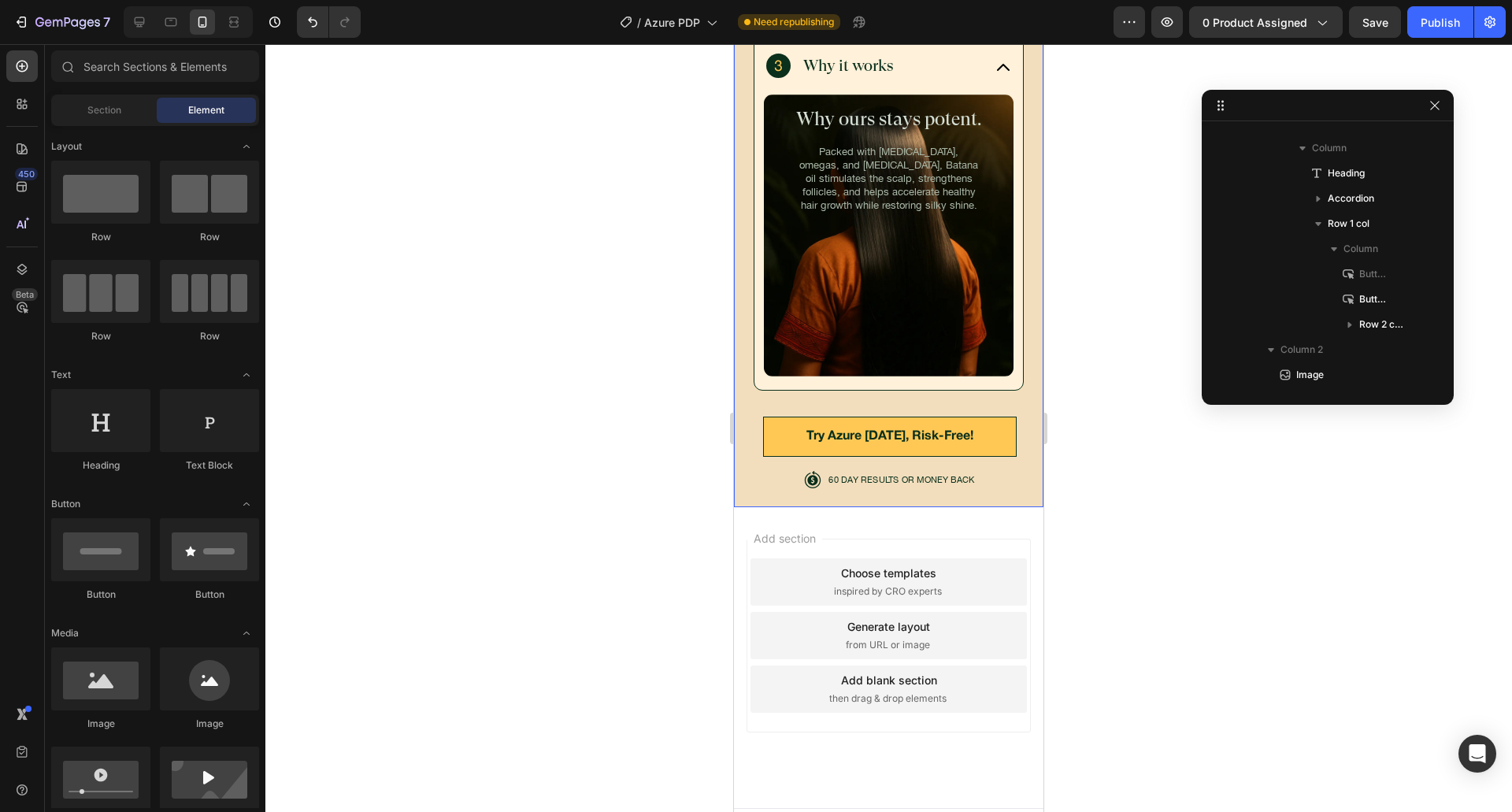
click at [747, 466] on div "Rainforest-grown, small-batch, and verified pure Heading The Source How it’s ma…" at bounding box center [889, 133] width 309 height 747
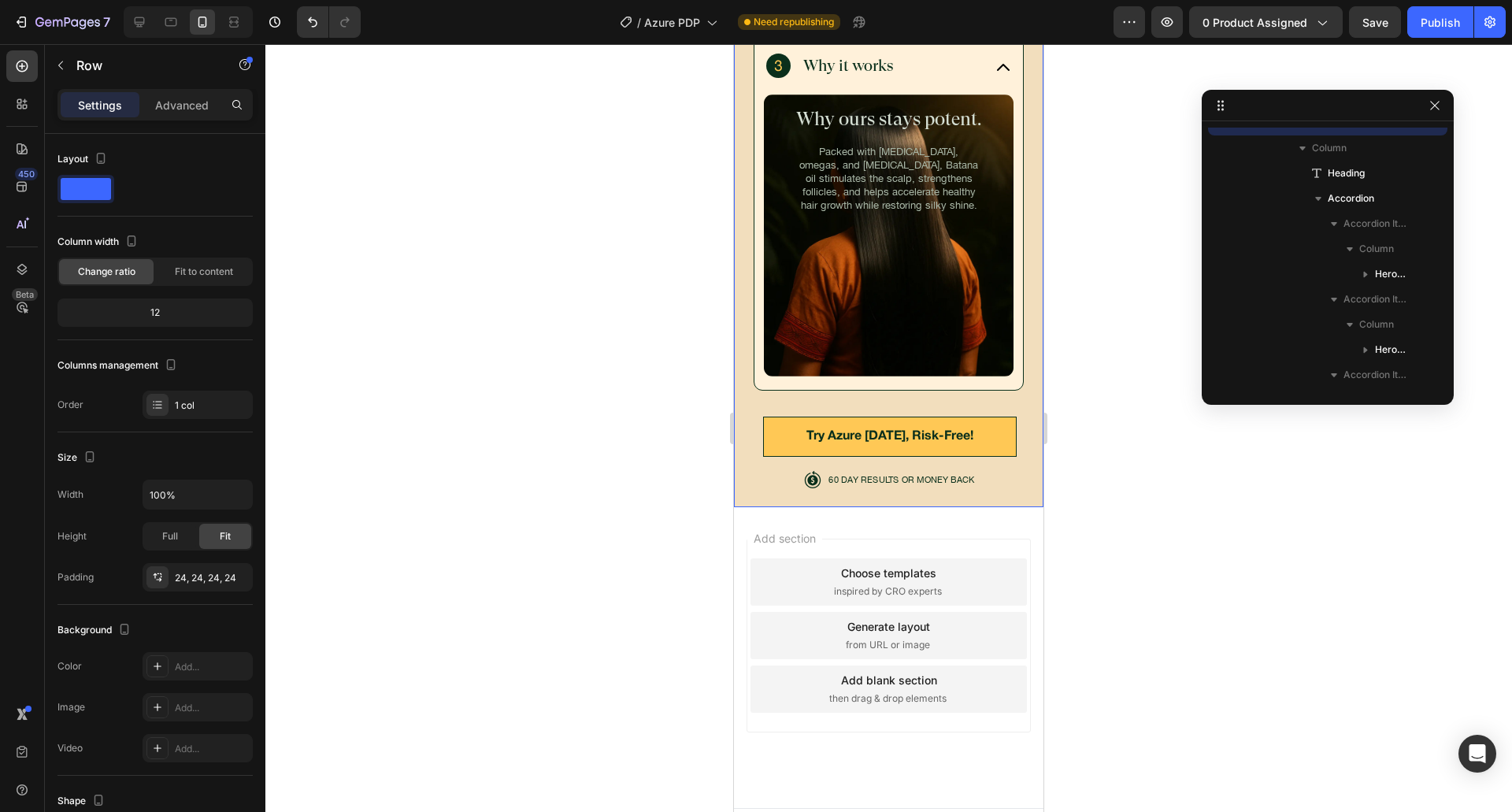
scroll to position [122, 0]
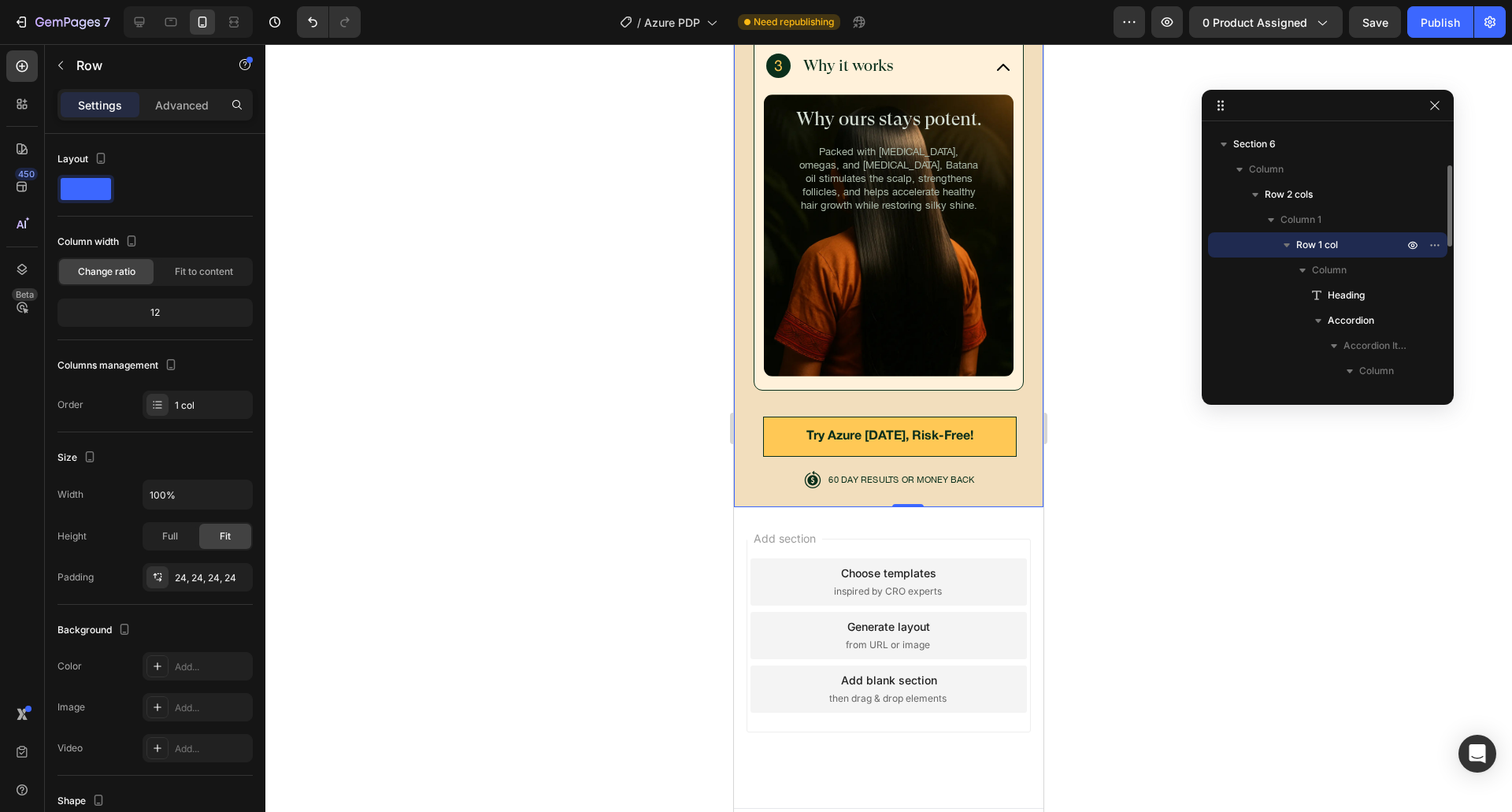
click at [188, 86] on div "Row" at bounding box center [134, 66] width 180 height 45
click at [188, 100] on p "Advanced" at bounding box center [181, 105] width 53 height 17
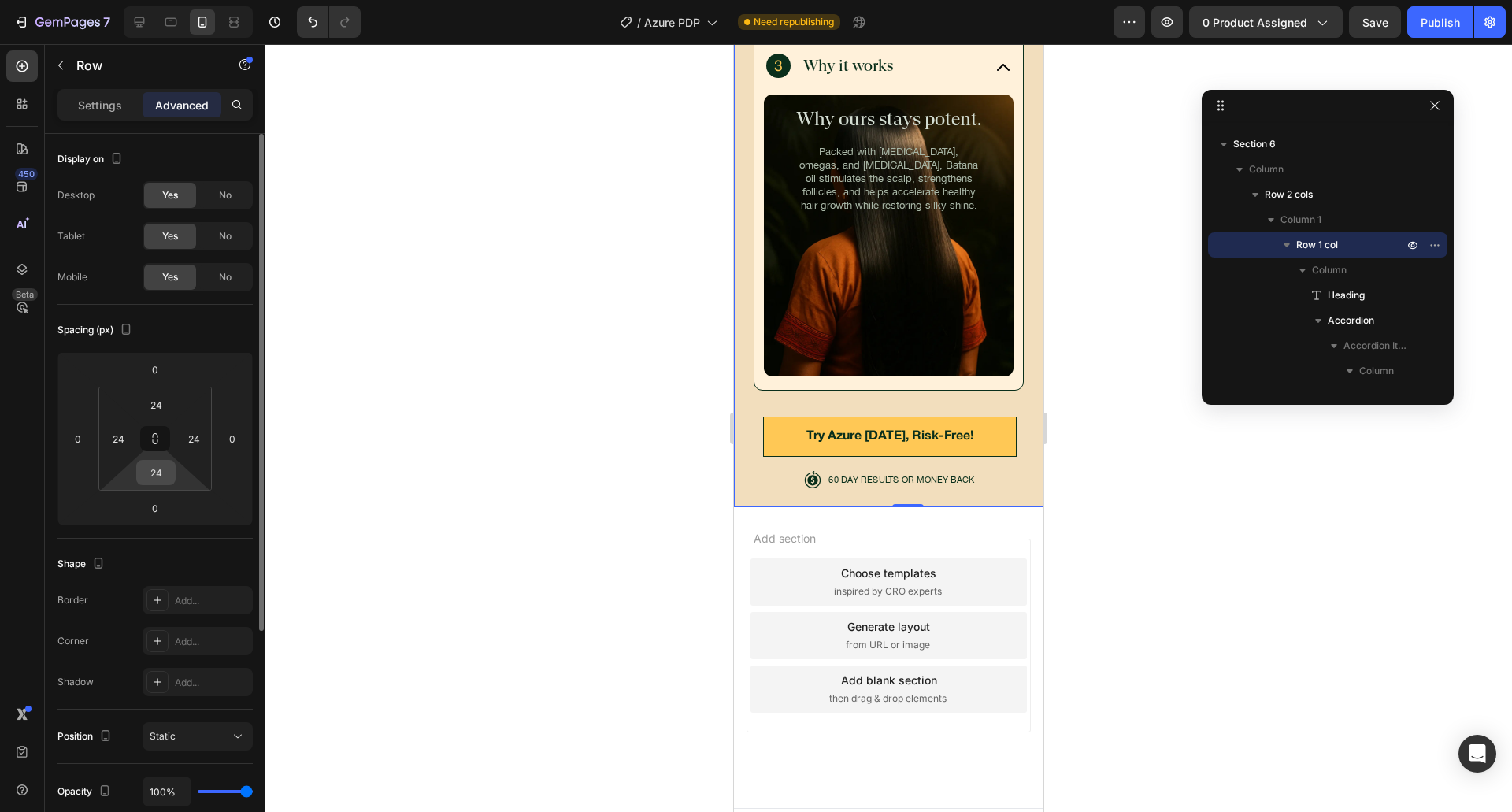
click at [174, 470] on div "24" at bounding box center [156, 471] width 40 height 25
click at [169, 471] on input "24" at bounding box center [156, 472] width 31 height 24
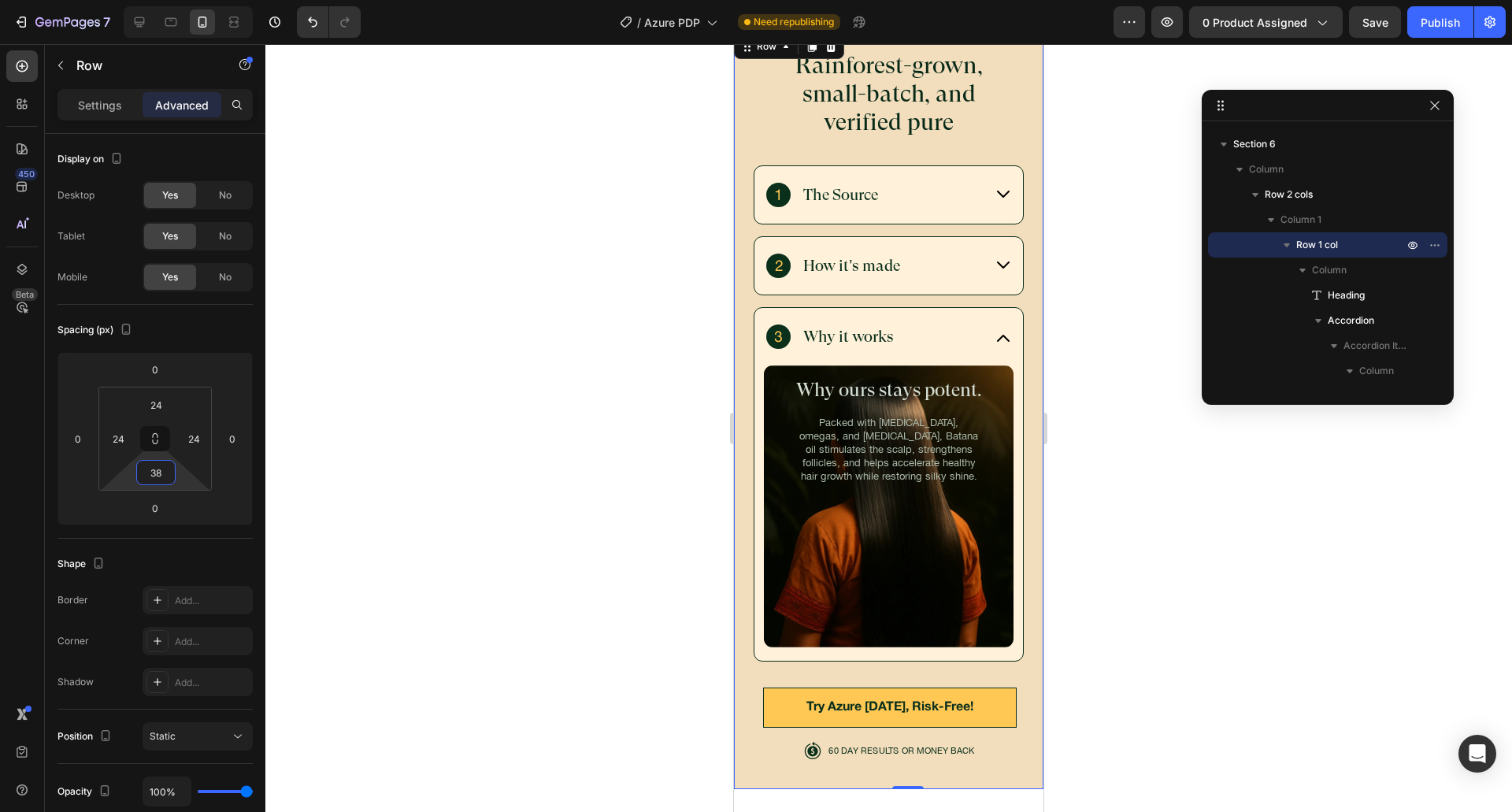
scroll to position [5325, 0]
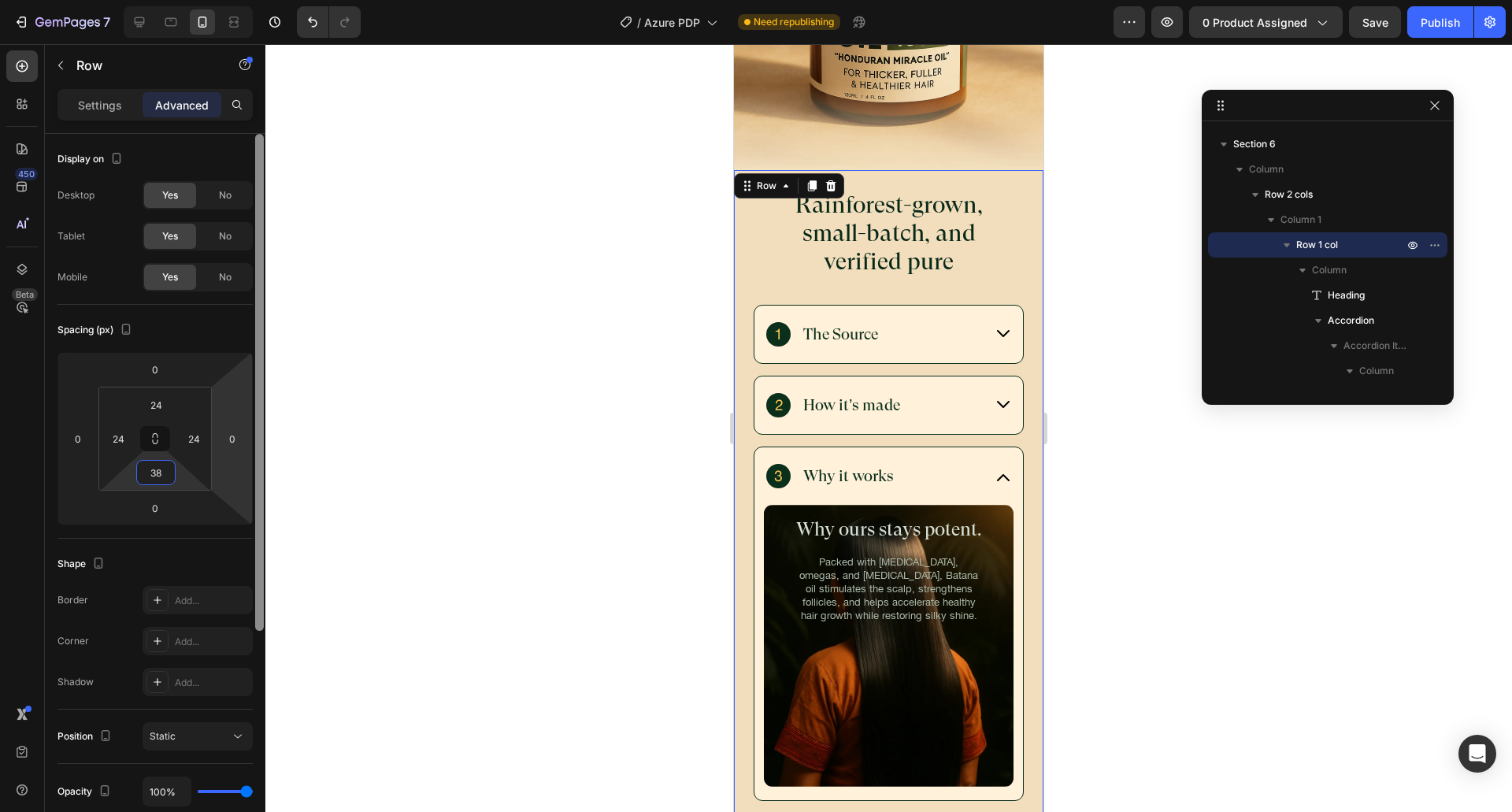
type input "3"
type input "24"
click at [230, 328] on div "Spacing (px)" at bounding box center [155, 330] width 195 height 25
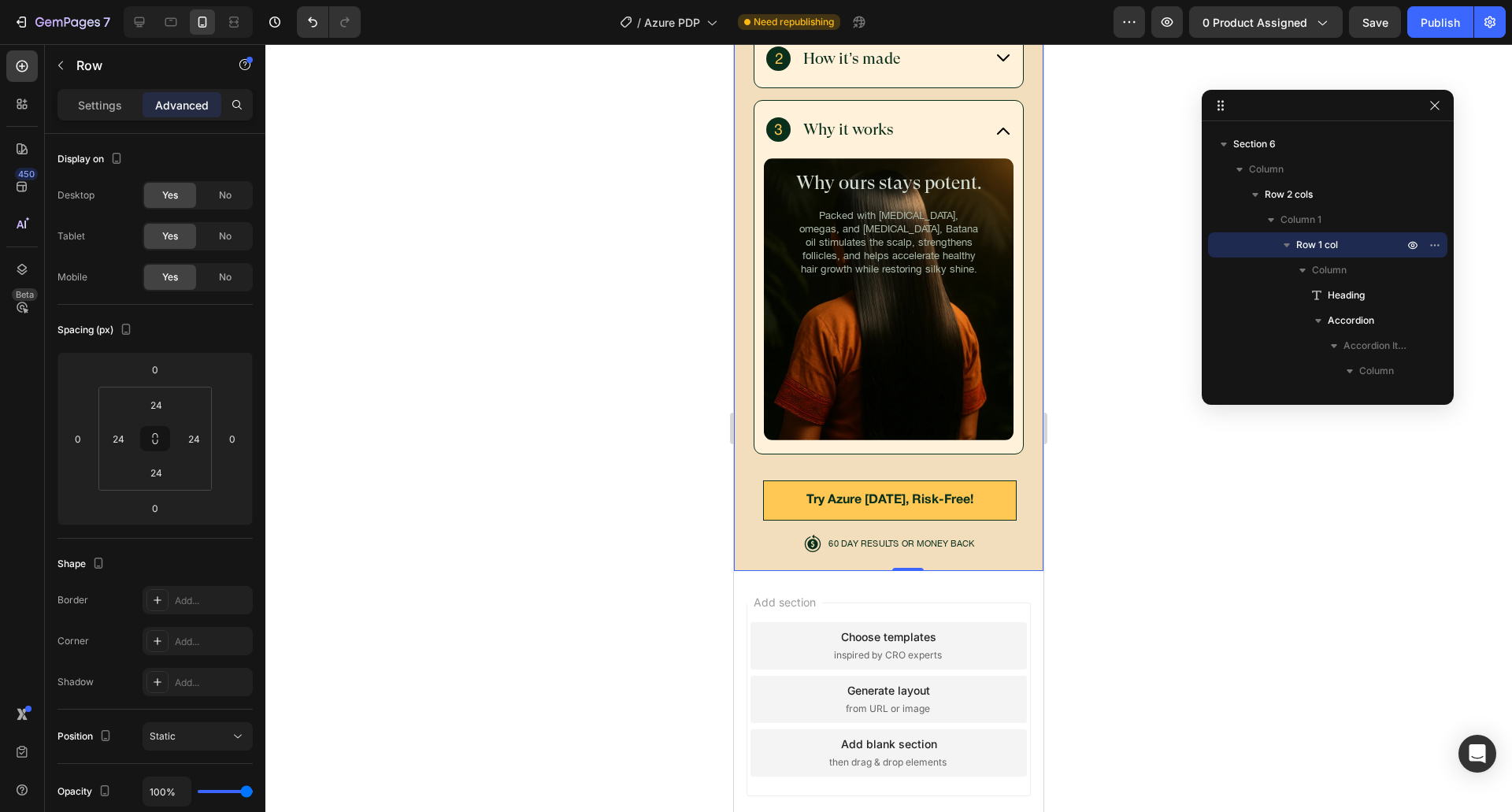
scroll to position [5735, 0]
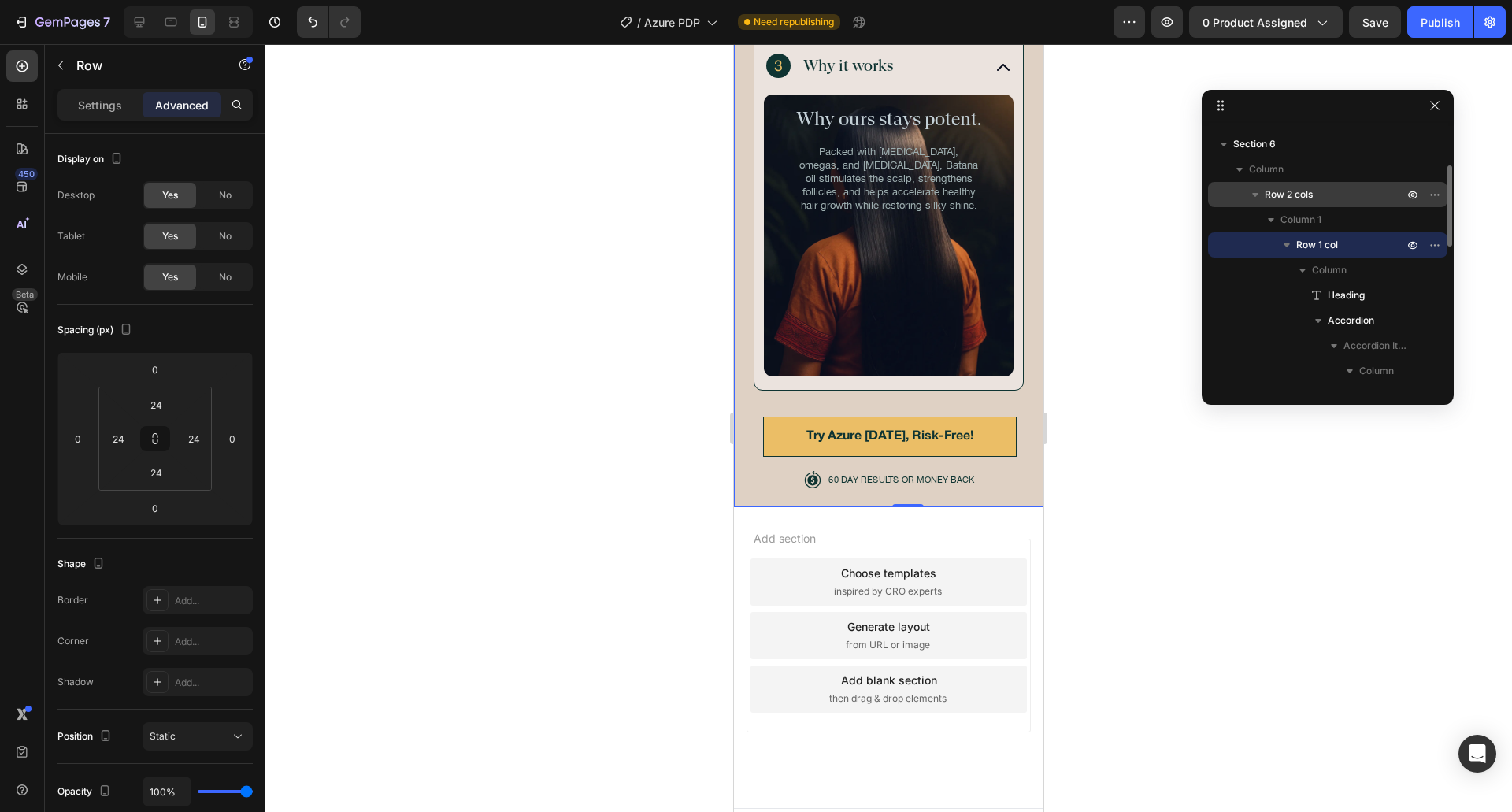
click at [1295, 188] on span "Row 2 cols" at bounding box center [1288, 194] width 48 height 16
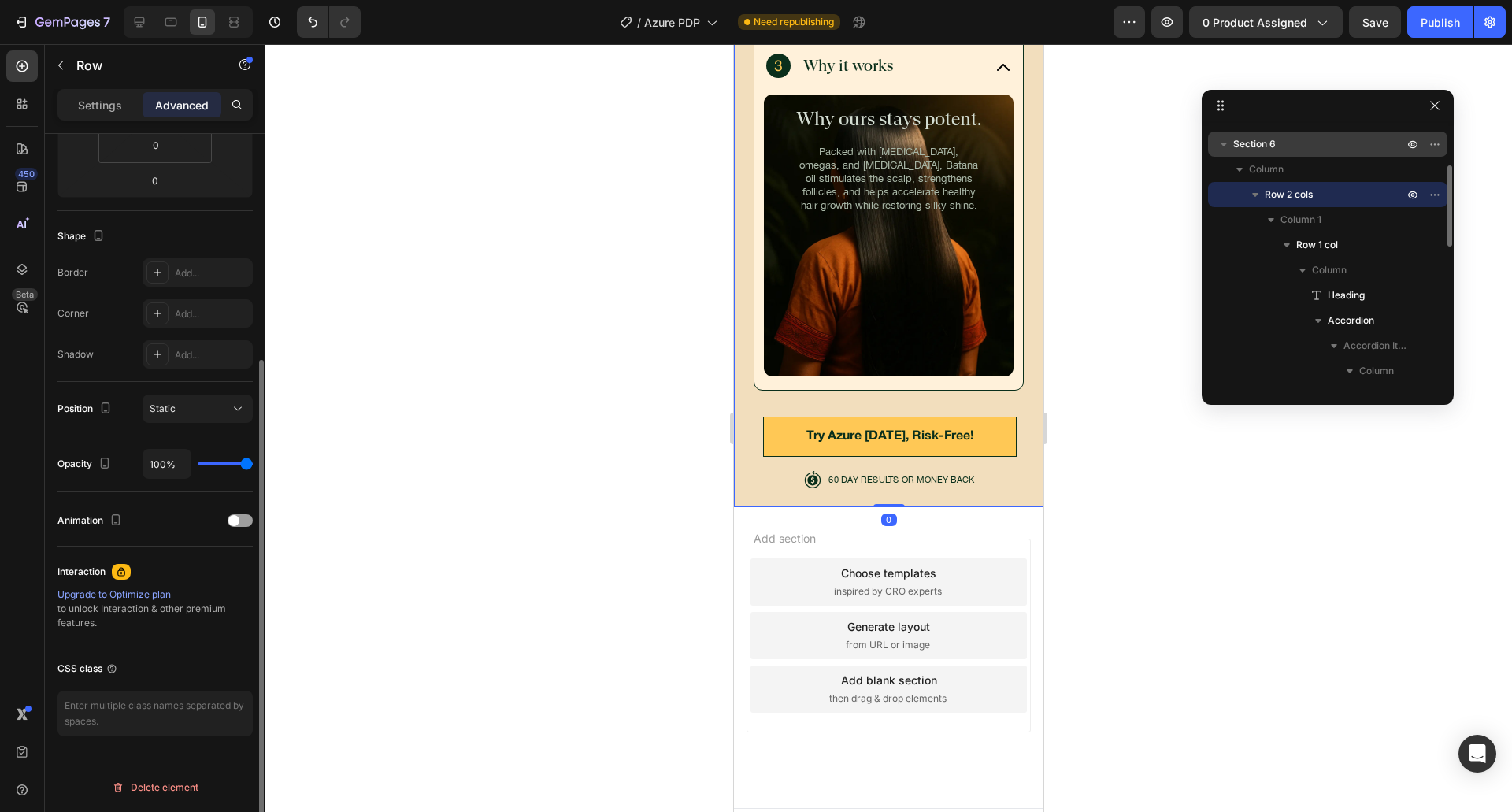
scroll to position [5115, 0]
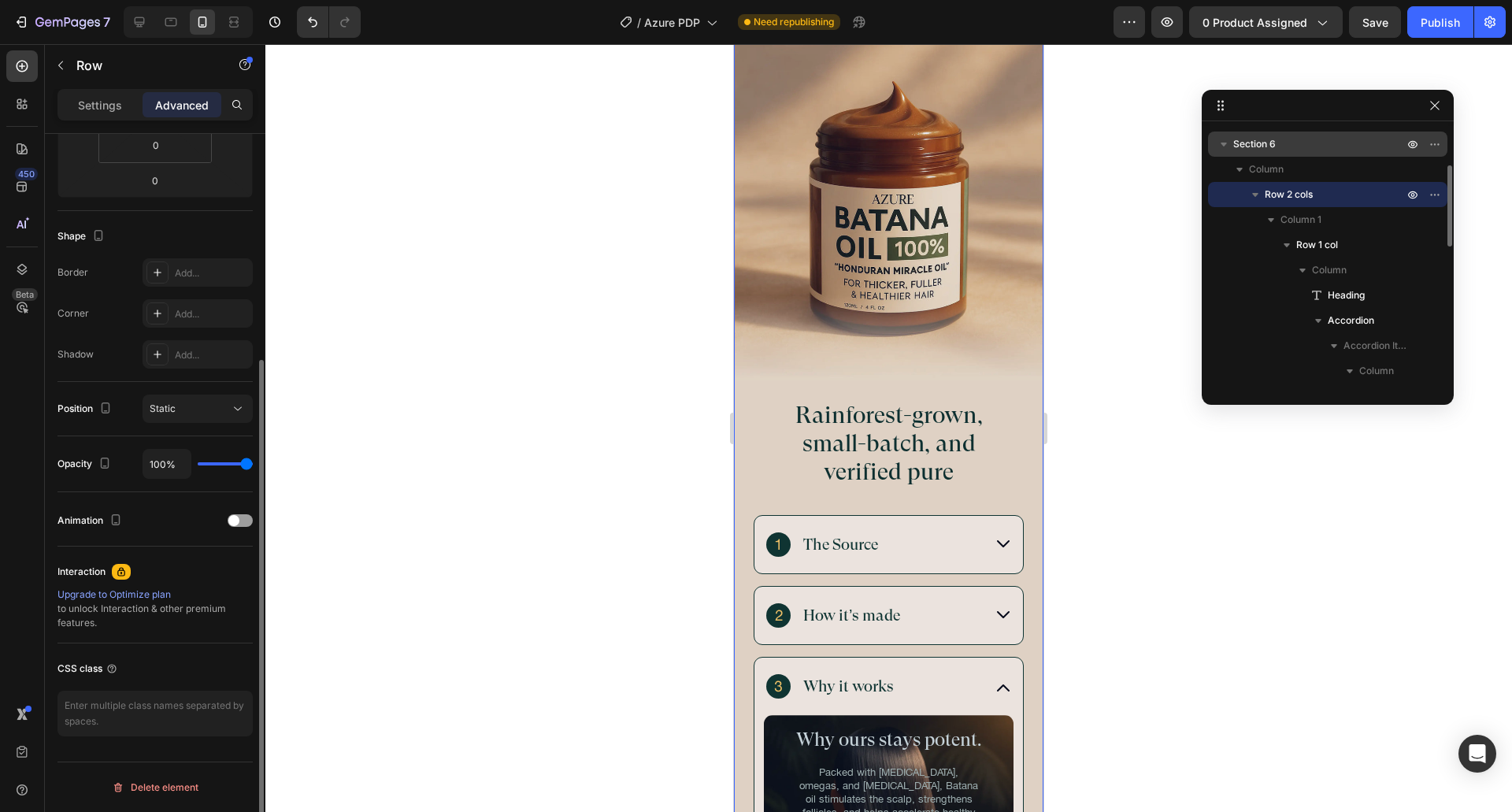
click at [1284, 145] on p "Section 6" at bounding box center [1320, 144] width 173 height 16
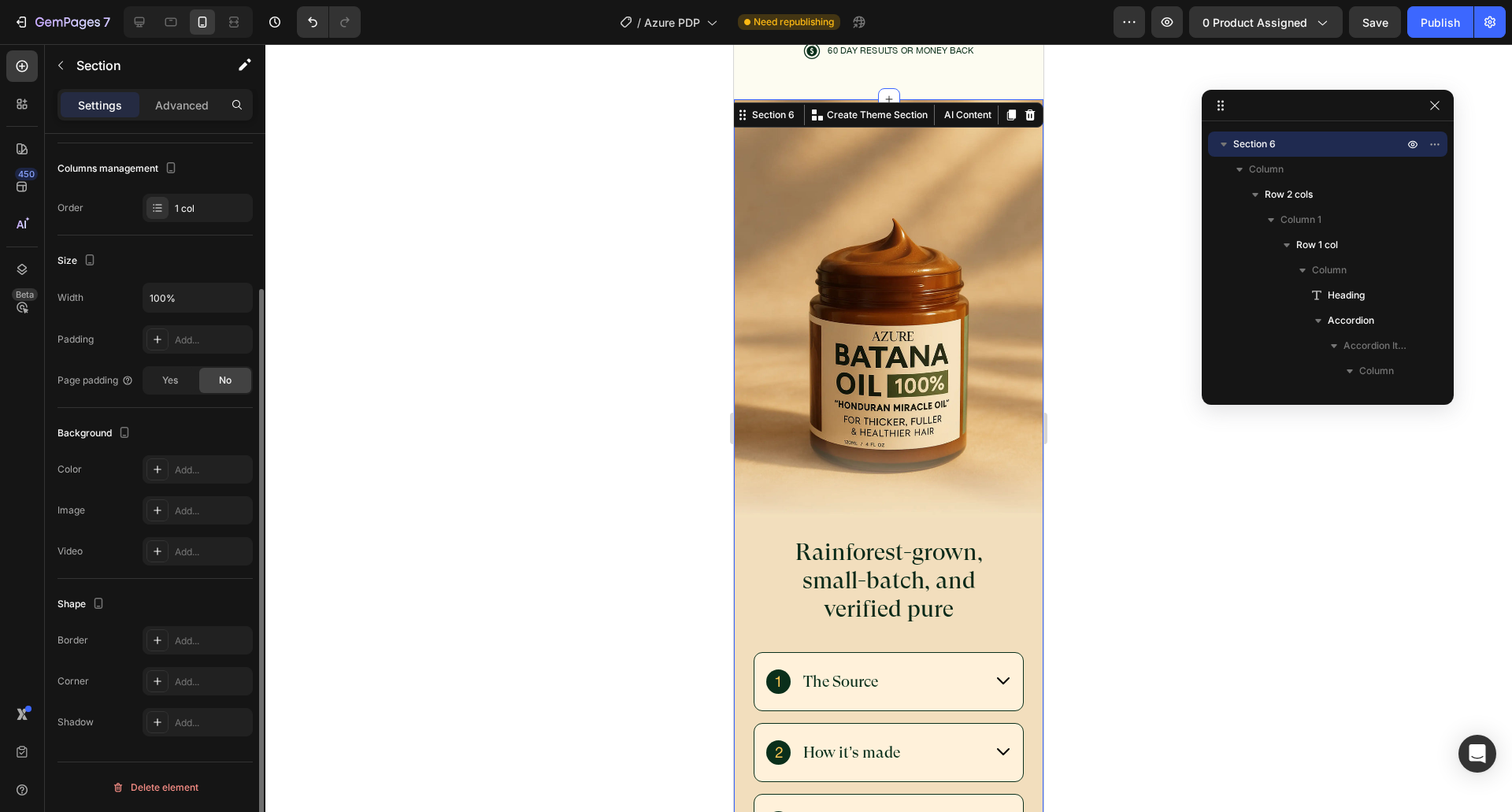
scroll to position [0, 0]
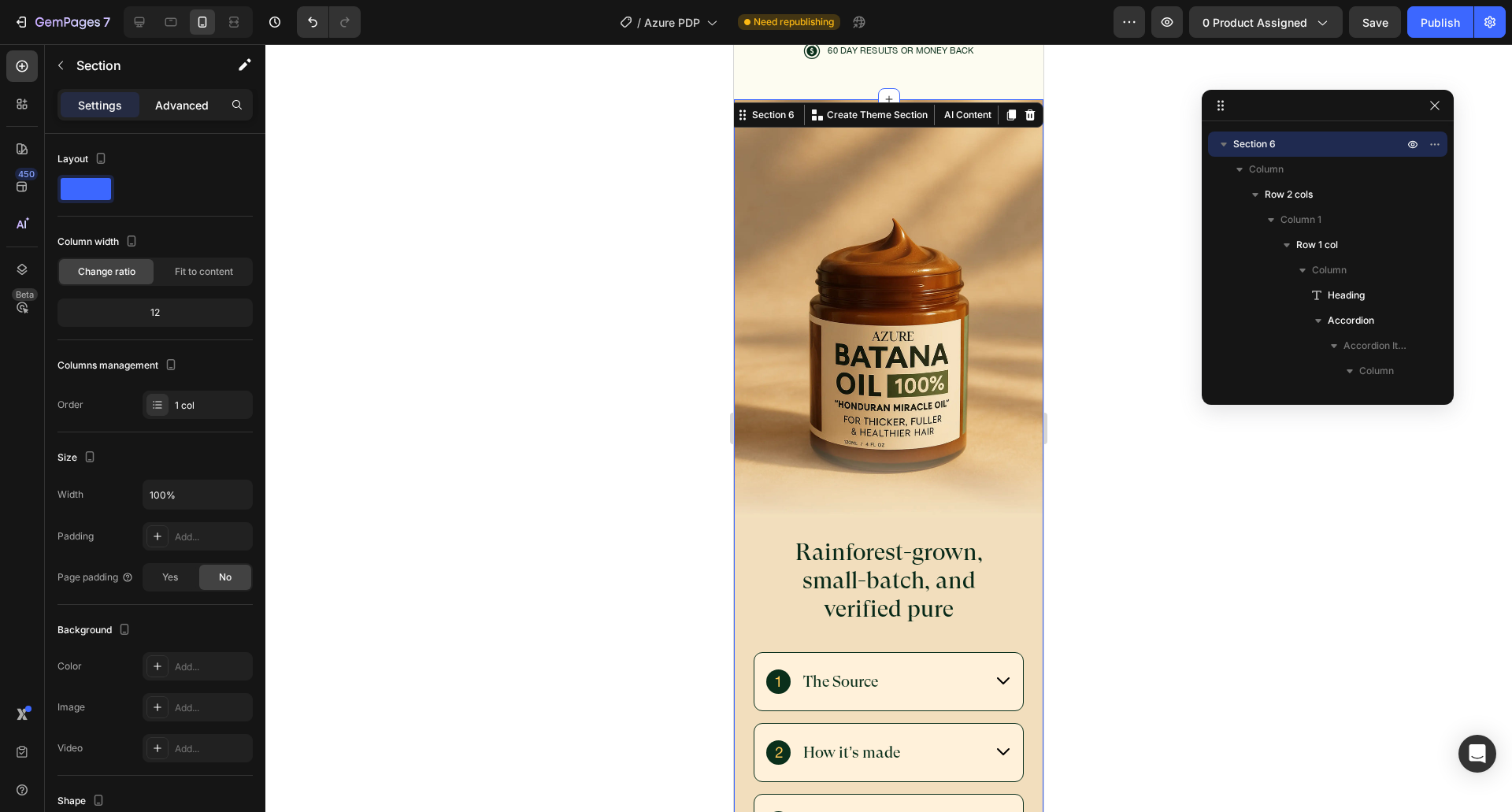
click at [174, 115] on div "Advanced" at bounding box center [182, 104] width 79 height 25
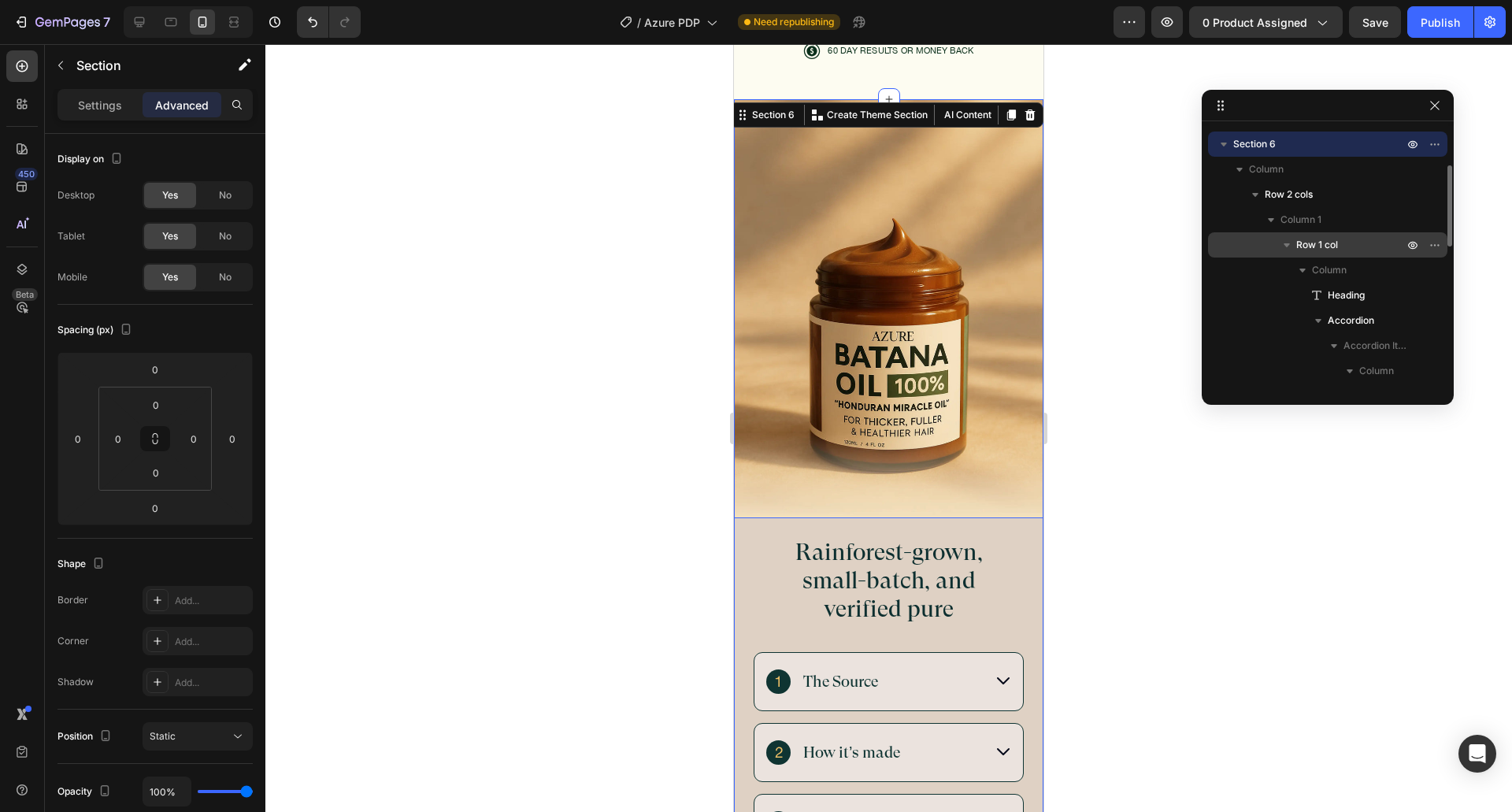
click at [1314, 238] on span "Row 1 col" at bounding box center [1317, 244] width 41 height 16
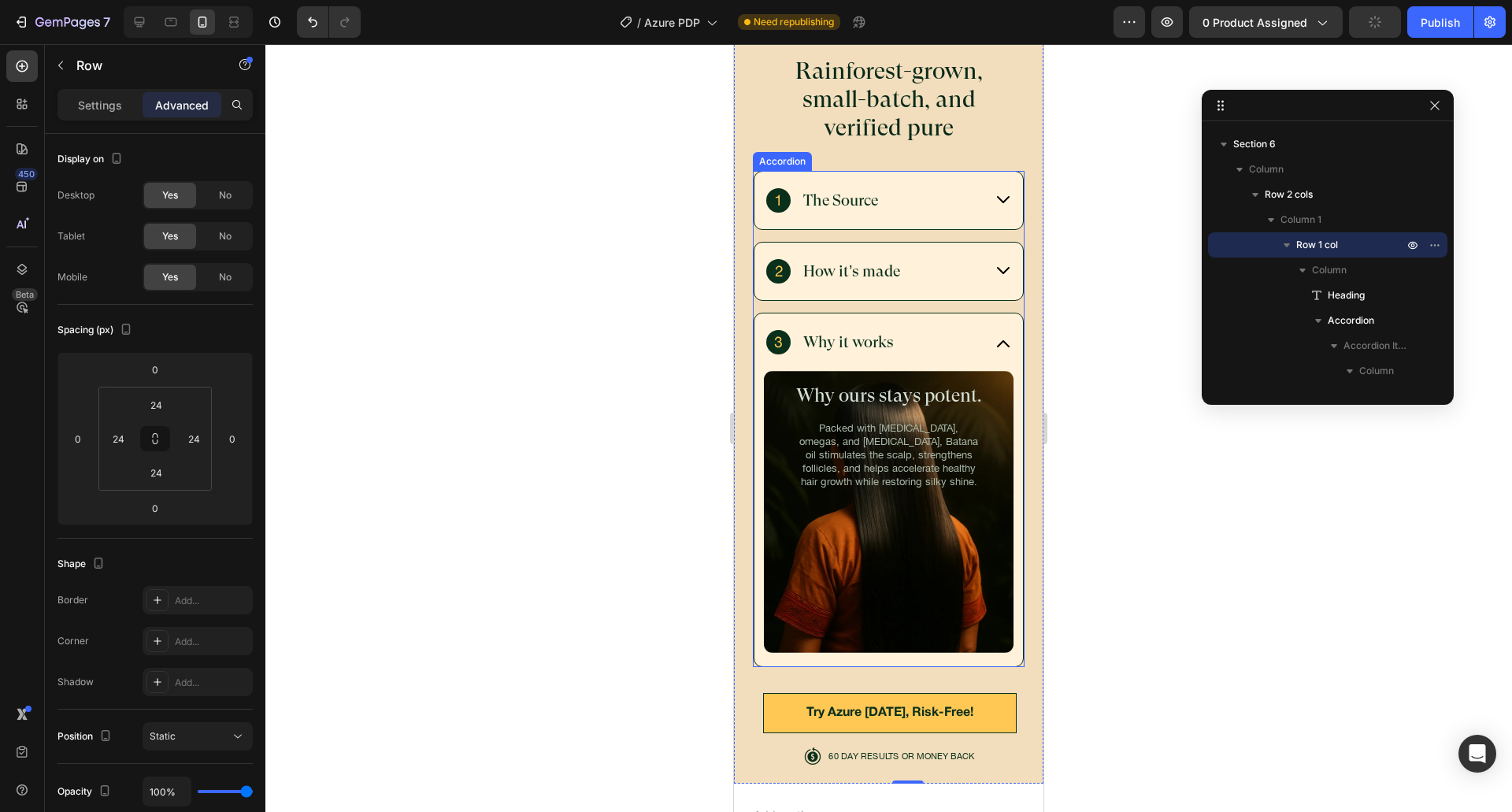
scroll to position [5616, 0]
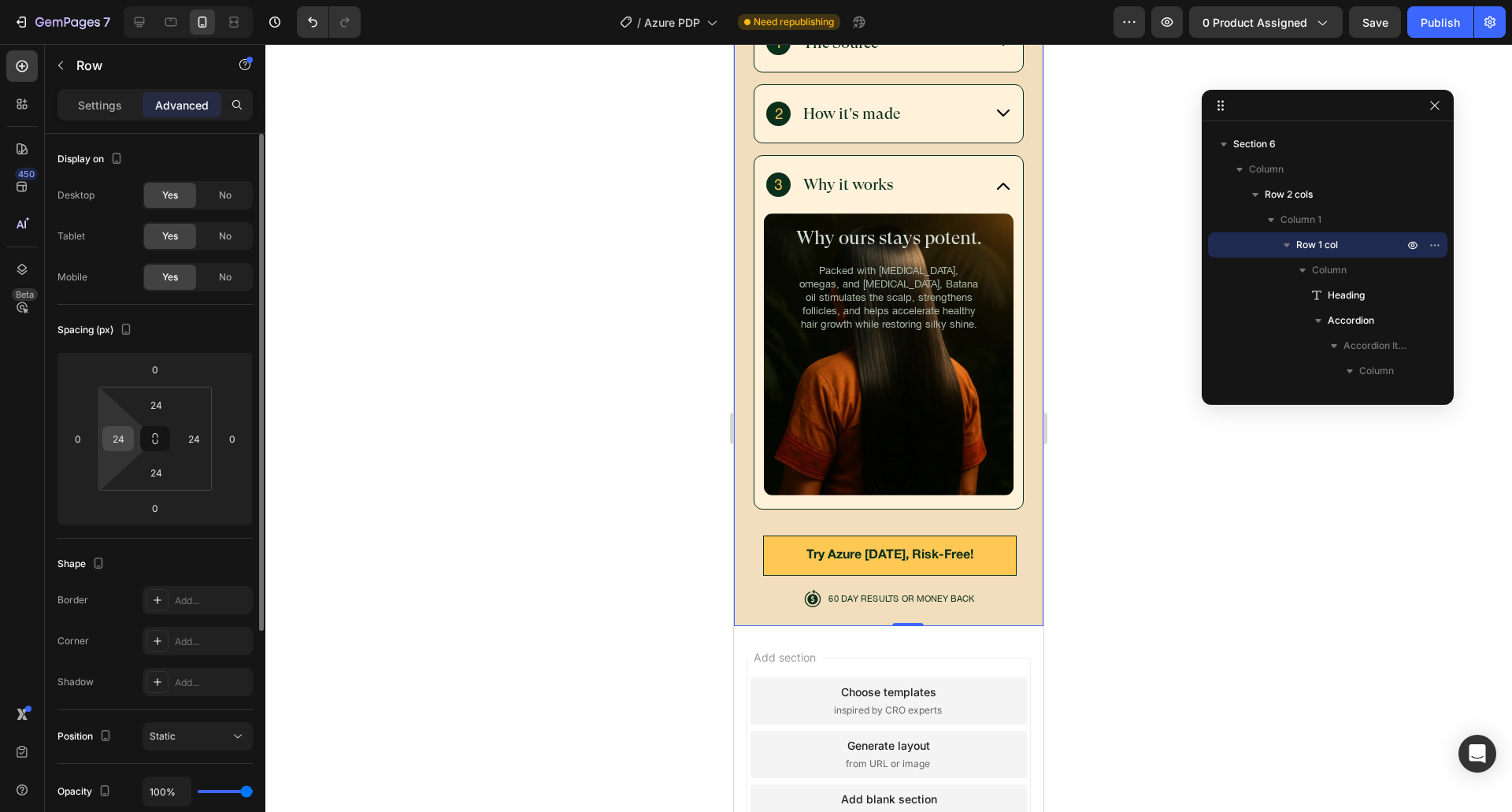
click at [113, 438] on input "24" at bounding box center [118, 438] width 24 height 24
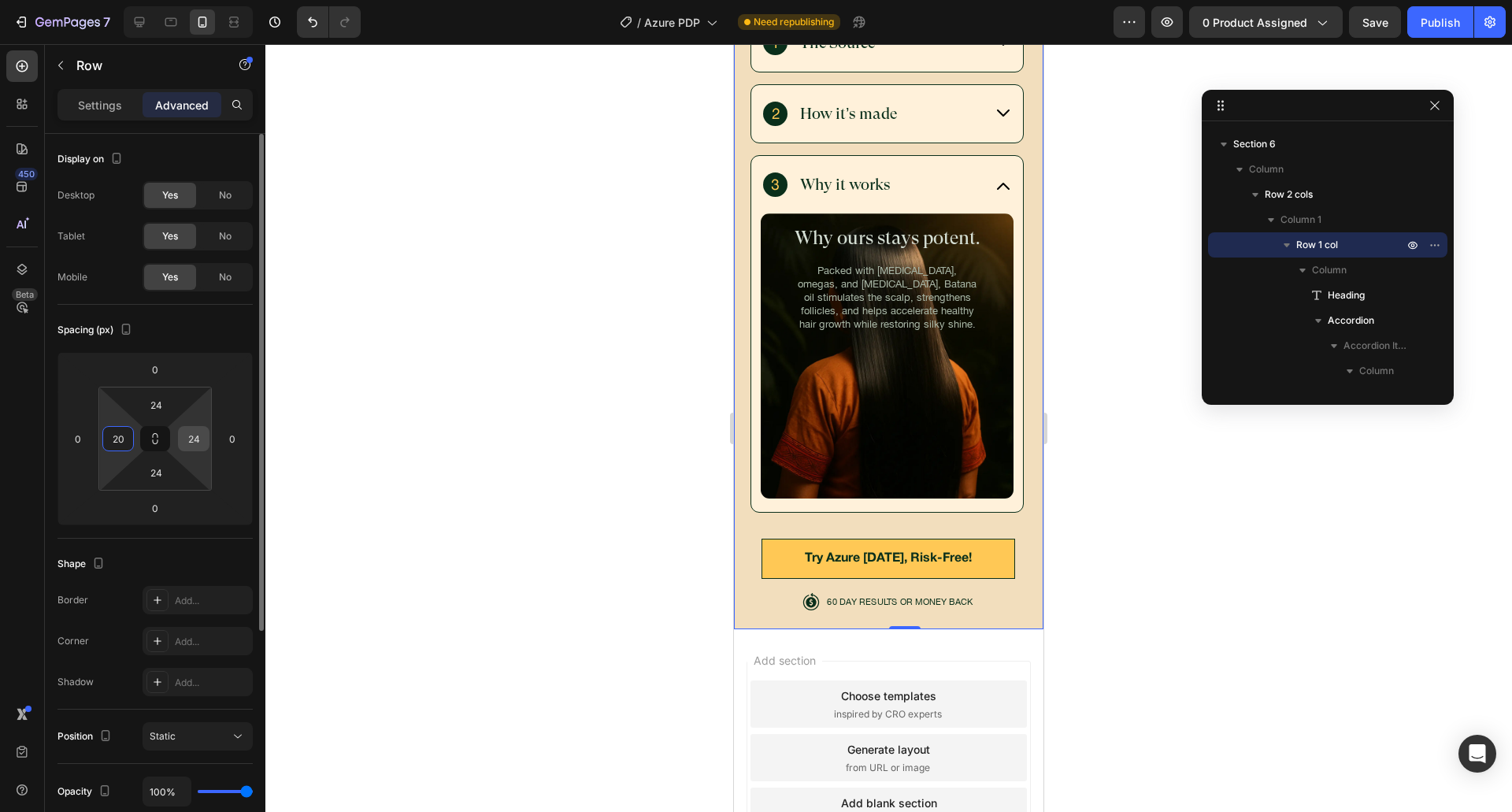
type input "20"
click at [192, 438] on input "24" at bounding box center [194, 438] width 24 height 24
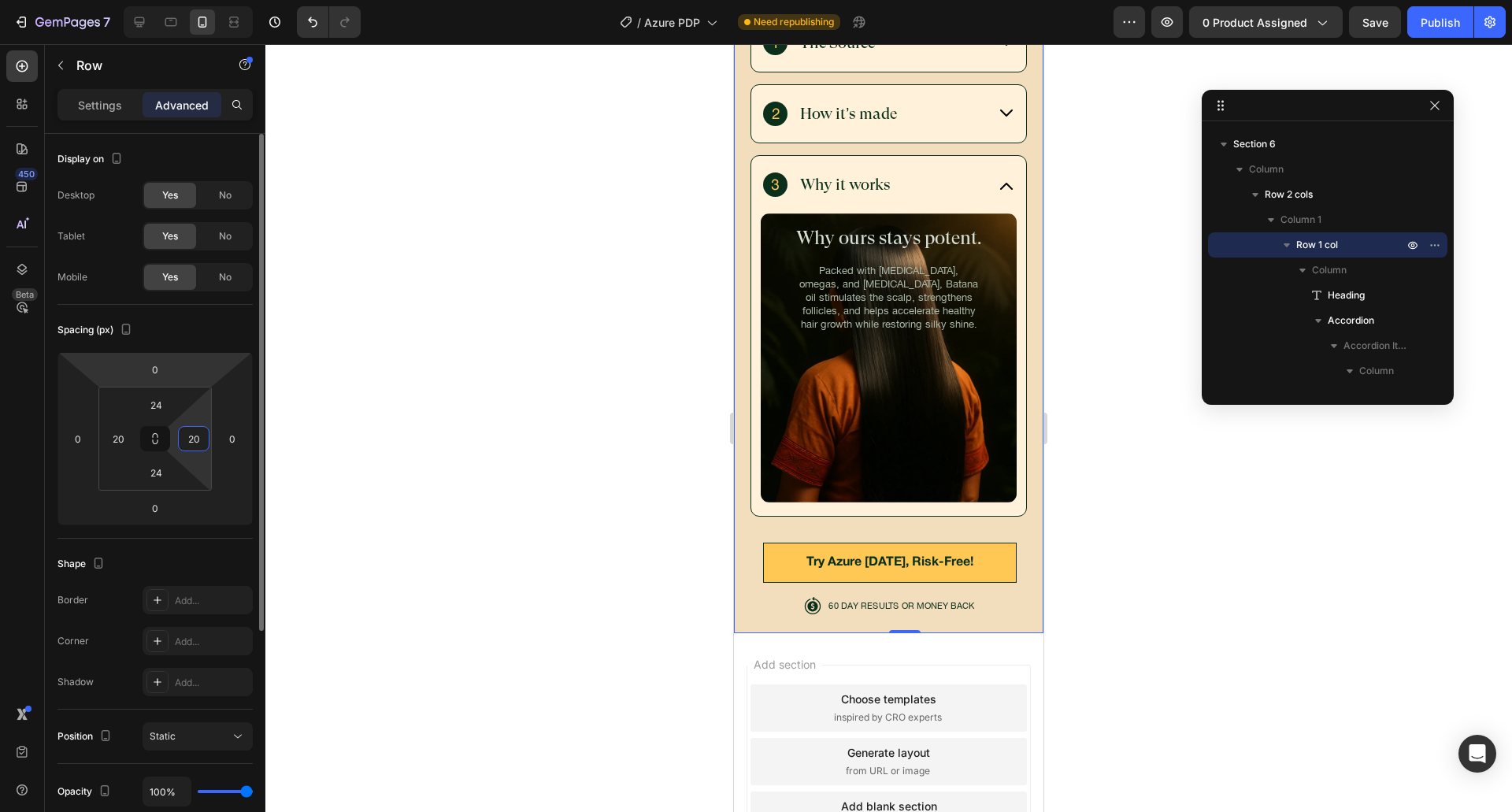
type input "20"
click at [226, 338] on div "Spacing (px)" at bounding box center [155, 330] width 195 height 25
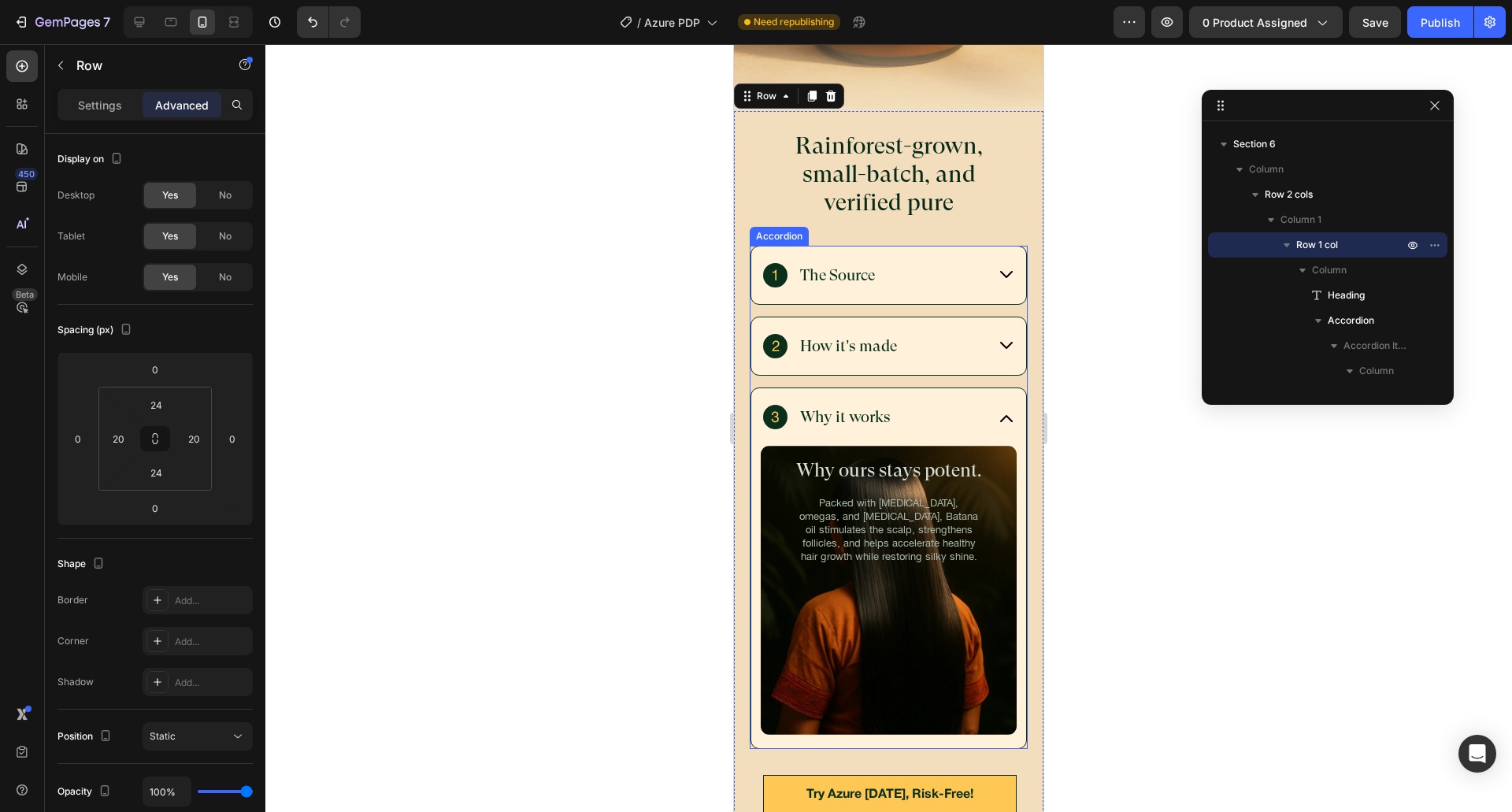
scroll to position [5301, 0]
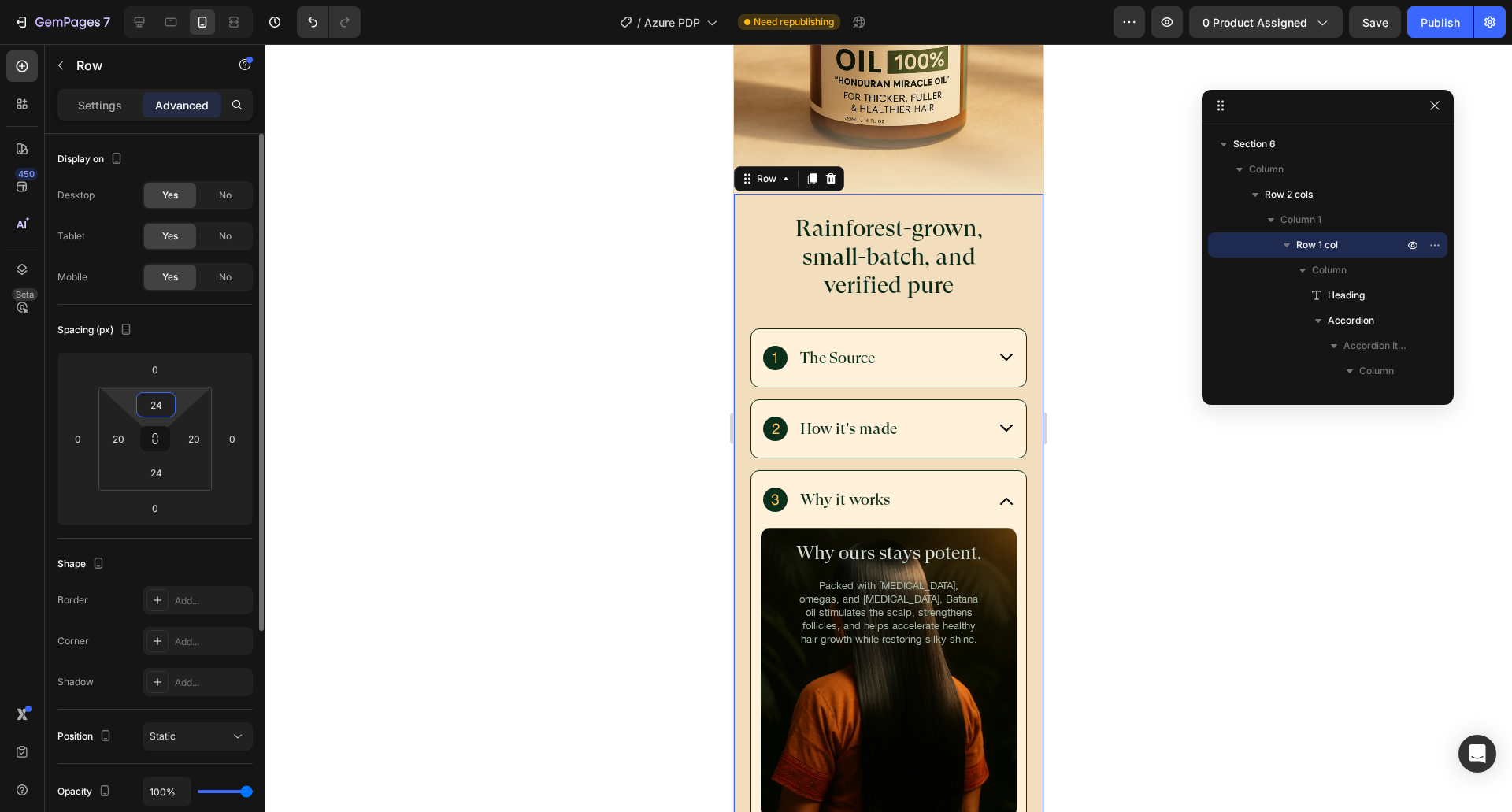
click at [166, 400] on input "24" at bounding box center [156, 405] width 31 height 24
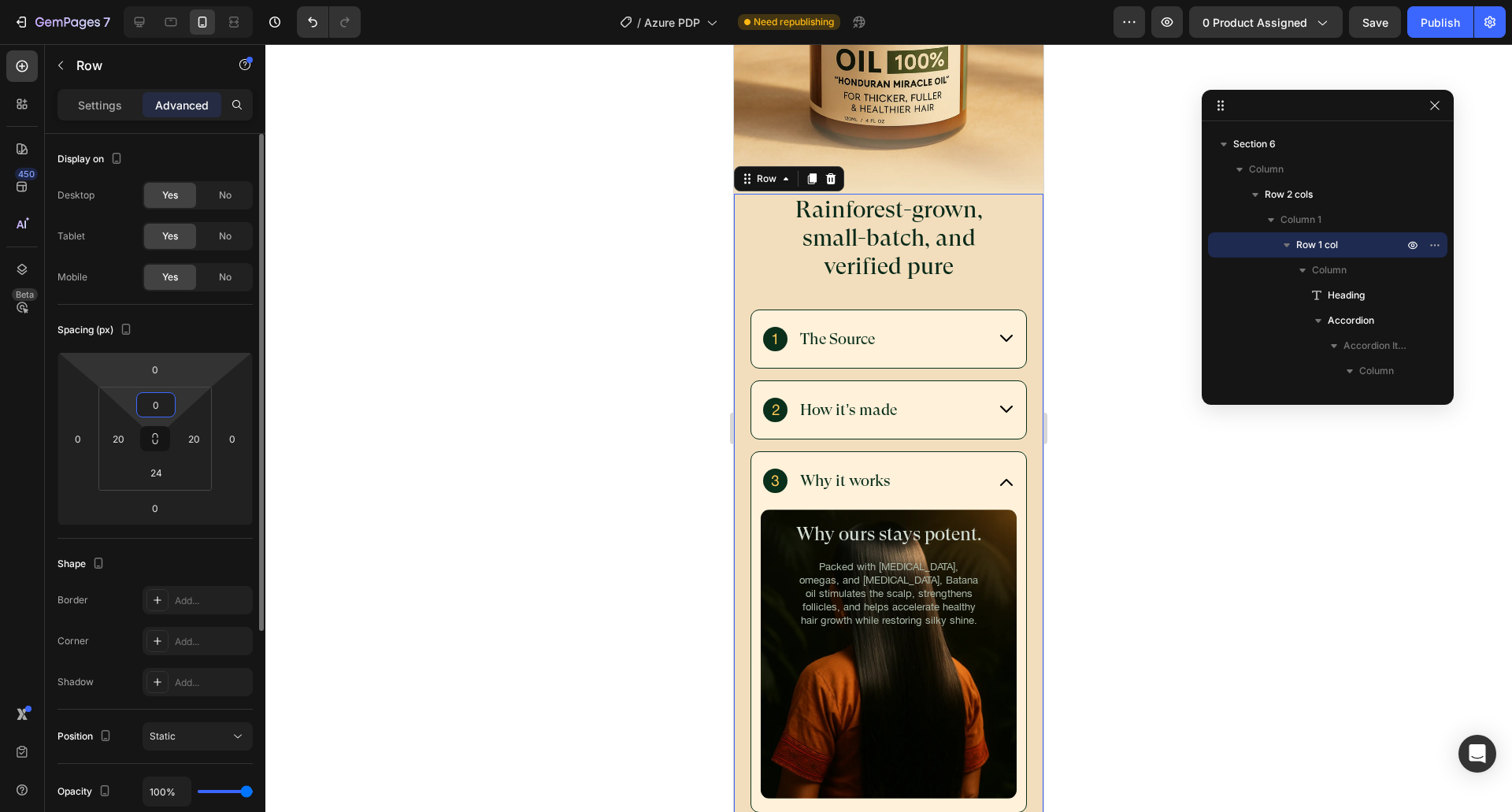
type input "0"
click at [193, 318] on div "Spacing (px)" at bounding box center [155, 330] width 195 height 25
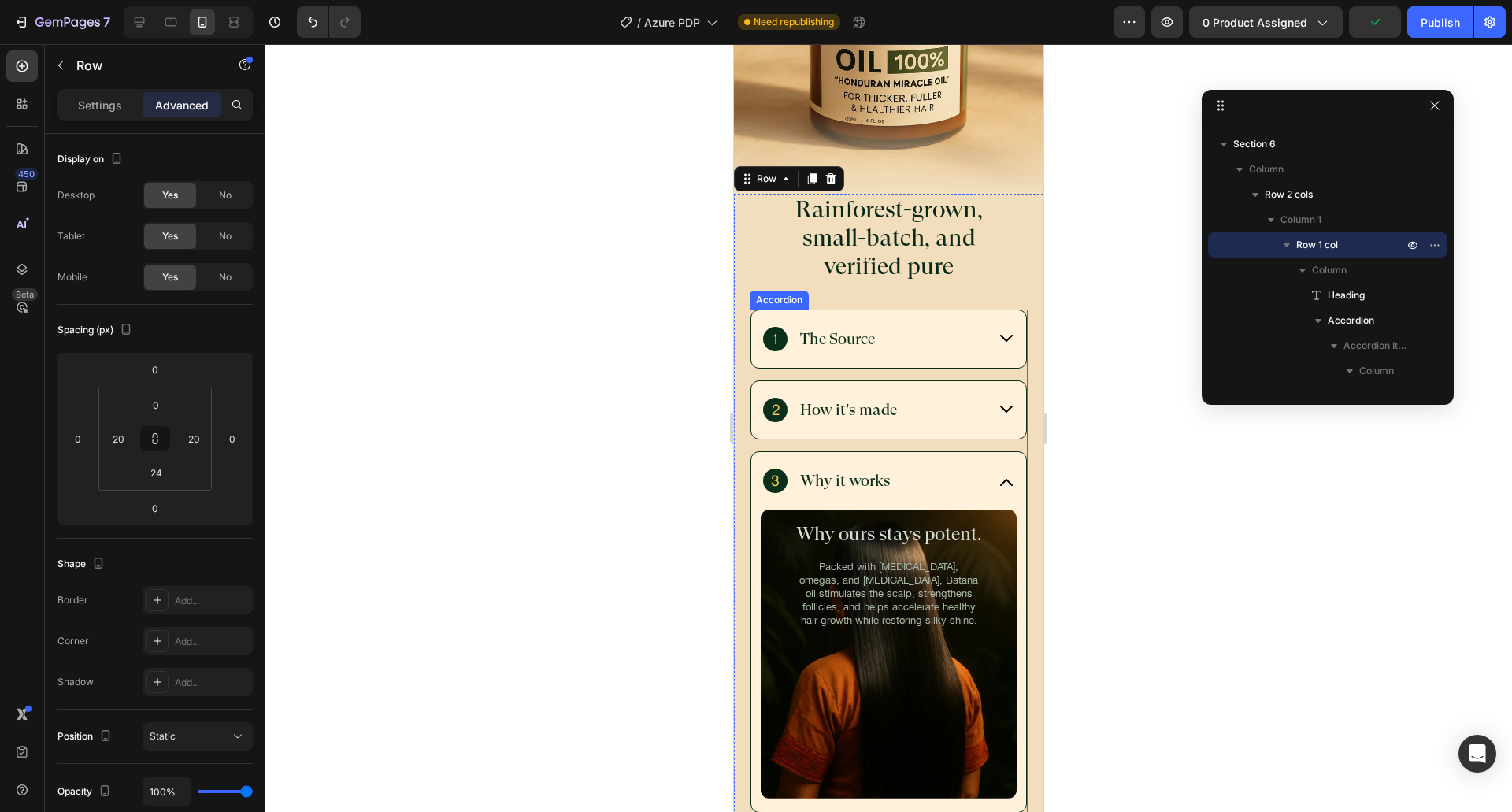
scroll to position [5724, 0]
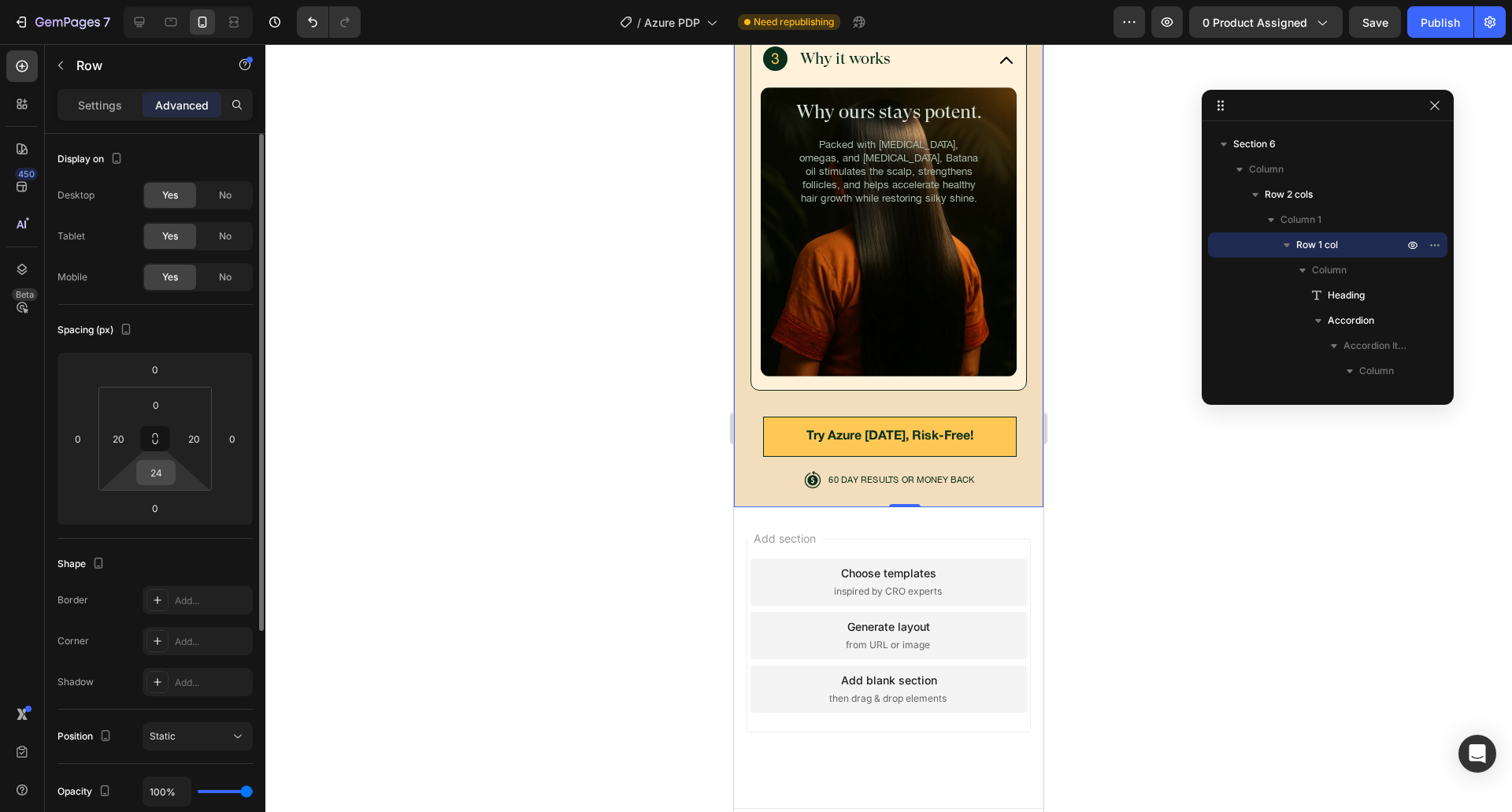
click at [161, 474] on input "24" at bounding box center [156, 472] width 31 height 24
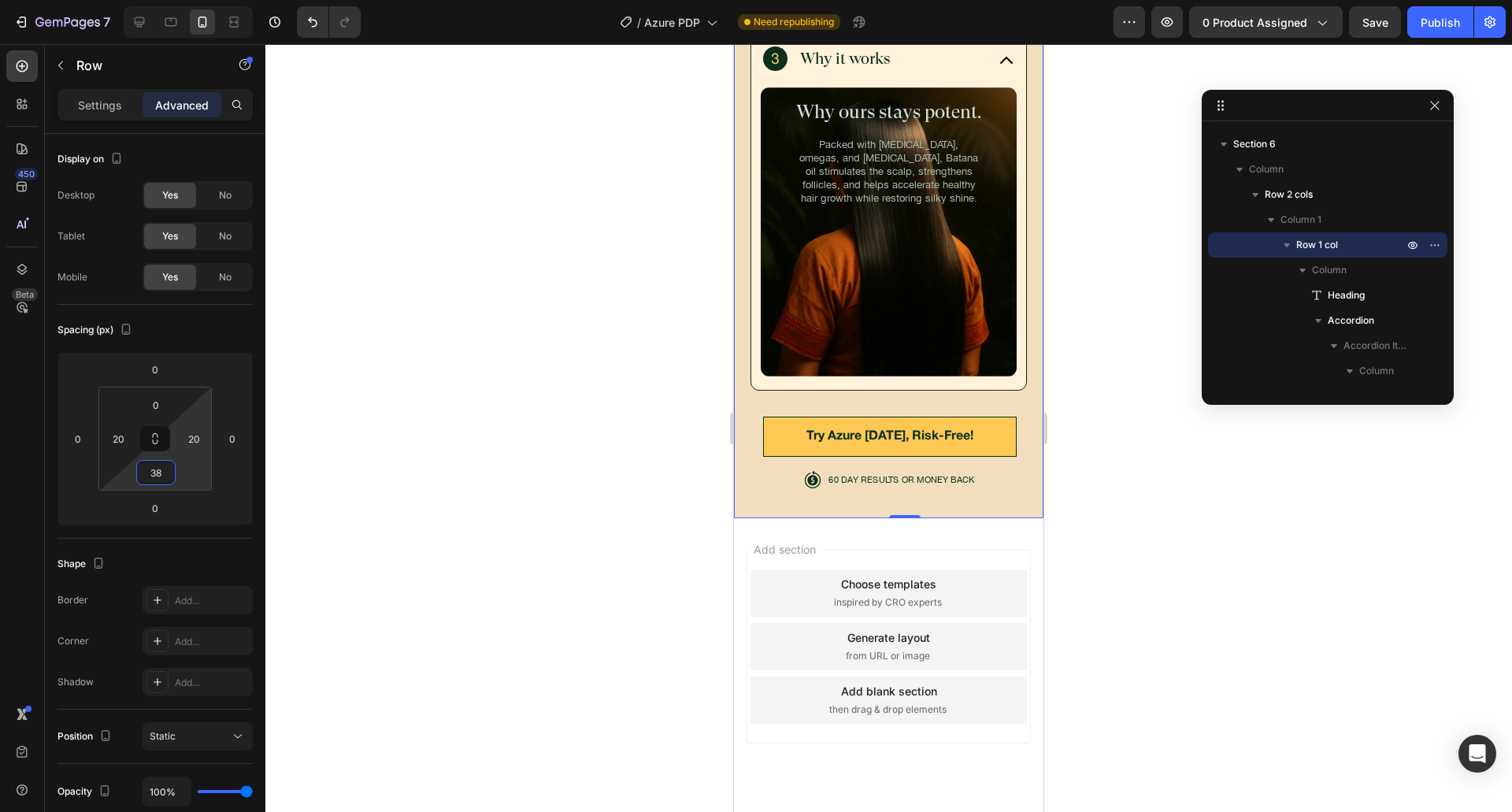
scroll to position [5707, 0]
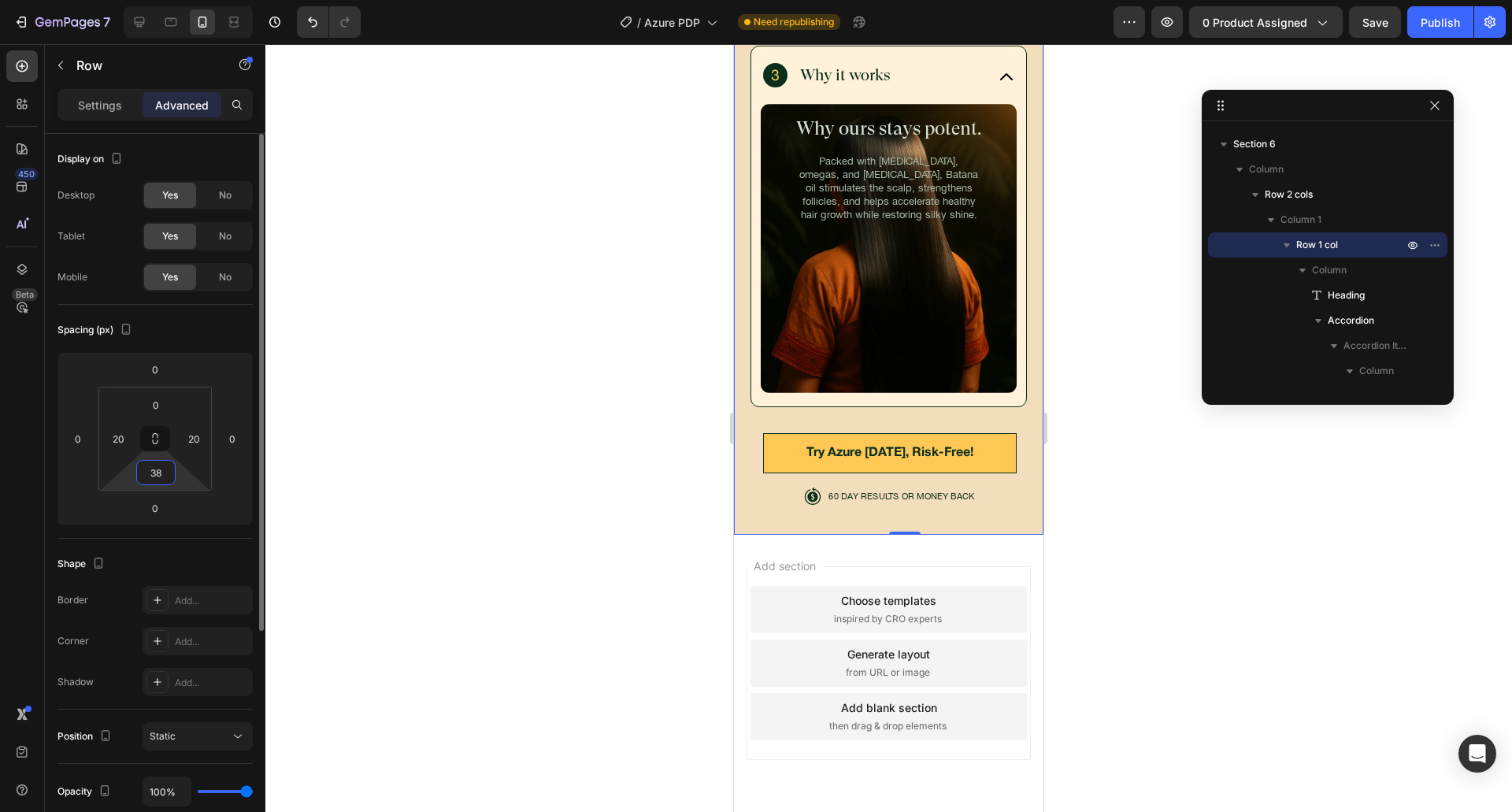
click at [0, 0] on div "Spacing (px) 0 0 0 0 0 20 38 20" at bounding box center [0, 0] width 0 height 0
click at [158, 475] on input "38" at bounding box center [156, 472] width 31 height 24
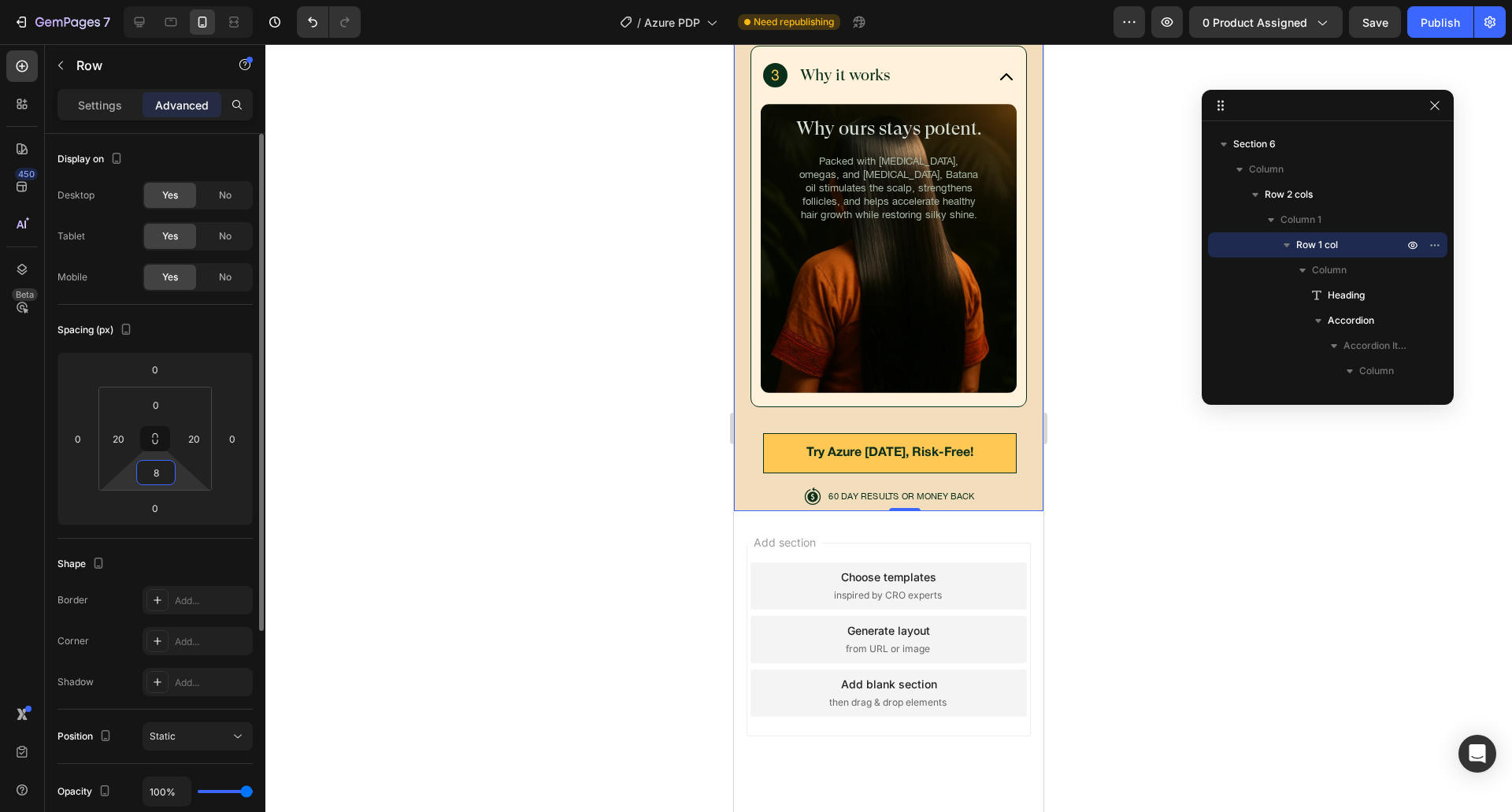
click at [158, 476] on input "8" at bounding box center [156, 472] width 31 height 24
type input "38"
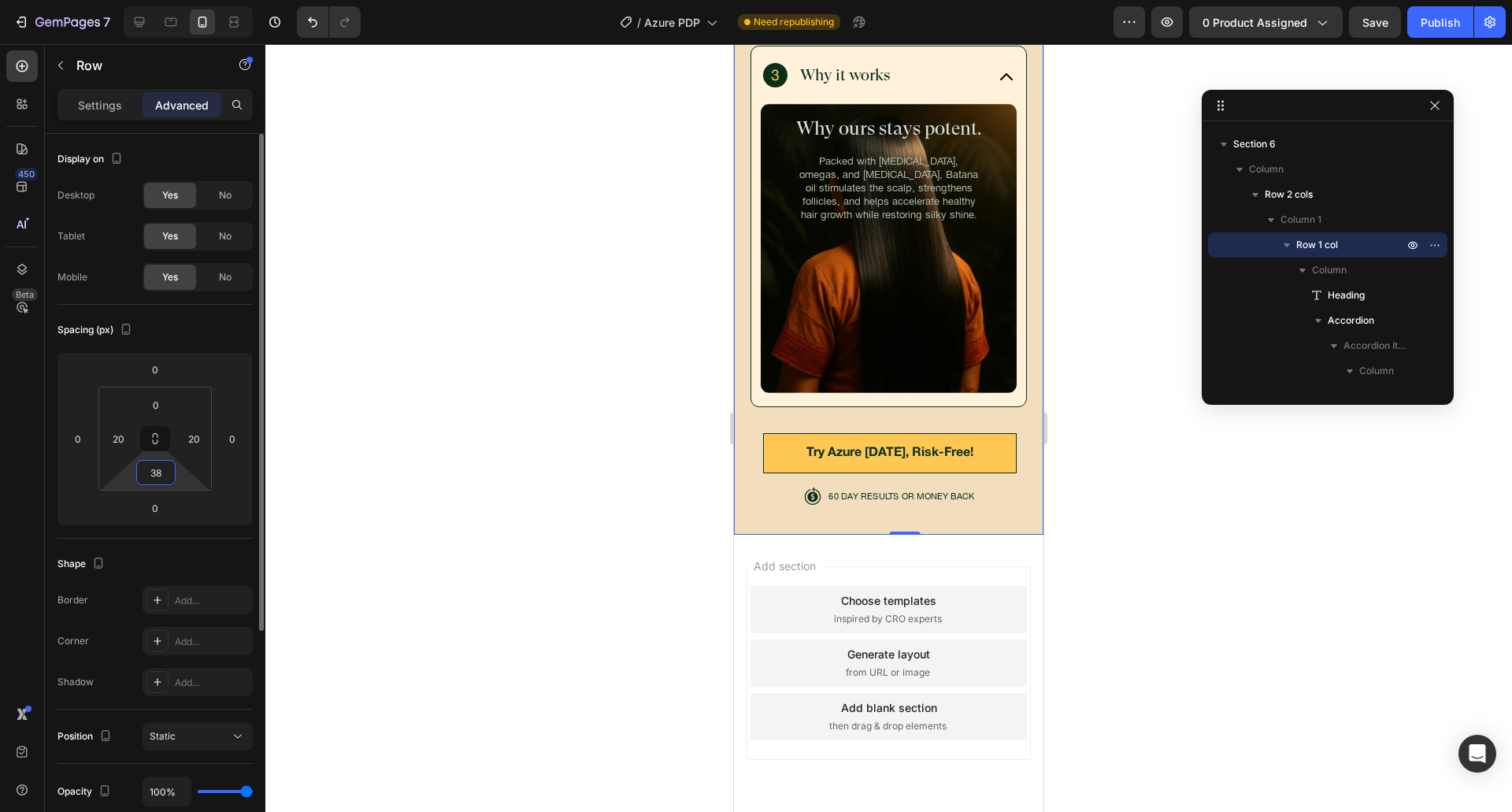
click at [0, 0] on div "Spacing (px) 0 0 0 0 0 20 38 20" at bounding box center [0, 0] width 0 height 0
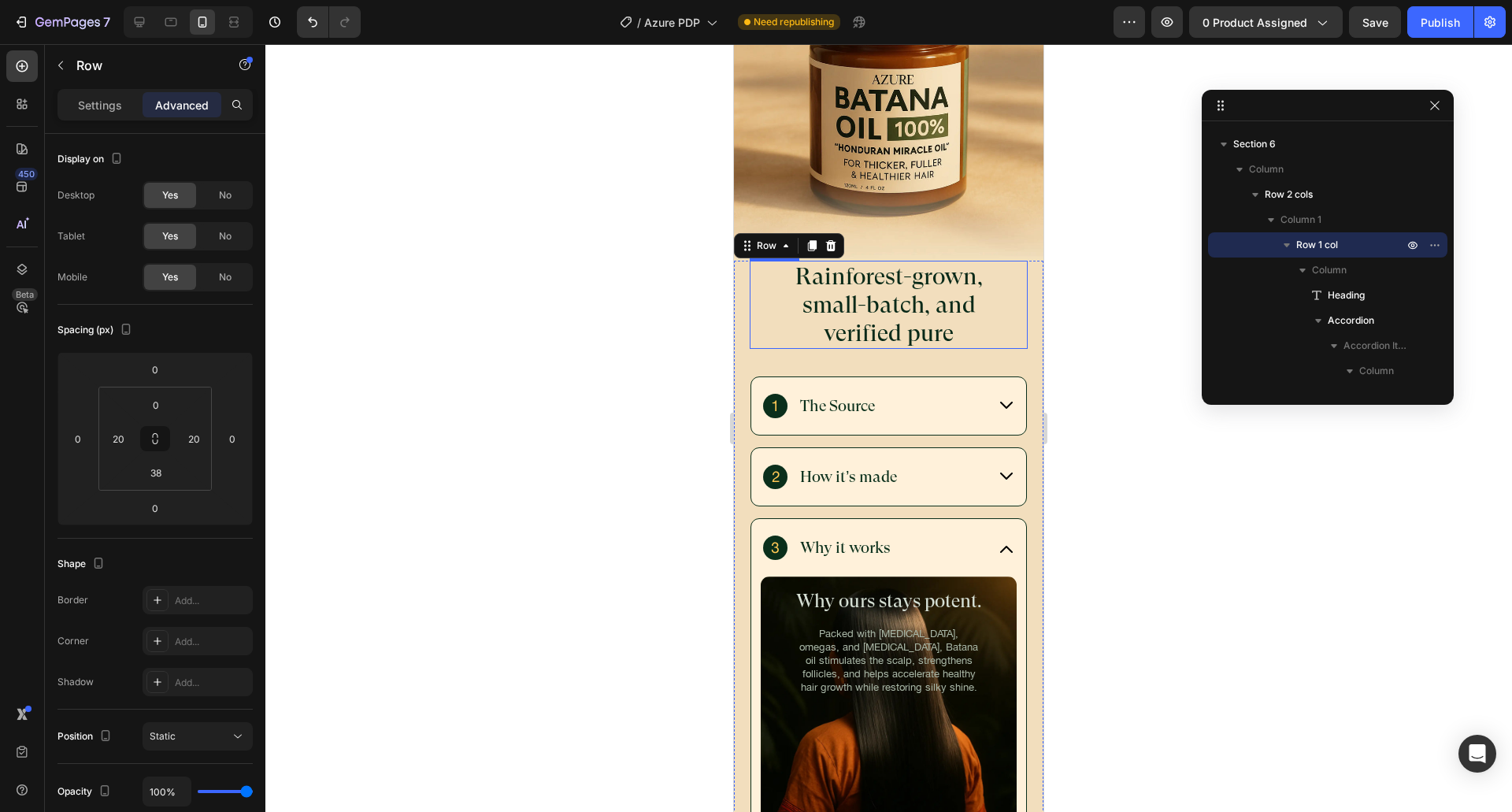
click at [954, 314] on h2 "Rainforest-grown, small-batch, and verified pure" at bounding box center [889, 305] width 237 height 88
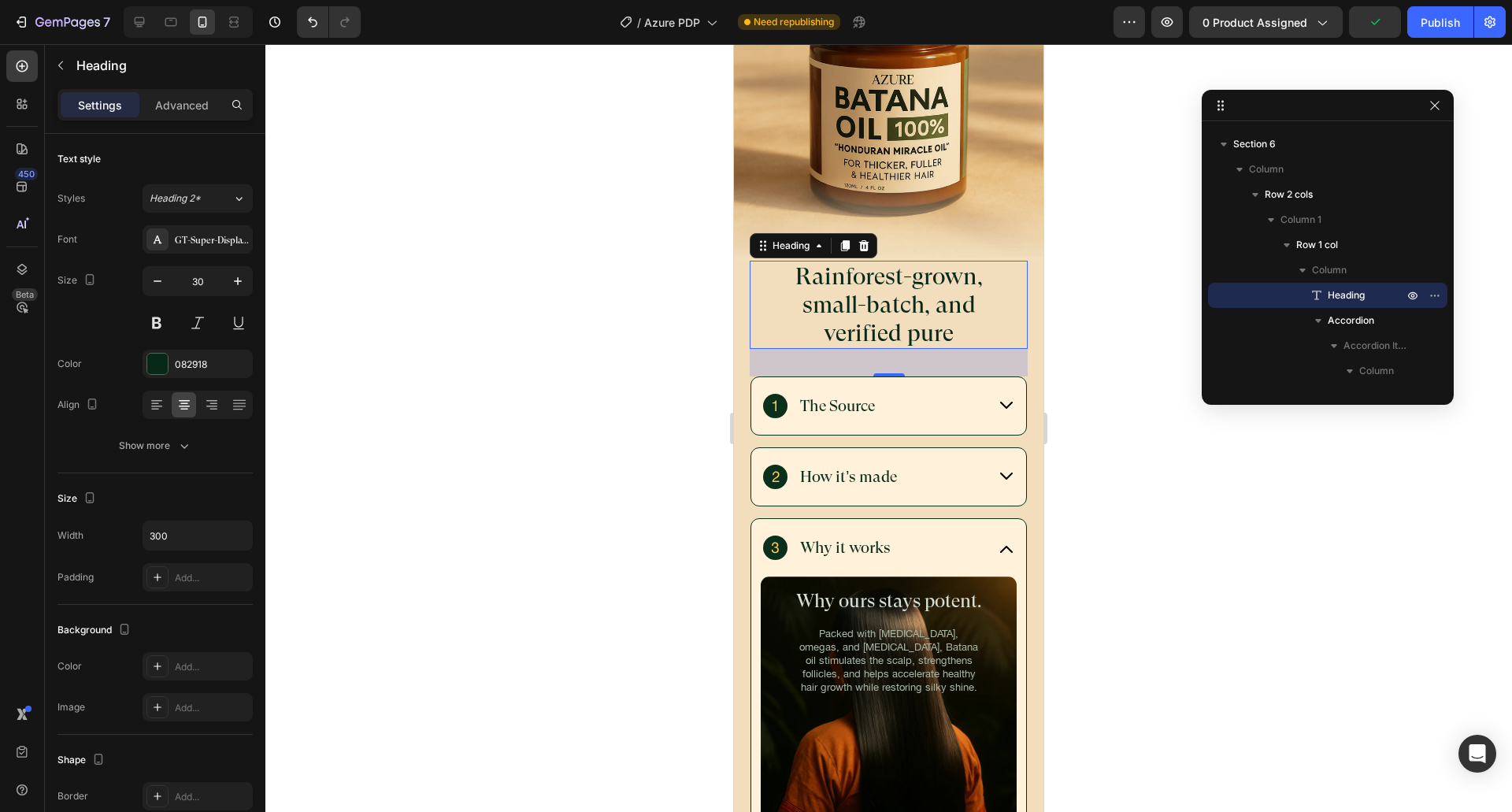
click at [204, 91] on div "Settings Advanced" at bounding box center [155, 105] width 195 height 31
click at [184, 111] on p "Advanced" at bounding box center [181, 105] width 53 height 17
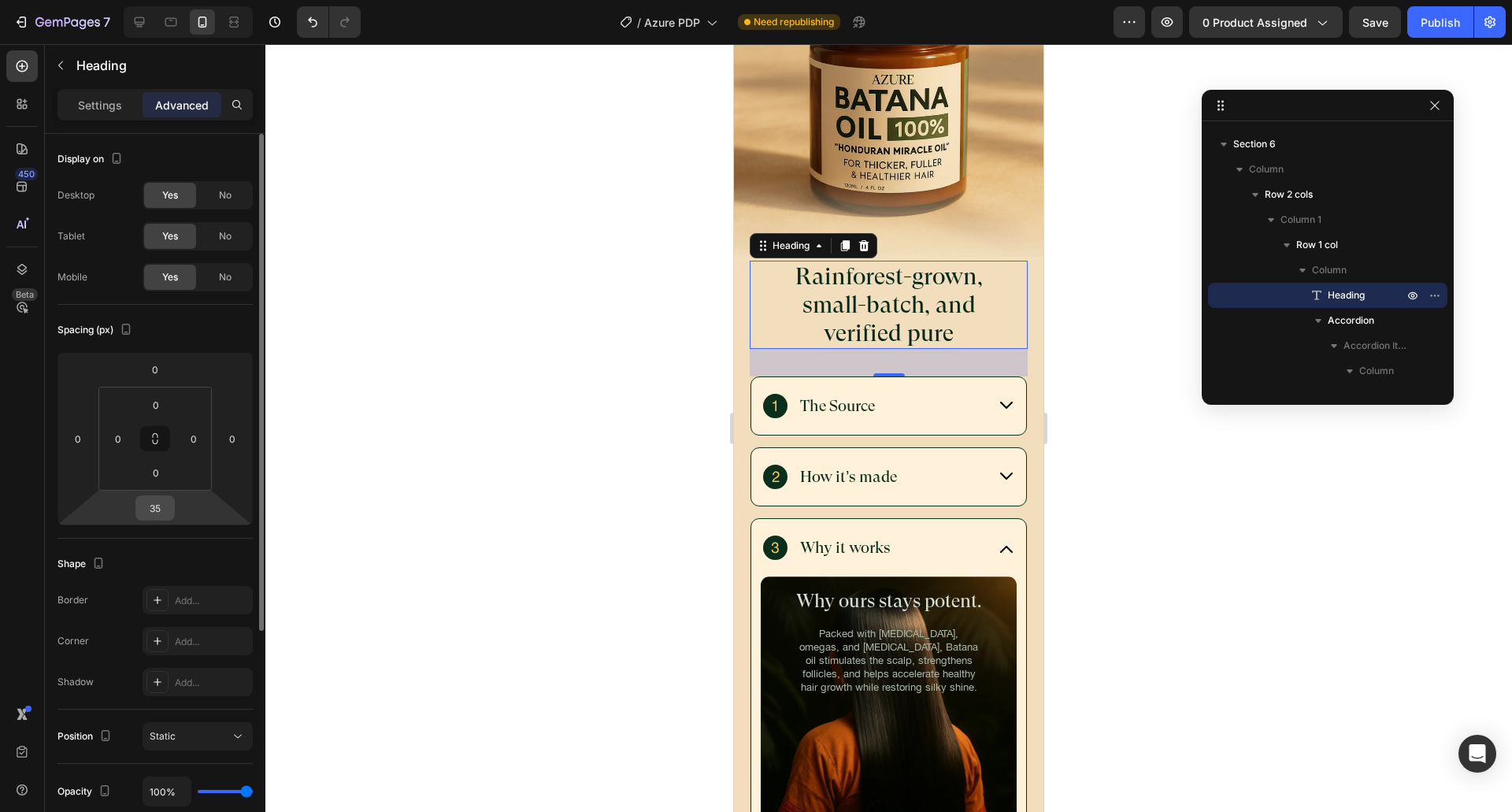
click at [163, 516] on input "35" at bounding box center [155, 508] width 31 height 24
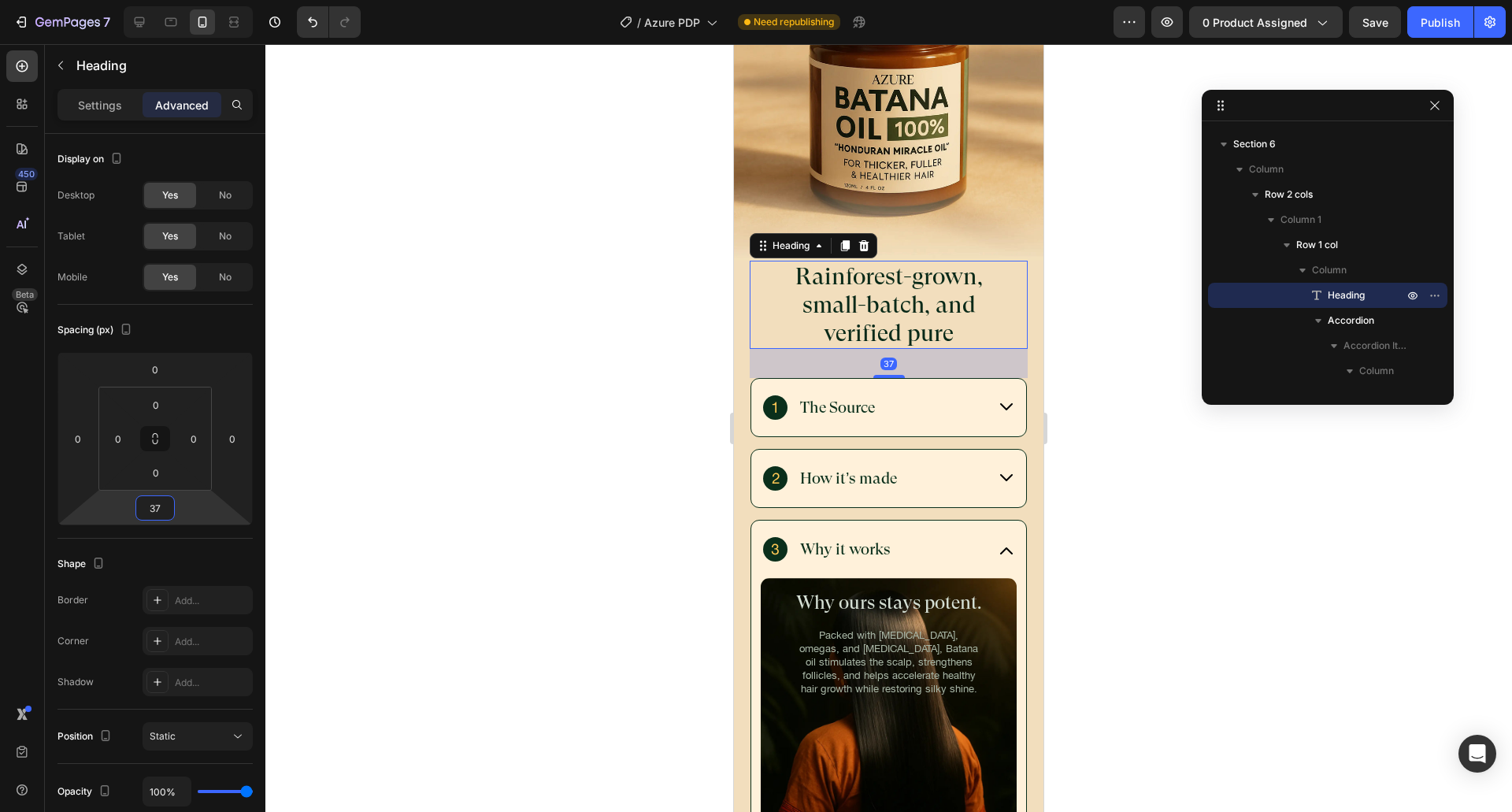
type input "37"
click at [214, 332] on div "Spacing (px)" at bounding box center [155, 330] width 195 height 25
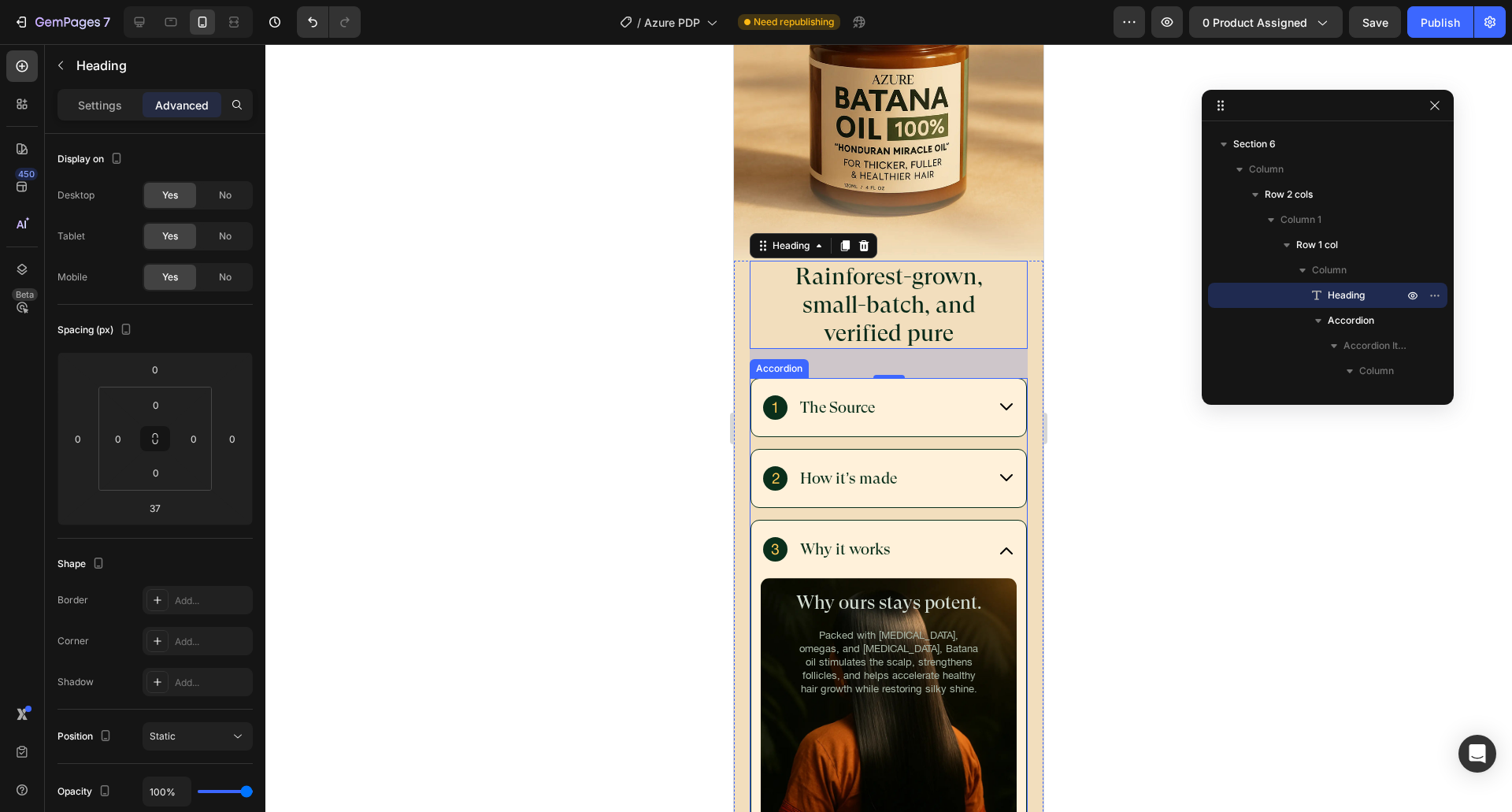
click at [917, 537] on div "Why it works" at bounding box center [875, 549] width 223 height 25
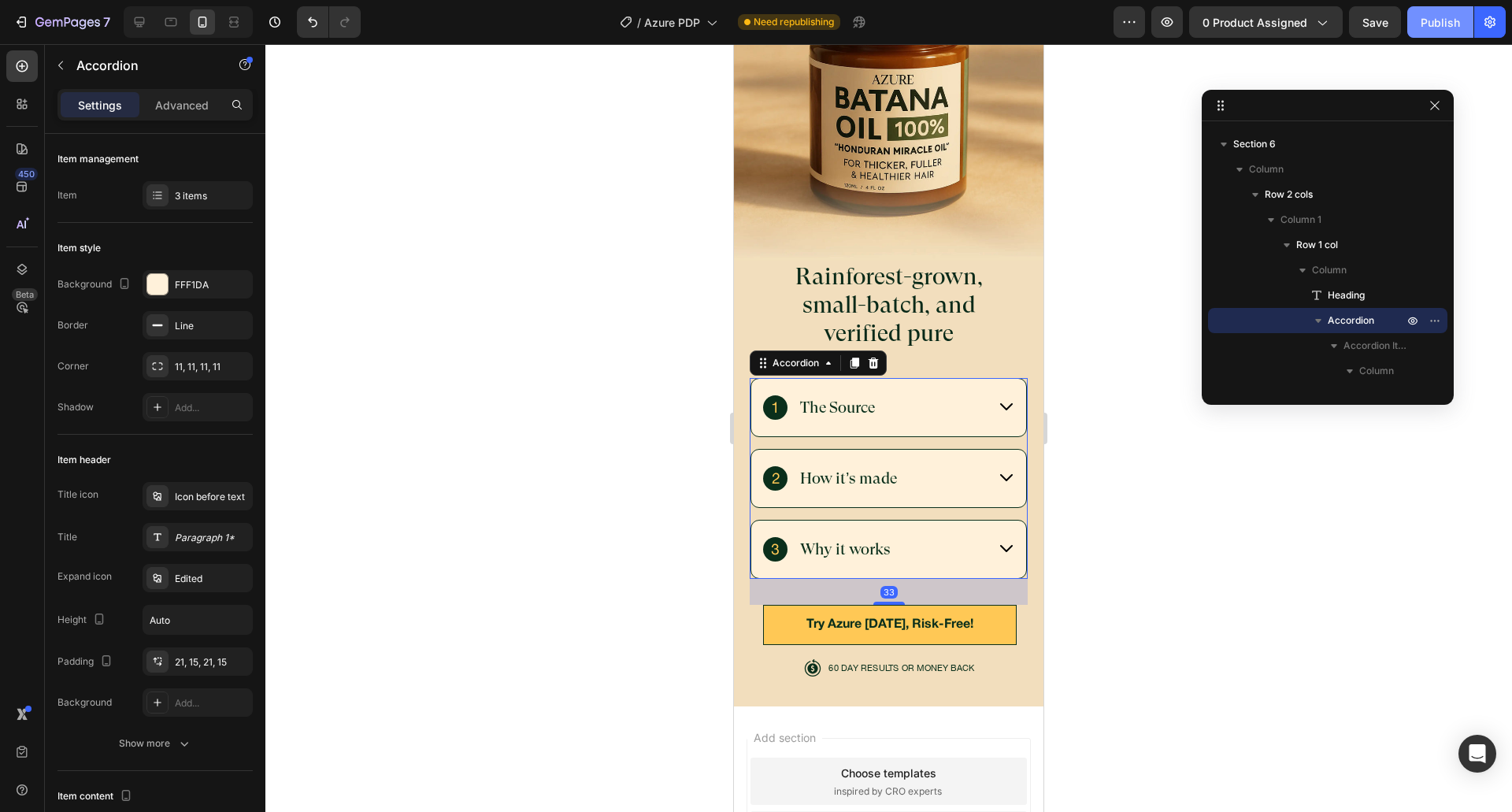
click at [1417, 30] on button "Publish" at bounding box center [1440, 22] width 66 height 31
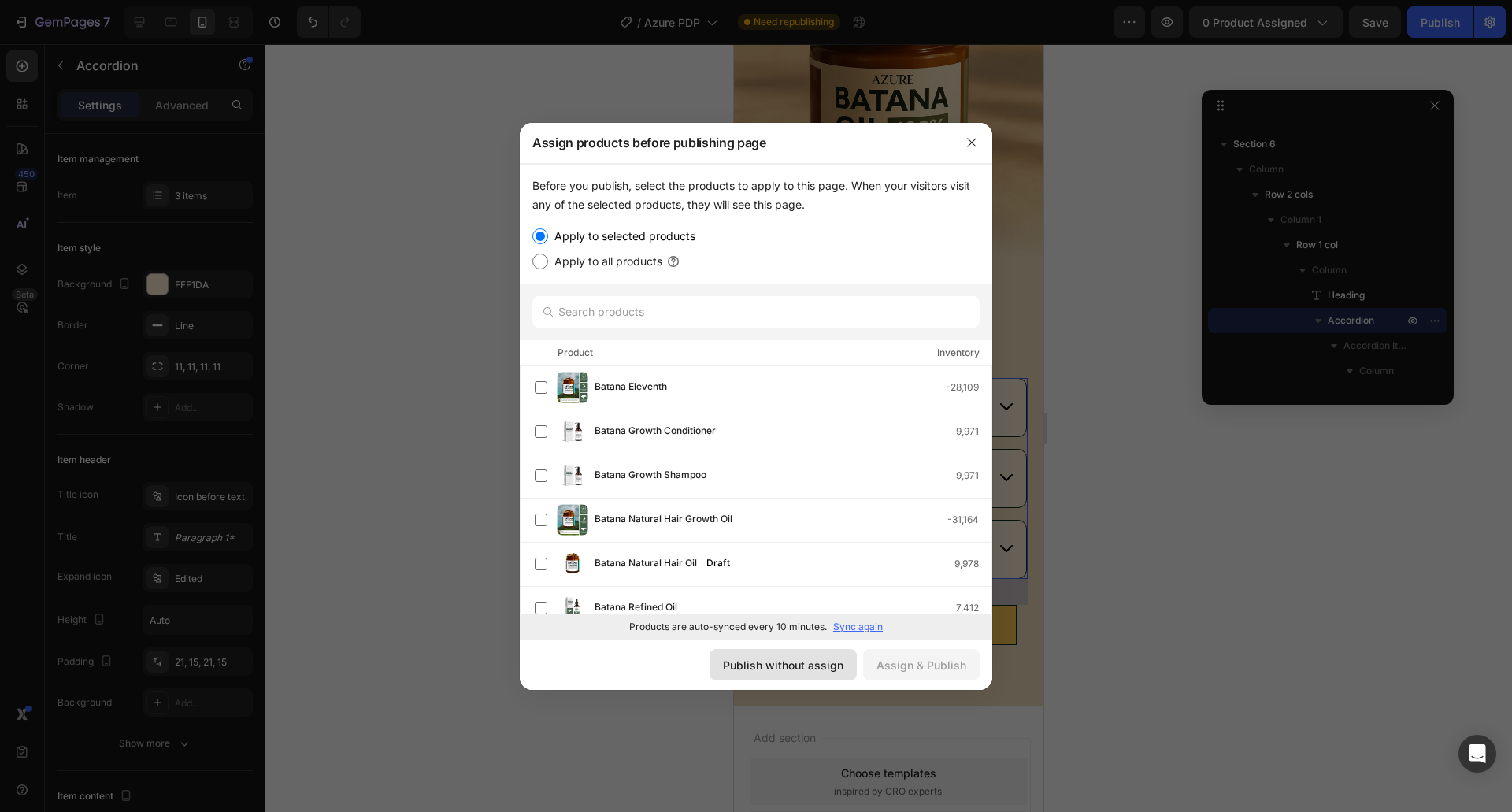
click at [785, 666] on div "Publish without assign" at bounding box center [783, 665] width 121 height 17
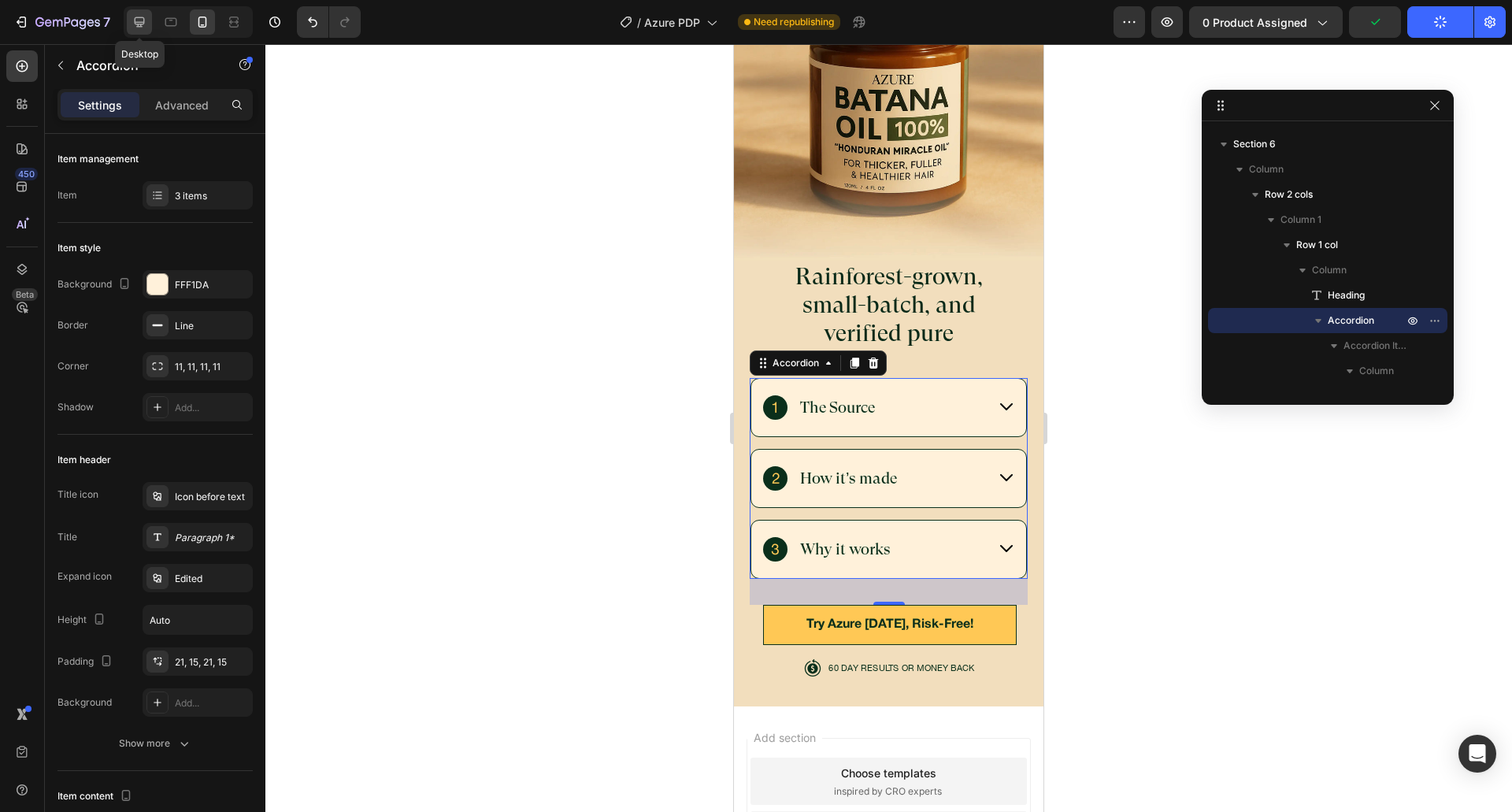
click at [128, 28] on div at bounding box center [139, 21] width 25 height 25
type input "585"
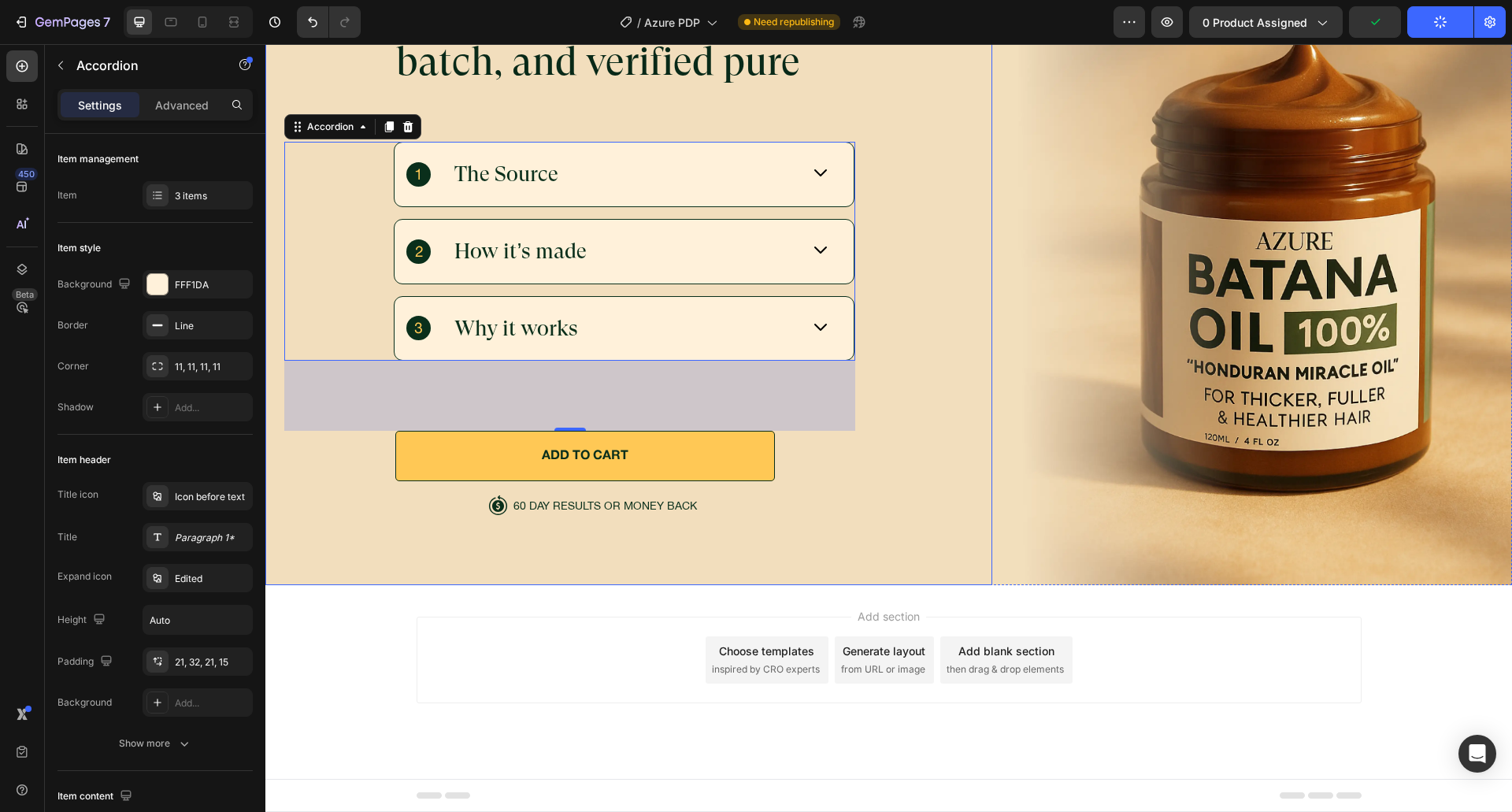
scroll to position [4991, 0]
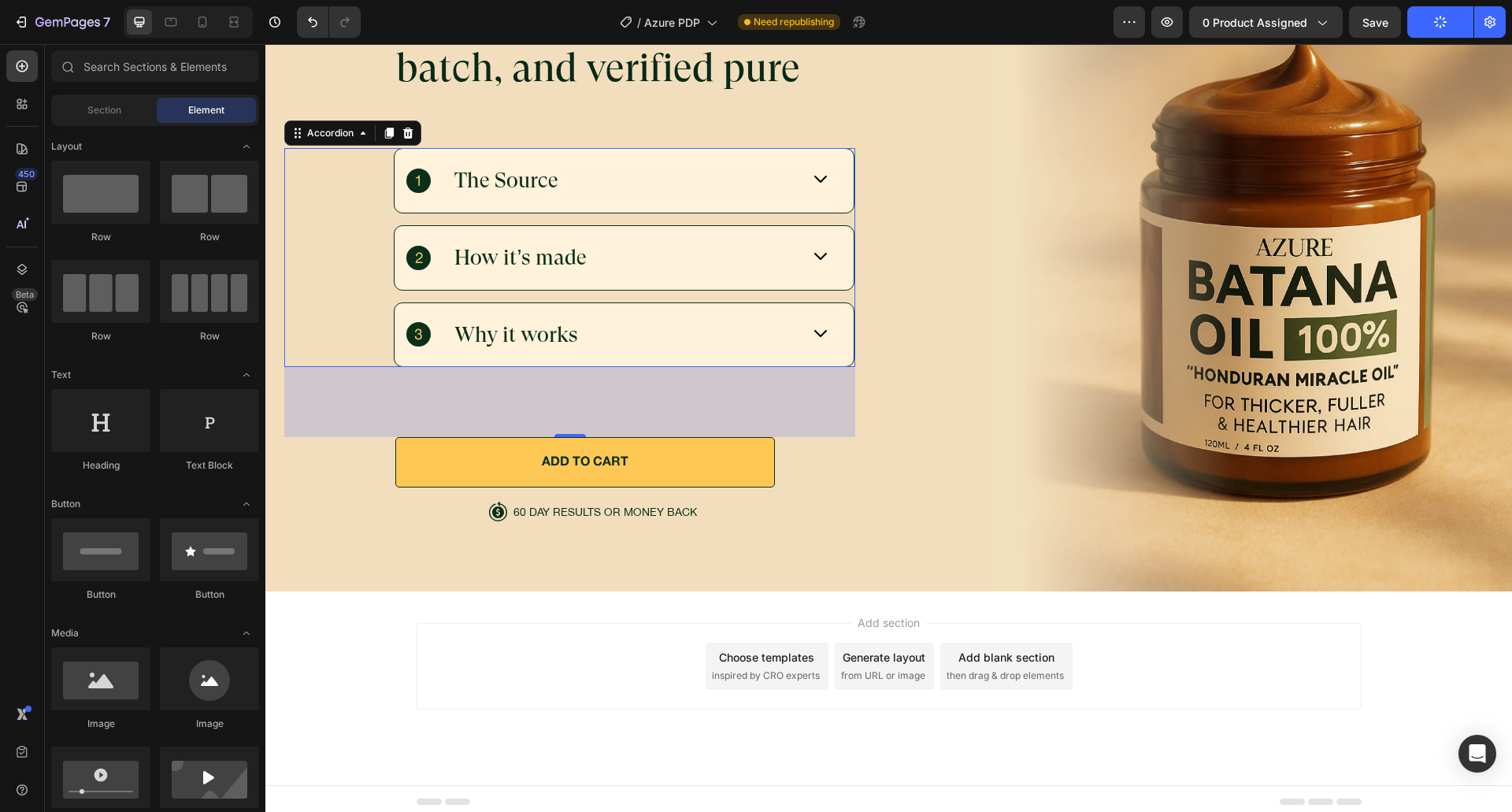
click at [495, 606] on div "Add section Choose templates inspired by CRO experts Generate layout from URL o…" at bounding box center [889, 688] width 1247 height 193
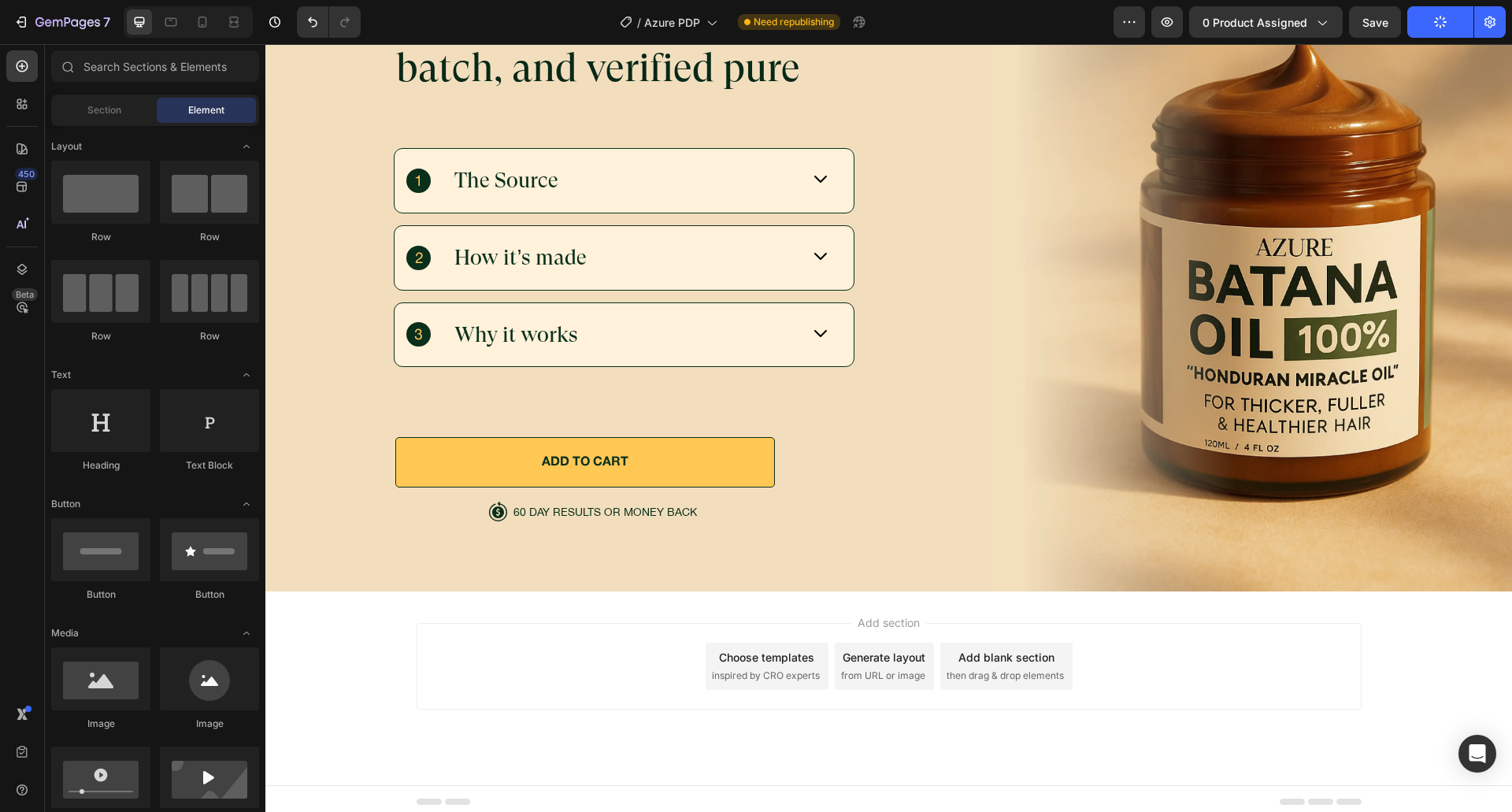
click at [959, 655] on div "Add blank section" at bounding box center [1006, 657] width 96 height 17
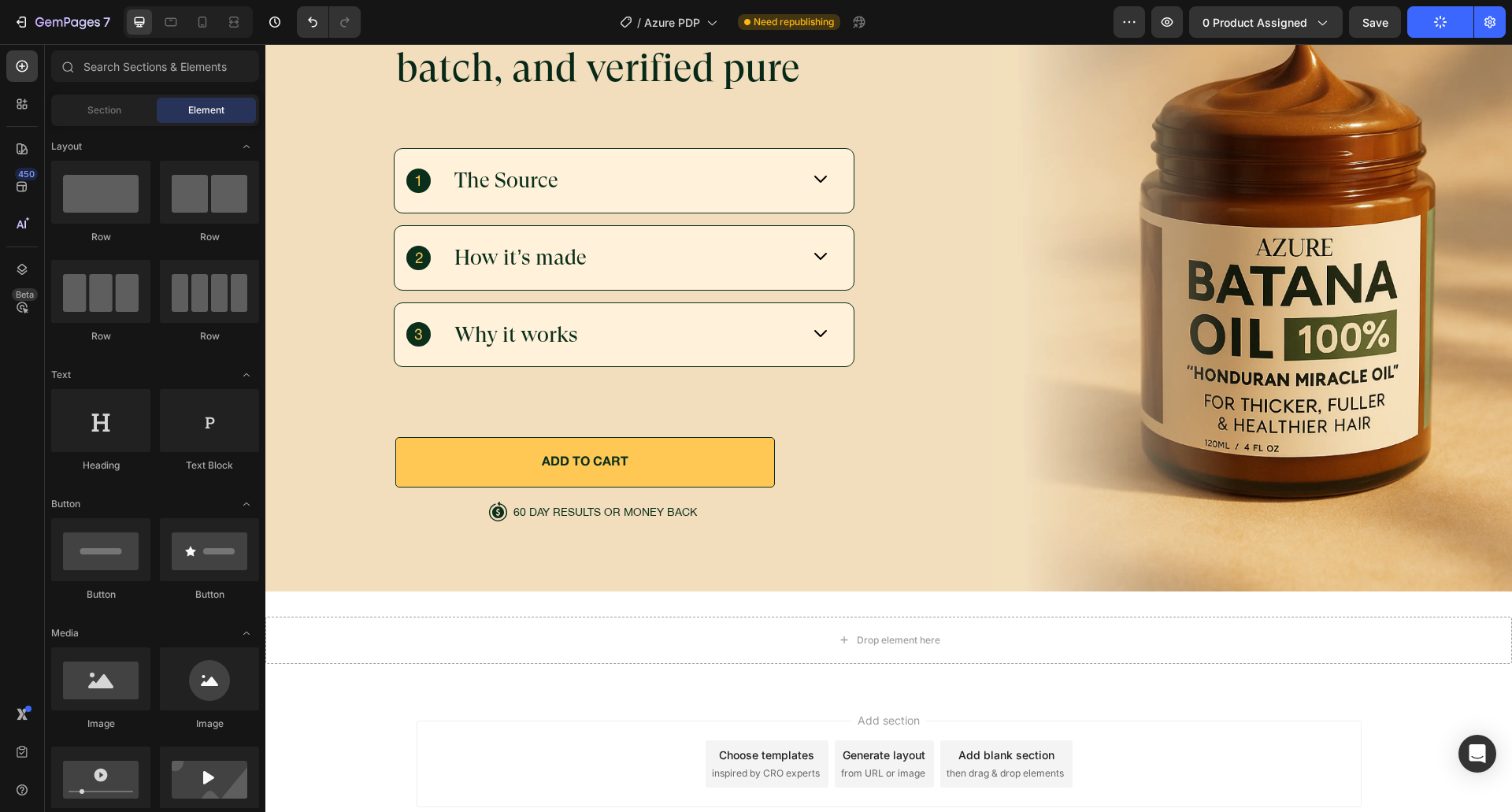
scroll to position [5088, 0]
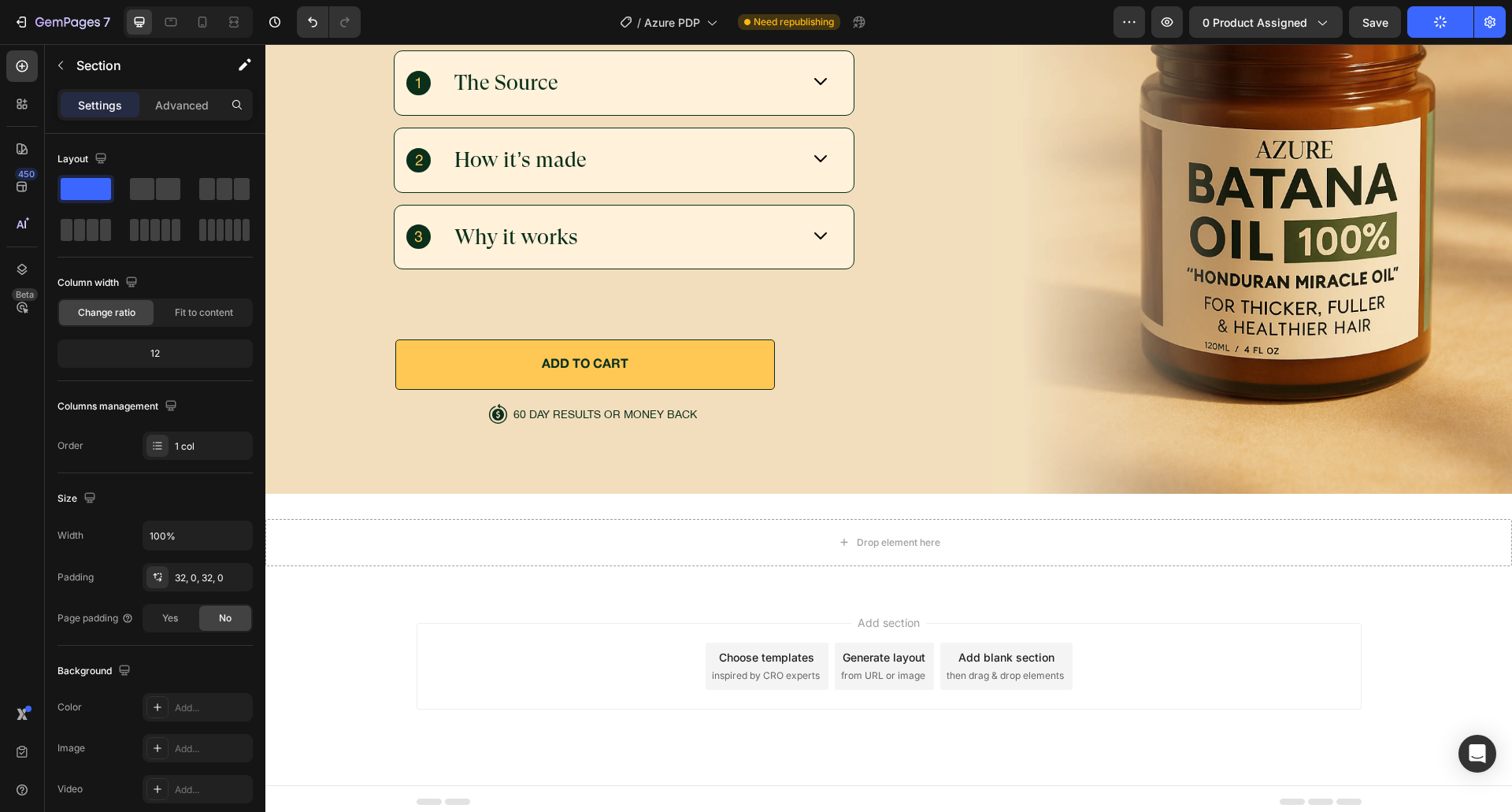
click at [624, 577] on div "Drop element here Section 7" at bounding box center [889, 542] width 1247 height 98
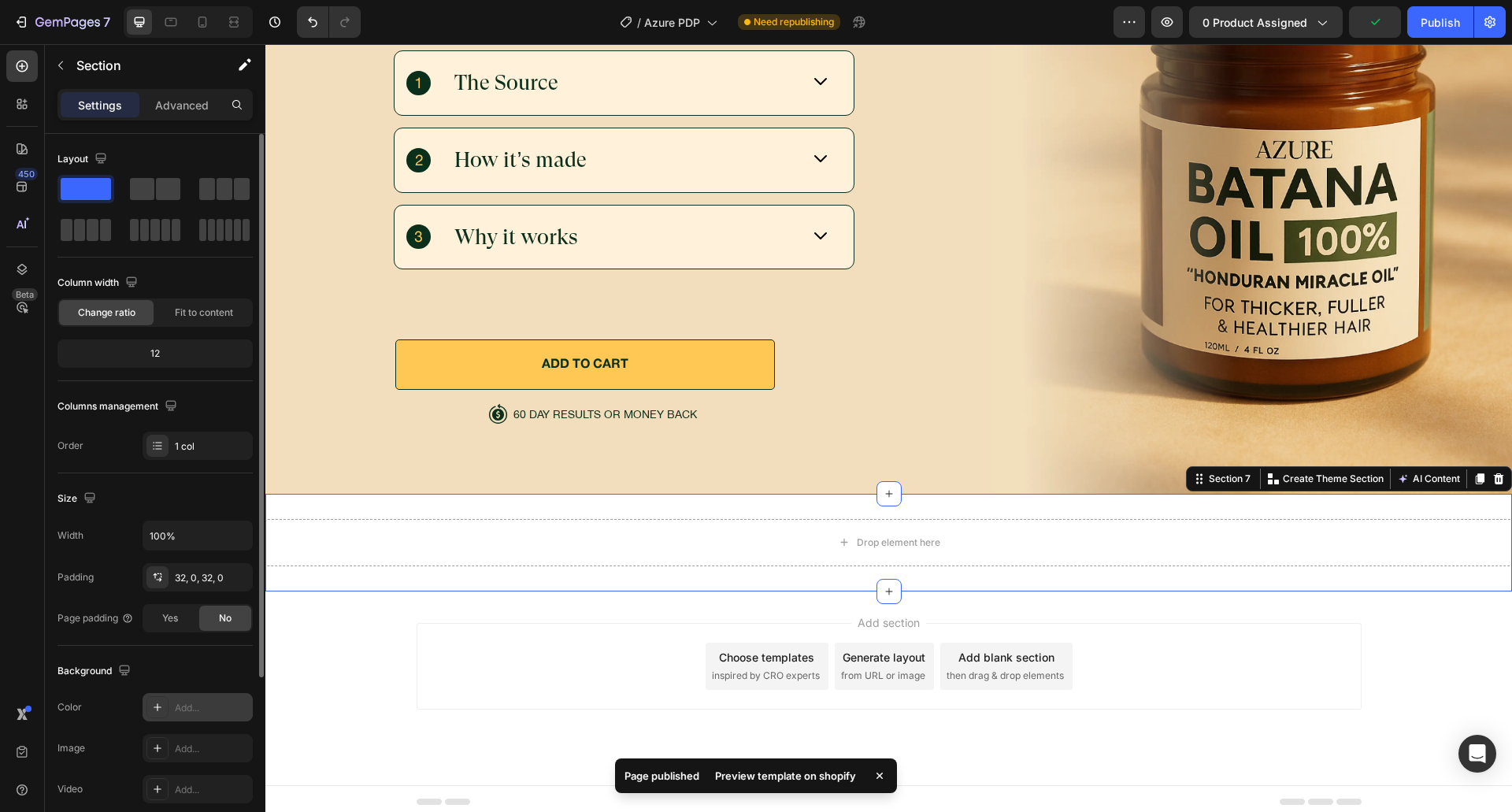
click at [186, 702] on div "Add..." at bounding box center [212, 707] width 74 height 14
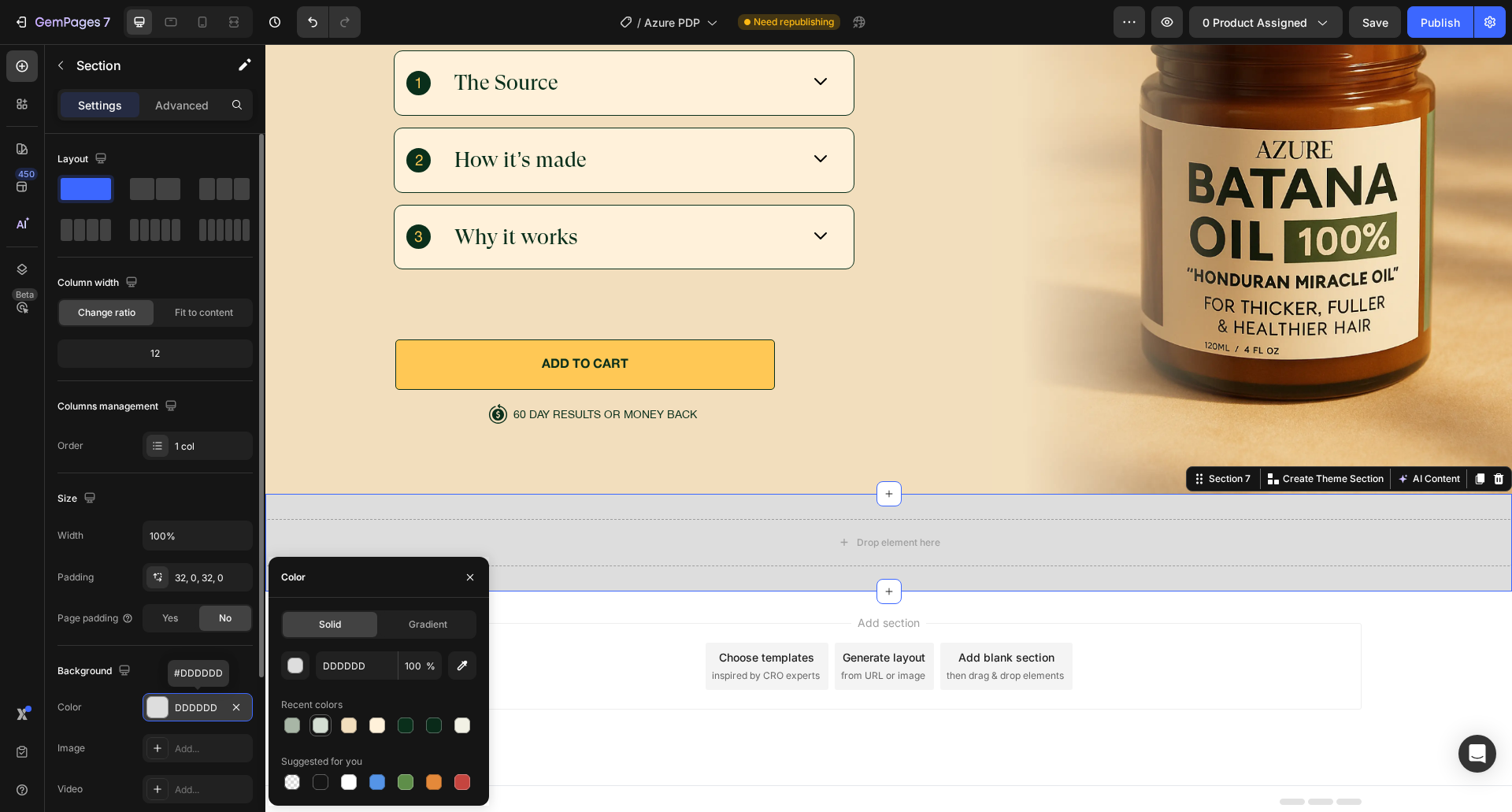
click at [315, 728] on div at bounding box center [320, 725] width 16 height 16
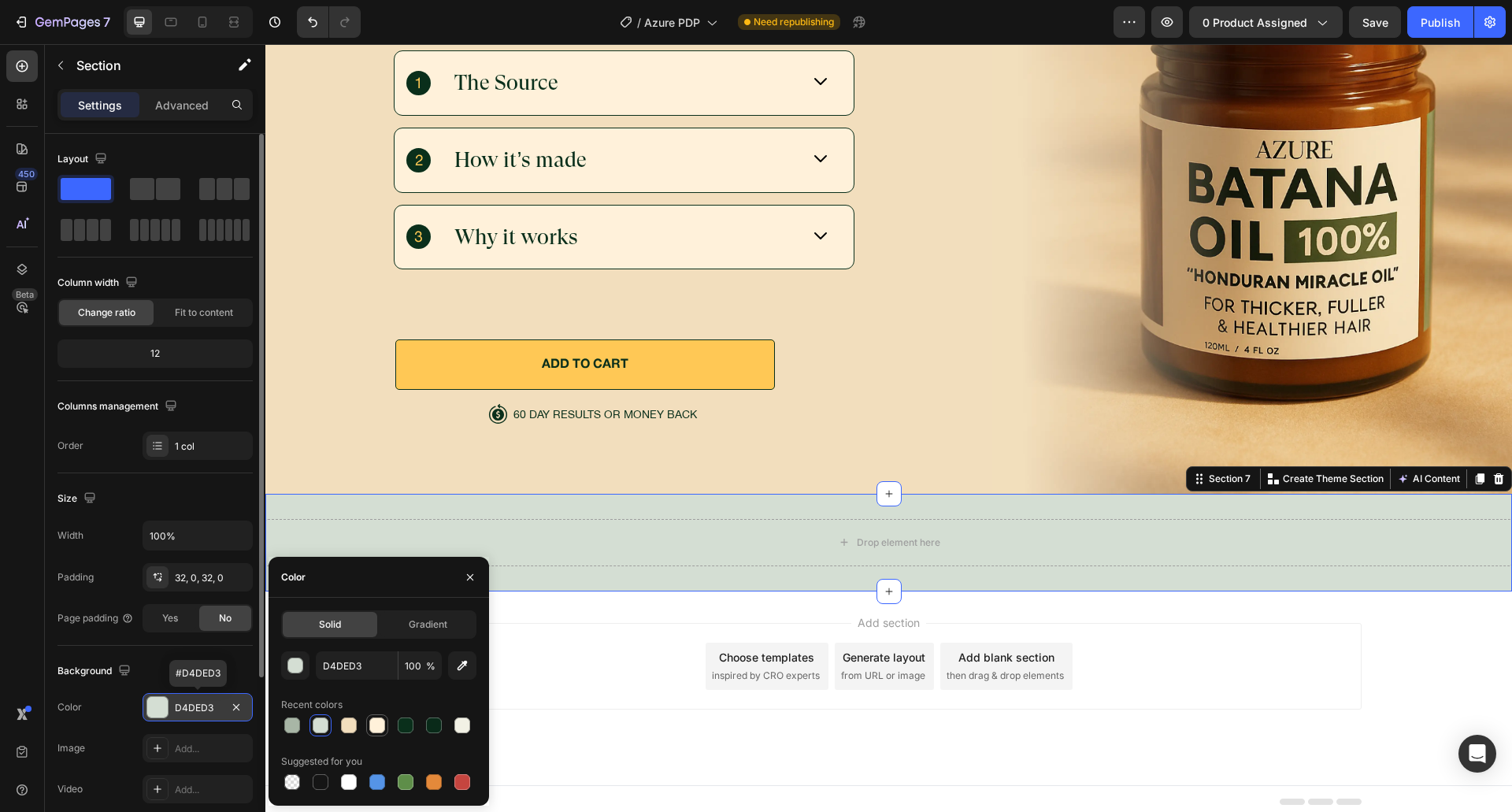
click at [372, 723] on div at bounding box center [377, 725] width 16 height 16
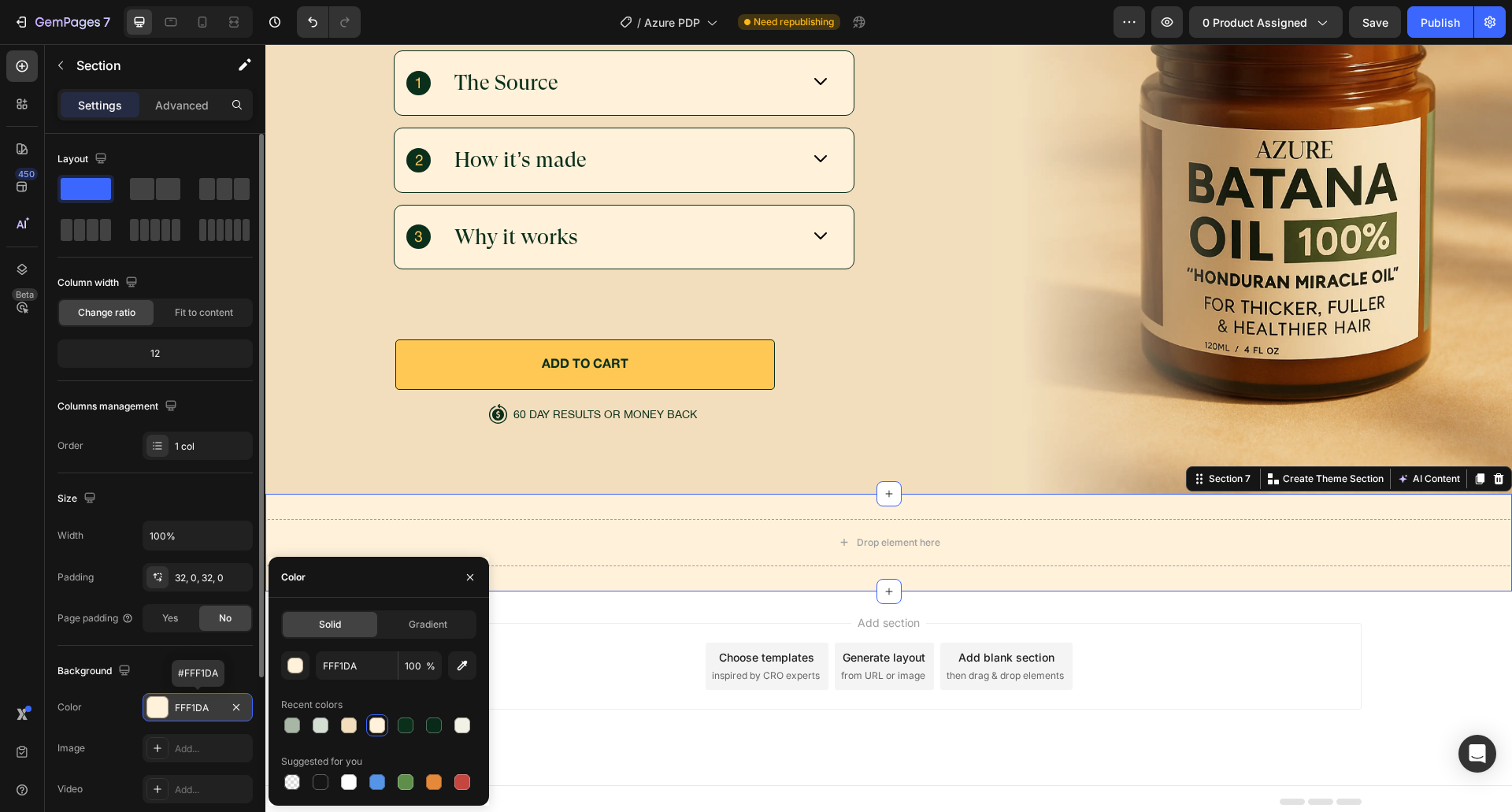
click at [463, 729] on div at bounding box center [461, 725] width 16 height 16
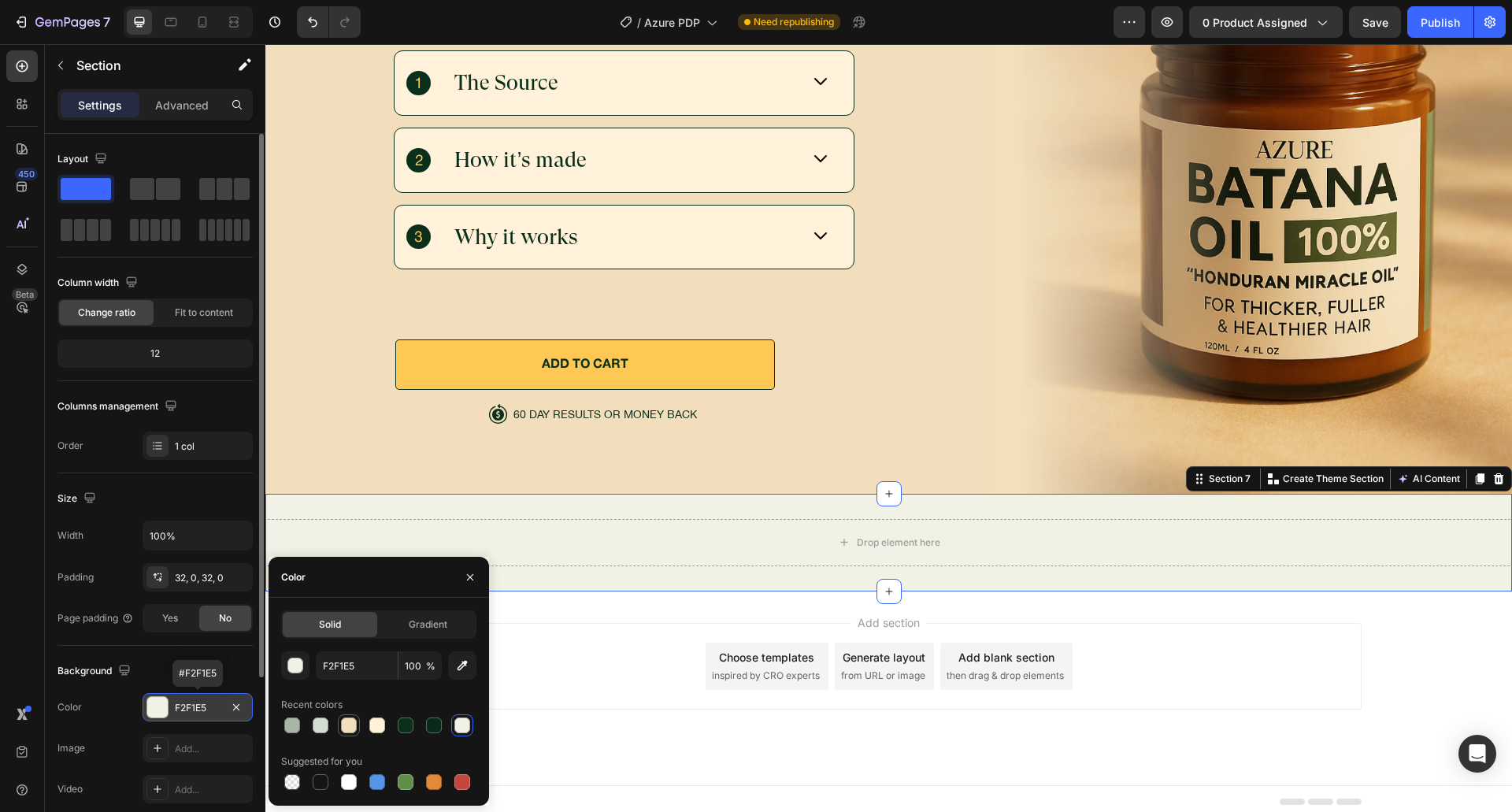
click at [355, 731] on div at bounding box center [348, 725] width 16 height 16
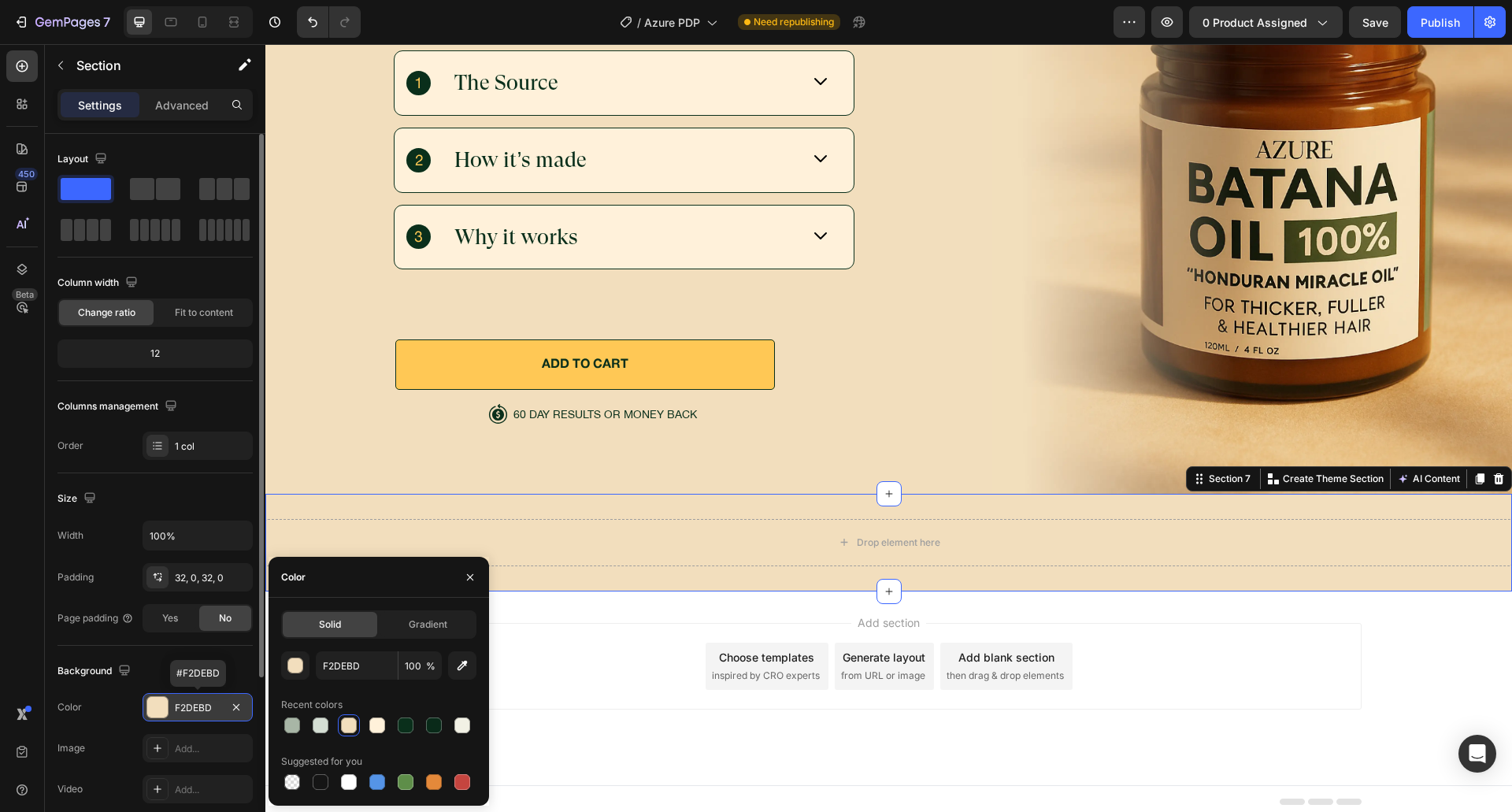
click at [400, 721] on div at bounding box center [405, 725] width 19 height 19
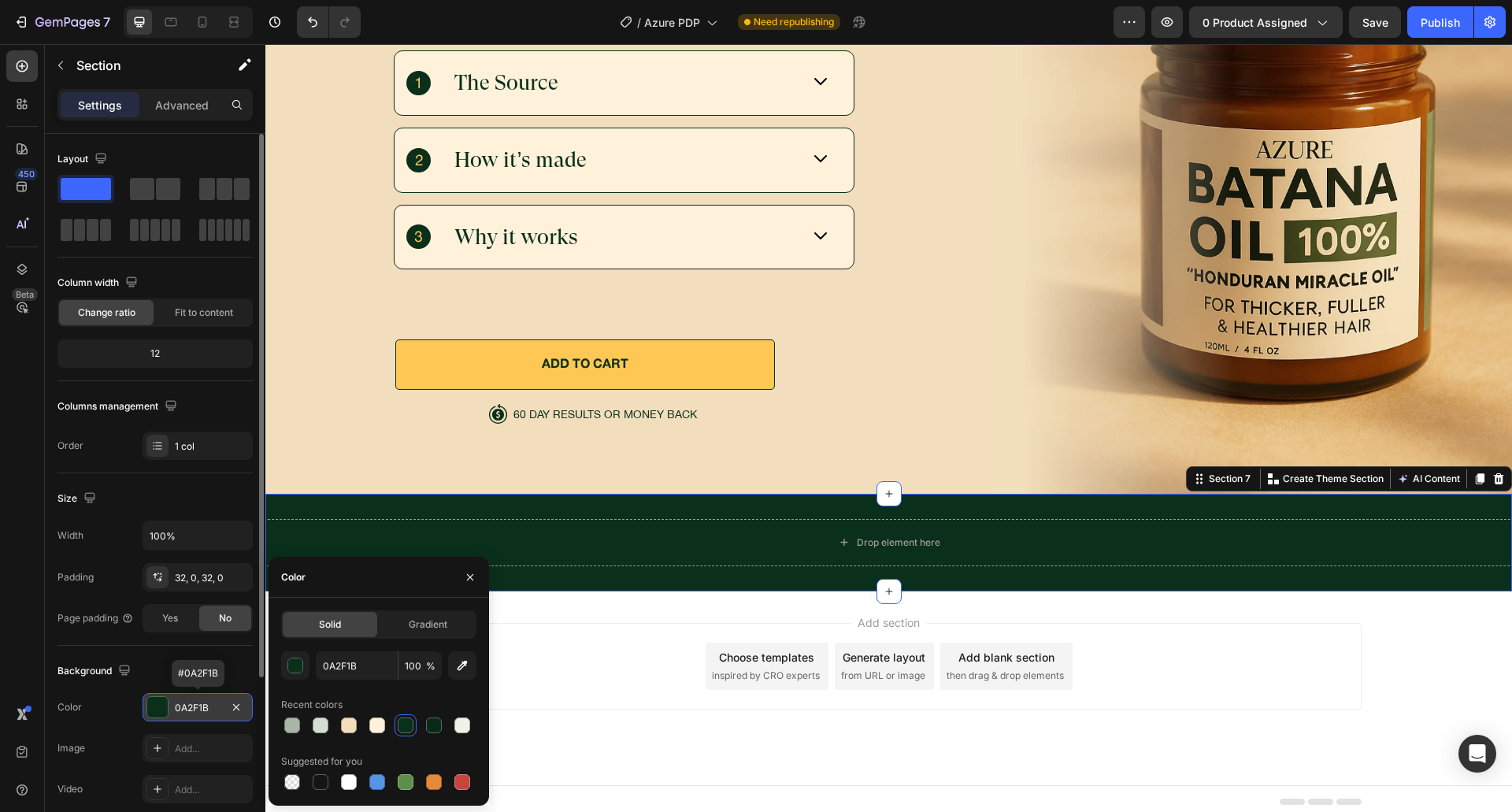
click at [380, 723] on div at bounding box center [377, 725] width 16 height 16
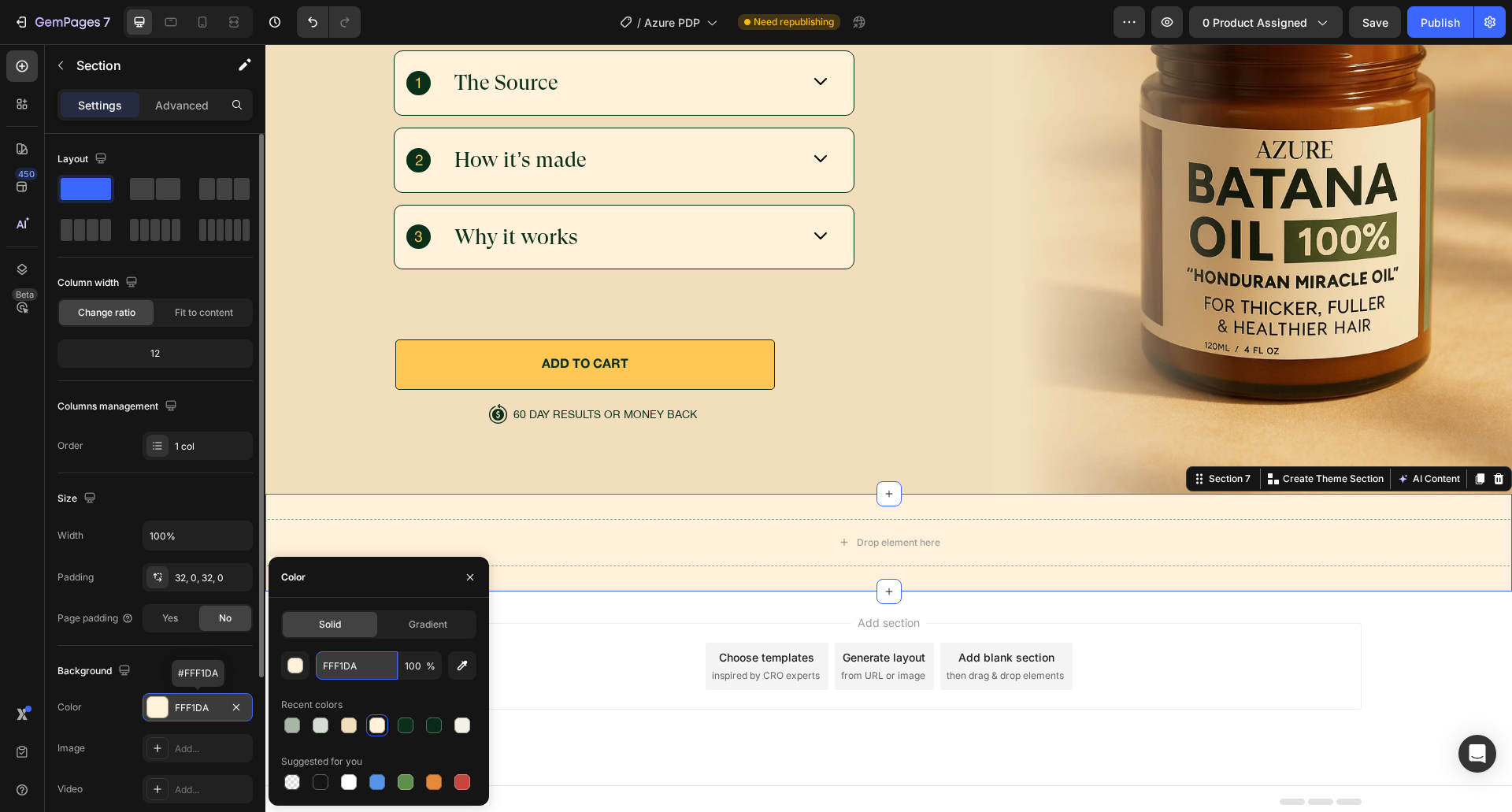
click at [363, 659] on input "FFF1DA" at bounding box center [356, 665] width 82 height 29
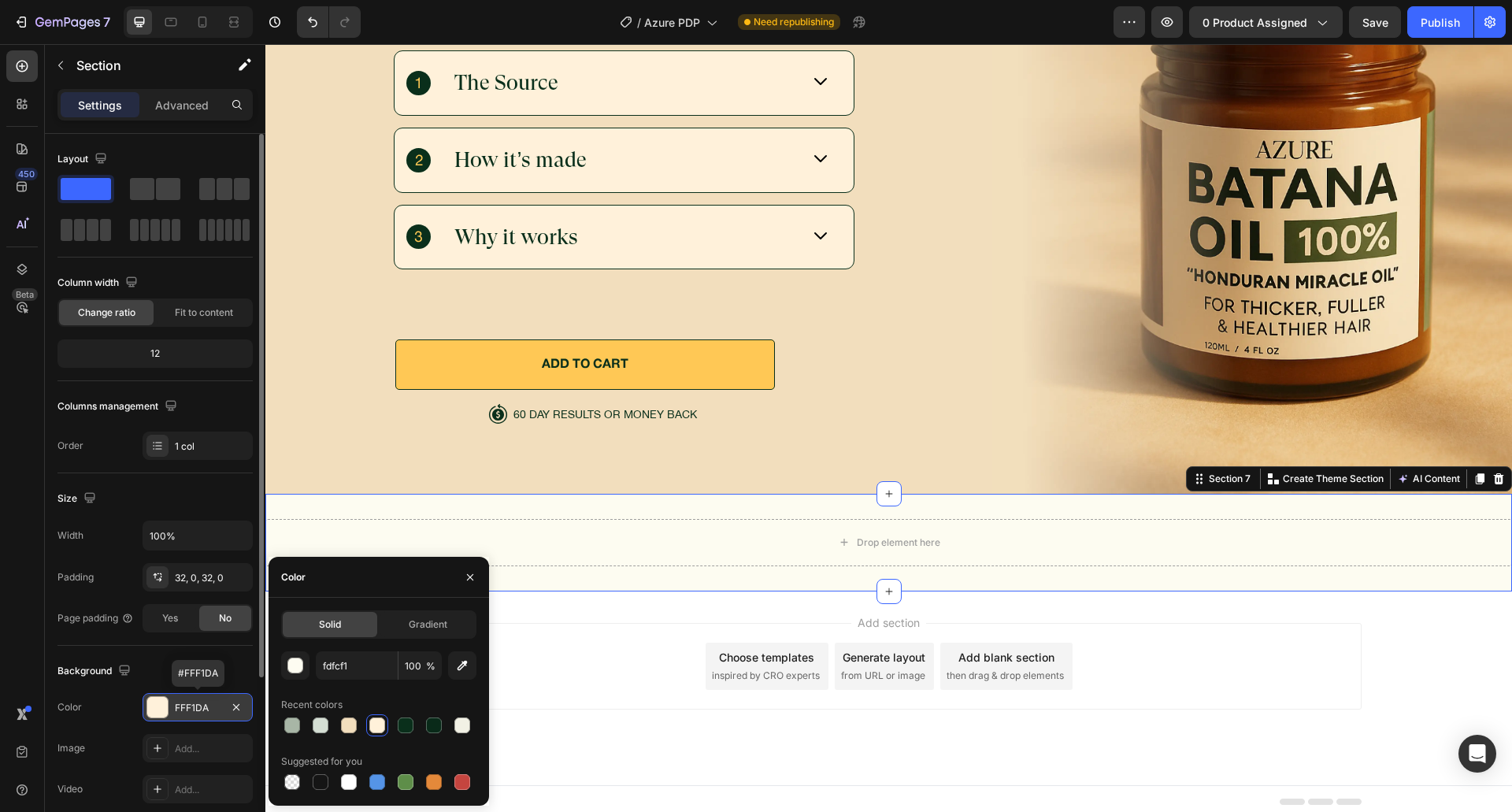
click at [366, 694] on div "Recent colors" at bounding box center [378, 704] width 195 height 25
type input "FDFCF1"
click at [440, 503] on div "Drop element here Section 7 You can create reusable sections Create Theme Secti…" at bounding box center [889, 542] width 1247 height 98
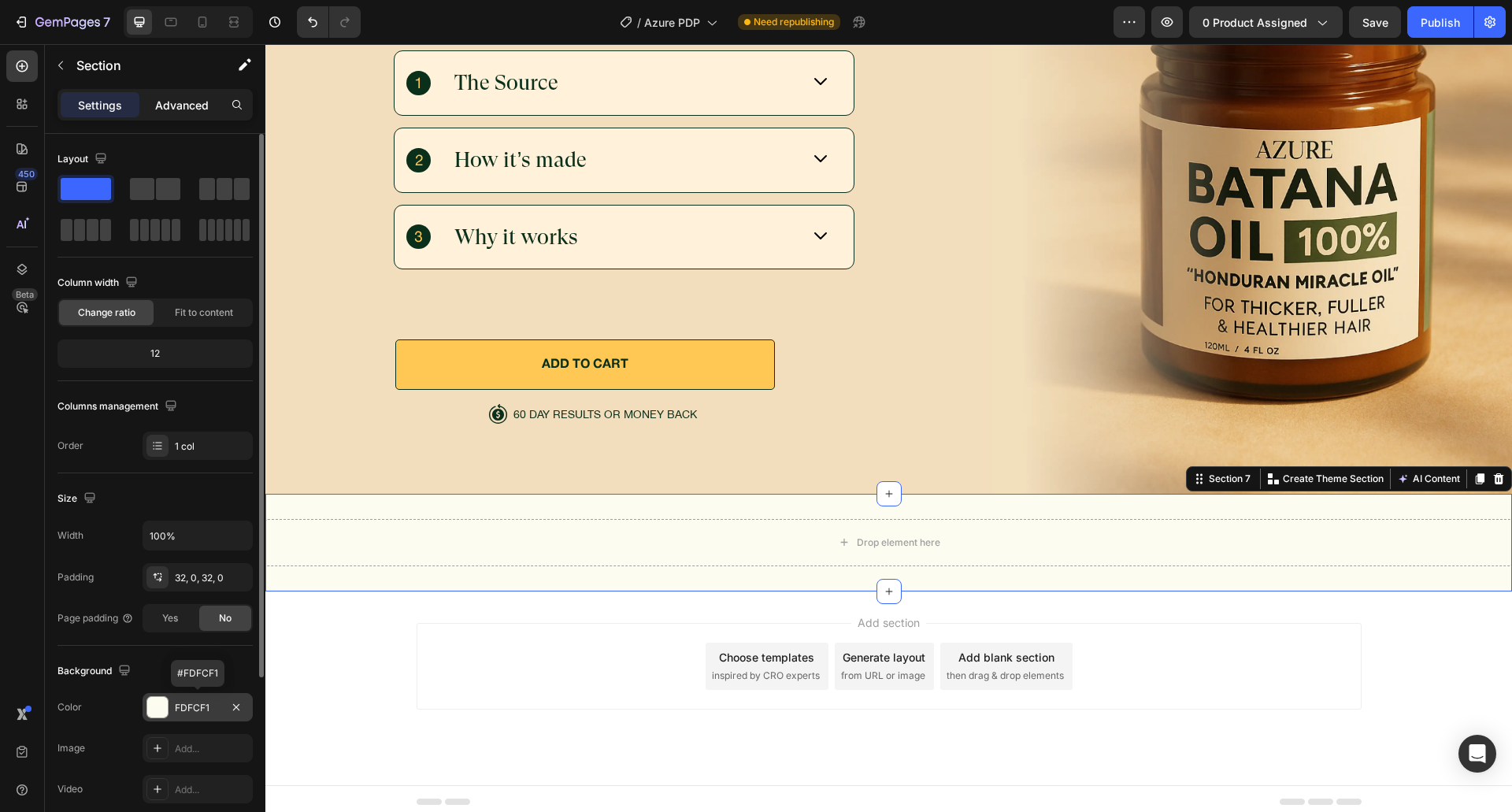
click at [181, 95] on div "Advanced" at bounding box center [182, 104] width 79 height 25
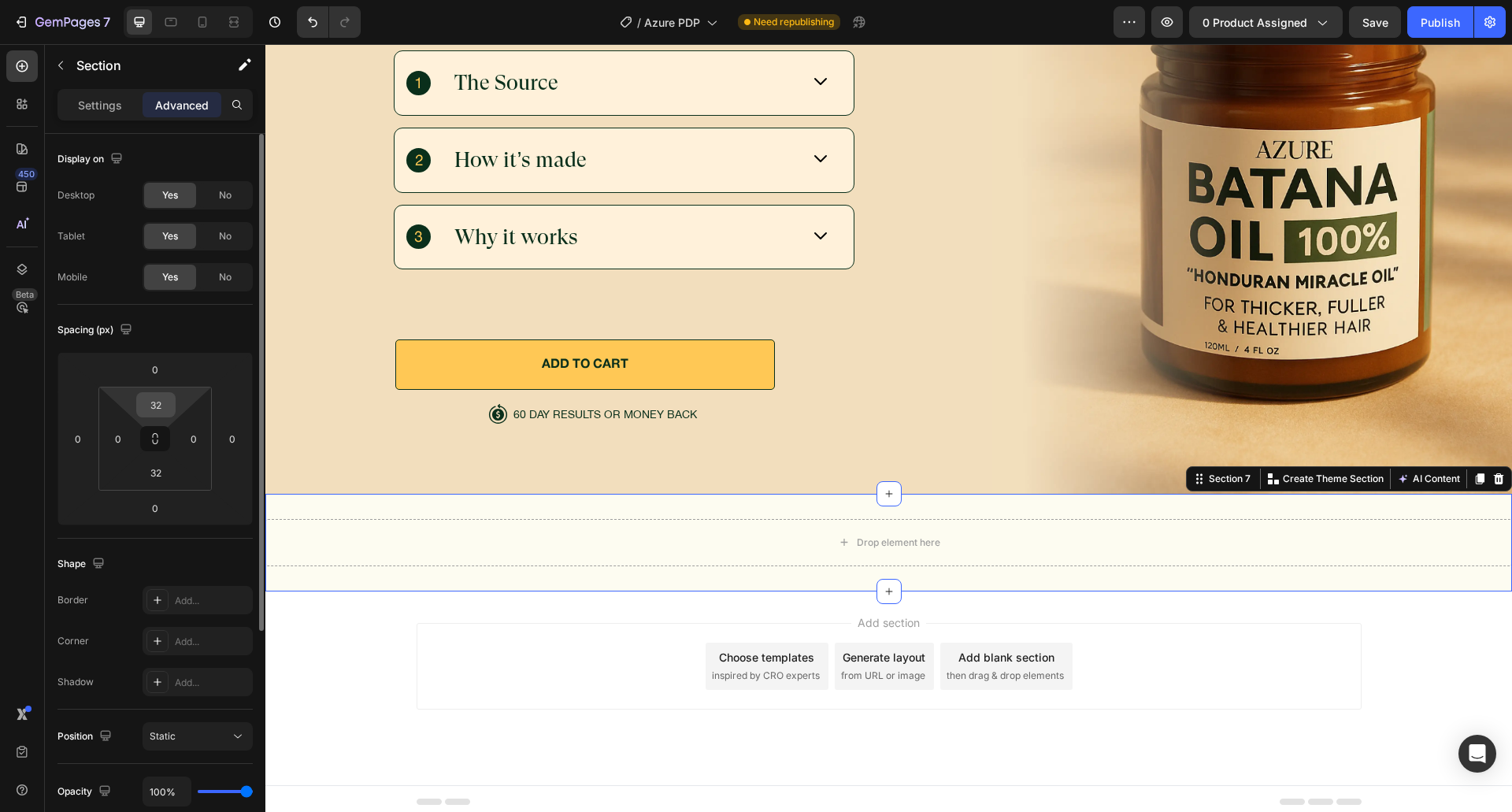
click at [172, 405] on div "32" at bounding box center [156, 404] width 40 height 25
click at [168, 404] on input "32" at bounding box center [156, 405] width 31 height 24
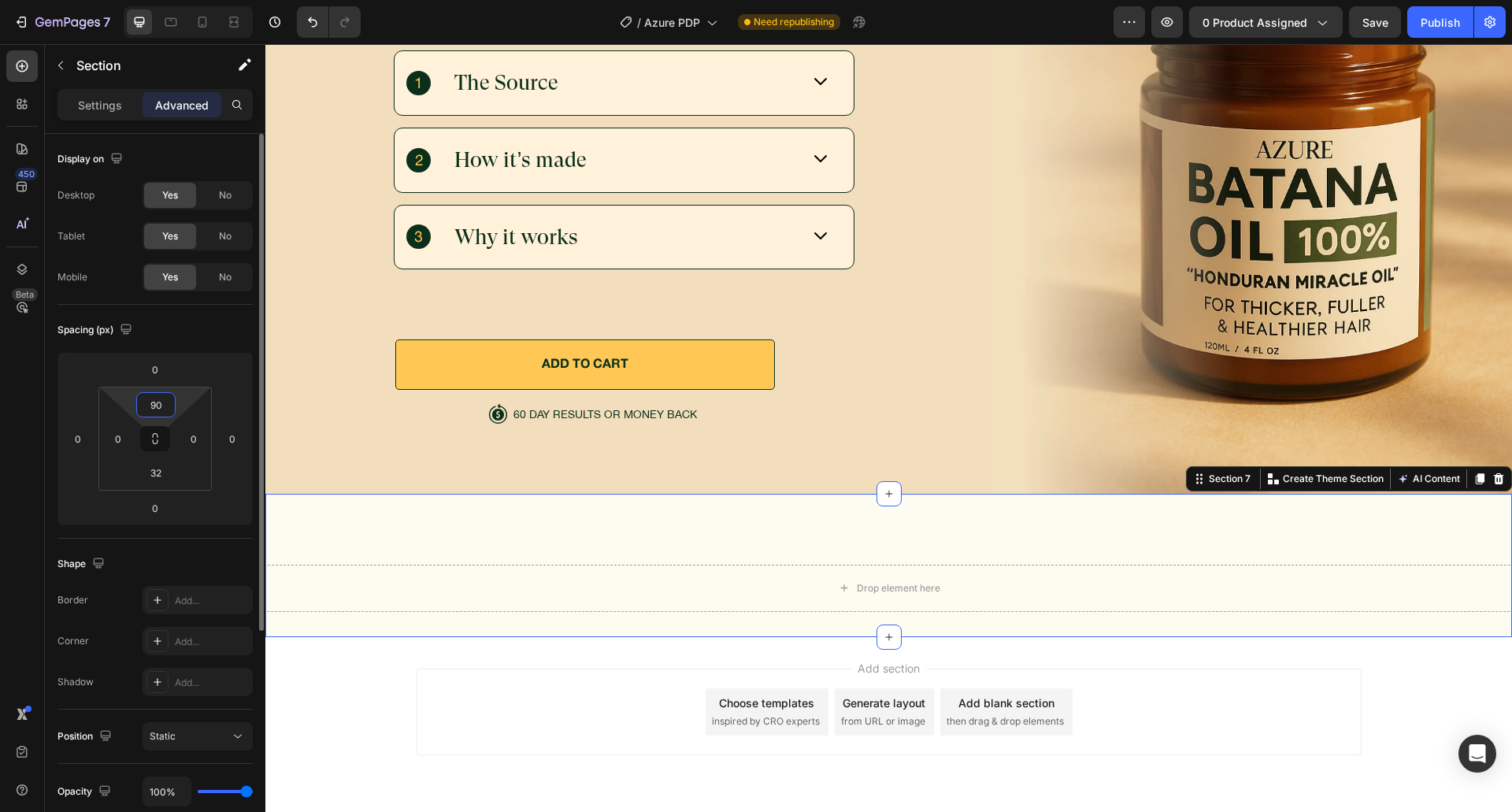
scroll to position [5133, 0]
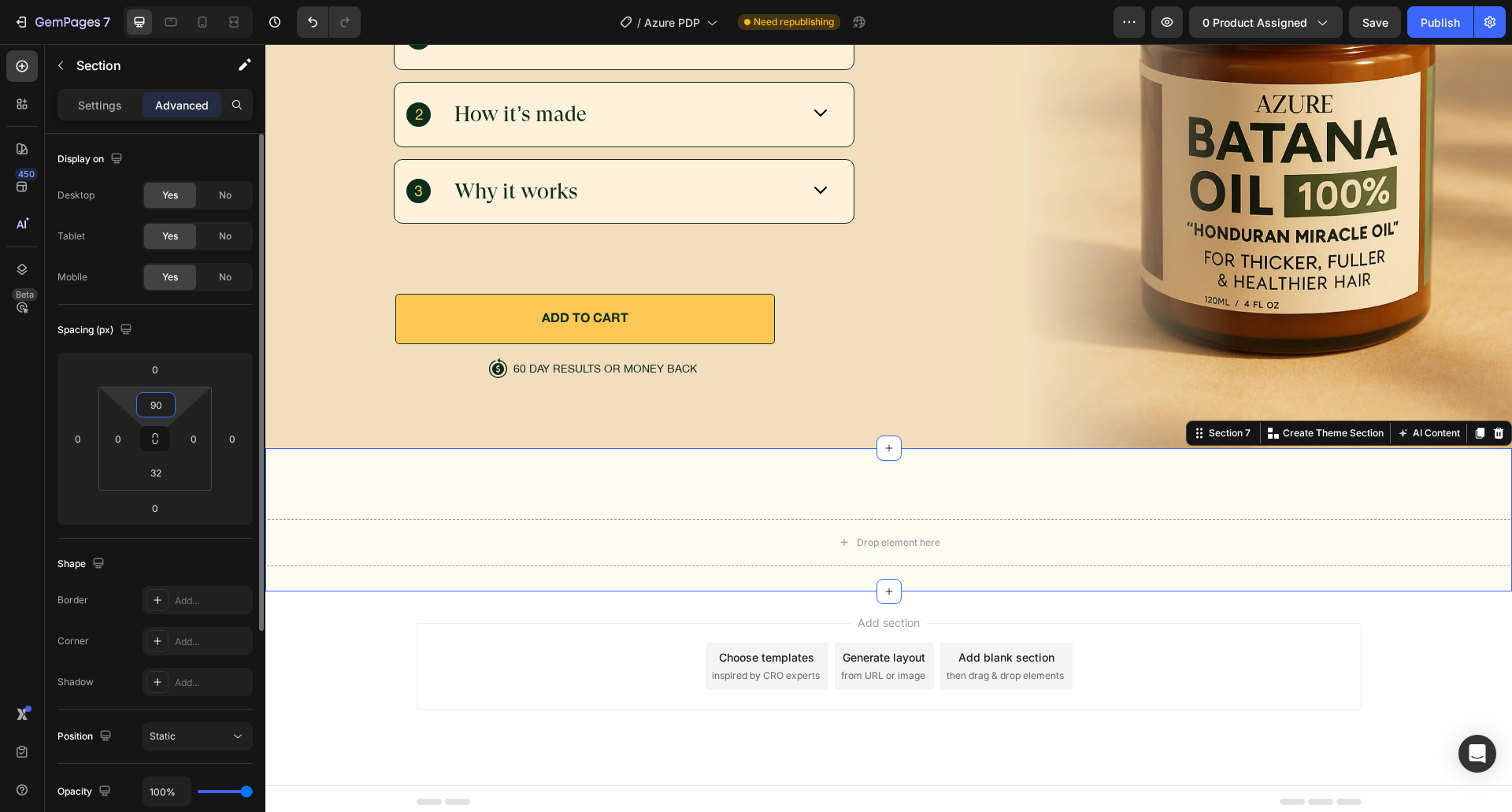
type input "90"
click at [0, 0] on div "Spacing (px) 0 0 0 0 90 0 32 0" at bounding box center [0, 0] width 0 height 0
click at [118, 434] on input "0" at bounding box center [118, 438] width 24 height 24
type input "24"
click at [193, 434] on input "0" at bounding box center [194, 438] width 24 height 24
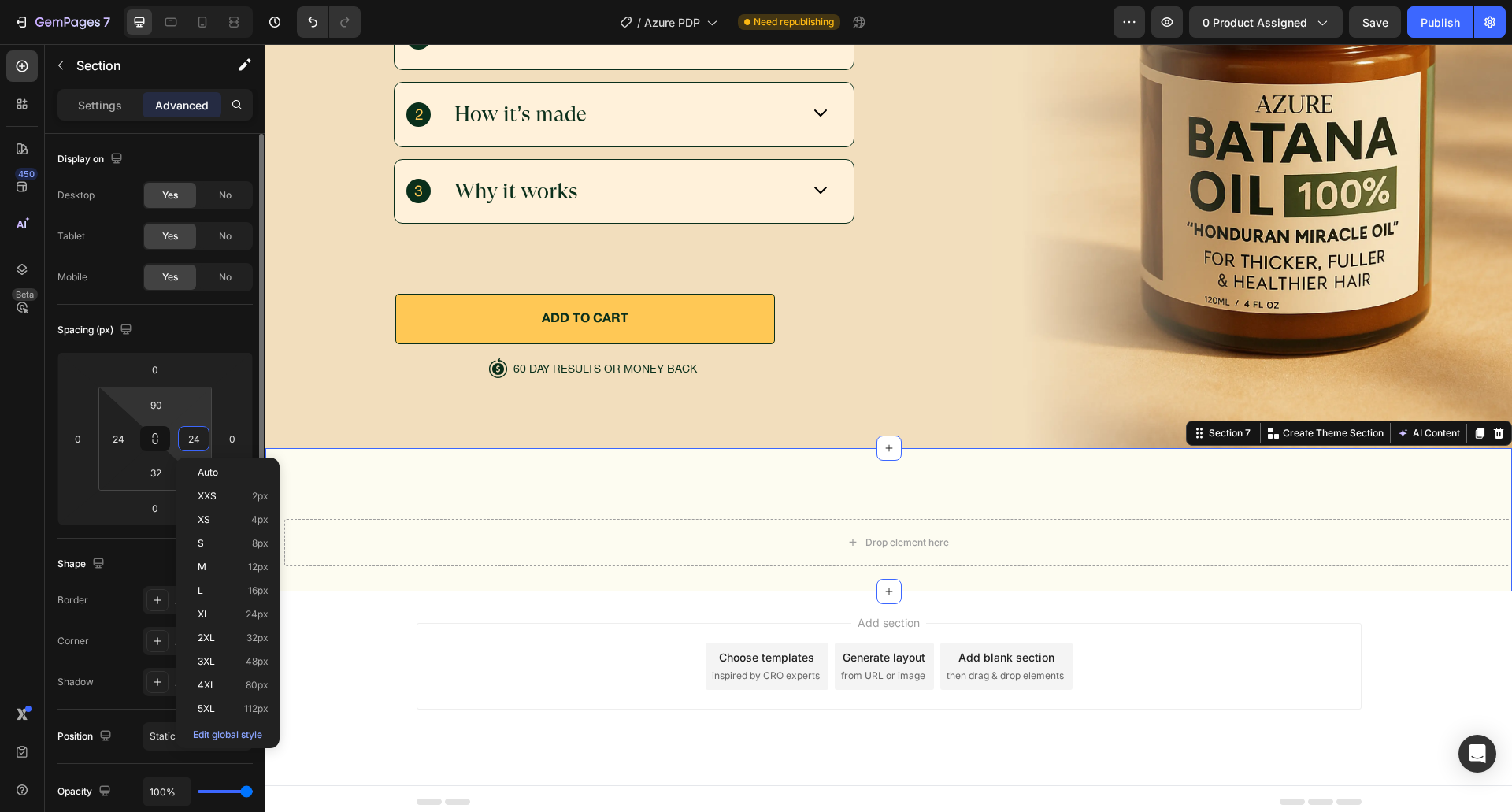
type input "24"
click at [217, 339] on div "Spacing (px)" at bounding box center [155, 330] width 195 height 25
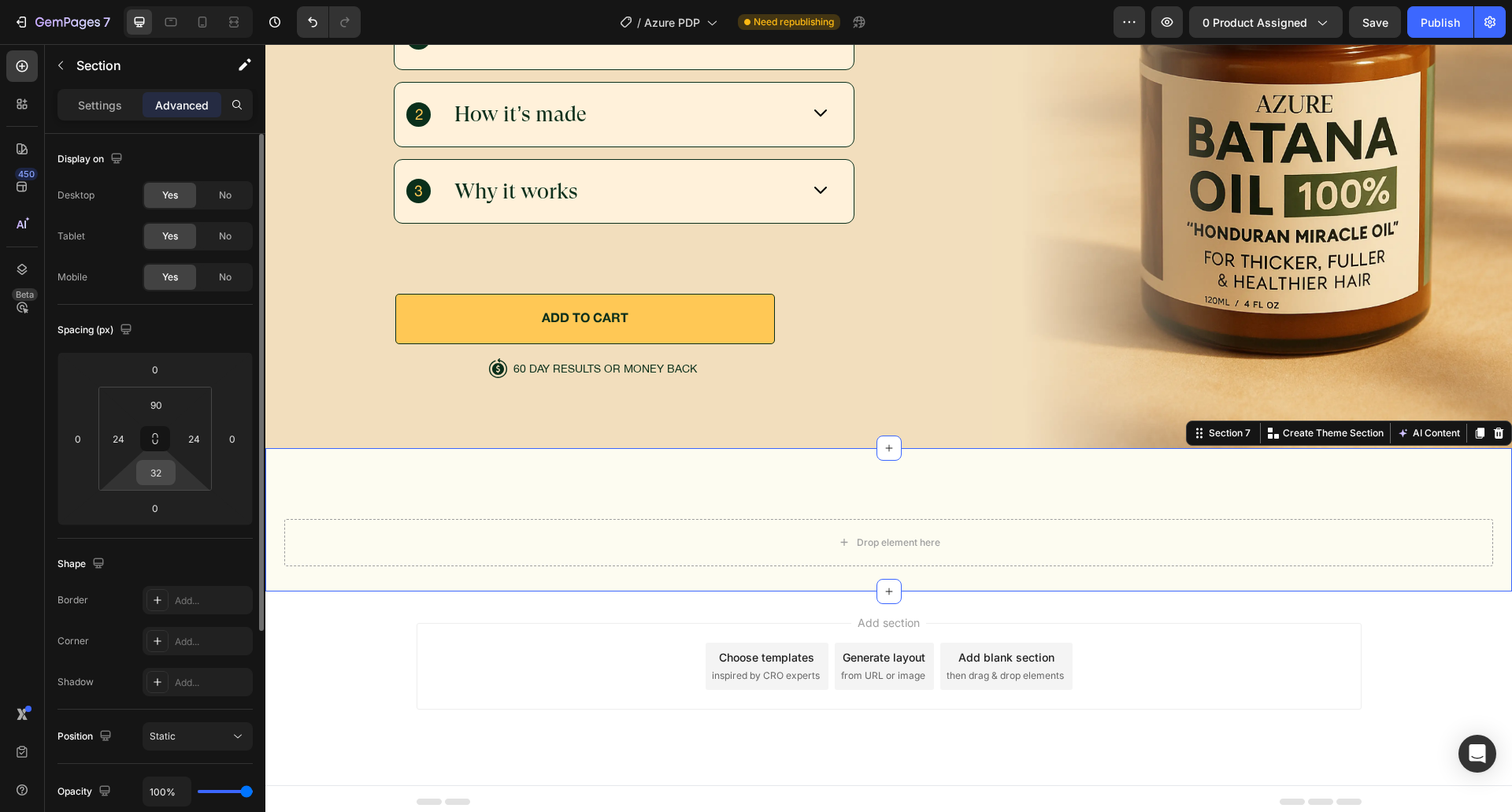
click at [160, 475] on input "32" at bounding box center [156, 472] width 31 height 24
click at [0, 0] on div "Spacing (px) 0 0 0 0 90 24 32 24" at bounding box center [0, 0] width 0 height 0
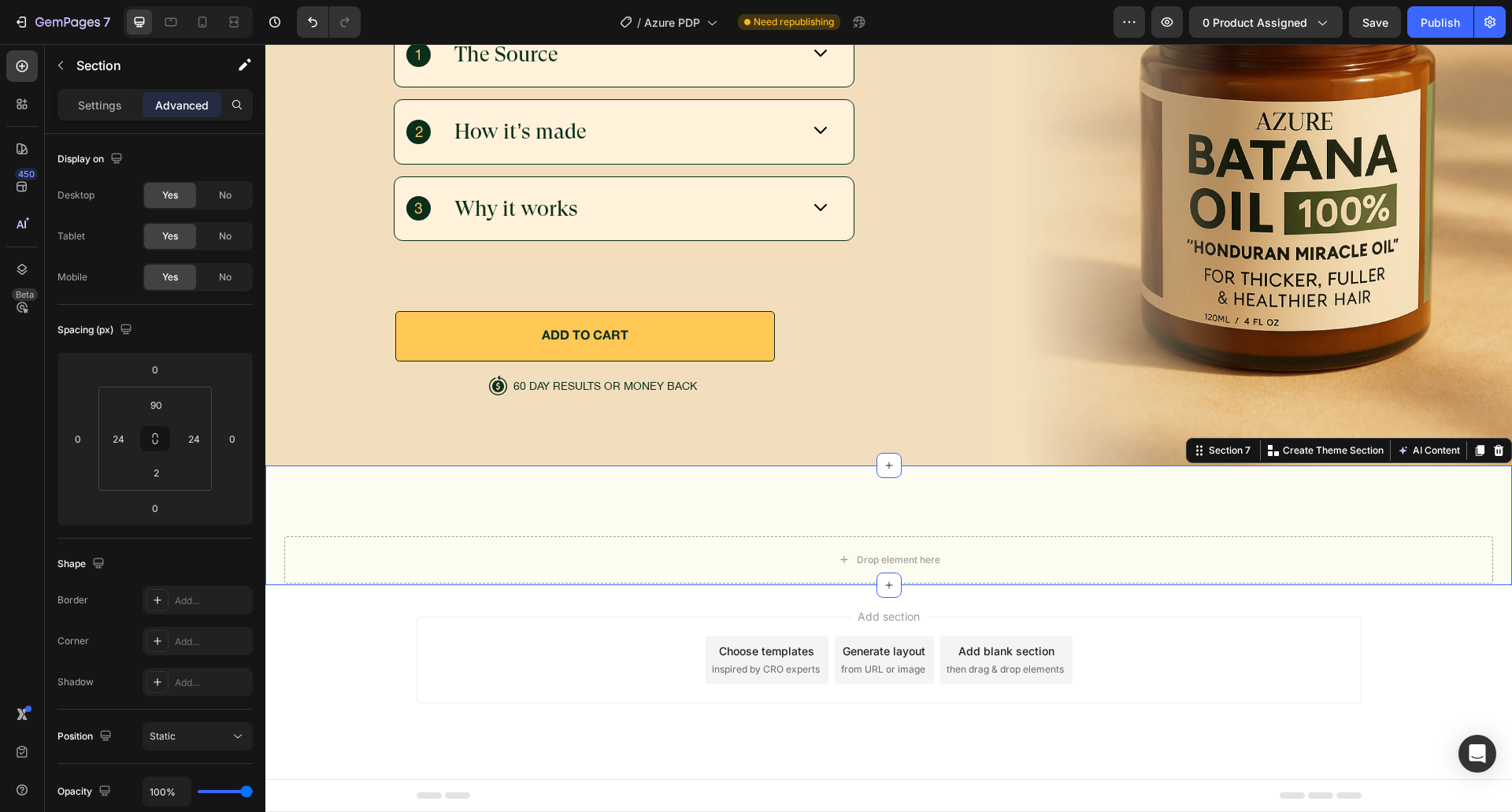
scroll to position [5110, 0]
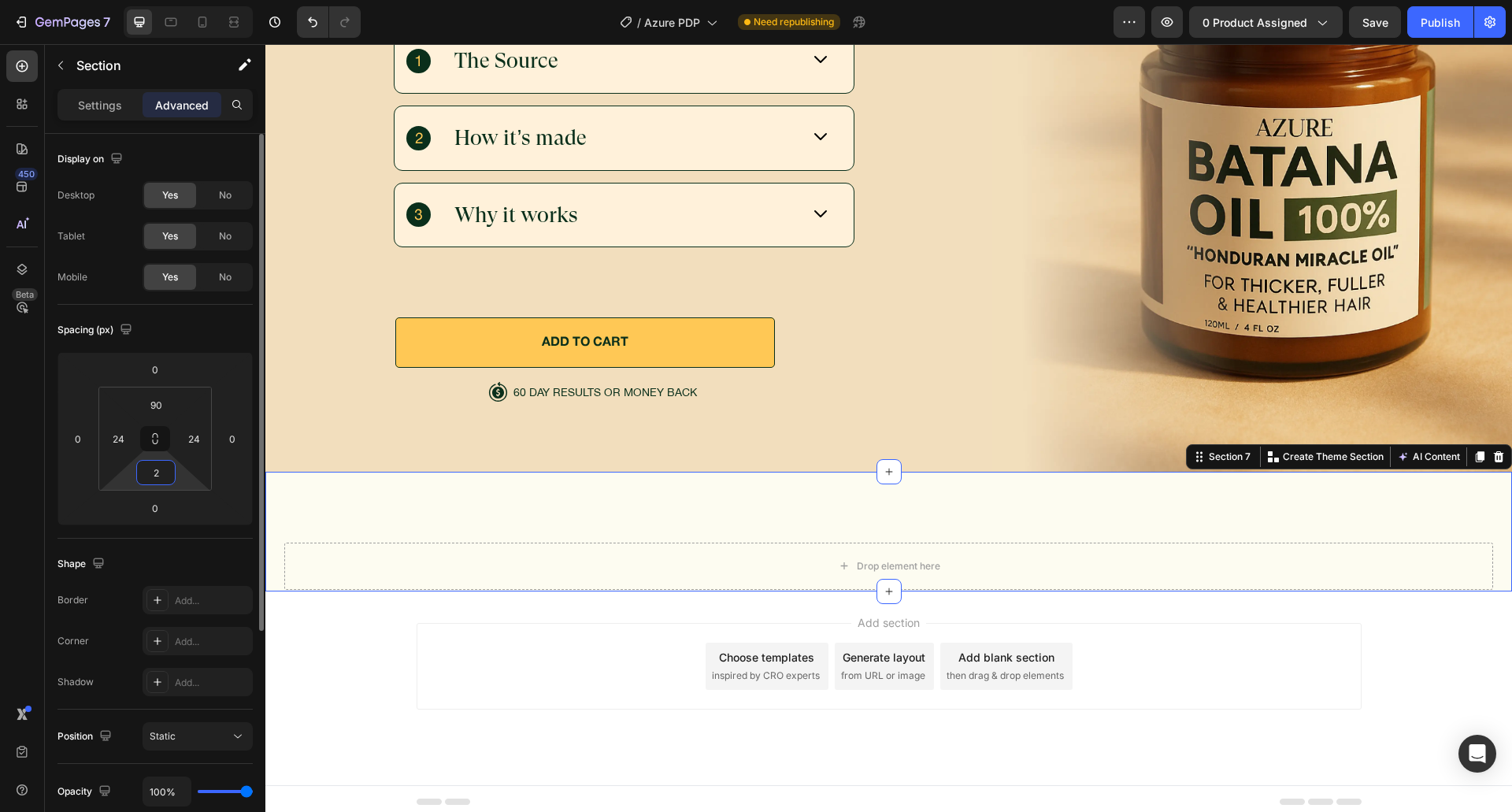
click at [157, 481] on input "2" at bounding box center [156, 472] width 31 height 24
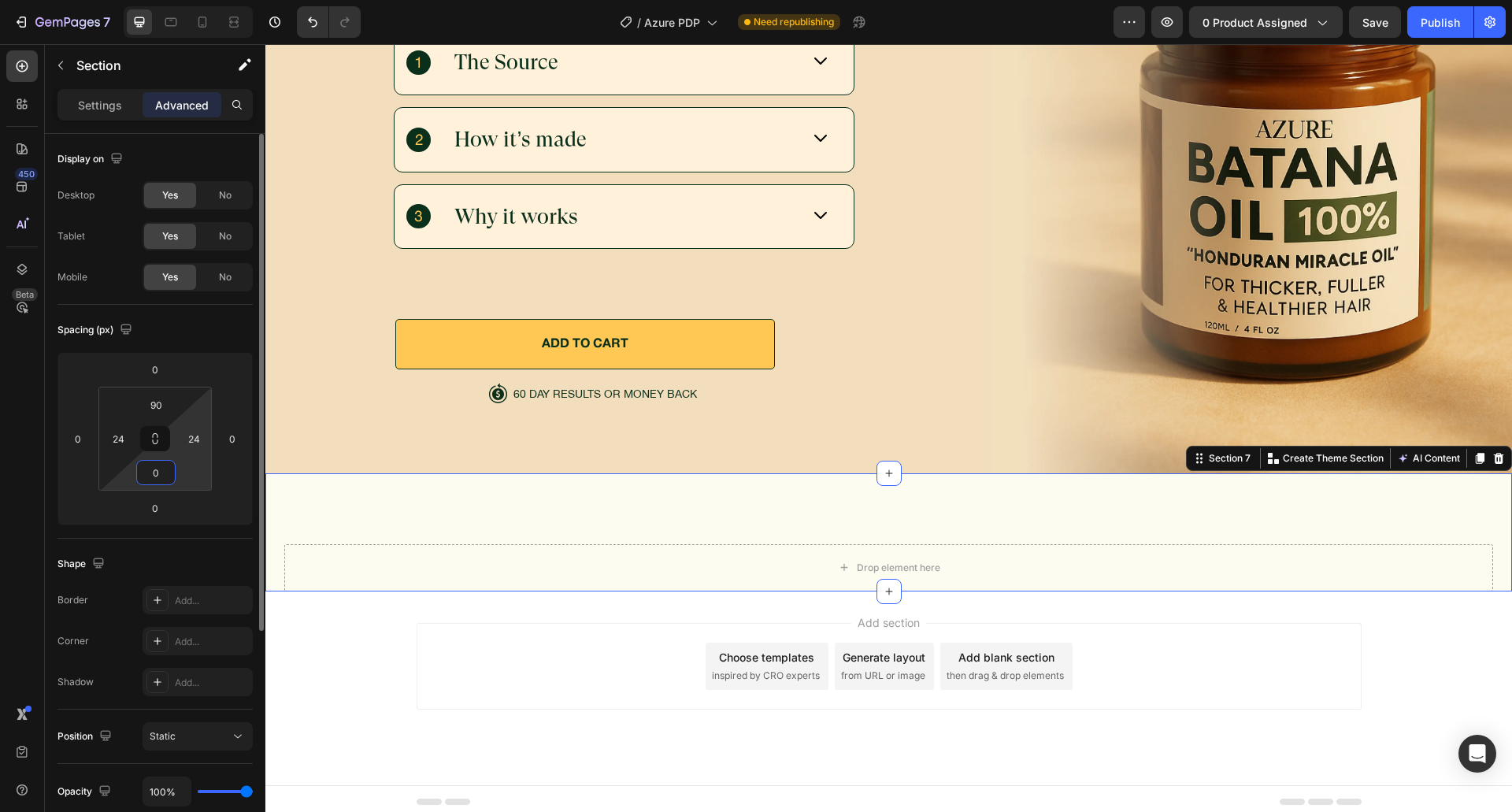
type input "0"
click at [205, 340] on div "Spacing (px)" at bounding box center [155, 330] width 195 height 25
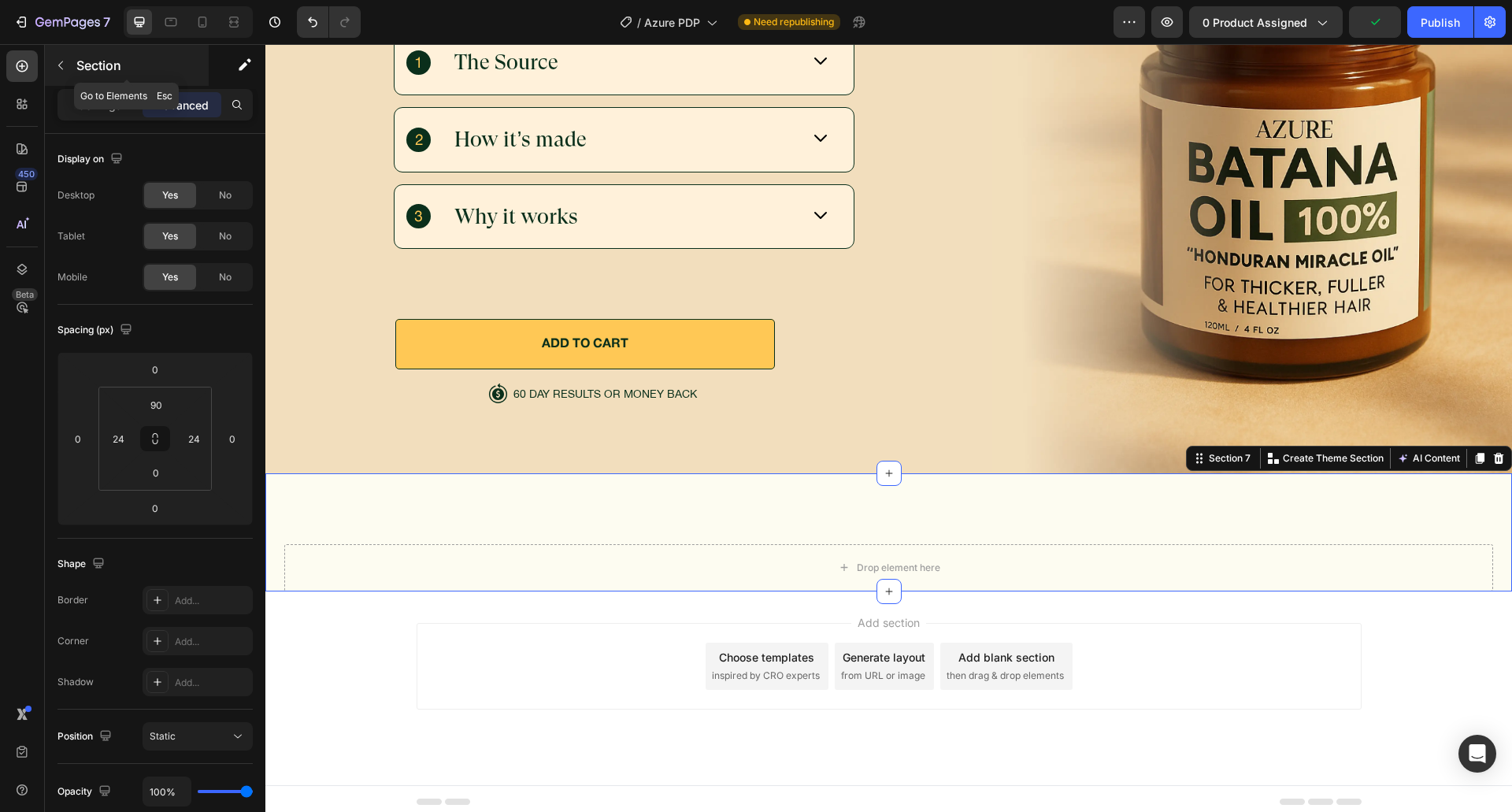
click at [107, 59] on p "Section" at bounding box center [141, 65] width 129 height 19
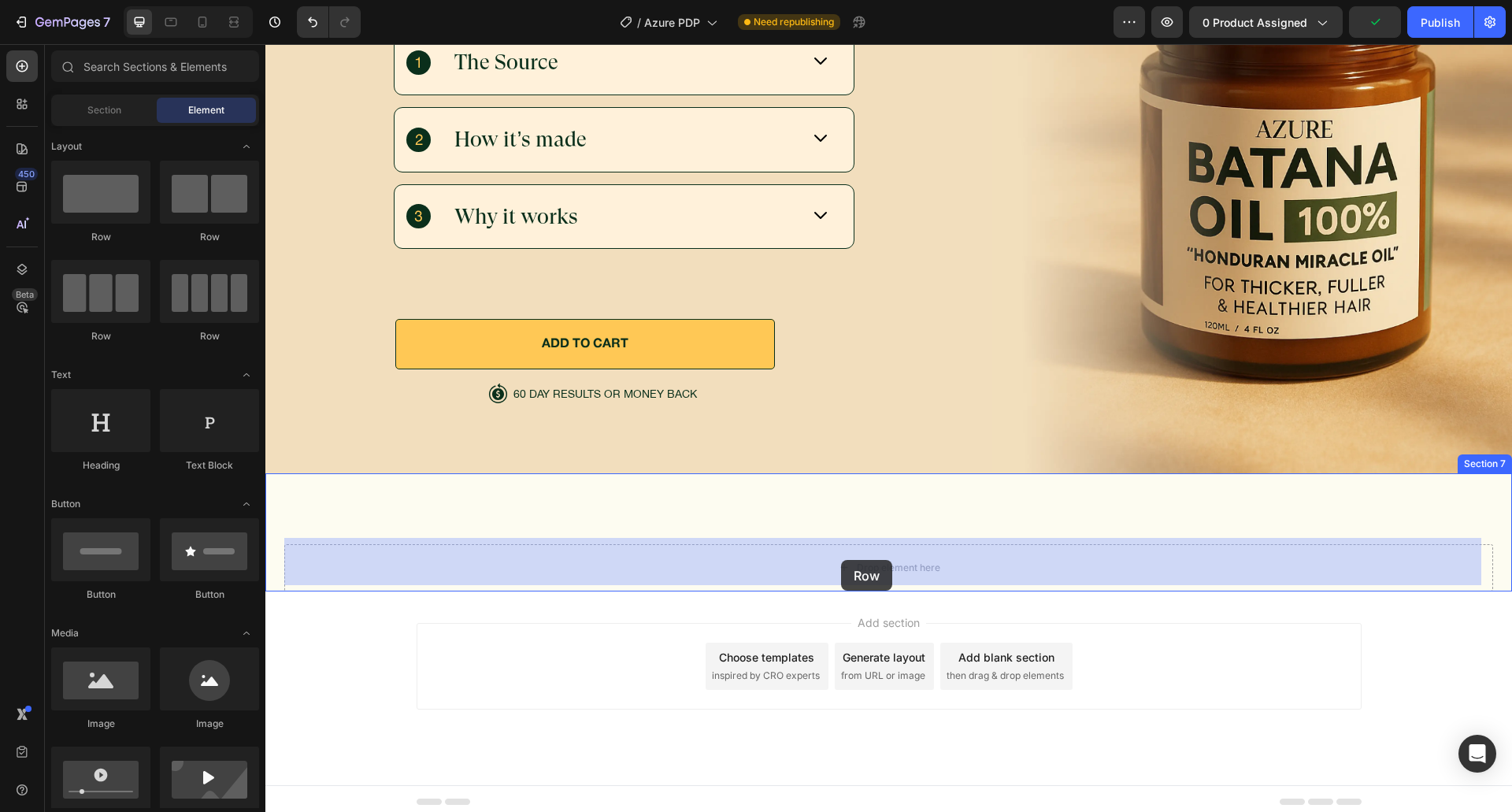
drag, startPoint x: 481, startPoint y: 231, endPoint x: 841, endPoint y: 578, distance: 500.0
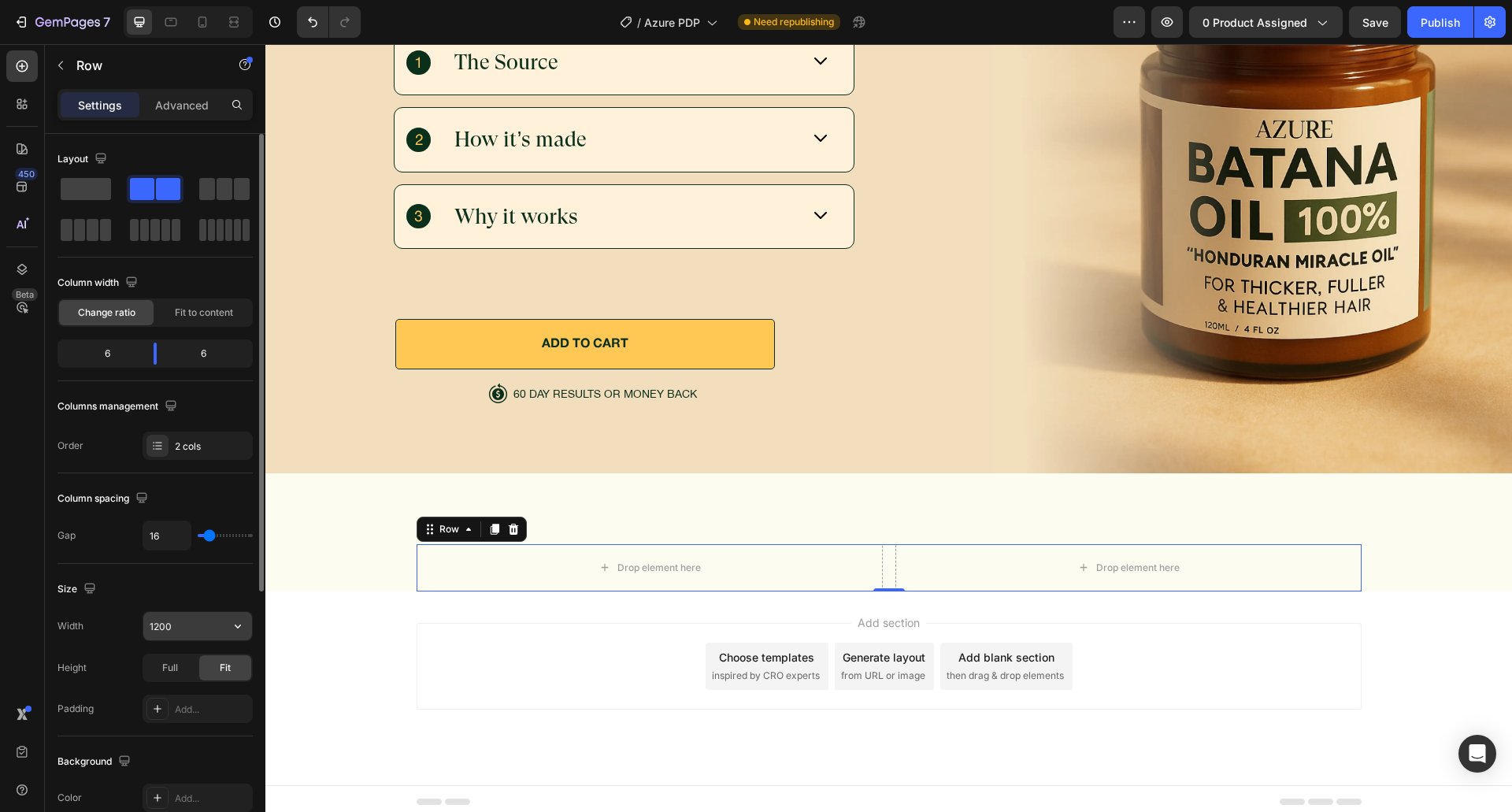
click at [177, 626] on input "1200" at bounding box center [198, 625] width 109 height 29
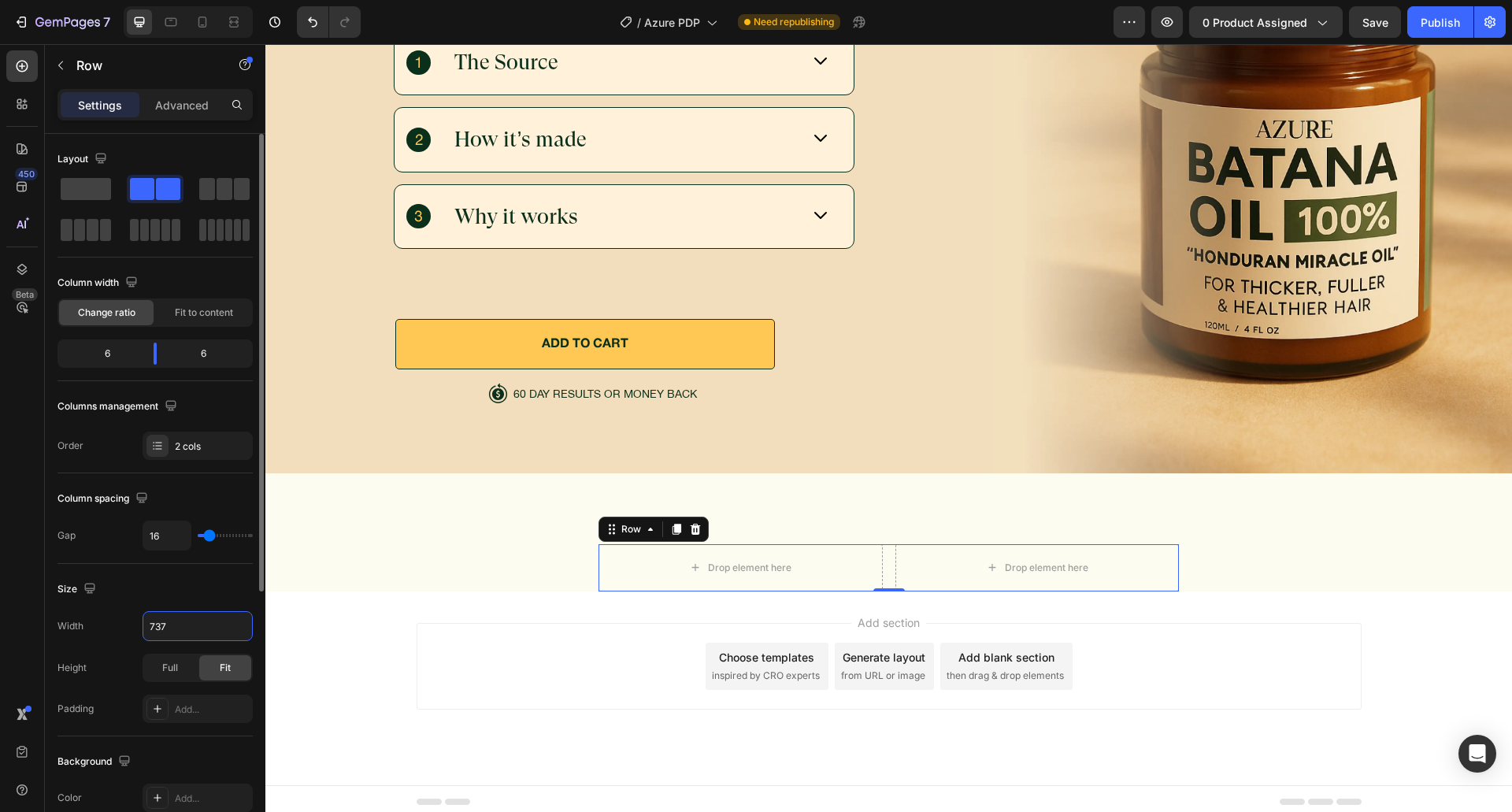
type input "737"
click at [198, 592] on div "Size" at bounding box center [155, 588] width 195 height 25
click at [180, 546] on input "16" at bounding box center [167, 535] width 47 height 29
type input "1"
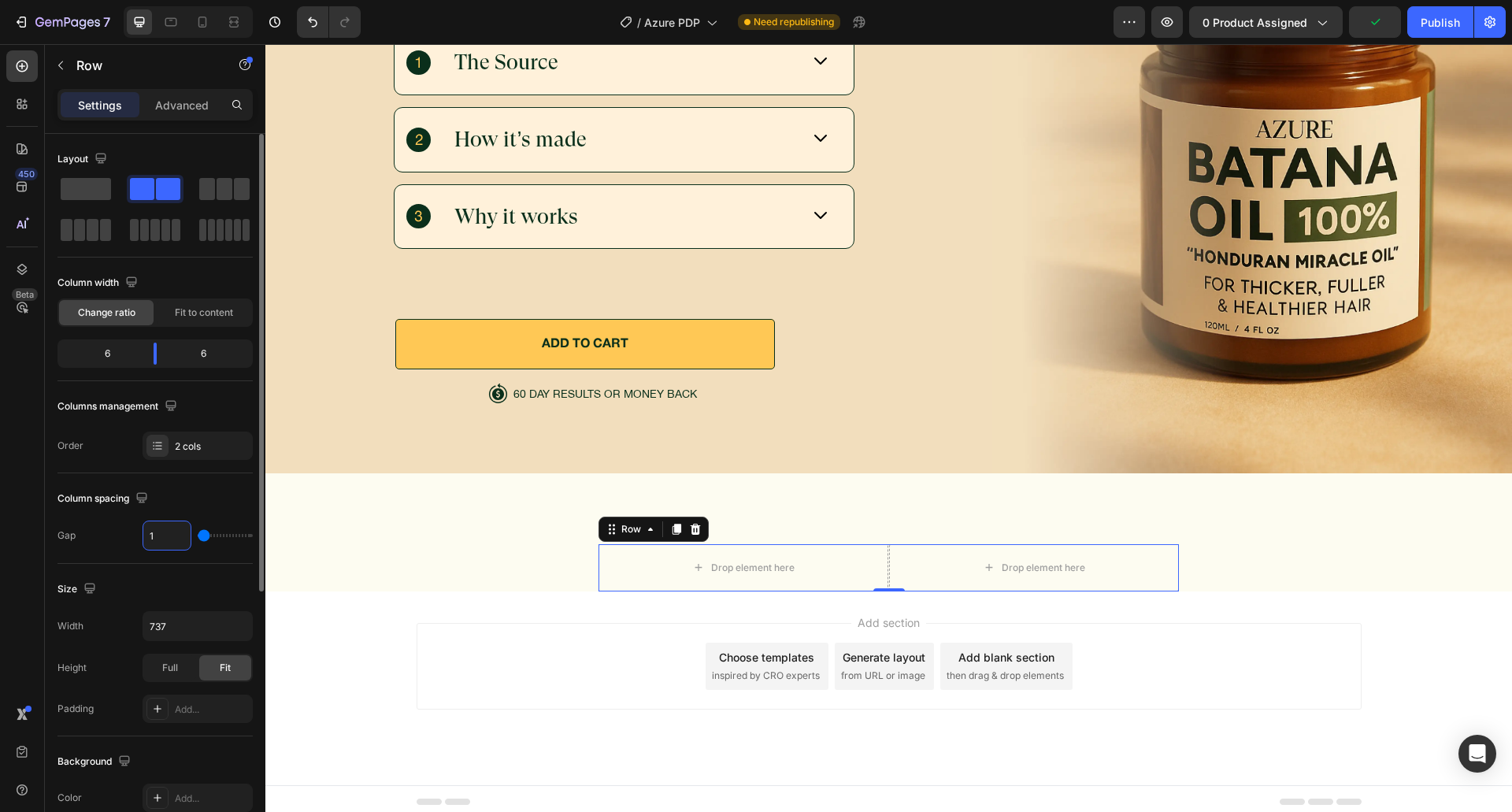
type input "10"
click at [196, 506] on div "Column spacing" at bounding box center [155, 498] width 195 height 25
click at [116, 66] on p "Row" at bounding box center [143, 65] width 134 height 19
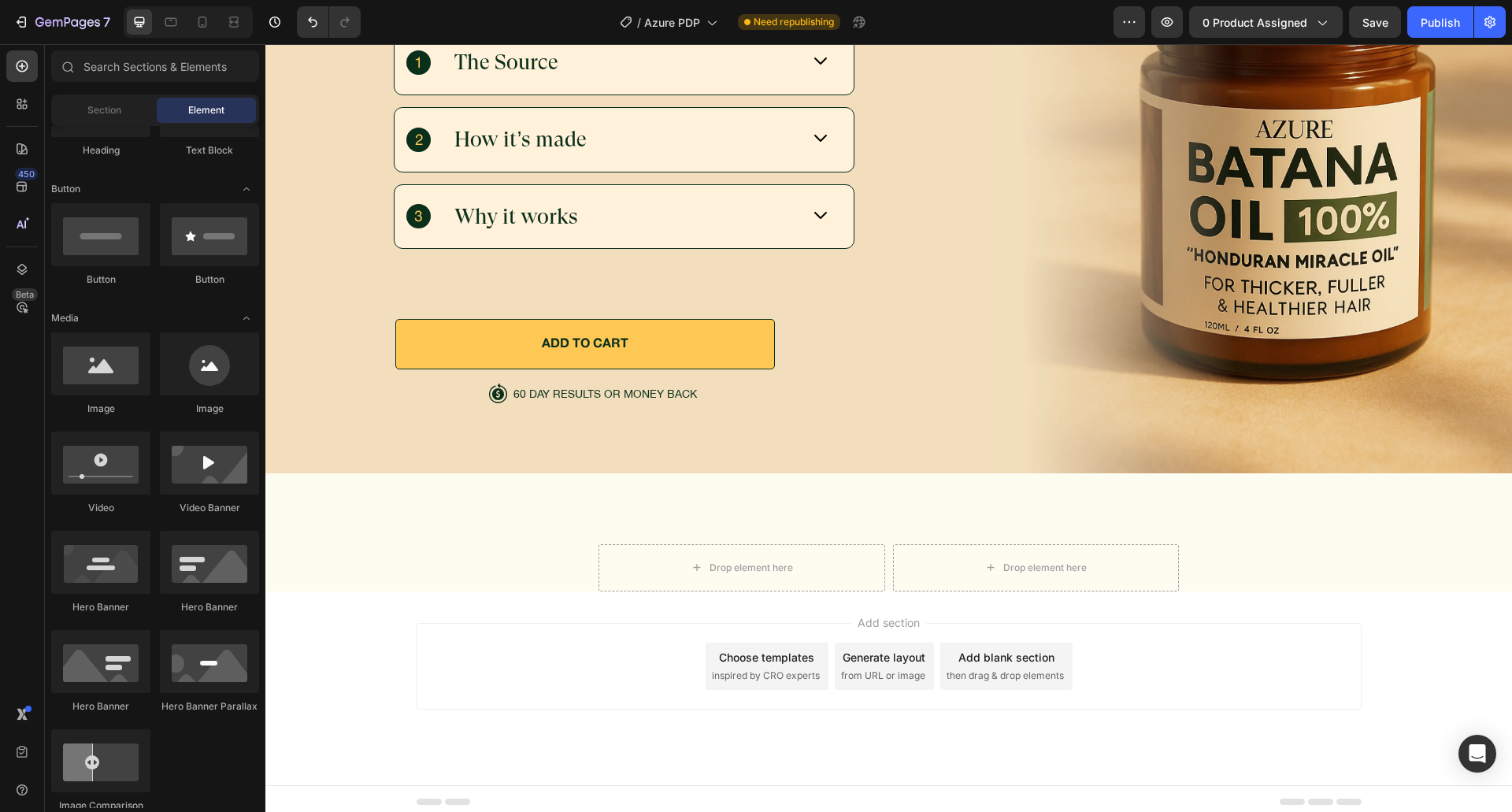
scroll to position [394, 0]
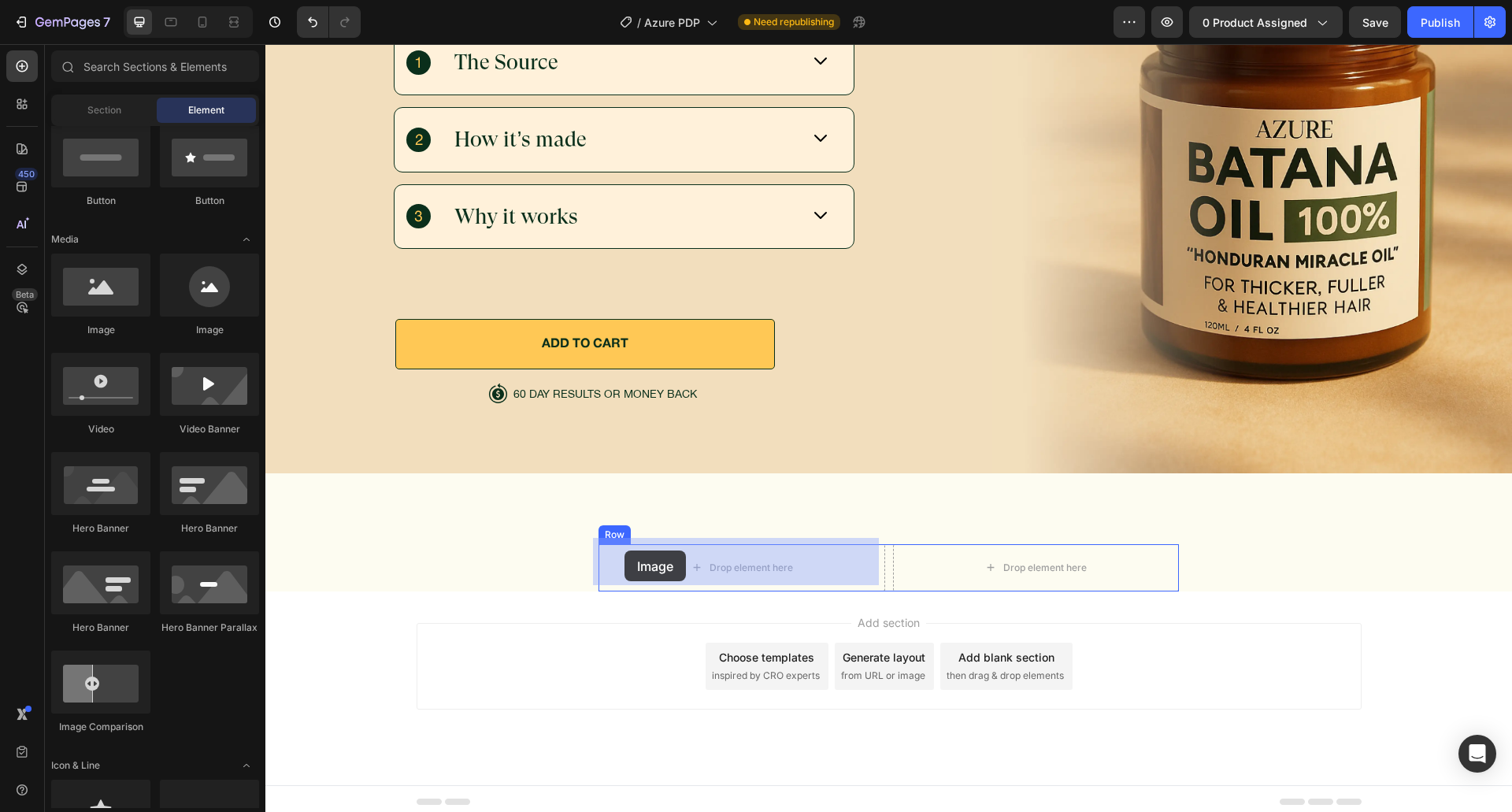
drag, startPoint x: 374, startPoint y: 330, endPoint x: 624, endPoint y: 551, distance: 333.7
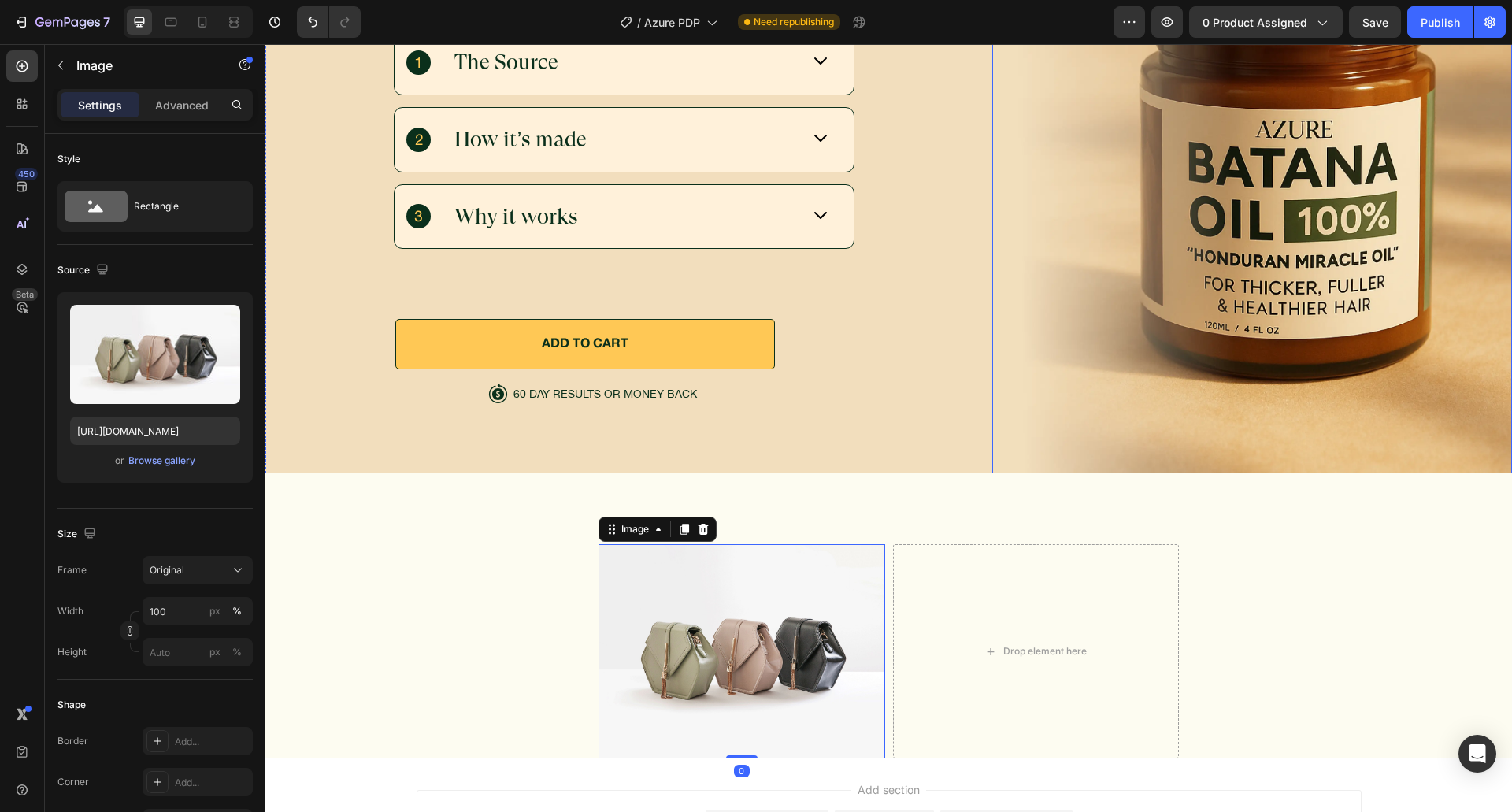
scroll to position [5235, 0]
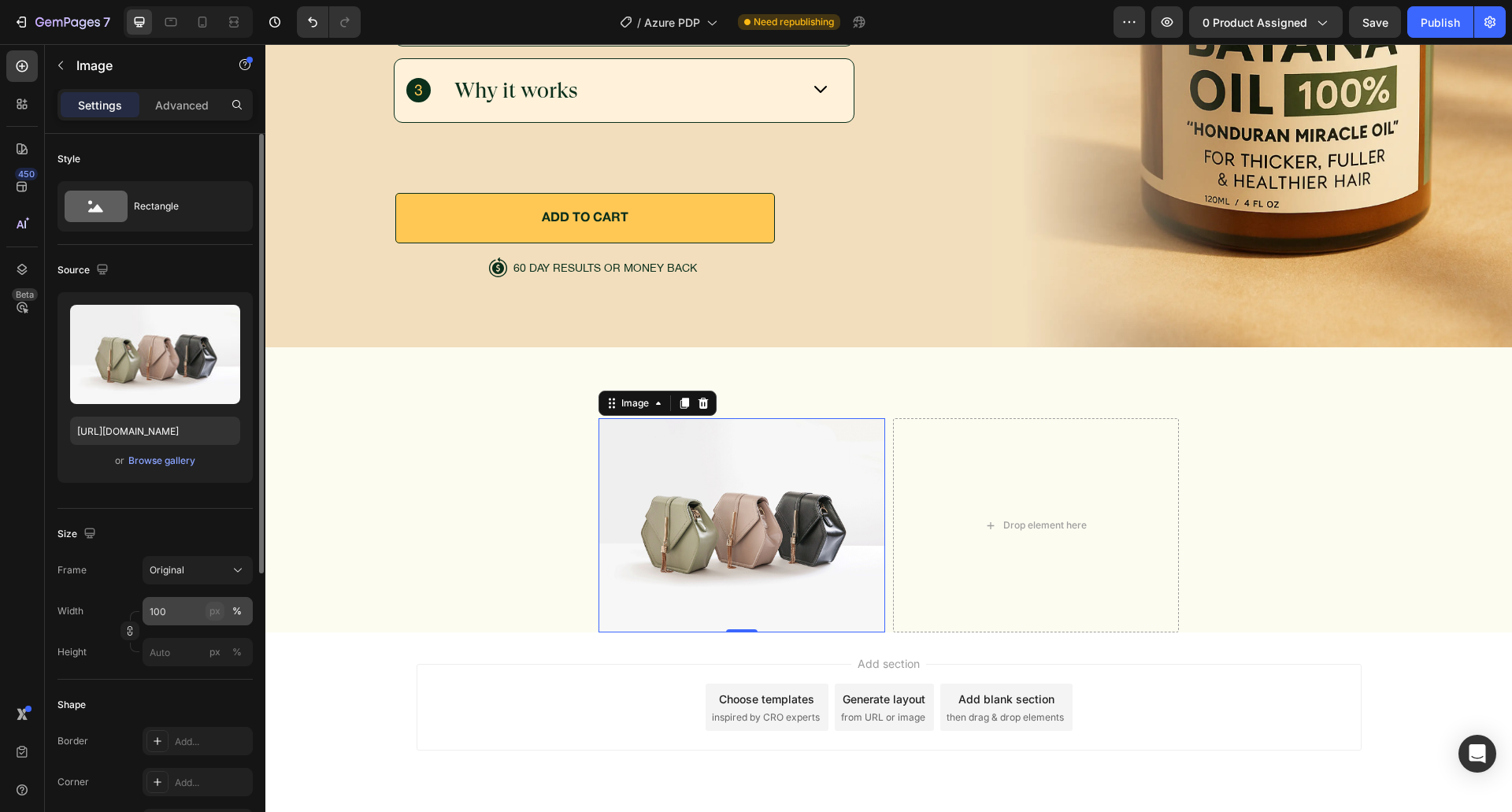
click at [215, 606] on div "px" at bounding box center [215, 610] width 11 height 14
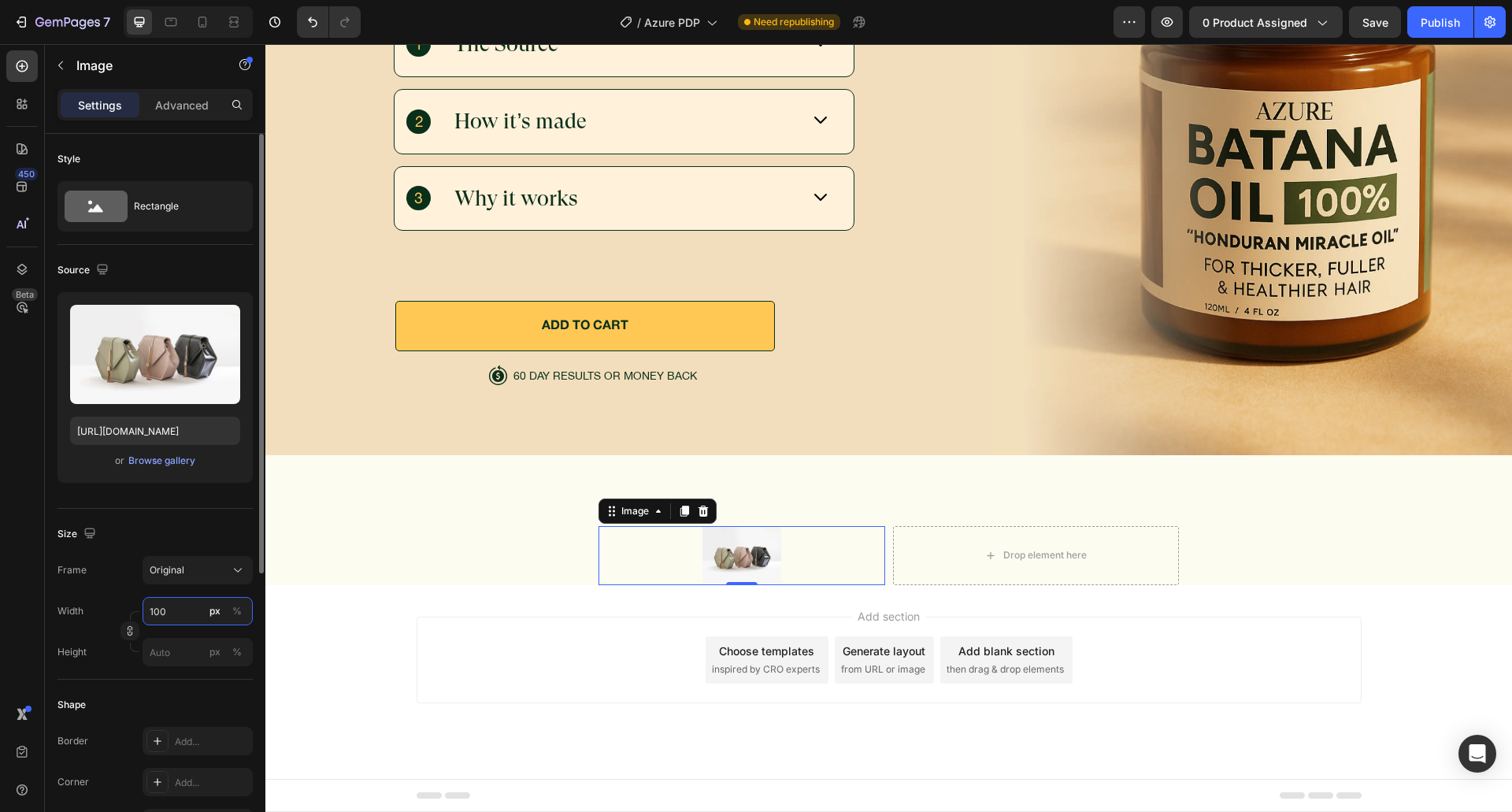
scroll to position [5121, 0]
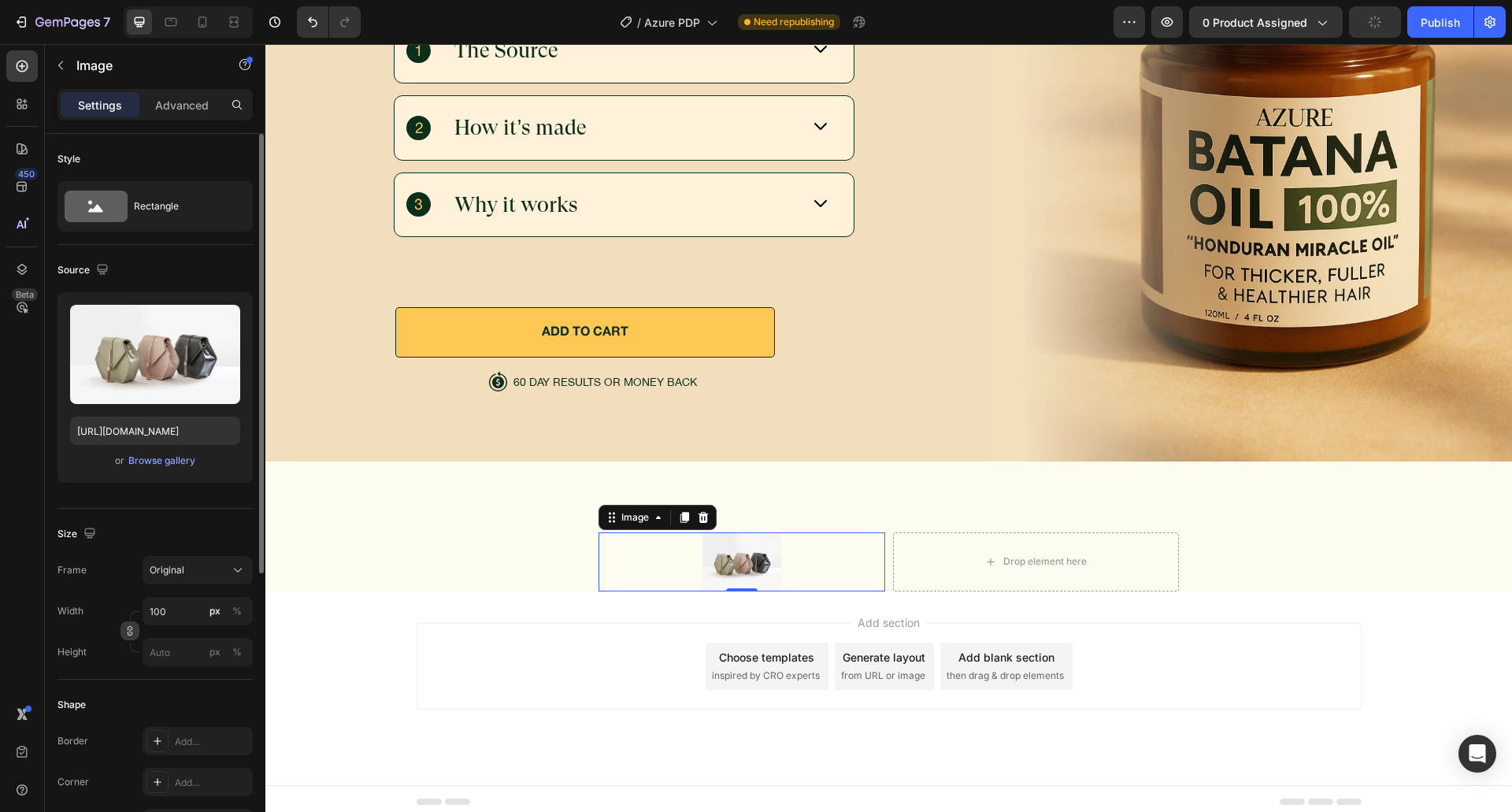
click at [138, 629] on button "button" at bounding box center [130, 631] width 19 height 19
click at [187, 649] on input "100" at bounding box center [198, 650] width 110 height 29
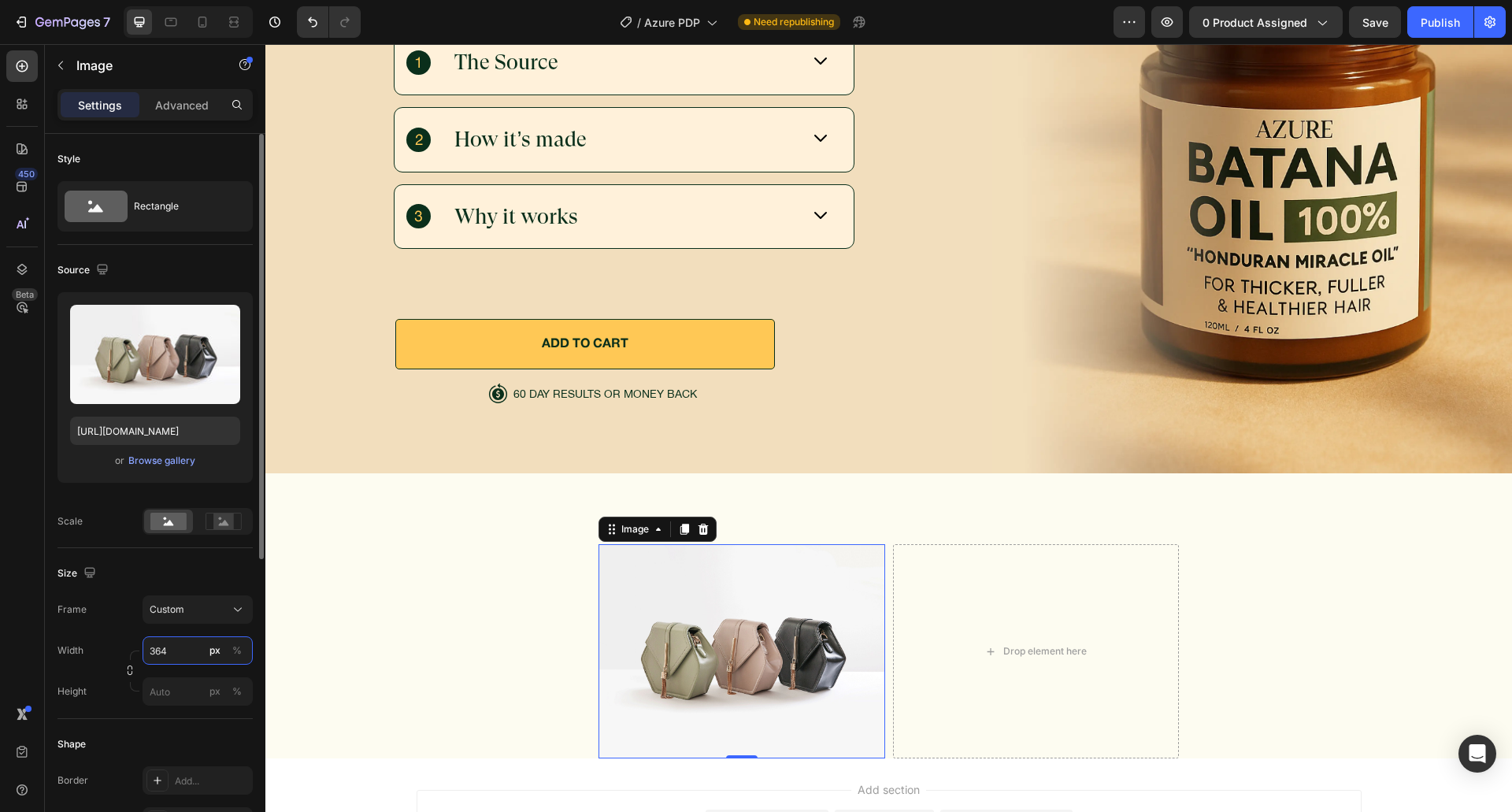
scroll to position [5235, 0]
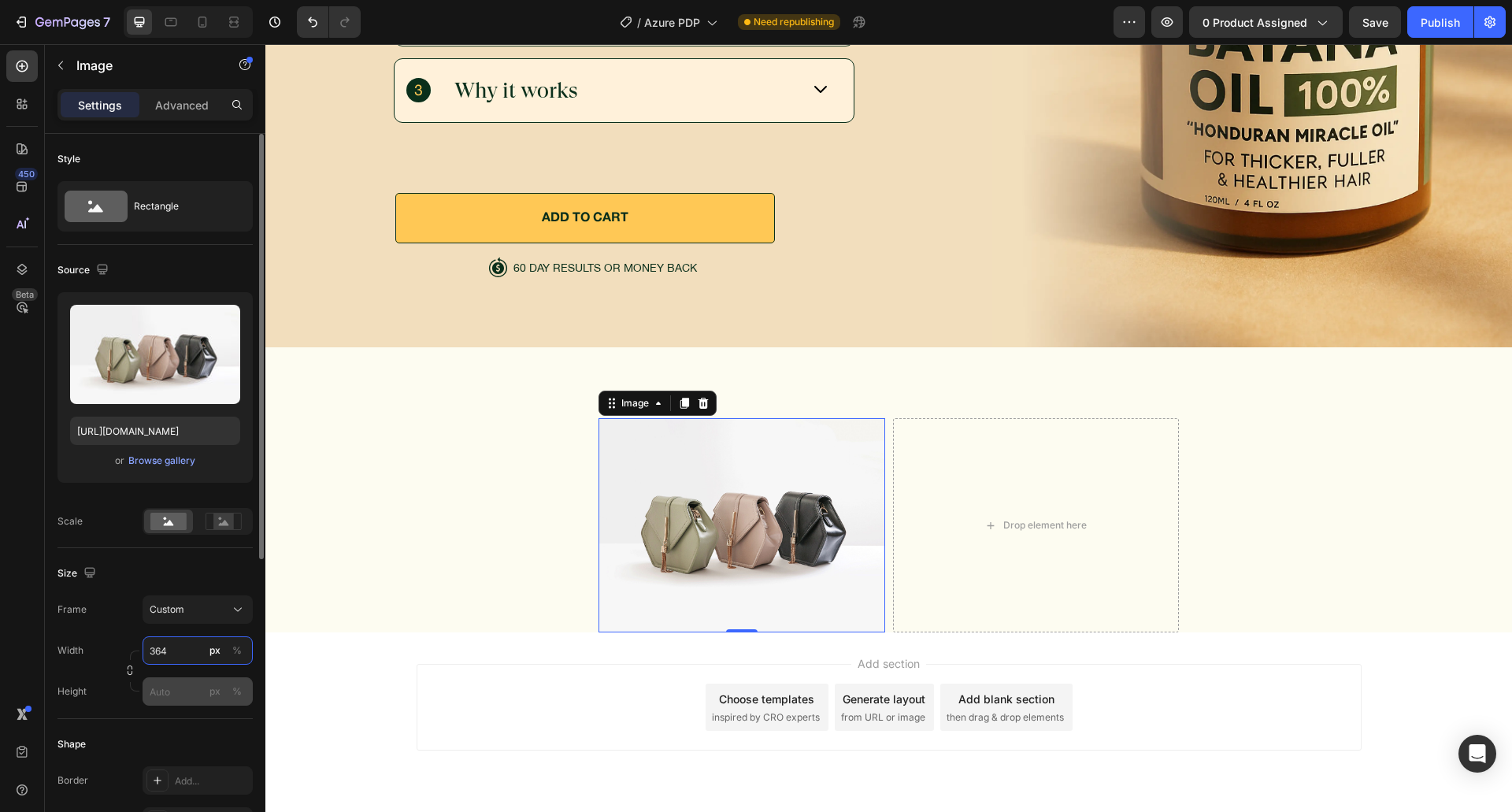
type input "364"
click at [169, 702] on input "px %" at bounding box center [198, 690] width 110 height 29
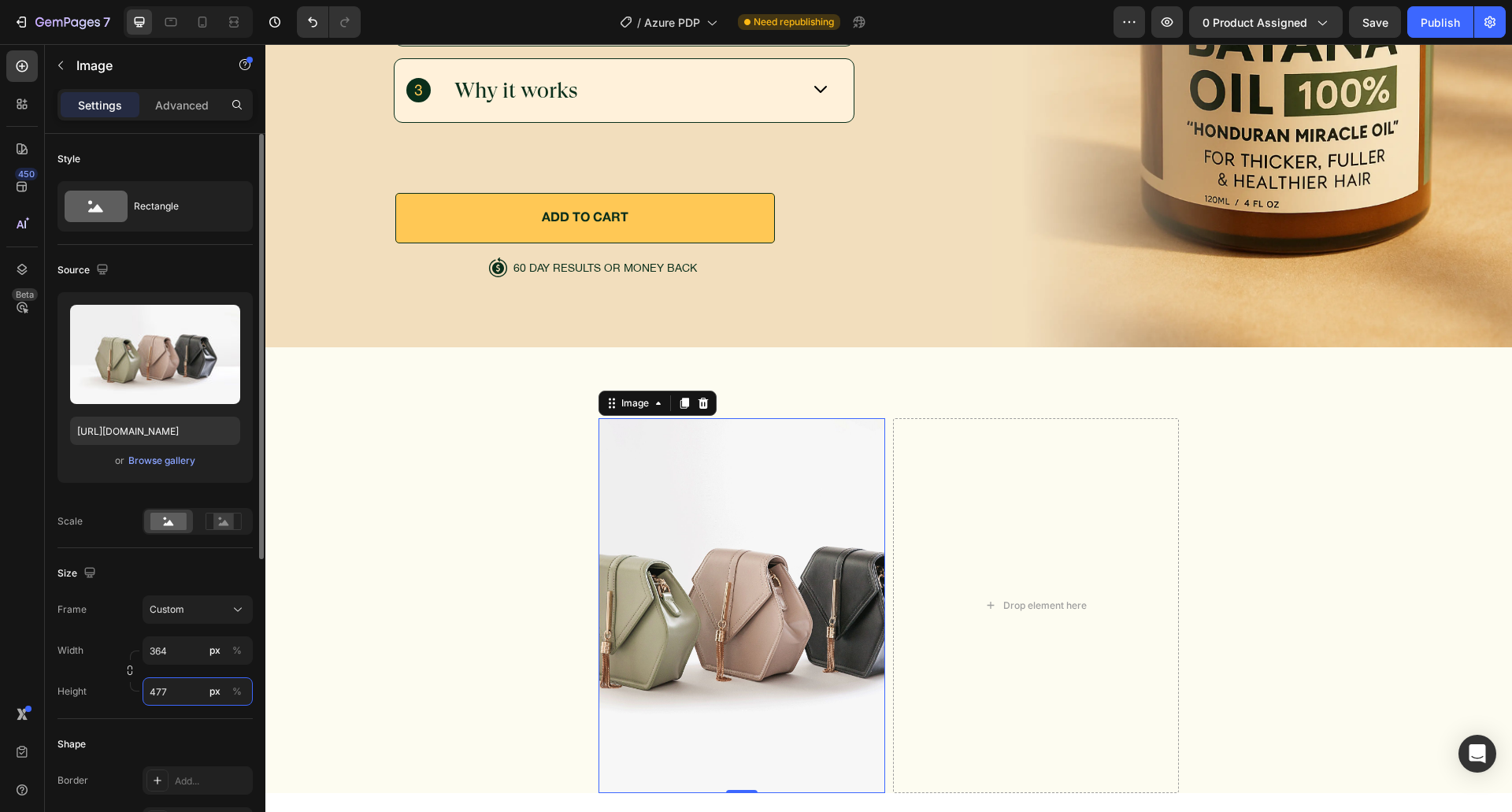
type input "477"
click at [111, 627] on div "Frame Custom Width 364 px % Height 477 px %" at bounding box center [155, 650] width 195 height 110
click at [131, 672] on icon "button" at bounding box center [130, 670] width 11 height 11
click at [187, 644] on input "364" at bounding box center [198, 650] width 110 height 29
click at [166, 687] on p "Full 100%" at bounding box center [194, 688] width 91 height 14
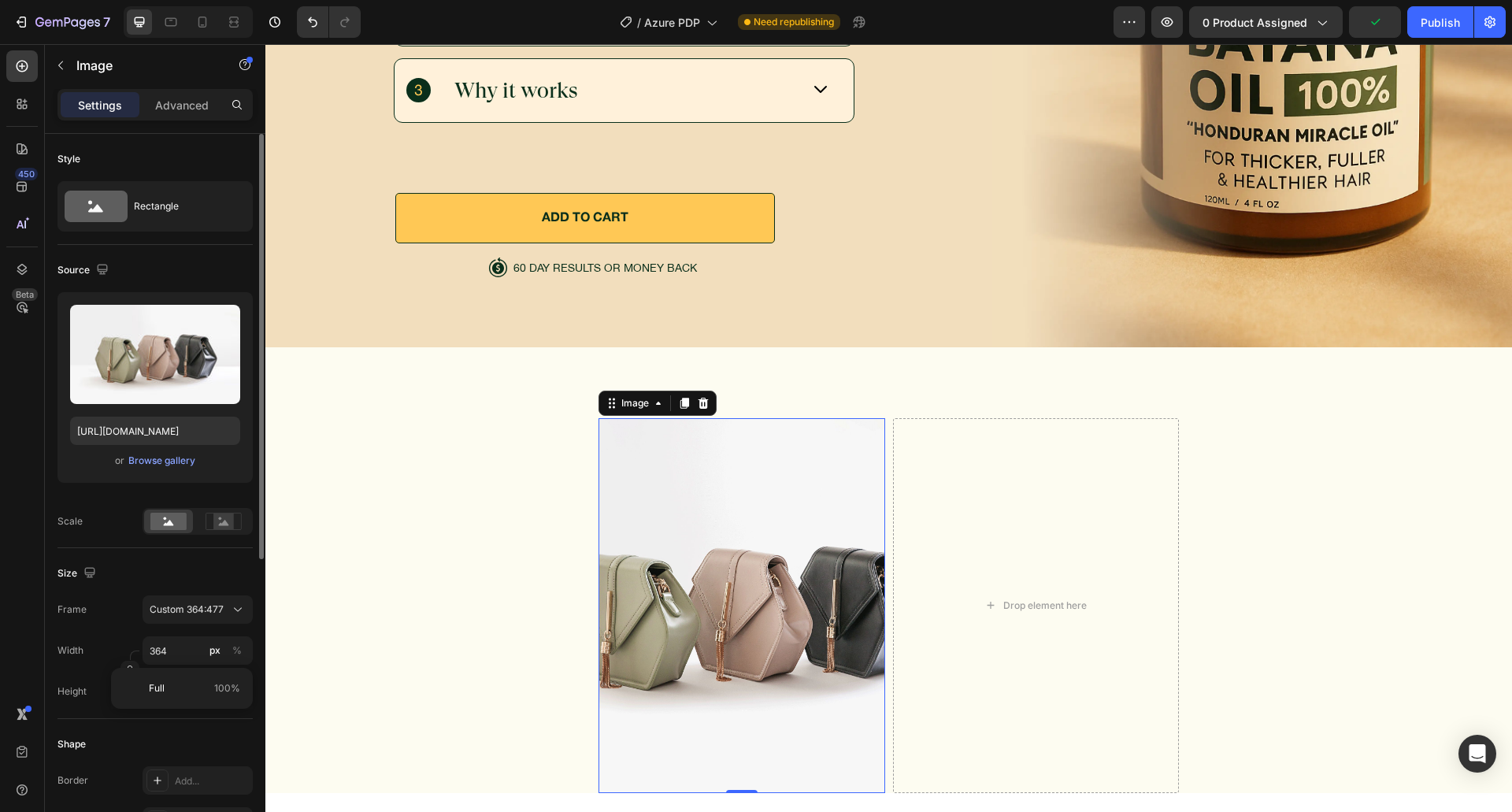
type input "100"
click at [129, 603] on div "Frame Custom 364:477" at bounding box center [155, 609] width 195 height 29
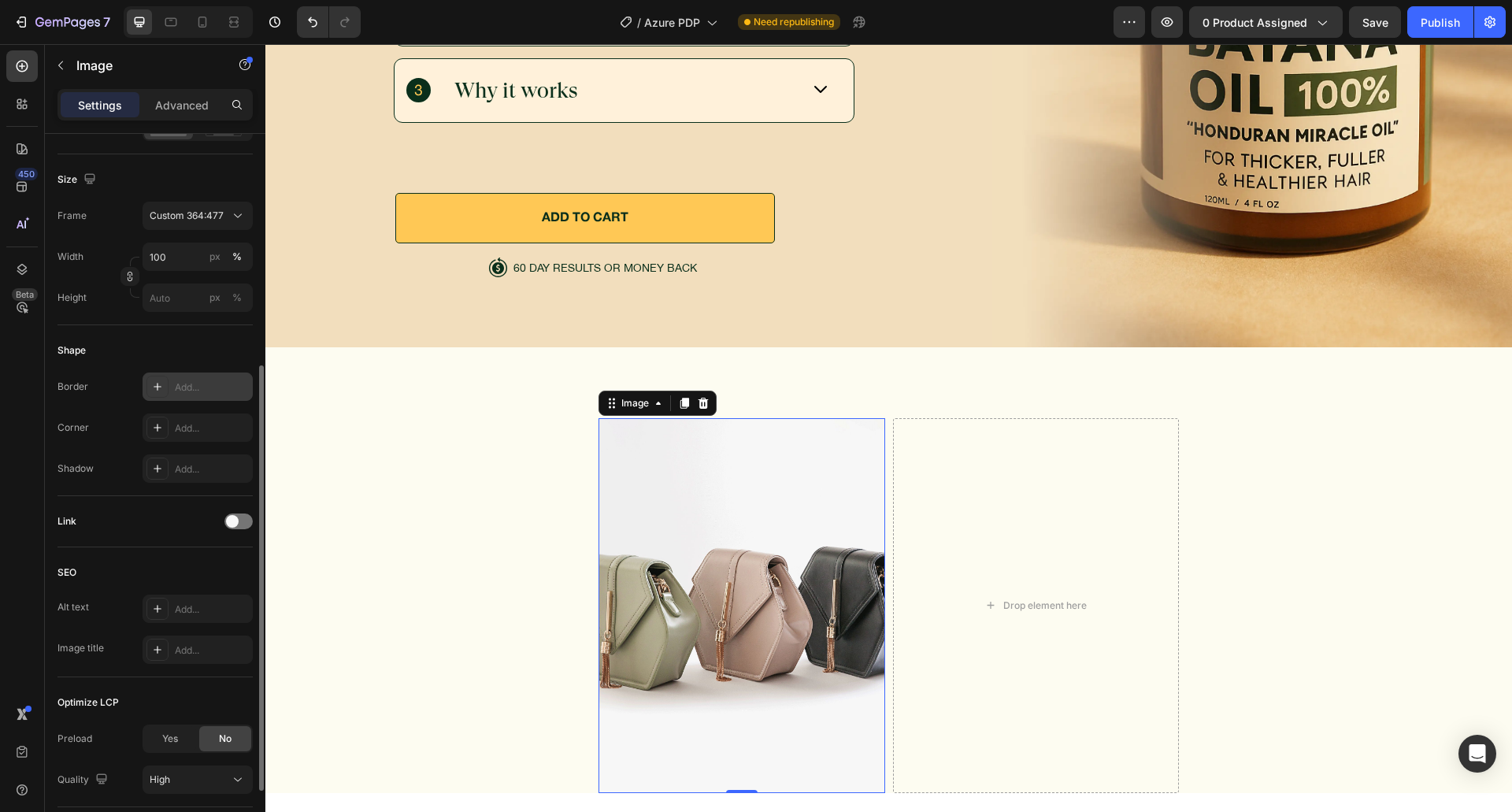
click at [204, 383] on div "Add..." at bounding box center [212, 387] width 74 height 14
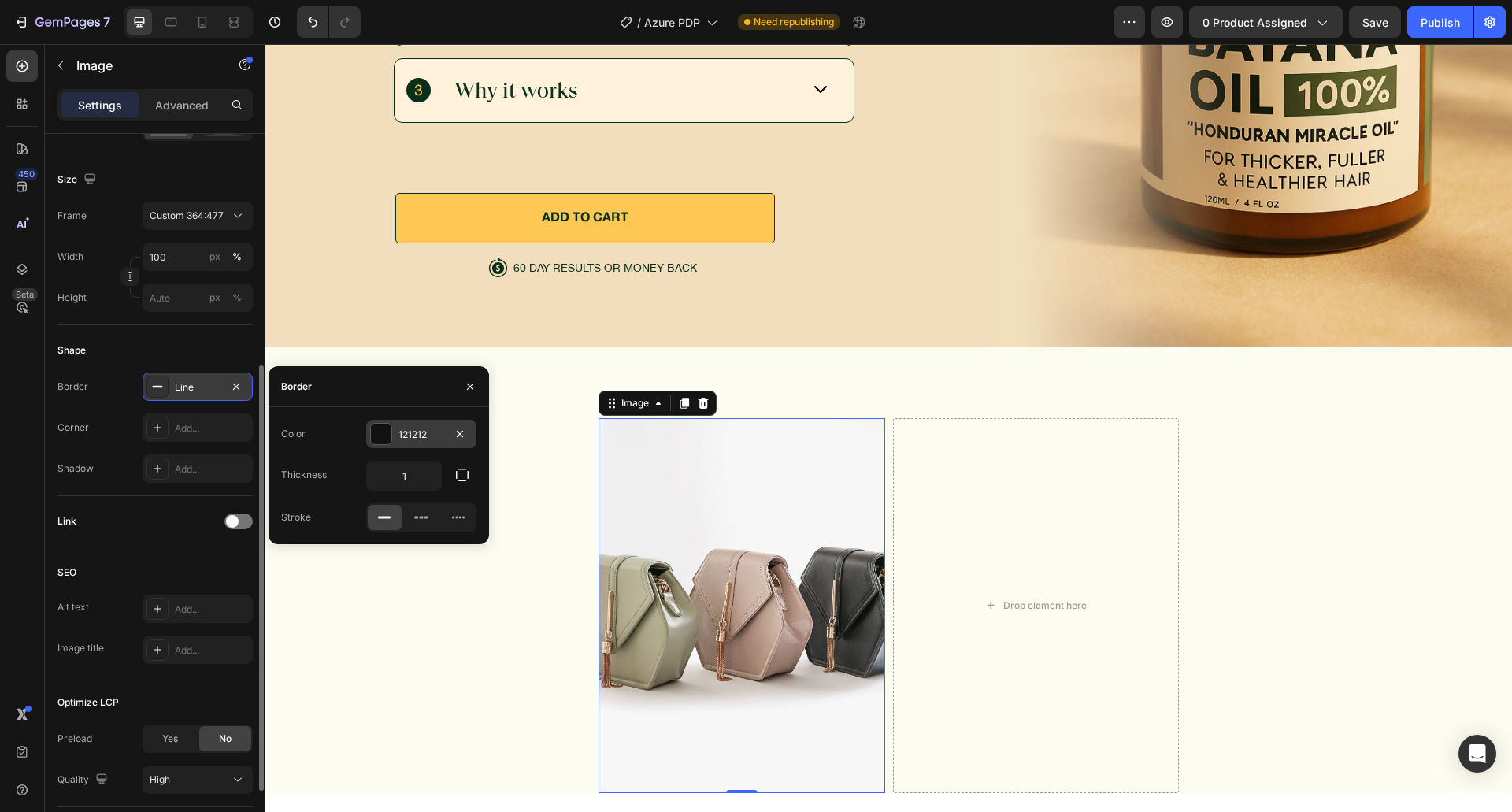
click at [425, 424] on div "121212" at bounding box center [422, 434] width 110 height 29
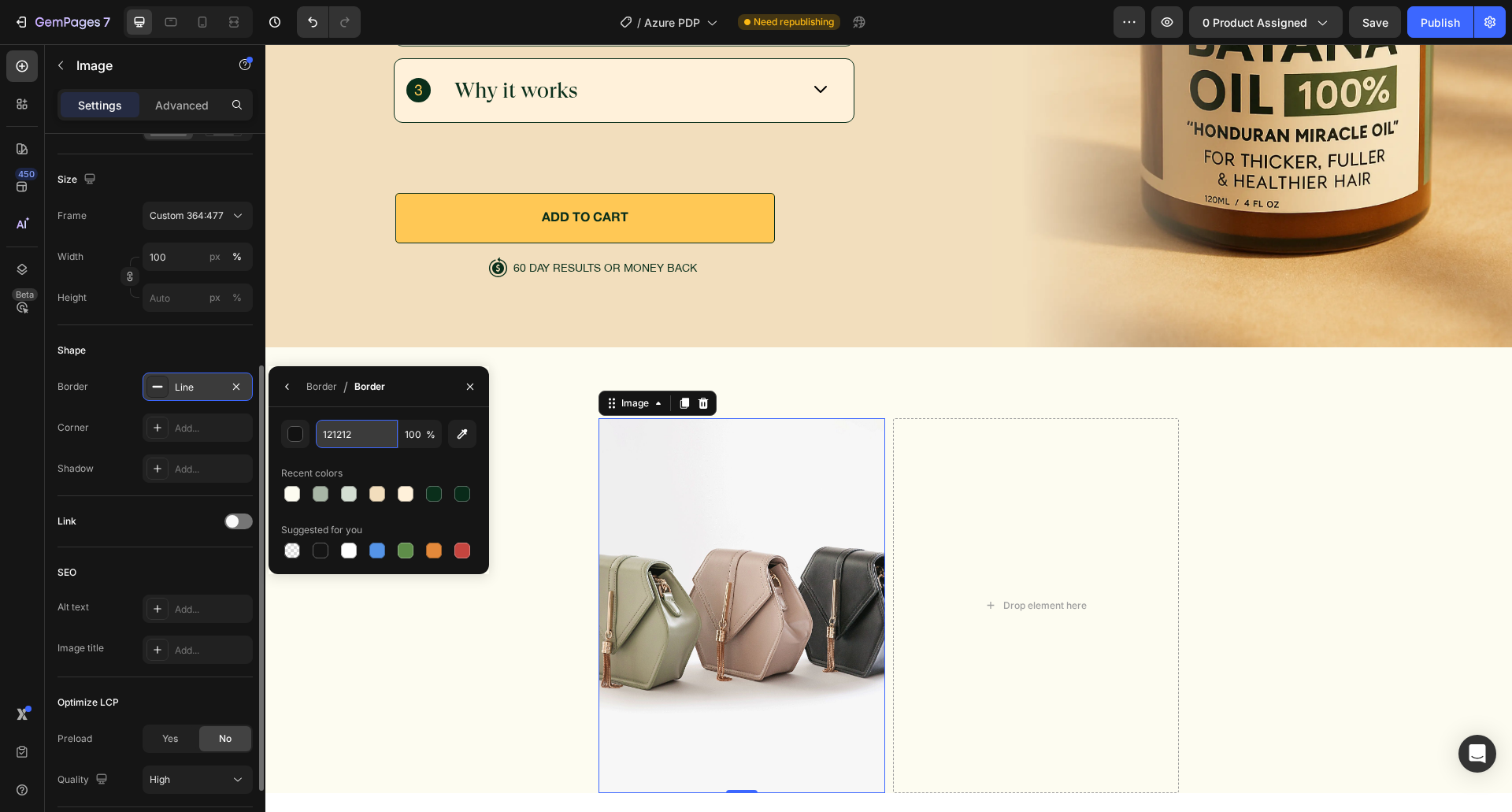
click at [371, 432] on input "121212" at bounding box center [356, 434] width 82 height 29
paste input "0A2F1B"
type input "0A2F1B"
click at [358, 459] on div "0A2F1B 100 % Recent colors Suggested for you" at bounding box center [378, 491] width 195 height 142
drag, startPoint x: 322, startPoint y: 389, endPoint x: 118, endPoint y: 449, distance: 212.6
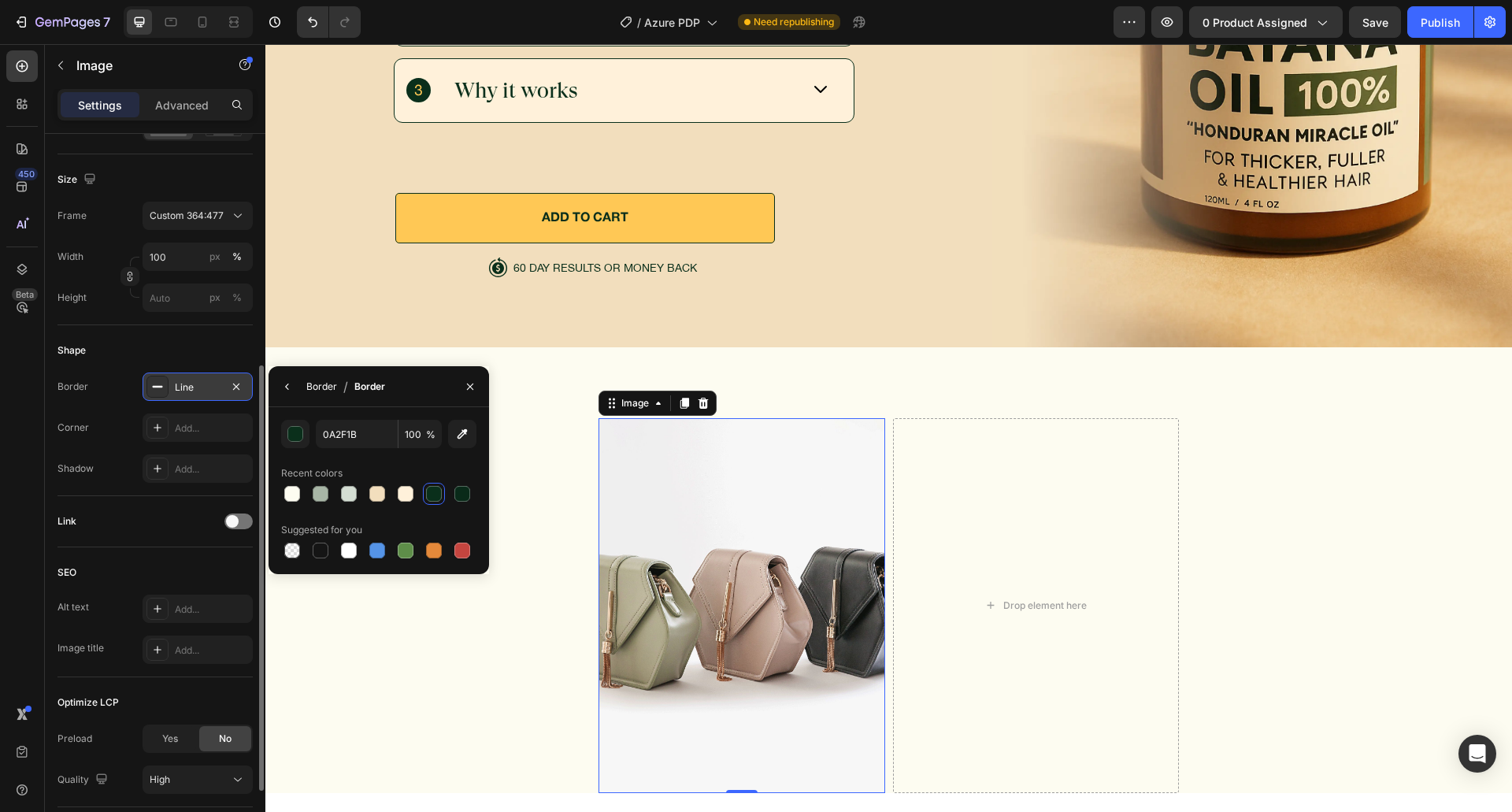
click at [322, 389] on div "Border" at bounding box center [321, 386] width 30 height 14
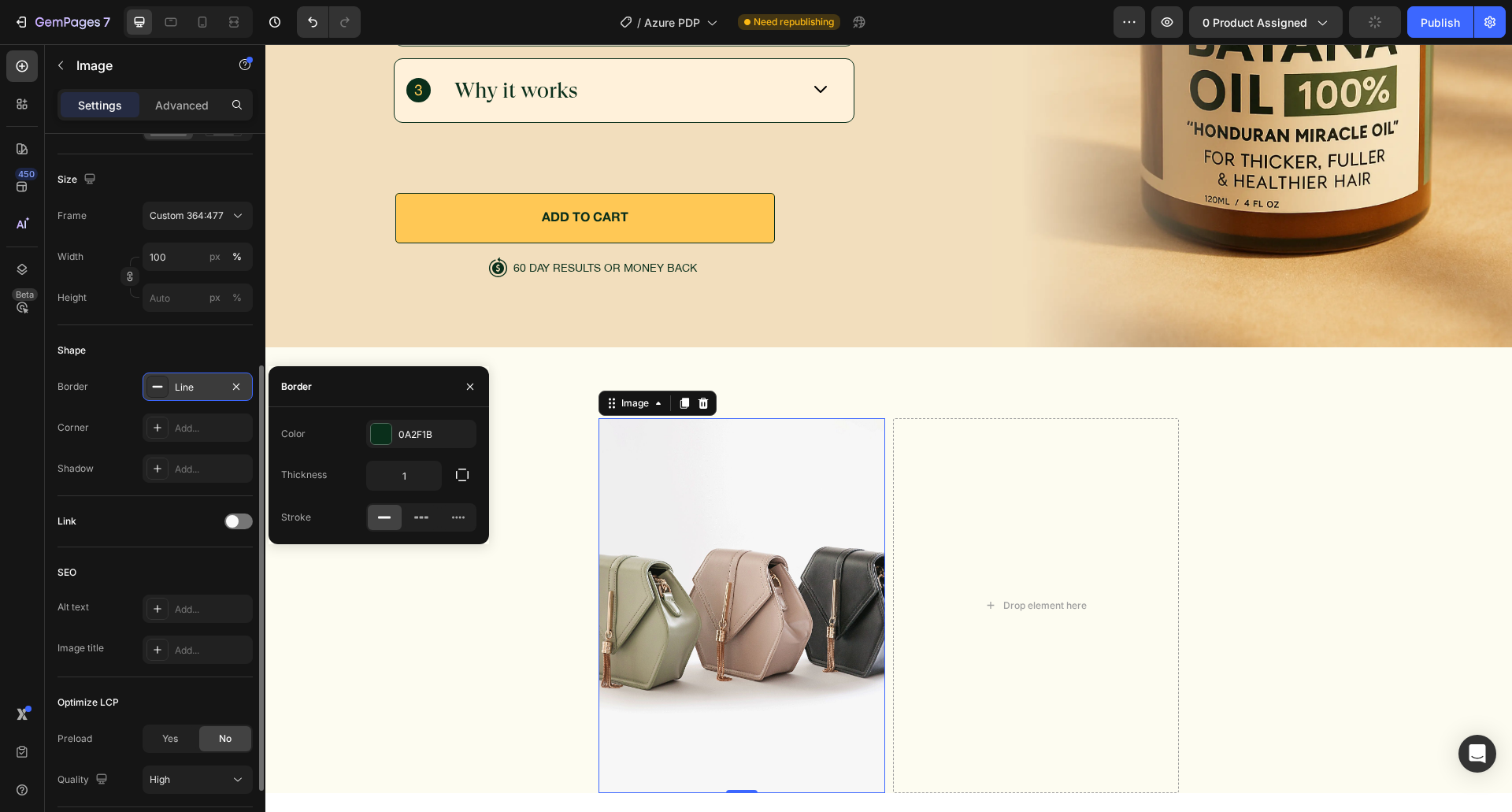
click at [106, 423] on div "Corner Add..." at bounding box center [155, 427] width 195 height 29
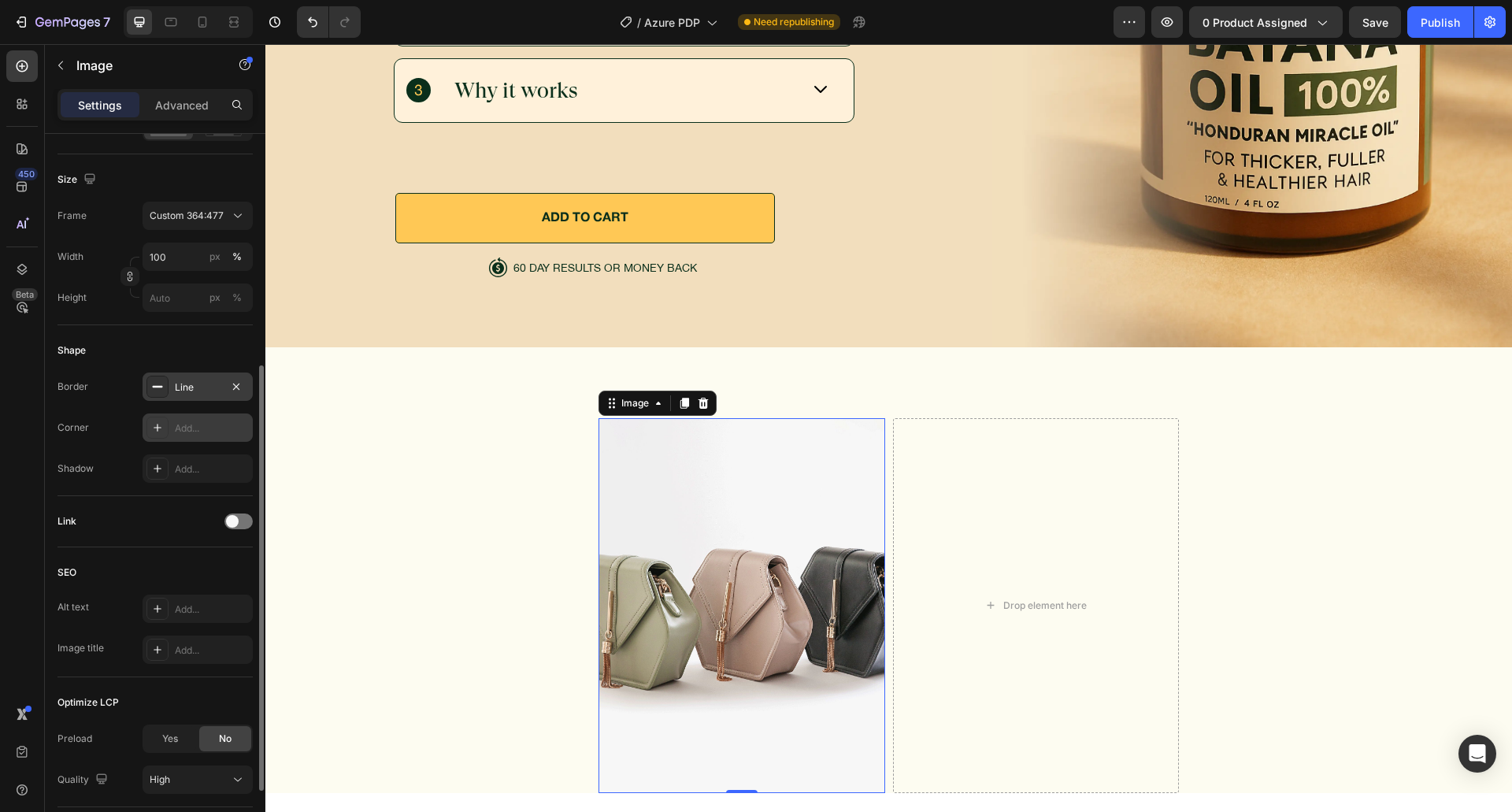
click at [199, 423] on div "Add..." at bounding box center [212, 427] width 74 height 14
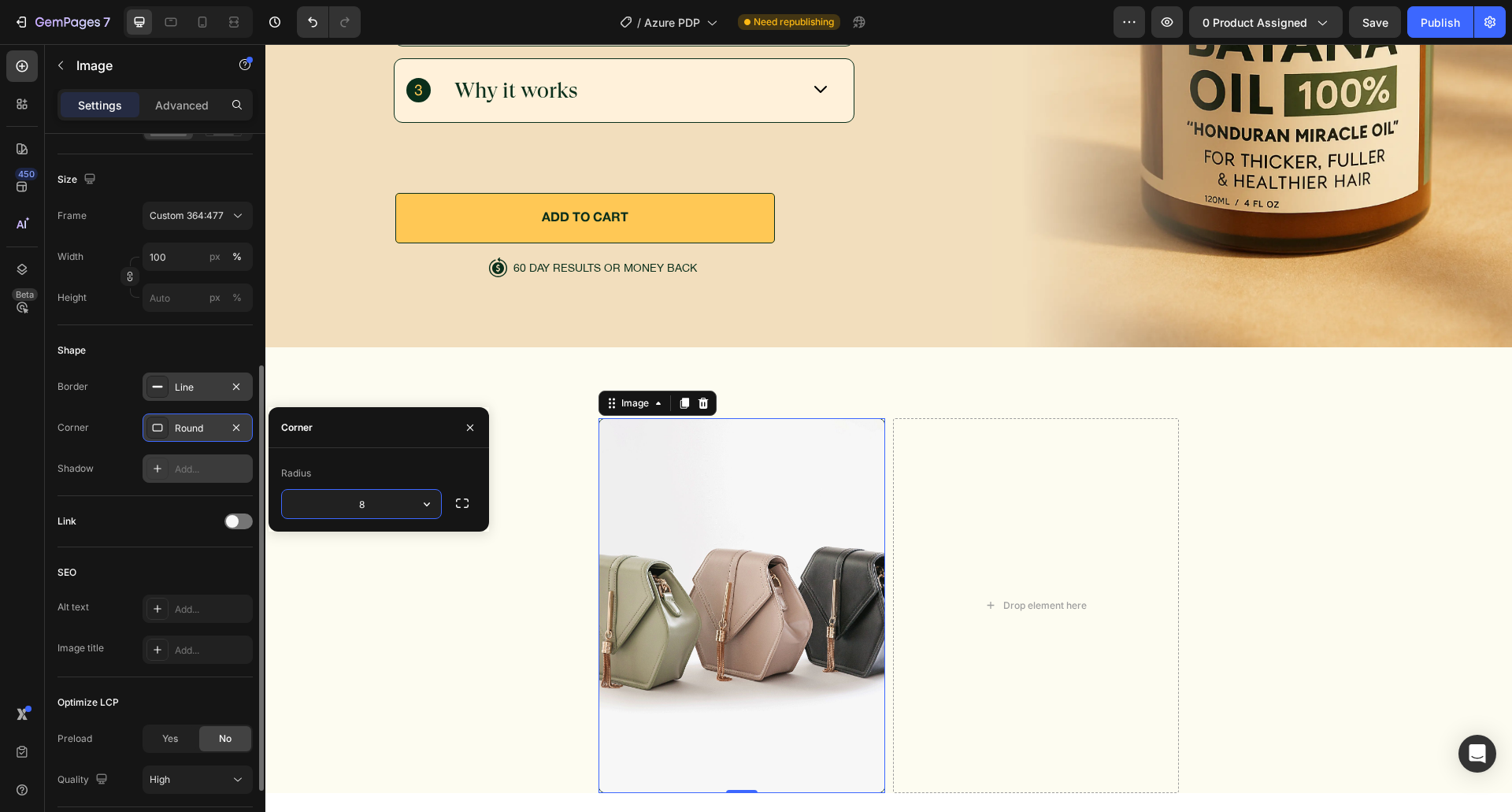
type input "5"
click at [122, 454] on div "Border Line Corner Round Shadow Add..." at bounding box center [155, 427] width 195 height 110
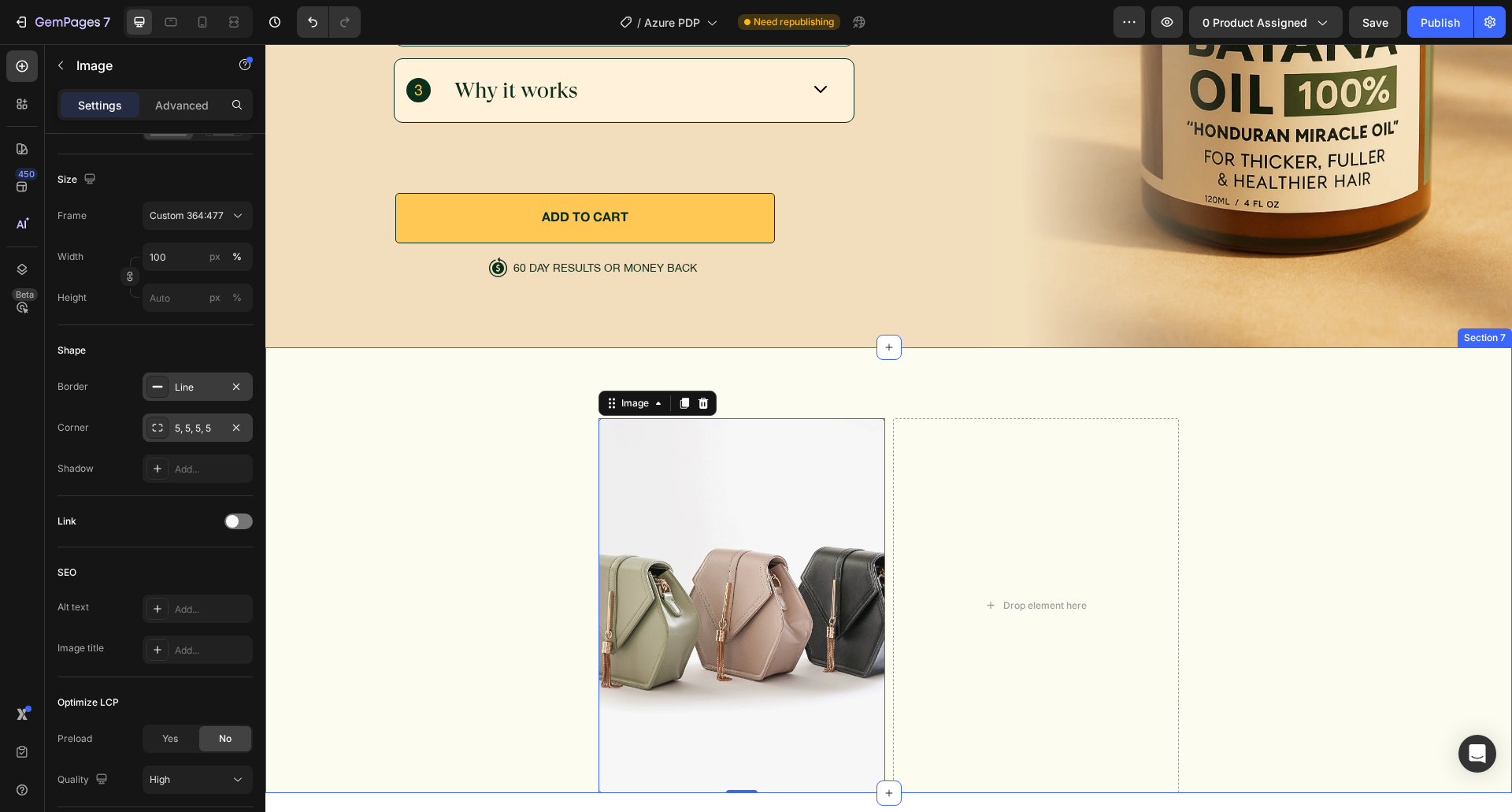
click at [824, 356] on div "Image 0 Drop element here Row Section 7" at bounding box center [889, 570] width 1247 height 446
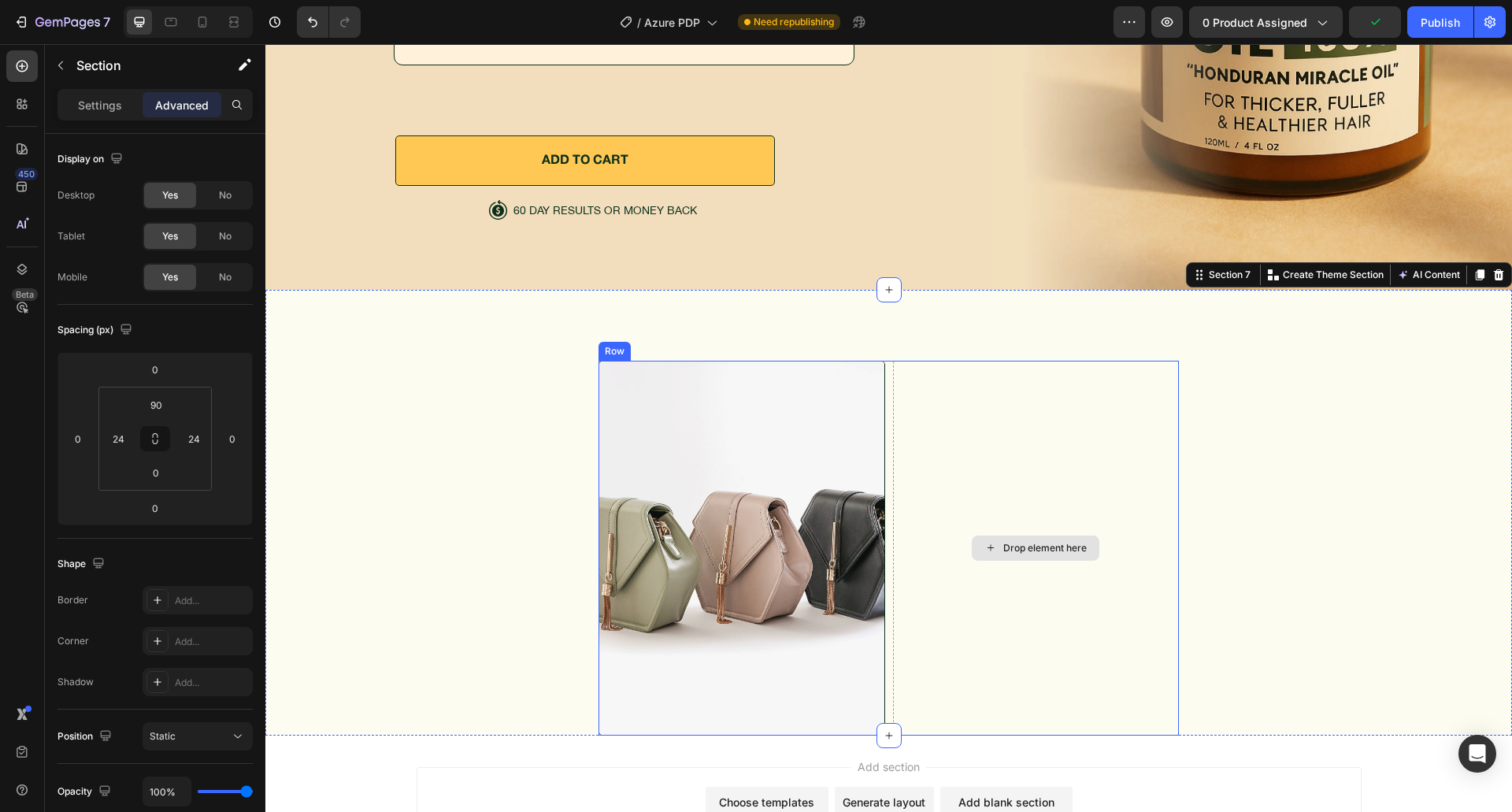
scroll to position [5392, 0]
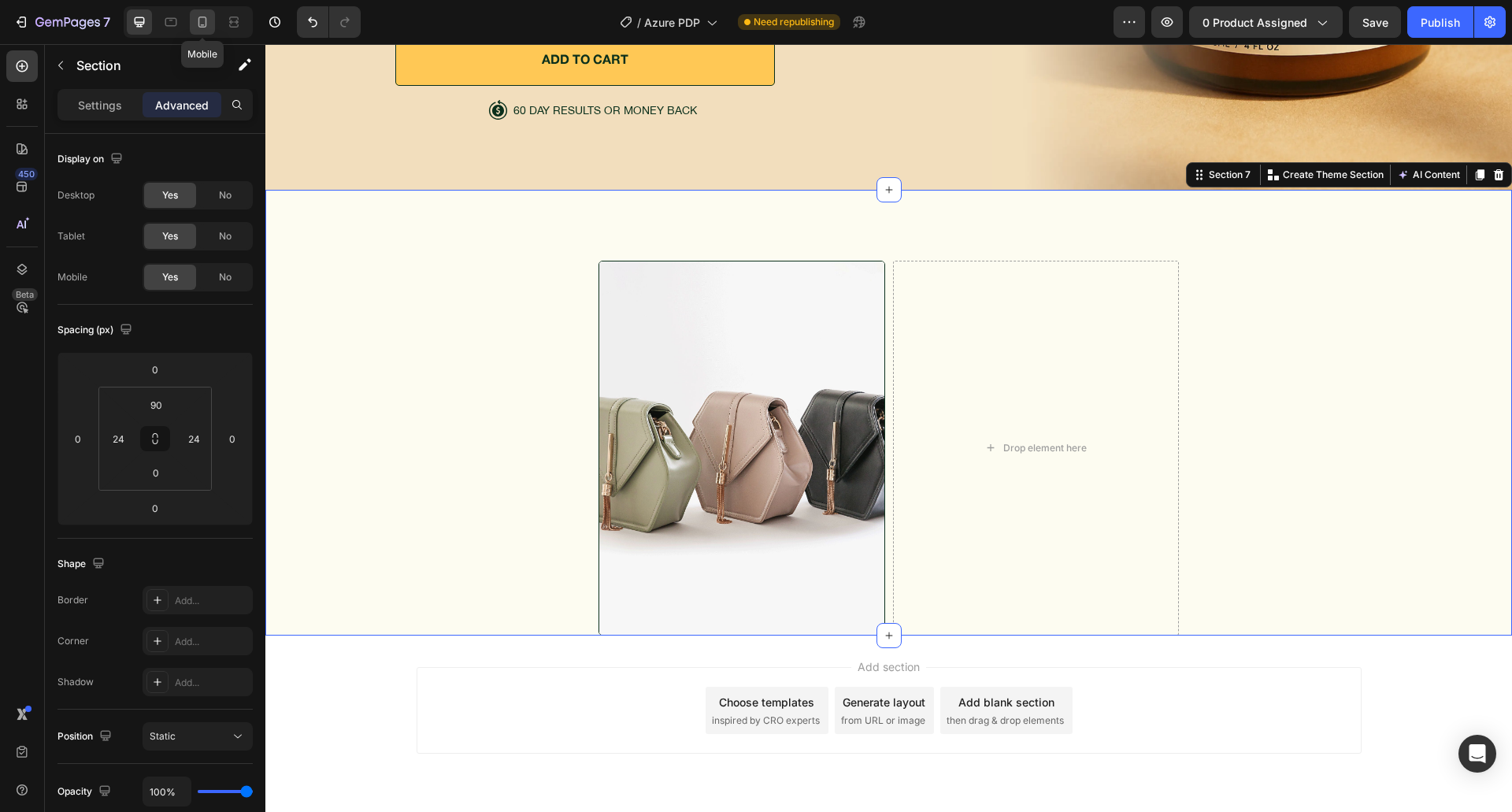
click at [194, 18] on icon at bounding box center [202, 21] width 16 height 16
type input "40"
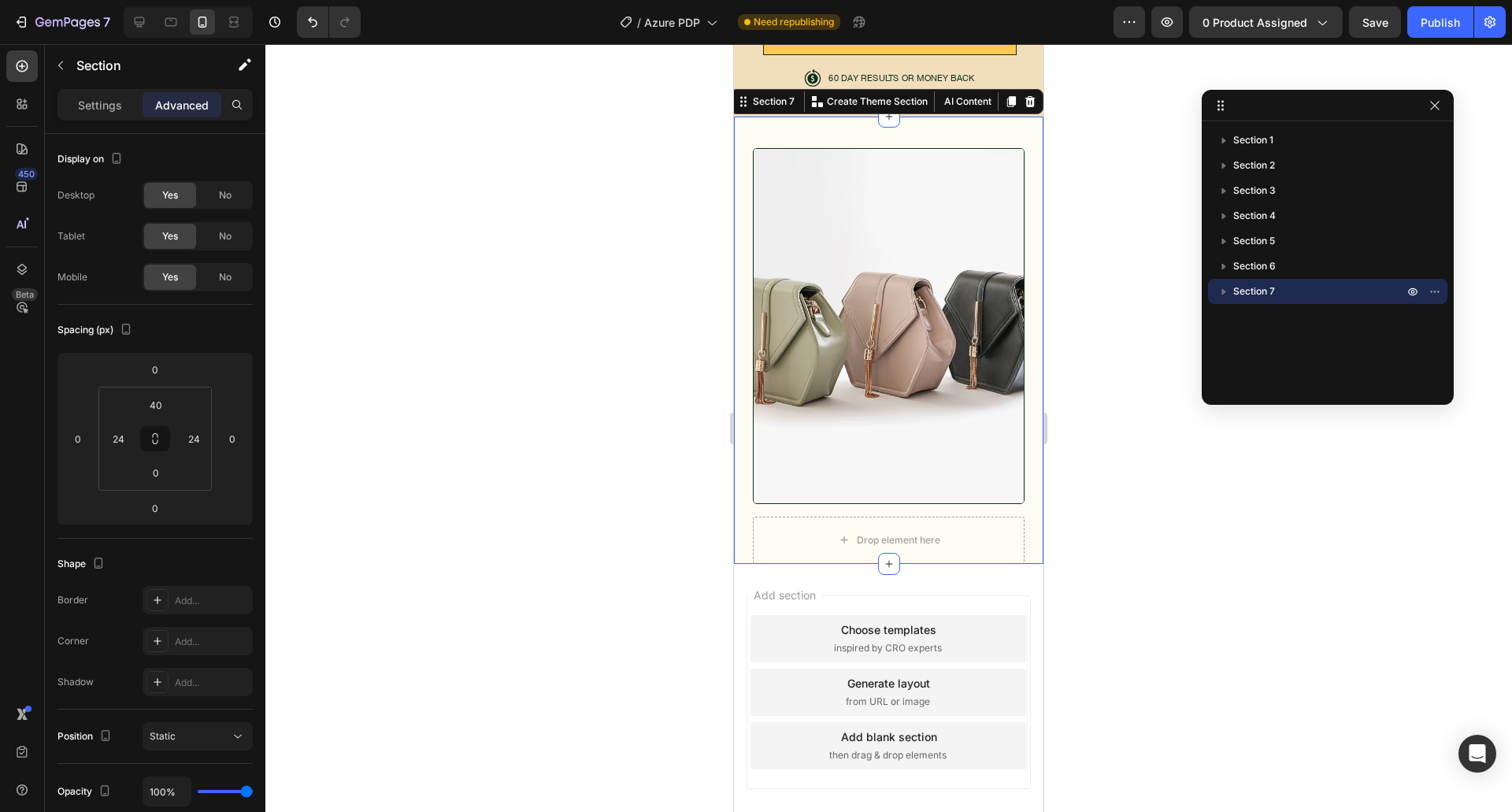
drag, startPoint x: 100, startPoint y: 99, endPoint x: 123, endPoint y: 127, distance: 36.2
click at [100, 99] on p "Settings" at bounding box center [100, 105] width 44 height 17
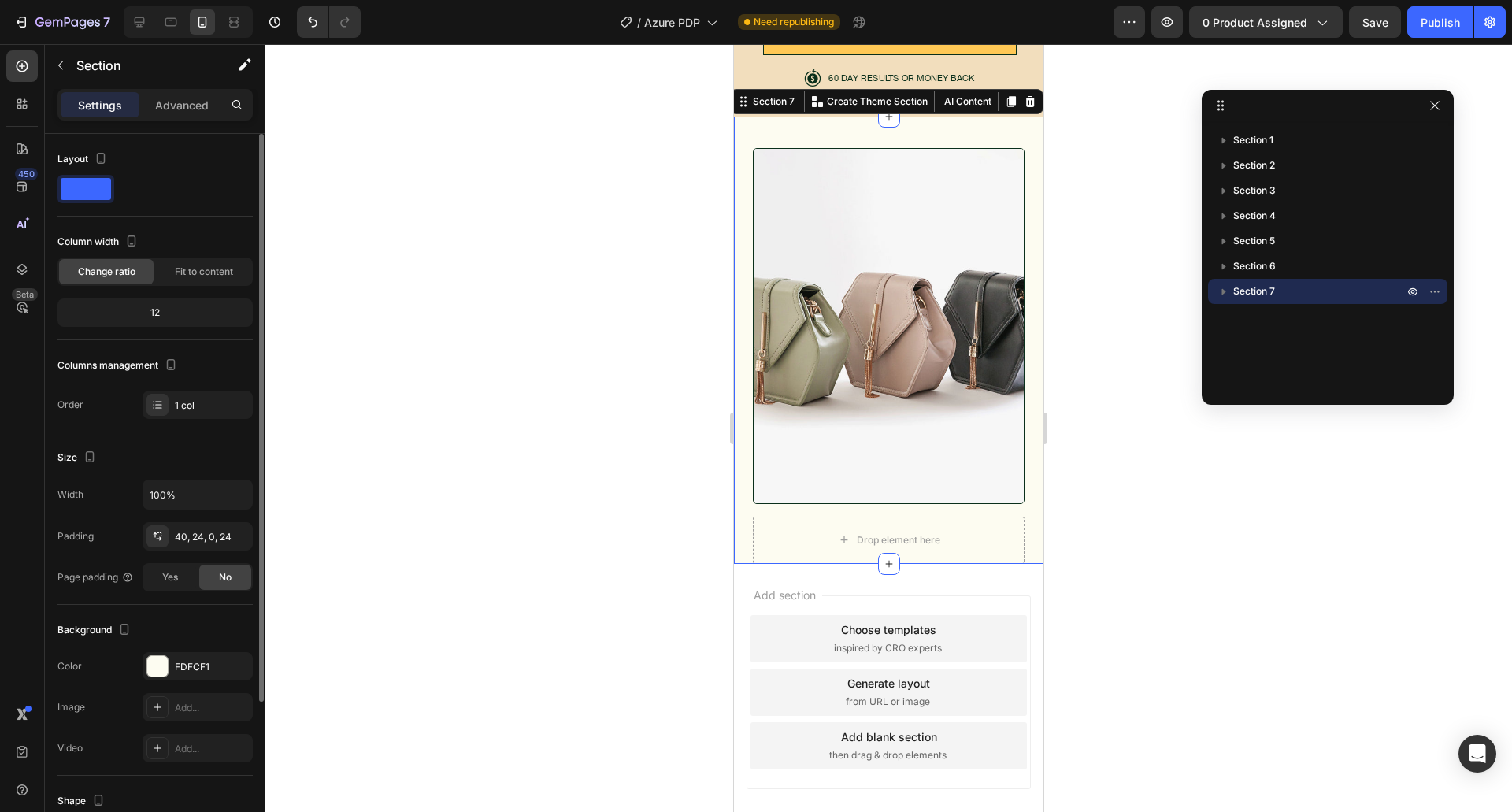
scroll to position [5458, 0]
click at [738, 351] on div "Image Drop element here Row Section 7 You can create reusable sections Create T…" at bounding box center [889, 340] width 309 height 447
click at [834, 333] on img at bounding box center [888, 325] width 272 height 356
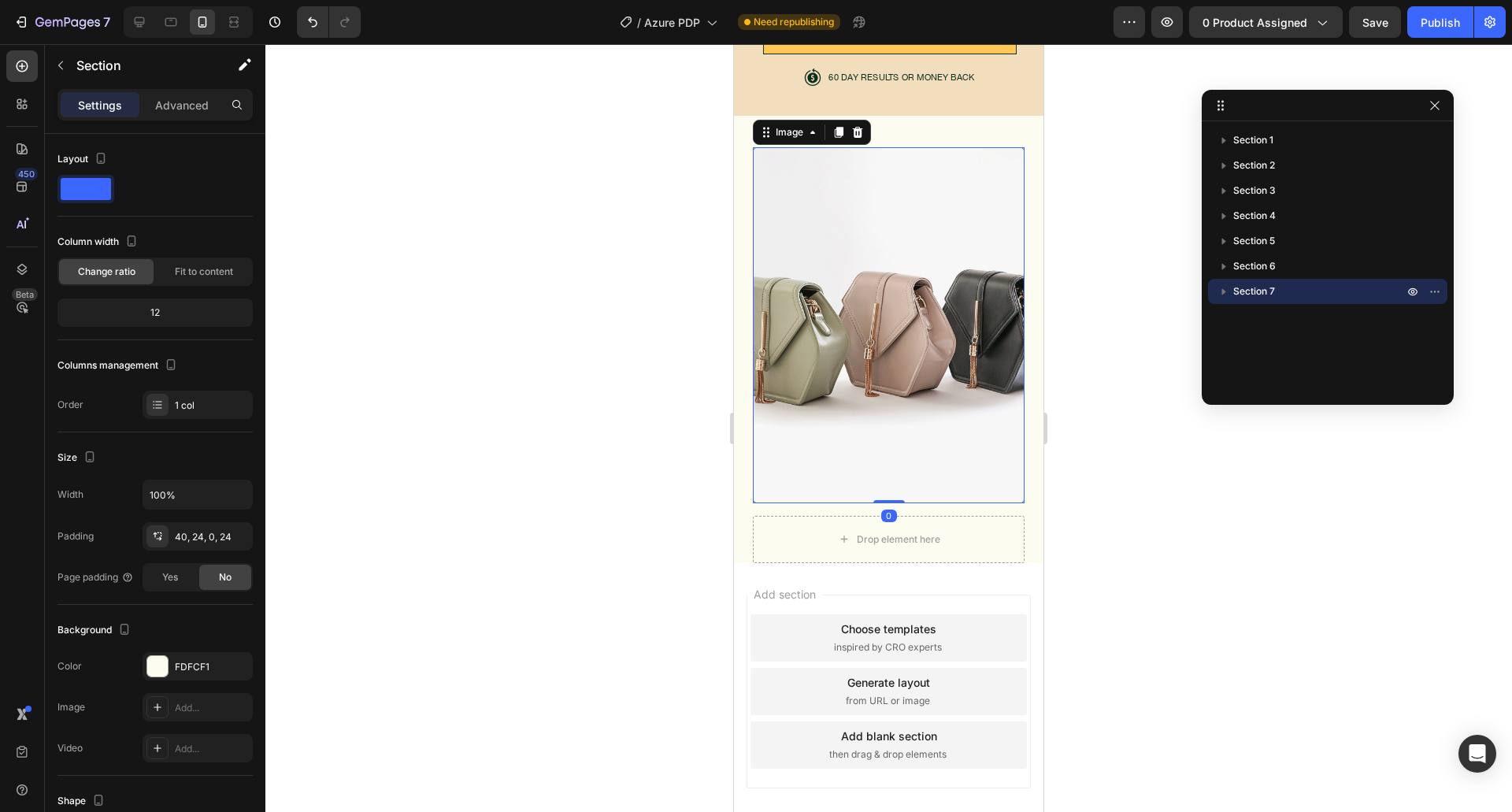
scroll to position [62, 0]
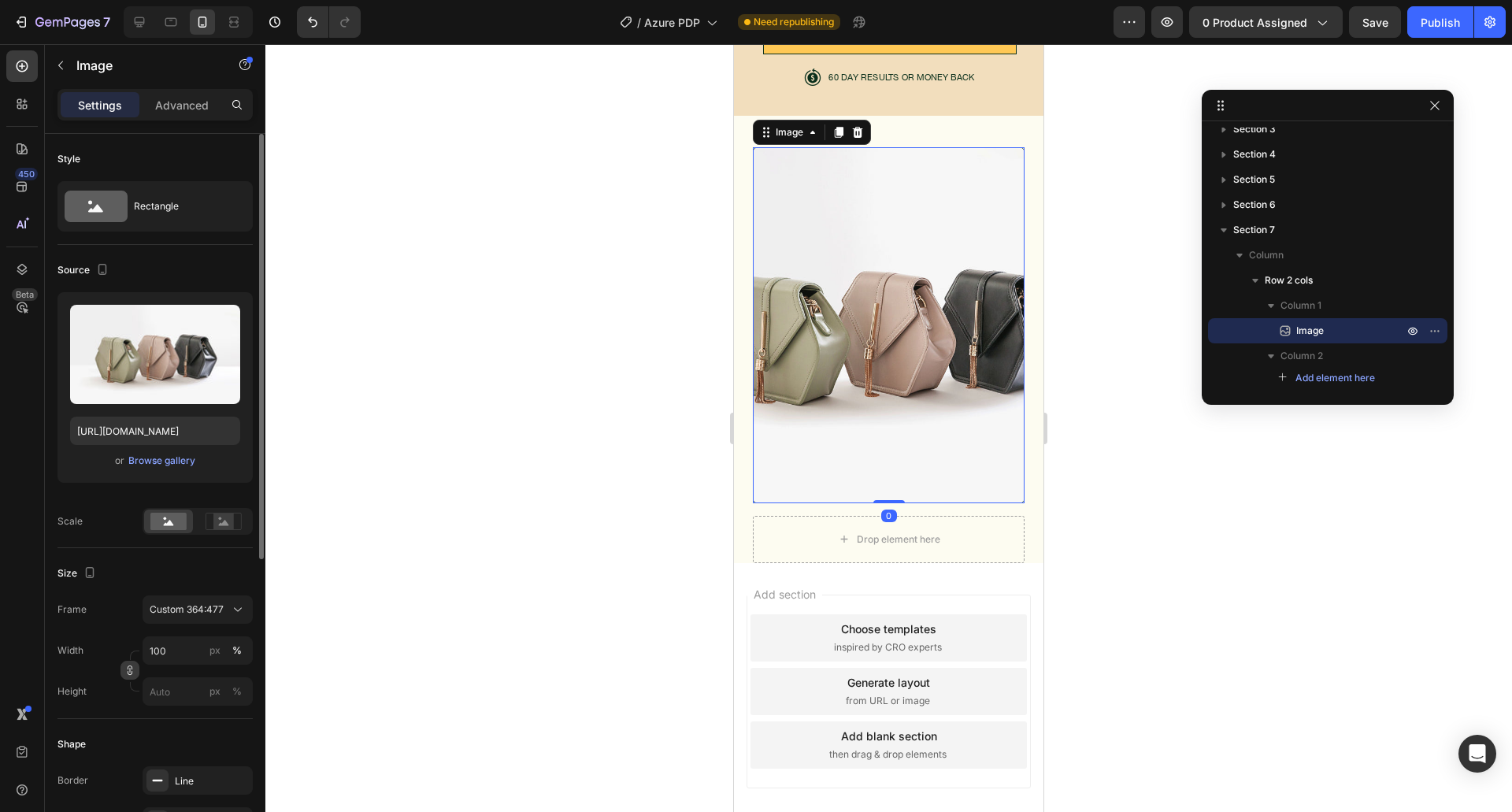
click at [134, 666] on icon "button" at bounding box center [130, 670] width 11 height 11
click at [220, 653] on div "px" at bounding box center [215, 650] width 11 height 14
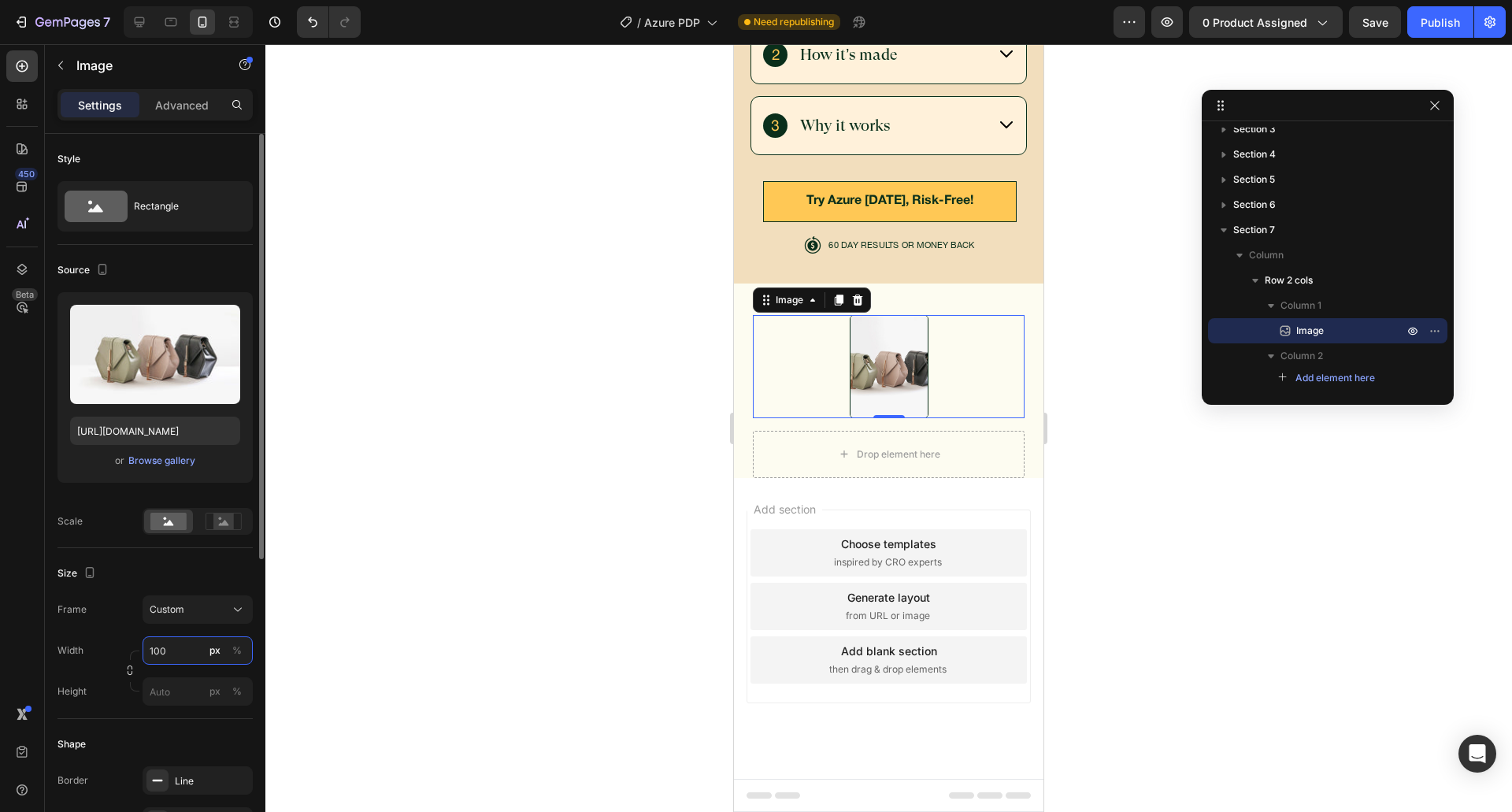
scroll to position [5273, 0]
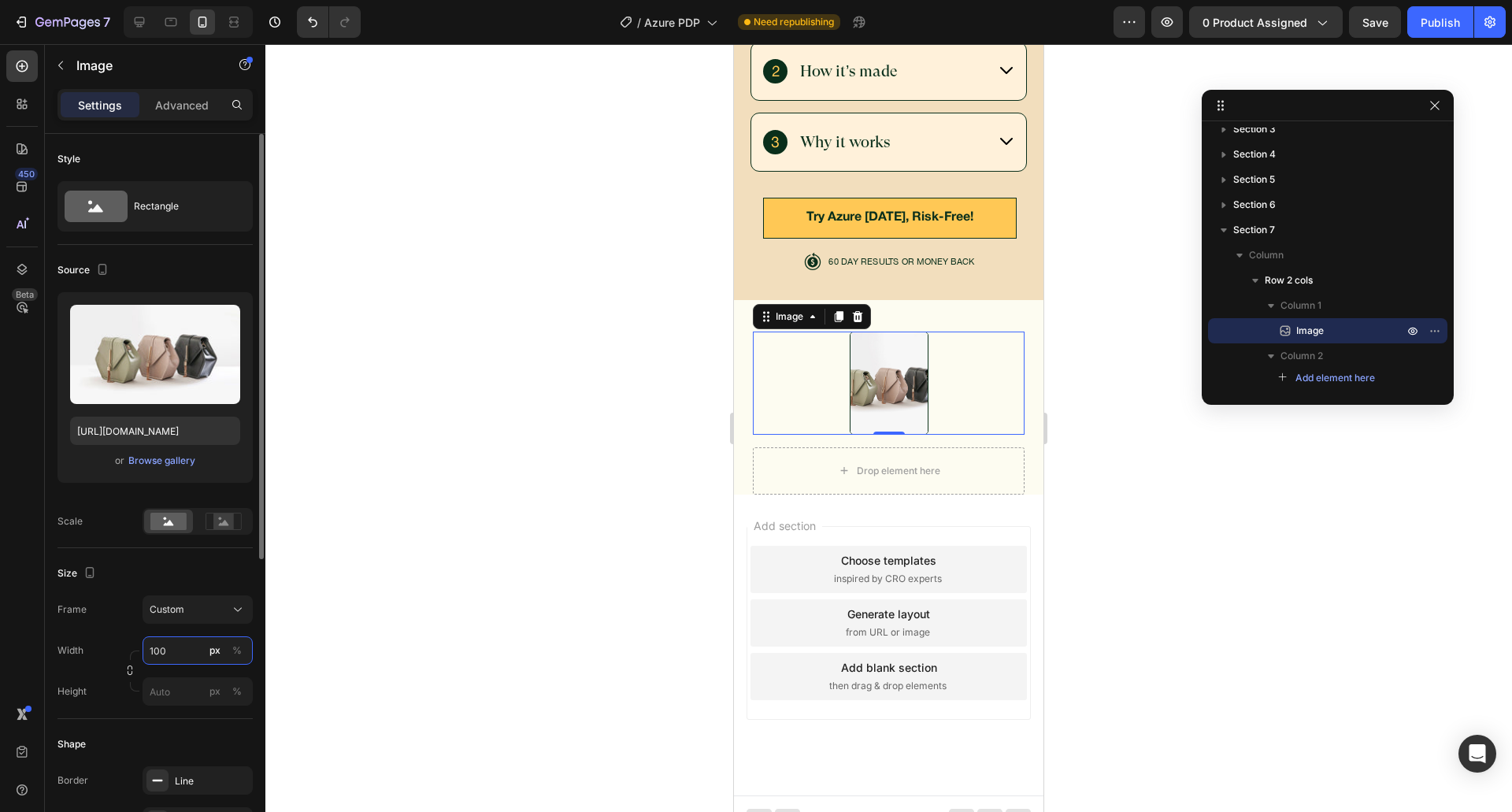
click at [174, 652] on input "100" at bounding box center [198, 650] width 110 height 29
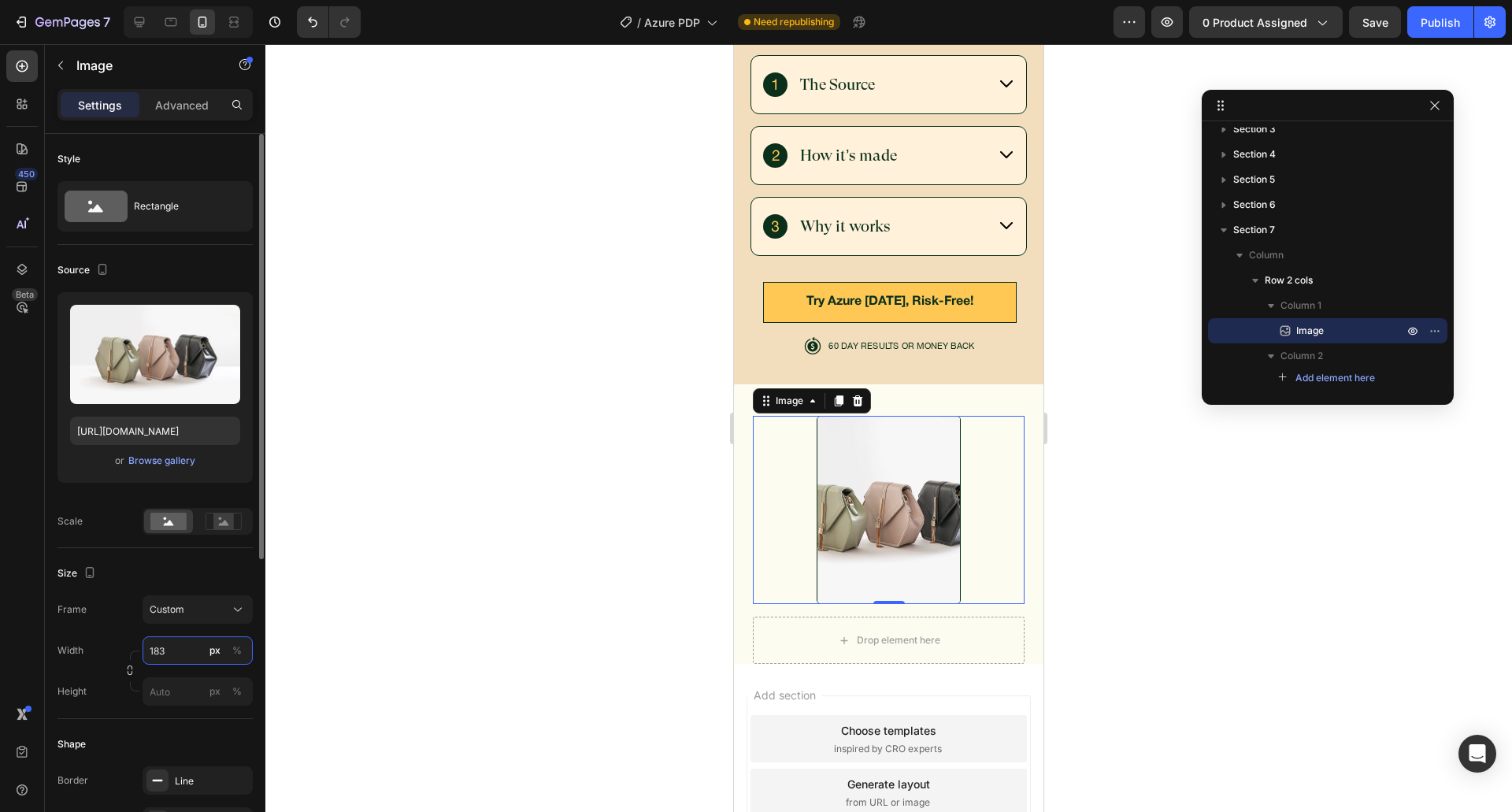
scroll to position [5360, 0]
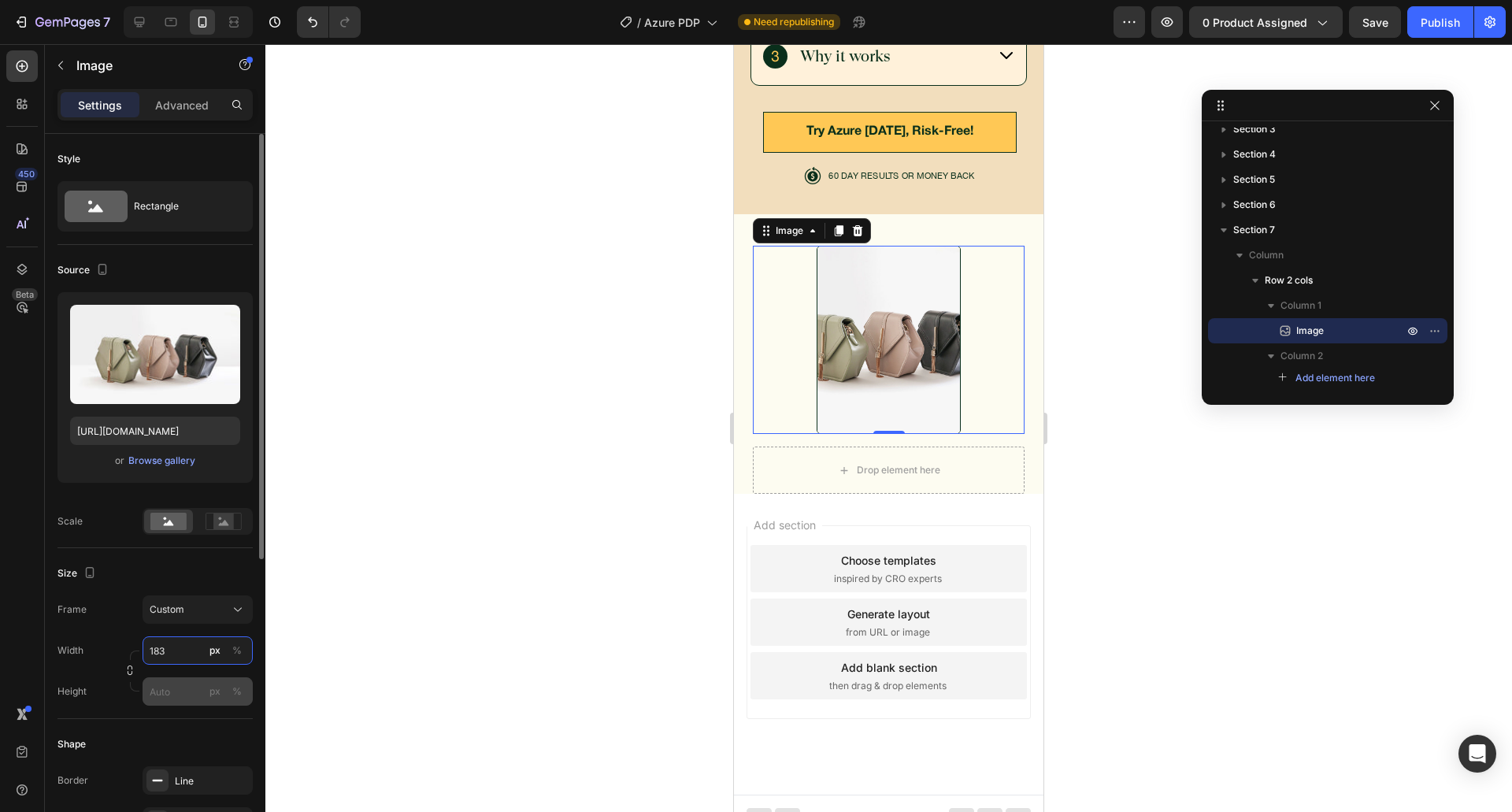
type input "183"
click at [176, 684] on input "px %" at bounding box center [198, 690] width 110 height 29
type input "240"
click at [126, 631] on div "Frame Custom Width 183 px % Height 240 px %" at bounding box center [155, 650] width 195 height 110
click at [138, 668] on button "button" at bounding box center [130, 669] width 19 height 19
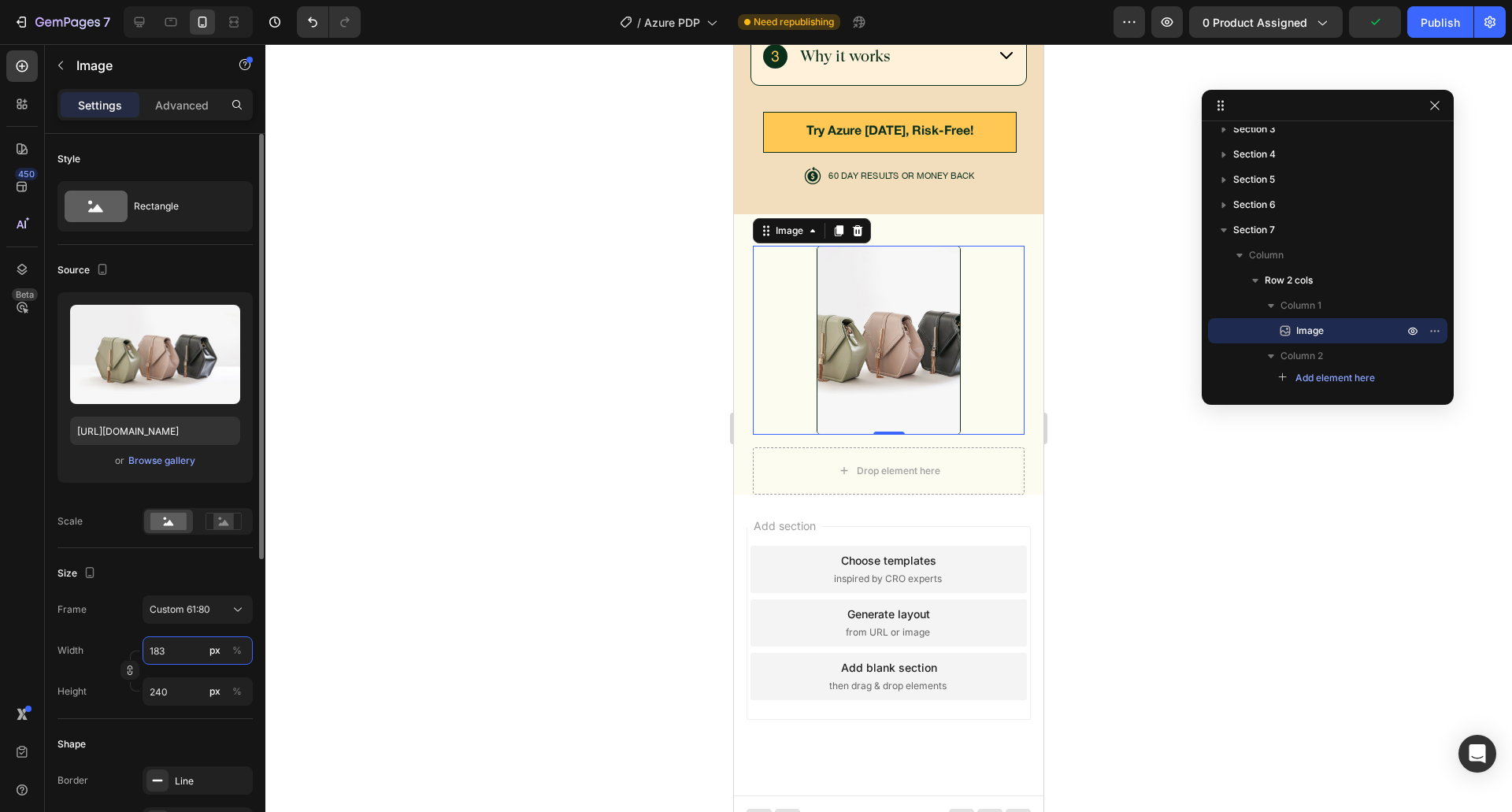
click at [180, 652] on input "183" at bounding box center [198, 650] width 110 height 29
click at [168, 693] on p "Full 100%" at bounding box center [194, 688] width 91 height 14
type input "100"
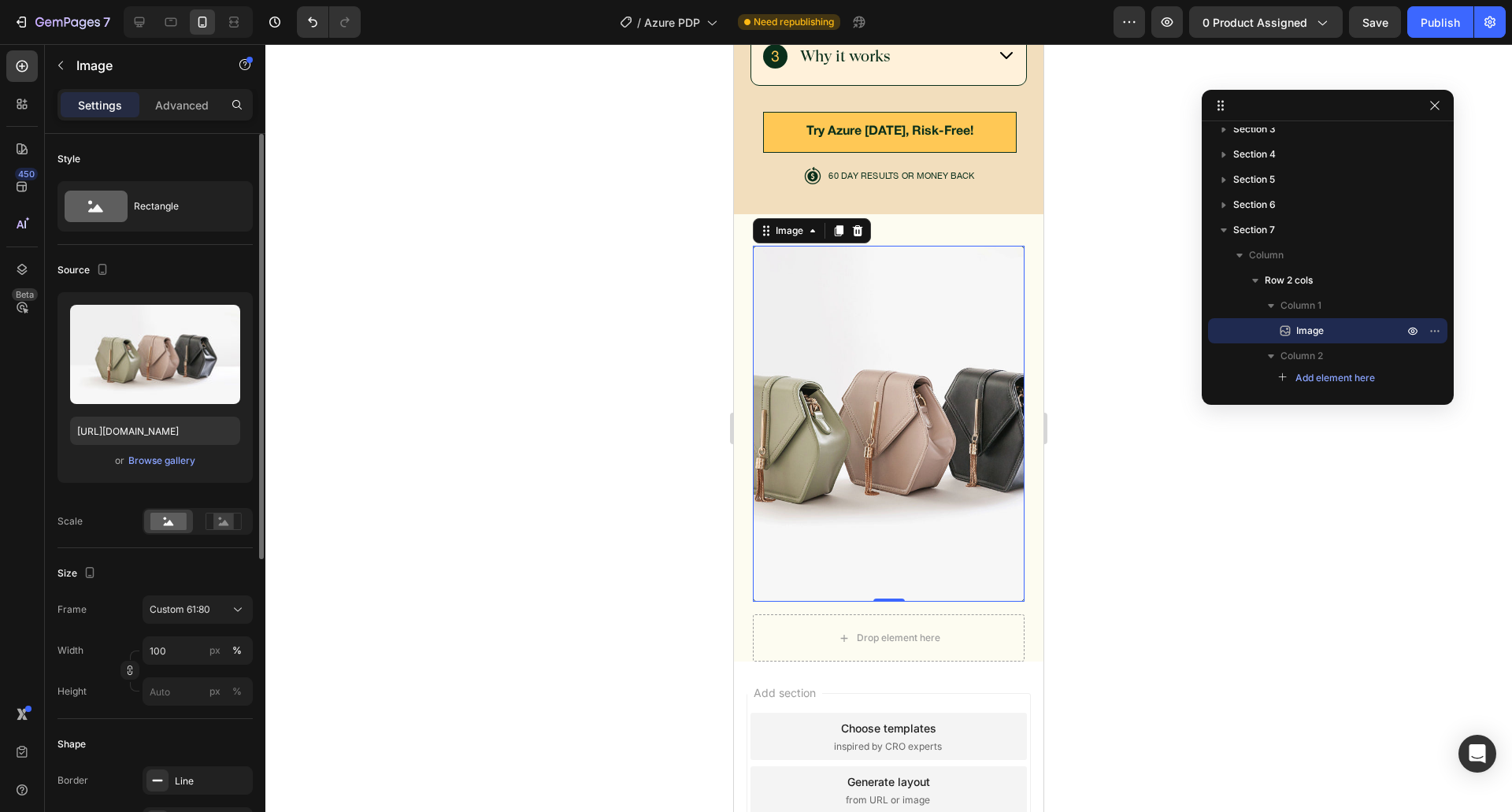
scroll to position [5458, 0]
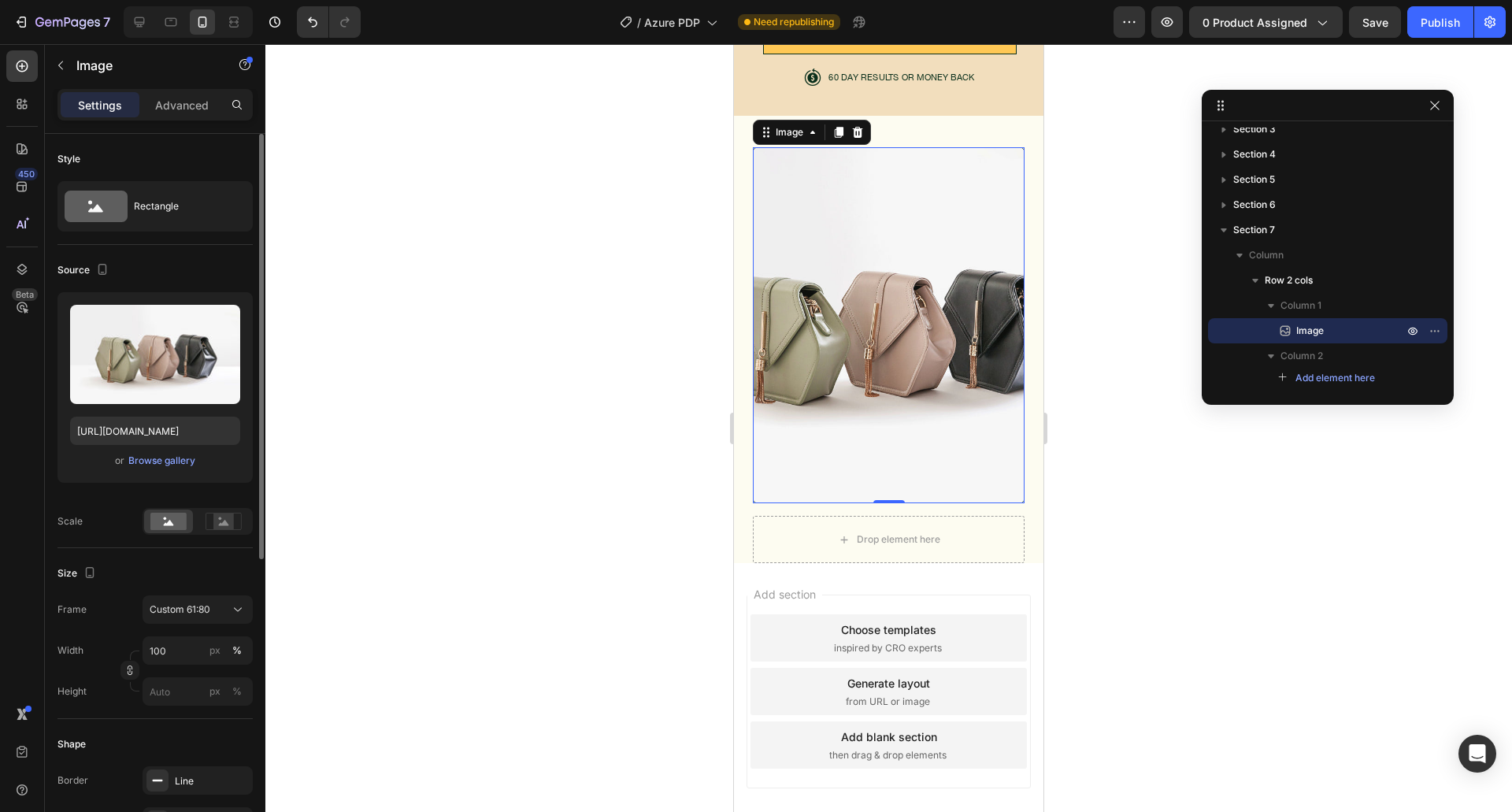
click at [122, 638] on div "Width 100 px %" at bounding box center [155, 650] width 195 height 29
click at [831, 481] on div "Image 0 Drop element here Row" at bounding box center [888, 354] width 272 height 415
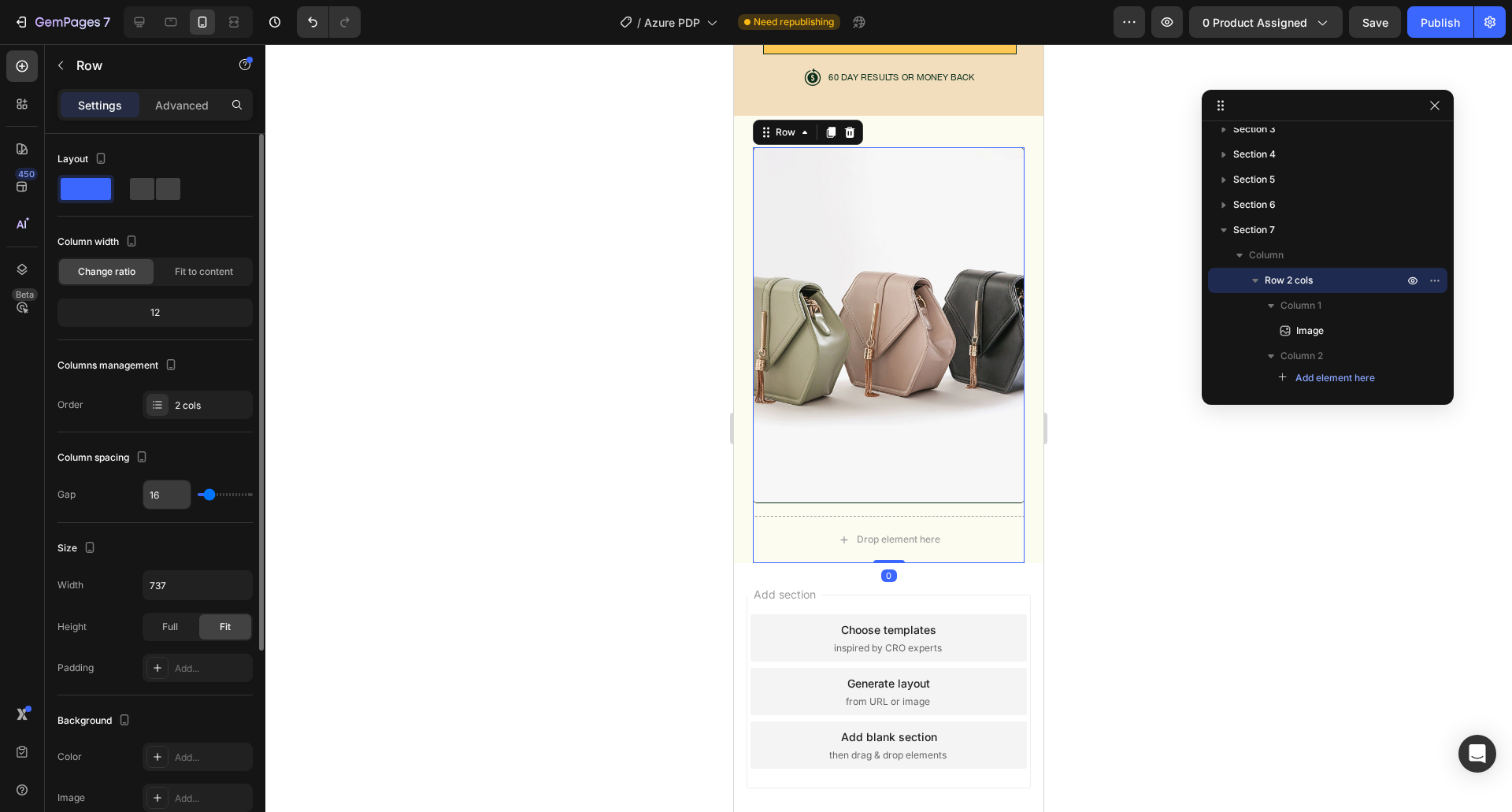
click at [171, 492] on input "16" at bounding box center [167, 494] width 47 height 29
type input "5"
click at [156, 191] on span at bounding box center [168, 189] width 25 height 22
type input "5"
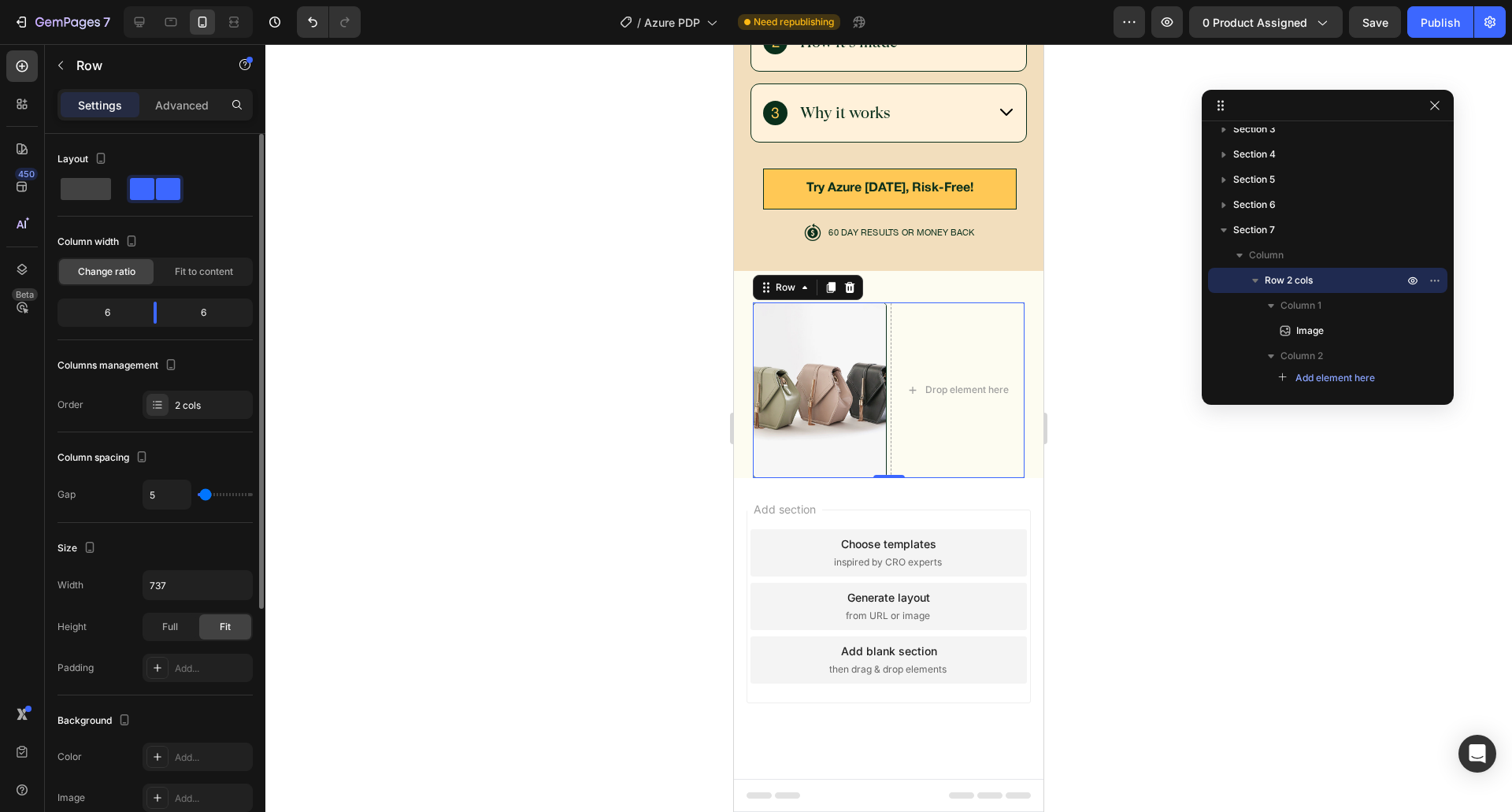
scroll to position [5279, 0]
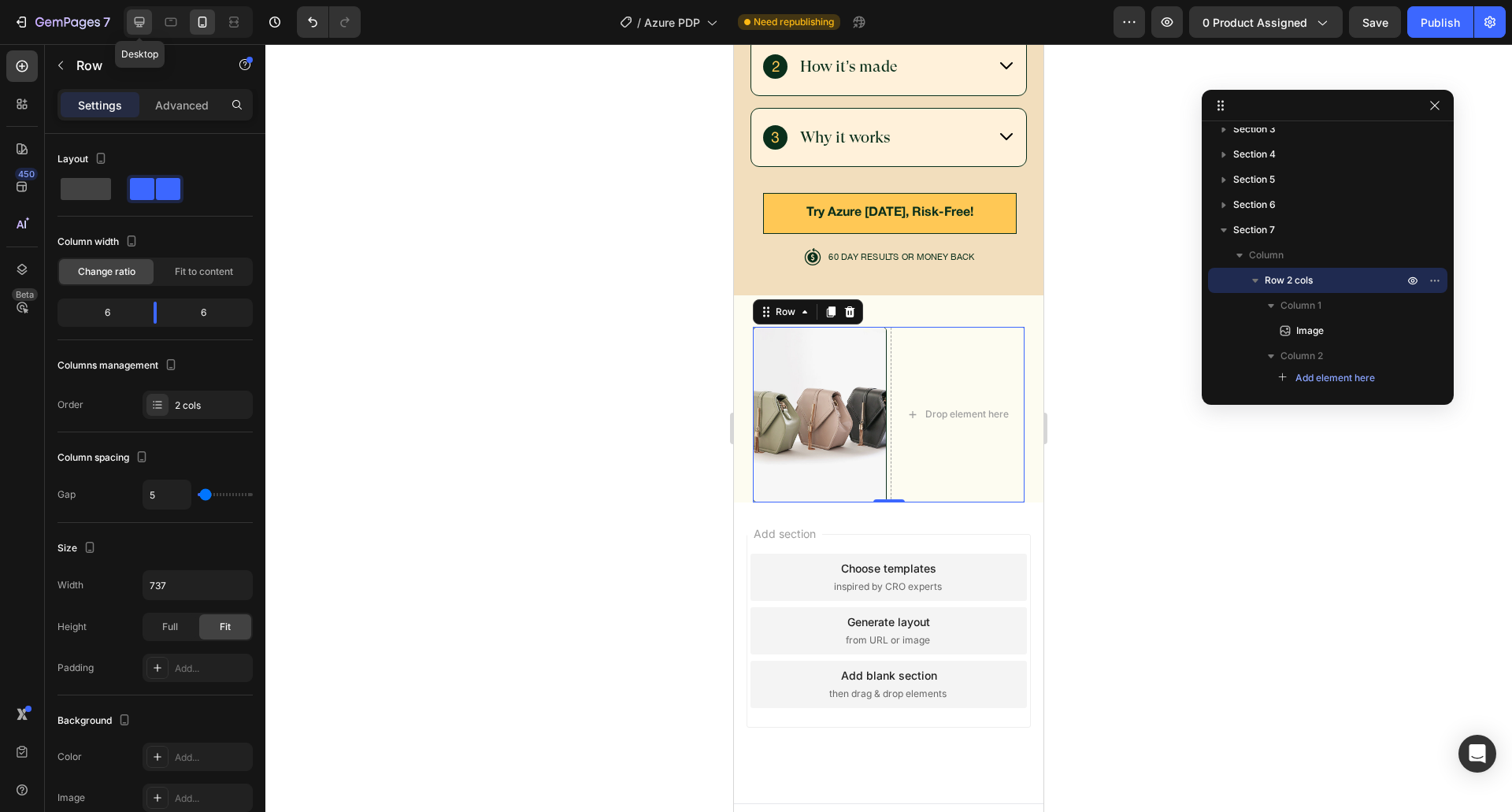
click at [145, 19] on icon at bounding box center [139, 21] width 16 height 16
type input "10"
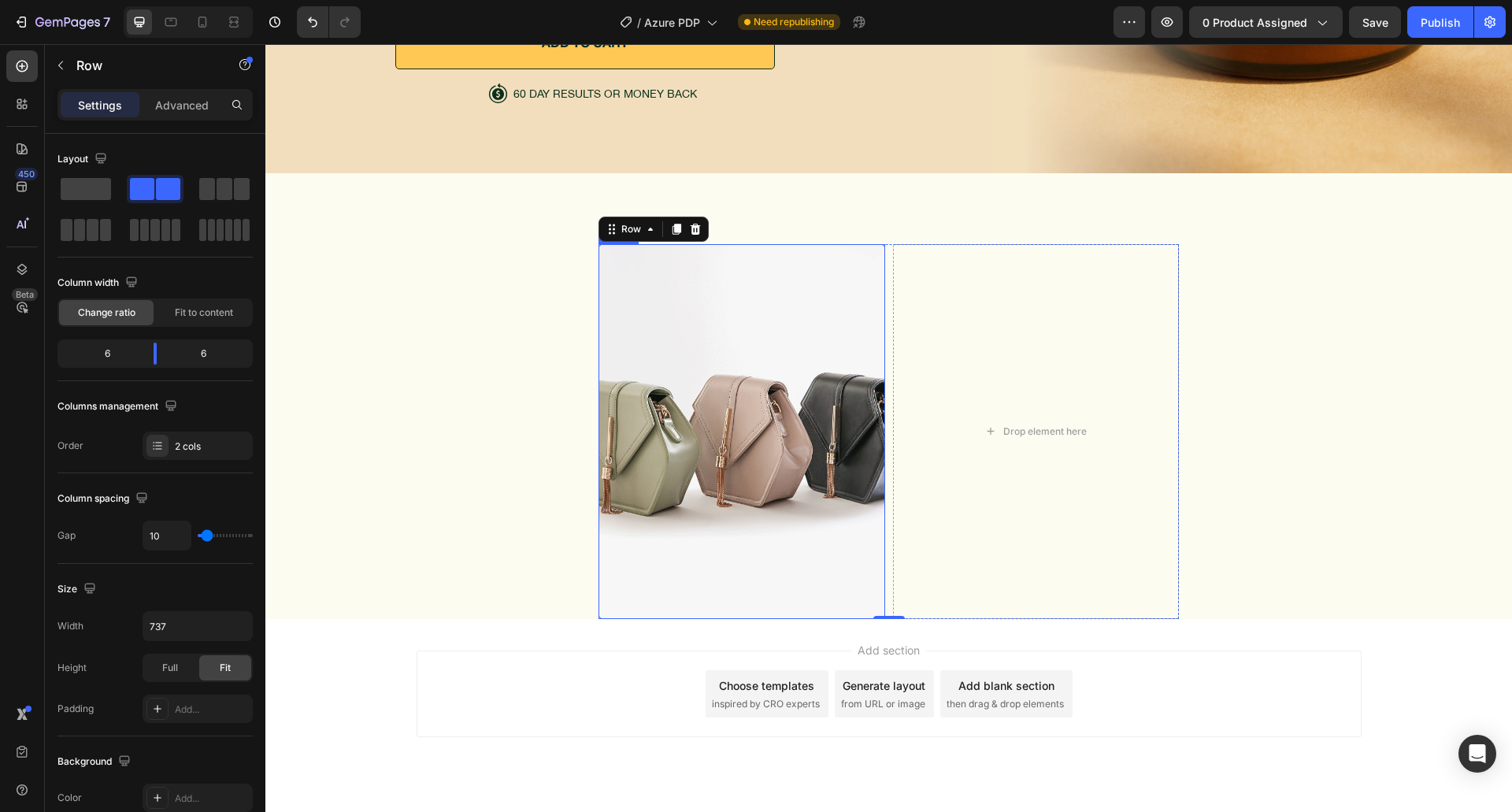
scroll to position [5436, 0]
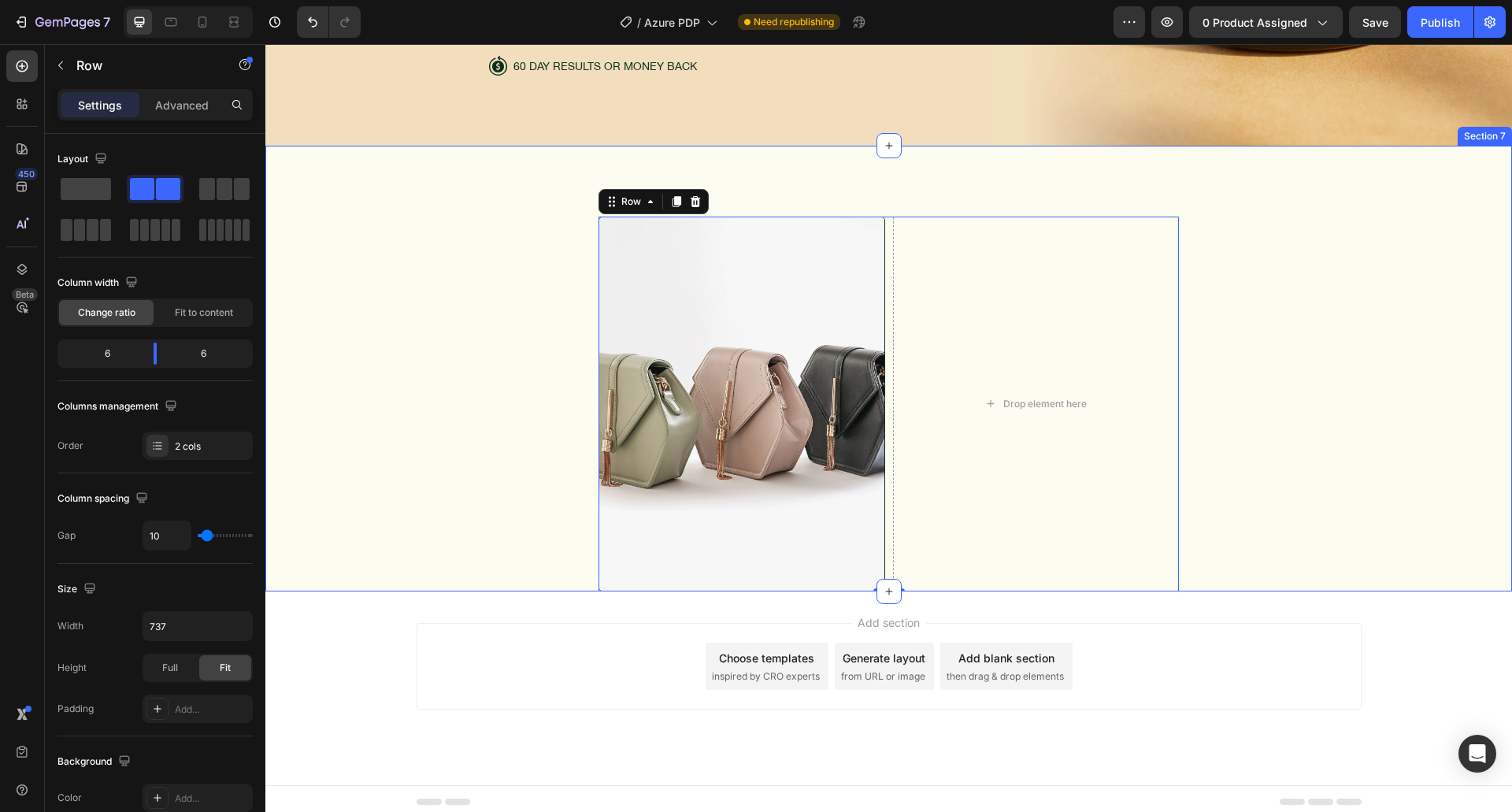
click at [484, 385] on div "Image Drop element here Row 0" at bounding box center [889, 403] width 1209 height 375
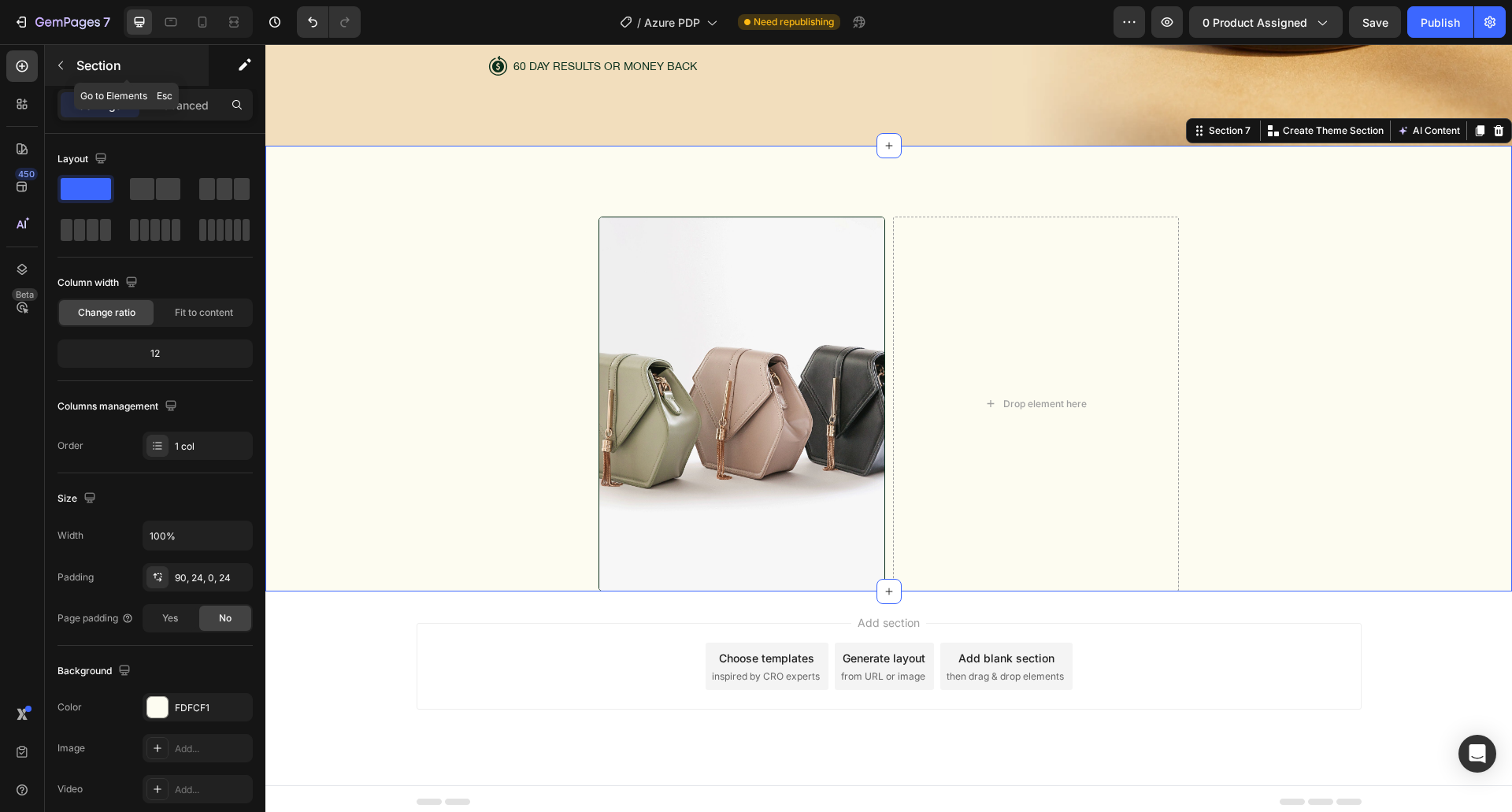
click at [126, 78] on div "Section" at bounding box center [127, 65] width 164 height 41
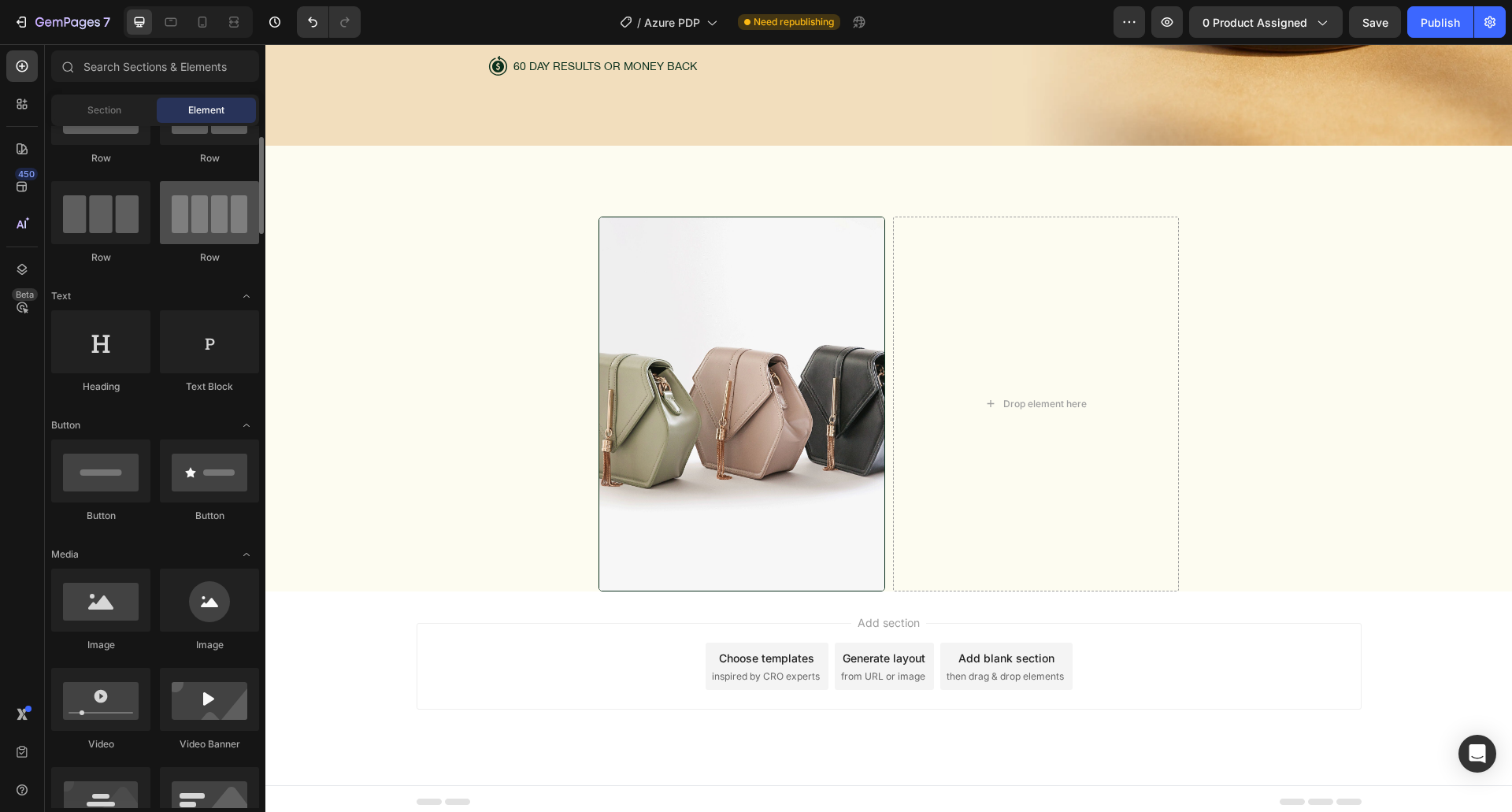
scroll to position [0, 0]
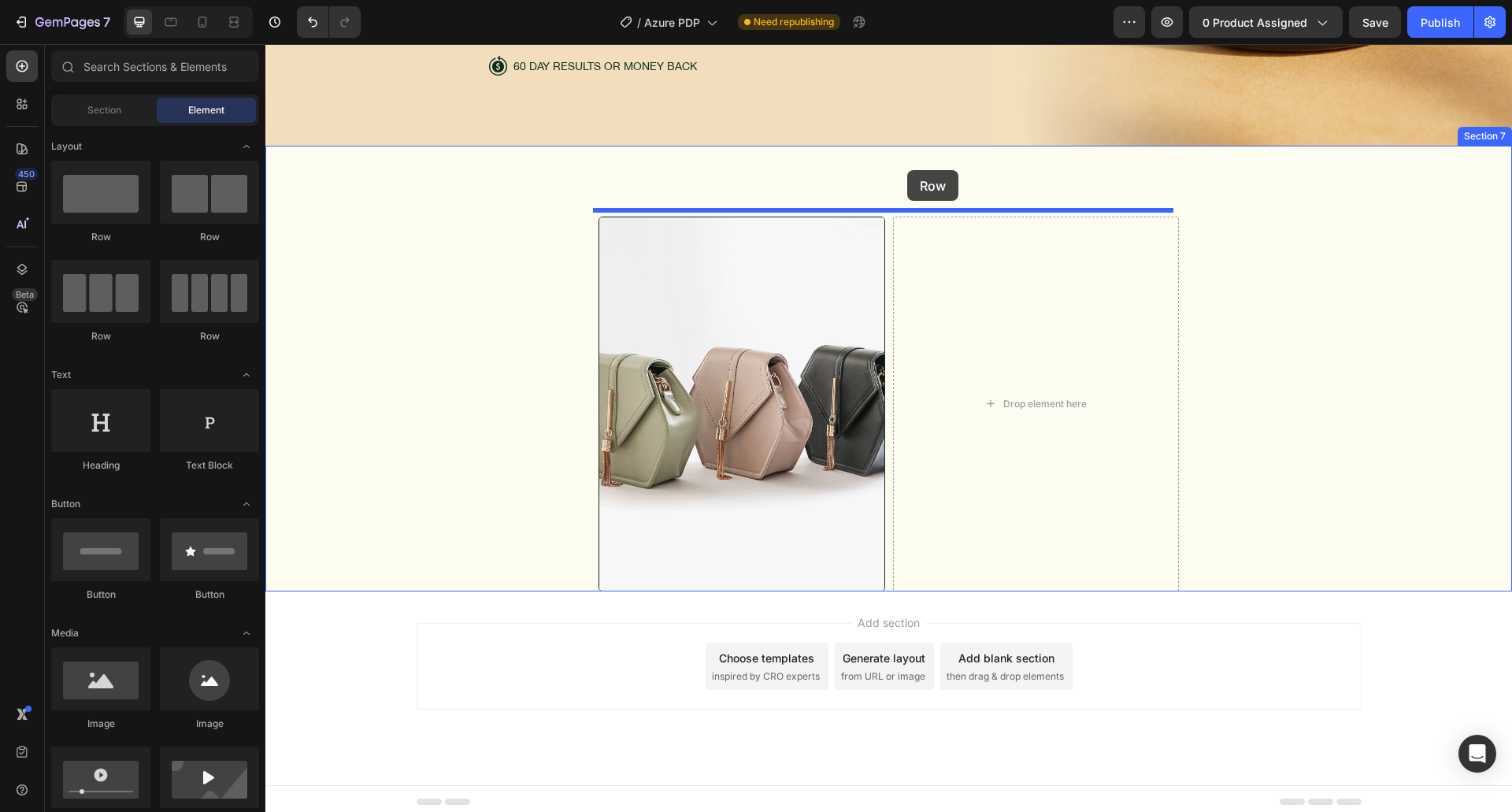
drag, startPoint x: 398, startPoint y: 252, endPoint x: 907, endPoint y: 170, distance: 515.6
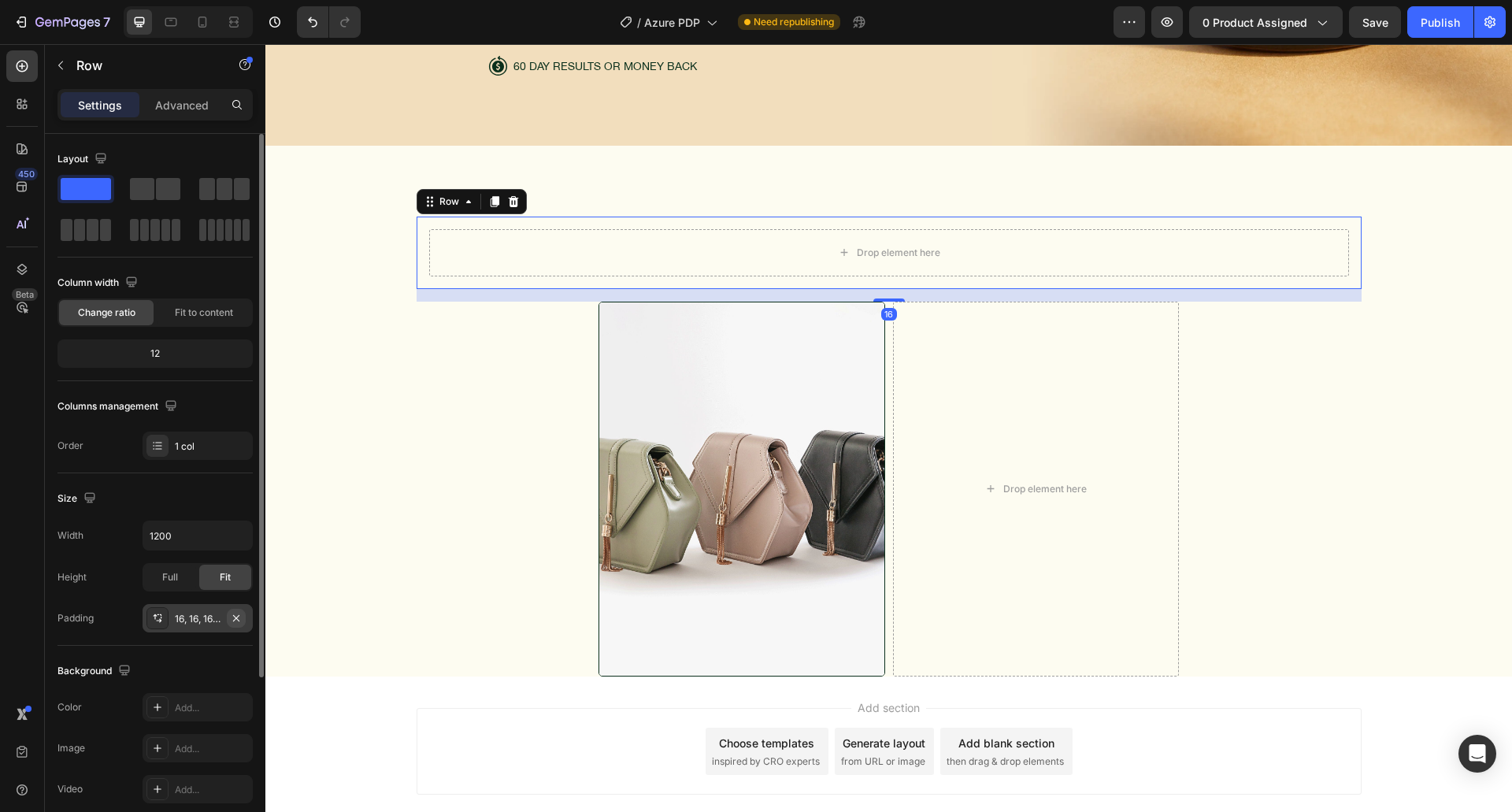
drag, startPoint x: 241, startPoint y: 614, endPoint x: 264, endPoint y: 421, distance: 194.4
click at [241, 614] on icon "button" at bounding box center [237, 618] width 13 height 13
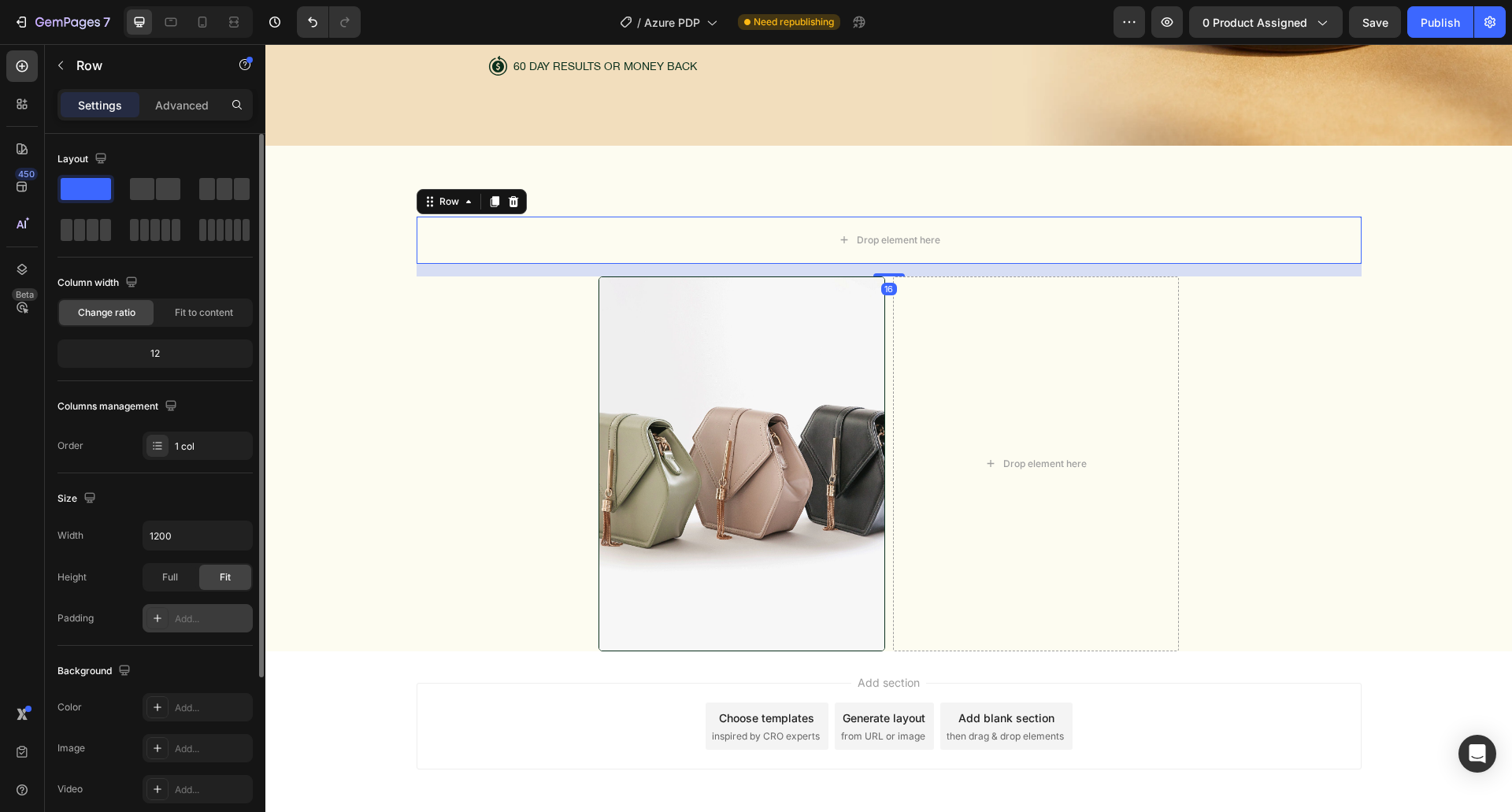
drag, startPoint x: 883, startPoint y: 269, endPoint x: 727, endPoint y: 282, distance: 156.5
click at [887, 216] on div "Drop element here Row 16" at bounding box center [889, 239] width 945 height 47
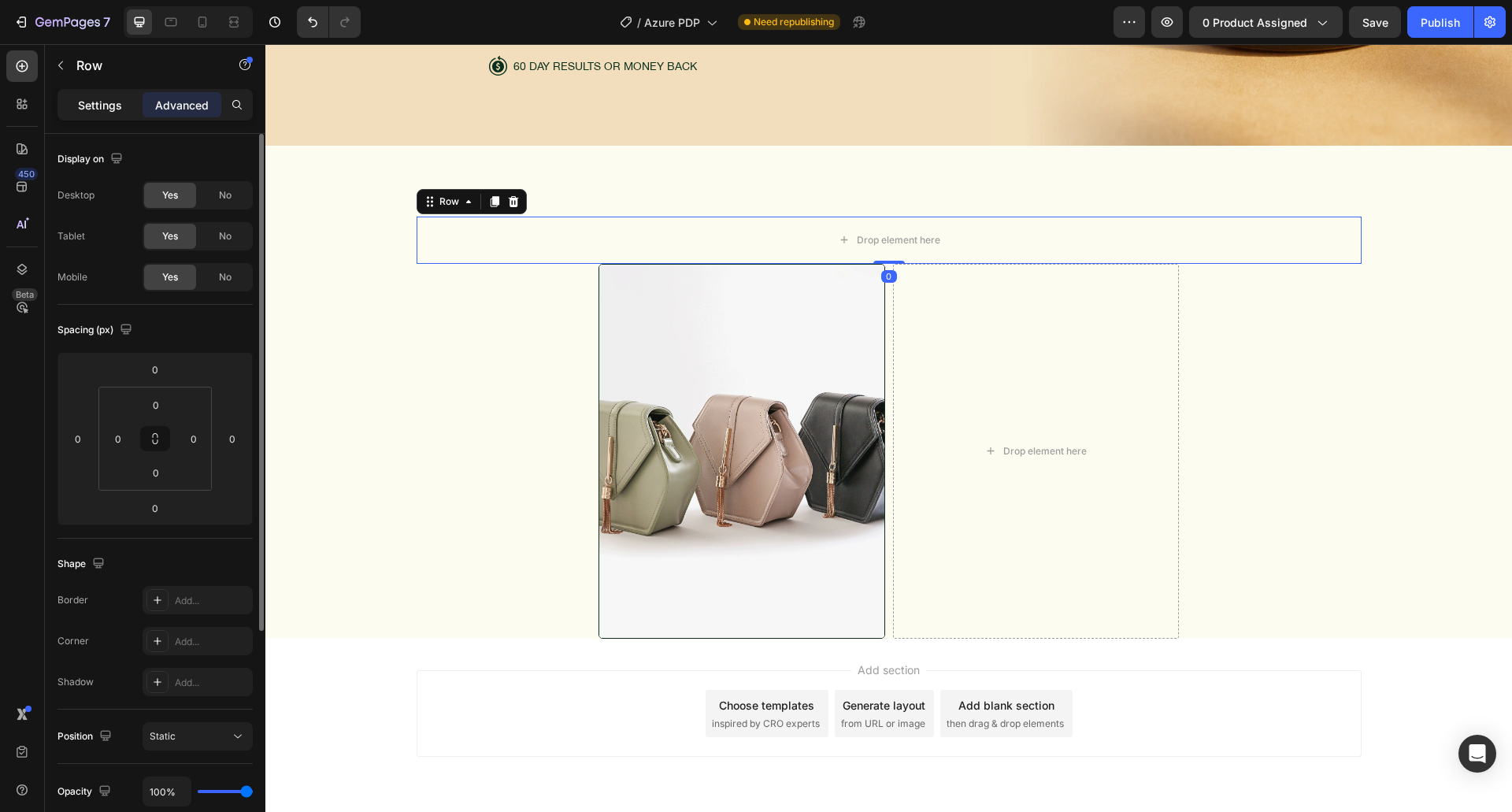
click at [107, 114] on div "Settings" at bounding box center [100, 104] width 79 height 25
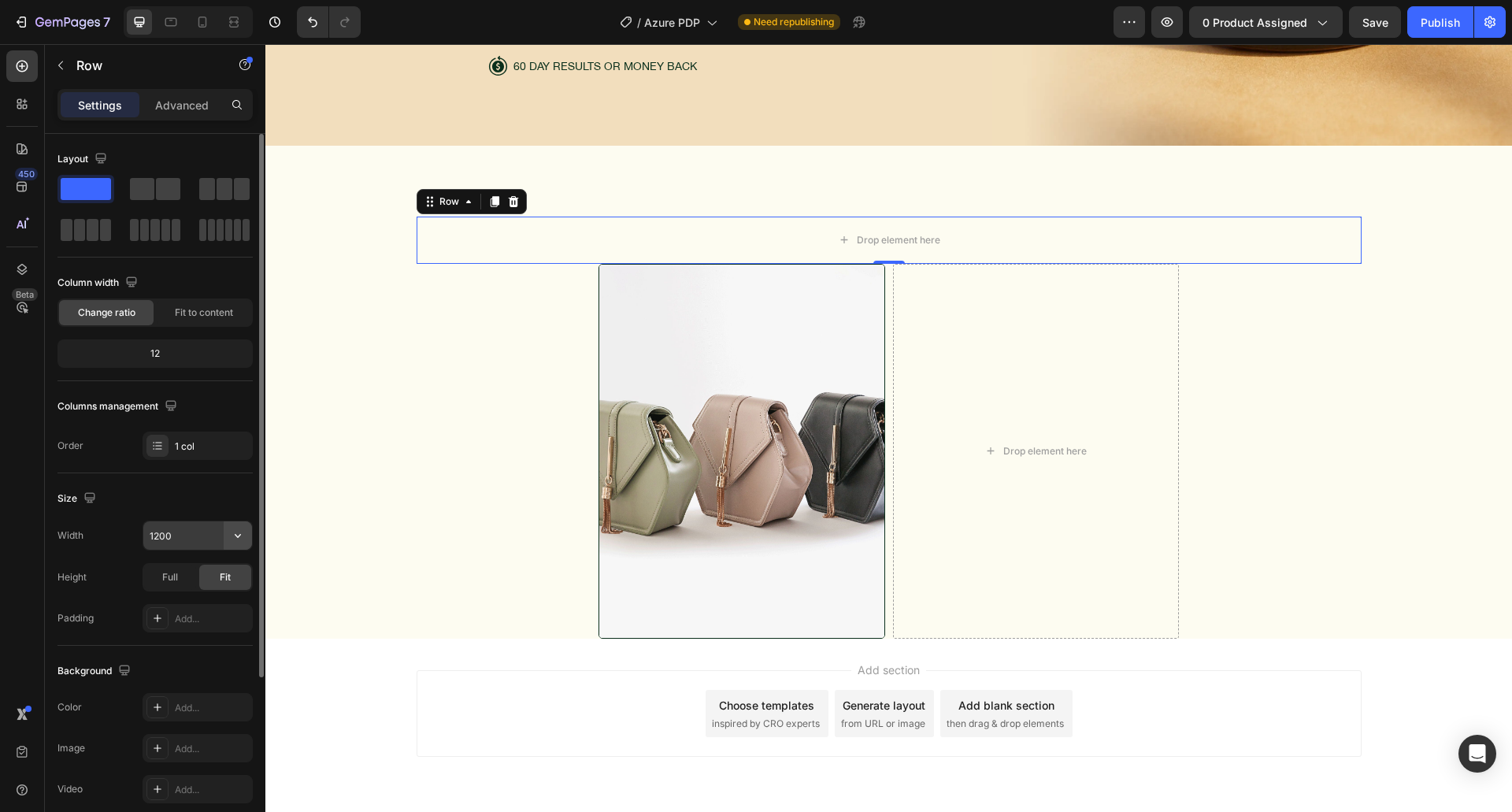
click at [244, 529] on icon "button" at bounding box center [238, 535] width 16 height 16
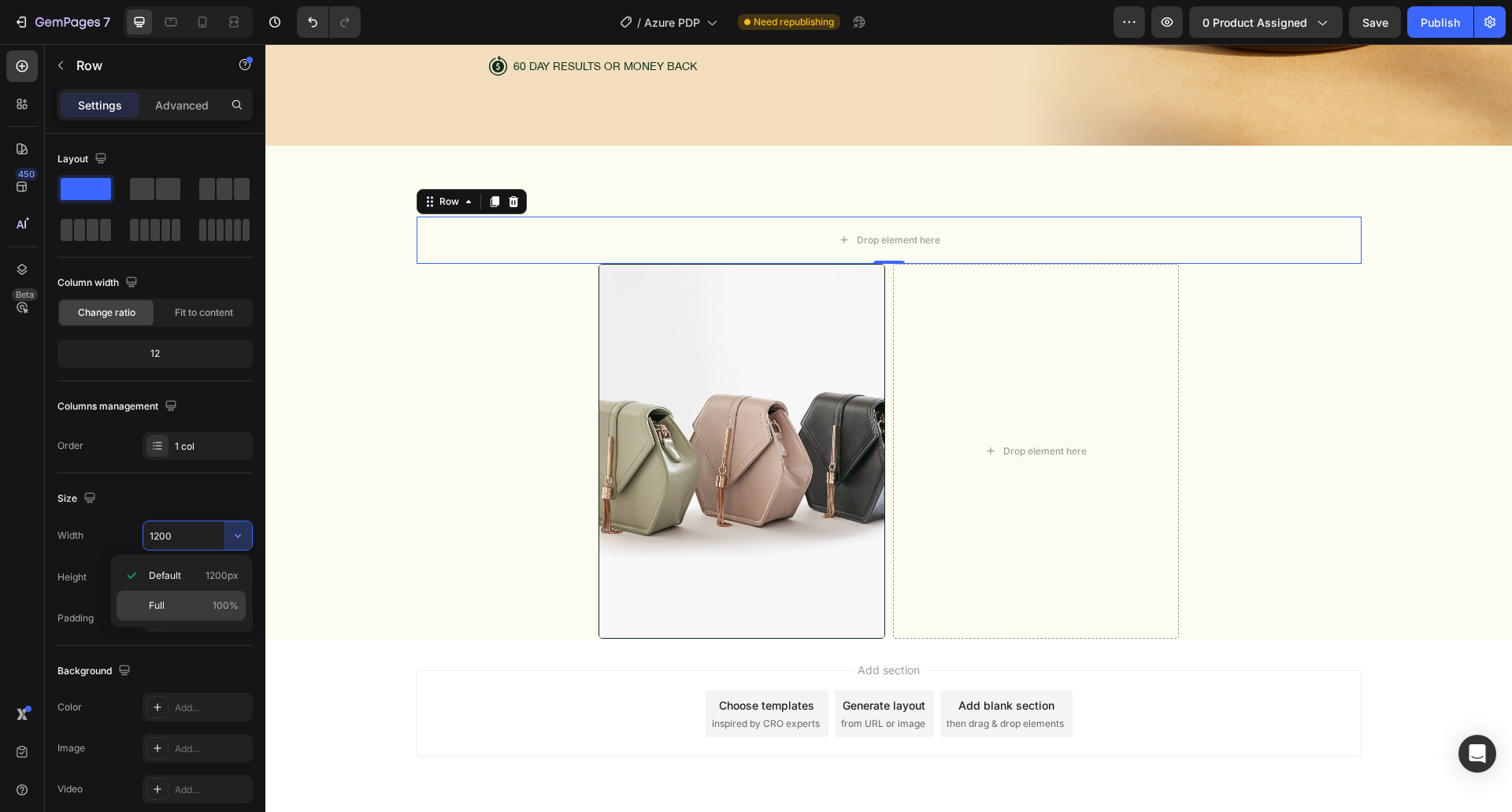
click at [182, 600] on p "Full 100%" at bounding box center [193, 605] width 89 height 14
type input "100%"
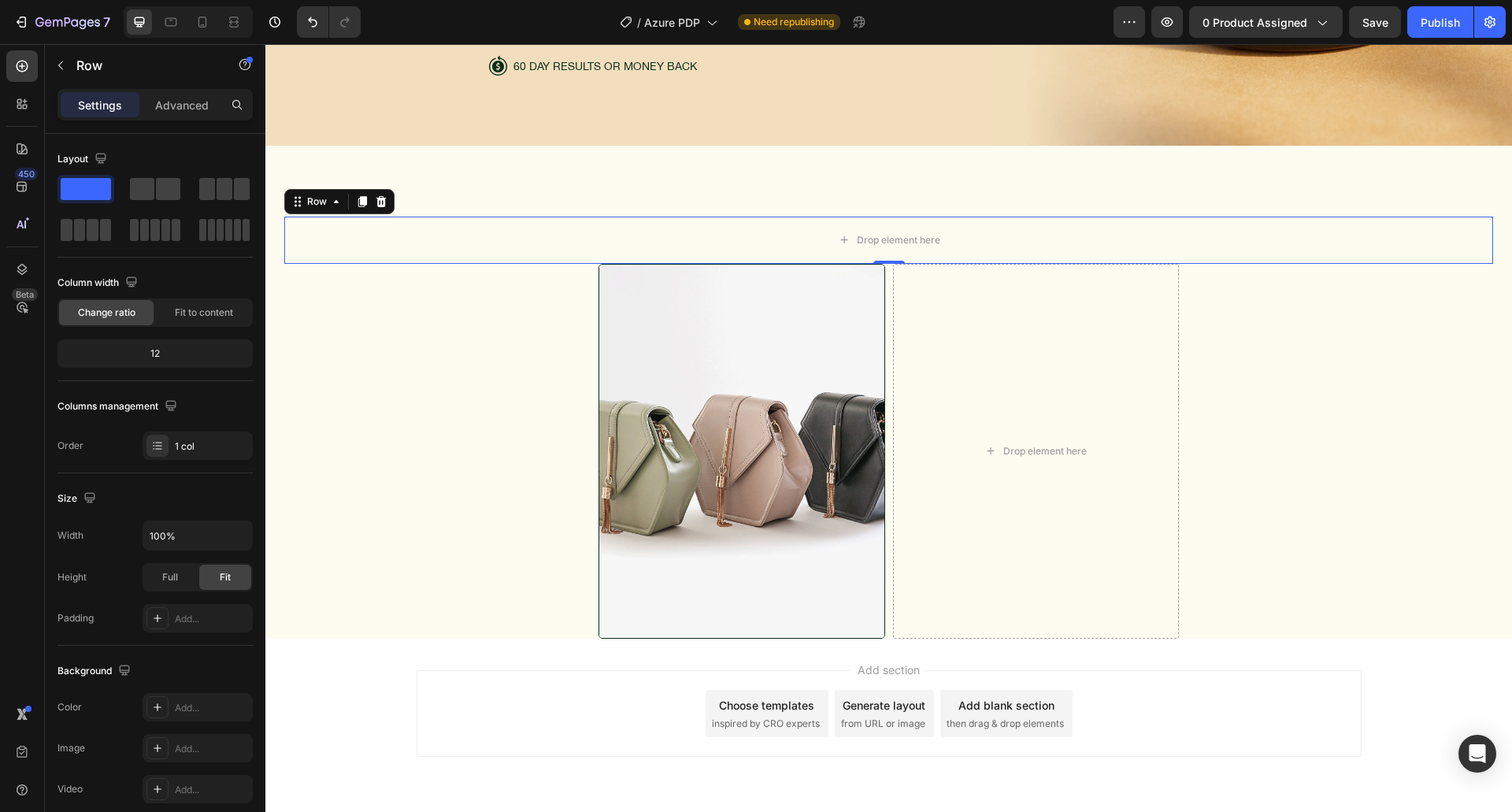
click at [188, 90] on div "Settings Advanced" at bounding box center [155, 105] width 195 height 31
click at [181, 99] on p "Advanced" at bounding box center [181, 105] width 53 height 17
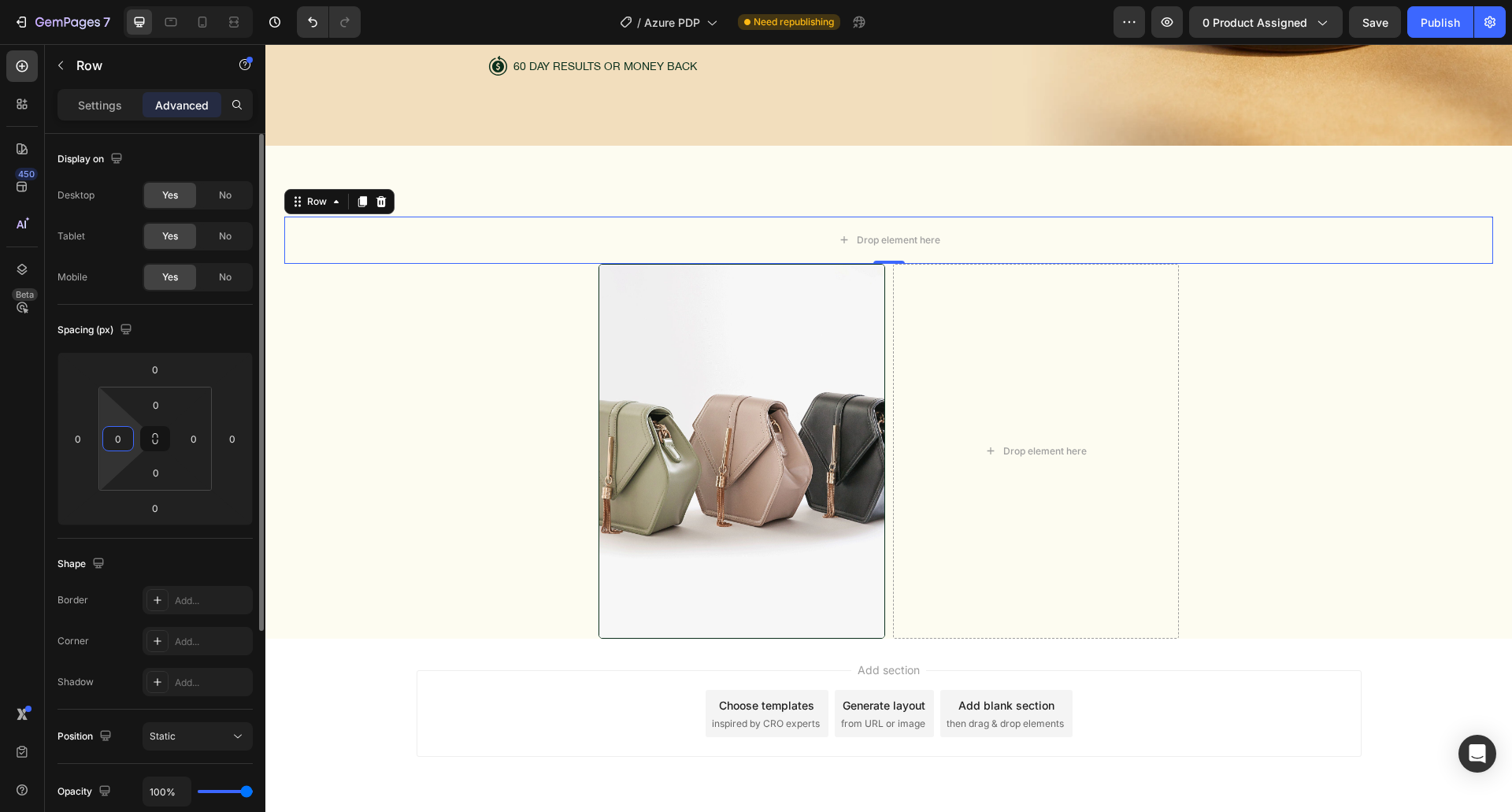
click at [124, 448] on input "0" at bounding box center [118, 438] width 24 height 24
type input "24"
click at [188, 442] on input "0" at bounding box center [194, 438] width 24 height 24
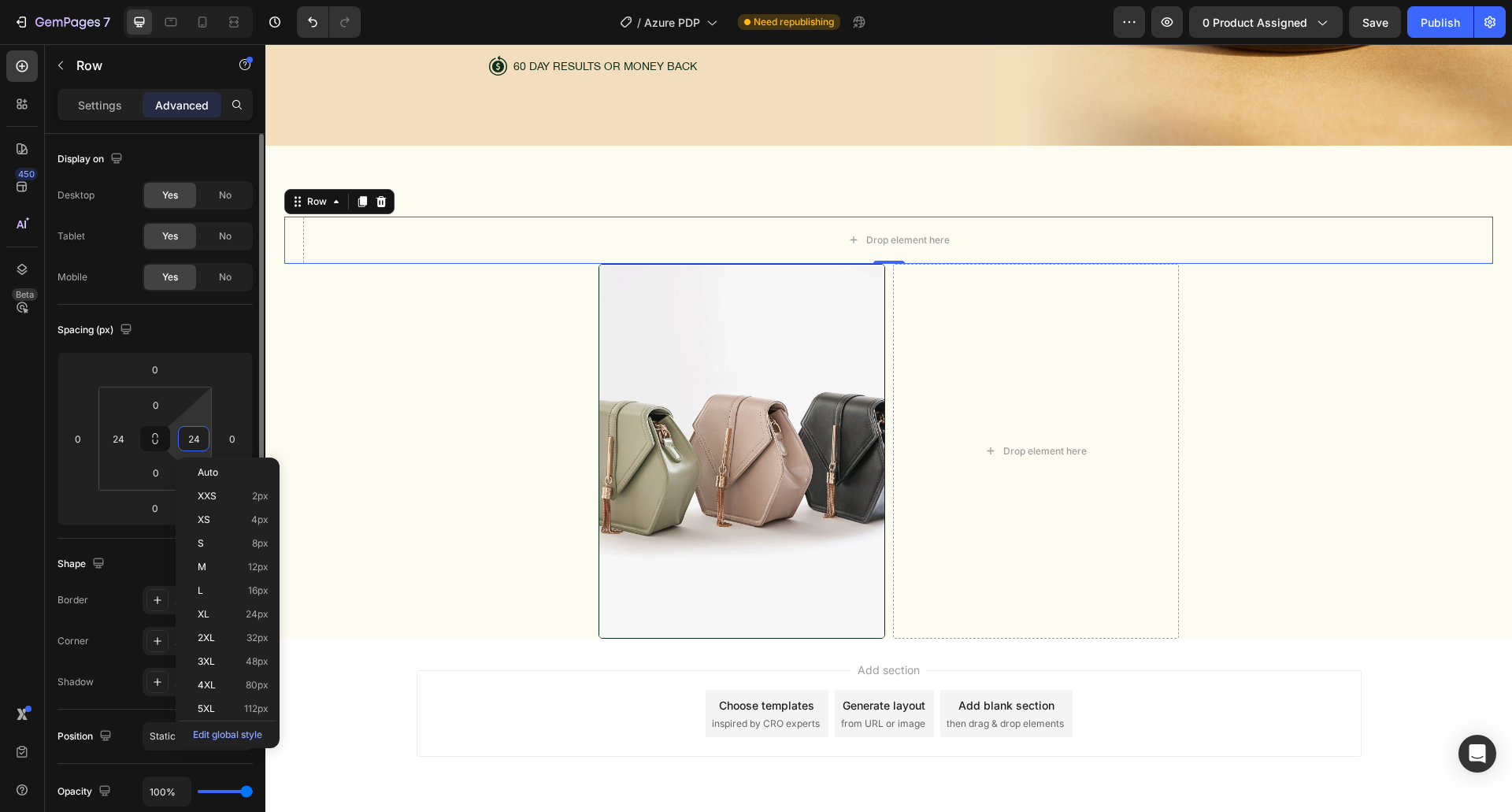
type input "24"
click at [0, 0] on div "Spacing (px) 0 0 0 0 0 24 0 24" at bounding box center [0, 0] width 0 height 0
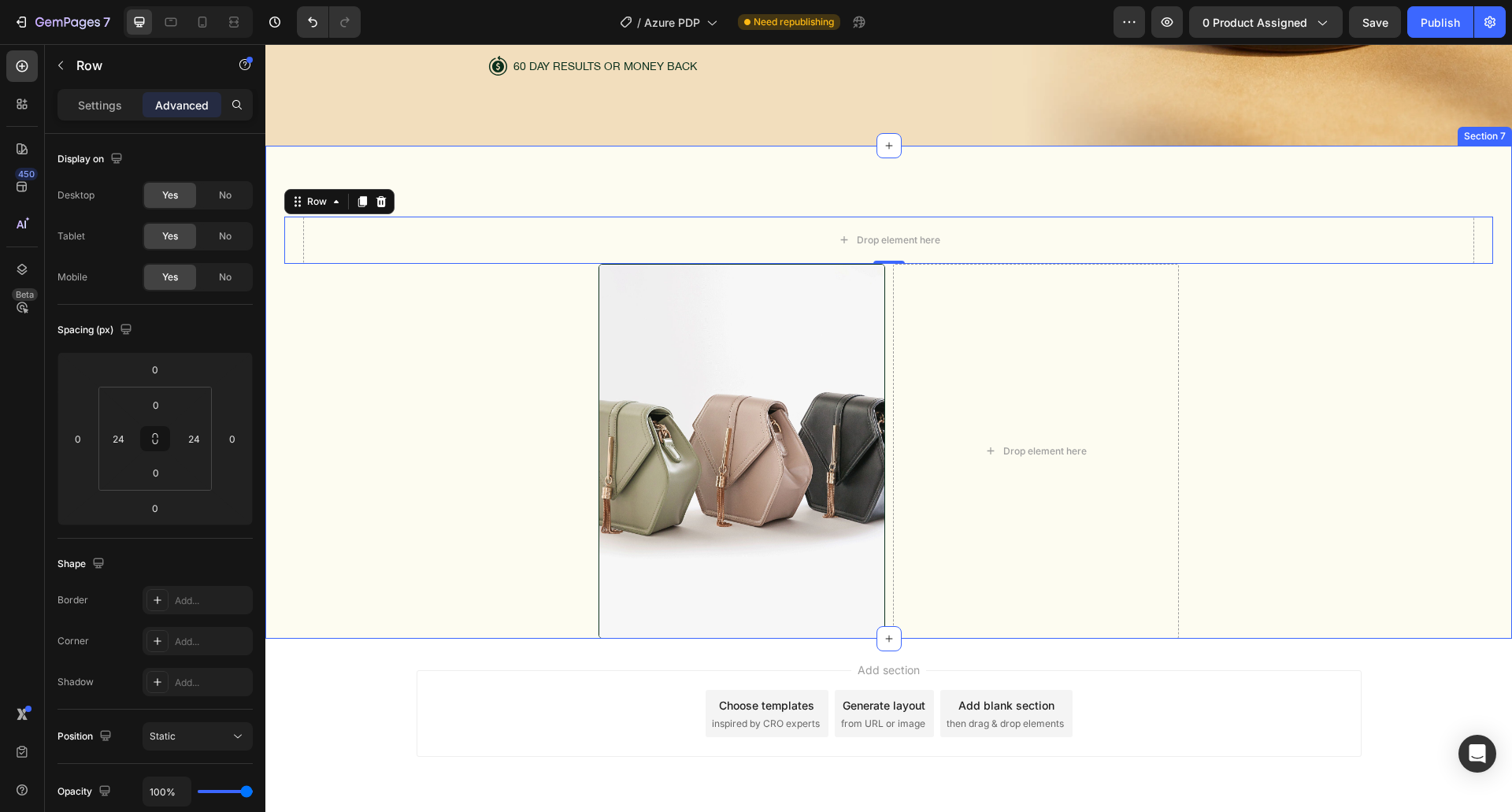
click at [416, 350] on div "Drop element here Row 0 Image Drop element here Row" at bounding box center [889, 427] width 1209 height 422
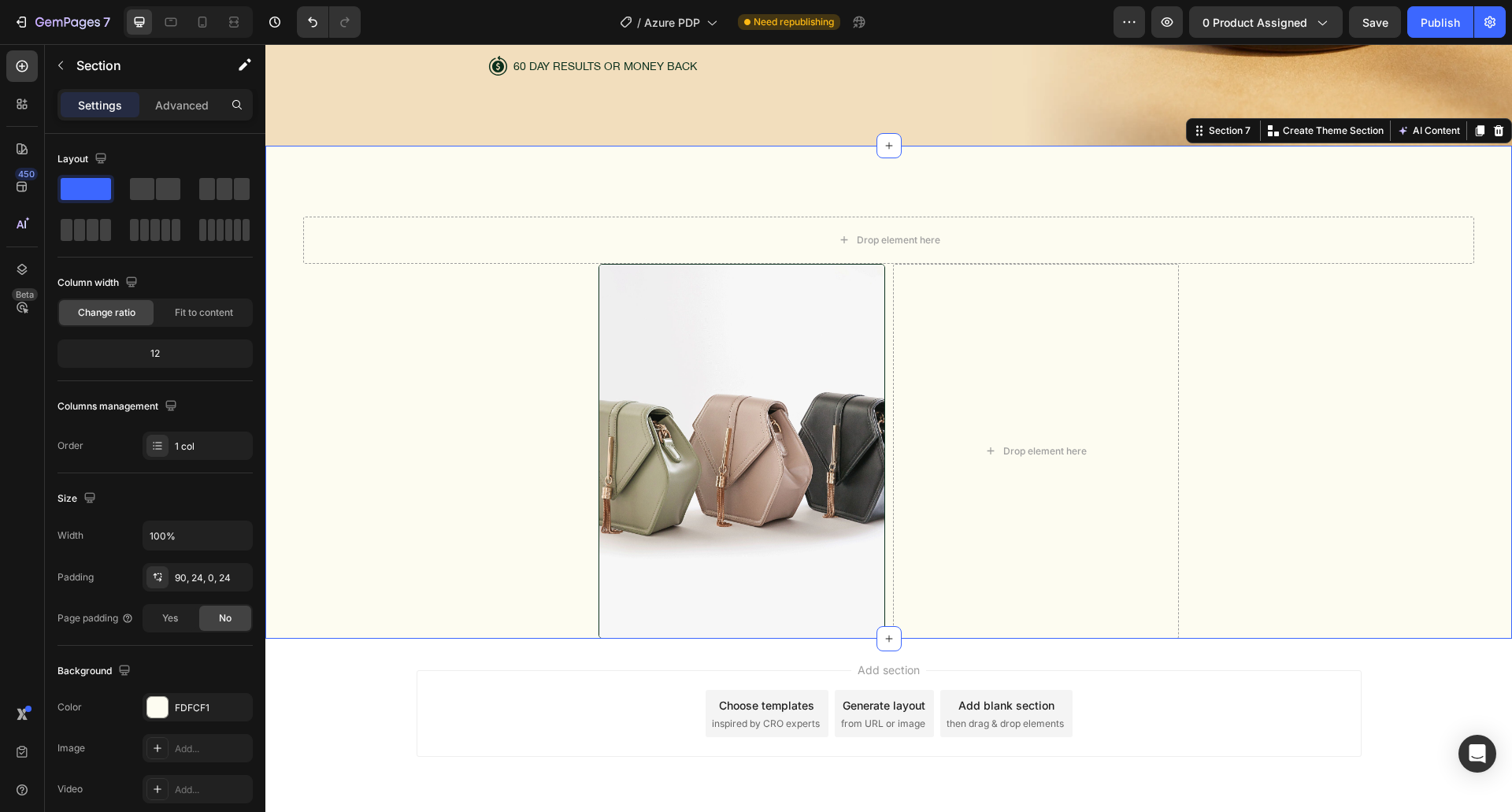
drag, startPoint x: 183, startPoint y: 106, endPoint x: 191, endPoint y: 125, distance: 20.6
click at [183, 105] on p "Advanced" at bounding box center [181, 105] width 53 height 17
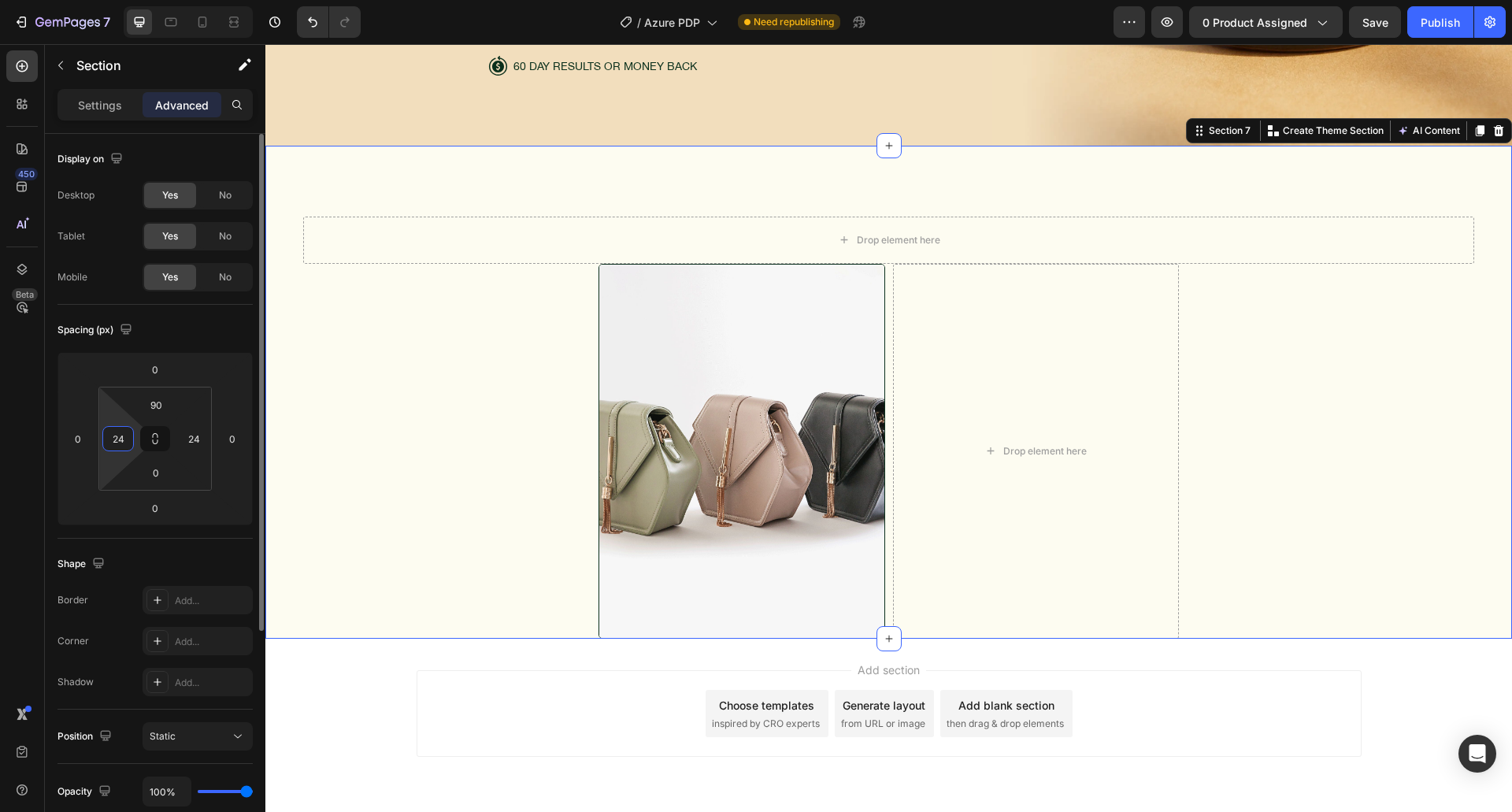
click at [119, 443] on input "24" at bounding box center [118, 438] width 24 height 24
type input "0"
click at [193, 438] on input "24" at bounding box center [194, 438] width 24 height 24
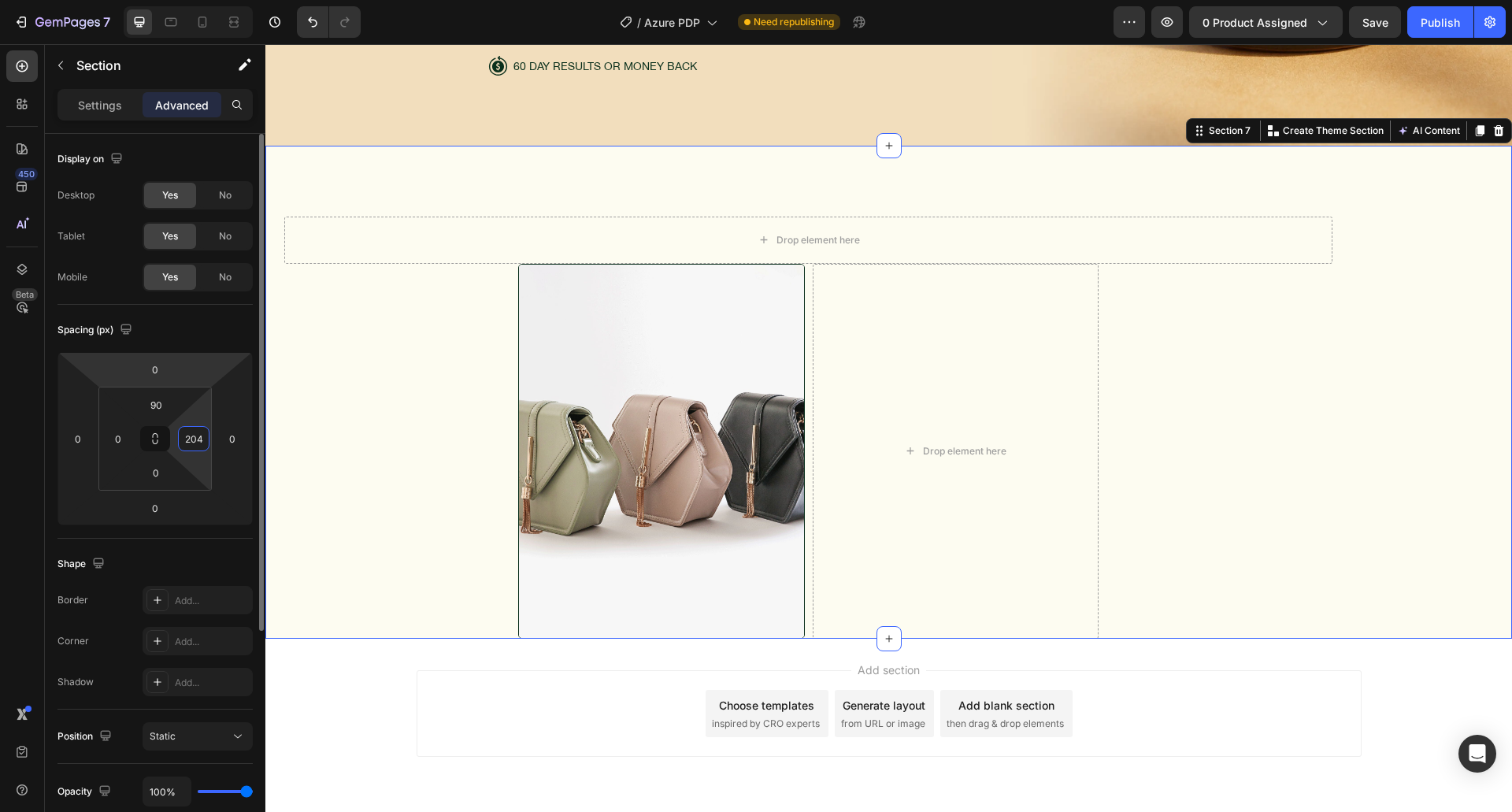
click at [224, 319] on div "Spacing (px)" at bounding box center [155, 330] width 195 height 25
click at [194, 448] on input "204" at bounding box center [194, 438] width 24 height 24
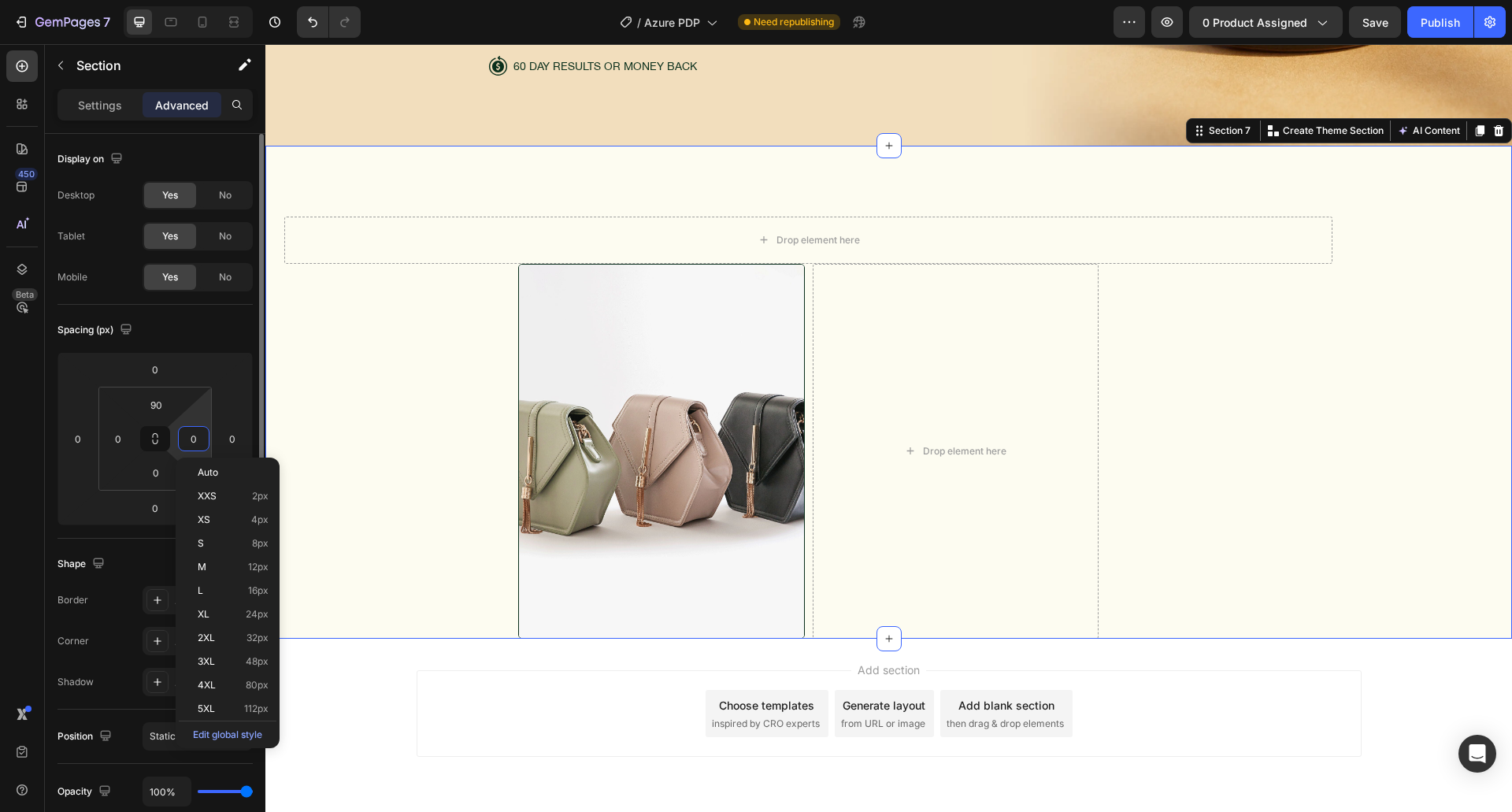
type input "0"
click at [205, 337] on div "Spacing (px)" at bounding box center [155, 330] width 195 height 25
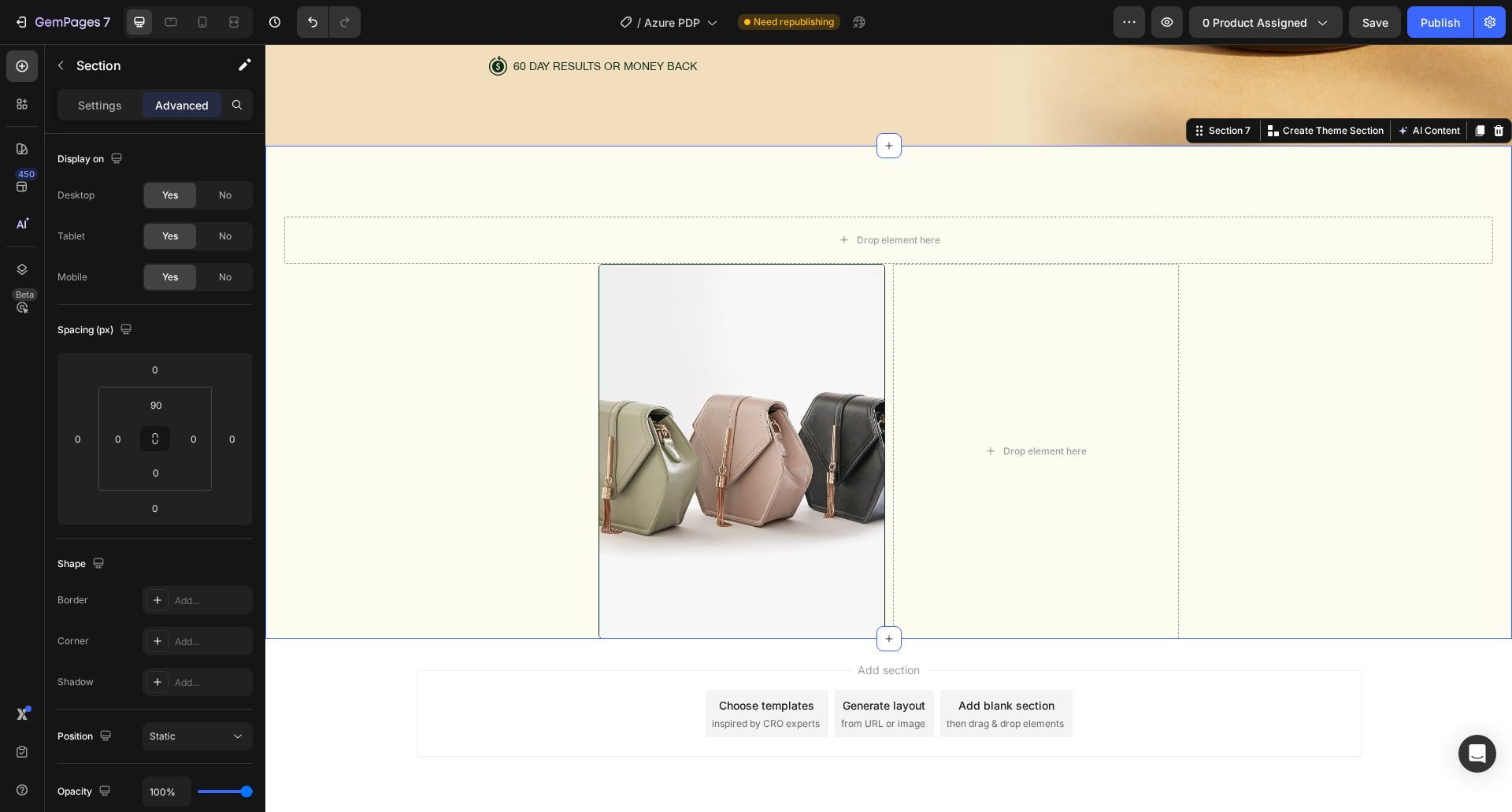
click at [475, 348] on div "Drop element here Row Image Drop element here Row" at bounding box center [889, 427] width 1247 height 422
click at [459, 334] on div "Drop element here Row Image Drop element here Row" at bounding box center [889, 427] width 1247 height 422
click at [883, 389] on div "Image Drop element here Row" at bounding box center [889, 450] width 580 height 375
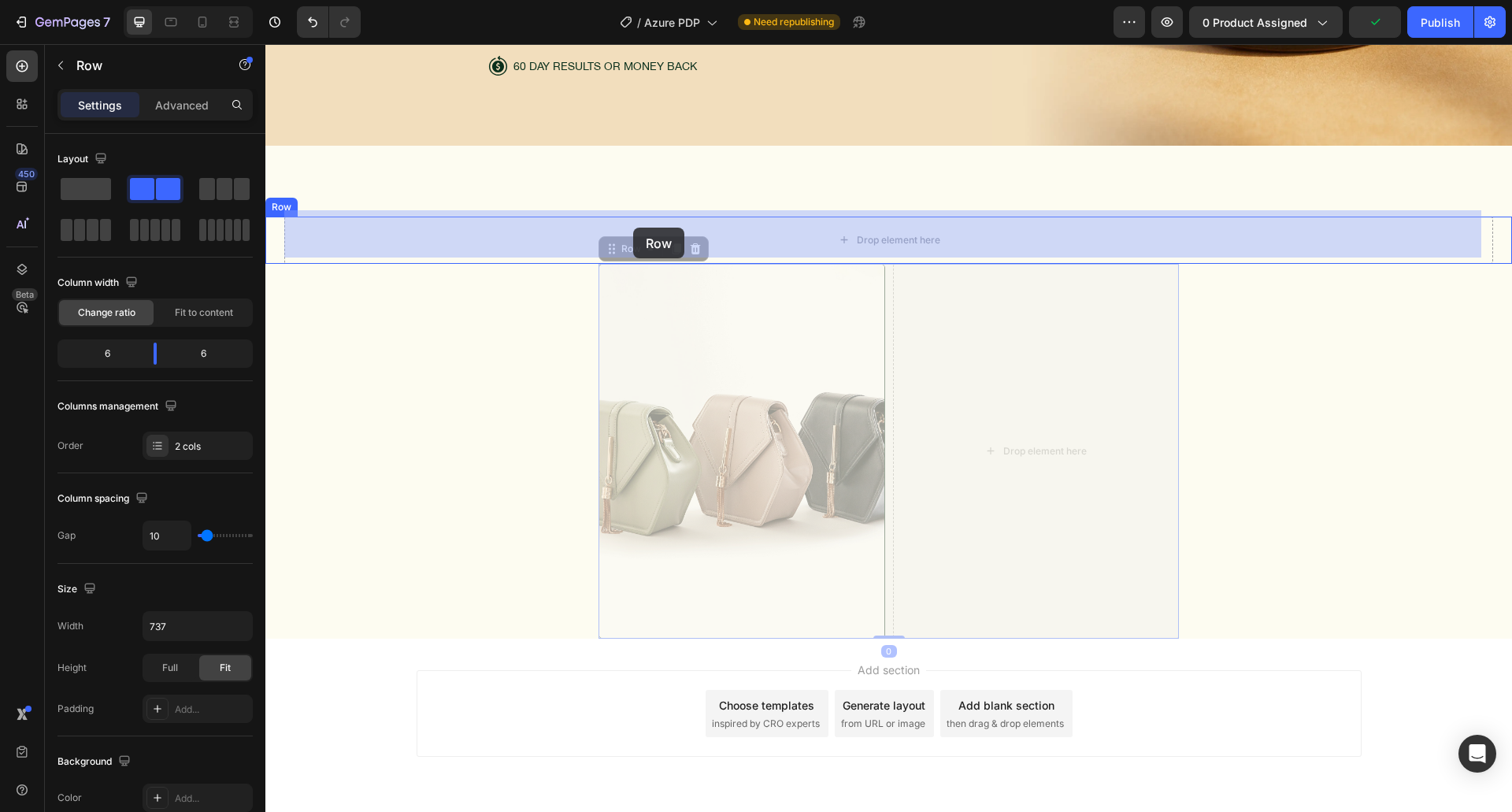
drag, startPoint x: 625, startPoint y: 242, endPoint x: 634, endPoint y: 227, distance: 17.5
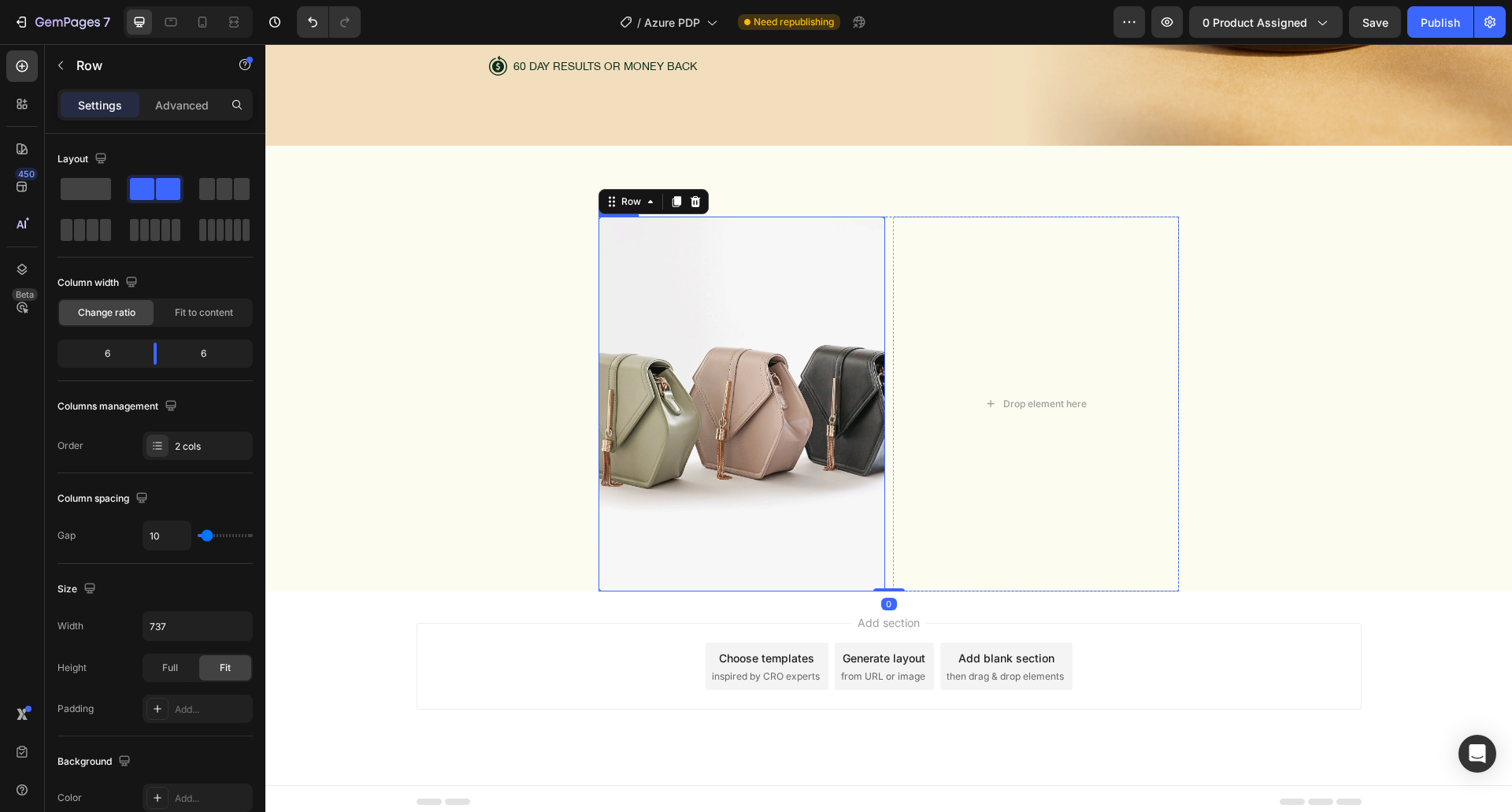
click at [494, 377] on div "Image Drop element here Row 0" at bounding box center [889, 403] width 1209 height 375
